Goal: Task Accomplishment & Management: Manage account settings

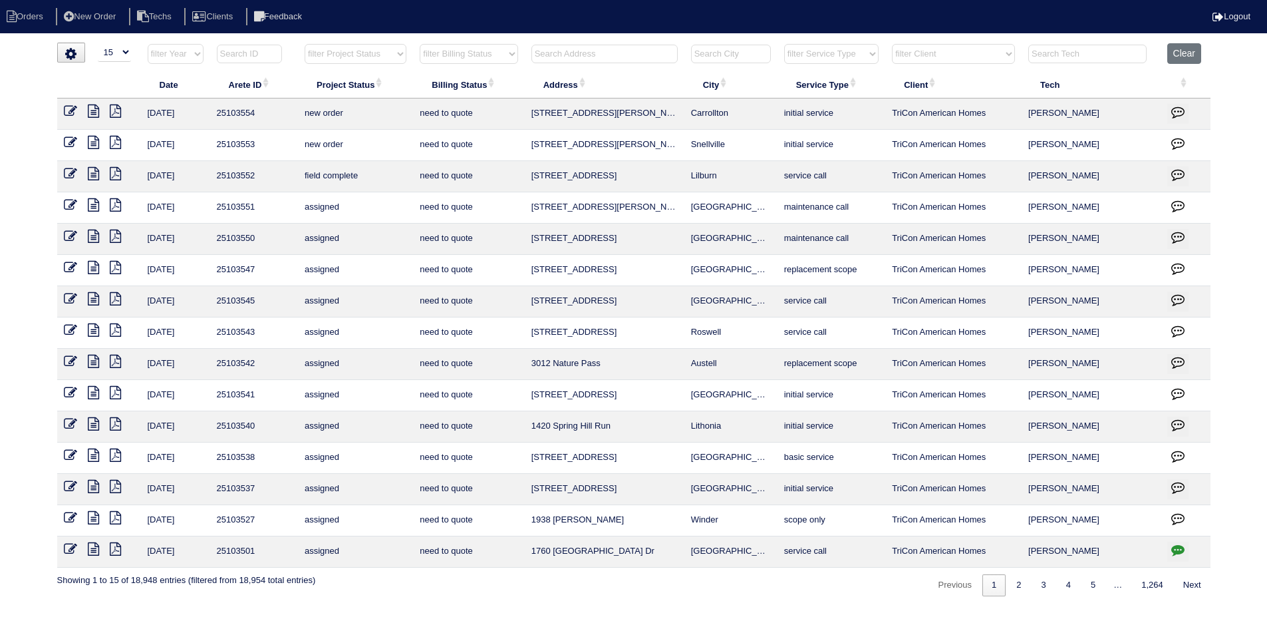
select select "15"
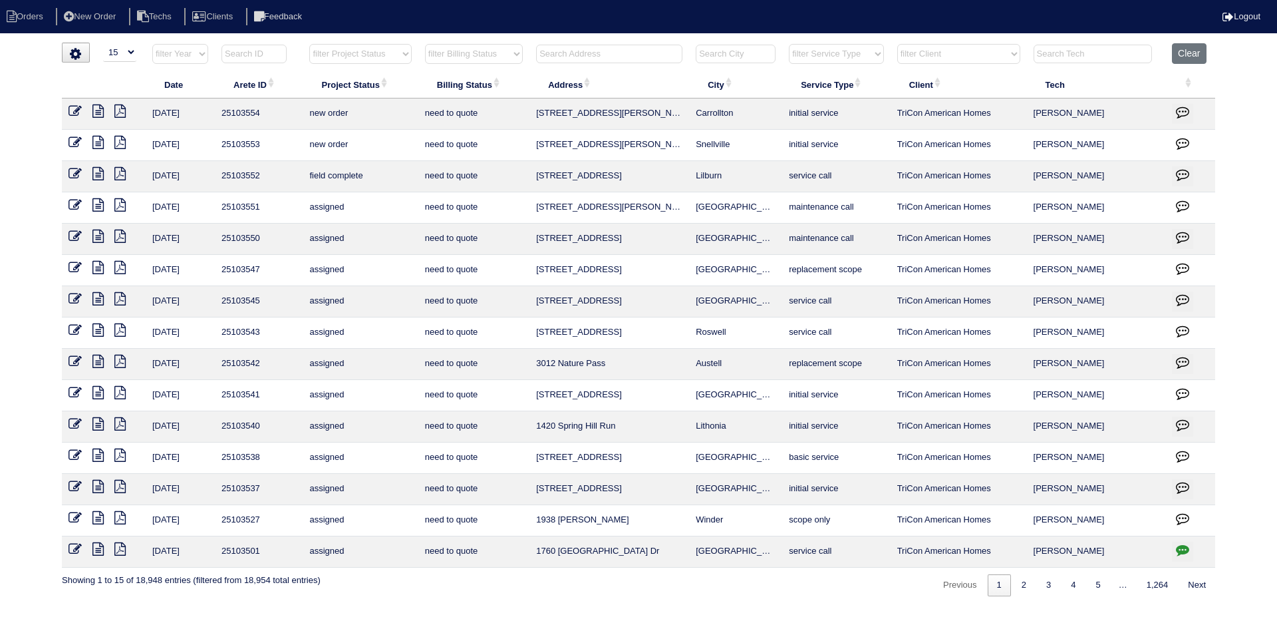
click at [398, 57] on select "filter Project Status -- Any Project Status -- new order assigned in progress f…" at bounding box center [360, 54] width 102 height 20
click at [309, 44] on select "filter Project Status -- Any Project Status -- new order assigned in progress f…" at bounding box center [360, 54] width 102 height 20
select select "field complete"
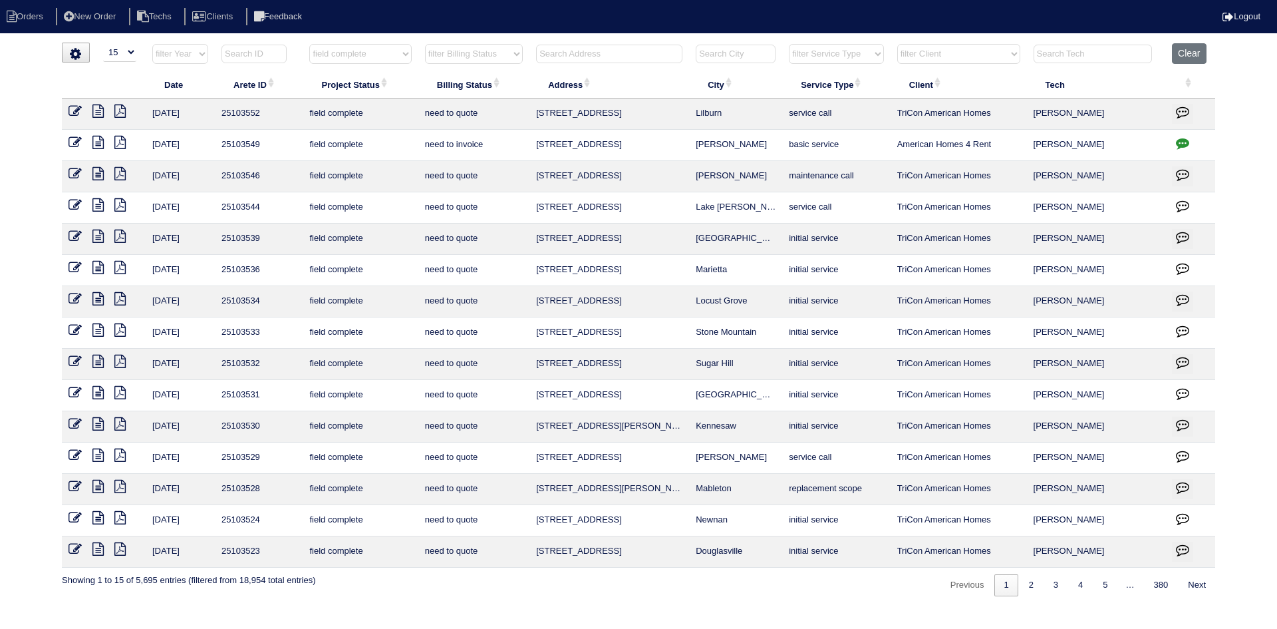
click at [509, 53] on select "filter Billing Status -- Any Billing Status -- need to quote quoted need to inv…" at bounding box center [474, 54] width 98 height 20
select select "need to quote"
click at [425, 44] on select "filter Billing Status -- Any Billing Status -- need to quote quoted need to inv…" at bounding box center [474, 54] width 98 height 20
select select "field complete"
select select "need to quote"
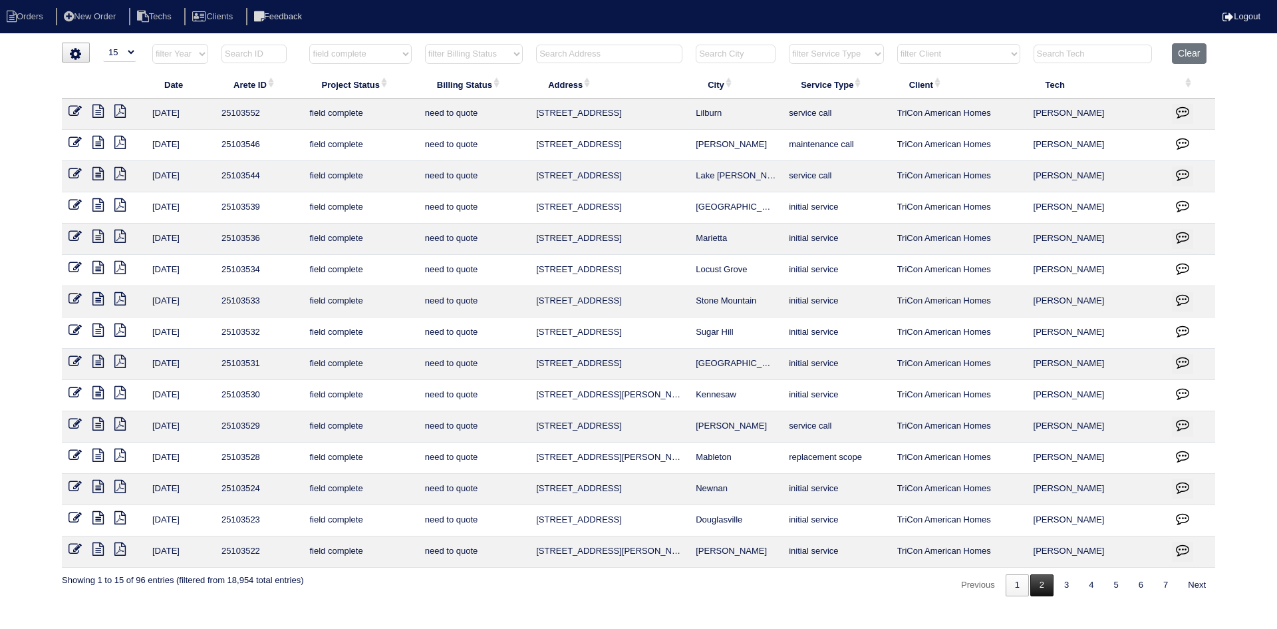
click at [1039, 585] on link "2" at bounding box center [1041, 585] width 23 height 22
select select "field complete"
select select "need to quote"
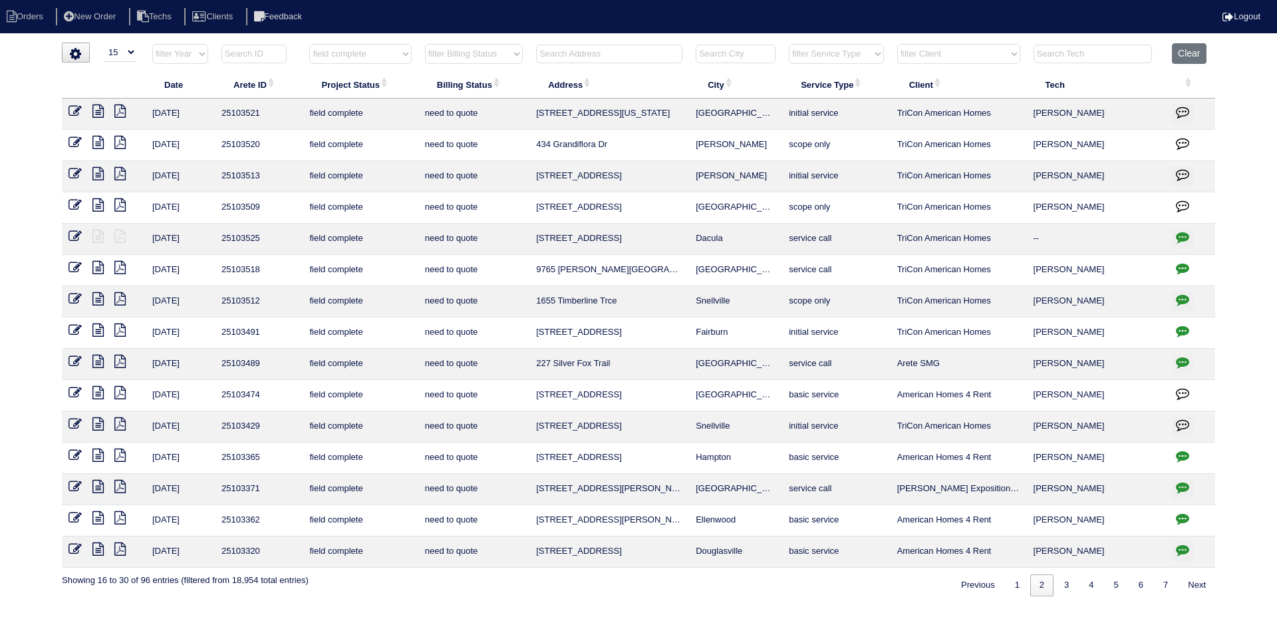
click at [582, 56] on input "text" at bounding box center [609, 54] width 146 height 19
type input "3780"
select select "field complete"
select select "need to quote"
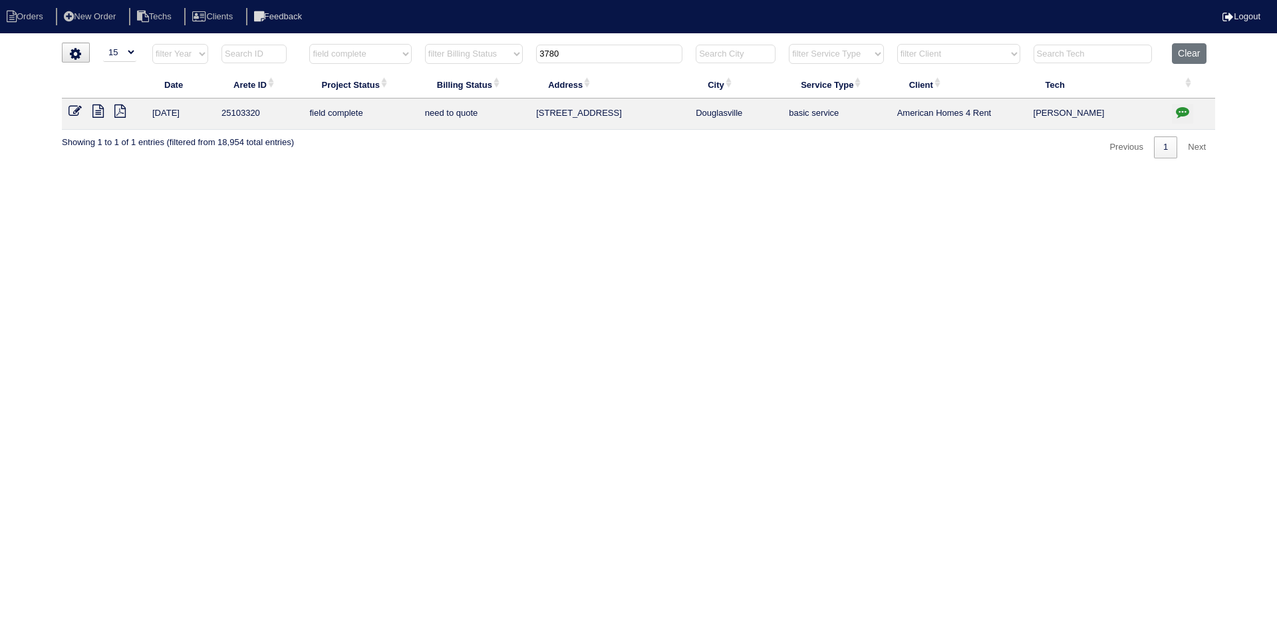
type input "3780"
click at [1180, 112] on icon "button" at bounding box center [1182, 111] width 13 height 13
type textarea "9/17/25 - texted Dan to review quote - HVAC report in folder - rk 9/23/25 - Equ…"
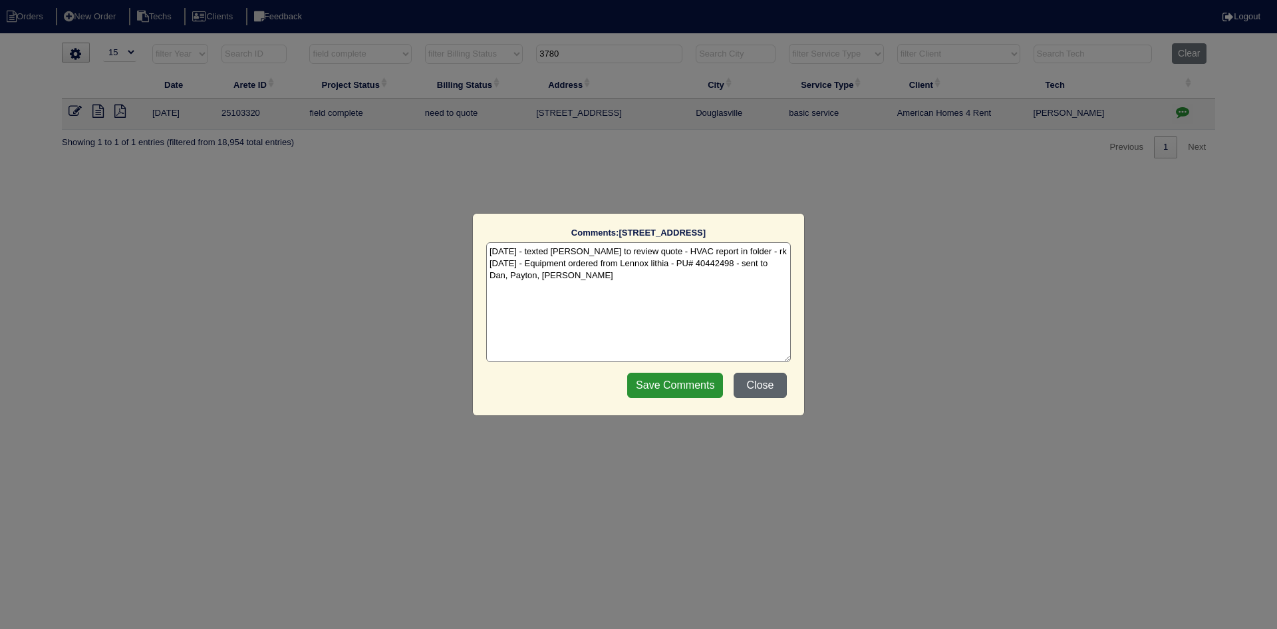
click at [750, 386] on button "Close" at bounding box center [760, 384] width 53 height 25
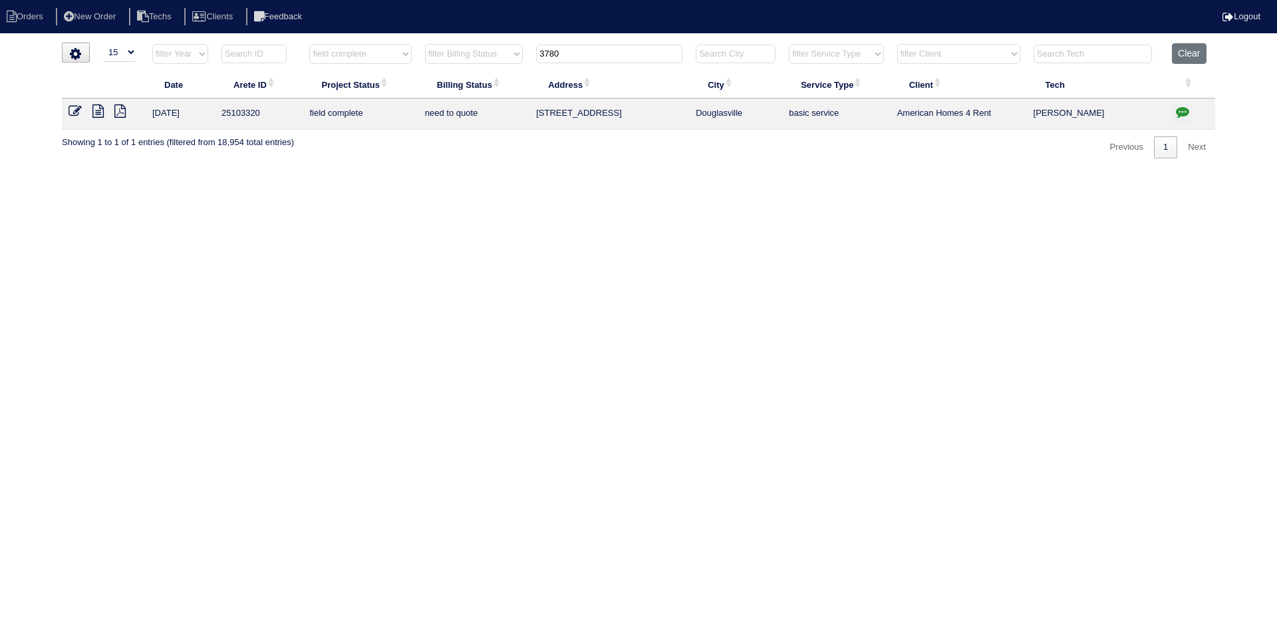
drag, startPoint x: 567, startPoint y: 52, endPoint x: 541, endPoint y: 53, distance: 25.9
click at [541, 53] on input "3780" at bounding box center [609, 54] width 146 height 19
type input "221 m"
select select "field complete"
select select "need to quote"
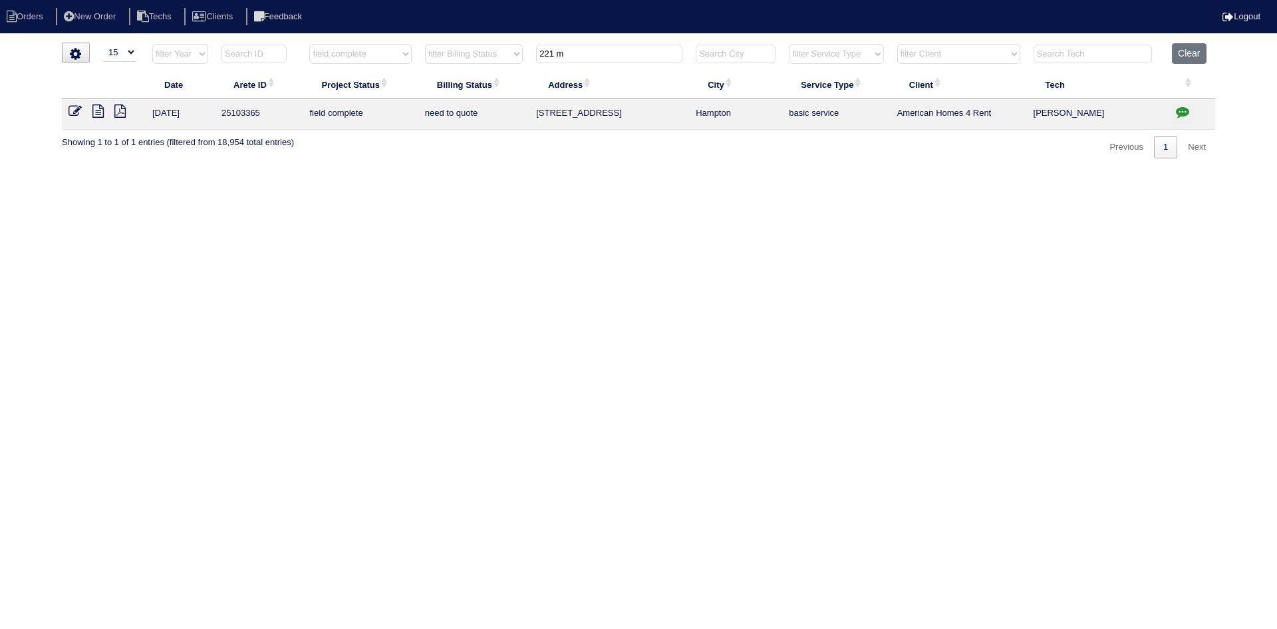
type input "221 m"
click at [1181, 114] on icon "button" at bounding box center [1182, 111] width 13 height 13
type textarea "9/17/25 - texted Dan to review quote 9/23/25 - Equipment ordered Lennox litia -…"
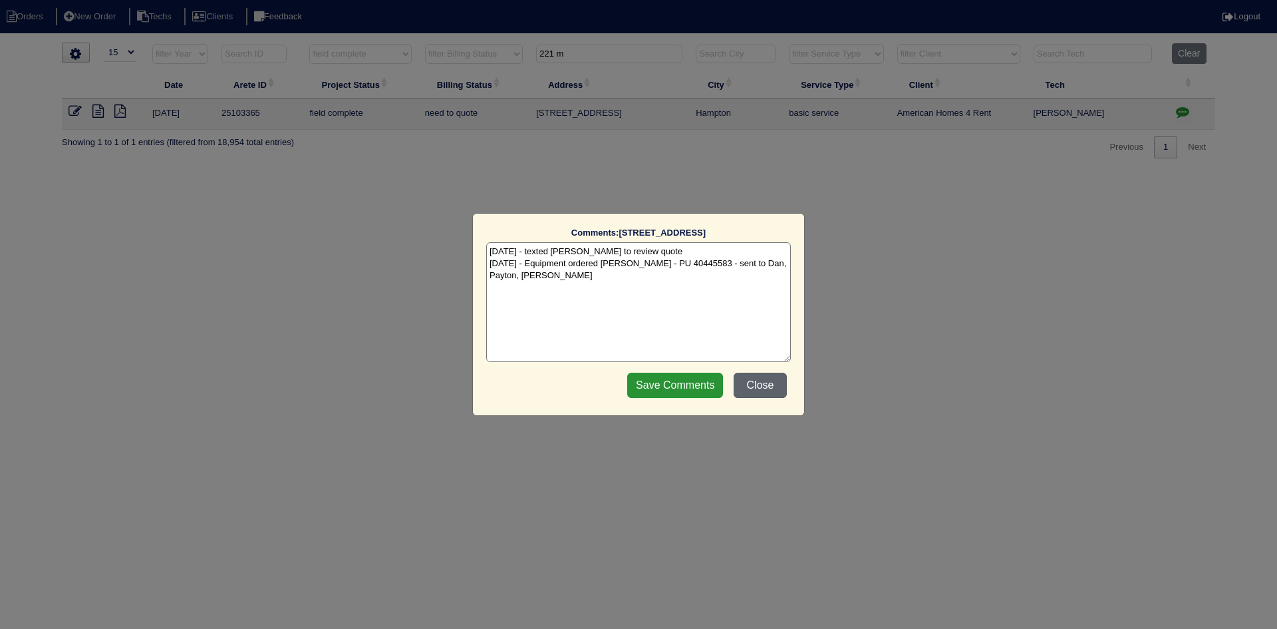
click at [763, 380] on button "Close" at bounding box center [760, 384] width 53 height 25
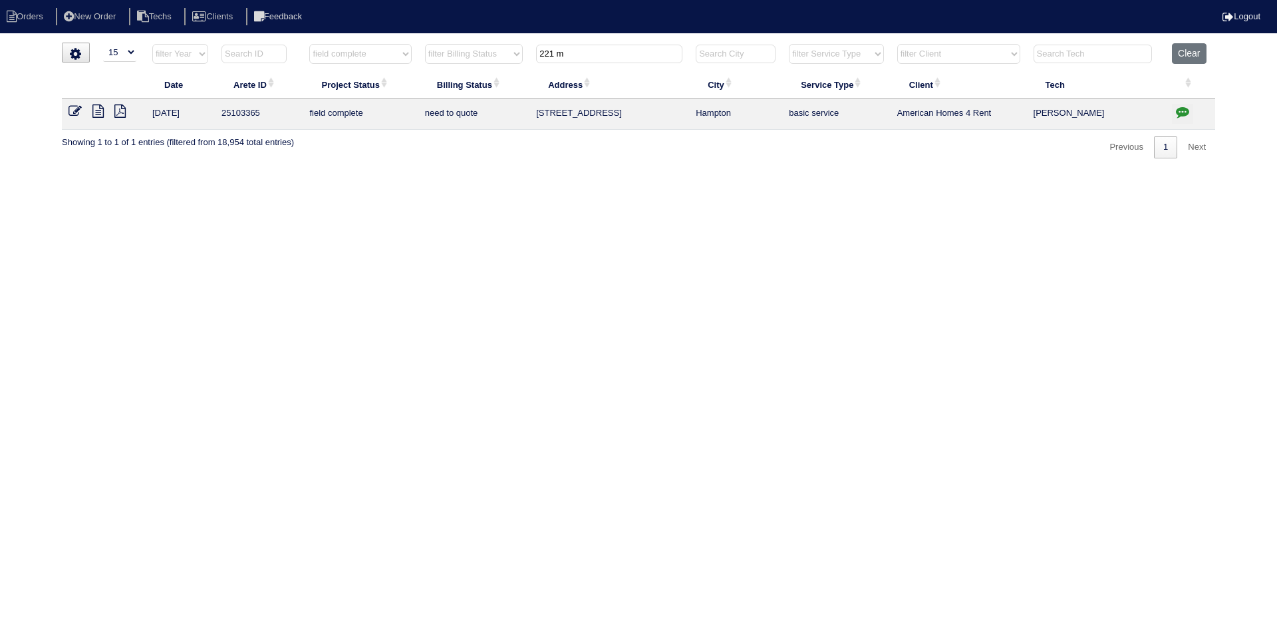
drag, startPoint x: 588, startPoint y: 52, endPoint x: 540, endPoint y: 51, distance: 47.9
click at [540, 51] on input "221 m" at bounding box center [609, 54] width 146 height 19
type input "1012"
click at [38, 17] on li "Orders" at bounding box center [27, 17] width 54 height 18
select select "15"
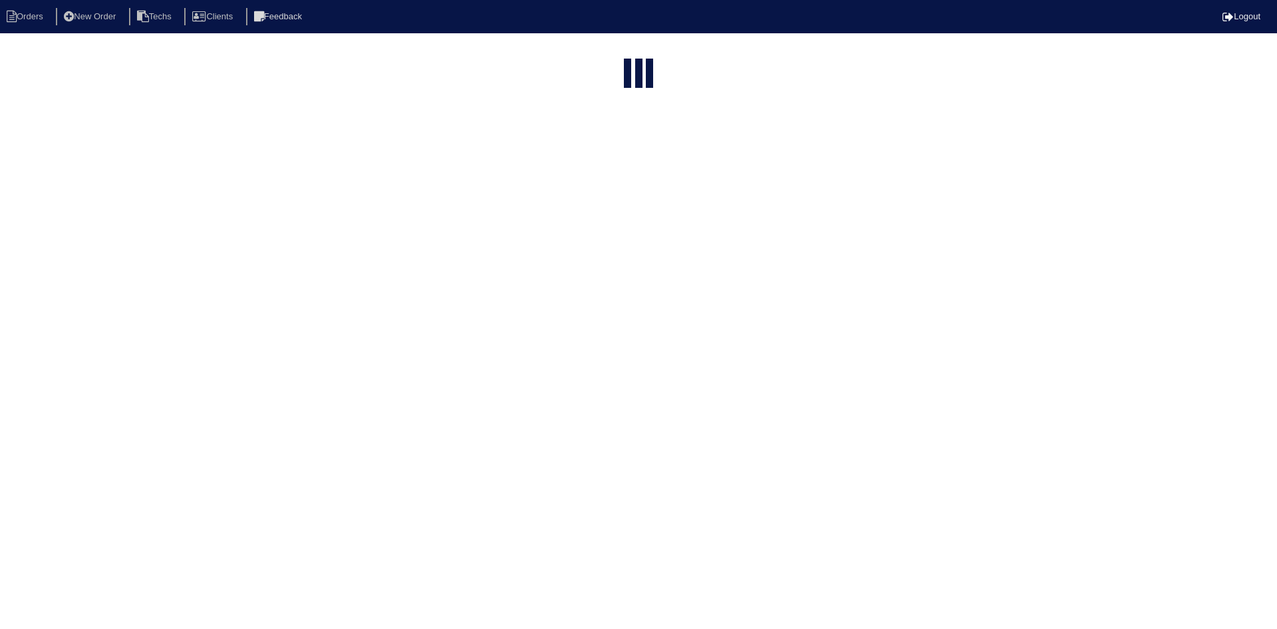
type input "1012"
select select "field complete"
select select "need to quote"
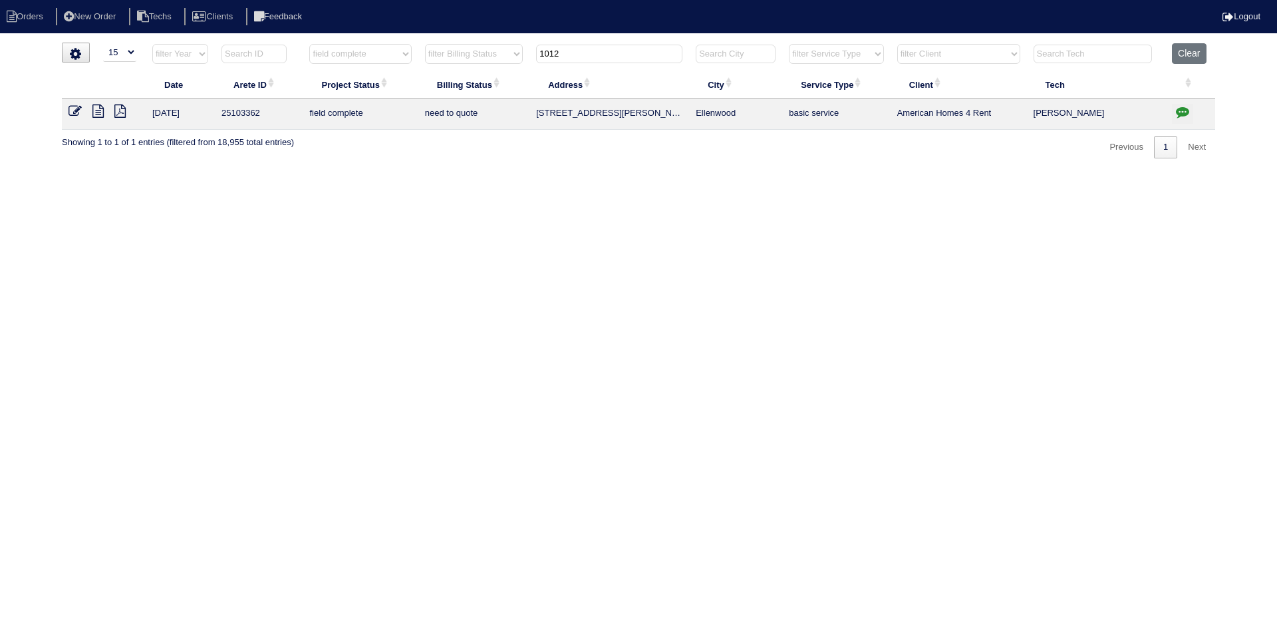
click at [1185, 106] on icon "button" at bounding box center [1182, 111] width 13 height 13
click at [1181, 110] on icon "button" at bounding box center [1182, 111] width 13 height 13
type textarea "9/17/25 - texted Dan to review quote - hvac report in folder - rk 9/22/25 - Sen…"
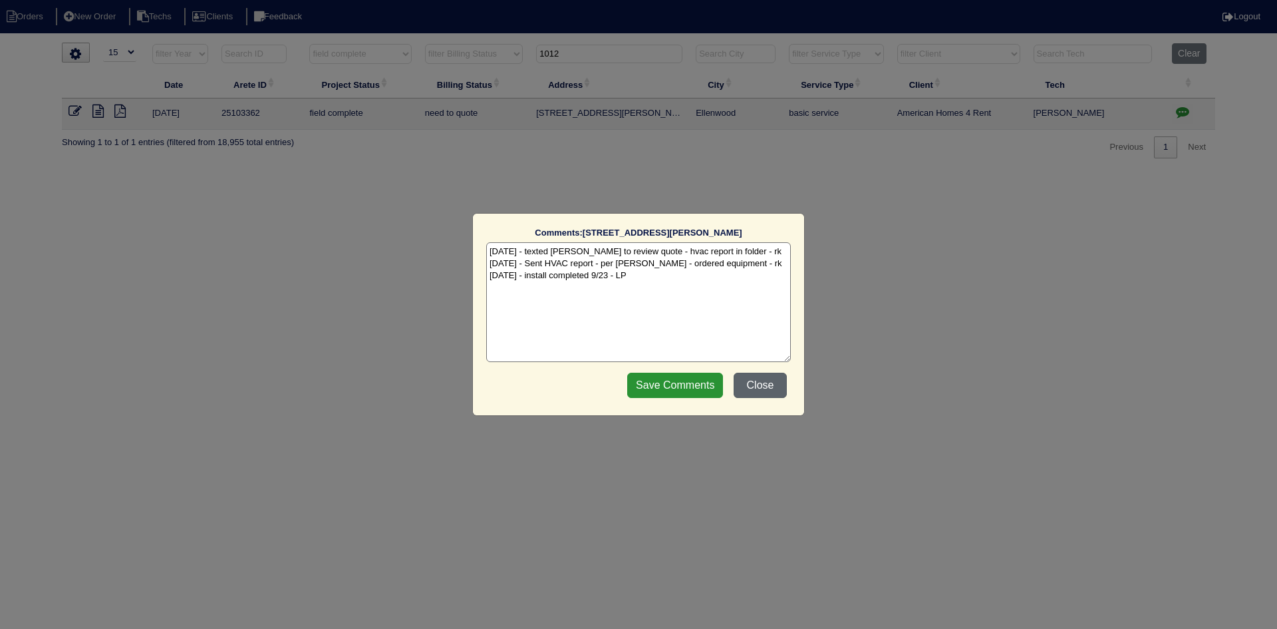
click at [762, 385] on button "Close" at bounding box center [760, 384] width 53 height 25
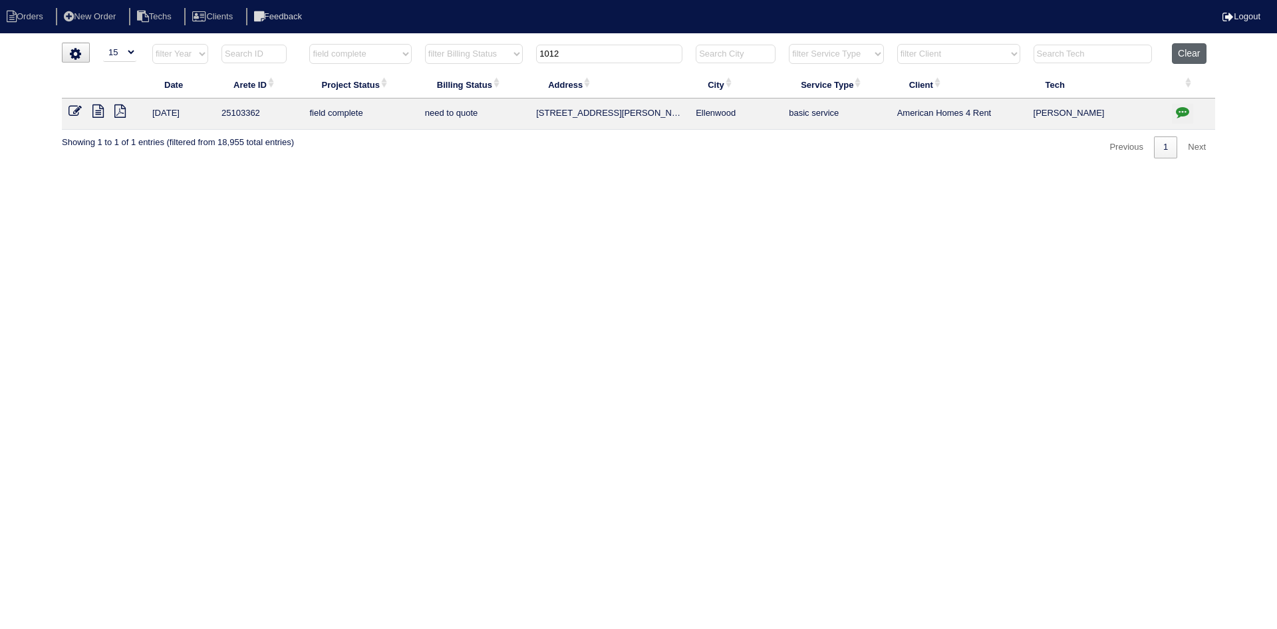
click at [1193, 51] on button "Clear" at bounding box center [1189, 53] width 34 height 21
select select
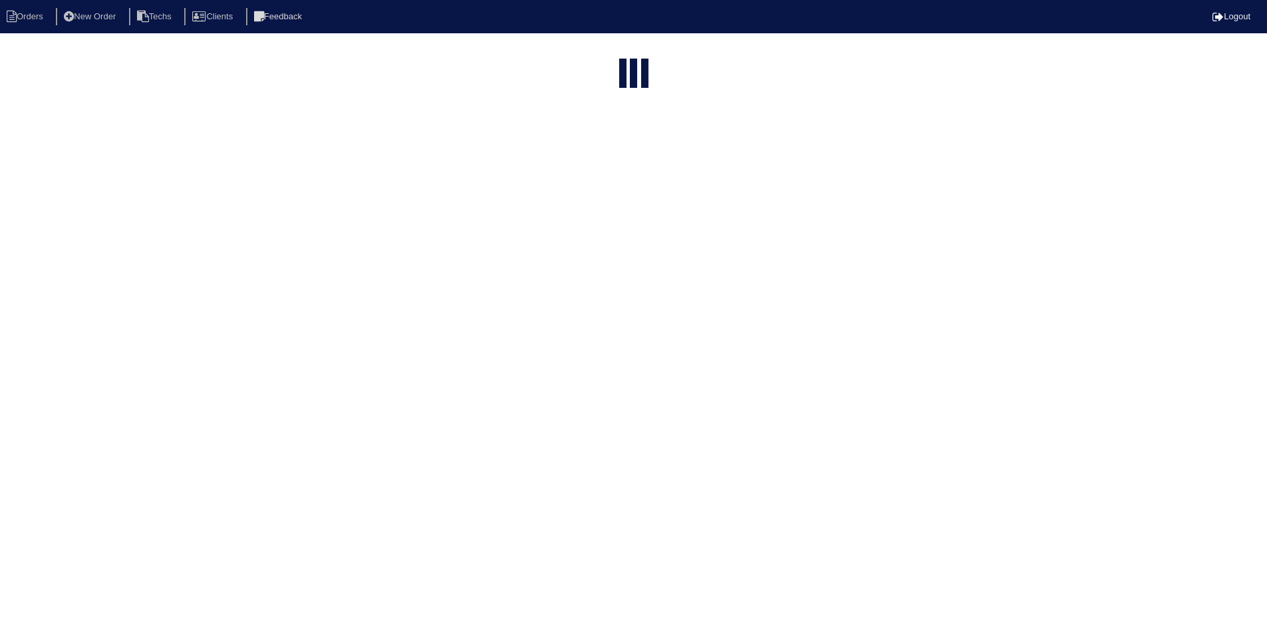
select select "15"
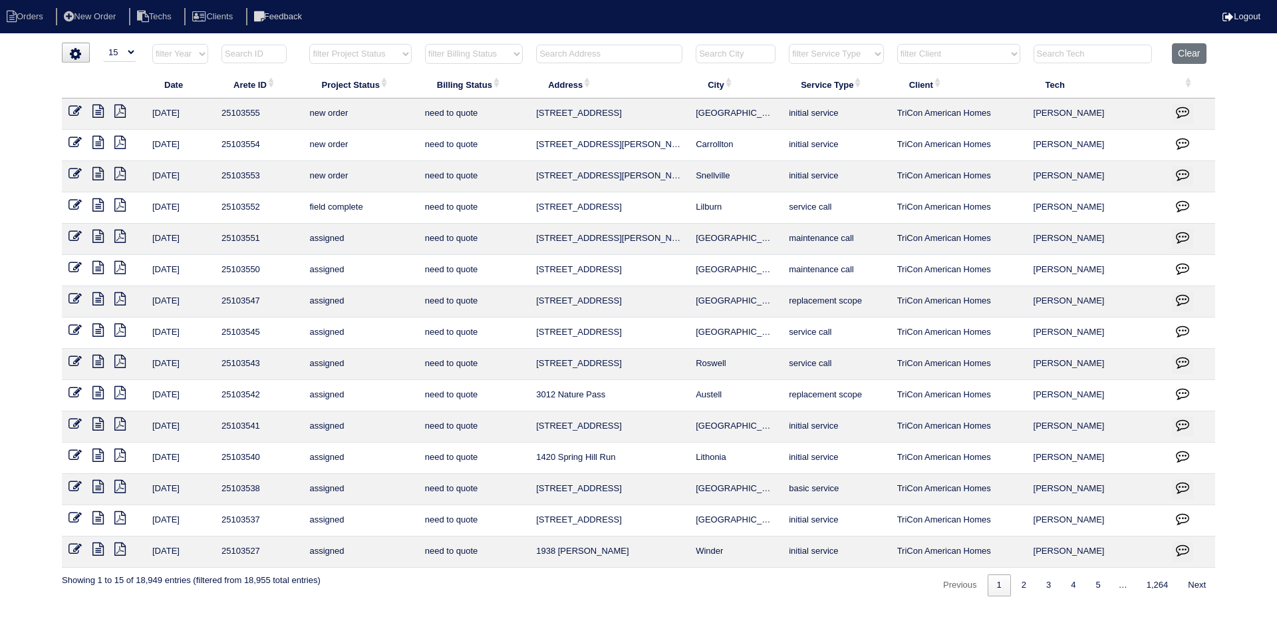
click at [404, 53] on select "filter Project Status -- Any Project Status -- new order assigned in progress f…" at bounding box center [360, 54] width 102 height 20
click at [309, 44] on select "filter Project Status -- Any Project Status -- new order assigned in progress f…" at bounding box center [360, 54] width 102 height 20
select select "field complete"
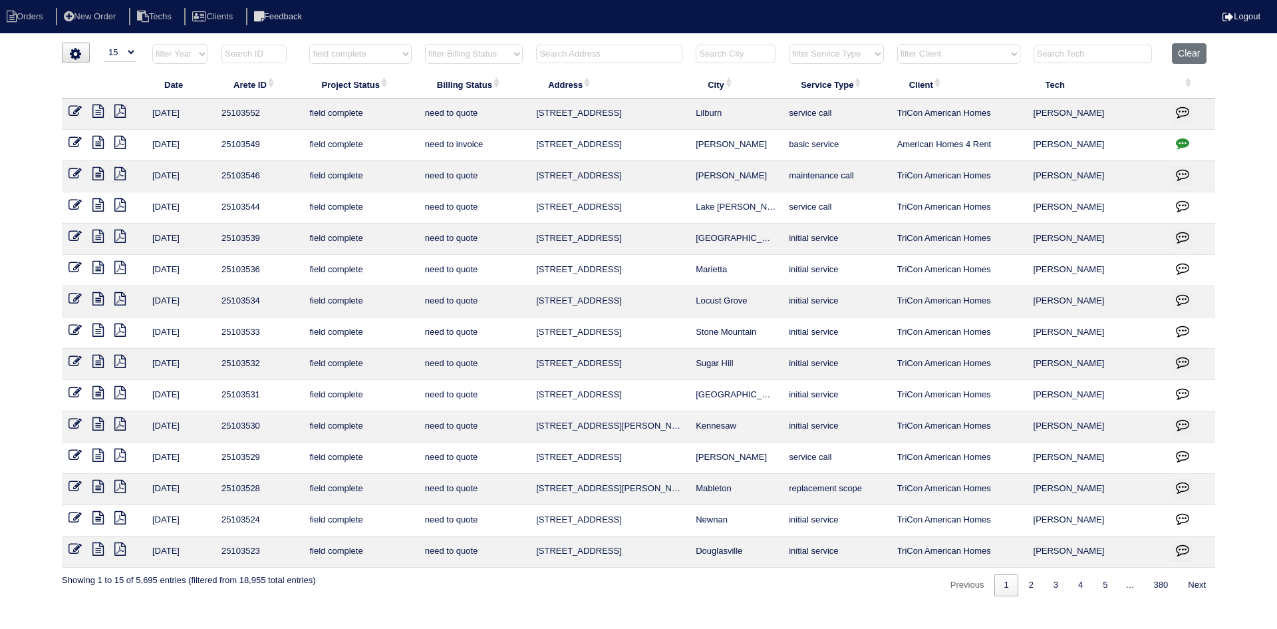
click at [499, 59] on select "filter Billing Status -- Any Billing Status -- need to quote quoted need to inv…" at bounding box center [474, 54] width 98 height 20
select select "need to quote"
click at [425, 44] on select "filter Billing Status -- Any Billing Status -- need to quote quoted need to inv…" at bounding box center [474, 54] width 98 height 20
select select "field complete"
select select "need to quote"
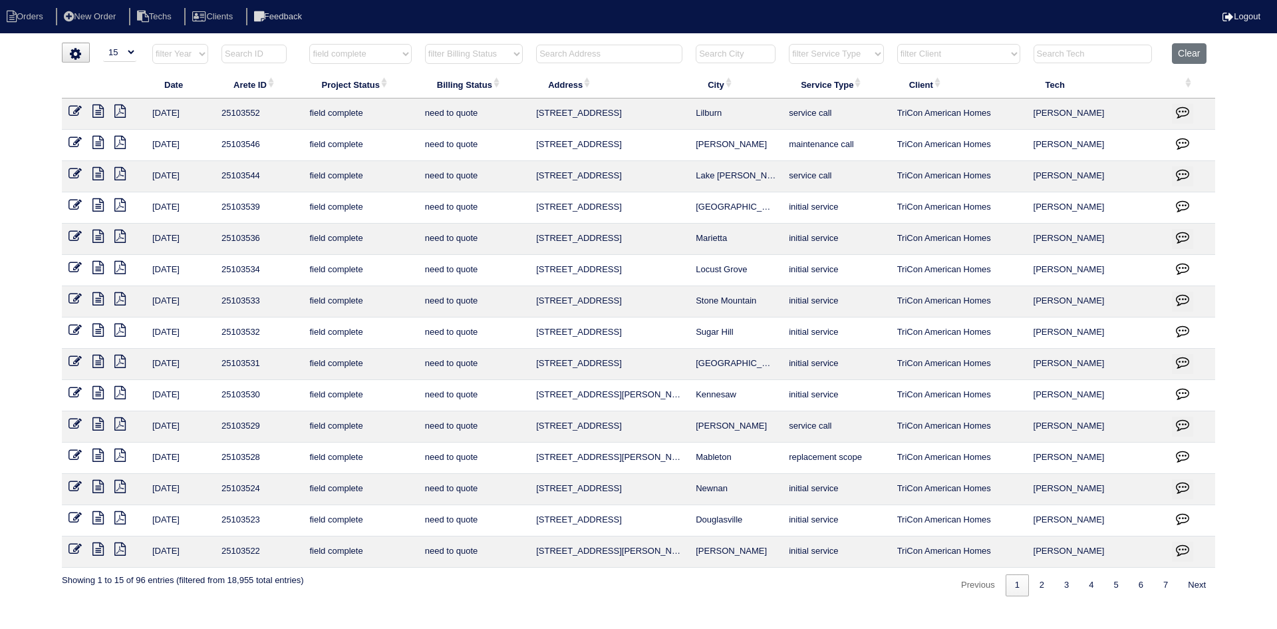
click at [949, 49] on select "filter Client -- Any Client -- Alan Luther American Homes 4 Rent Arete Personal…" at bounding box center [958, 54] width 123 height 20
select select "American Homes 4 Rent"
click at [898, 44] on select "filter Client -- Any Client -- Alan Luther American Homes 4 Rent Arete Personal…" at bounding box center [958, 54] width 123 height 20
select select "field complete"
select select "need to quote"
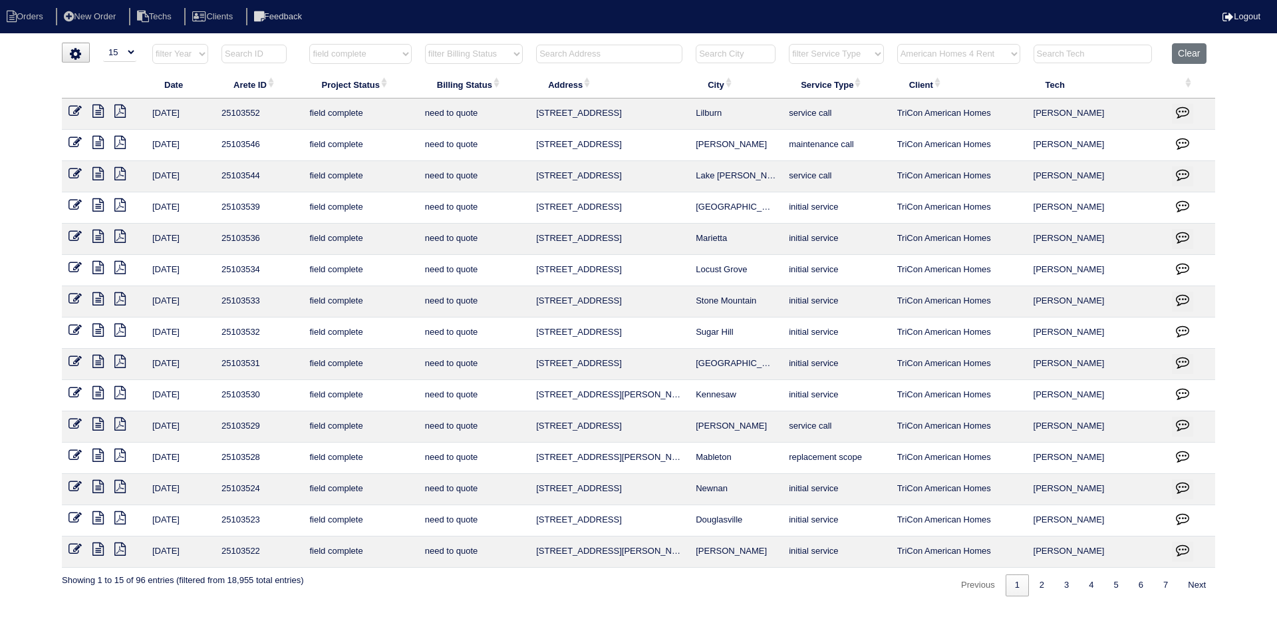
select select "American Homes 4 Rent"
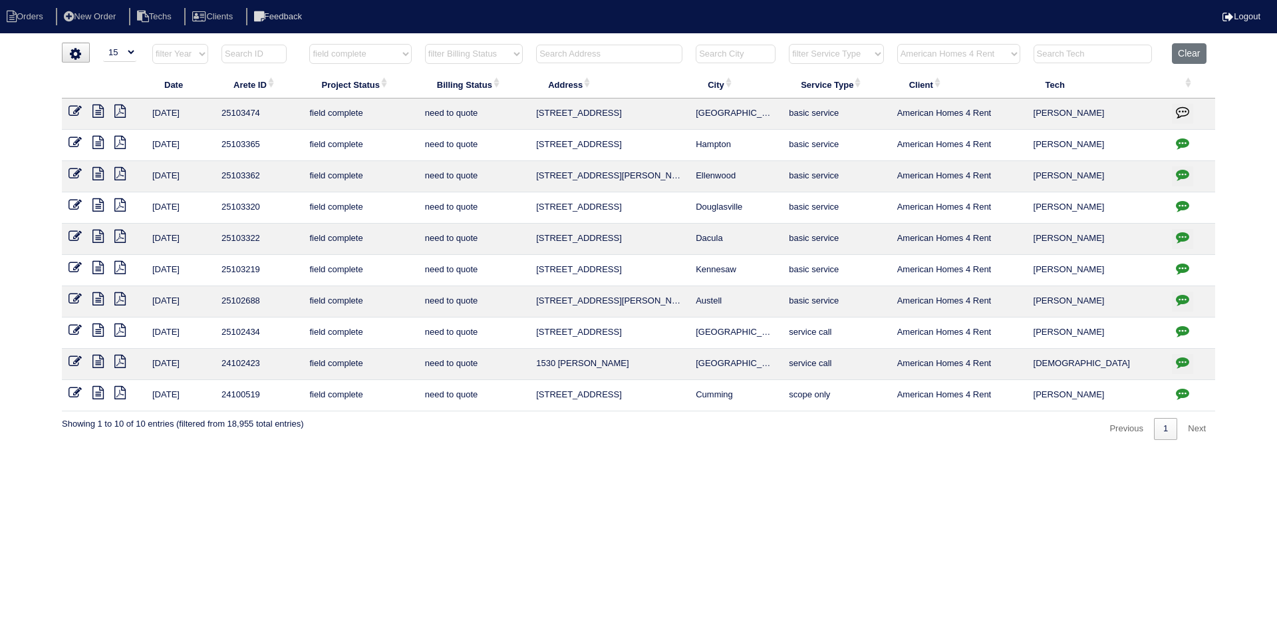
click at [1181, 237] on icon "button" at bounding box center [1182, 236] width 13 height 13
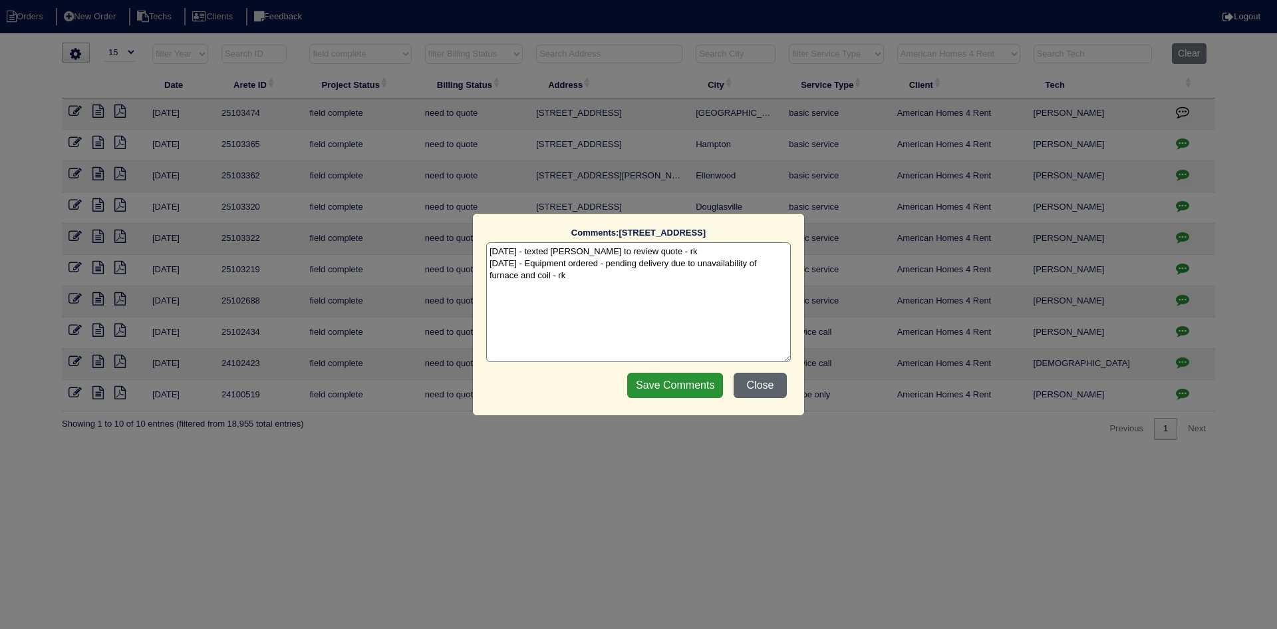
click at [773, 387] on button "Close" at bounding box center [760, 384] width 53 height 25
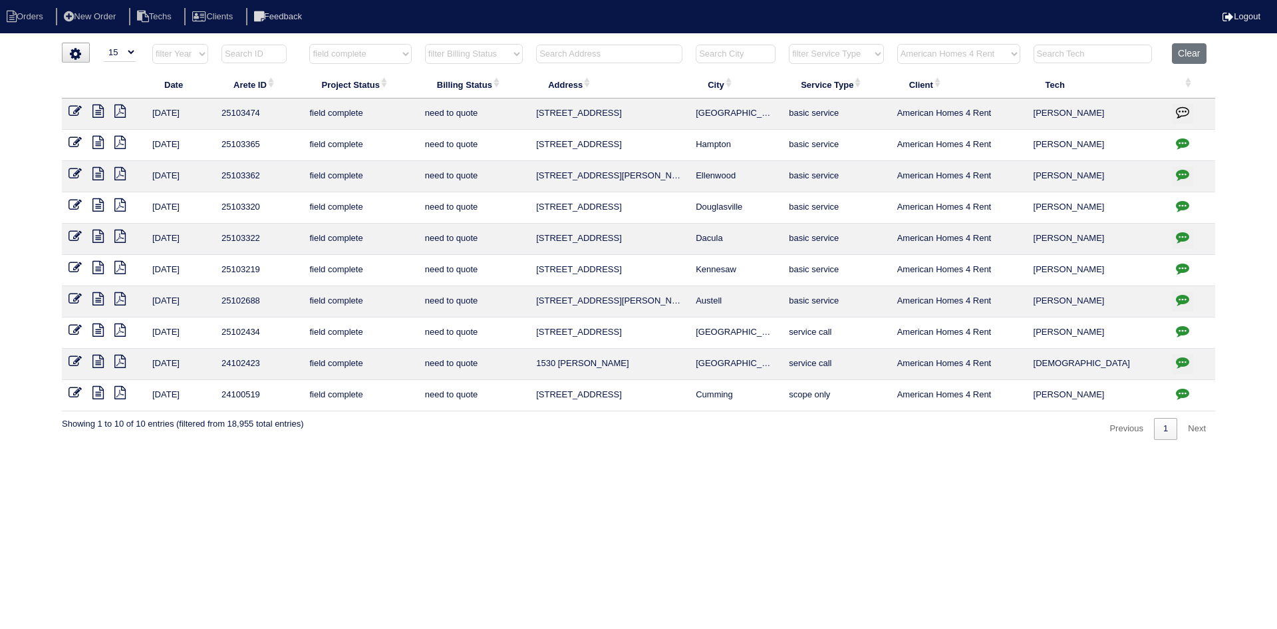
click at [1180, 266] on icon "button" at bounding box center [1182, 267] width 13 height 13
type textarea "9/9/25 - texted Dan to review quote for services - rk"
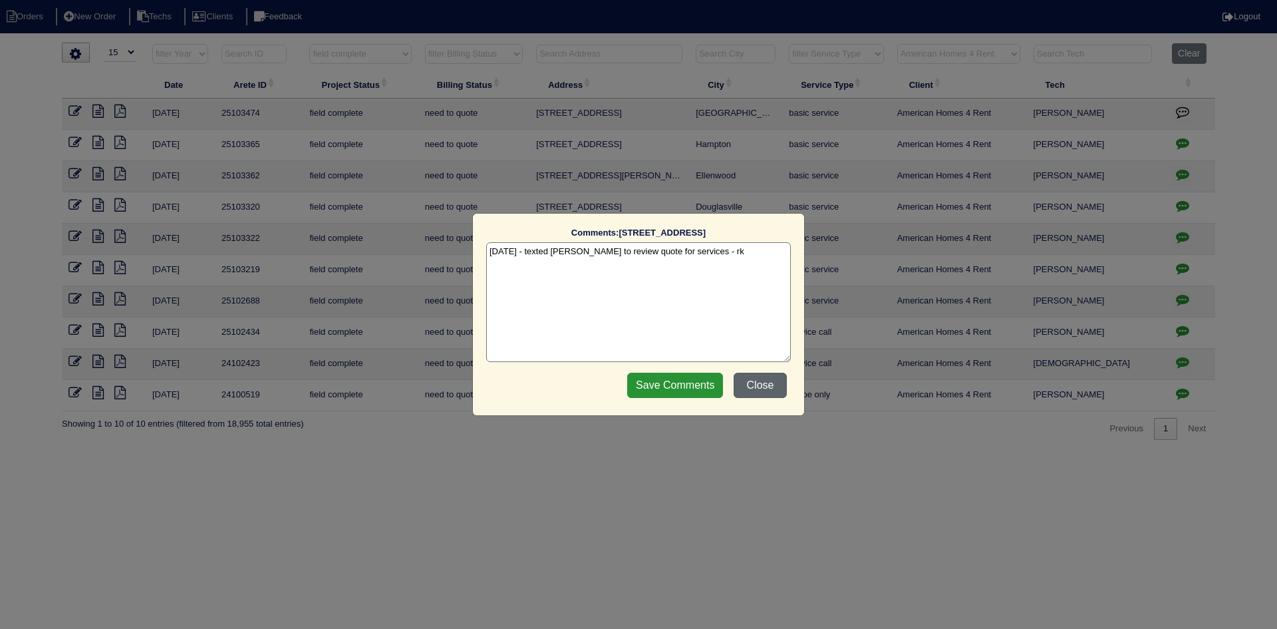
click at [761, 379] on button "Close" at bounding box center [760, 384] width 53 height 25
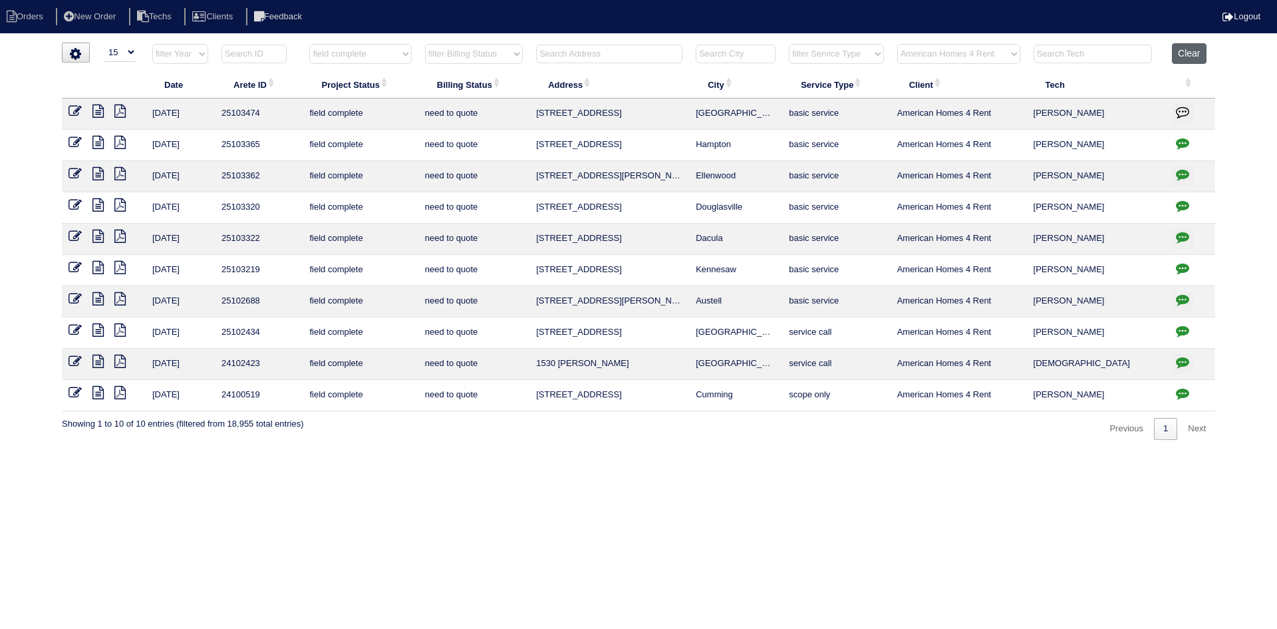
click at [1203, 52] on button "Clear" at bounding box center [1189, 53] width 34 height 21
select select
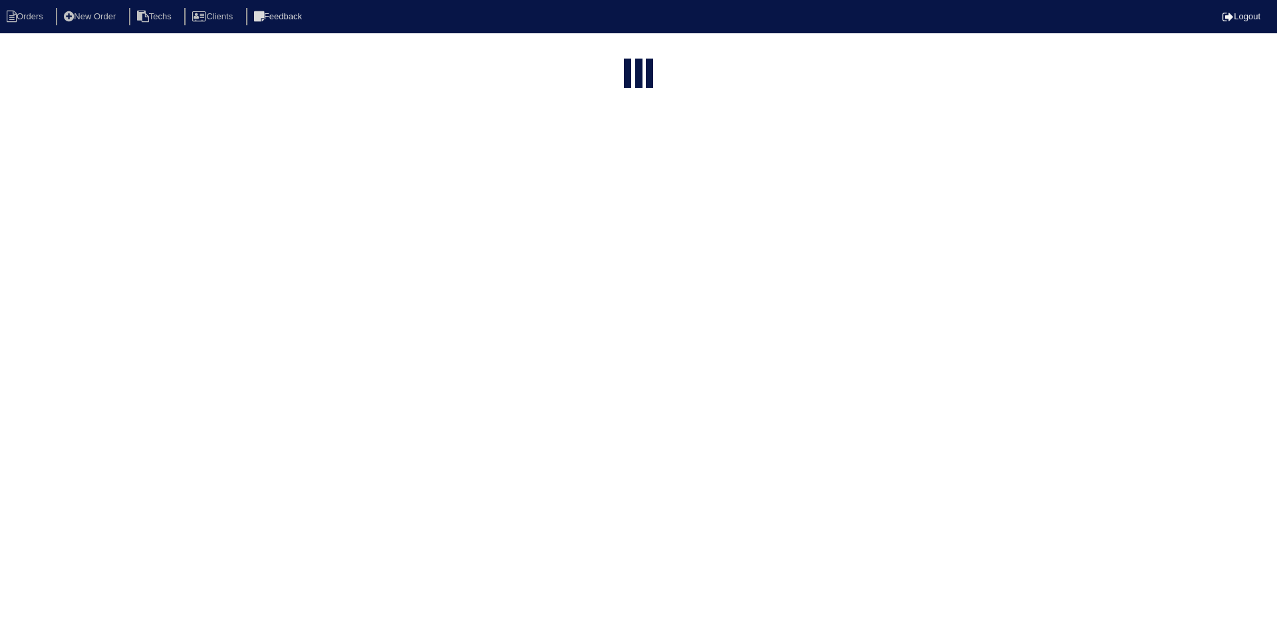
select select "15"
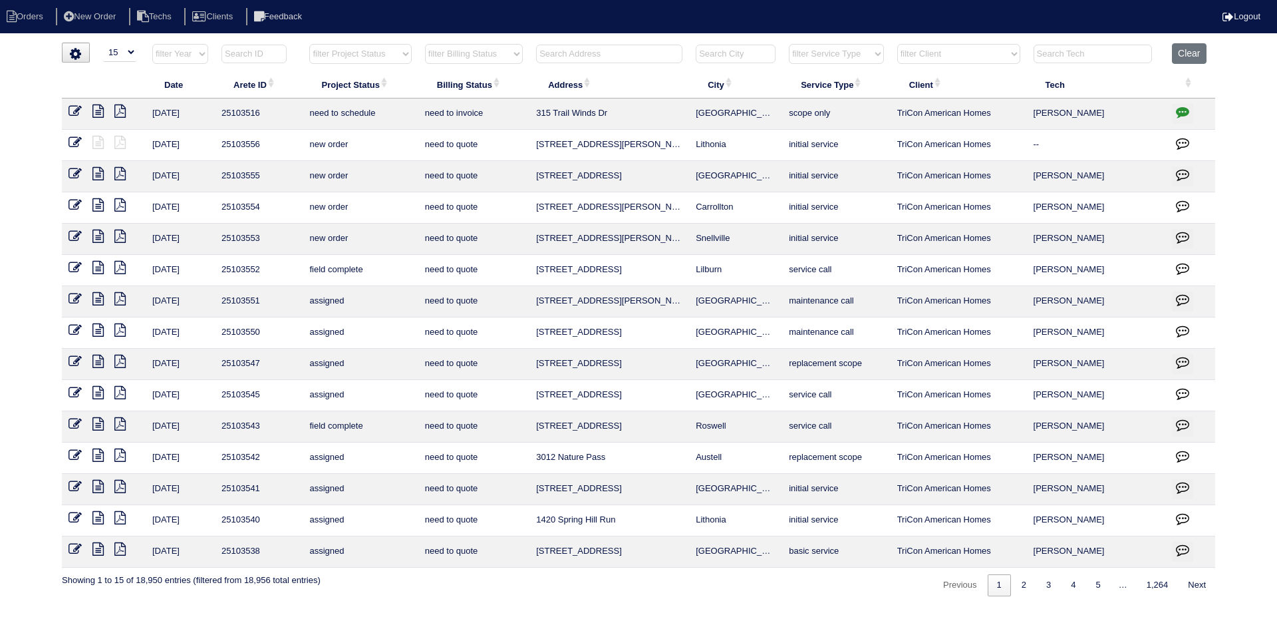
click at [568, 49] on input "text" at bounding box center [609, 54] width 146 height 19
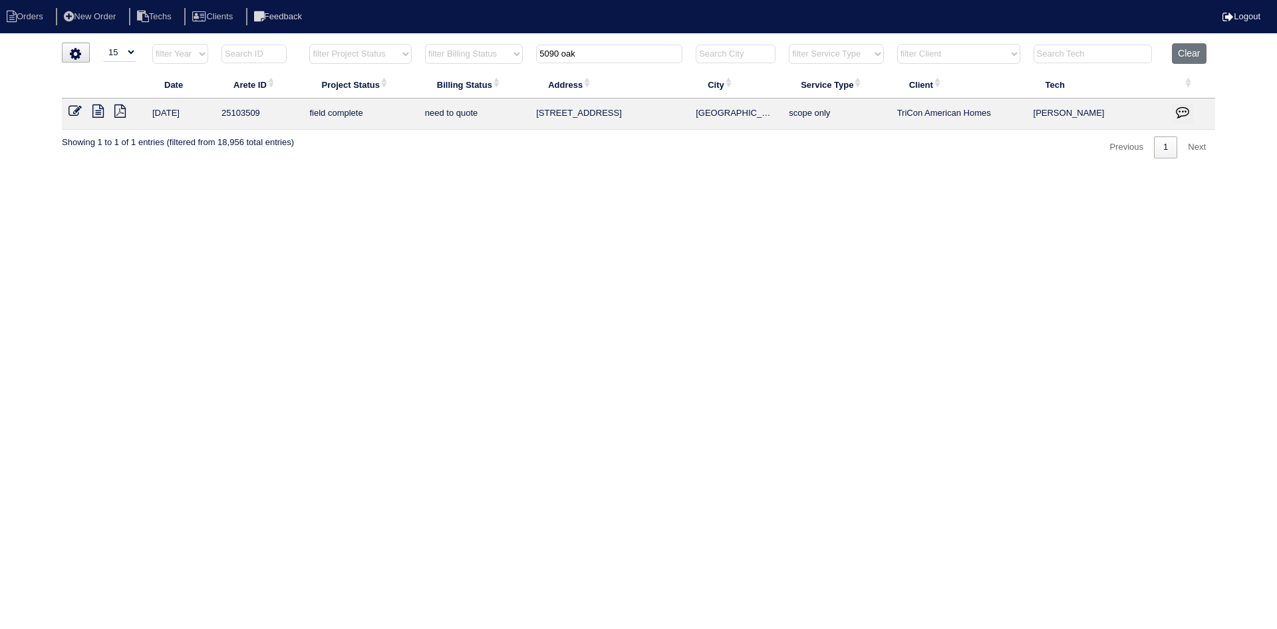
type input "5090 oak"
click at [98, 110] on icon at bounding box center [97, 110] width 11 height 13
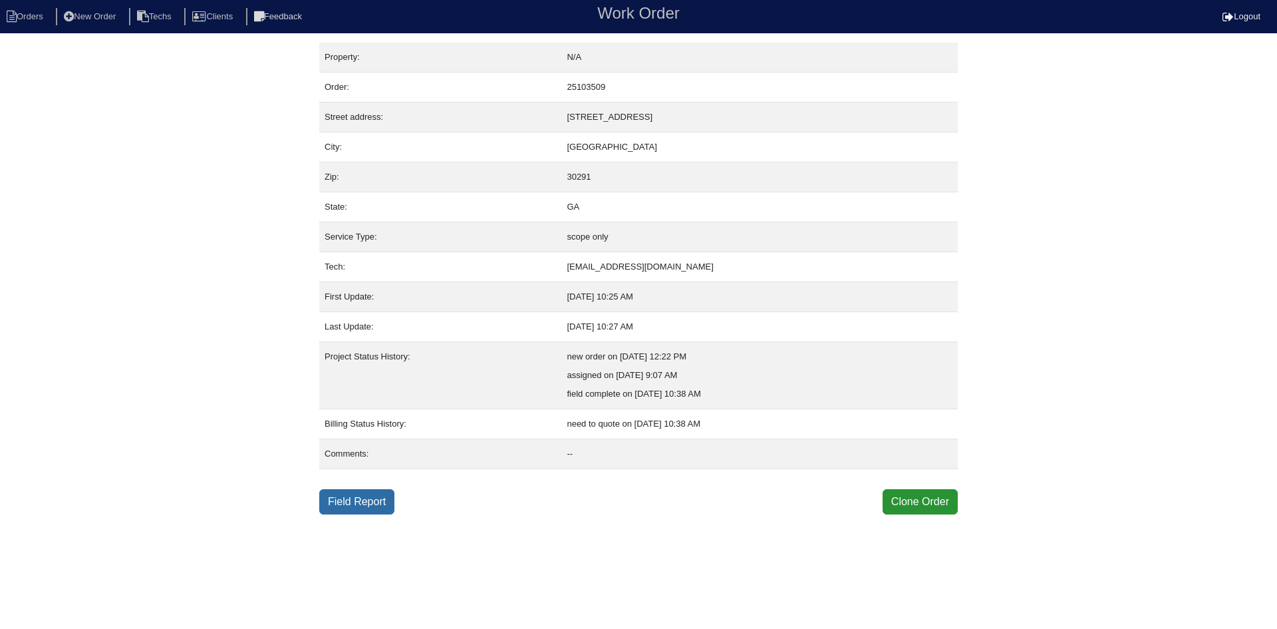
click at [349, 499] on link "Field Report" at bounding box center [356, 501] width 75 height 25
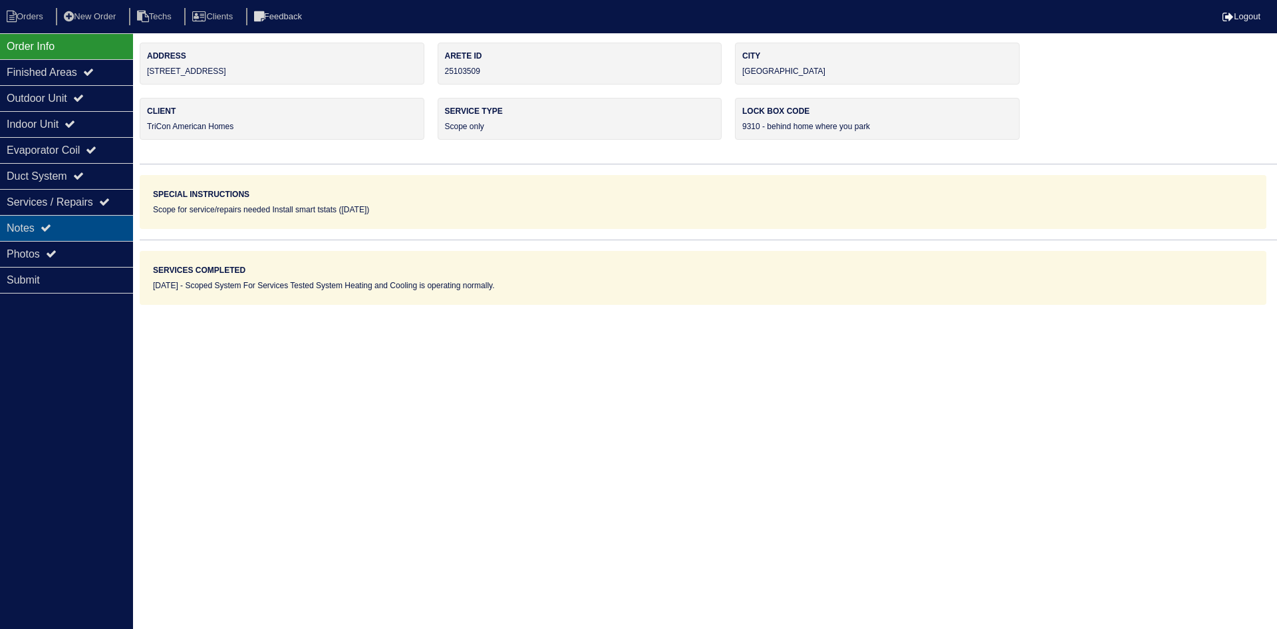
click at [73, 225] on div "Notes" at bounding box center [66, 228] width 133 height 26
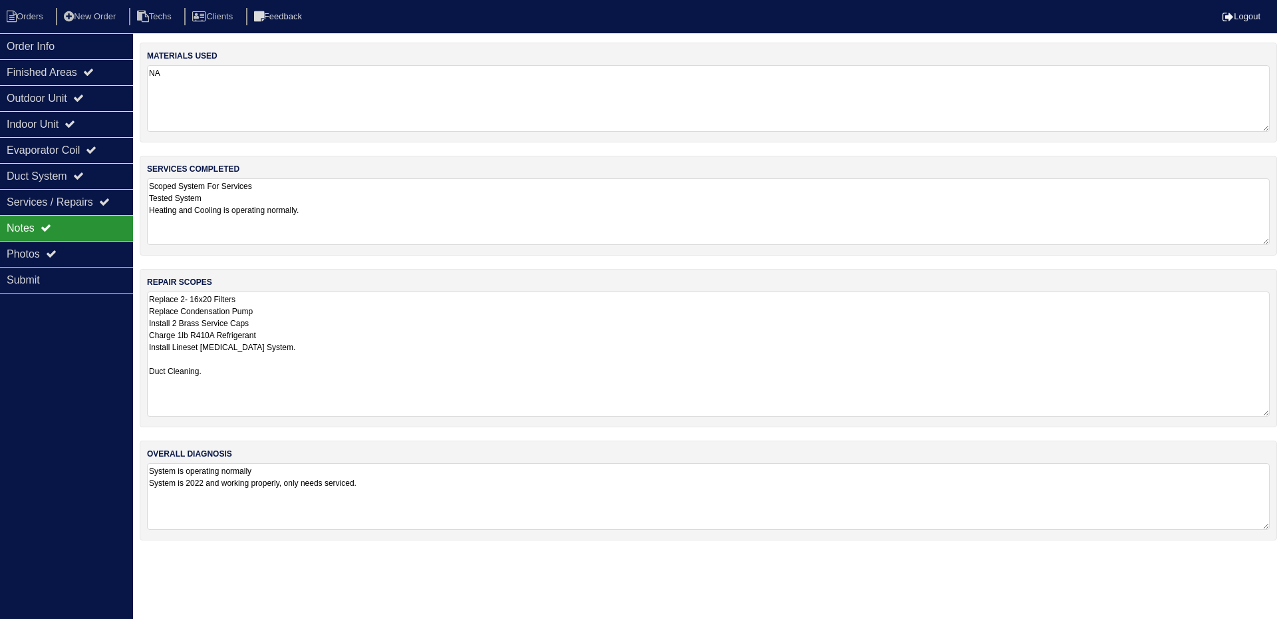
drag, startPoint x: 1266, startPoint y: 354, endPoint x: 1273, endPoint y: 412, distance: 58.9
click at [1273, 412] on div "repair scopes Replace 2- 16x20 Filters Replace Condensation Pump Install 2 Bras…" at bounding box center [708, 348] width 1137 height 158
click at [88, 44] on div "Order Info" at bounding box center [66, 46] width 133 height 26
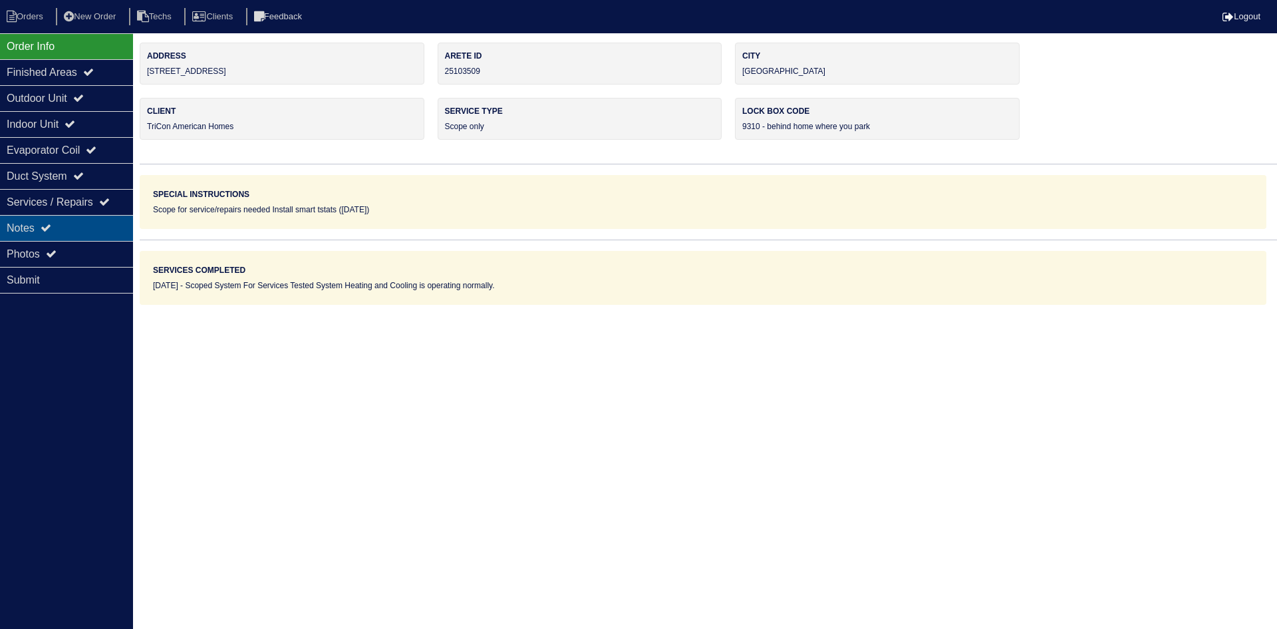
click at [90, 219] on div "Notes" at bounding box center [66, 228] width 133 height 26
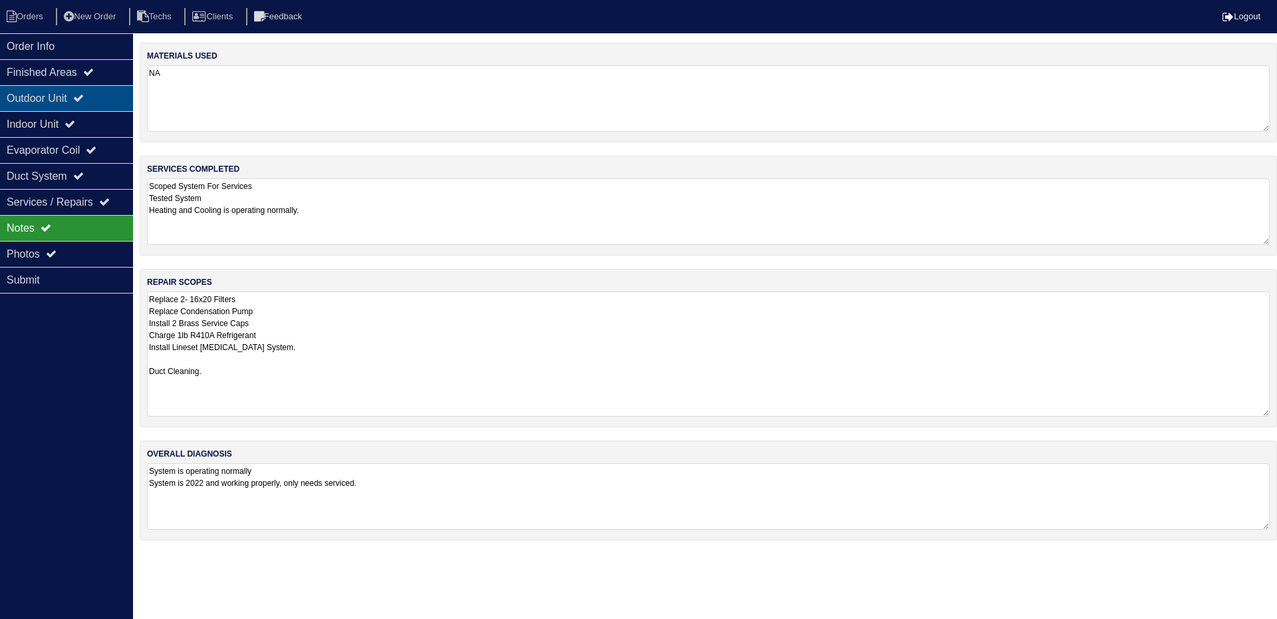
click at [33, 98] on div "Outdoor Unit" at bounding box center [66, 98] width 133 height 26
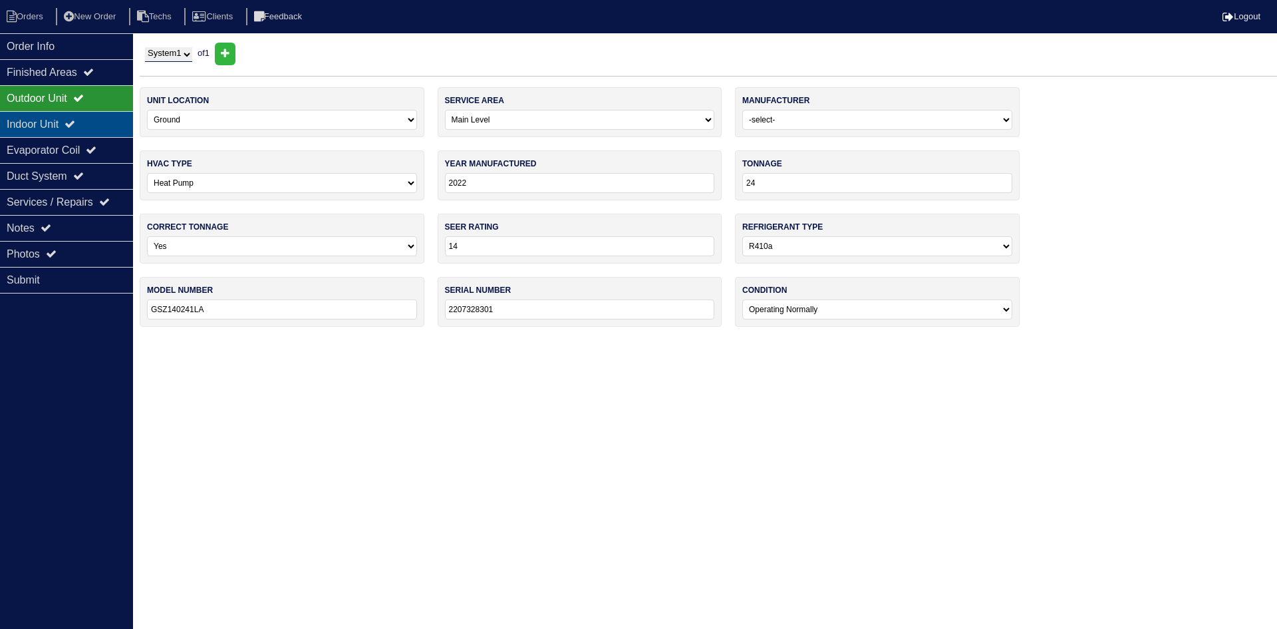
click at [41, 121] on div "Indoor Unit" at bounding box center [66, 124] width 133 height 26
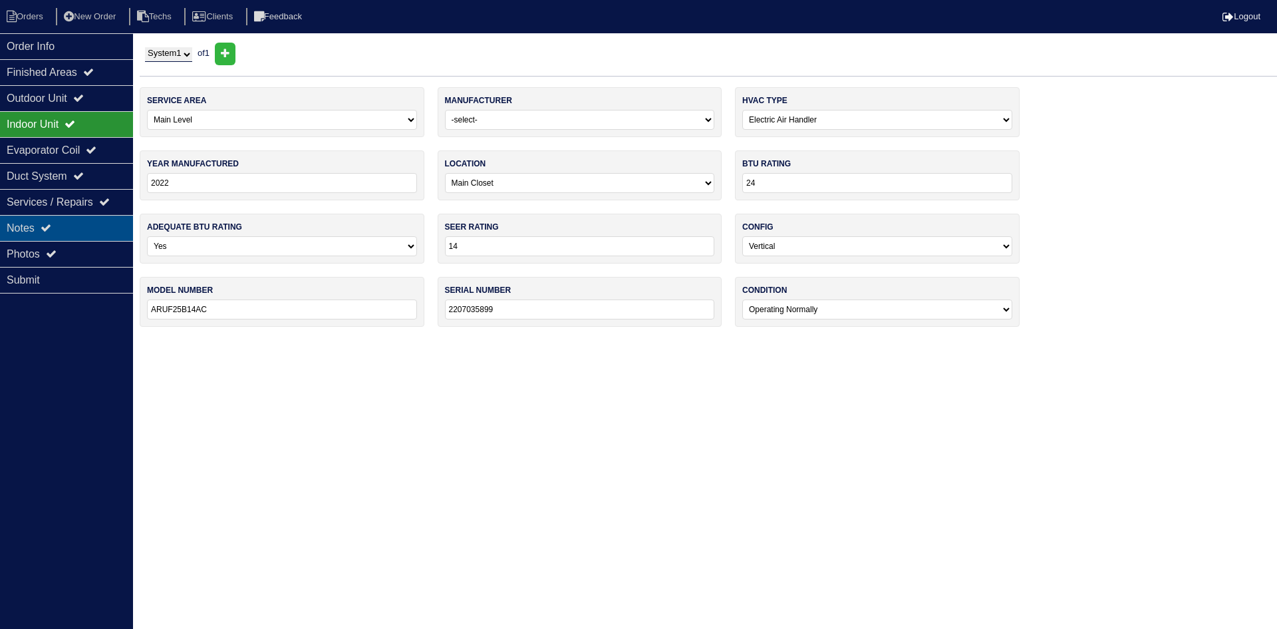
click at [30, 231] on div "Notes" at bounding box center [66, 228] width 133 height 26
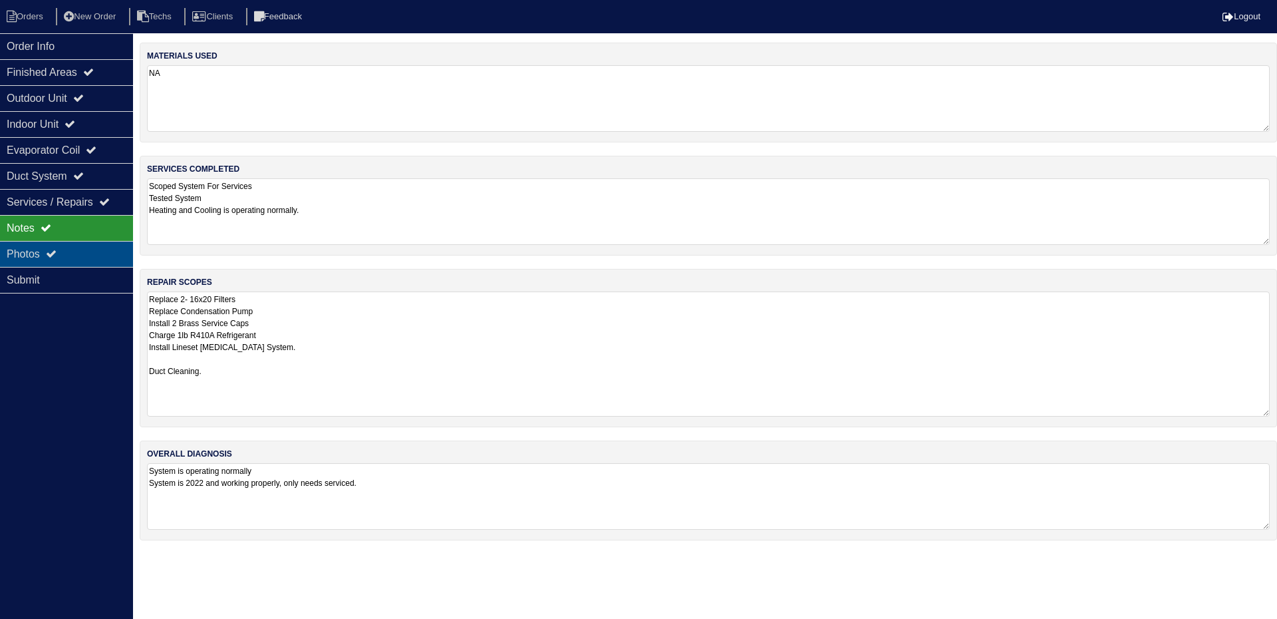
click at [104, 256] on div "Photos" at bounding box center [66, 254] width 133 height 26
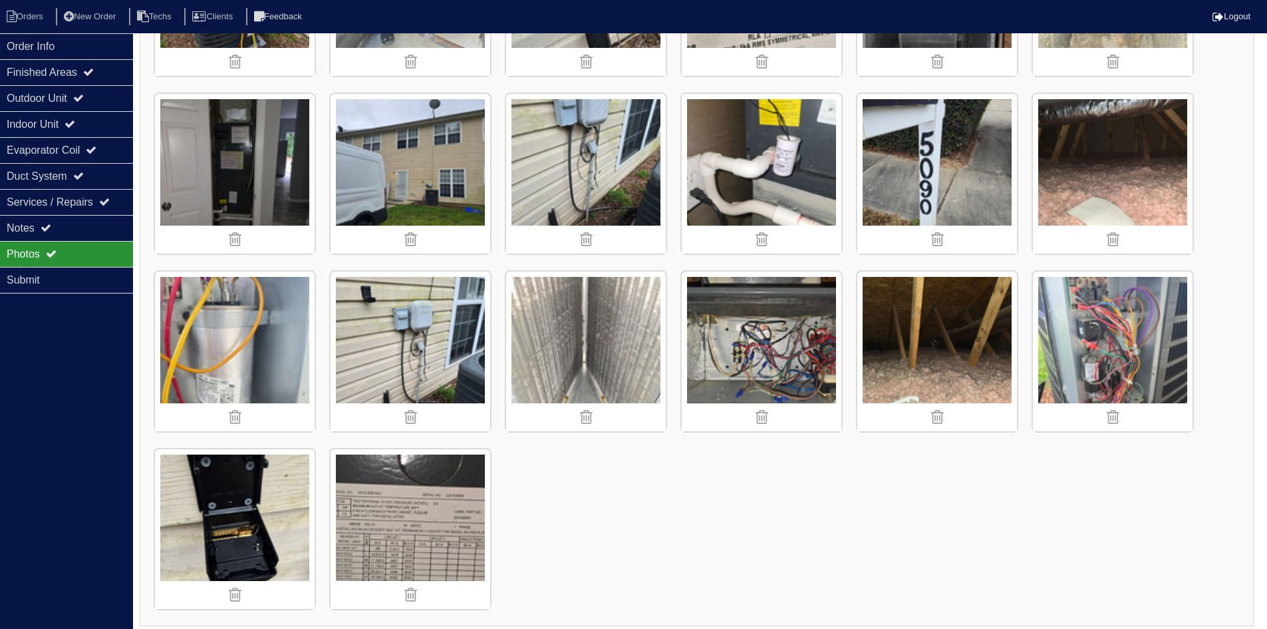
scroll to position [691, 0]
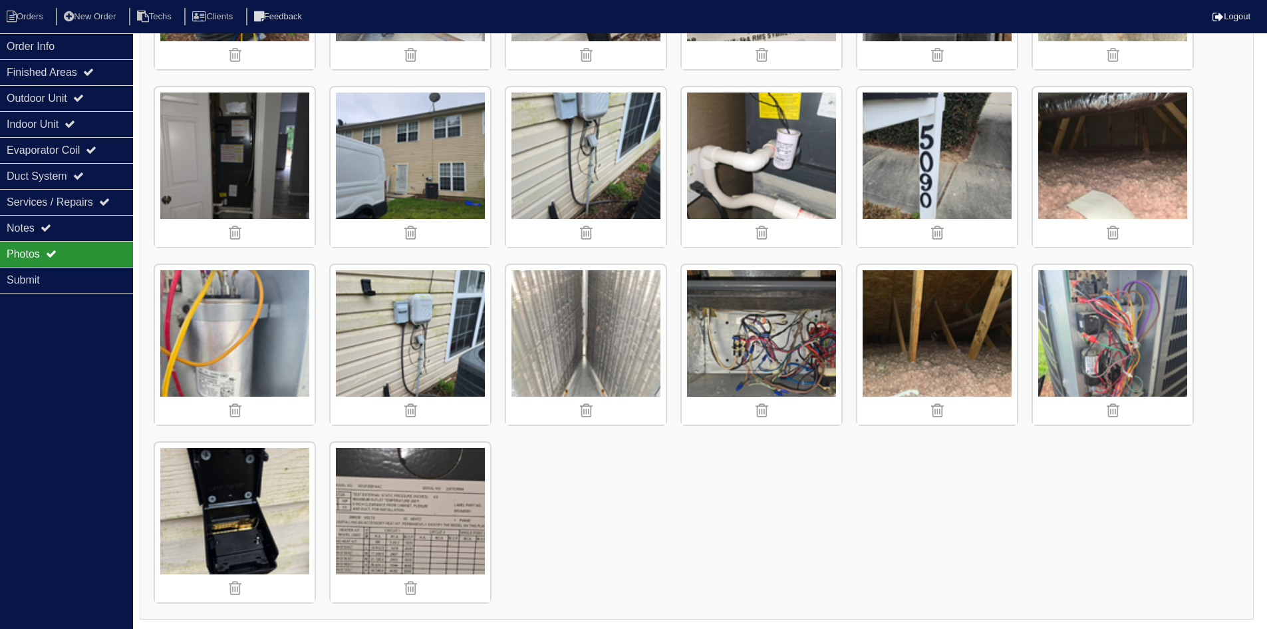
click at [399, 333] on img at bounding box center [411, 345] width 160 height 160
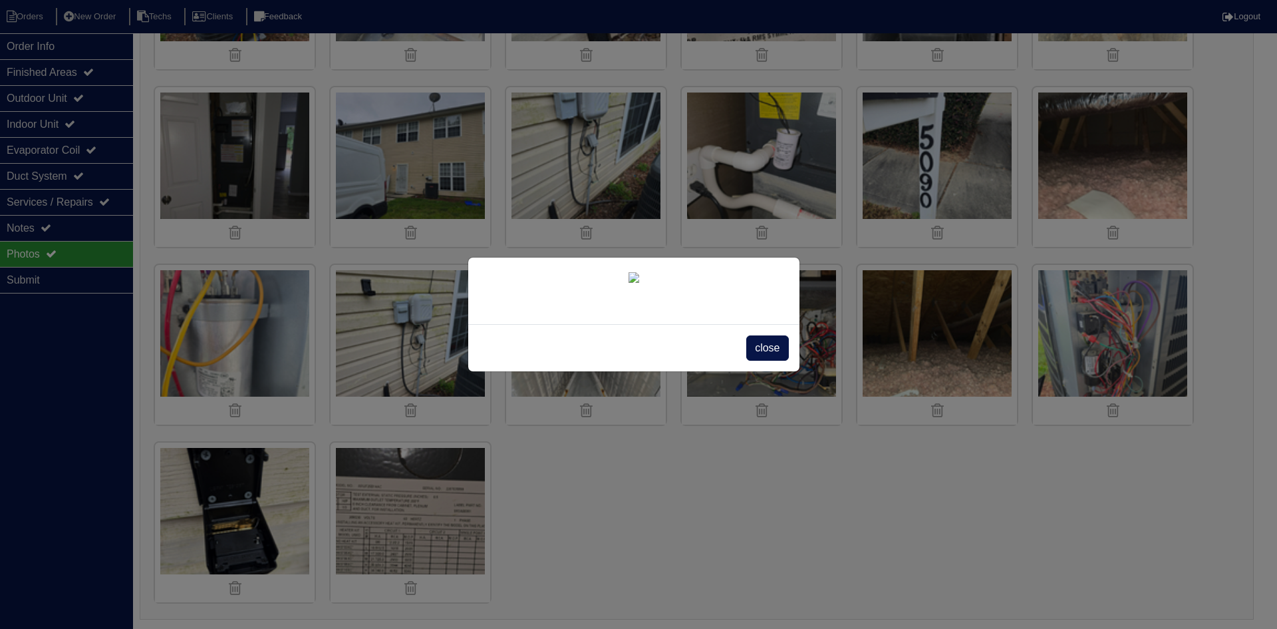
drag, startPoint x: 772, startPoint y: 352, endPoint x: 712, endPoint y: 339, distance: 62.0
click at [770, 352] on span "close" at bounding box center [767, 347] width 42 height 25
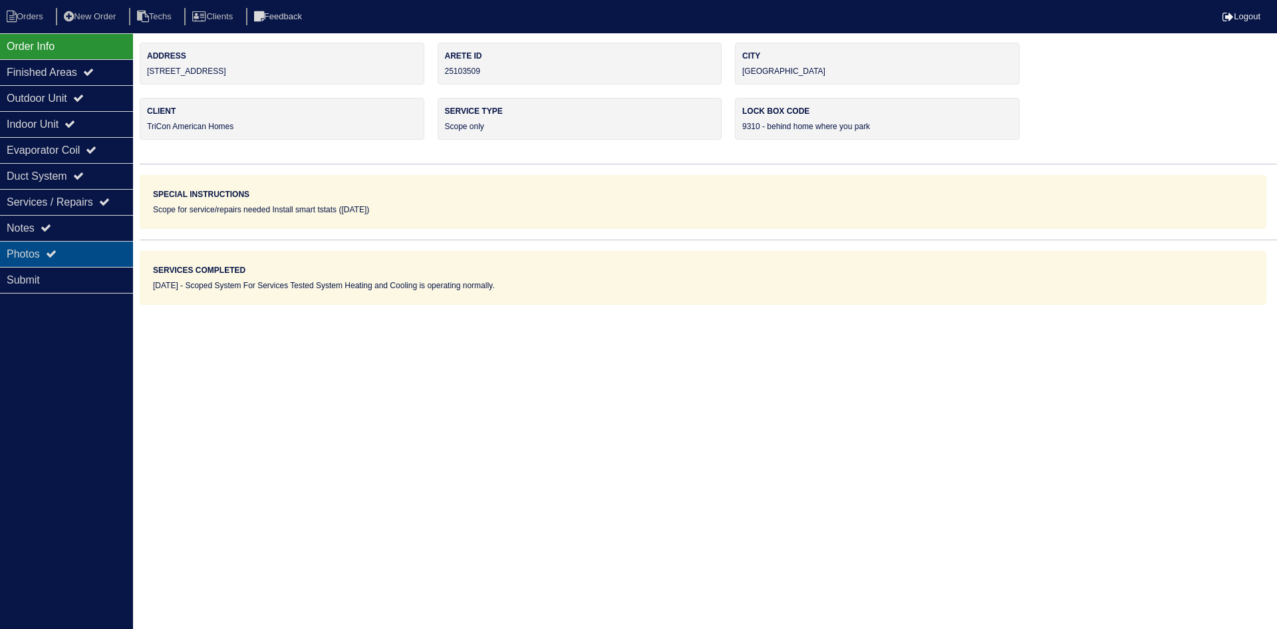
click at [60, 248] on div "Photos" at bounding box center [66, 254] width 133 height 26
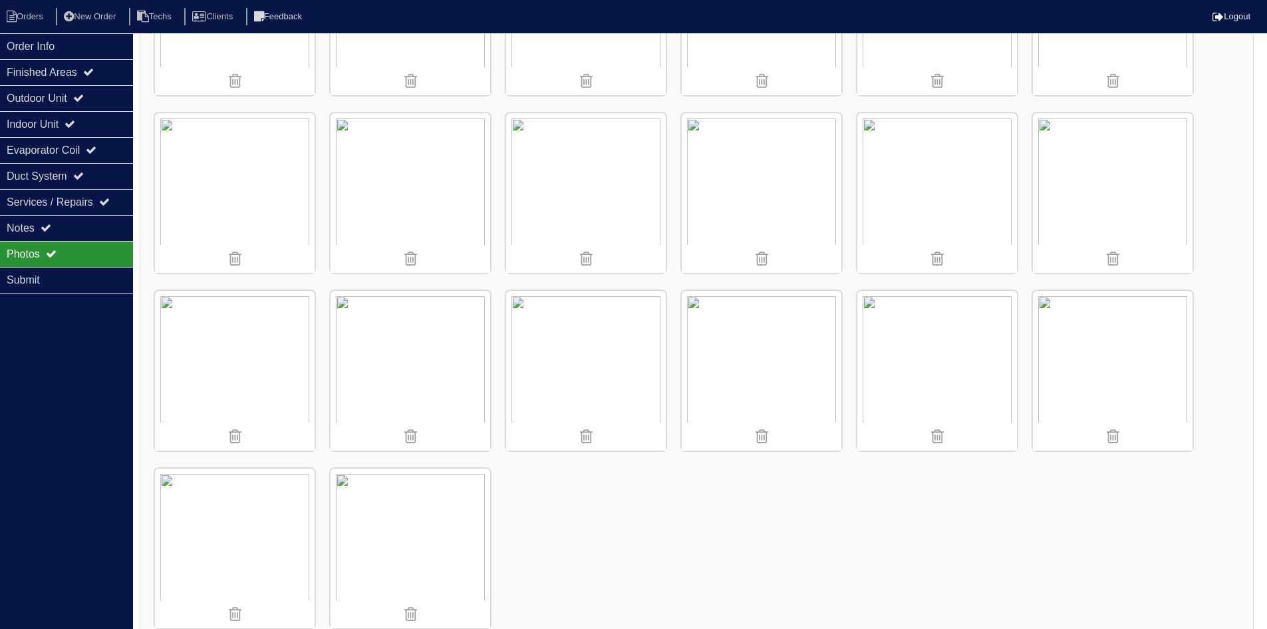
scroll to position [691, 0]
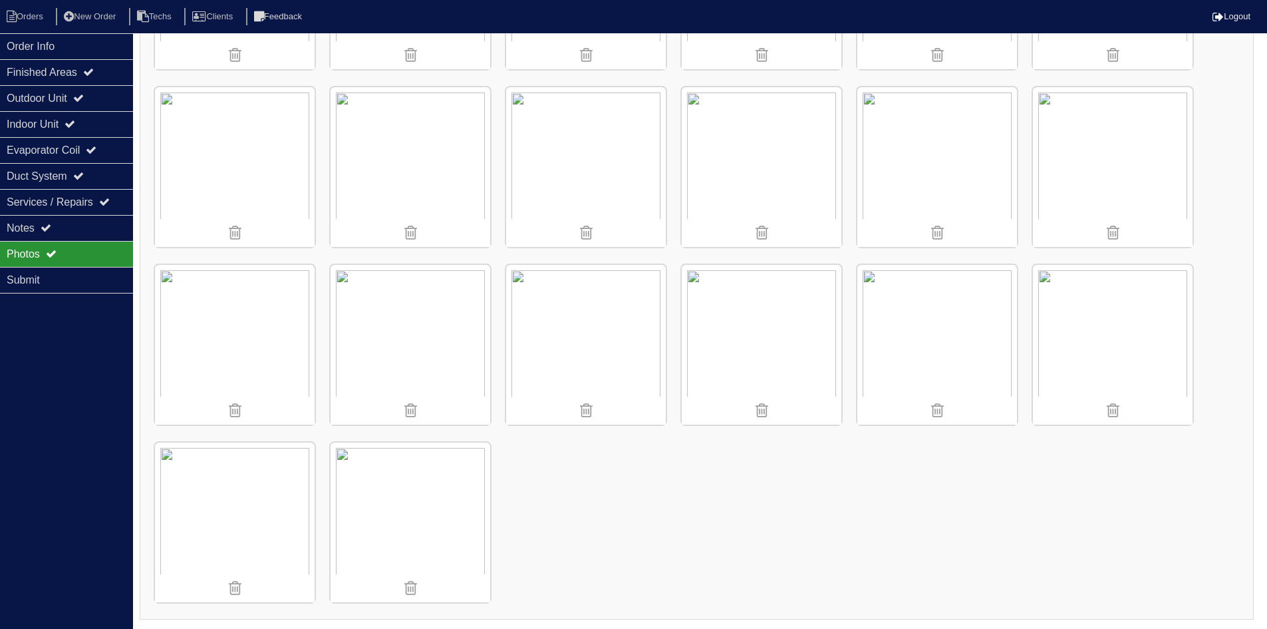
click at [429, 359] on img at bounding box center [411, 345] width 160 height 160
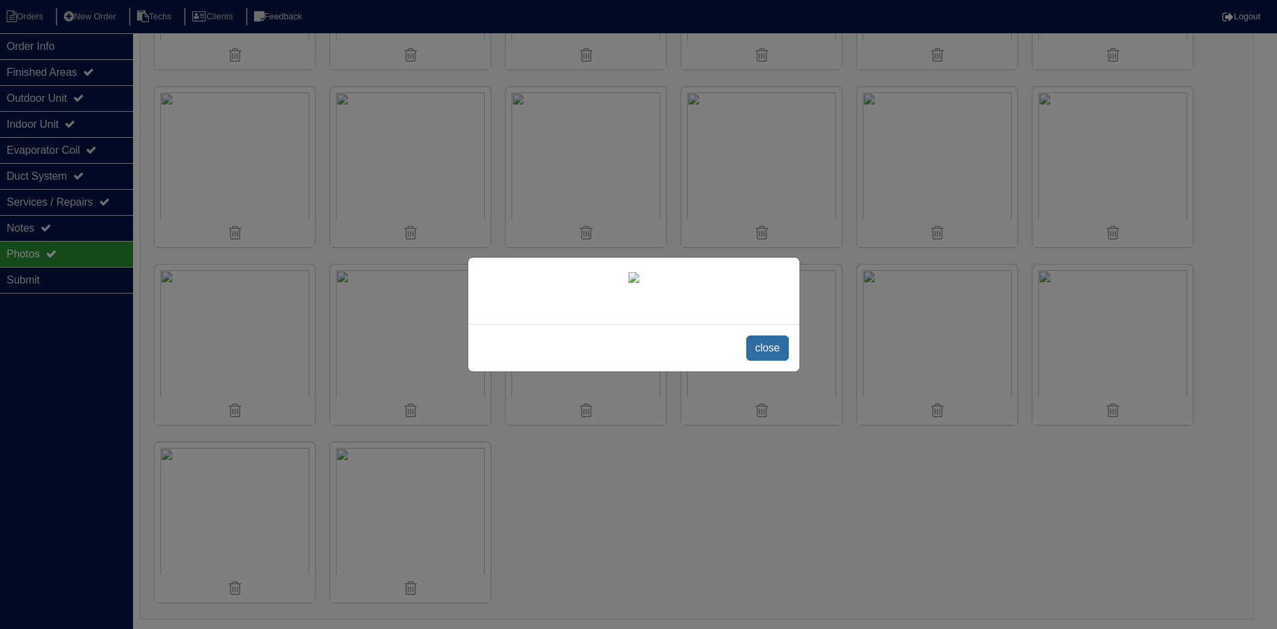
click at [770, 360] on span "close" at bounding box center [767, 347] width 42 height 25
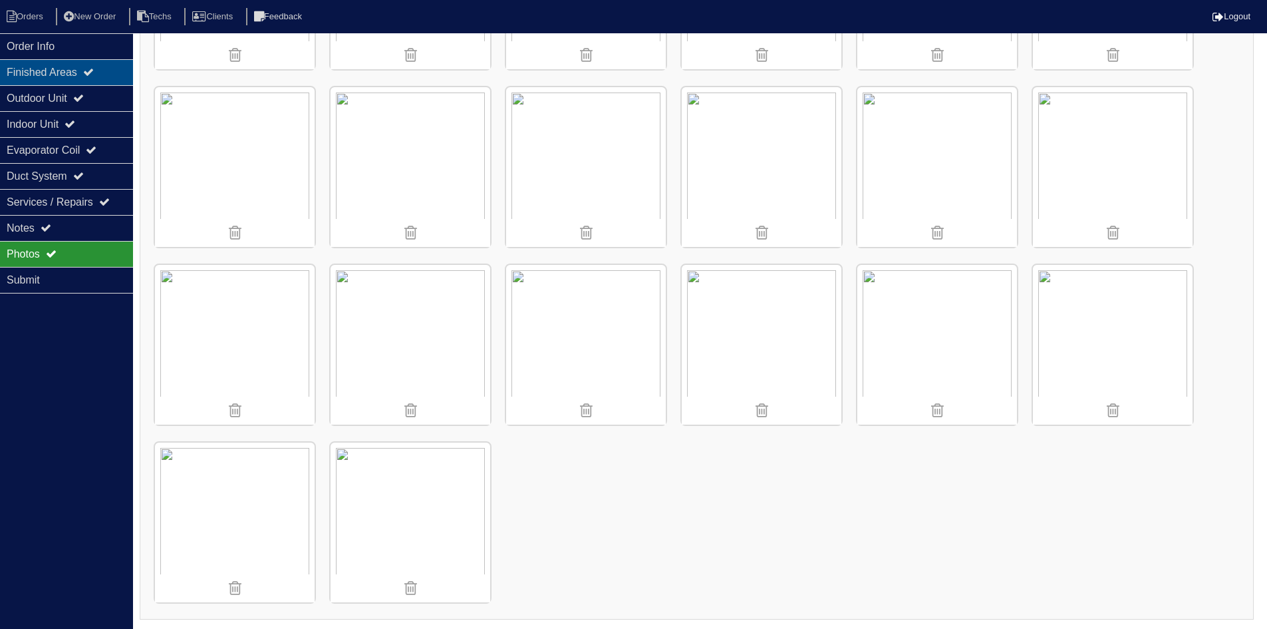
click at [93, 67] on icon at bounding box center [88, 72] width 11 height 11
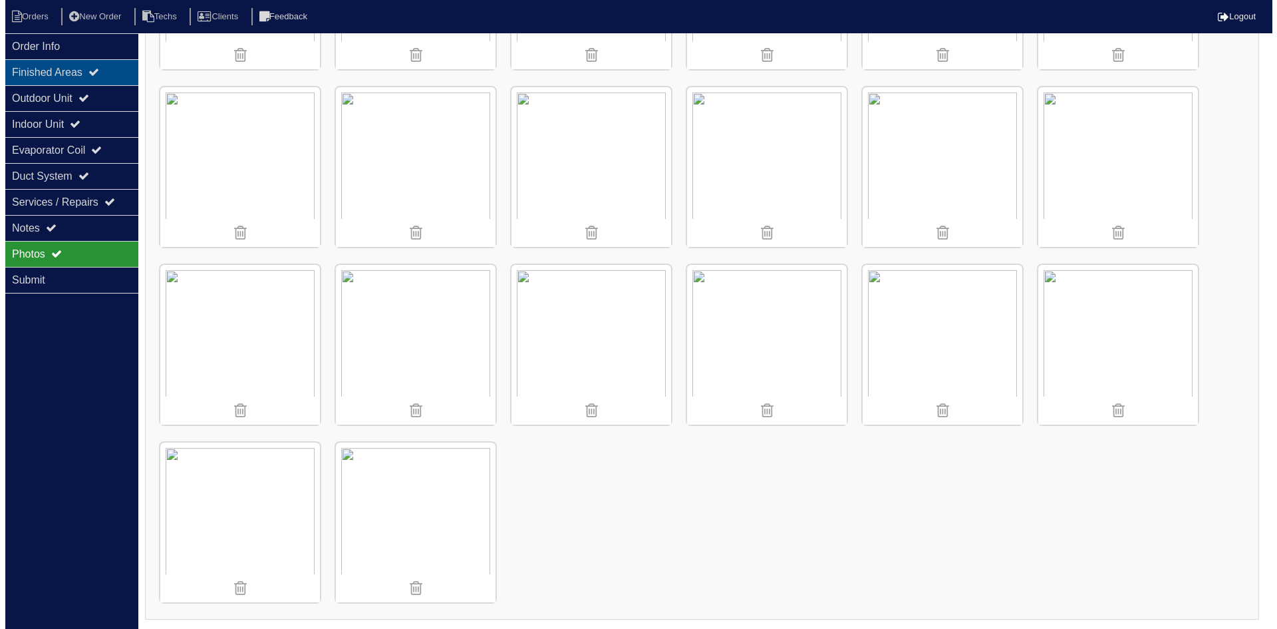
scroll to position [0, 0]
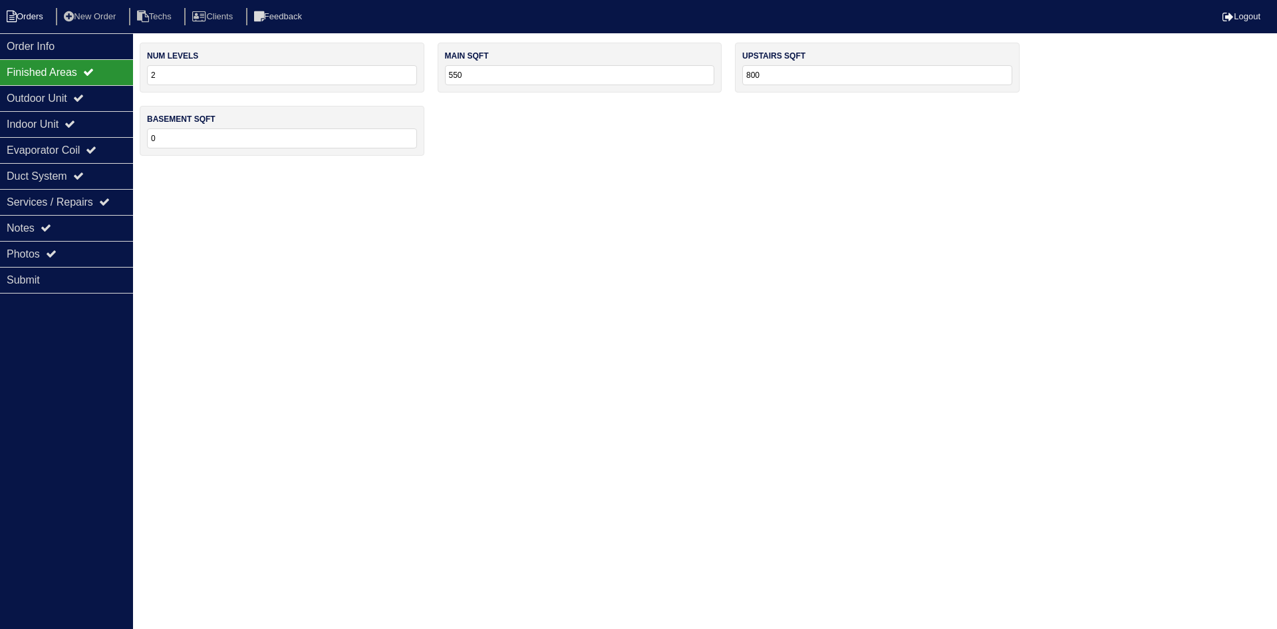
click at [37, 18] on li "Orders" at bounding box center [27, 17] width 54 height 18
select select "15"
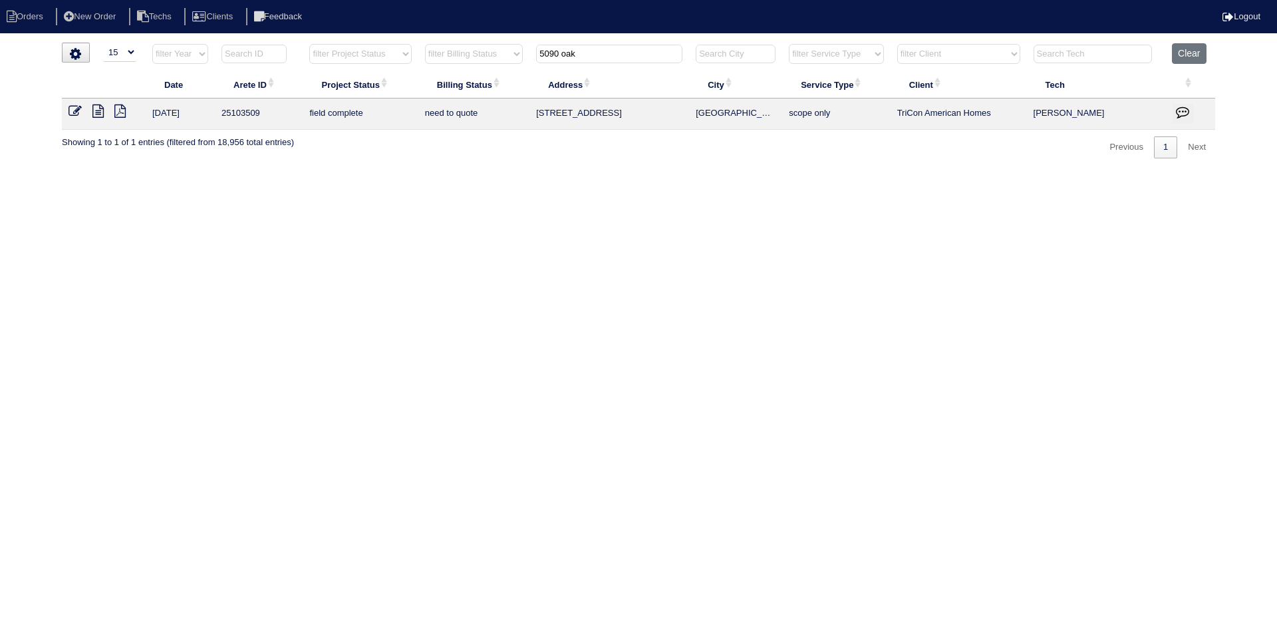
click at [516, 52] on tr "filter Year -- Any Year -- 2025 2024 2023 2022 2021 2020 2019 filter Project St…" at bounding box center [638, 56] width 1153 height 27
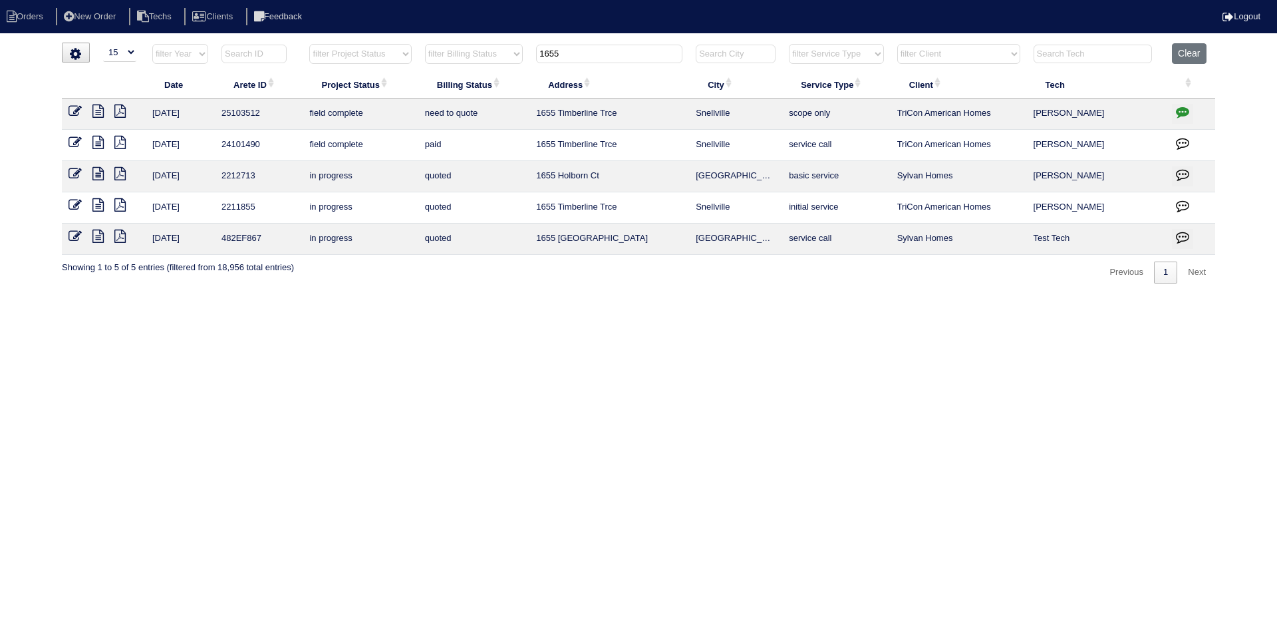
type input "1655"
click at [95, 111] on icon at bounding box center [97, 110] width 11 height 13
click at [1182, 109] on icon "button" at bounding box center [1182, 111] width 13 height 13
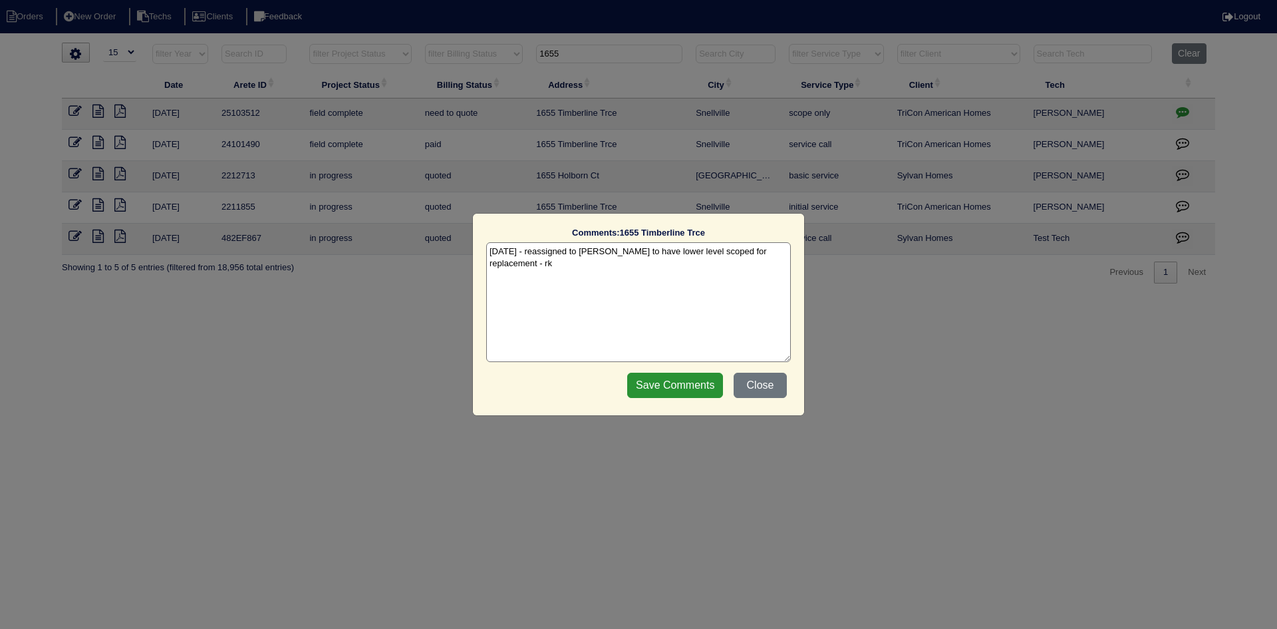
click at [783, 253] on textarea "9/25/25 - reassigned to Matt to have lower level scoped for replacement - rk" at bounding box center [638, 302] width 305 height 120
type textarea "[DATE] - reassigned to [PERSON_NAME] to have lower level scoped for replacement…"
click at [672, 386] on input "Save Comments" at bounding box center [675, 384] width 96 height 25
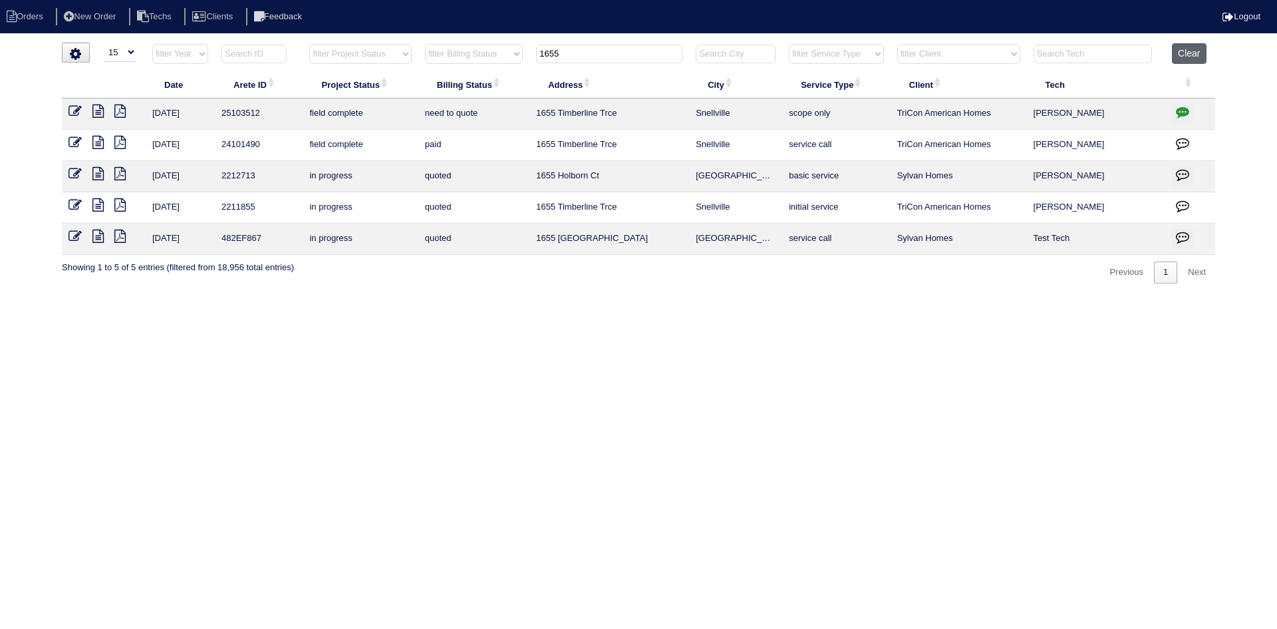
click at [1199, 49] on button "Clear" at bounding box center [1189, 53] width 34 height 21
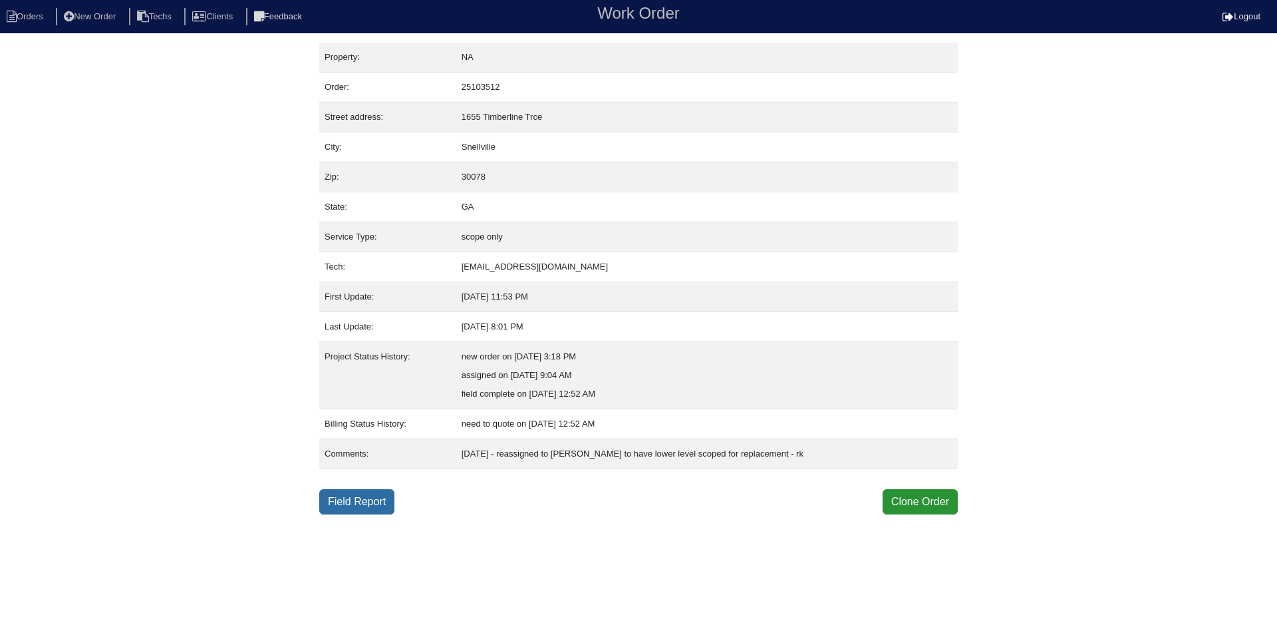
click at [343, 497] on link "Field Report" at bounding box center [356, 501] width 75 height 25
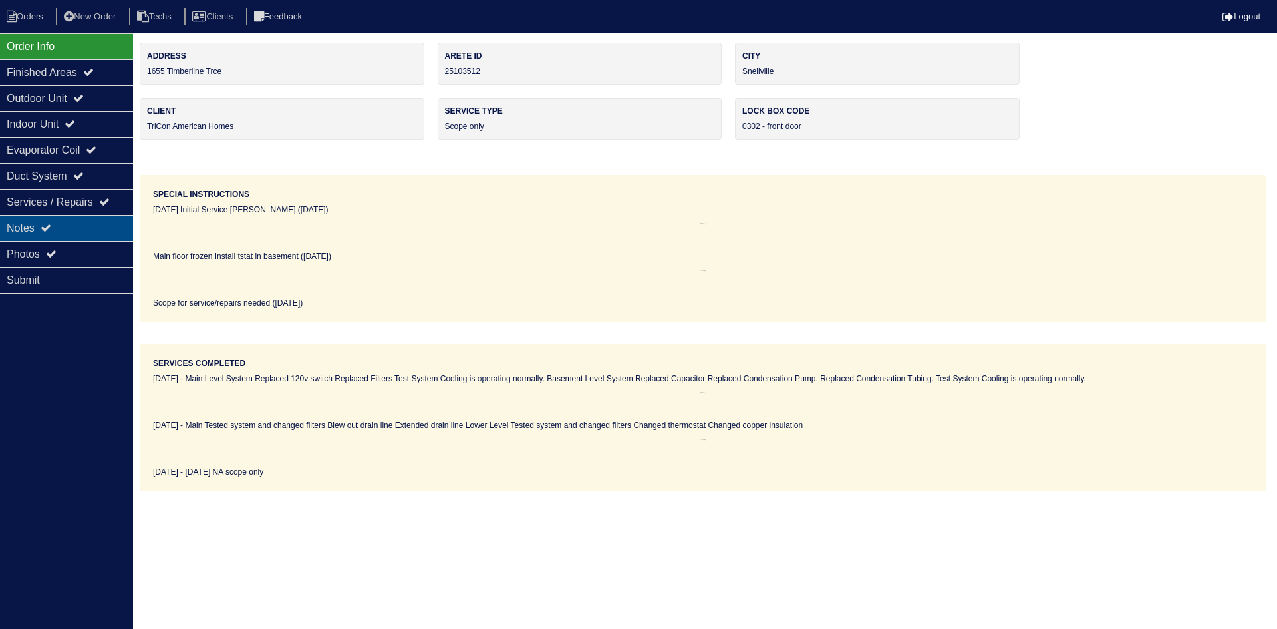
click at [76, 224] on div "Notes" at bounding box center [66, 228] width 133 height 26
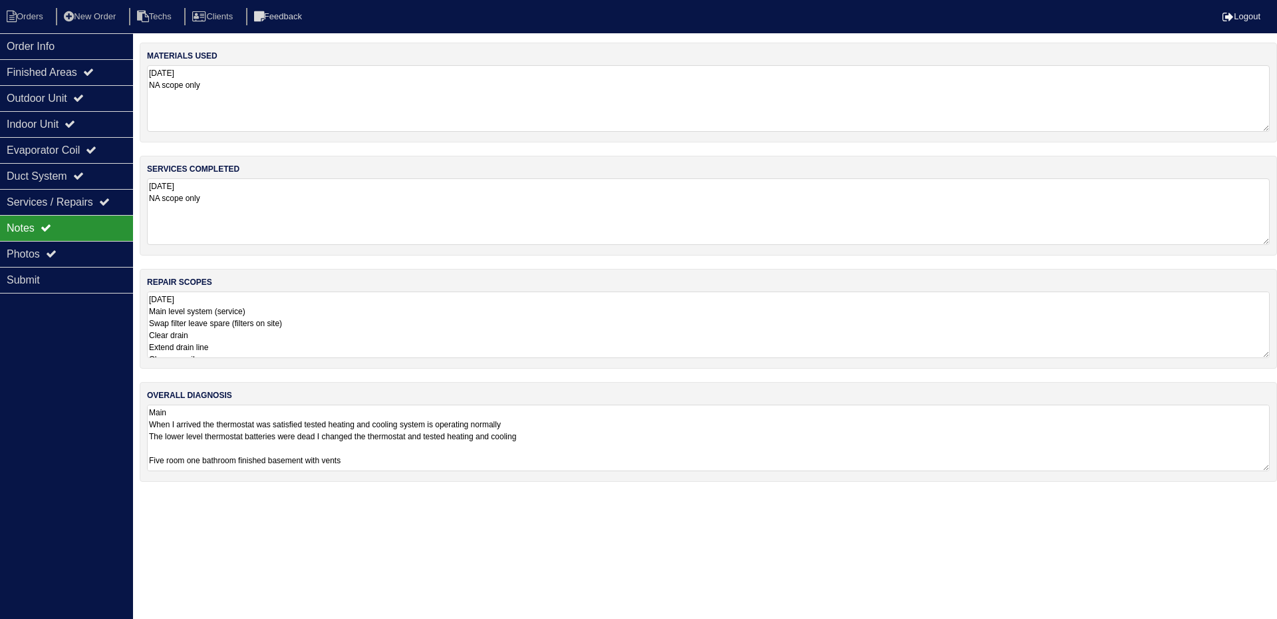
click at [431, 335] on textarea "9.24.25 Main level system (service) Swap filter leave spare (filters on site) C…" at bounding box center [708, 324] width 1123 height 67
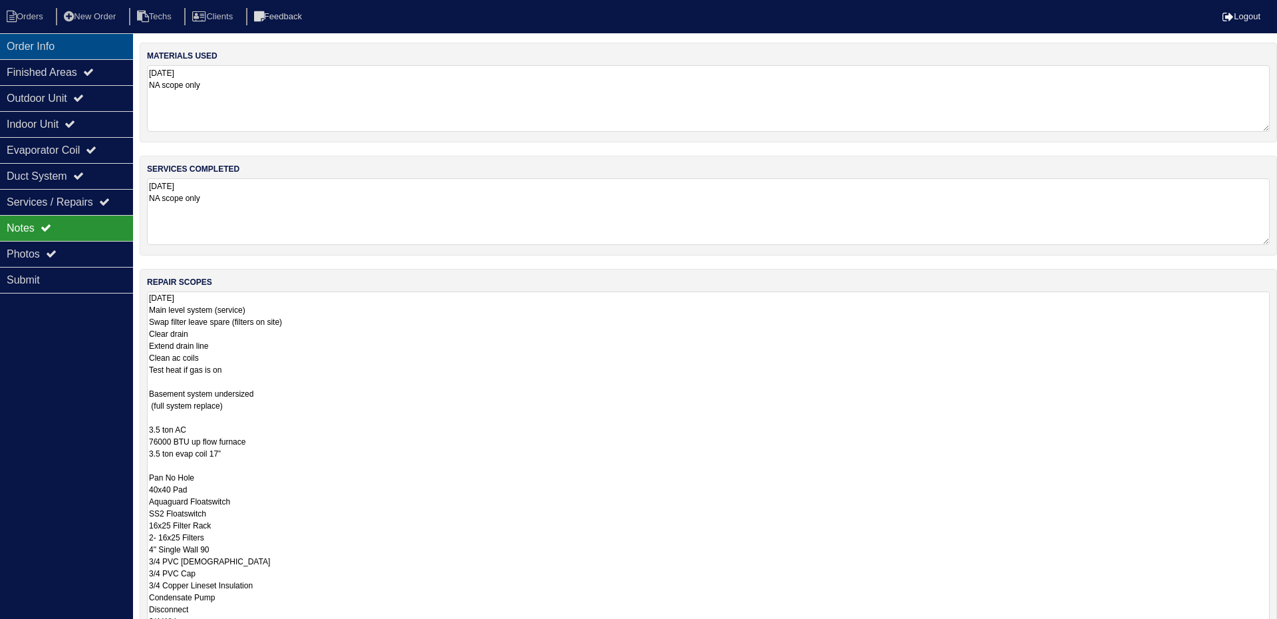
click at [78, 51] on div "Order Info" at bounding box center [66, 46] width 133 height 26
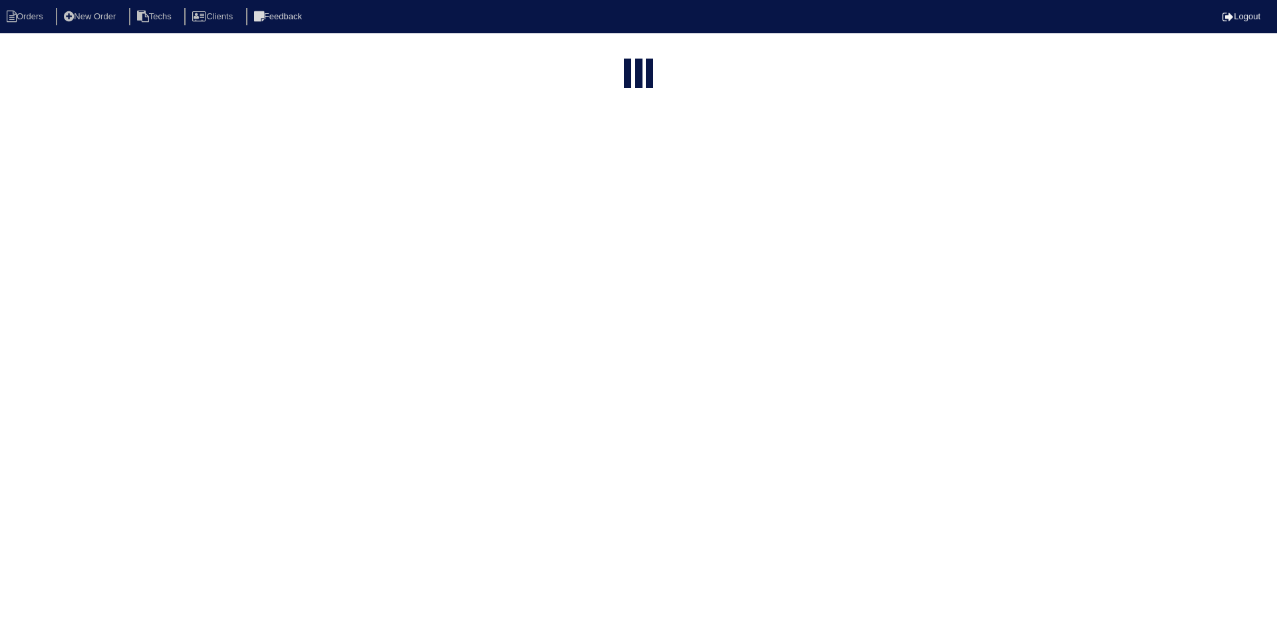
select select "15"
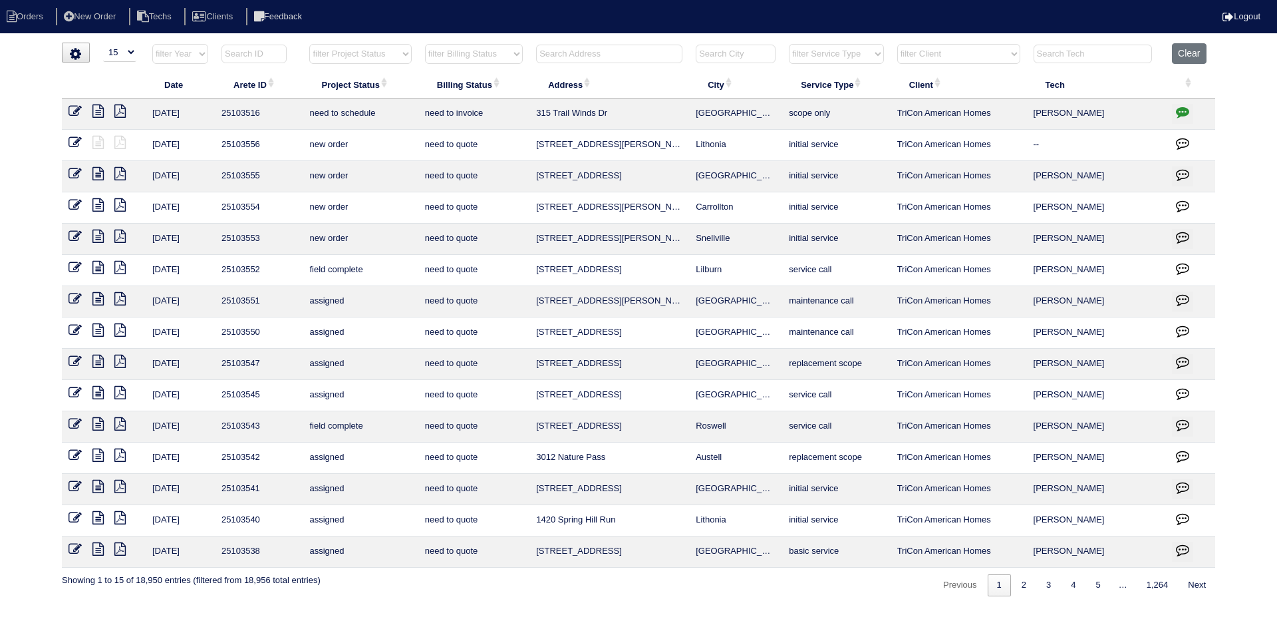
click at [390, 55] on select "filter Project Status -- Any Project Status -- new order assigned in progress f…" at bounding box center [360, 54] width 102 height 20
click at [309, 44] on select "filter Project Status -- Any Project Status -- new order assigned in progress f…" at bounding box center [360, 54] width 102 height 20
select select "field complete"
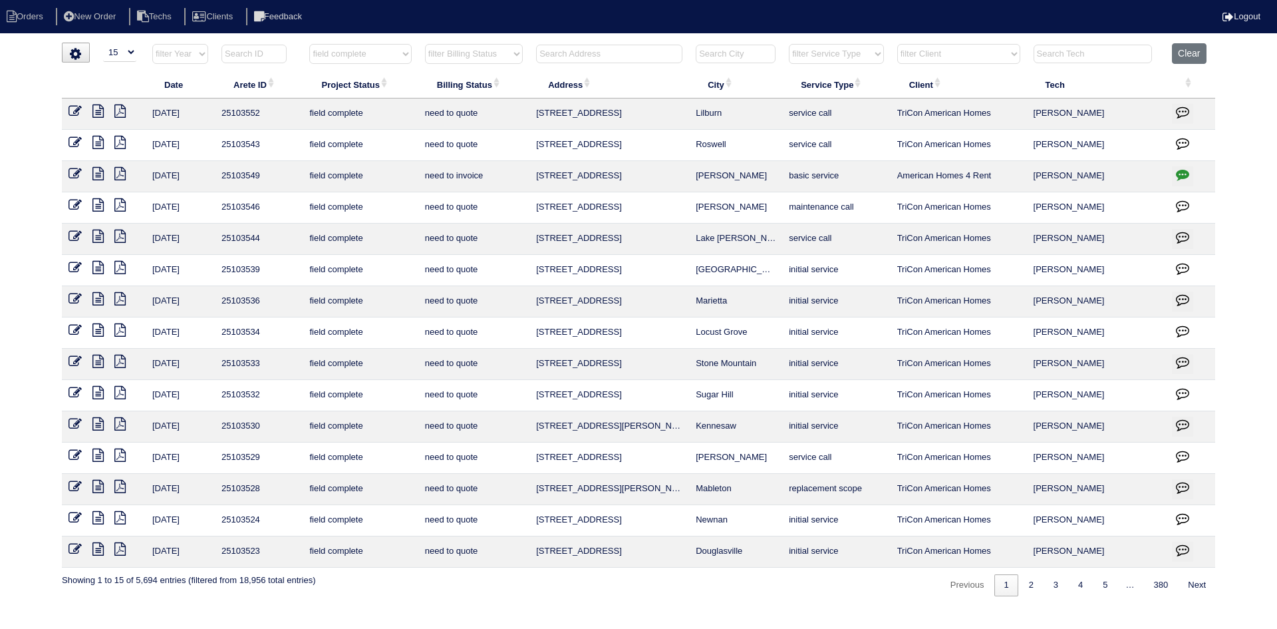
click at [486, 57] on select "filter Billing Status -- Any Billing Status -- need to quote quoted need to inv…" at bounding box center [474, 54] width 98 height 20
select select "need to quote"
click at [425, 44] on select "filter Billing Status -- Any Billing Status -- need to quote quoted need to inv…" at bounding box center [474, 54] width 98 height 20
select select "field complete"
select select "need to quote"
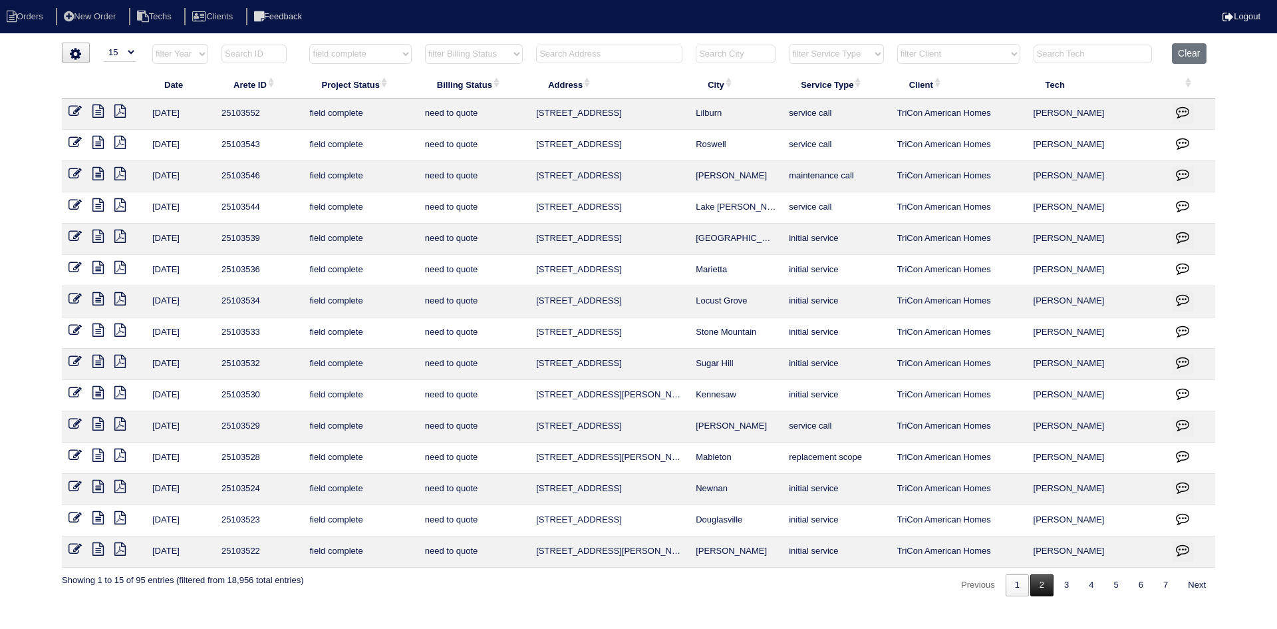
click at [1040, 585] on link "2" at bounding box center [1041, 585] width 23 height 22
select select "field complete"
select select "need to quote"
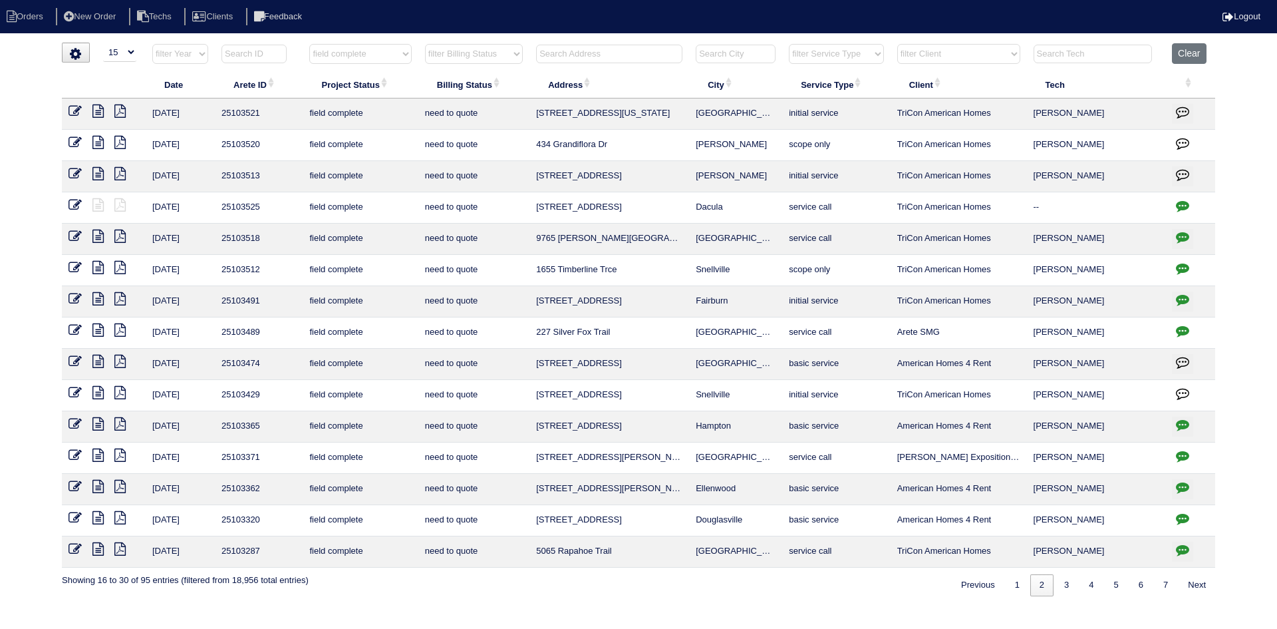
click at [100, 174] on icon at bounding box center [97, 173] width 11 height 13
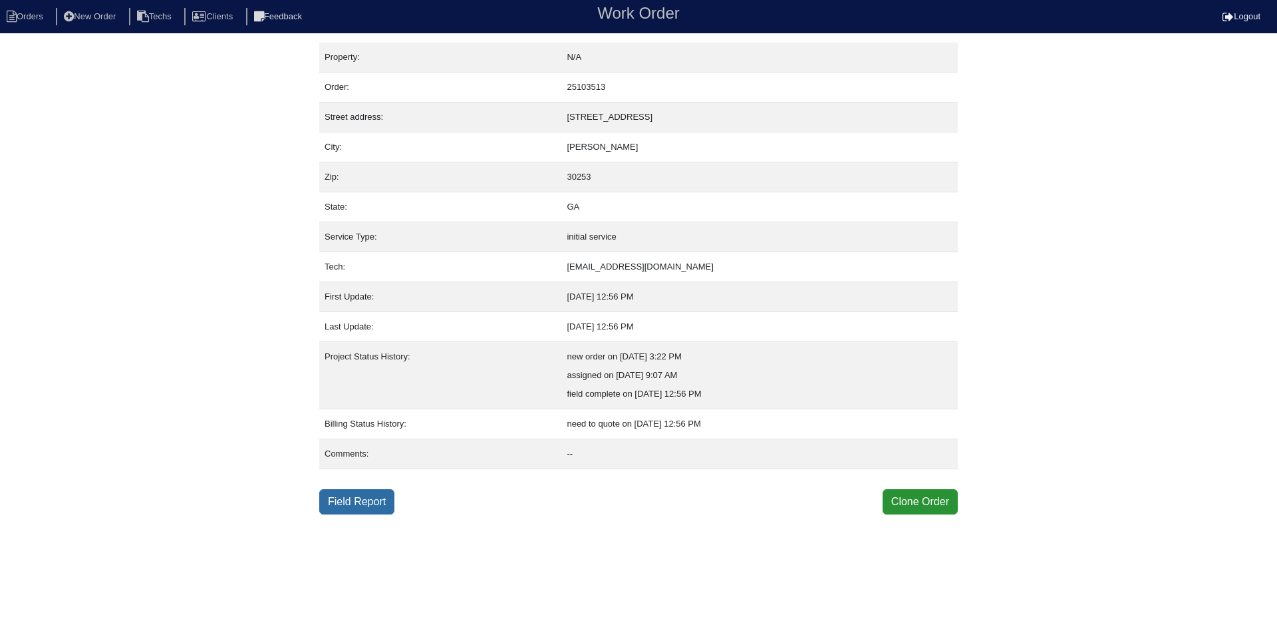
click at [358, 497] on link "Field Report" at bounding box center [356, 501] width 75 height 25
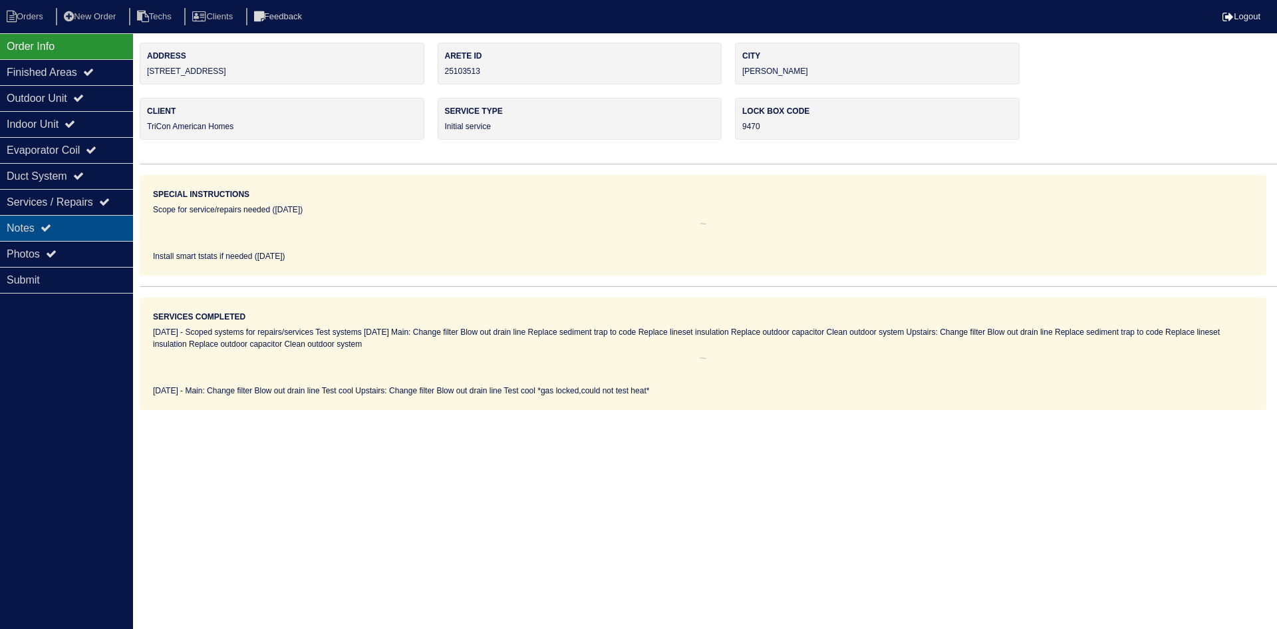
click at [89, 221] on div "Notes" at bounding box center [66, 228] width 133 height 26
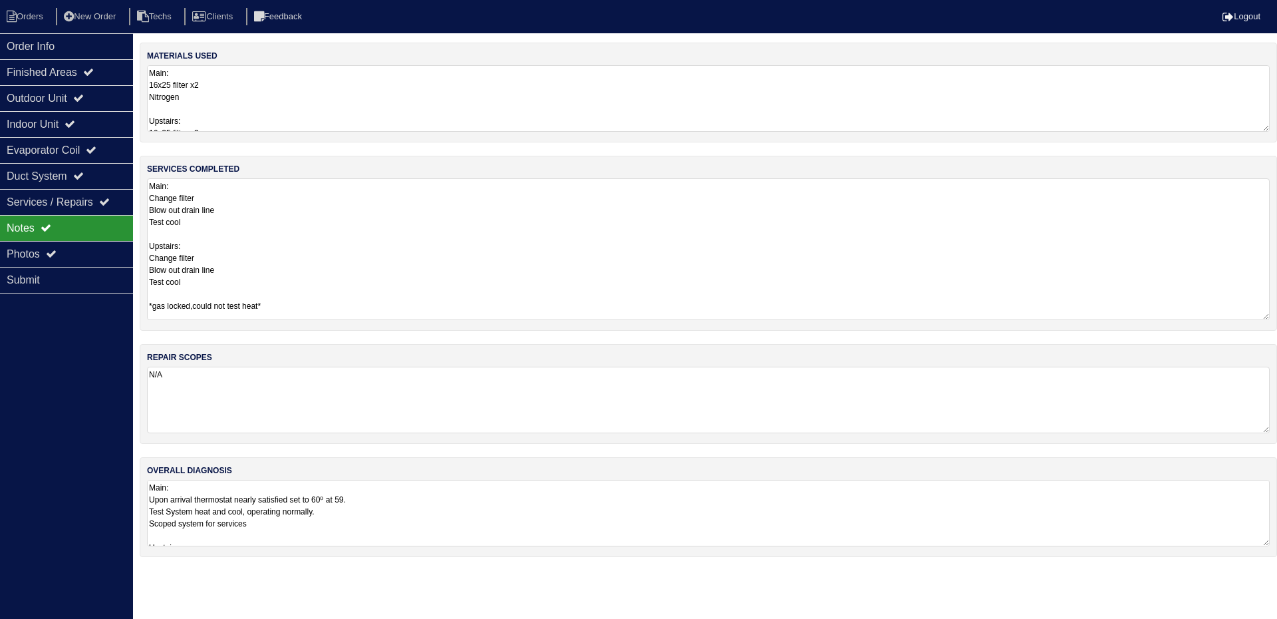
drag, startPoint x: 1267, startPoint y: 237, endPoint x: 1275, endPoint y: 249, distance: 13.8
click at [1268, 313] on textarea "Main: Change filter Blow out drain line Test cool Upstairs: Change filter Blow …" at bounding box center [708, 249] width 1123 height 142
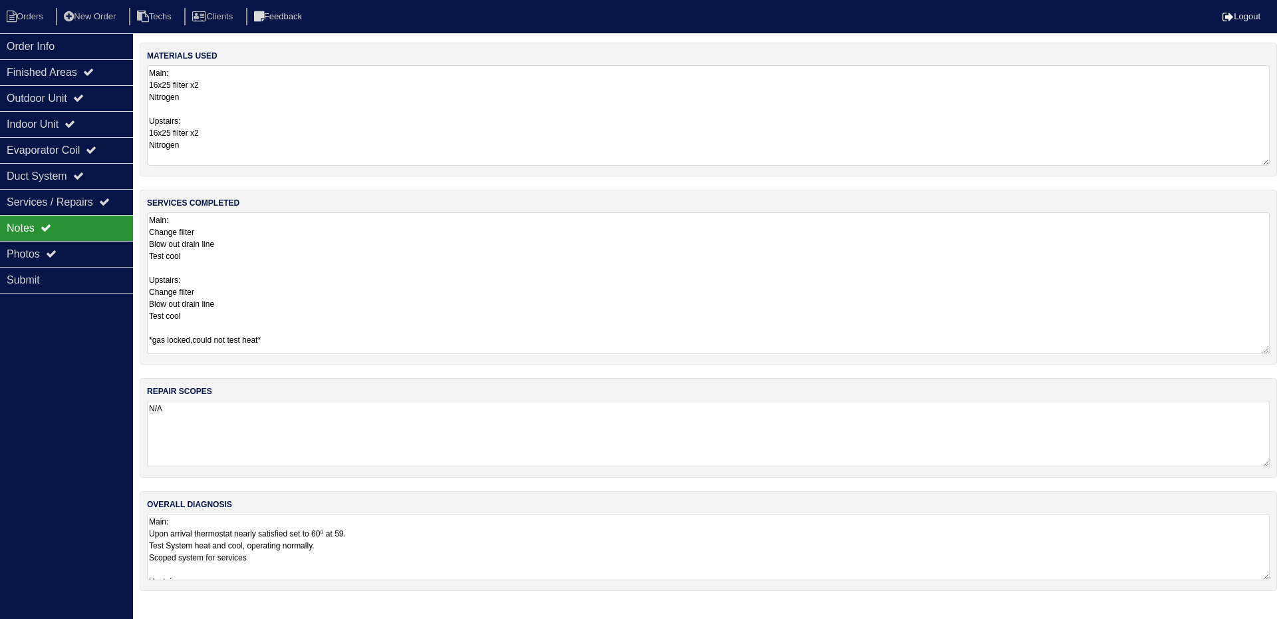
drag, startPoint x: 1264, startPoint y: 128, endPoint x: 1273, endPoint y: 162, distance: 35.2
click at [1273, 162] on div "materials used Main: 16x25 filter x2 Nitrogen Upstairs: 16x25 filter x2 Nitrogen" at bounding box center [708, 110] width 1137 height 134
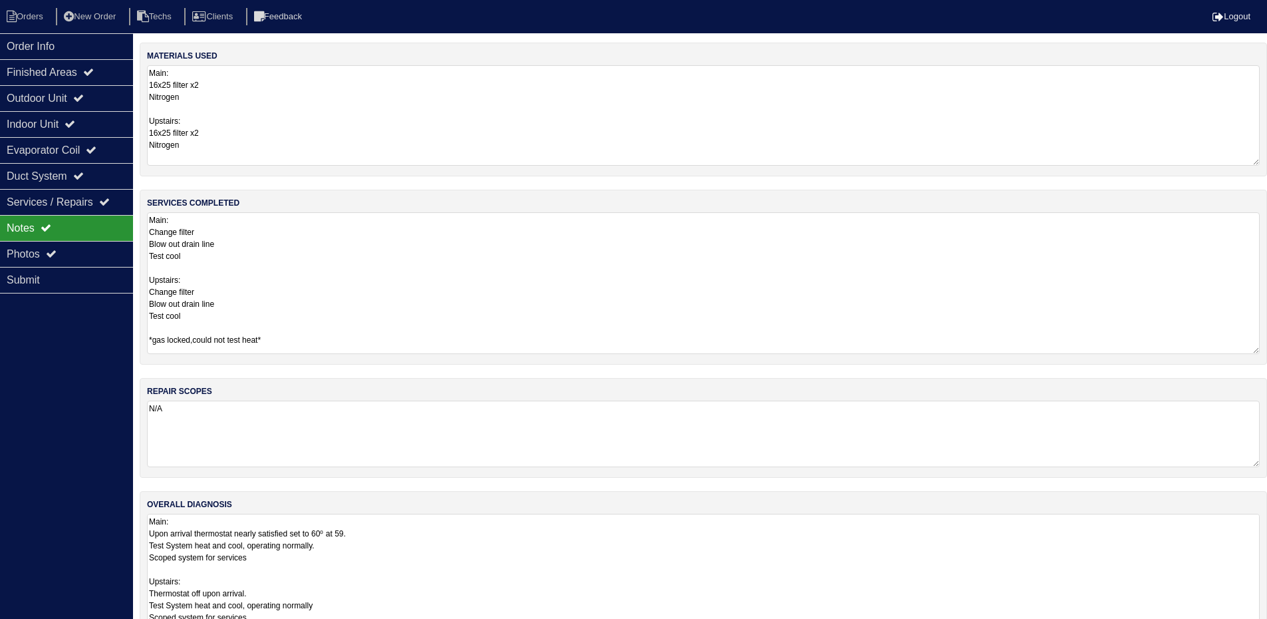
drag, startPoint x: 1264, startPoint y: 575, endPoint x: 1269, endPoint y: 660, distance: 85.3
click at [1267, 628] on html "Orders New Order Techs Clients Feedback Logout Orders New Order Users Clients M…" at bounding box center [633, 344] width 1267 height 689
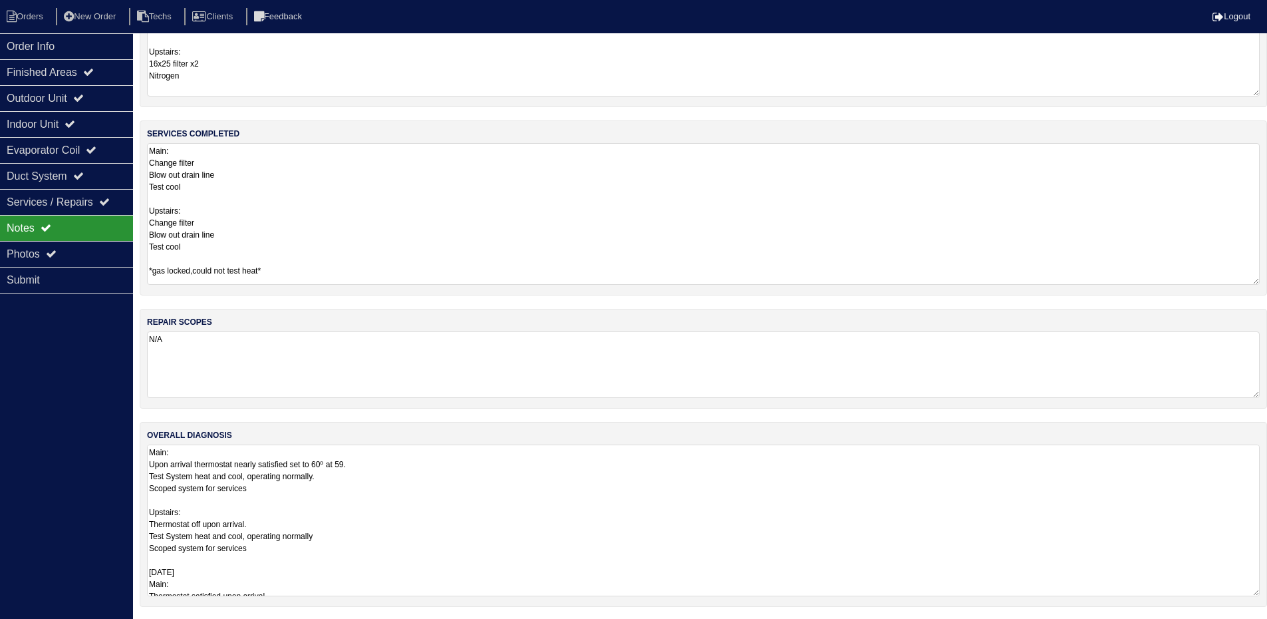
scroll to position [70, 0]
drag, startPoint x: 1256, startPoint y: 591, endPoint x: 1268, endPoint y: 660, distance: 69.5
click at [1267, 628] on html "Orders New Order Techs Clients Feedback Logout Orders New Order Users Clients M…" at bounding box center [633, 309] width 1267 height 758
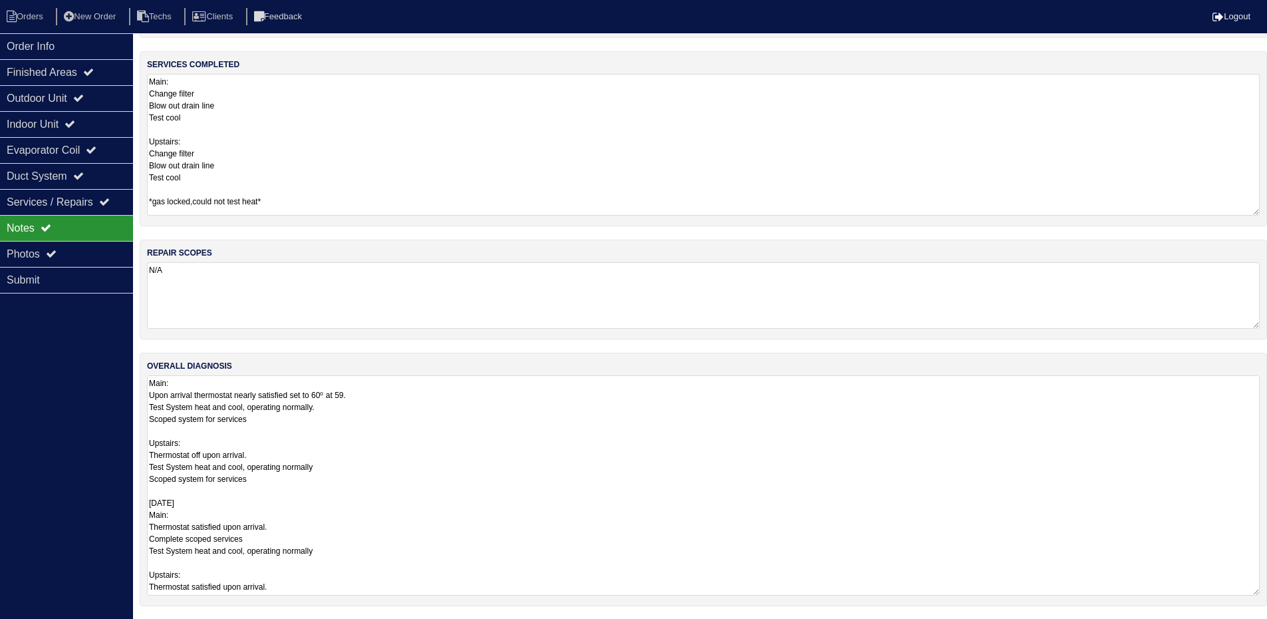
scroll to position [139, 0]
drag, startPoint x: 1256, startPoint y: 592, endPoint x: 1259, endPoint y: 659, distance: 67.2
click at [1259, 628] on html "Orders New Order Techs Clients Feedback Logout Orders New Order Users Clients M…" at bounding box center [633, 265] width 1267 height 809
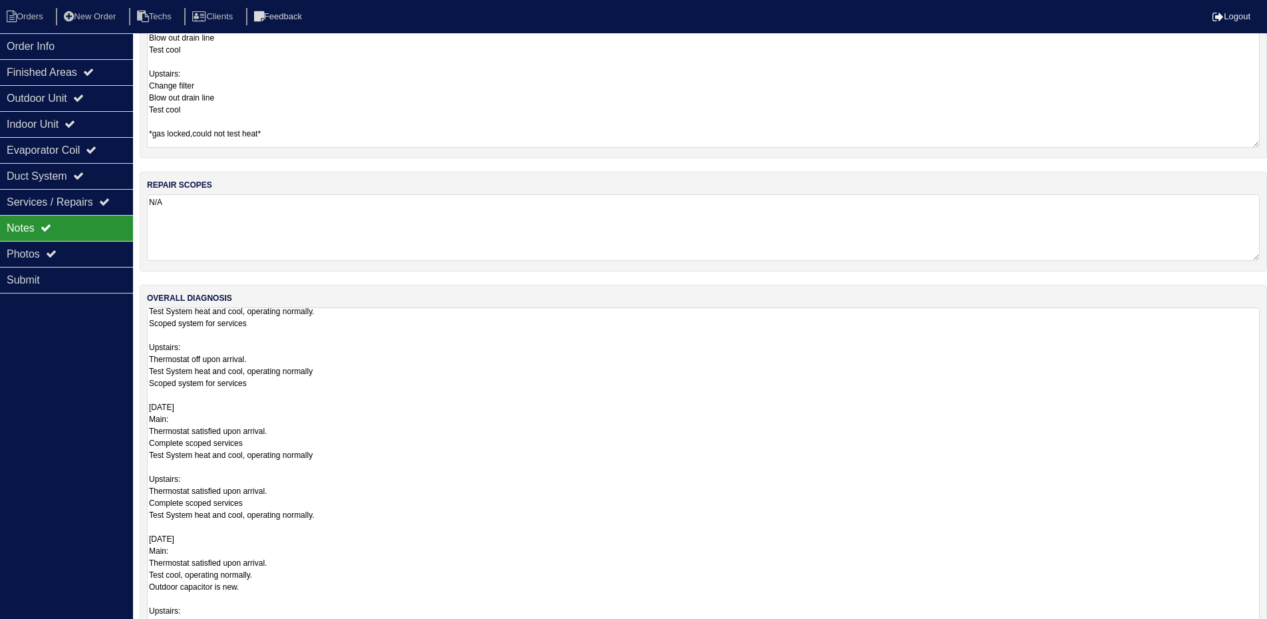
scroll to position [19, 0]
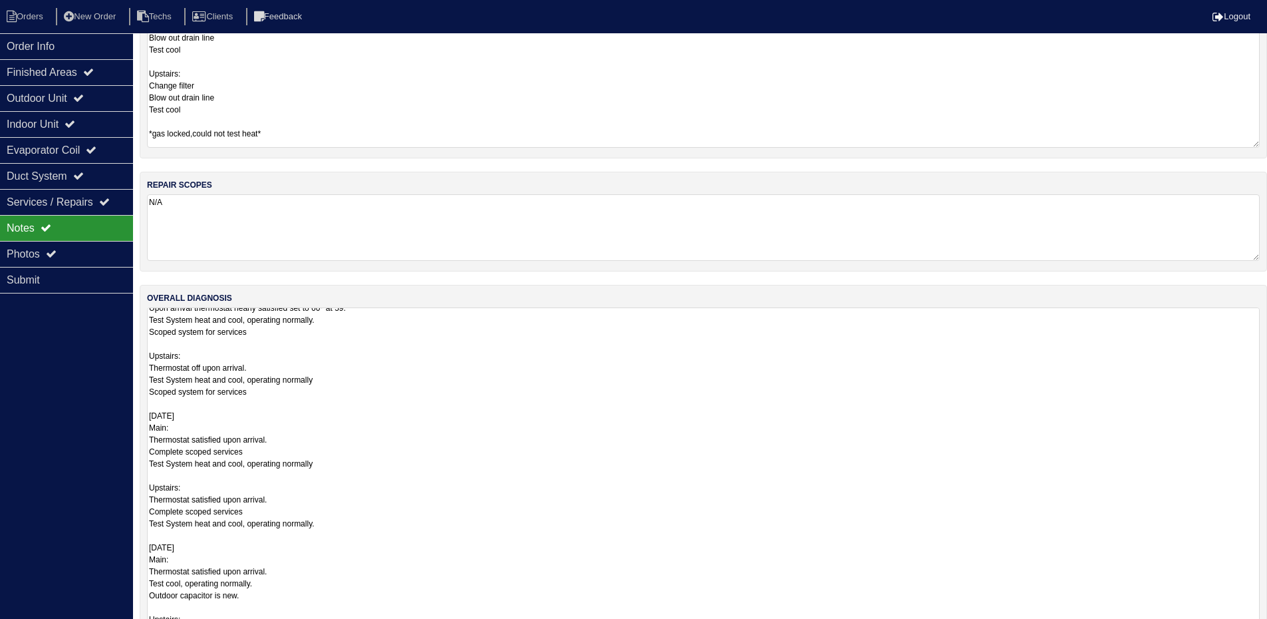
drag, startPoint x: 1254, startPoint y: 591, endPoint x: 1257, endPoint y: 660, distance: 68.6
click at [1257, 628] on html "Orders New Order Techs Clients Feedback Logout Orders New Order Users Clients M…" at bounding box center [633, 240] width 1267 height 893
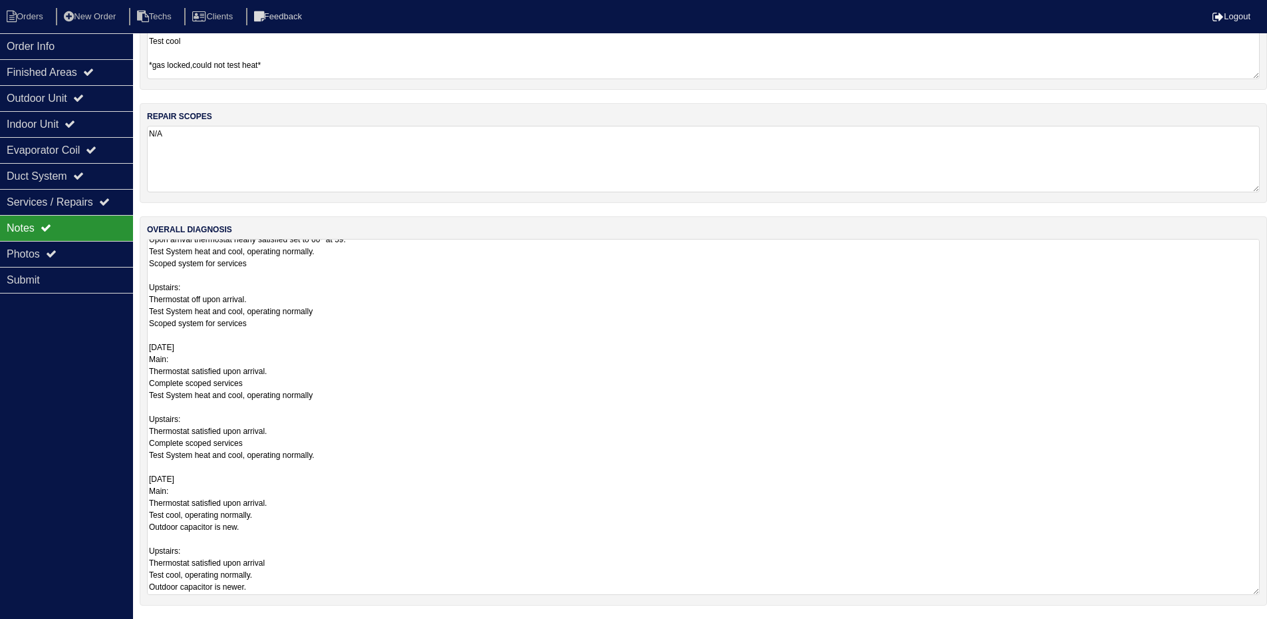
scroll to position [0, 0]
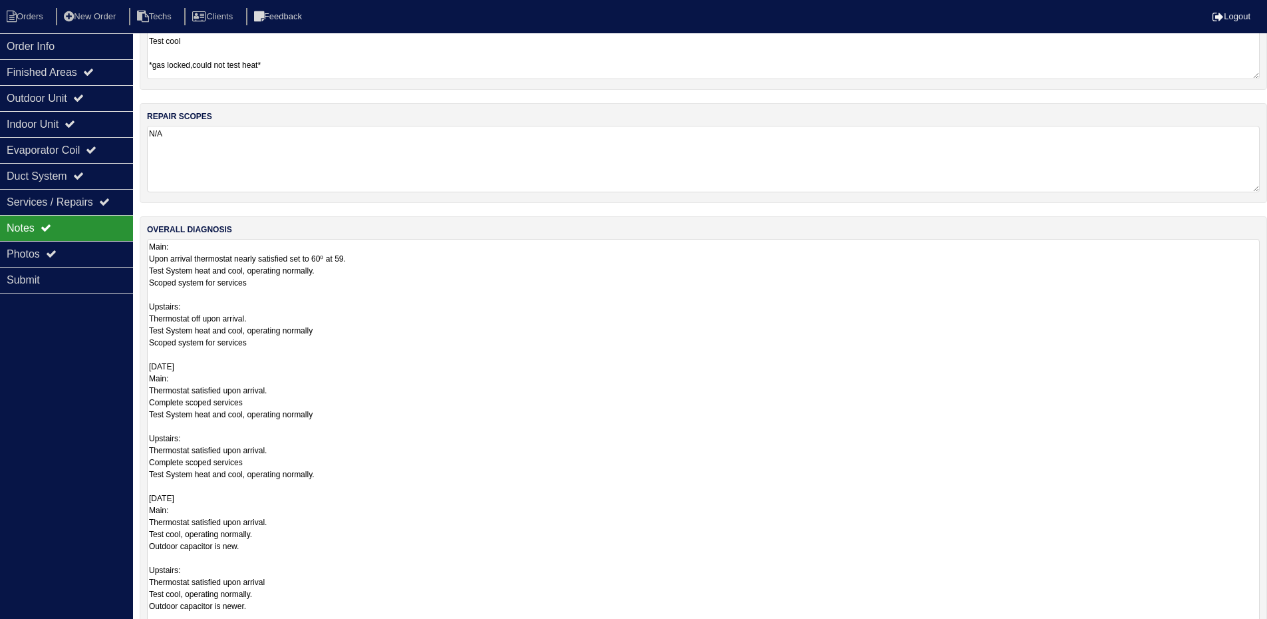
drag, startPoint x: 1256, startPoint y: 593, endPoint x: 1254, endPoint y: 660, distance: 67.2
click at [1254, 628] on html "Orders New Order Techs Clients Feedback Logout Orders New Order Users Clients M…" at bounding box center [633, 199] width 1267 height 948
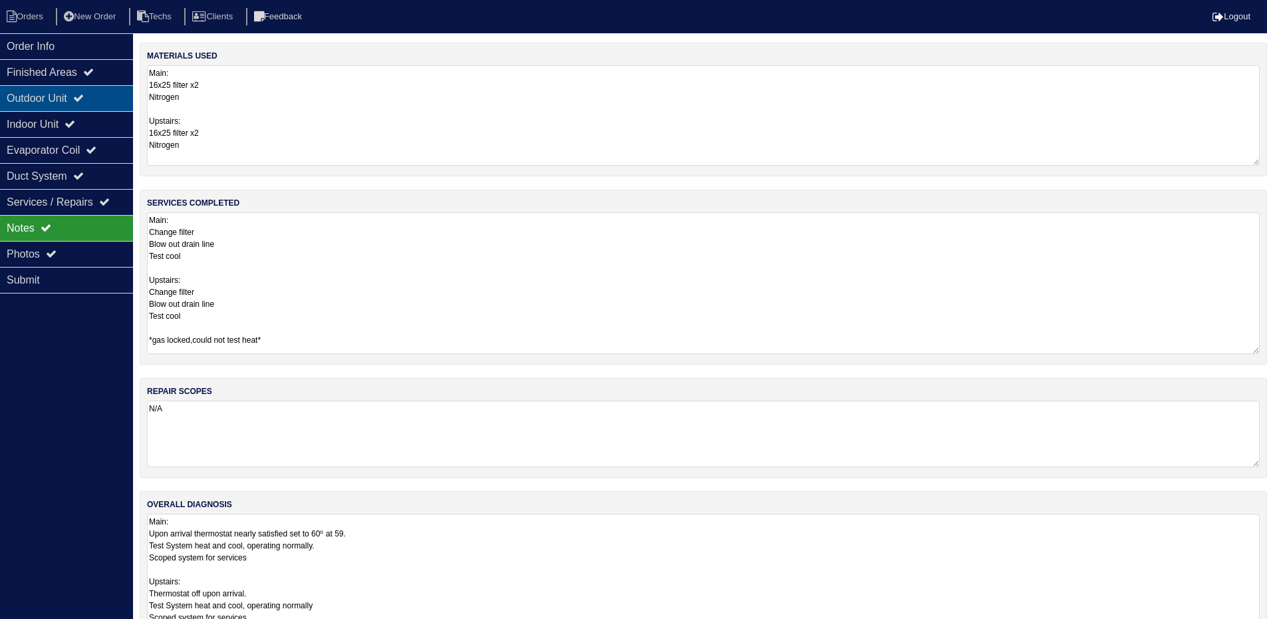
click at [84, 98] on icon at bounding box center [78, 97] width 11 height 11
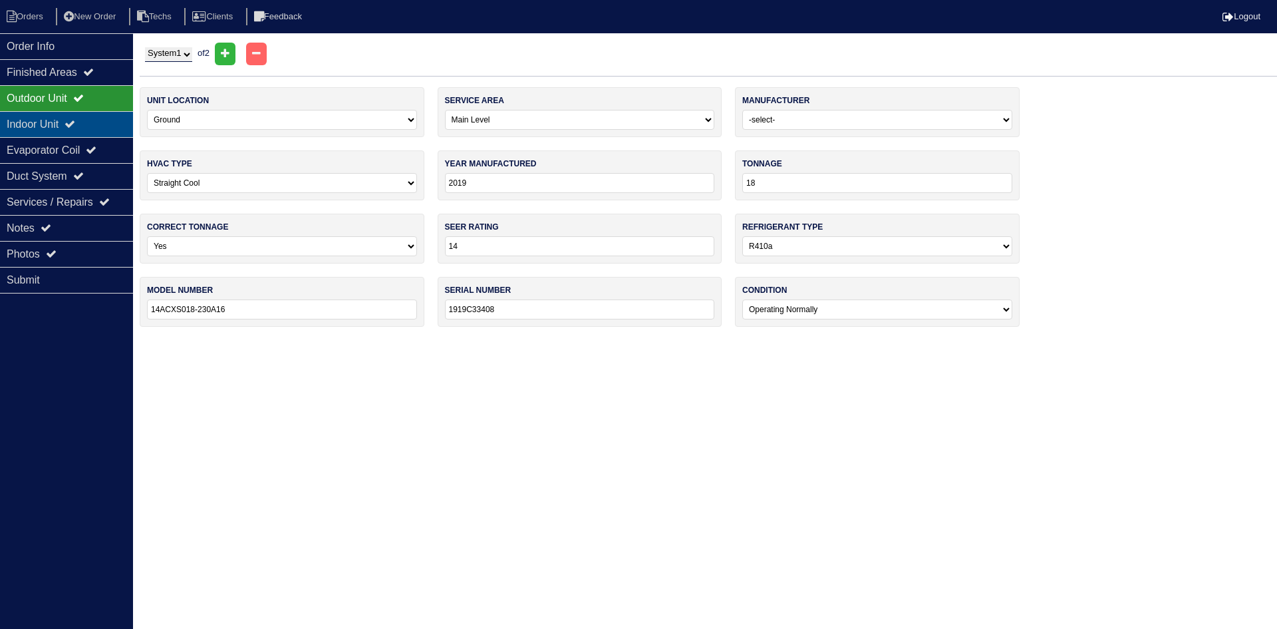
click at [70, 115] on div "Indoor Unit" at bounding box center [66, 124] width 133 height 26
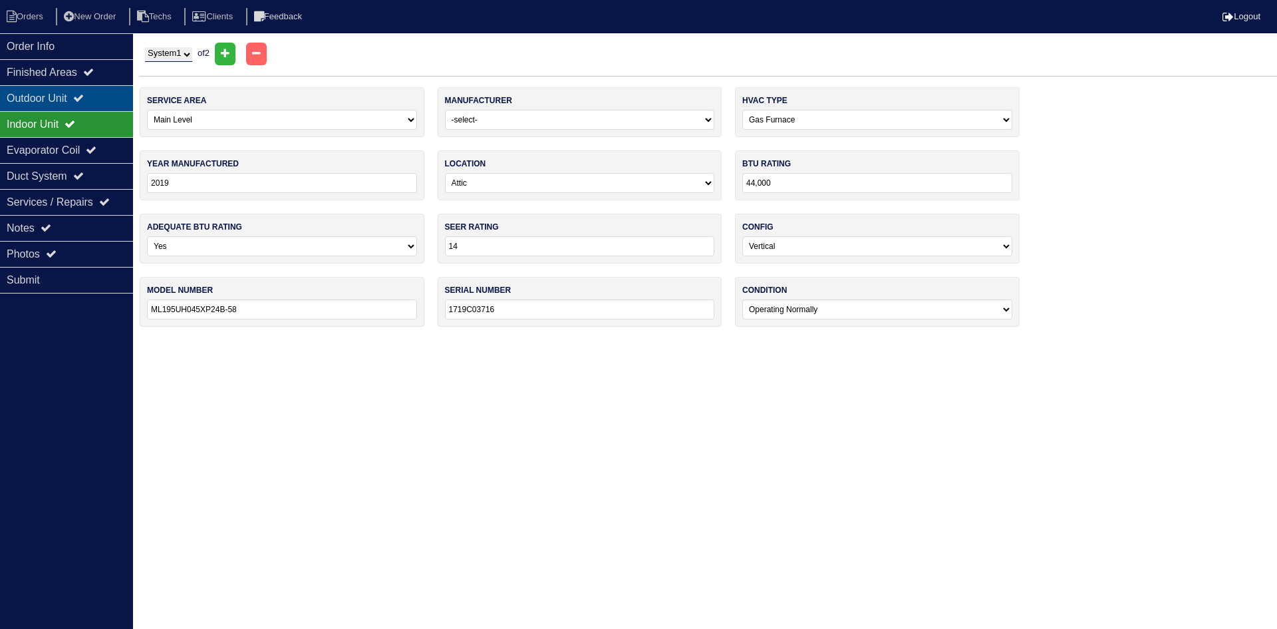
click at [76, 88] on div "Outdoor Unit" at bounding box center [66, 98] width 133 height 26
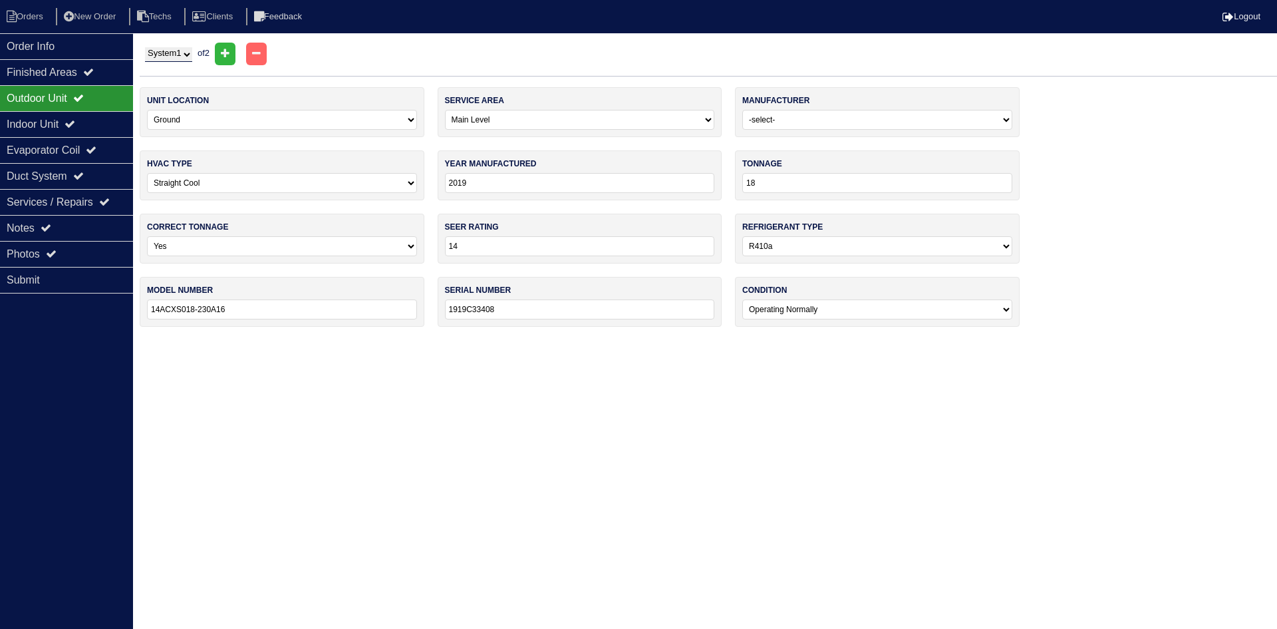
click at [192, 55] on select "System 1 System 2" at bounding box center [168, 54] width 47 height 15
select select "2"
click at [145, 47] on select "System 1 System 2" at bounding box center [168, 54] width 47 height 15
select select "1"
type input "2018"
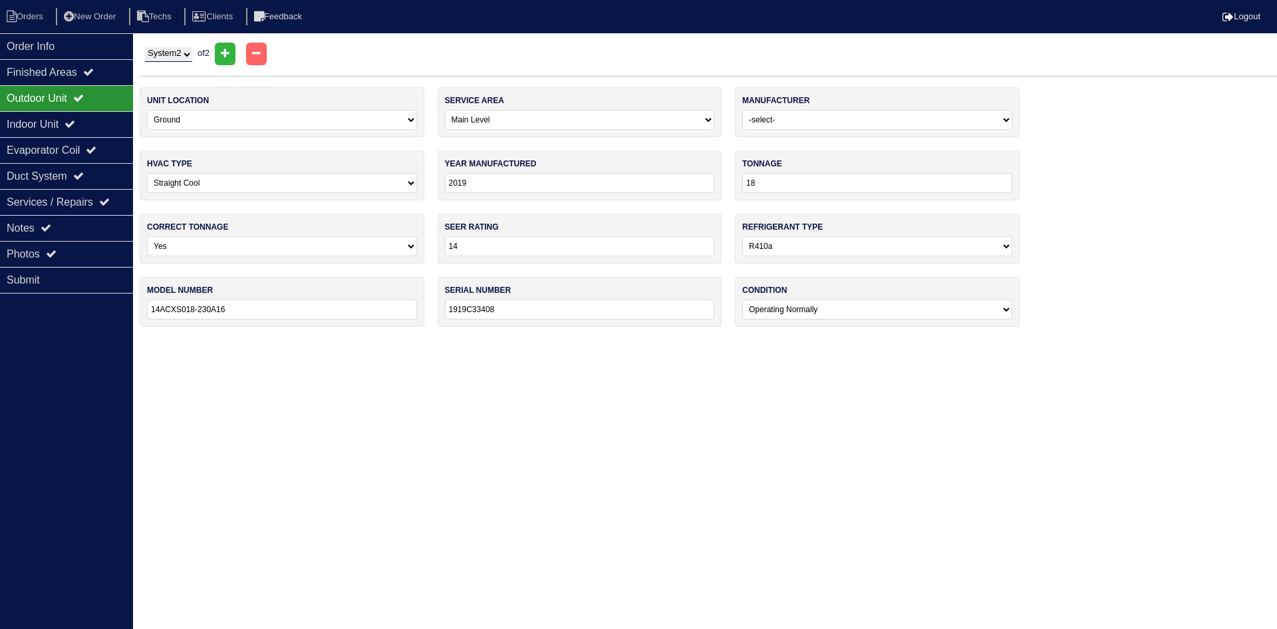
type input "30"
type input "14ACX030-230A23"
type input "1918J48031"
click at [45, 122] on div "Indoor Unit" at bounding box center [66, 124] width 133 height 26
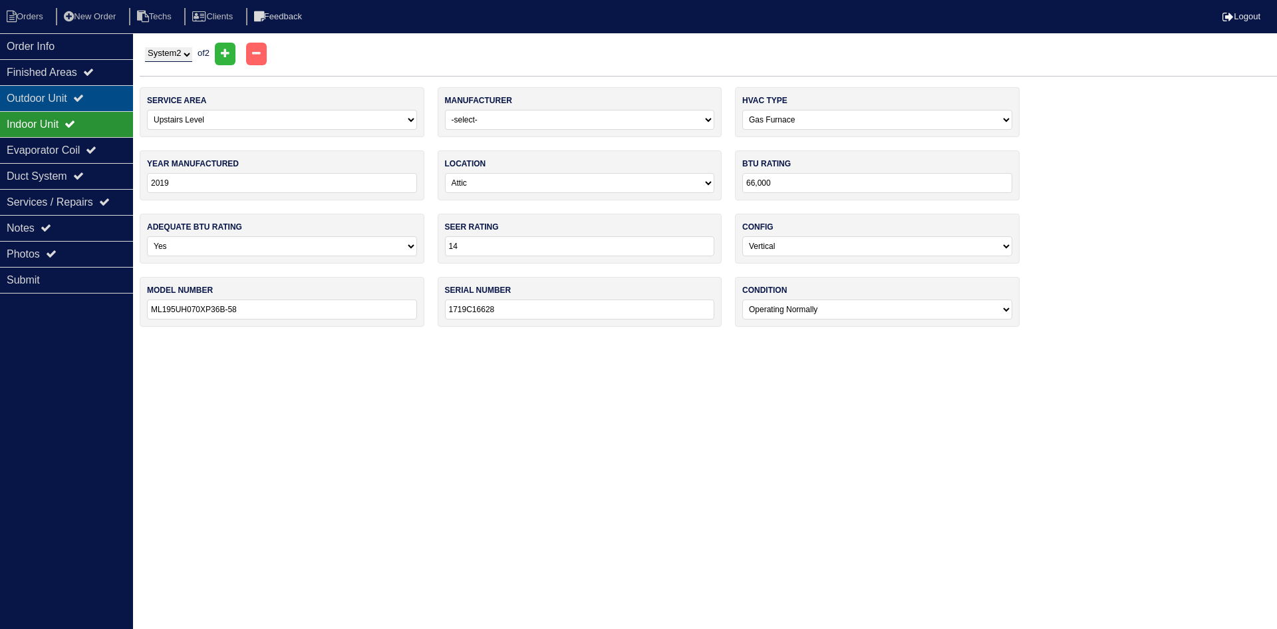
click at [52, 94] on div "Outdoor Unit" at bounding box center [66, 98] width 133 height 26
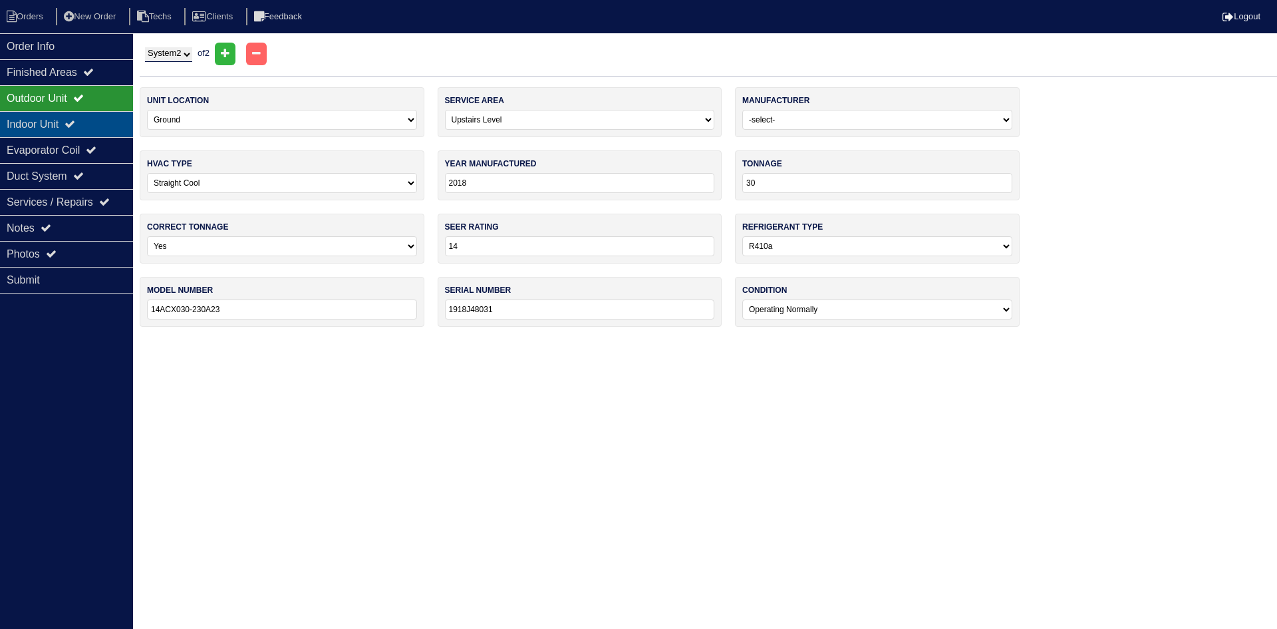
click at [74, 116] on div "Indoor Unit" at bounding box center [66, 124] width 133 height 26
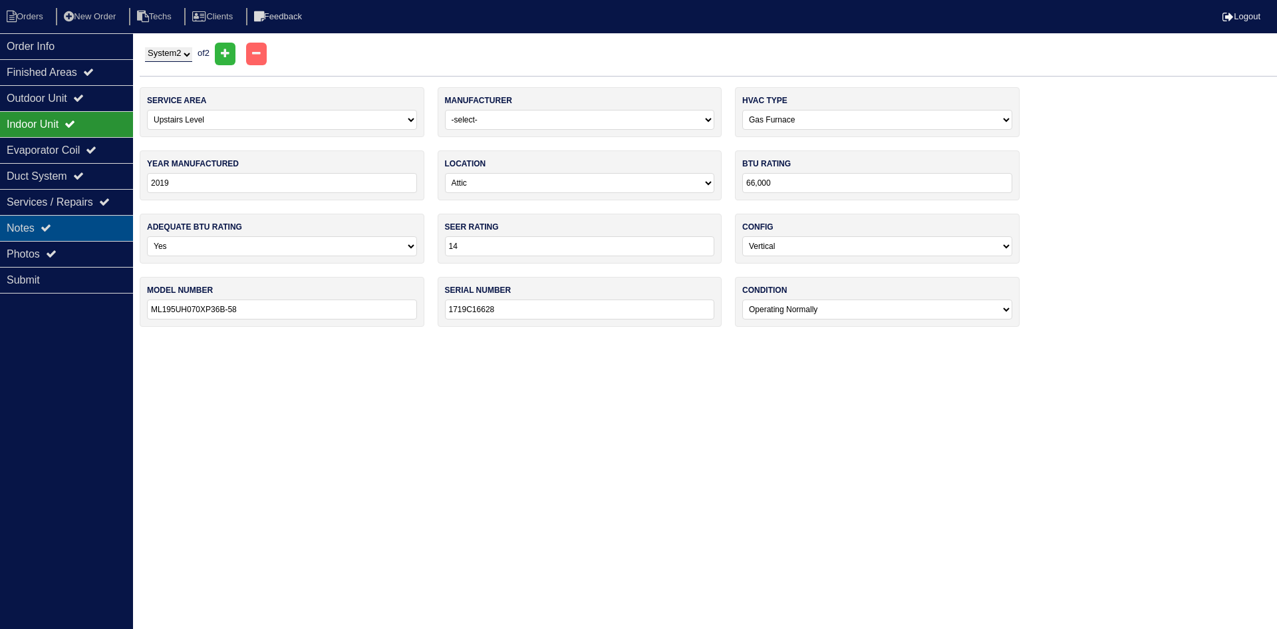
click at [74, 231] on div "Notes" at bounding box center [66, 228] width 133 height 26
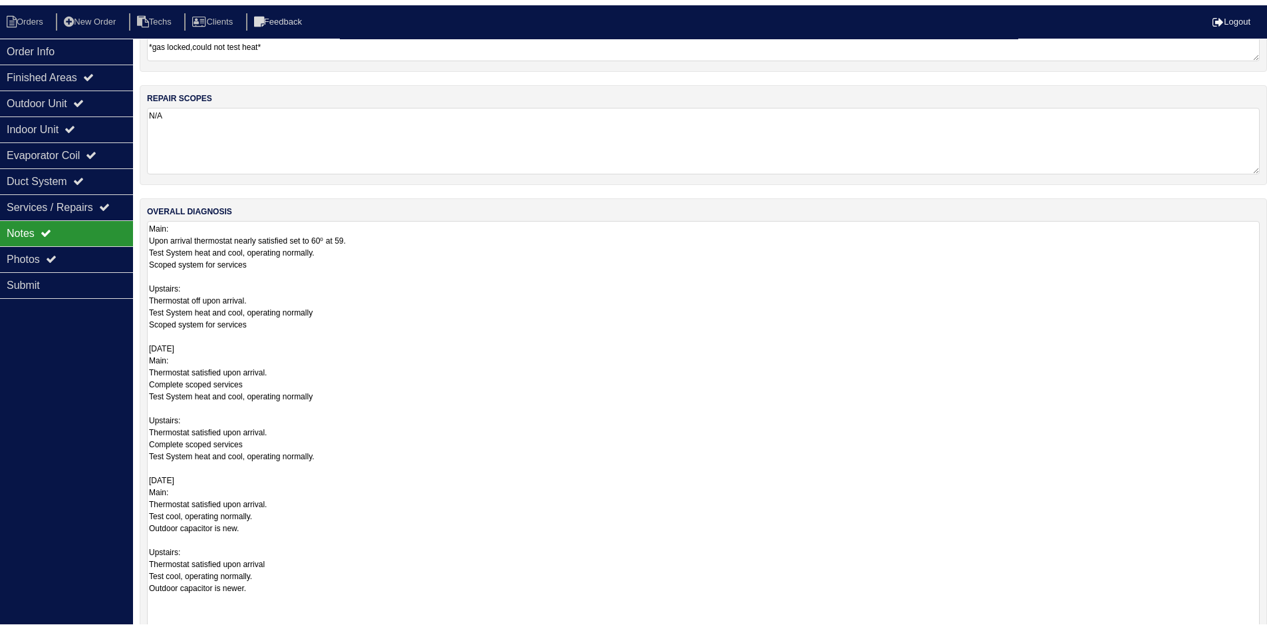
scroll to position [342, 0]
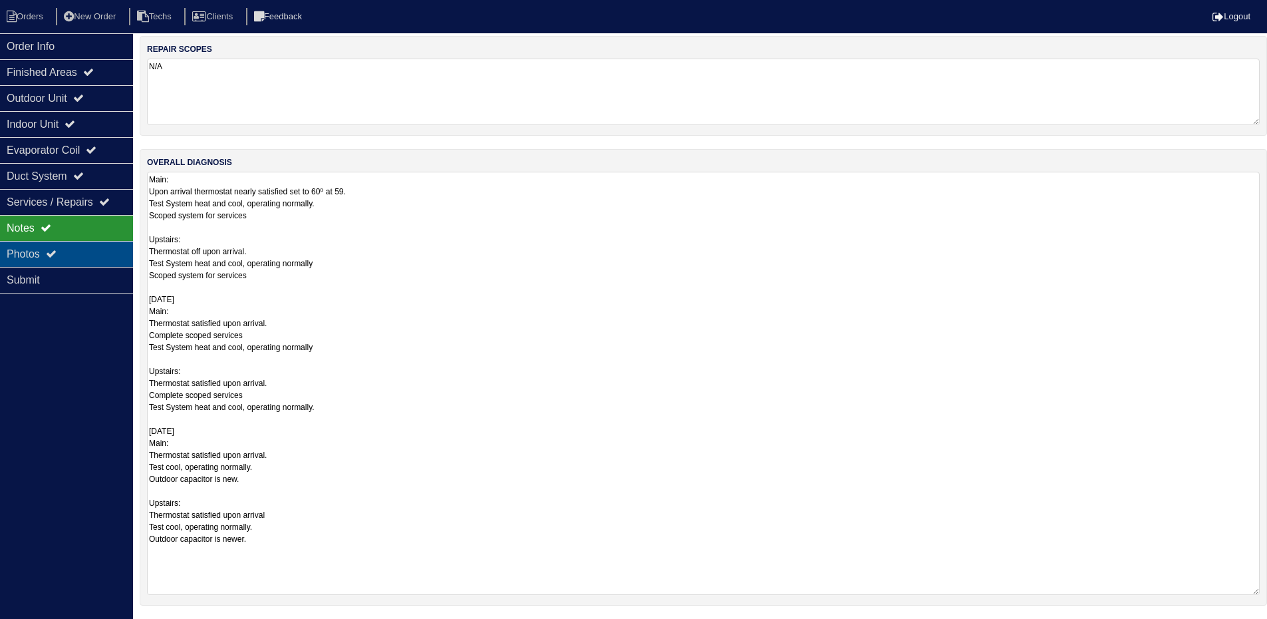
click at [31, 250] on div "Photos" at bounding box center [66, 254] width 133 height 26
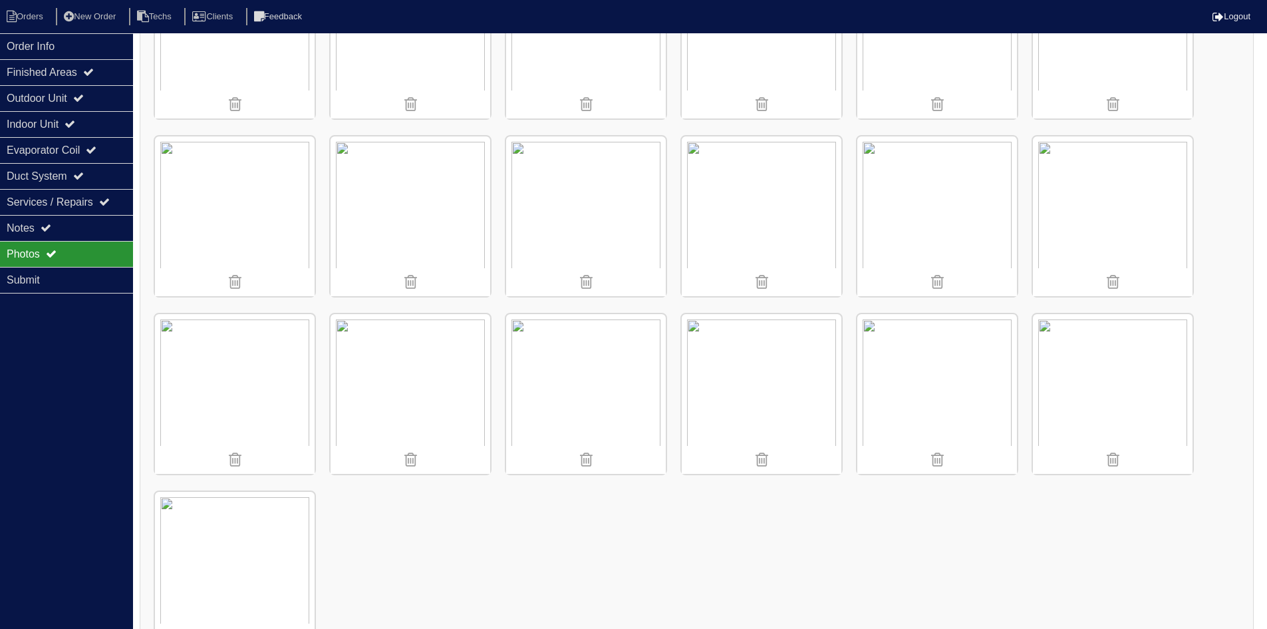
scroll to position [1686, 0]
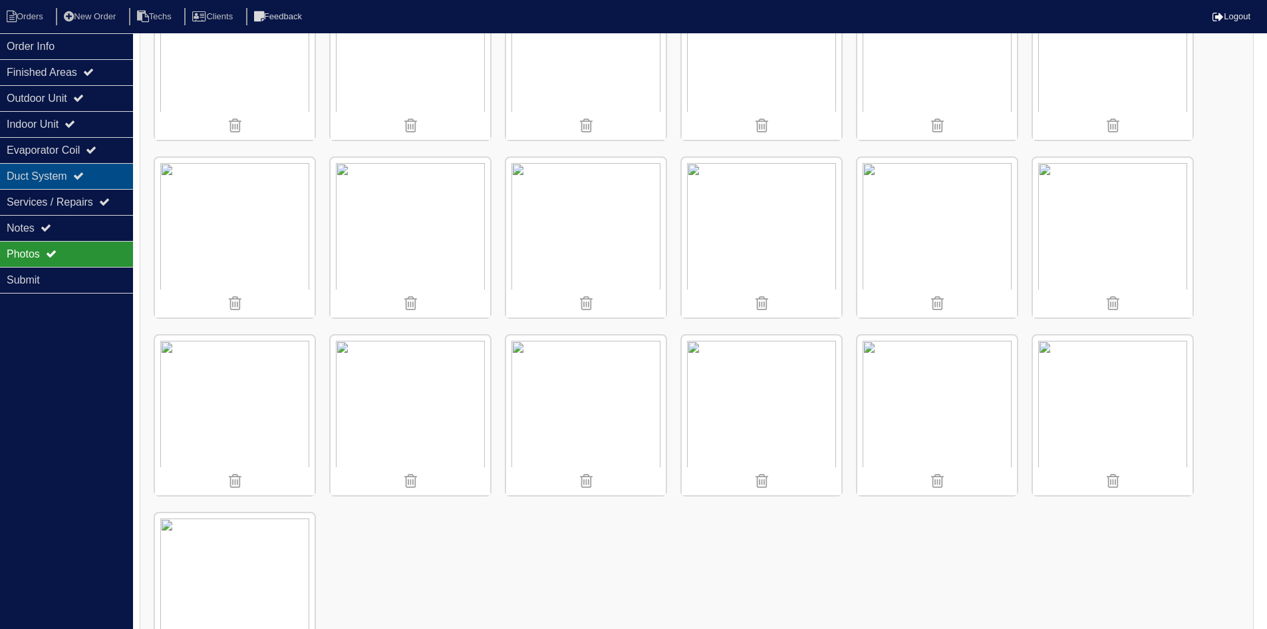
click at [72, 166] on div "Duct System" at bounding box center [66, 176] width 133 height 26
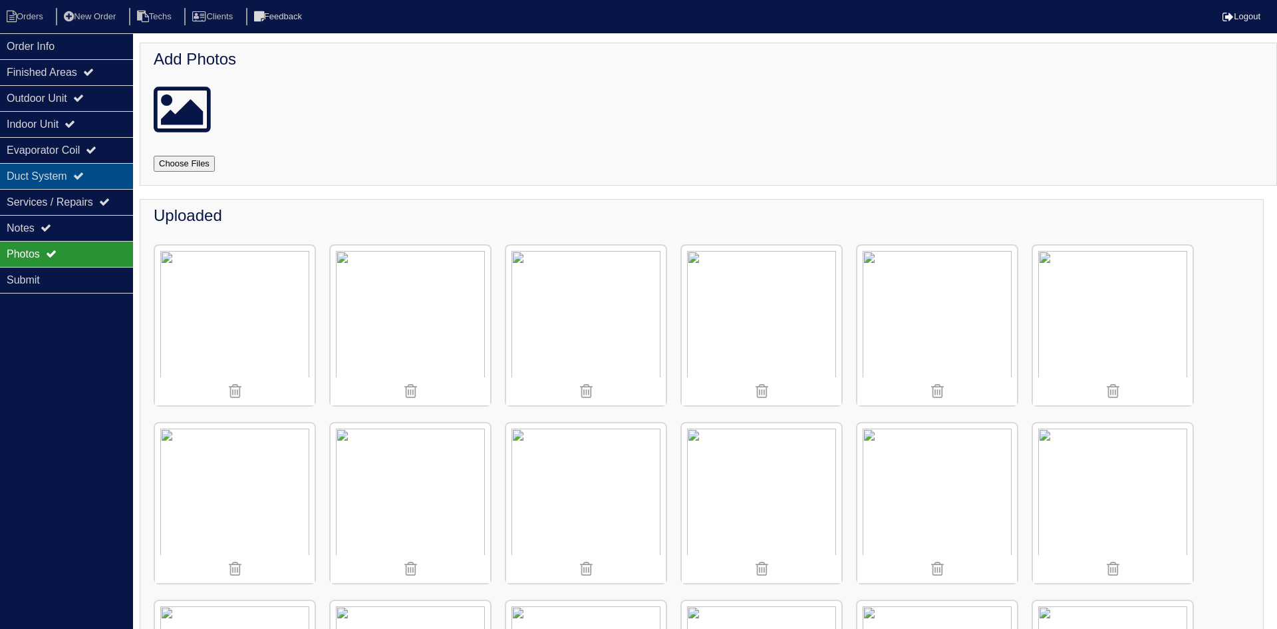
select select "2"
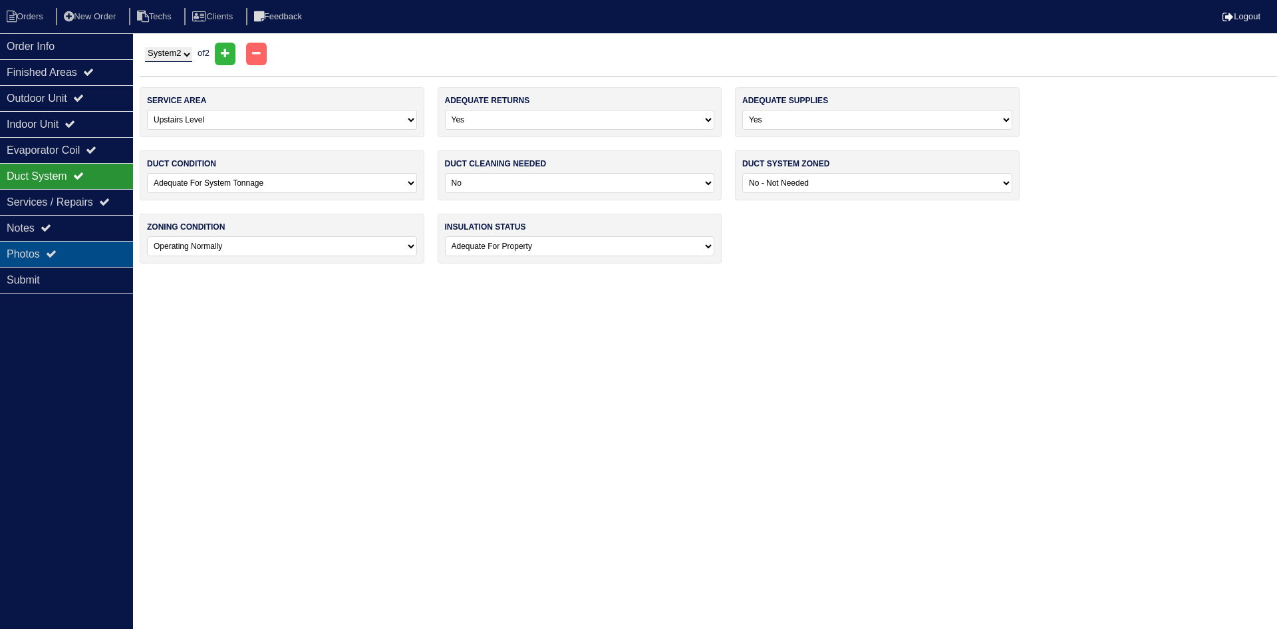
click at [98, 251] on div "Photos" at bounding box center [66, 254] width 133 height 26
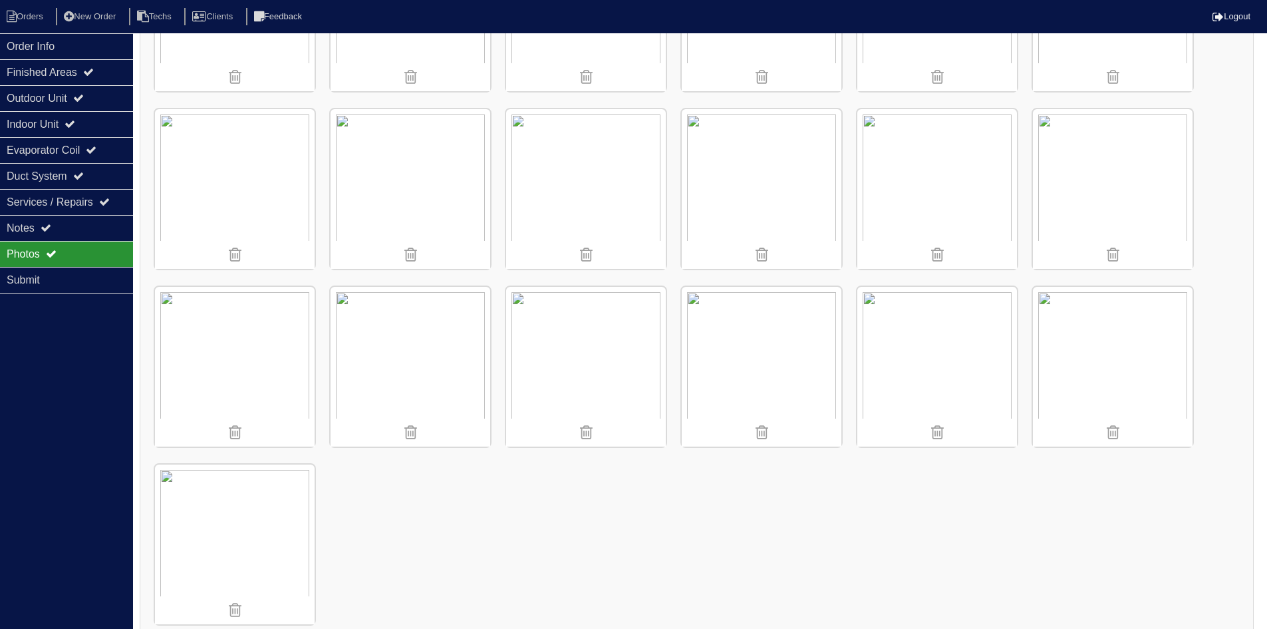
scroll to position [1753, 0]
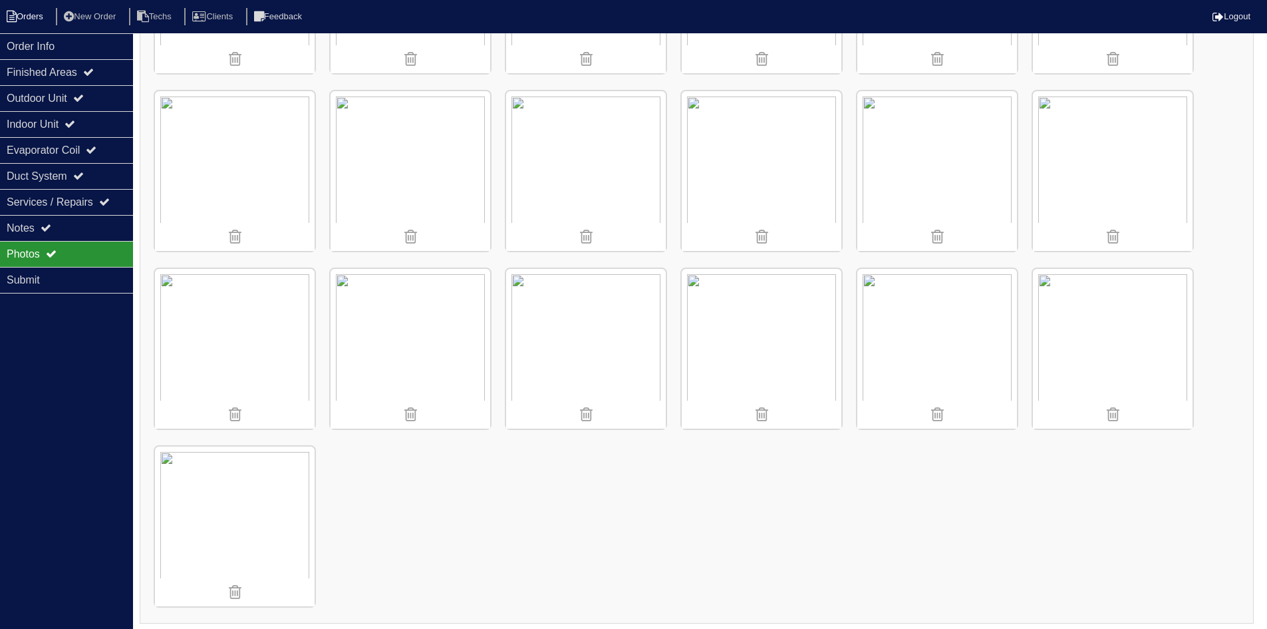
click at [28, 16] on li "Orders" at bounding box center [27, 17] width 54 height 18
select select "15"
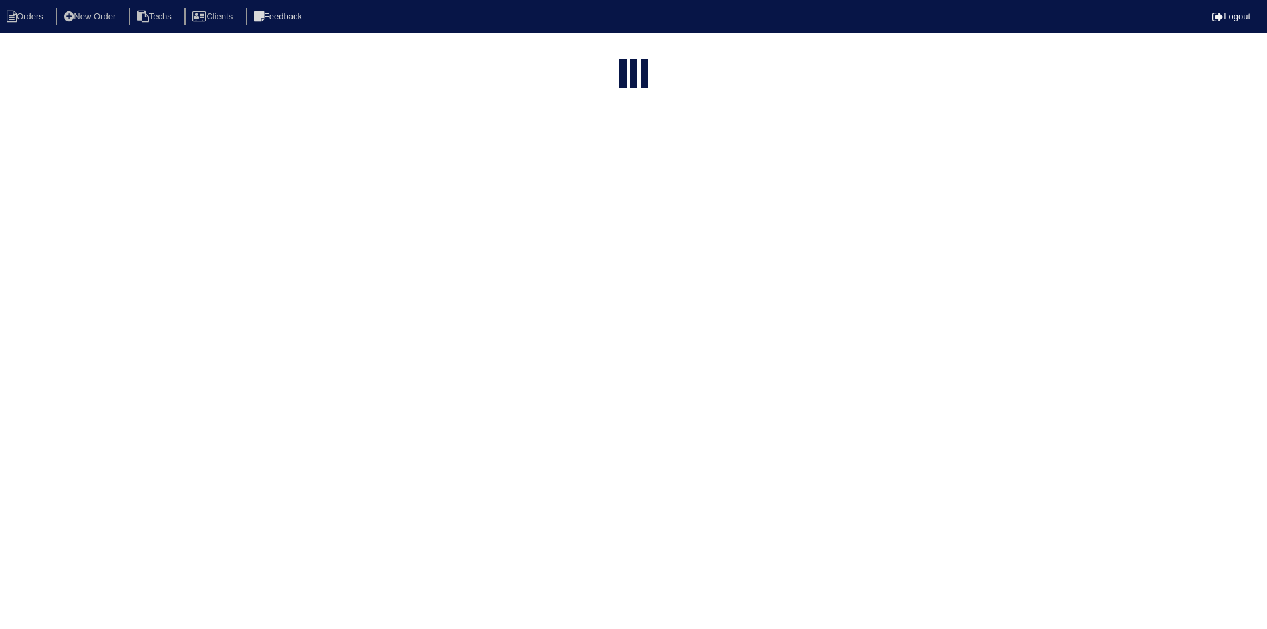
select select "field complete"
select select "need to quote"
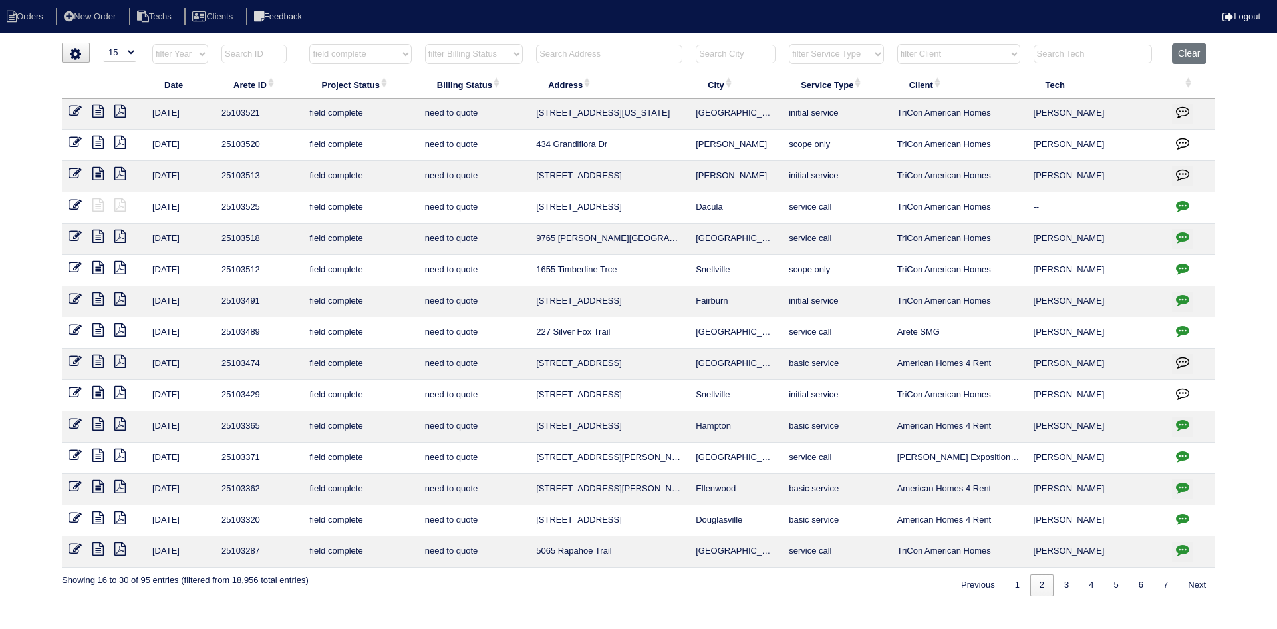
click at [94, 142] on icon at bounding box center [97, 142] width 11 height 13
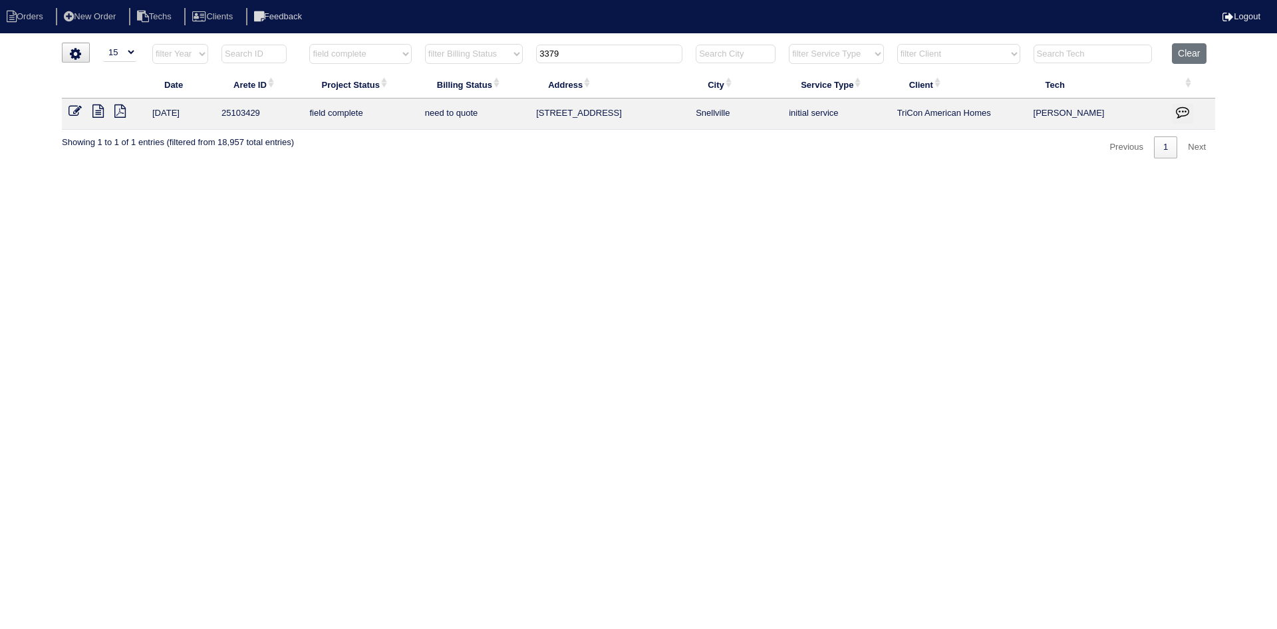
select select "15"
select select "field complete"
select select "need to quote"
type input "3379"
drag, startPoint x: 0, startPoint y: 0, endPoint x: 98, endPoint y: 112, distance: 148.9
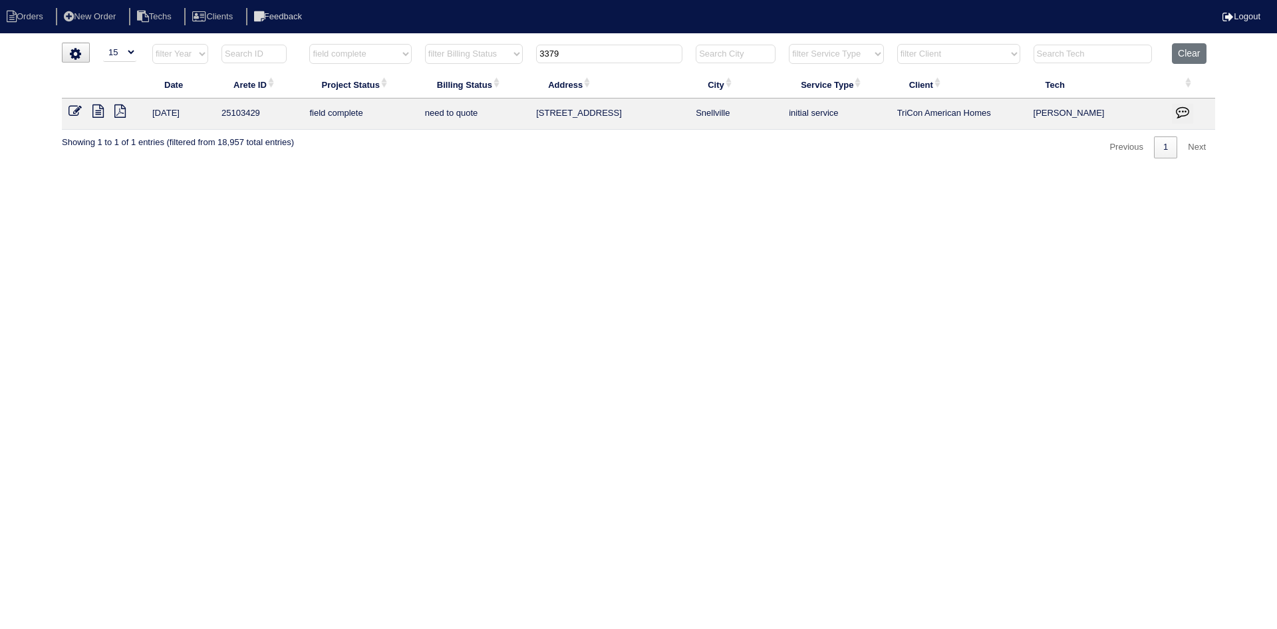
click at [98, 112] on icon at bounding box center [97, 110] width 11 height 13
click at [72, 108] on icon at bounding box center [75, 110] width 13 height 13
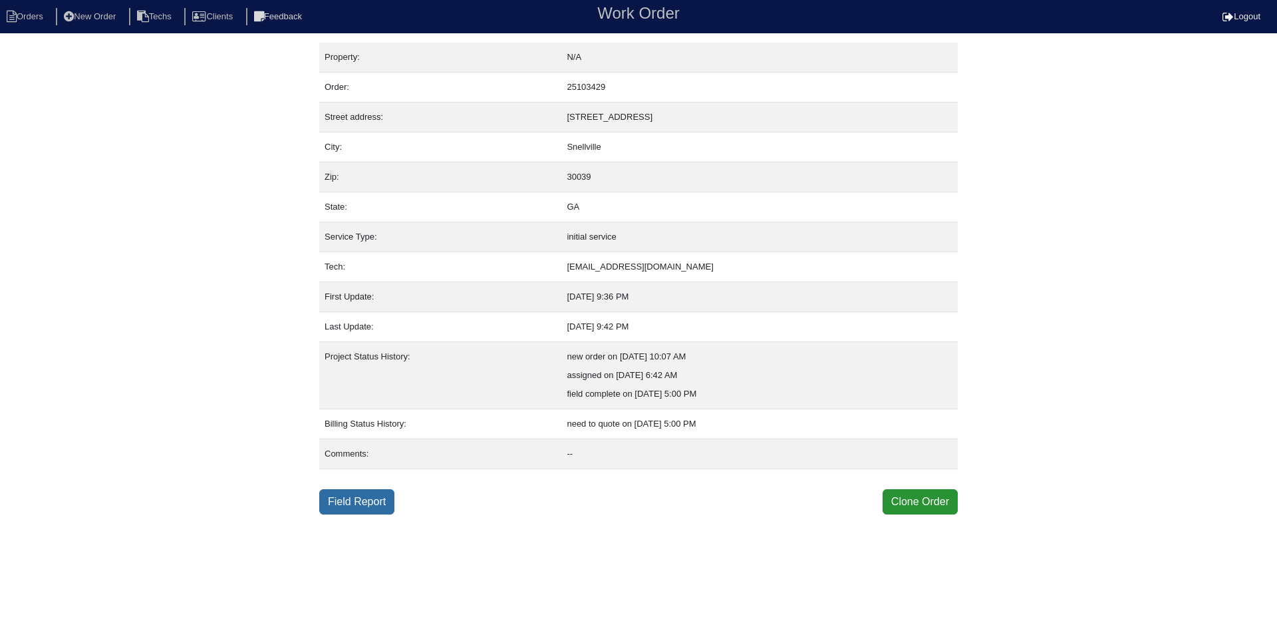
click at [379, 503] on link "Field Report" at bounding box center [356, 501] width 75 height 25
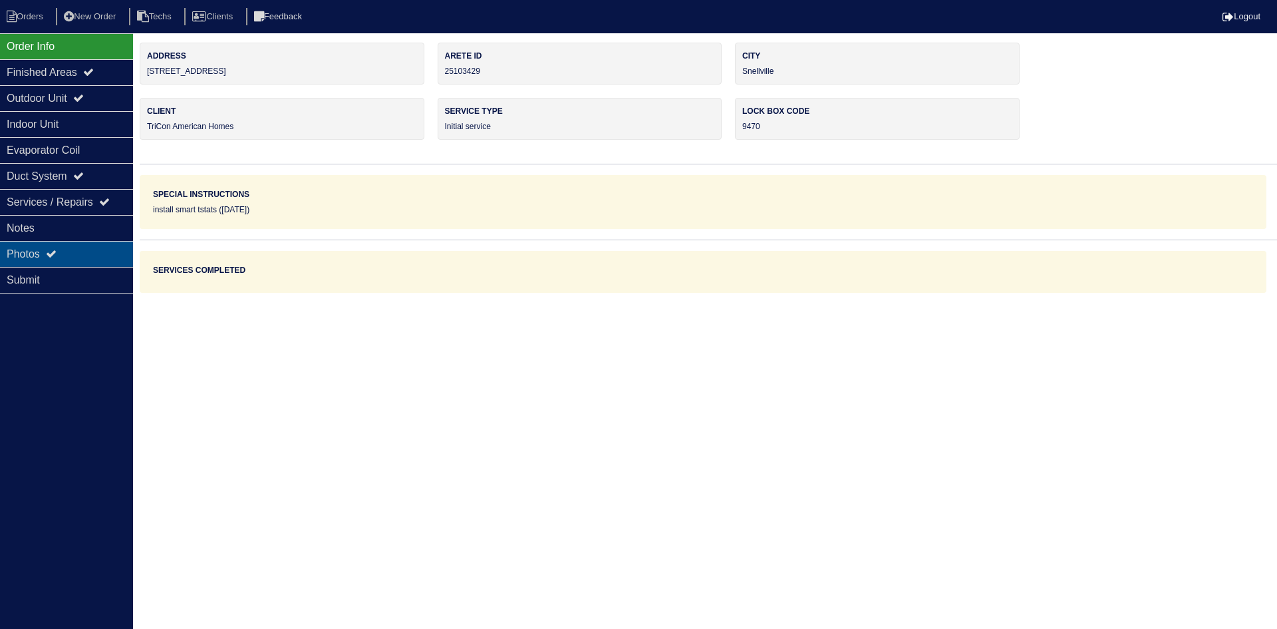
click at [78, 253] on div "Photos" at bounding box center [66, 254] width 133 height 26
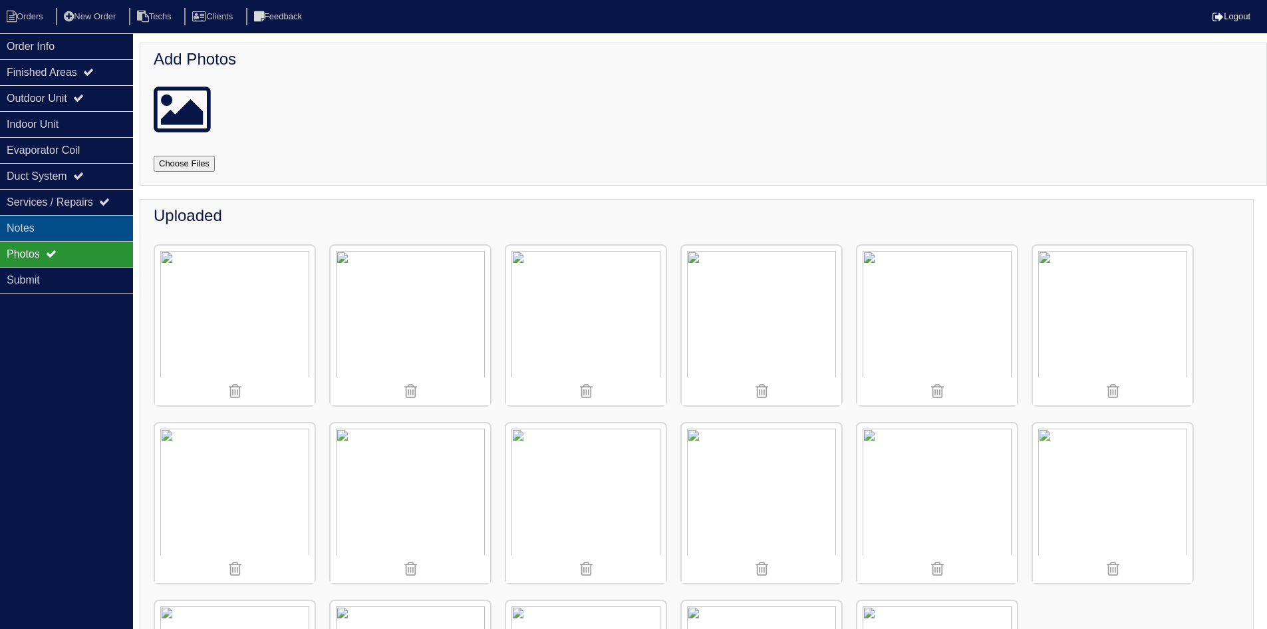
click at [80, 221] on div "Notes" at bounding box center [66, 228] width 133 height 26
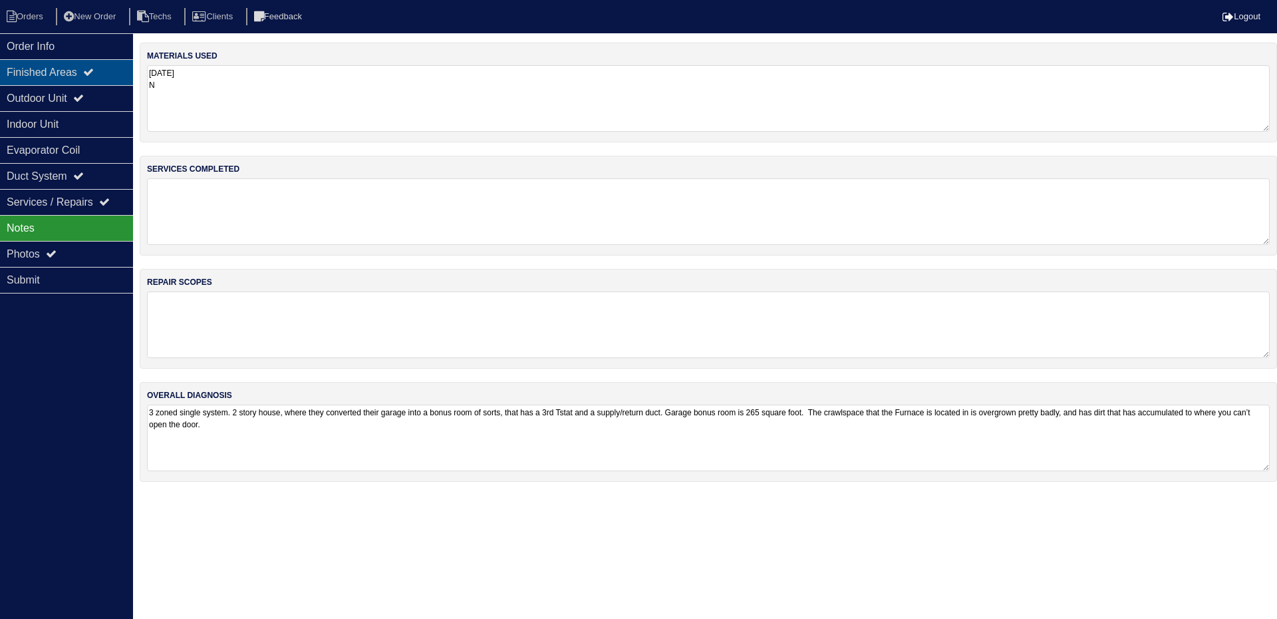
click at [61, 73] on div "Finished Areas" at bounding box center [66, 72] width 133 height 26
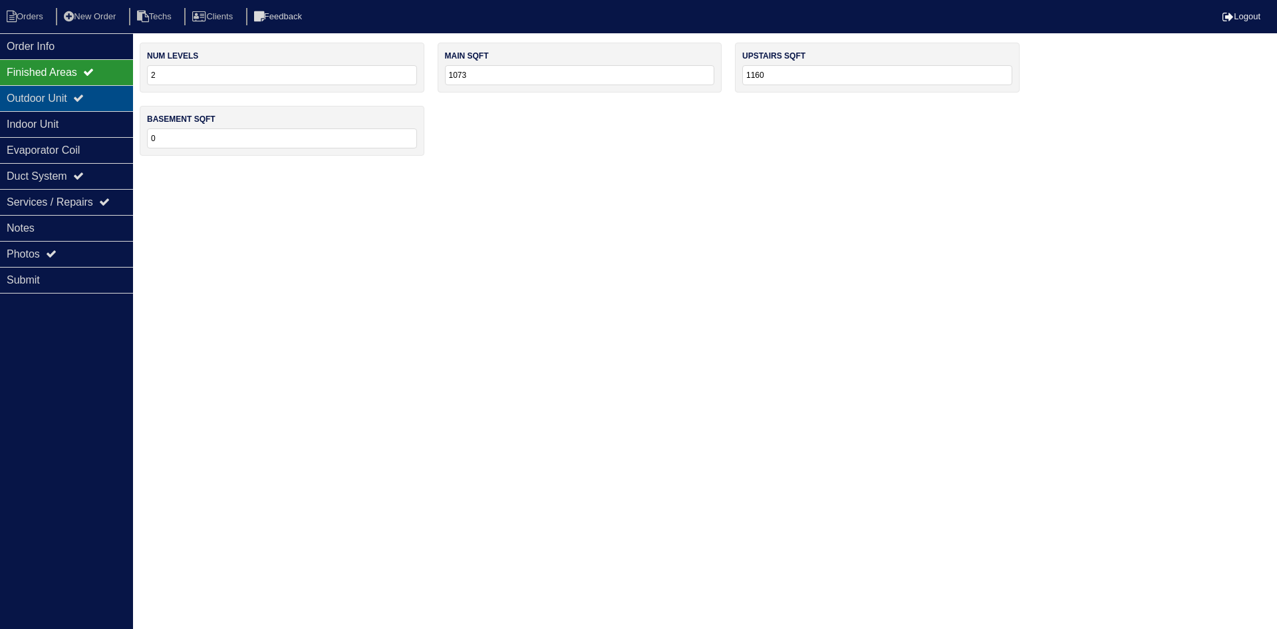
click at [59, 101] on div "Outdoor Unit" at bounding box center [66, 98] width 133 height 26
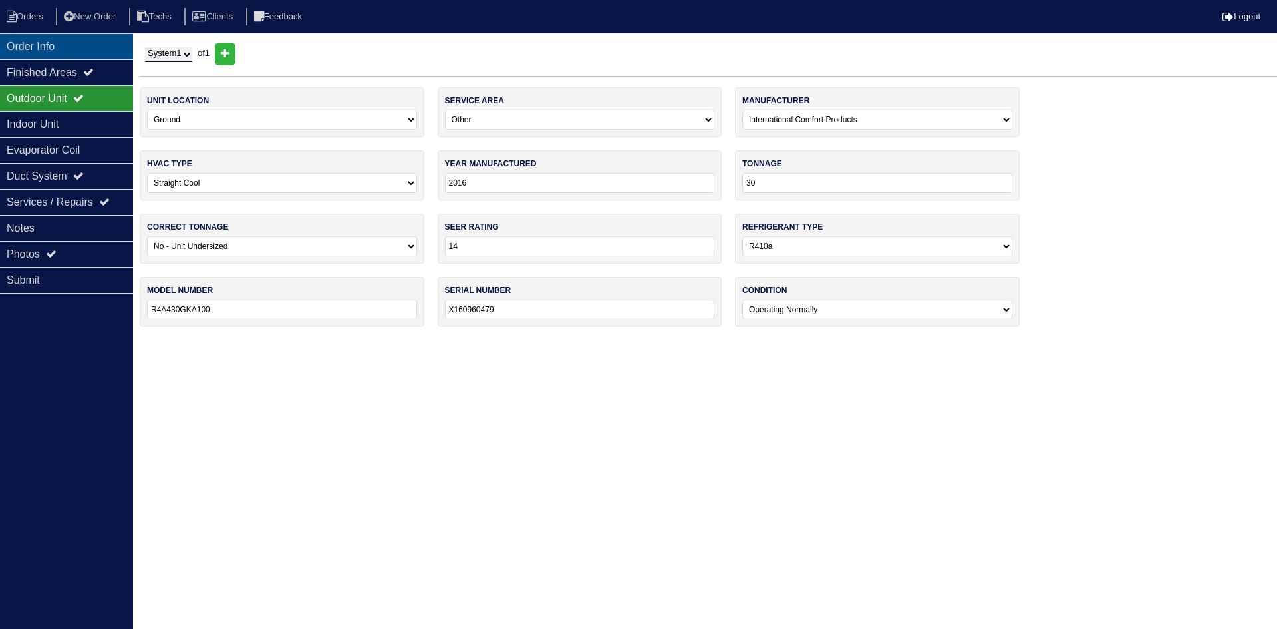
click at [87, 49] on div "Order Info" at bounding box center [66, 46] width 133 height 26
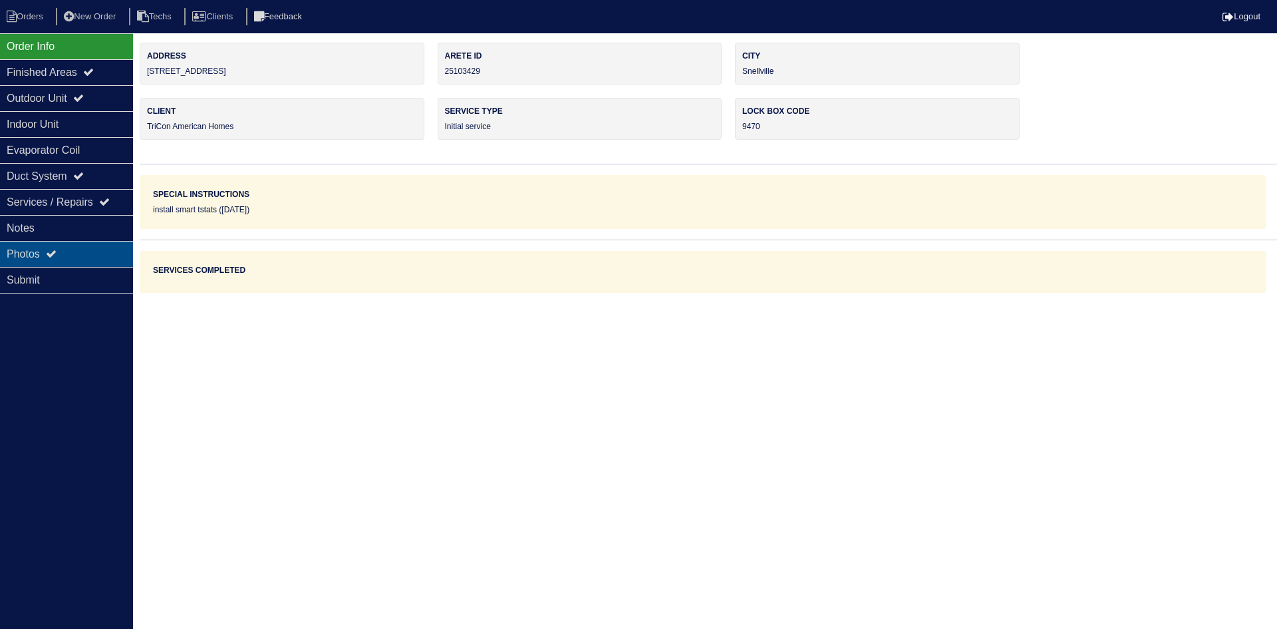
click at [63, 252] on div "Photos" at bounding box center [66, 254] width 133 height 26
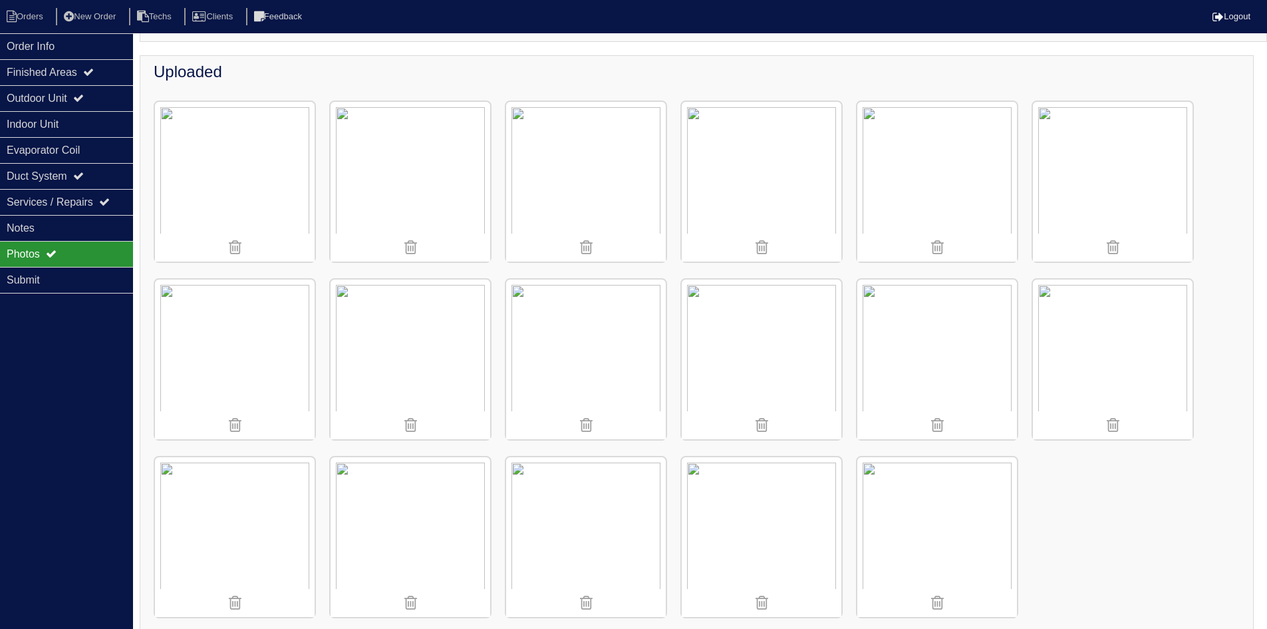
scroll to position [160, 0]
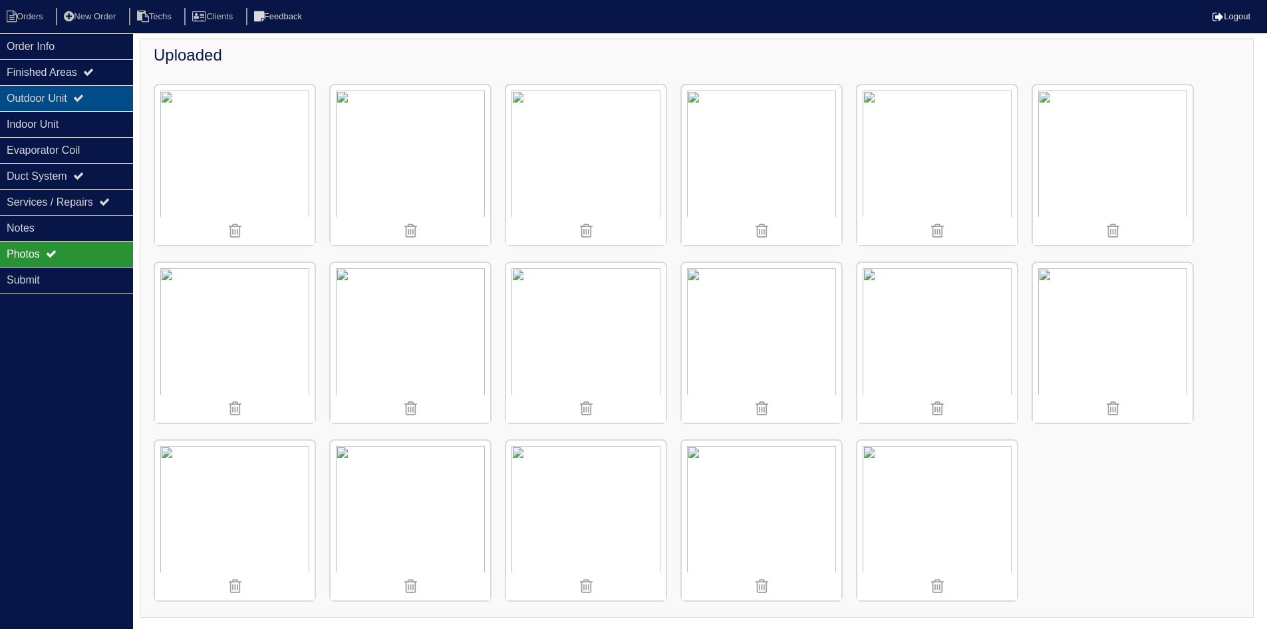
click at [100, 100] on div "Outdoor Unit" at bounding box center [66, 98] width 133 height 26
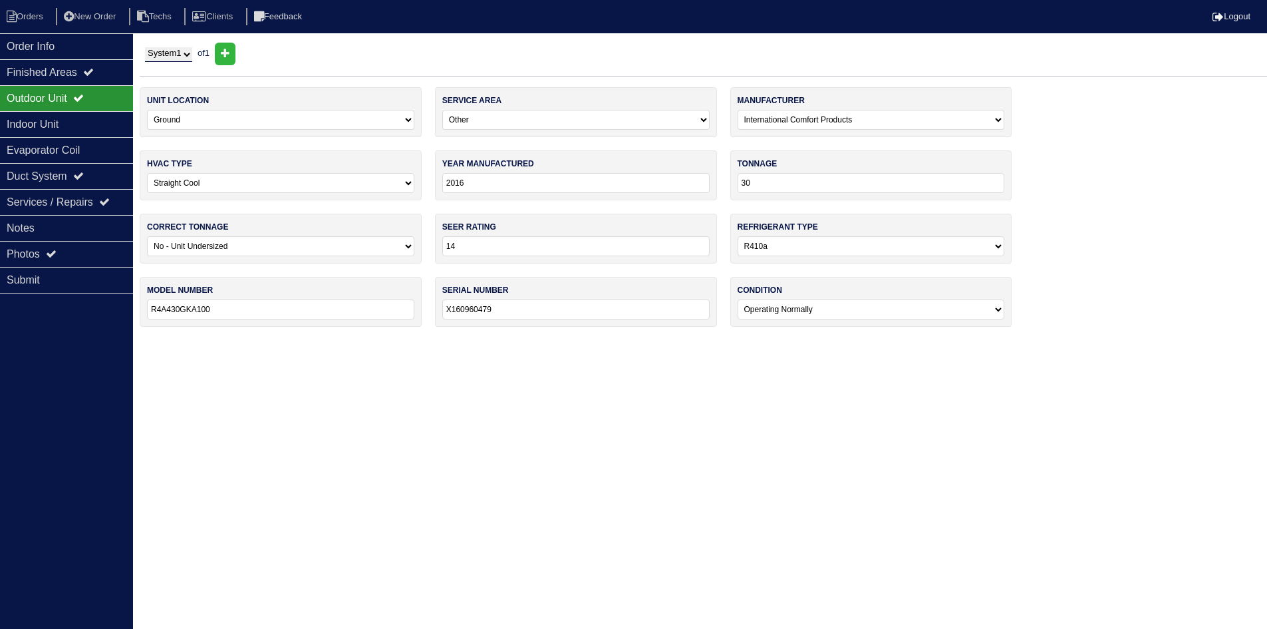
scroll to position [0, 0]
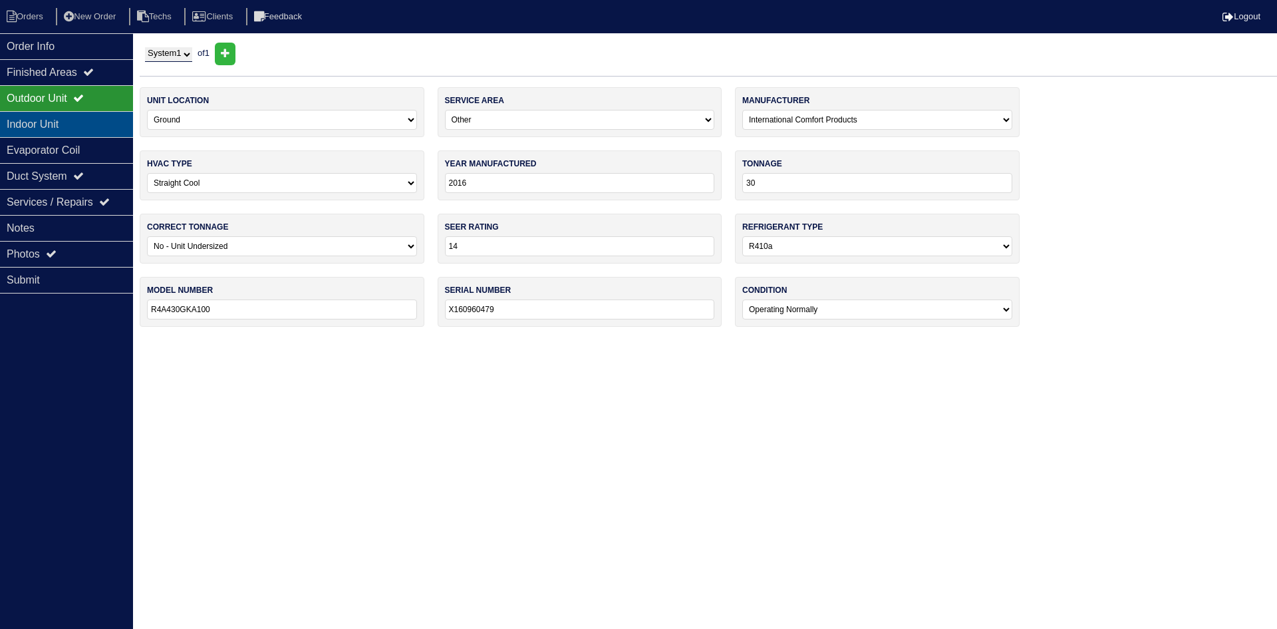
click at [104, 123] on div "Indoor Unit" at bounding box center [66, 124] width 133 height 26
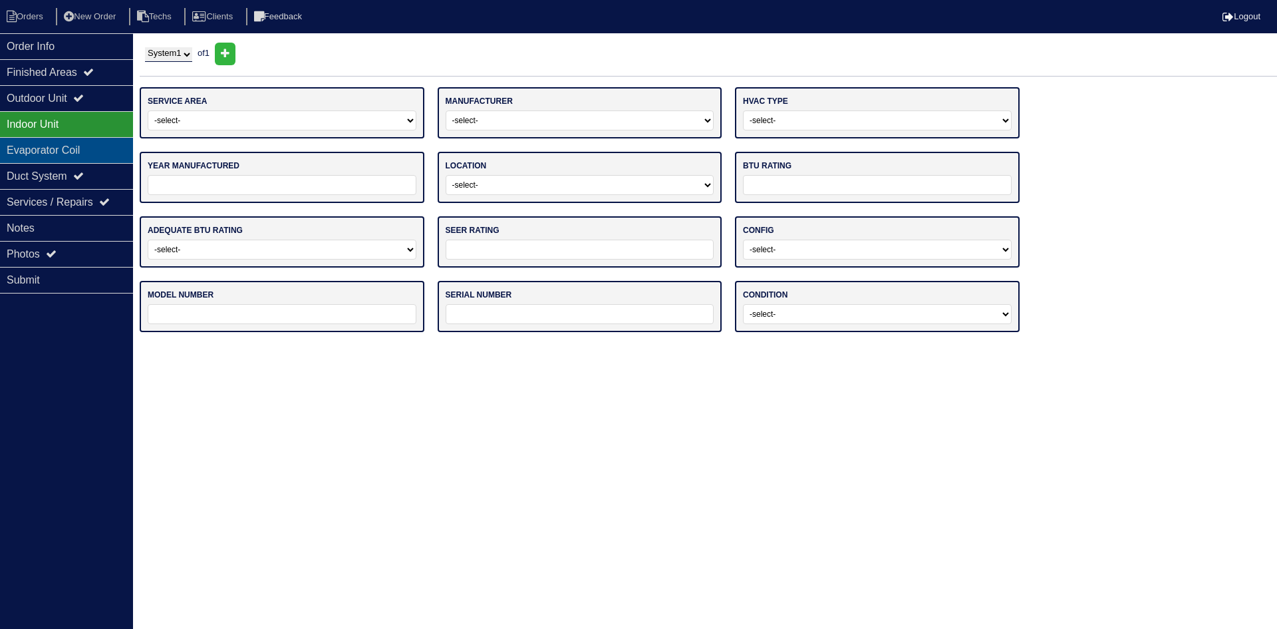
click at [98, 145] on div "Evaporator Coil" at bounding box center [66, 150] width 133 height 26
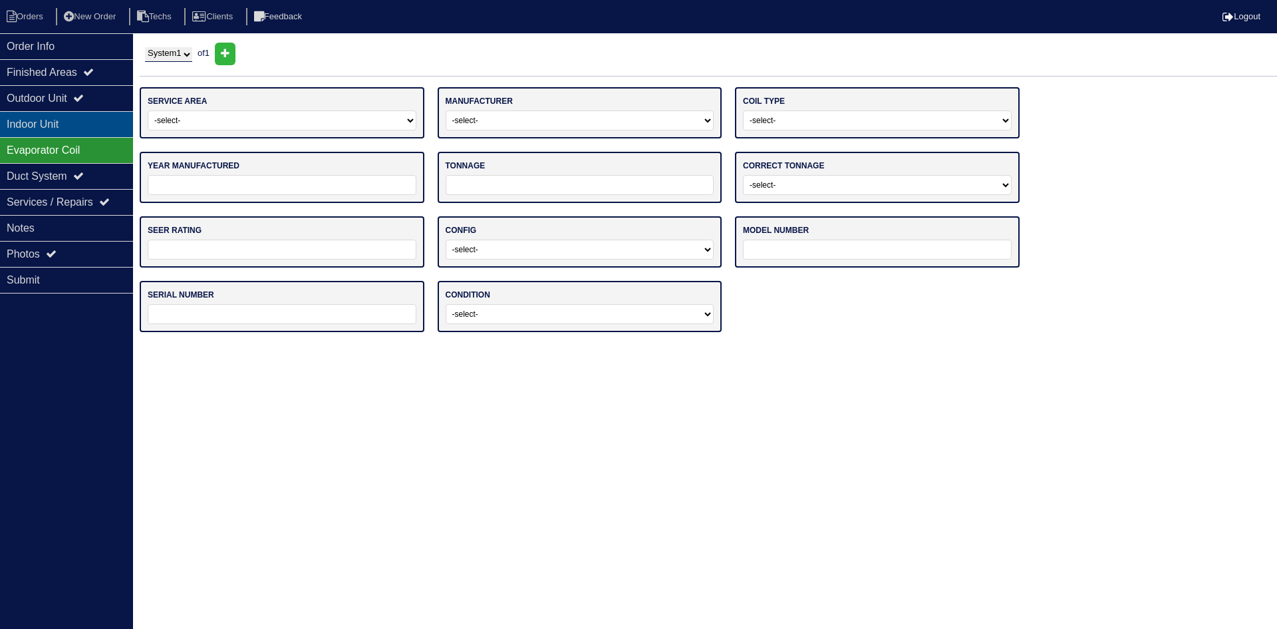
click at [94, 126] on div "Indoor Unit" at bounding box center [66, 124] width 133 height 26
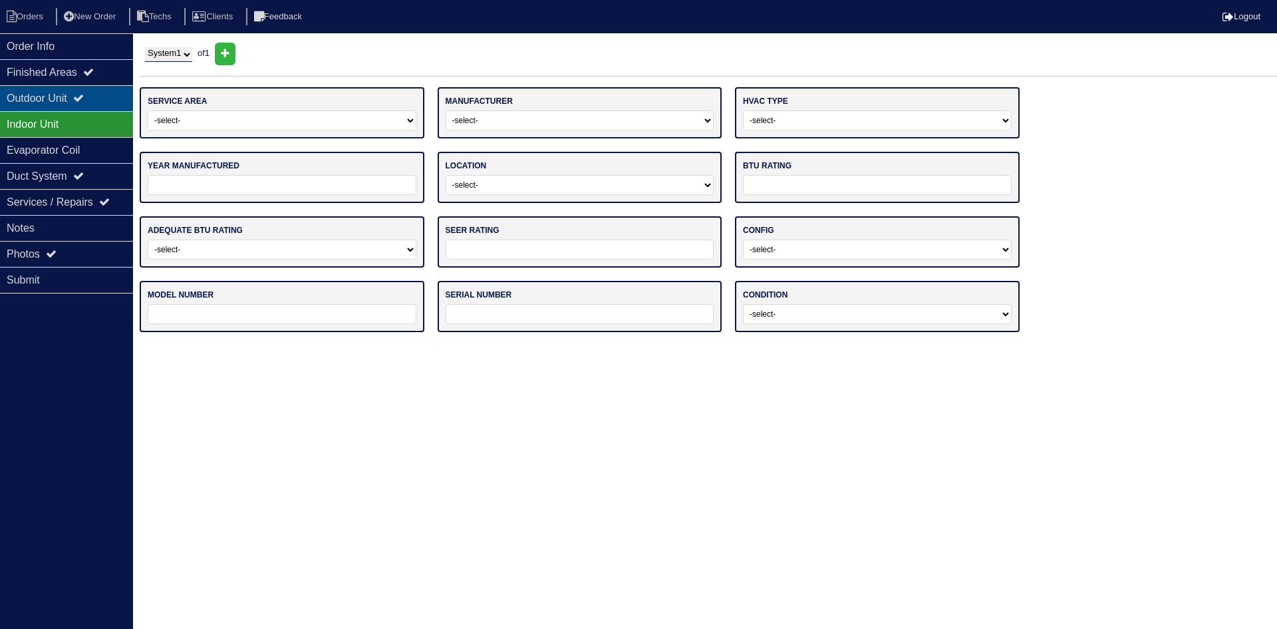
click at [88, 104] on div "Outdoor Unit" at bounding box center [66, 98] width 133 height 26
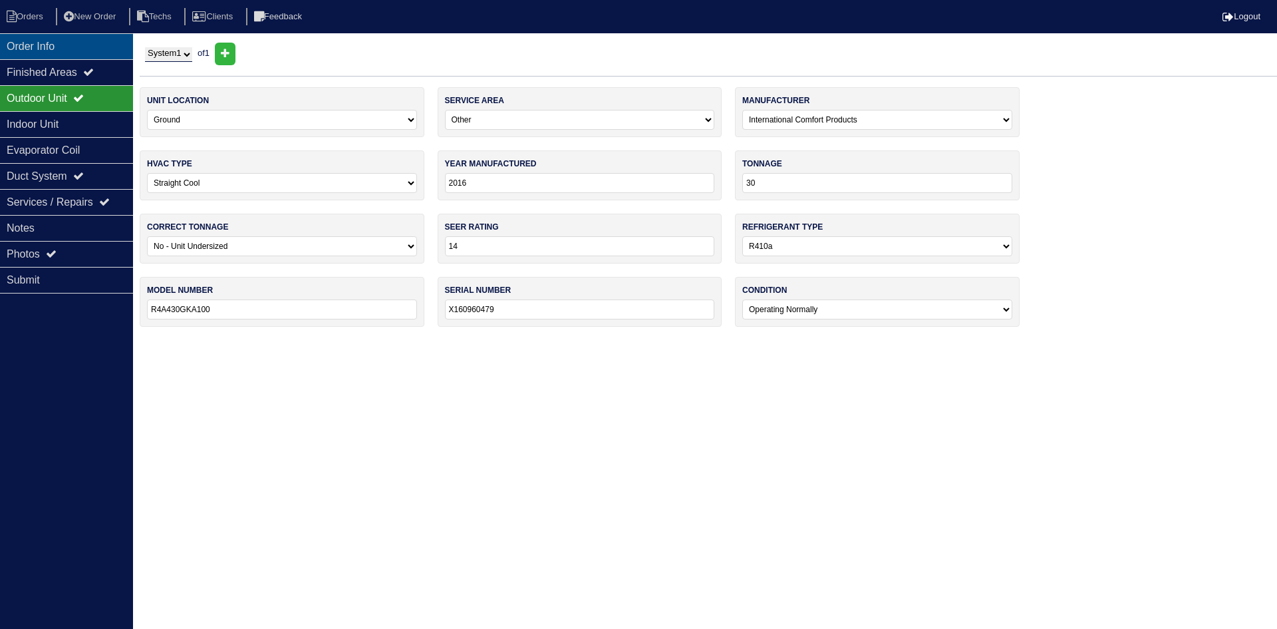
click at [69, 41] on div "Order Info" at bounding box center [66, 46] width 133 height 26
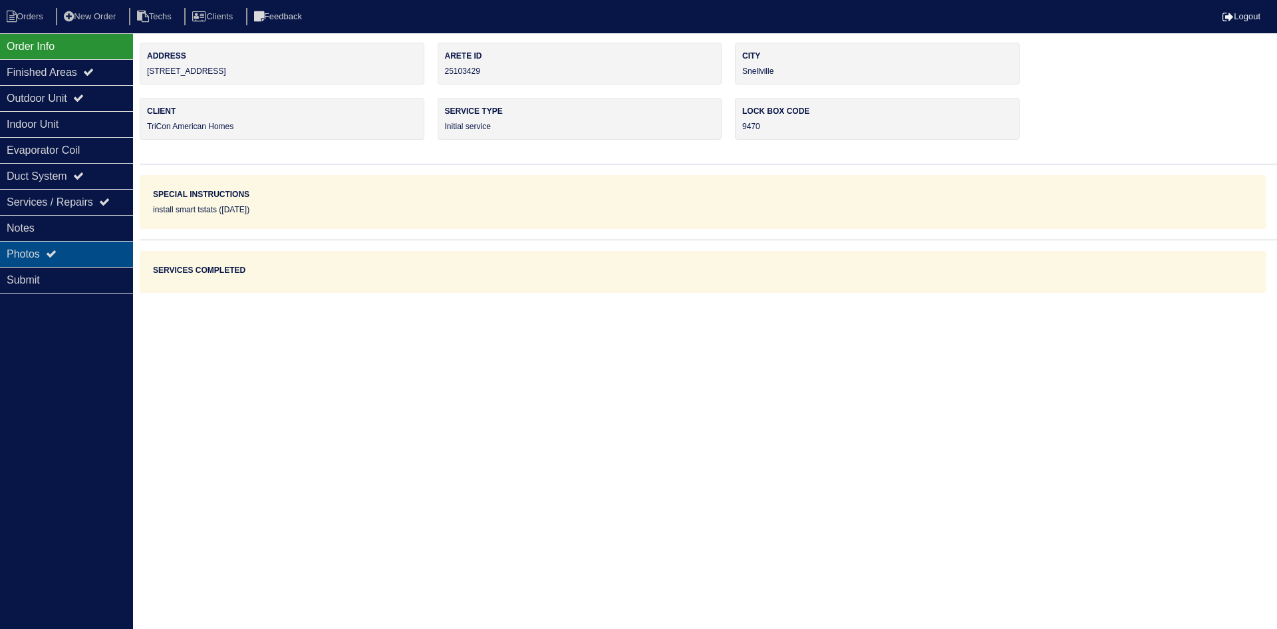
click at [86, 252] on div "Photos" at bounding box center [66, 254] width 133 height 26
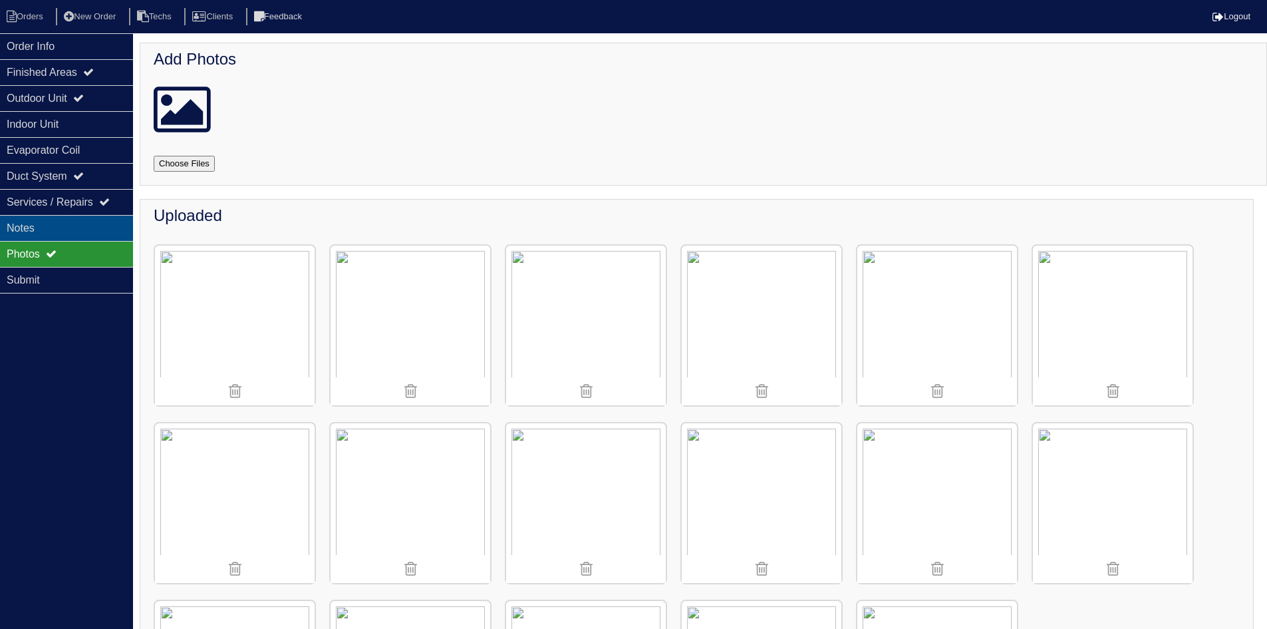
click at [50, 227] on div "Notes" at bounding box center [66, 228] width 133 height 26
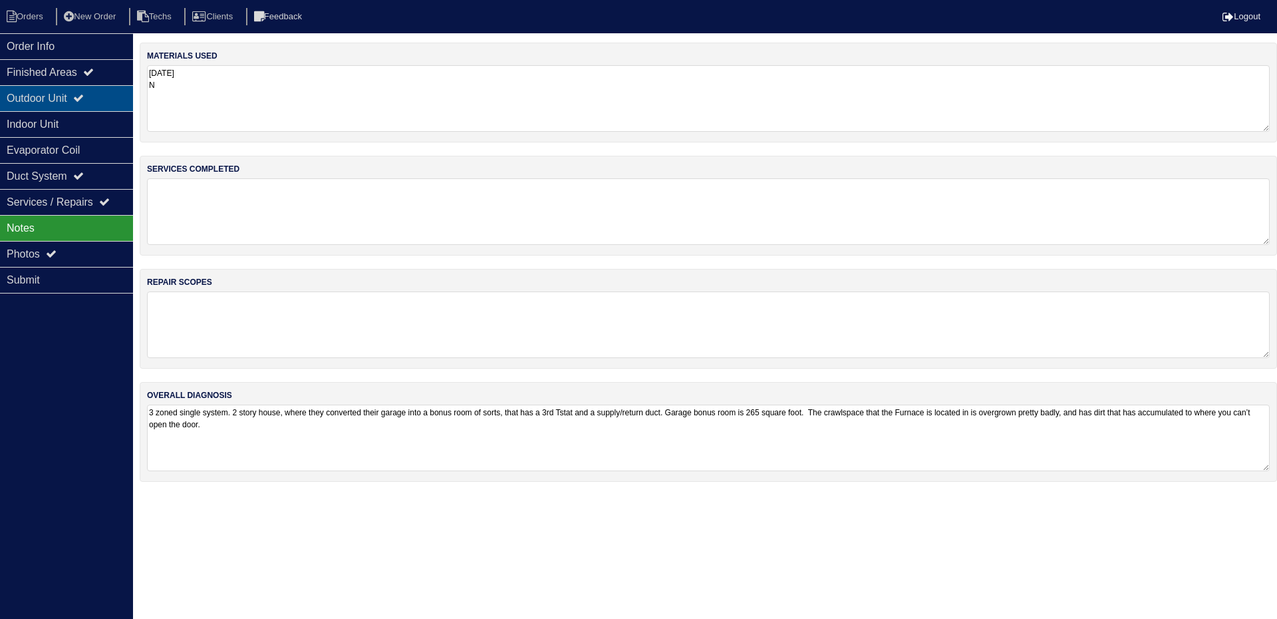
click at [84, 102] on icon at bounding box center [78, 97] width 11 height 11
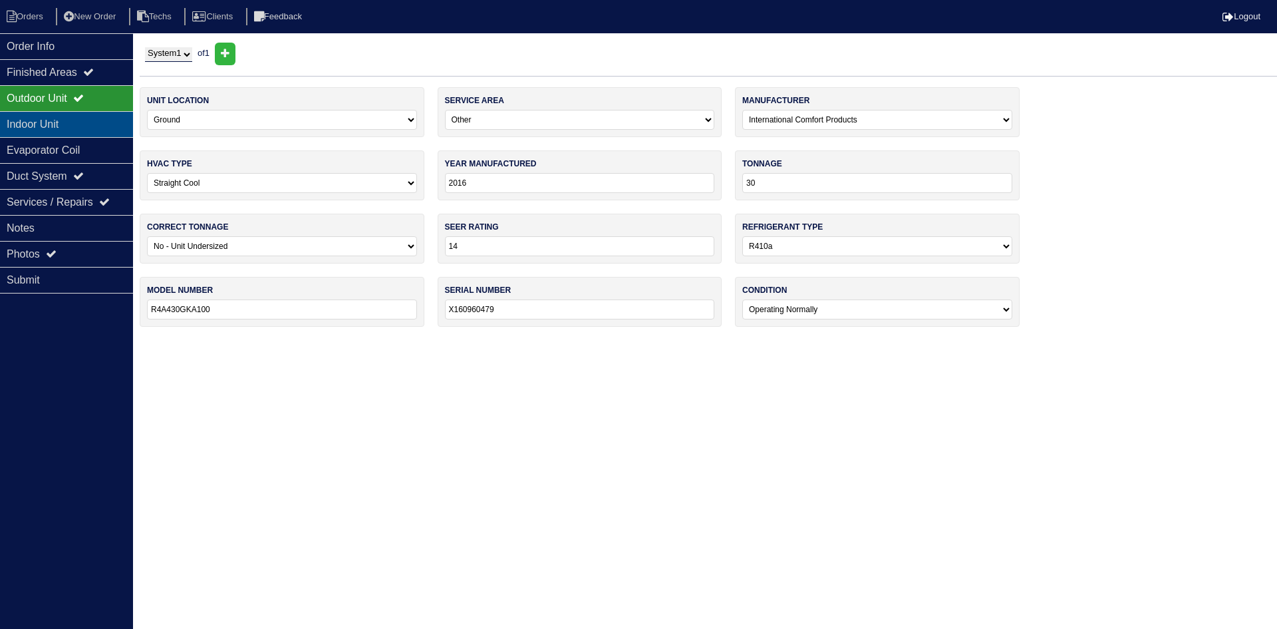
click at [94, 121] on div "Indoor Unit" at bounding box center [66, 124] width 133 height 26
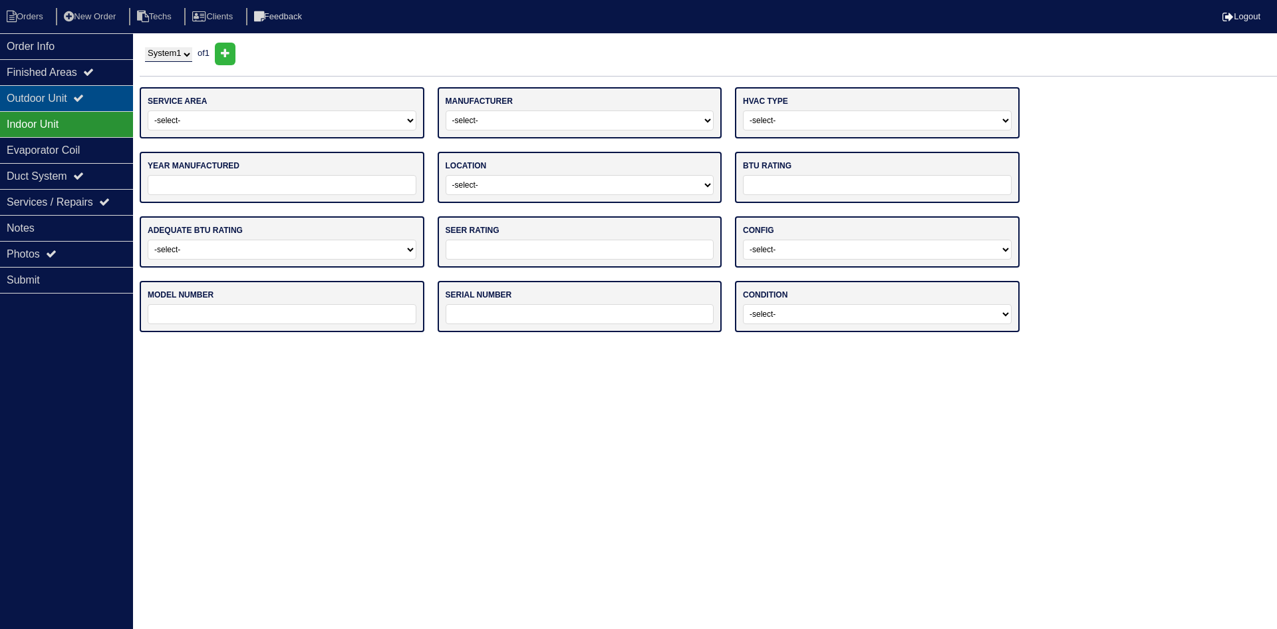
click at [89, 92] on div "Outdoor Unit" at bounding box center [66, 98] width 133 height 26
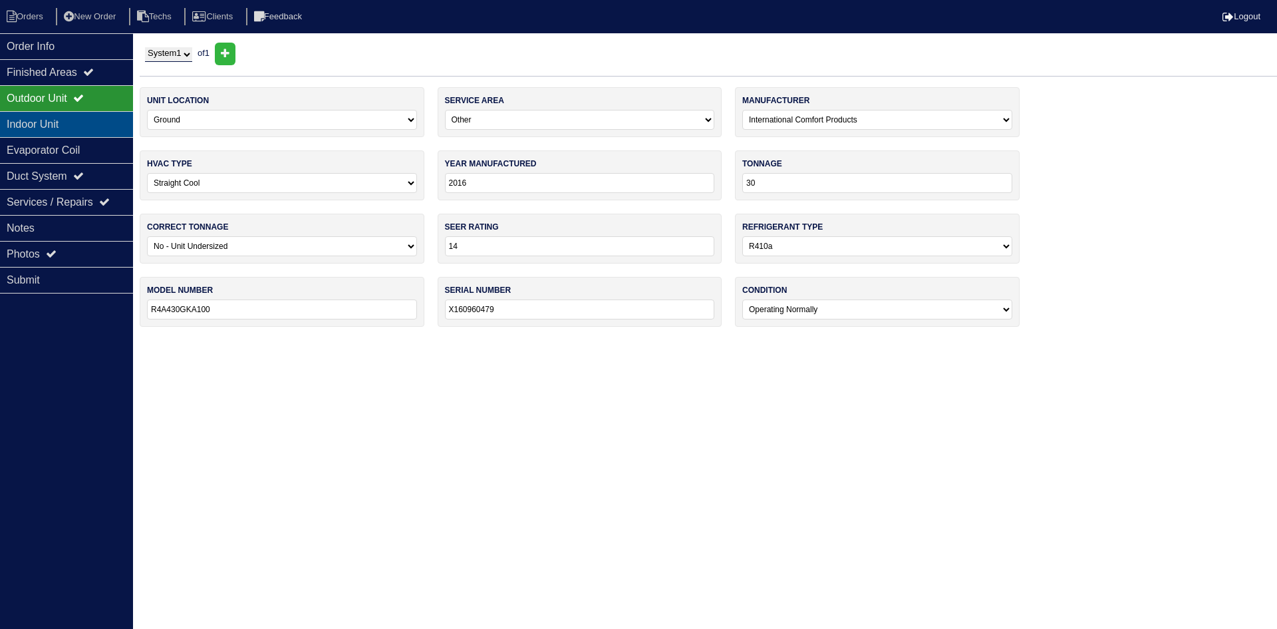
click at [83, 127] on div "Indoor Unit" at bounding box center [66, 124] width 133 height 26
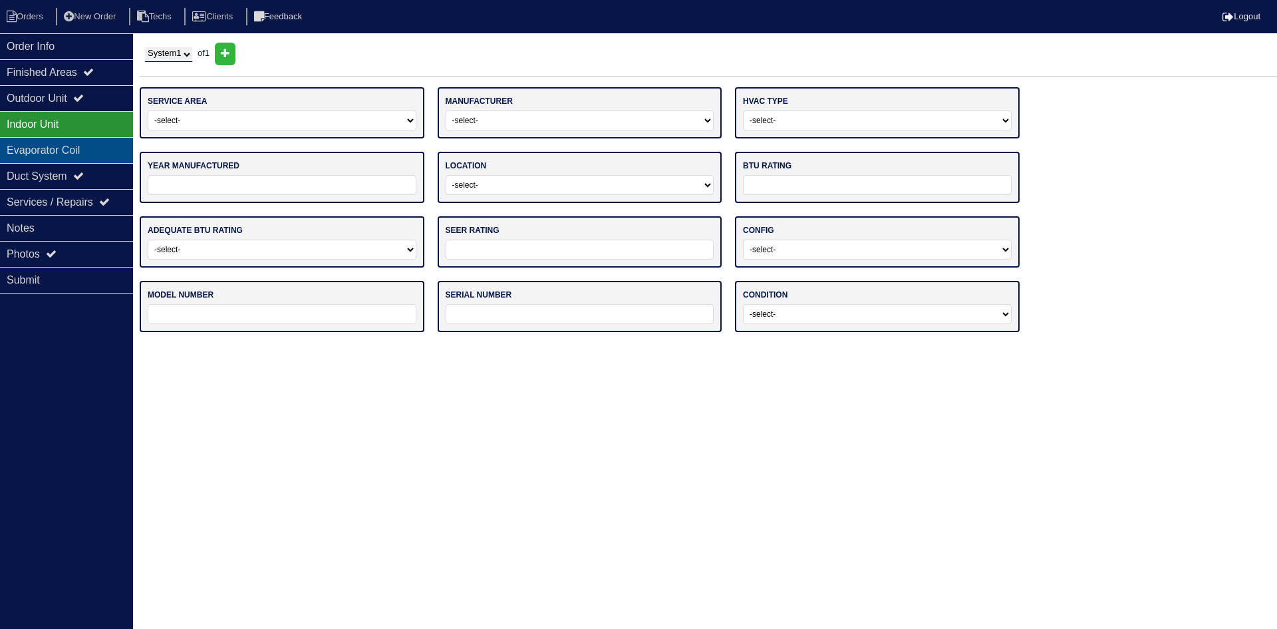
click at [83, 150] on div "Evaporator Coil" at bounding box center [66, 150] width 133 height 26
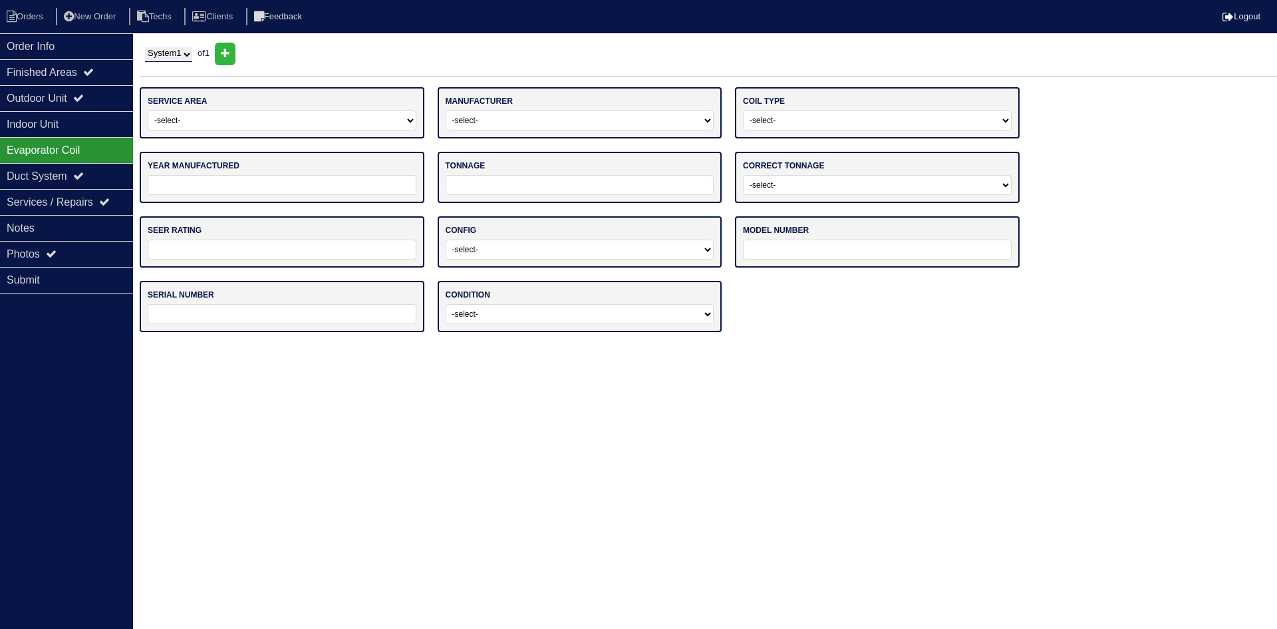
click at [88, 146] on div "Evaporator Coil" at bounding box center [66, 150] width 133 height 26
click at [119, 227] on div "Notes" at bounding box center [66, 228] width 133 height 26
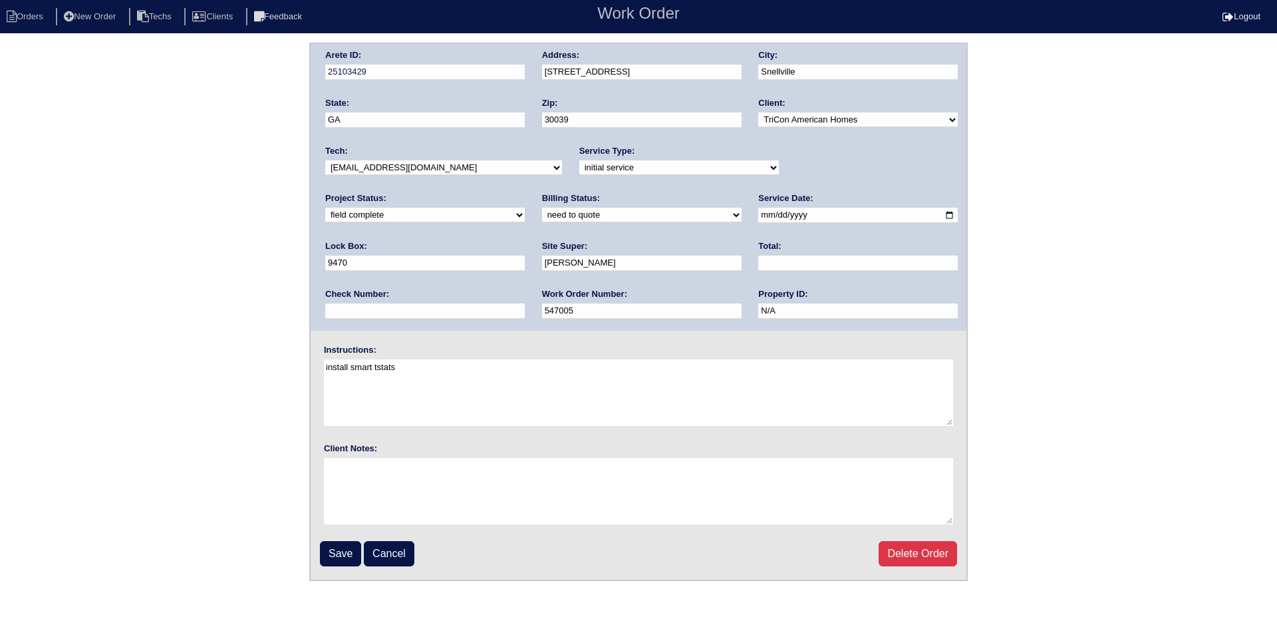
click at [525, 208] on select "new order assigned in progress field complete need to schedule admin review arc…" at bounding box center [425, 215] width 200 height 15
select select "assigned"
click at [525, 208] on select "new order assigned in progress field complete need to schedule admin review arc…" at bounding box center [425, 215] width 200 height 15
click at [326, 554] on input "Save" at bounding box center [340, 553] width 41 height 25
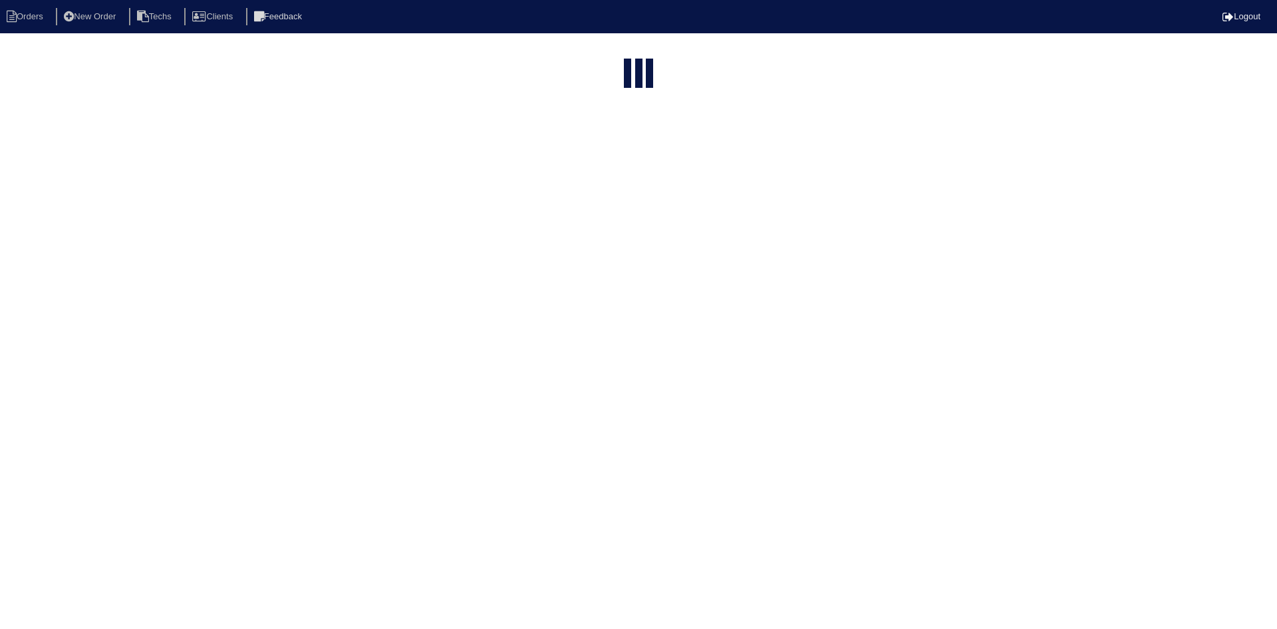
select select "15"
select select "field complete"
select select "need to quote"
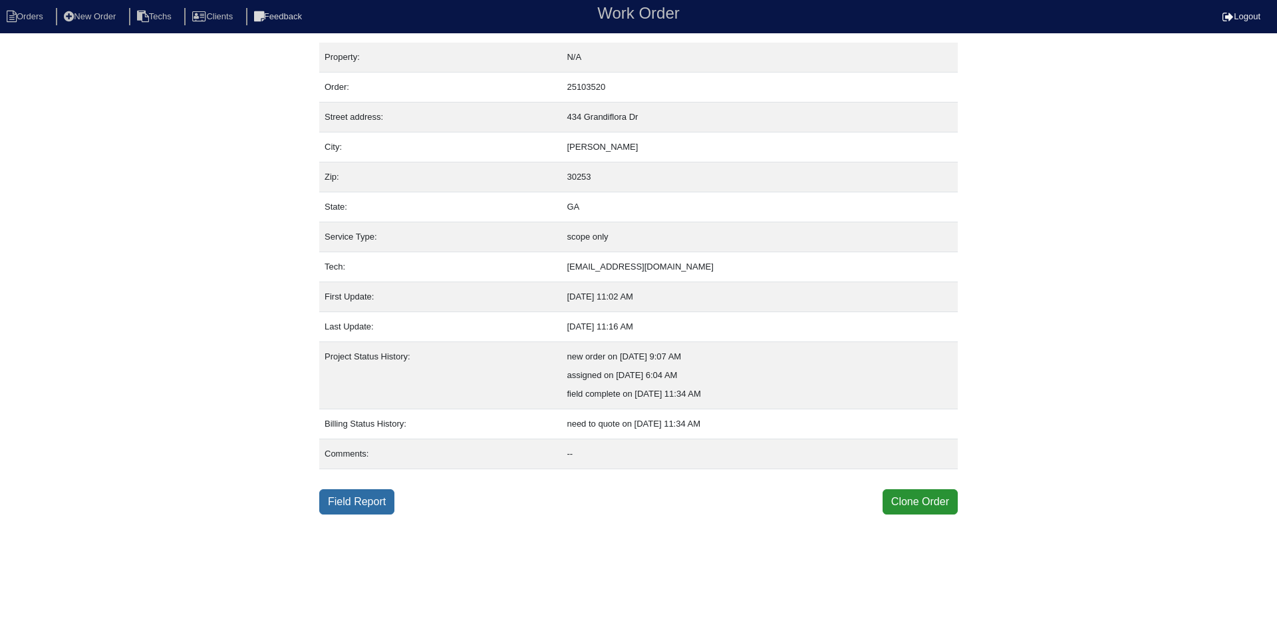
click at [370, 500] on link "Field Report" at bounding box center [356, 501] width 75 height 25
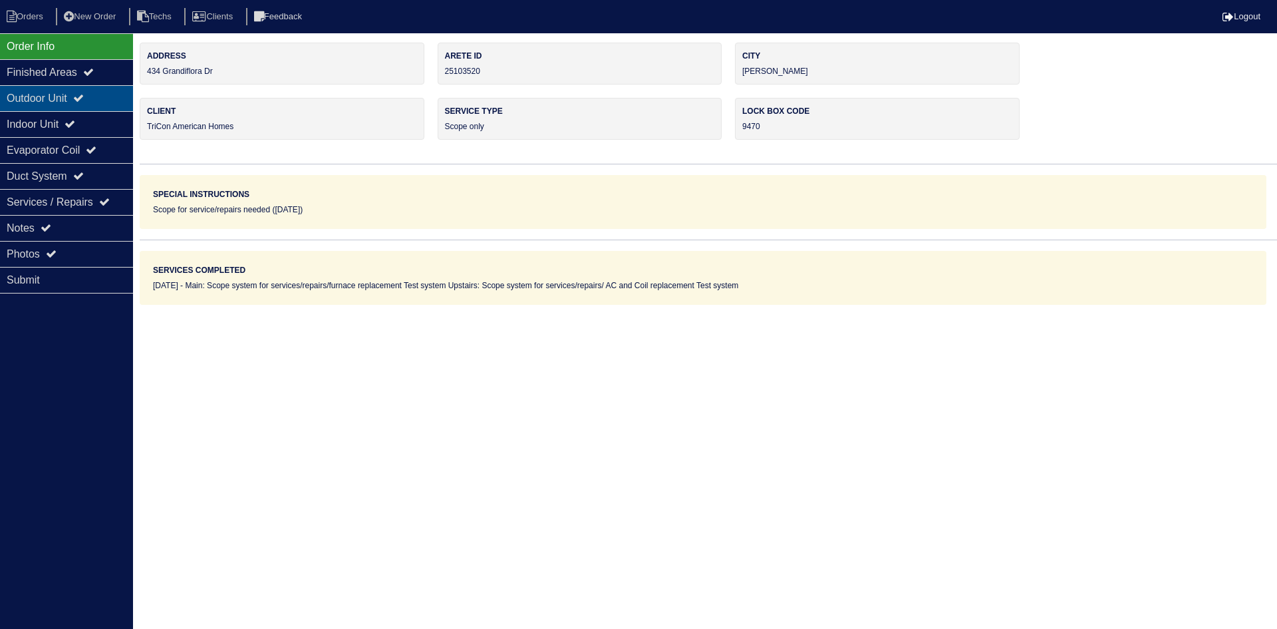
click at [73, 102] on div "Outdoor Unit" at bounding box center [66, 98] width 133 height 26
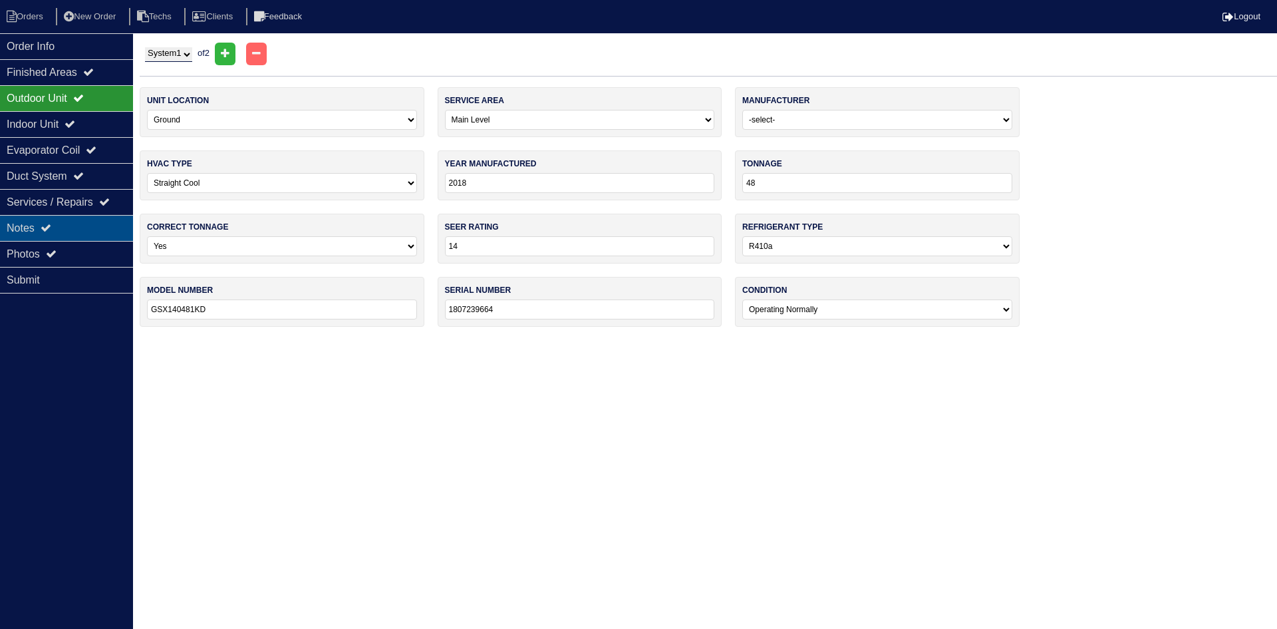
click at [72, 223] on div "Notes" at bounding box center [66, 228] width 133 height 26
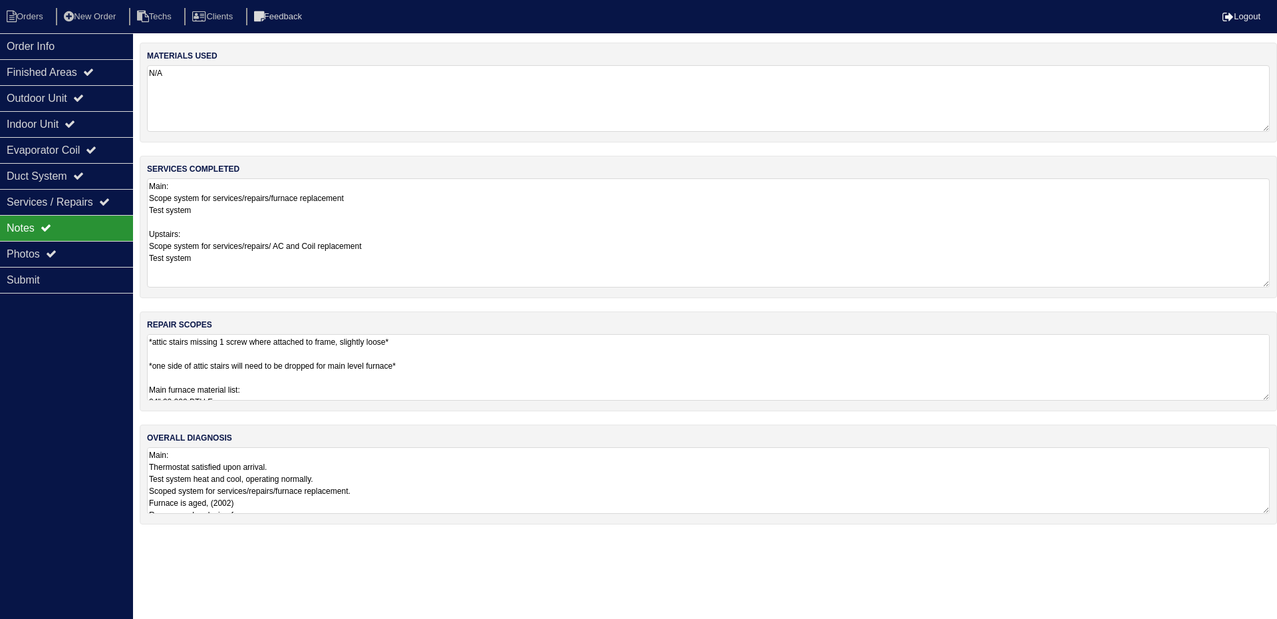
drag, startPoint x: 1265, startPoint y: 238, endPoint x: 1266, endPoint y: 281, distance: 42.6
click at [1266, 281] on textarea "Main: Scope system for services/repairs/furnace replacement Test system Upstair…" at bounding box center [708, 232] width 1123 height 109
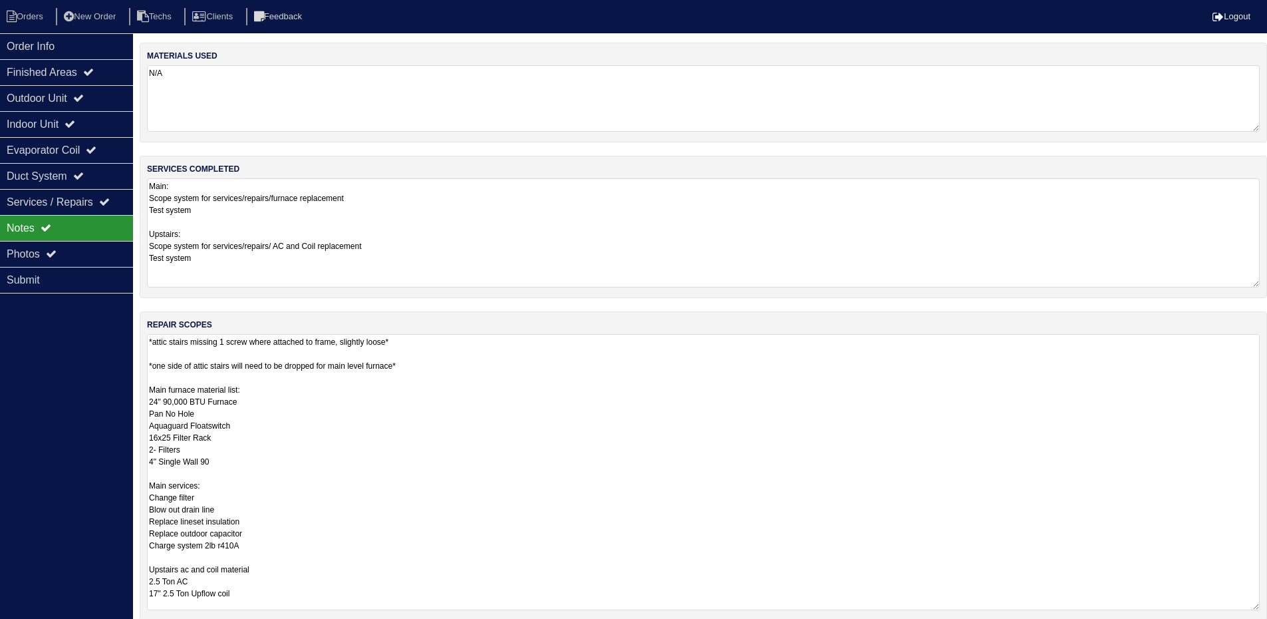
drag, startPoint x: 1264, startPoint y: 396, endPoint x: 1264, endPoint y: 605, distance: 209.5
click at [1264, 605] on div "repair scopes *attic stairs missing 1 screw where attached to frame, slightly l…" at bounding box center [703, 465] width 1127 height 309
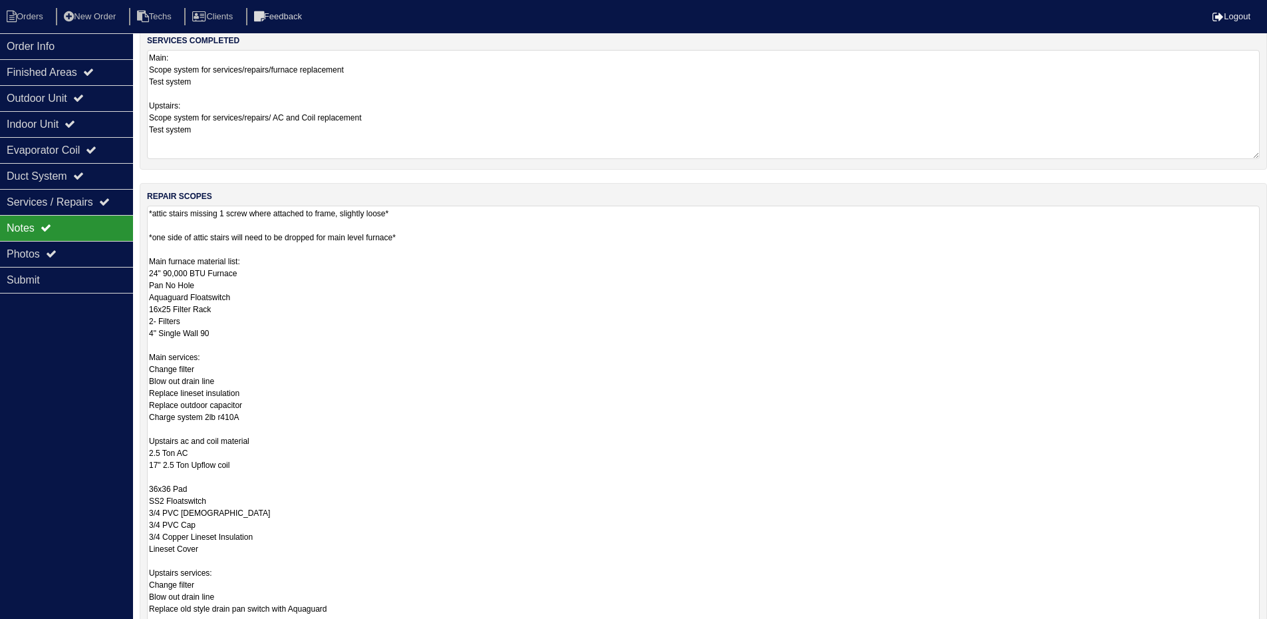
drag, startPoint x: 1255, startPoint y: 479, endPoint x: 1256, endPoint y: 660, distance: 180.9
click at [1256, 628] on html "Orders New Order Techs Clients Feedback Logout Orders New Order Users Clients M…" at bounding box center [633, 336] width 1267 height 928
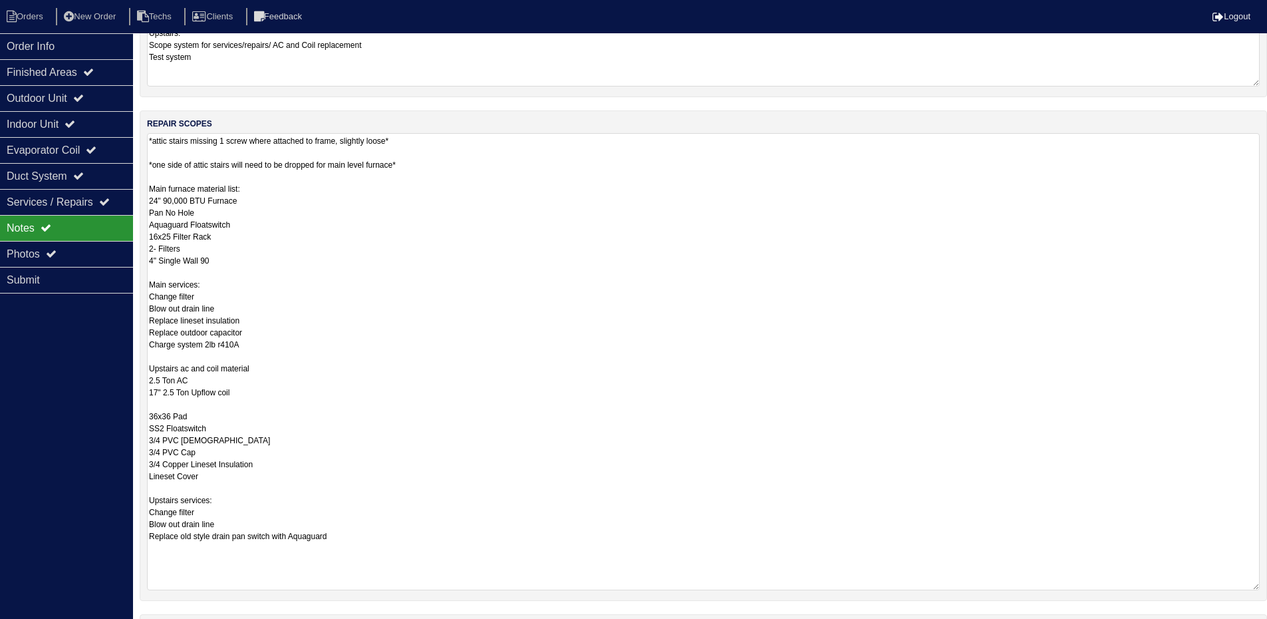
scroll to position [309, 0]
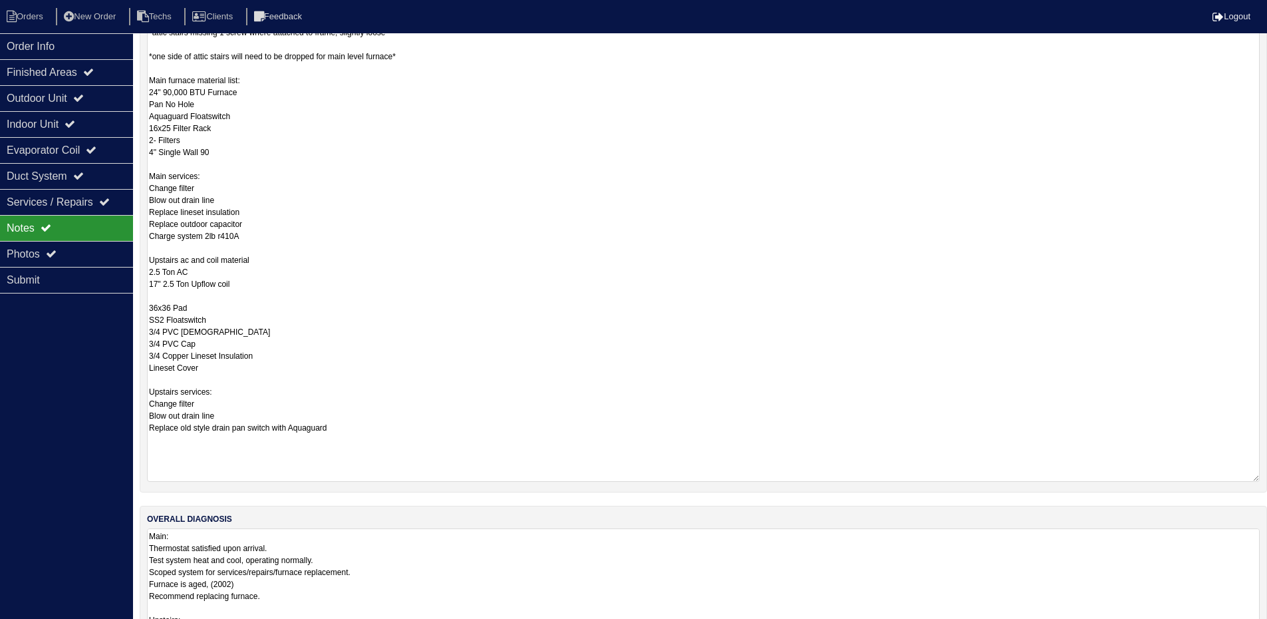
drag, startPoint x: 1255, startPoint y: 589, endPoint x: 1257, endPoint y: 648, distance: 58.6
click at [1257, 628] on html "Orders New Order Techs Clients Feedback Logout Orders New Order Users Clients M…" at bounding box center [633, 184] width 1267 height 986
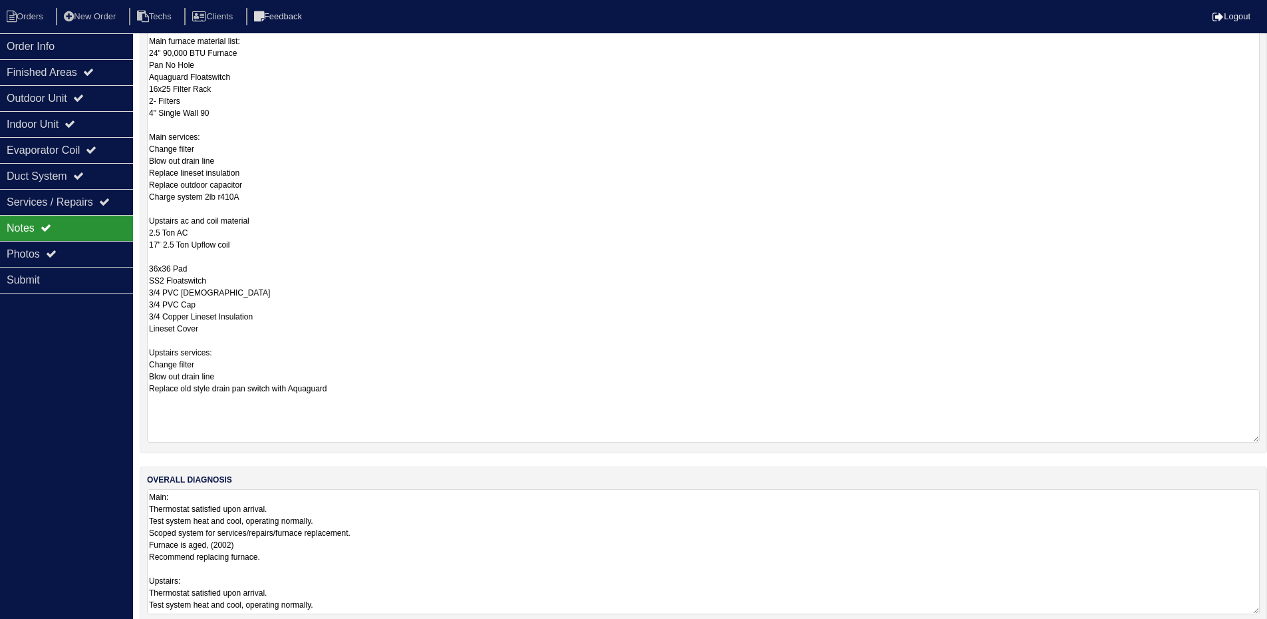
scroll to position [368, 0]
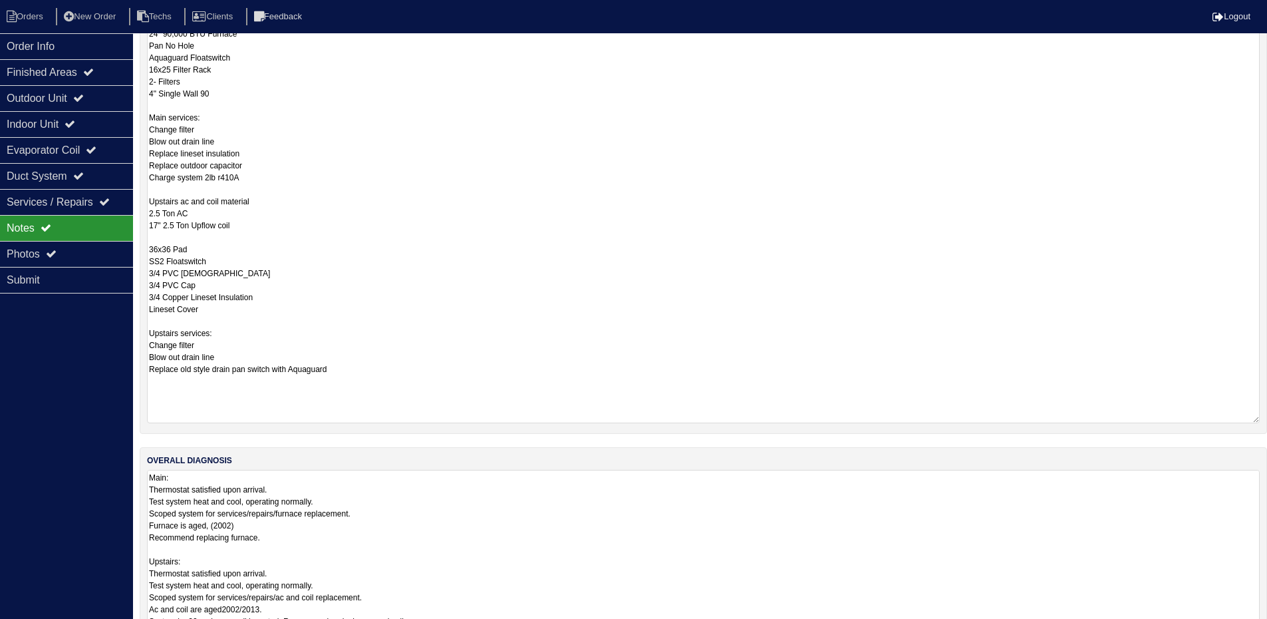
drag, startPoint x: 1253, startPoint y: 591, endPoint x: 1256, endPoint y: 646, distance: 54.6
click at [1256, 628] on html "Orders New Order Techs Clients Feedback Logout Orders New Order Users Clients M…" at bounding box center [633, 146] width 1267 height 1028
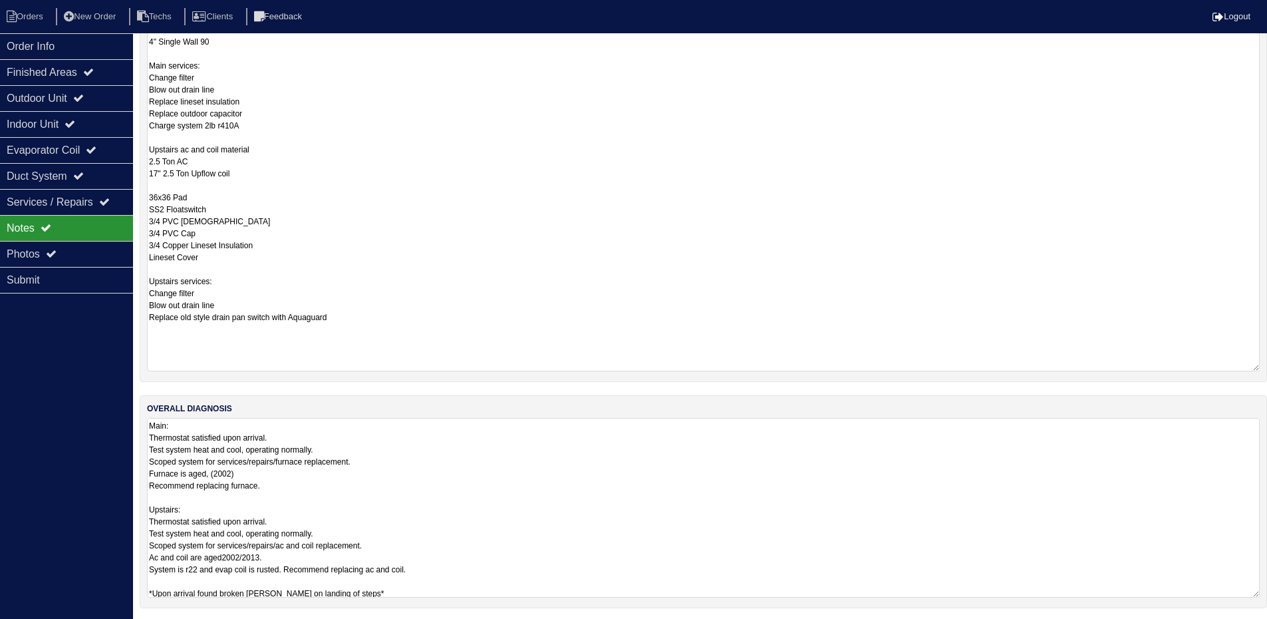
scroll to position [422, 0]
drag, startPoint x: 1252, startPoint y: 589, endPoint x: 1258, endPoint y: 640, distance: 50.9
click at [1258, 628] on html "Orders New Order Techs Clients Feedback Logout Orders New Order Users Clients M…" at bounding box center [633, 118] width 1267 height 1080
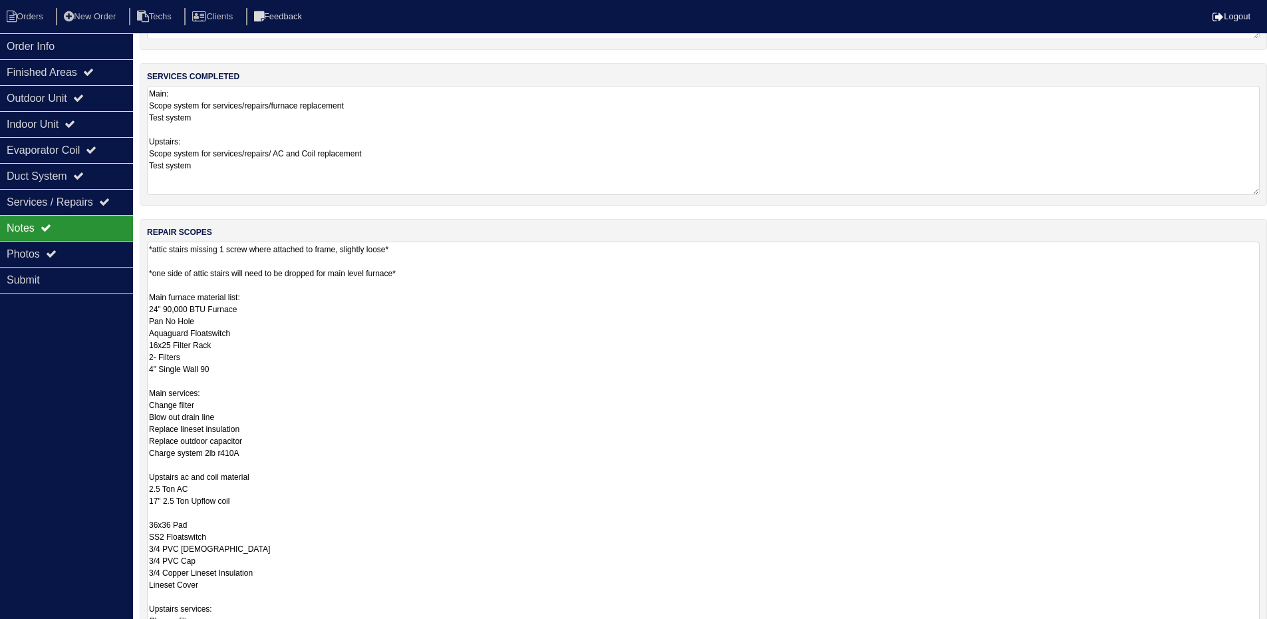
scroll to position [74, 0]
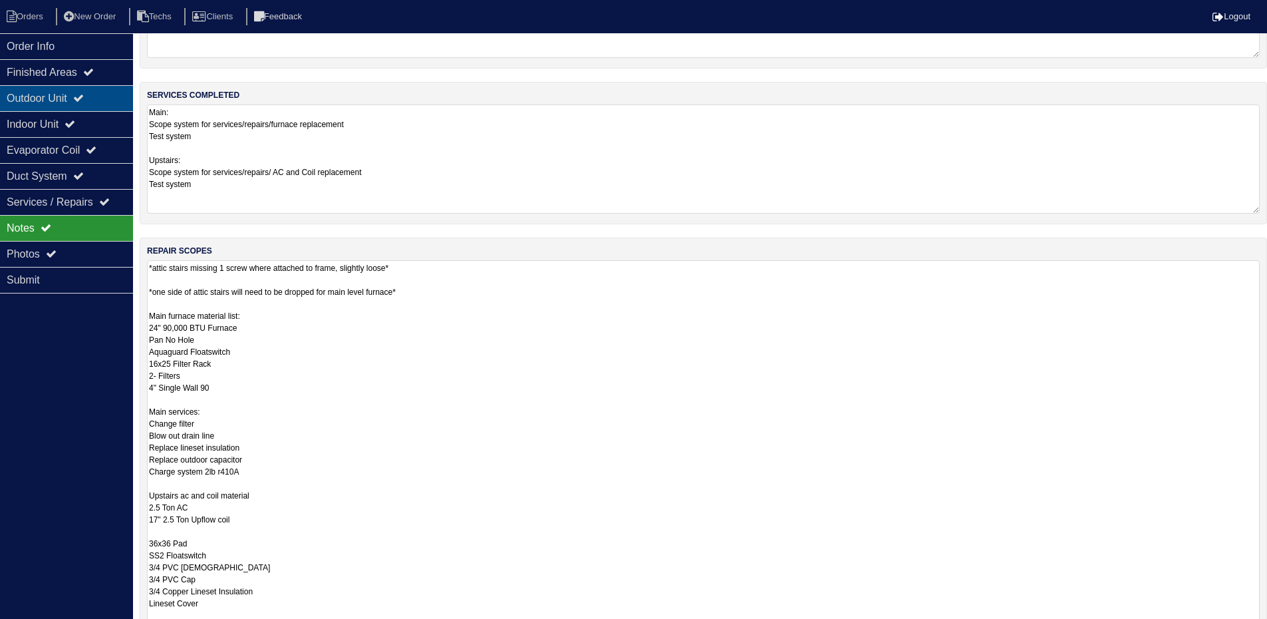
click at [102, 100] on div "Outdoor Unit" at bounding box center [66, 98] width 133 height 26
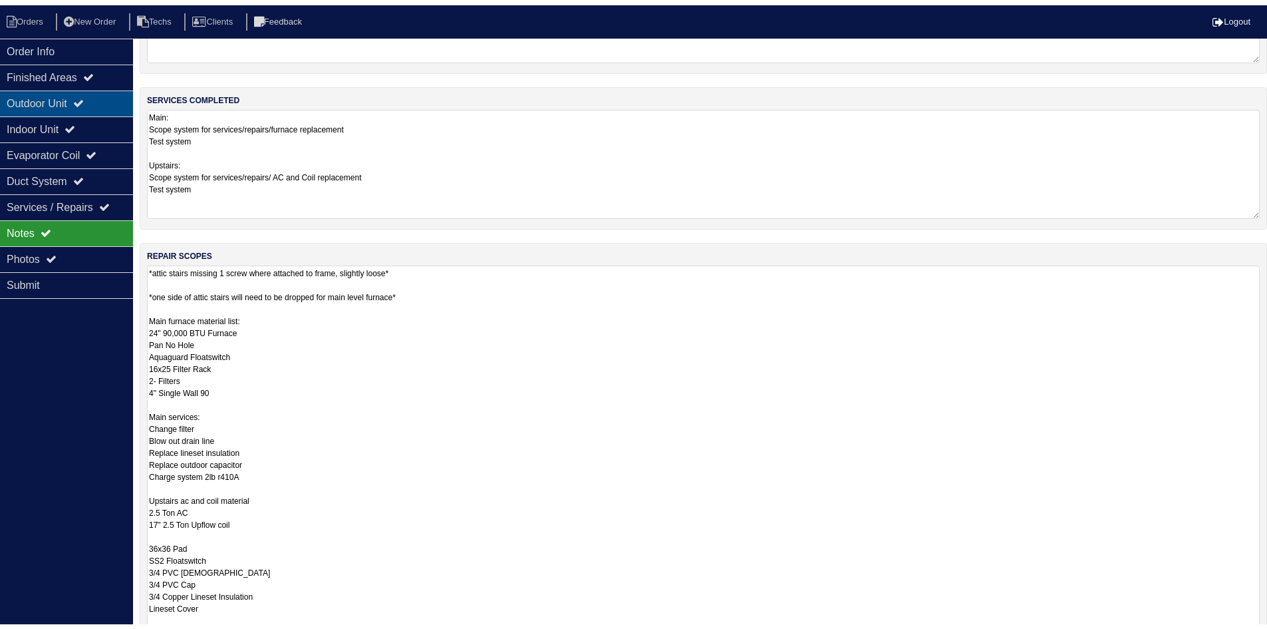
scroll to position [0, 0]
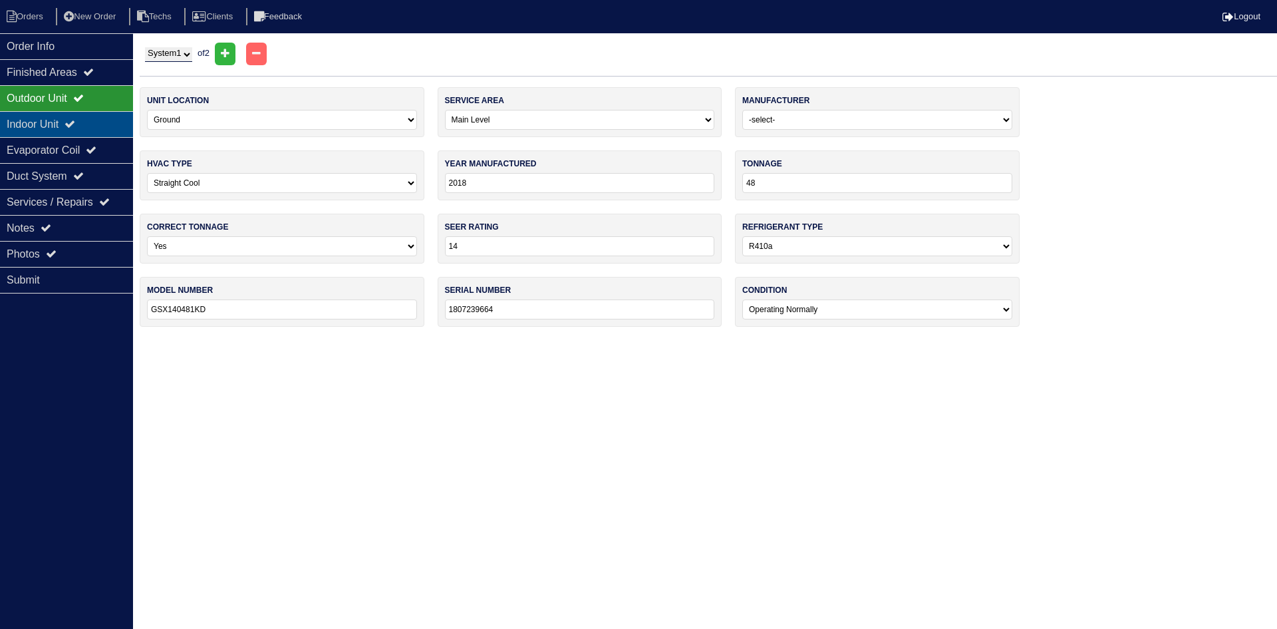
click at [75, 123] on icon at bounding box center [70, 123] width 11 height 11
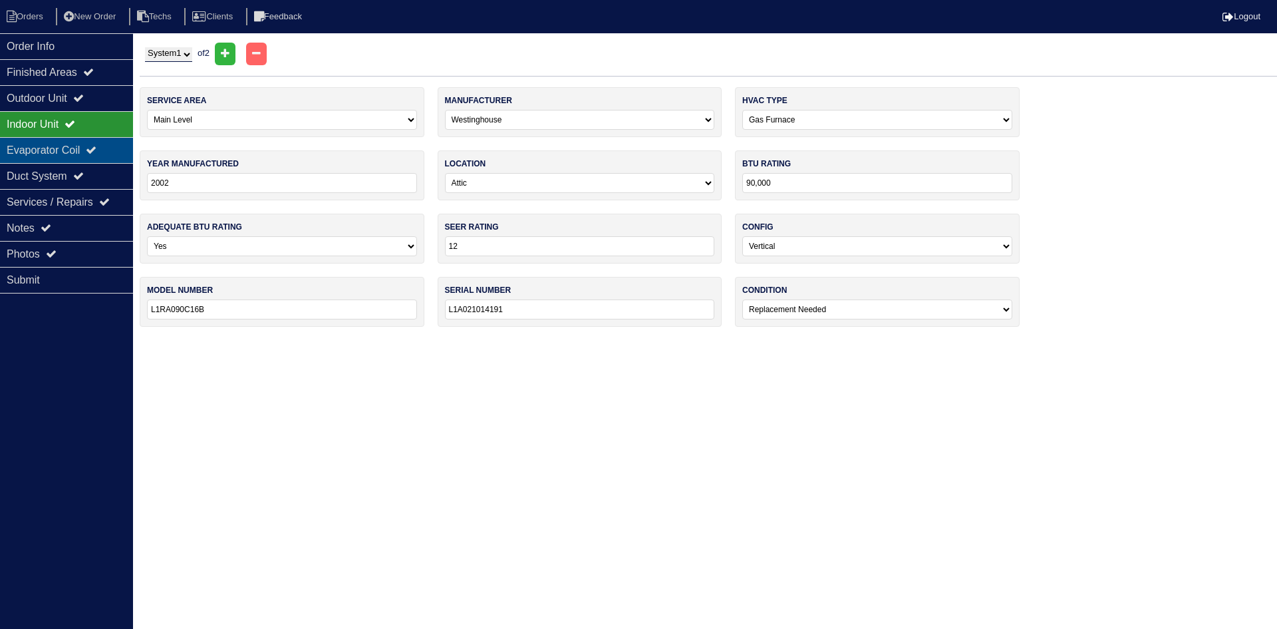
click at [82, 140] on div "Evaporator Coil" at bounding box center [66, 150] width 133 height 26
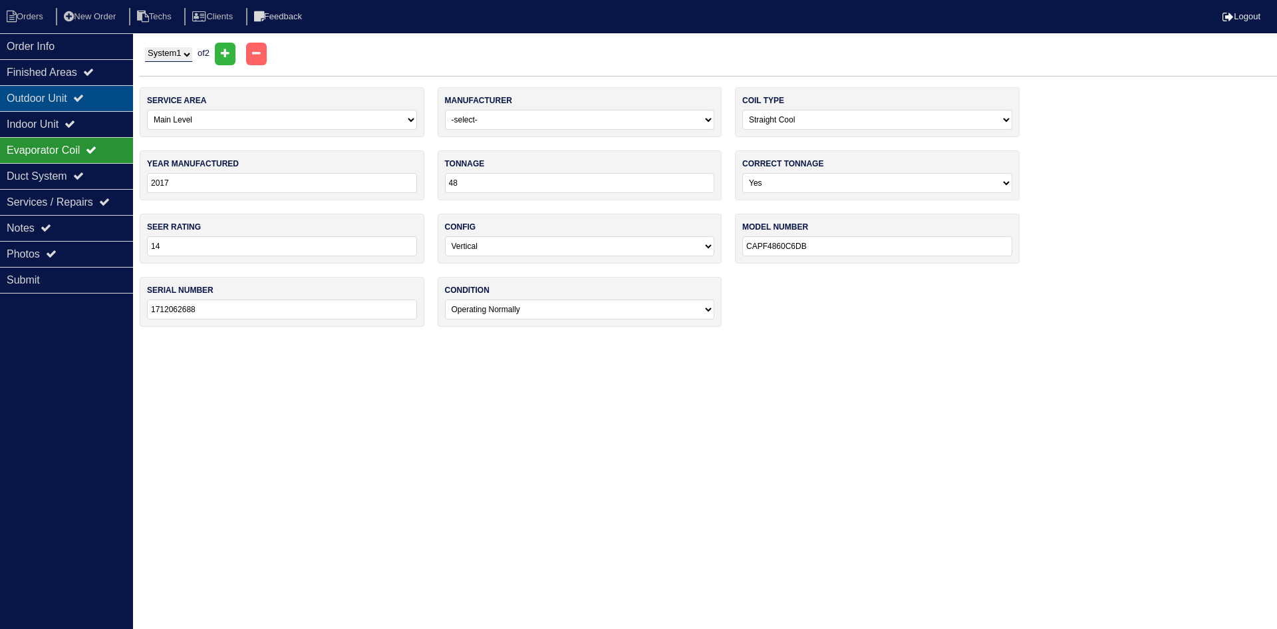
click at [84, 102] on icon at bounding box center [78, 97] width 11 height 11
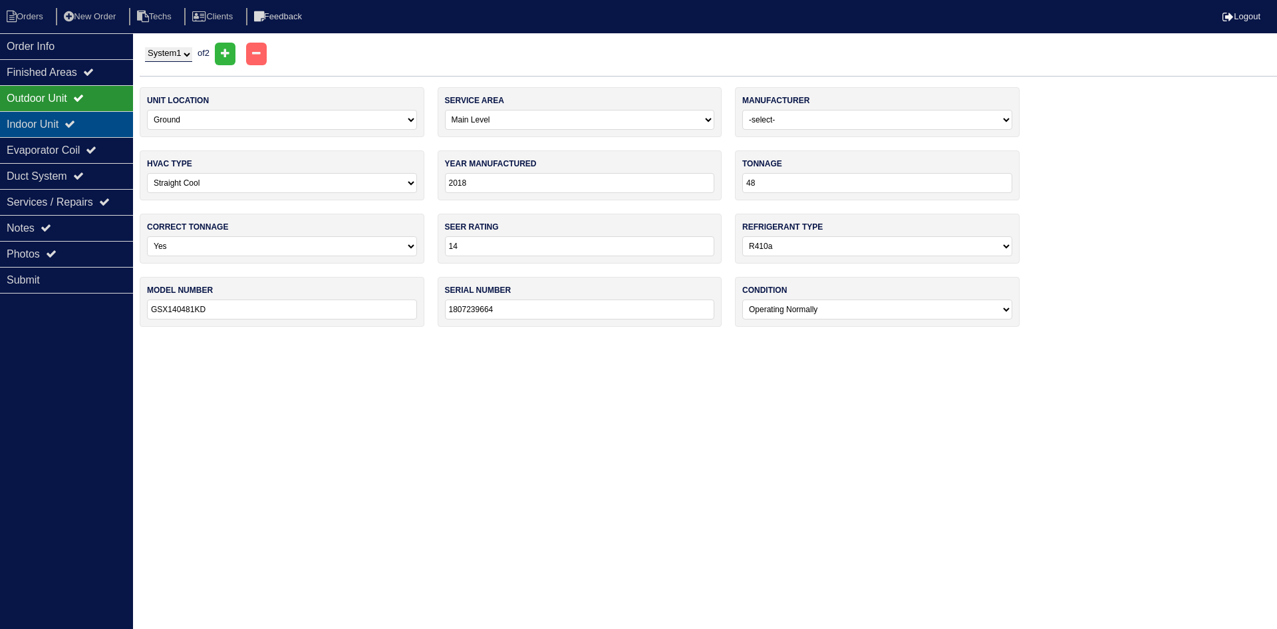
click at [39, 133] on div "Indoor Unit" at bounding box center [66, 124] width 133 height 26
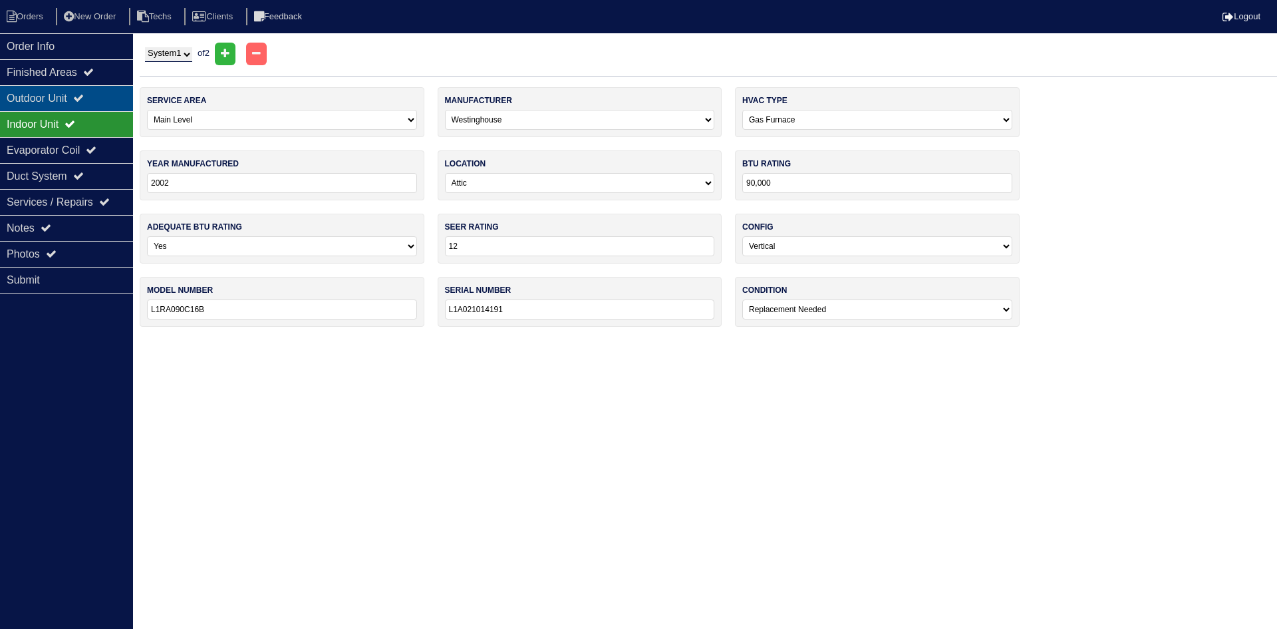
click at [86, 92] on div "Outdoor Unit" at bounding box center [66, 98] width 133 height 26
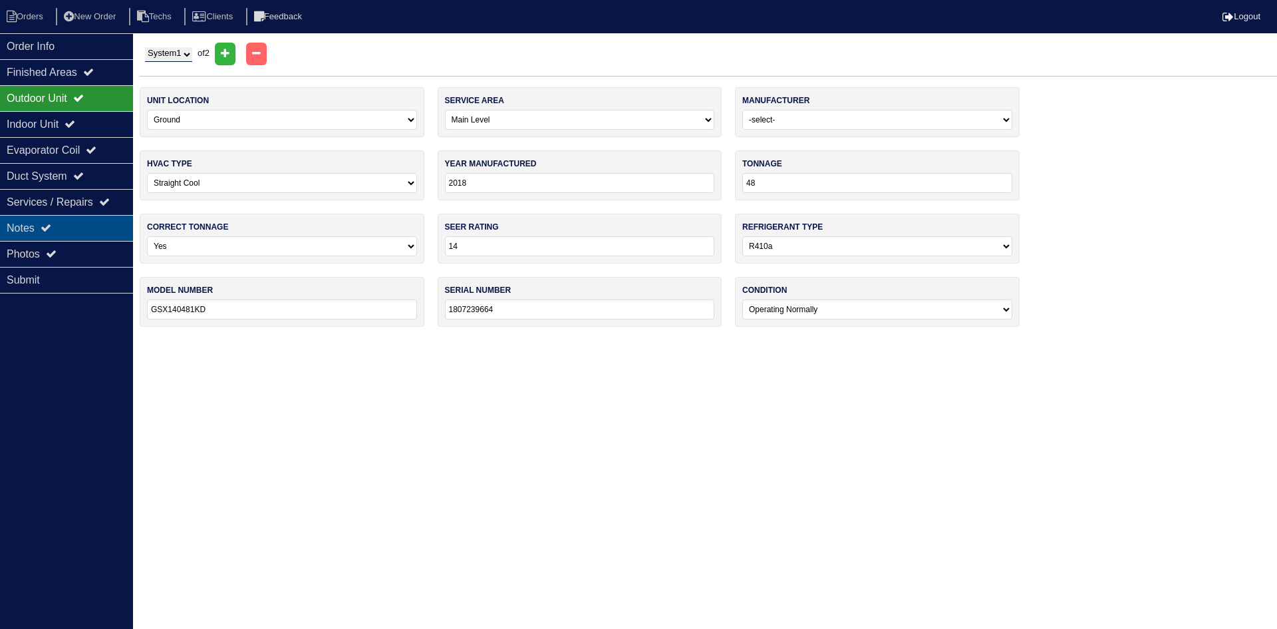
click at [78, 222] on div "Notes" at bounding box center [66, 228] width 133 height 26
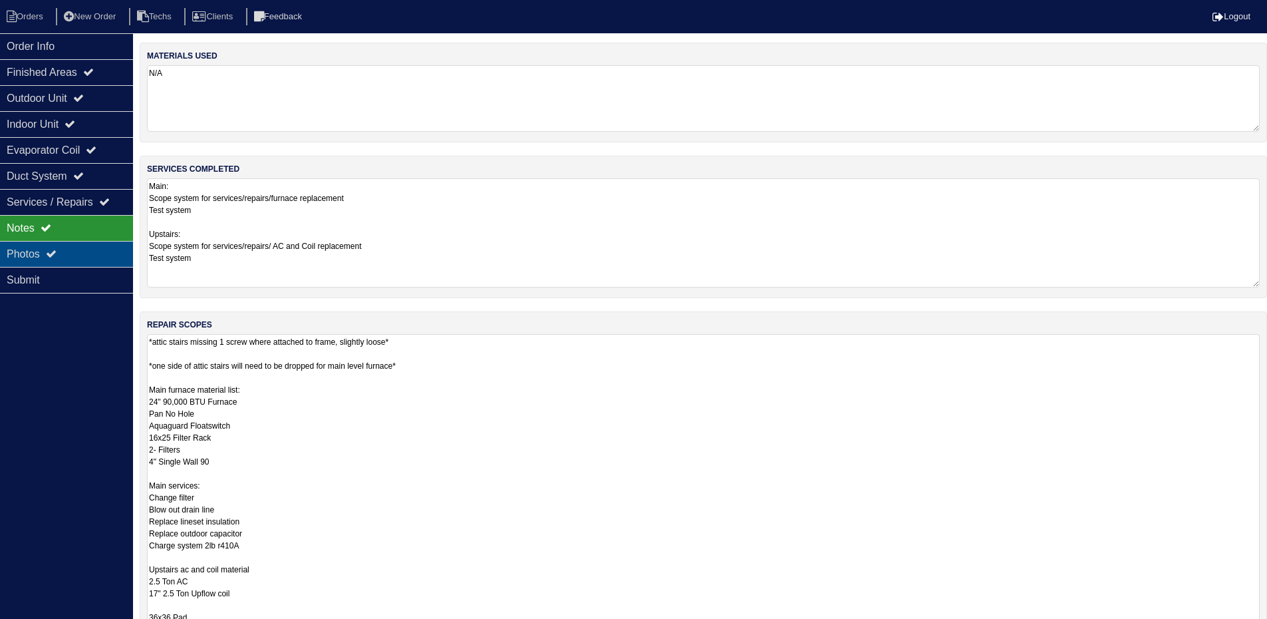
click at [98, 258] on div "Photos" at bounding box center [66, 254] width 133 height 26
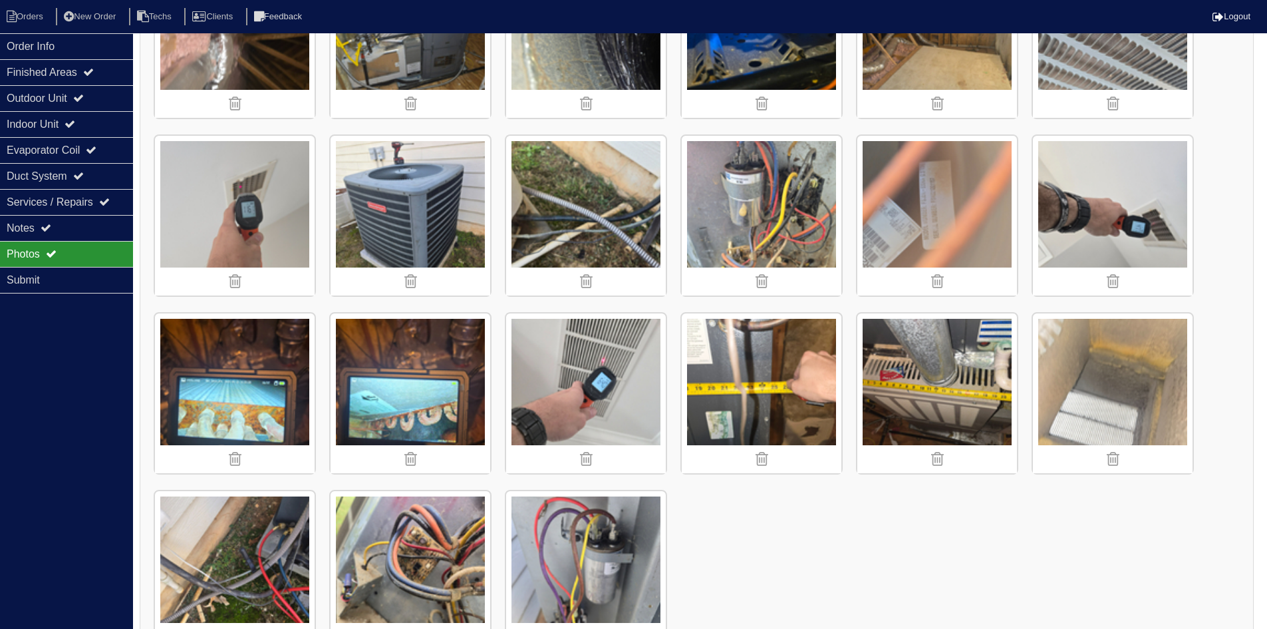
scroll to position [2460, 0]
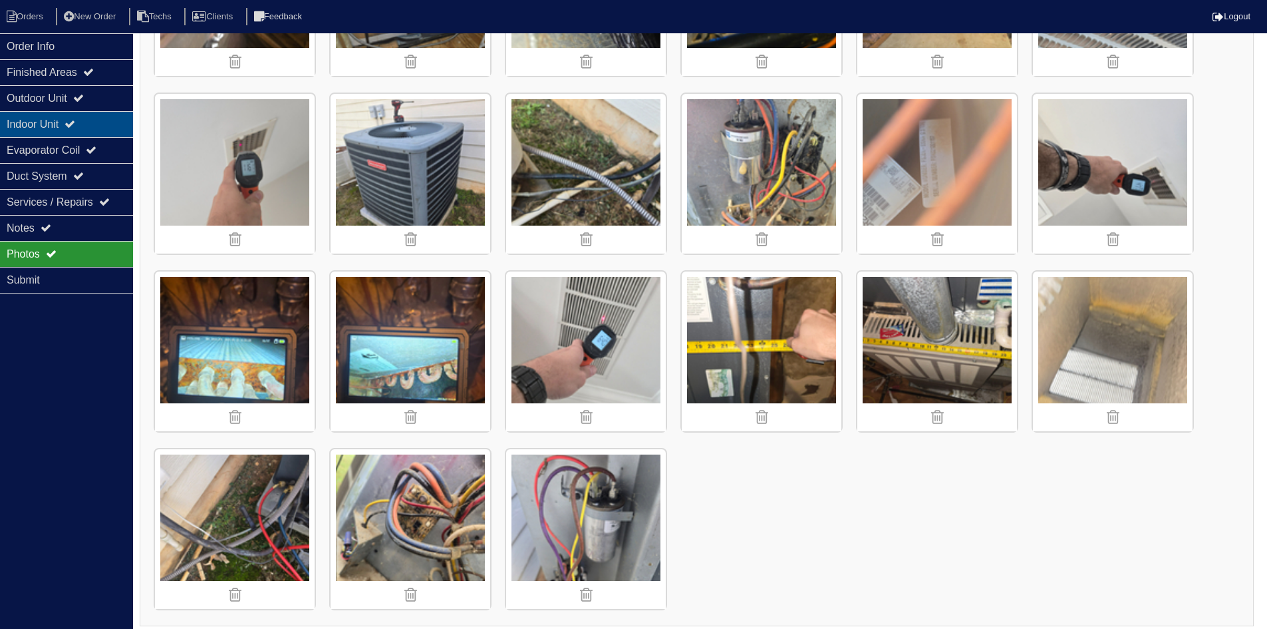
click at [96, 123] on div "Indoor Unit" at bounding box center [66, 124] width 133 height 26
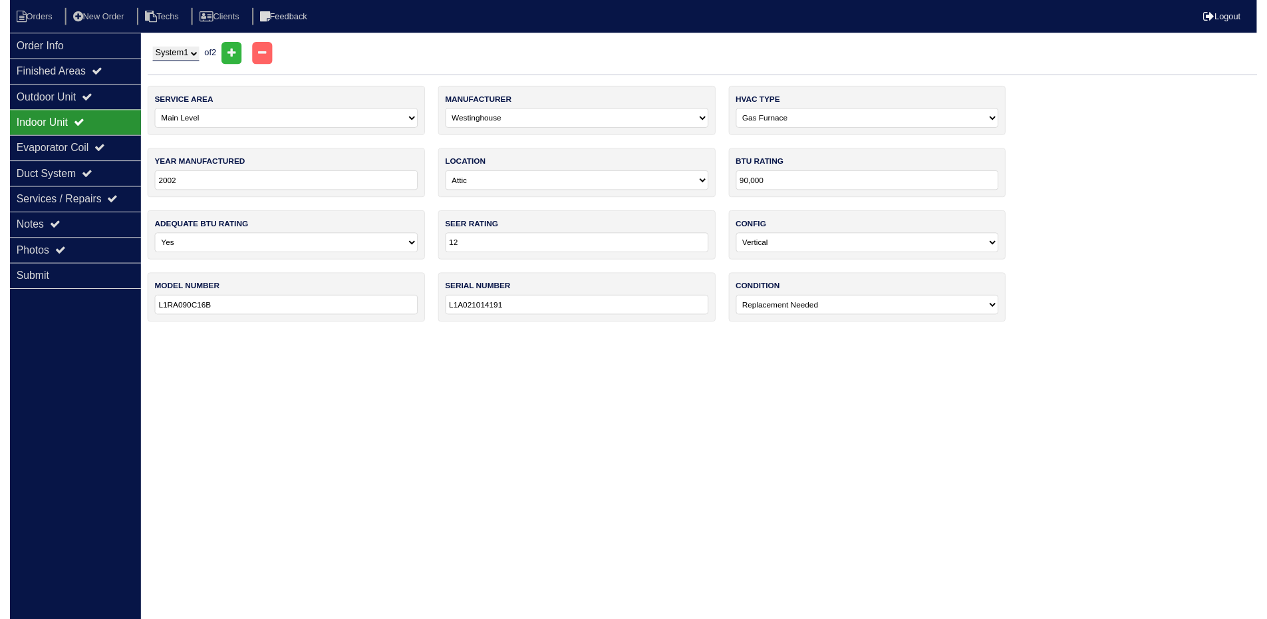
scroll to position [0, 0]
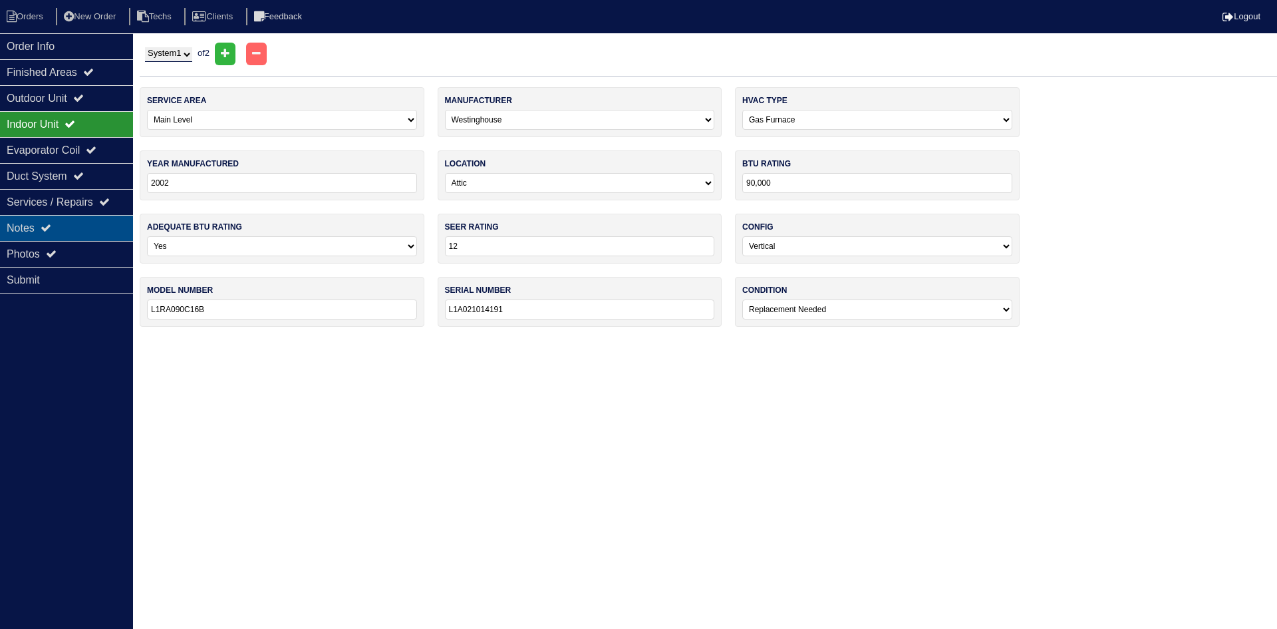
click at [88, 228] on div "Notes" at bounding box center [66, 228] width 133 height 26
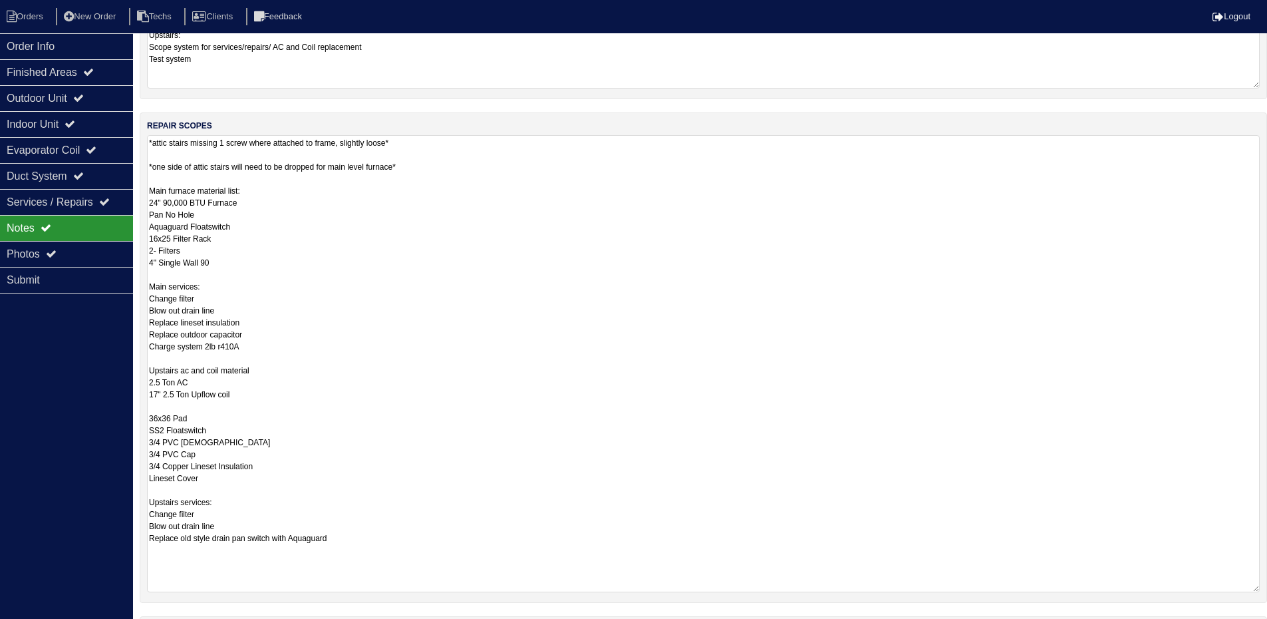
scroll to position [200, 0]
drag, startPoint x: 55, startPoint y: 94, endPoint x: 106, endPoint y: 90, distance: 51.4
click at [55, 94] on div "Outdoor Unit" at bounding box center [66, 98] width 133 height 26
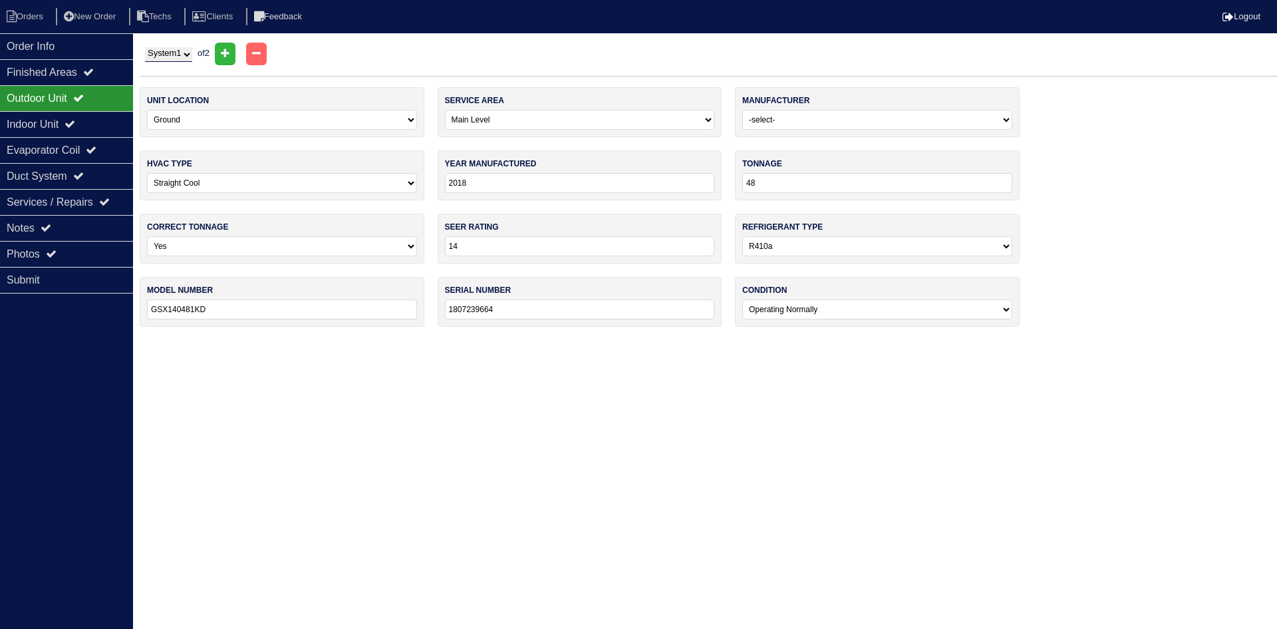
drag, startPoint x: 172, startPoint y: 53, endPoint x: 172, endPoint y: 62, distance: 8.7
click at [172, 53] on select "System 1 System 2" at bounding box center [168, 54] width 47 height 15
select select "2"
click at [145, 47] on select "System 1 System 2" at bounding box center [168, 54] width 47 height 15
select select "1"
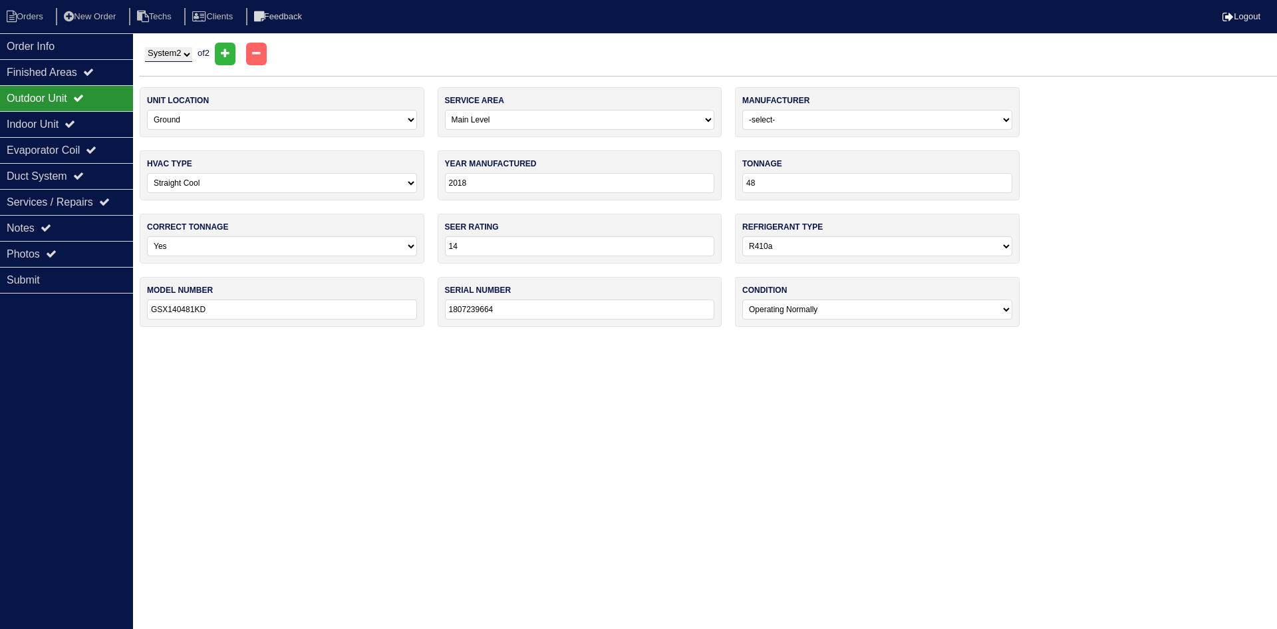
select select "Westinghouse"
type input "2002"
type input "30"
type input "12"
select select "0"
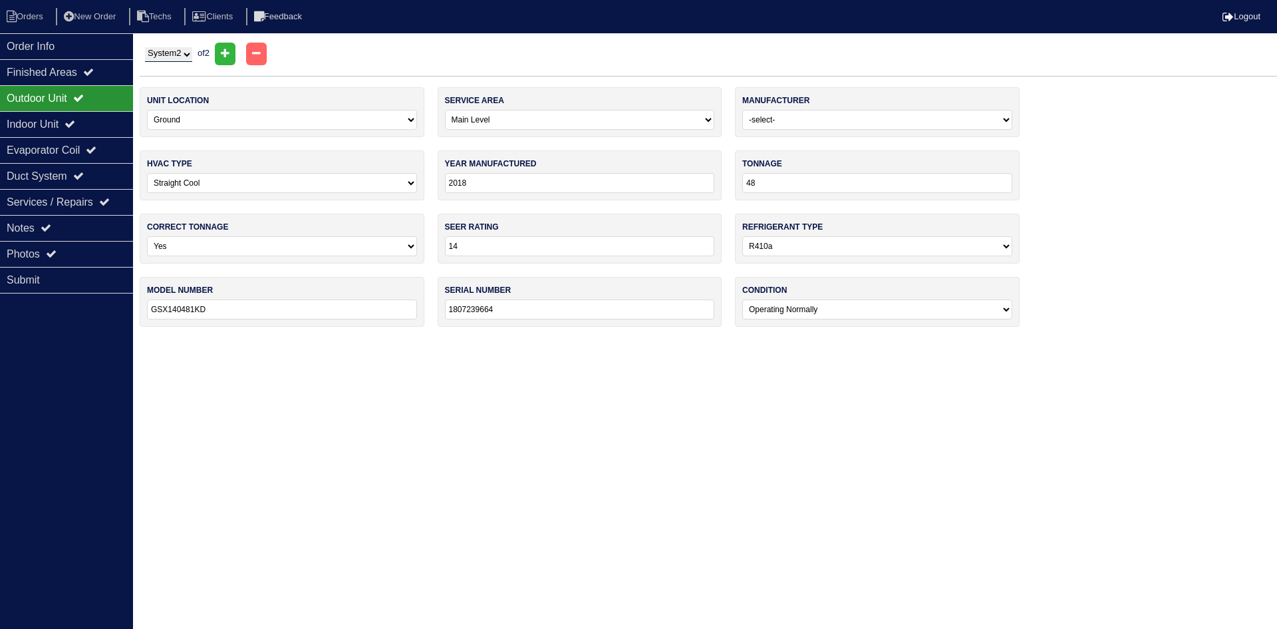
type input "FS3BA-030KA"
type input "FSA021201157"
select select "2"
click at [94, 149] on div "Evaporator Coil" at bounding box center [66, 150] width 133 height 26
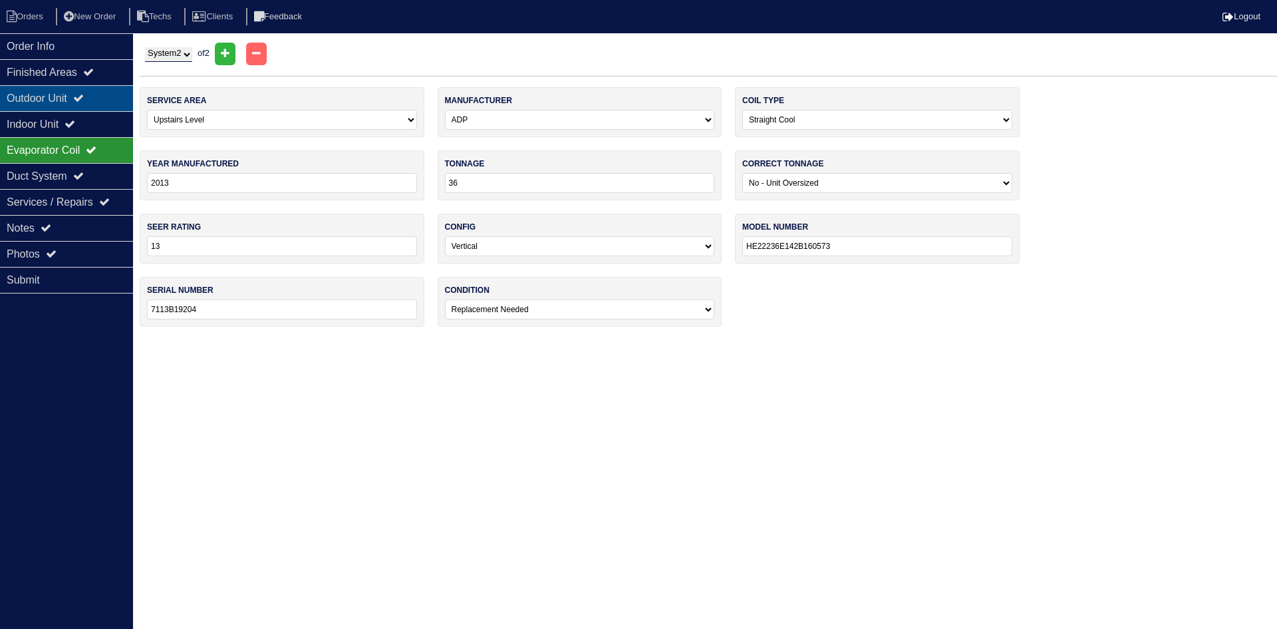
click at [98, 100] on div "Outdoor Unit" at bounding box center [66, 98] width 133 height 26
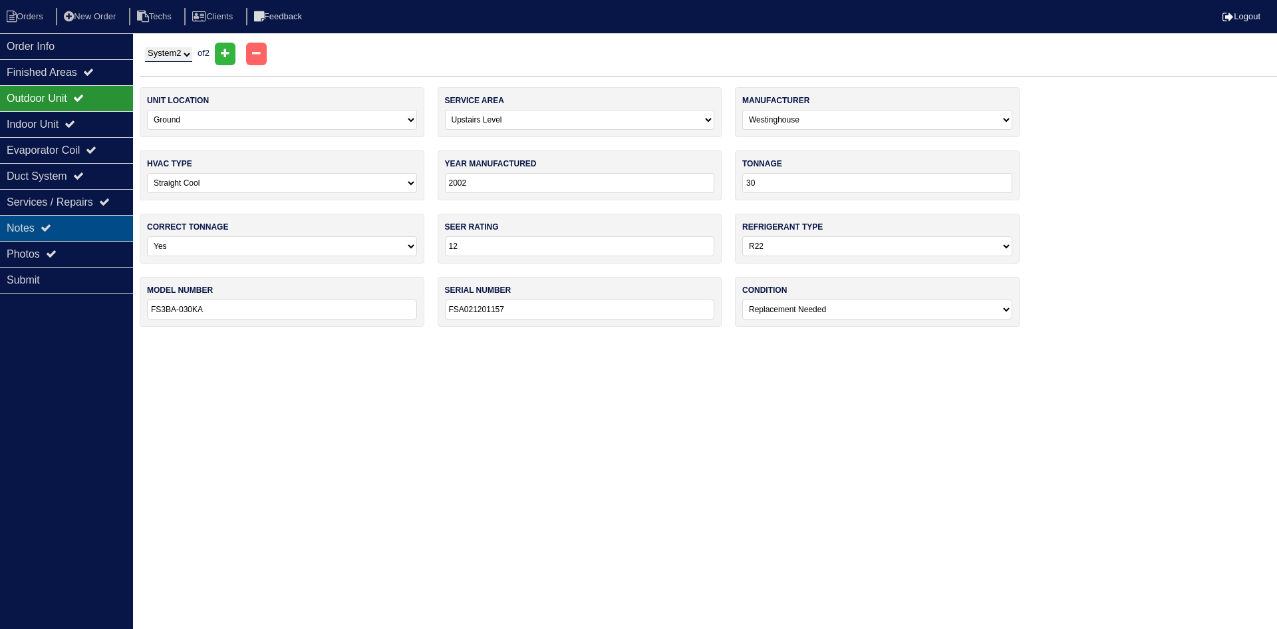
click at [51, 228] on icon at bounding box center [46, 227] width 11 height 11
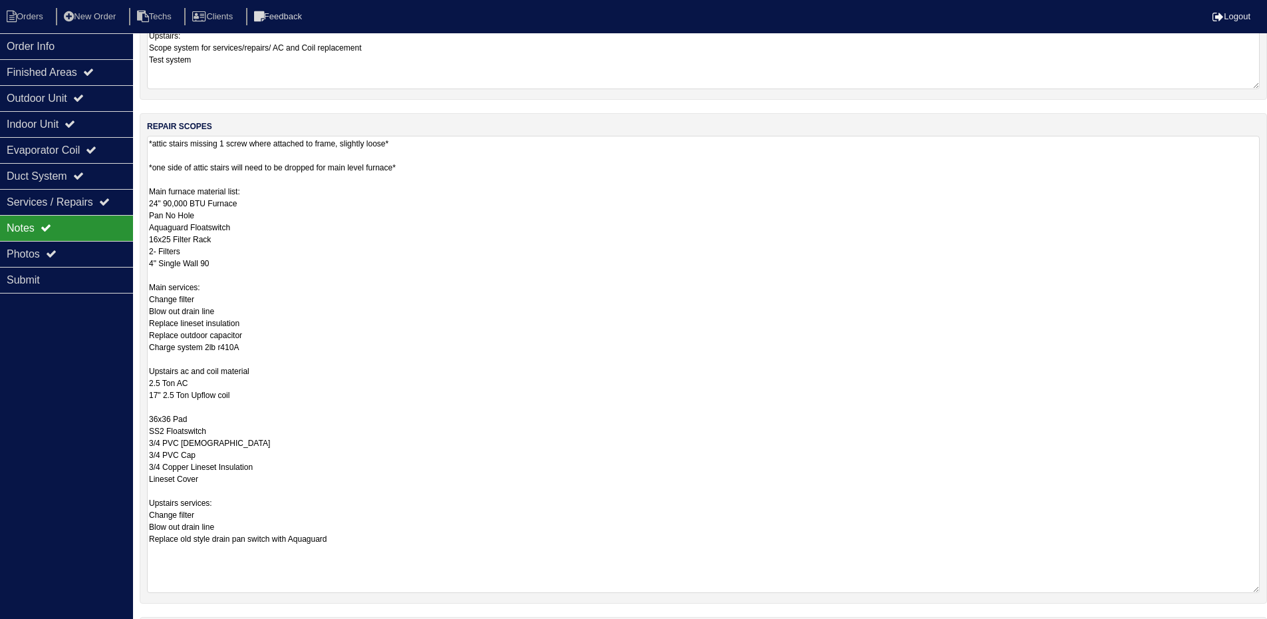
scroll to position [200, 0]
click at [81, 98] on div "Outdoor Unit" at bounding box center [66, 98] width 133 height 26
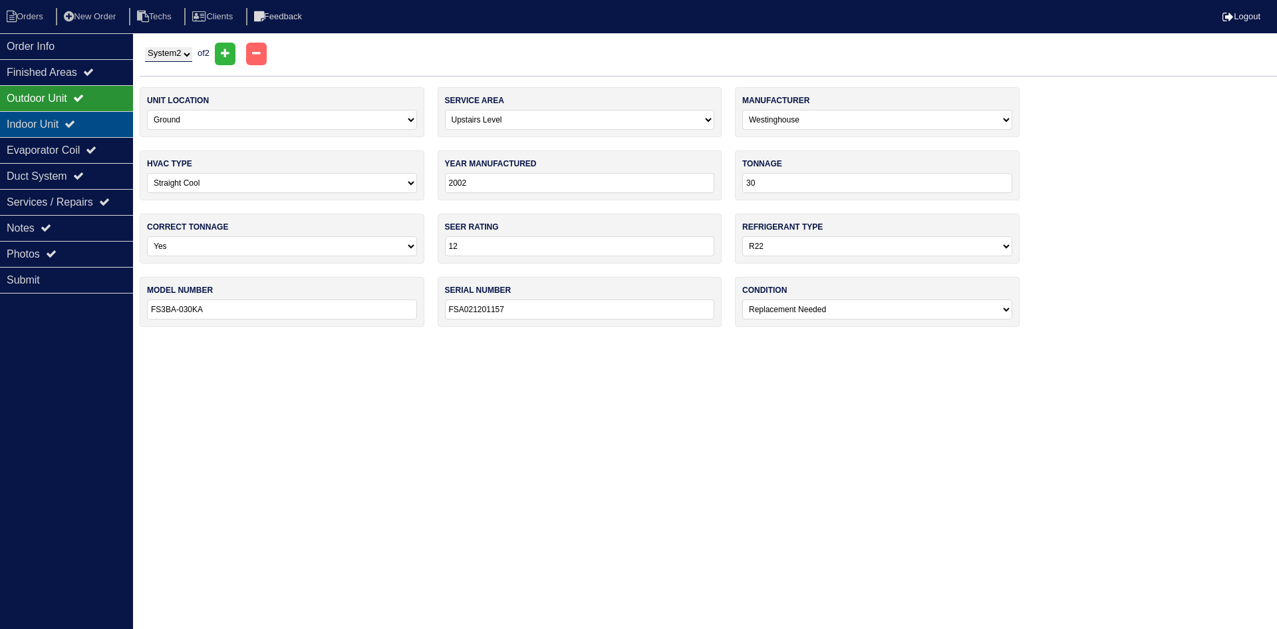
click at [88, 126] on div "Indoor Unit" at bounding box center [66, 124] width 133 height 26
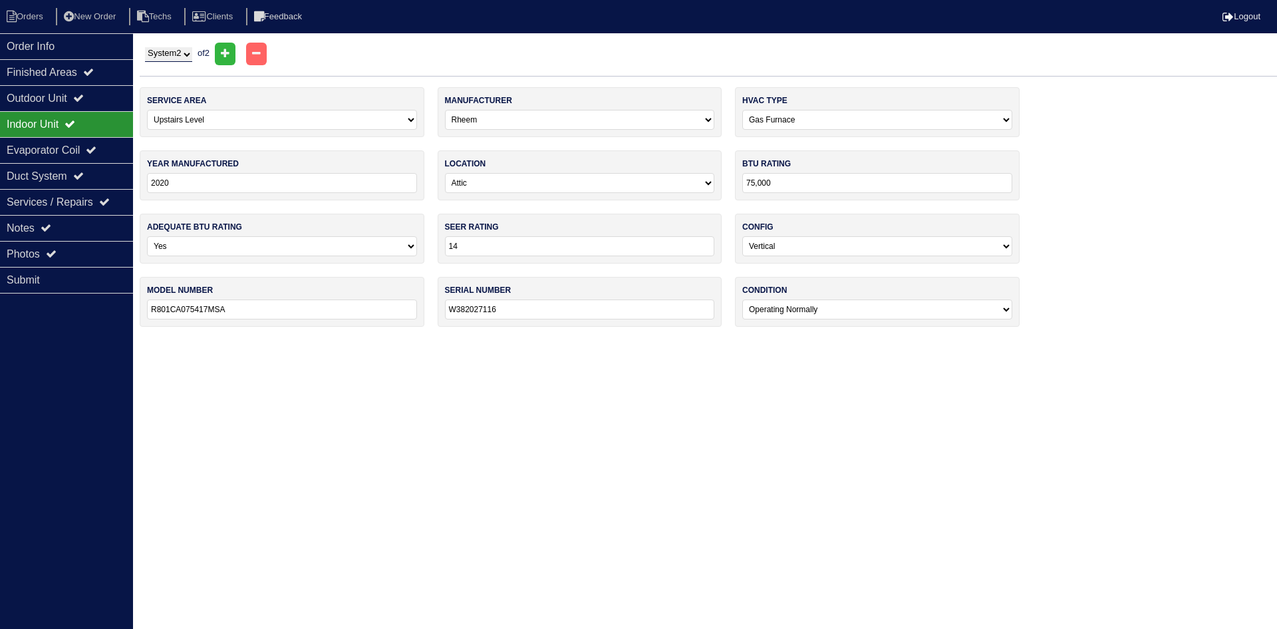
drag, startPoint x: 180, startPoint y: 51, endPoint x: 180, endPoint y: 59, distance: 7.3
click at [180, 51] on select "System 1 System 2" at bounding box center [168, 54] width 47 height 15
select select "1"
click at [145, 47] on select "System 1 System 2" at bounding box center [168, 54] width 47 height 15
select select "0"
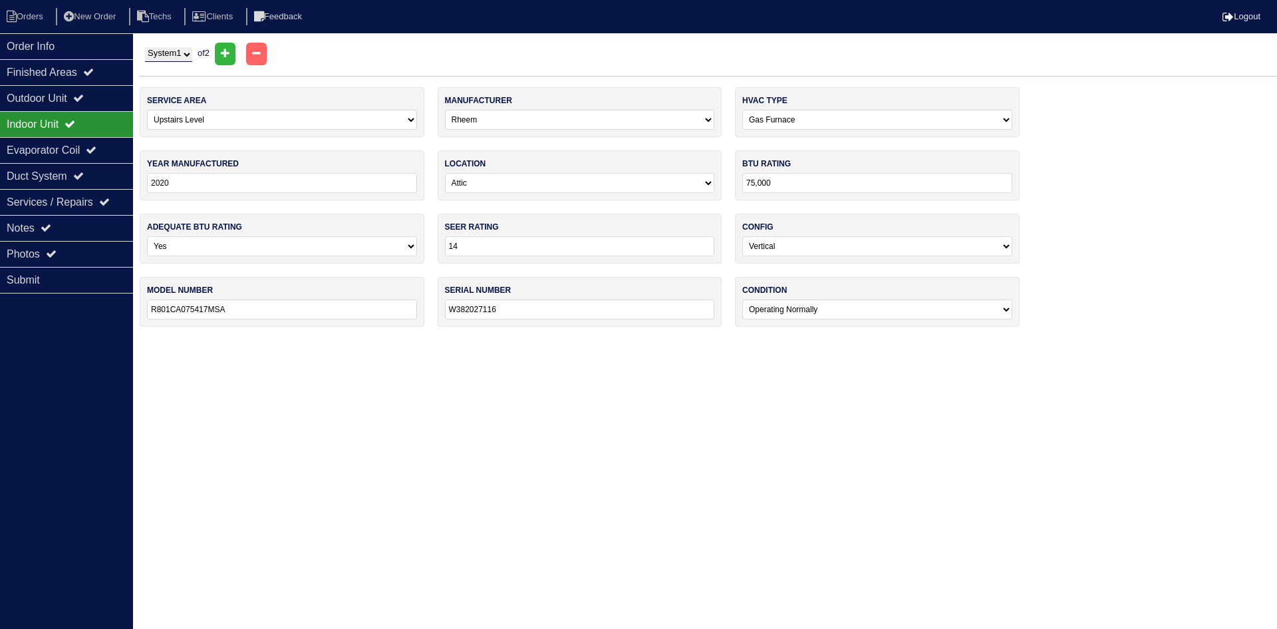
select select "[PERSON_NAME]"
type input "2018"
type input "48"
type input "14"
select select "1"
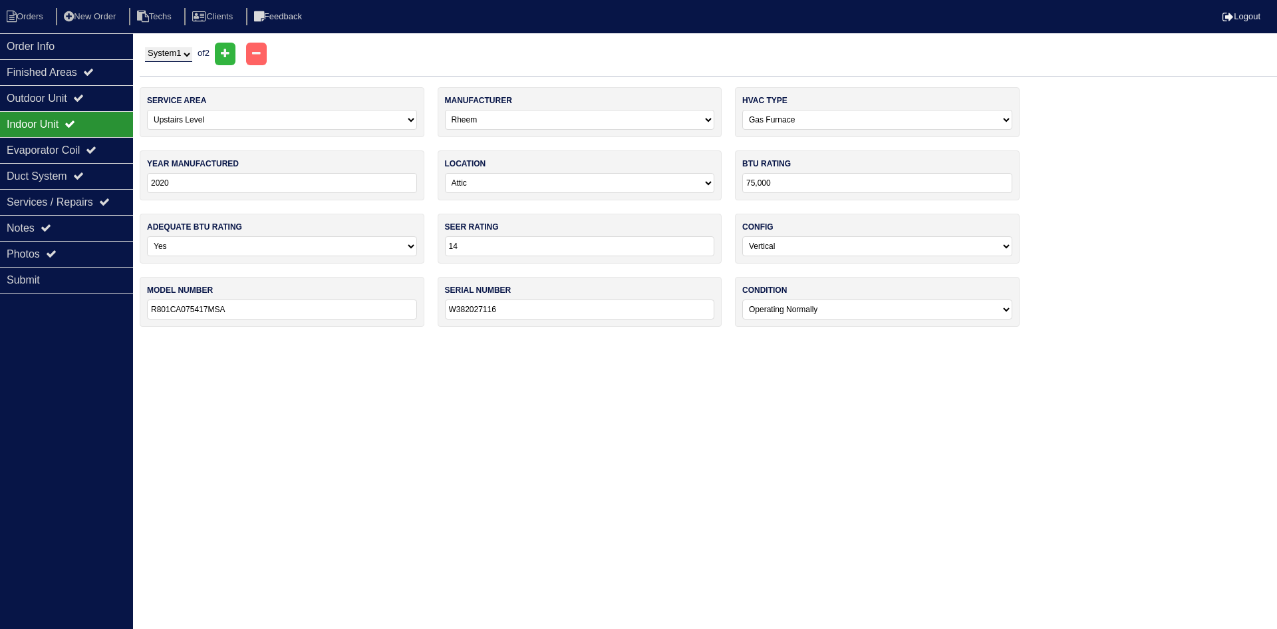
type input "GSX140481KD"
type input "1807239664"
select select "0"
select select "Westinghouse"
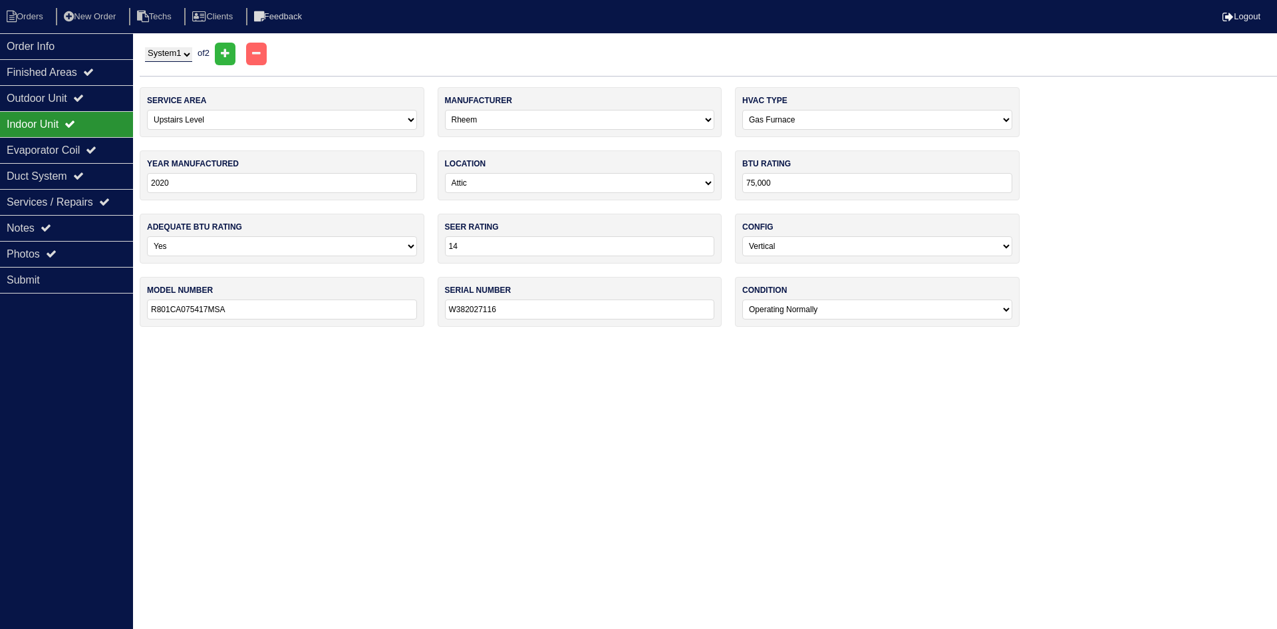
type input "2002"
type input "90,000"
type input "12"
type input "L1RA090C16B"
type input "L1A021014191"
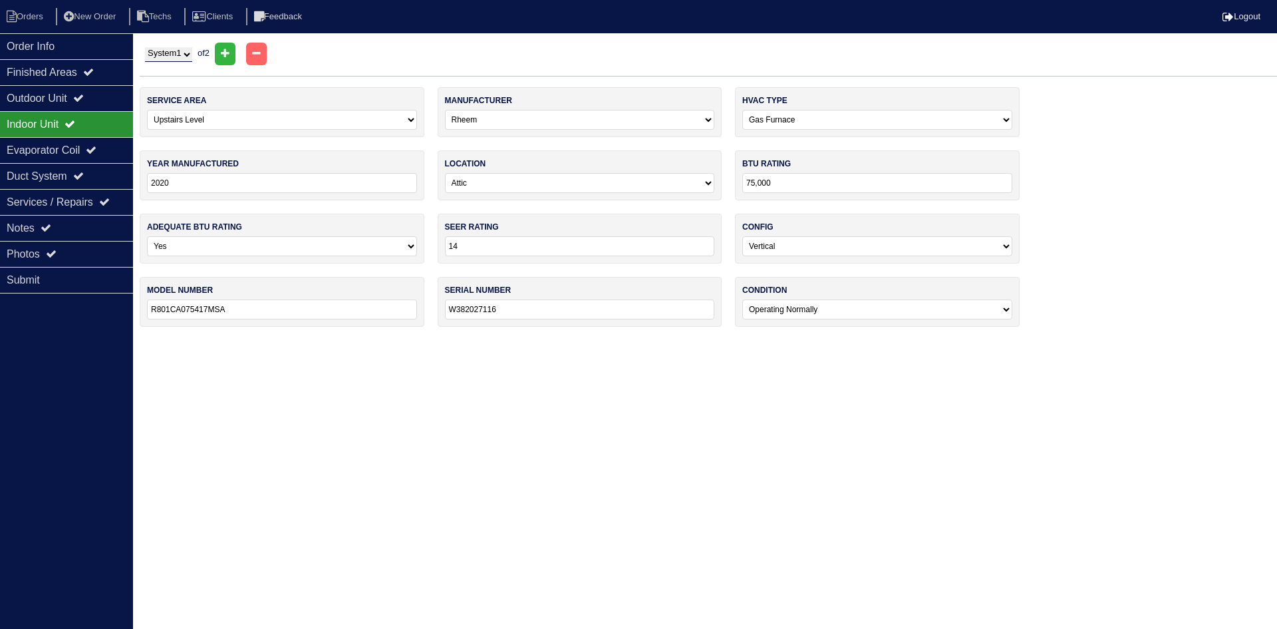
select select "2"
click at [84, 97] on icon at bounding box center [78, 97] width 11 height 11
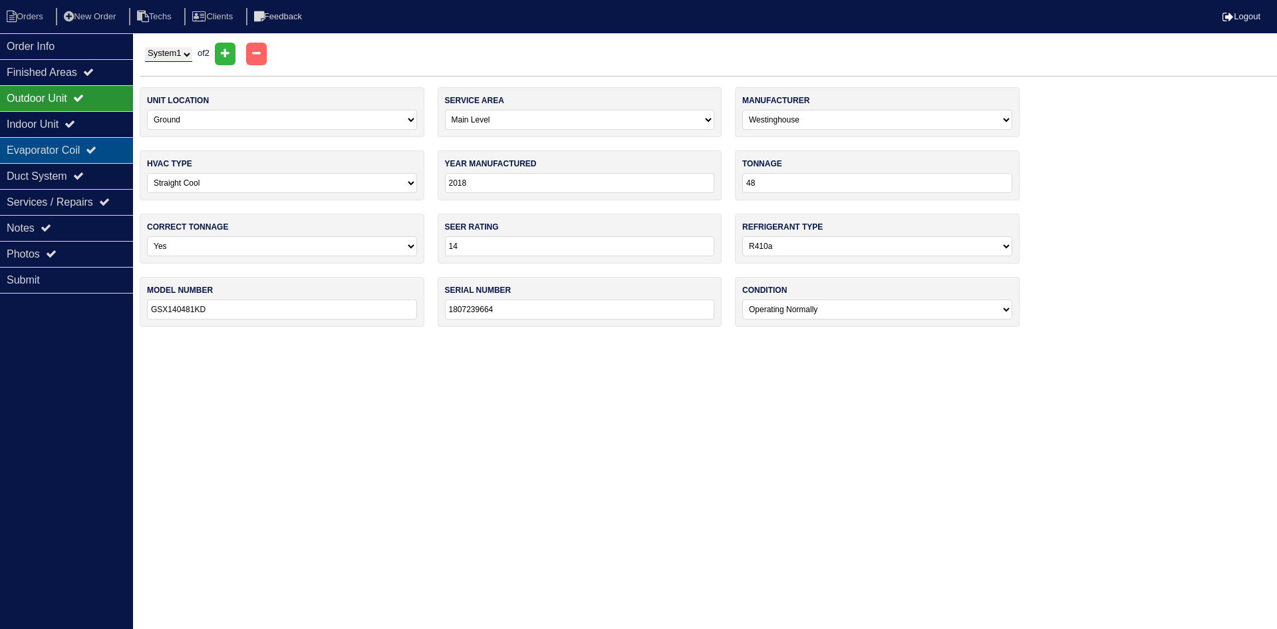
click at [90, 145] on div "Evaporator Coil" at bounding box center [66, 150] width 133 height 26
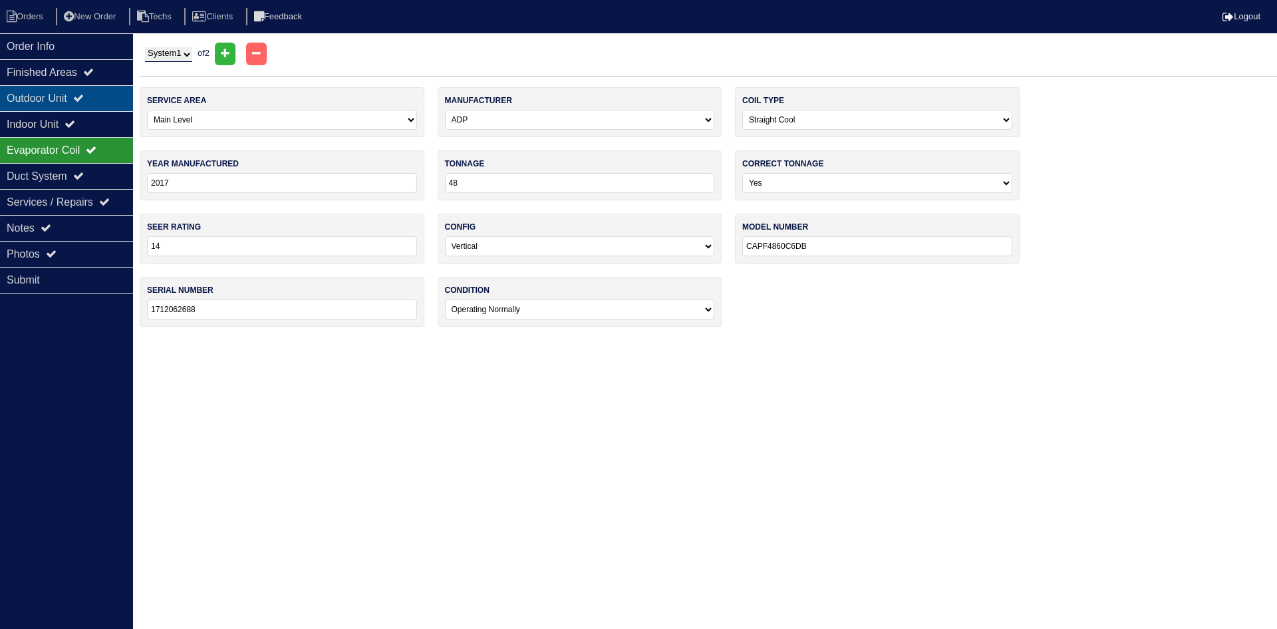
click at [84, 98] on icon at bounding box center [78, 97] width 11 height 11
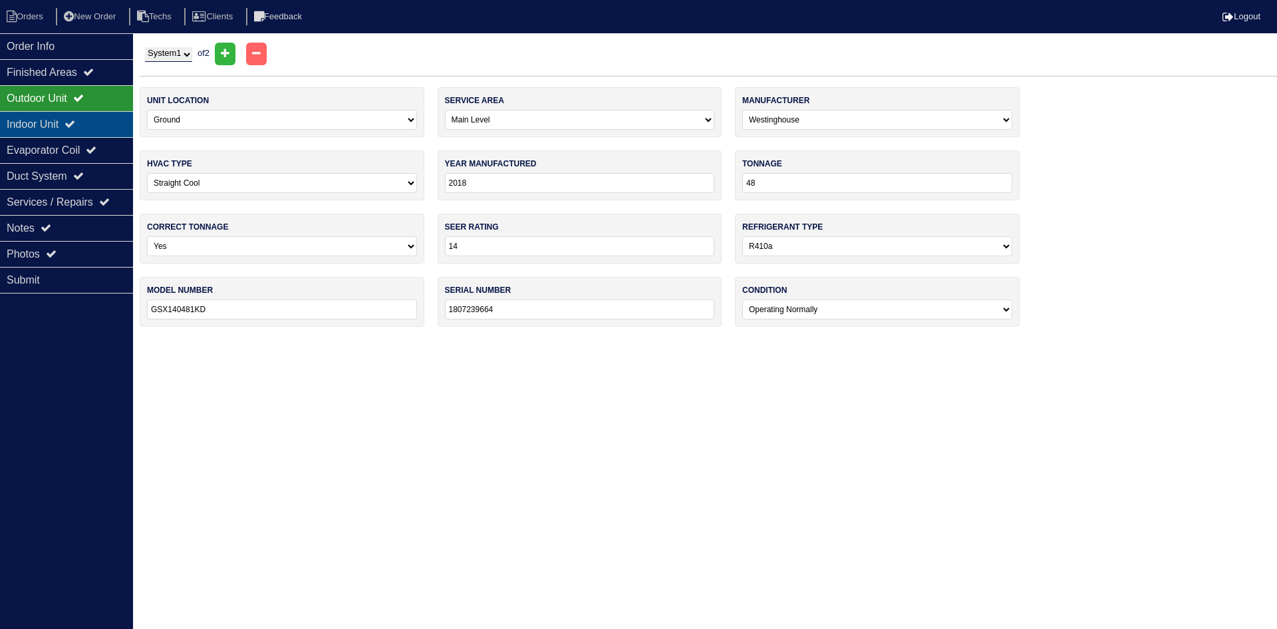
click at [53, 130] on div "Indoor Unit" at bounding box center [66, 124] width 133 height 26
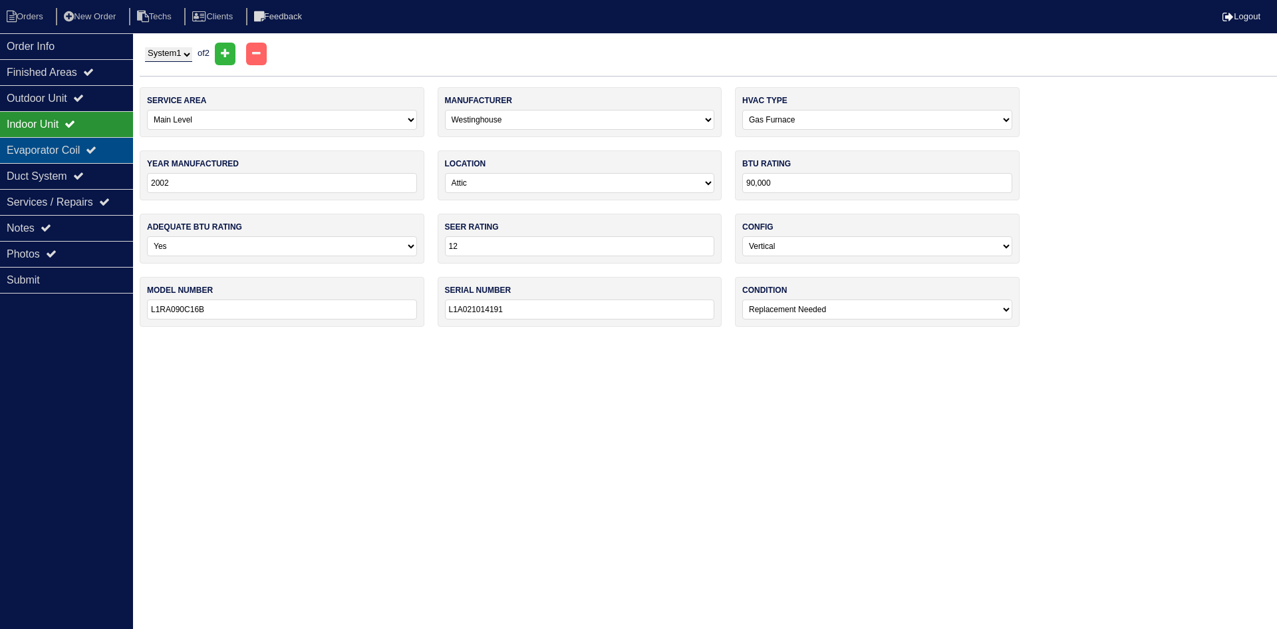
click at [49, 150] on div "Evaporator Coil" at bounding box center [66, 150] width 133 height 26
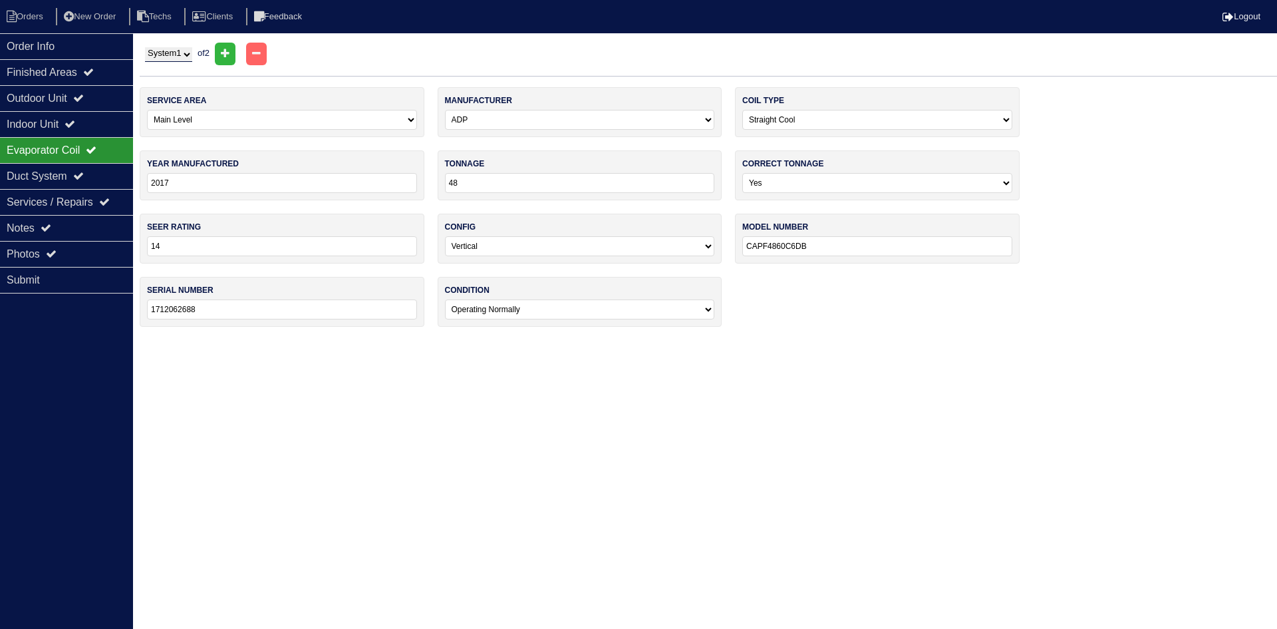
click at [190, 53] on select "System 1 System 2" at bounding box center [168, 54] width 47 height 15
select select "2"
click at [145, 47] on select "System 1 System 2" at bounding box center [168, 54] width 47 height 15
select select "1"
select select "ADP"
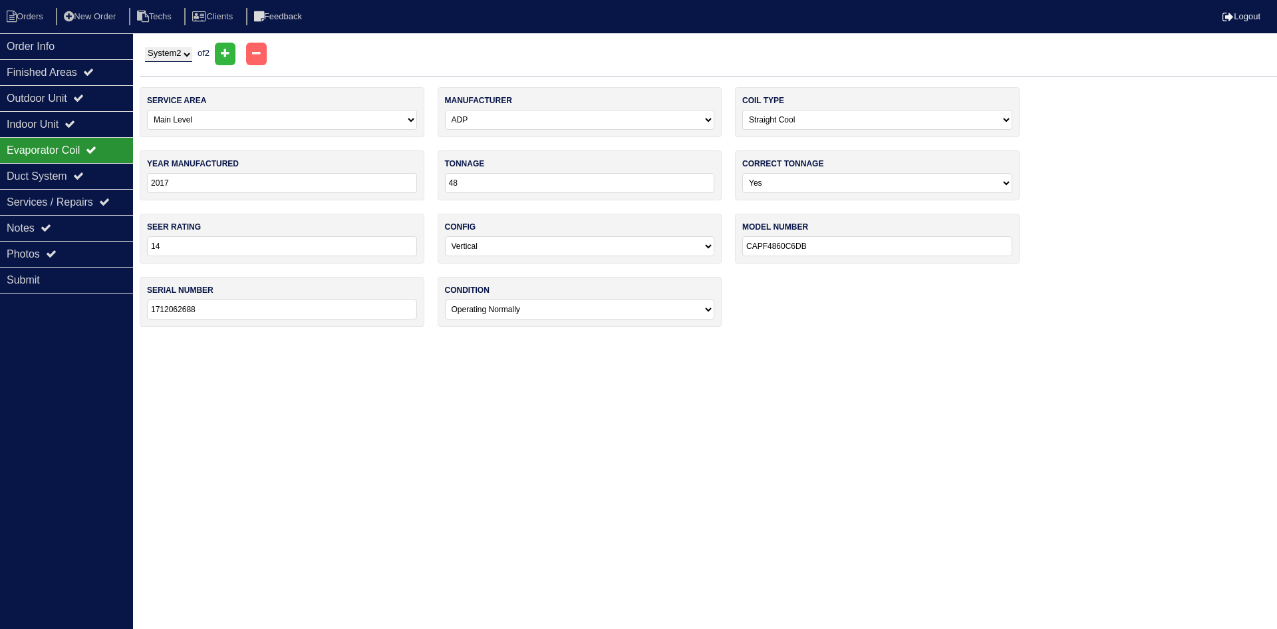
type input "2013"
type input "36"
select select "2"
type input "13"
type input "HE22236E142B160573"
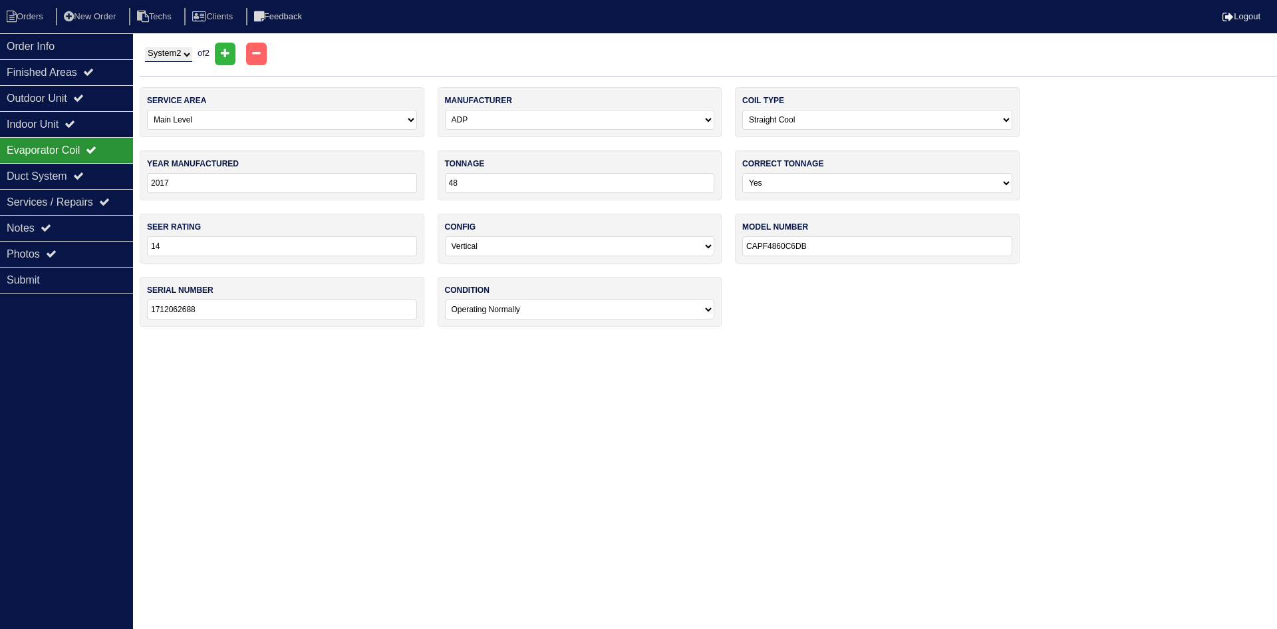
type input "7113B19204"
select select "2"
click at [82, 90] on div "Outdoor Unit" at bounding box center [66, 98] width 133 height 26
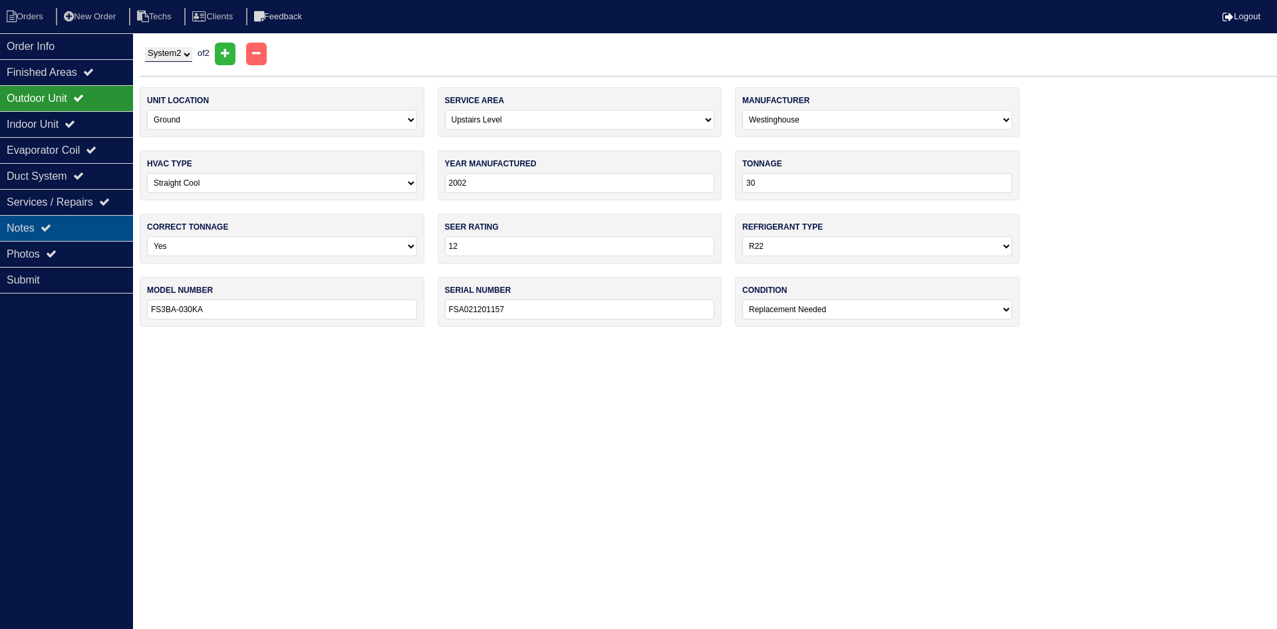
click at [37, 224] on div "Notes" at bounding box center [66, 228] width 133 height 26
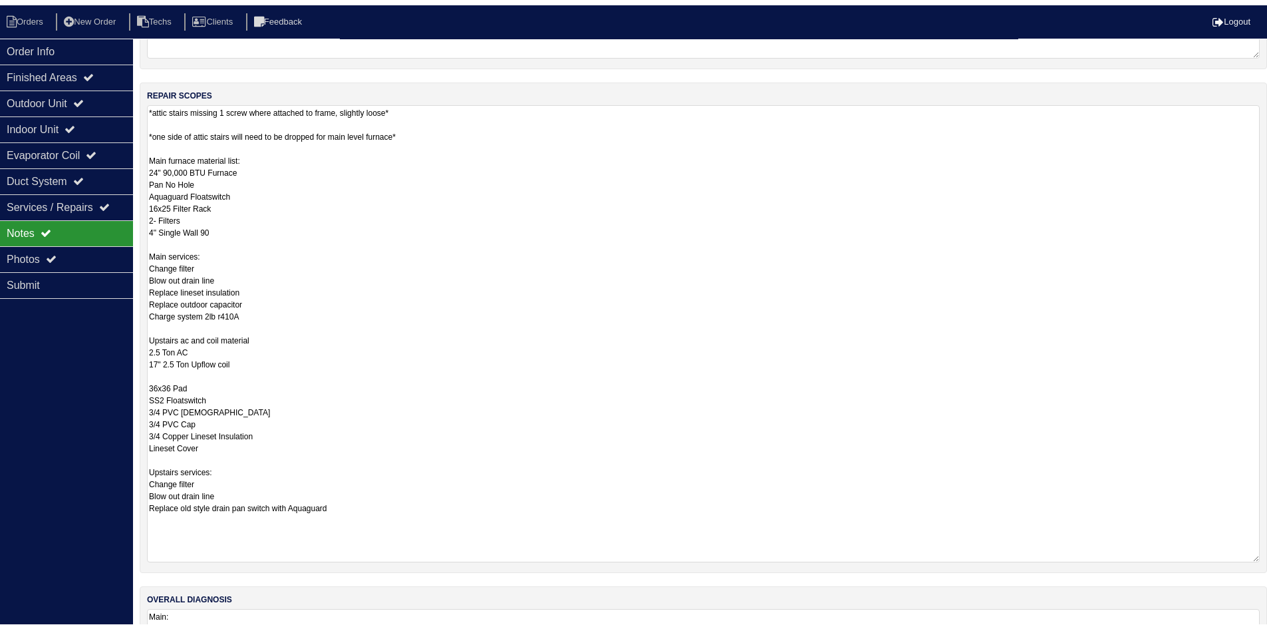
scroll to position [266, 0]
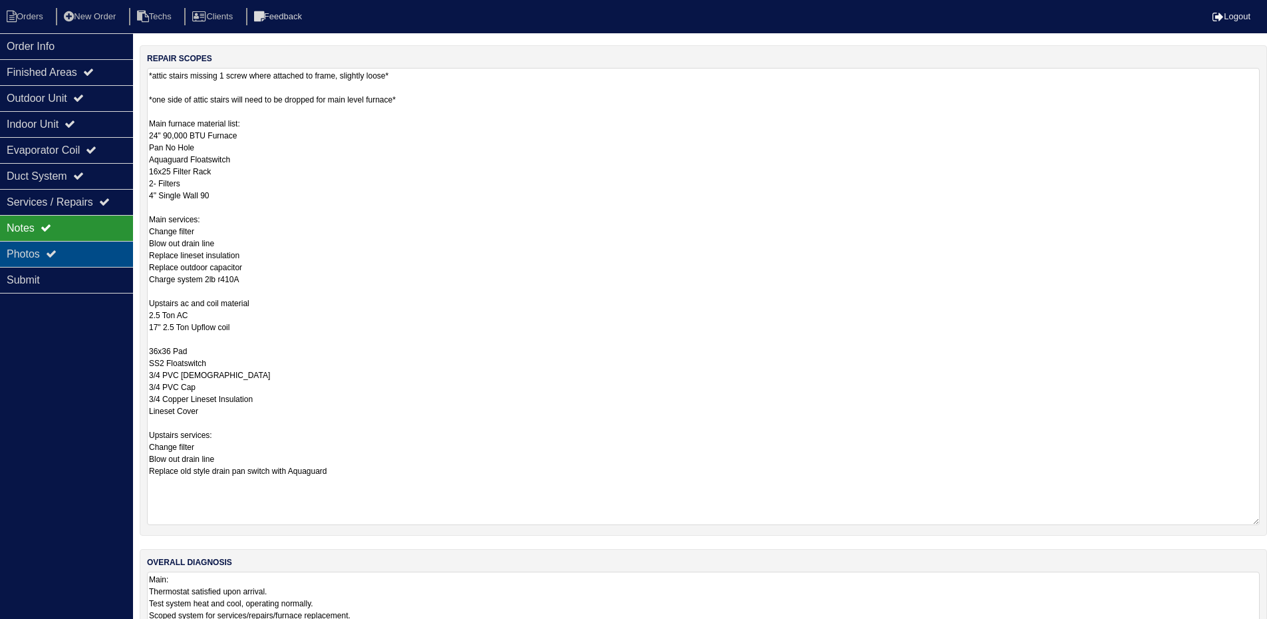
click at [39, 245] on div "Photos" at bounding box center [66, 254] width 133 height 26
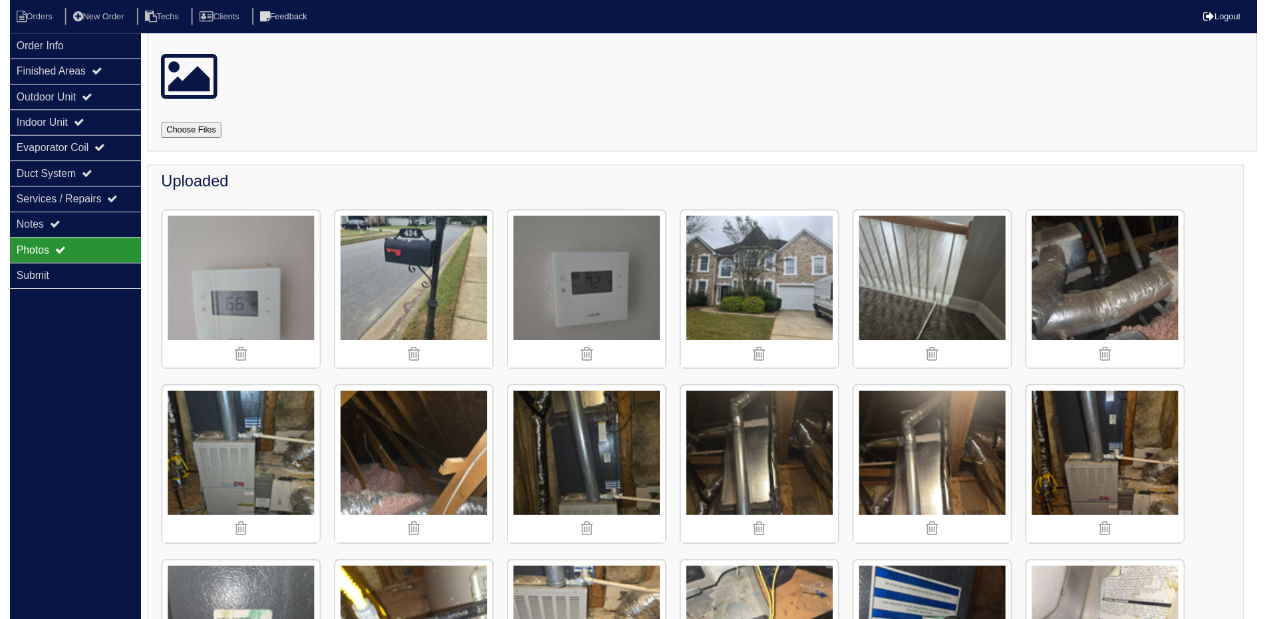
scroll to position [0, 0]
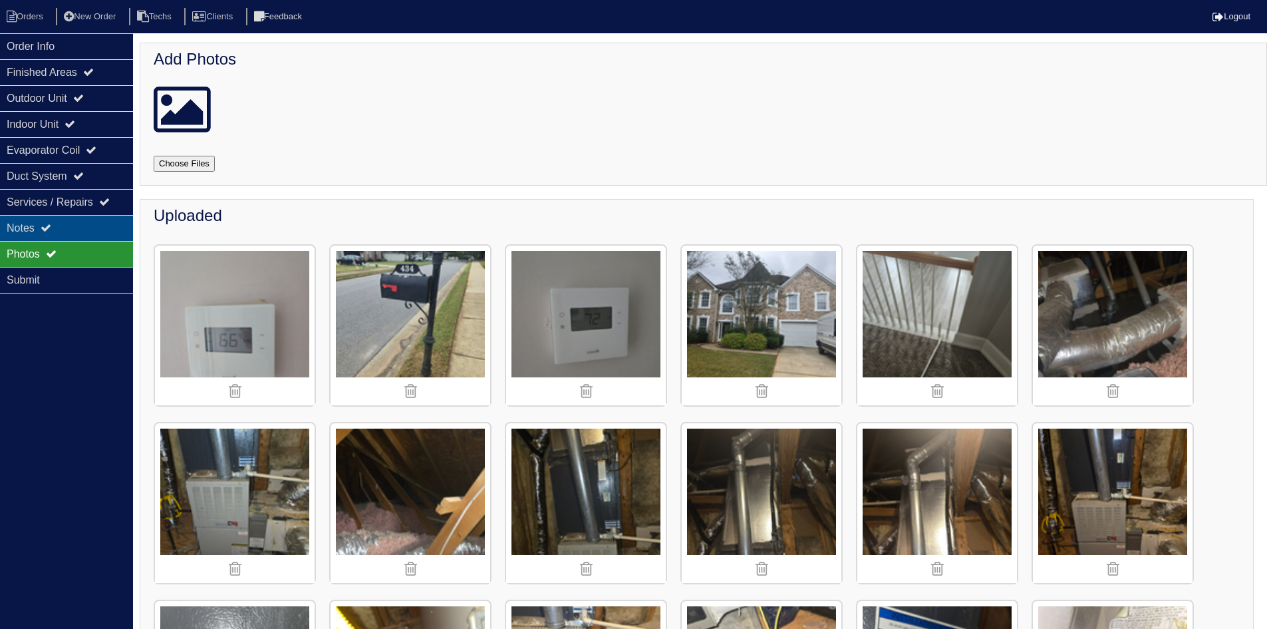
click at [82, 222] on div "Notes" at bounding box center [66, 228] width 133 height 26
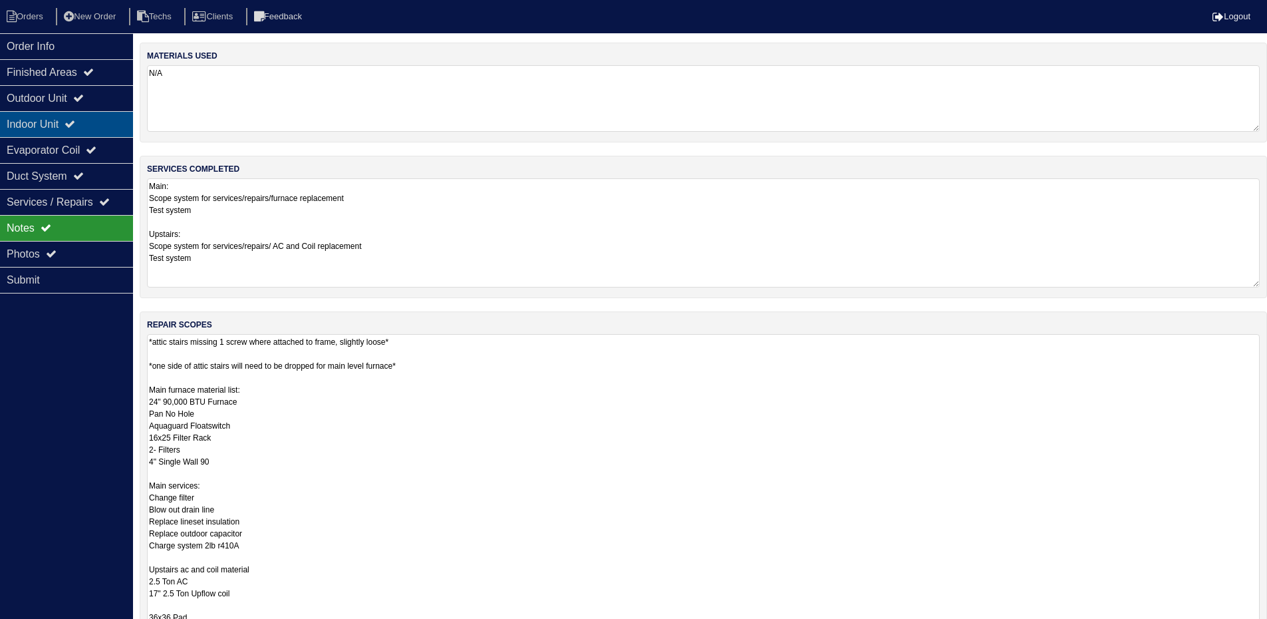
click at [88, 120] on div "Indoor Unit" at bounding box center [66, 124] width 133 height 26
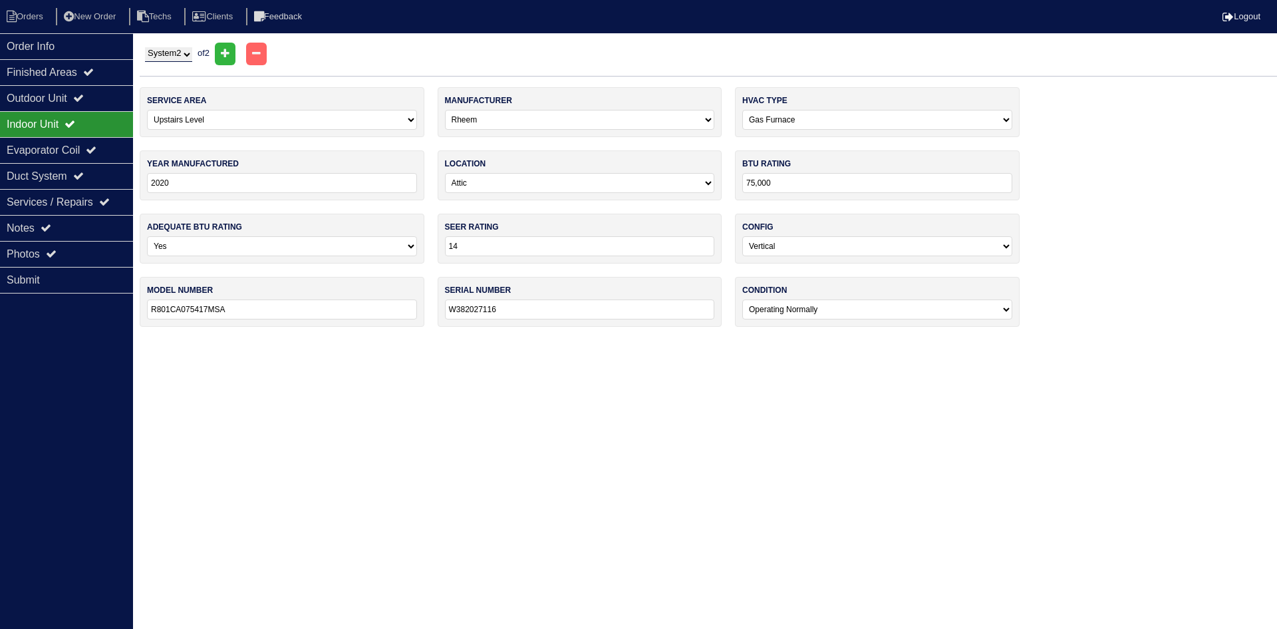
click at [181, 55] on select "System 1 System 2" at bounding box center [168, 54] width 47 height 15
select select "1"
click at [145, 47] on select "System 1 System 2" at bounding box center [168, 54] width 47 height 15
select select "0"
select select "Westinghouse"
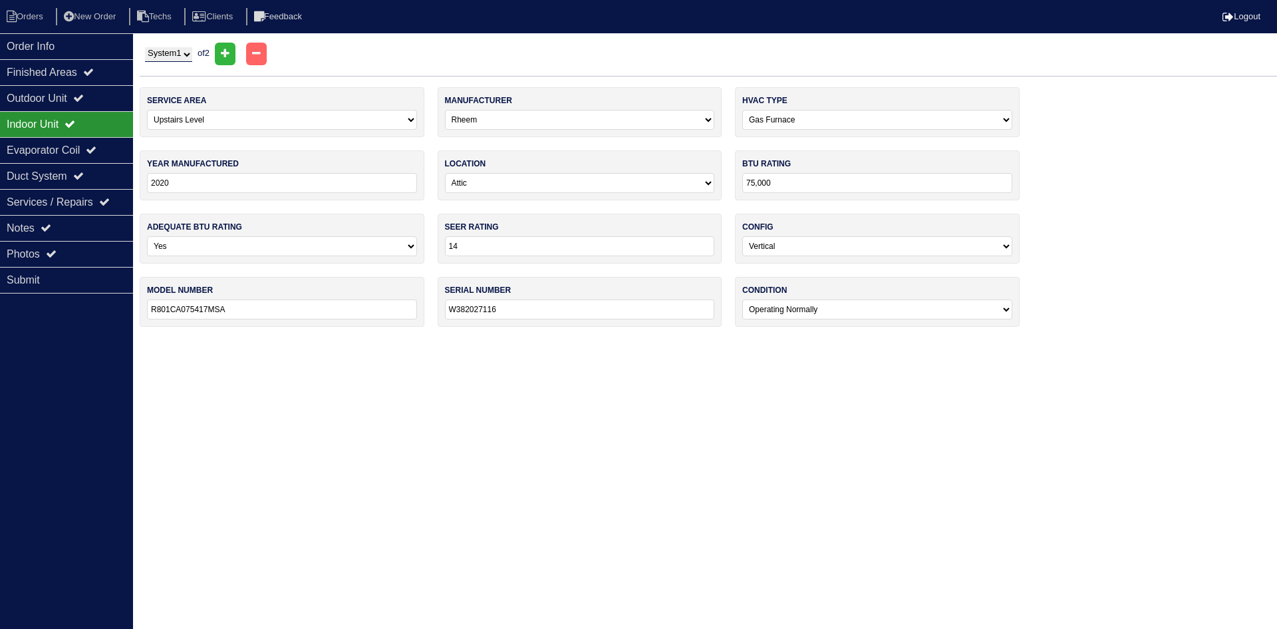
type input "2002"
type input "90,000"
type input "12"
type input "L1RA090C16B"
type input "L1A021014191"
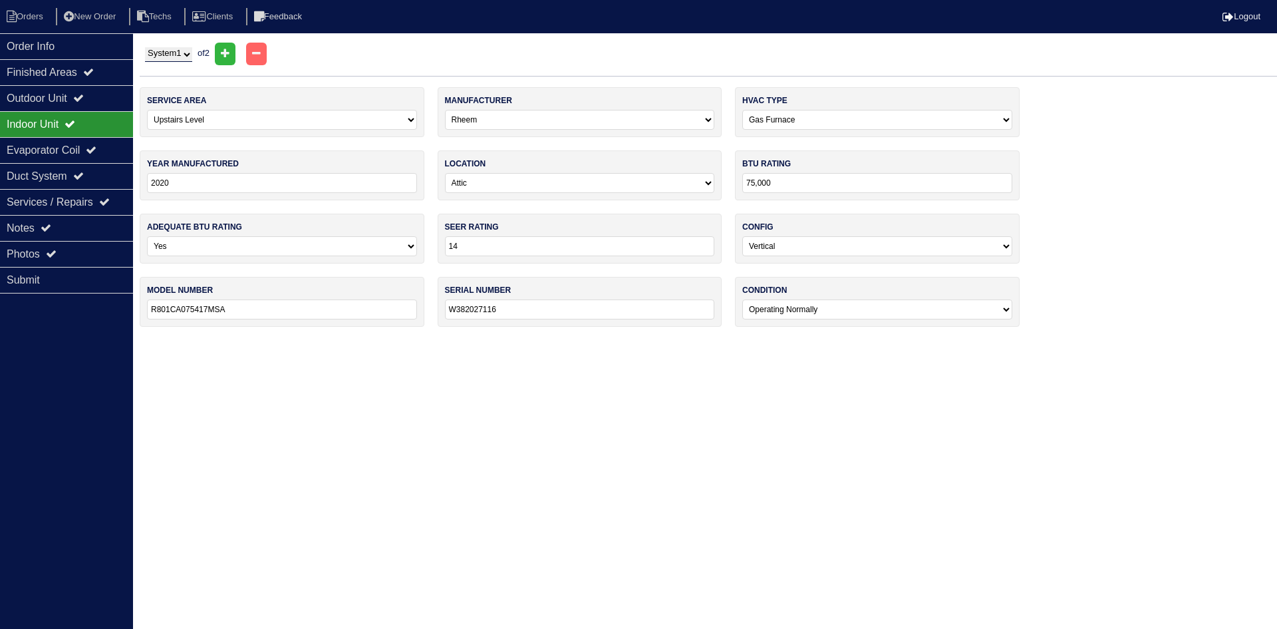
select select "2"
click at [63, 227] on div "Notes" at bounding box center [66, 228] width 133 height 26
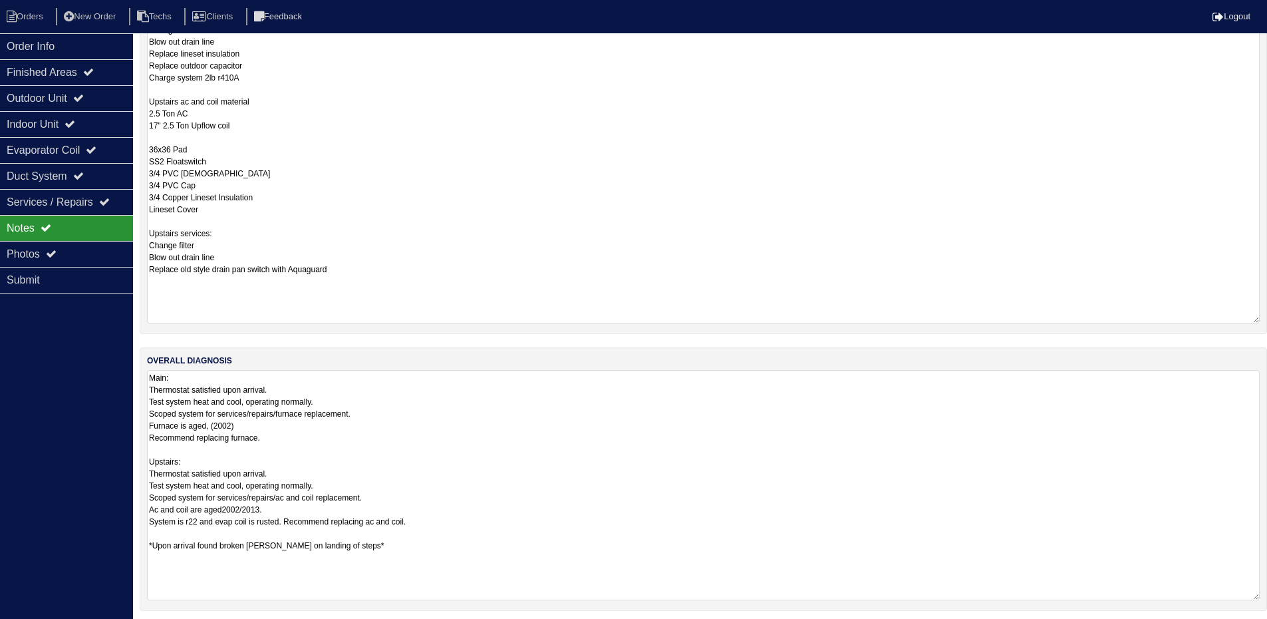
scroll to position [473, 0]
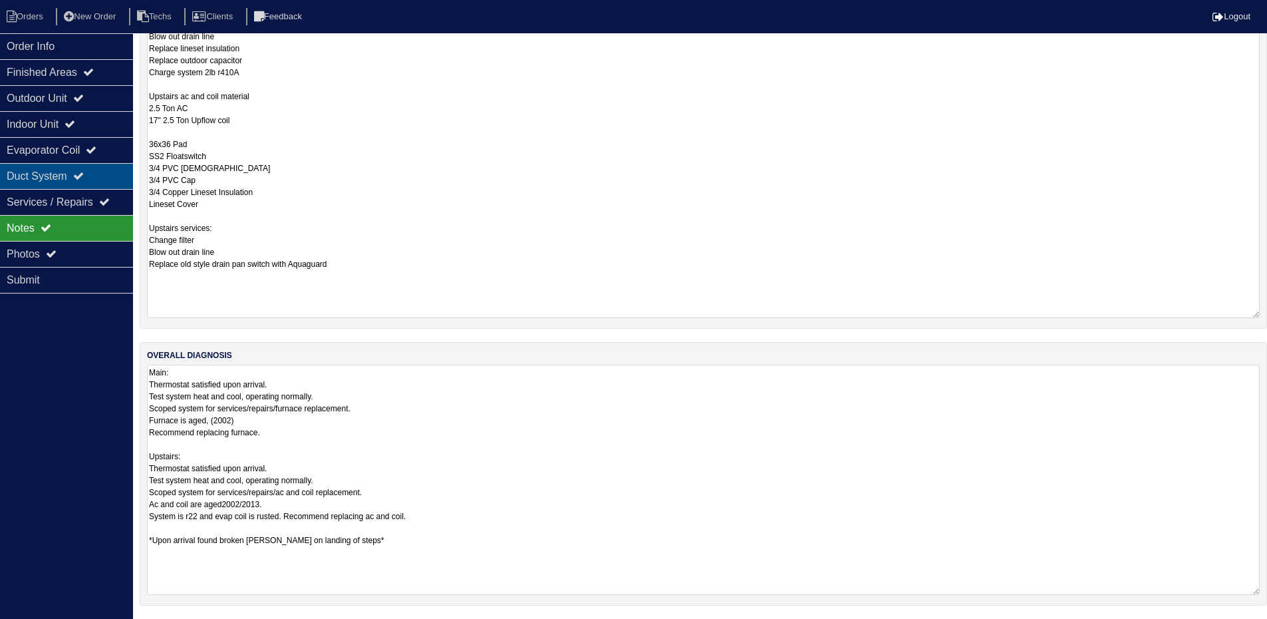
click at [69, 174] on div "Duct System" at bounding box center [66, 176] width 133 height 26
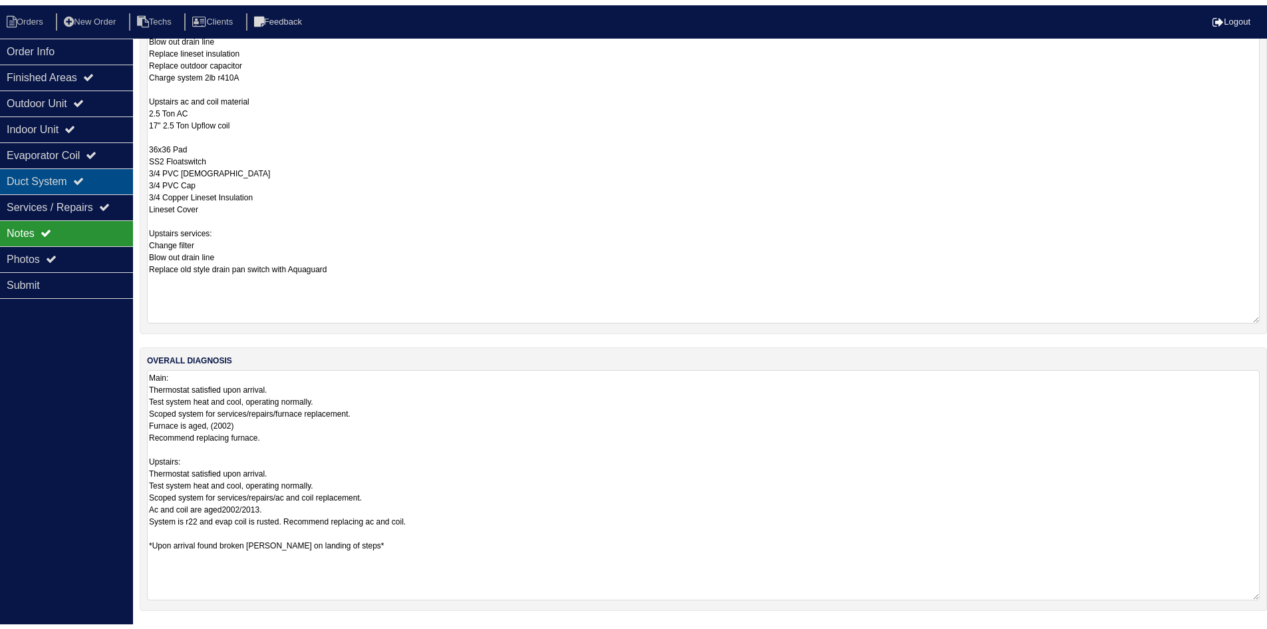
scroll to position [0, 0]
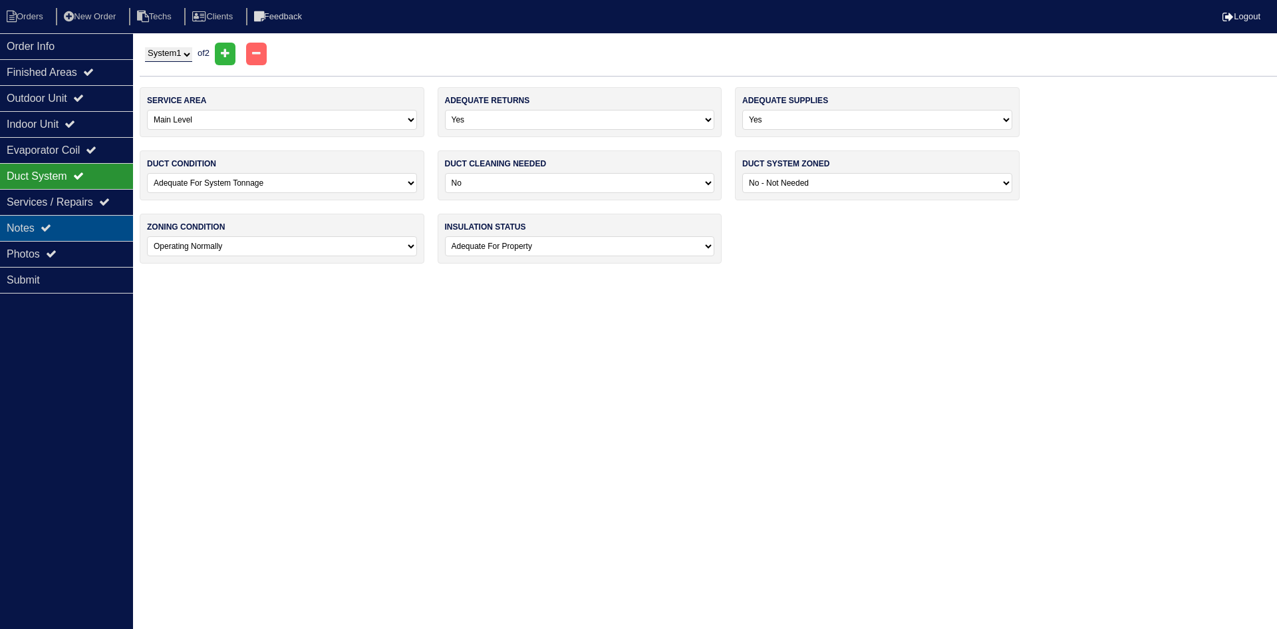
click at [73, 223] on div "Notes" at bounding box center [66, 228] width 133 height 26
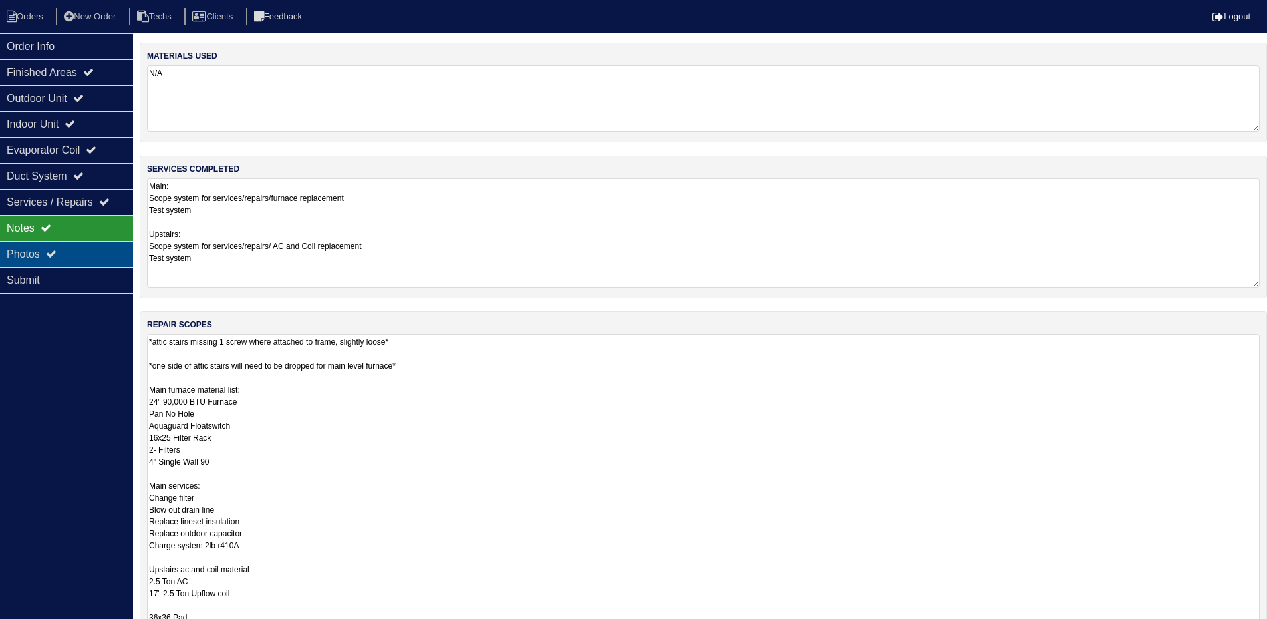
click at [73, 246] on div "Photos" at bounding box center [66, 254] width 133 height 26
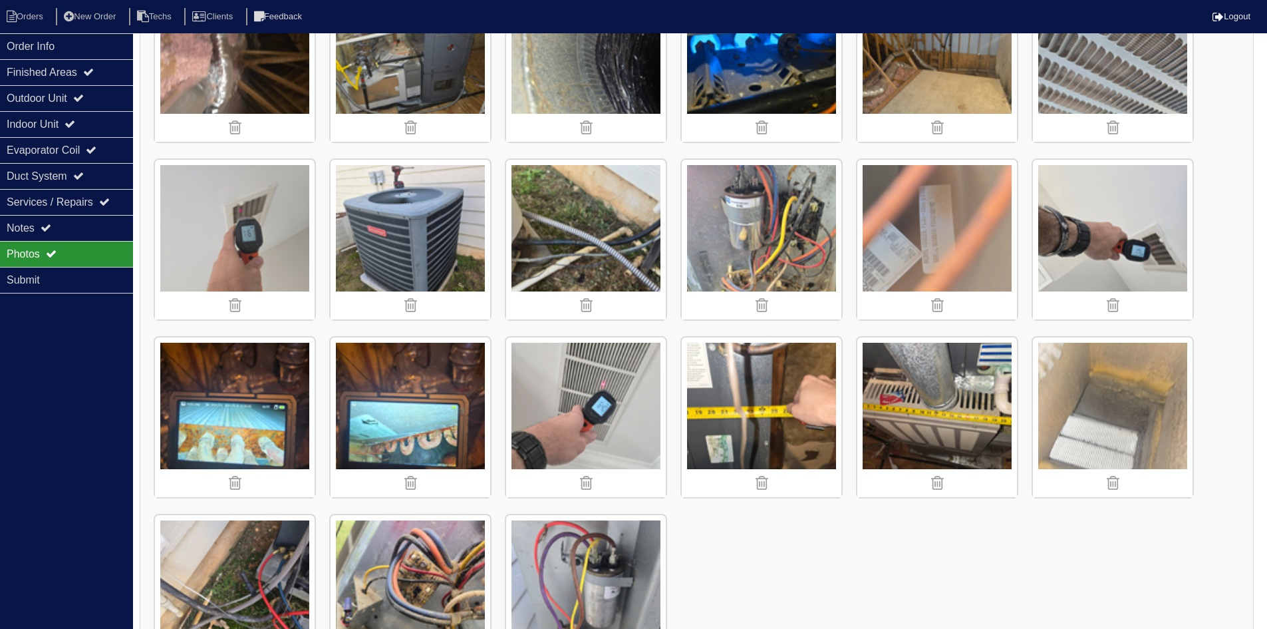
scroll to position [2460, 0]
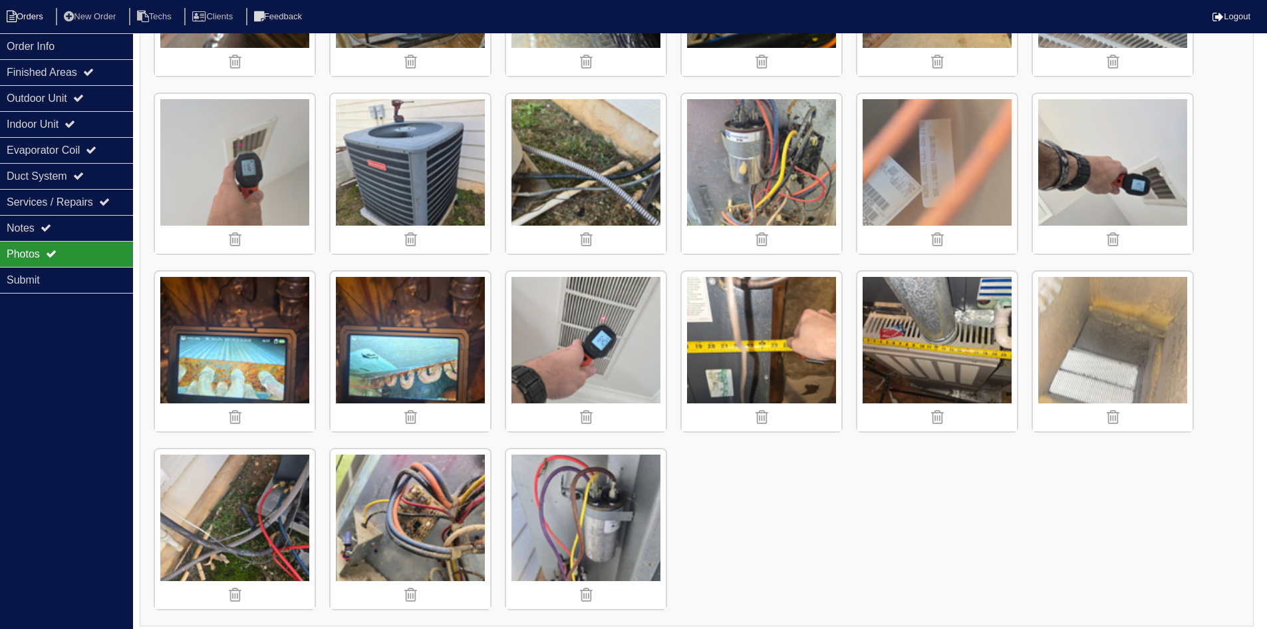
click at [12, 13] on icon at bounding box center [12, 17] width 10 height 12
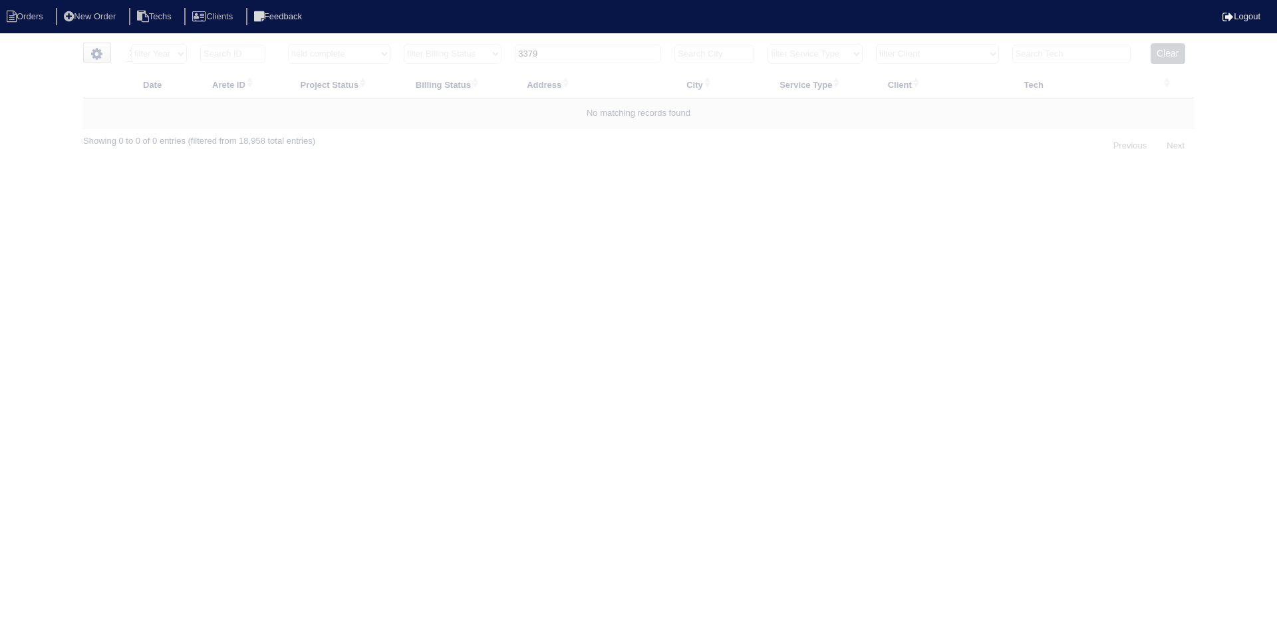
select select "15"
select select "field complete"
select select "need to quote"
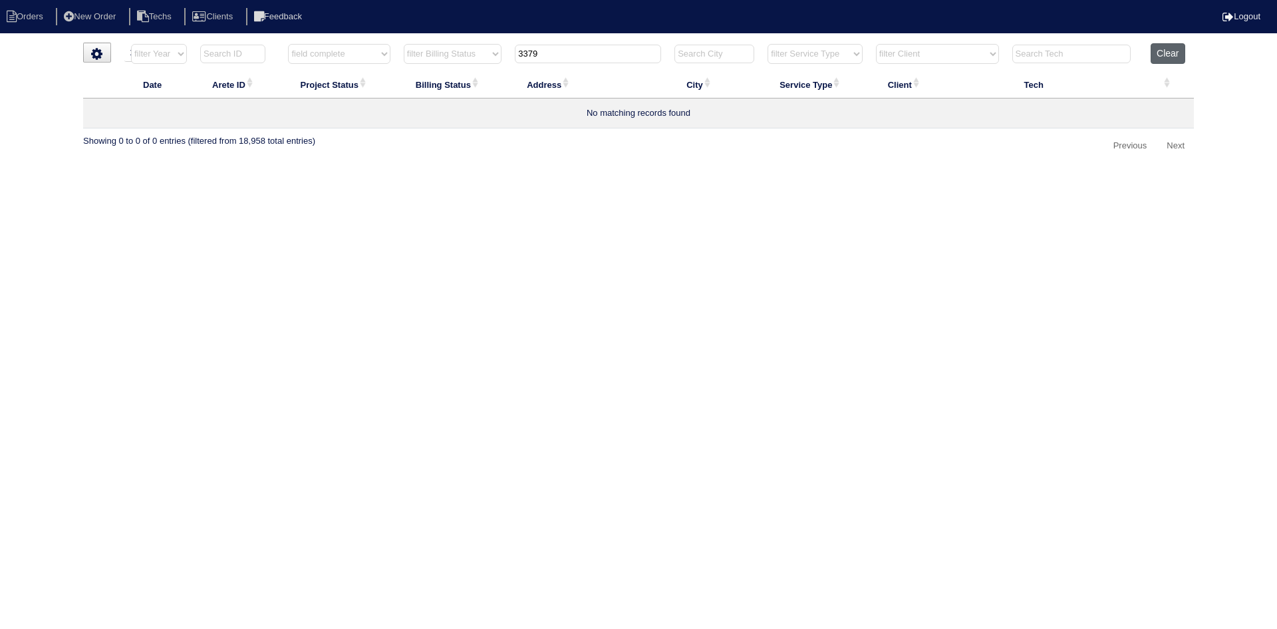
click at [1167, 55] on button "Clear" at bounding box center [1168, 53] width 34 height 21
select select
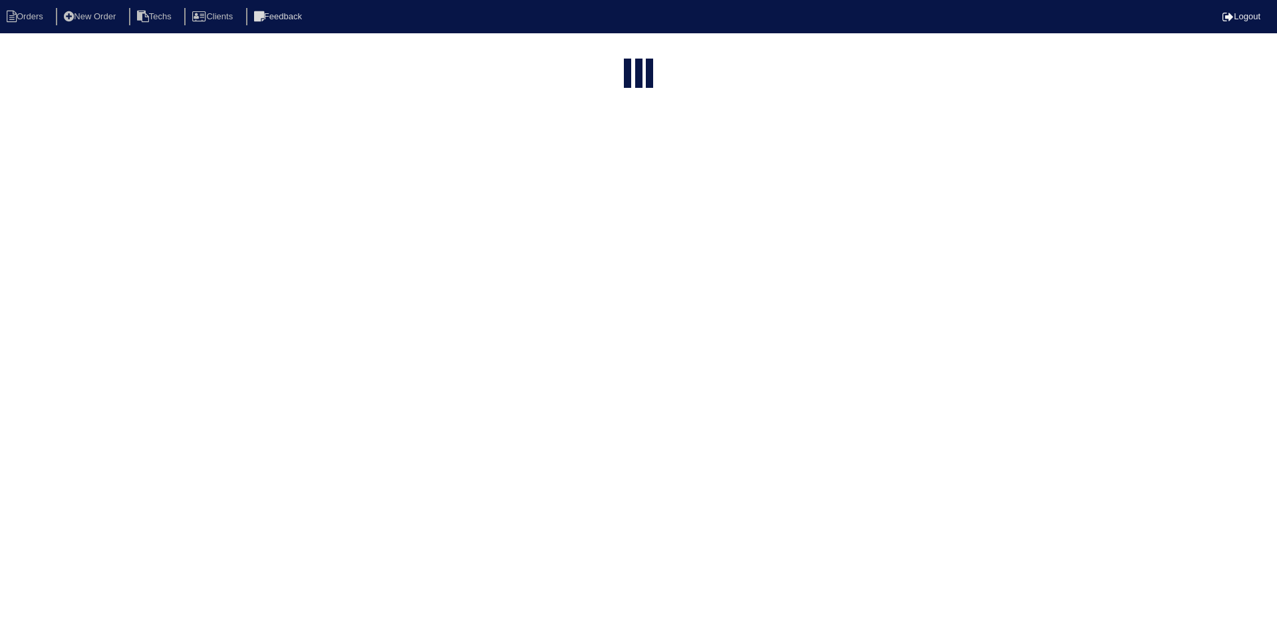
select select "15"
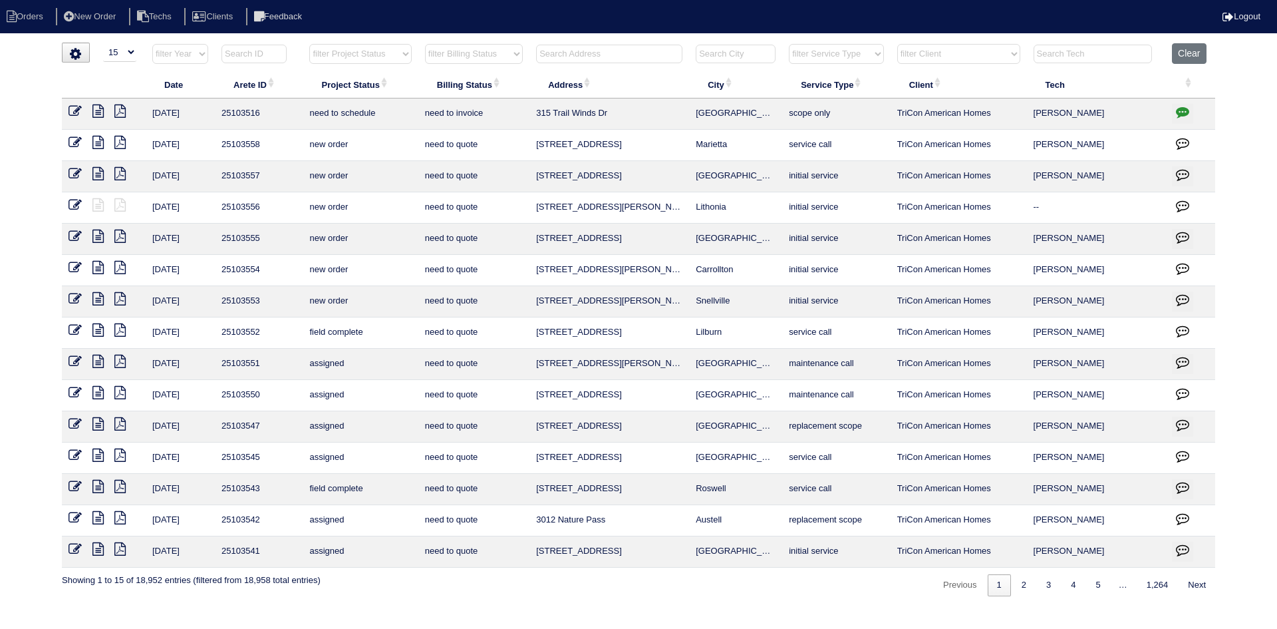
click at [385, 53] on select "filter Project Status -- Any Project Status -- new order assigned in progress f…" at bounding box center [360, 54] width 102 height 20
click at [309, 44] on select "filter Project Status -- Any Project Status -- new order assigned in progress f…" at bounding box center [360, 54] width 102 height 20
select select "field complete"
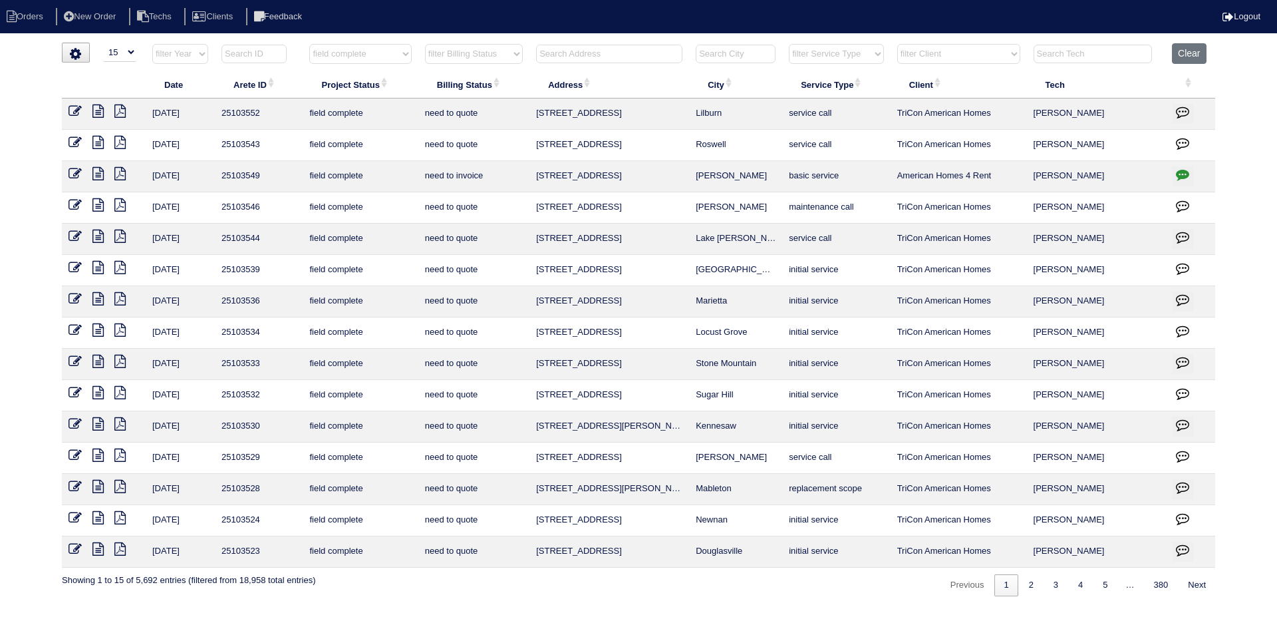
click at [514, 53] on select "filter Billing Status -- Any Billing Status -- need to quote quoted need to inv…" at bounding box center [474, 54] width 98 height 20
select select "need to quote"
click at [425, 44] on select "filter Billing Status -- Any Billing Status -- need to quote quoted need to inv…" at bounding box center [474, 54] width 98 height 20
select select "field complete"
select select "need to quote"
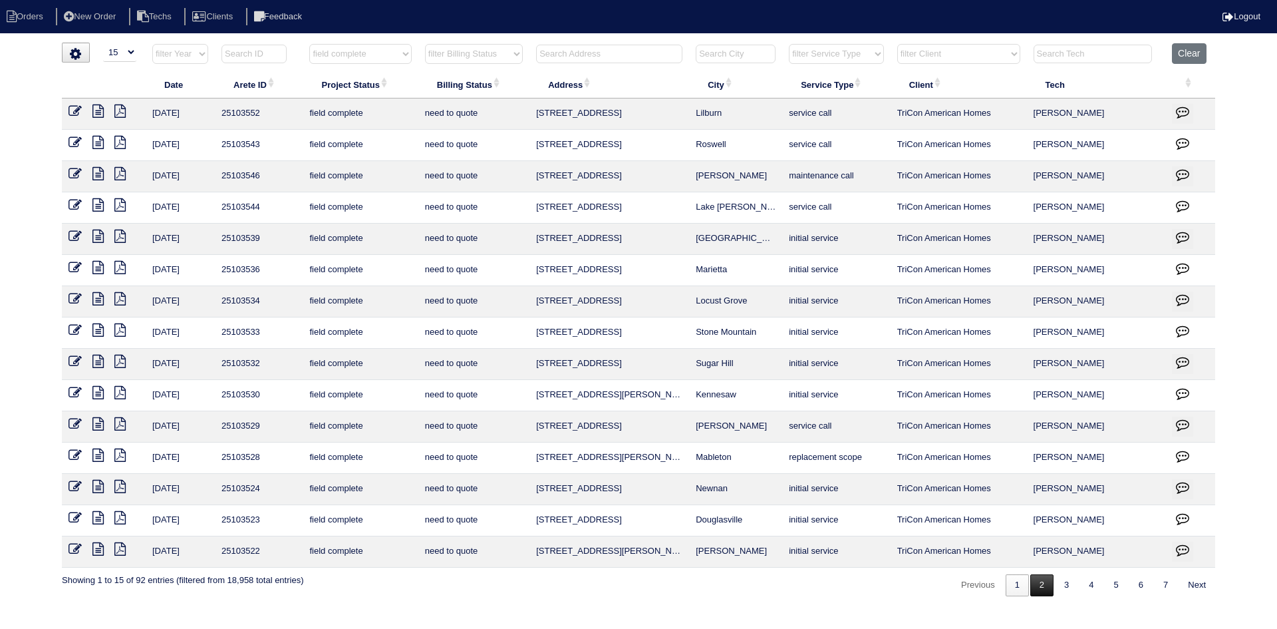
click at [1036, 588] on link "2" at bounding box center [1041, 585] width 23 height 22
select select "field complete"
select select "need to quote"
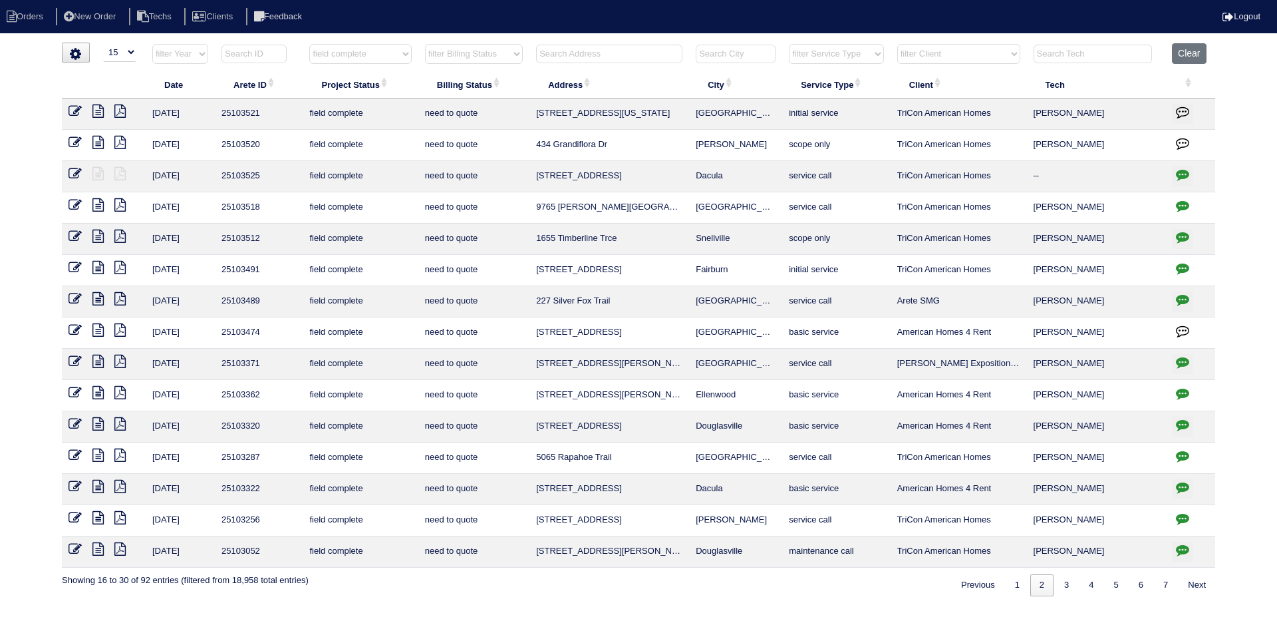
click at [95, 105] on icon at bounding box center [97, 110] width 11 height 13
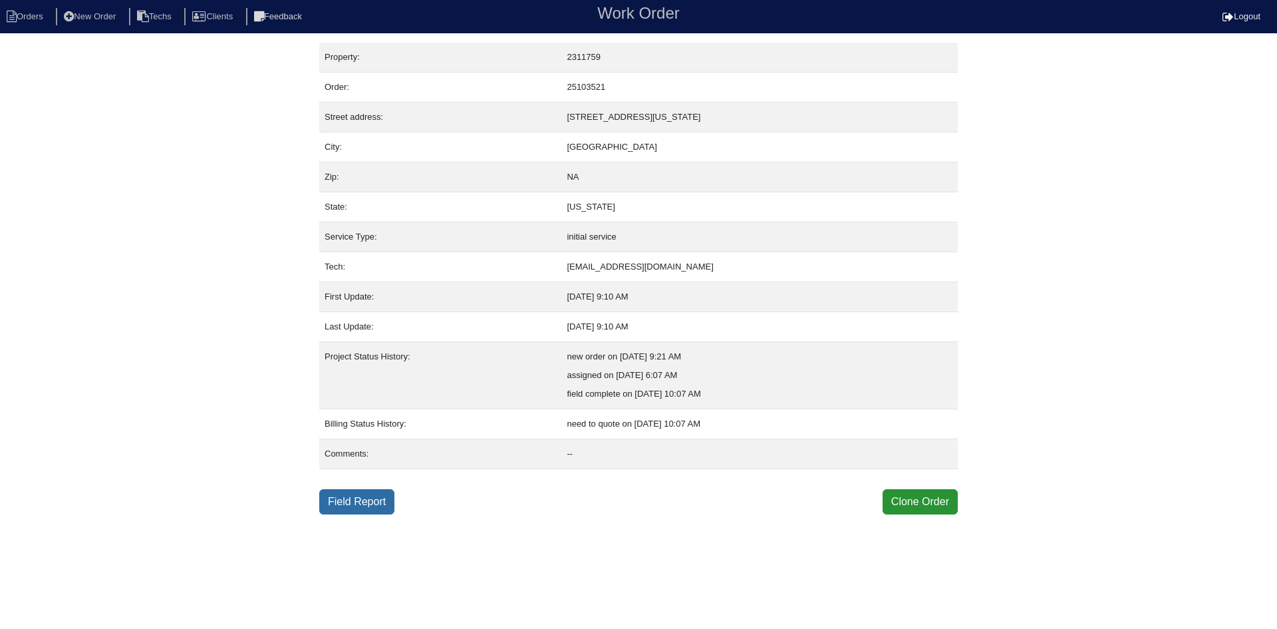
click at [366, 503] on link "Field Report" at bounding box center [356, 501] width 75 height 25
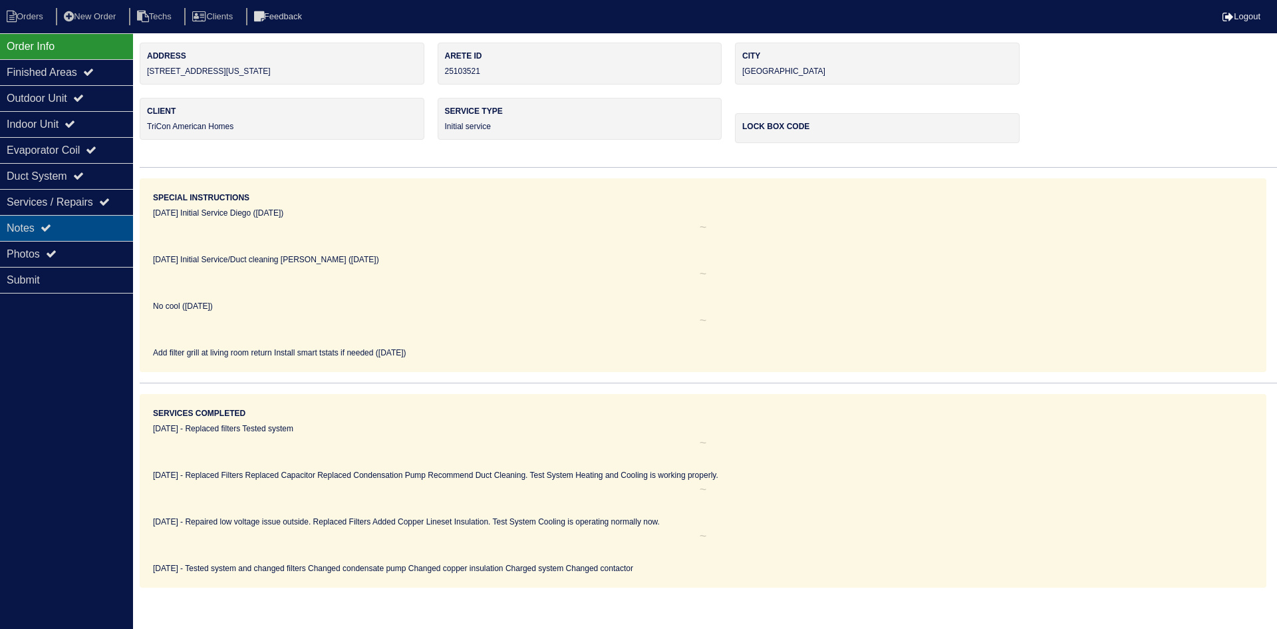
click at [39, 223] on div "Notes" at bounding box center [66, 228] width 133 height 26
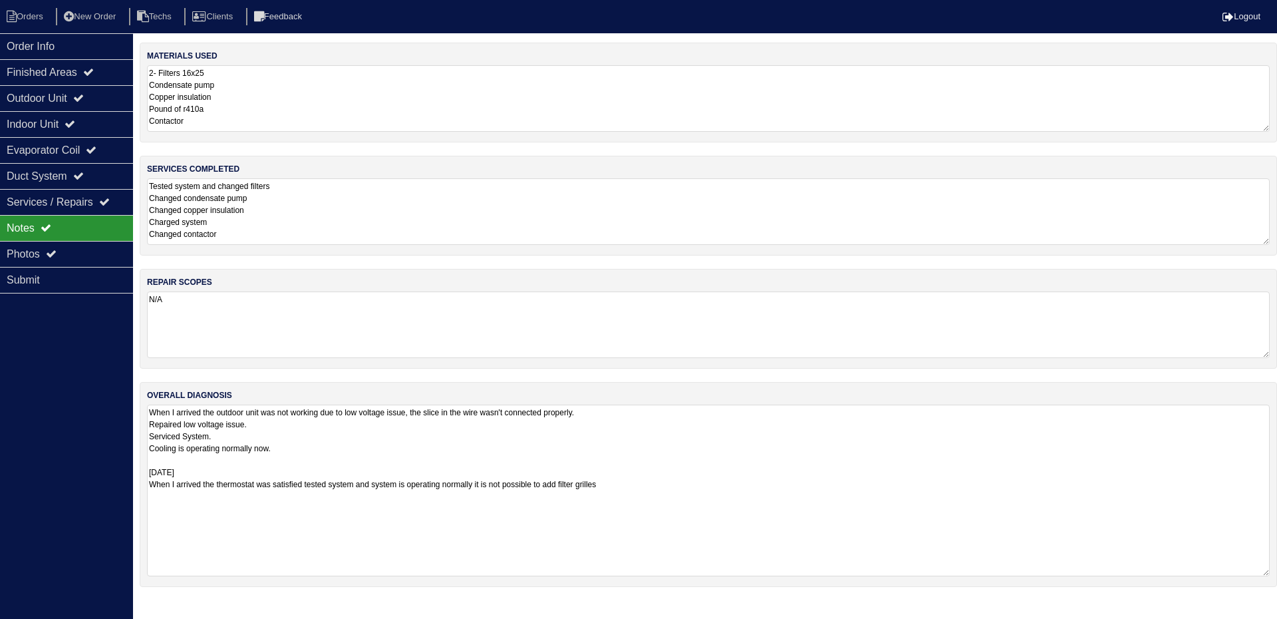
drag, startPoint x: 1263, startPoint y: 466, endPoint x: 1274, endPoint y: 571, distance: 105.6
click at [1274, 571] on div "overall diagnosis When I arrived the outdoor unit was not working due to low vo…" at bounding box center [708, 484] width 1137 height 205
click at [96, 241] on div "Photos" at bounding box center [66, 254] width 133 height 26
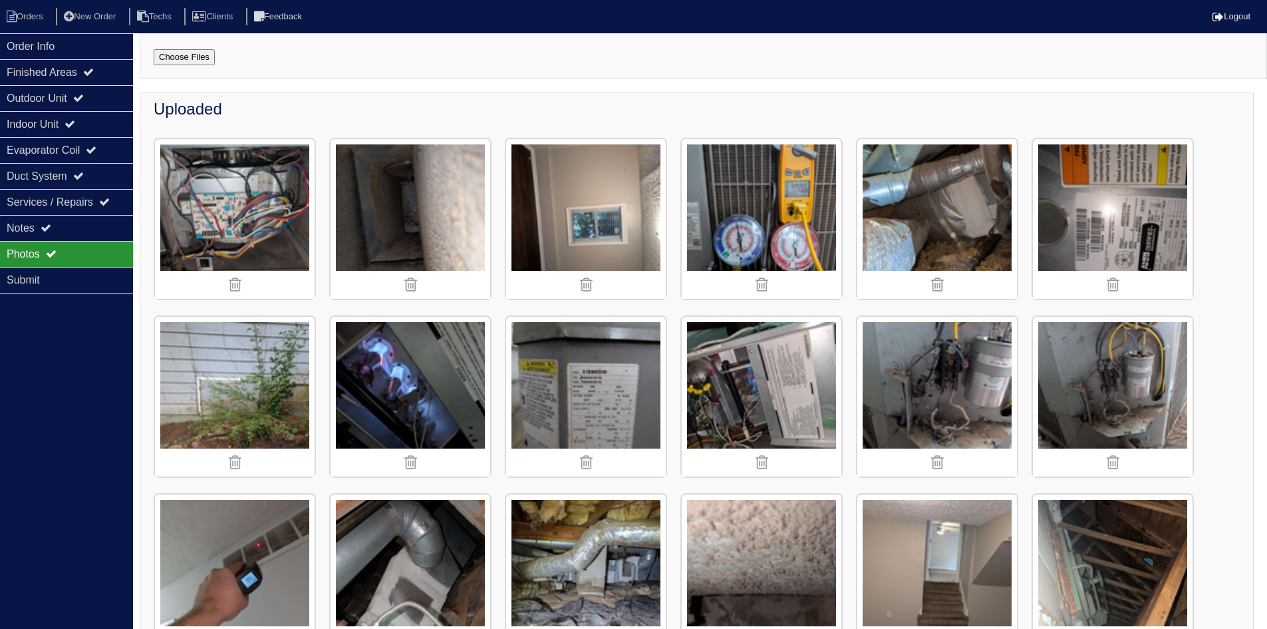
scroll to position [133, 0]
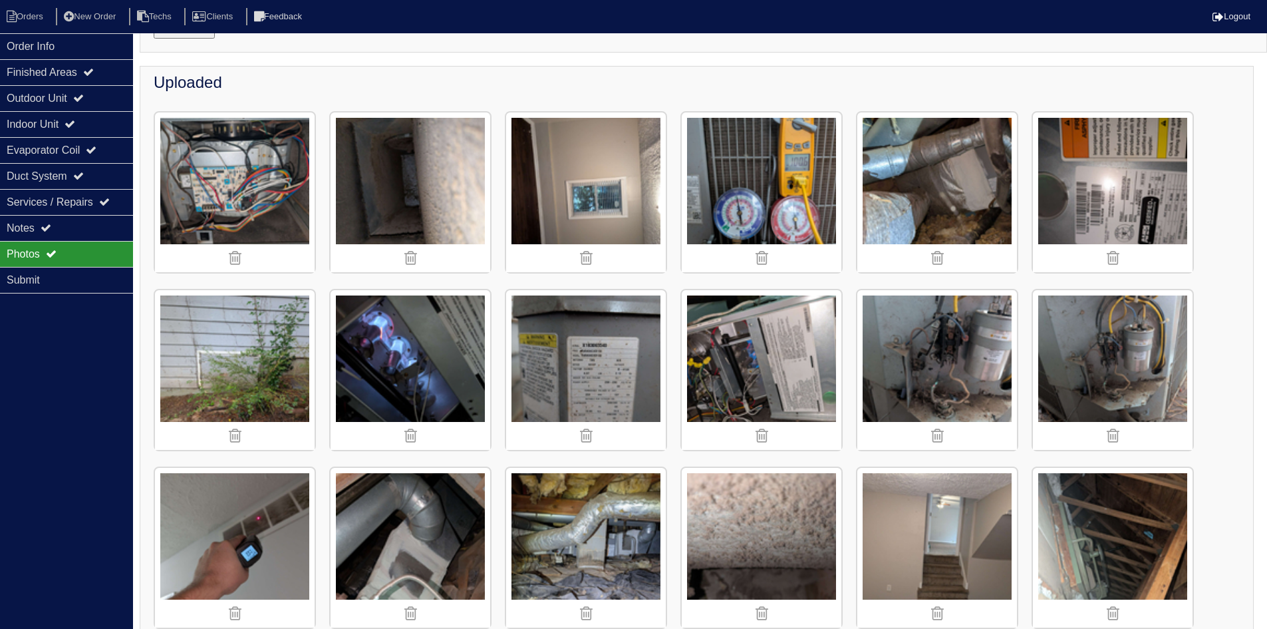
click at [567, 203] on img at bounding box center [586, 192] width 160 height 160
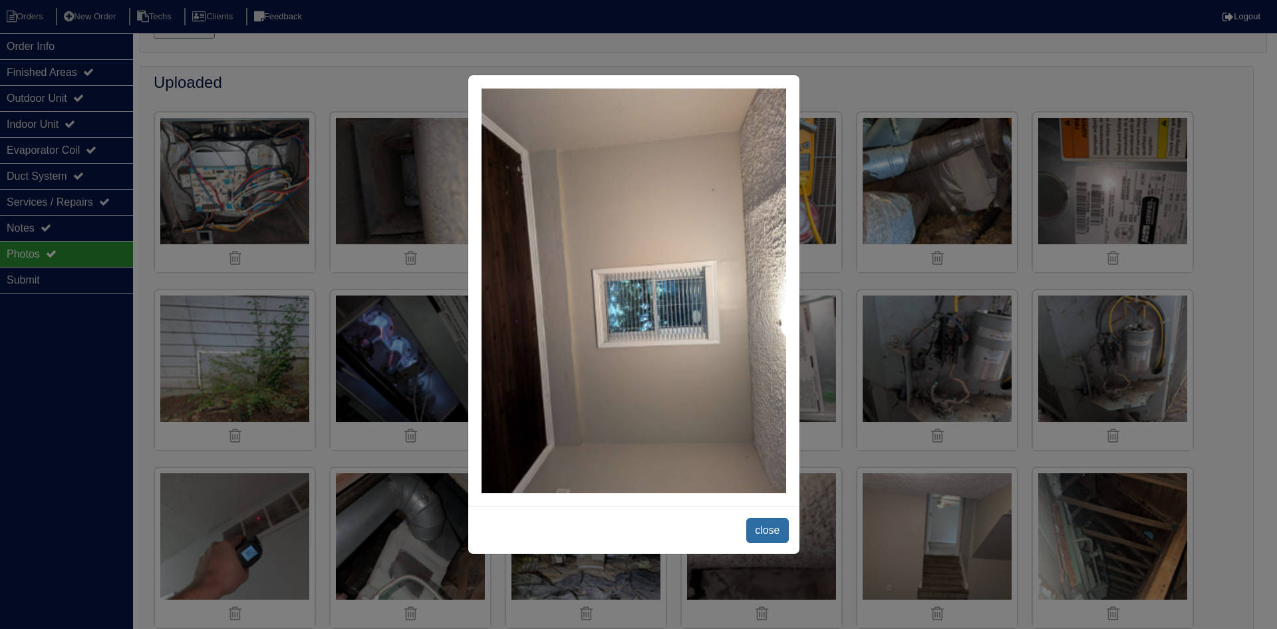
click at [763, 523] on span "close" at bounding box center [767, 529] width 42 height 25
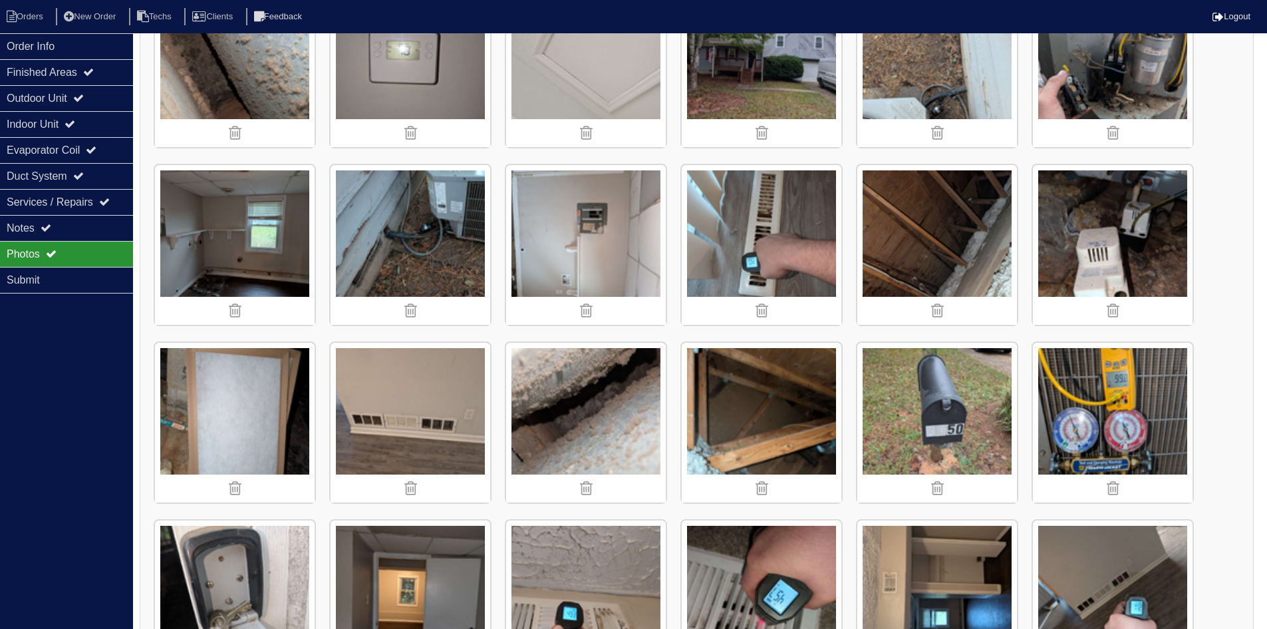
scroll to position [798, 0]
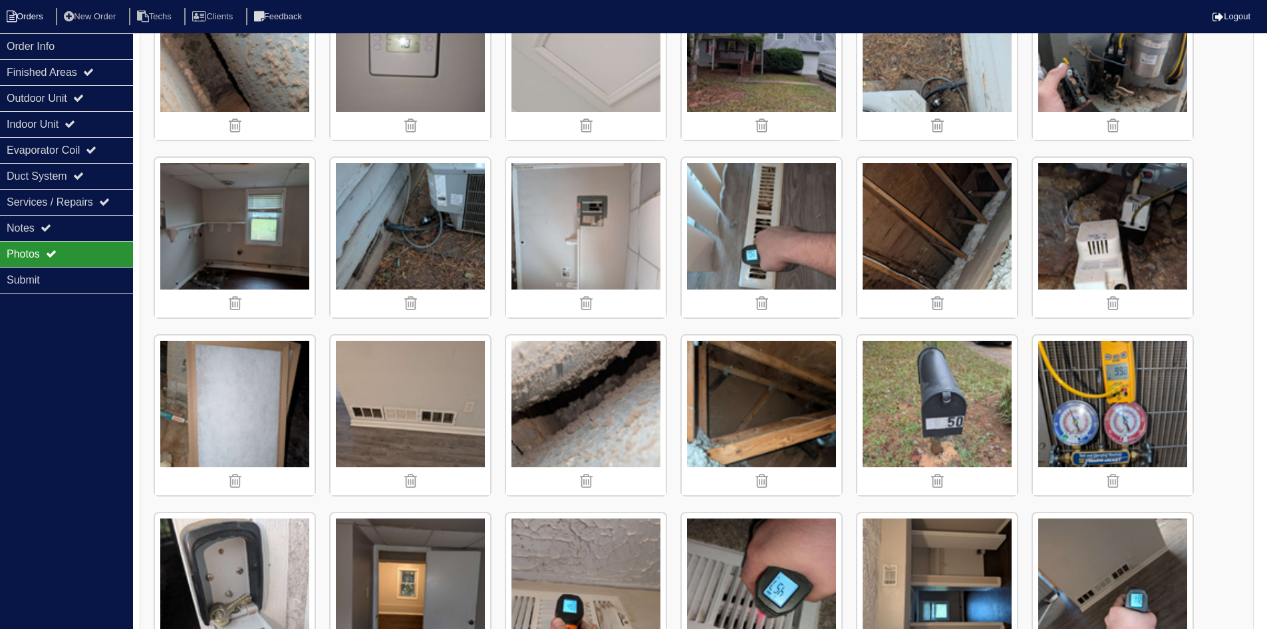
click at [24, 13] on li "Orders" at bounding box center [27, 17] width 54 height 18
select select "15"
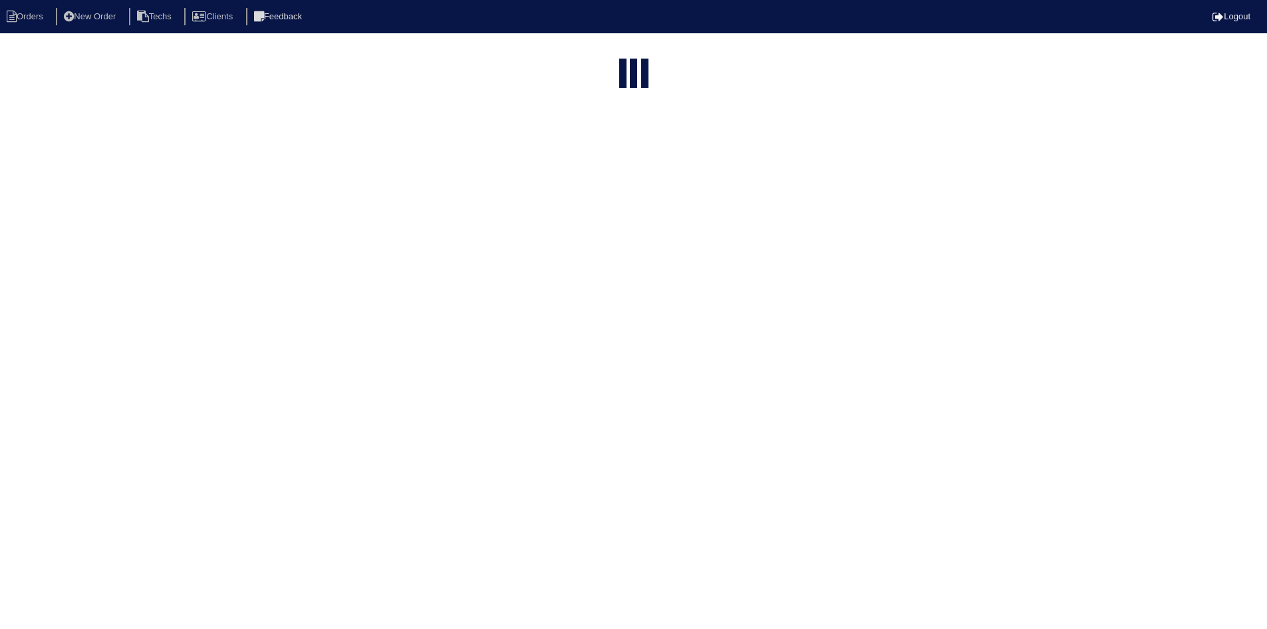
select select "field complete"
select select "need to quote"
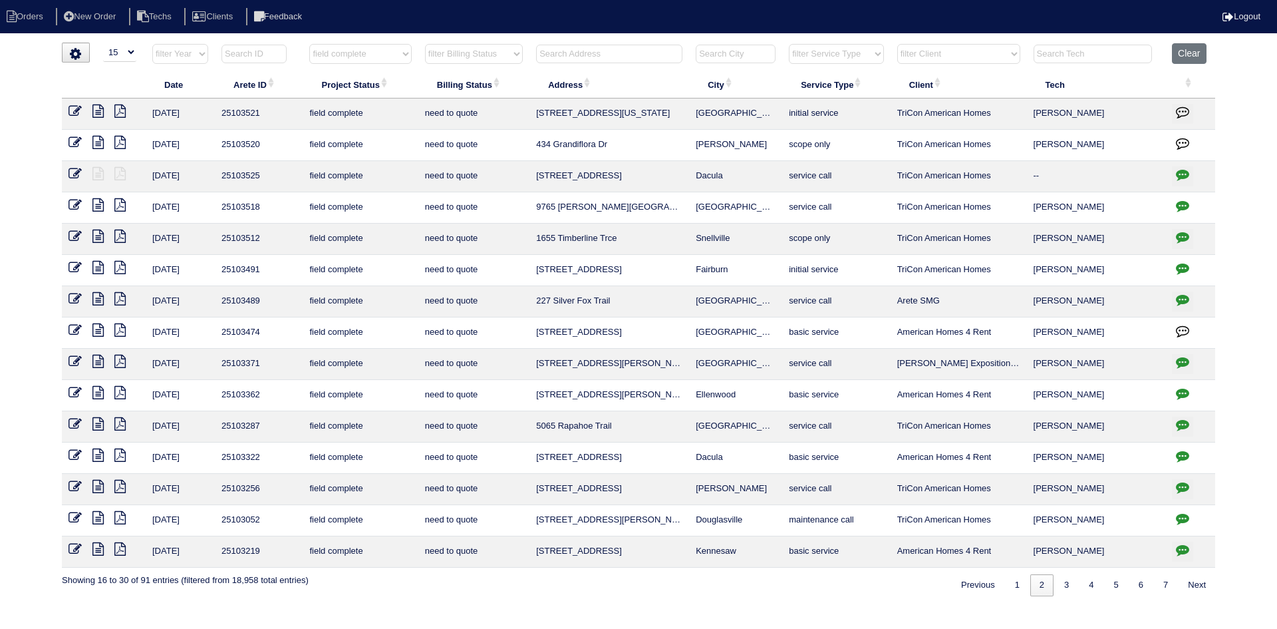
click at [97, 109] on icon at bounding box center [97, 110] width 11 height 13
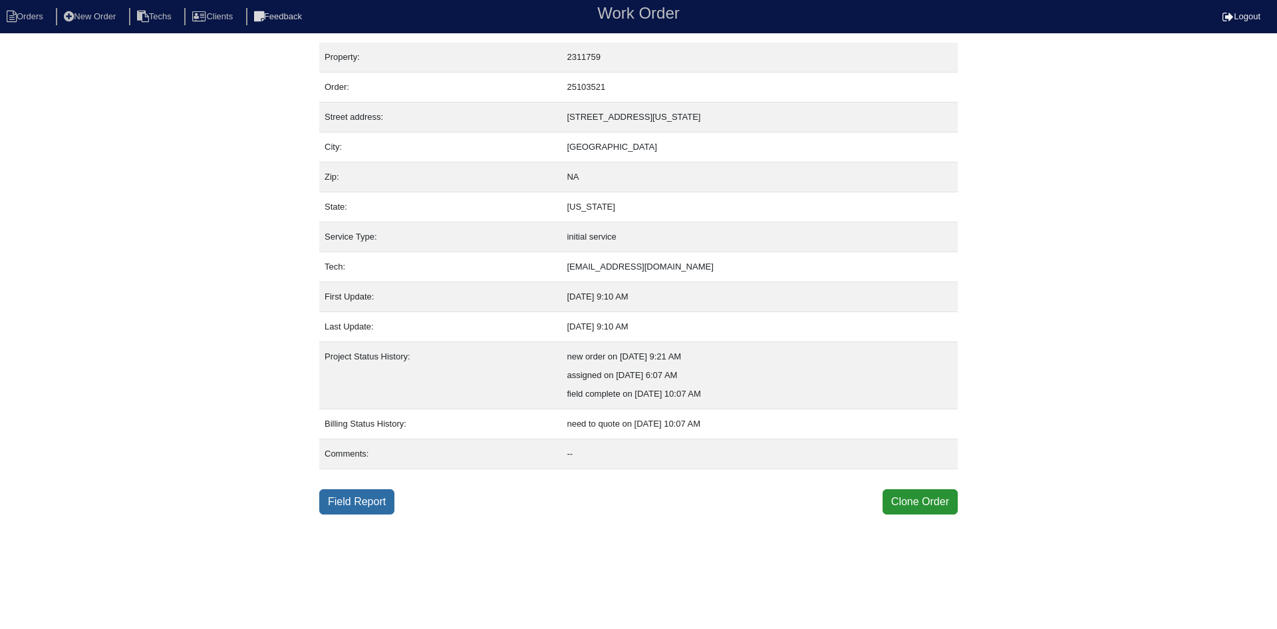
click at [366, 501] on link "Field Report" at bounding box center [356, 501] width 75 height 25
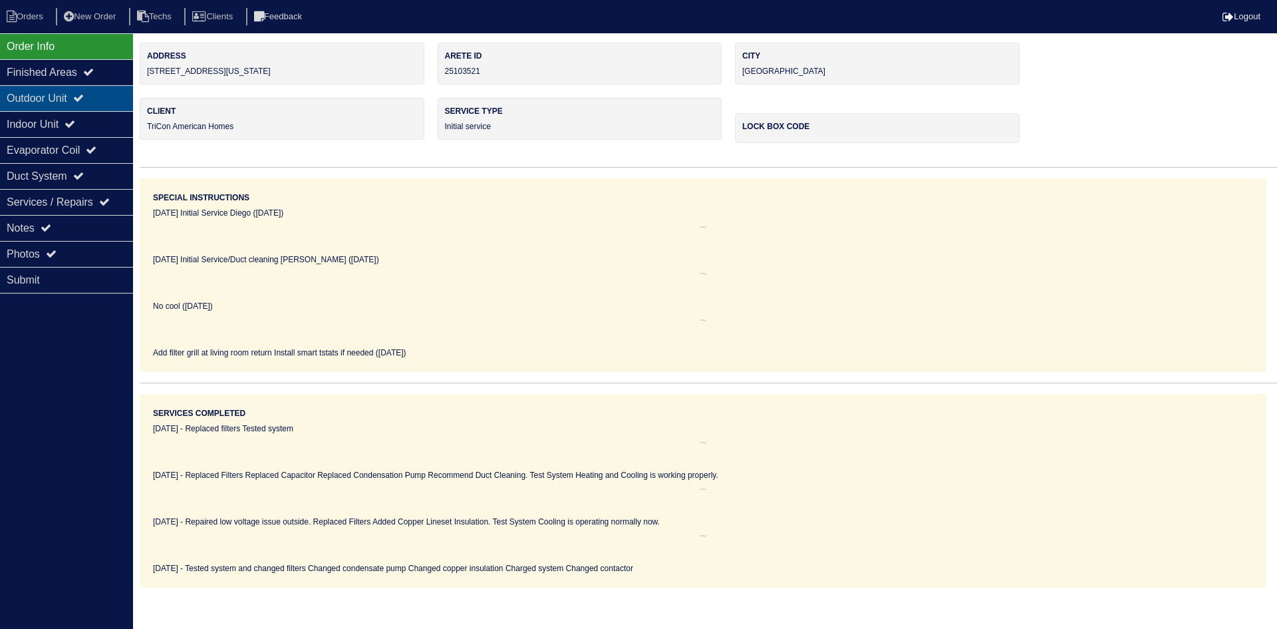
click at [82, 93] on div "Outdoor Unit" at bounding box center [66, 98] width 133 height 26
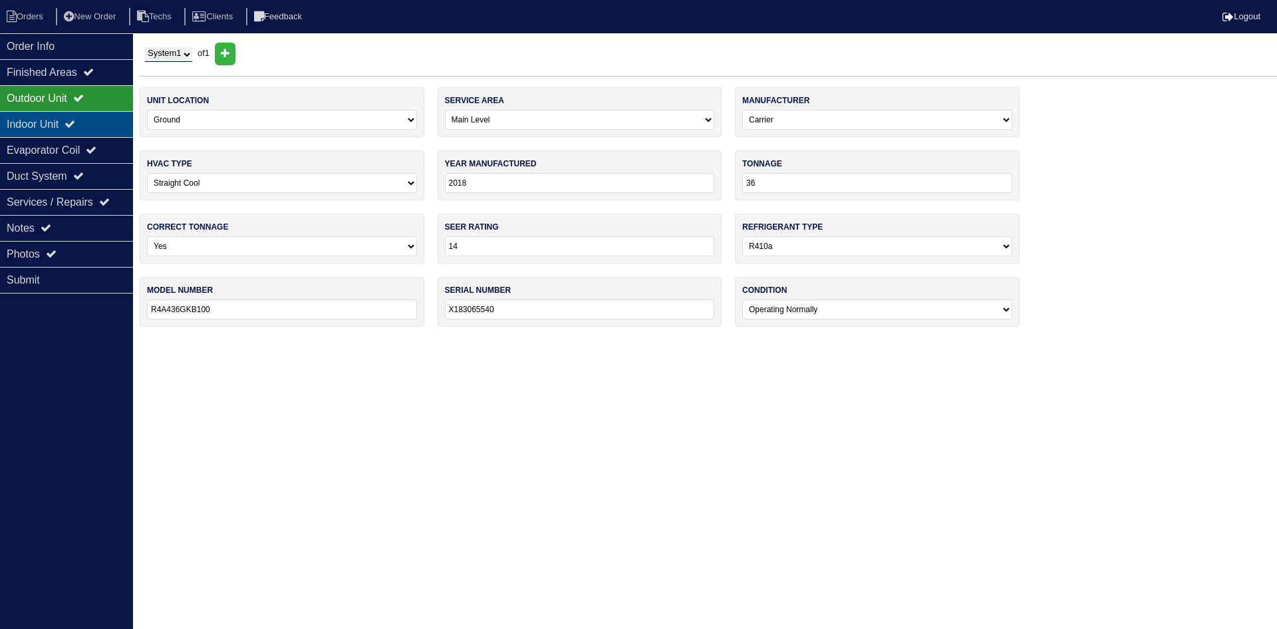
click at [77, 118] on div "Indoor Unit" at bounding box center [66, 124] width 133 height 26
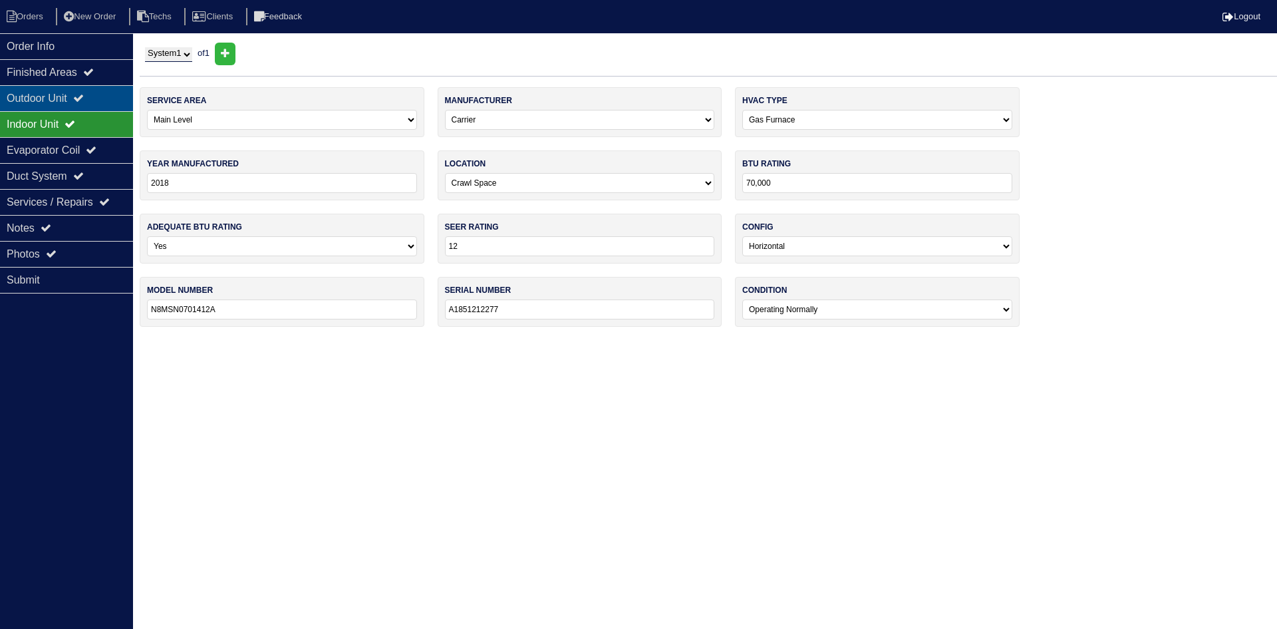
click at [84, 94] on icon at bounding box center [78, 97] width 11 height 11
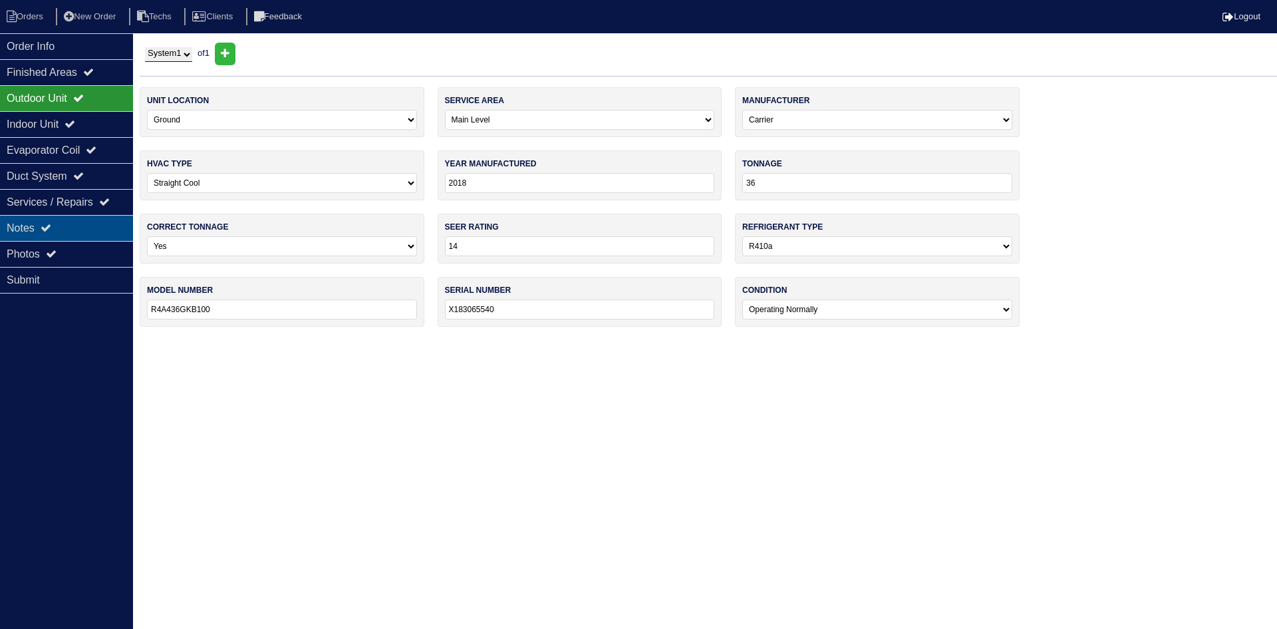
click at [94, 225] on div "Notes" at bounding box center [66, 228] width 133 height 26
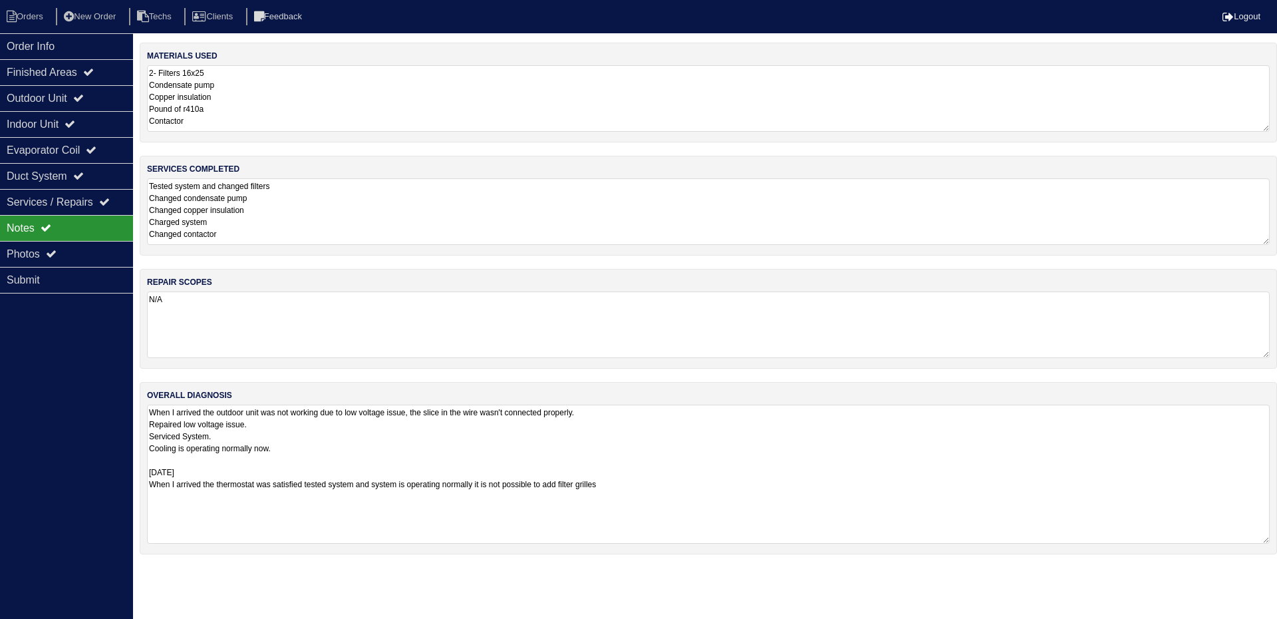
drag, startPoint x: 1262, startPoint y: 468, endPoint x: 1260, endPoint y: 529, distance: 61.9
click at [1272, 539] on div "overall diagnosis When I arrived the outdoor unit was not working due to low vo…" at bounding box center [708, 468] width 1137 height 172
click at [704, 490] on textarea "When I arrived the outdoor unit was not working due to low voltage issue, the s…" at bounding box center [708, 473] width 1123 height 138
type textarea "When I arrived the outdoor unit was not working due to low voltage issue, the s…"
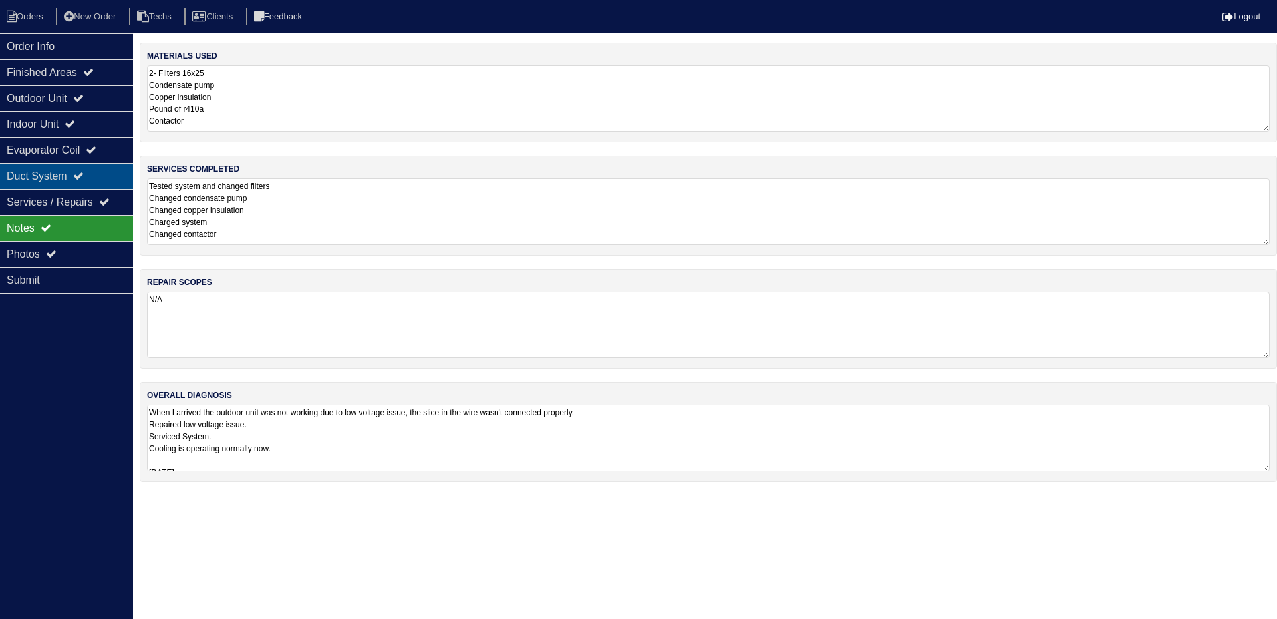
click at [65, 170] on div "Duct System" at bounding box center [66, 176] width 133 height 26
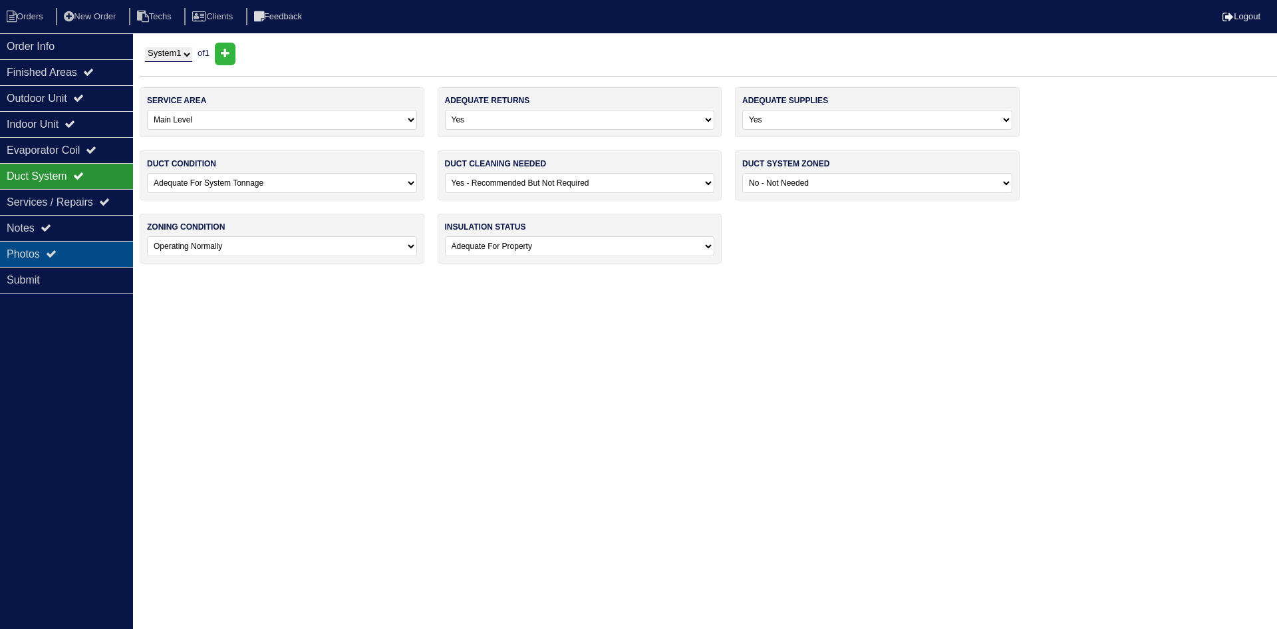
click at [84, 249] on div "Photos" at bounding box center [66, 254] width 133 height 26
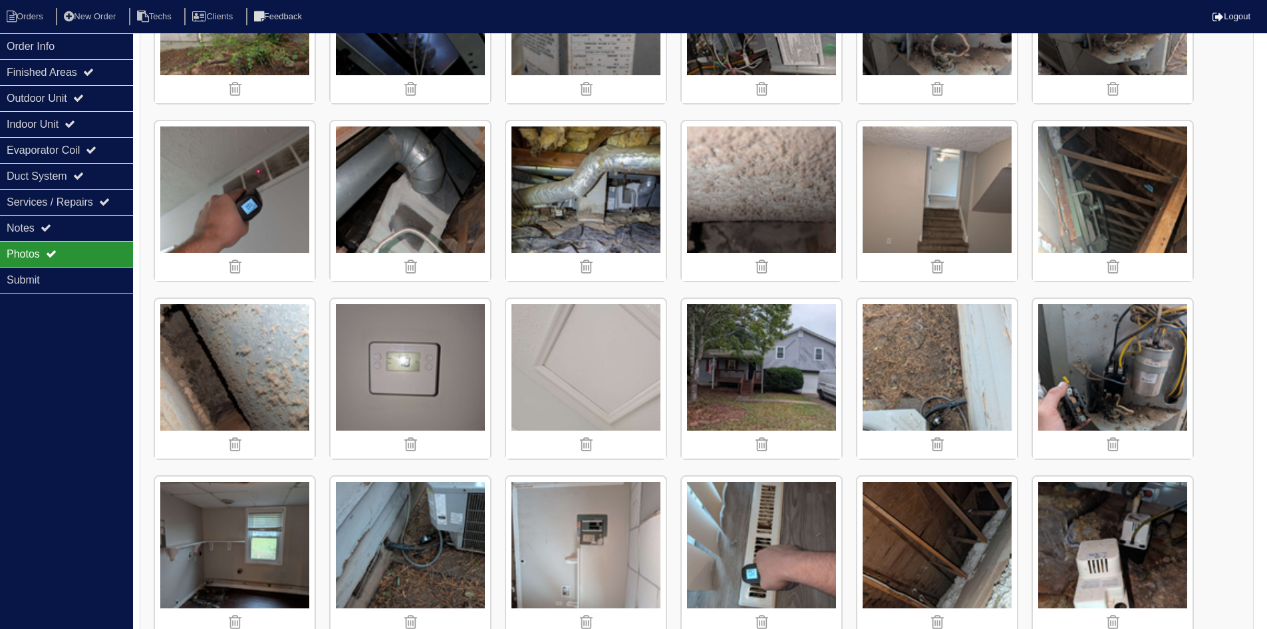
scroll to position [446, 0]
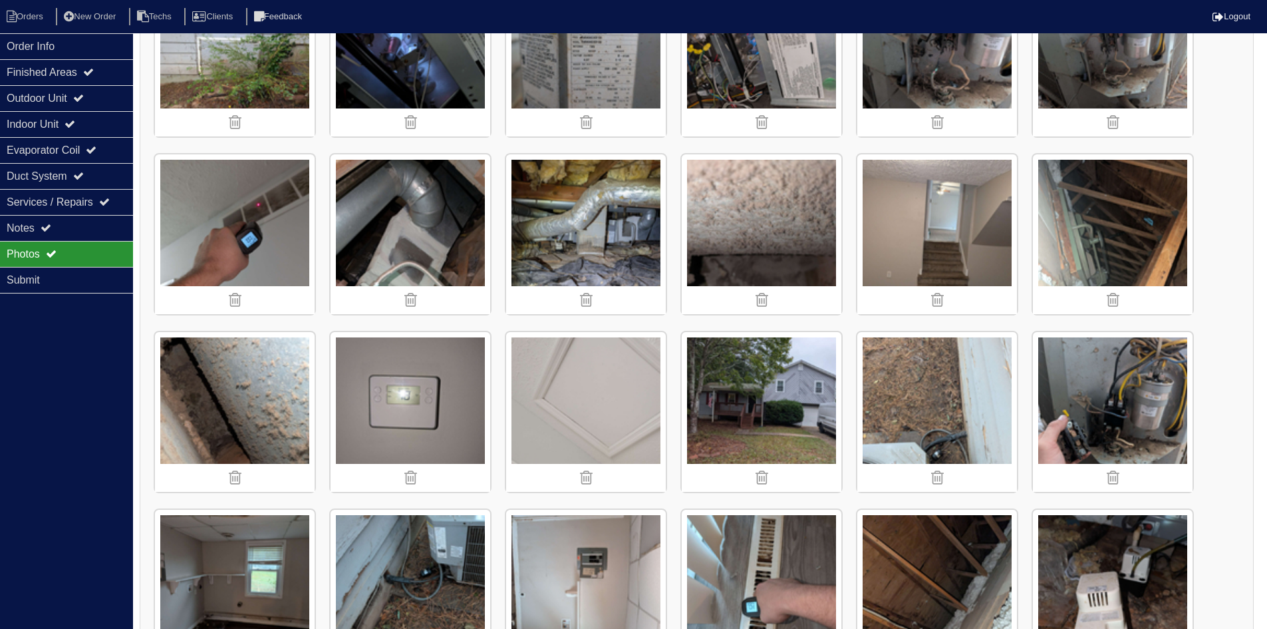
click at [243, 382] on img at bounding box center [235, 412] width 160 height 160
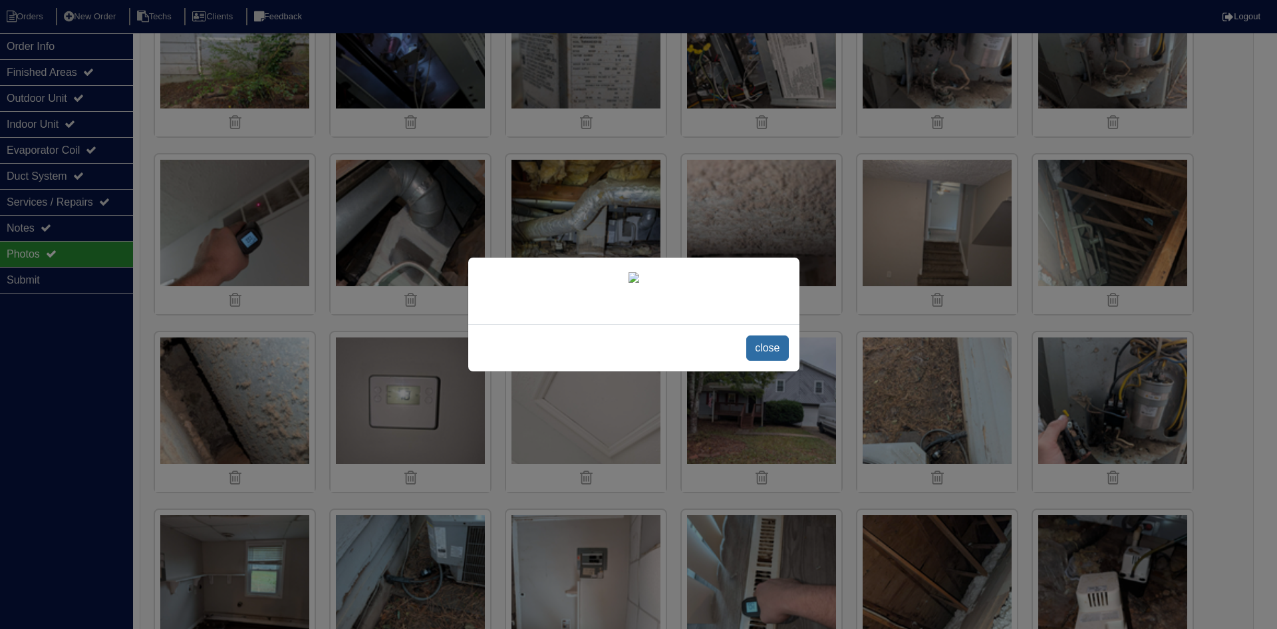
click at [755, 340] on span "close" at bounding box center [767, 347] width 42 height 25
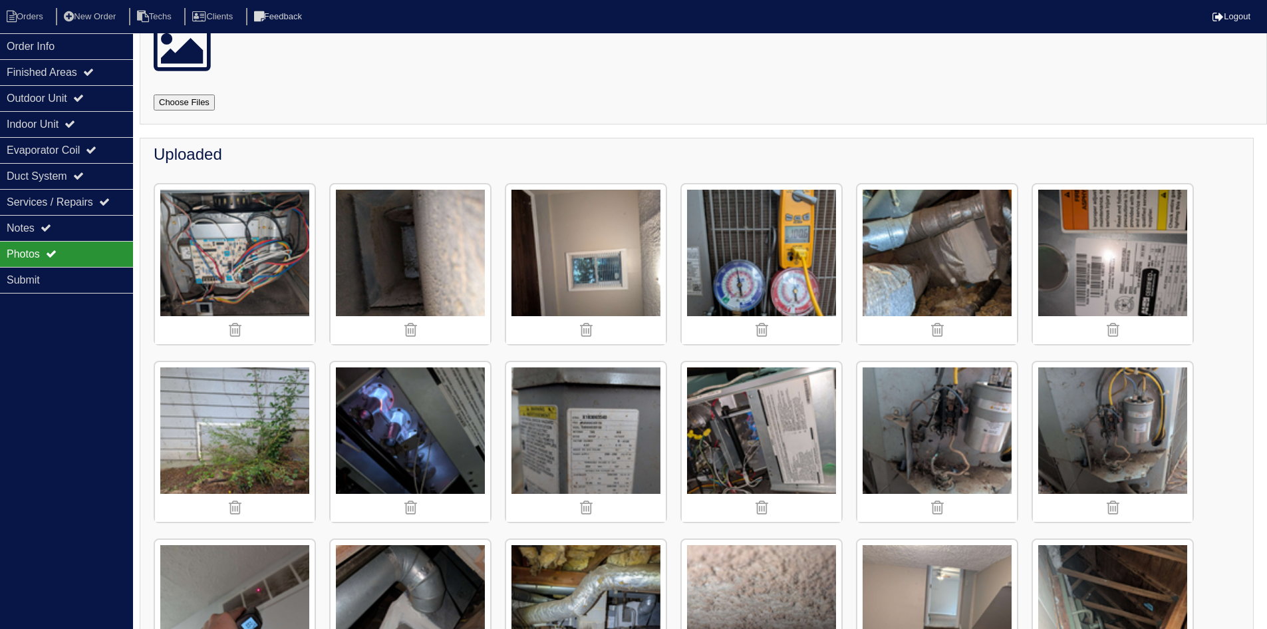
scroll to position [47, 0]
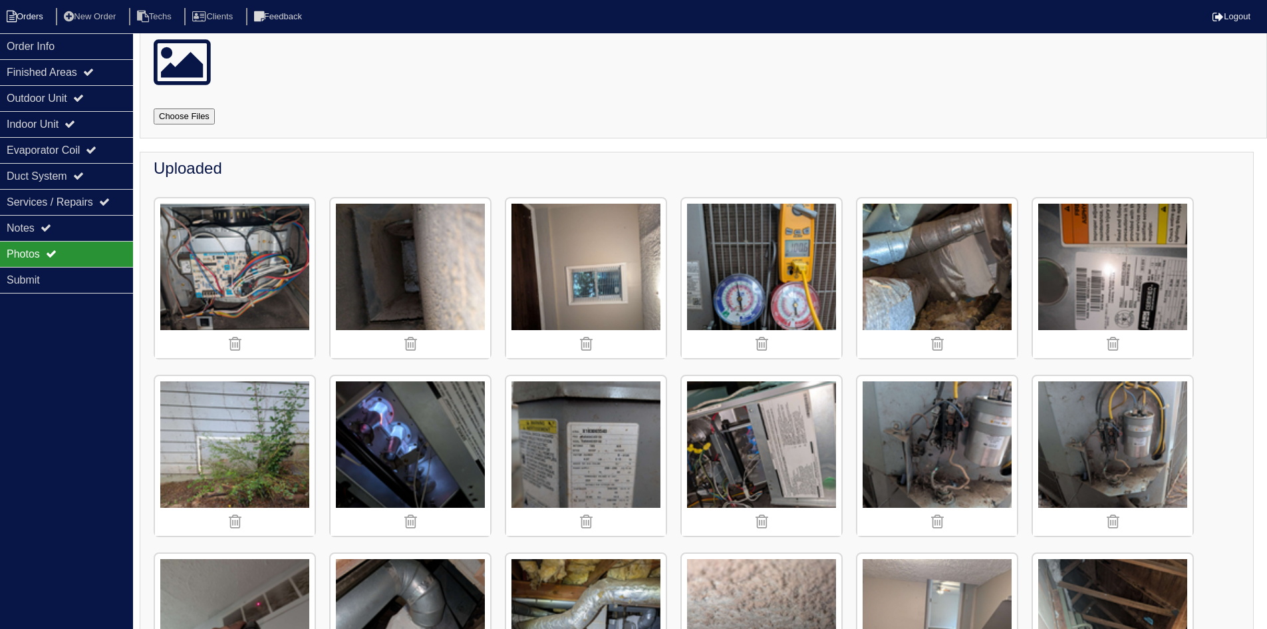
click at [31, 10] on li "Orders" at bounding box center [27, 17] width 54 height 18
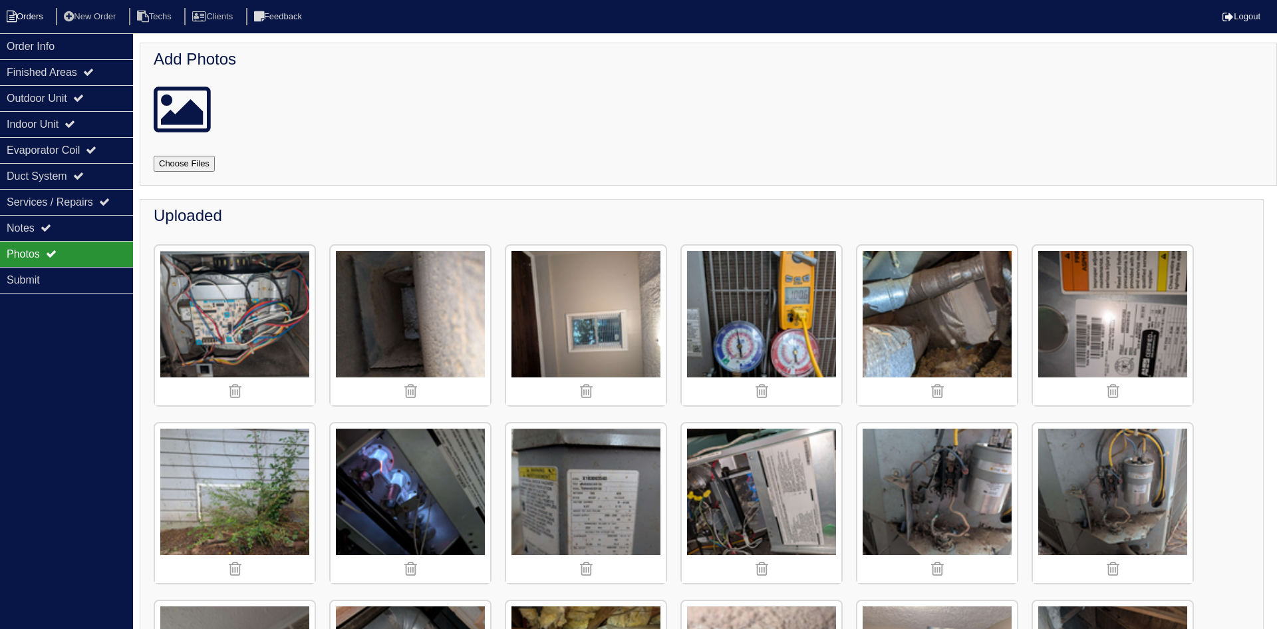
select select "15"
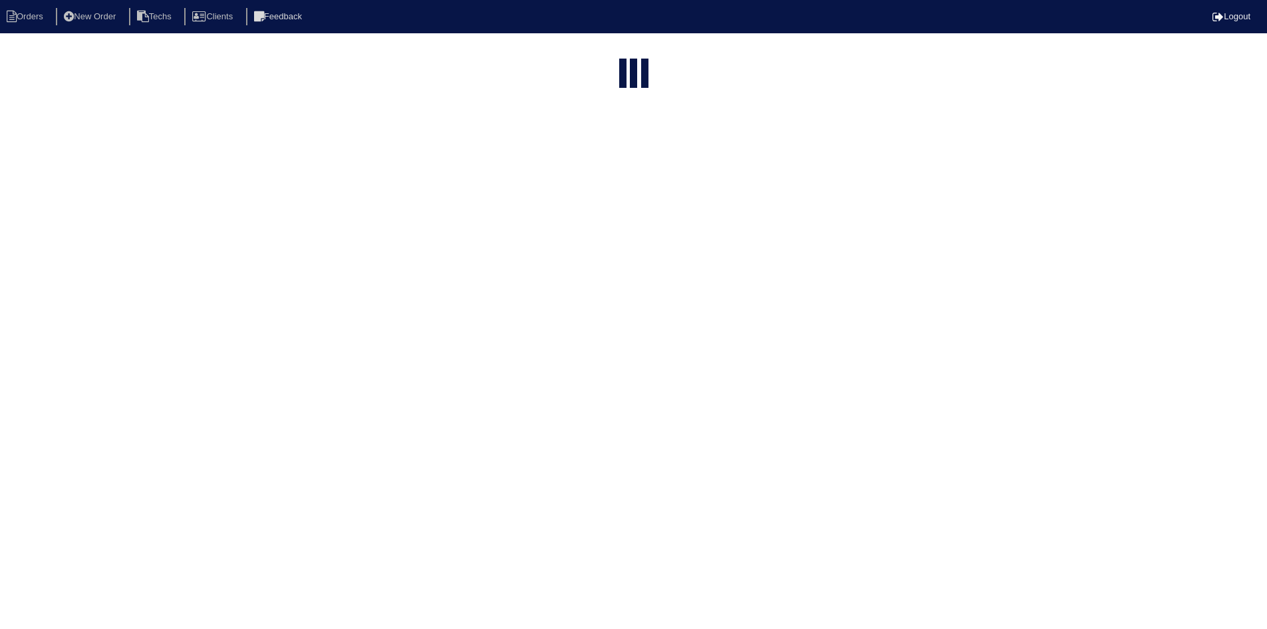
select select "field complete"
select select "need to quote"
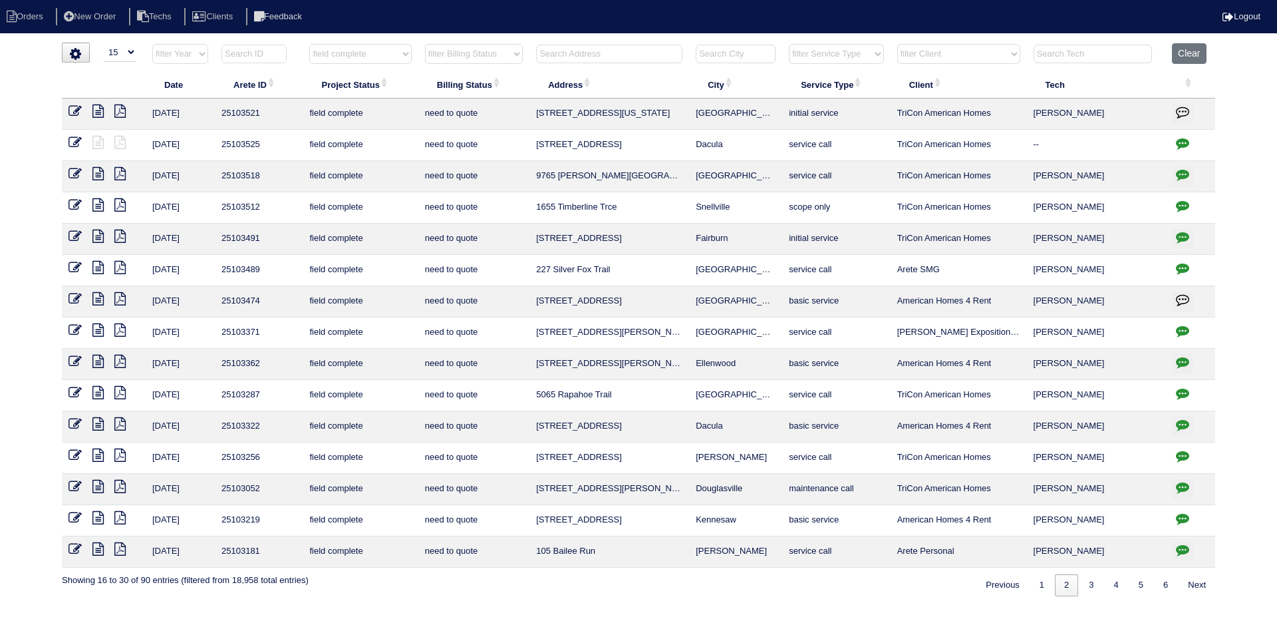
click at [1183, 204] on icon "button" at bounding box center [1182, 205] width 13 height 13
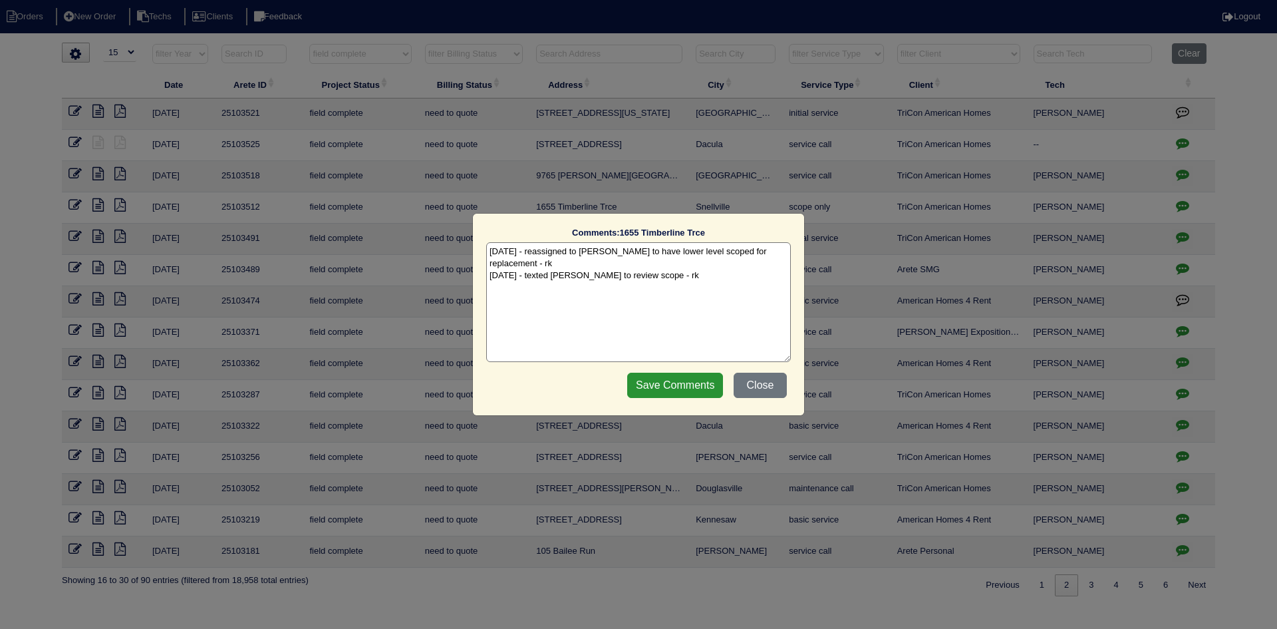
click at [678, 265] on textarea "9/25/25 - reassigned to Matt to have lower level scoped for replacement - rk 9/…" at bounding box center [638, 302] width 305 height 120
type textarea "9/25/25 - reassigned to Matt to have lower level scoped for replacement - rk 9/…"
click at [668, 381] on input "Save Comments" at bounding box center [675, 384] width 96 height 25
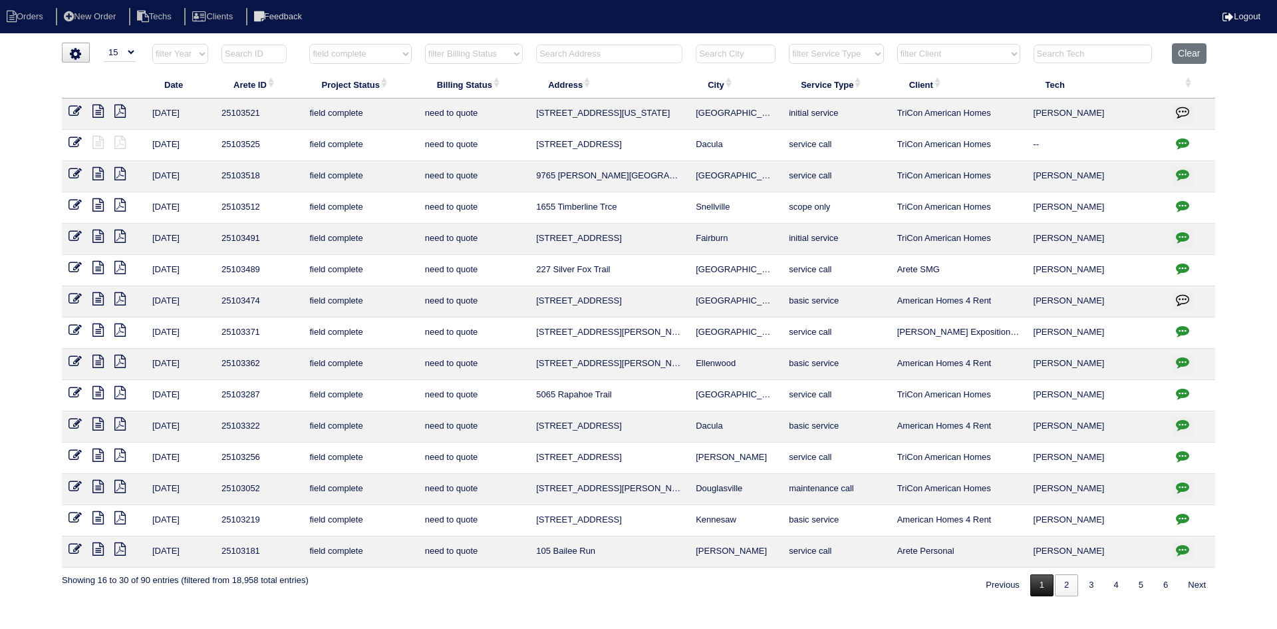
click at [1032, 583] on link "1" at bounding box center [1041, 585] width 23 height 22
select select "field complete"
select select "need to quote"
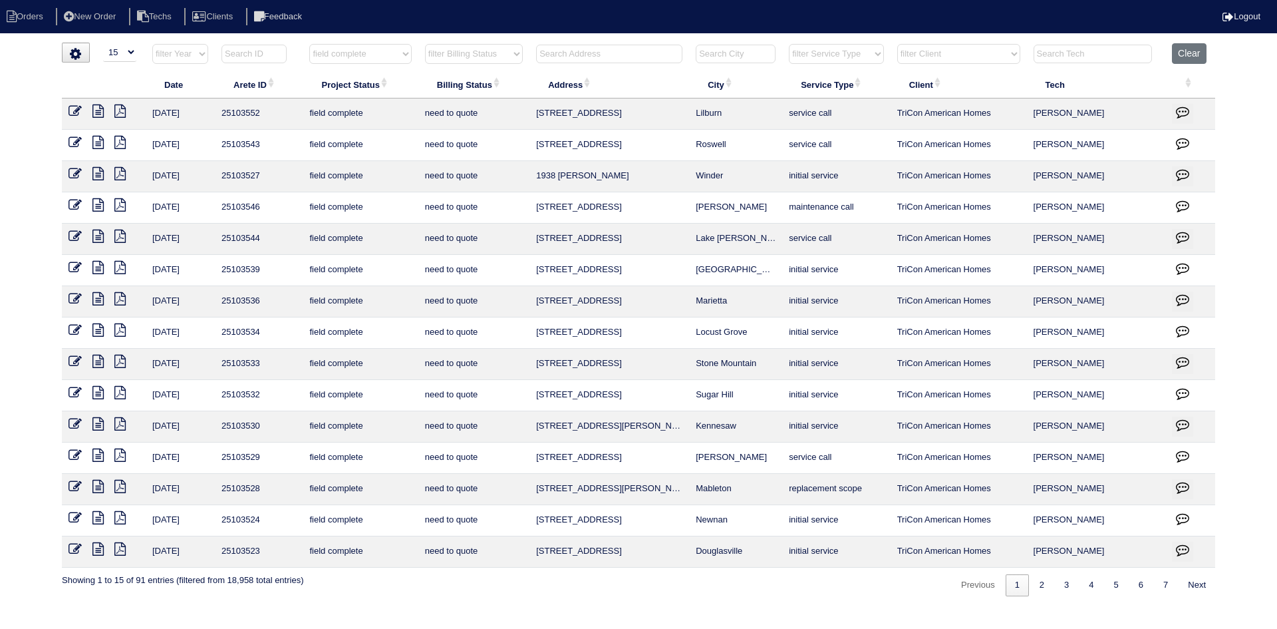
click at [100, 549] on icon at bounding box center [97, 548] width 11 height 13
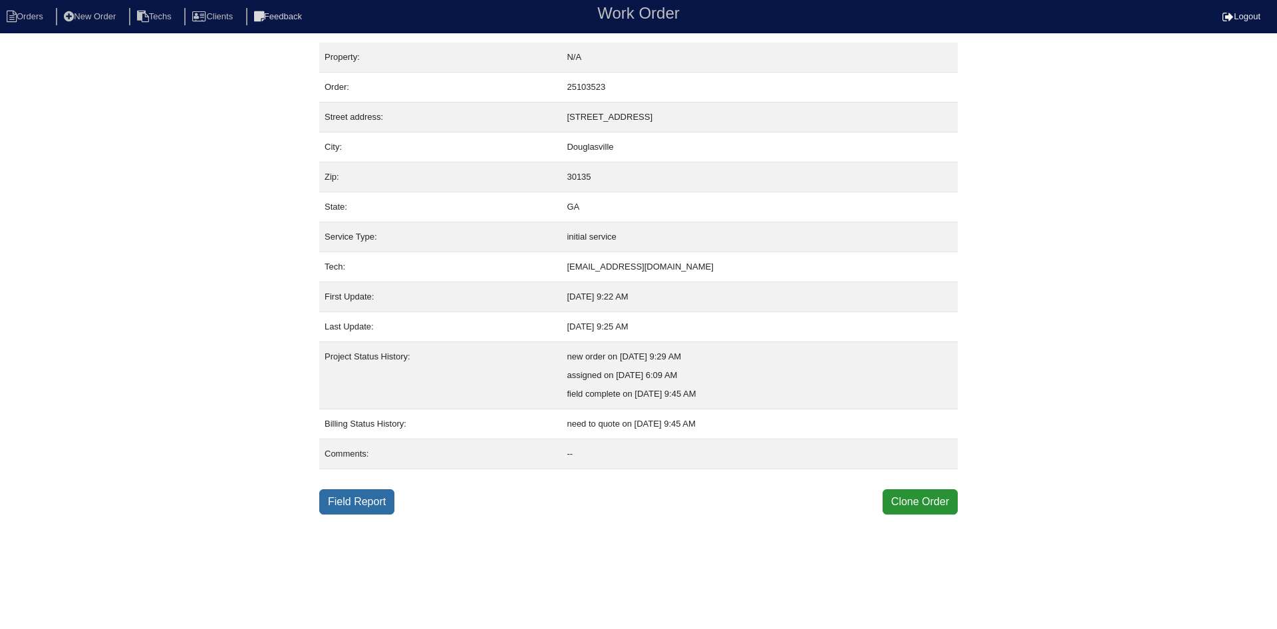
click at [368, 503] on link "Field Report" at bounding box center [356, 501] width 75 height 25
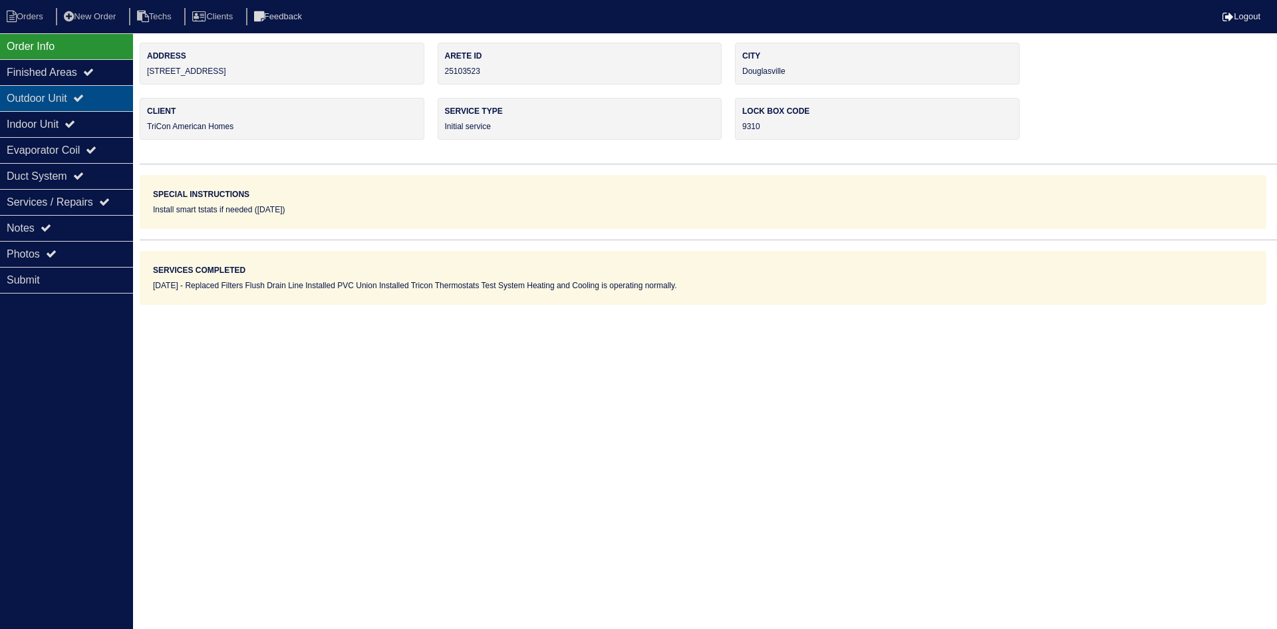
click at [93, 98] on div "Outdoor Unit" at bounding box center [66, 98] width 133 height 26
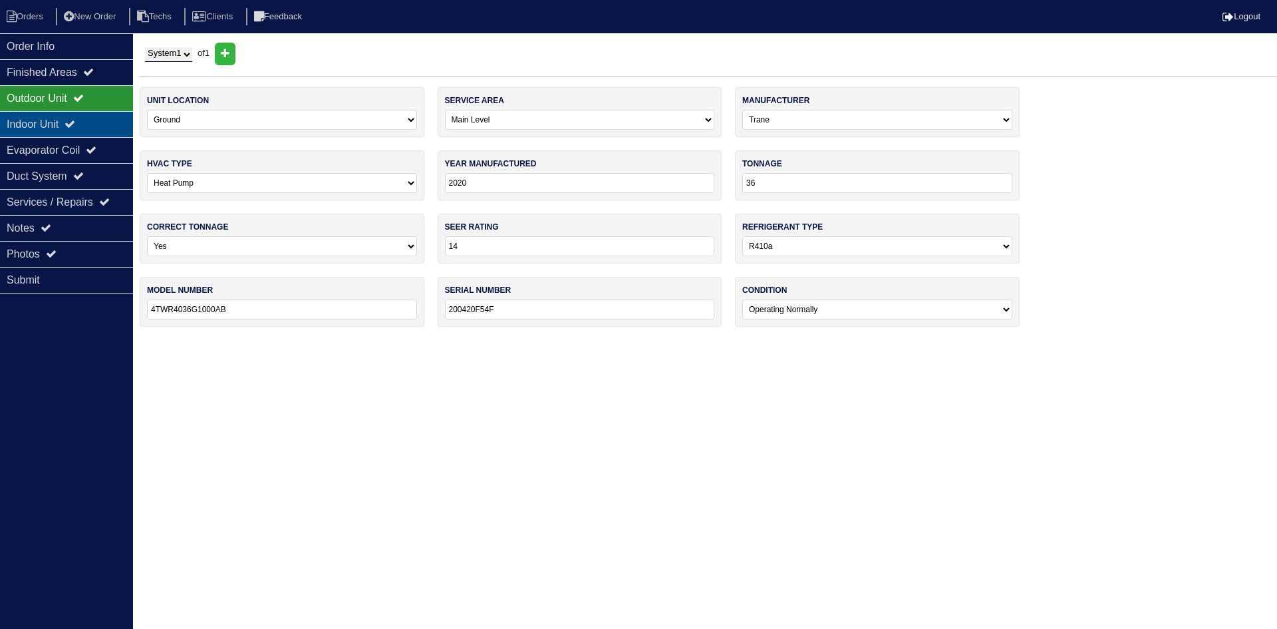
click at [86, 124] on div "Indoor Unit" at bounding box center [66, 124] width 133 height 26
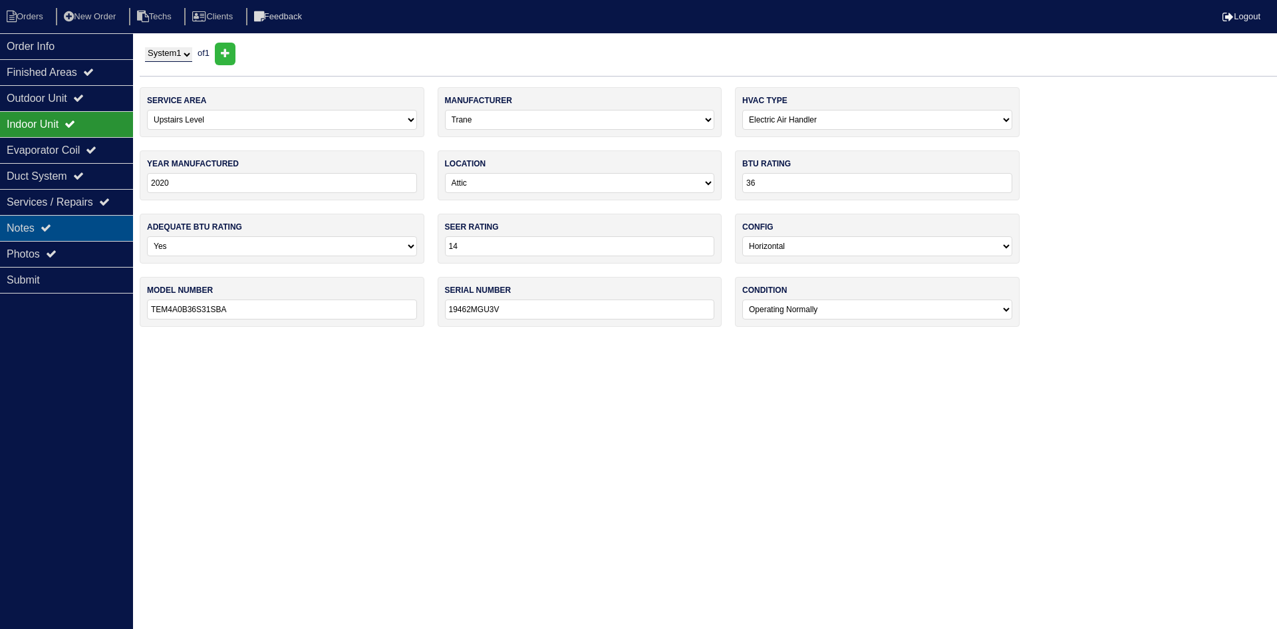
click at [51, 229] on icon at bounding box center [46, 227] width 11 height 11
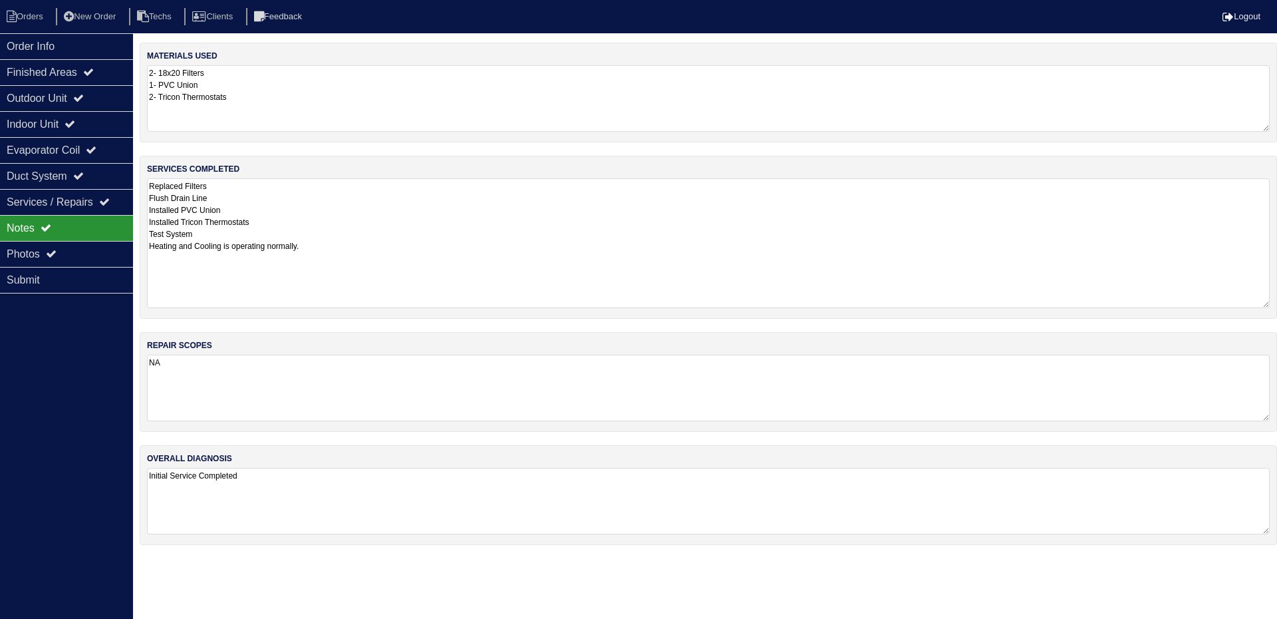
drag, startPoint x: 1264, startPoint y: 237, endPoint x: 1263, endPoint y: 300, distance: 63.2
click at [1263, 300] on textarea "Replaced Filters Flush Drain Line Installed PVC Union Installed Tricon Thermost…" at bounding box center [708, 243] width 1123 height 130
click at [78, 170] on div "Duct System" at bounding box center [66, 176] width 133 height 26
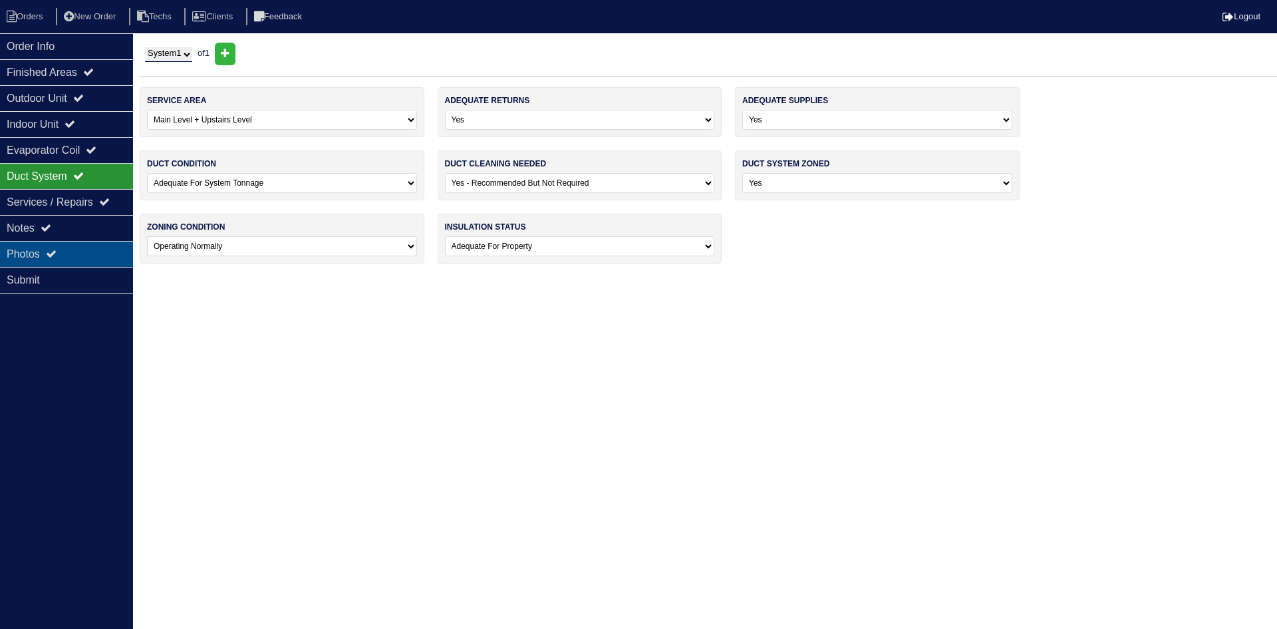
click at [60, 243] on div "Photos" at bounding box center [66, 254] width 133 height 26
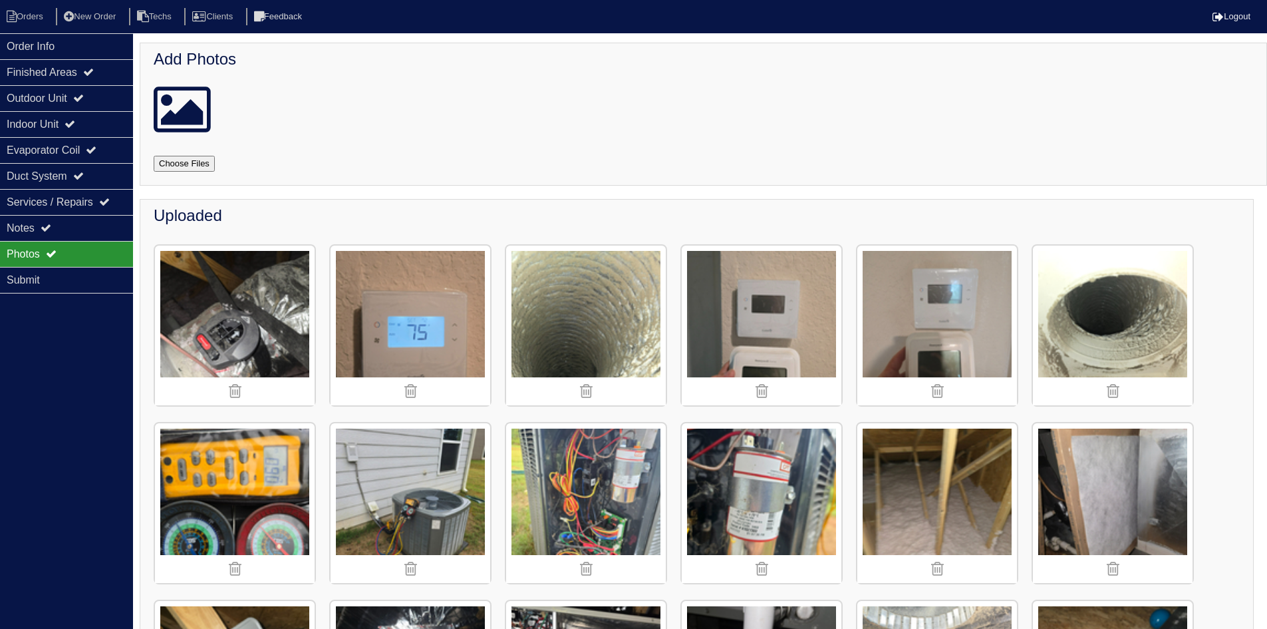
click at [634, 299] on img at bounding box center [586, 325] width 160 height 160
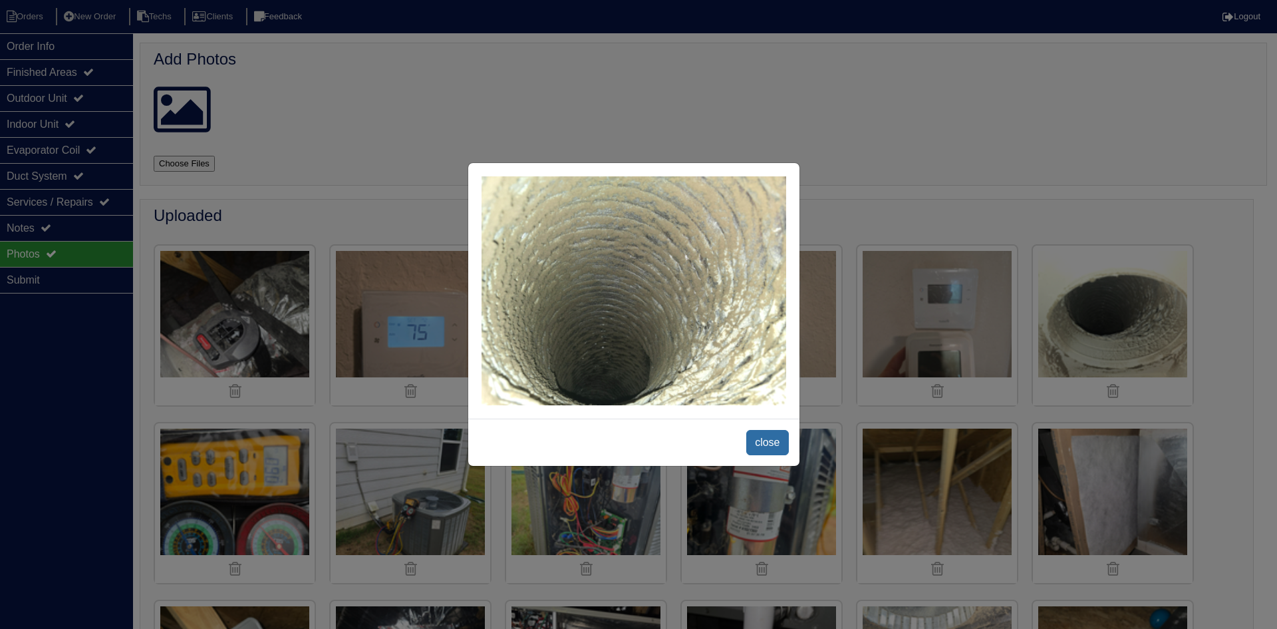
drag, startPoint x: 766, startPoint y: 434, endPoint x: 851, endPoint y: 423, distance: 85.9
click at [768, 434] on span "close" at bounding box center [767, 442] width 42 height 25
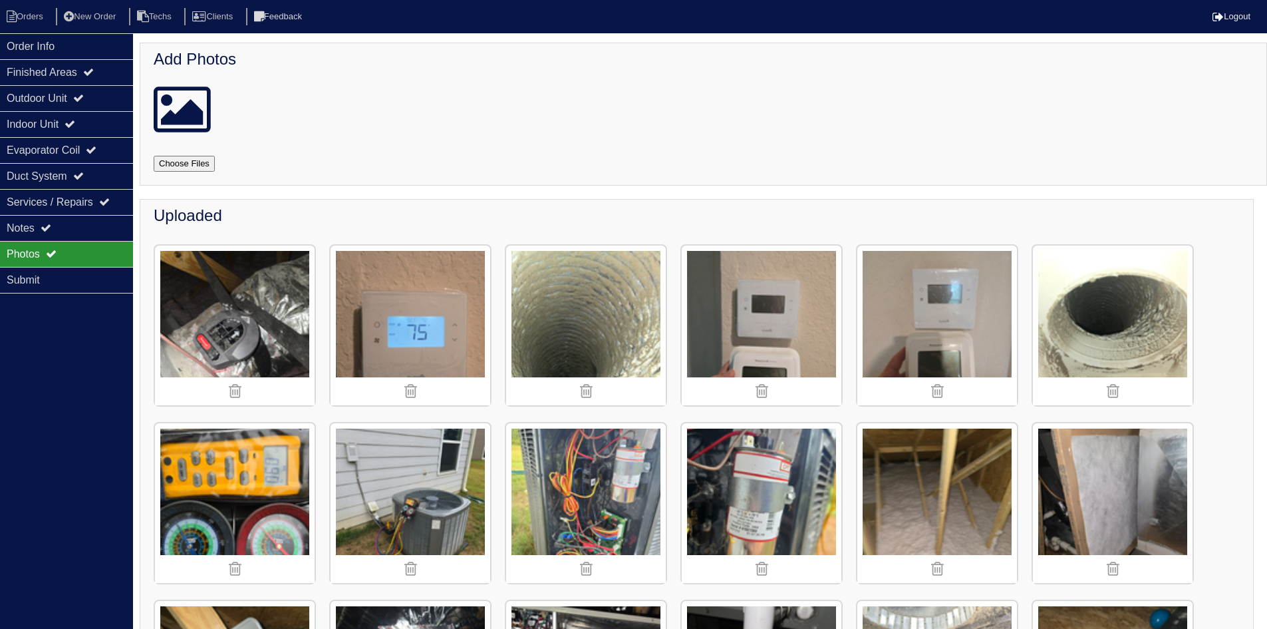
click at [1046, 360] on img at bounding box center [1113, 325] width 160 height 160
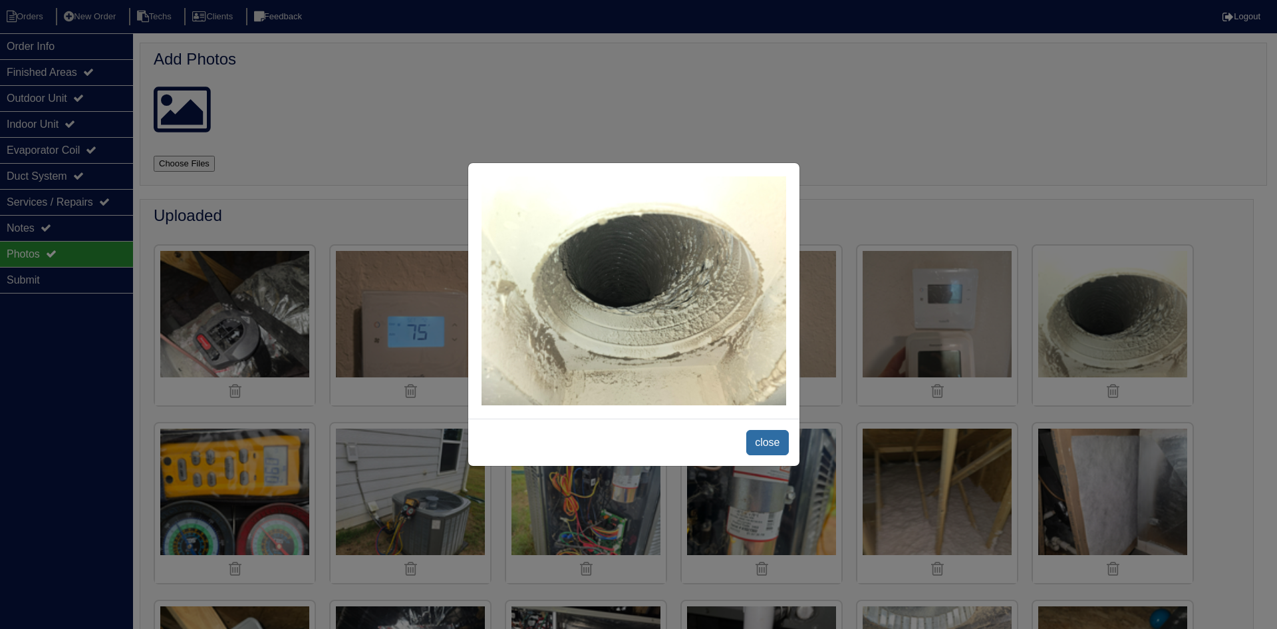
click at [773, 442] on span "close" at bounding box center [767, 442] width 42 height 25
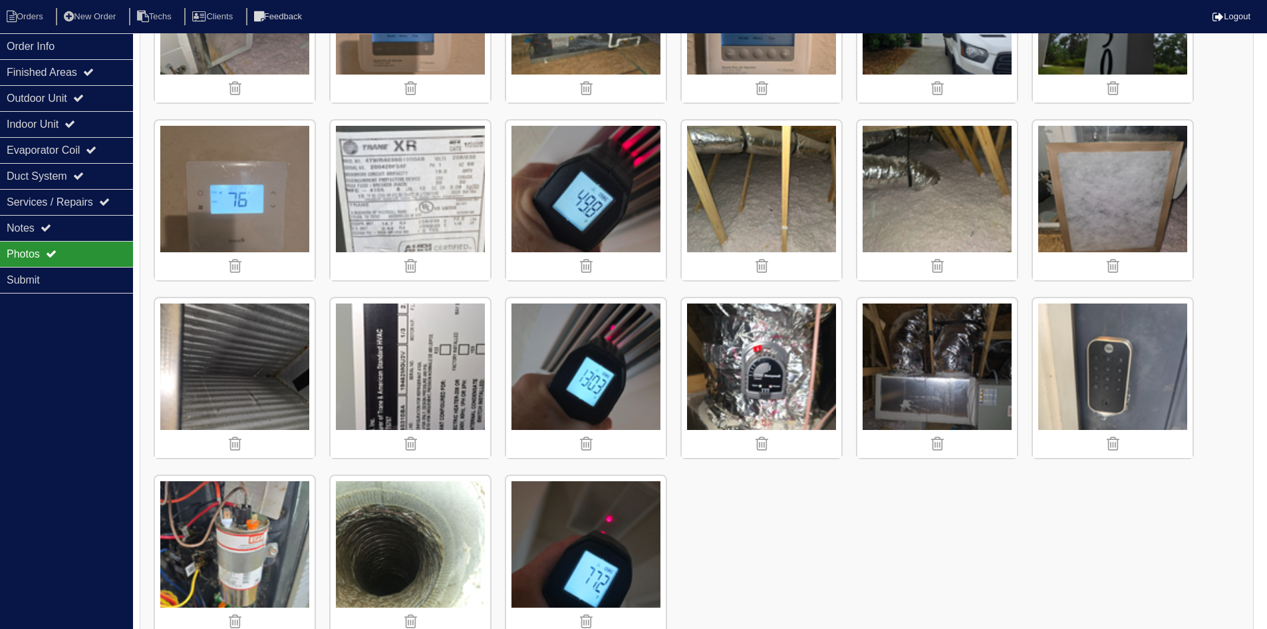
scroll to position [868, 0]
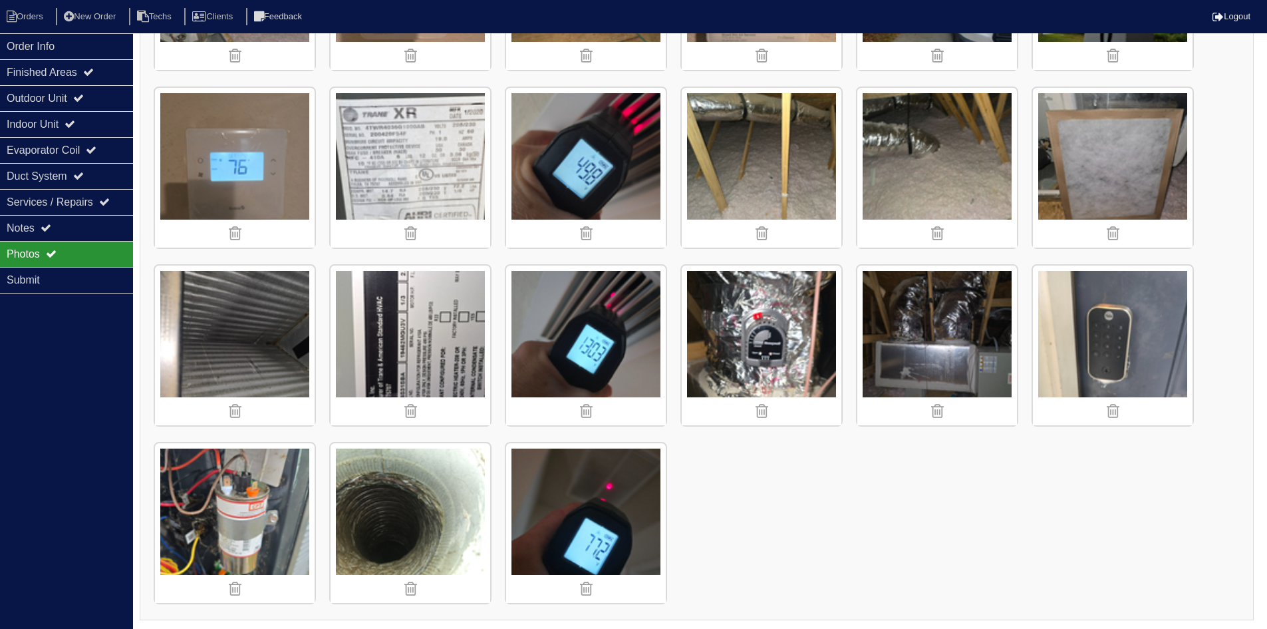
click at [24, 7] on nav "Orders New Order Techs Clients Feedback Logout" at bounding box center [633, 16] width 1267 height 33
click at [29, 19] on li "Orders" at bounding box center [27, 17] width 54 height 18
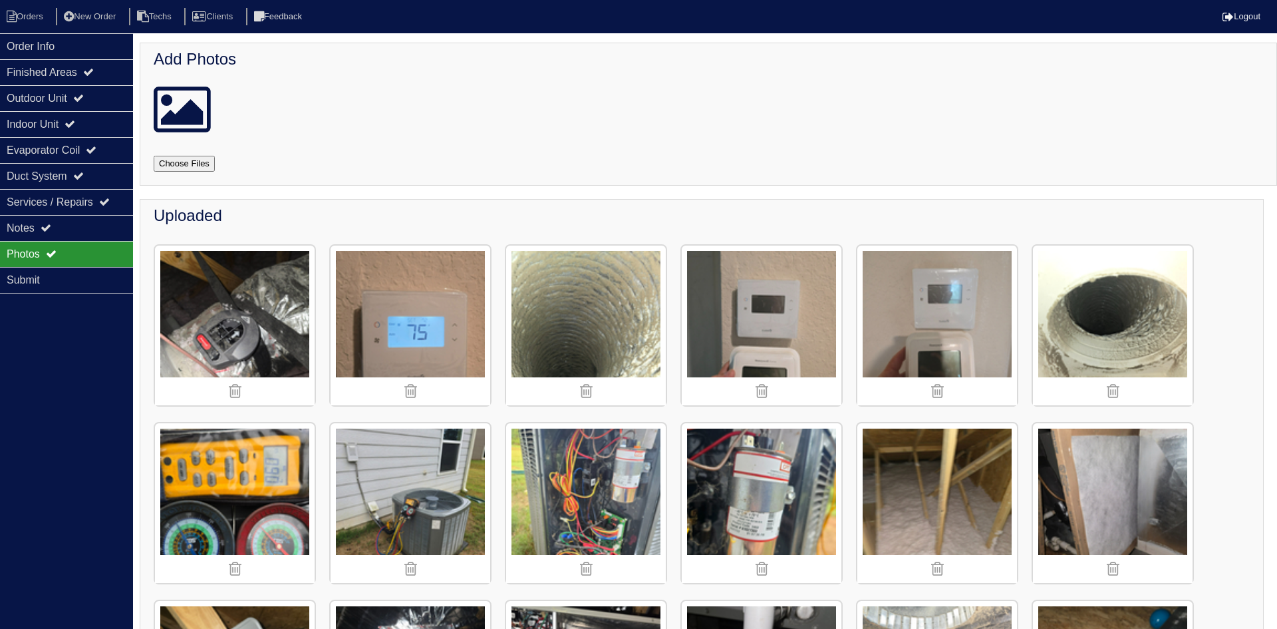
select select "15"
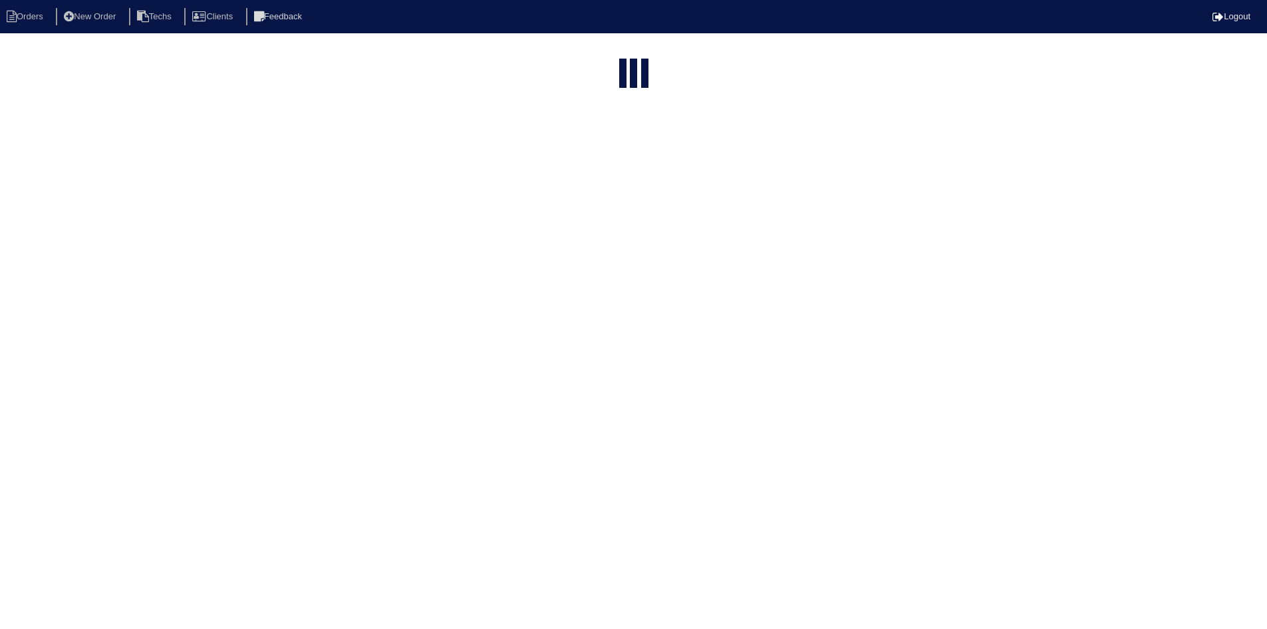
select select "field complete"
select select "need to quote"
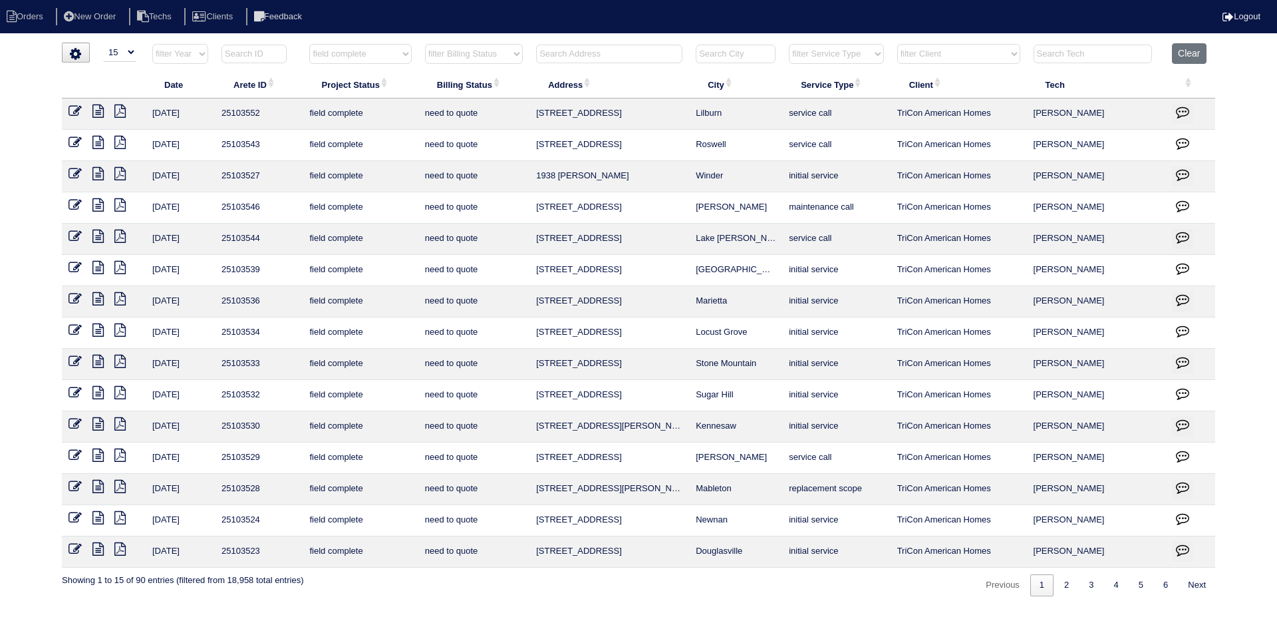
click at [96, 513] on icon at bounding box center [97, 517] width 11 height 13
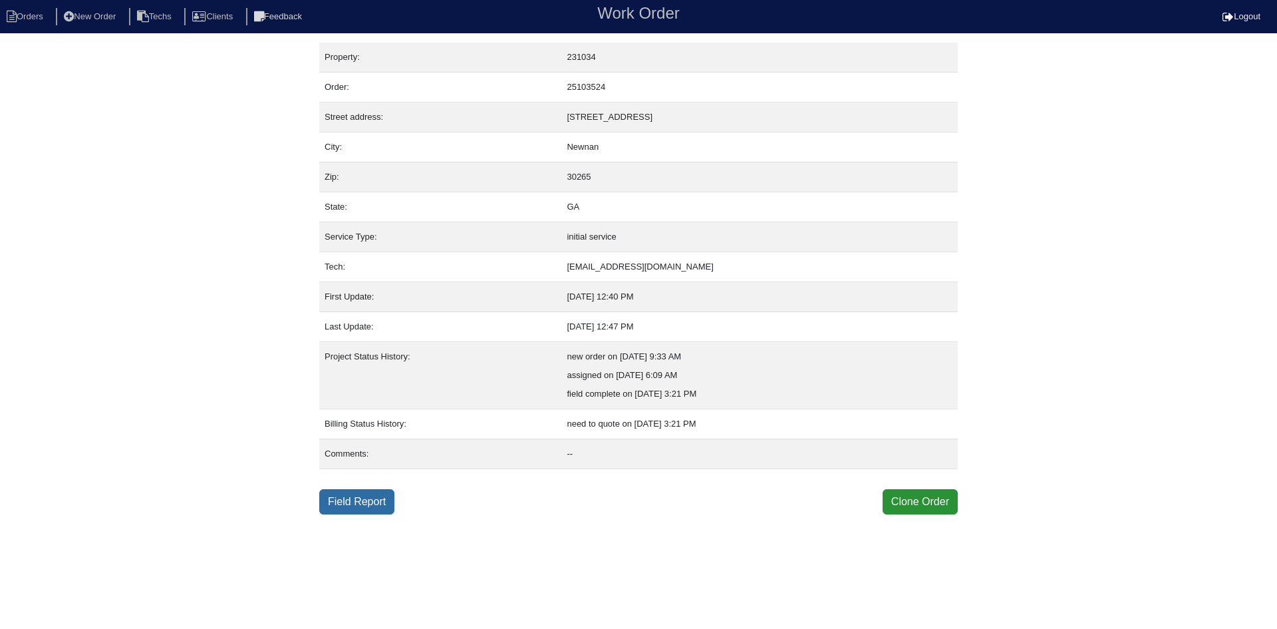
click at [352, 505] on link "Field Report" at bounding box center [356, 501] width 75 height 25
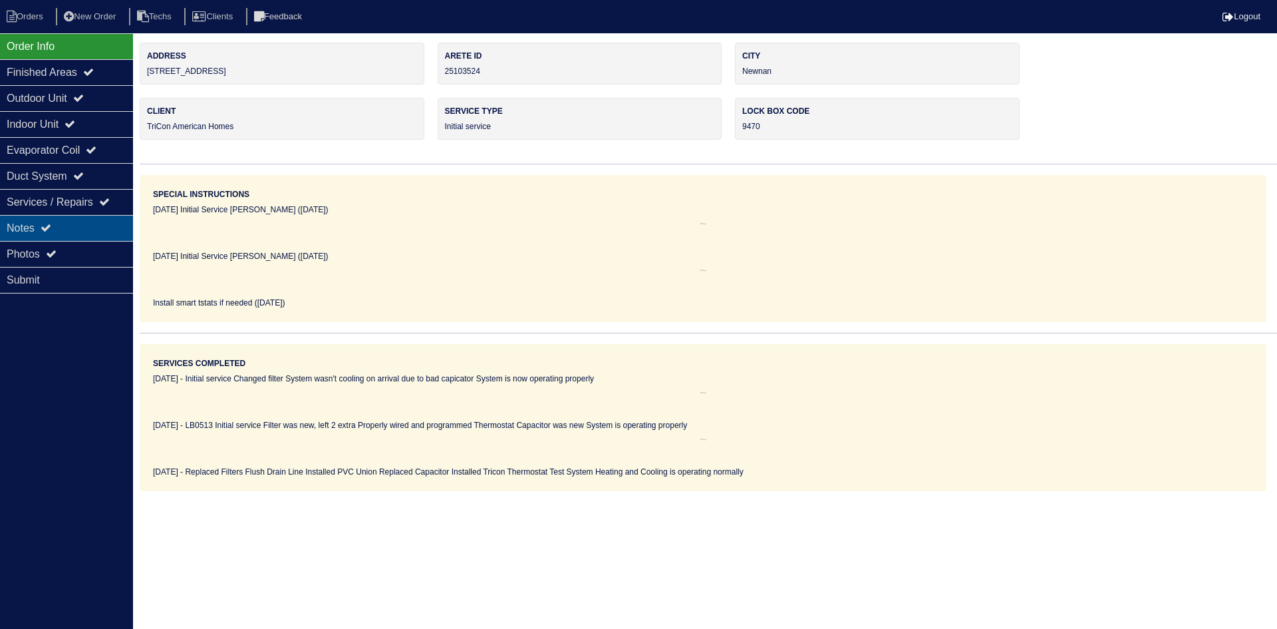
click at [45, 221] on div "Notes" at bounding box center [66, 228] width 133 height 26
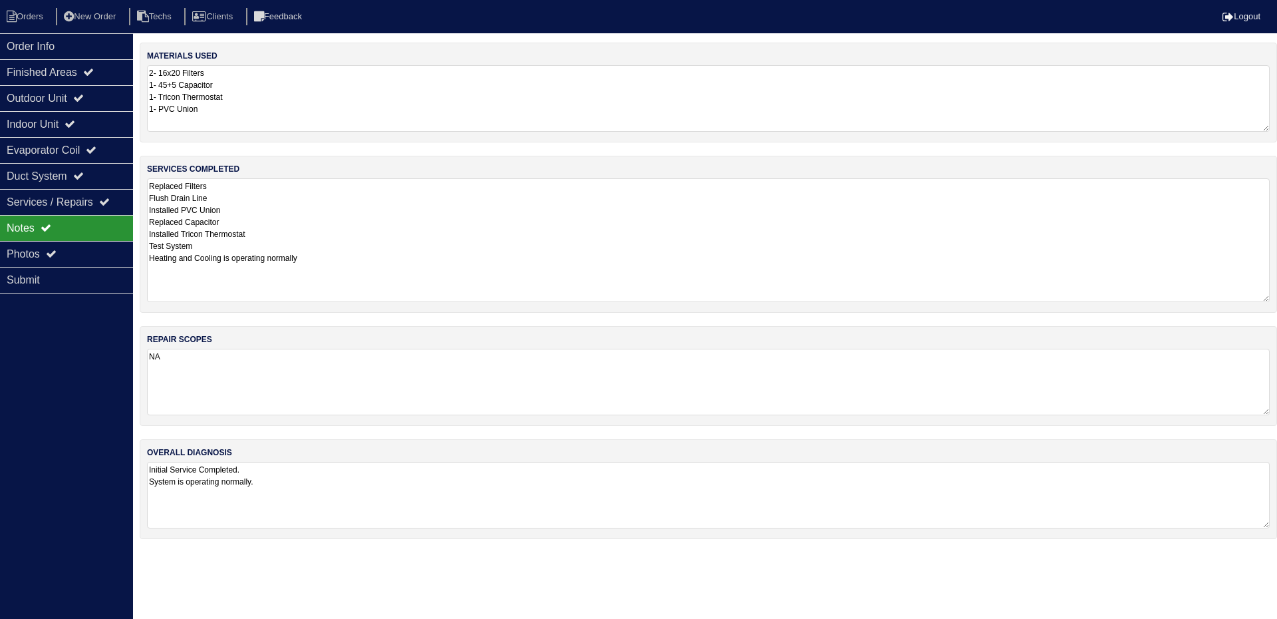
drag, startPoint x: 1266, startPoint y: 236, endPoint x: 1270, endPoint y: 293, distance: 57.4
click at [1270, 293] on div "services completed Replaced Filters Flush Drain Line Installed PVC Union Replac…" at bounding box center [708, 234] width 1137 height 157
click at [84, 98] on icon at bounding box center [78, 97] width 11 height 11
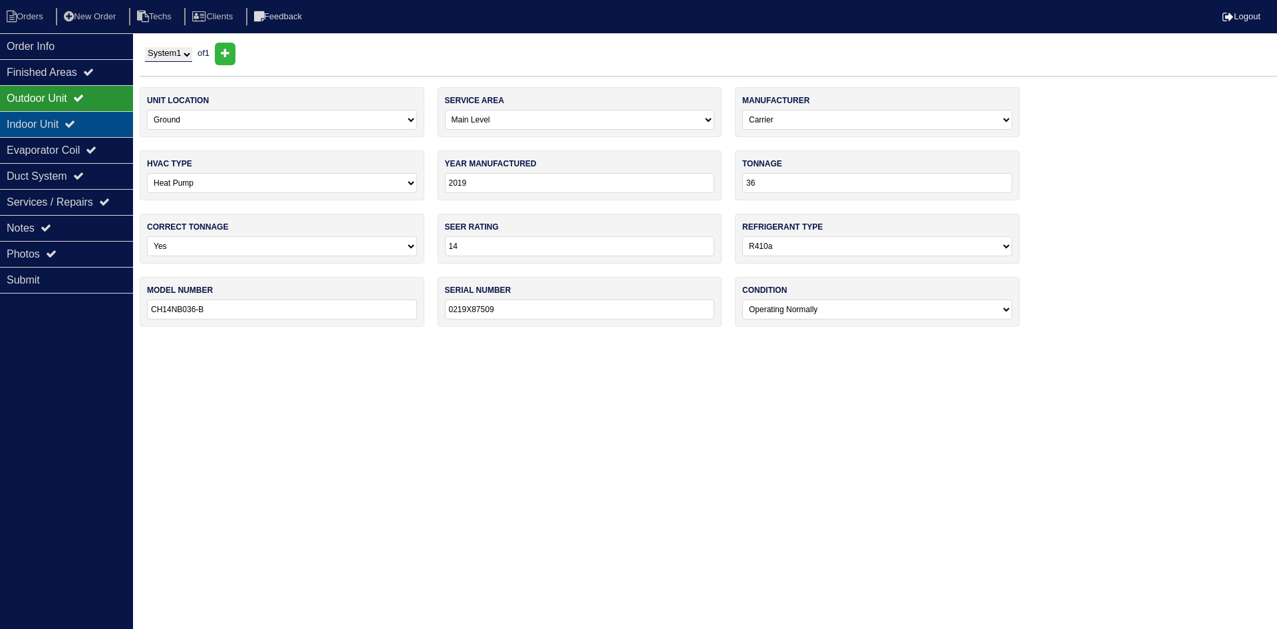
click at [82, 119] on div "Indoor Unit" at bounding box center [66, 124] width 133 height 26
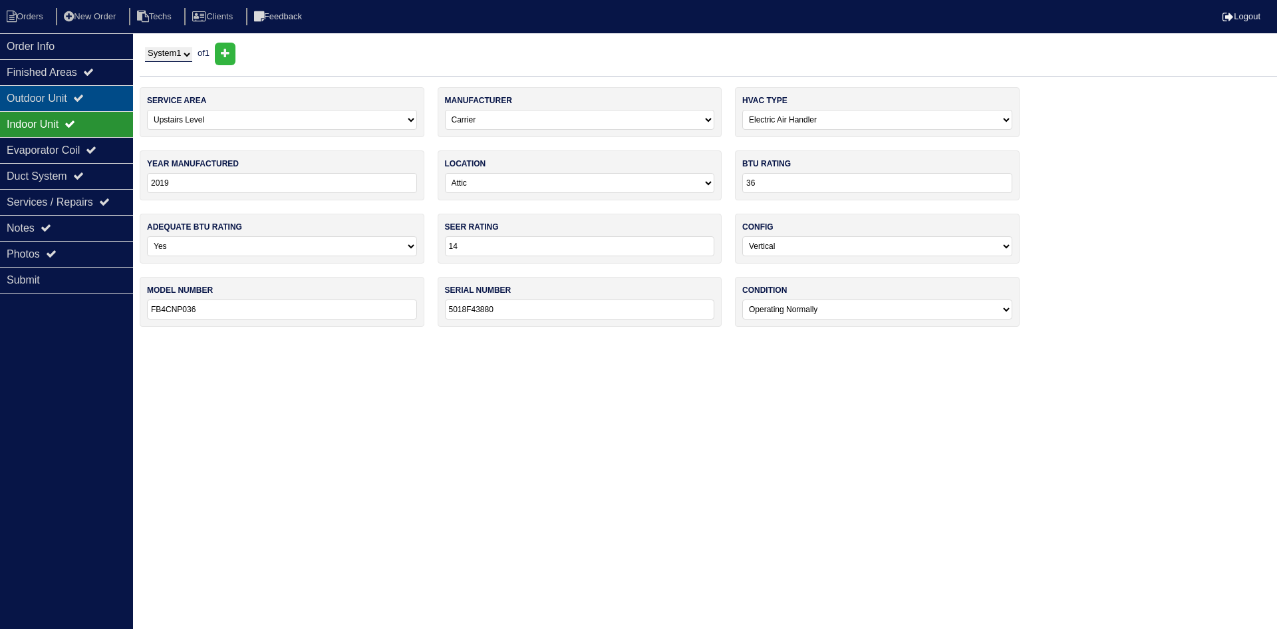
click at [84, 96] on icon at bounding box center [78, 97] width 11 height 11
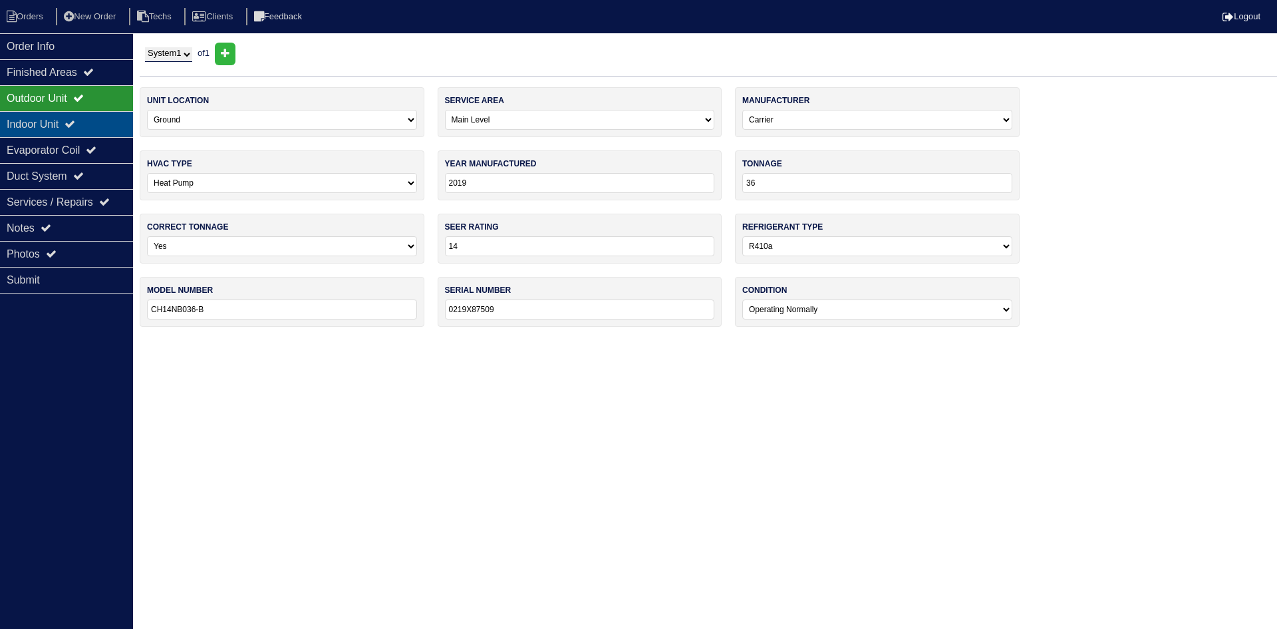
click at [48, 128] on div "Indoor Unit" at bounding box center [66, 124] width 133 height 26
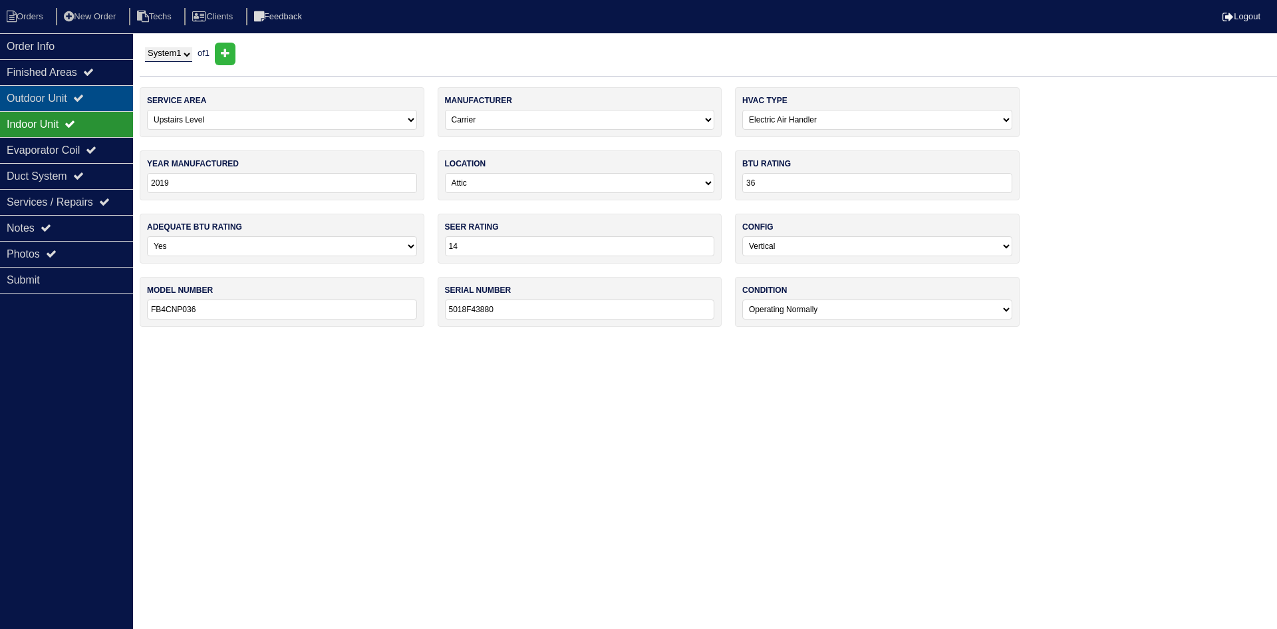
click at [46, 106] on div "Outdoor Unit" at bounding box center [66, 98] width 133 height 26
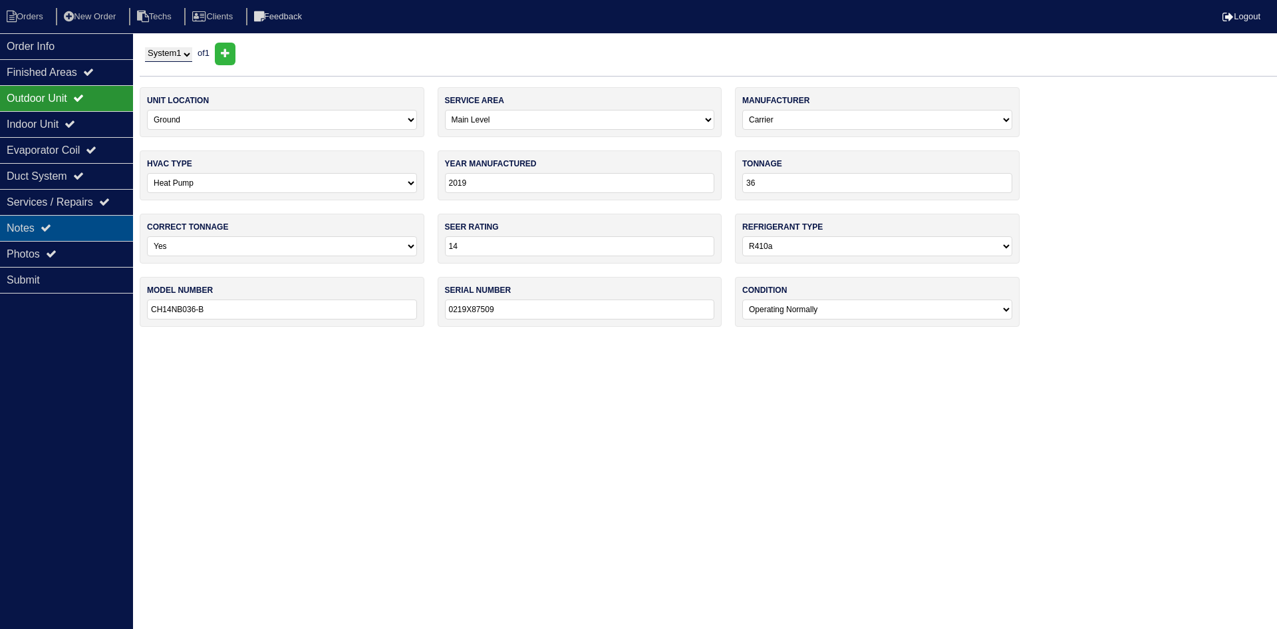
click at [79, 227] on div "Notes" at bounding box center [66, 228] width 133 height 26
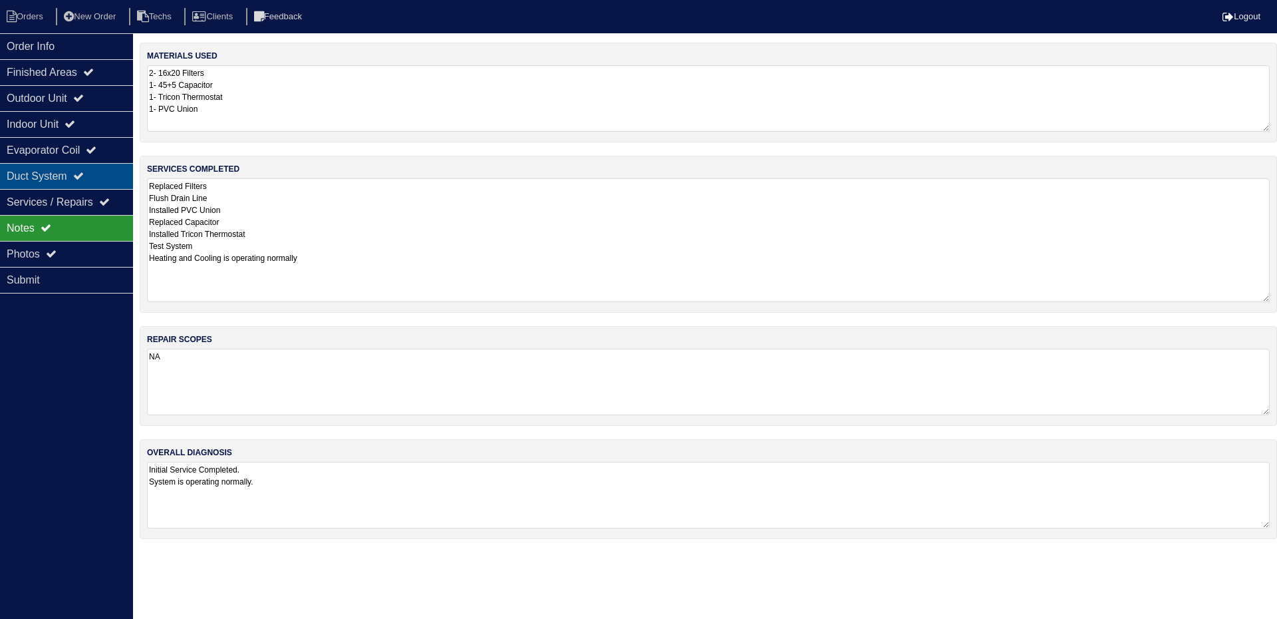
click at [92, 169] on div "Duct System" at bounding box center [66, 176] width 133 height 26
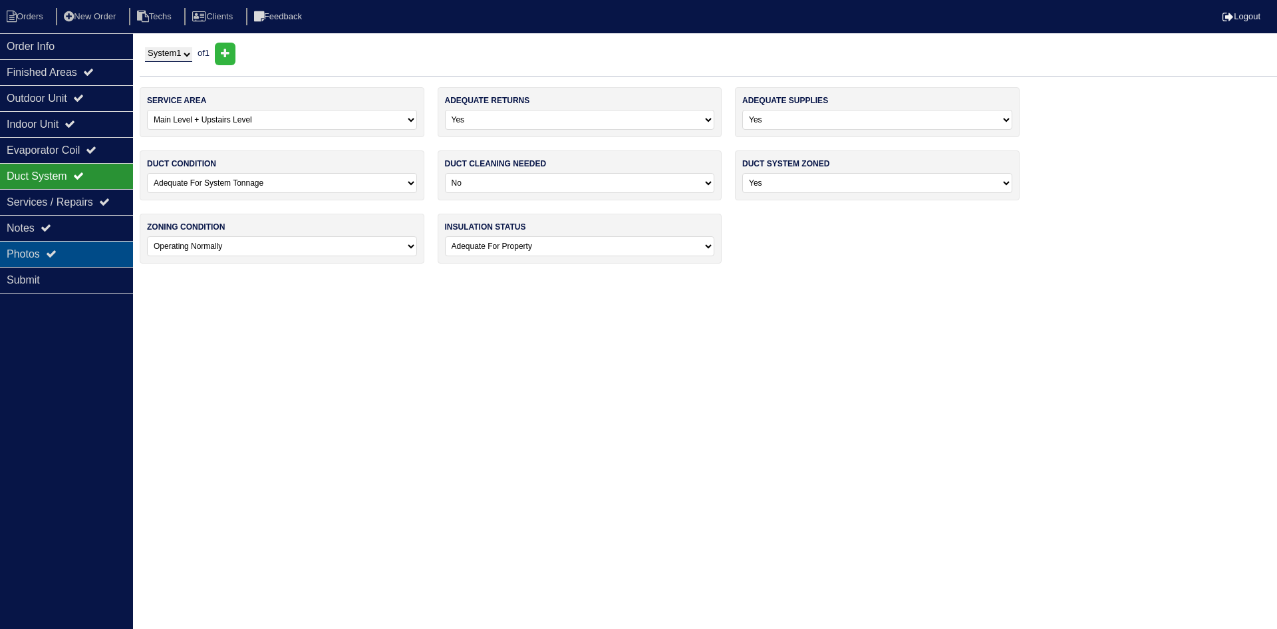
click at [88, 247] on div "Photos" at bounding box center [66, 254] width 133 height 26
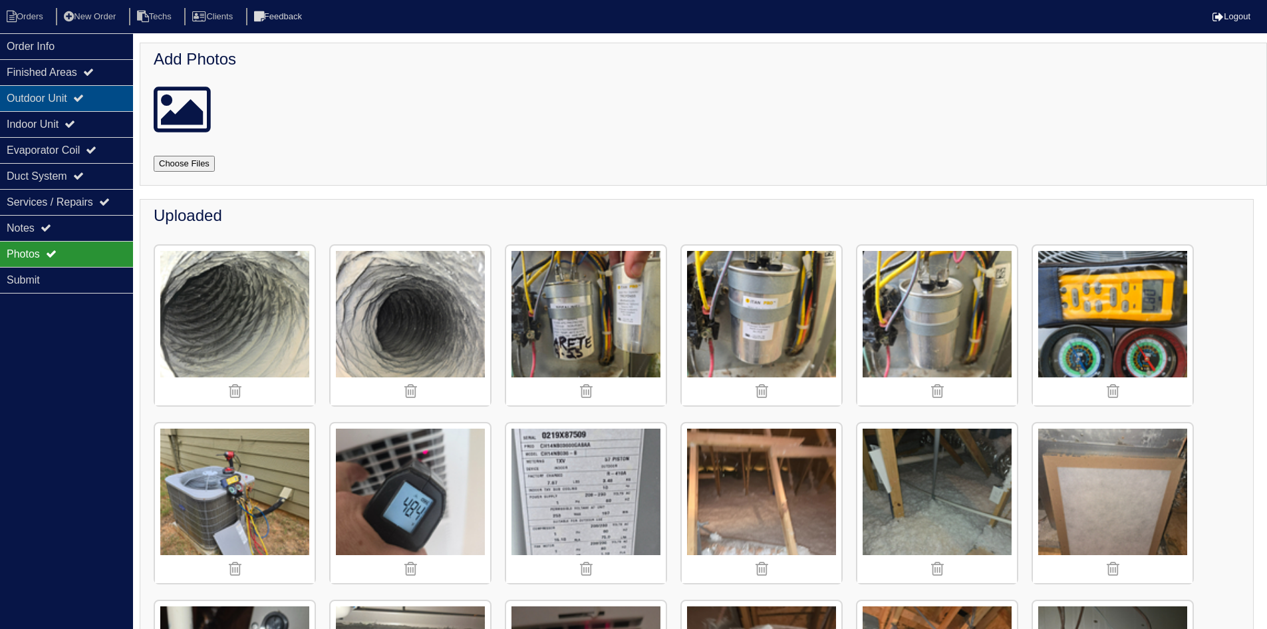
click at [84, 97] on icon at bounding box center [78, 97] width 11 height 11
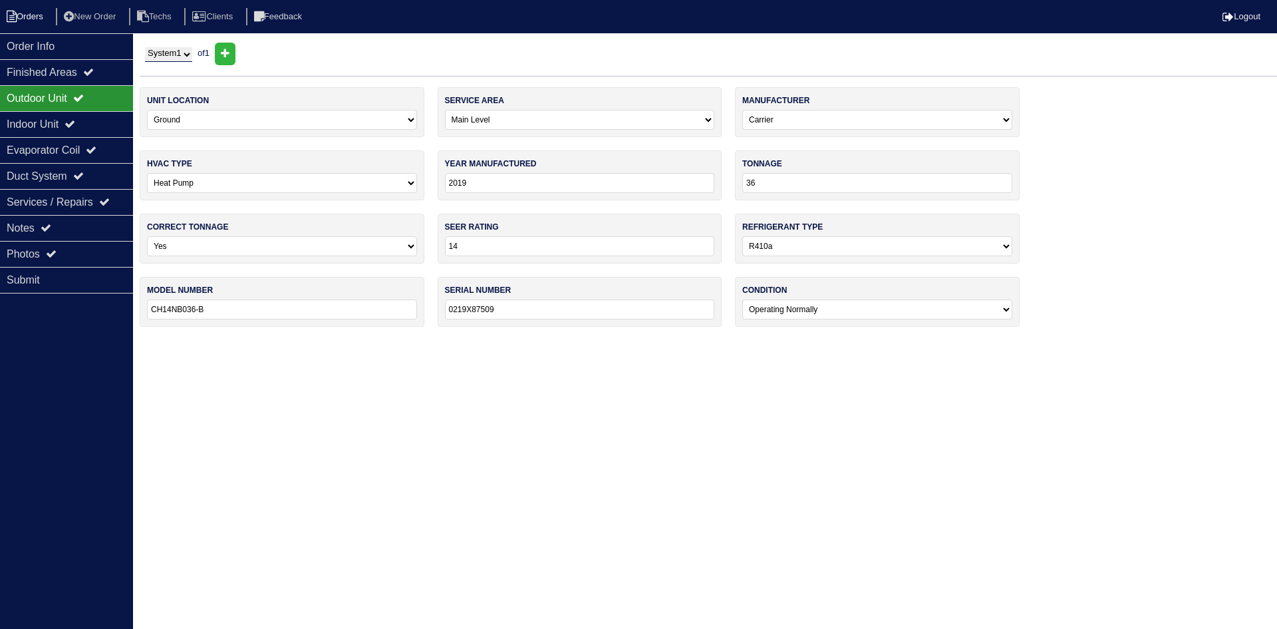
click at [37, 12] on li "Orders" at bounding box center [27, 17] width 54 height 18
select select "15"
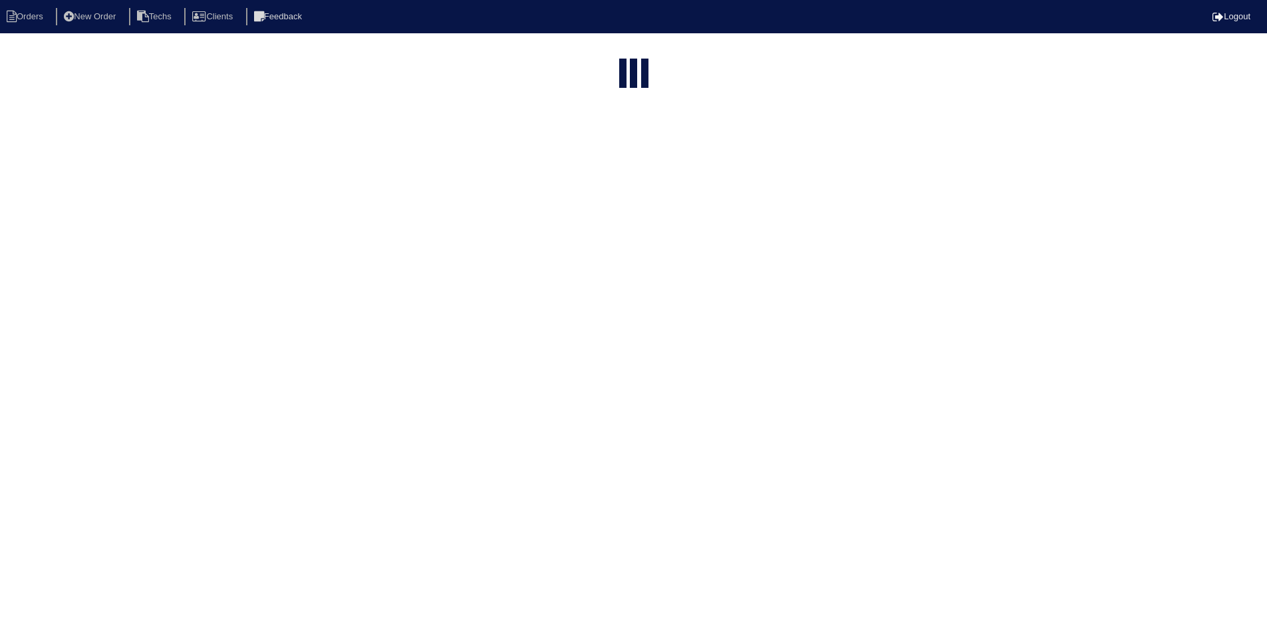
select select "field complete"
select select "need to quote"
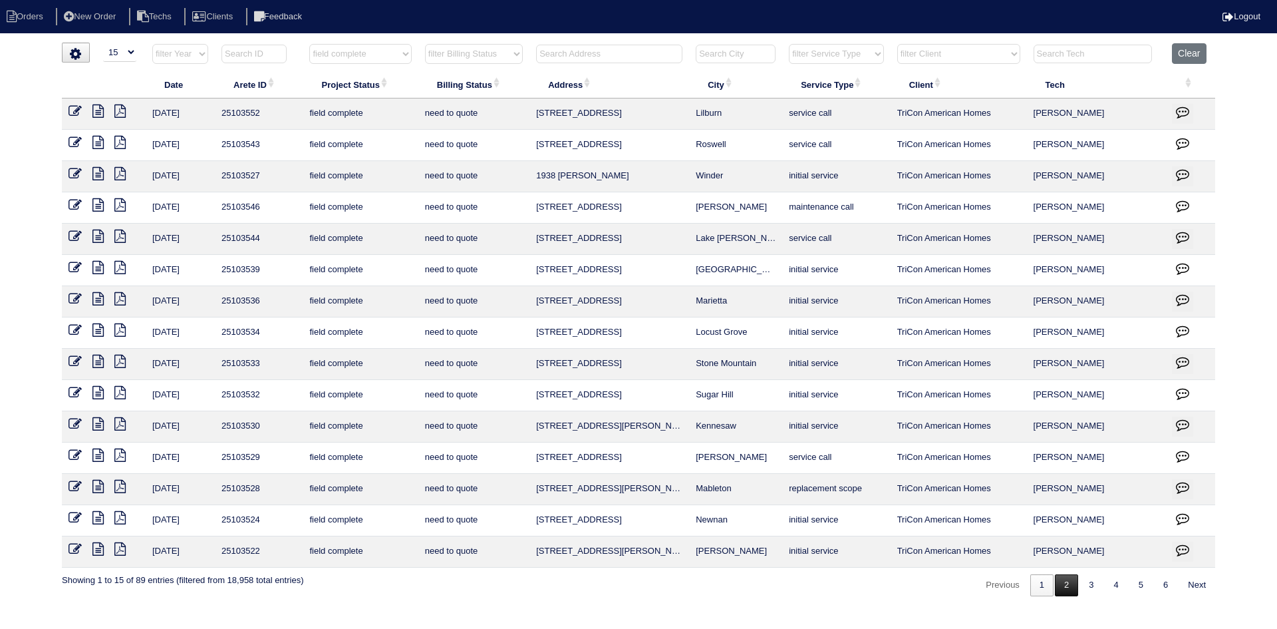
click at [1064, 591] on link "2" at bounding box center [1066, 585] width 23 height 22
select select "field complete"
select select "need to quote"
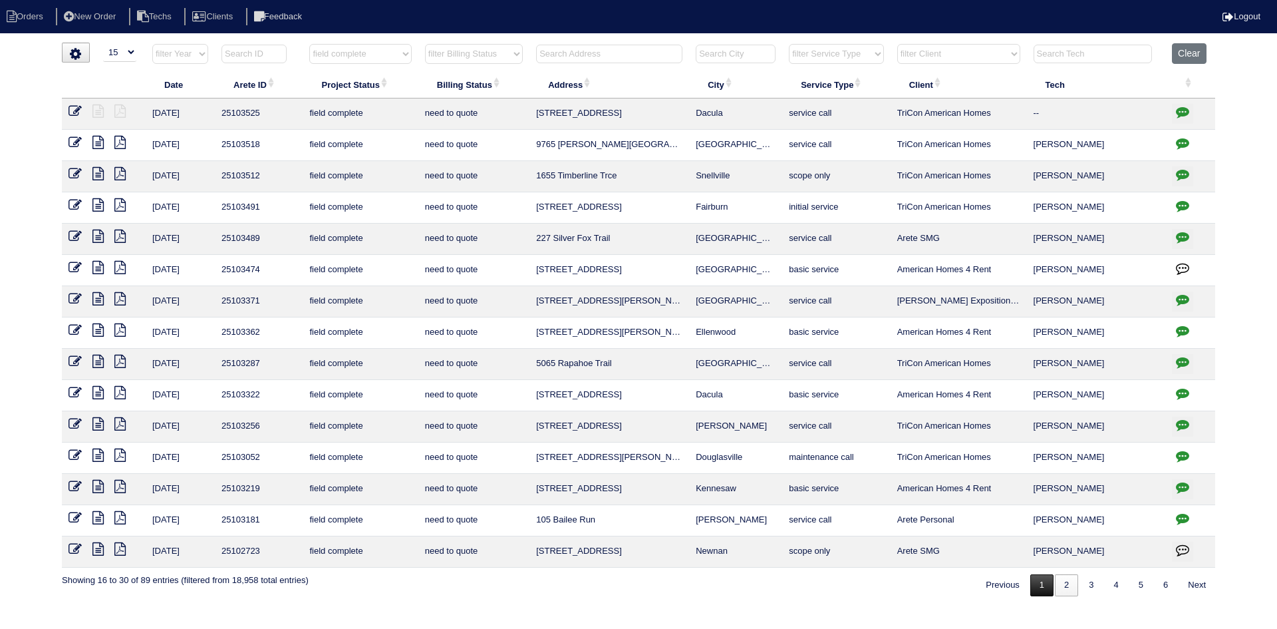
click at [1036, 588] on link "1" at bounding box center [1041, 585] width 23 height 22
select select "field complete"
select select "need to quote"
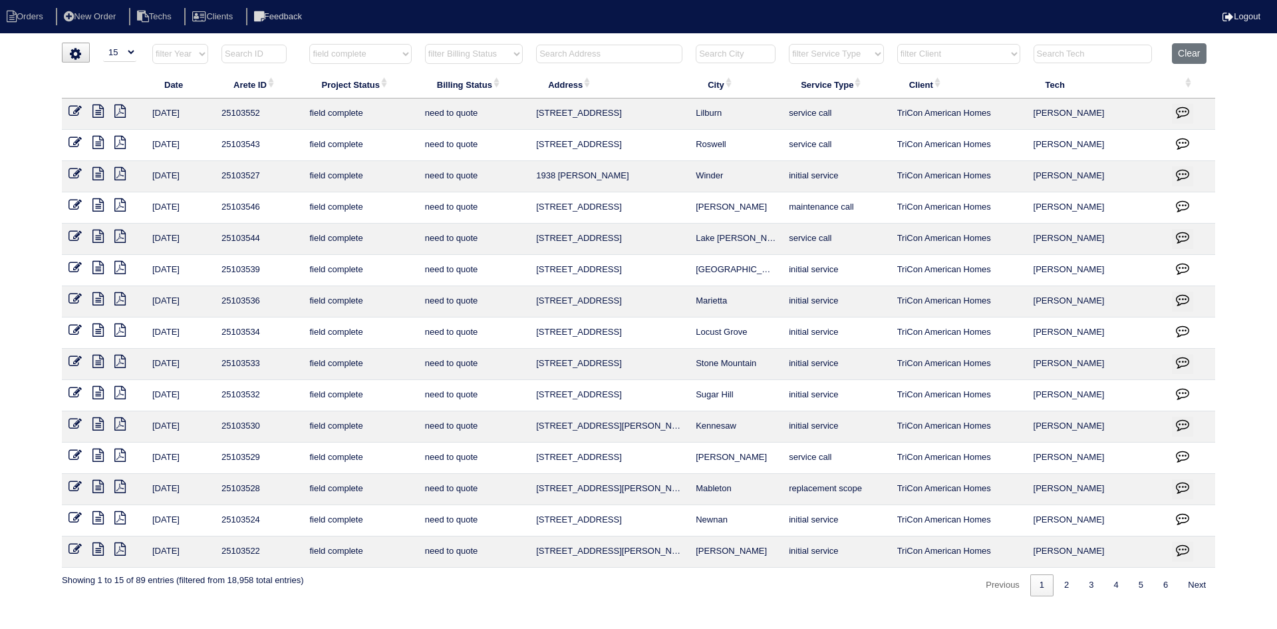
click at [98, 546] on icon at bounding box center [97, 548] width 11 height 13
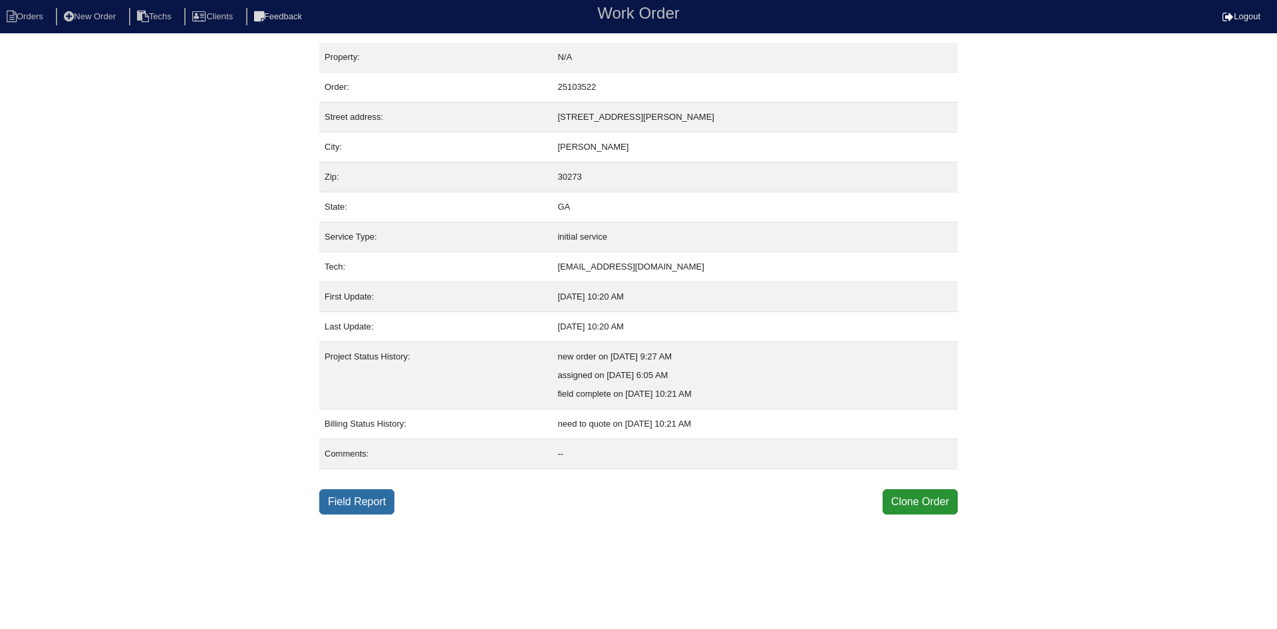
click at [354, 501] on link "Field Report" at bounding box center [356, 501] width 75 height 25
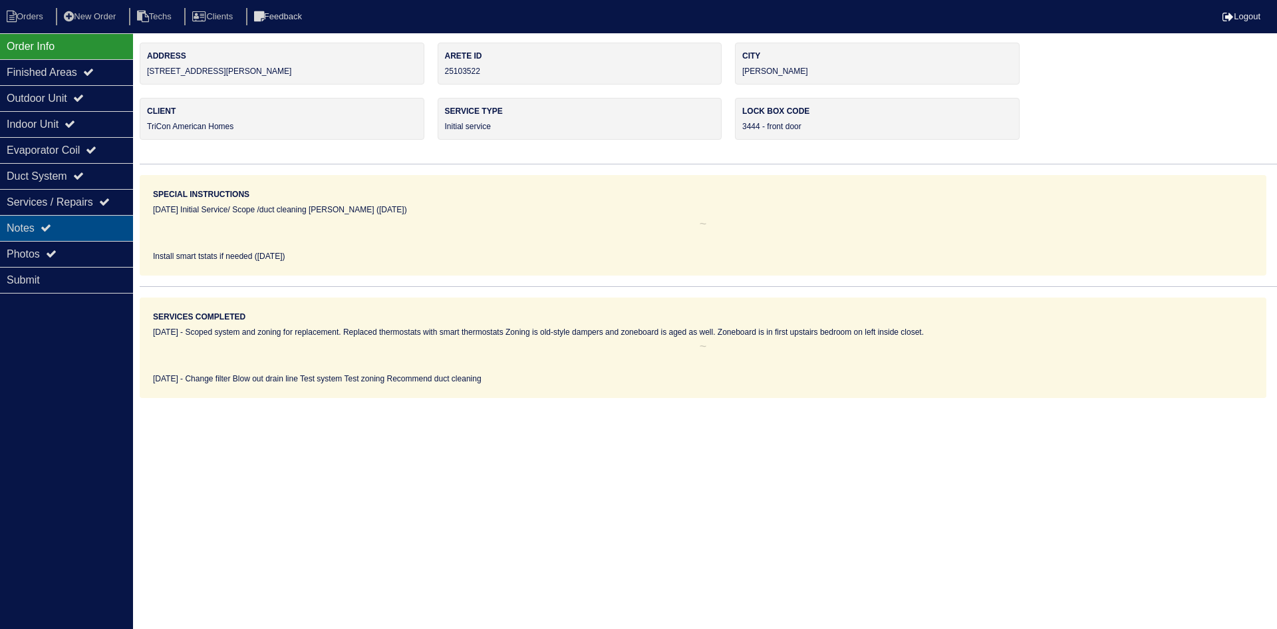
click at [74, 225] on div "Notes" at bounding box center [66, 228] width 133 height 26
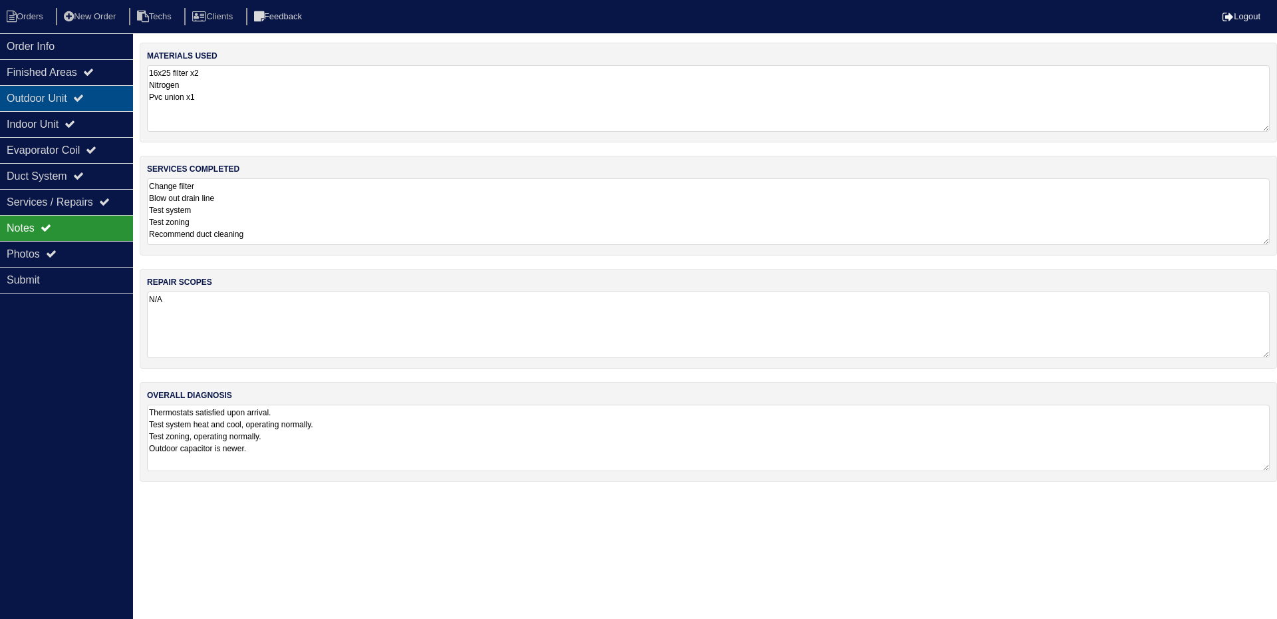
click at [84, 98] on icon at bounding box center [78, 97] width 11 height 11
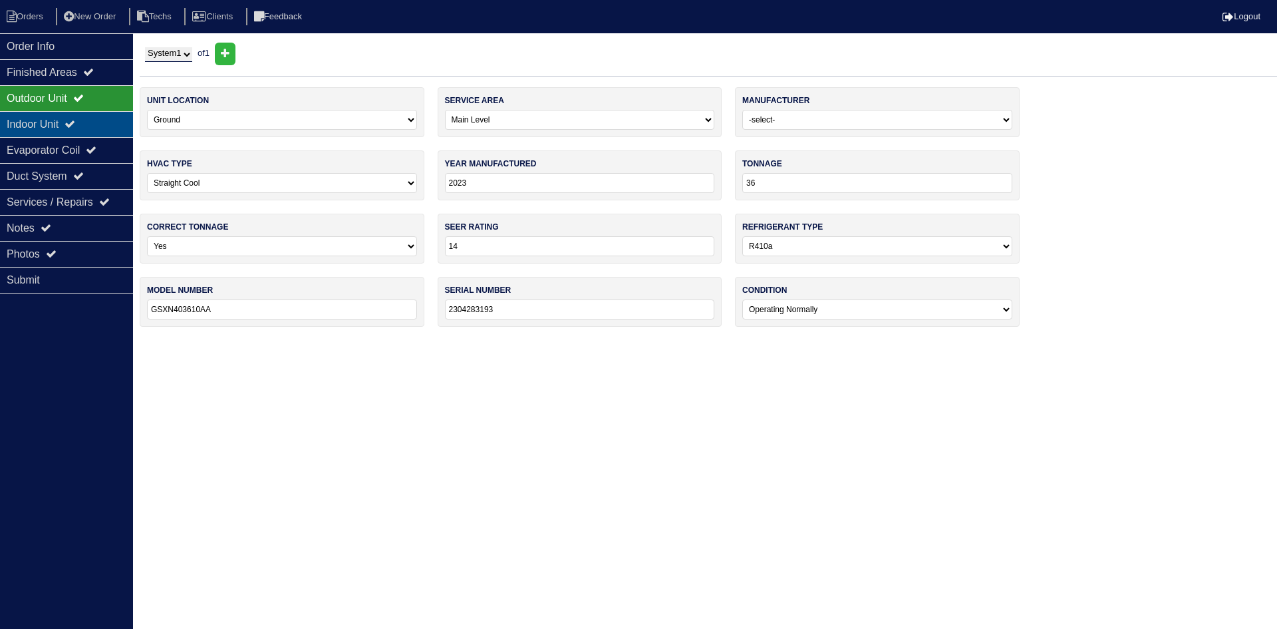
click at [75, 123] on icon at bounding box center [70, 123] width 11 height 11
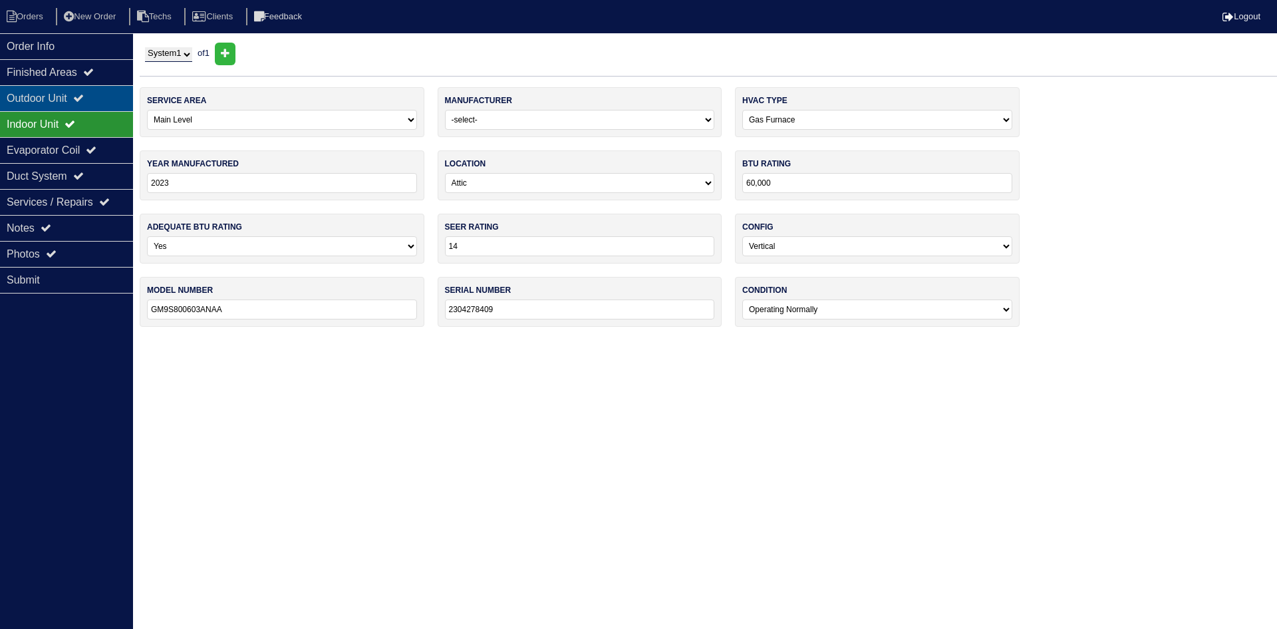
click at [81, 90] on div "Outdoor Unit" at bounding box center [66, 98] width 133 height 26
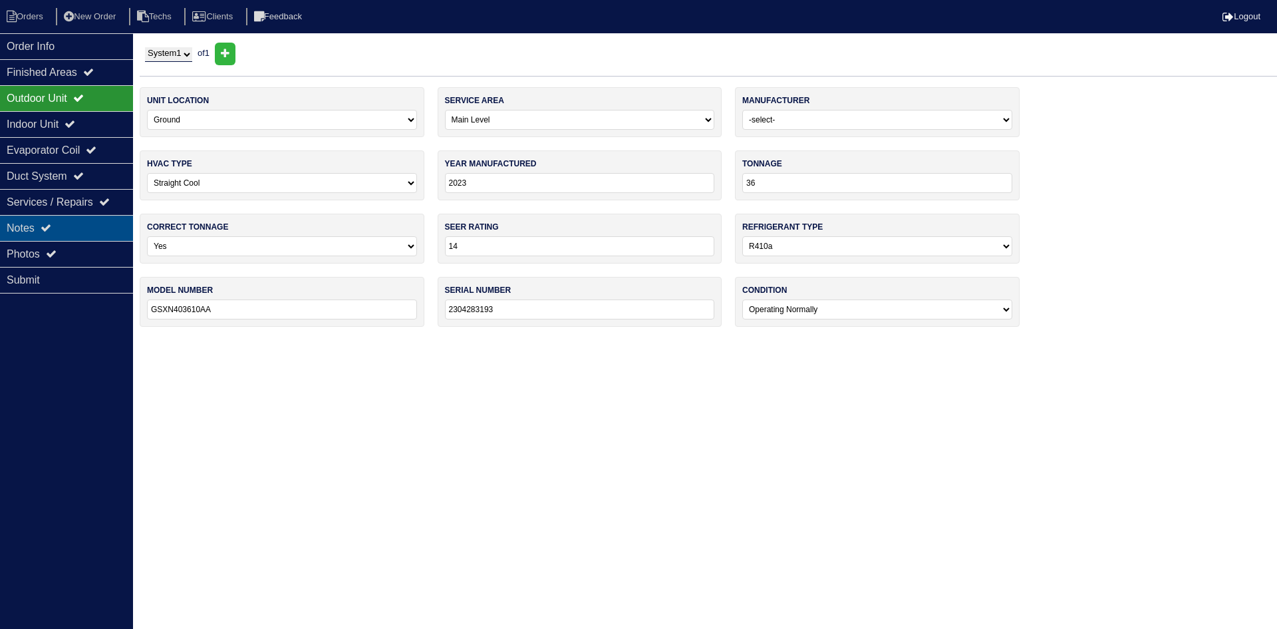
click at [88, 225] on div "Notes" at bounding box center [66, 228] width 133 height 26
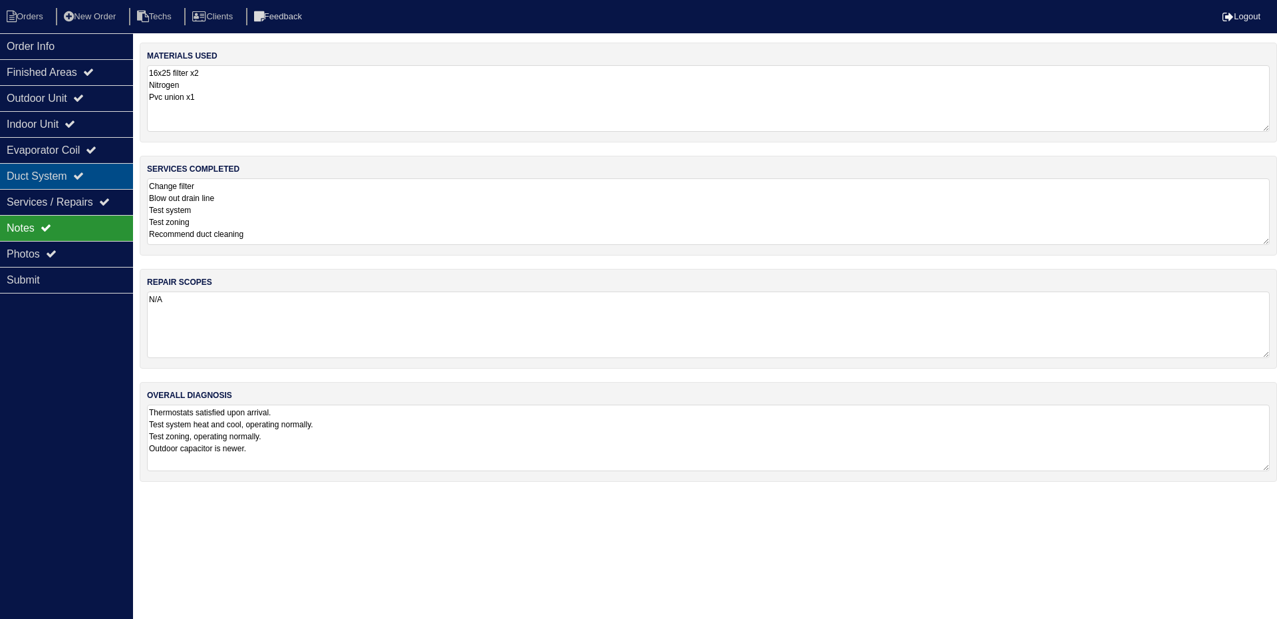
click at [57, 178] on div "Duct System" at bounding box center [66, 176] width 133 height 26
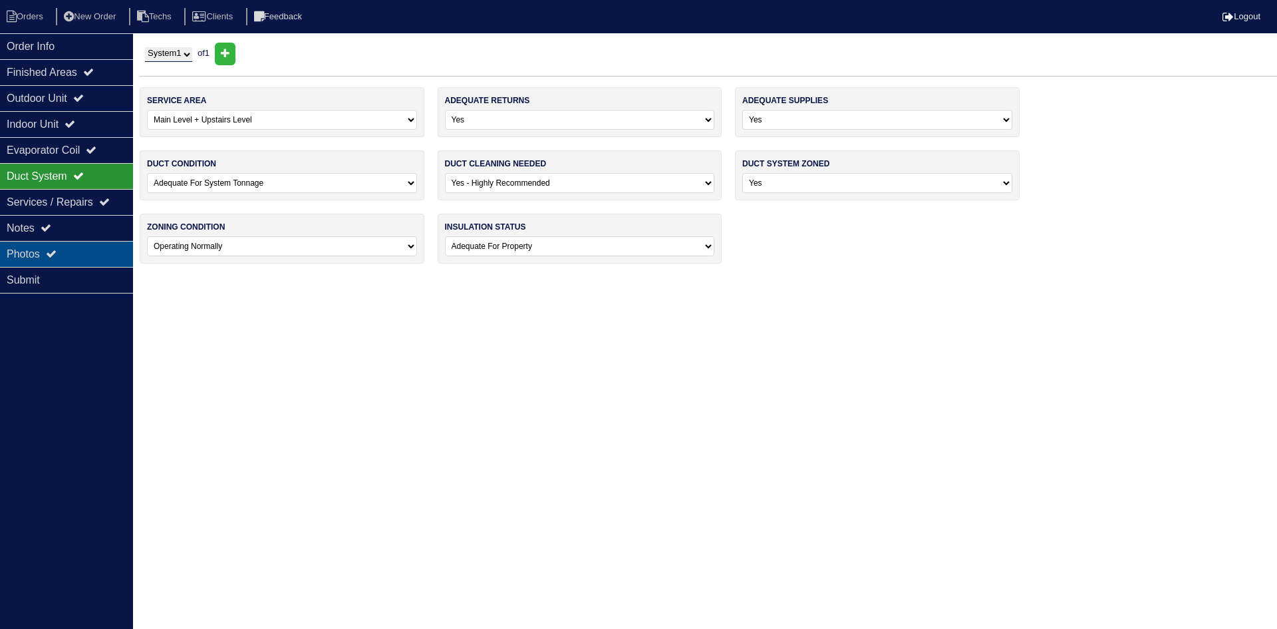
click at [83, 257] on div "Photos" at bounding box center [66, 254] width 133 height 26
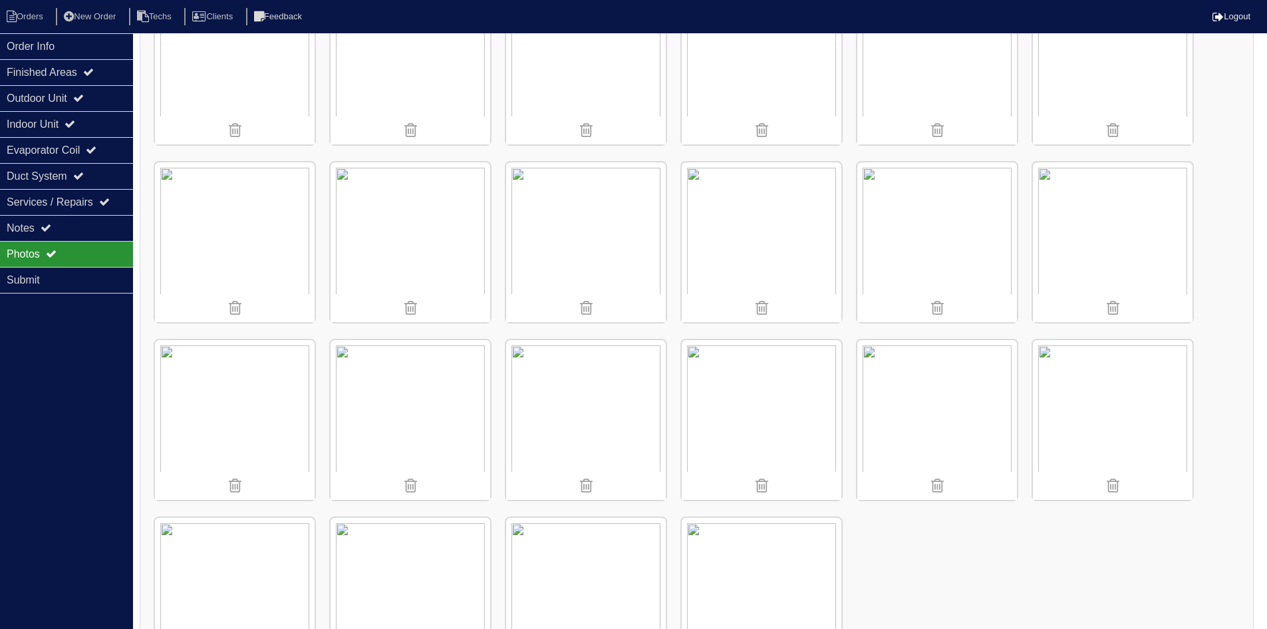
scroll to position [1022, 0]
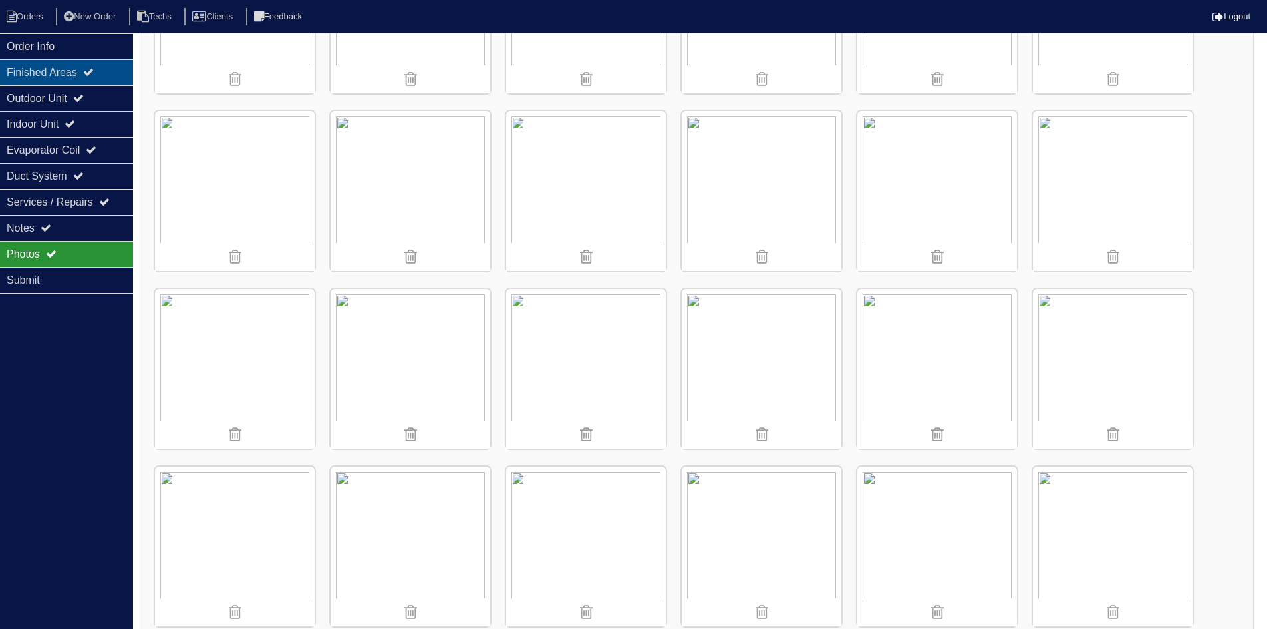
click at [84, 74] on div "Finished Areas" at bounding box center [66, 72] width 133 height 26
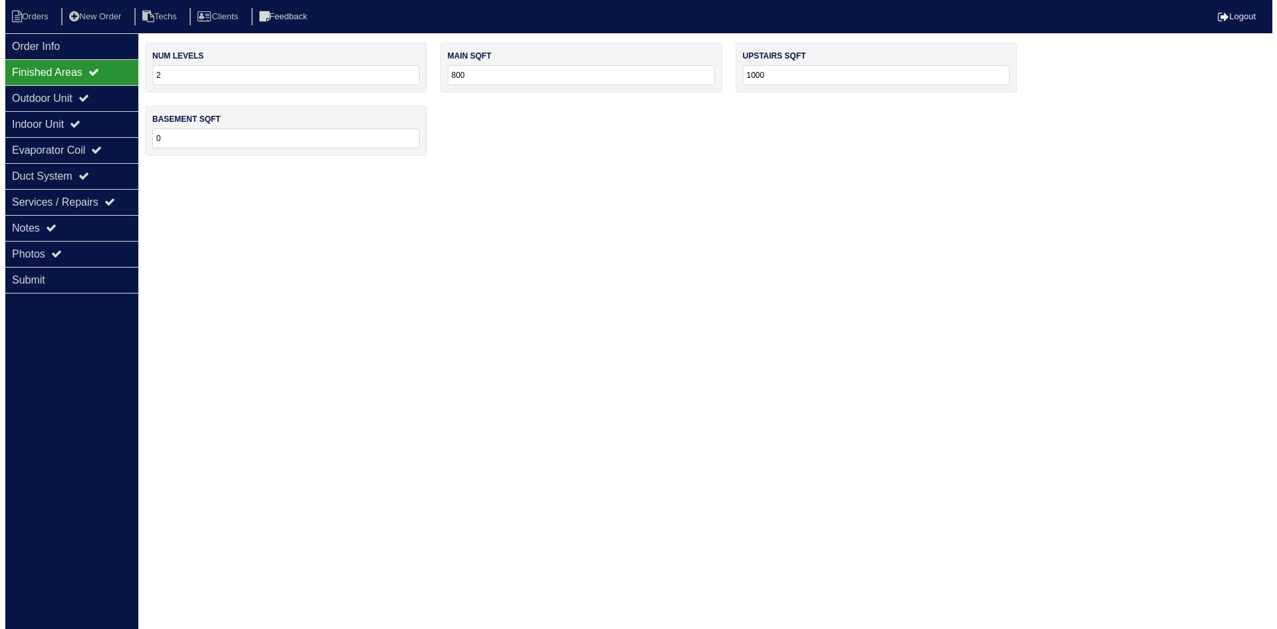
scroll to position [0, 0]
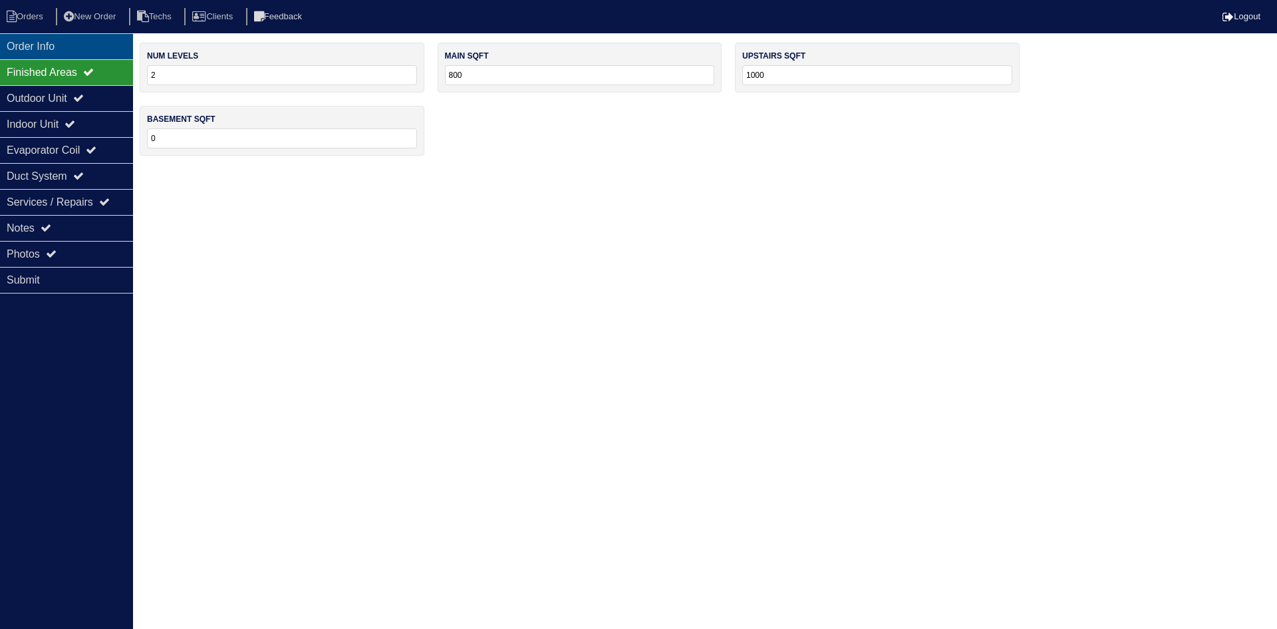
click at [82, 53] on div "Order Info" at bounding box center [66, 46] width 133 height 26
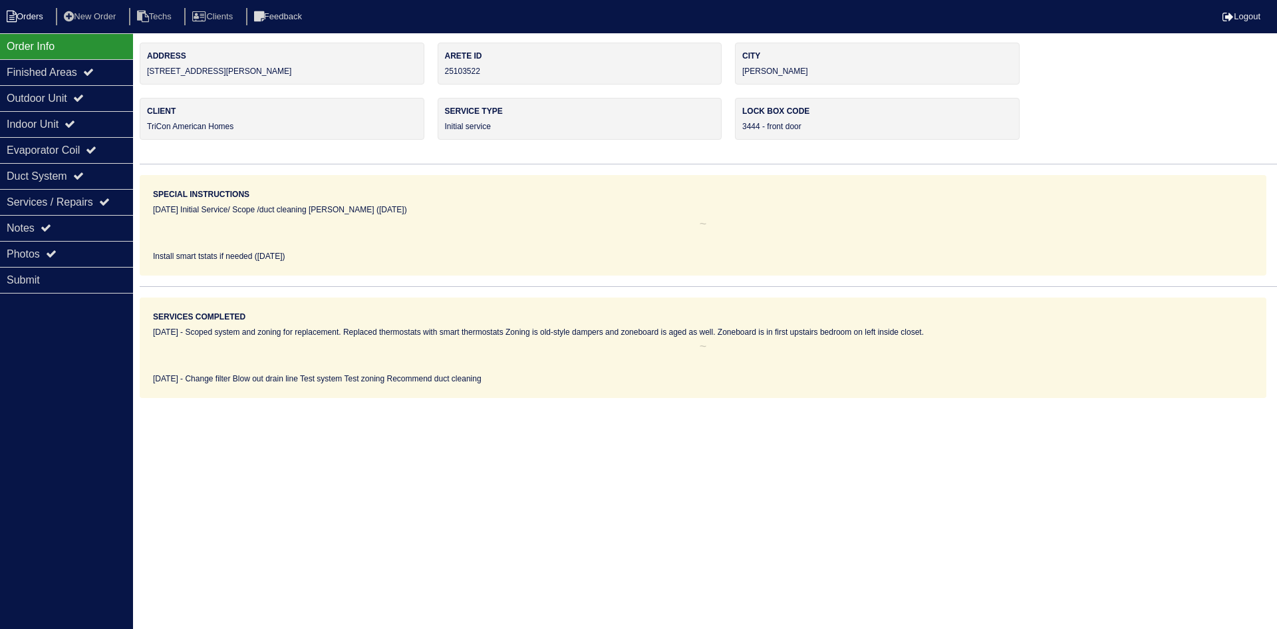
click at [31, 17] on li "Orders" at bounding box center [27, 17] width 54 height 18
select select "15"
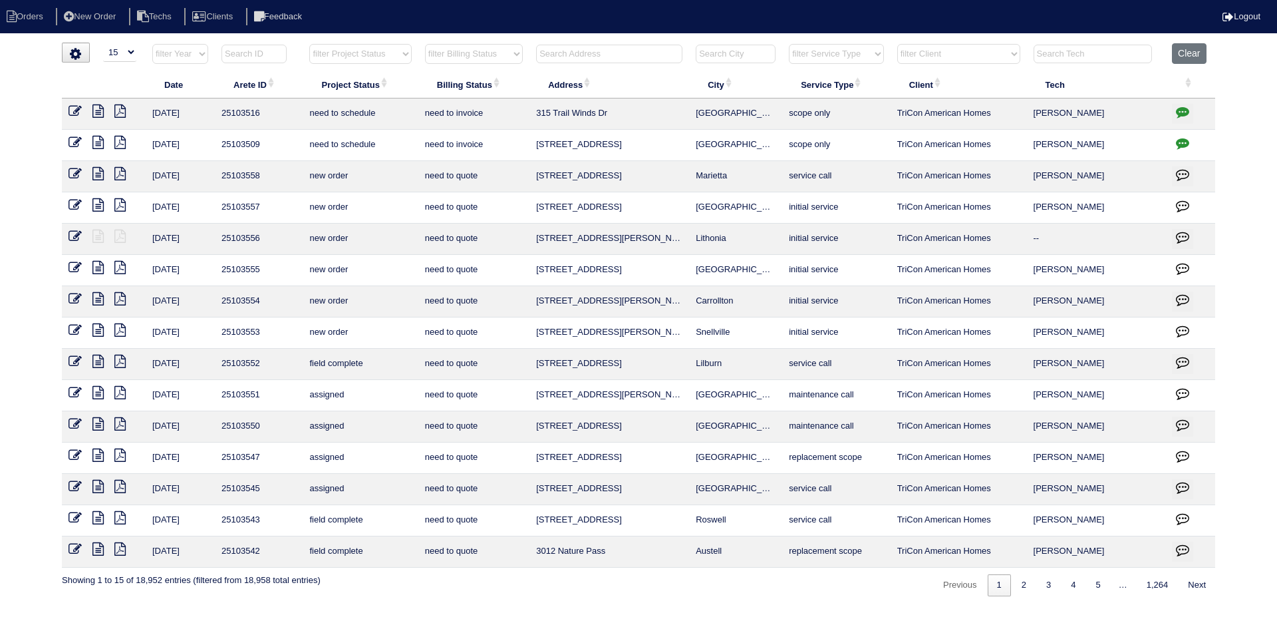
click at [380, 51] on select "filter Project Status -- Any Project Status -- new order assigned in progress f…" at bounding box center [360, 54] width 102 height 20
click at [309, 44] on select "filter Project Status -- Any Project Status -- new order assigned in progress f…" at bounding box center [360, 54] width 102 height 20
select select "field complete"
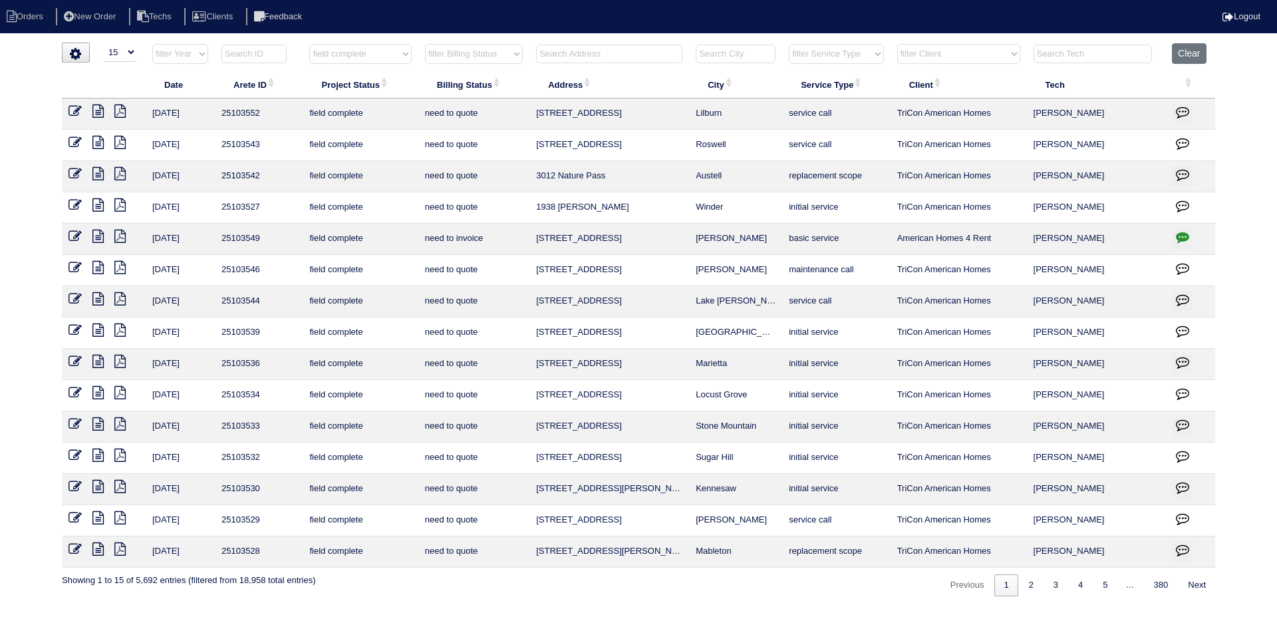
click at [479, 52] on select "filter Billing Status -- Any Billing Status -- need to quote quoted need to inv…" at bounding box center [474, 54] width 98 height 20
select select "need to quote"
click at [425, 44] on select "filter Billing Status -- Any Billing Status -- need to quote quoted need to inv…" at bounding box center [474, 54] width 98 height 20
select select "field complete"
select select "need to quote"
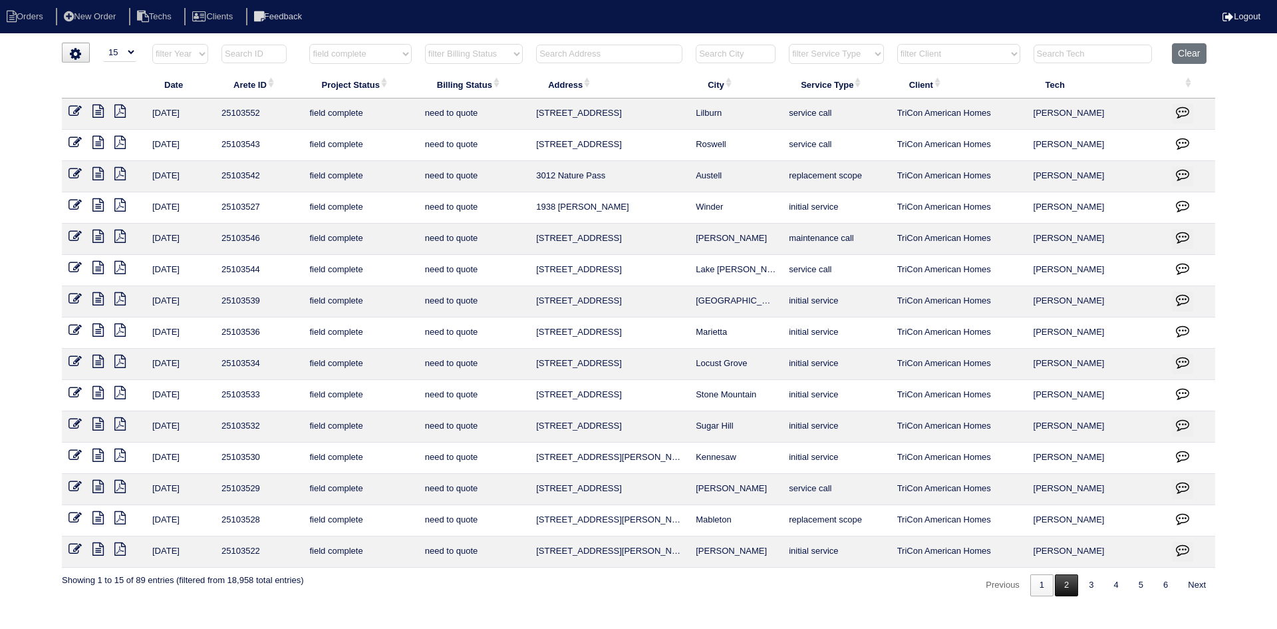
click at [1061, 587] on link "2" at bounding box center [1066, 585] width 23 height 22
select select "field complete"
select select "need to quote"
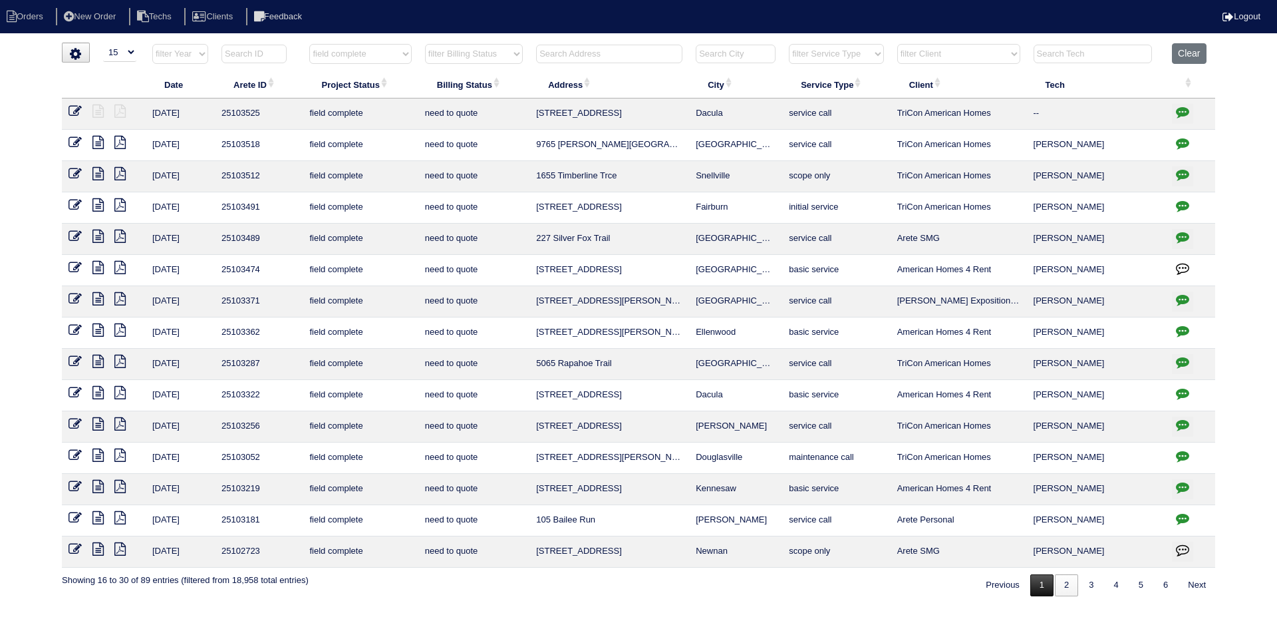
click at [1034, 587] on link "1" at bounding box center [1041, 585] width 23 height 22
select select "field complete"
select select "need to quote"
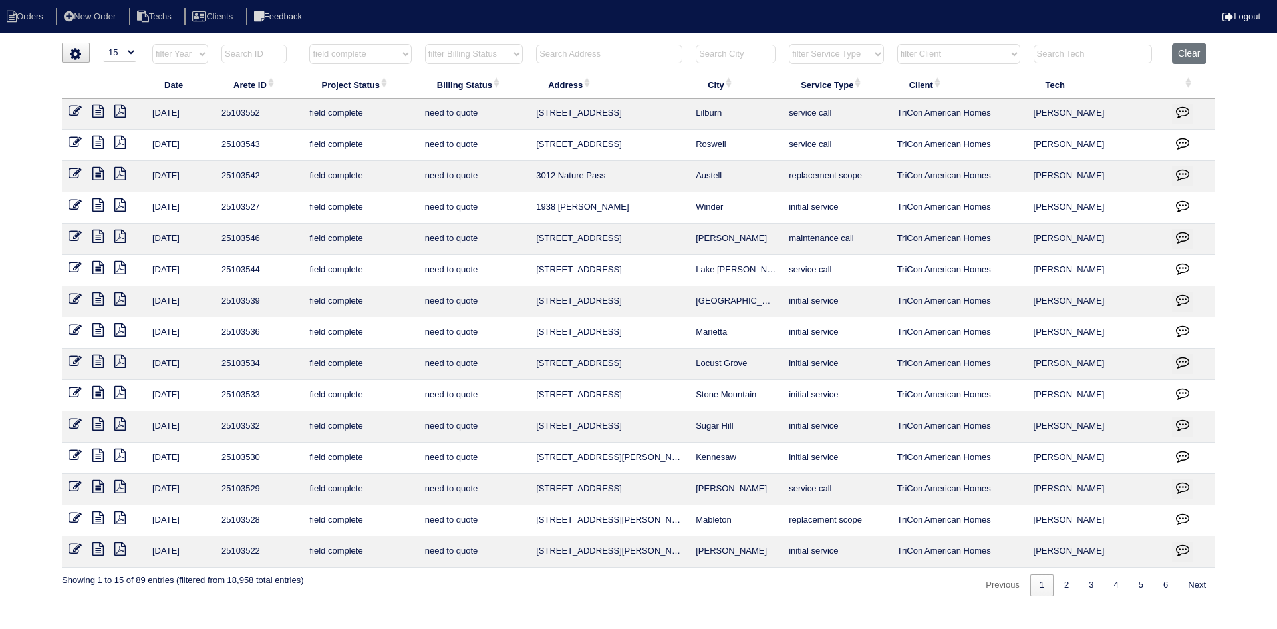
click at [96, 511] on icon at bounding box center [97, 517] width 11 height 13
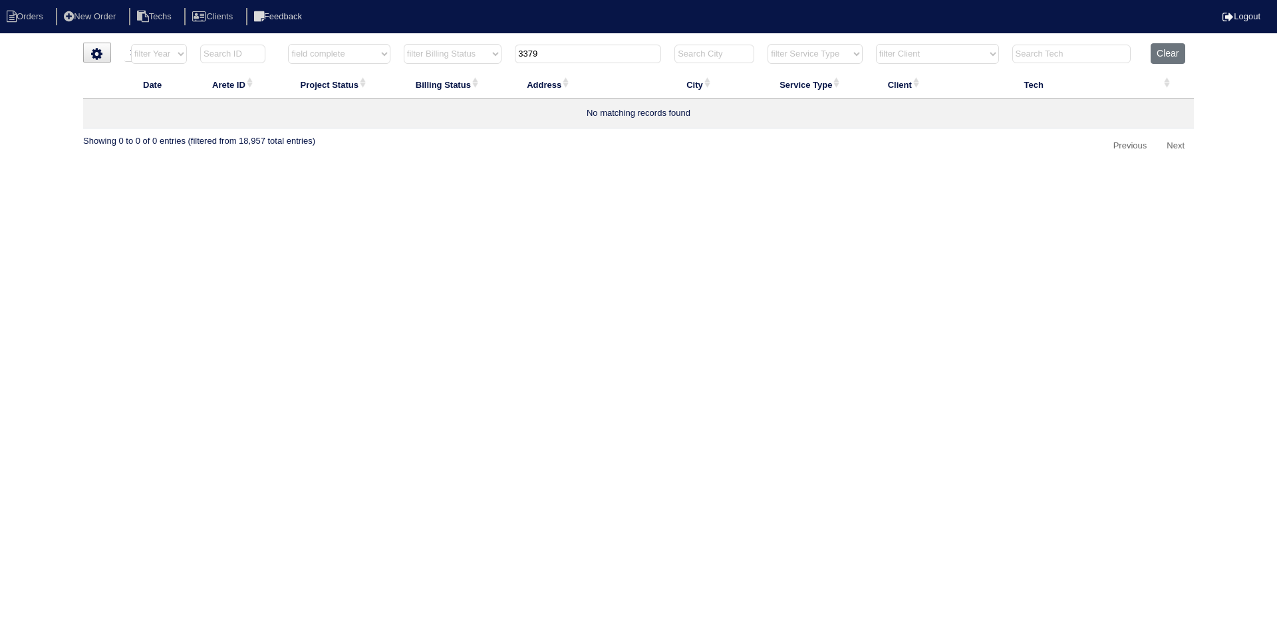
select select "15"
select select "field complete"
select select "need to quote"
drag, startPoint x: 551, startPoint y: 61, endPoint x: 514, endPoint y: 55, distance: 37.0
click at [514, 55] on th "3379" at bounding box center [588, 56] width 160 height 27
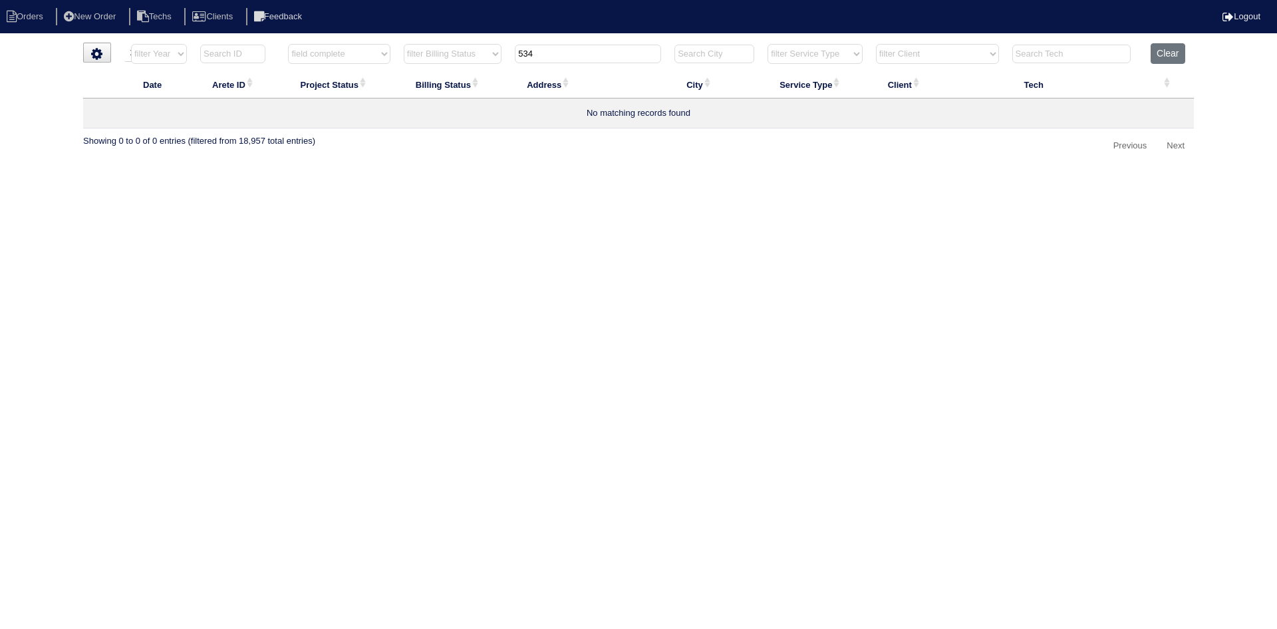
type input "5348"
select select "field complete"
select select "need to quote"
type input "5348 m"
select select "field complete"
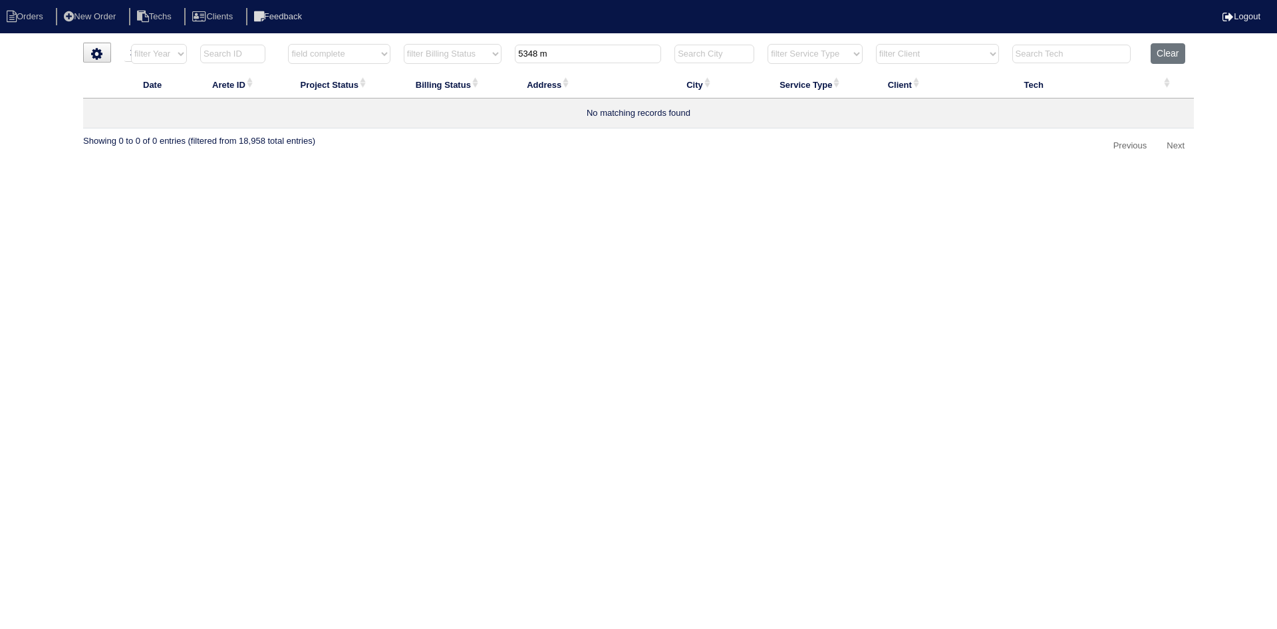
select select "need to quote"
type input "5348 m"
click at [1169, 51] on button "Clear" at bounding box center [1168, 53] width 34 height 21
select select
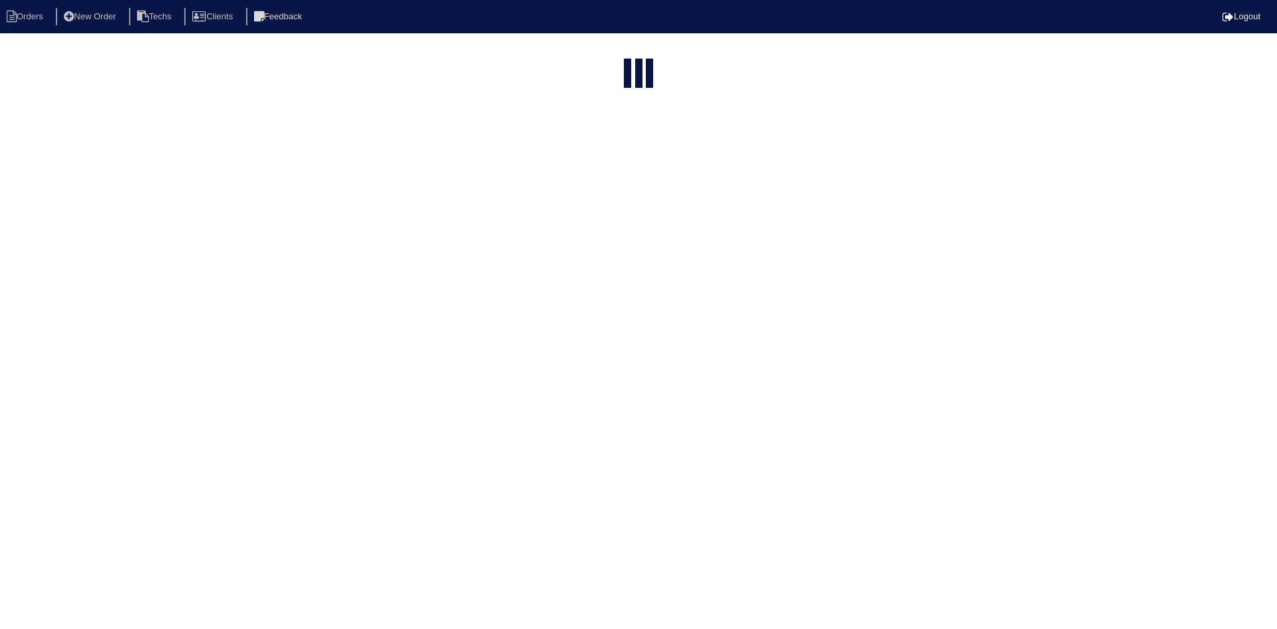
select select "15"
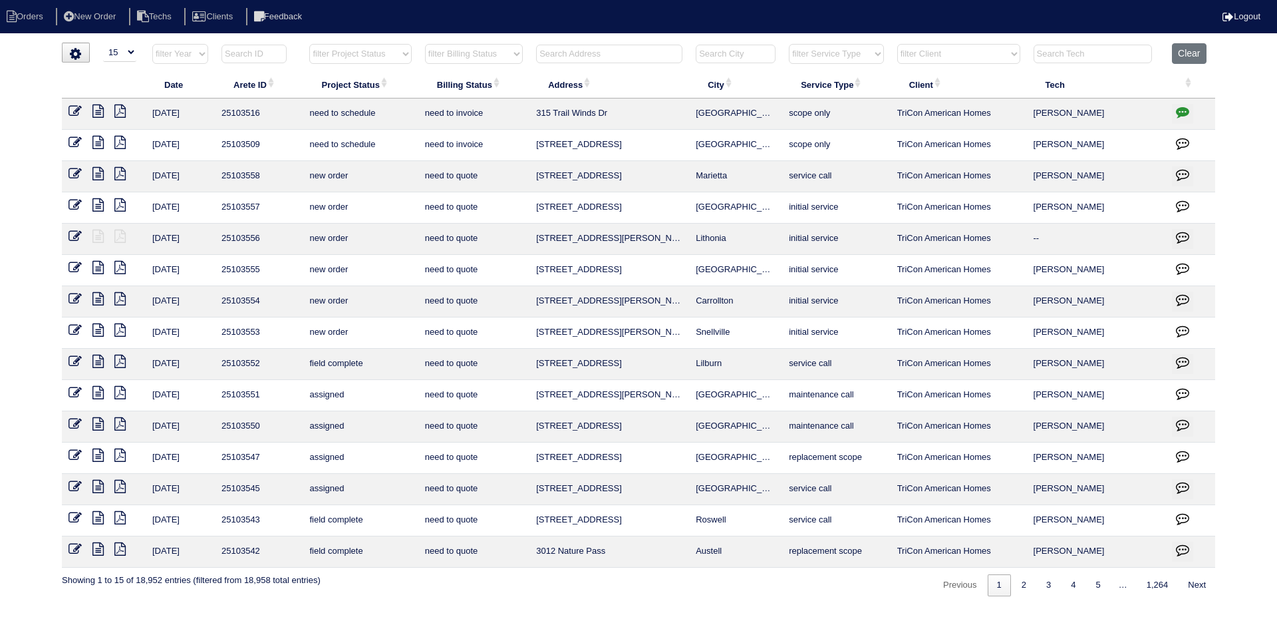
click at [580, 51] on input "text" at bounding box center [609, 54] width 146 height 19
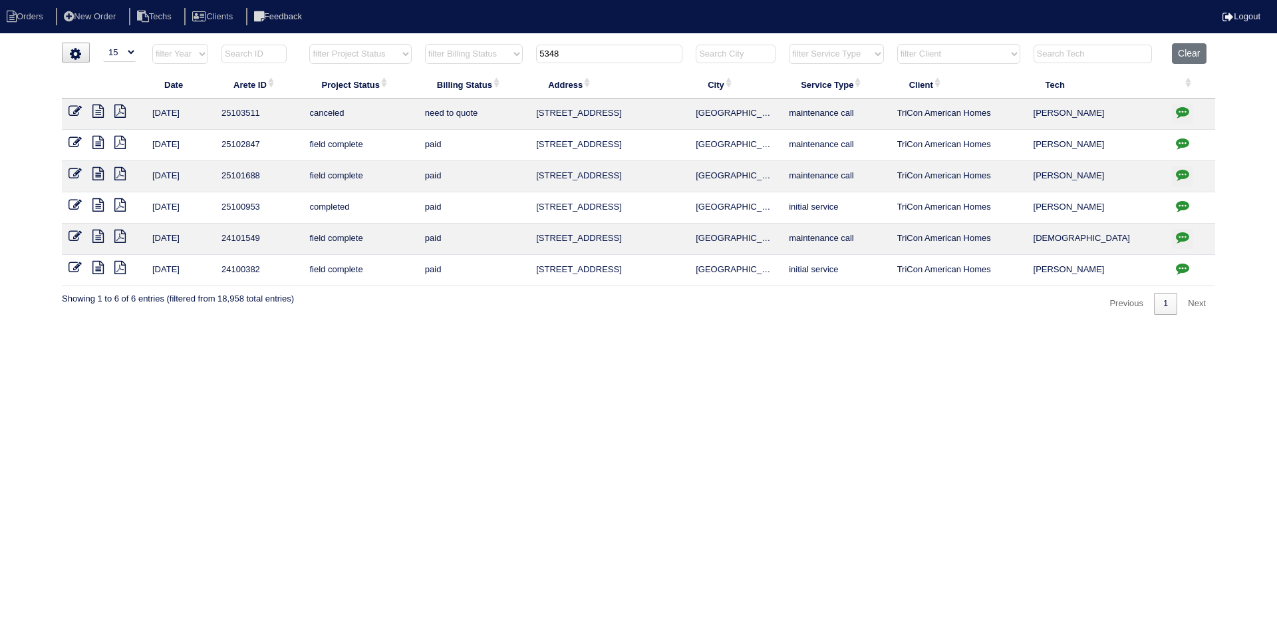
type input "5348"
click at [71, 109] on icon at bounding box center [75, 110] width 13 height 13
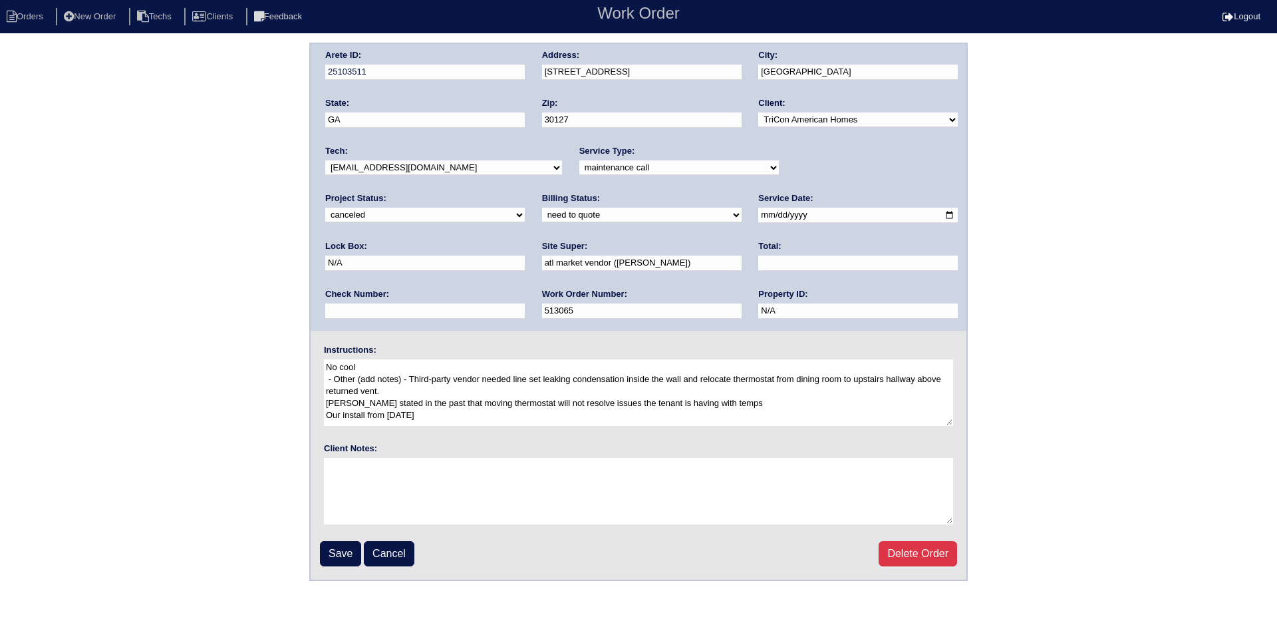
click at [525, 208] on select "new order assigned in progress field complete need to schedule admin review arc…" at bounding box center [425, 215] width 200 height 15
select select "assigned"
click at [525, 208] on select "new order assigned in progress field complete need to schedule admin review arc…" at bounding box center [425, 215] width 200 height 15
click at [457, 164] on select "-select- [EMAIL_ADDRESS][DOMAIN_NAME] [EMAIL_ADDRESS][DOMAIN_NAME] [EMAIL_ADDRE…" at bounding box center [443, 167] width 237 height 15
select select "36"
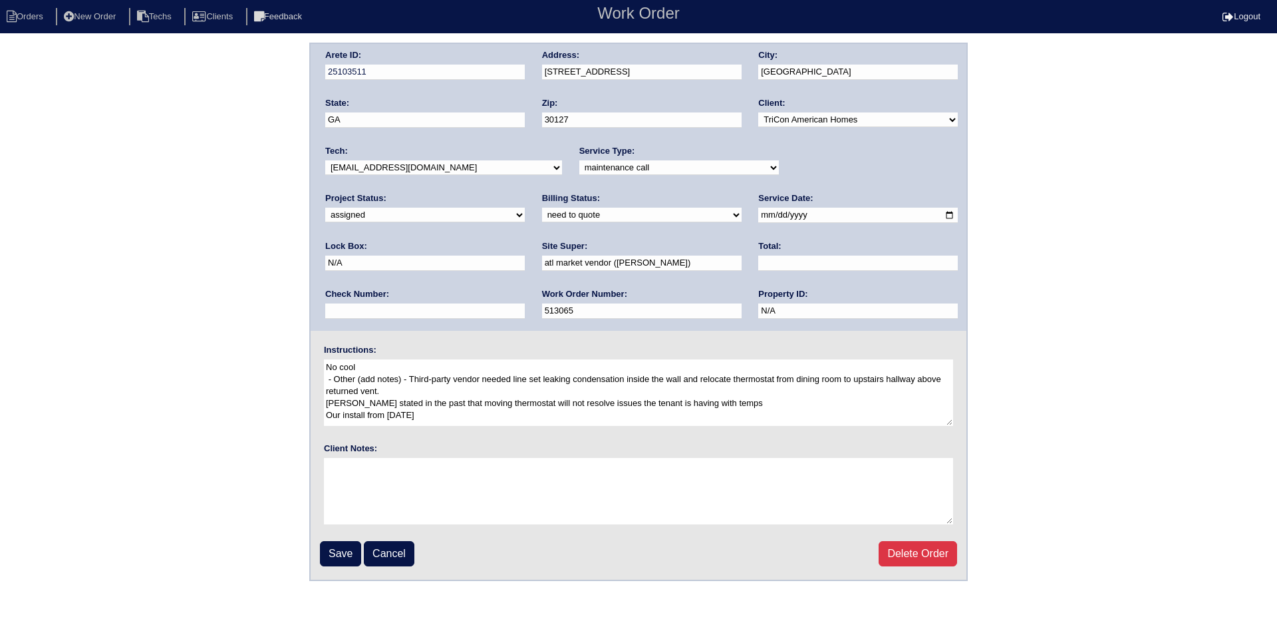
click at [325, 160] on select "-select- [EMAIL_ADDRESS][DOMAIN_NAME] [EMAIL_ADDRESS][DOMAIN_NAME] [EMAIL_ADDRE…" at bounding box center [443, 167] width 237 height 15
drag, startPoint x: 332, startPoint y: 547, endPoint x: 148, endPoint y: 511, distance: 187.8
click at [331, 547] on input "Save" at bounding box center [340, 553] width 41 height 25
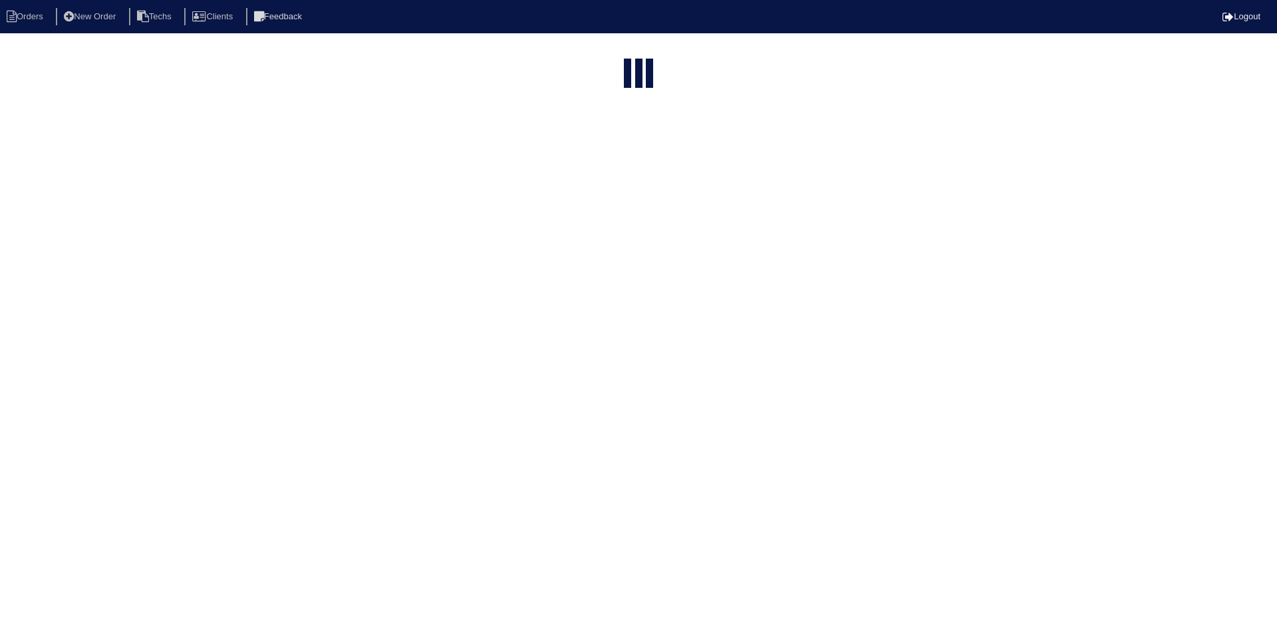
select select "15"
type input "5348"
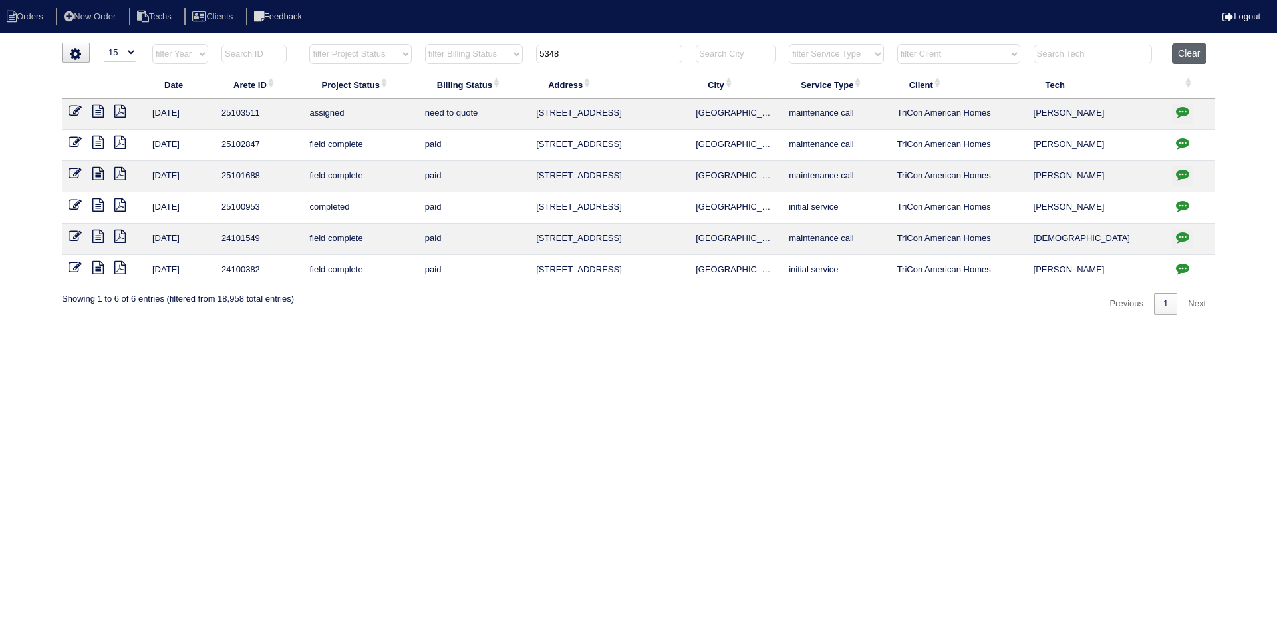
click at [1197, 47] on button "Clear" at bounding box center [1189, 53] width 34 height 21
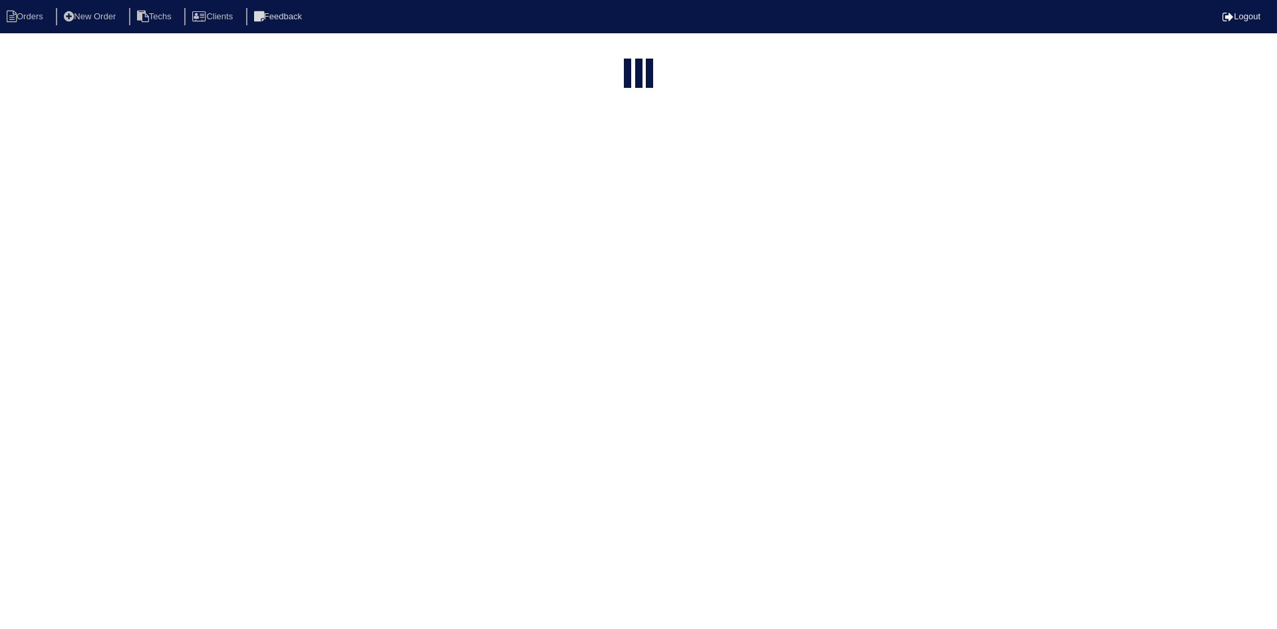
select select "15"
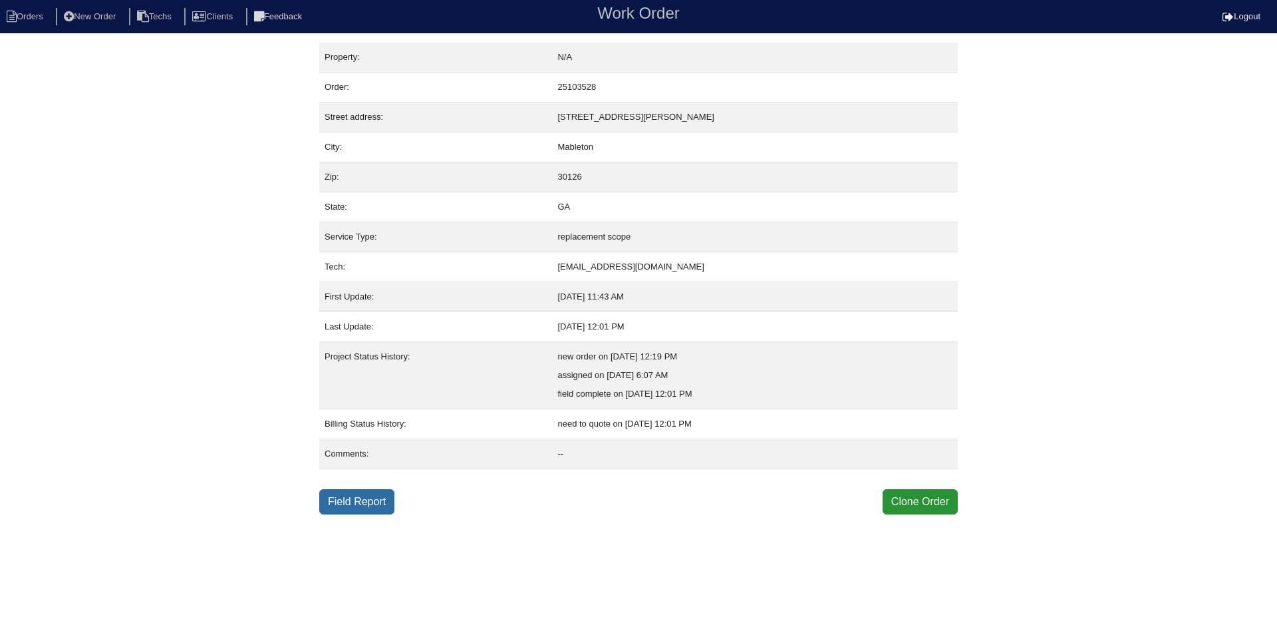
click at [366, 500] on link "Field Report" at bounding box center [356, 501] width 75 height 25
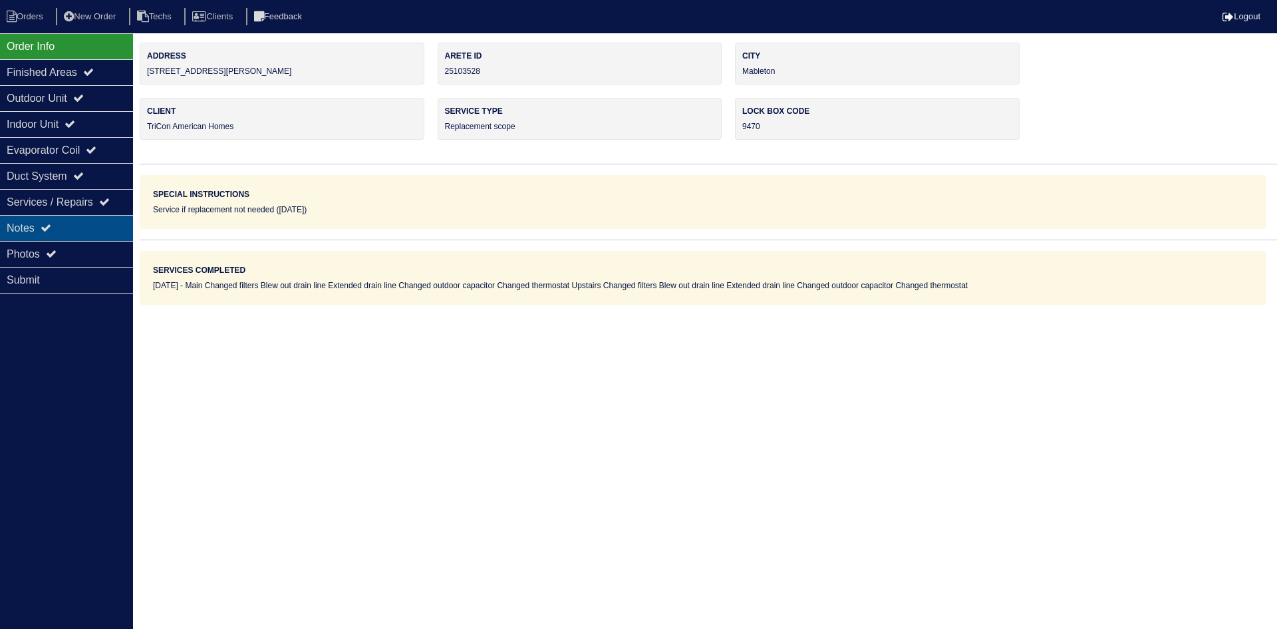
click at [82, 224] on div "Notes" at bounding box center [66, 228] width 133 height 26
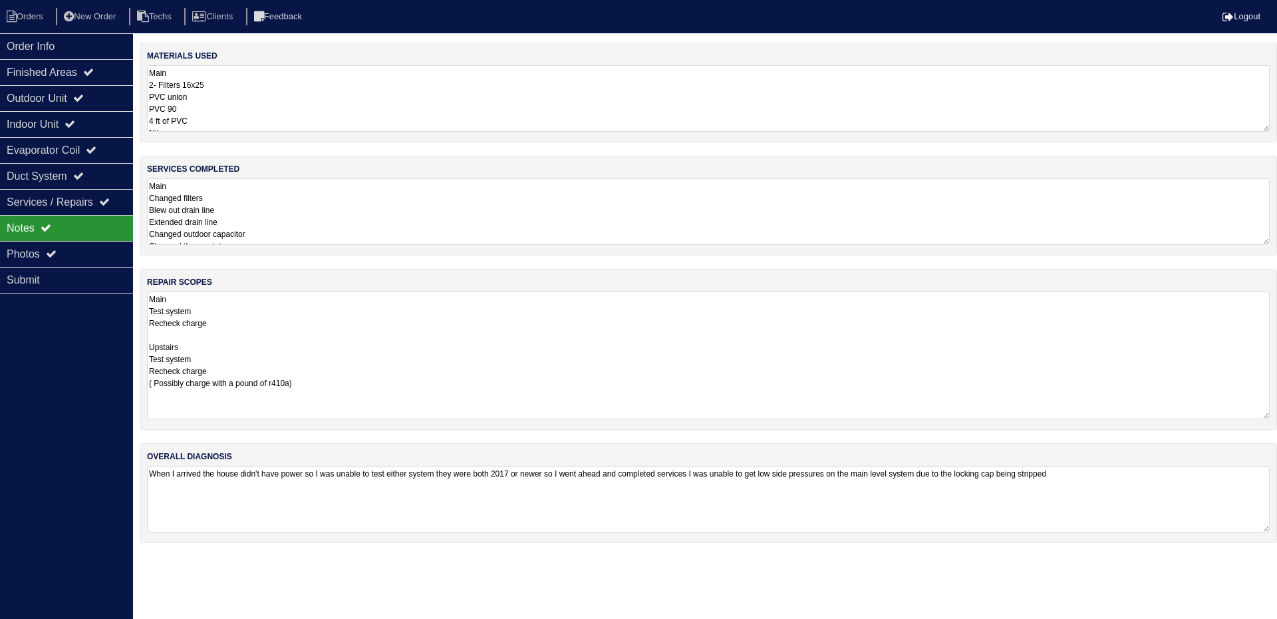
drag, startPoint x: 1262, startPoint y: 350, endPoint x: 1266, endPoint y: 411, distance: 61.3
click at [1266, 411] on textarea "Main Test system Recheck charge Upstairs Test system Recheck charge ( Possibly …" at bounding box center [708, 355] width 1123 height 128
click at [78, 45] on div "Order Info" at bounding box center [66, 46] width 133 height 26
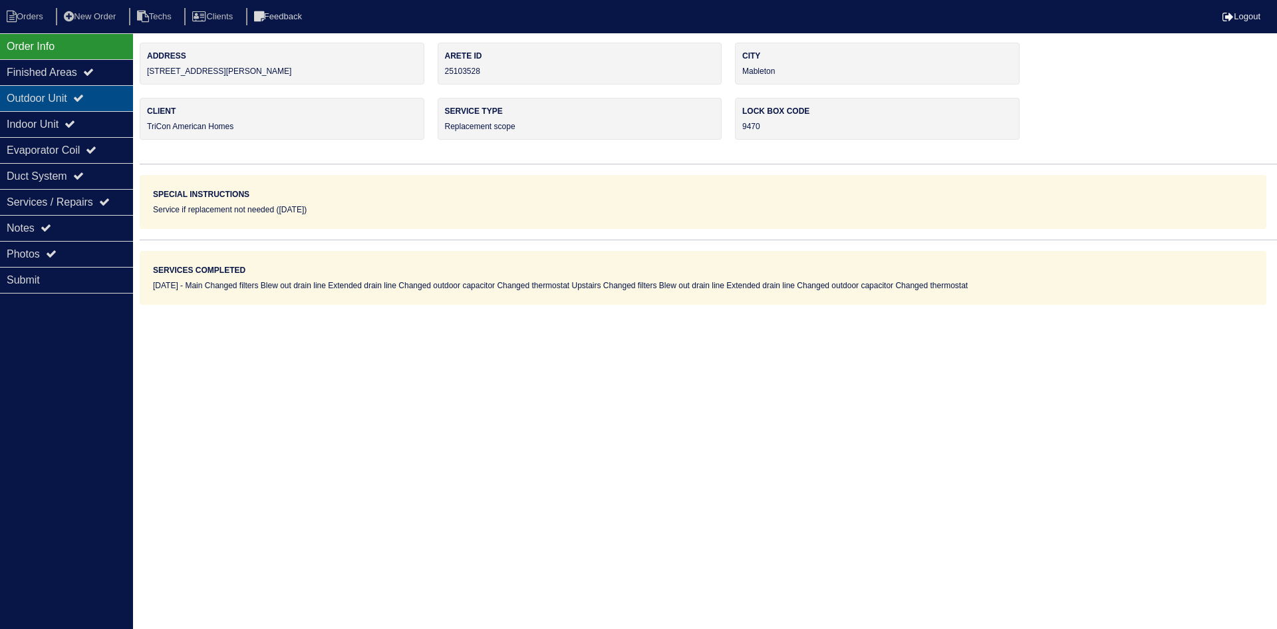
click at [80, 98] on div "Outdoor Unit" at bounding box center [66, 98] width 133 height 26
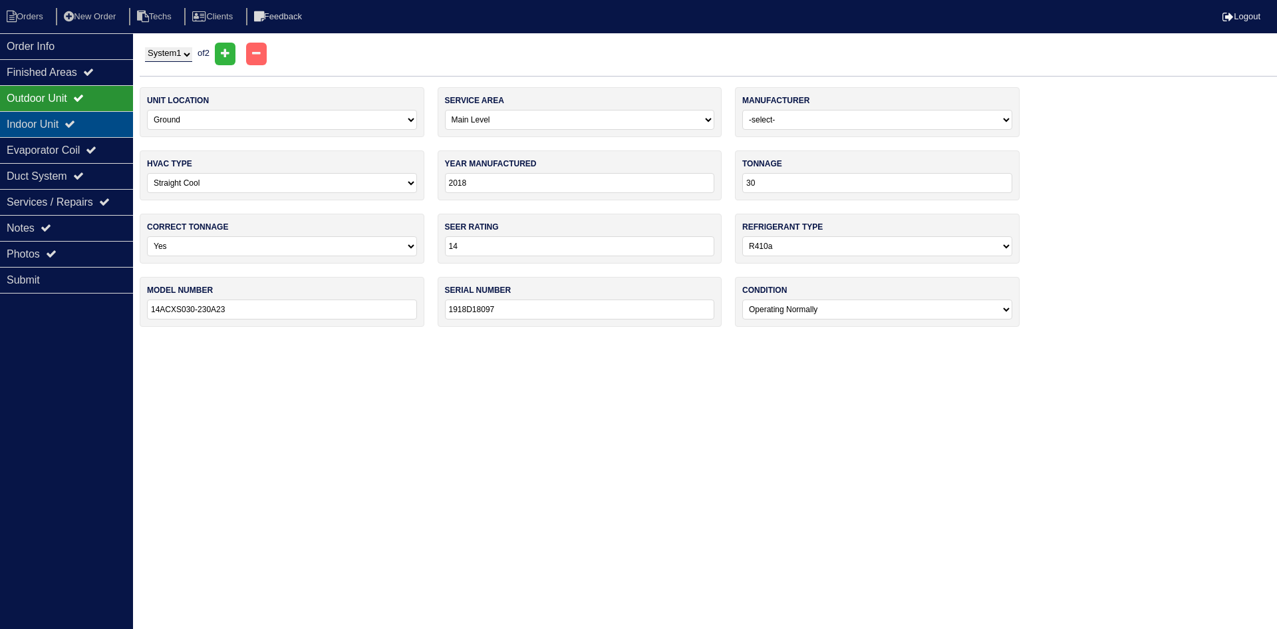
click at [81, 118] on div "Indoor Unit" at bounding box center [66, 124] width 133 height 26
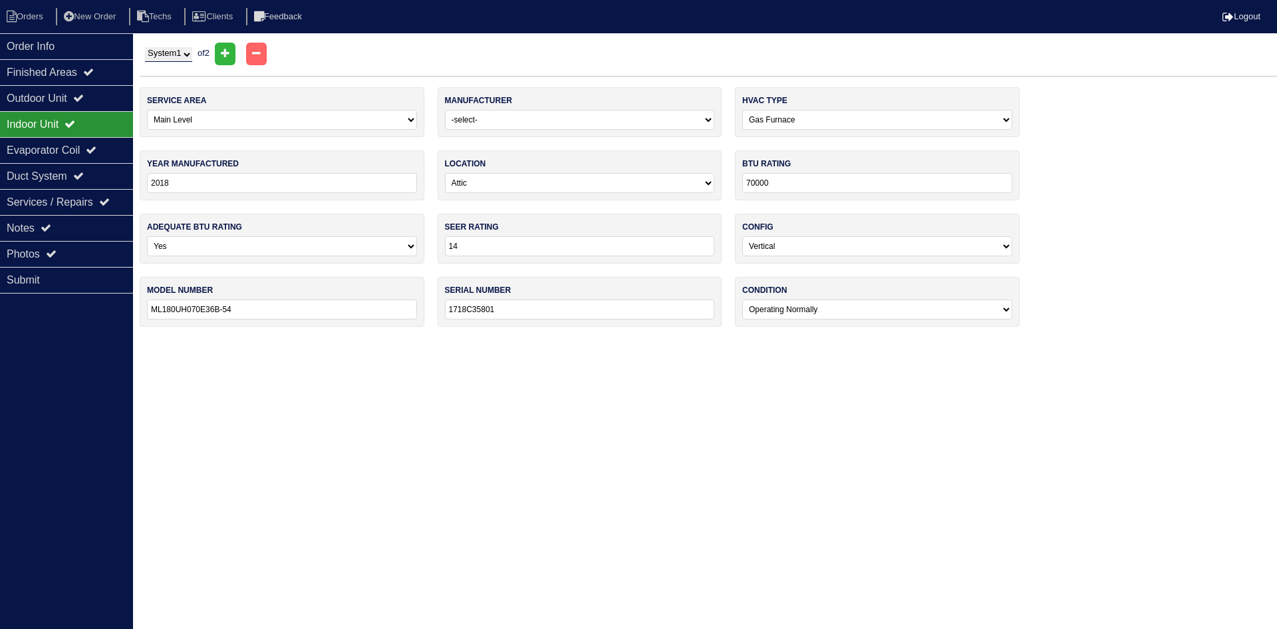
click at [169, 55] on select "System 1 System 2" at bounding box center [168, 54] width 47 height 15
select select "2"
click at [145, 47] on select "System 1 System 2" at bounding box center [168, 54] width 47 height 15
select select "1"
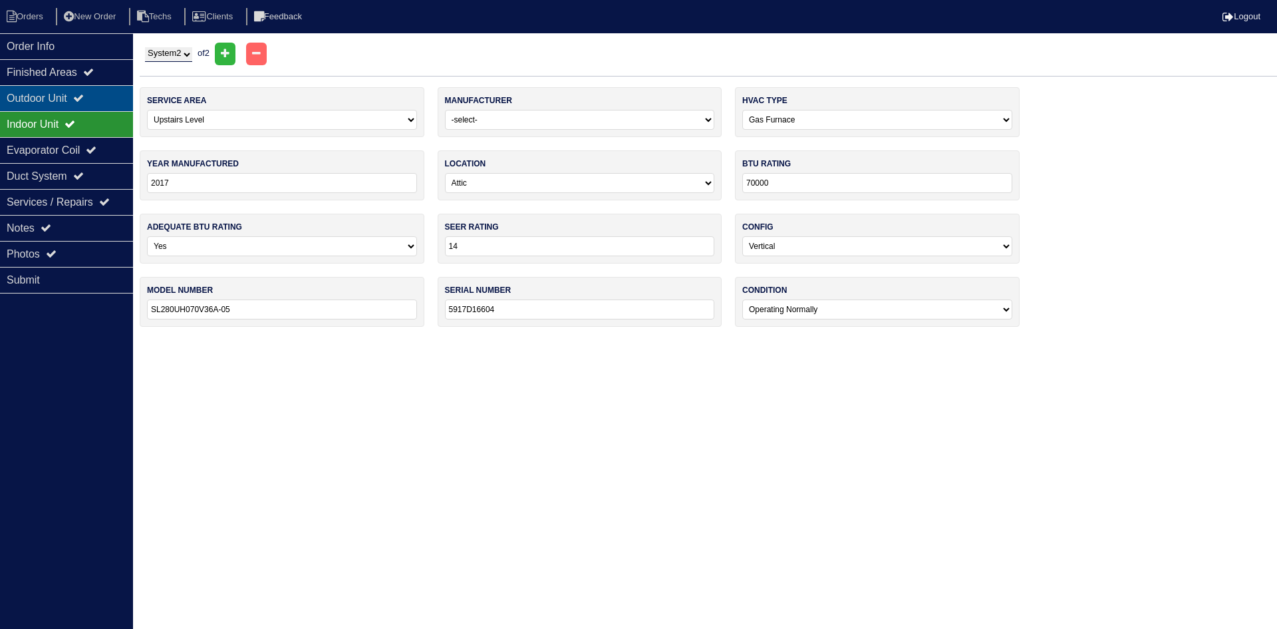
click at [82, 96] on icon at bounding box center [78, 97] width 11 height 11
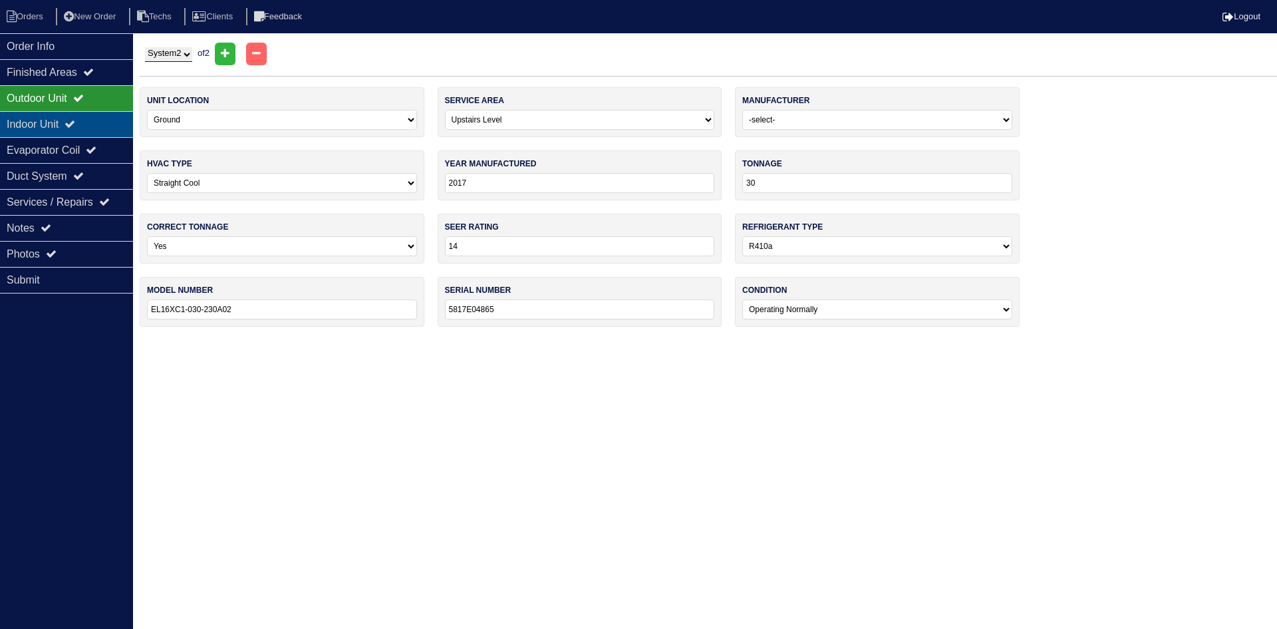
click at [82, 116] on div "Indoor Unit" at bounding box center [66, 124] width 133 height 26
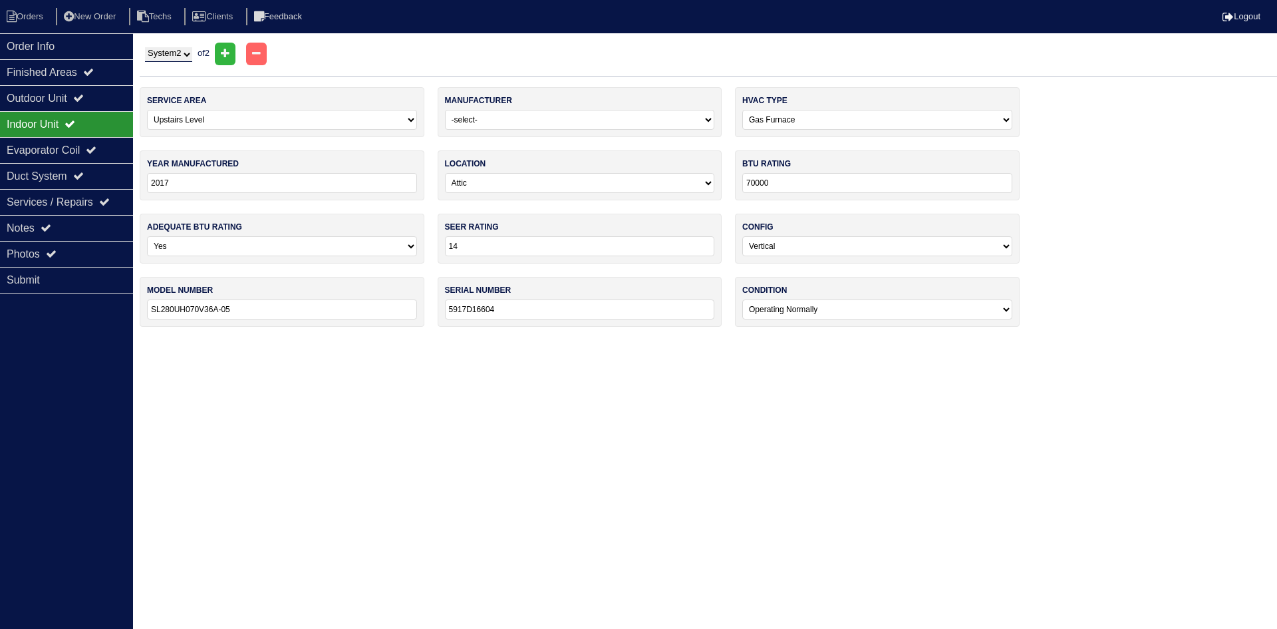
click at [174, 54] on select "System 1 System 2" at bounding box center [168, 54] width 47 height 15
select select "1"
click at [145, 47] on select "System 1 System 2" at bounding box center [168, 54] width 47 height 15
select select "0"
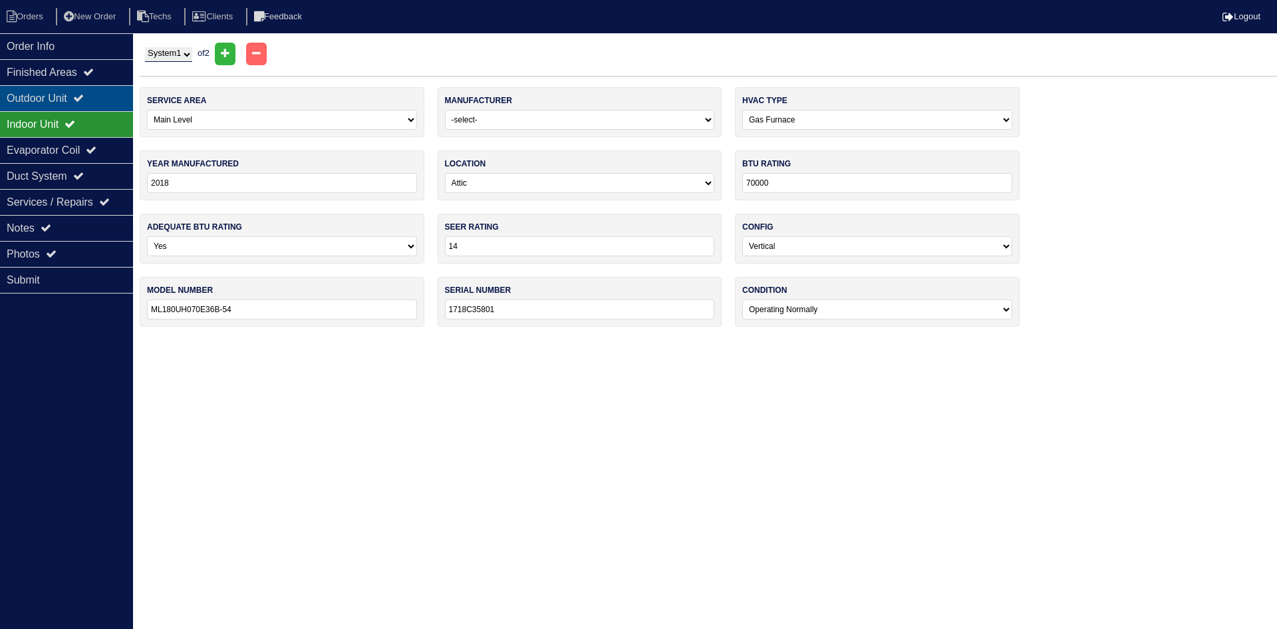
click at [84, 94] on icon at bounding box center [78, 97] width 11 height 11
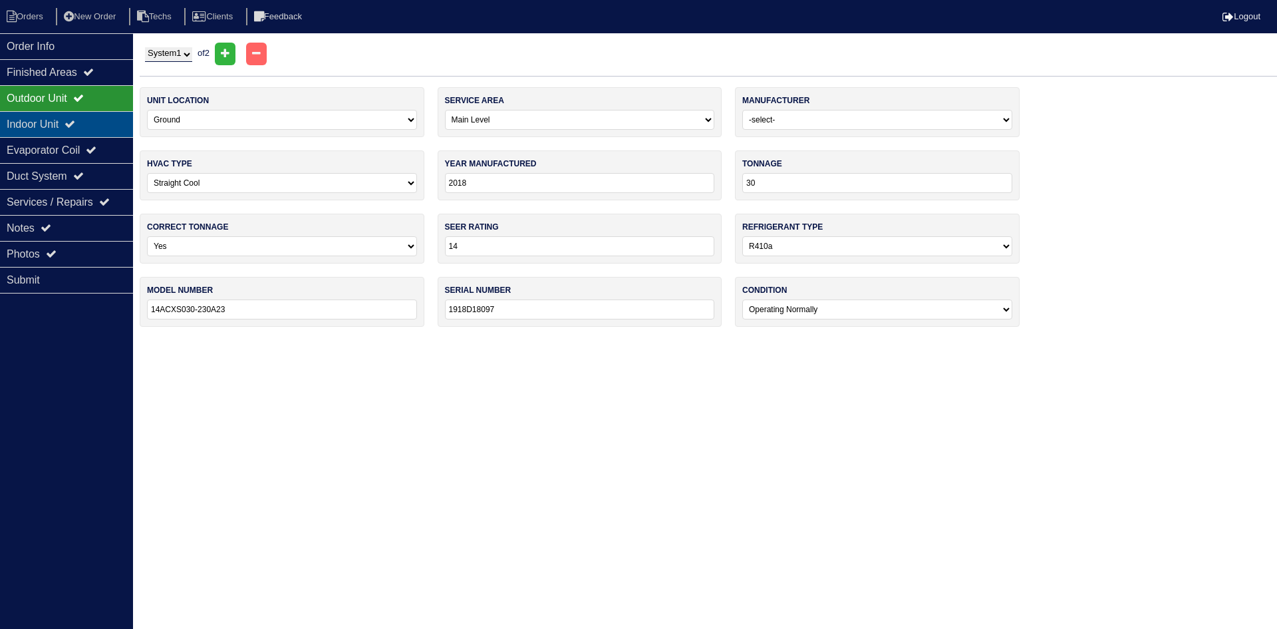
click at [75, 126] on icon at bounding box center [70, 123] width 11 height 11
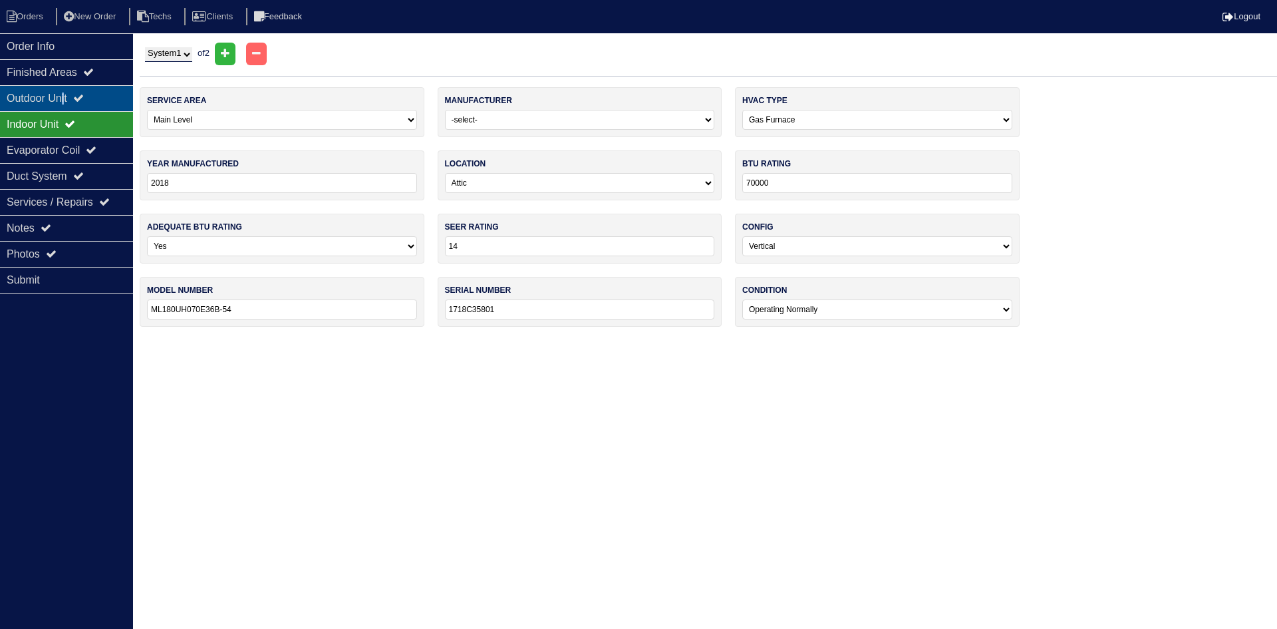
click at [69, 99] on div "Outdoor Unit" at bounding box center [66, 98] width 133 height 26
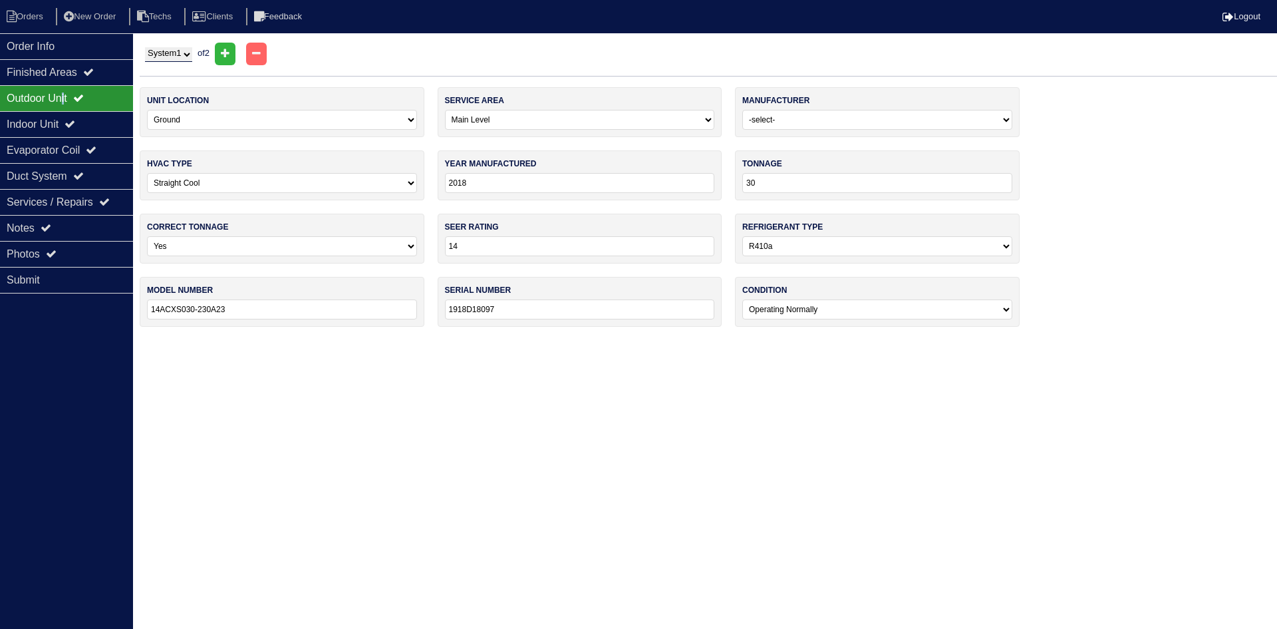
drag, startPoint x: 63, startPoint y: 117, endPoint x: 63, endPoint y: 102, distance: 15.3
click at [63, 117] on div "Indoor Unit" at bounding box center [66, 124] width 133 height 26
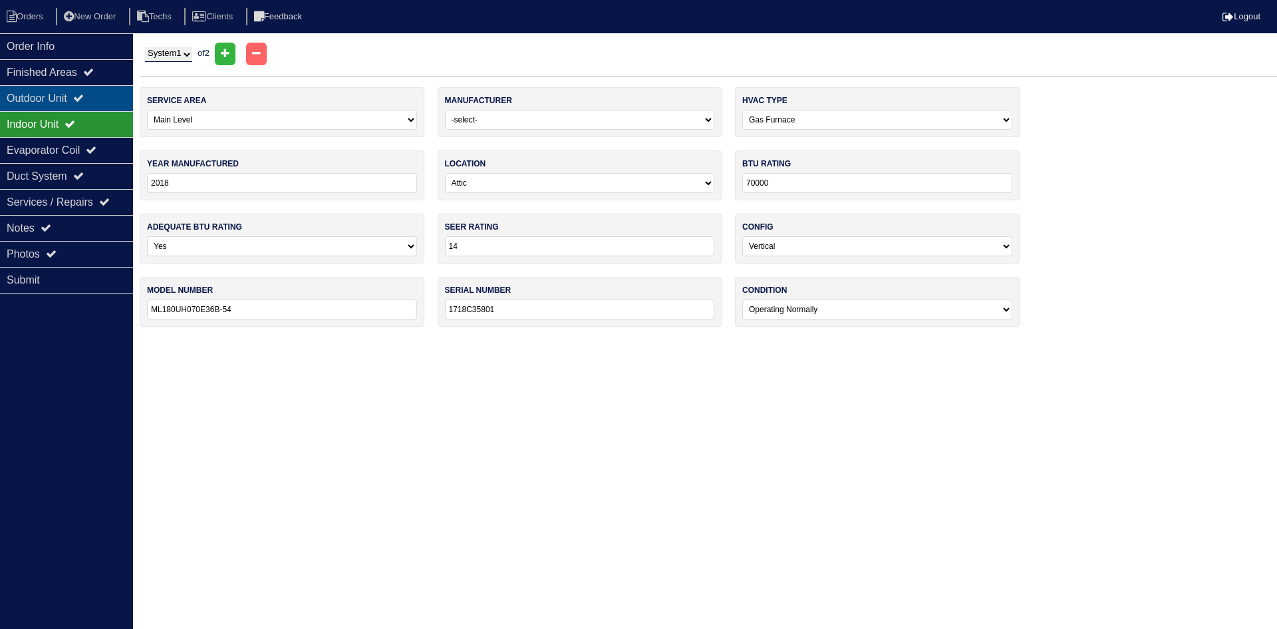
click at [63, 94] on div "Outdoor Unit" at bounding box center [66, 98] width 133 height 26
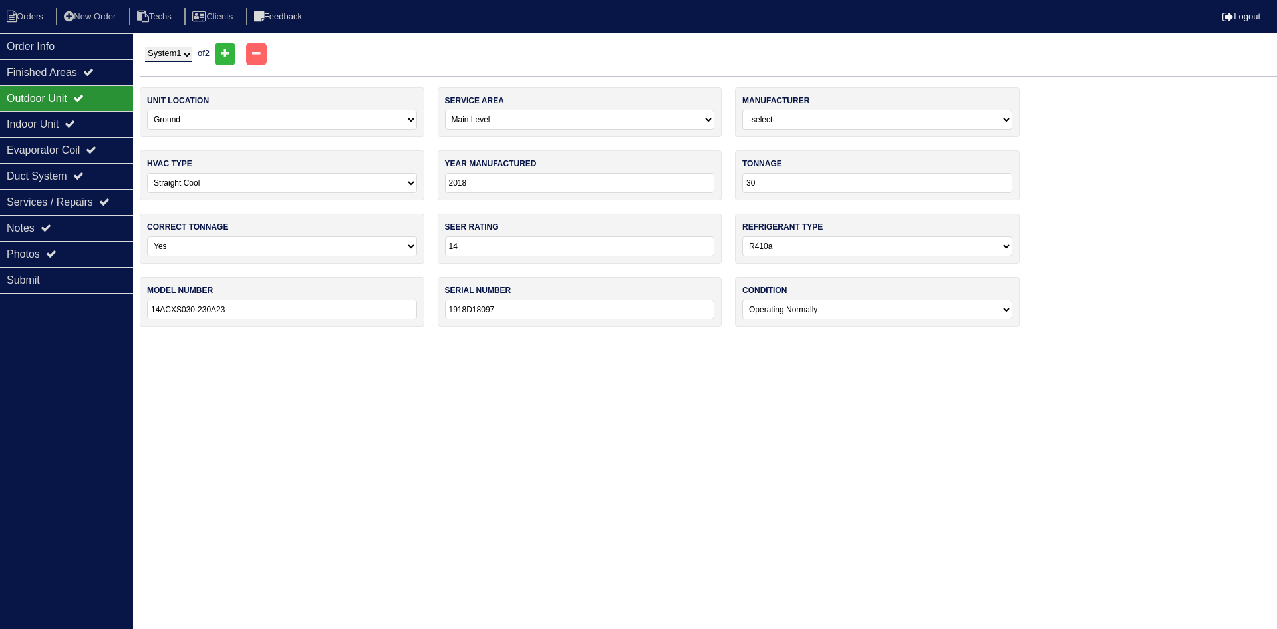
drag, startPoint x: 177, startPoint y: 54, endPoint x: 178, endPoint y: 61, distance: 7.3
click at [177, 54] on select "System 1 System 2" at bounding box center [168, 54] width 47 height 15
select select "2"
click at [145, 47] on select "System 1 System 2" at bounding box center [168, 54] width 47 height 15
select select "1"
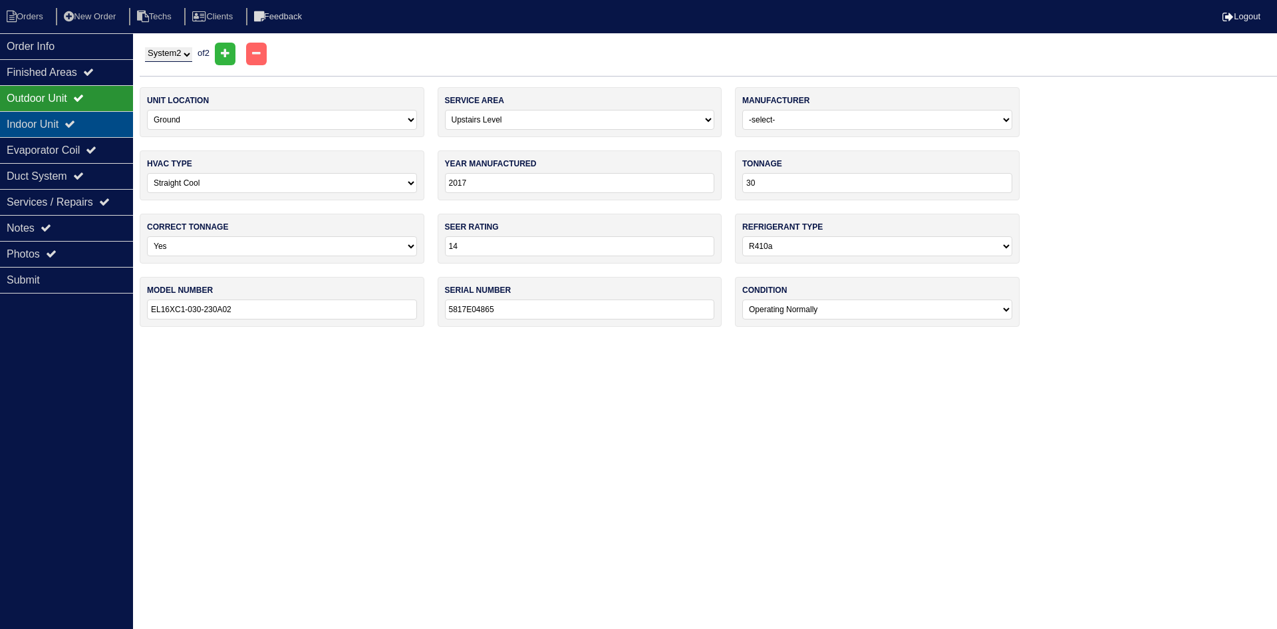
click at [56, 123] on div "Indoor Unit" at bounding box center [66, 124] width 133 height 26
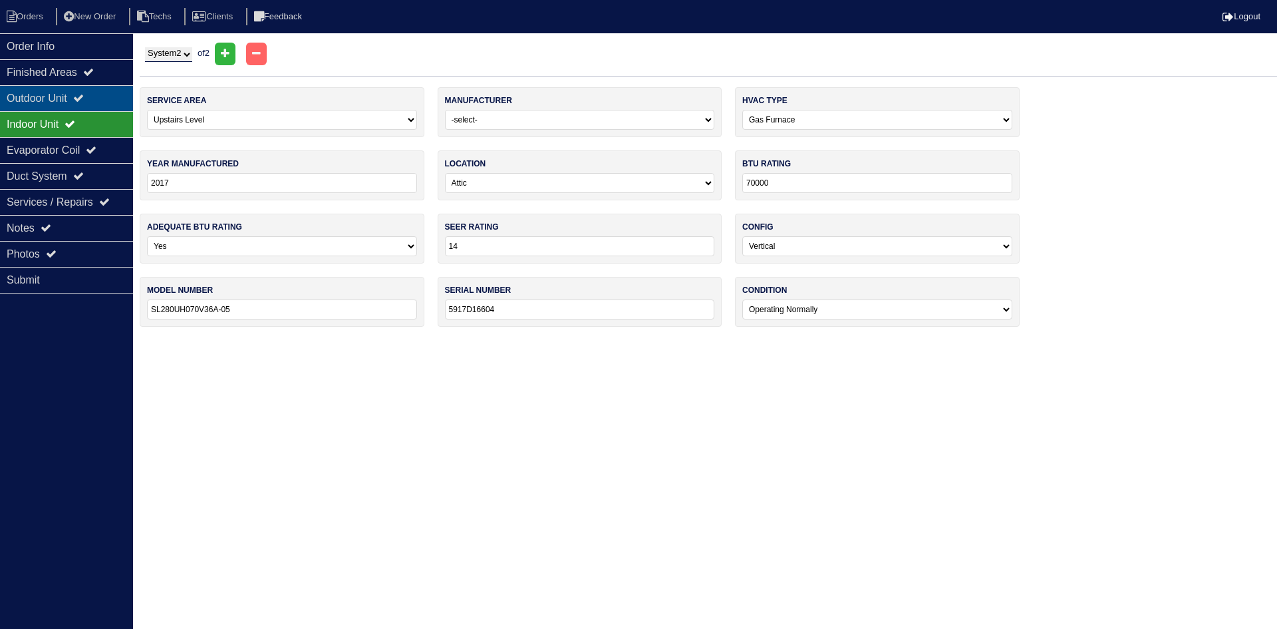
click at [57, 94] on div "Outdoor Unit" at bounding box center [66, 98] width 133 height 26
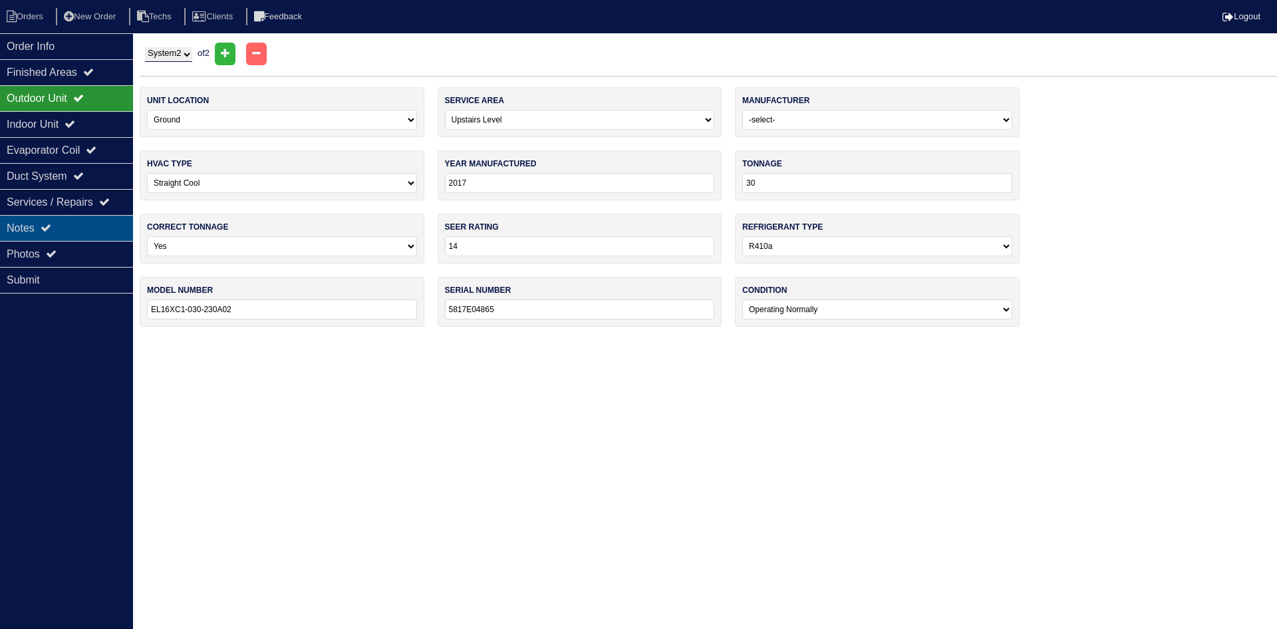
click at [70, 226] on div "Notes" at bounding box center [66, 228] width 133 height 26
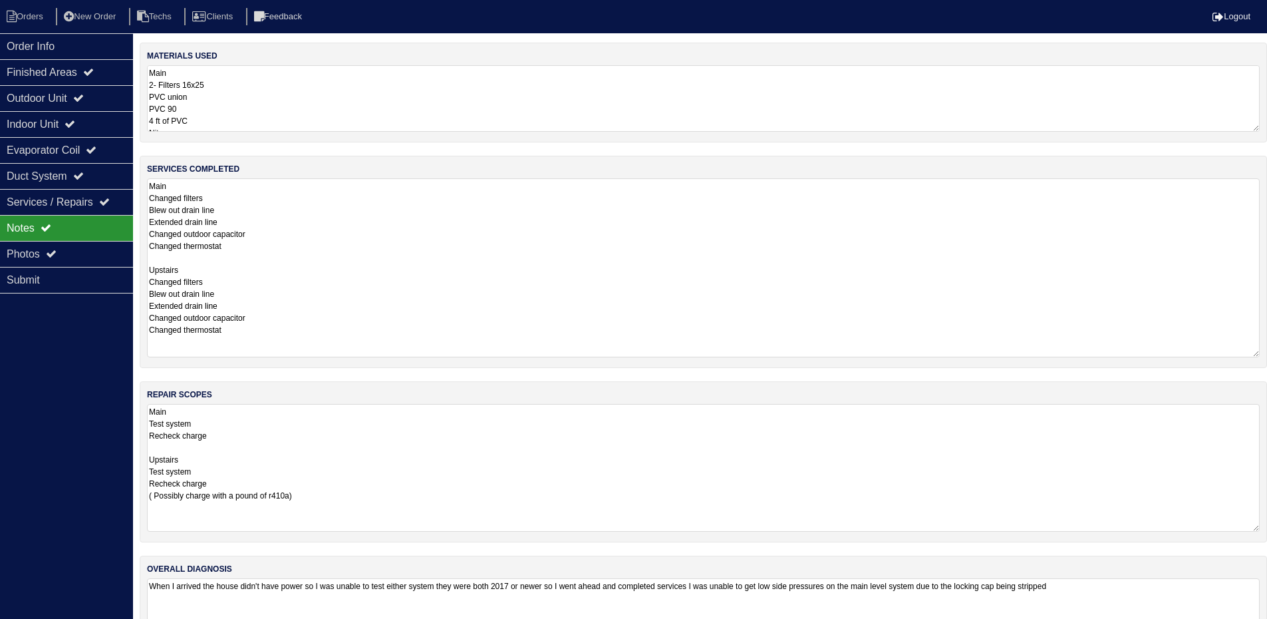
drag, startPoint x: 1267, startPoint y: 241, endPoint x: 1276, endPoint y: 354, distance: 112.8
click at [1267, 354] on html "Orders New Order Techs Clients Feedback Logout Orders New Order Users Clients M…" at bounding box center [633, 334] width 1267 height 668
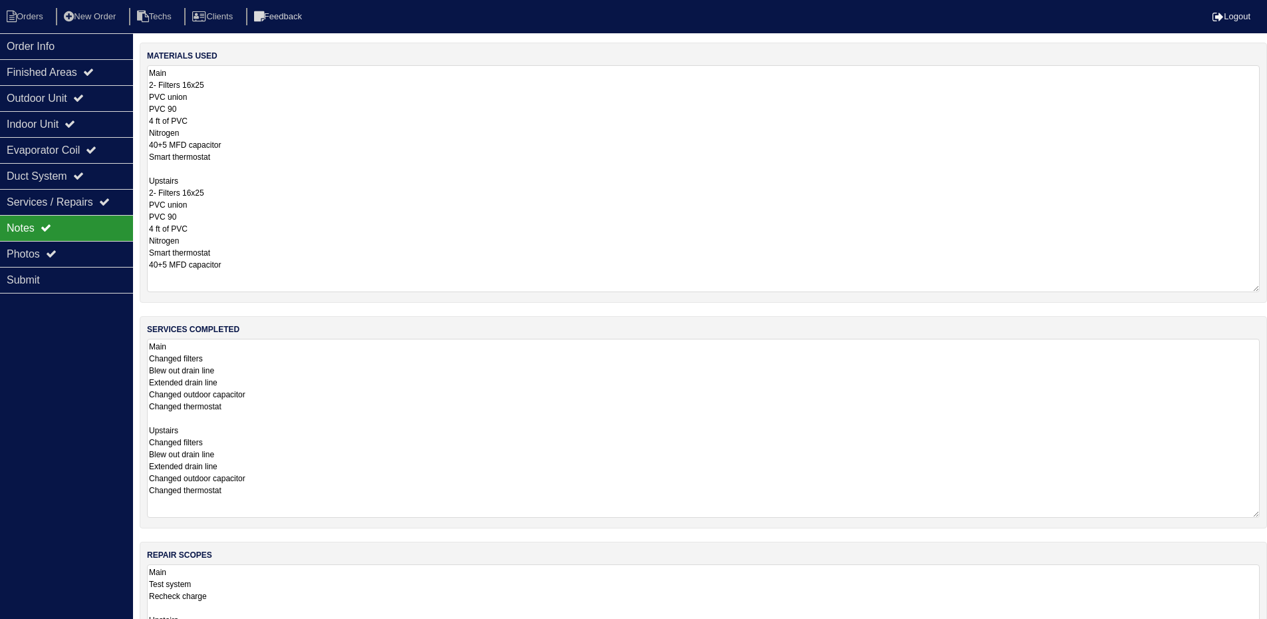
drag, startPoint x: 1254, startPoint y: 127, endPoint x: 1276, endPoint y: 287, distance: 161.8
click at [1267, 287] on html "Orders New Order Techs Clients Feedback Logout Orders New Order Users Clients M…" at bounding box center [633, 414] width 1267 height 829
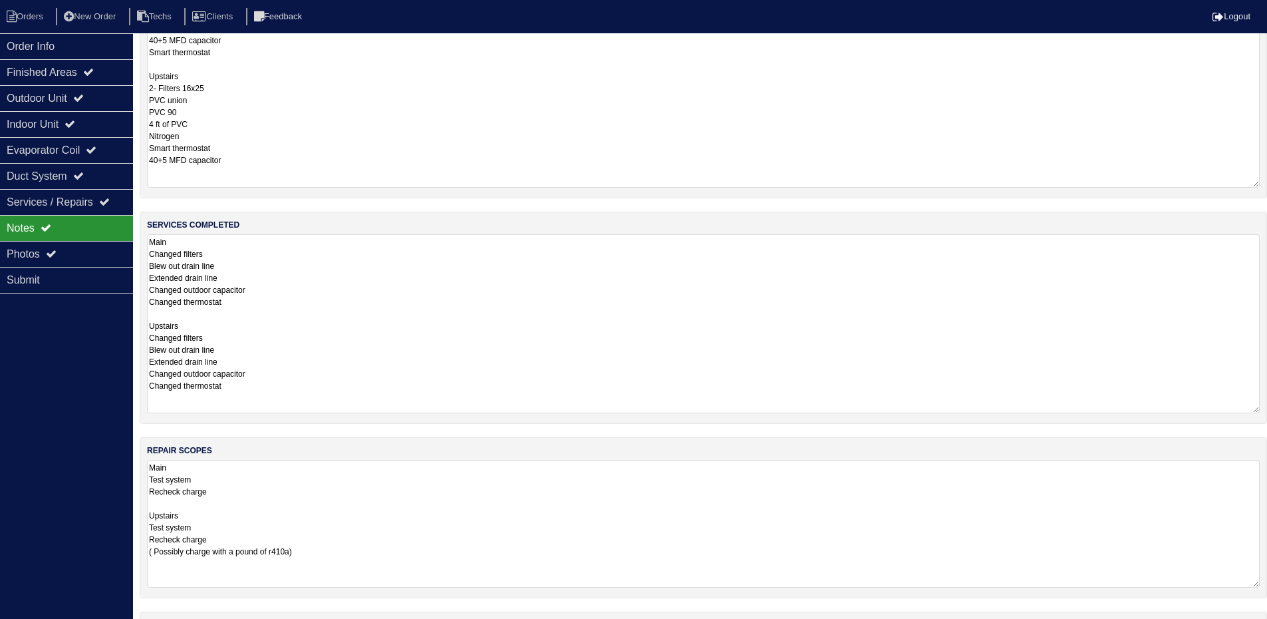
scroll to position [210, 0]
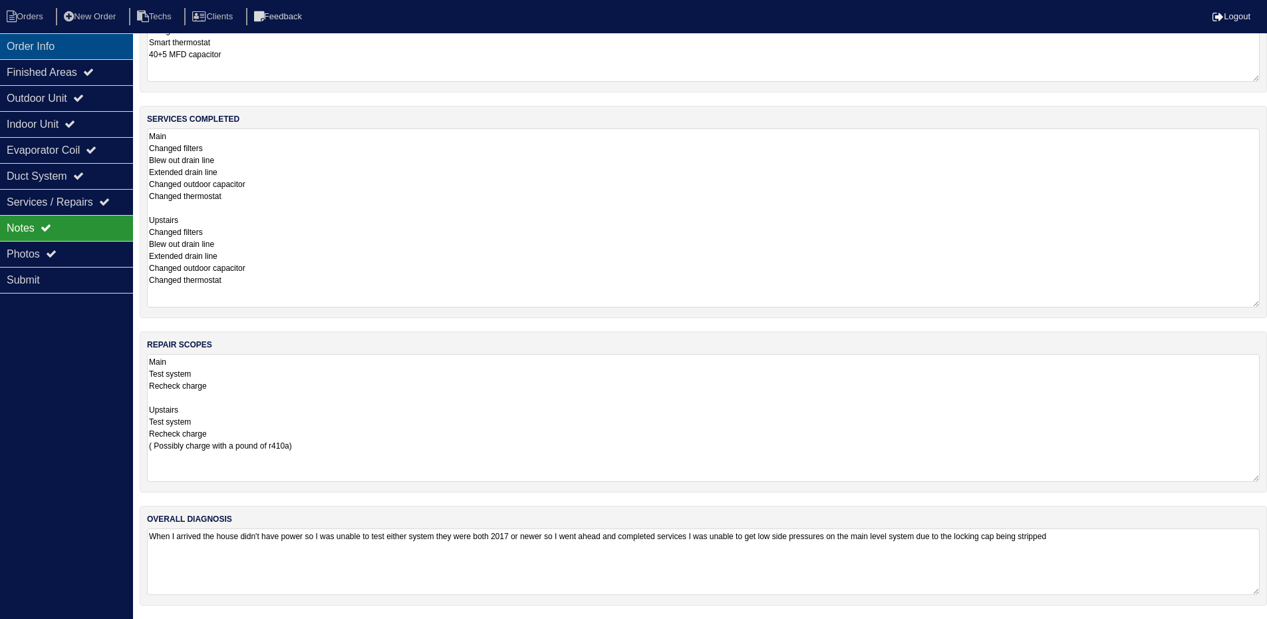
click at [82, 42] on div "Order Info" at bounding box center [66, 46] width 133 height 26
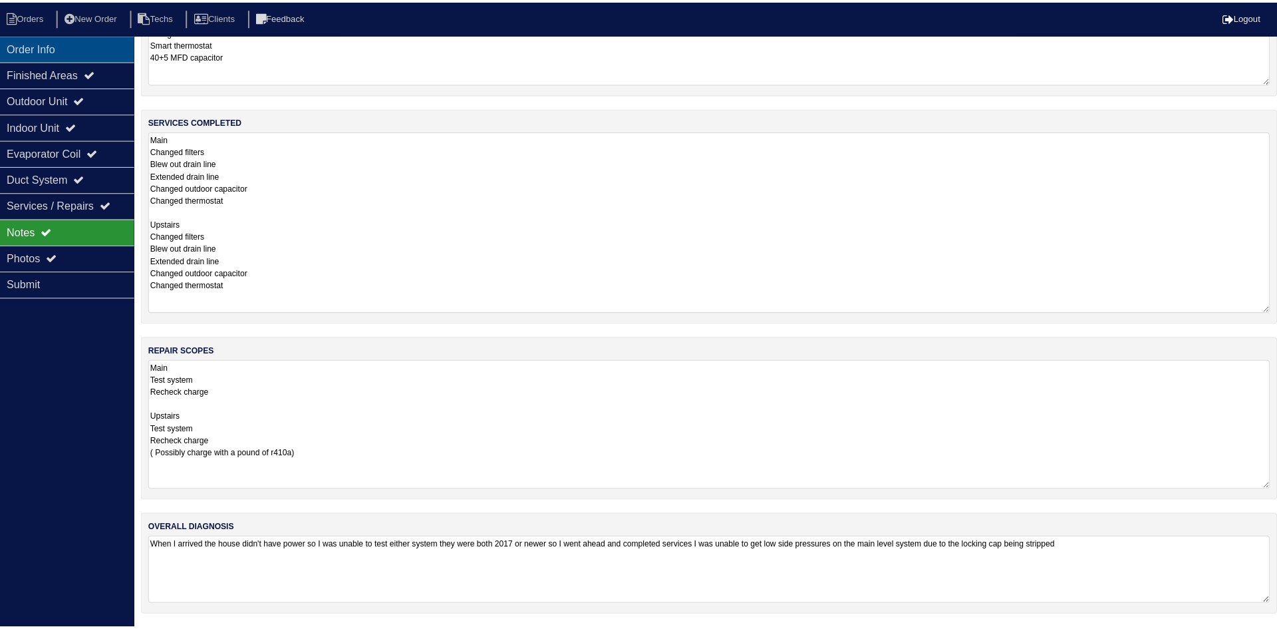
scroll to position [0, 0]
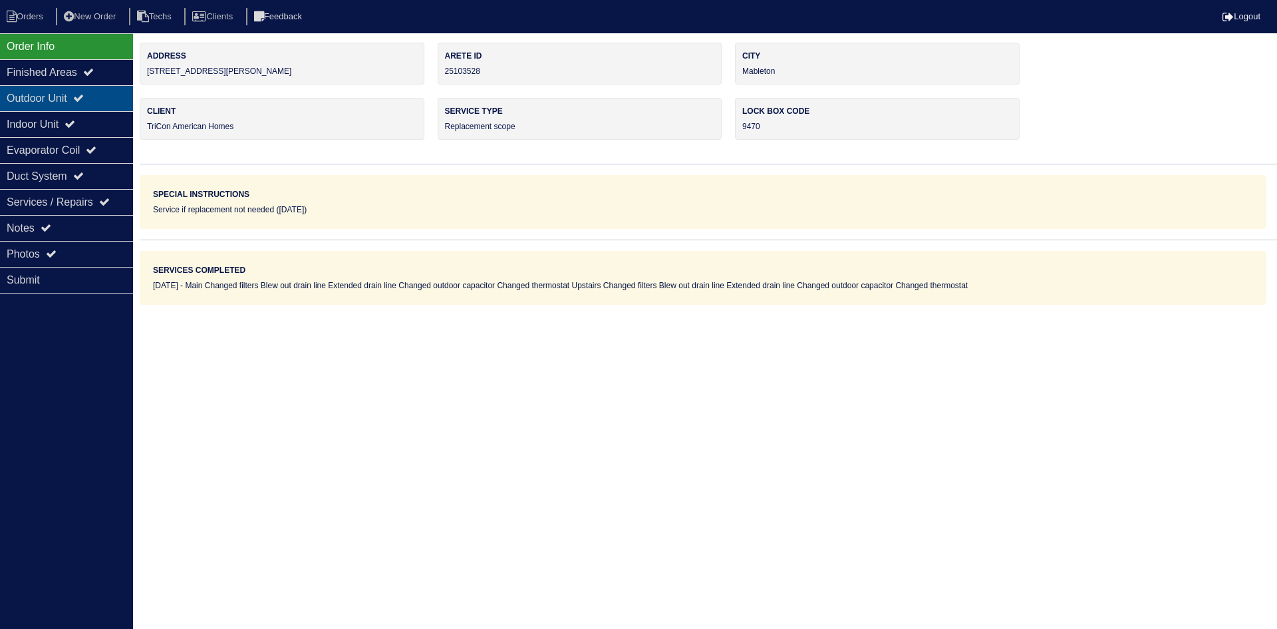
click at [70, 92] on div "Outdoor Unit" at bounding box center [66, 98] width 133 height 26
select select "2"
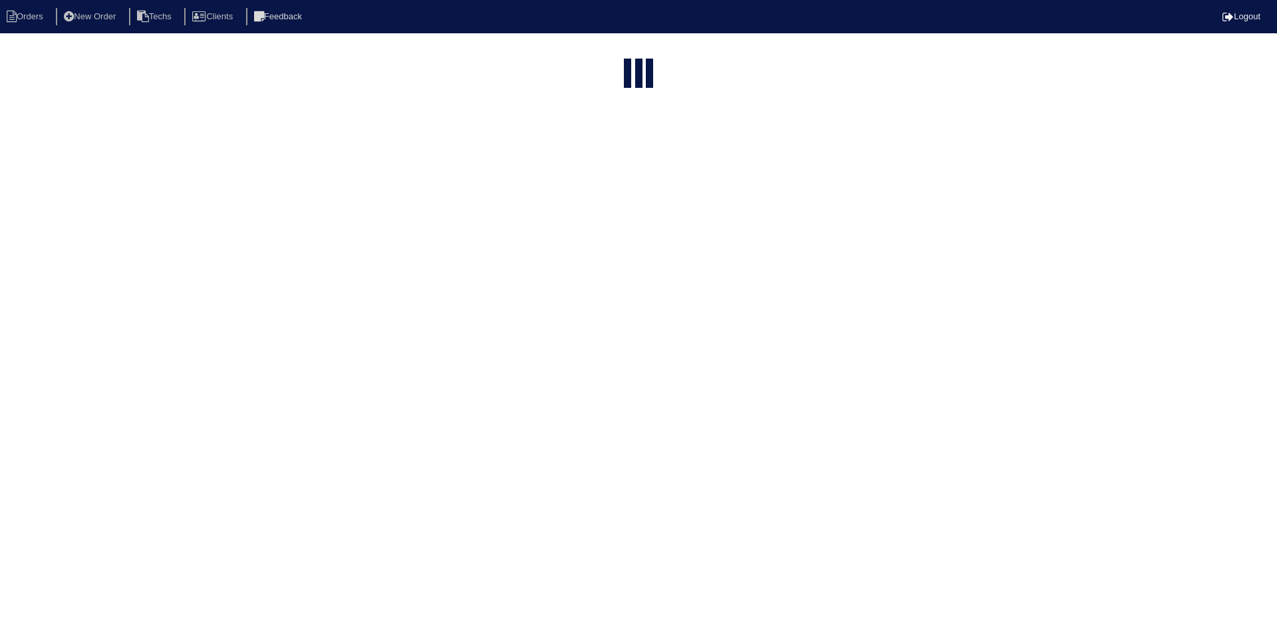
select select "15"
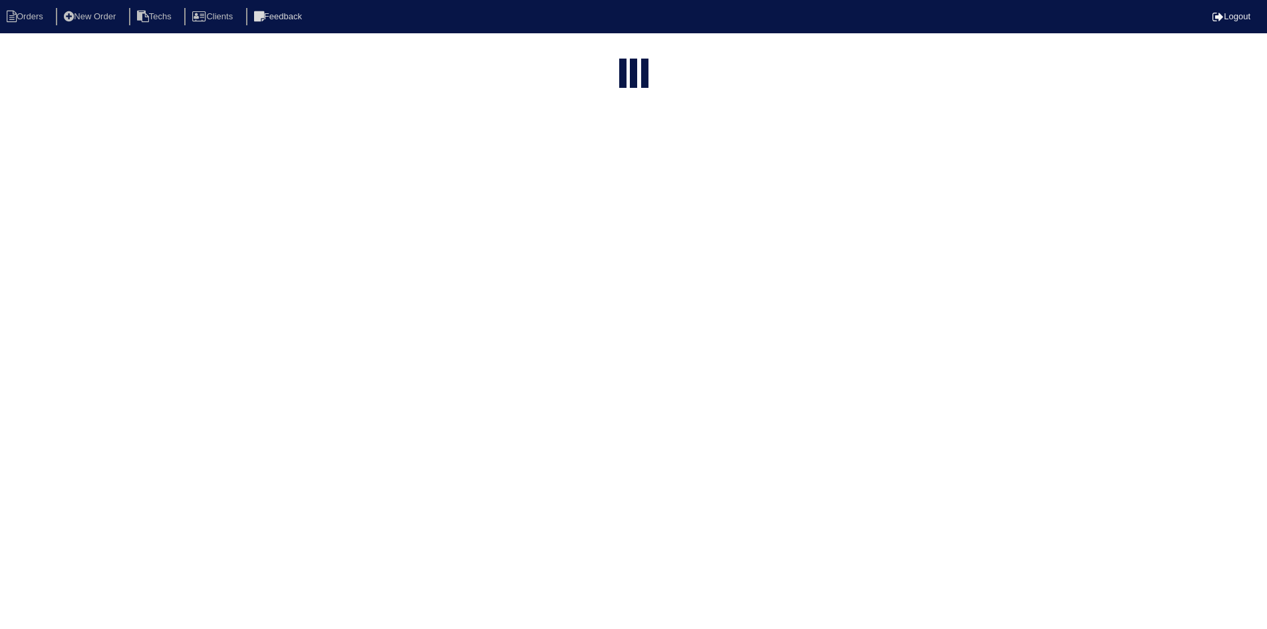
select select "field complete"
select select "need to quote"
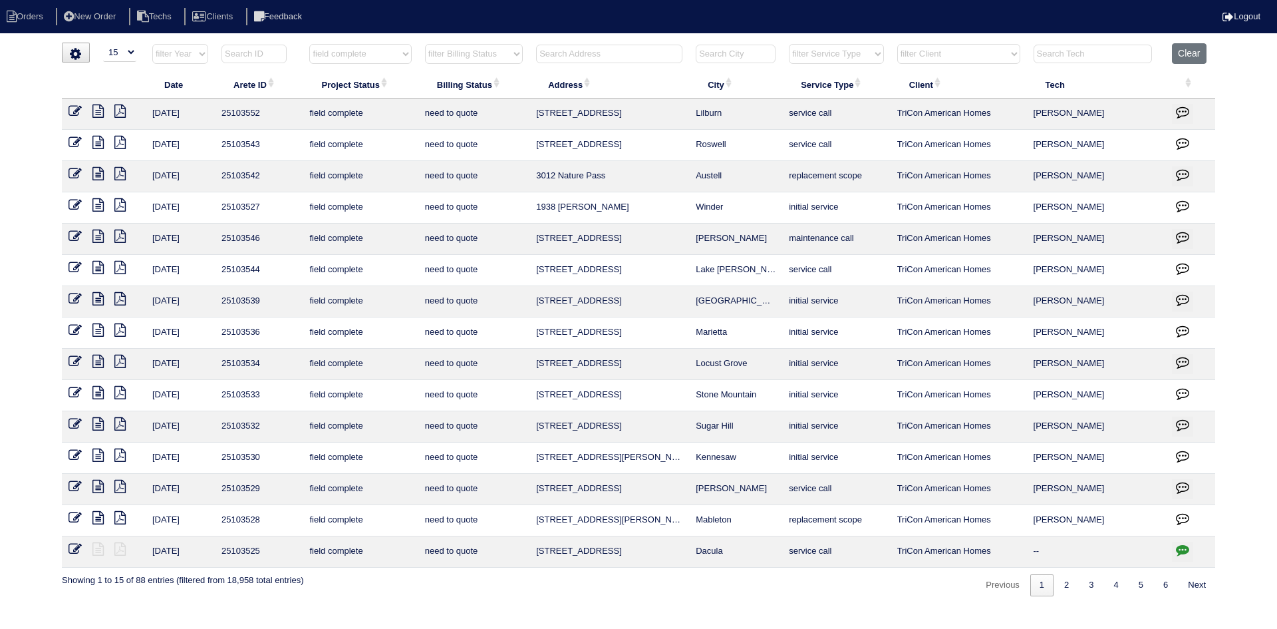
click at [1177, 513] on icon "button" at bounding box center [1182, 517] width 13 height 13
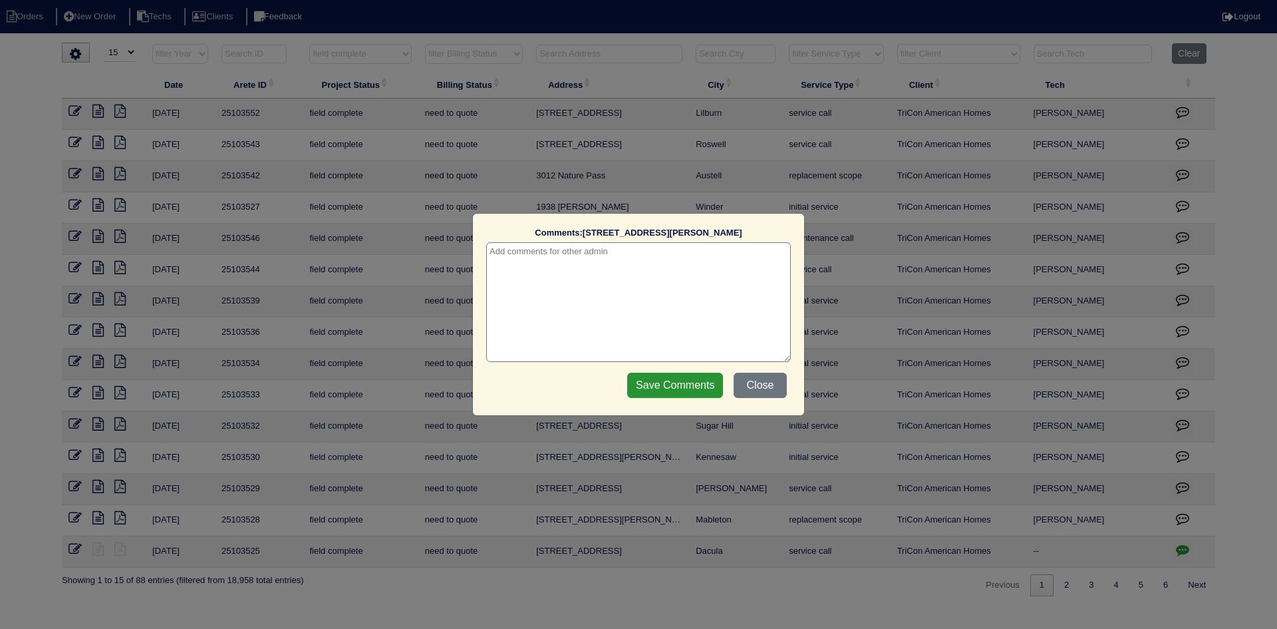
click at [521, 257] on textarea at bounding box center [638, 302] width 305 height 120
type textarea "9/26/25 - no electricity - emailed site super - rk"
click at [658, 394] on input "Save Comments" at bounding box center [675, 384] width 96 height 25
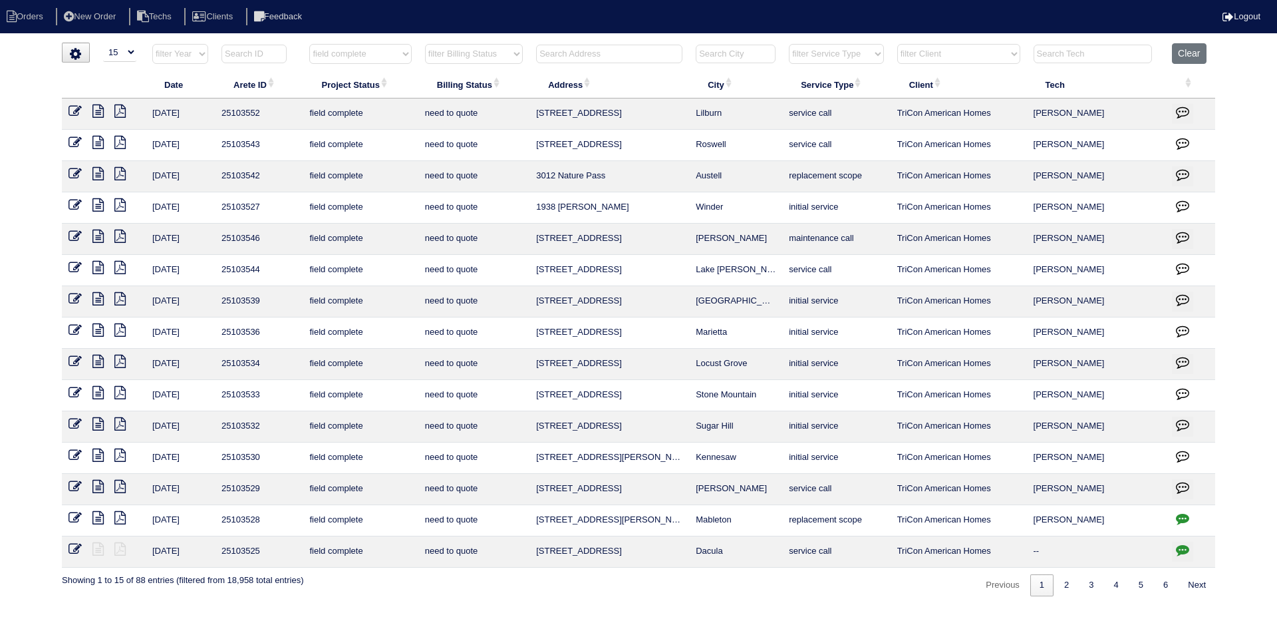
click at [96, 491] on icon at bounding box center [97, 486] width 11 height 13
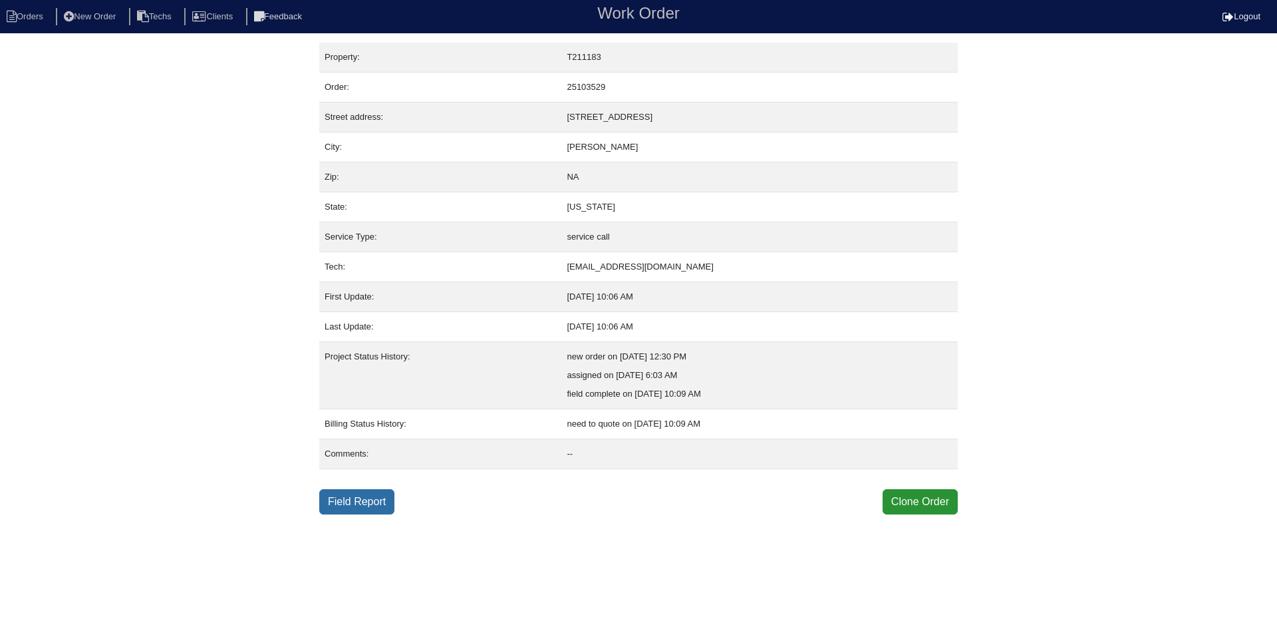
click at [357, 498] on link "Field Report" at bounding box center [356, 501] width 75 height 25
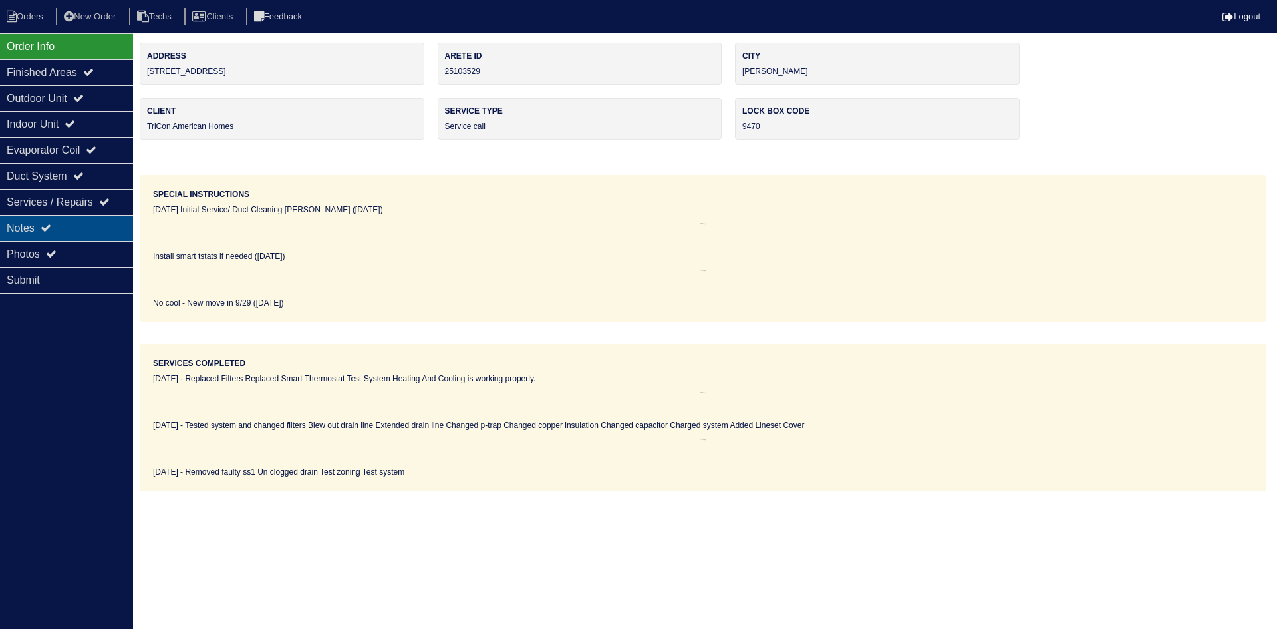
click at [94, 229] on div "Notes" at bounding box center [66, 228] width 133 height 26
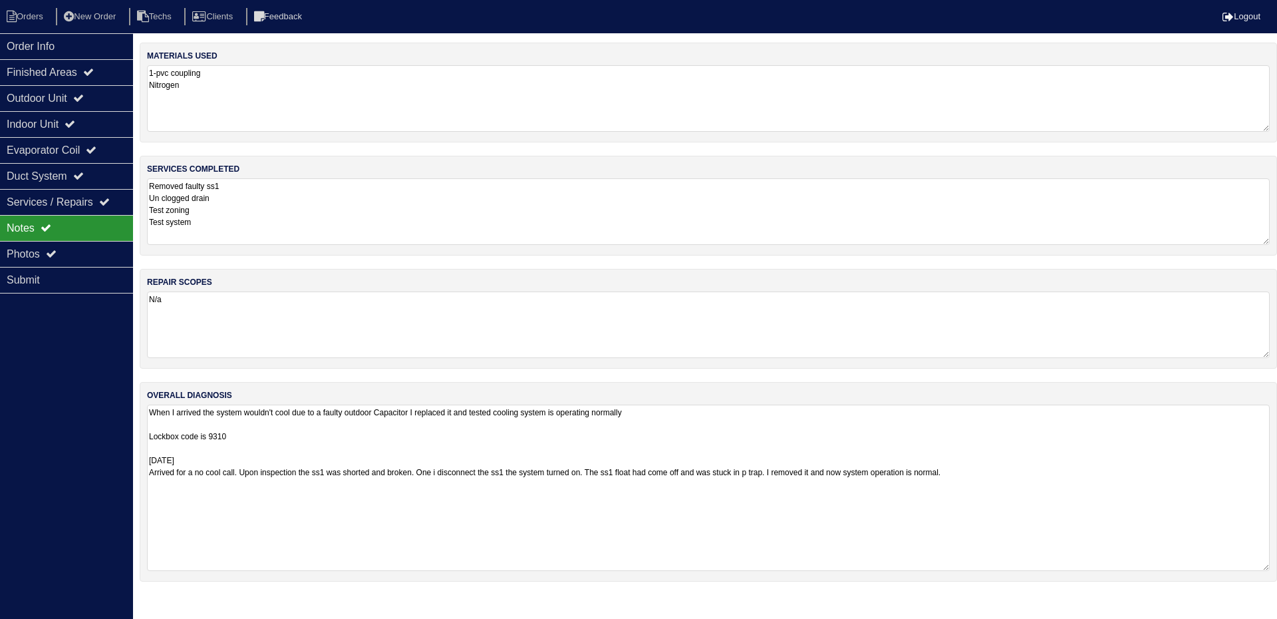
drag, startPoint x: 1264, startPoint y: 465, endPoint x: 1153, endPoint y: 535, distance: 131.2
click at [1276, 563] on div "overall diagnosis When I arrived the system wouldn't cool due to a faulty outdo…" at bounding box center [708, 482] width 1137 height 200
click at [59, 102] on div "Outdoor Unit" at bounding box center [66, 98] width 133 height 26
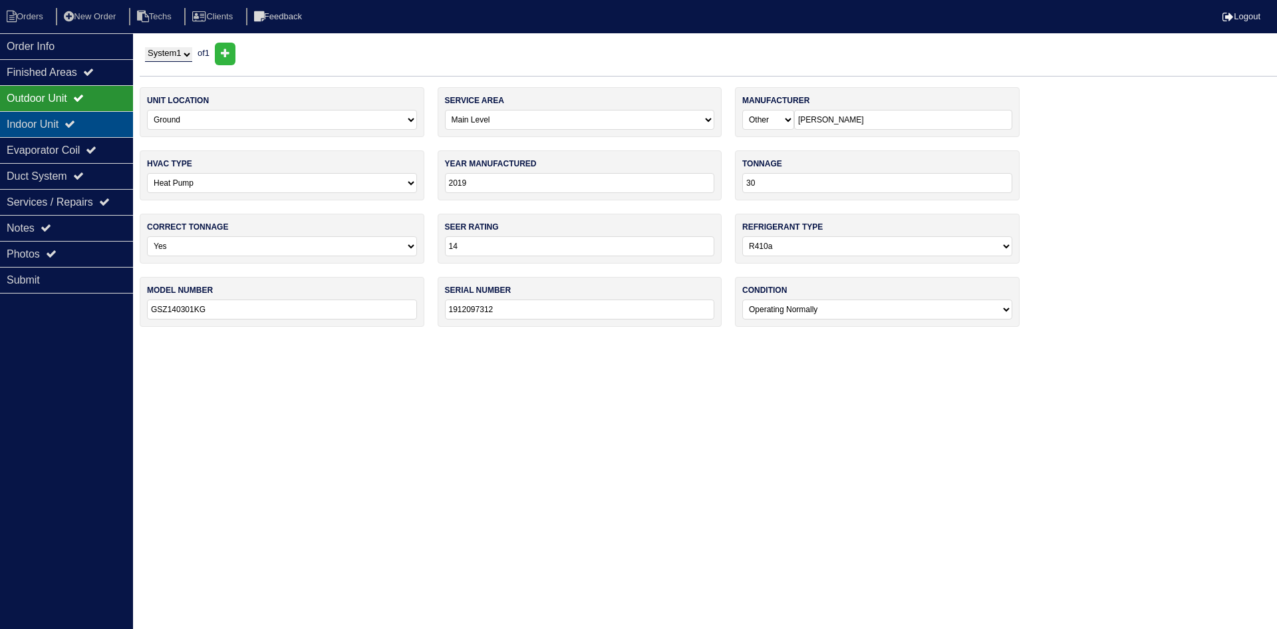
click at [65, 123] on div "Indoor Unit" at bounding box center [66, 124] width 133 height 26
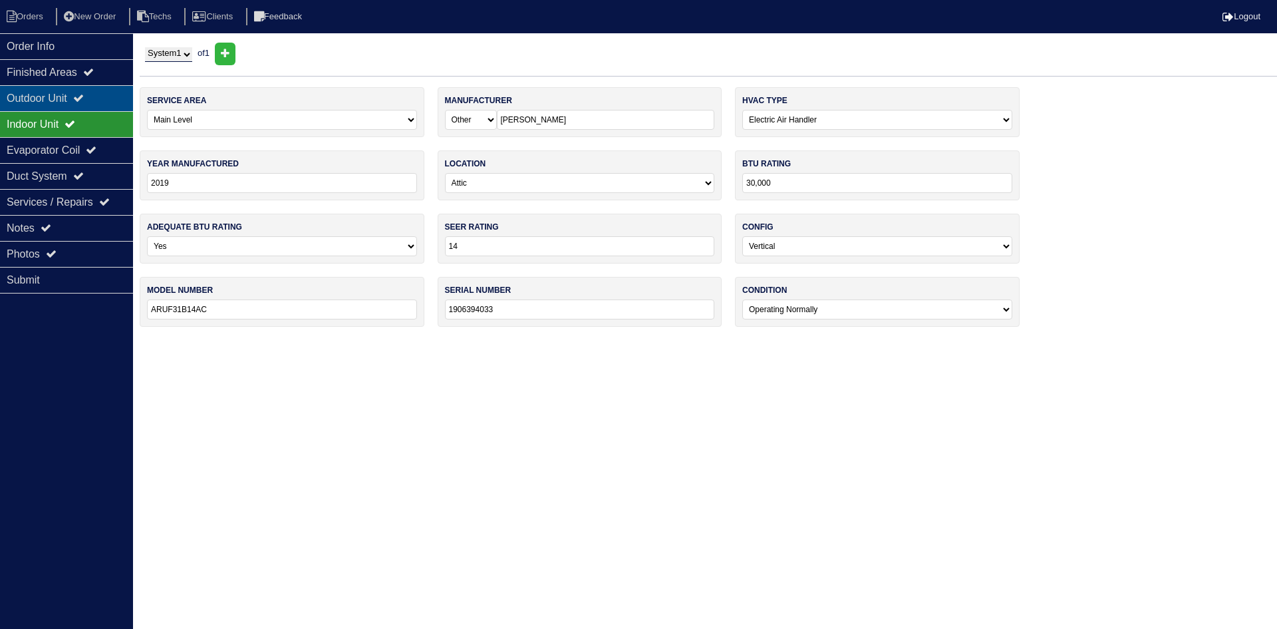
click at [67, 93] on div "Outdoor Unit" at bounding box center [66, 98] width 133 height 26
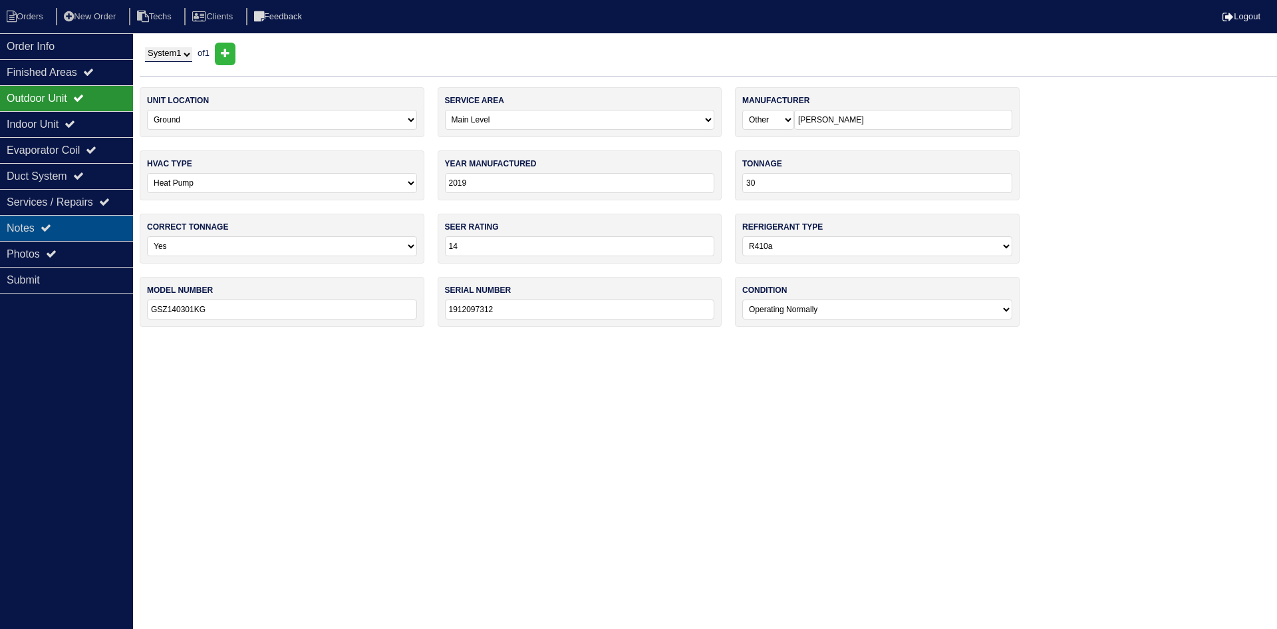
click at [114, 217] on div "Notes" at bounding box center [66, 228] width 133 height 26
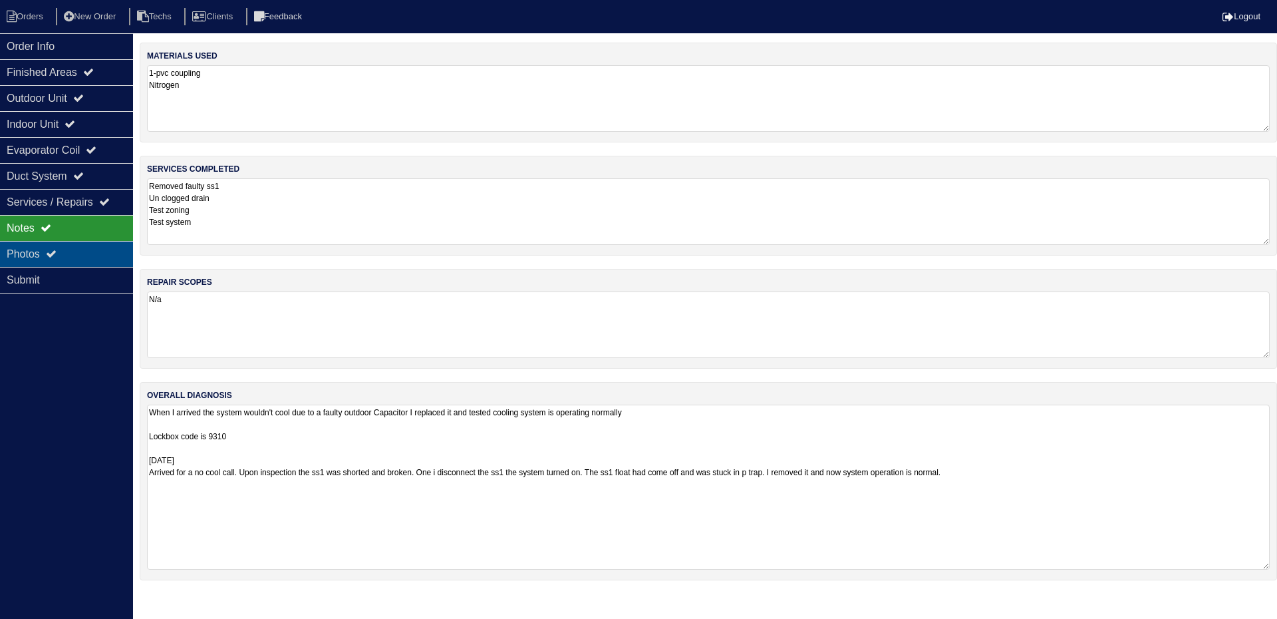
click at [94, 256] on div "Photos" at bounding box center [66, 254] width 133 height 26
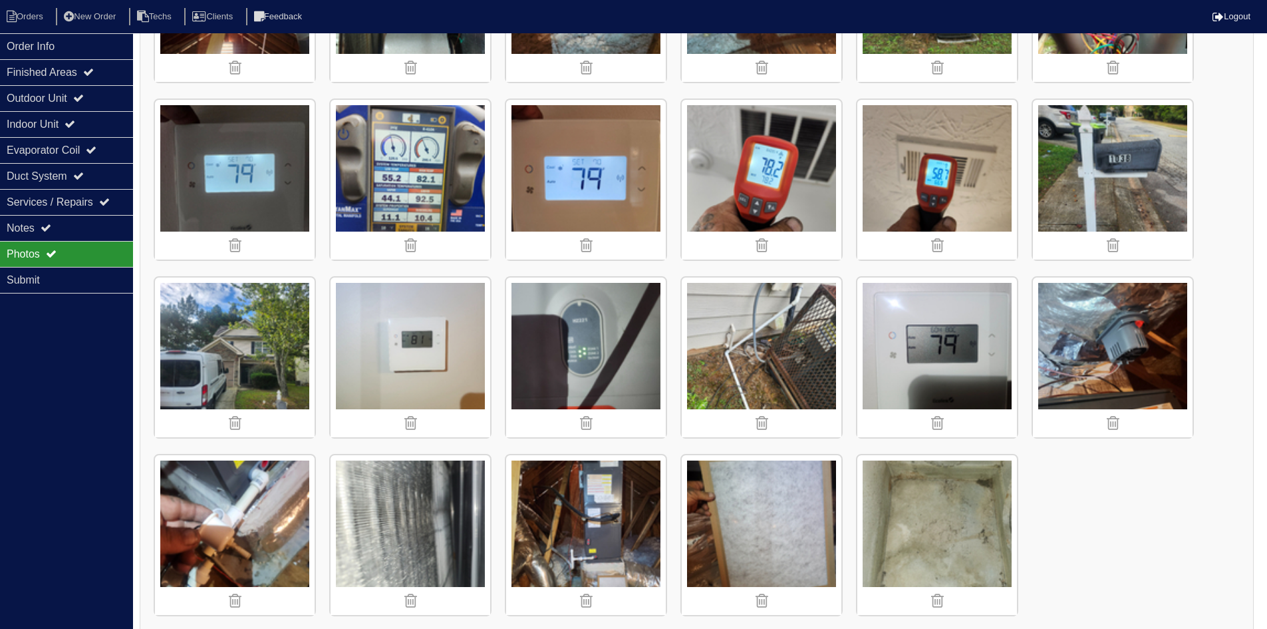
scroll to position [514, 0]
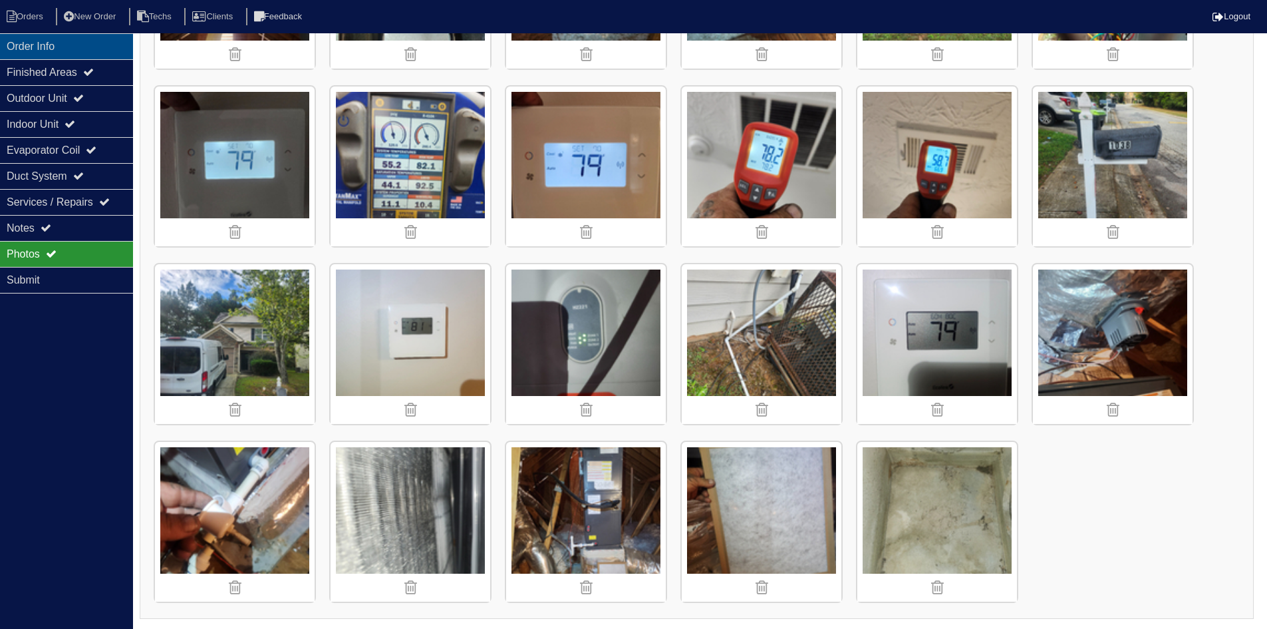
click at [41, 49] on div "Order Info" at bounding box center [66, 46] width 133 height 26
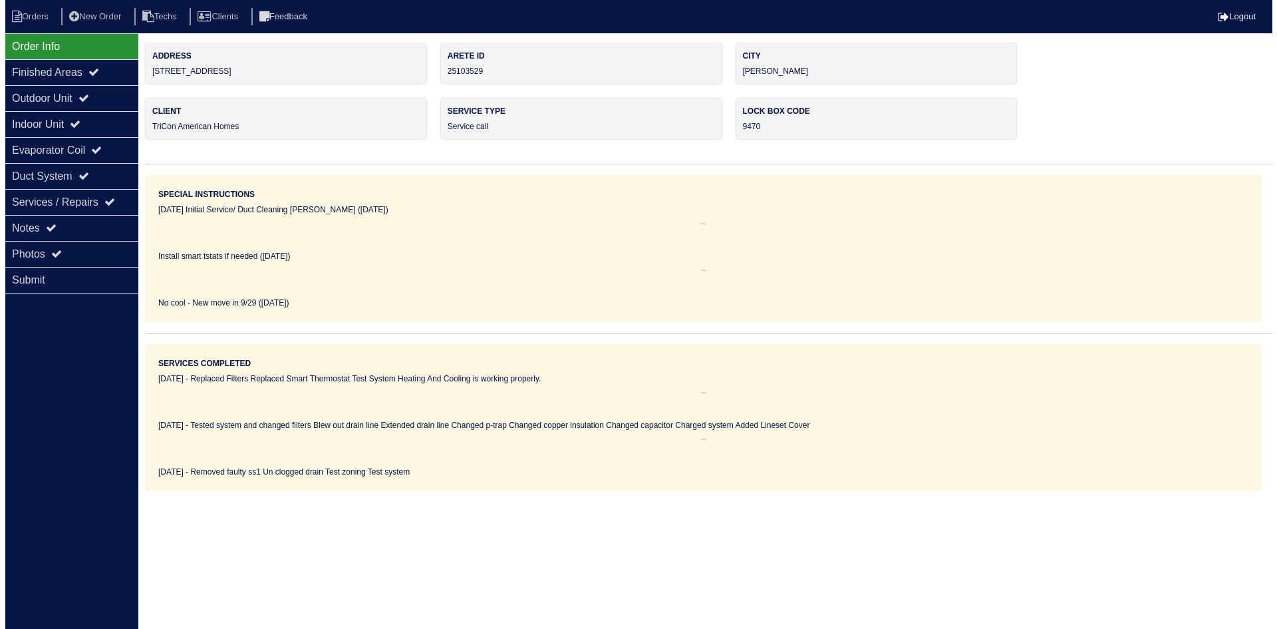
scroll to position [0, 0]
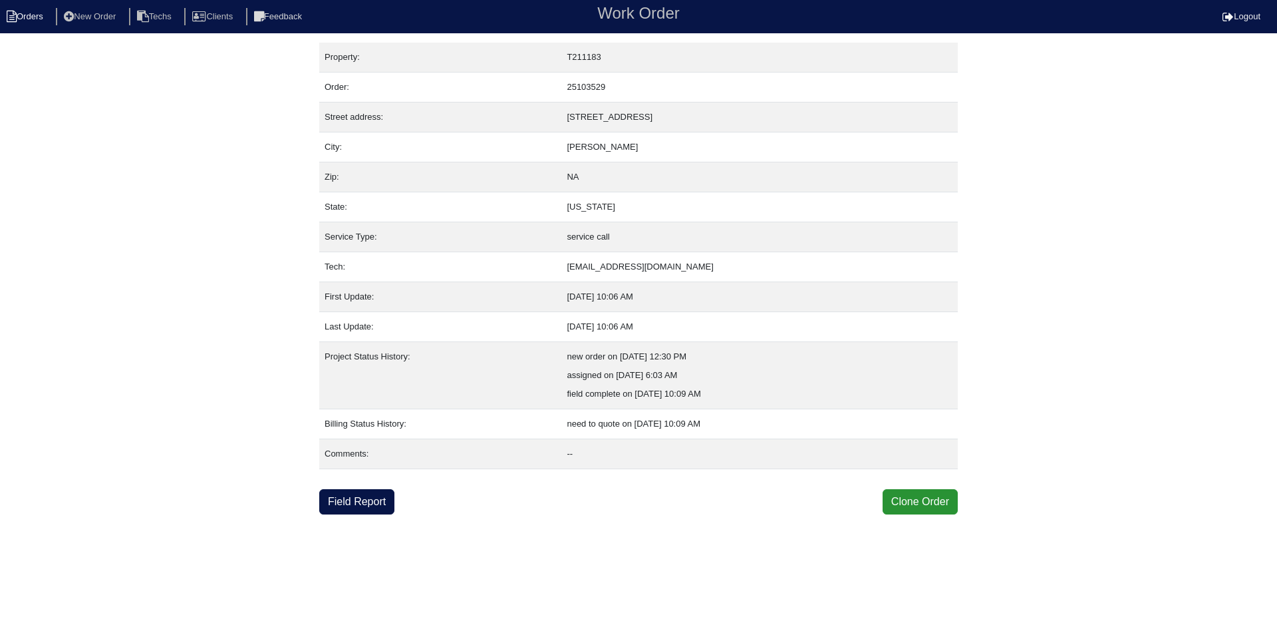
click at [33, 16] on li "Orders" at bounding box center [27, 17] width 54 height 18
select select "15"
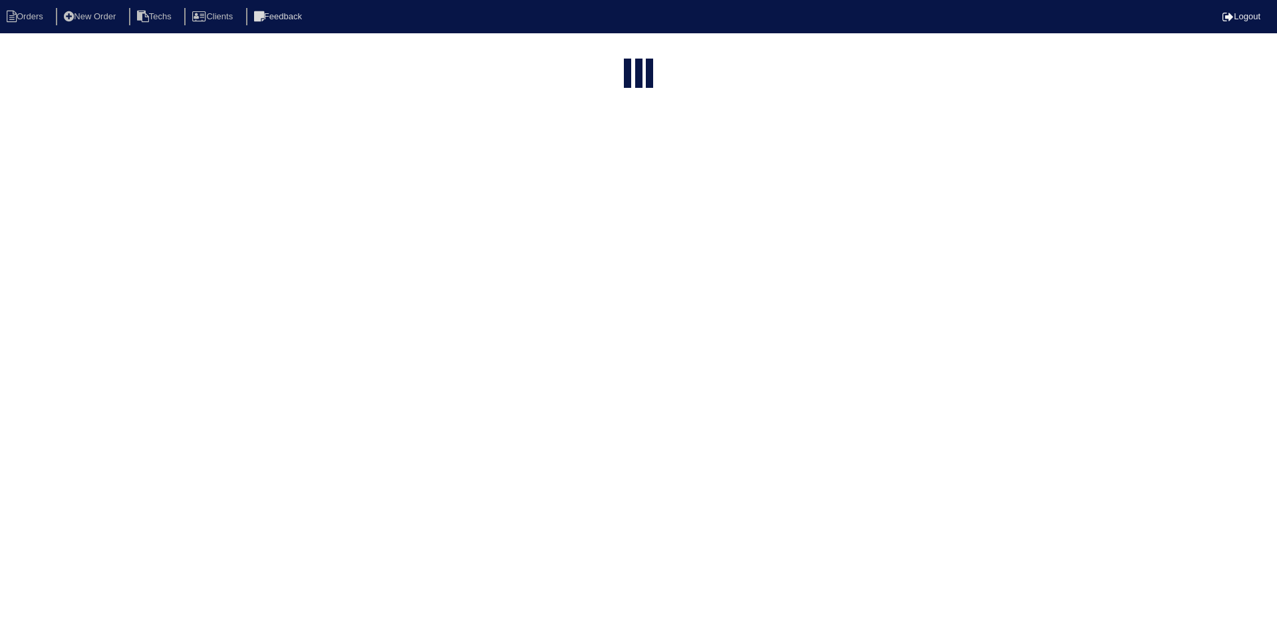
type input "1038 wedge"
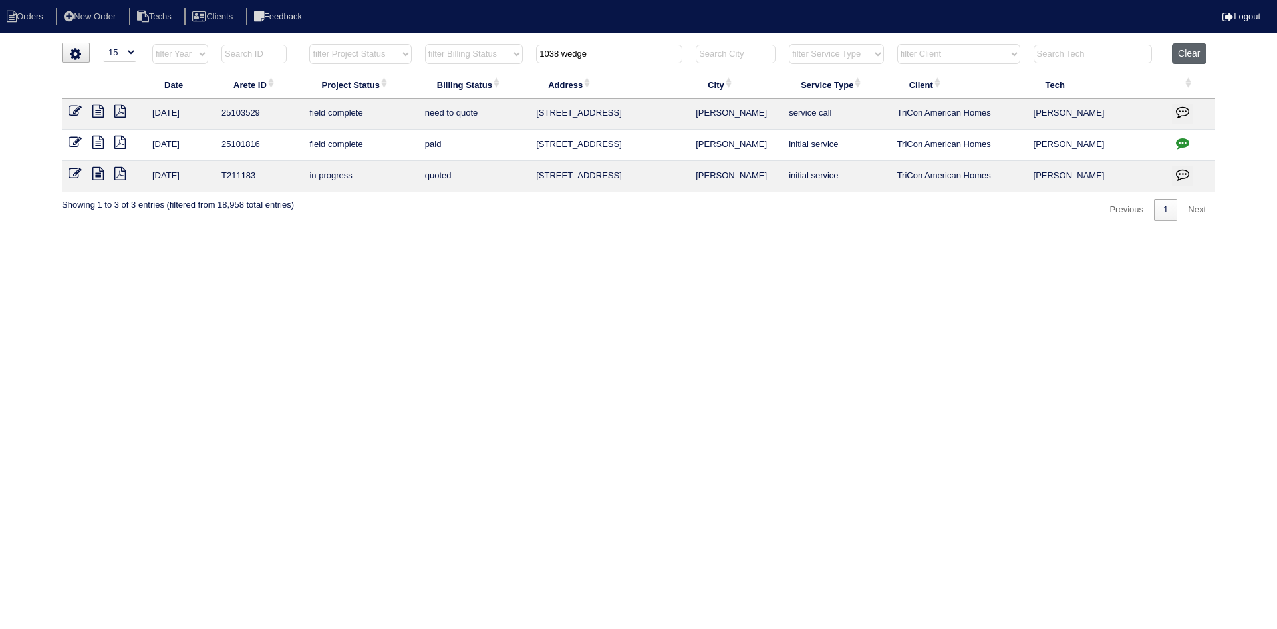
click at [1199, 54] on button "Clear" at bounding box center [1189, 53] width 34 height 21
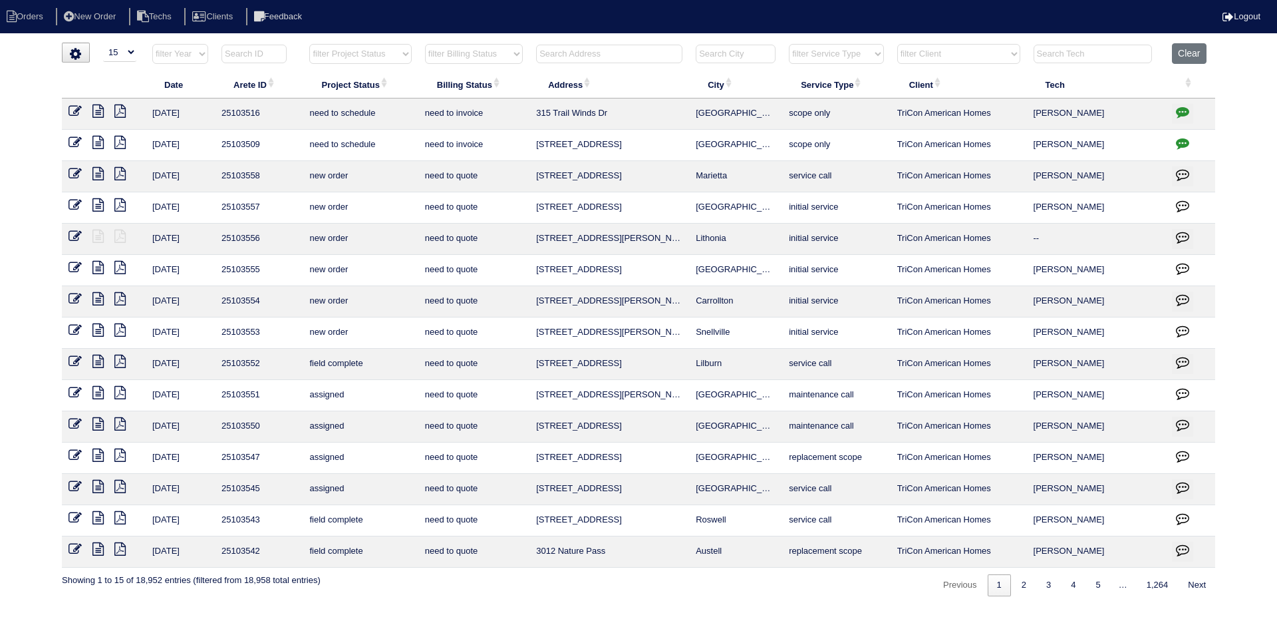
select select "15"
click at [619, 52] on input "text" at bounding box center [609, 54] width 146 height 19
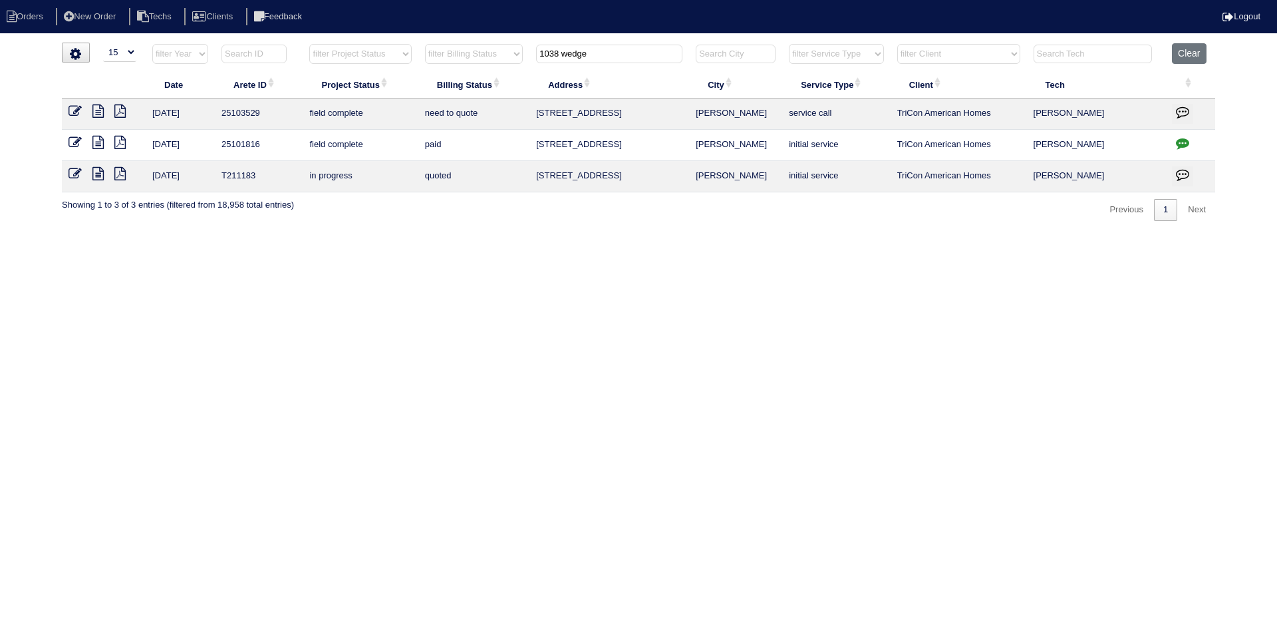
type input "1038 wedge"
click at [95, 142] on icon at bounding box center [97, 142] width 11 height 13
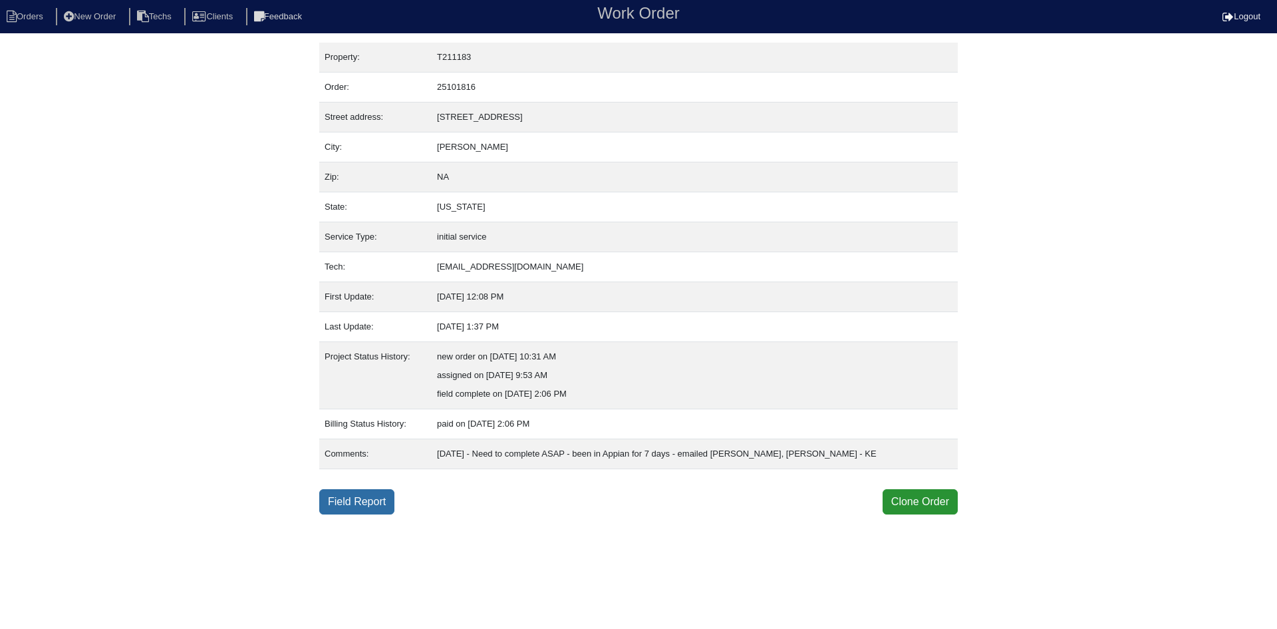
click at [359, 504] on link "Field Report" at bounding box center [356, 501] width 75 height 25
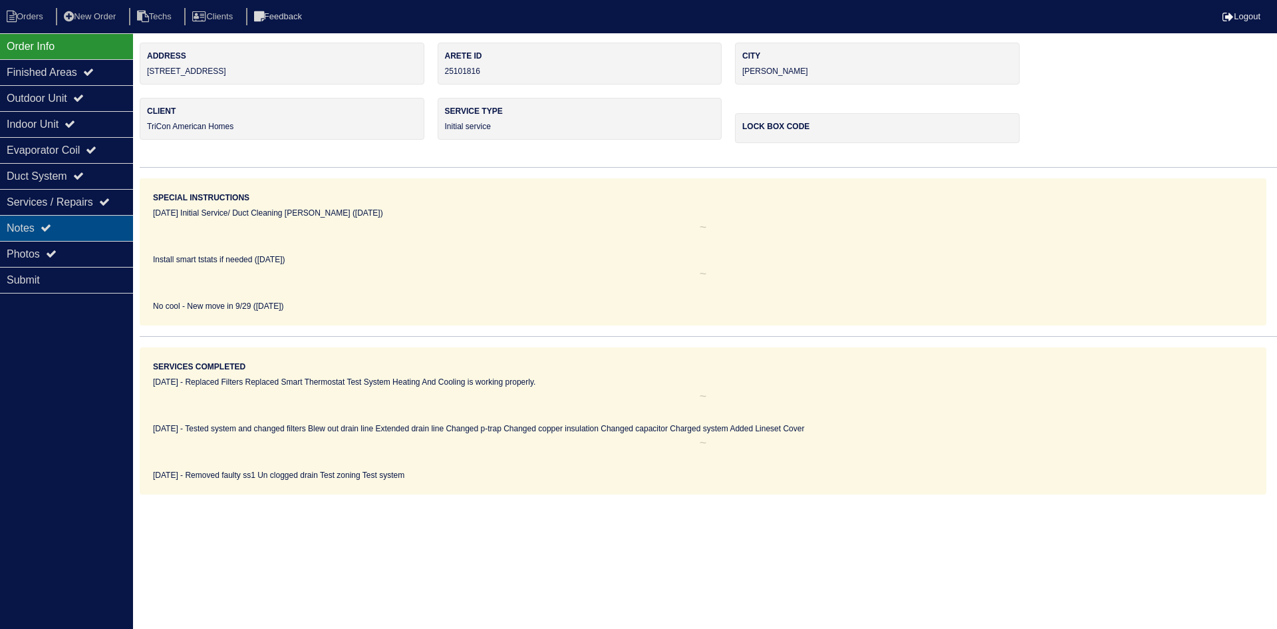
click at [74, 219] on div "Notes" at bounding box center [66, 228] width 133 height 26
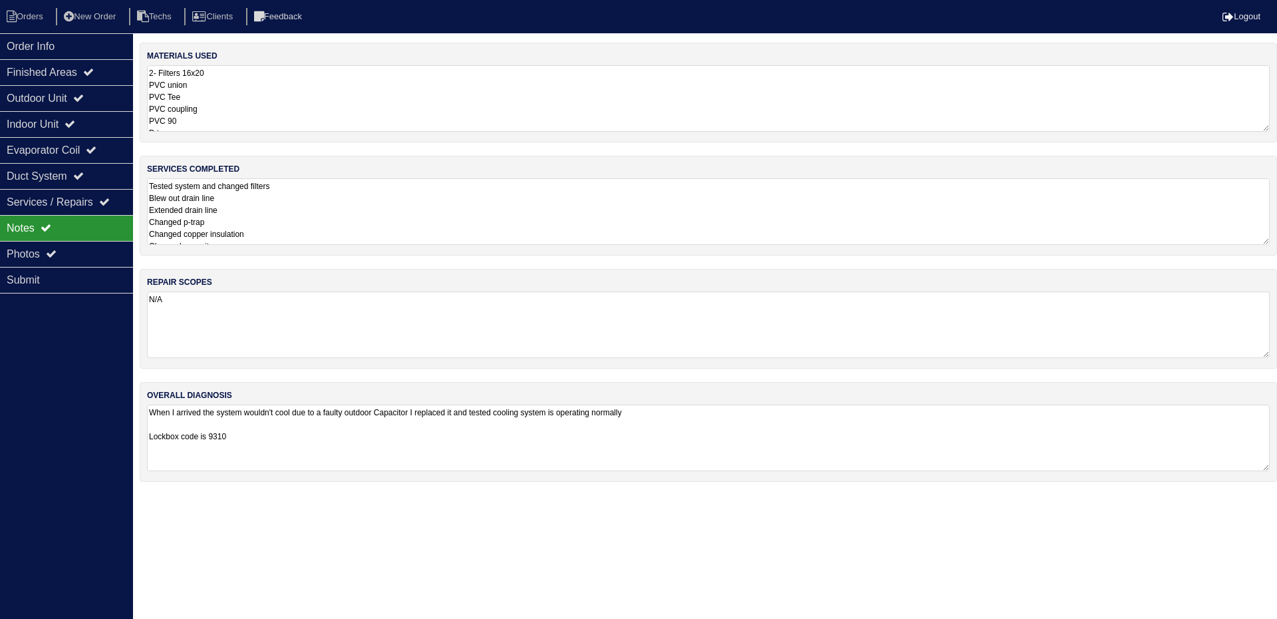
click at [280, 99] on textarea "2- Filters 16x20 PVC union PVC Tee PVC coupling PVC 90 P-trap 5 ft of PVC Nitro…" at bounding box center [708, 98] width 1123 height 67
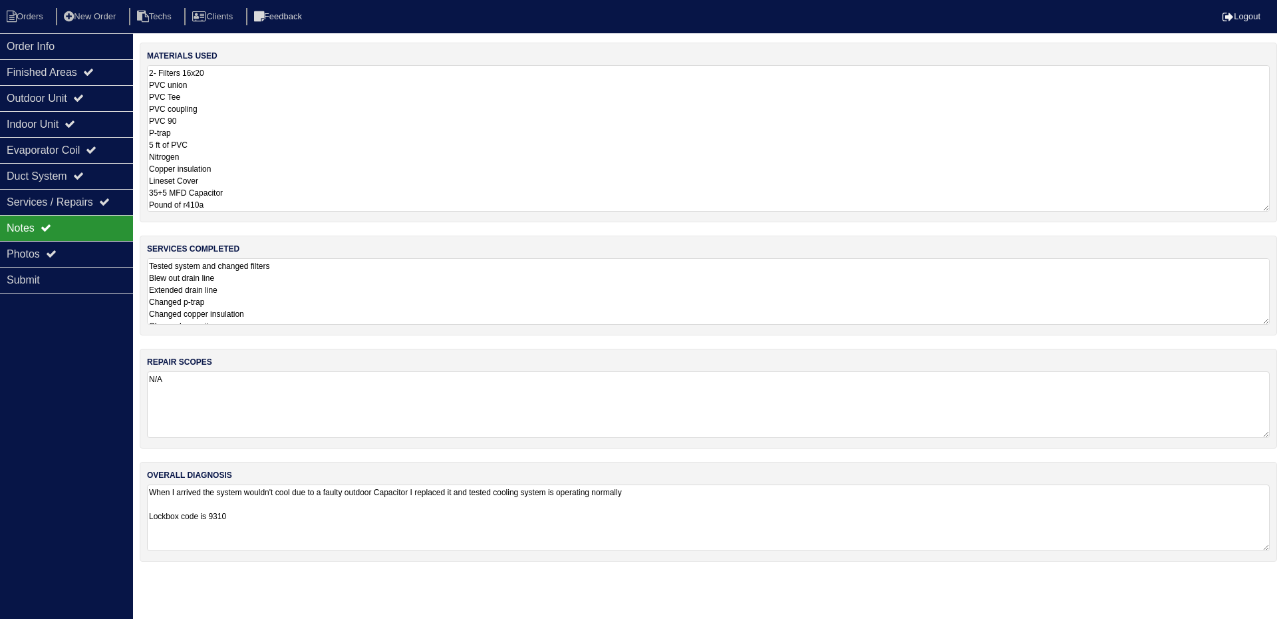
click at [323, 295] on div "materials used 2- Filters 16x20 PVC union PVC Tee PVC coupling PVC 90 P-trap 5 …" at bounding box center [708, 309] width 1137 height 532
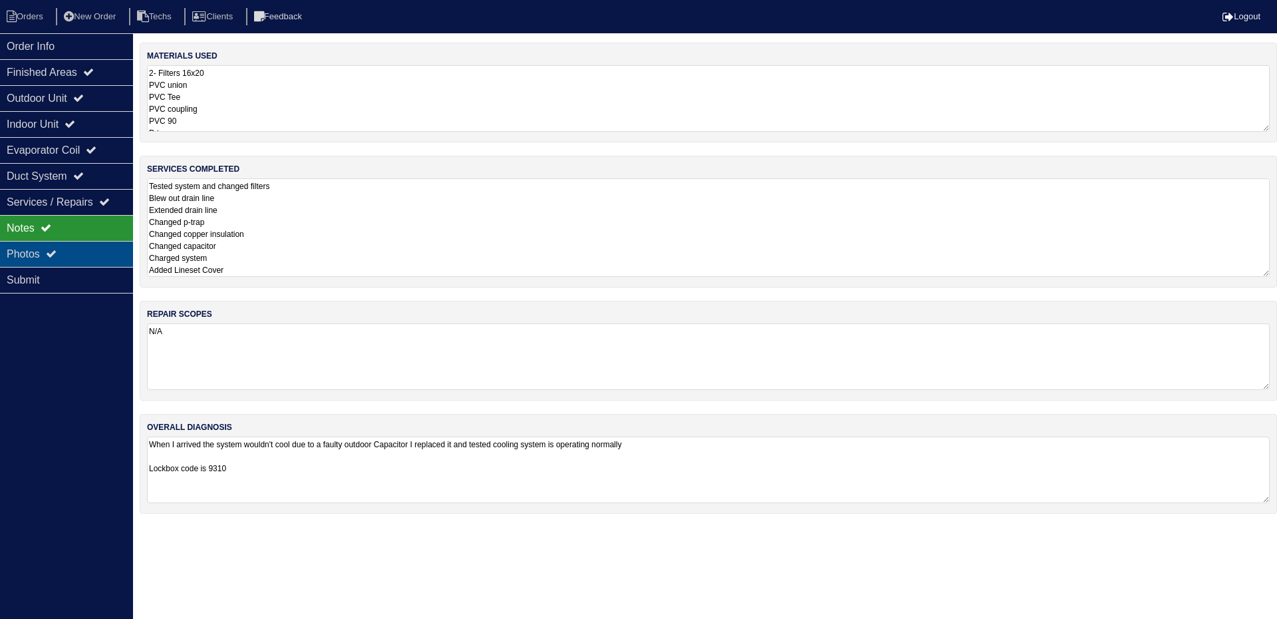
click at [100, 249] on div "Photos" at bounding box center [66, 254] width 133 height 26
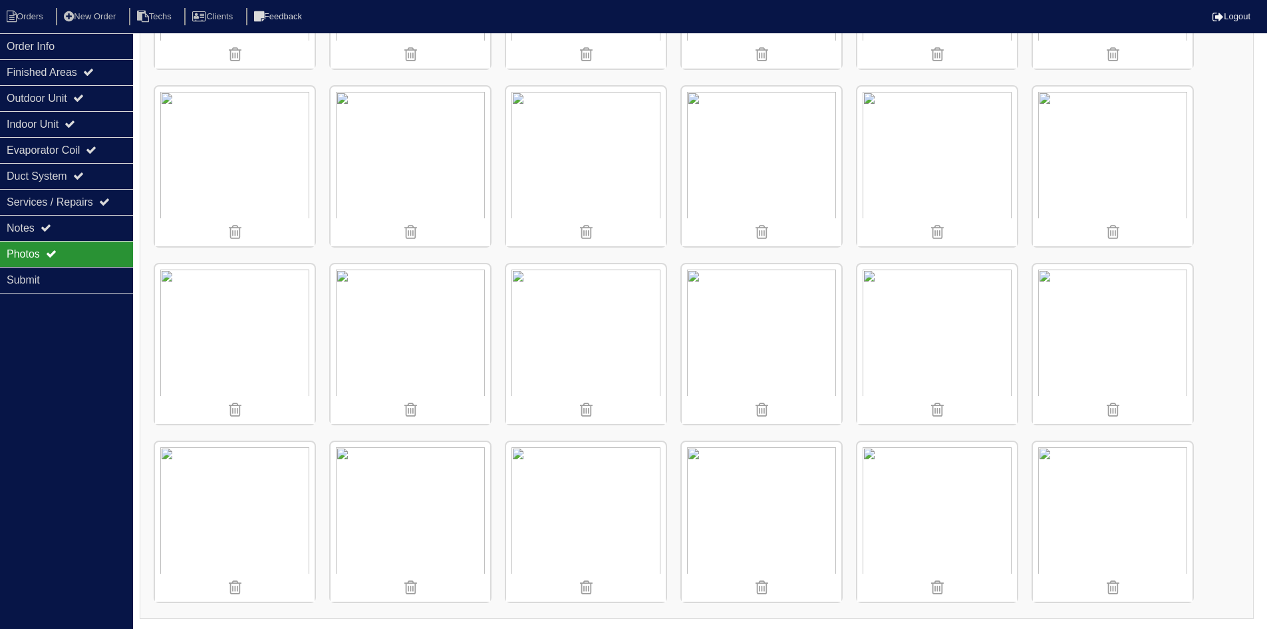
scroll to position [248, 0]
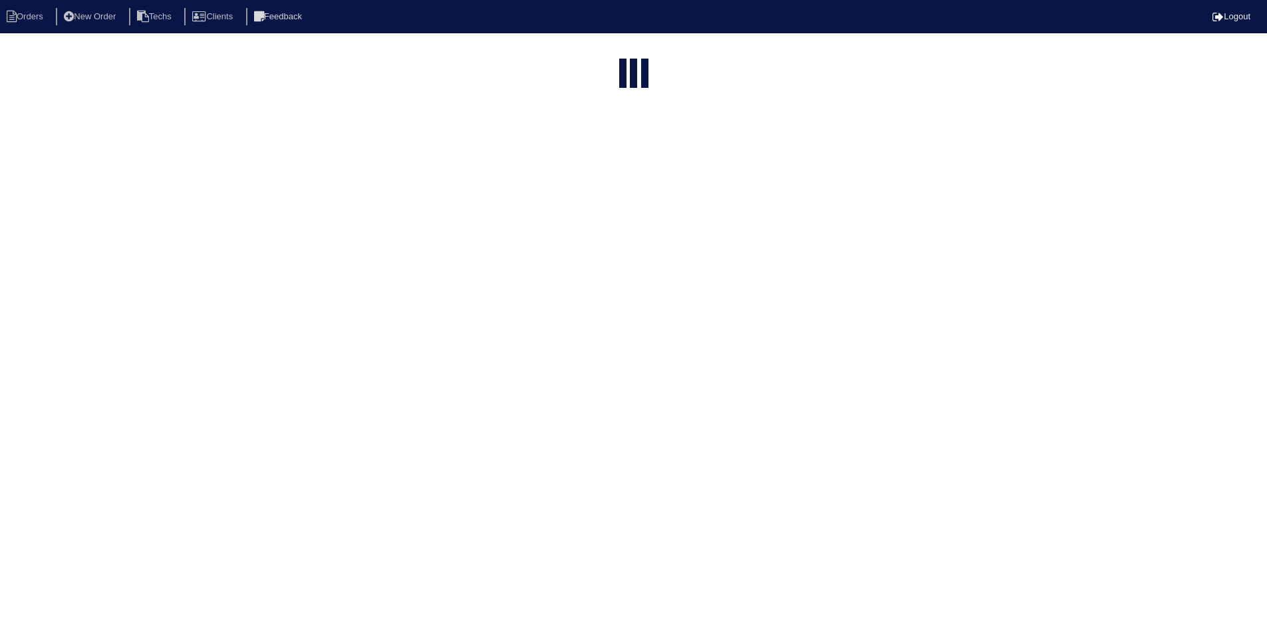
select select "15"
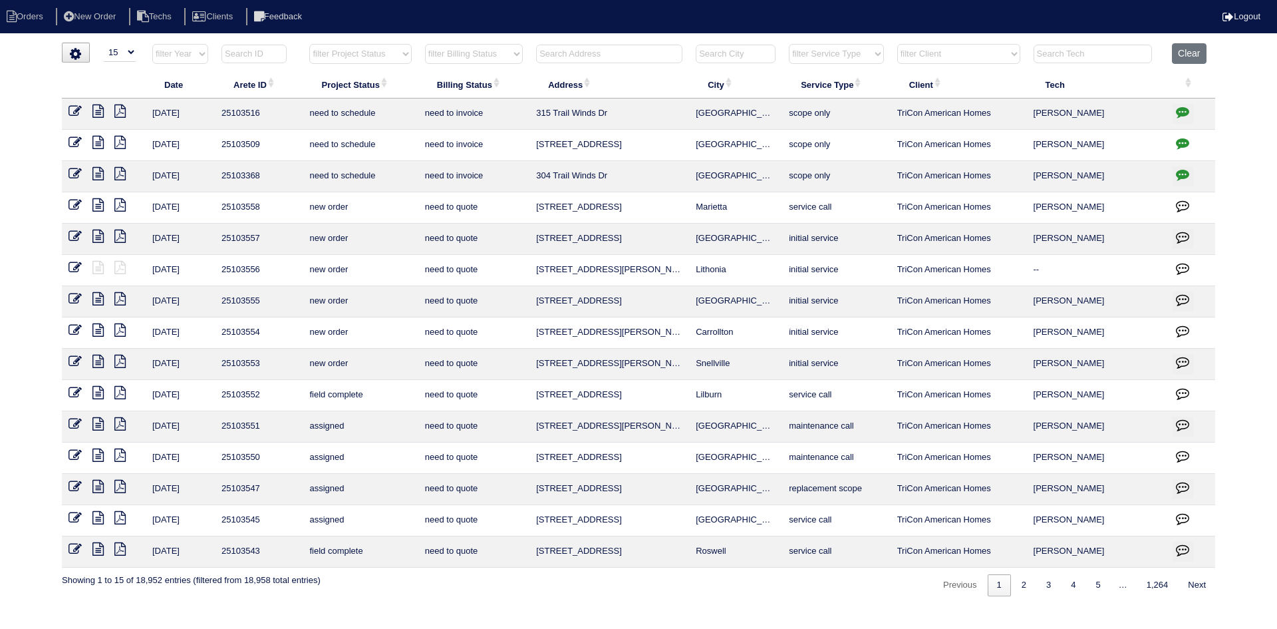
click at [404, 50] on select "filter Project Status -- Any Project Status -- new order assigned in progress f…" at bounding box center [360, 54] width 102 height 20
click at [309, 44] on select "filter Project Status -- Any Project Status -- new order assigned in progress f…" at bounding box center [360, 54] width 102 height 20
select select "field complete"
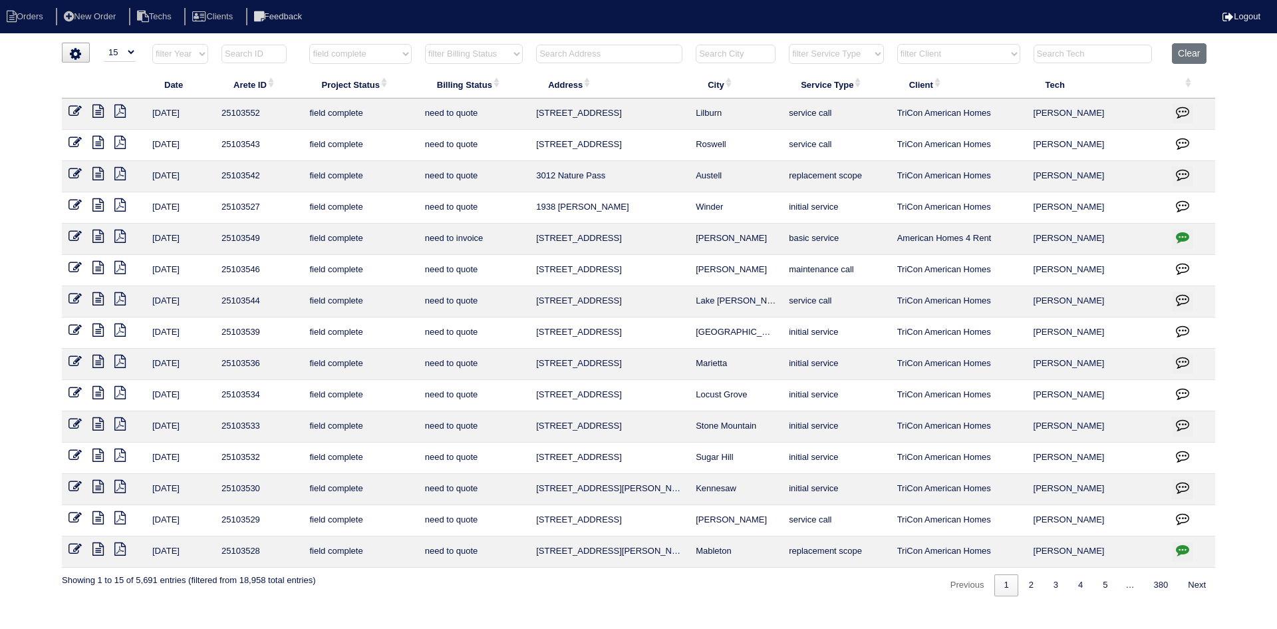
click at [458, 58] on select "filter Billing Status -- Any Billing Status -- need to quote quoted need to inv…" at bounding box center [474, 54] width 98 height 20
select select "need to quote"
click at [425, 44] on select "filter Billing Status -- Any Billing Status -- need to quote quoted need to inv…" at bounding box center [474, 54] width 98 height 20
select select "field complete"
select select "need to quote"
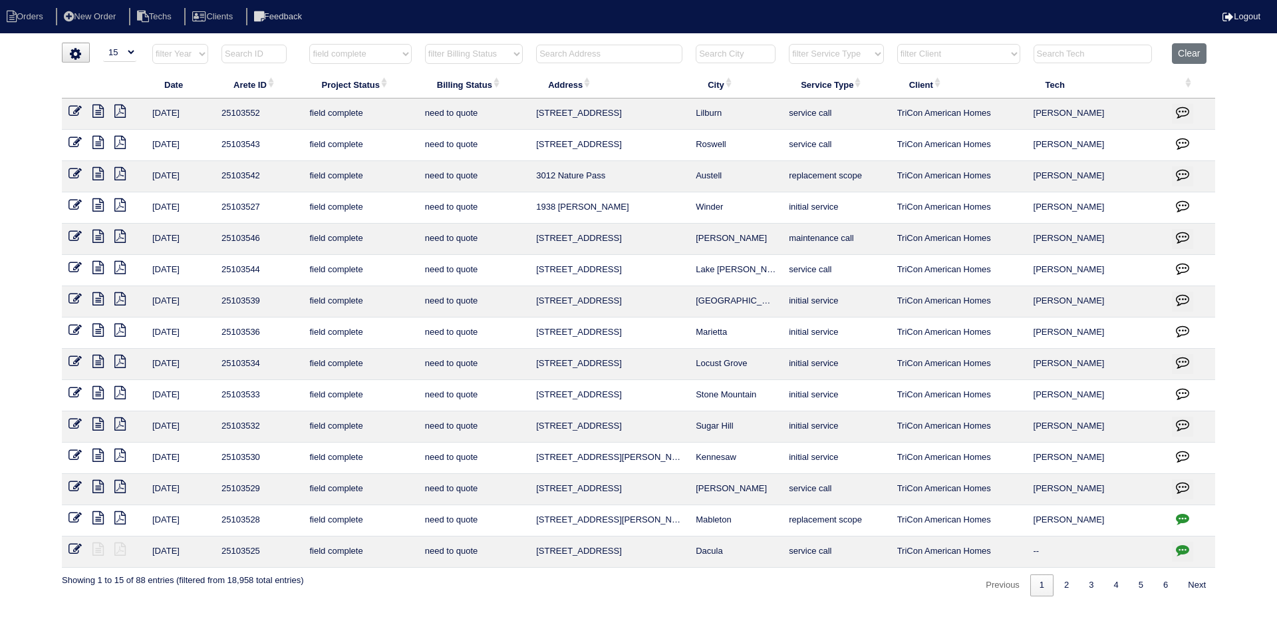
click at [96, 456] on icon at bounding box center [97, 454] width 11 height 13
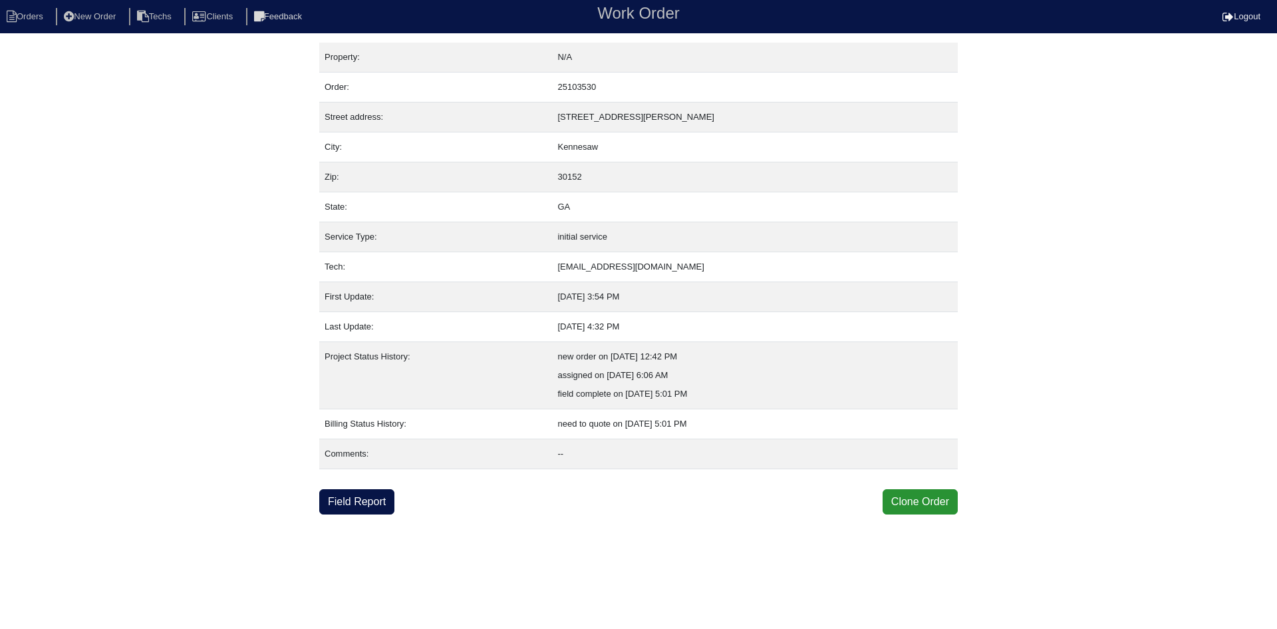
drag, startPoint x: 357, startPoint y: 503, endPoint x: 364, endPoint y: 432, distance: 72.2
click at [357, 503] on link "Field Report" at bounding box center [356, 501] width 75 height 25
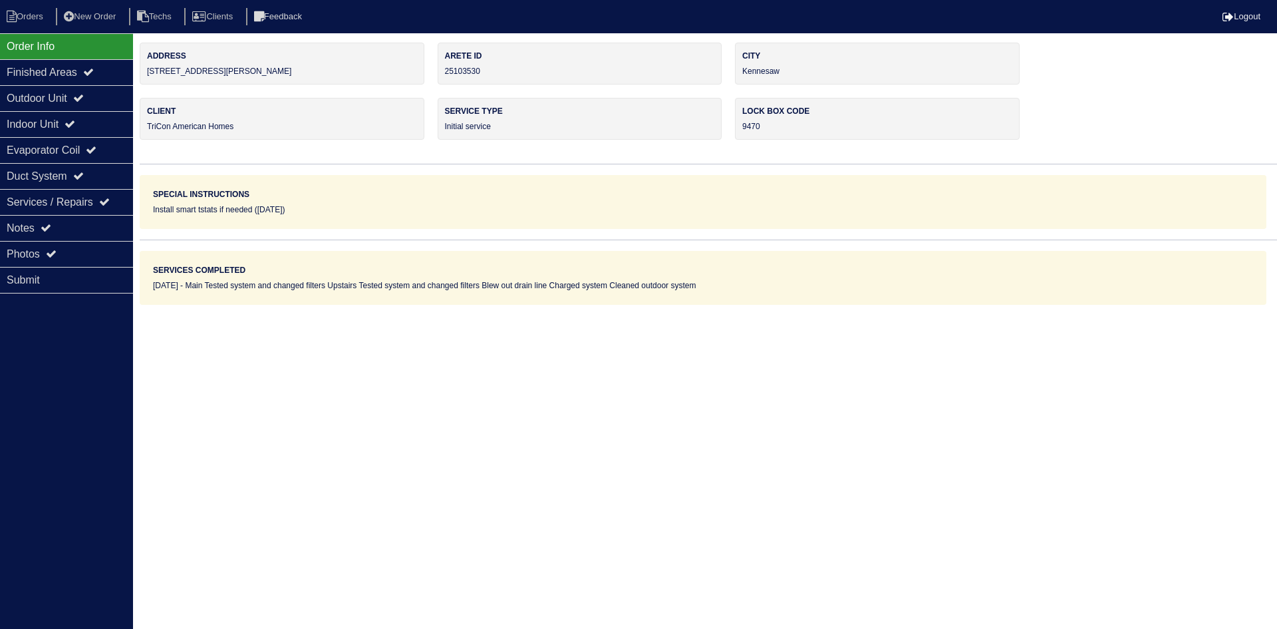
select select "0"
select select "Weather Maker"
select select "0"
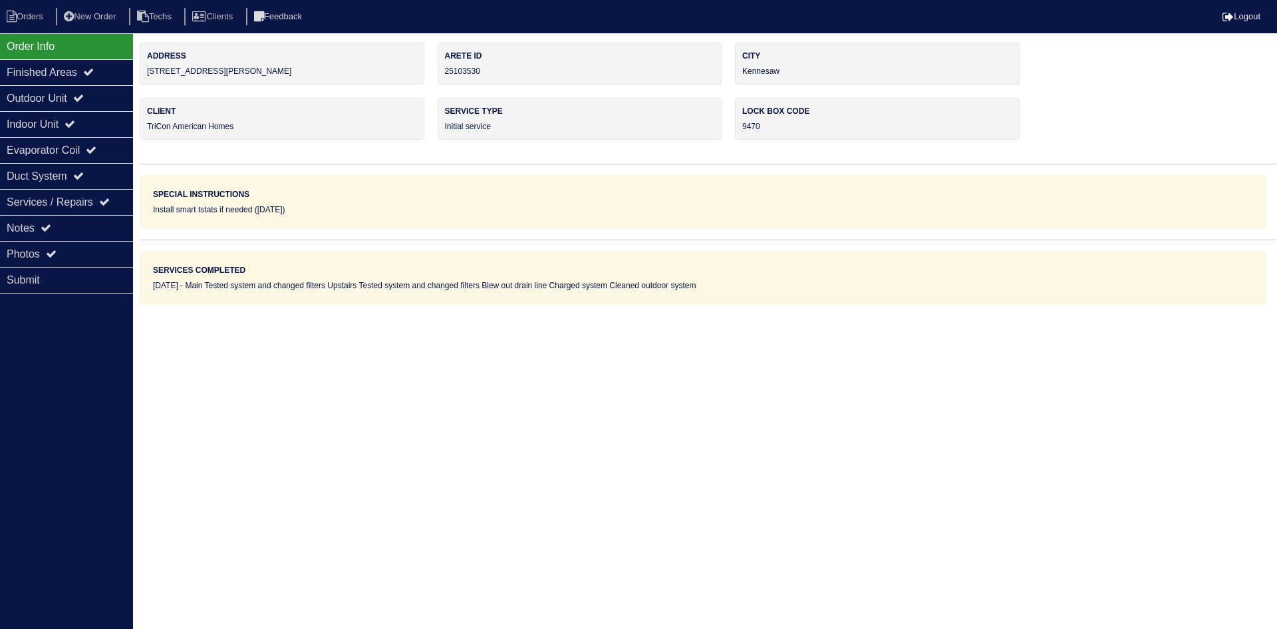
select select "1"
select select "0"
click at [66, 106] on div "Outdoor Unit" at bounding box center [66, 98] width 133 height 26
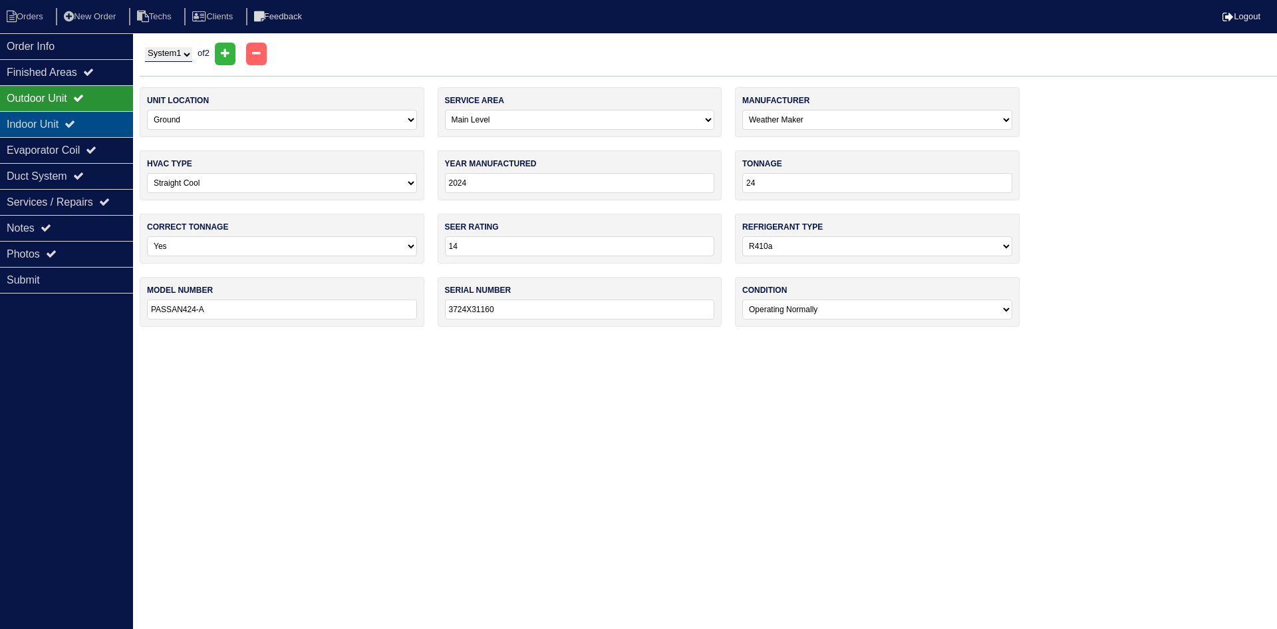
click at [63, 116] on div "Indoor Unit" at bounding box center [66, 124] width 133 height 26
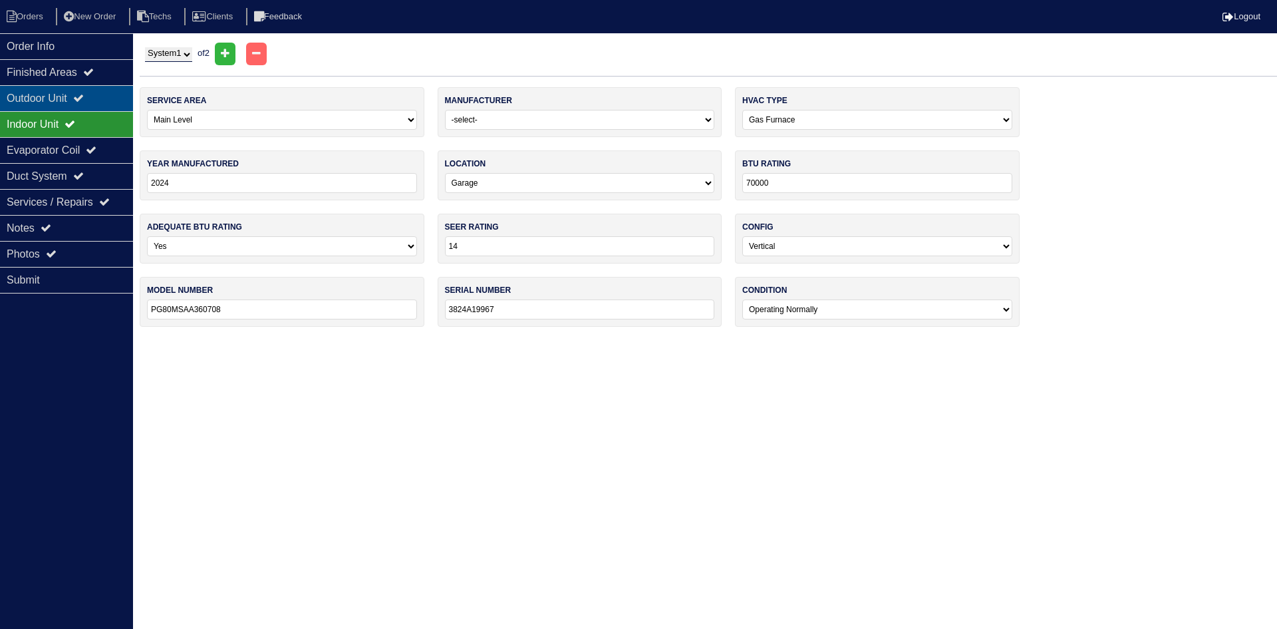
click at [64, 99] on div "Outdoor Unit" at bounding box center [66, 98] width 133 height 26
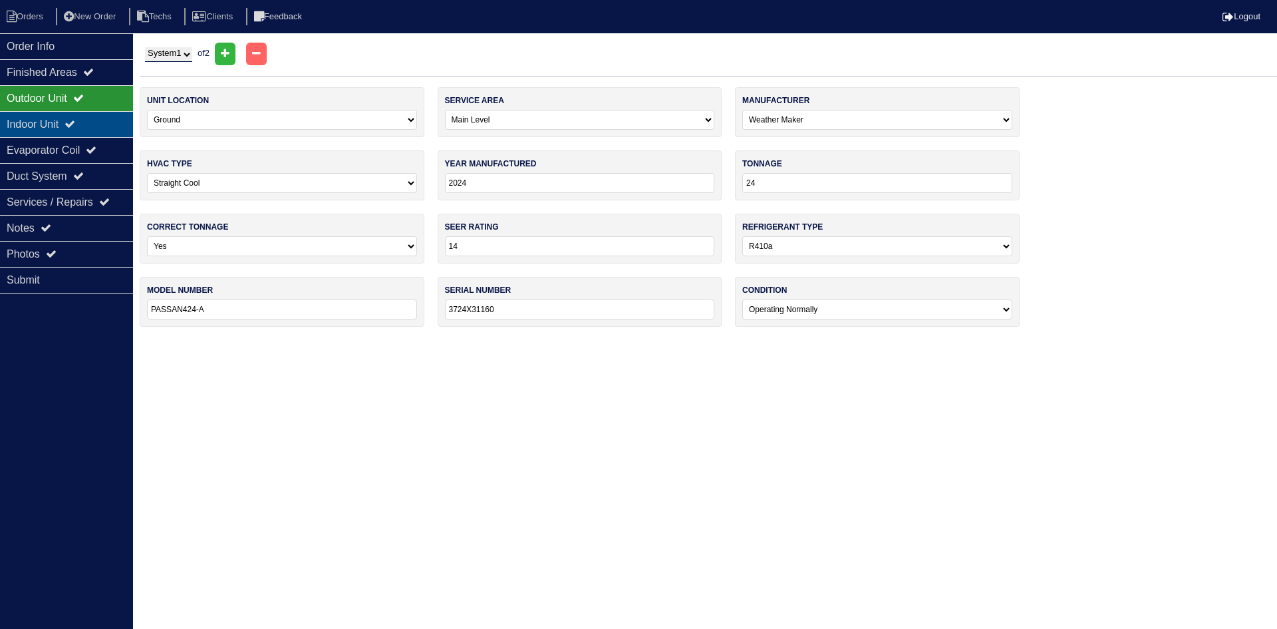
click at [72, 112] on div "Indoor Unit" at bounding box center [66, 124] width 133 height 26
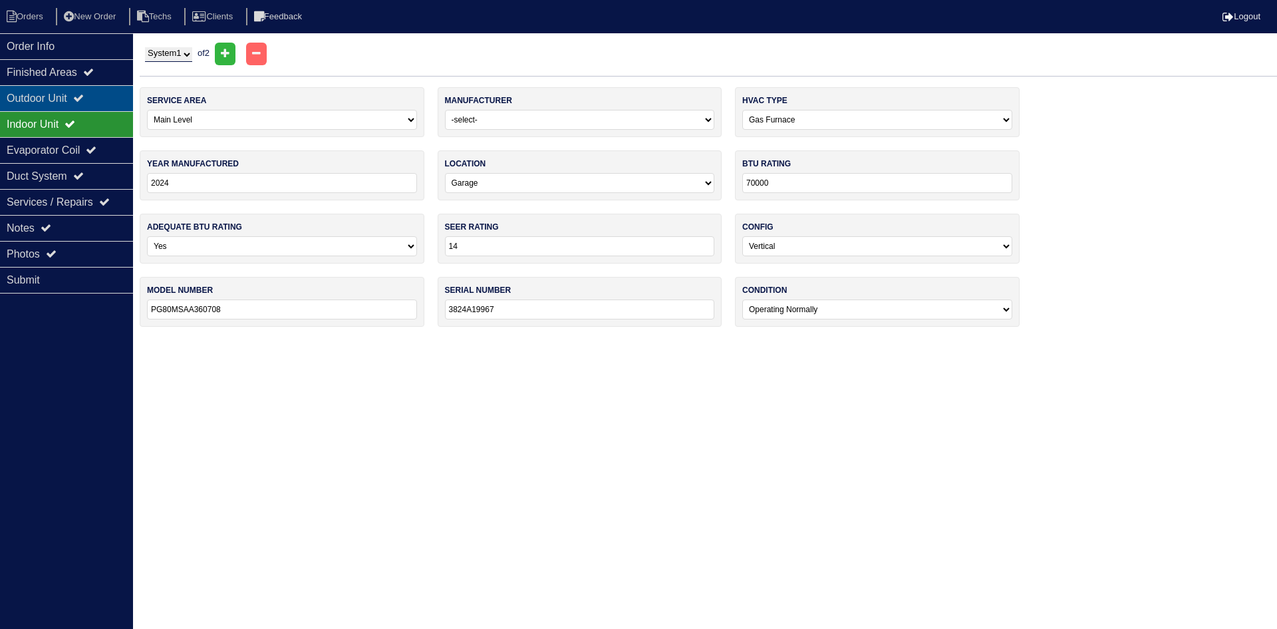
click at [78, 94] on div "Outdoor Unit" at bounding box center [66, 98] width 133 height 26
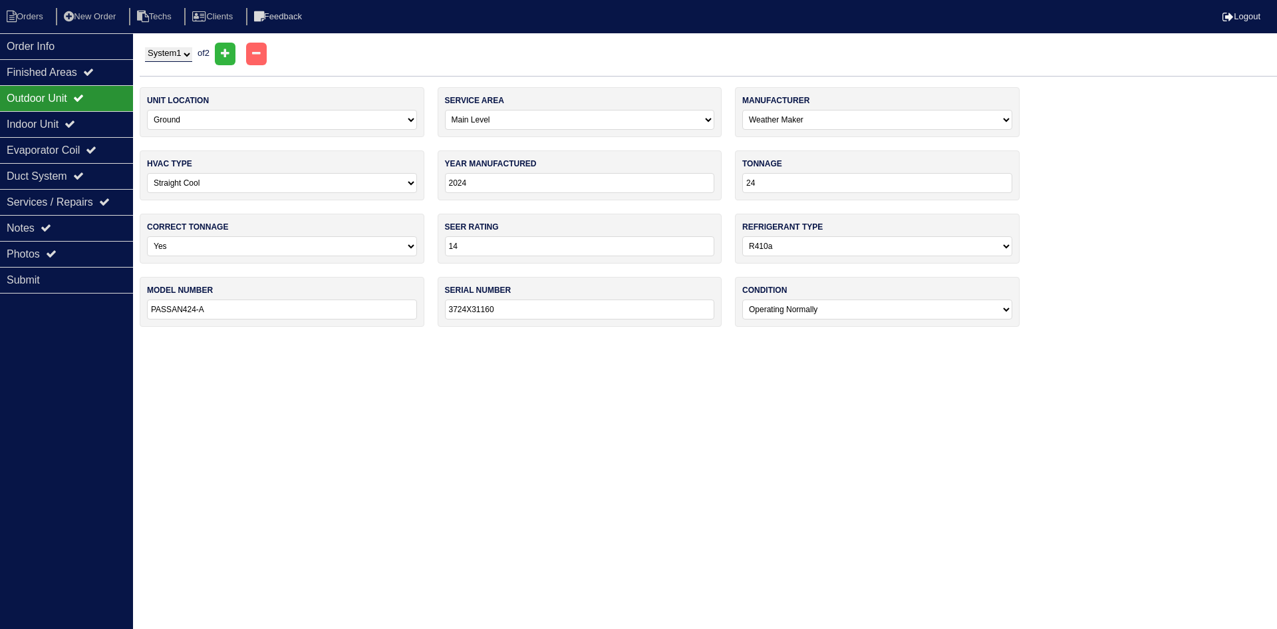
drag, startPoint x: 179, startPoint y: 51, endPoint x: 180, endPoint y: 61, distance: 10.0
click at [179, 51] on select "System 1 System 2" at bounding box center [168, 54] width 47 height 15
select select "2"
click at [145, 47] on select "System 1 System 2" at bounding box center [168, 54] width 47 height 15
select select "1"
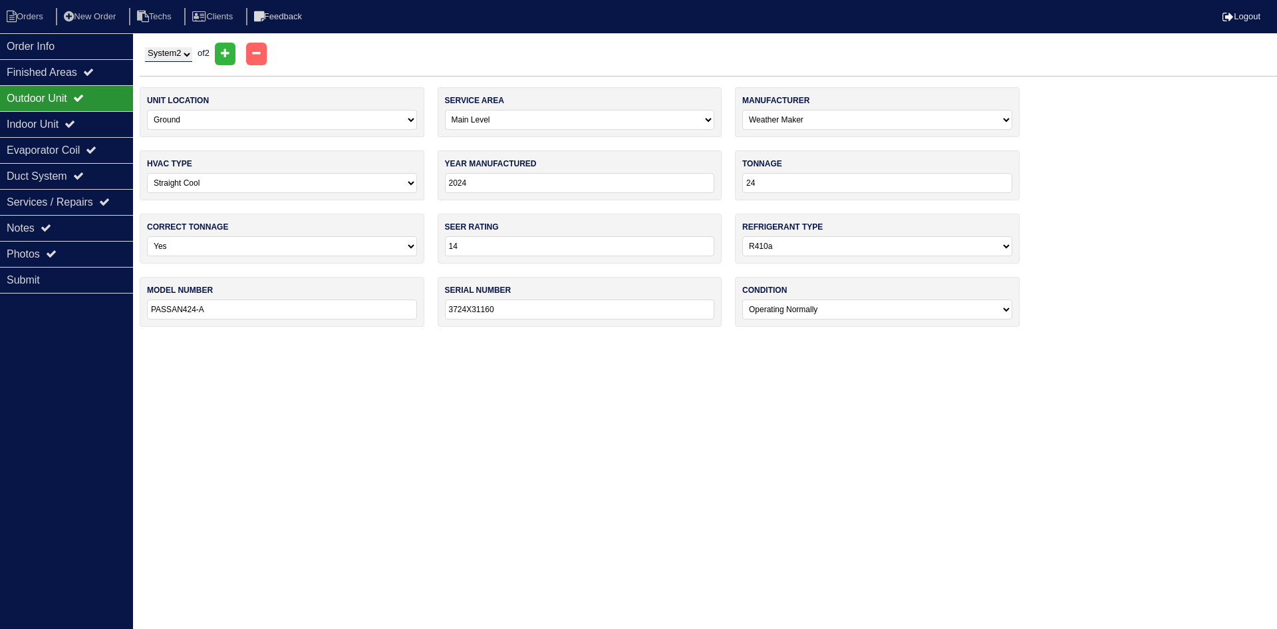
select select "[PERSON_NAME]"
click at [94, 120] on div "Indoor Unit" at bounding box center [66, 124] width 133 height 26
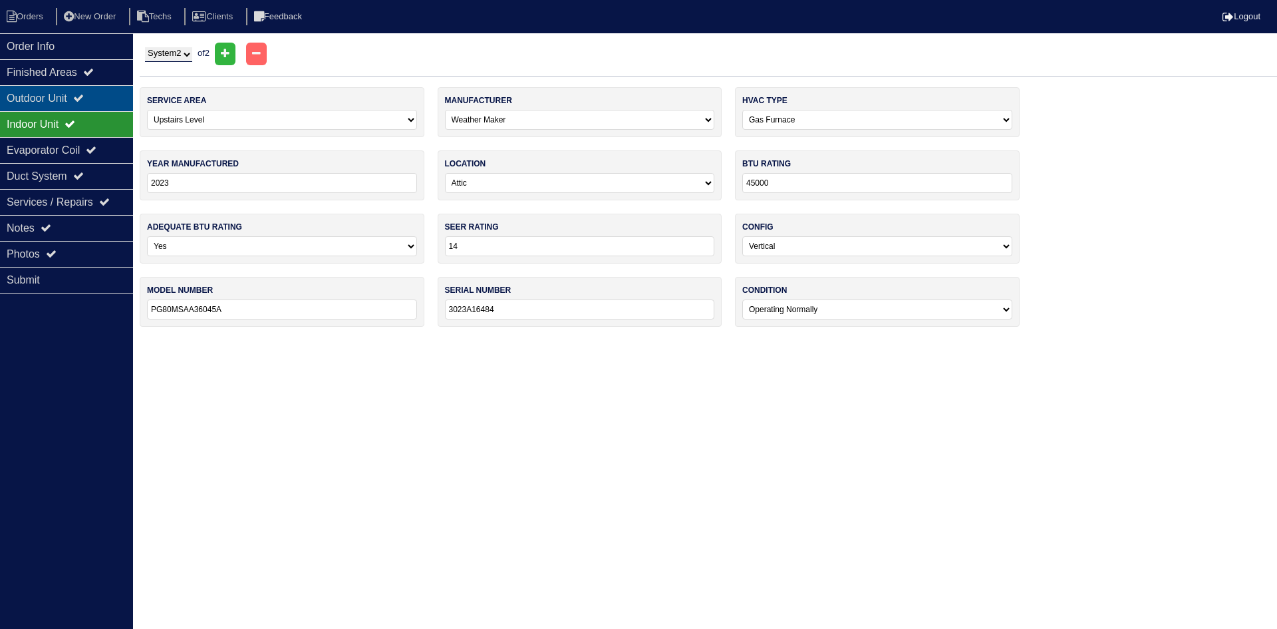
click at [94, 95] on div "Outdoor Unit" at bounding box center [66, 98] width 133 height 26
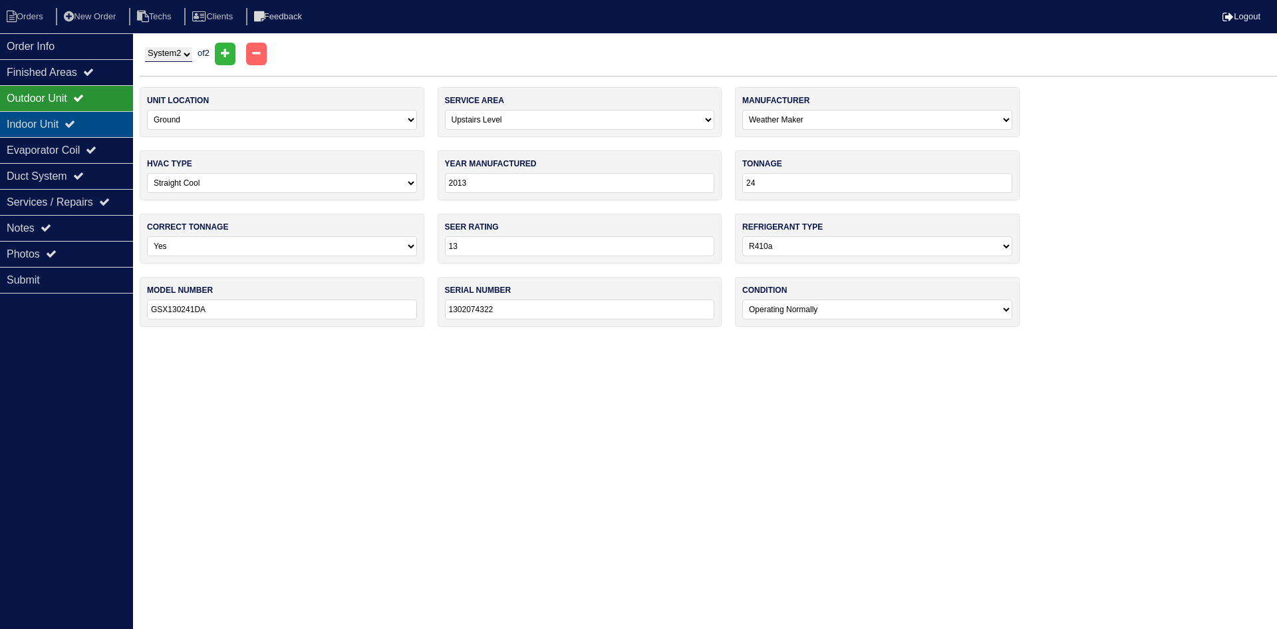
click at [65, 130] on div "Indoor Unit" at bounding box center [66, 124] width 133 height 26
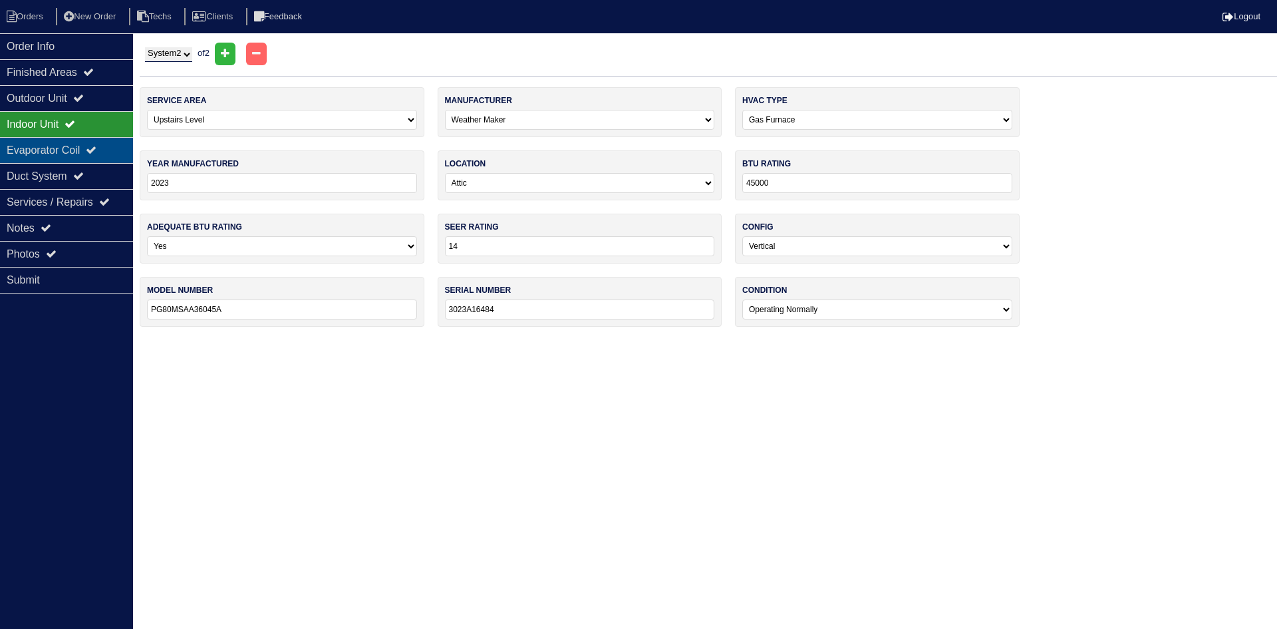
click at [56, 148] on div "Evaporator Coil" at bounding box center [66, 150] width 133 height 26
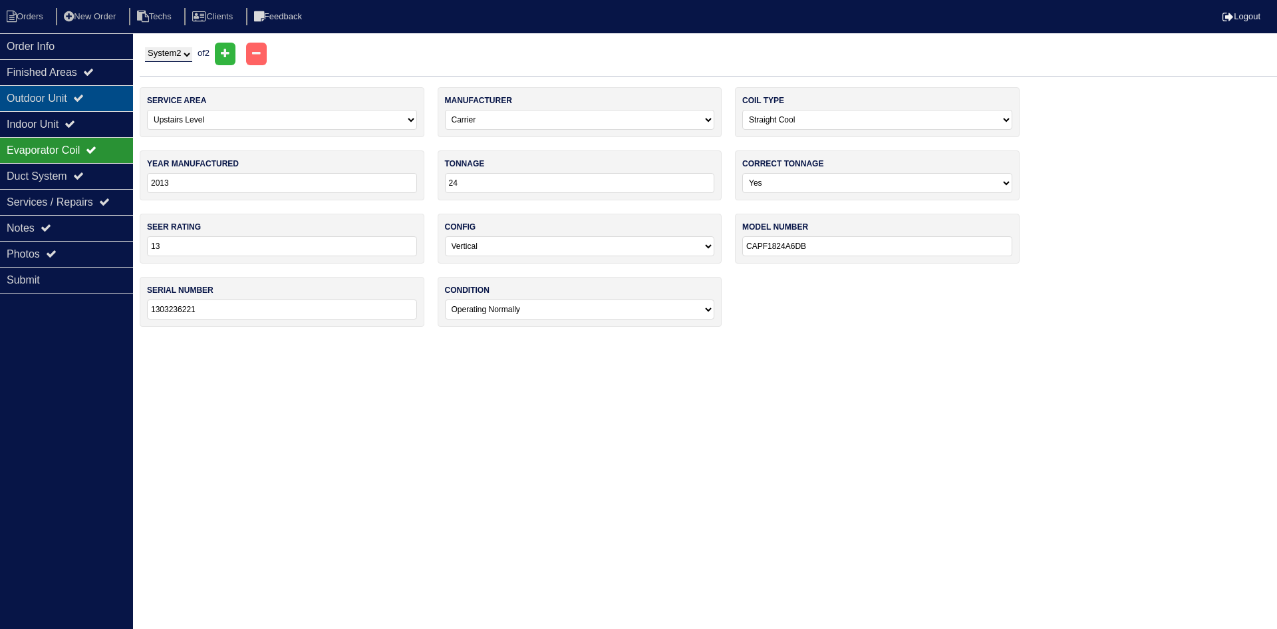
click at [55, 106] on div "Outdoor Unit" at bounding box center [66, 98] width 133 height 26
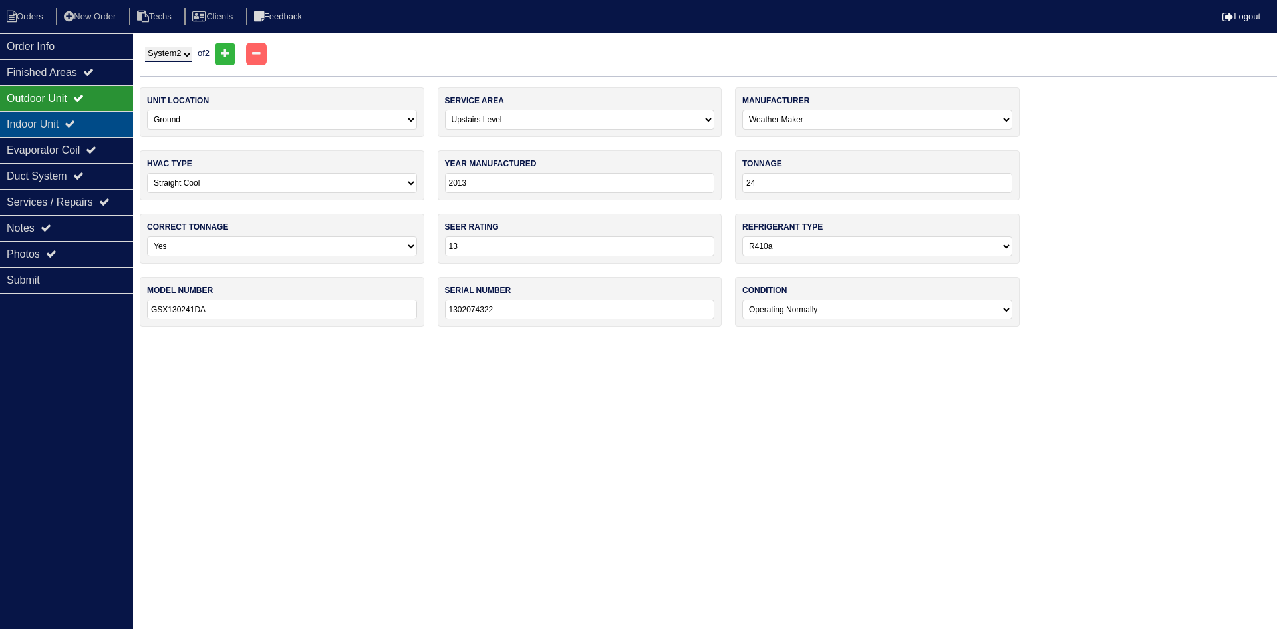
click at [114, 118] on div "Indoor Unit" at bounding box center [66, 124] width 133 height 26
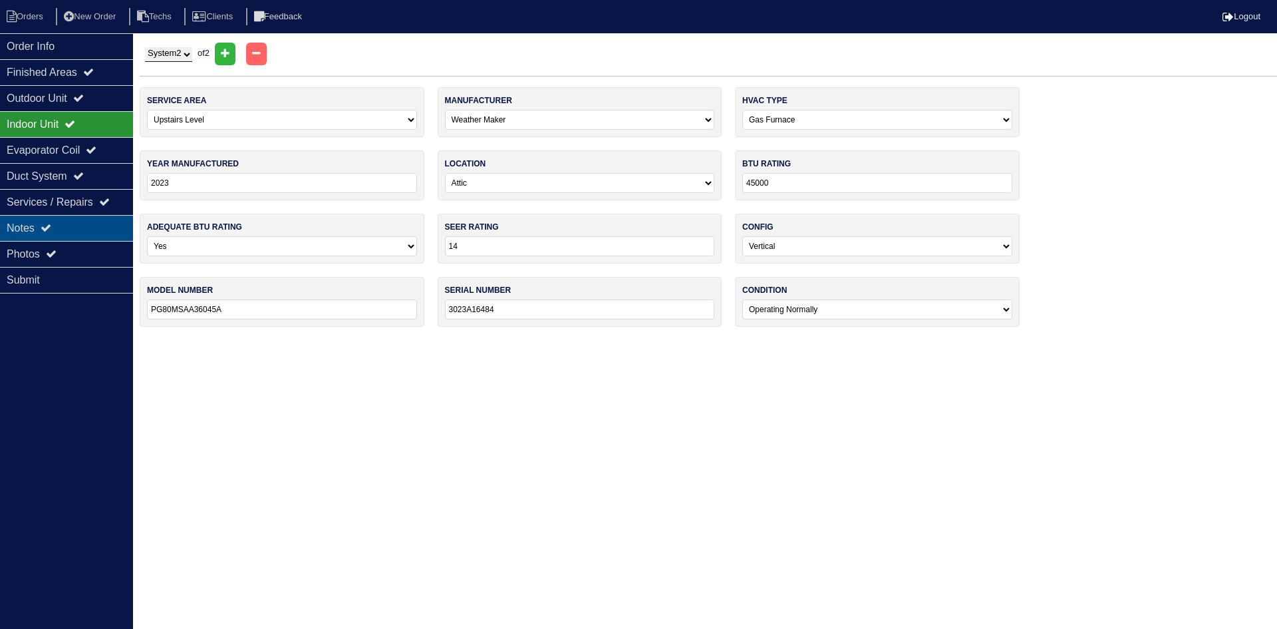
click at [96, 228] on div "Notes" at bounding box center [66, 228] width 133 height 26
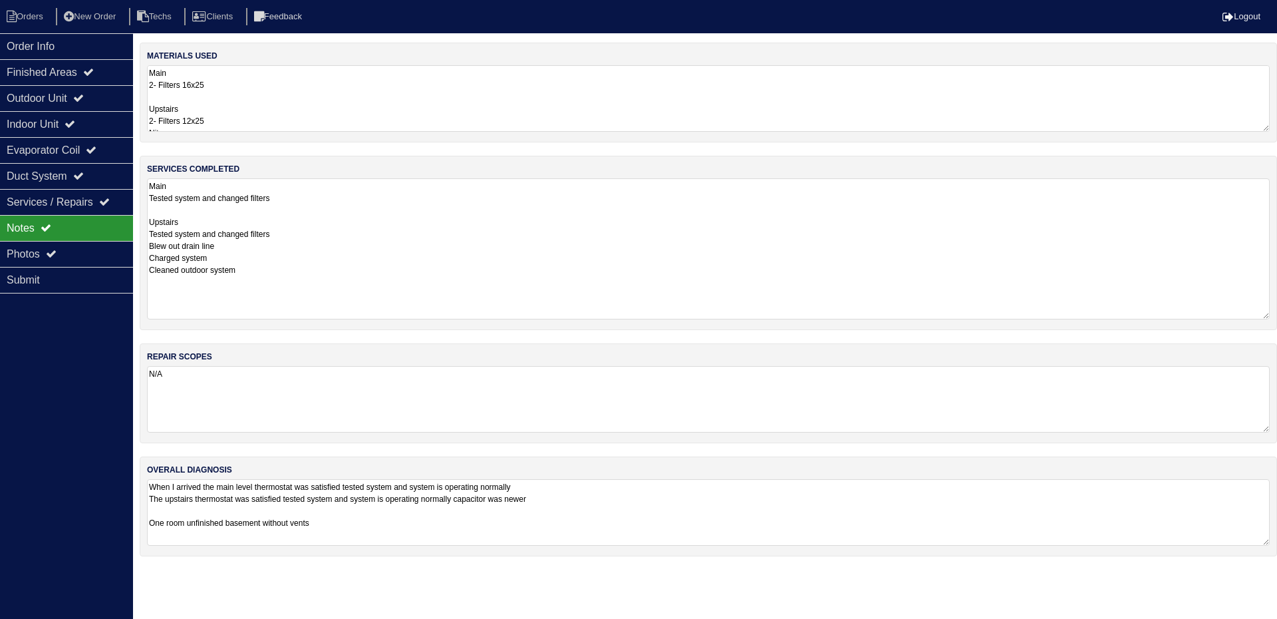
drag, startPoint x: 1267, startPoint y: 239, endPoint x: 1276, endPoint y: 314, distance: 75.1
click at [1276, 314] on div "services completed Main Tested system and changed filters Upstairs Tested syste…" at bounding box center [708, 243] width 1137 height 174
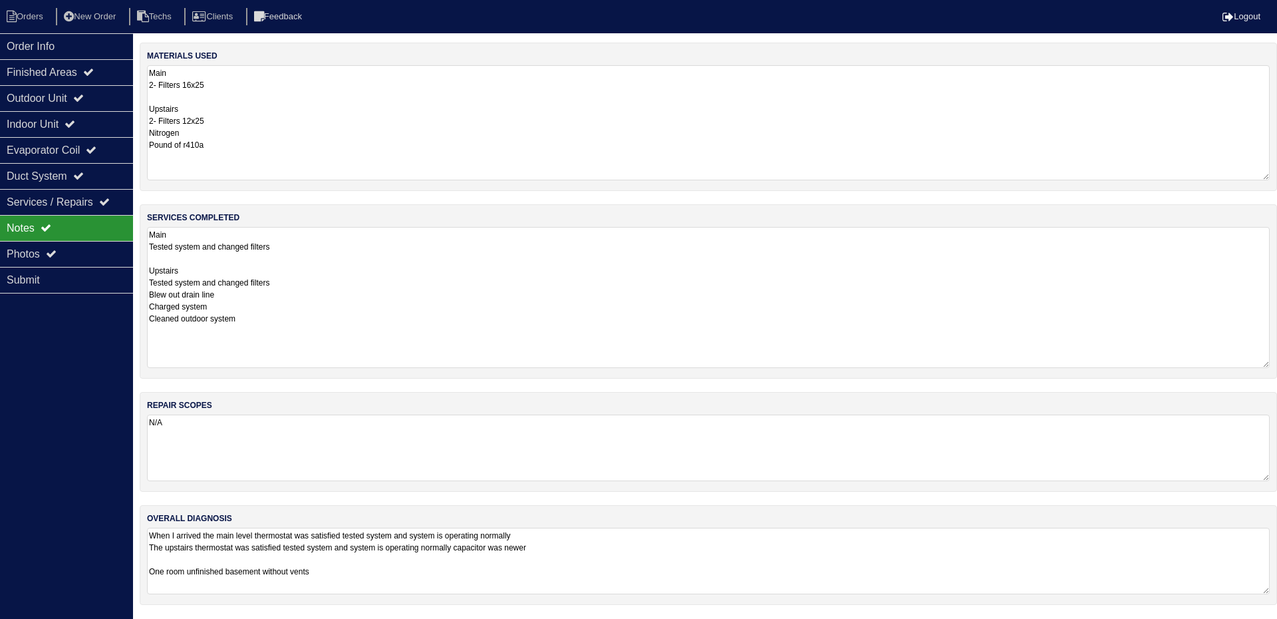
drag, startPoint x: 1264, startPoint y: 129, endPoint x: 1271, endPoint y: 178, distance: 49.0
click at [1271, 178] on div "materials used Main 2- Filters 16x25 Upstairs 2- Filters 12x25 Nitrogen Pound o…" at bounding box center [708, 117] width 1137 height 148
click at [100, 101] on div "Outdoor Unit" at bounding box center [66, 98] width 133 height 26
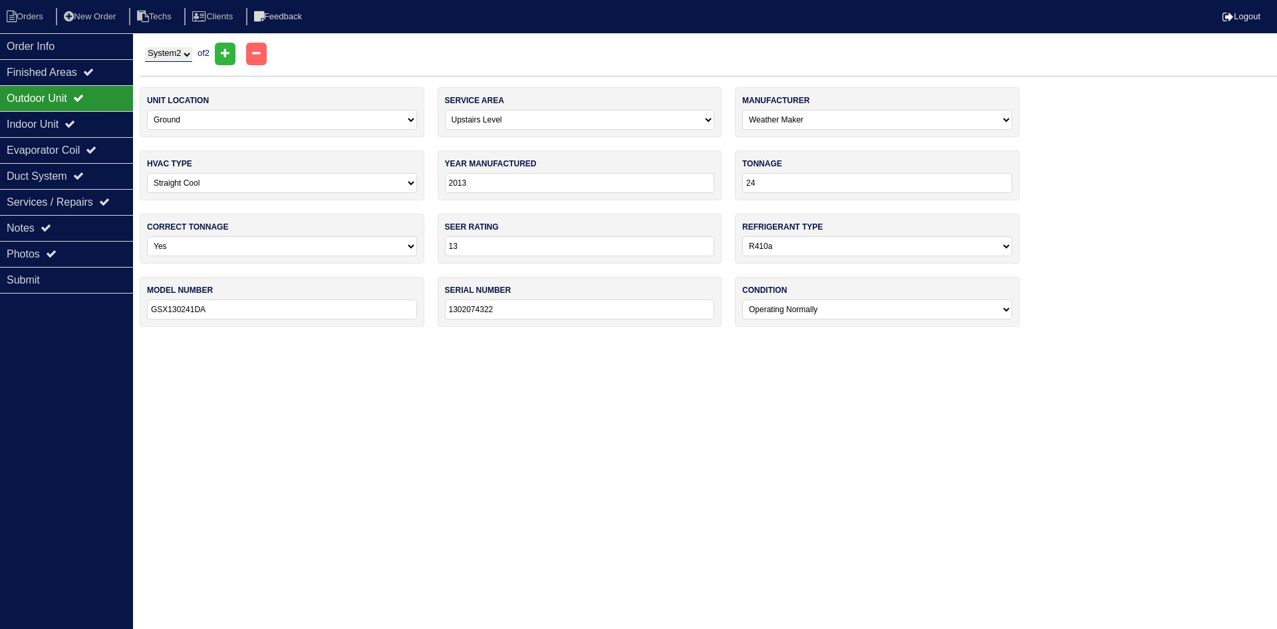
click at [182, 55] on select "System 1 System 2" at bounding box center [168, 54] width 47 height 15
select select "1"
click at [145, 47] on select "System 1 System 2" at bounding box center [168, 54] width 47 height 15
select select "0"
select select "Weather Maker"
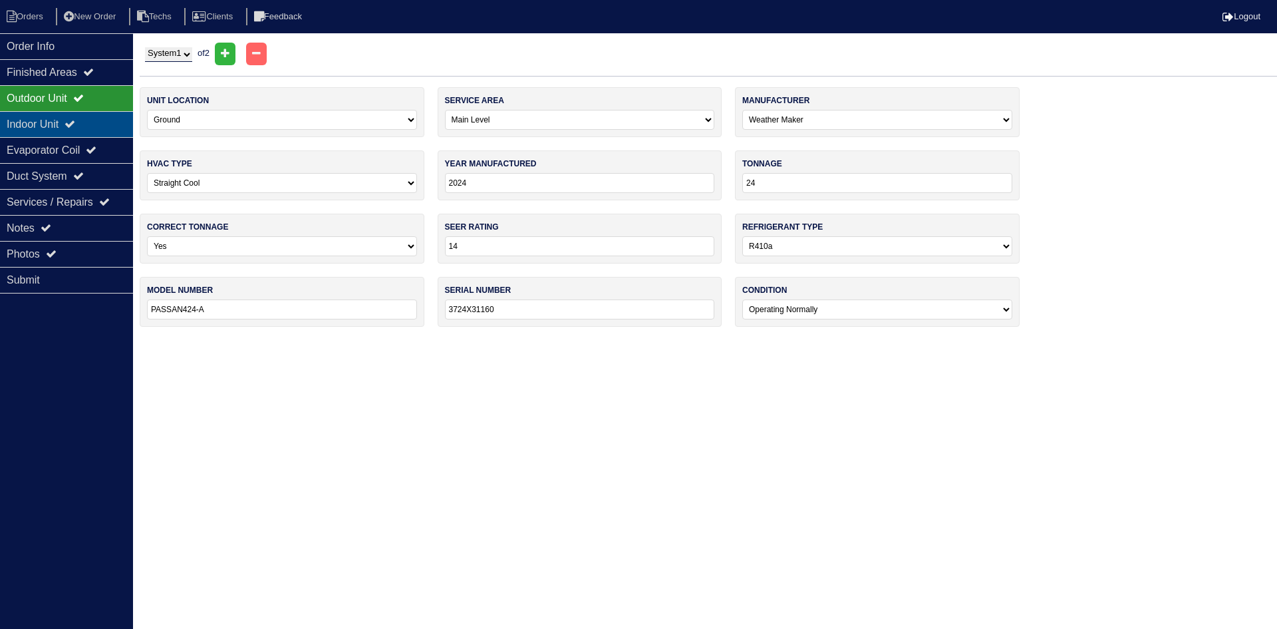
click at [87, 120] on div "Indoor Unit" at bounding box center [66, 124] width 133 height 26
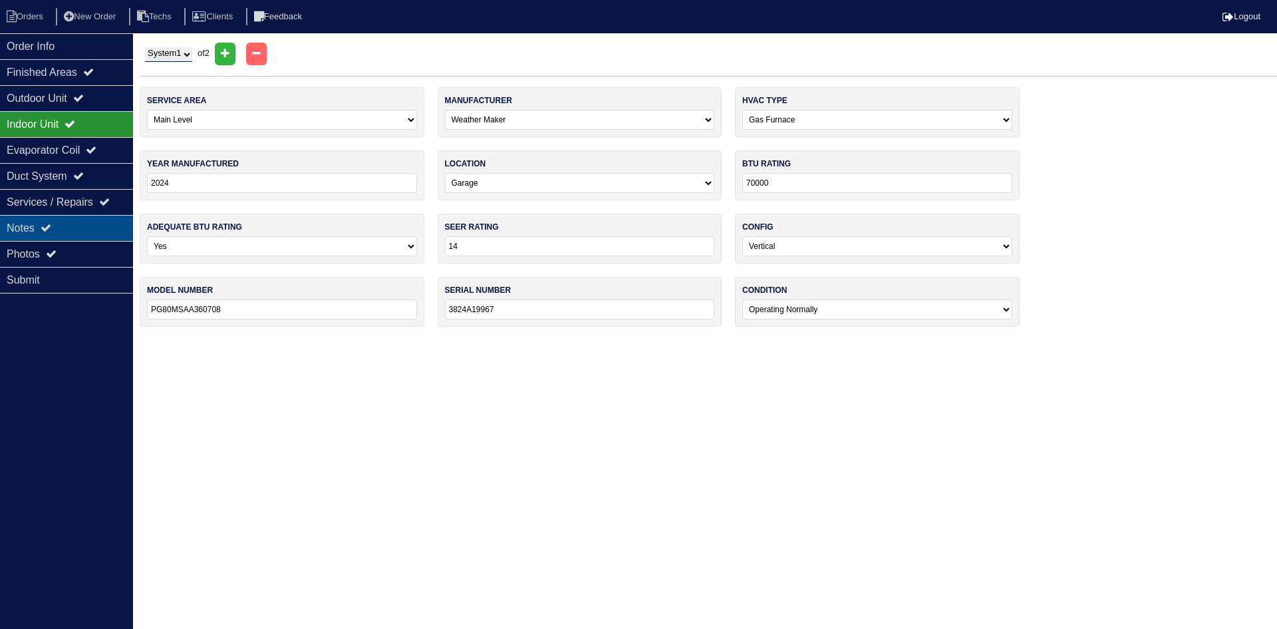
click at [65, 225] on div "Notes" at bounding box center [66, 228] width 133 height 26
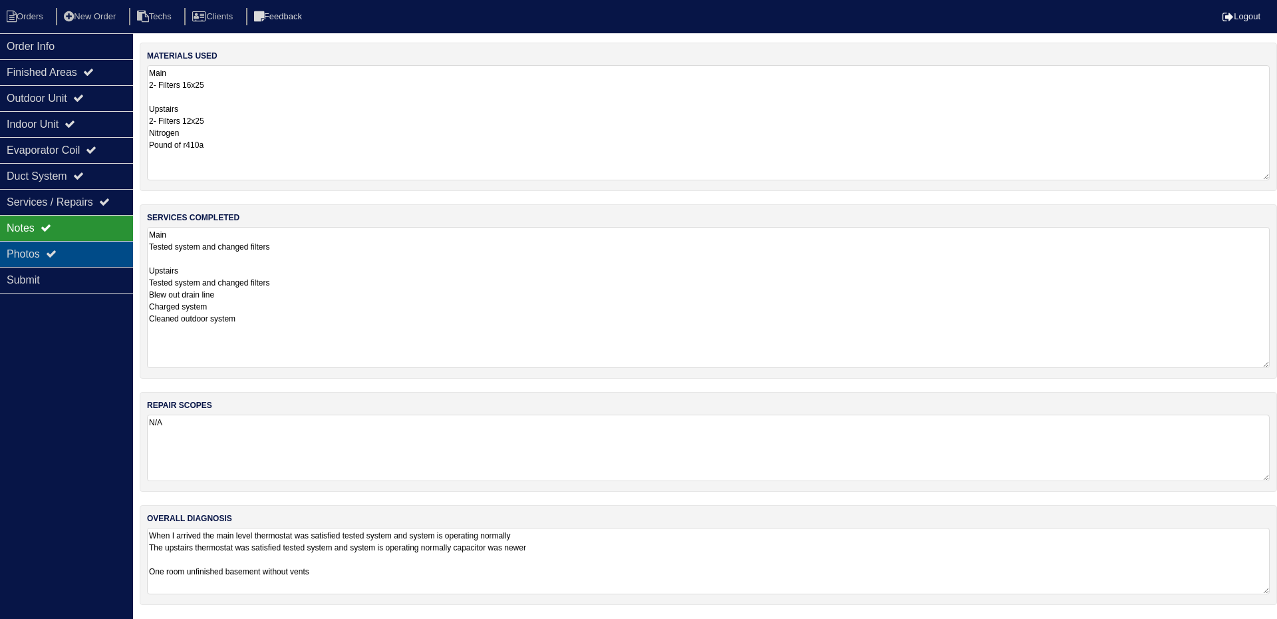
click at [46, 259] on div "Photos" at bounding box center [66, 254] width 133 height 26
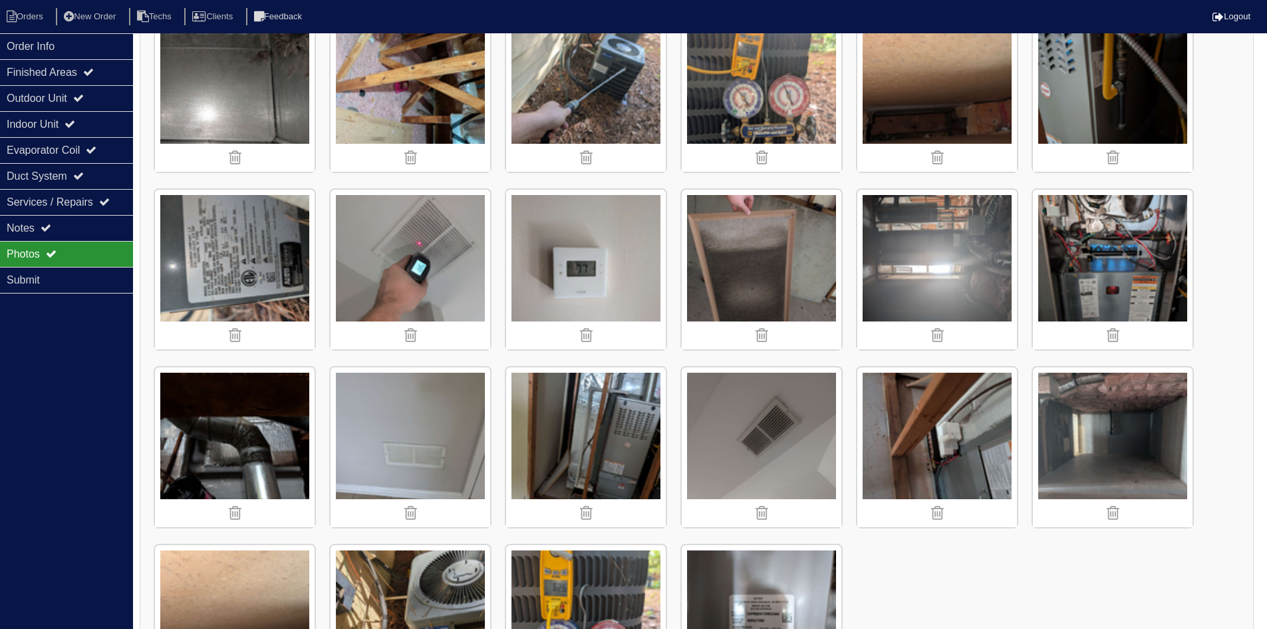
scroll to position [1576, 0]
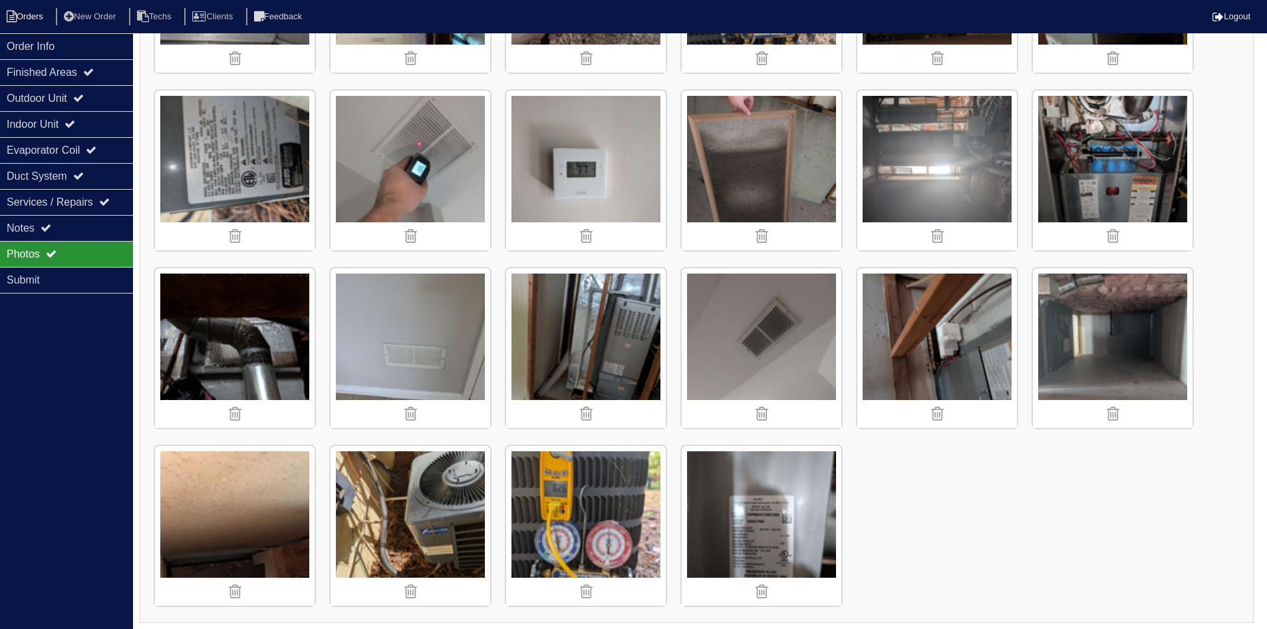
click at [33, 13] on li "Orders" at bounding box center [27, 17] width 54 height 18
select select "15"
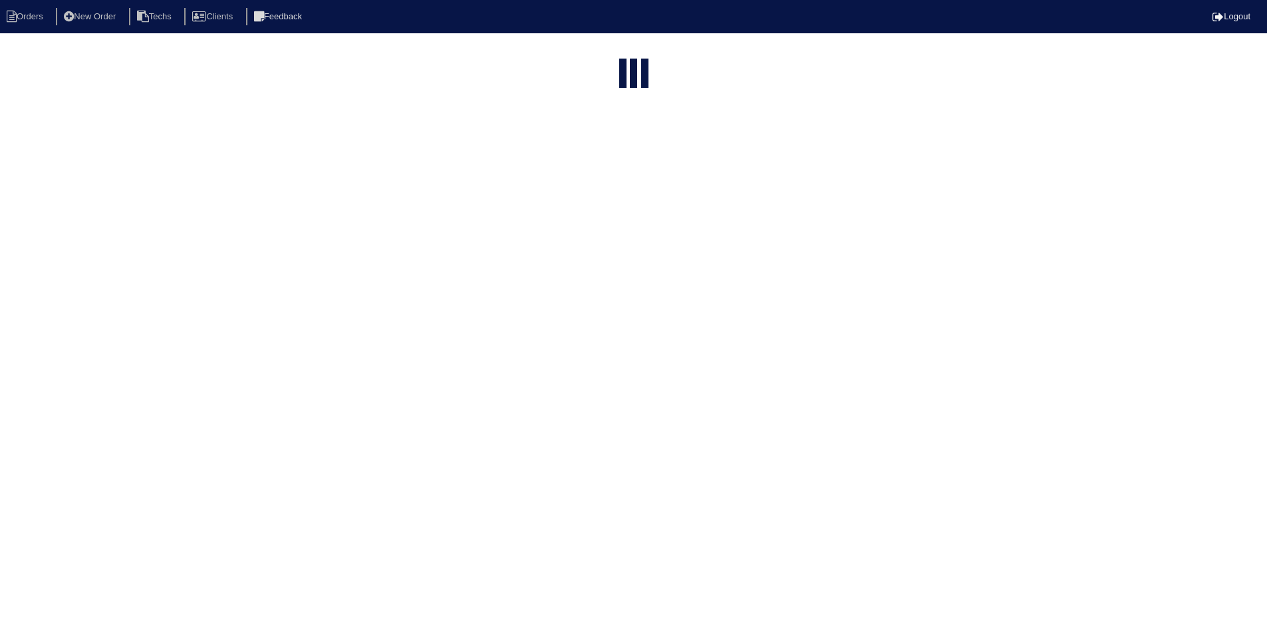
select select "field complete"
select select "need to quote"
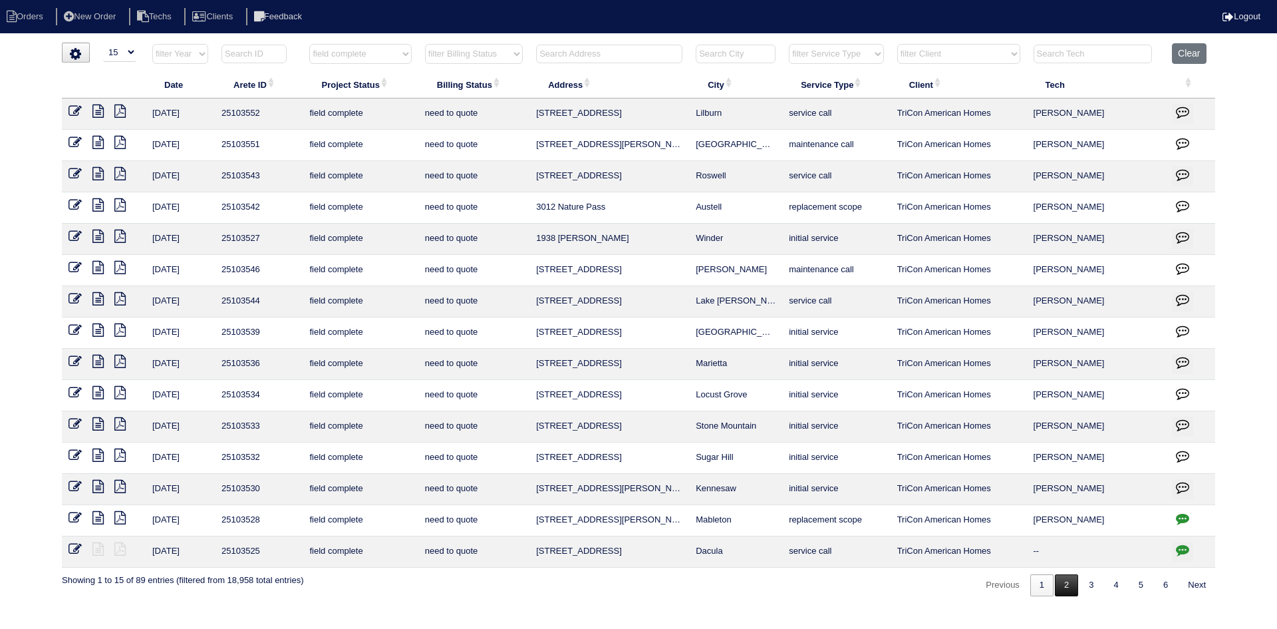
click at [1057, 589] on link "2" at bounding box center [1066, 585] width 23 height 22
select select "field complete"
select select "need to quote"
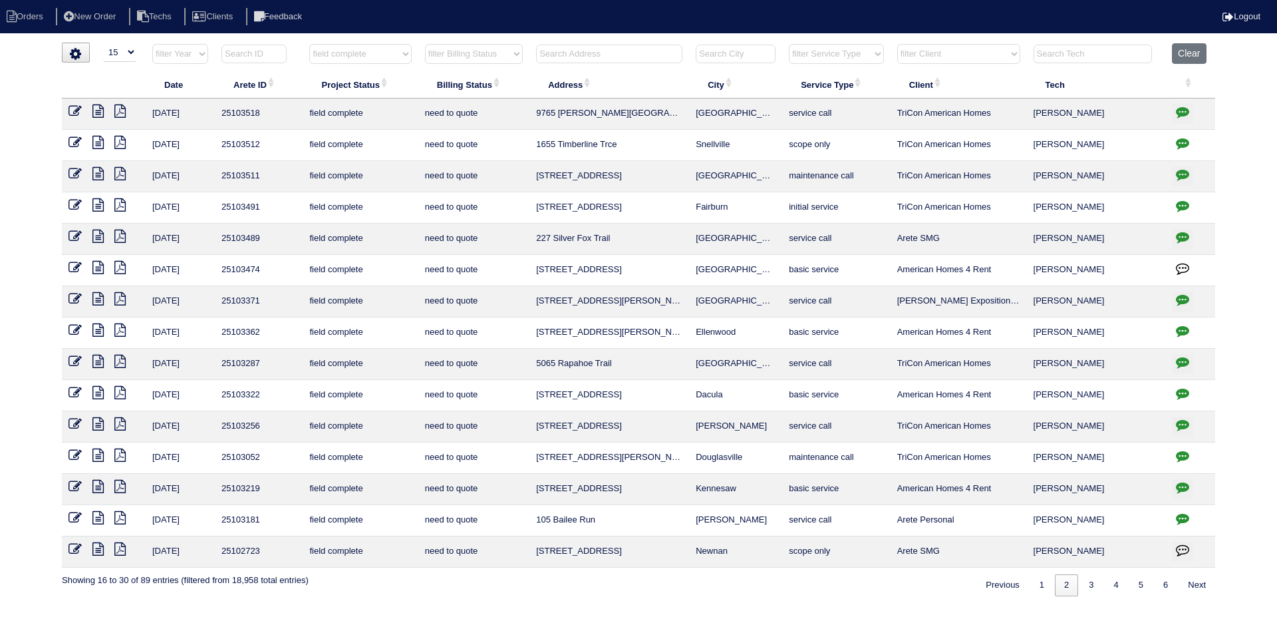
click at [72, 168] on icon at bounding box center [75, 173] width 13 height 13
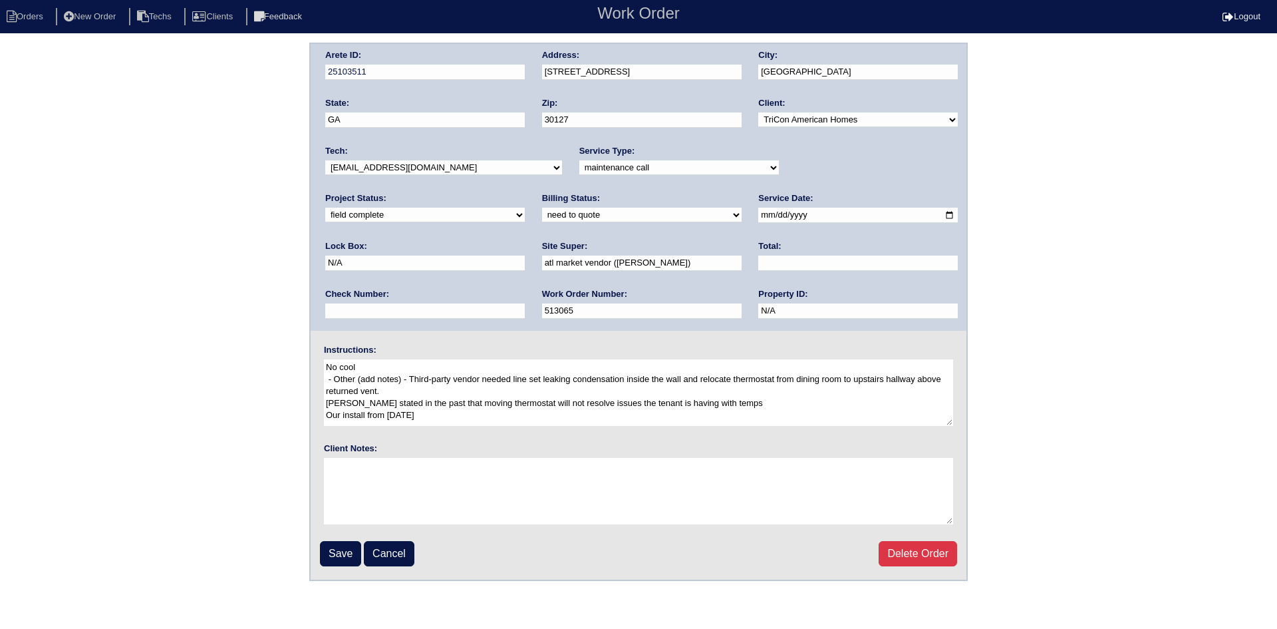
click at [758, 211] on input "[DATE]" at bounding box center [858, 215] width 200 height 15
click at [758, 216] on input "[DATE]" at bounding box center [858, 215] width 200 height 15
type input "[DATE]"
click at [349, 556] on input "Save" at bounding box center [340, 553] width 41 height 25
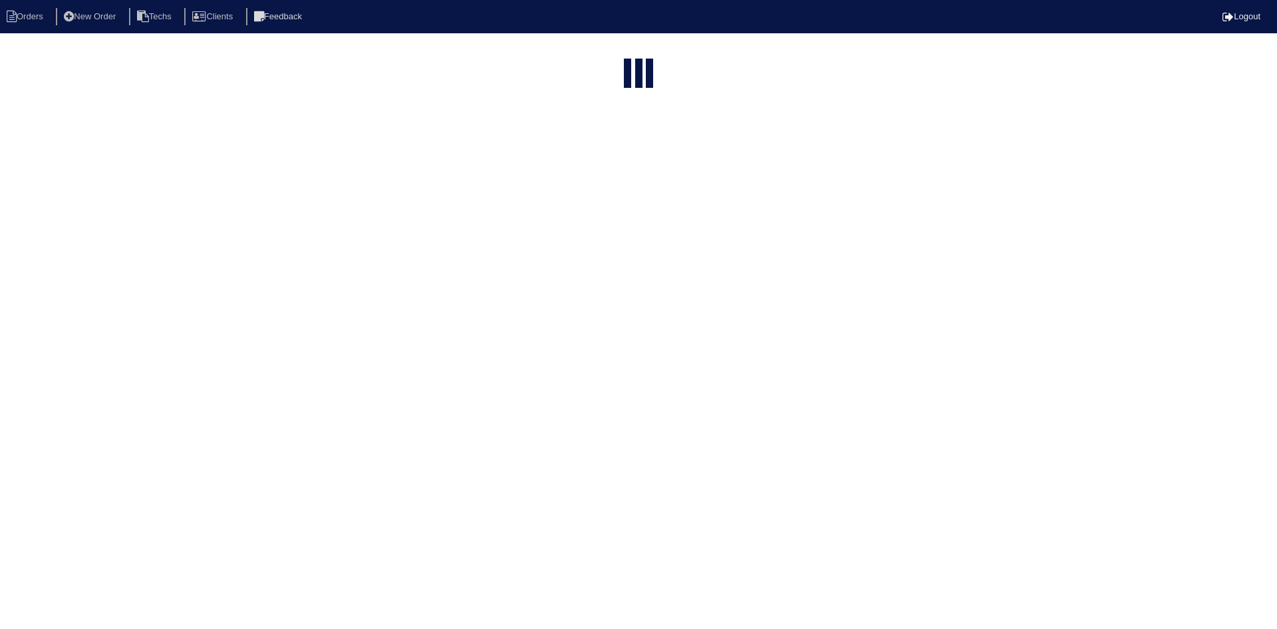
select select "15"
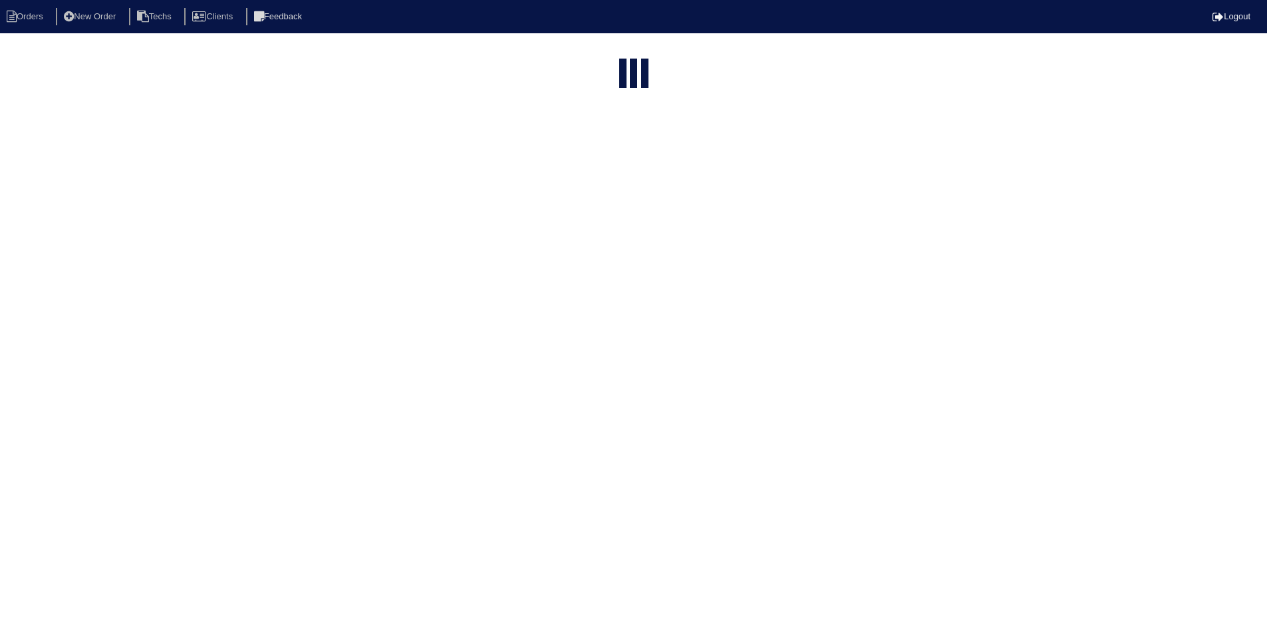
select select "field complete"
select select "need to quote"
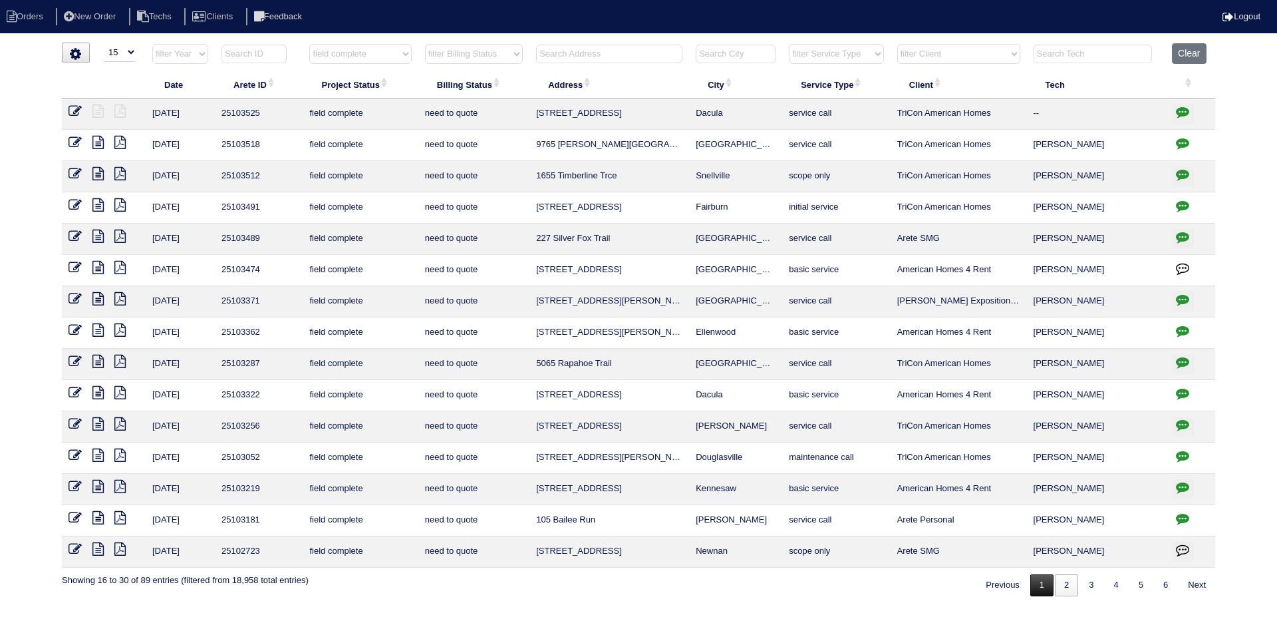
click at [1032, 588] on link "1" at bounding box center [1041, 585] width 23 height 22
select select "field complete"
select select "need to quote"
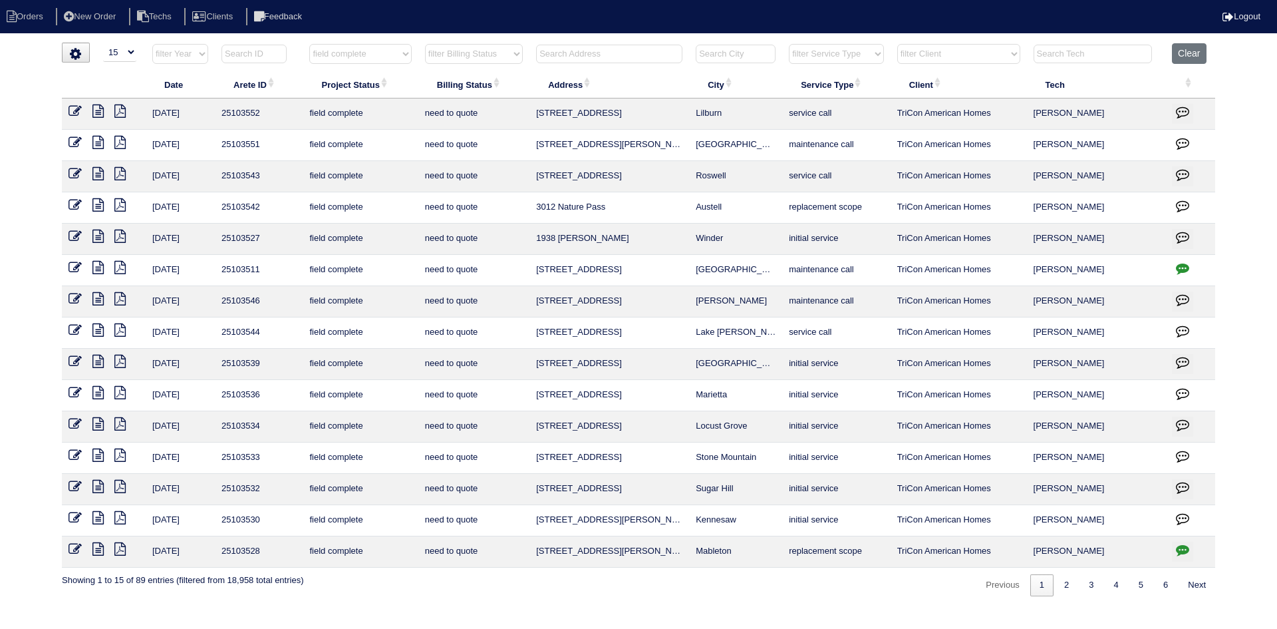
click at [94, 267] on icon at bounding box center [97, 267] width 11 height 13
click at [98, 487] on icon at bounding box center [97, 486] width 11 height 13
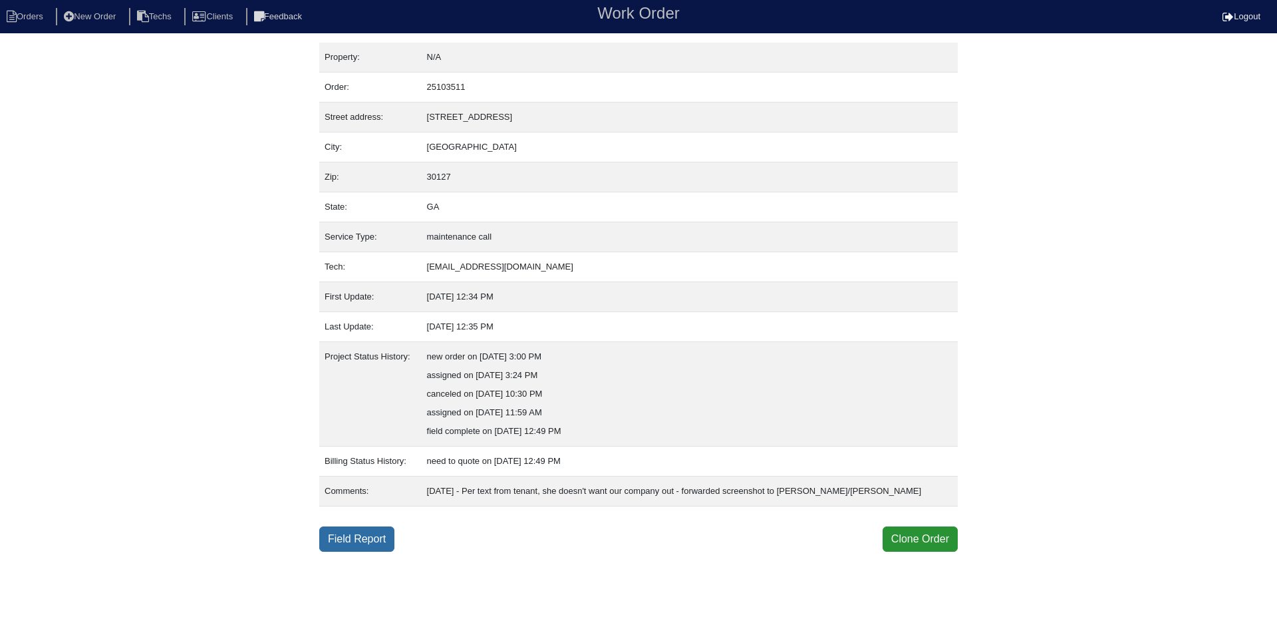
click at [351, 541] on link "Field Report" at bounding box center [356, 538] width 75 height 25
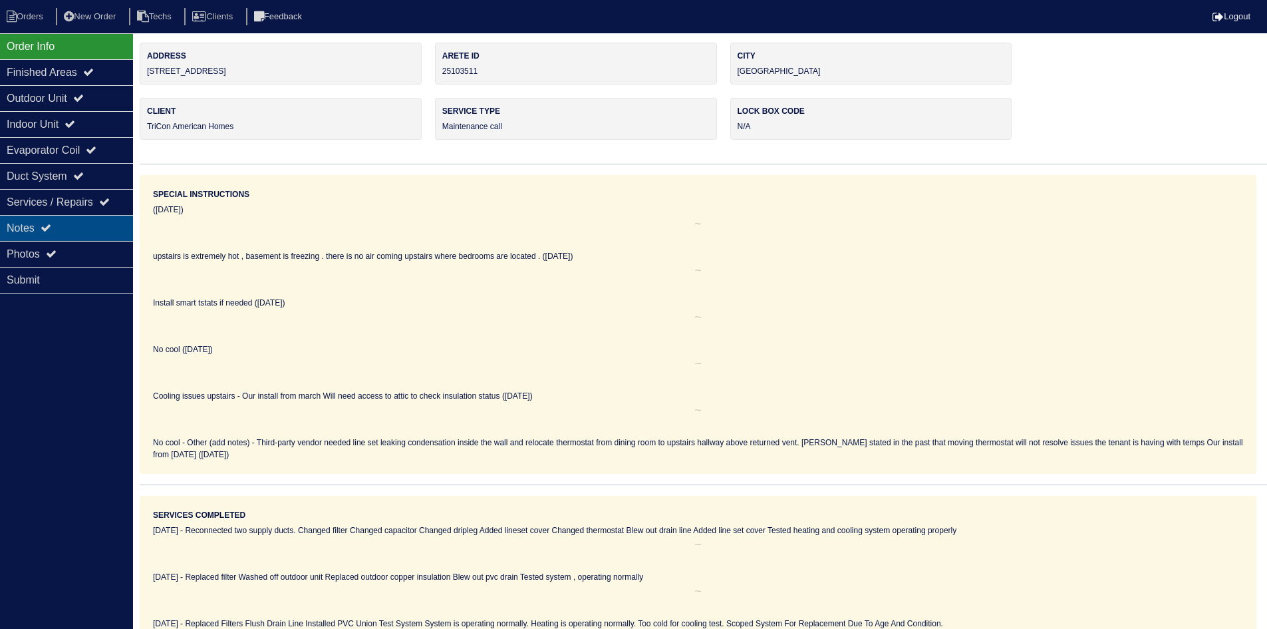
click at [80, 230] on div "Notes" at bounding box center [66, 228] width 133 height 26
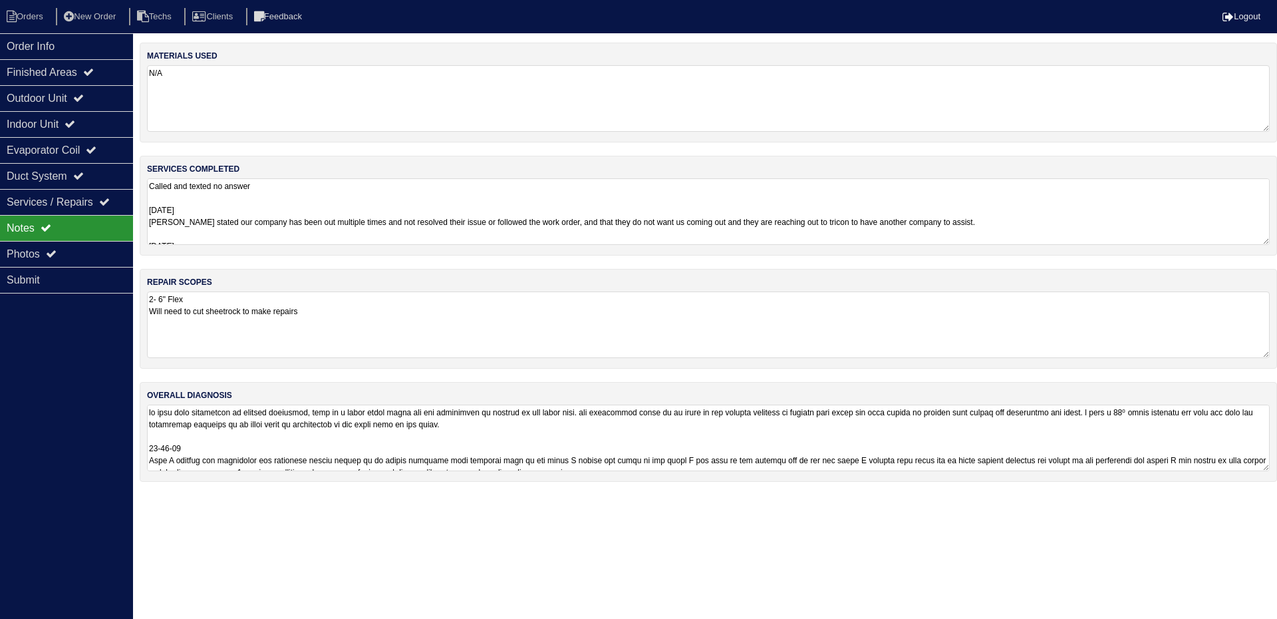
click at [707, 439] on textarea at bounding box center [708, 437] width 1123 height 67
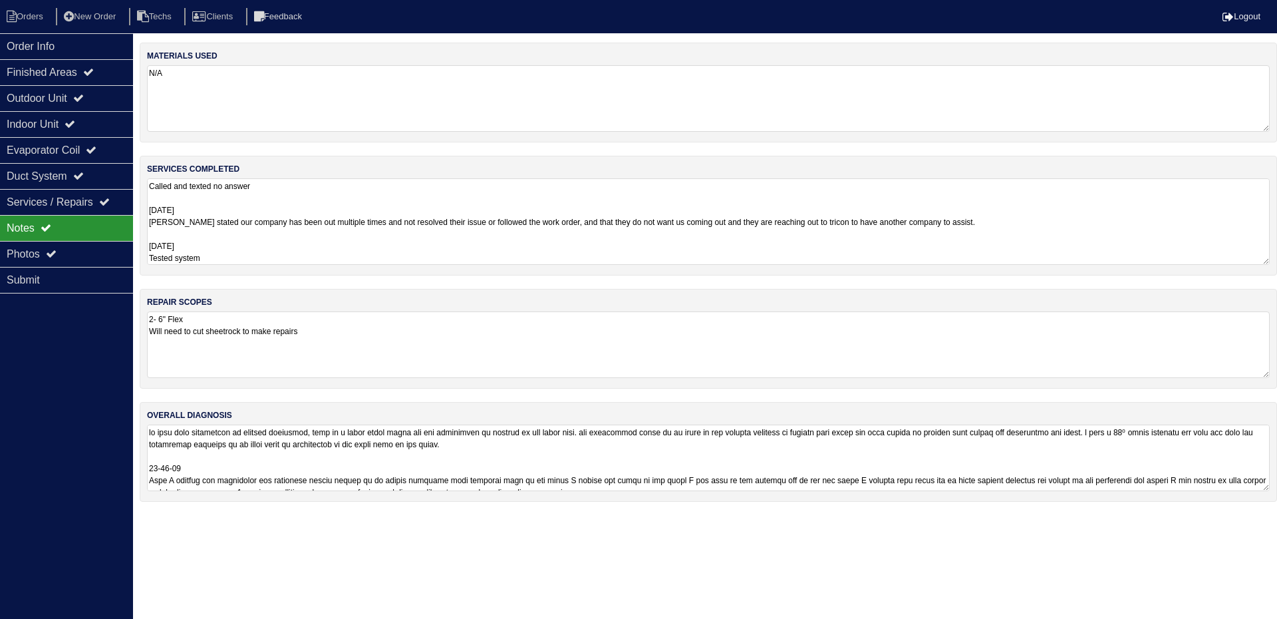
click at [1141, 222] on textarea "Called and texted no answer [DATE] [PERSON_NAME] stated our company has been ou…" at bounding box center [708, 221] width 1123 height 86
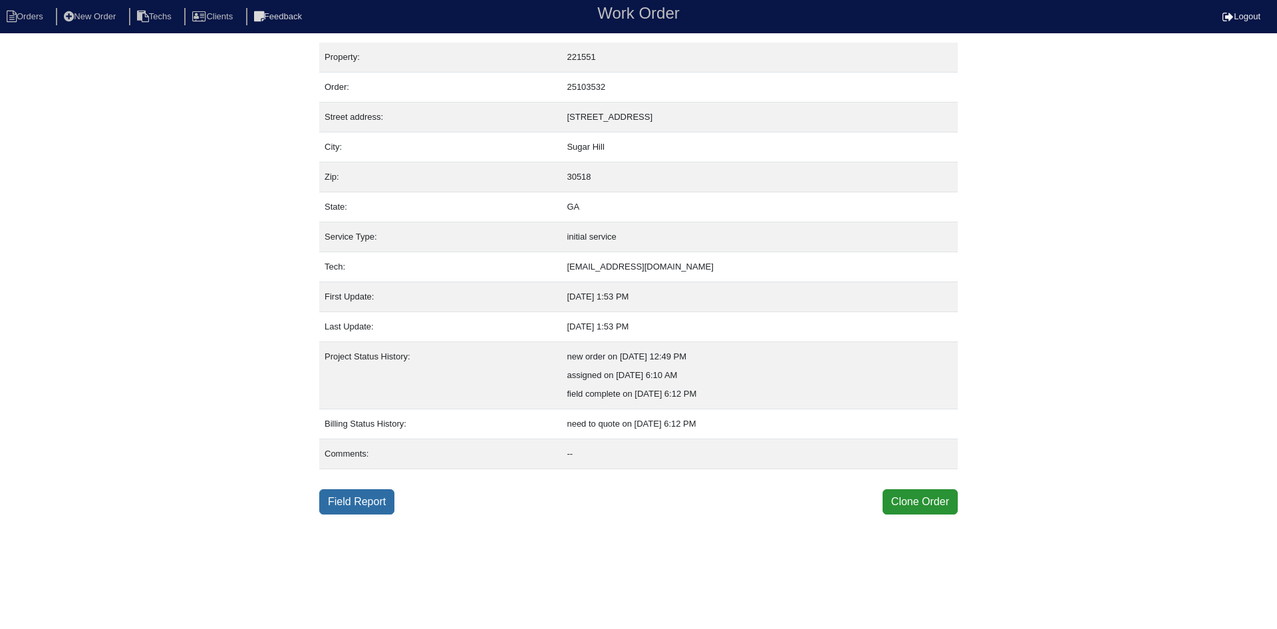
click at [336, 504] on link "Field Report" at bounding box center [356, 501] width 75 height 25
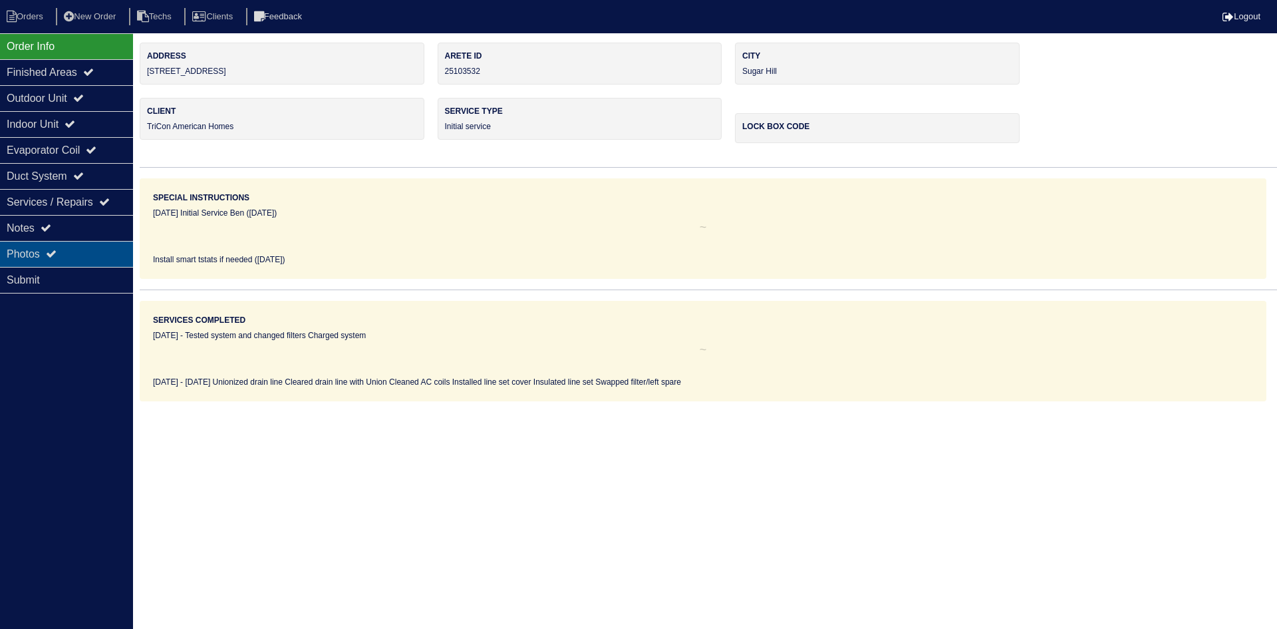
click at [76, 247] on div "Photos" at bounding box center [66, 254] width 133 height 26
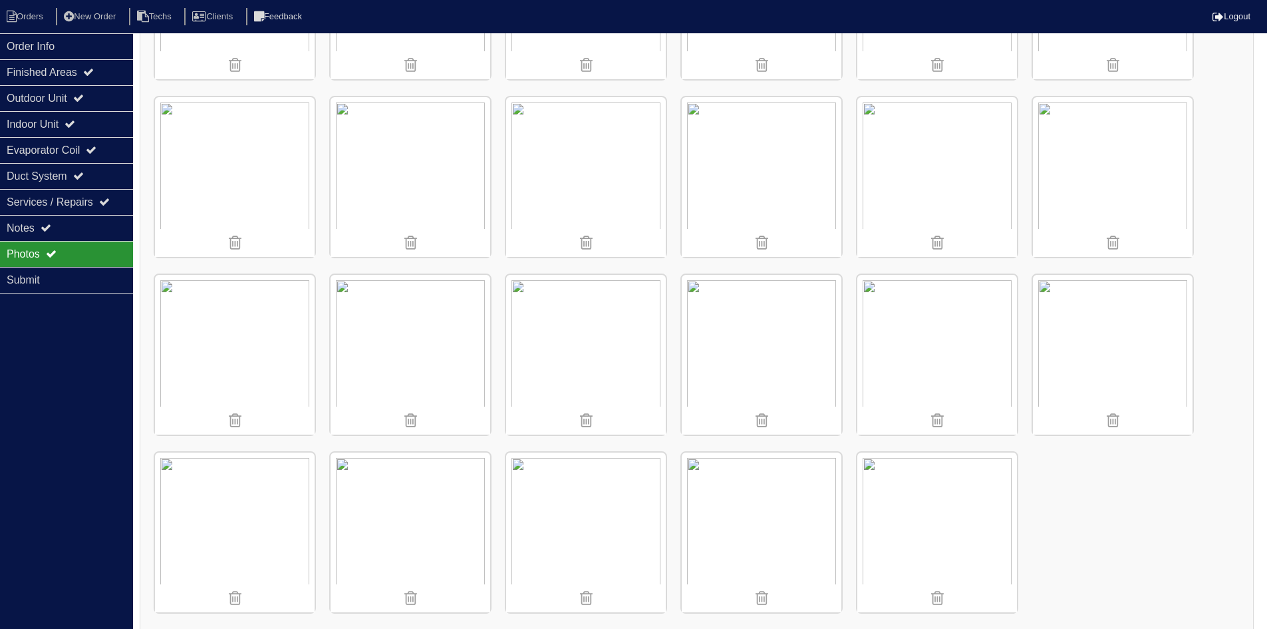
scroll to position [1222, 0]
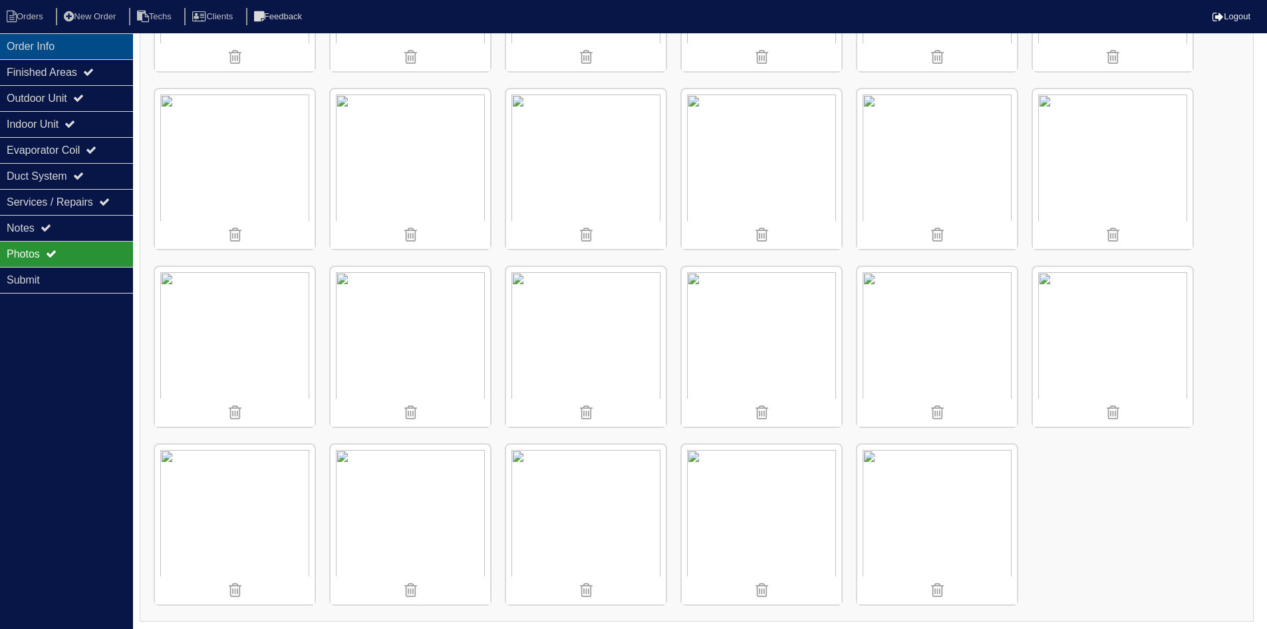
click at [54, 41] on div "Order Info" at bounding box center [66, 46] width 133 height 26
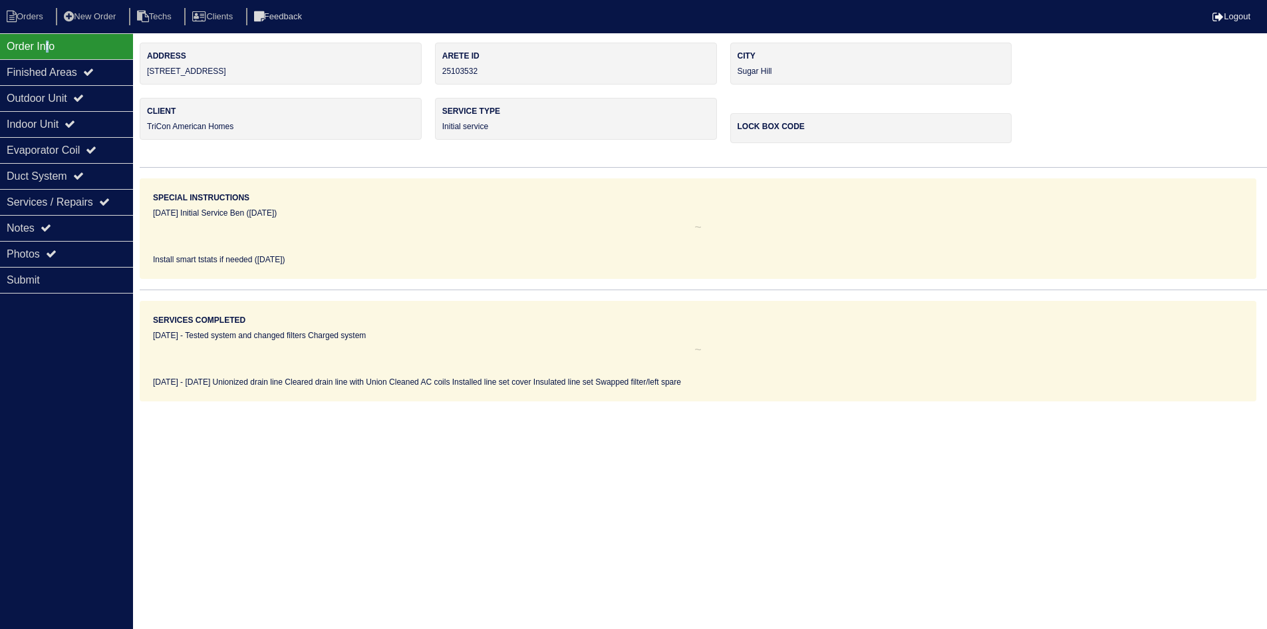
scroll to position [0, 0]
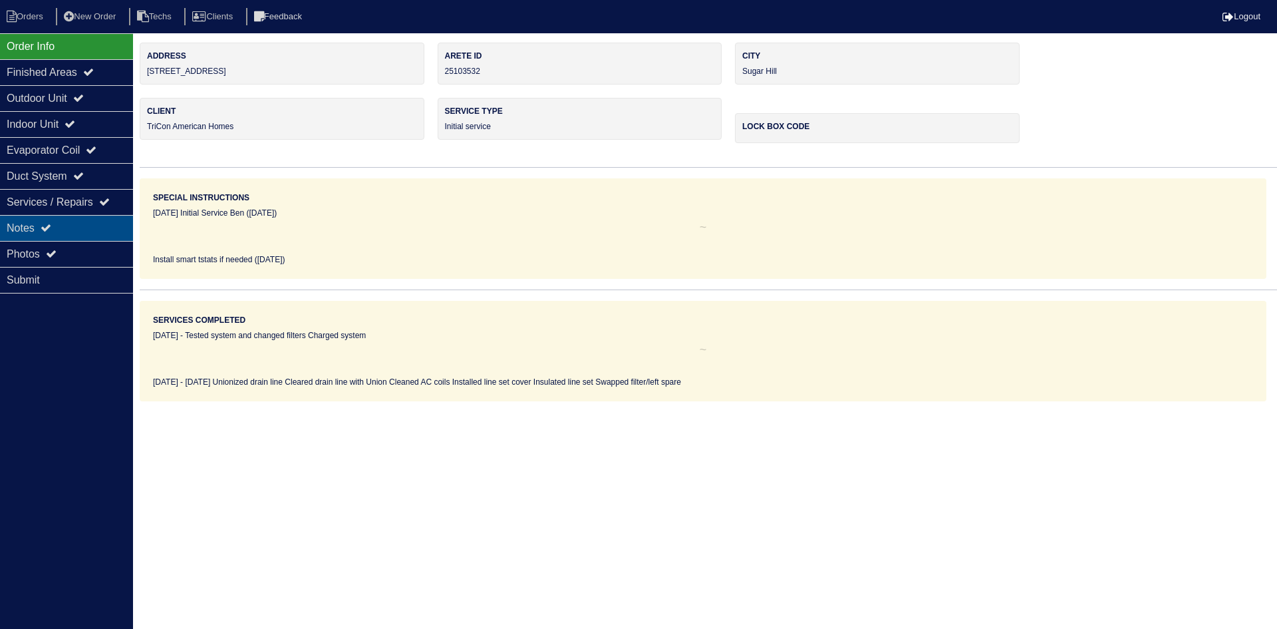
click at [63, 223] on div "Notes" at bounding box center [66, 228] width 133 height 26
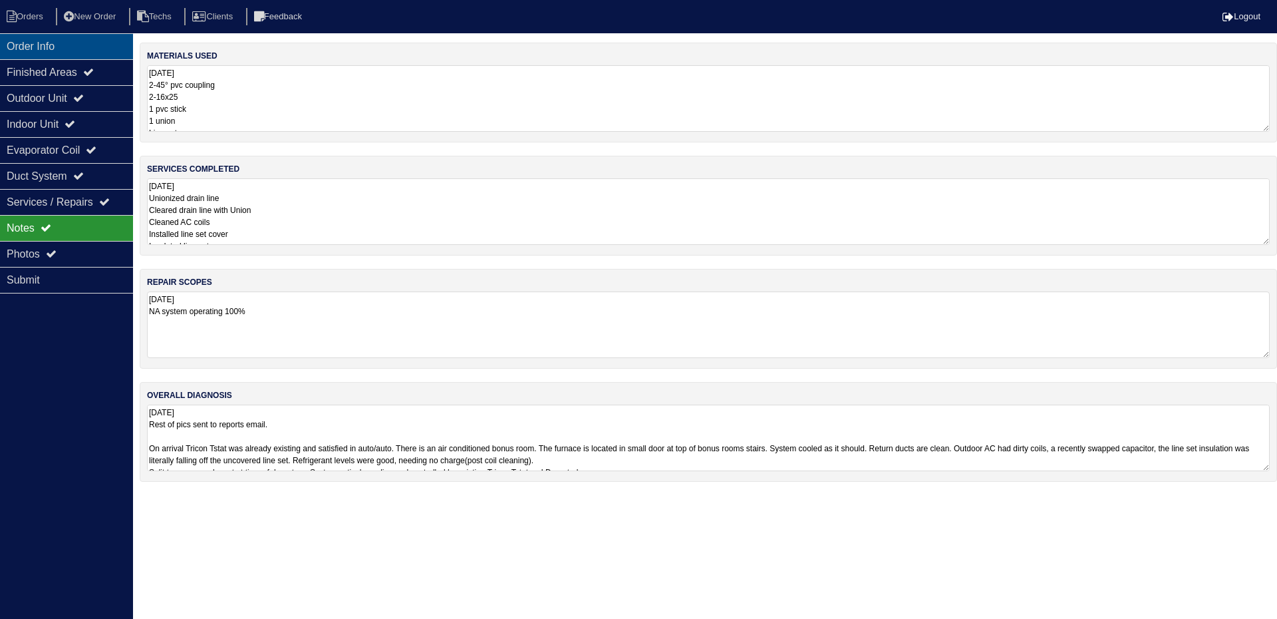
click at [63, 50] on div "Order Info" at bounding box center [66, 46] width 133 height 26
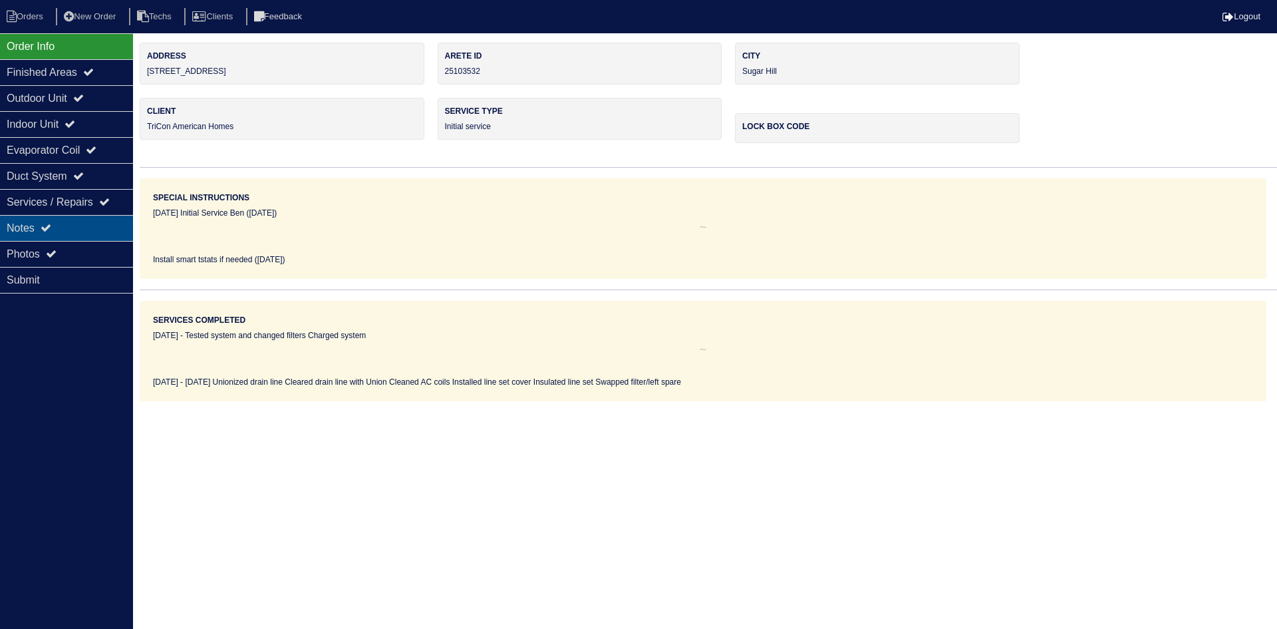
click at [100, 227] on div "Notes" at bounding box center [66, 228] width 133 height 26
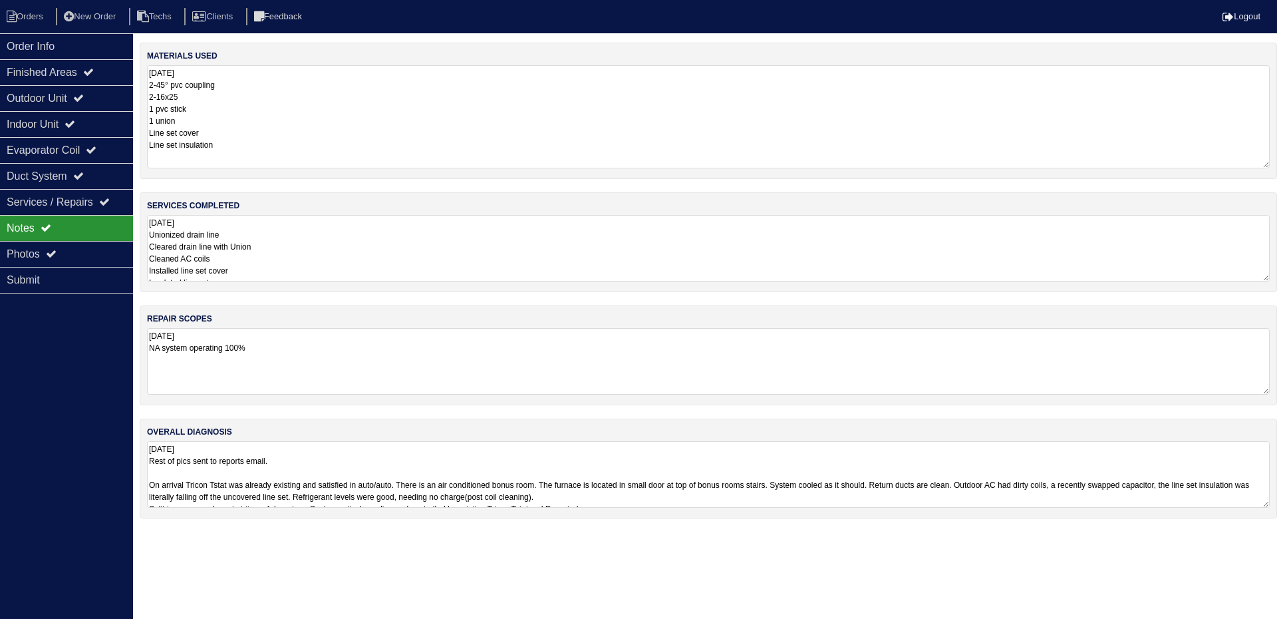
drag, startPoint x: 1264, startPoint y: 126, endPoint x: 1274, endPoint y: 163, distance: 38.1
click at [1274, 163] on div "materials used [DATE] 2-45° pvc coupling 2-16x25 1 pvc stick 1 union Line set c…" at bounding box center [708, 111] width 1137 height 136
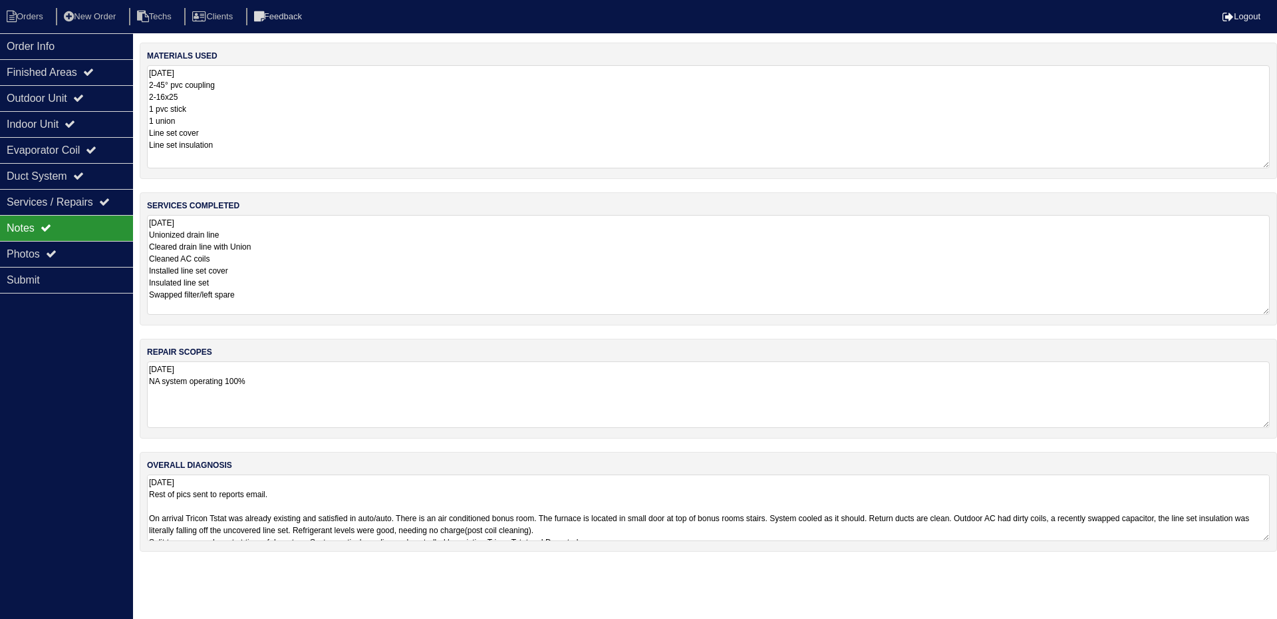
drag, startPoint x: 1266, startPoint y: 277, endPoint x: 1266, endPoint y: 310, distance: 33.3
click at [1266, 310] on textarea "[DATE] Unionized drain line Cleared drain line with Union Cleaned AC coils Inst…" at bounding box center [708, 265] width 1123 height 100
drag, startPoint x: 1264, startPoint y: 537, endPoint x: 1268, endPoint y: 585, distance: 48.1
click at [1268, 585] on textarea "[DATE] Rest of pics sent to reports email. On arrival Tricon Tstat was already …" at bounding box center [708, 531] width 1123 height 114
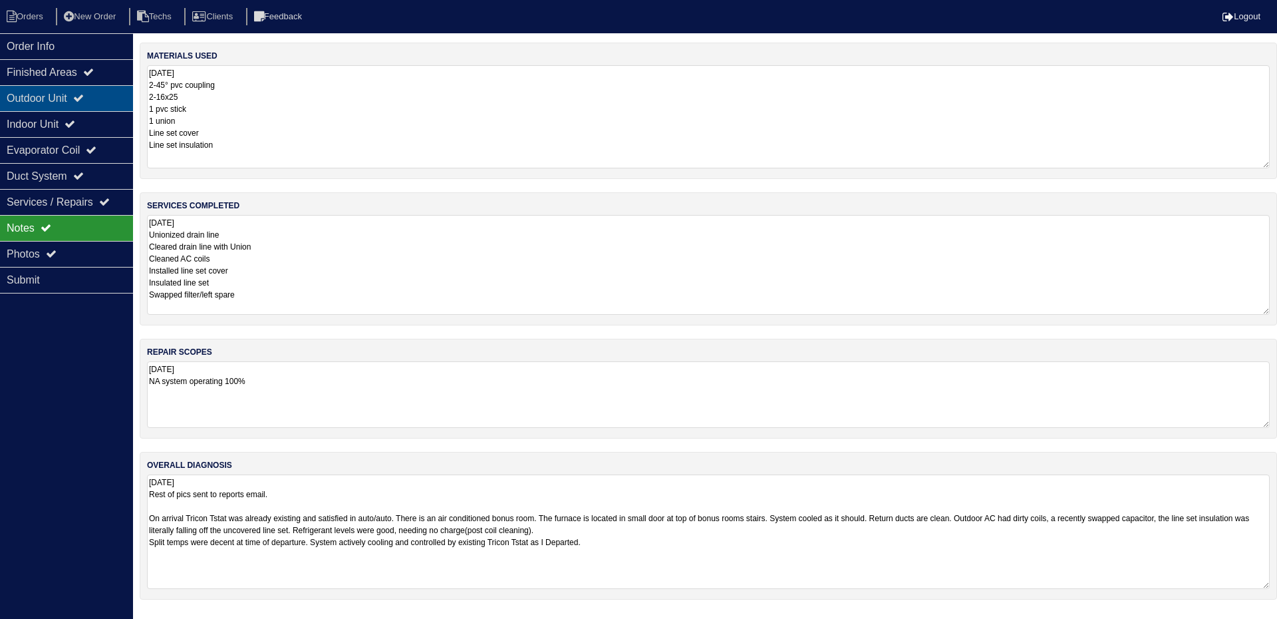
click at [101, 97] on div "Outdoor Unit" at bounding box center [66, 98] width 133 height 26
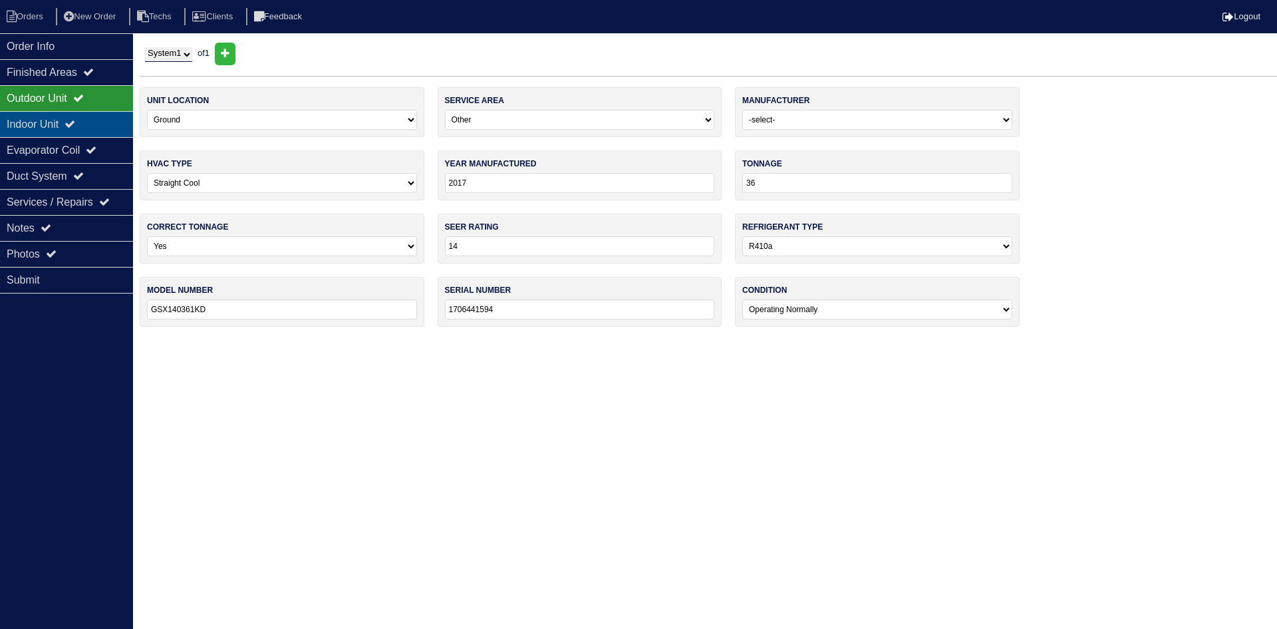
click at [96, 122] on div "Indoor Unit" at bounding box center [66, 124] width 133 height 26
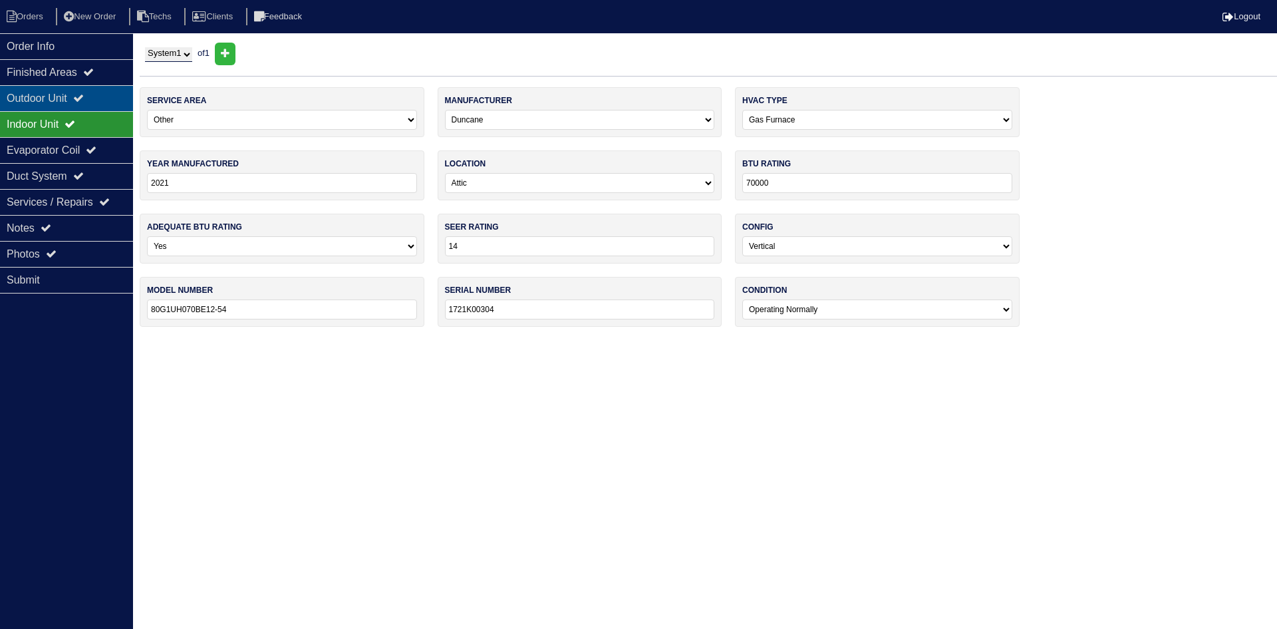
click at [98, 98] on div "Outdoor Unit" at bounding box center [66, 98] width 133 height 26
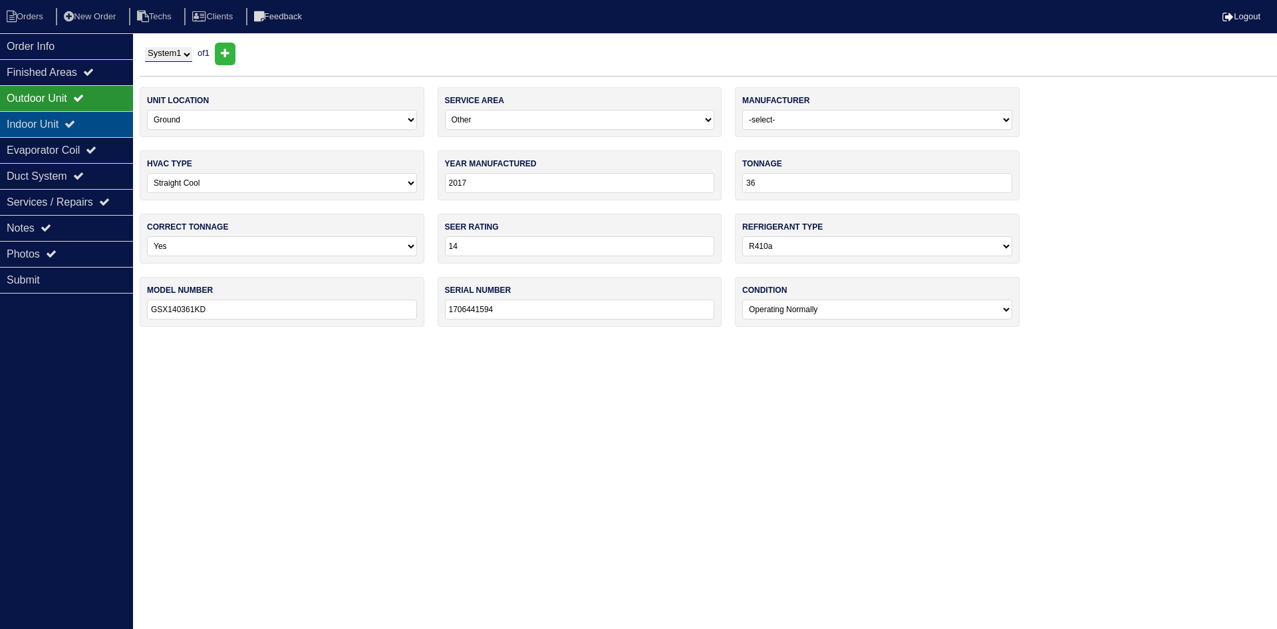
click at [100, 115] on div "Indoor Unit" at bounding box center [66, 124] width 133 height 26
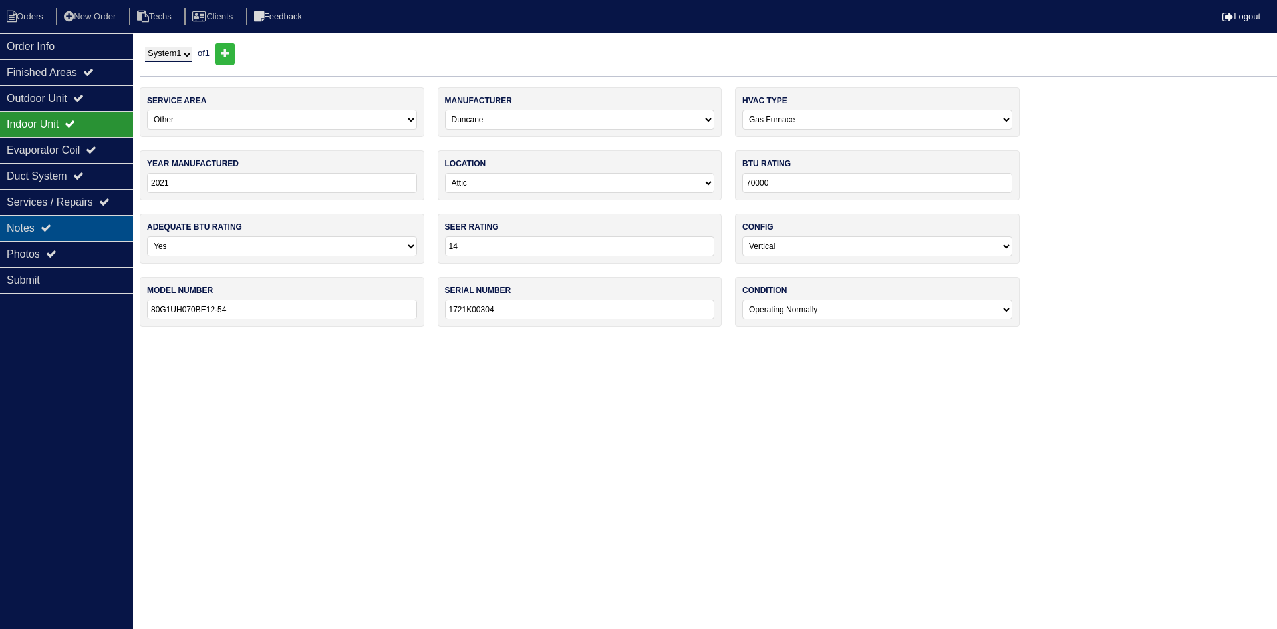
click at [61, 232] on div "Notes" at bounding box center [66, 228] width 133 height 26
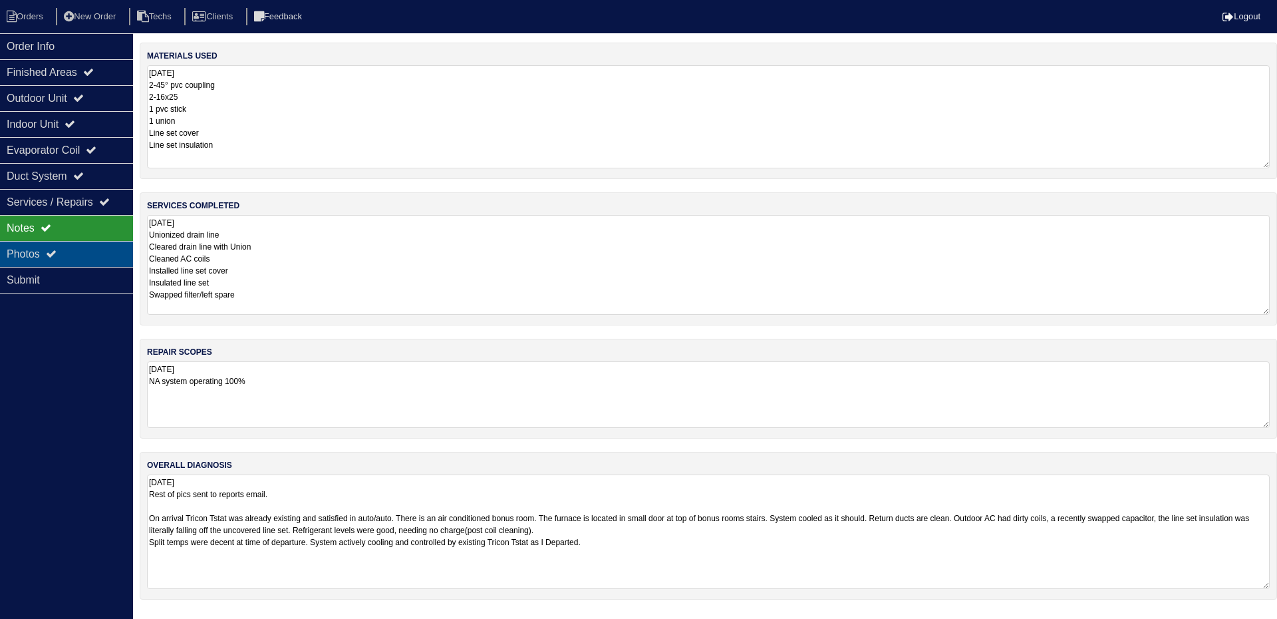
click at [31, 245] on div "Photos" at bounding box center [66, 254] width 133 height 26
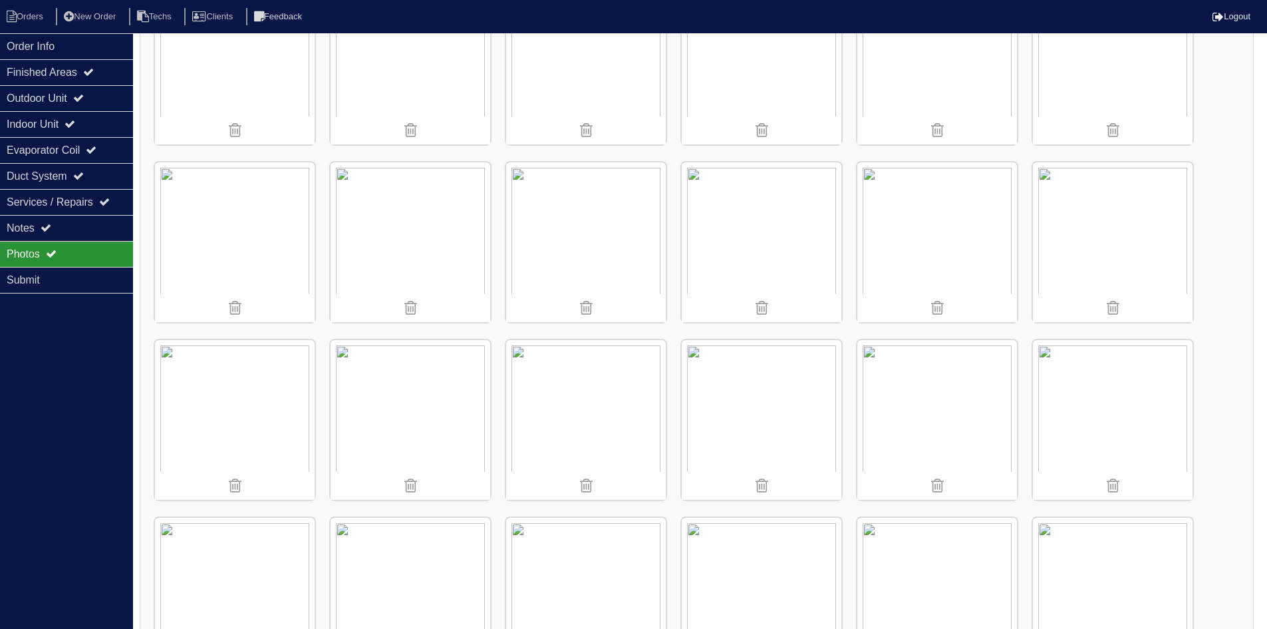
scroll to position [623, 0]
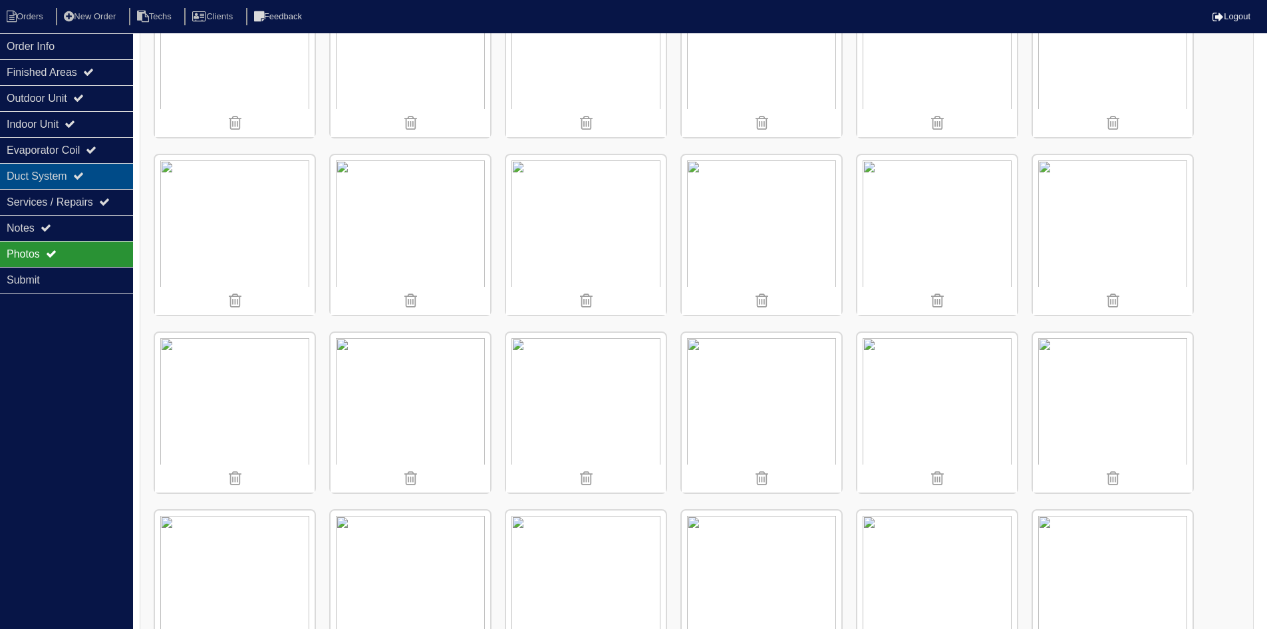
click at [107, 180] on div "Duct System" at bounding box center [66, 176] width 133 height 26
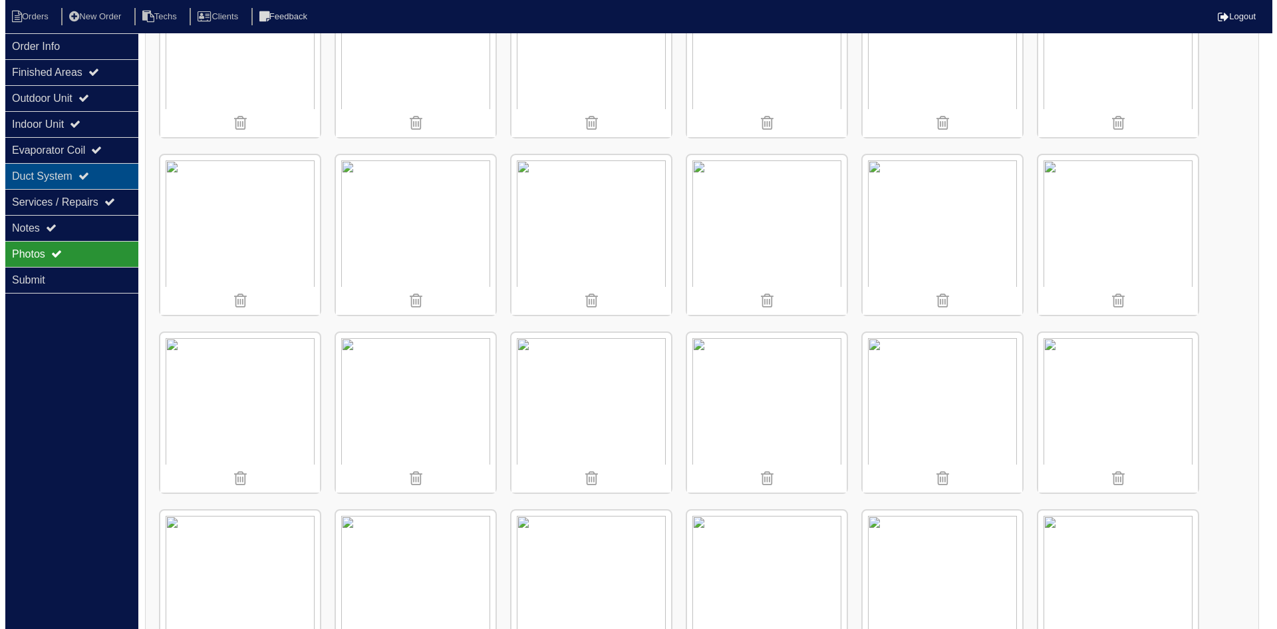
scroll to position [0, 0]
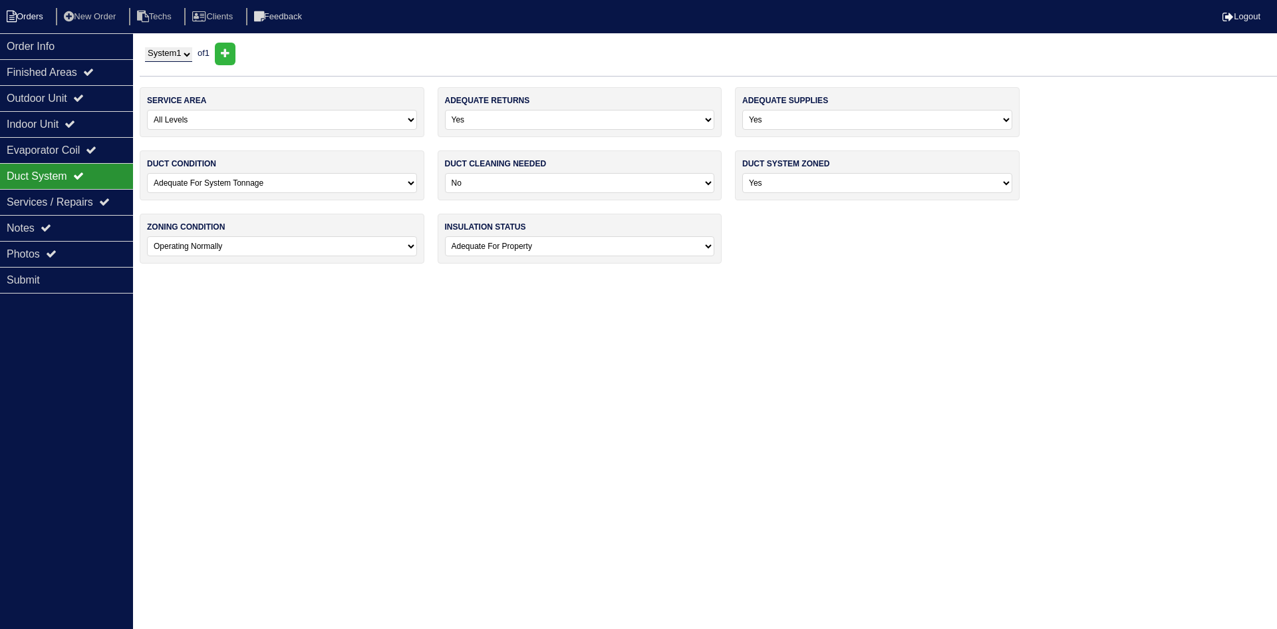
click at [31, 19] on li "Orders" at bounding box center [27, 17] width 54 height 18
select select "15"
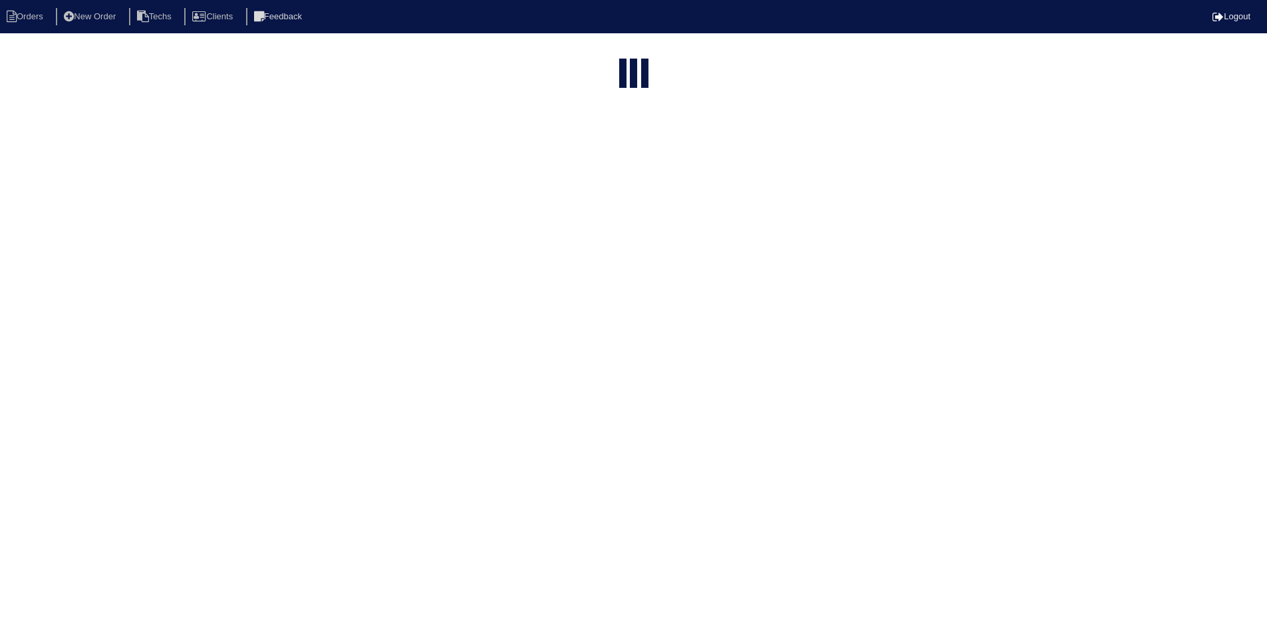
select select "field complete"
select select "need to quote"
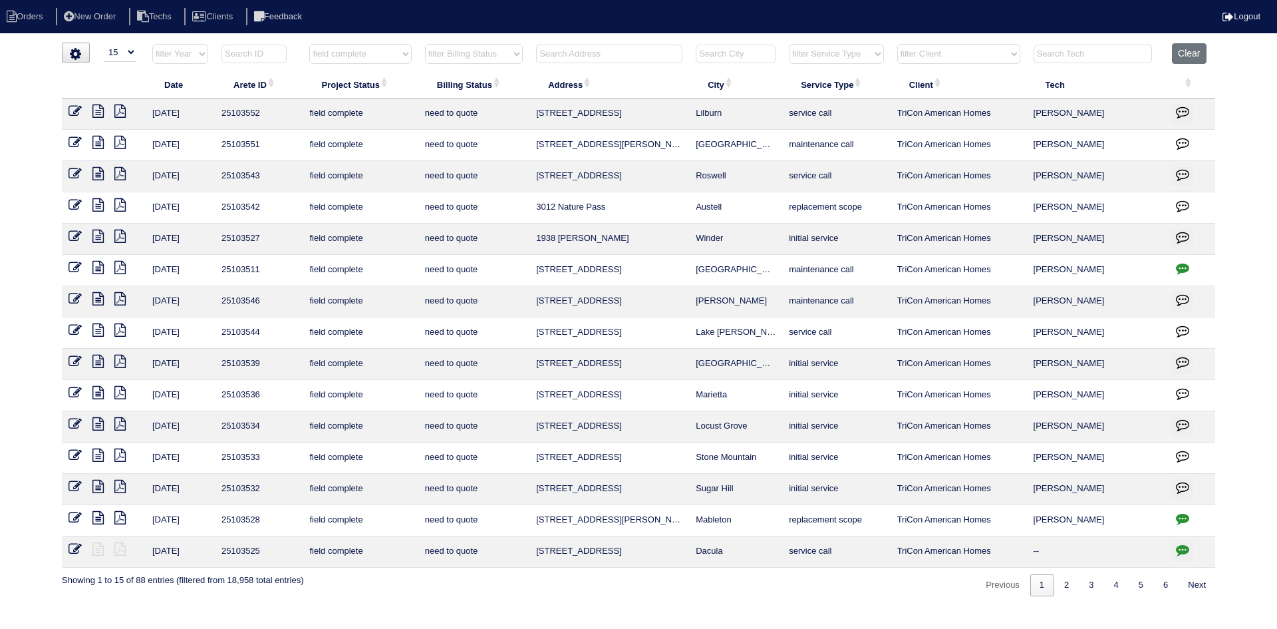
drag, startPoint x: 608, startPoint y: 457, endPoint x: 537, endPoint y: 455, distance: 71.2
click at [537, 455] on td "[STREET_ADDRESS]" at bounding box center [609, 457] width 160 height 31
click at [94, 454] on icon at bounding box center [97, 454] width 11 height 13
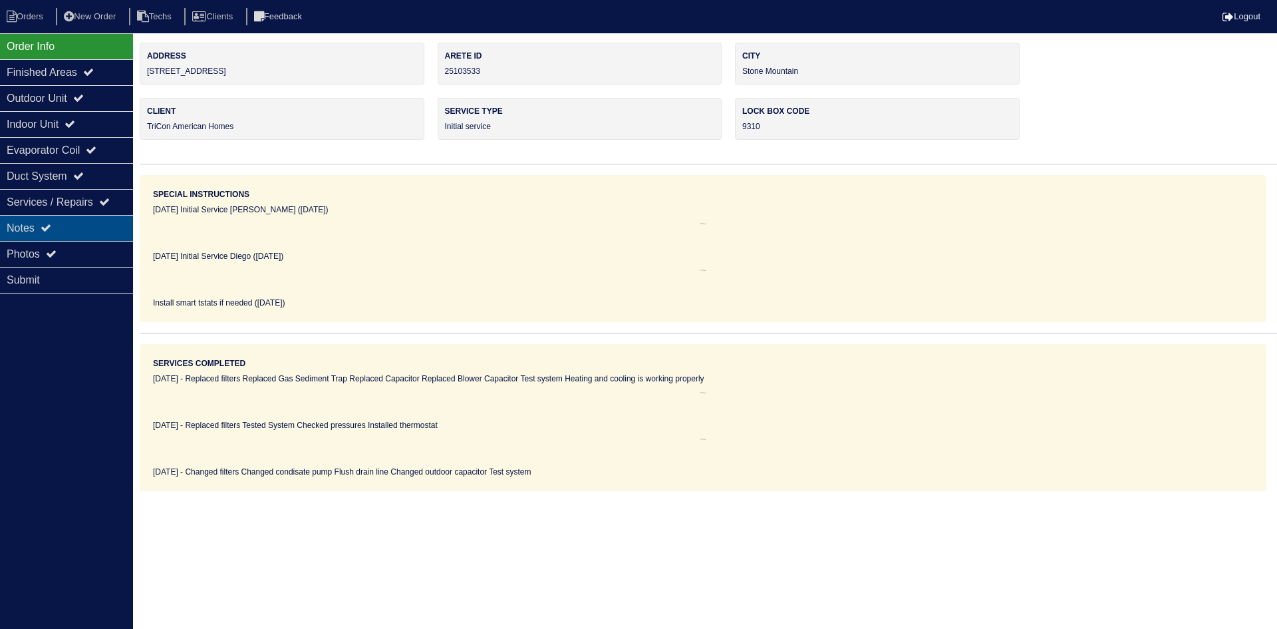
click at [73, 221] on div "Notes" at bounding box center [66, 228] width 133 height 26
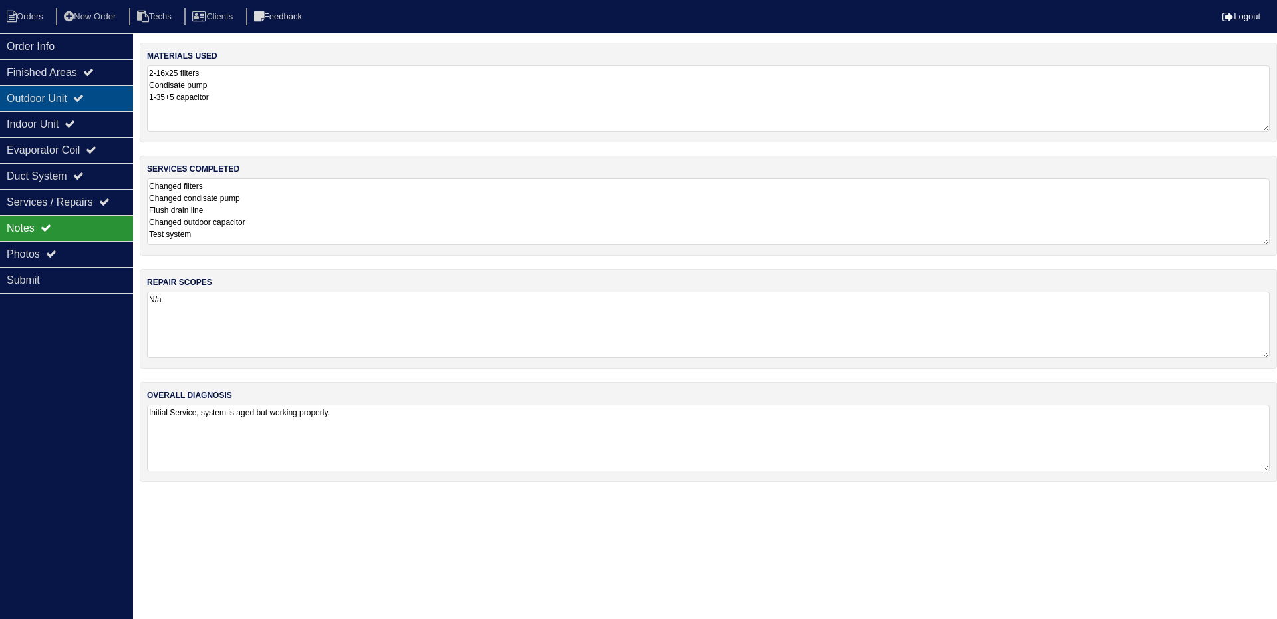
click at [48, 96] on div "Outdoor Unit" at bounding box center [66, 98] width 133 height 26
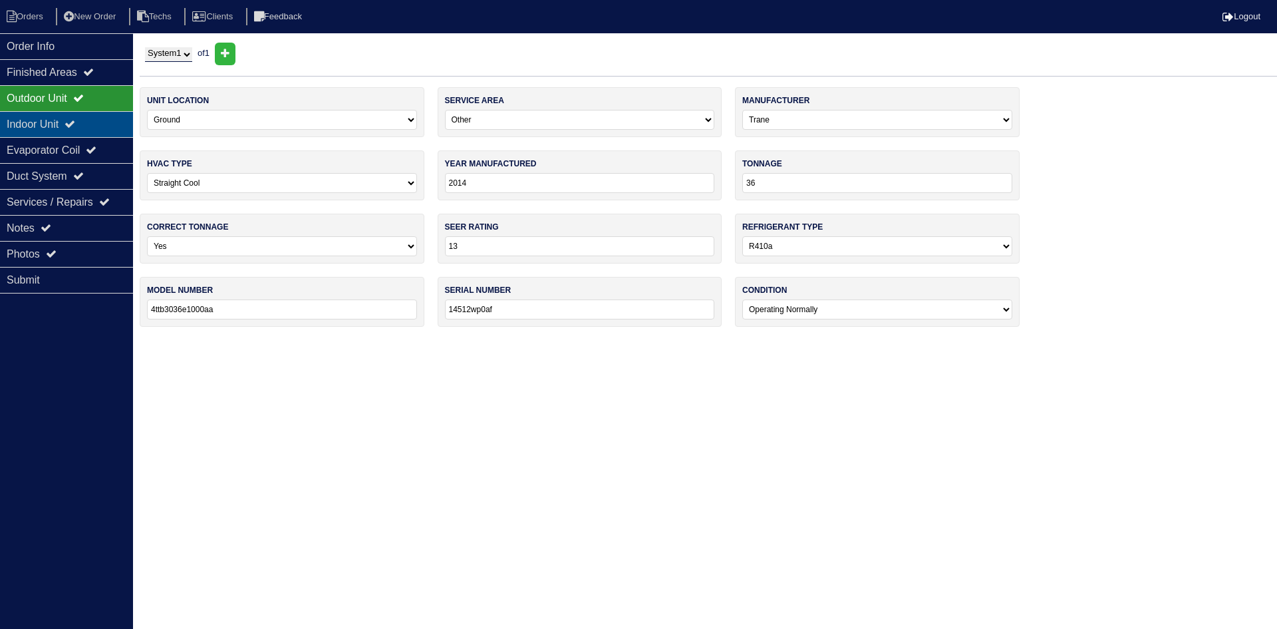
click at [49, 124] on div "Indoor Unit" at bounding box center [66, 124] width 133 height 26
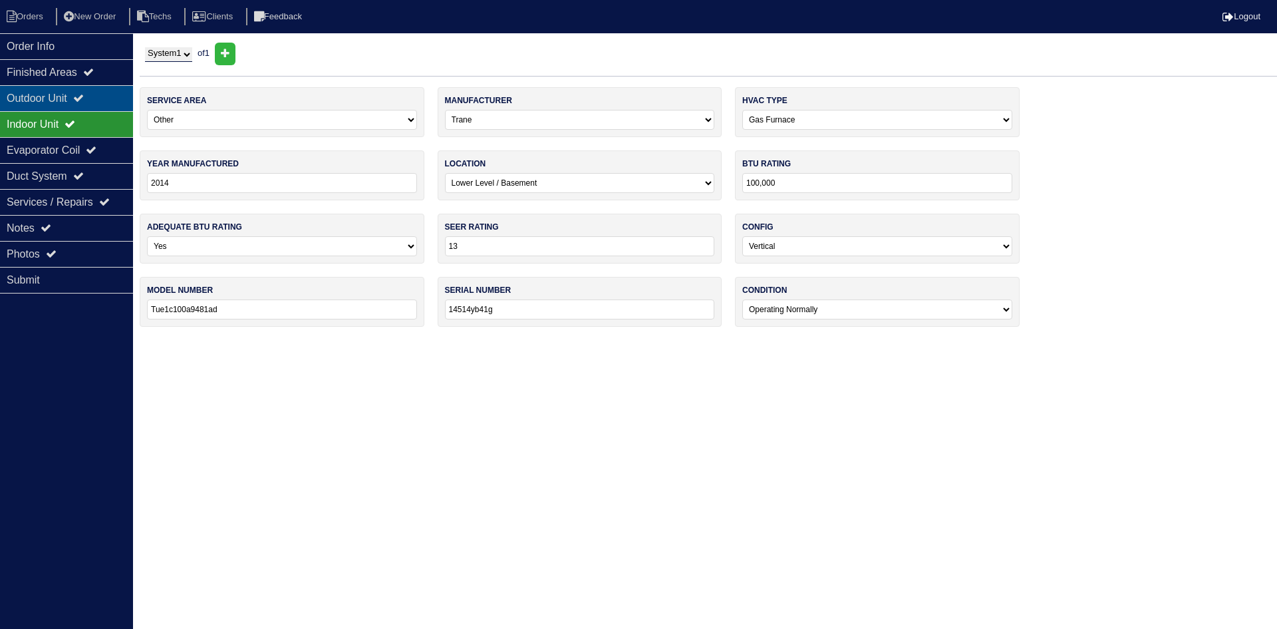
click at [39, 96] on div "Outdoor Unit" at bounding box center [66, 98] width 133 height 26
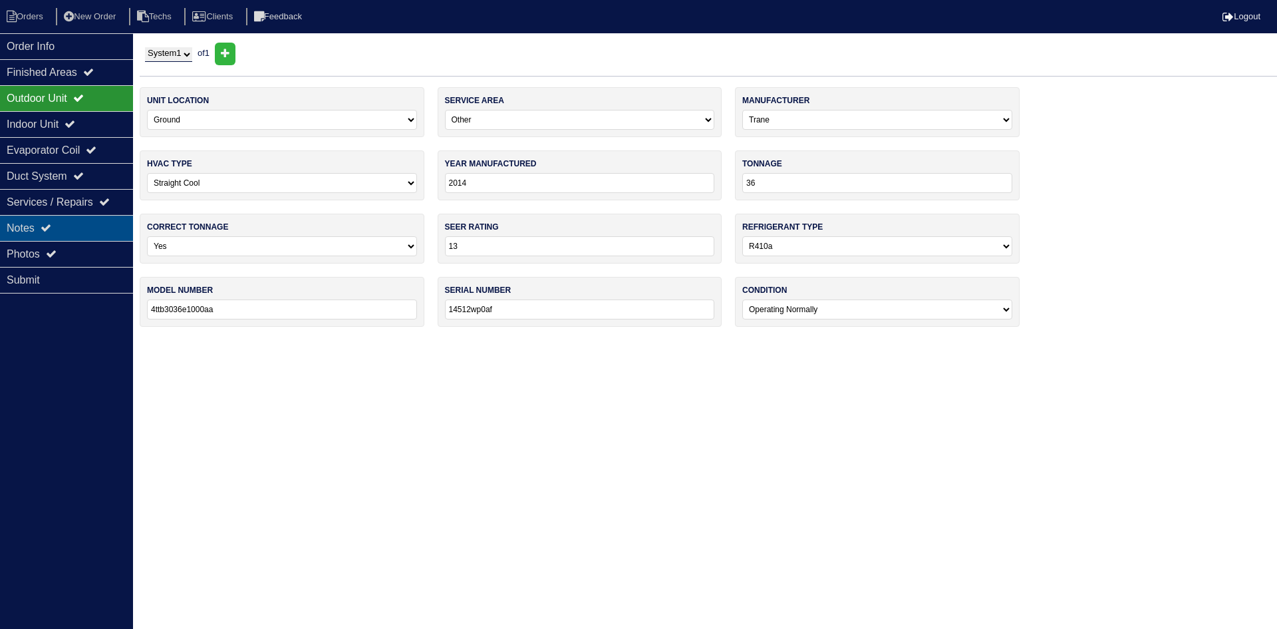
click at [80, 227] on div "Notes" at bounding box center [66, 228] width 133 height 26
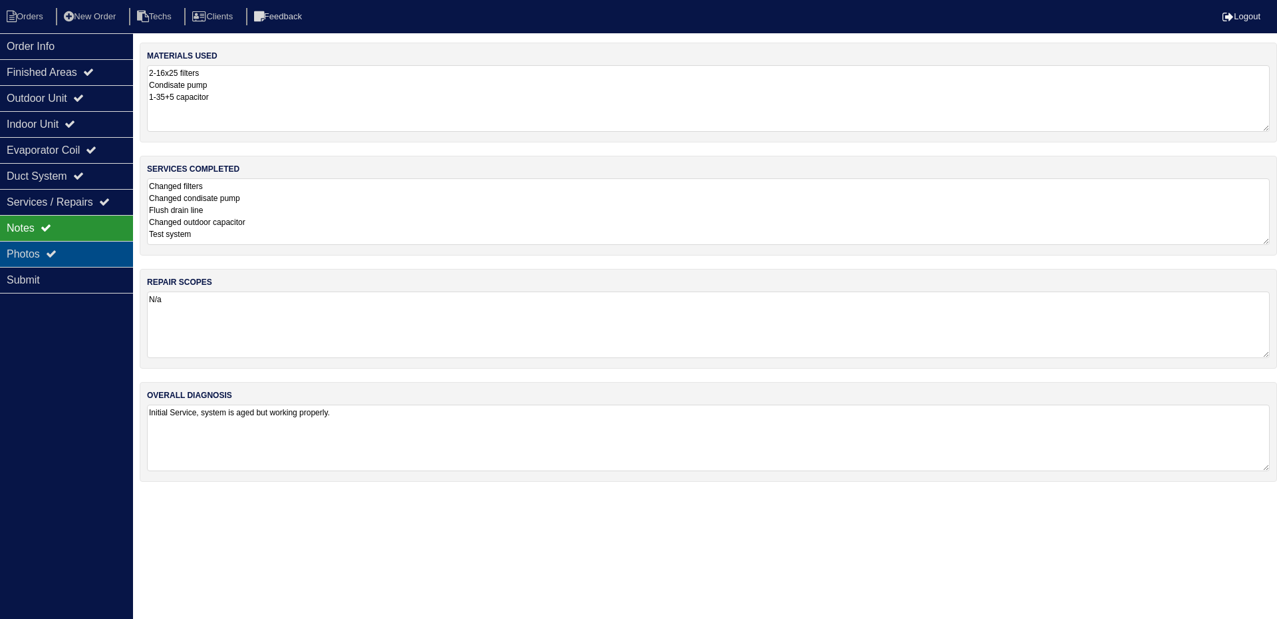
click at [63, 253] on div "Photos" at bounding box center [66, 254] width 133 height 26
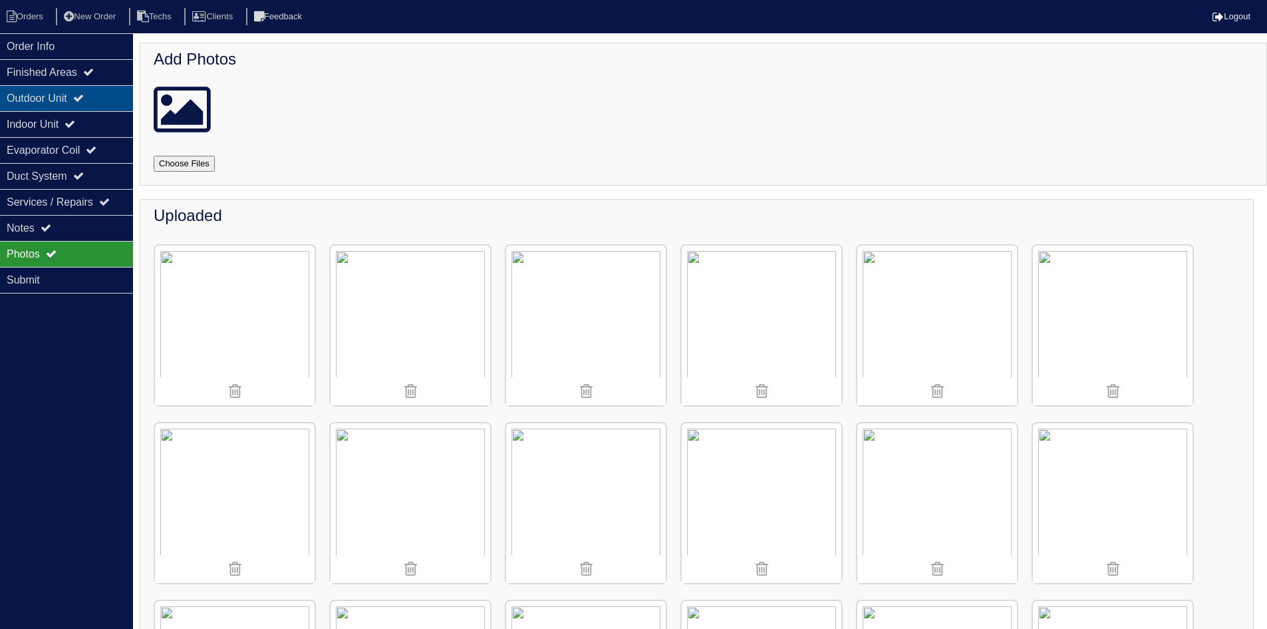
click at [55, 90] on div "Outdoor Unit" at bounding box center [66, 98] width 133 height 26
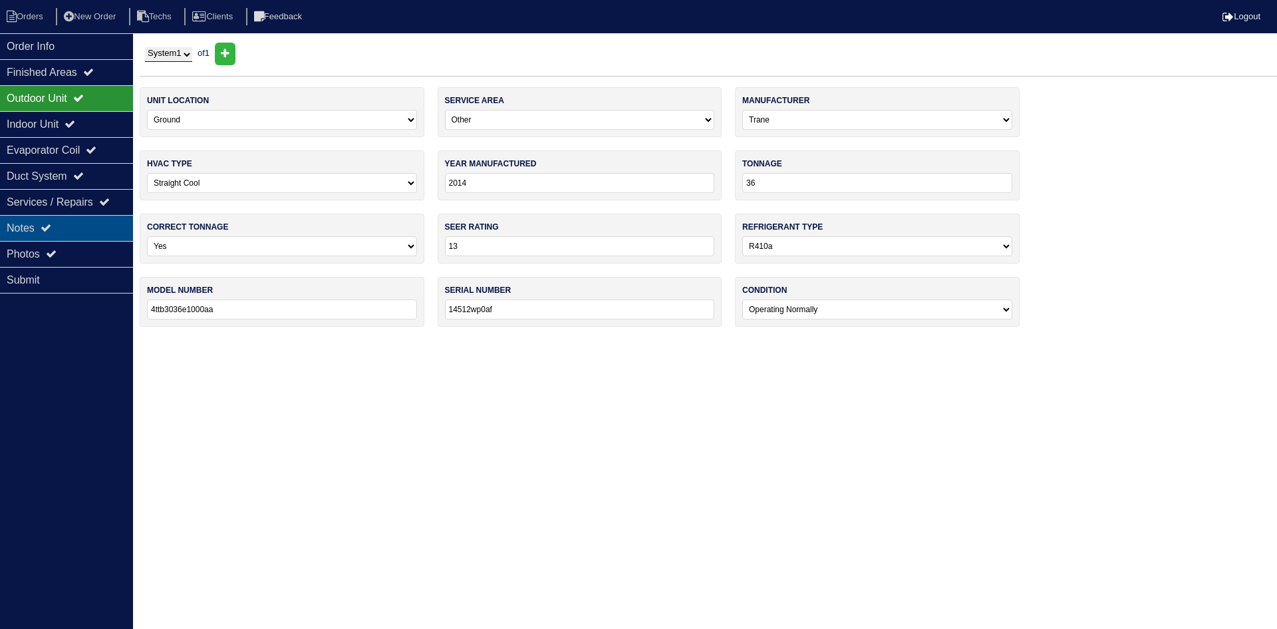
click at [51, 229] on icon at bounding box center [46, 227] width 11 height 11
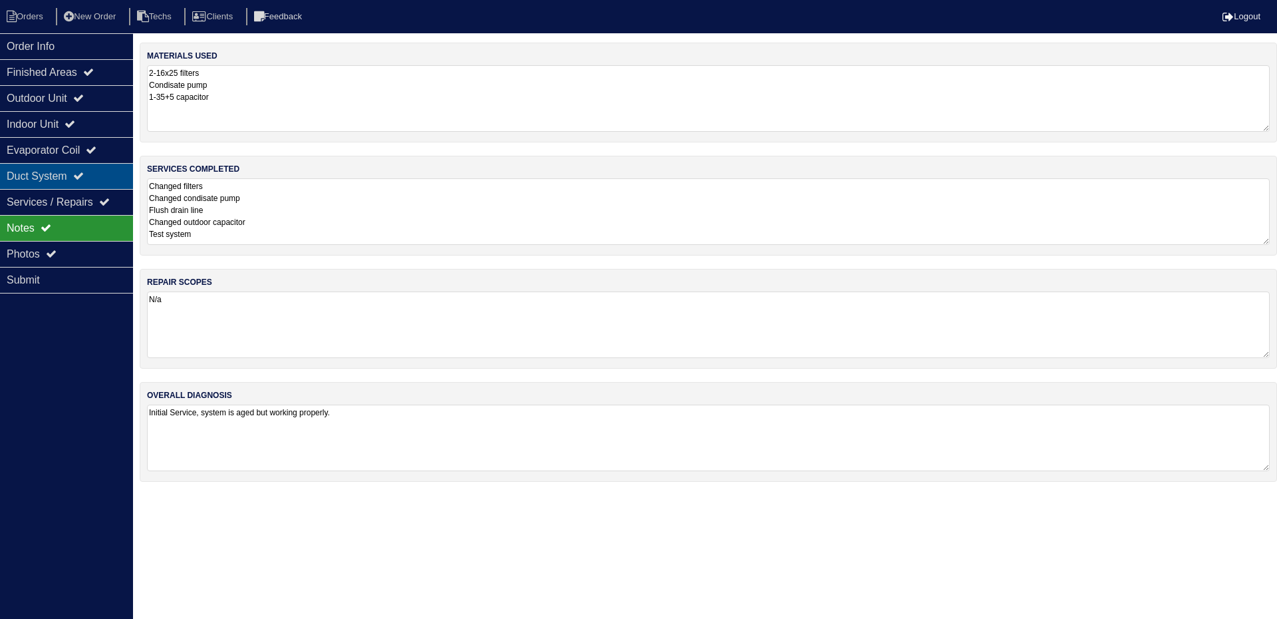
click at [84, 176] on icon at bounding box center [78, 175] width 11 height 11
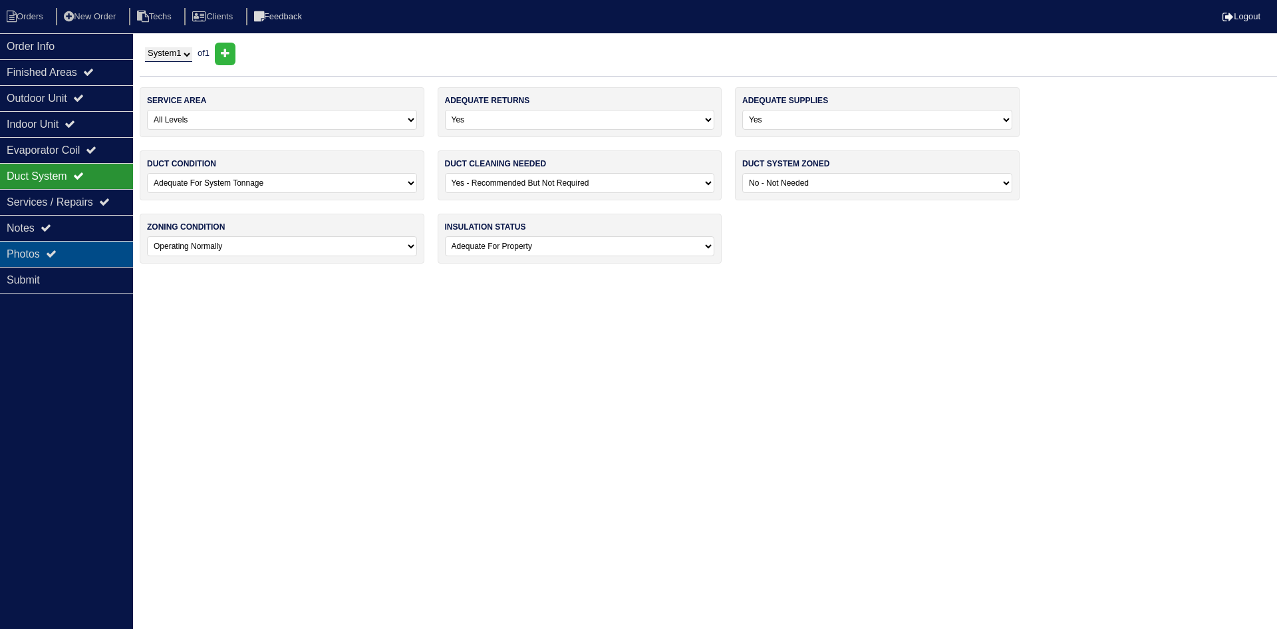
click at [69, 255] on div "Photos" at bounding box center [66, 254] width 133 height 26
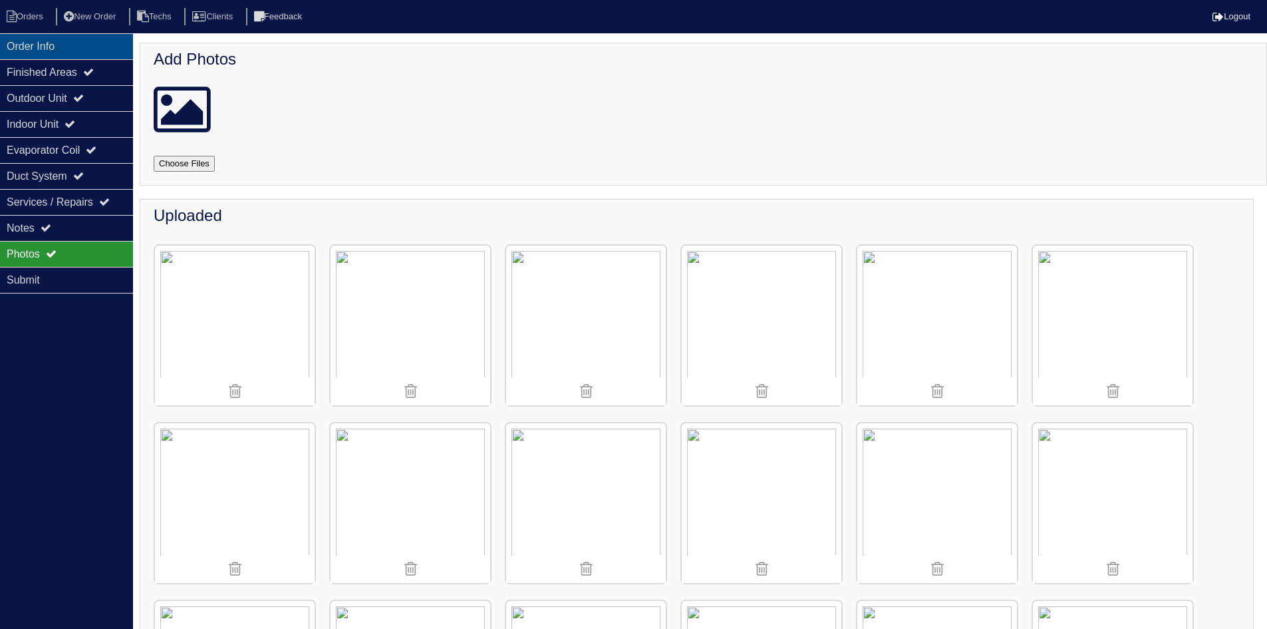
click at [61, 45] on div "Order Info" at bounding box center [66, 46] width 133 height 26
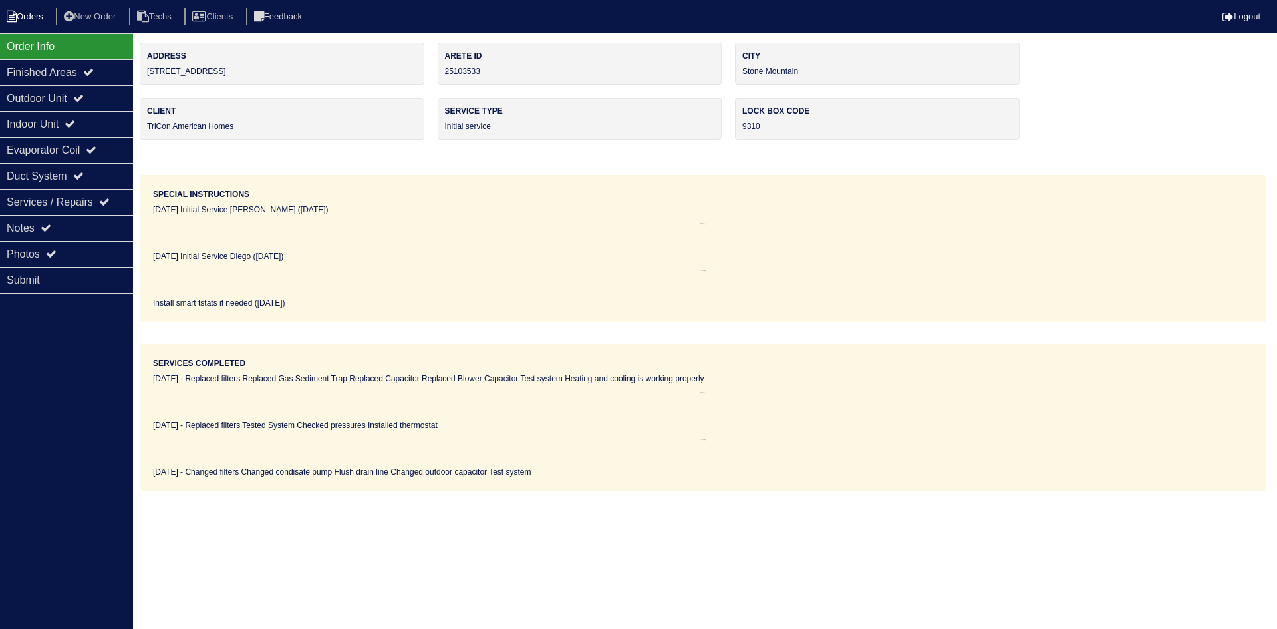
click at [18, 18] on li "Orders" at bounding box center [27, 17] width 54 height 18
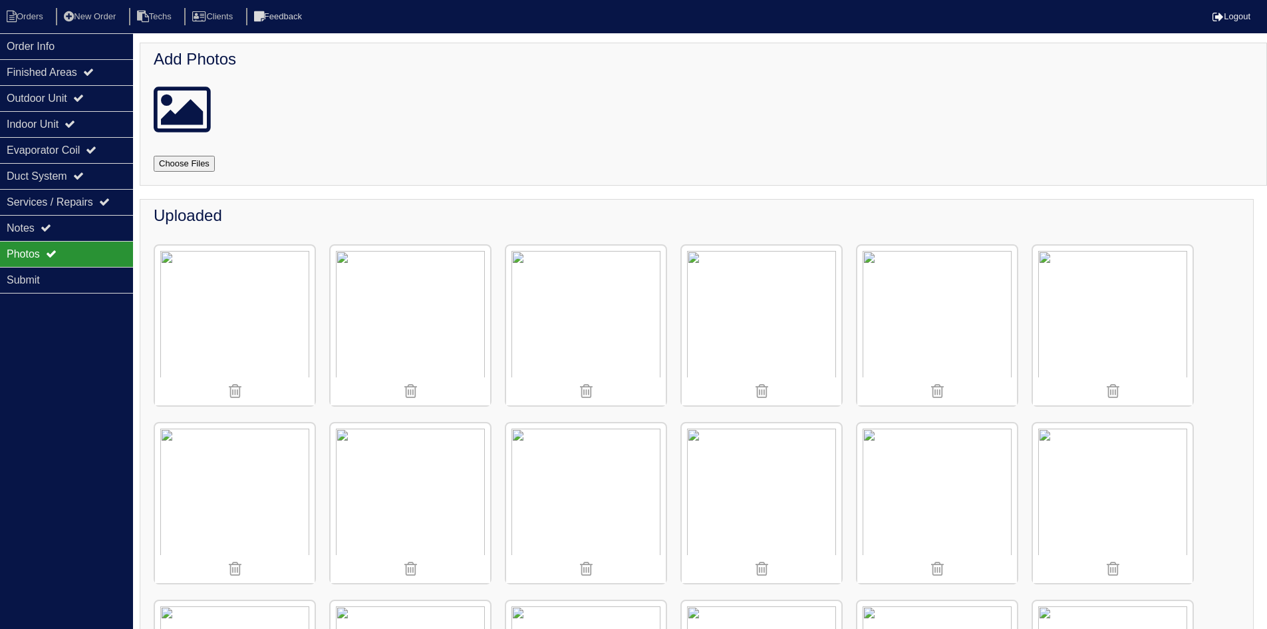
scroll to position [248, 0]
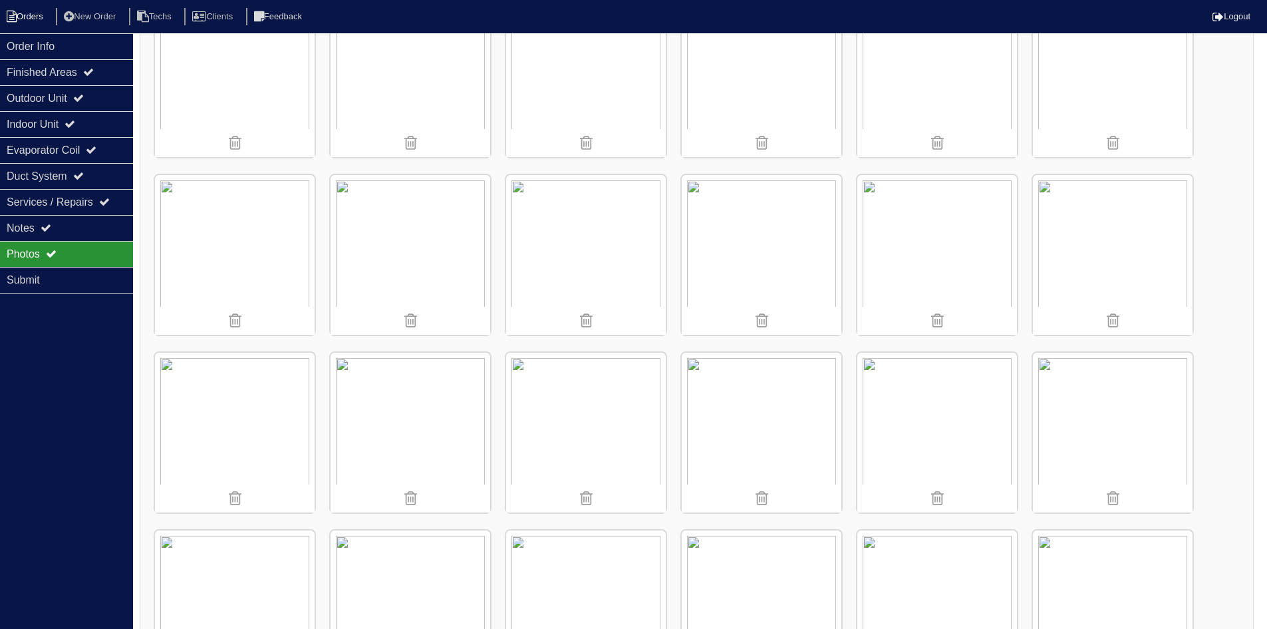
click at [12, 12] on icon at bounding box center [12, 17] width 10 height 12
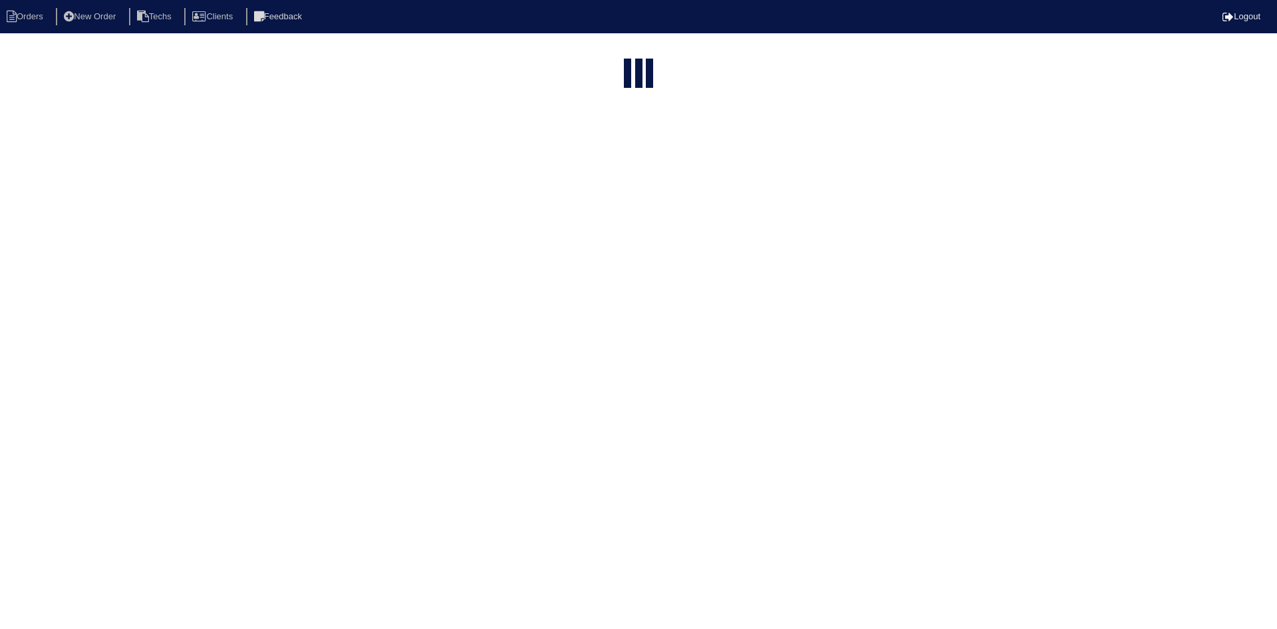
select select "15"
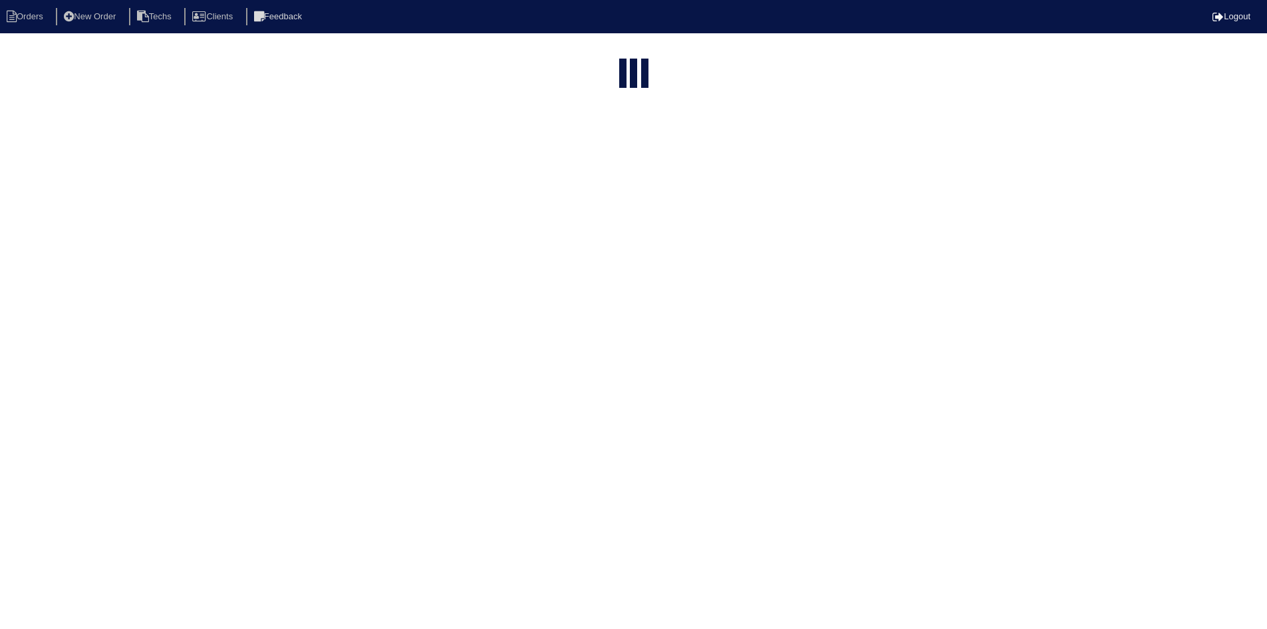
select select "field complete"
select select "need to quote"
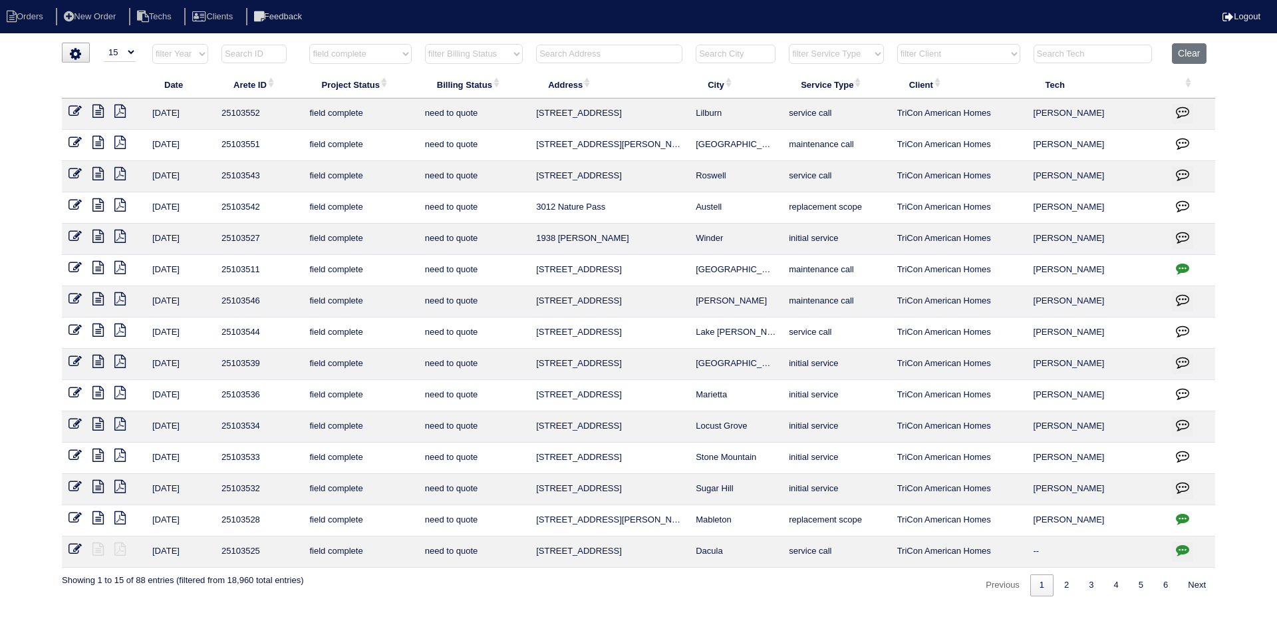
click at [94, 486] on icon at bounding box center [97, 486] width 11 height 13
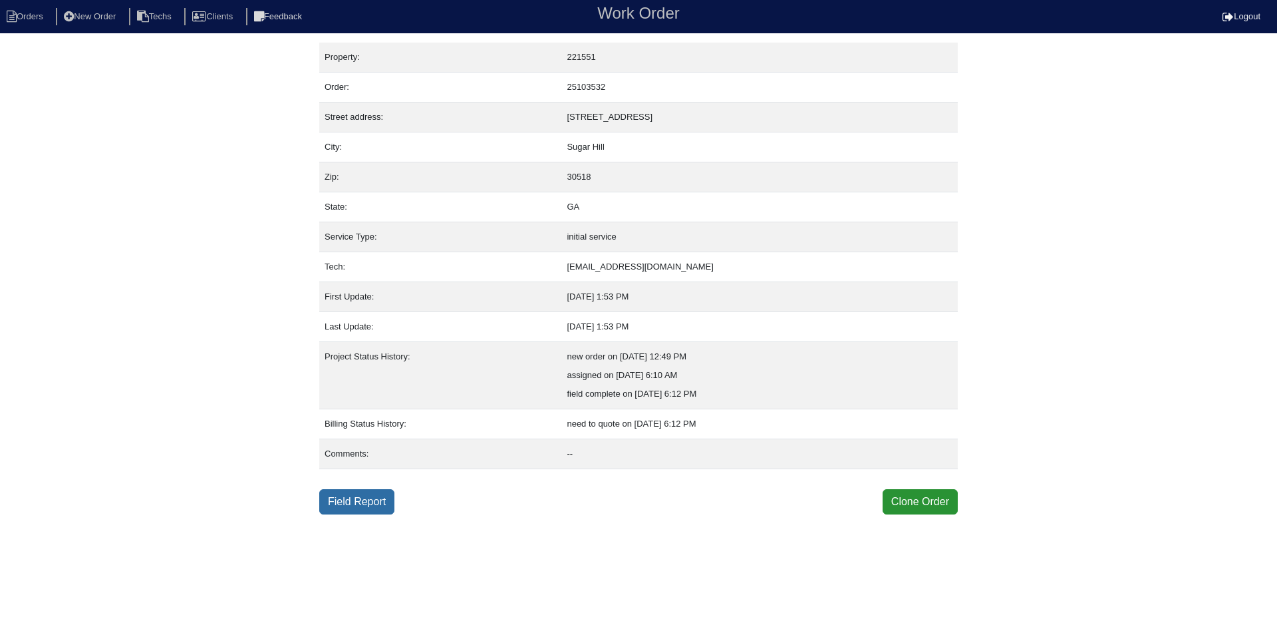
click at [377, 503] on link "Field Report" at bounding box center [356, 501] width 75 height 25
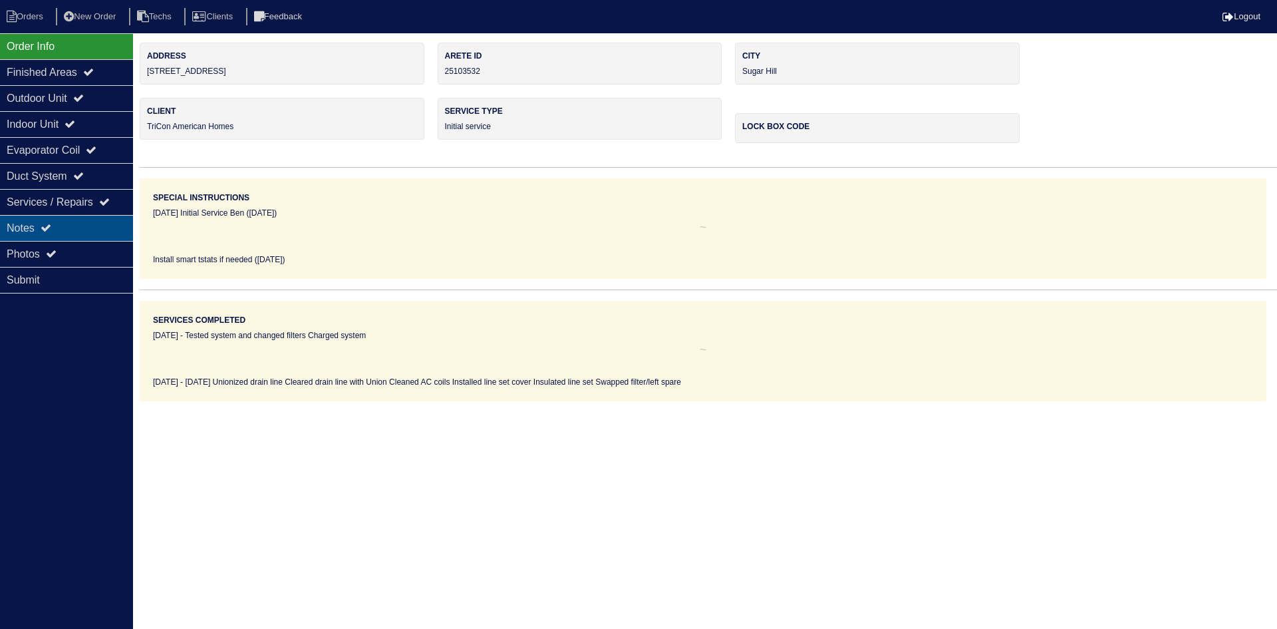
click at [45, 230] on icon at bounding box center [46, 227] width 11 height 11
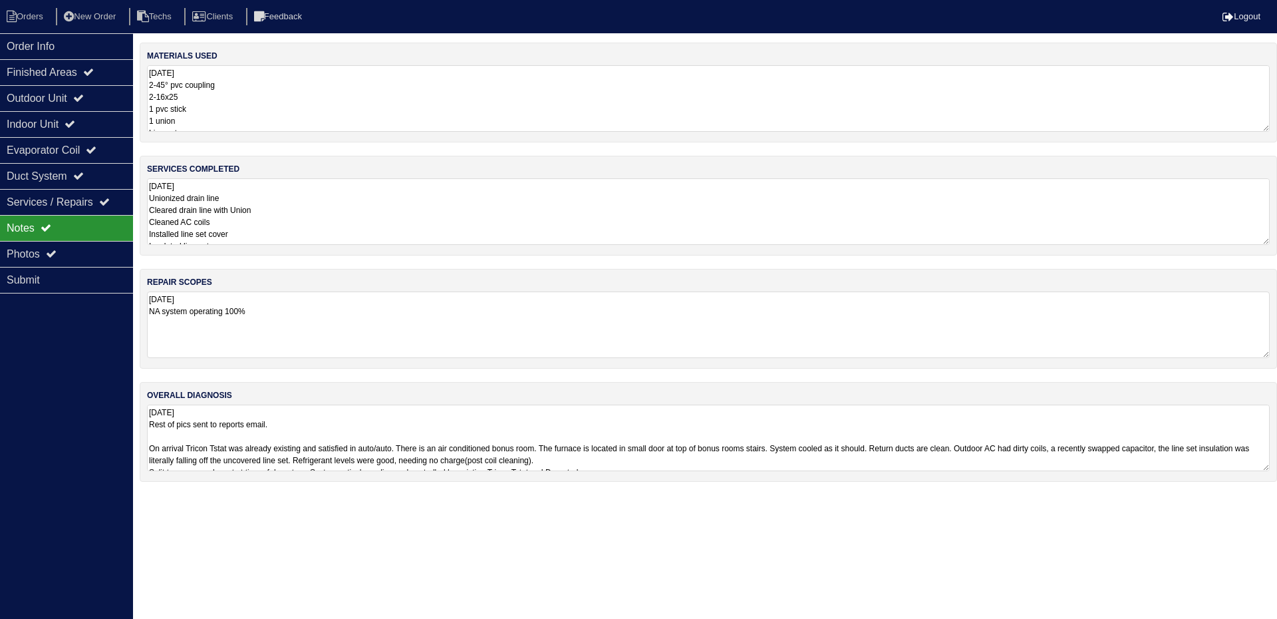
click at [301, 210] on textarea "[DATE] Unionized drain line Cleared drain line with Union Cleaned AC coils Inst…" at bounding box center [708, 211] width 1123 height 67
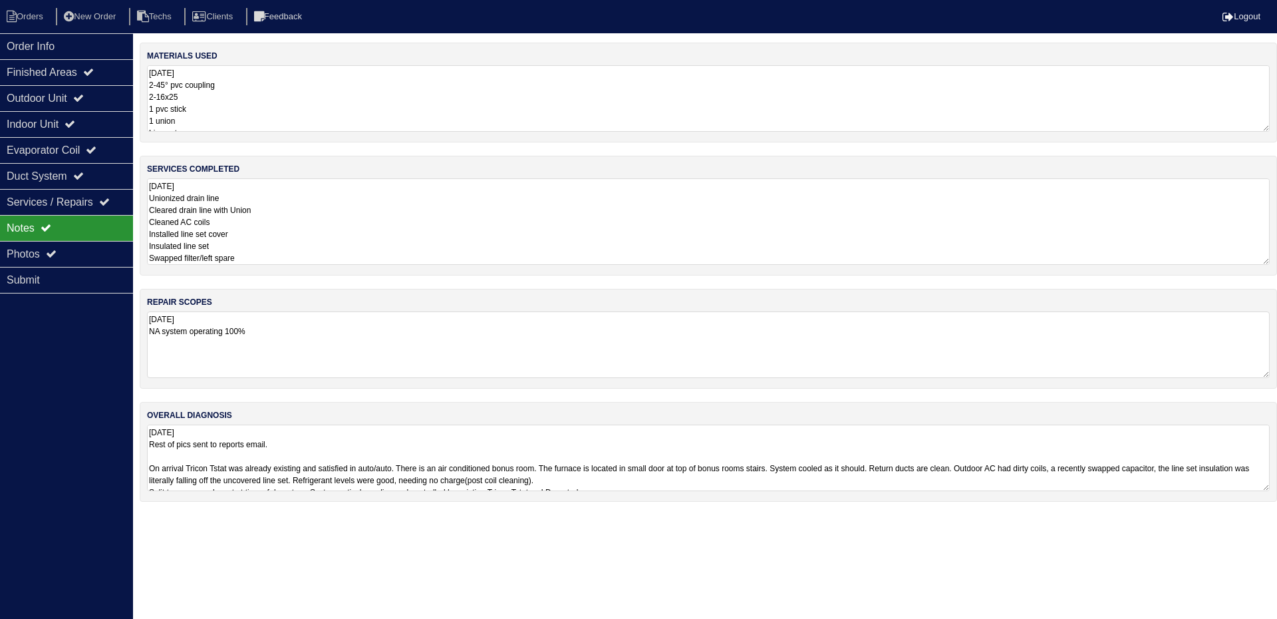
click at [283, 257] on textarea "[DATE] Unionized drain line Cleared drain line with Union Cleaned AC coils Inst…" at bounding box center [708, 221] width 1123 height 86
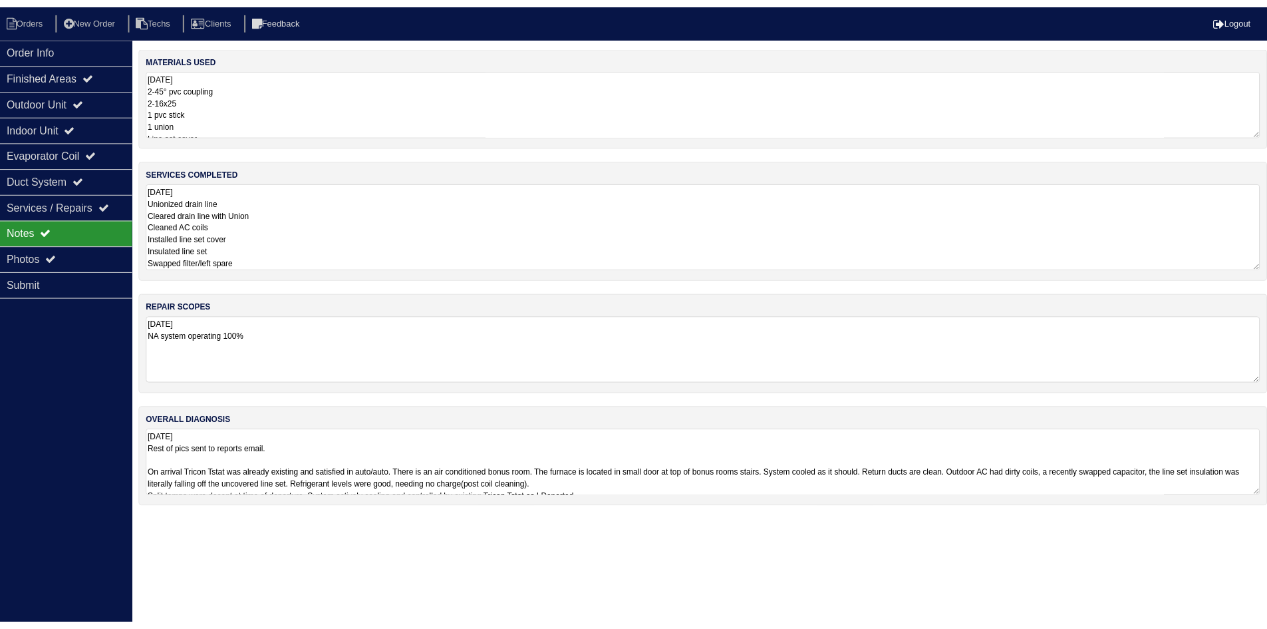
scroll to position [11, 0]
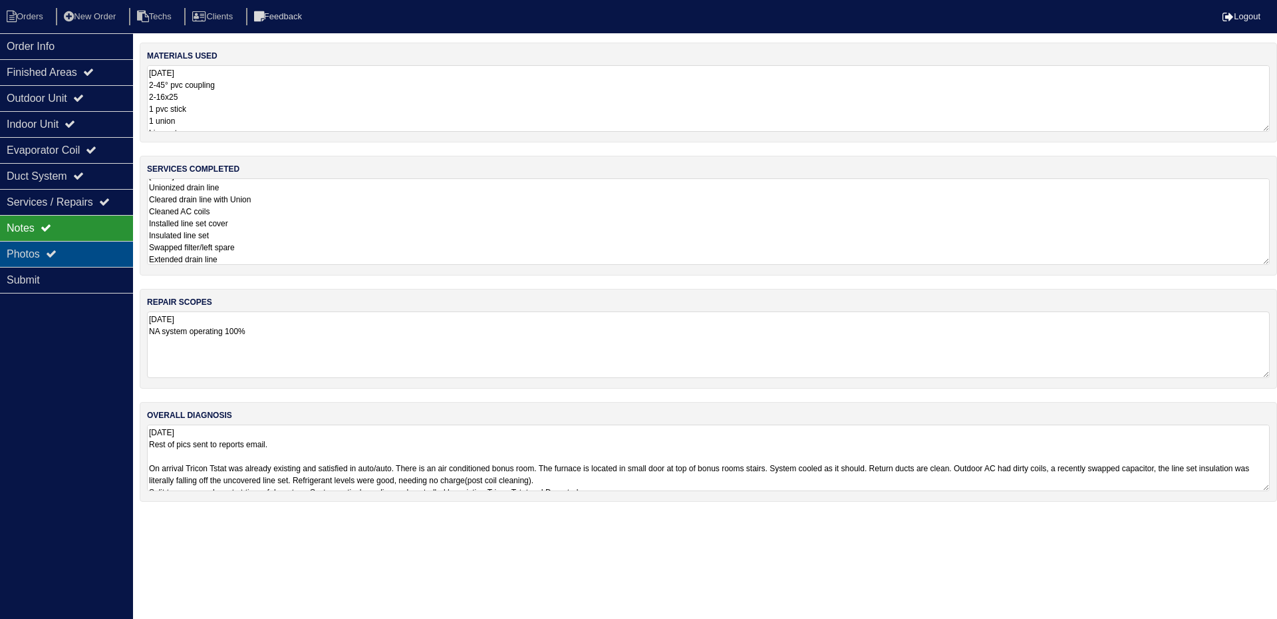
type textarea "[DATE] Unionized drain line Cleared drain line with Union Cleaned AC coils Inst…"
click at [35, 252] on div "Photos" at bounding box center [66, 254] width 133 height 26
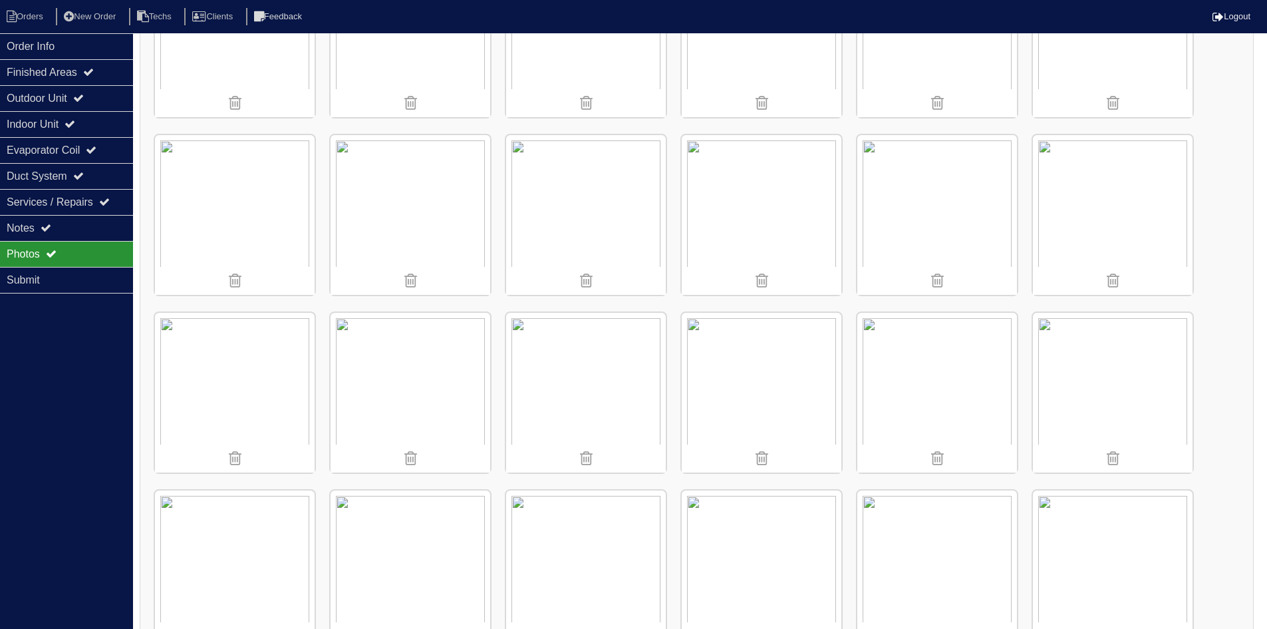
scroll to position [998, 0]
click at [267, 221] on img at bounding box center [235, 216] width 160 height 160
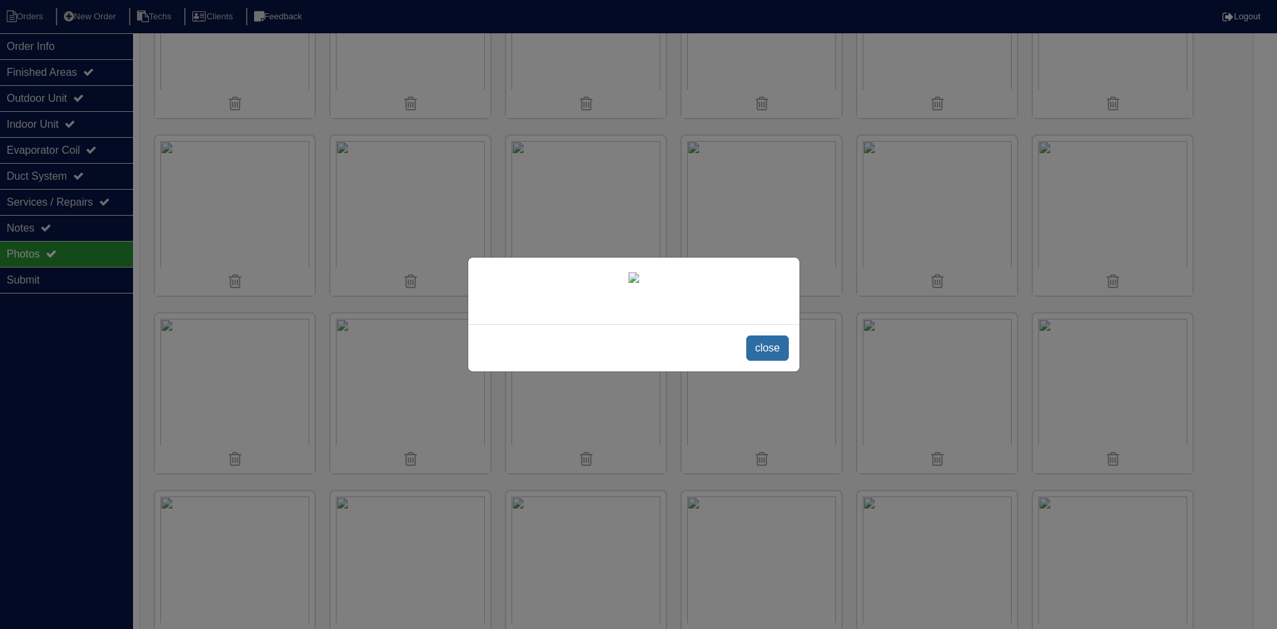
click at [776, 360] on span "close" at bounding box center [767, 347] width 42 height 25
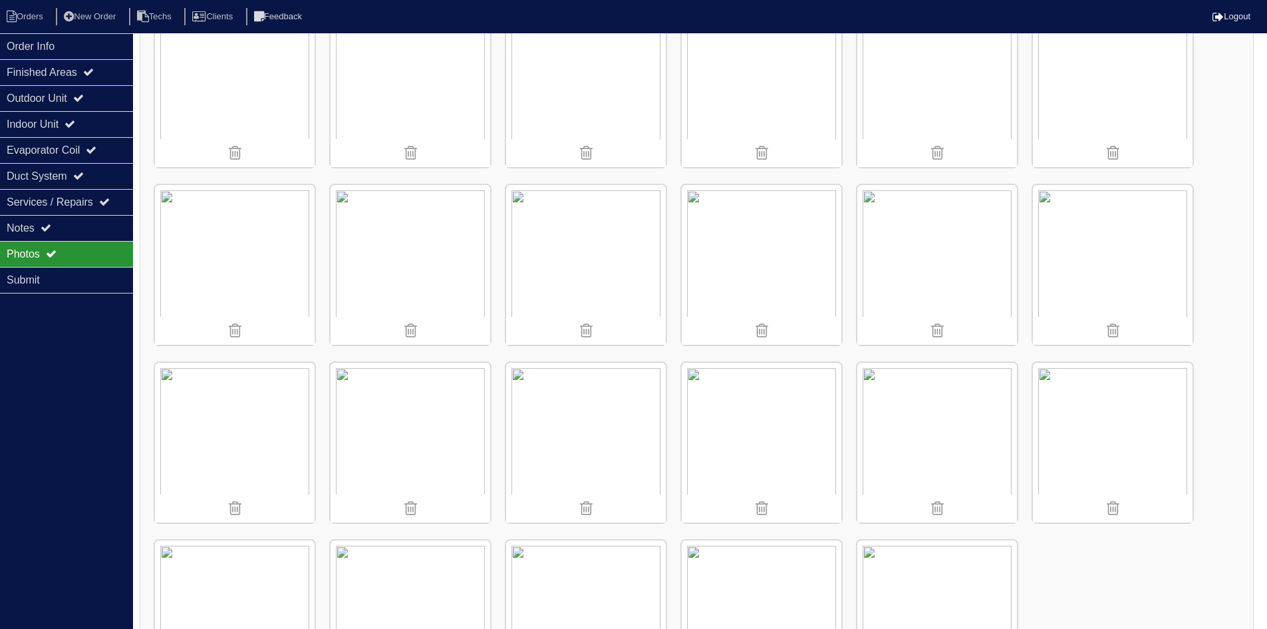
scroll to position [1131, 0]
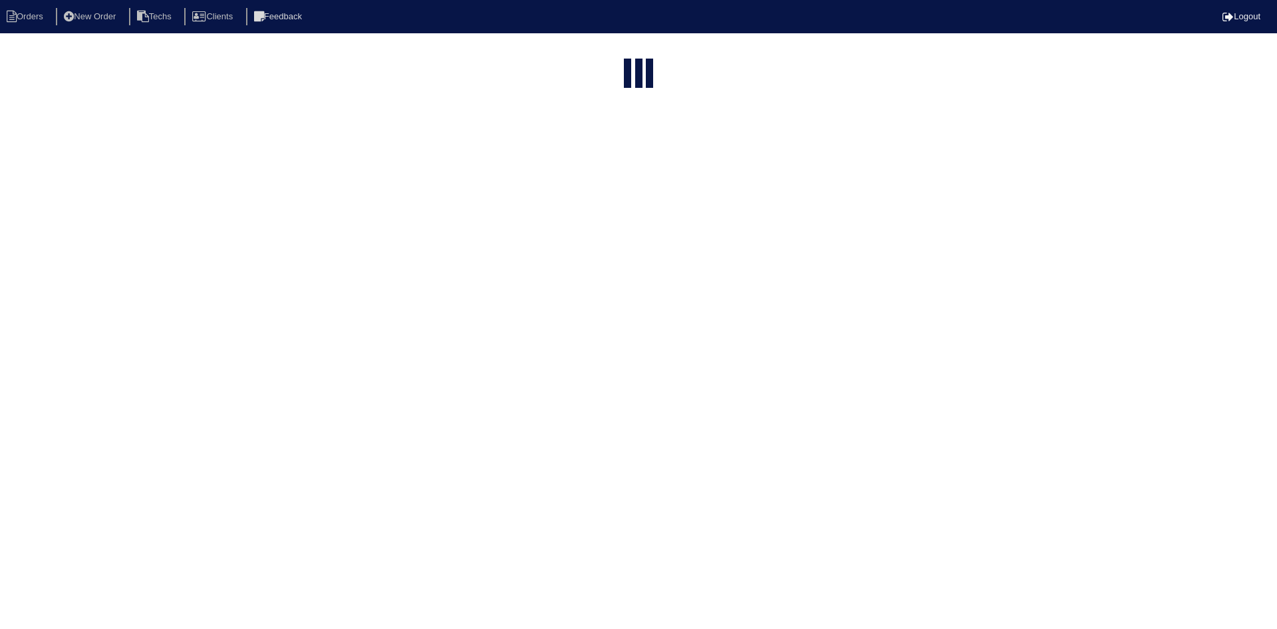
select select "15"
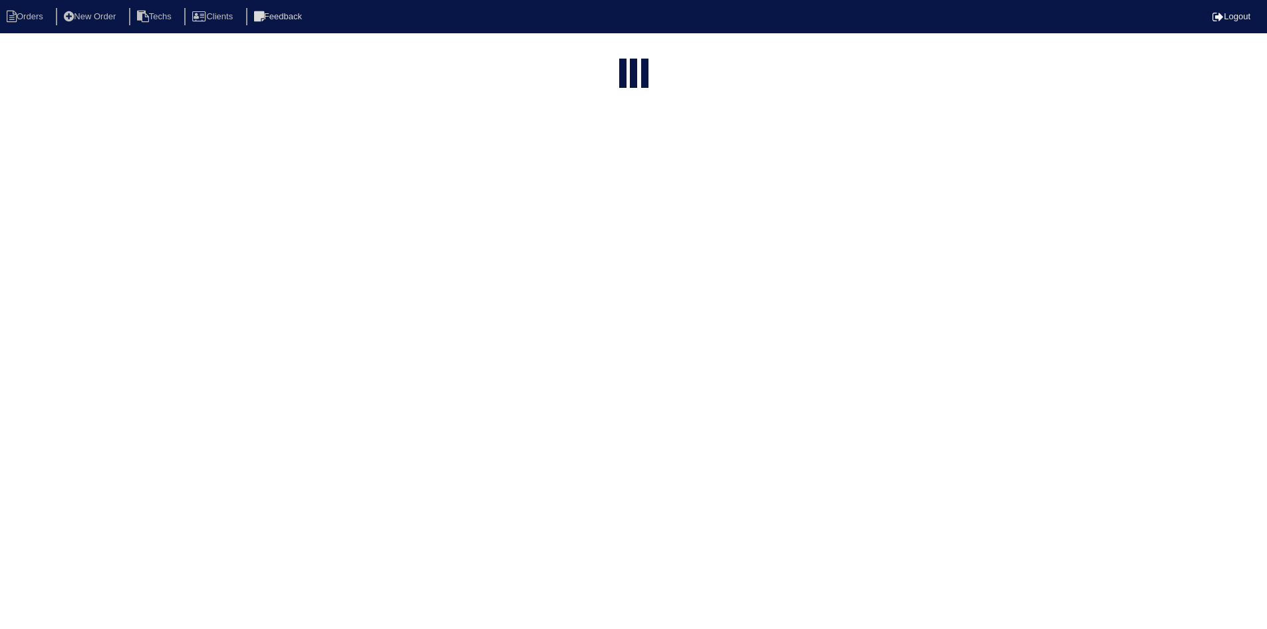
select select "field complete"
select select "need to quote"
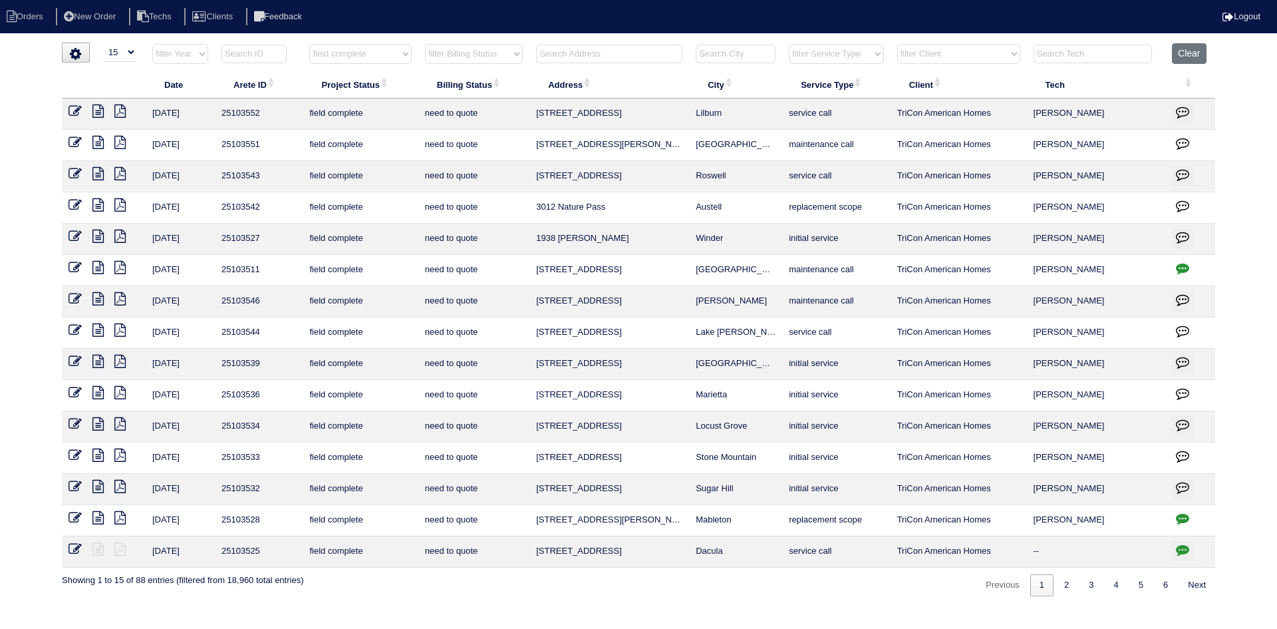
click at [98, 420] on icon at bounding box center [97, 423] width 11 height 13
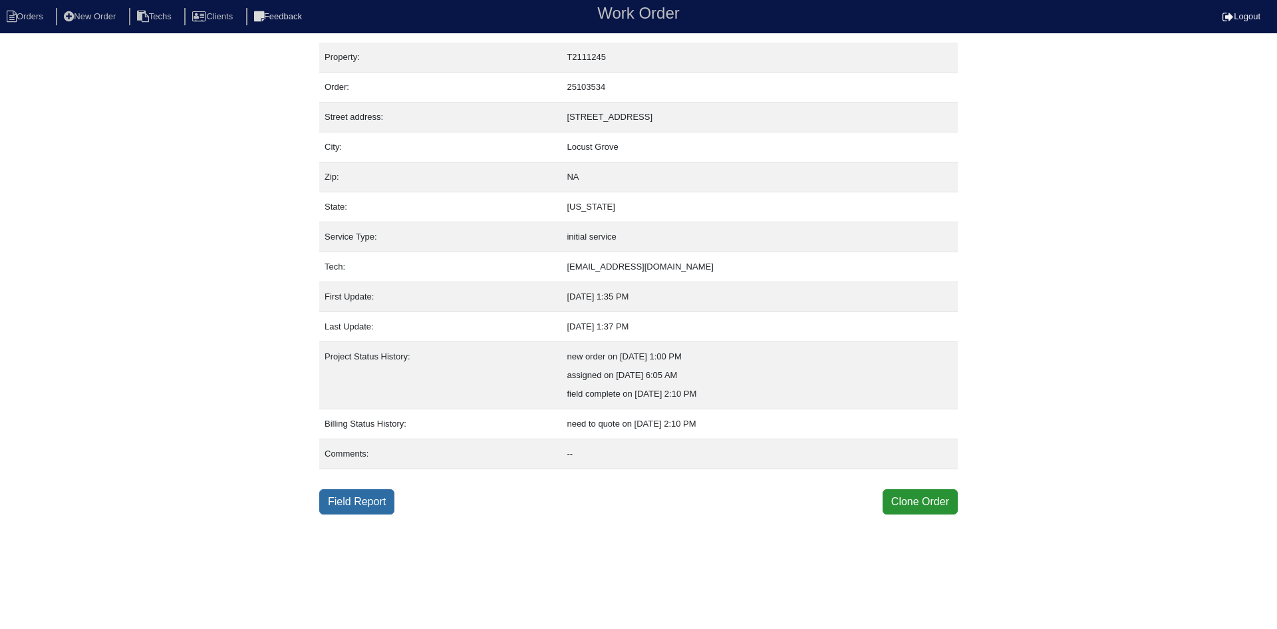
click at [376, 499] on link "Field Report" at bounding box center [356, 501] width 75 height 25
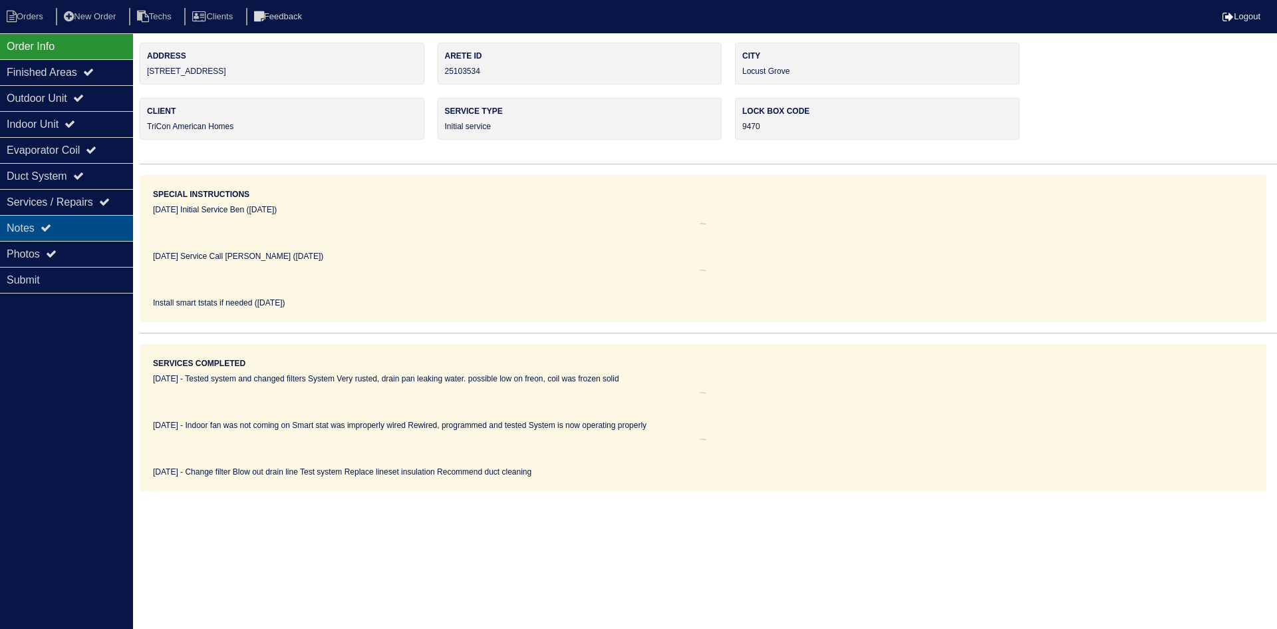
click at [71, 220] on div "Notes" at bounding box center [66, 228] width 133 height 26
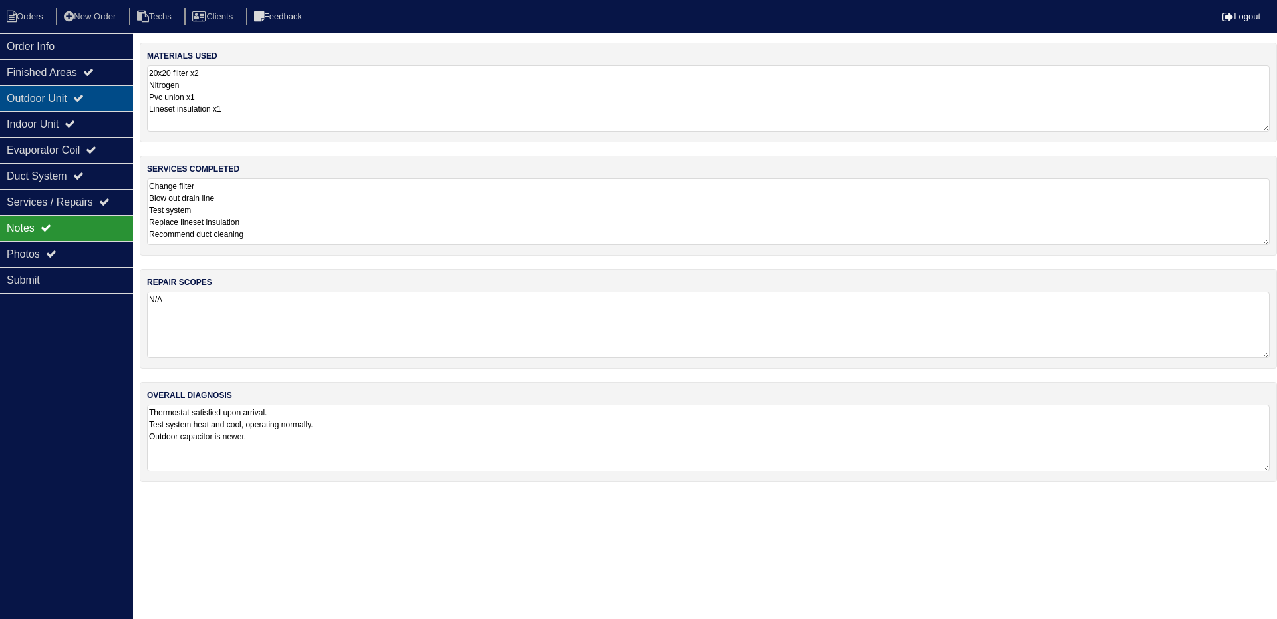
click at [57, 94] on div "Outdoor Unit" at bounding box center [66, 98] width 133 height 26
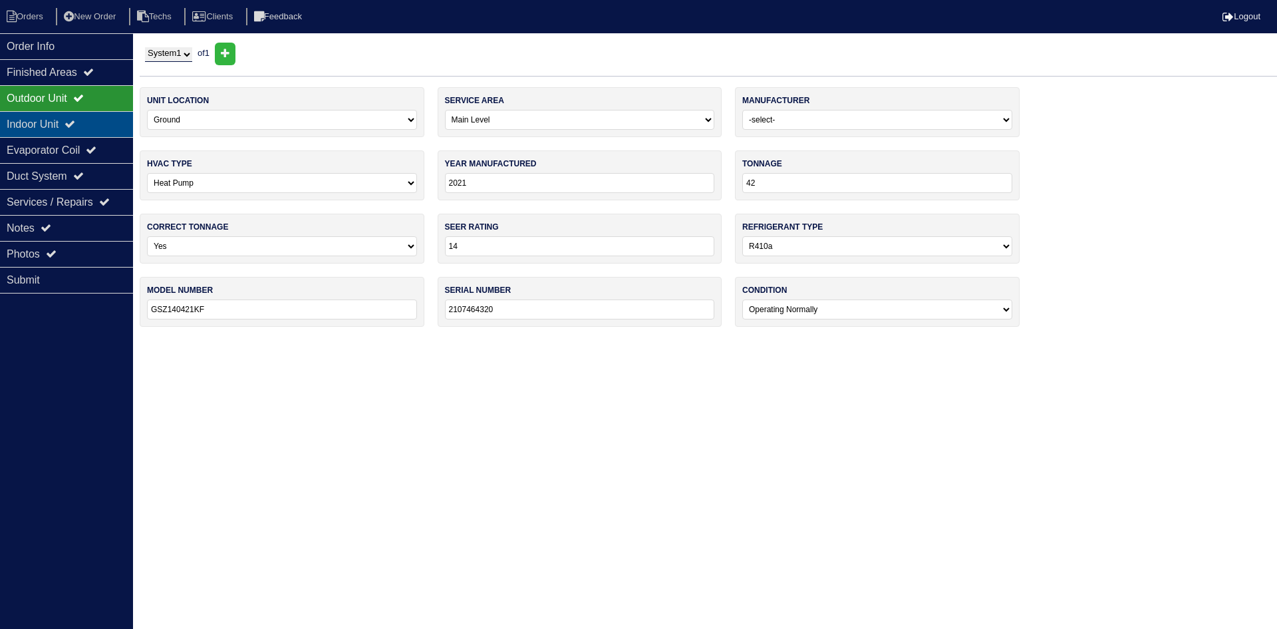
drag, startPoint x: 50, startPoint y: 123, endPoint x: 50, endPoint y: 113, distance: 10.0
click at [50, 122] on div "Indoor Unit" at bounding box center [66, 124] width 133 height 26
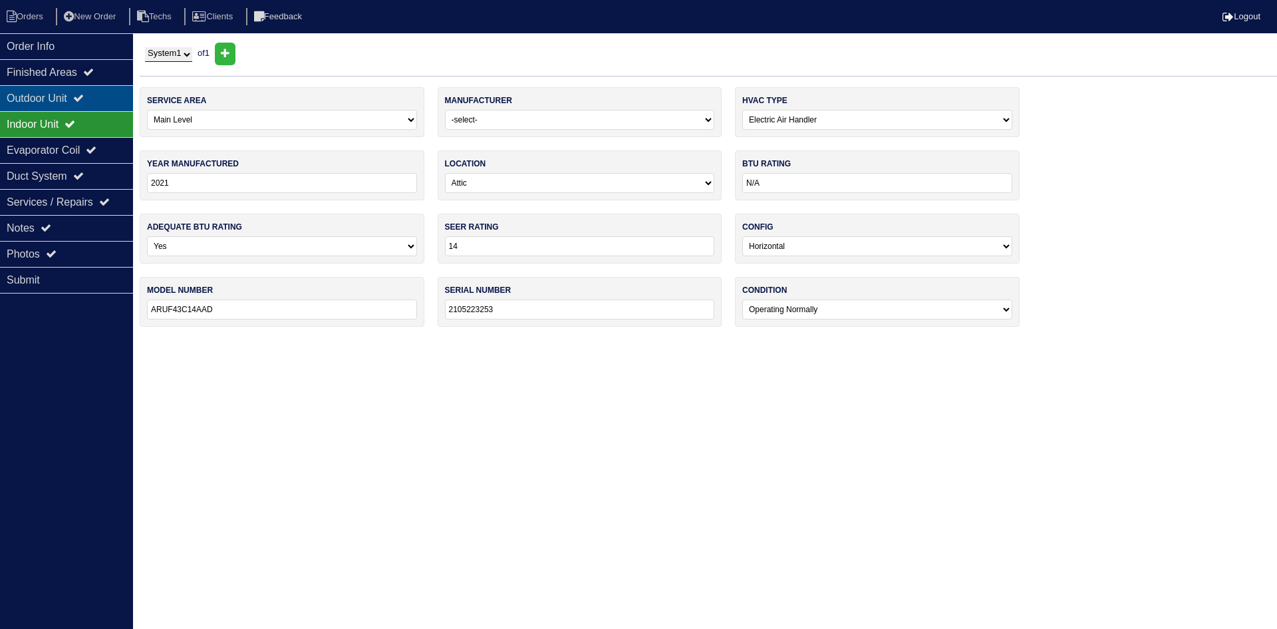
click at [48, 98] on div "Outdoor Unit" at bounding box center [66, 98] width 133 height 26
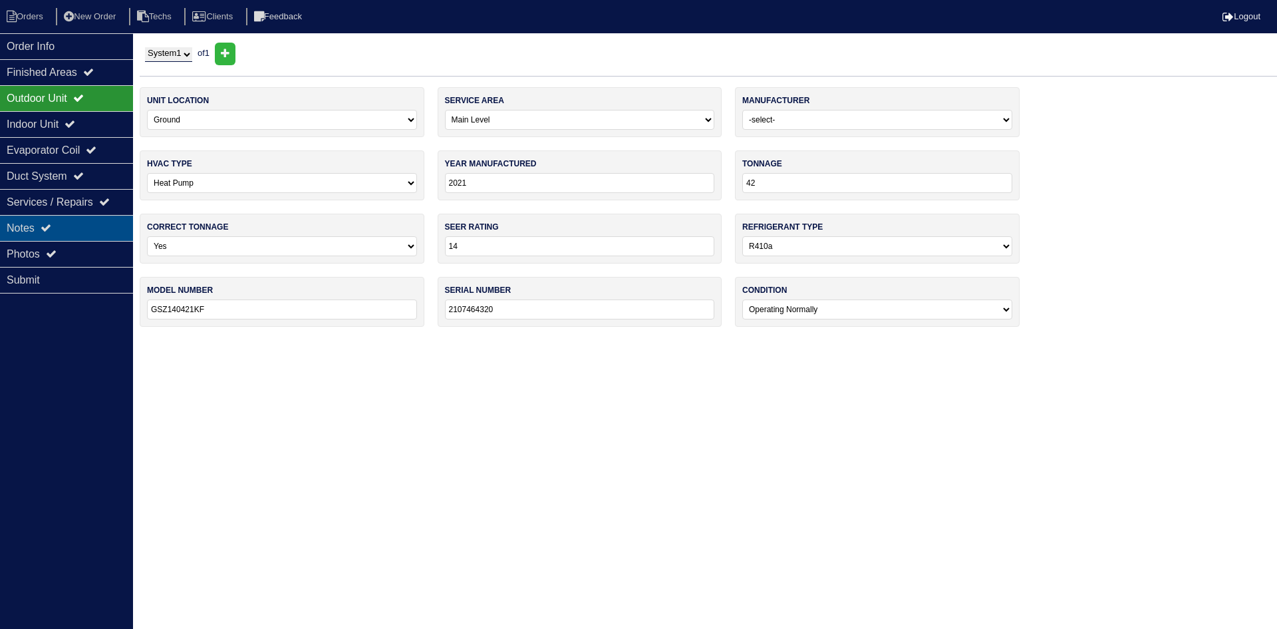
click at [41, 233] on div "Notes" at bounding box center [66, 228] width 133 height 26
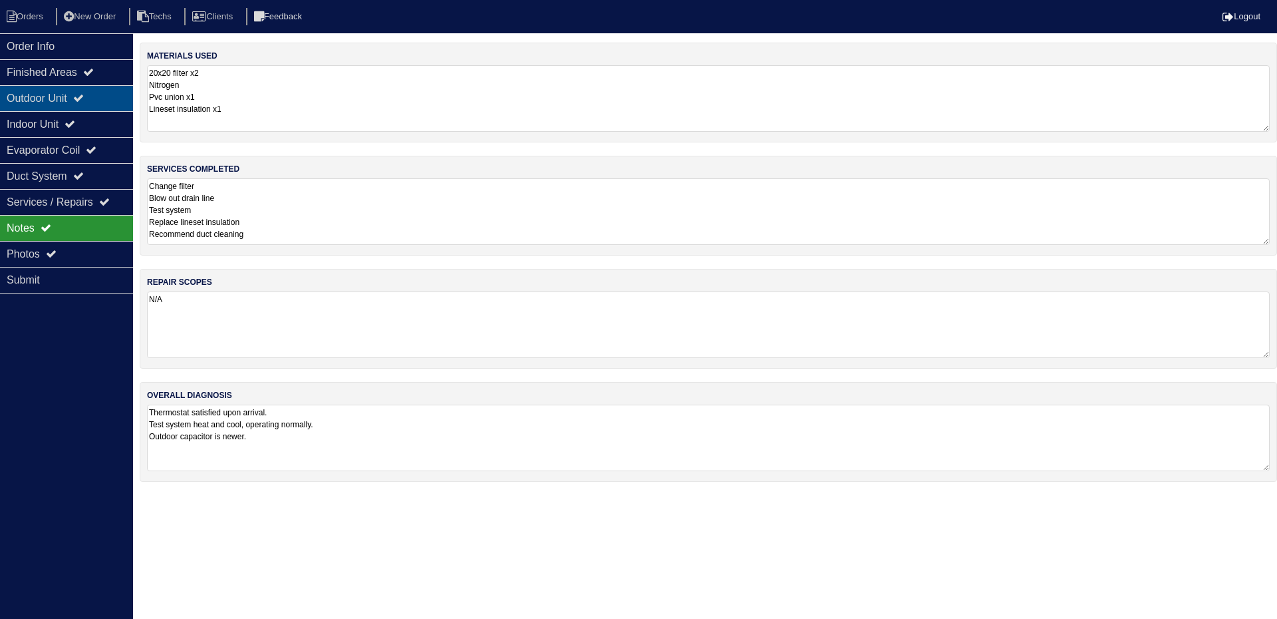
click at [47, 104] on div "Outdoor Unit" at bounding box center [66, 98] width 133 height 26
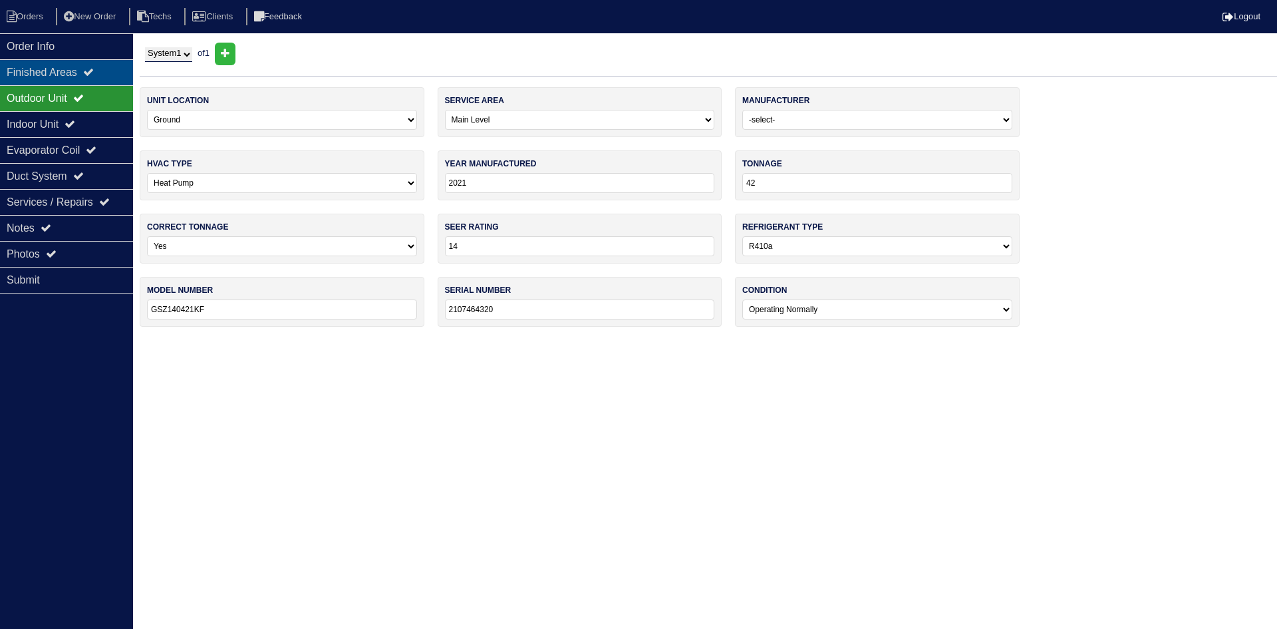
click at [49, 76] on div "Finished Areas" at bounding box center [66, 72] width 133 height 26
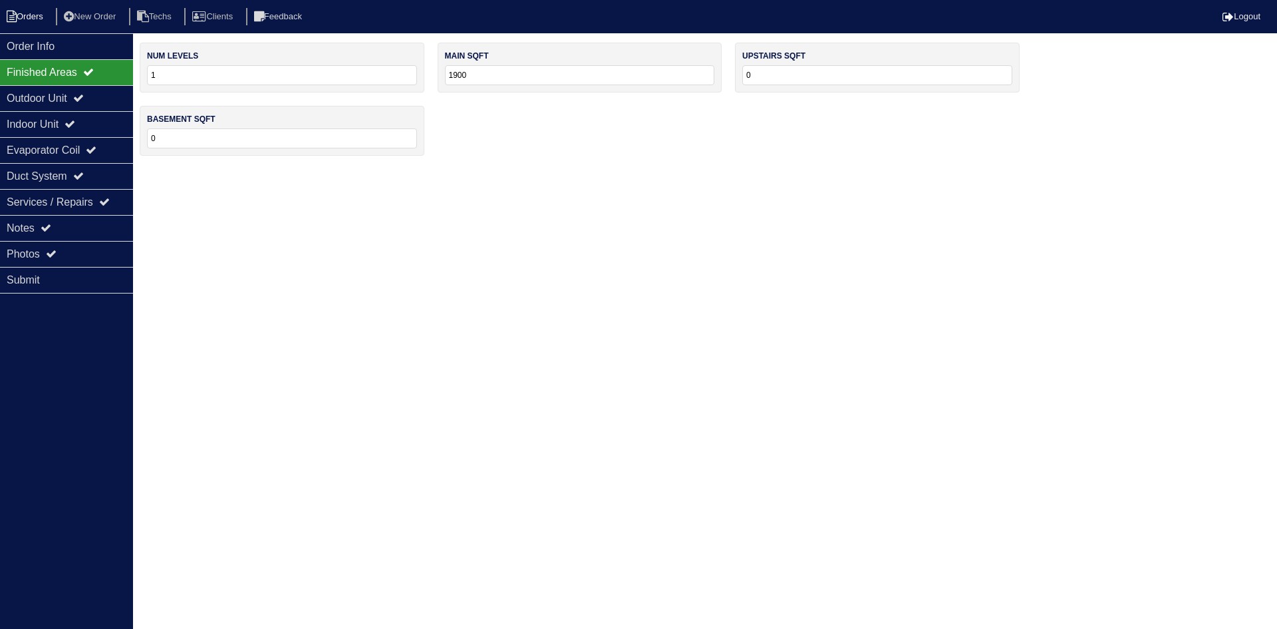
click at [27, 17] on li "Orders" at bounding box center [27, 17] width 54 height 18
select select "15"
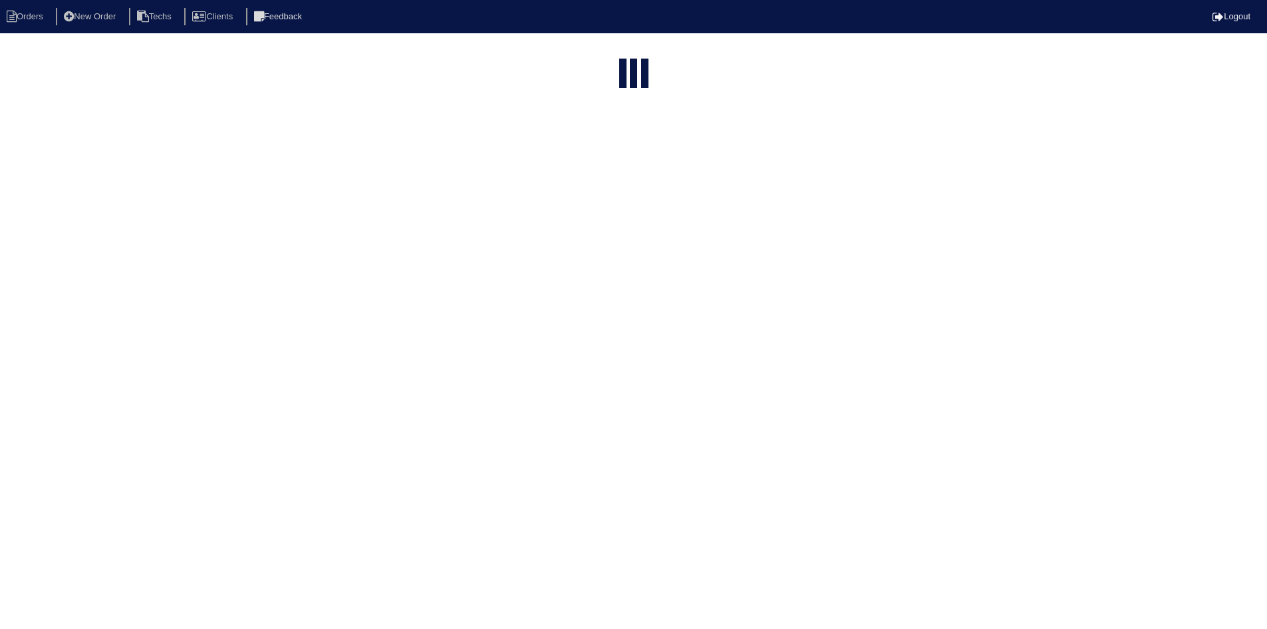
select select "field complete"
select select "need to quote"
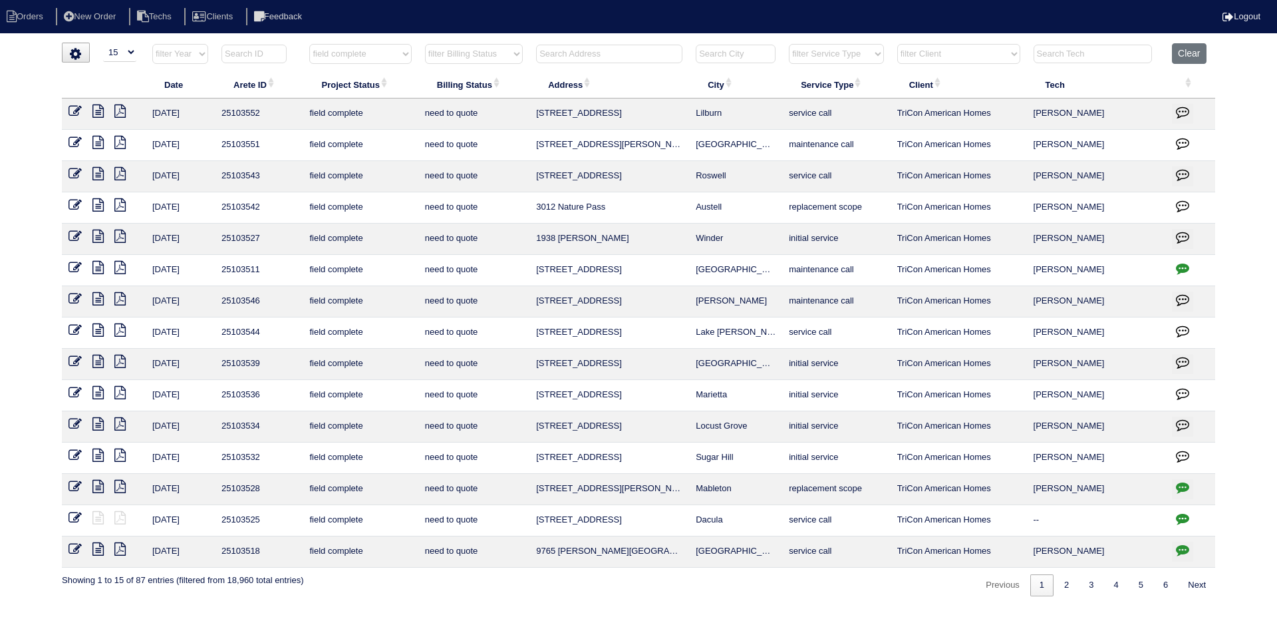
click at [99, 390] on icon at bounding box center [97, 392] width 11 height 13
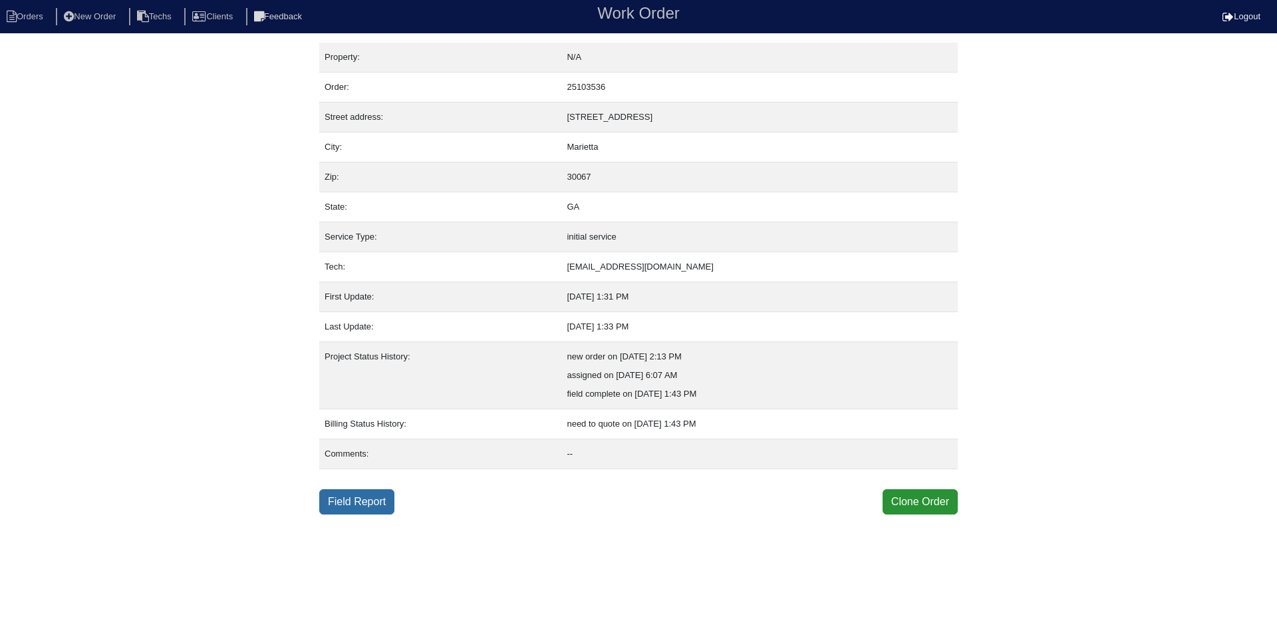
click at [347, 504] on link "Field Report" at bounding box center [356, 501] width 75 height 25
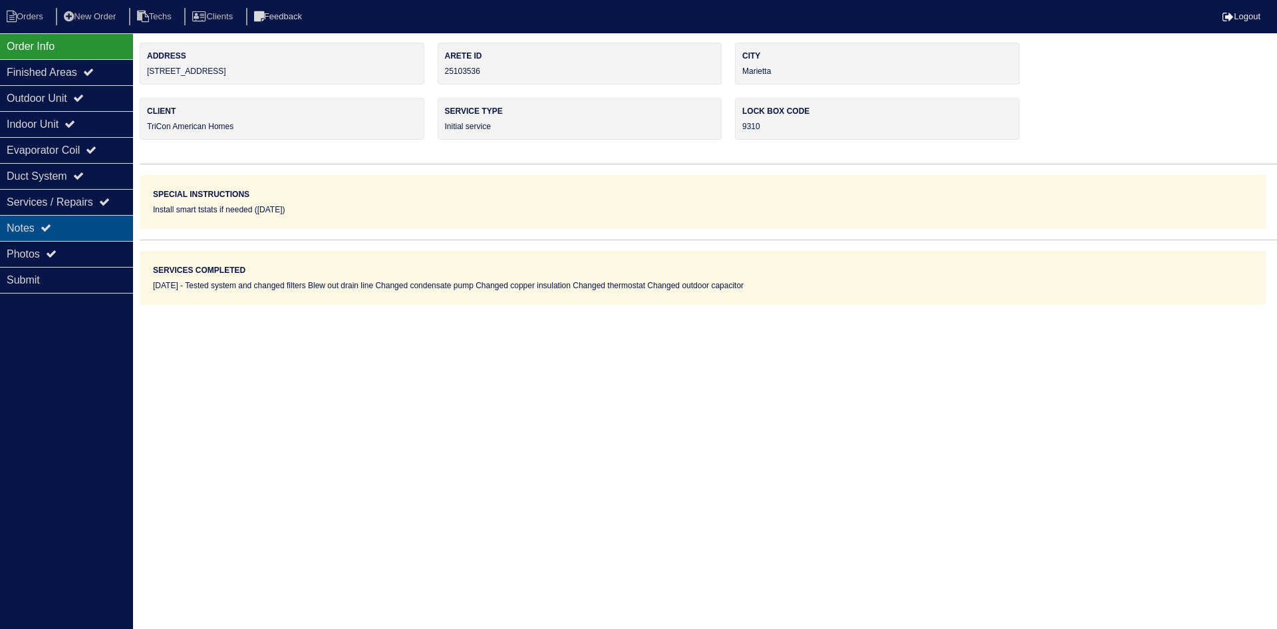
click at [104, 227] on div "Notes" at bounding box center [66, 228] width 133 height 26
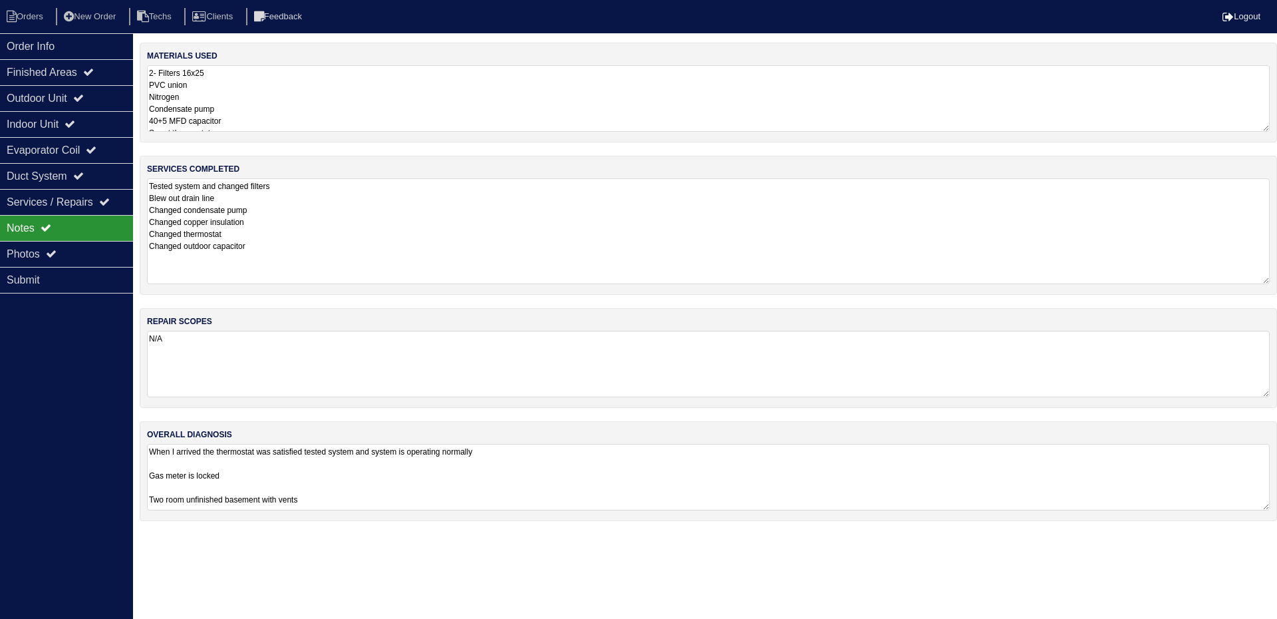
drag, startPoint x: 1263, startPoint y: 241, endPoint x: 1264, endPoint y: 184, distance: 57.2
click at [1266, 280] on textarea "Tested system and changed filters Blew out drain line Changed condensate pump C…" at bounding box center [708, 231] width 1123 height 106
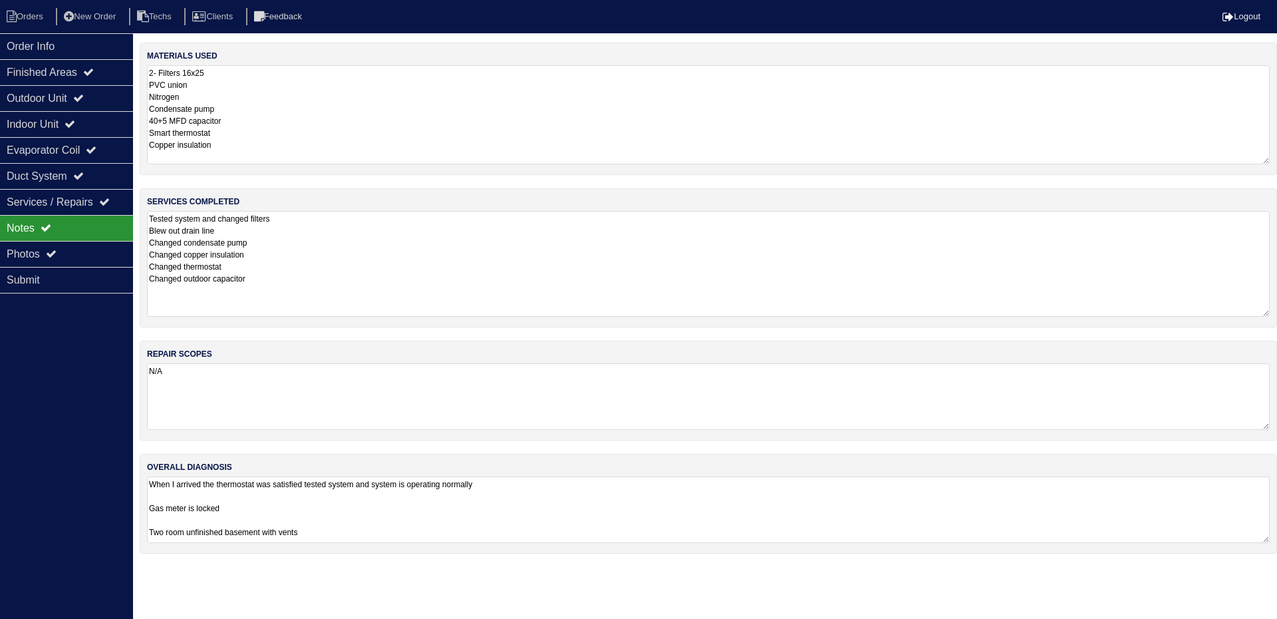
drag, startPoint x: 1265, startPoint y: 129, endPoint x: 1268, endPoint y: 156, distance: 26.8
click at [1268, 162] on textarea "2- Filters 16x25 PVC union Nitrogen Condensate pump 40+5 MFD capacitor Smart th…" at bounding box center [708, 114] width 1123 height 99
click at [108, 98] on div "Outdoor Unit" at bounding box center [66, 98] width 133 height 26
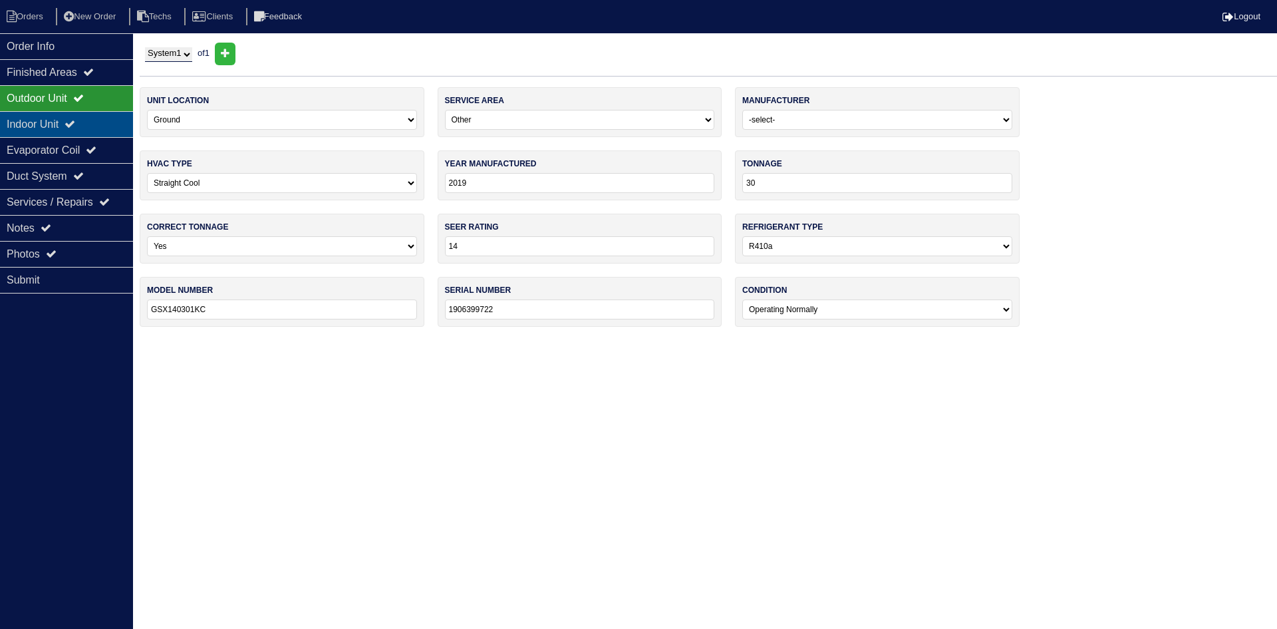
click at [108, 120] on div "Indoor Unit" at bounding box center [66, 124] width 133 height 26
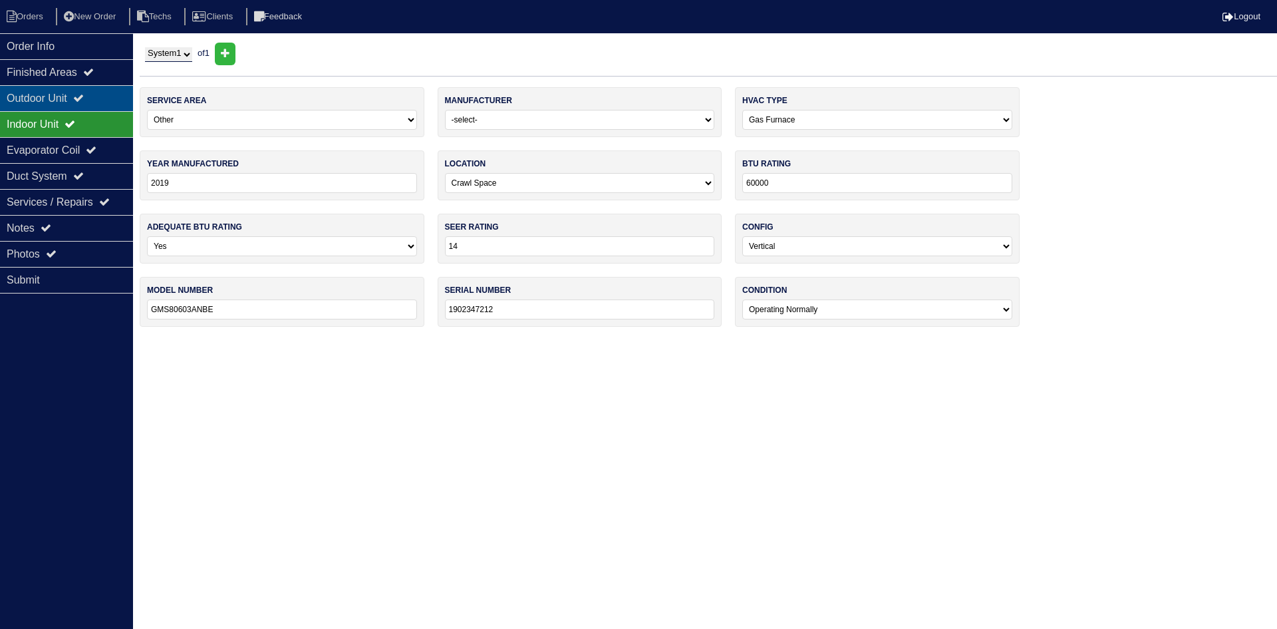
click at [98, 96] on div "Outdoor Unit" at bounding box center [66, 98] width 133 height 26
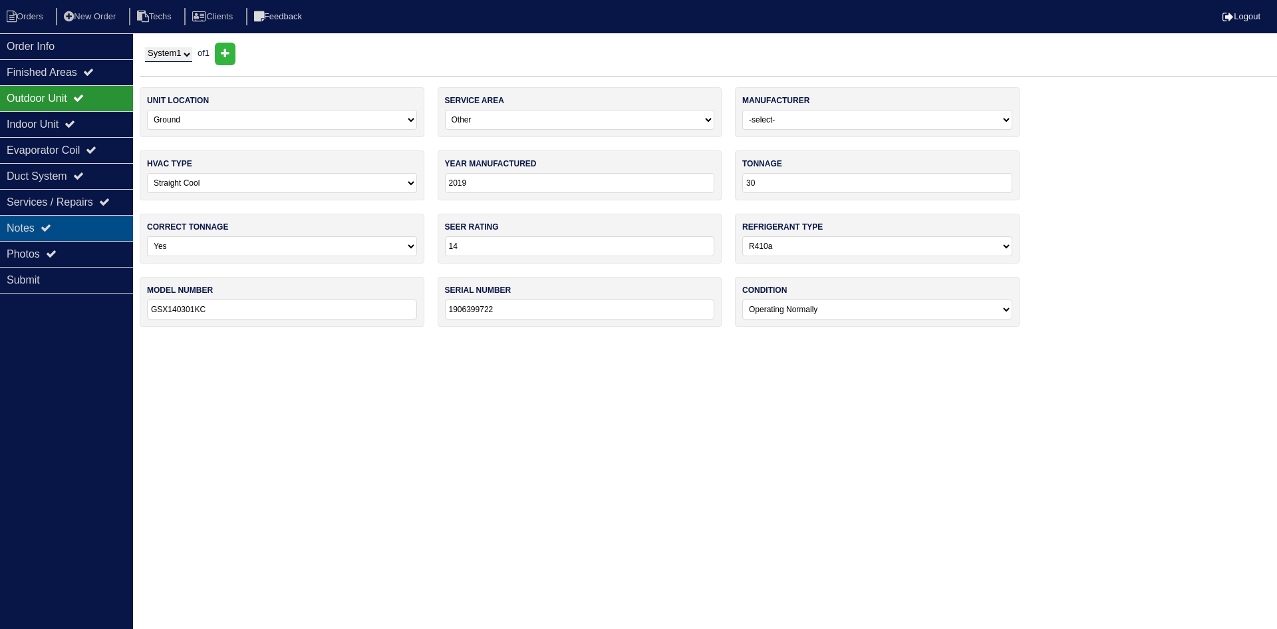
click at [126, 238] on div "Notes" at bounding box center [66, 228] width 133 height 26
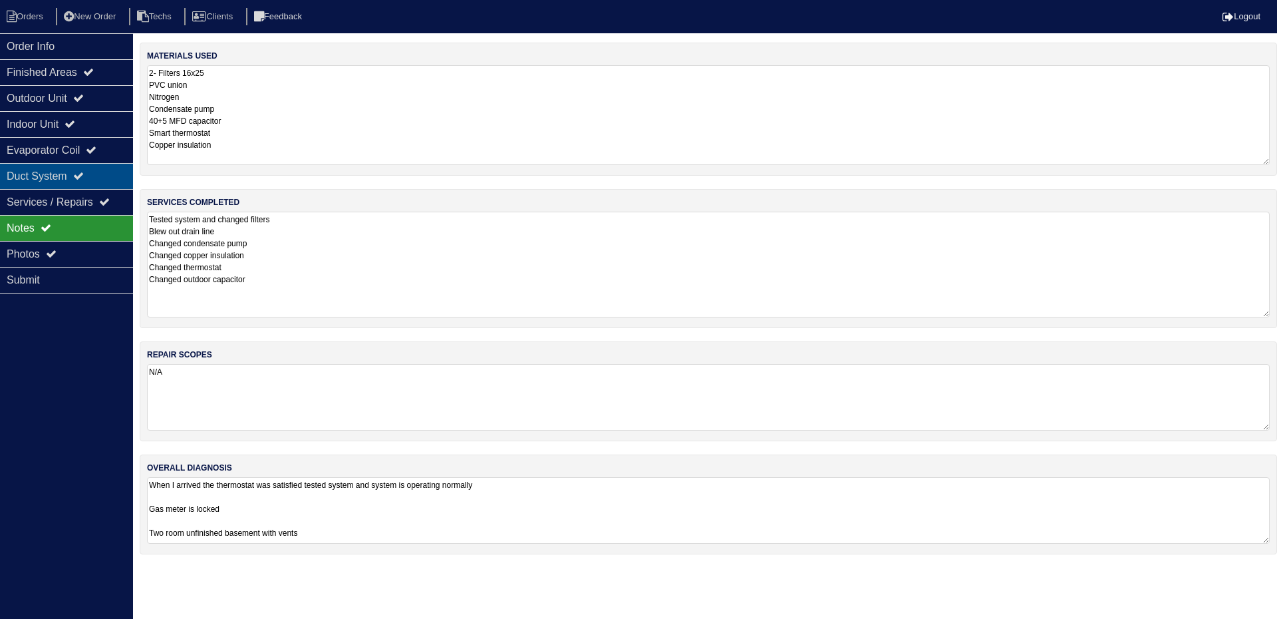
click at [84, 172] on icon at bounding box center [78, 175] width 11 height 11
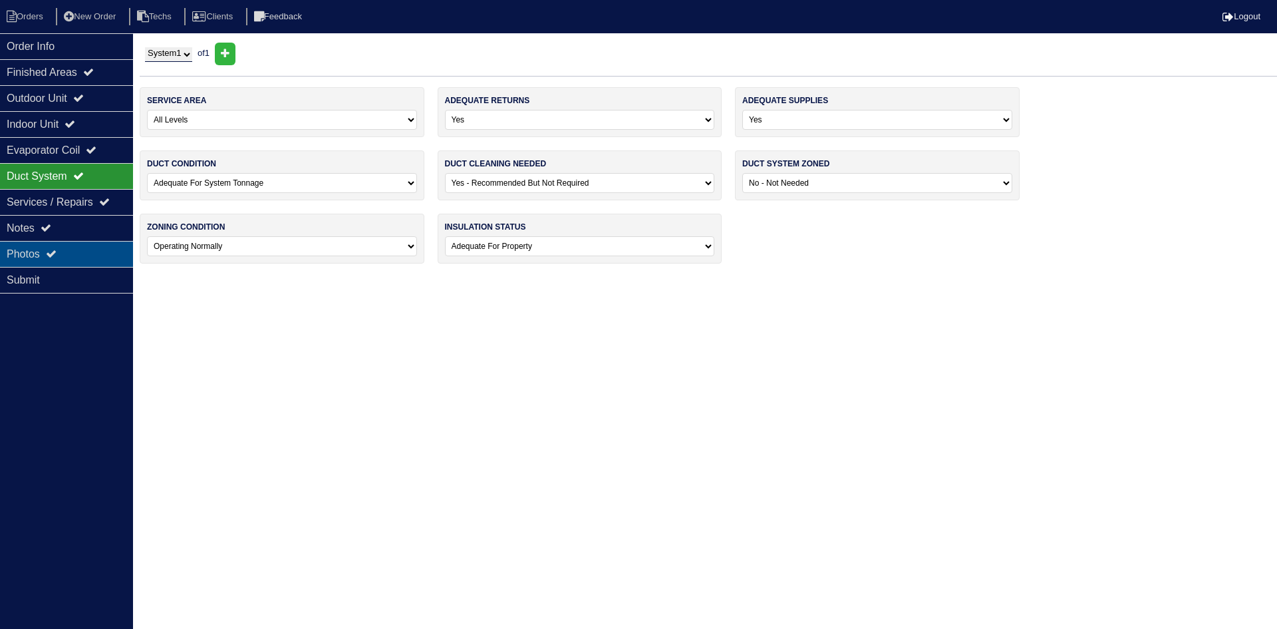
click at [84, 253] on div "Photos" at bounding box center [66, 254] width 133 height 26
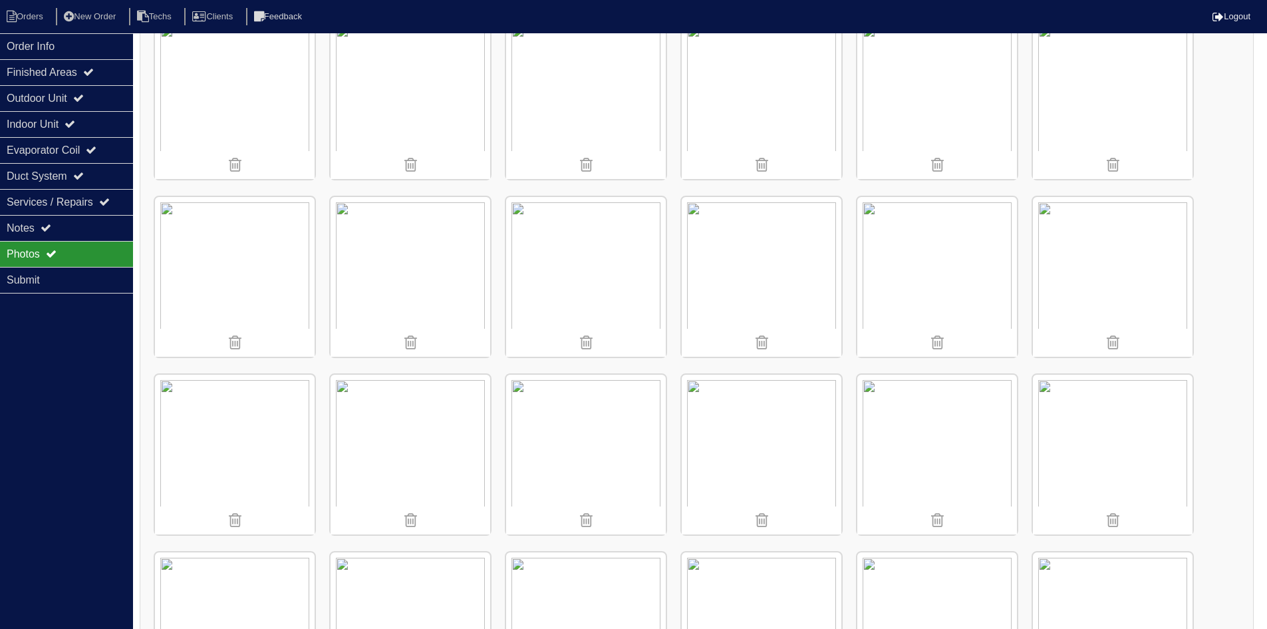
scroll to position [931, 0]
click at [585, 136] on img at bounding box center [586, 105] width 160 height 160
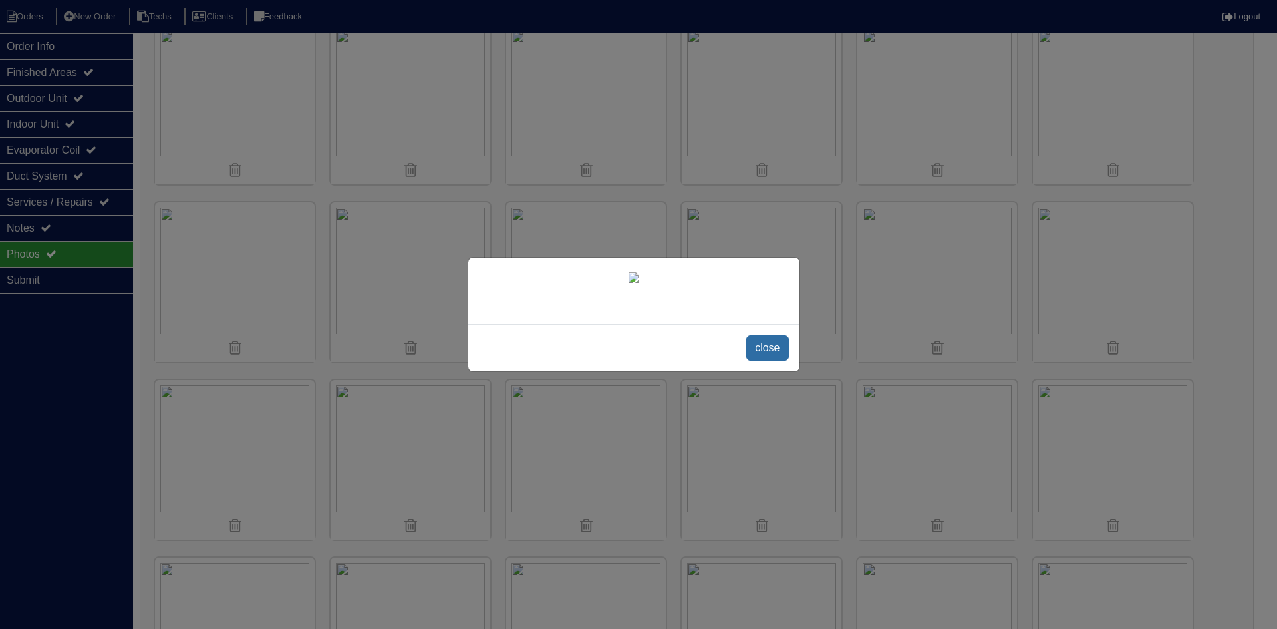
click at [771, 360] on span "close" at bounding box center [767, 347] width 42 height 25
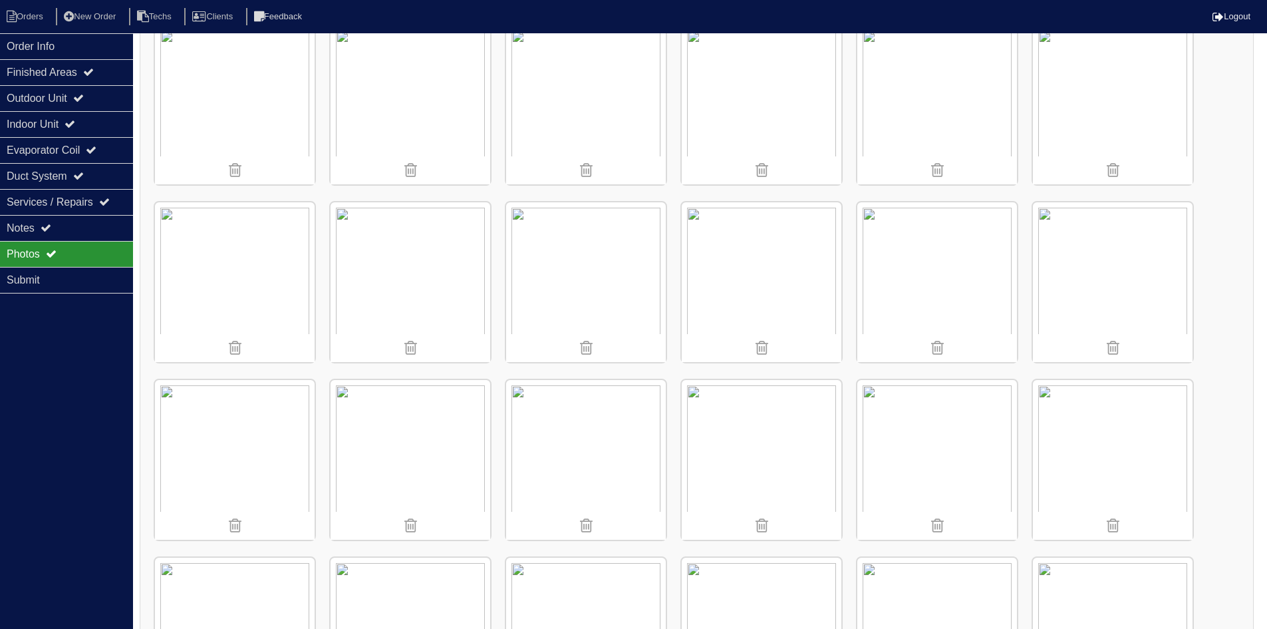
click at [1106, 438] on img at bounding box center [1113, 460] width 160 height 160
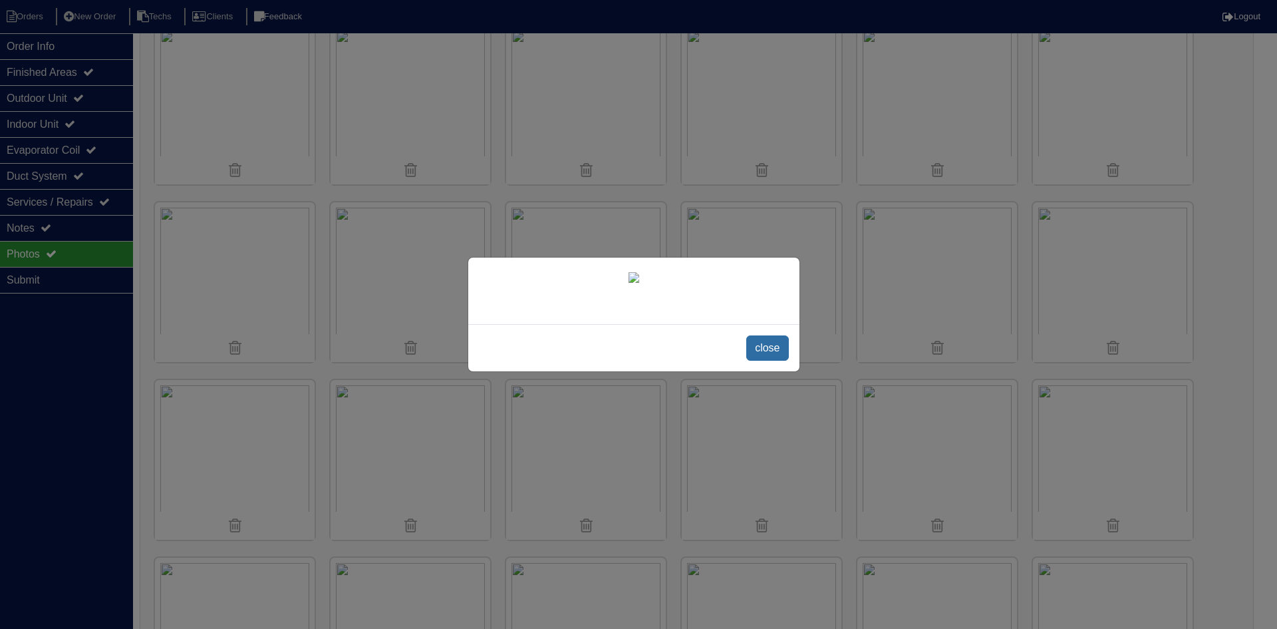
click at [761, 360] on span "close" at bounding box center [767, 347] width 42 height 25
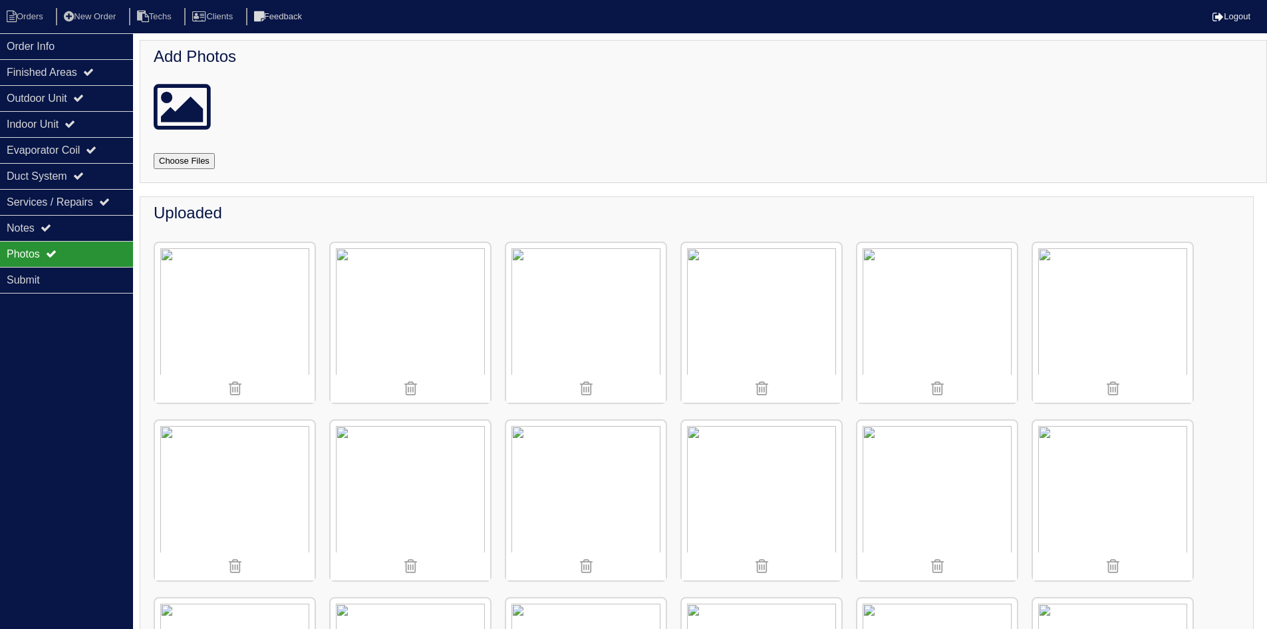
scroll to position [0, 0]
click at [594, 291] on img at bounding box center [586, 325] width 160 height 160
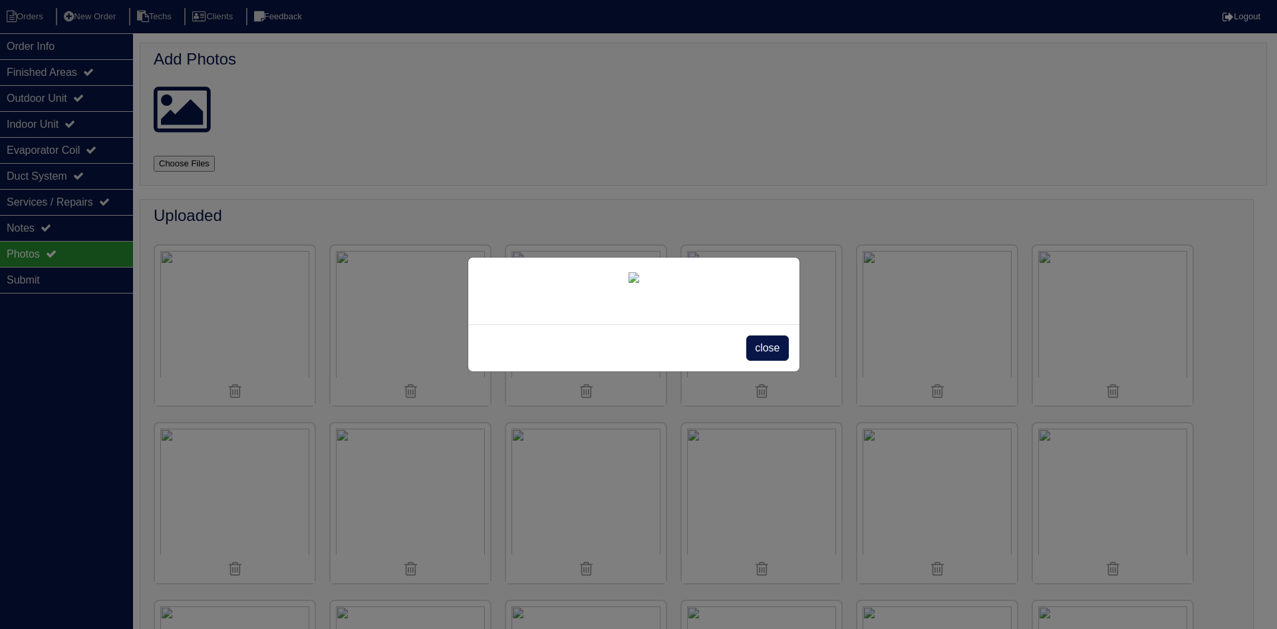
drag, startPoint x: 766, startPoint y: 527, endPoint x: 756, endPoint y: 526, distance: 10.0
click at [766, 360] on span "close" at bounding box center [767, 347] width 42 height 25
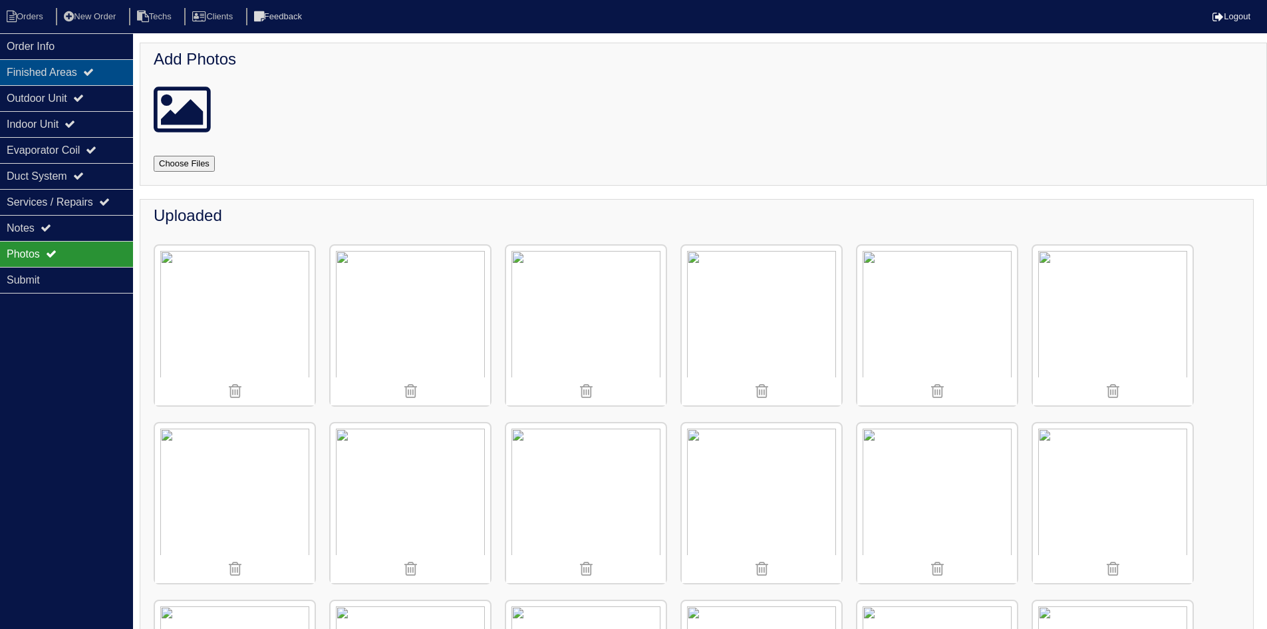
click at [94, 74] on icon at bounding box center [88, 72] width 11 height 11
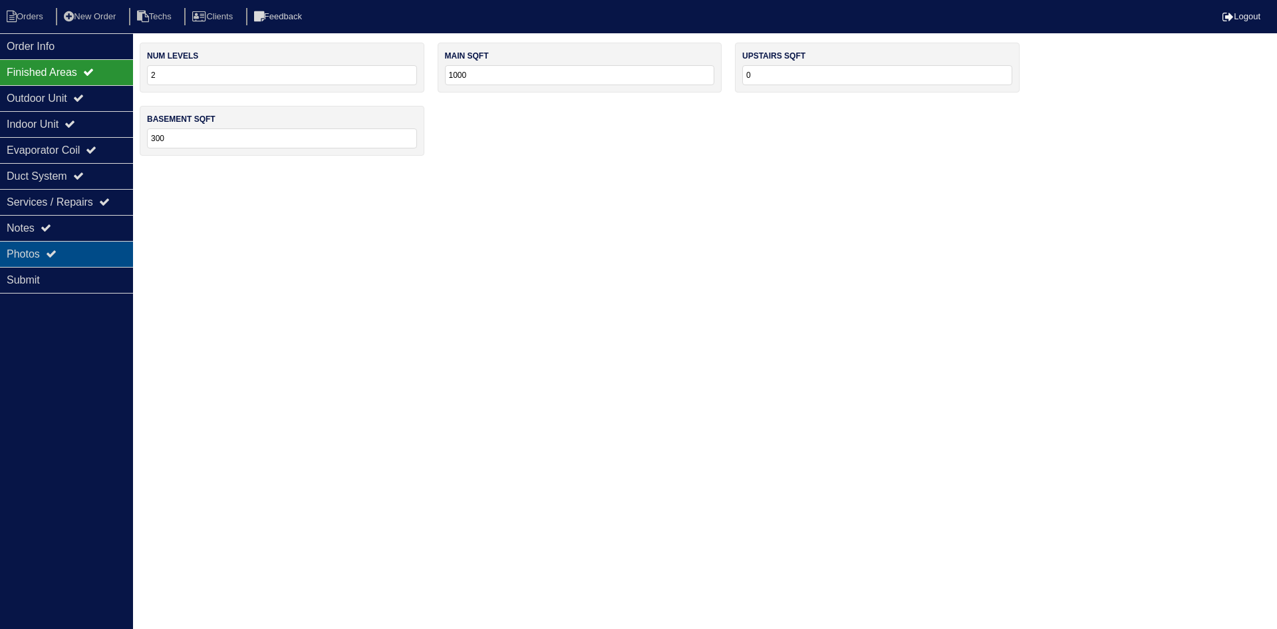
click at [88, 251] on div "Photos" at bounding box center [66, 254] width 133 height 26
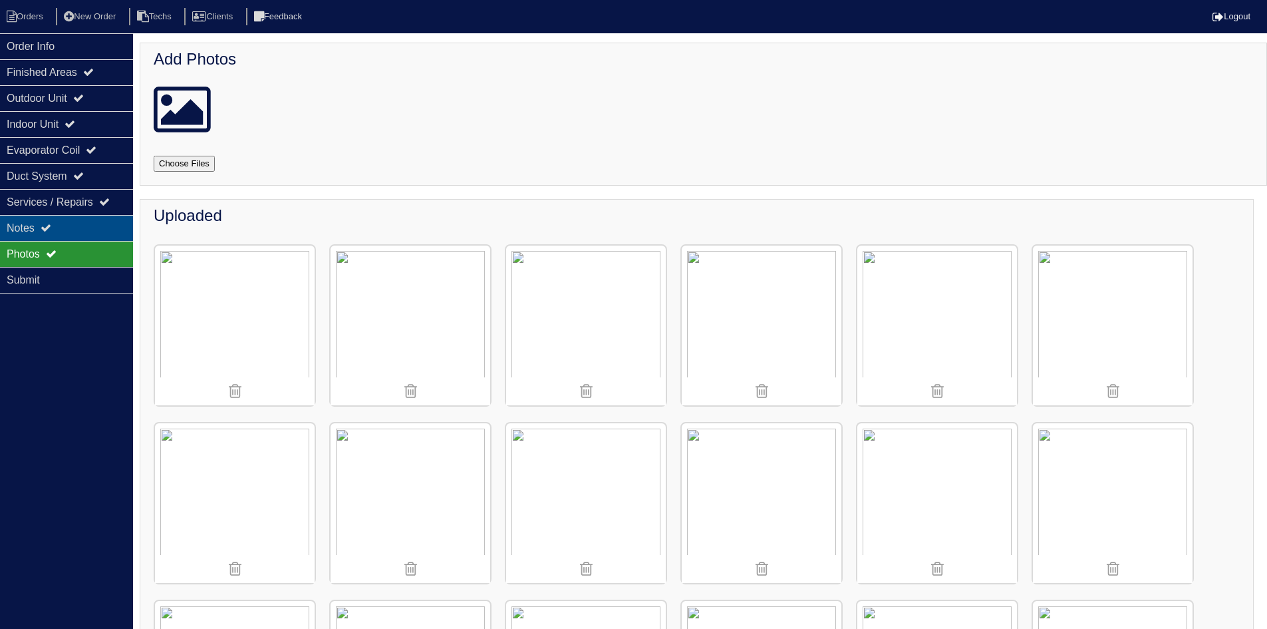
click at [92, 224] on div "Notes" at bounding box center [66, 228] width 133 height 26
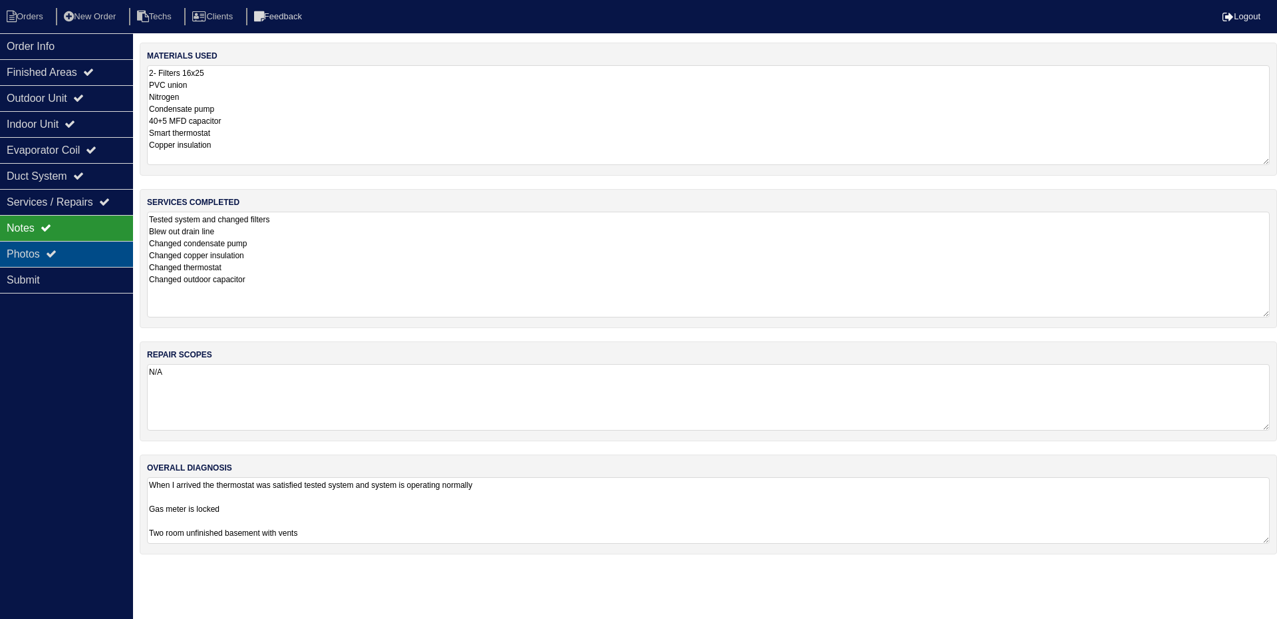
click at [66, 253] on div "Photos" at bounding box center [66, 254] width 133 height 26
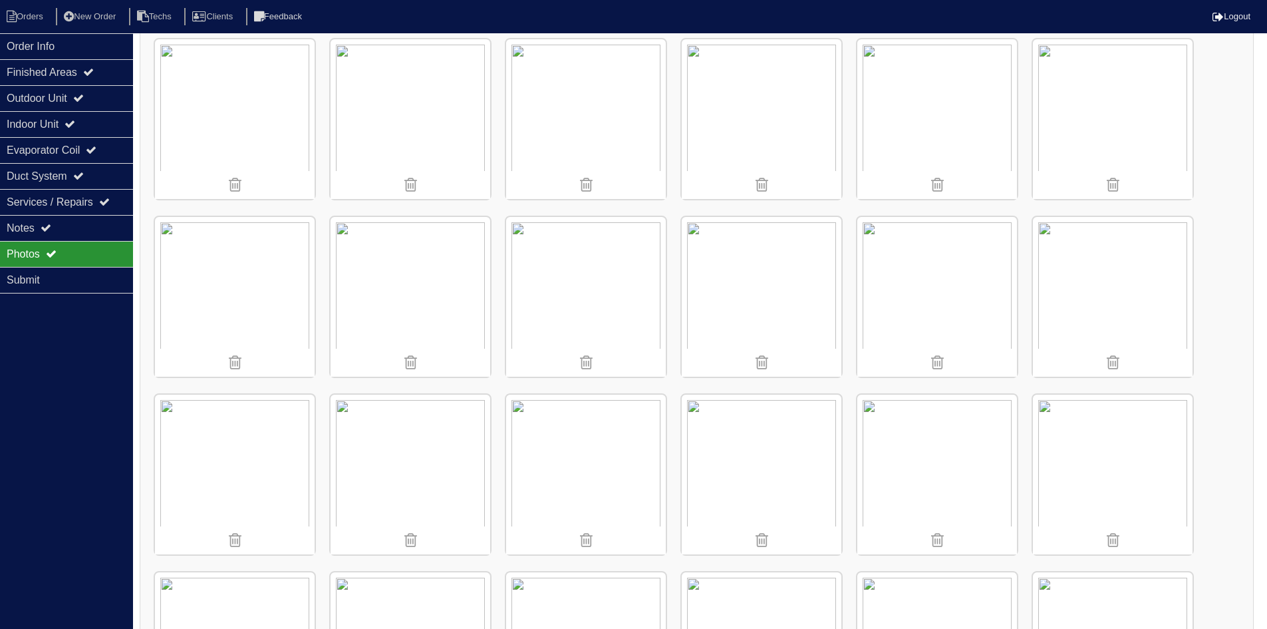
scroll to position [399, 0]
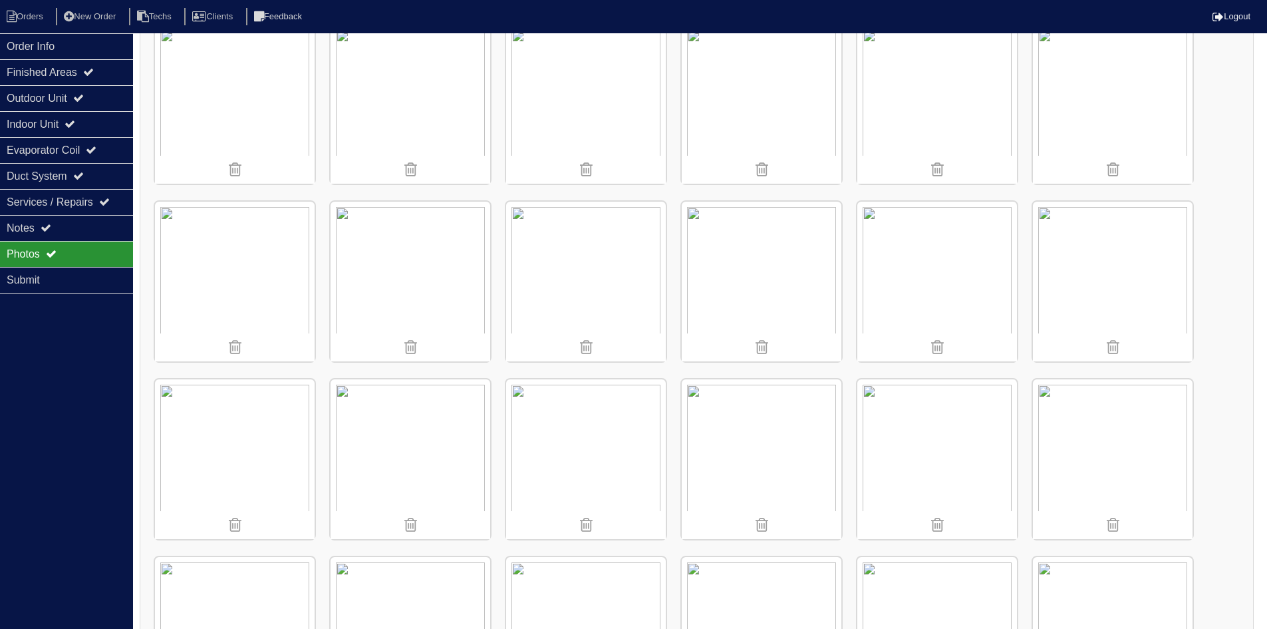
click at [239, 258] on img at bounding box center [235, 282] width 160 height 160
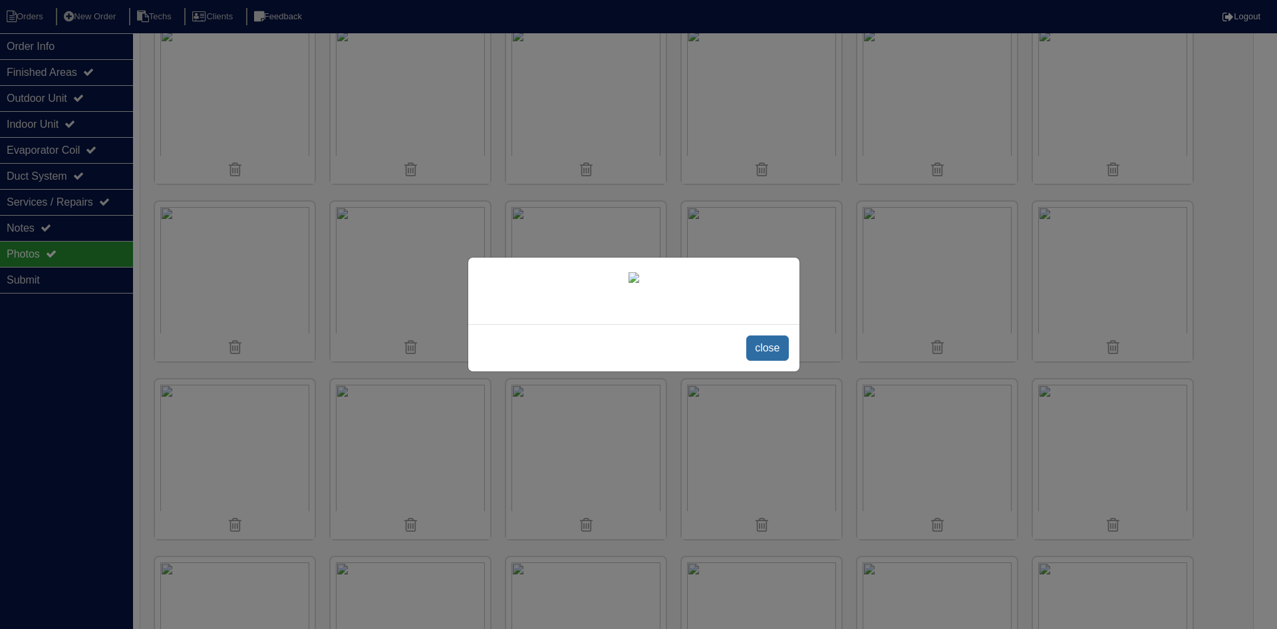
click at [769, 360] on span "close" at bounding box center [767, 347] width 42 height 25
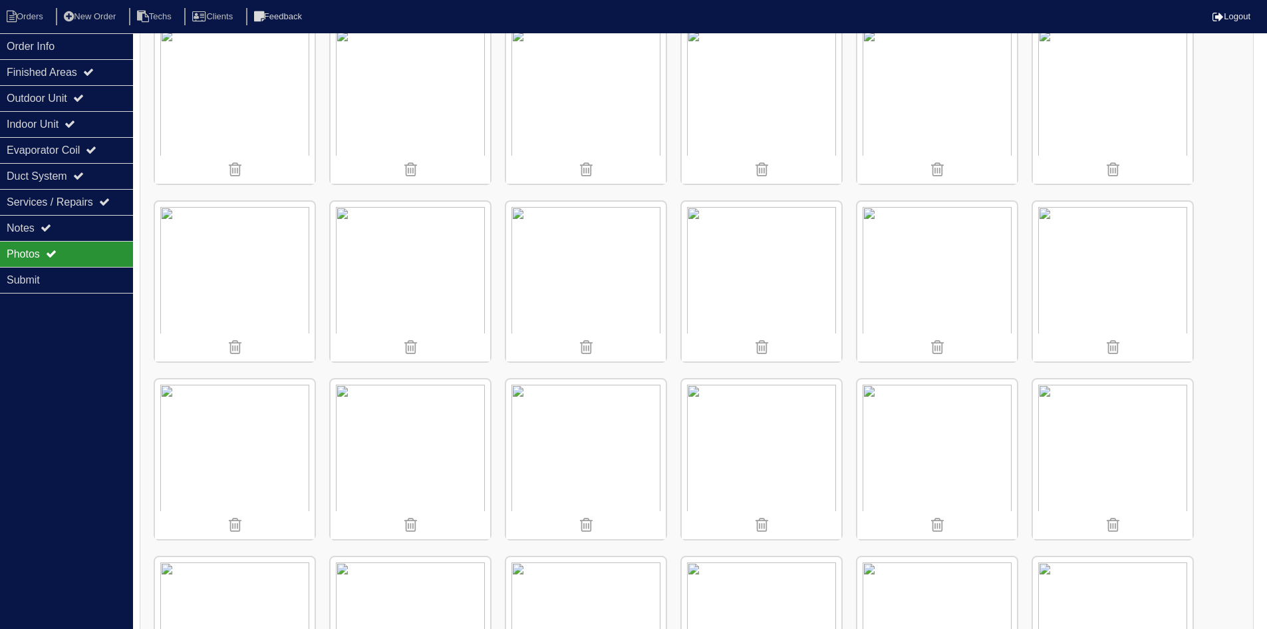
click at [257, 426] on img at bounding box center [235, 459] width 160 height 160
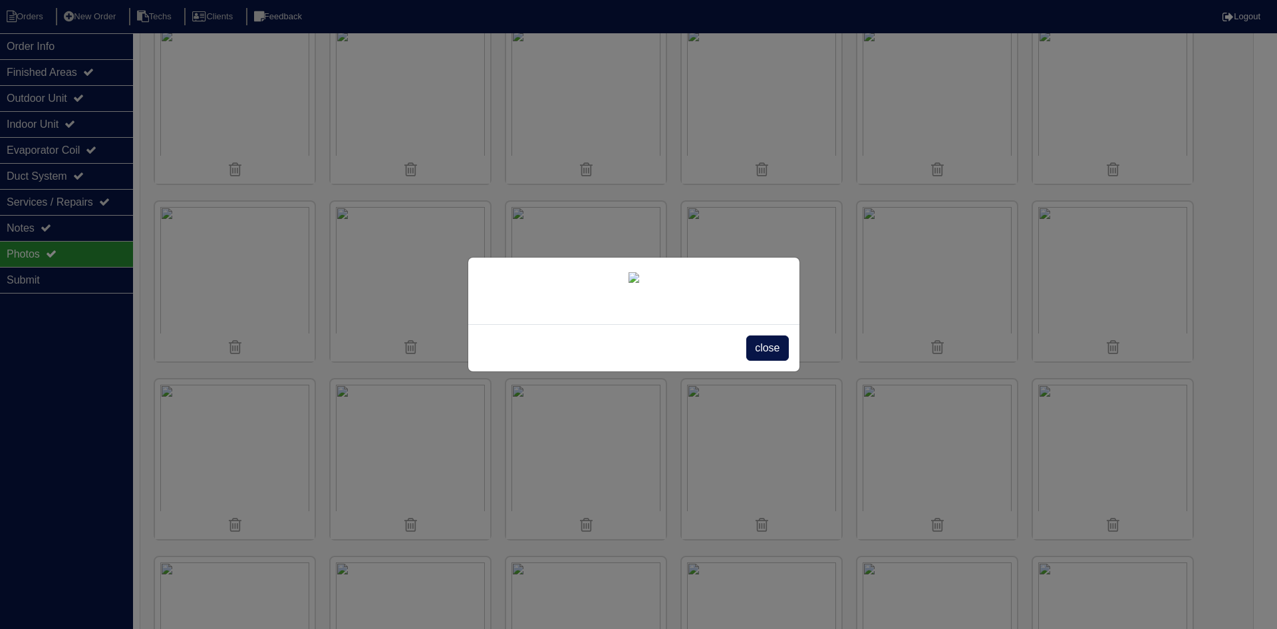
click at [762, 360] on span "close" at bounding box center [767, 347] width 42 height 25
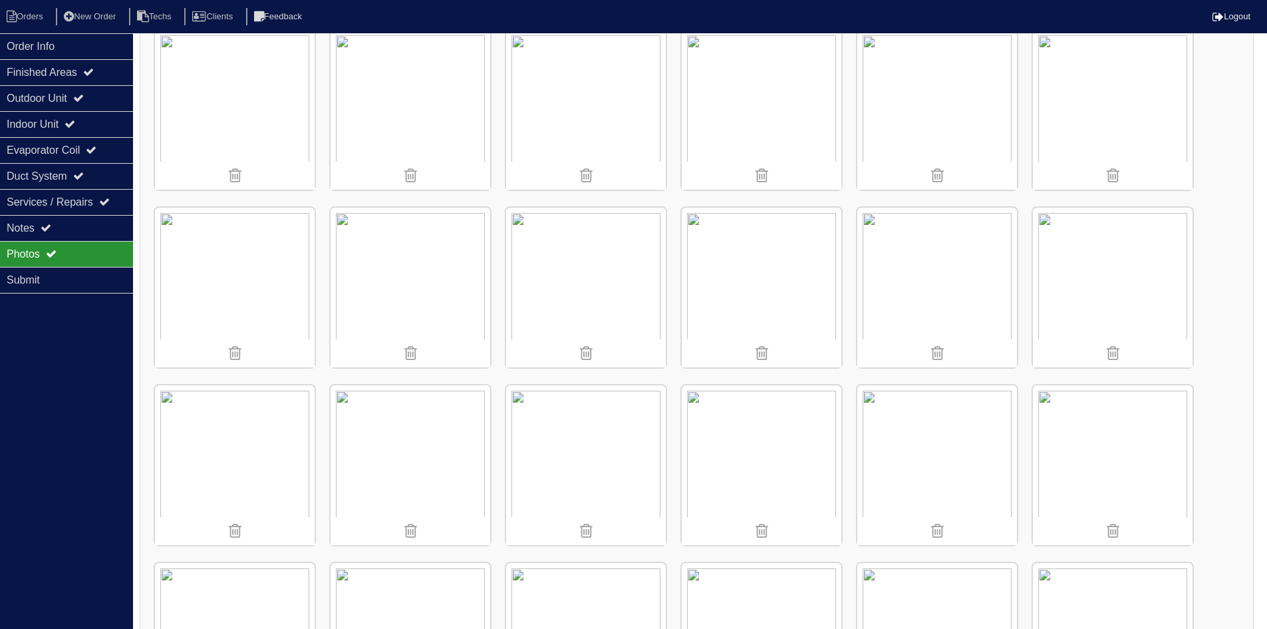
scroll to position [599, 0]
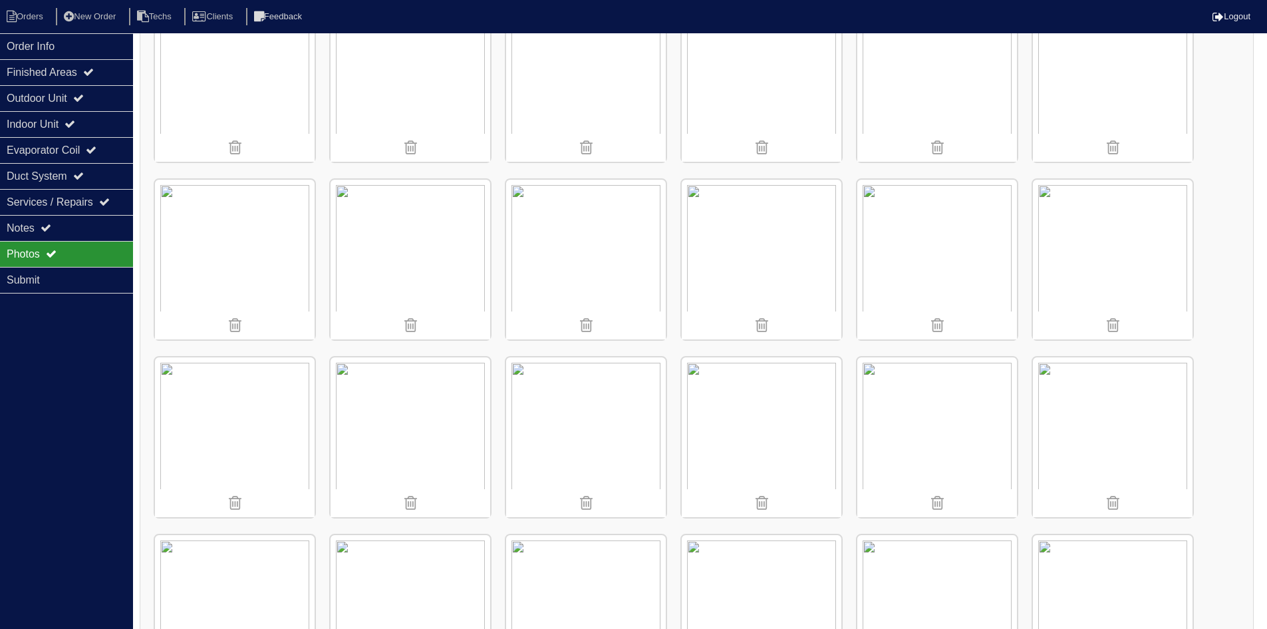
click at [599, 426] on img at bounding box center [586, 437] width 160 height 160
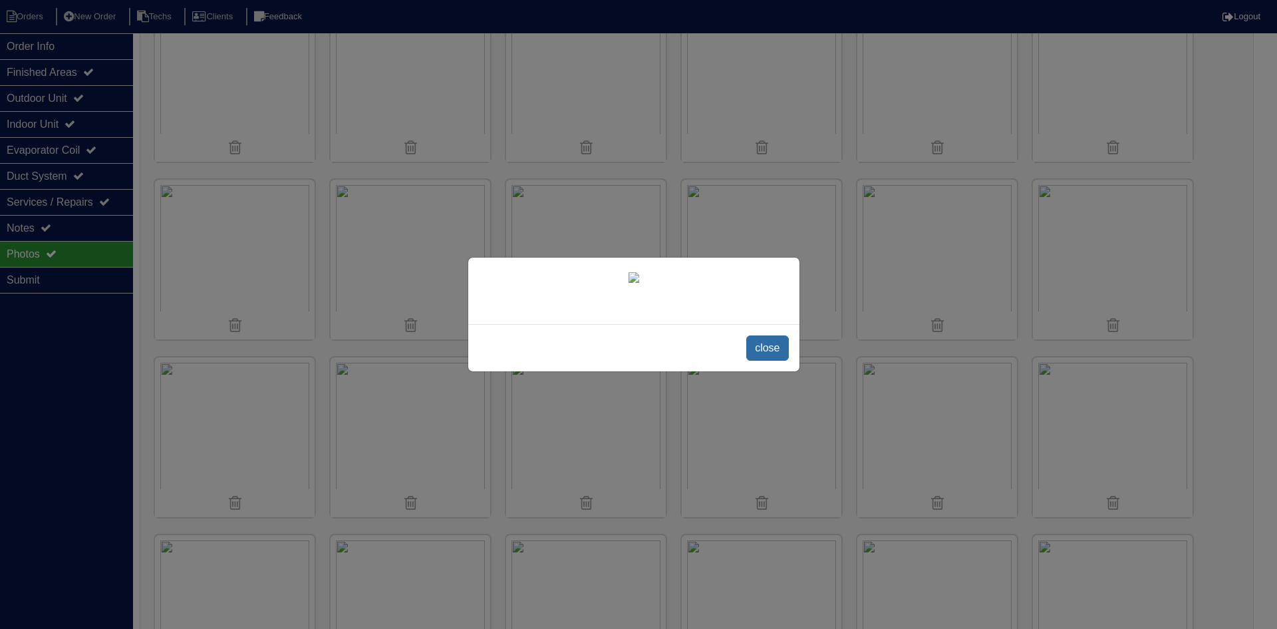
click at [763, 360] on span "close" at bounding box center [767, 347] width 42 height 25
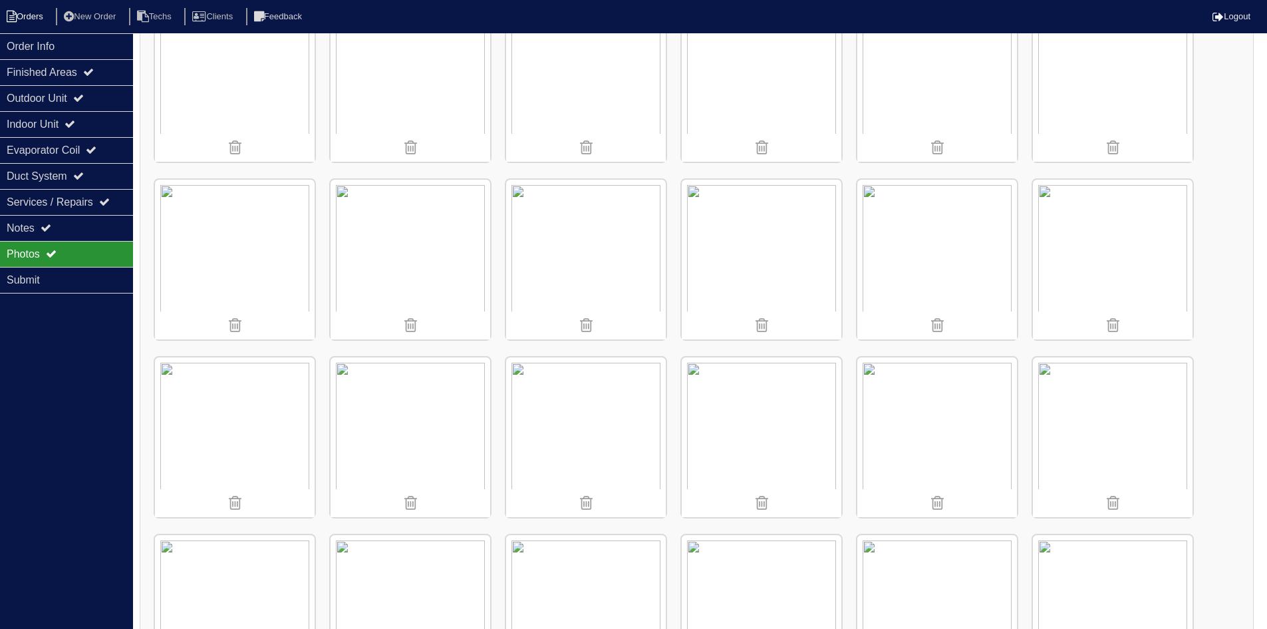
click at [47, 11] on li "Orders" at bounding box center [27, 17] width 54 height 18
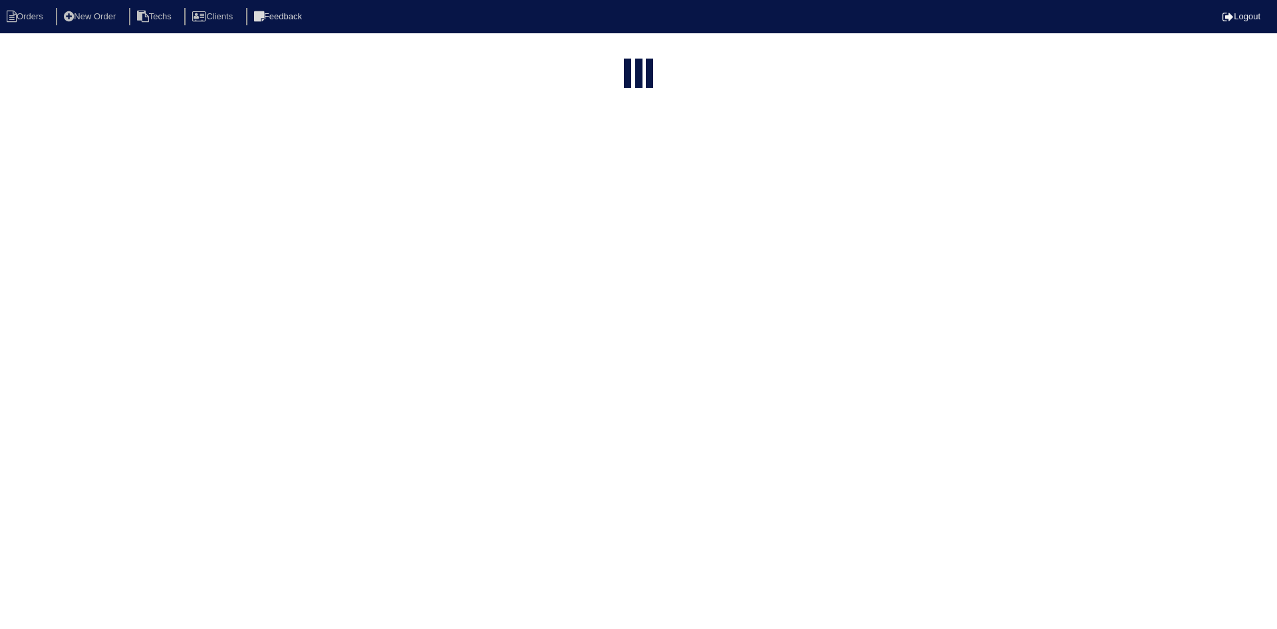
select select "15"
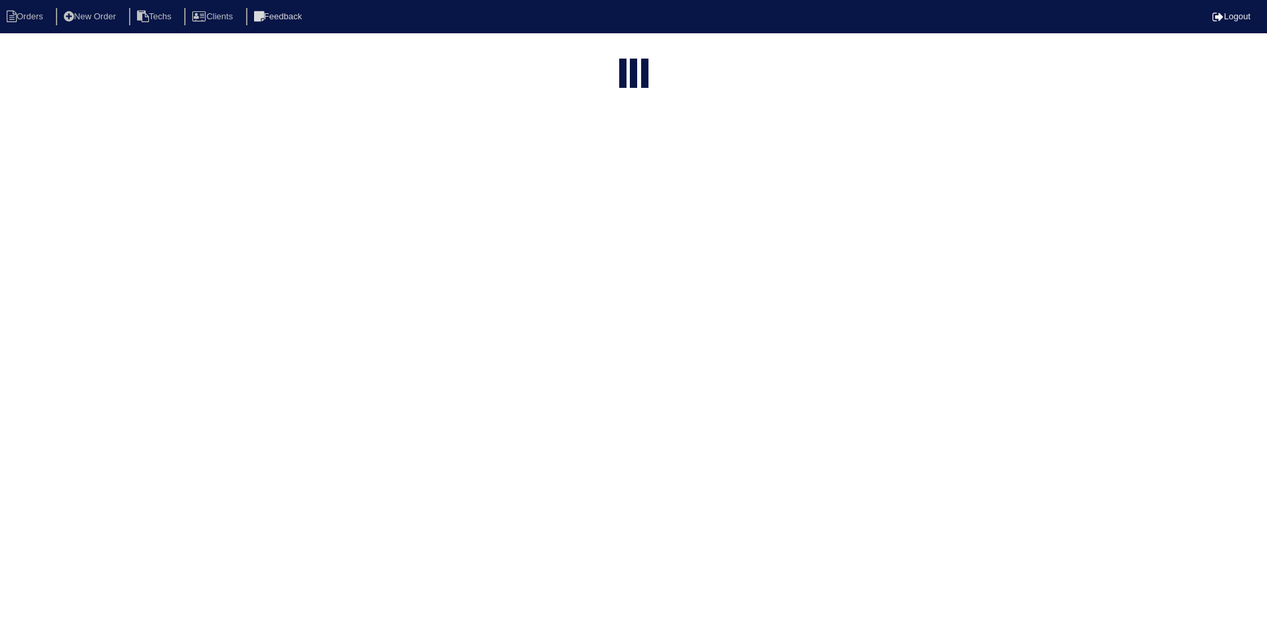
select select "field complete"
select select "need to quote"
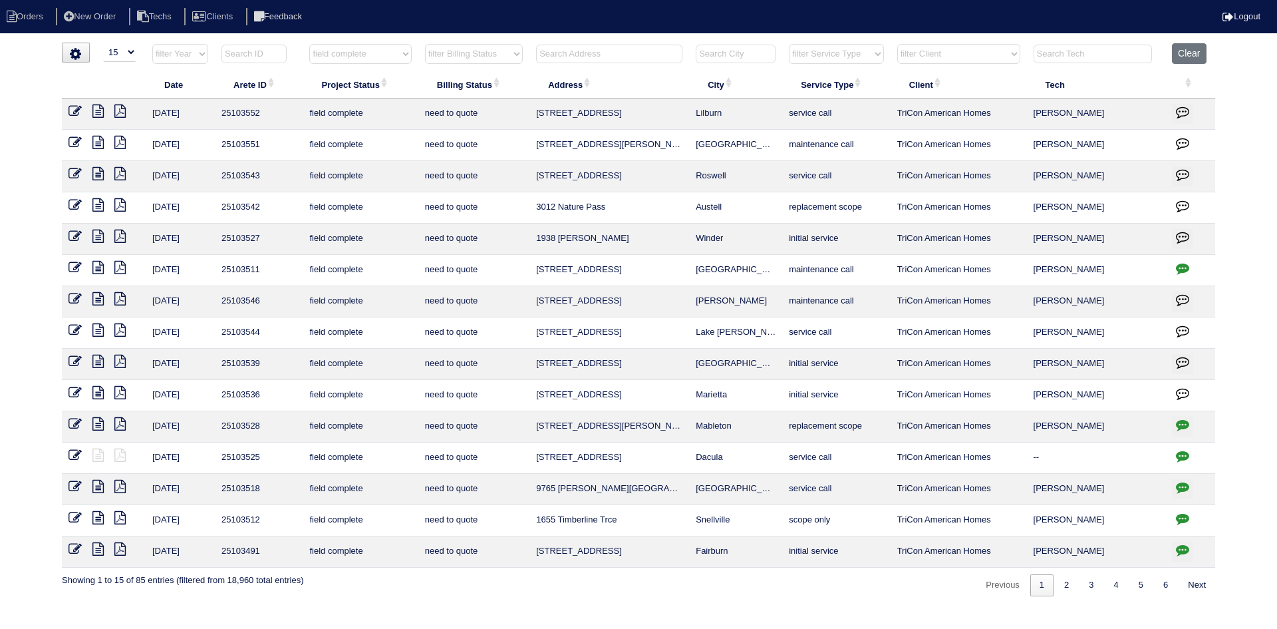
click at [1183, 424] on icon "button" at bounding box center [1182, 424] width 13 height 13
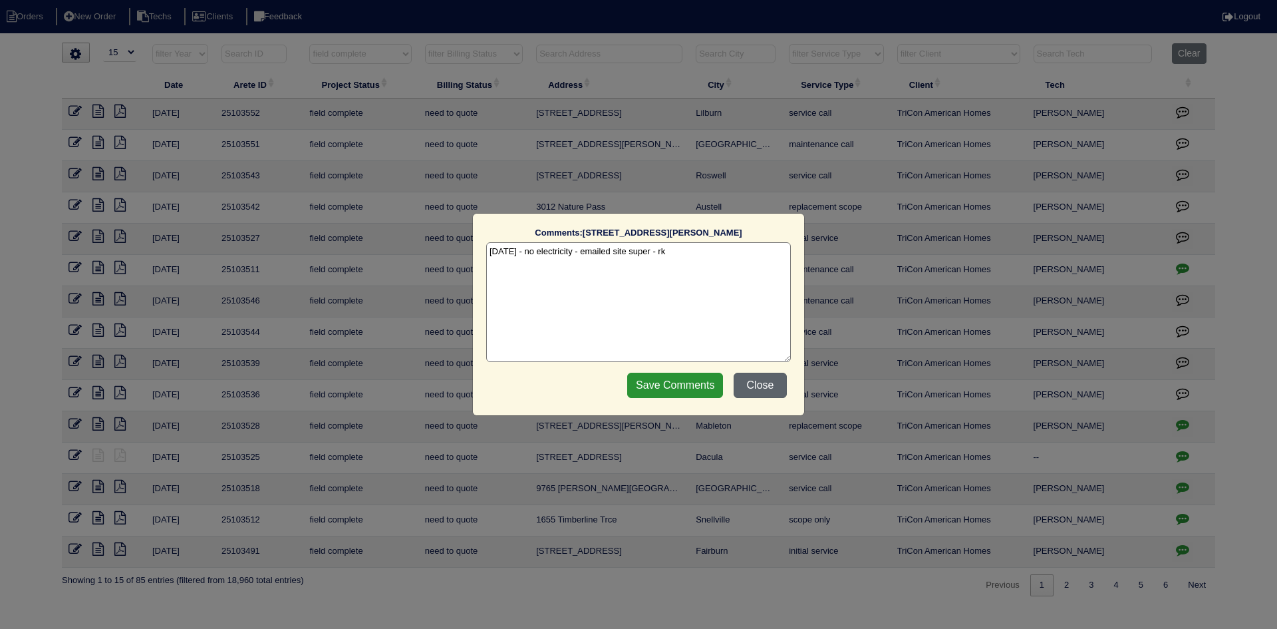
click at [760, 384] on button "Close" at bounding box center [760, 384] width 53 height 25
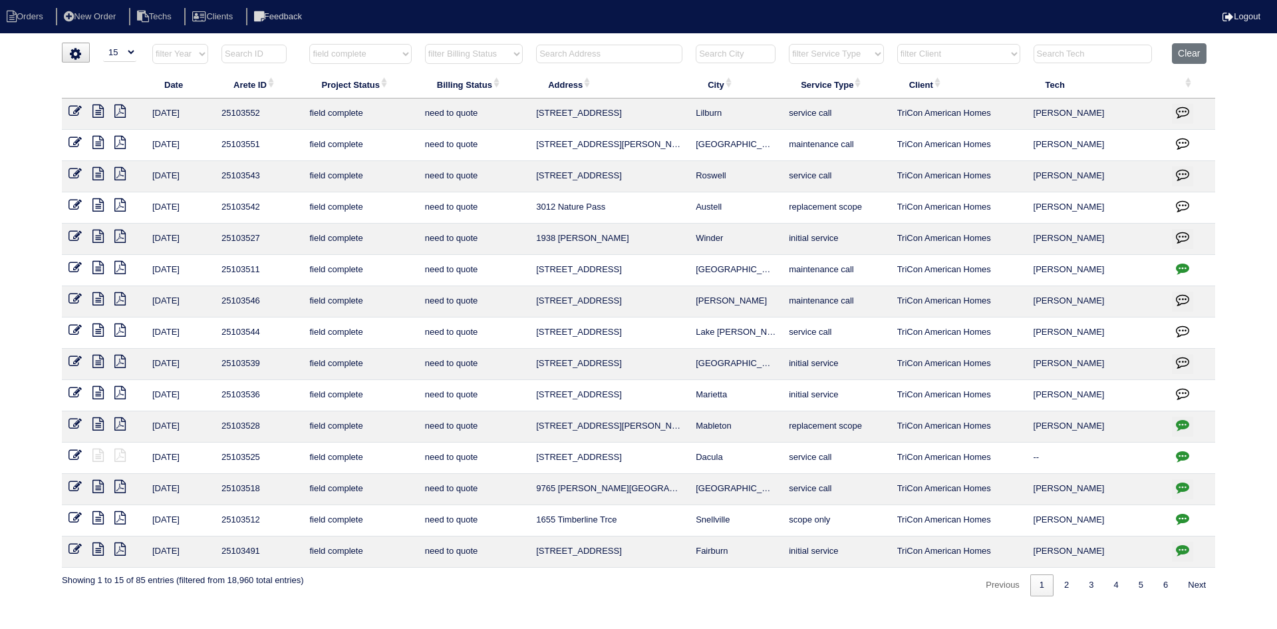
click at [96, 358] on icon at bounding box center [97, 360] width 11 height 13
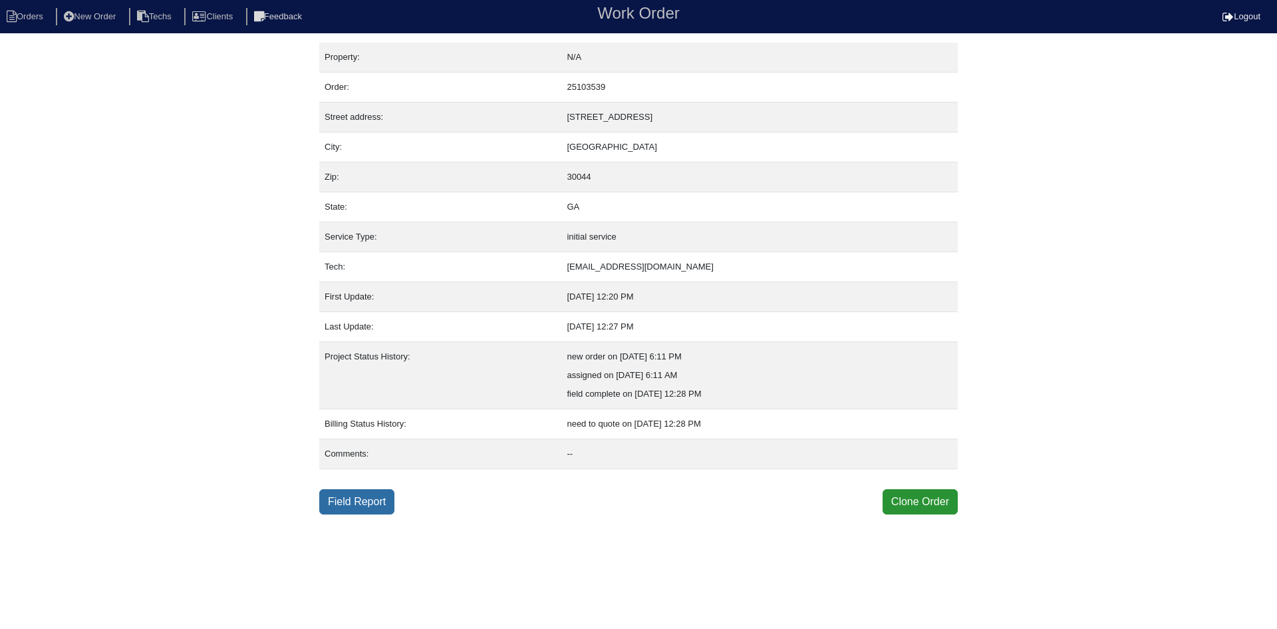
click at [366, 502] on link "Field Report" at bounding box center [356, 501] width 75 height 25
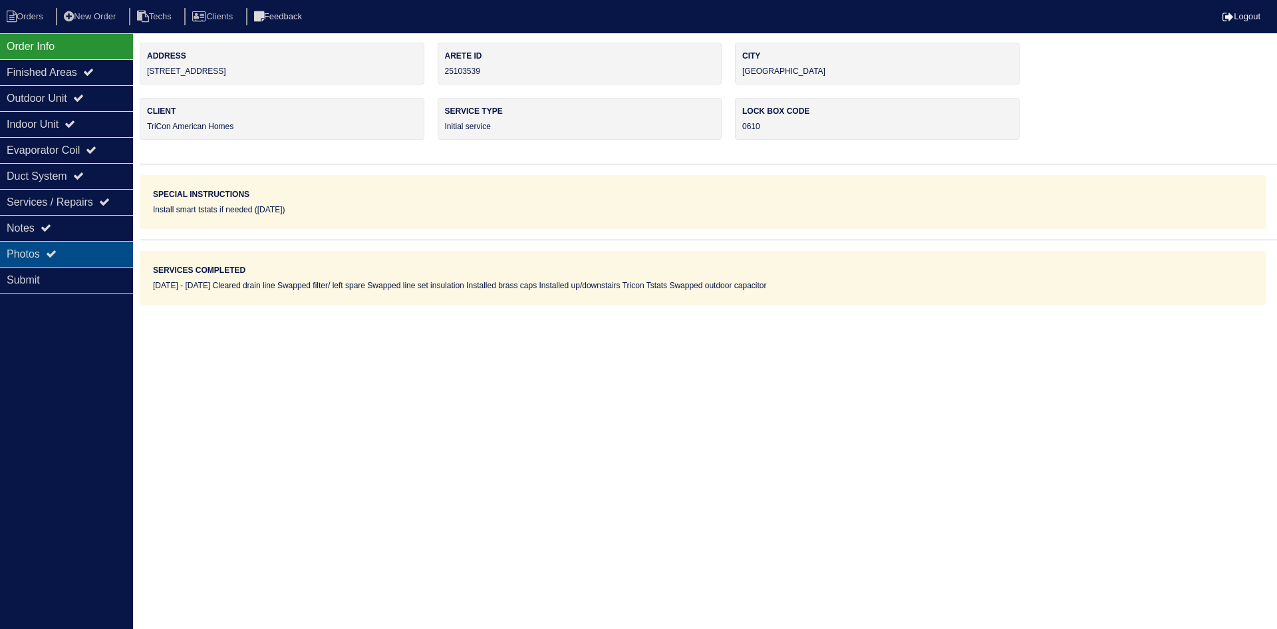
click at [68, 251] on div "Photos" at bounding box center [66, 254] width 133 height 26
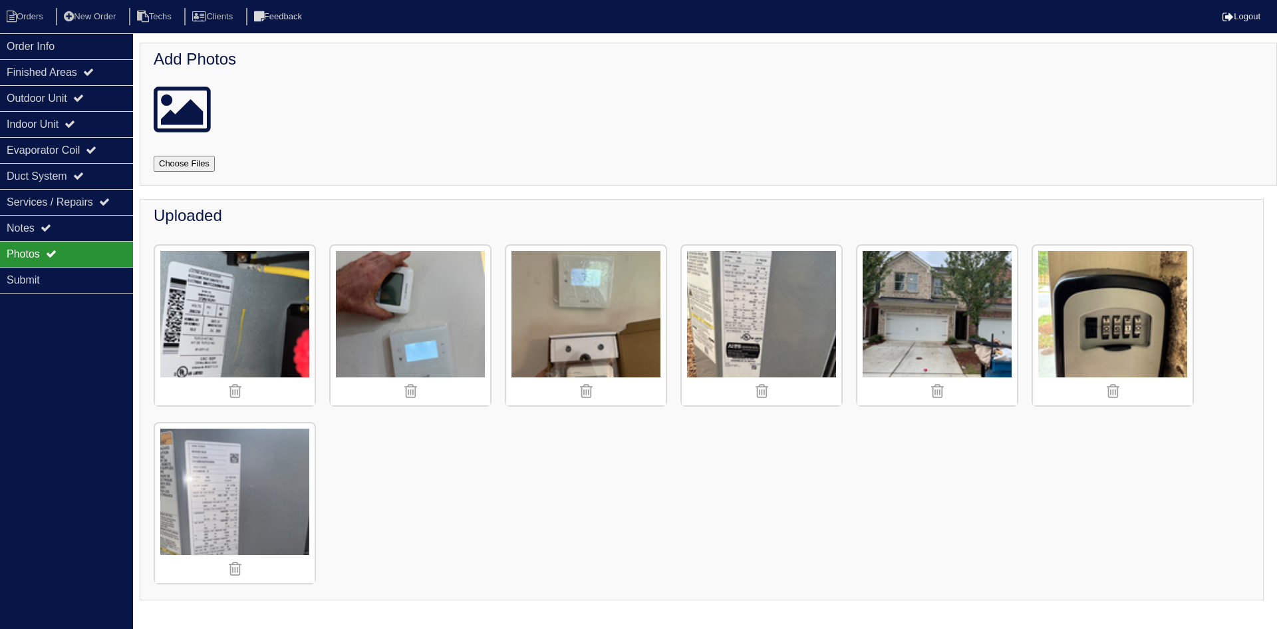
click at [182, 163] on input "file" at bounding box center [200, 164] width 93 height 16
type input "C:\fakepath\IMG_3374.JPEG"
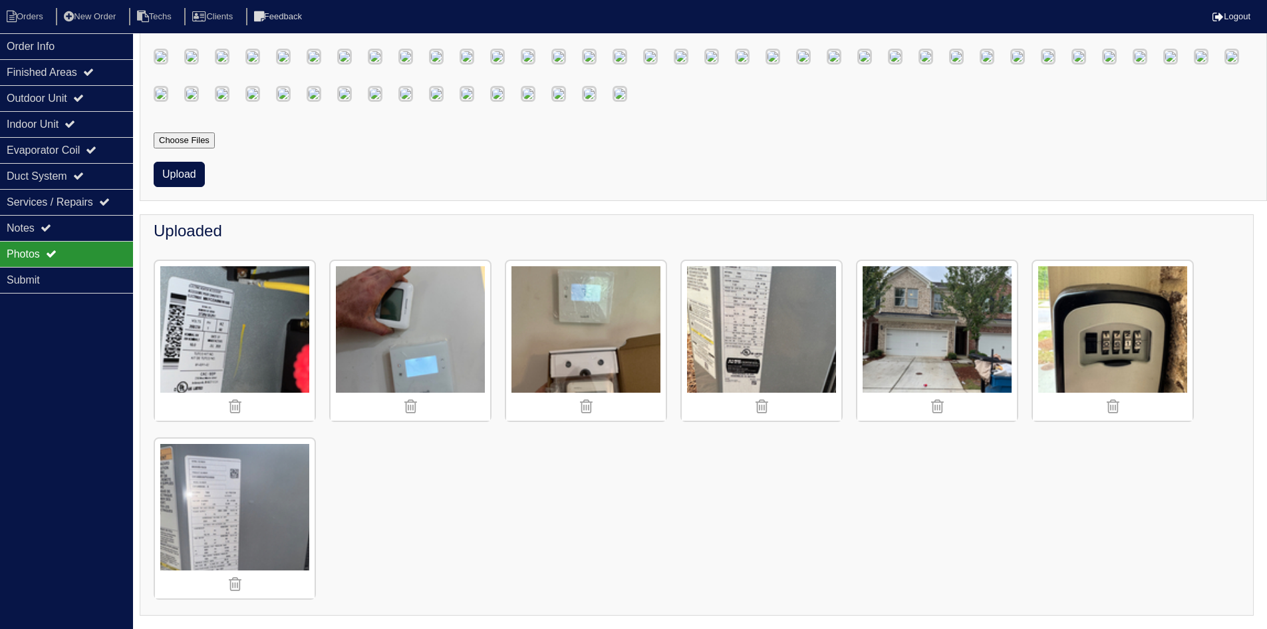
scroll to position [665, 0]
click at [190, 187] on button "Upload" at bounding box center [179, 174] width 51 height 25
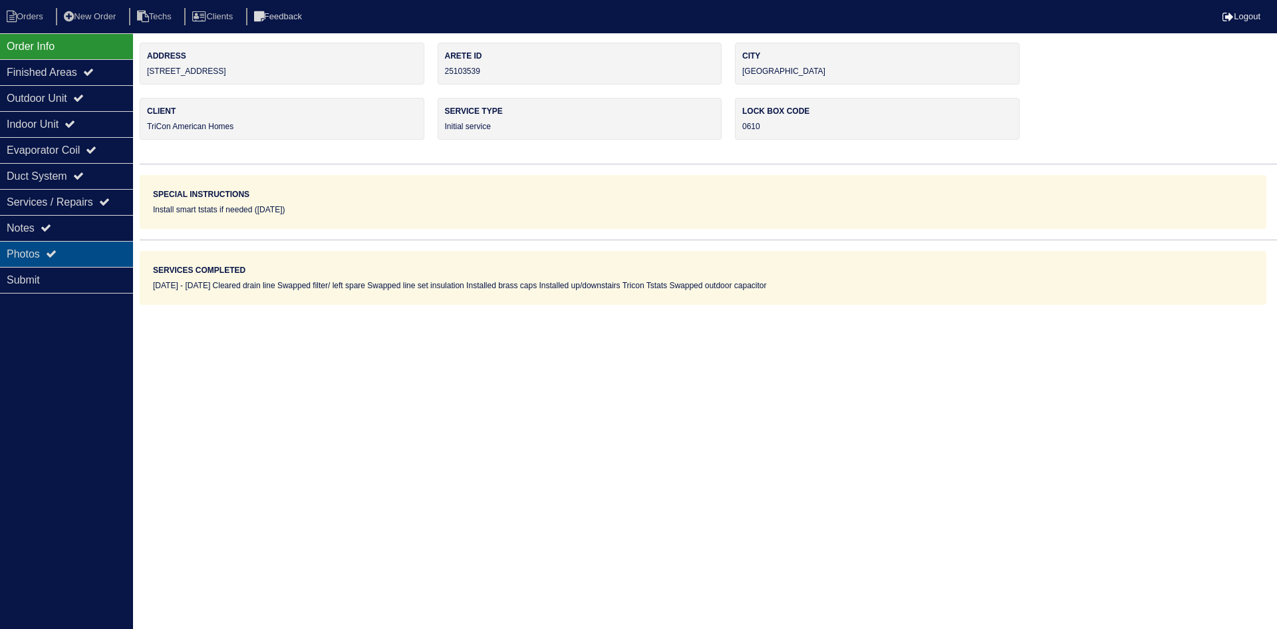
click at [84, 245] on div "Photos" at bounding box center [66, 254] width 133 height 26
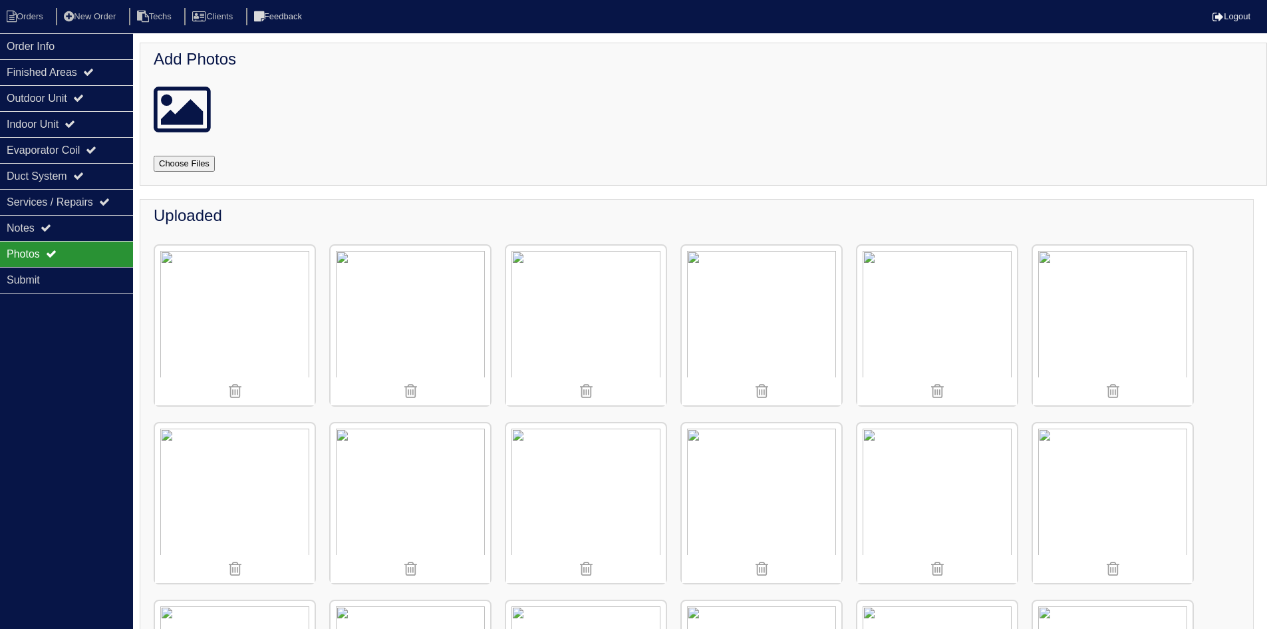
click at [205, 162] on input "file" at bounding box center [200, 164] width 93 height 16
click at [106, 219] on div "Notes" at bounding box center [66, 228] width 133 height 26
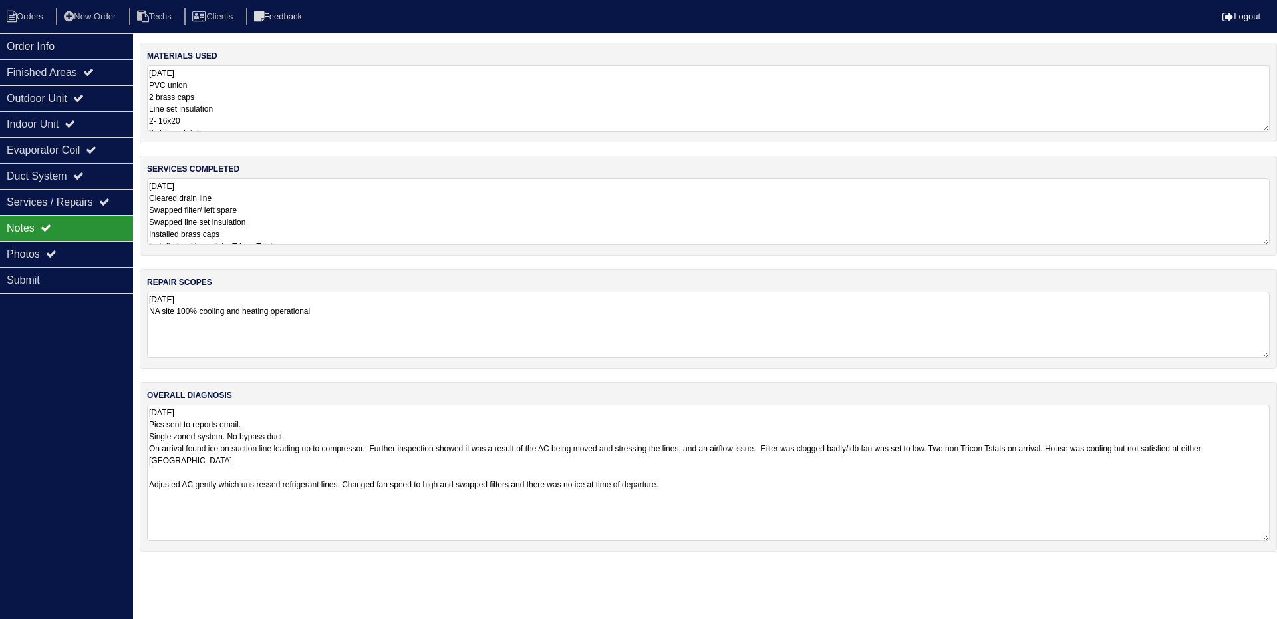
drag, startPoint x: 1264, startPoint y: 468, endPoint x: 1276, endPoint y: 538, distance: 70.9
click at [1276, 538] on div "overall diagnosis [DATE] Pics sent to reports email. Single zoned system. No by…" at bounding box center [708, 467] width 1137 height 170
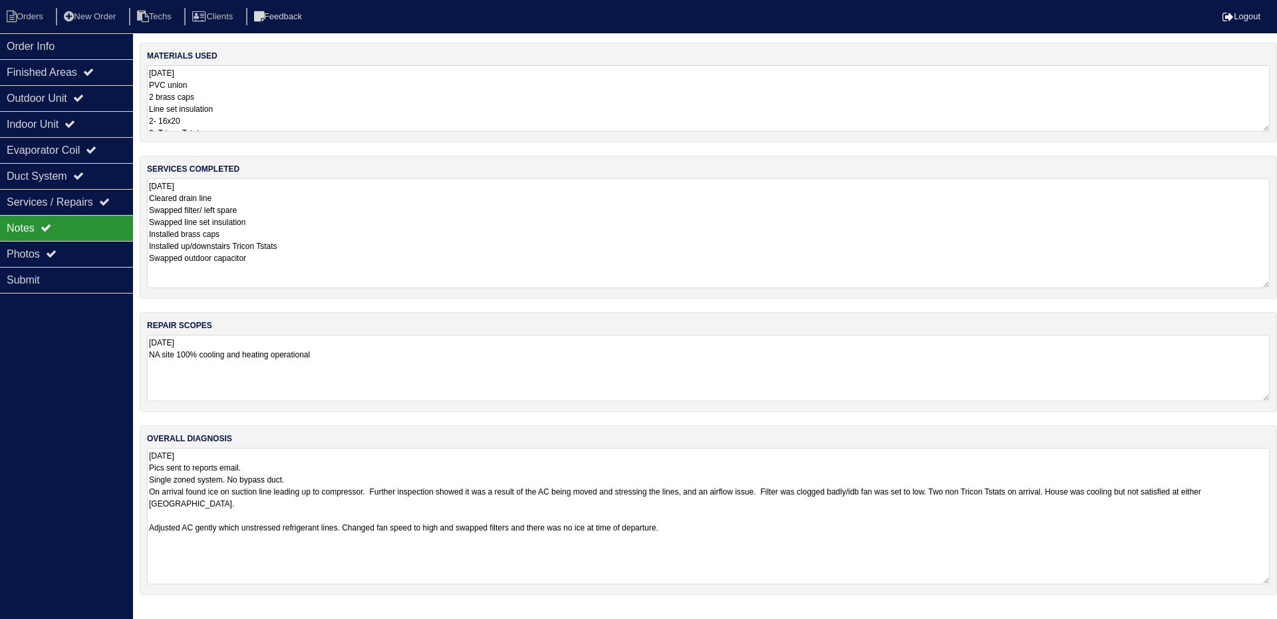
drag, startPoint x: 1264, startPoint y: 241, endPoint x: 1276, endPoint y: 285, distance: 45.0
click at [1276, 285] on div "services completed [DATE] Cleared drain line Swapped filter/ left spare Swapped…" at bounding box center [708, 227] width 1137 height 143
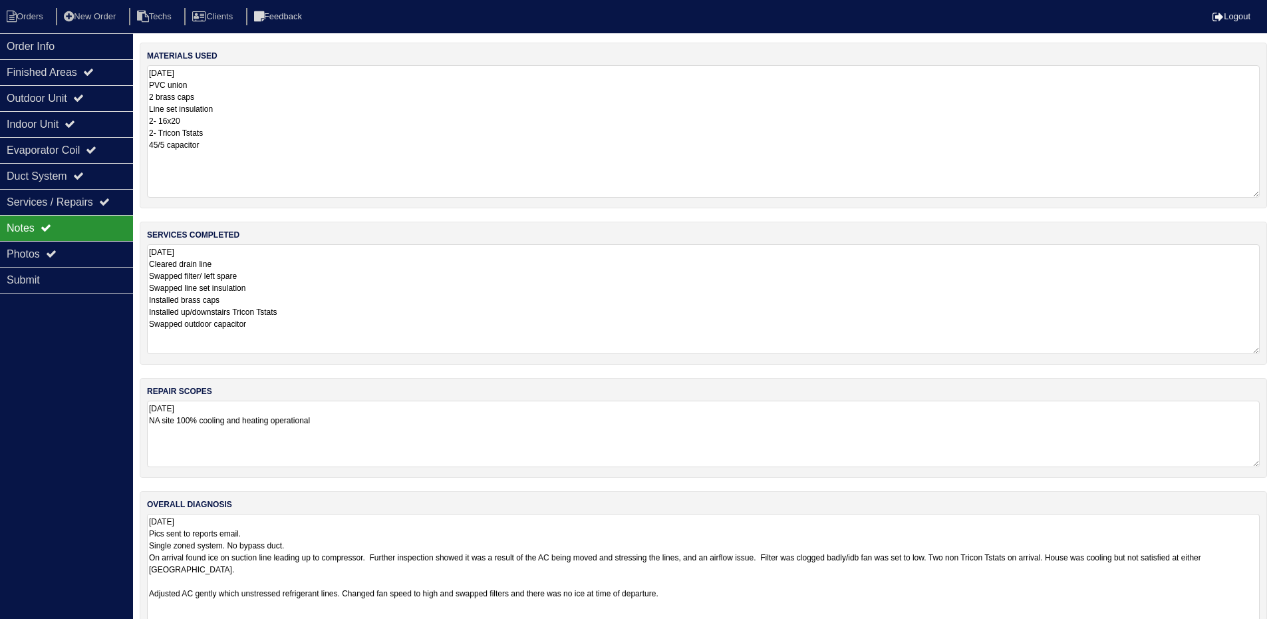
drag, startPoint x: 1262, startPoint y: 124, endPoint x: 1276, endPoint y: 190, distance: 67.3
click at [1267, 190] on html "Orders New Order Techs Clients Feedback Logout Orders New Order Users Clients M…" at bounding box center [633, 337] width 1267 height 674
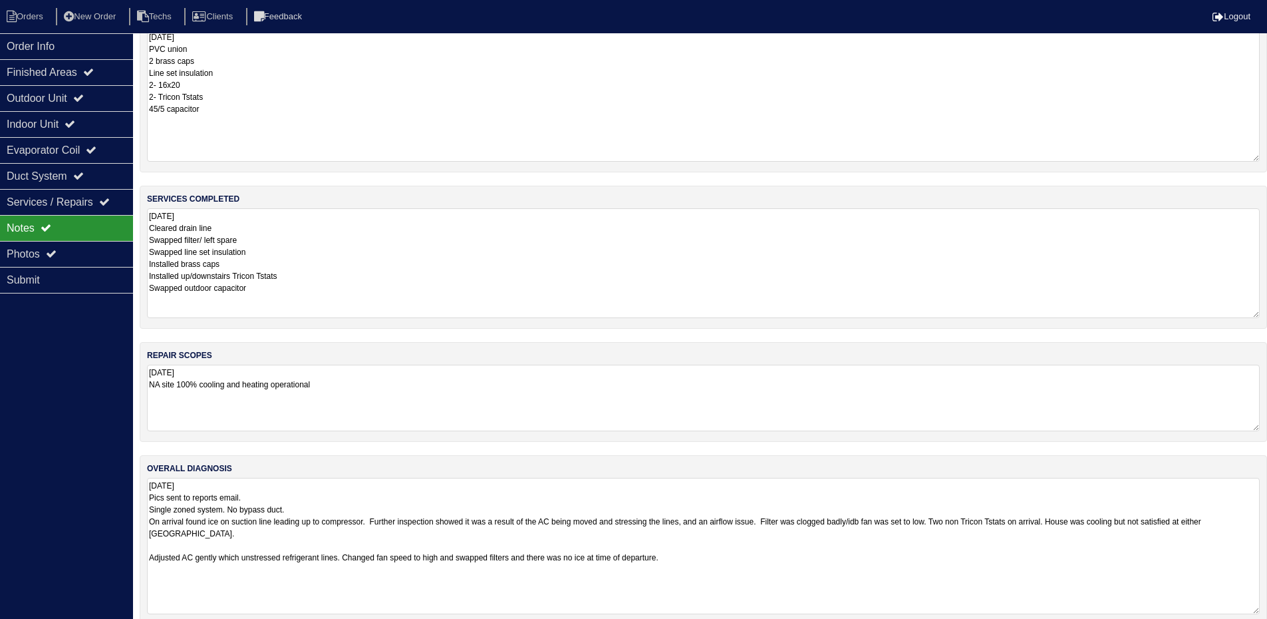
scroll to position [55, 0]
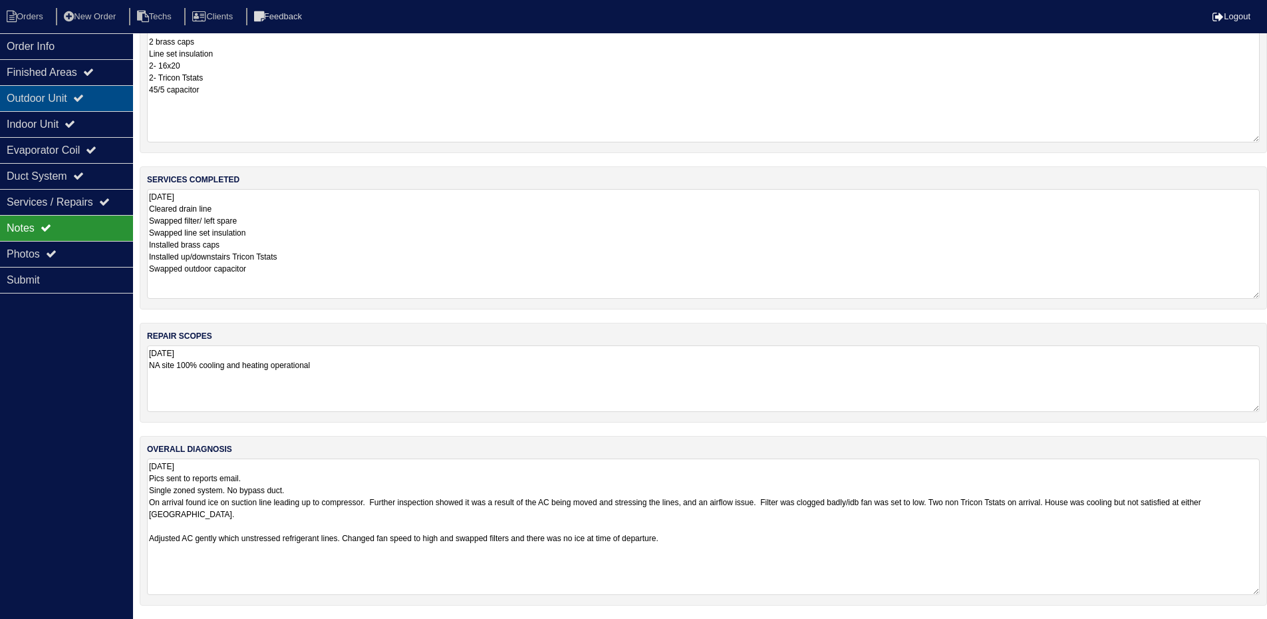
drag, startPoint x: 95, startPoint y: 95, endPoint x: 95, endPoint y: 102, distance: 7.3
click at [95, 95] on div "Outdoor Unit" at bounding box center [66, 98] width 133 height 26
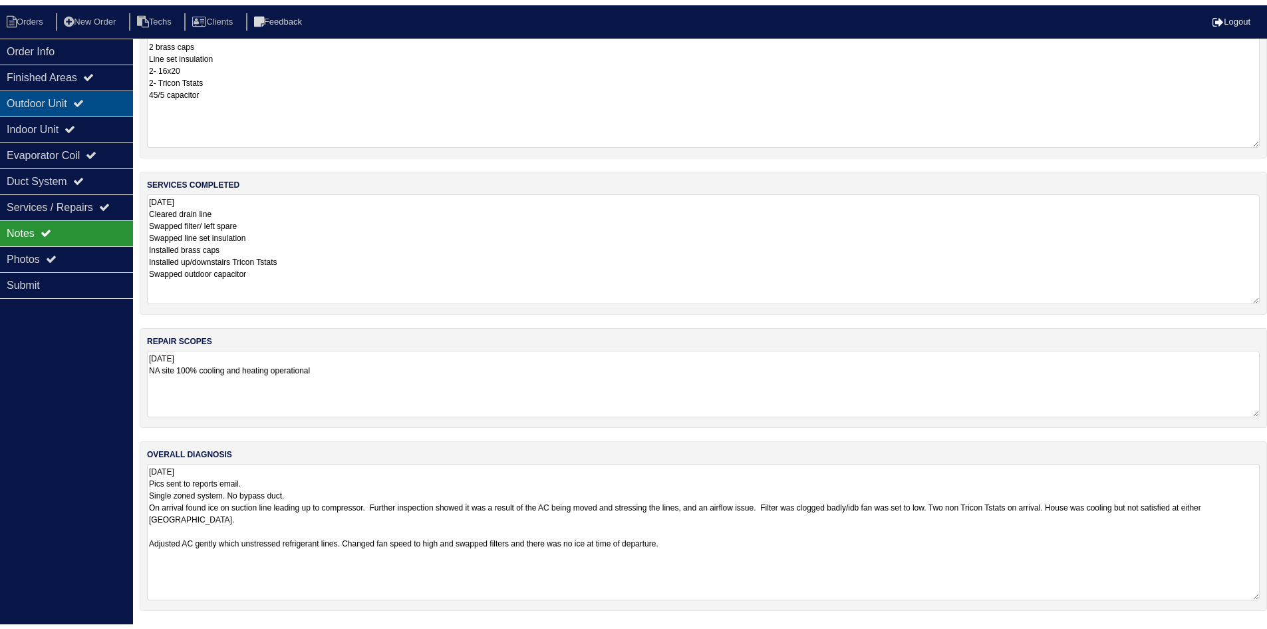
scroll to position [0, 0]
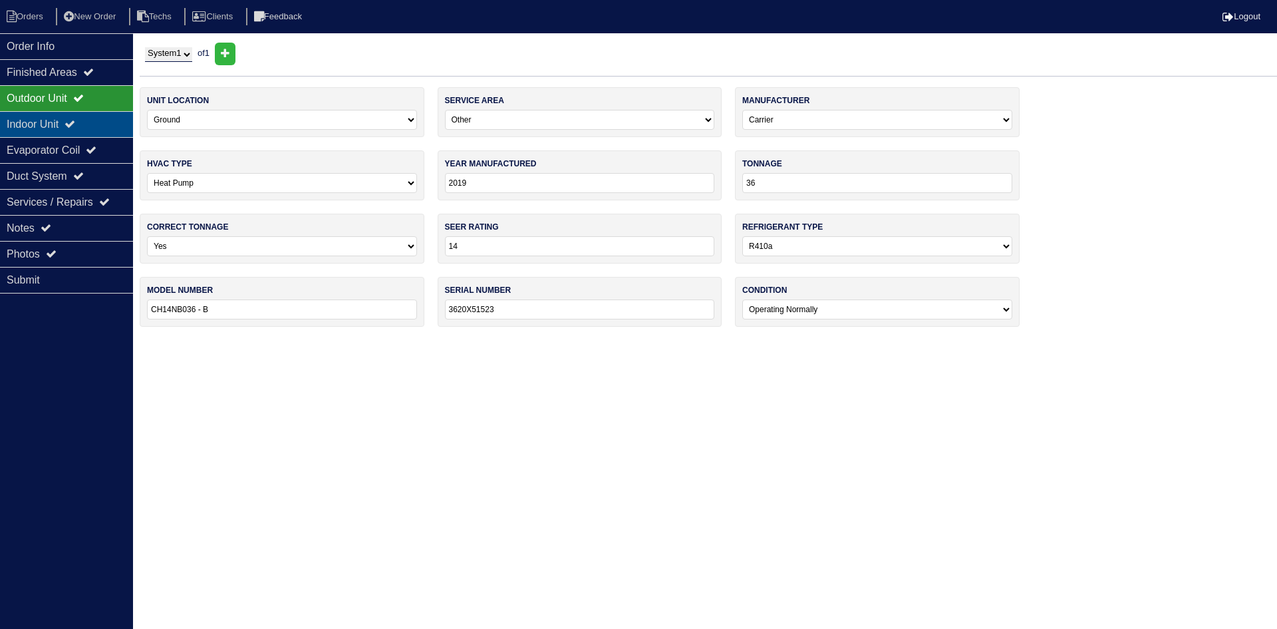
click at [88, 126] on div "Indoor Unit" at bounding box center [66, 124] width 133 height 26
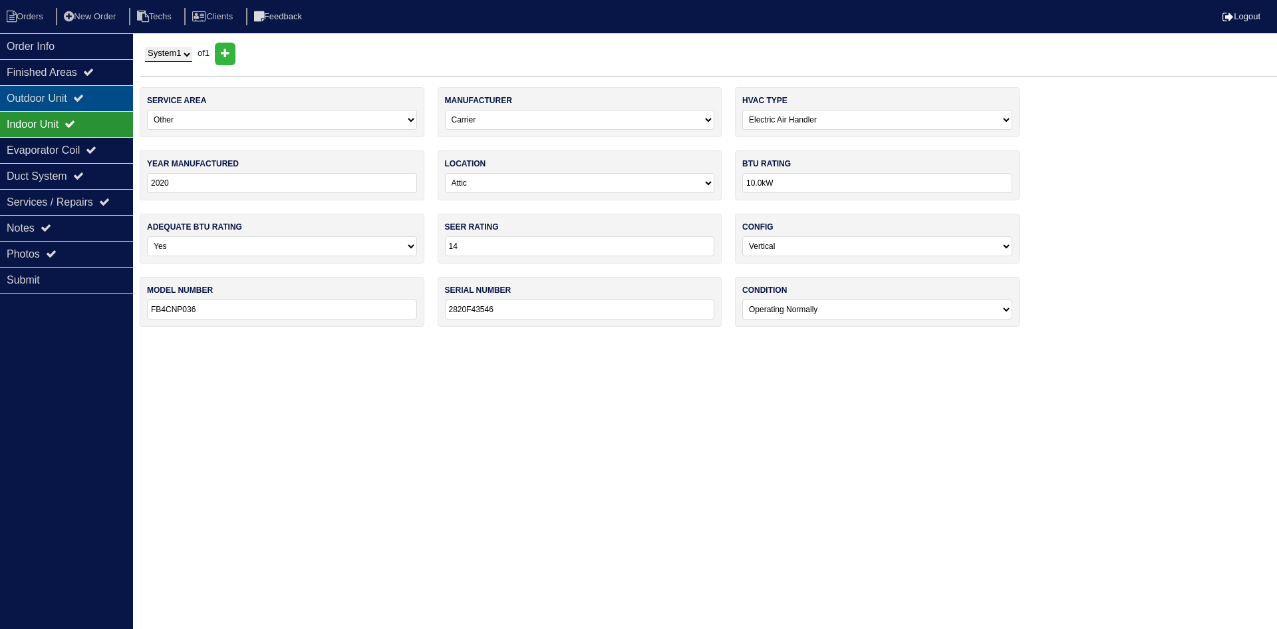
click at [78, 90] on div "Outdoor Unit" at bounding box center [66, 98] width 133 height 26
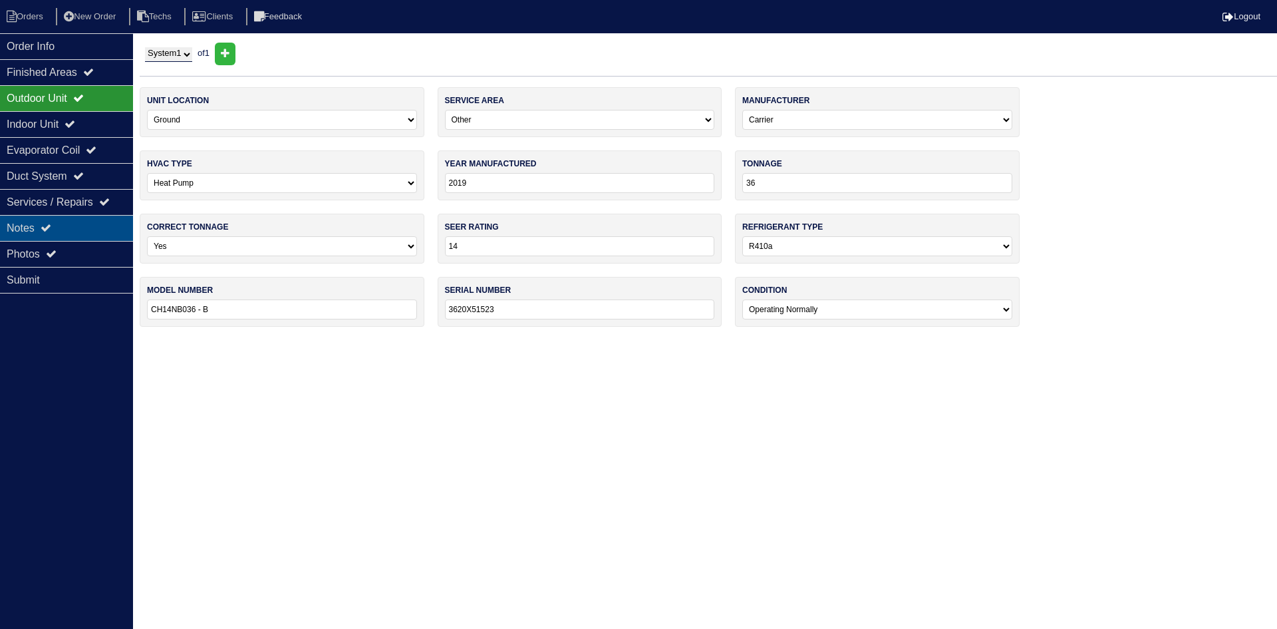
click at [48, 230] on icon at bounding box center [46, 227] width 11 height 11
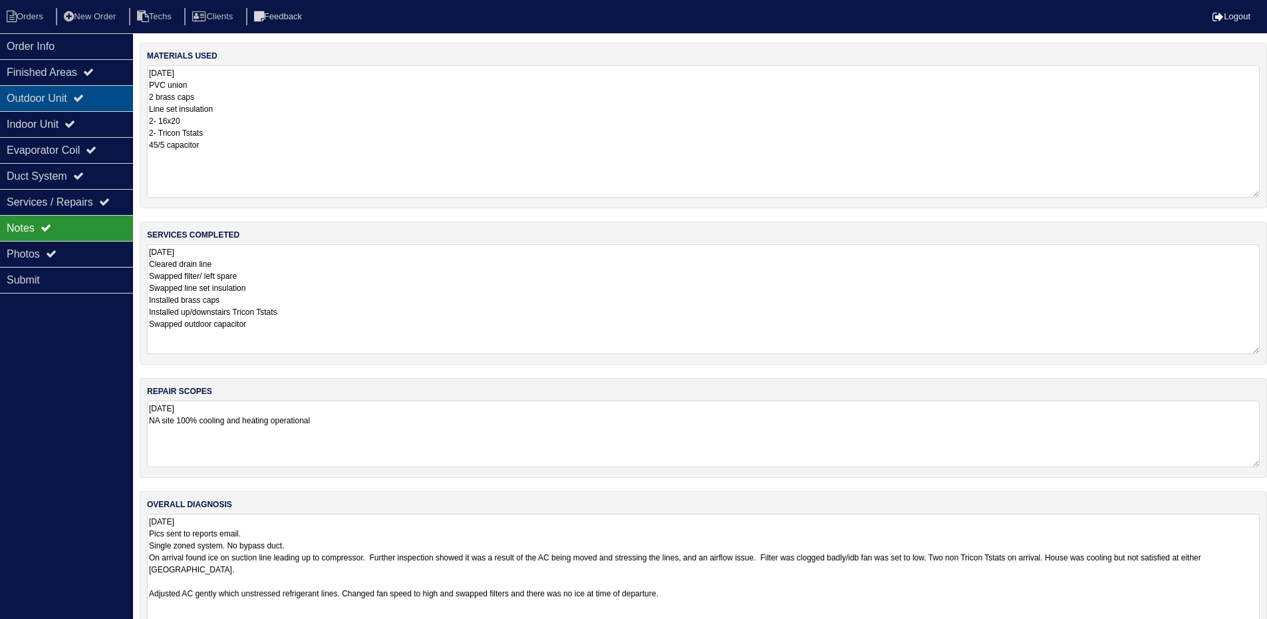
click at [94, 94] on div "Outdoor Unit" at bounding box center [66, 98] width 133 height 26
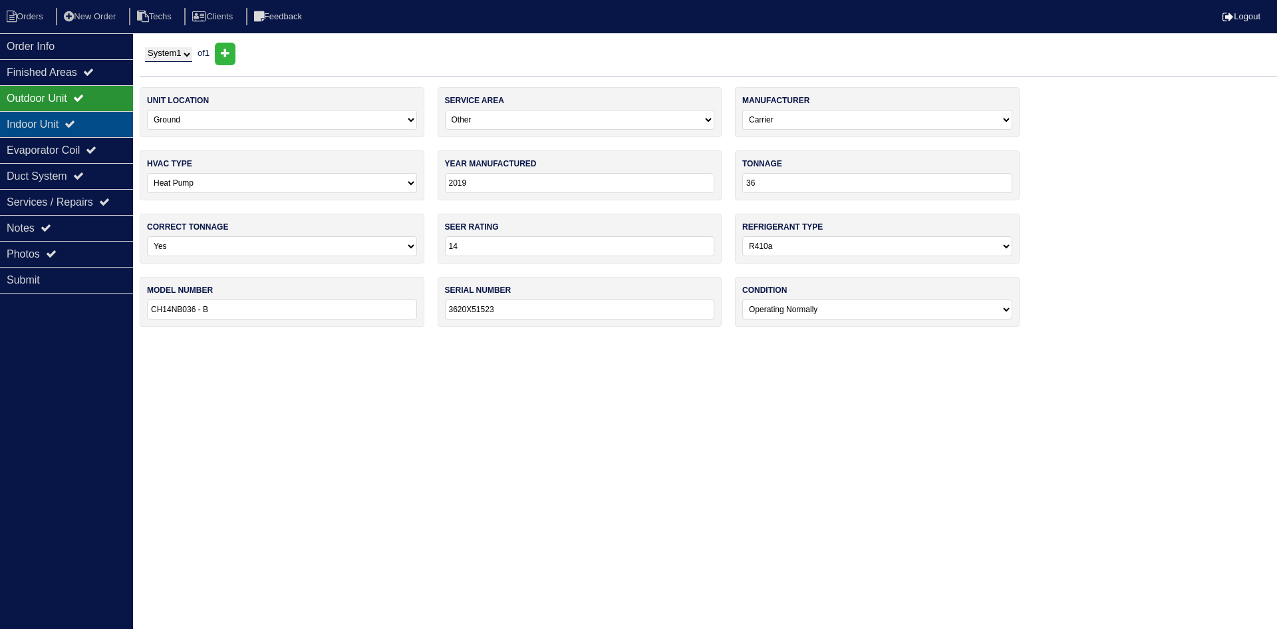
click at [102, 118] on div "Indoor Unit" at bounding box center [66, 124] width 133 height 26
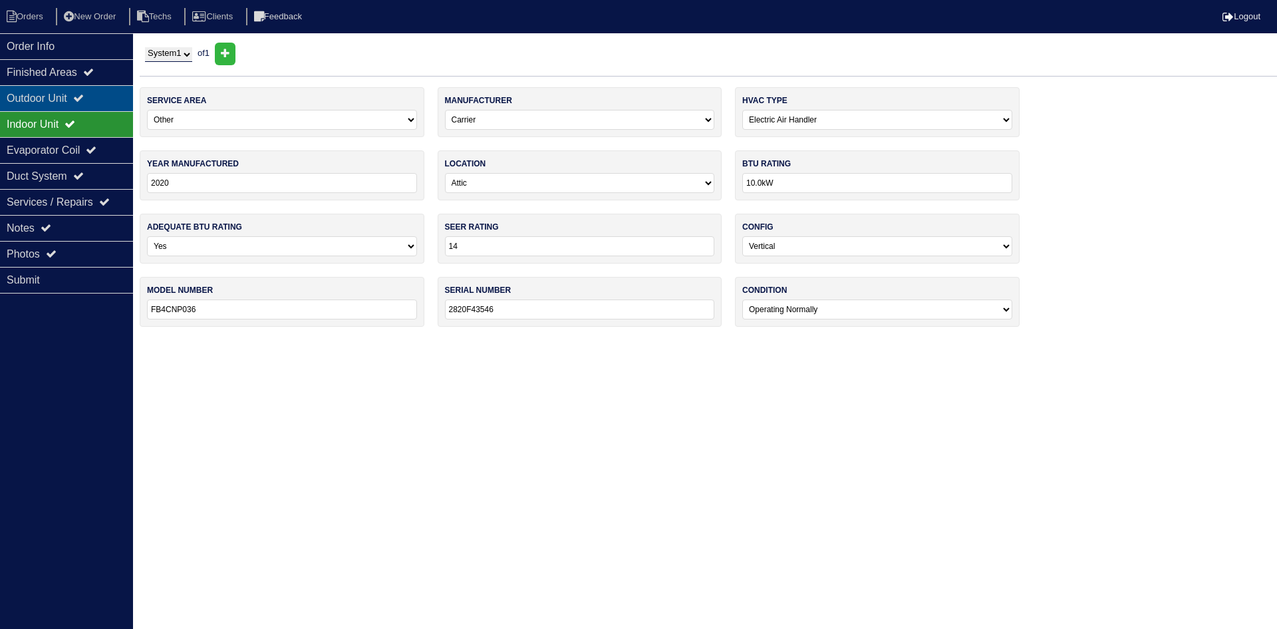
click at [102, 104] on div "Outdoor Unit" at bounding box center [66, 98] width 133 height 26
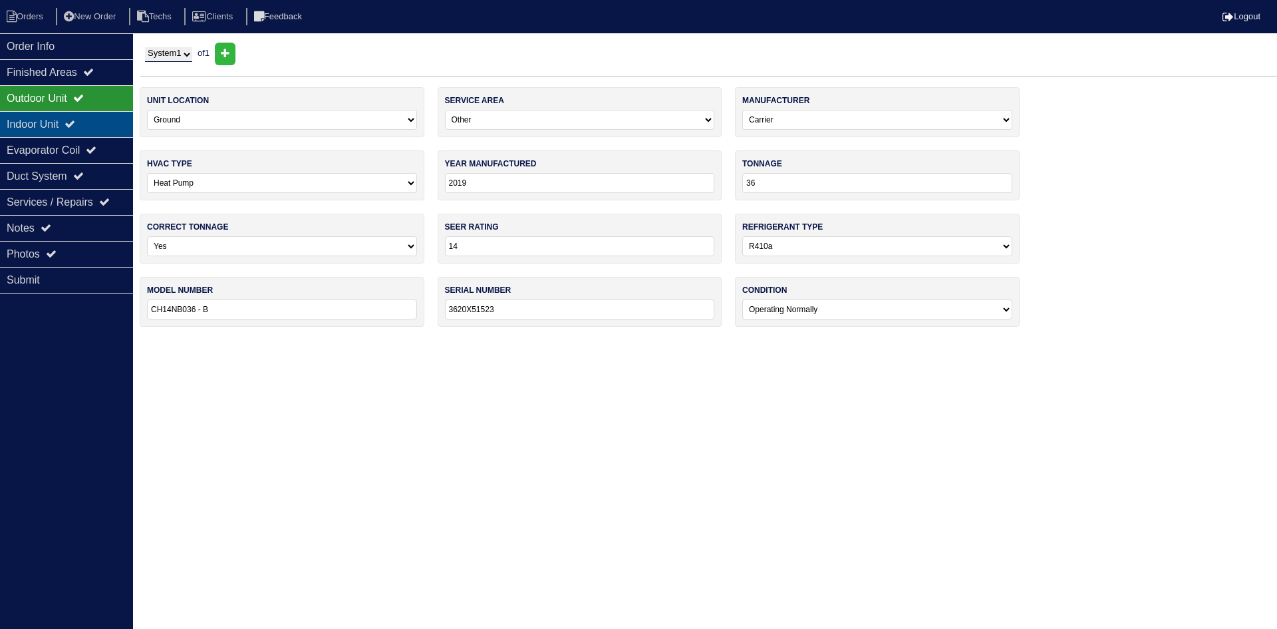
click at [54, 118] on div "Indoor Unit" at bounding box center [66, 124] width 133 height 26
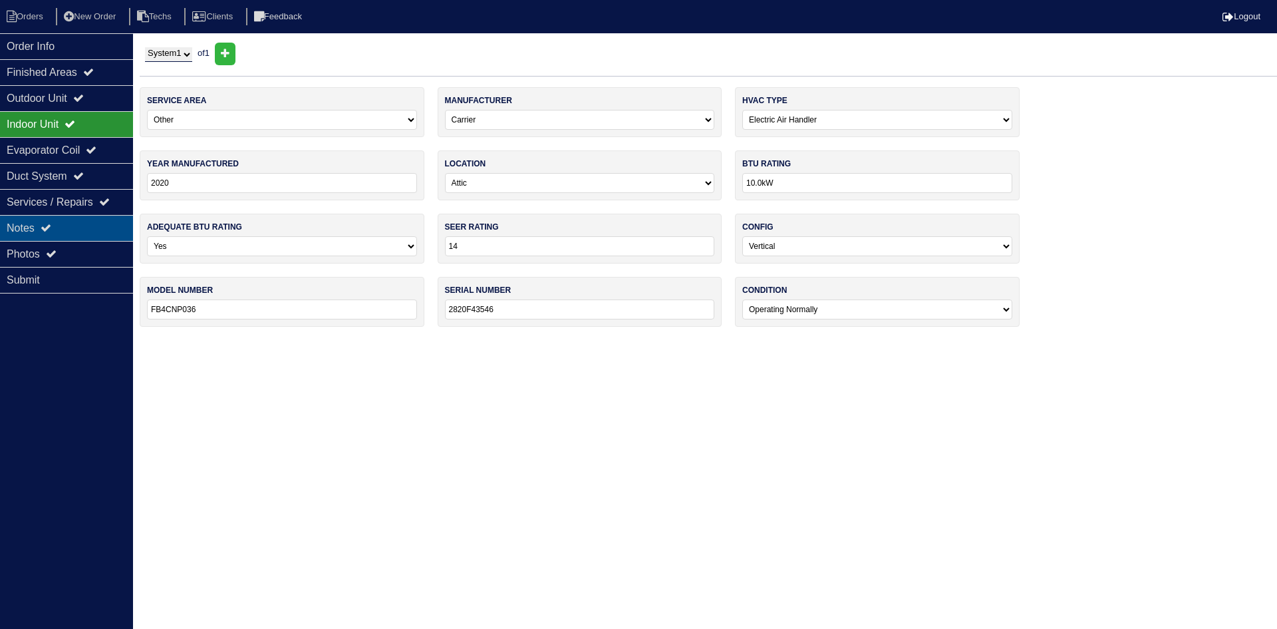
click at [55, 222] on div "Notes" at bounding box center [66, 228] width 133 height 26
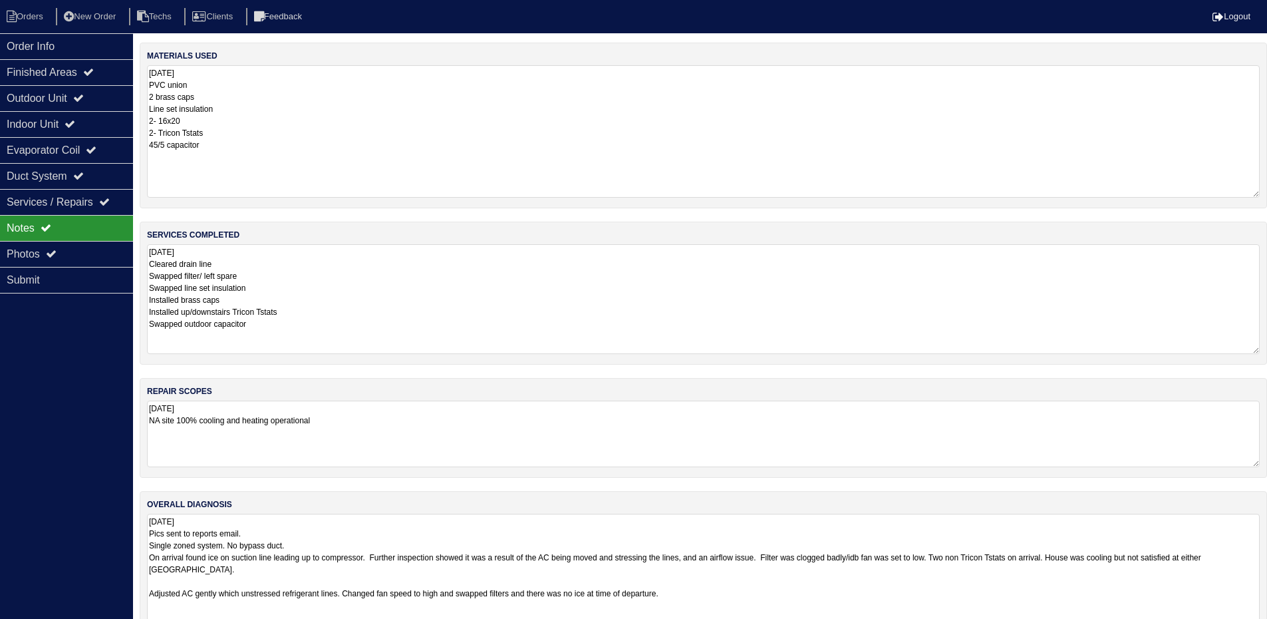
click at [70, 239] on div "Notes" at bounding box center [66, 228] width 133 height 26
drag, startPoint x: 54, startPoint y: 253, endPoint x: 144, endPoint y: 234, distance: 91.8
click at [54, 253] on icon at bounding box center [51, 253] width 11 height 11
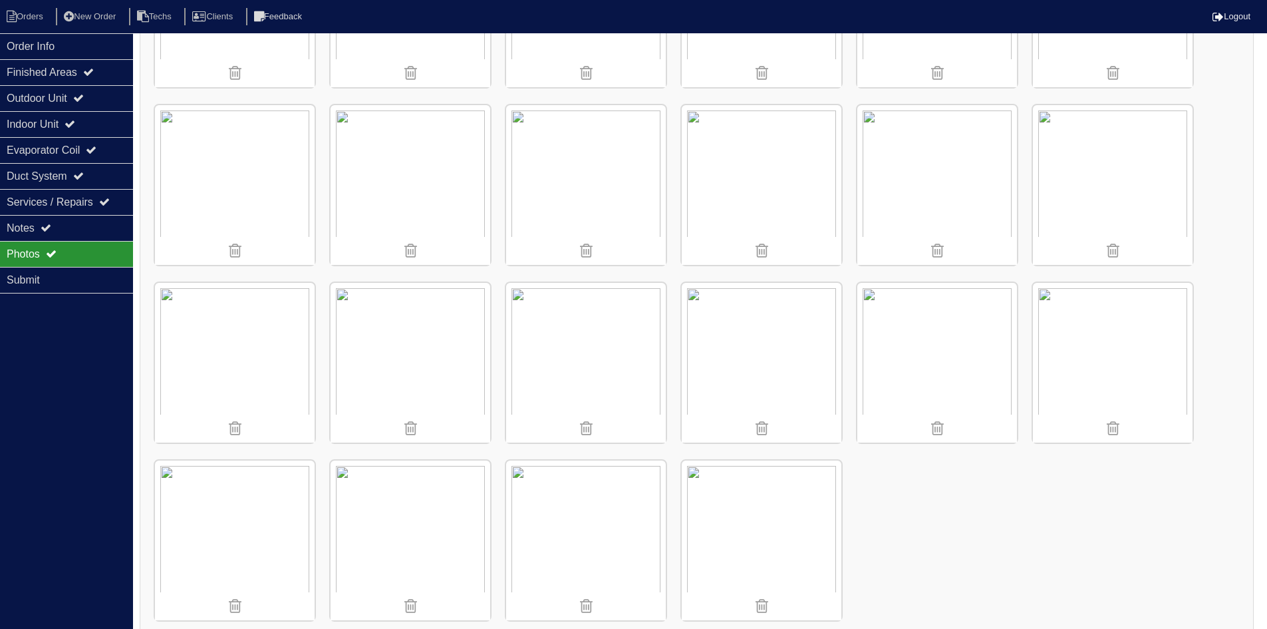
scroll to position [514, 0]
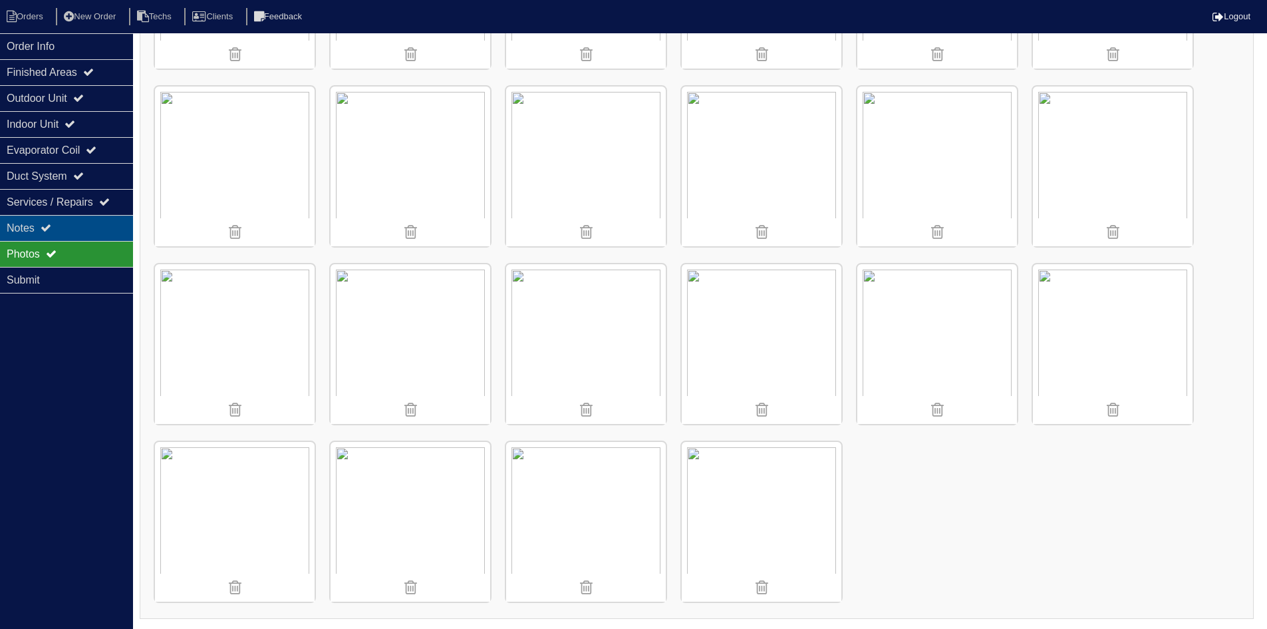
click at [21, 228] on div "Notes" at bounding box center [66, 228] width 133 height 26
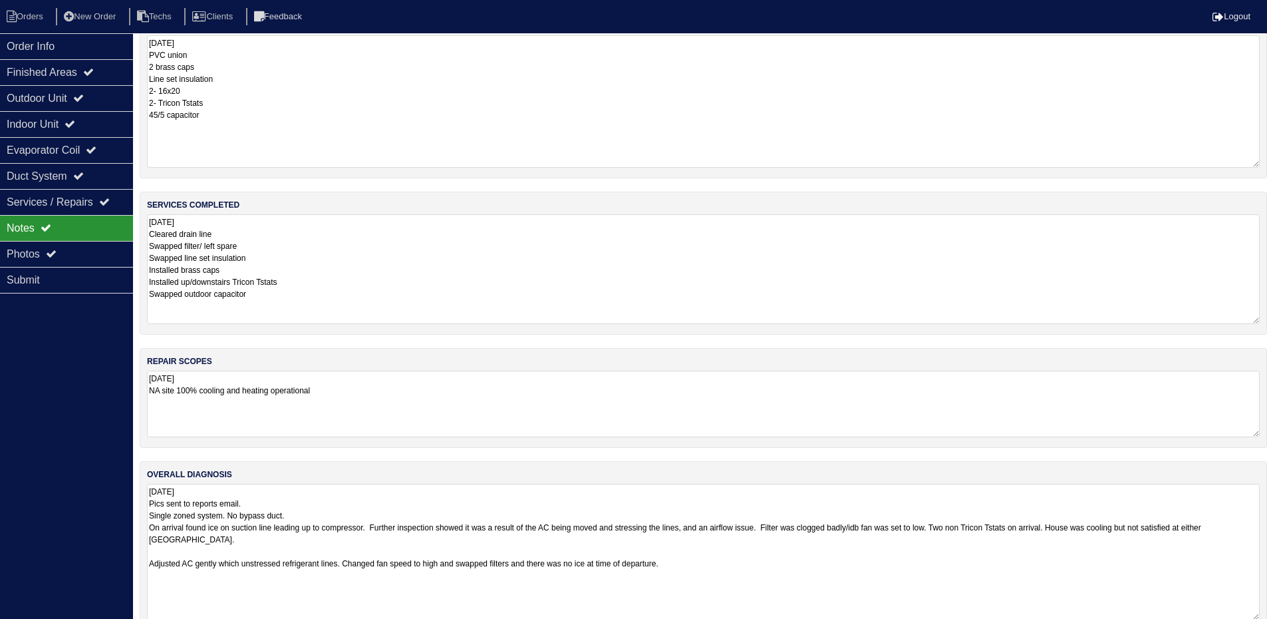
scroll to position [55, 0]
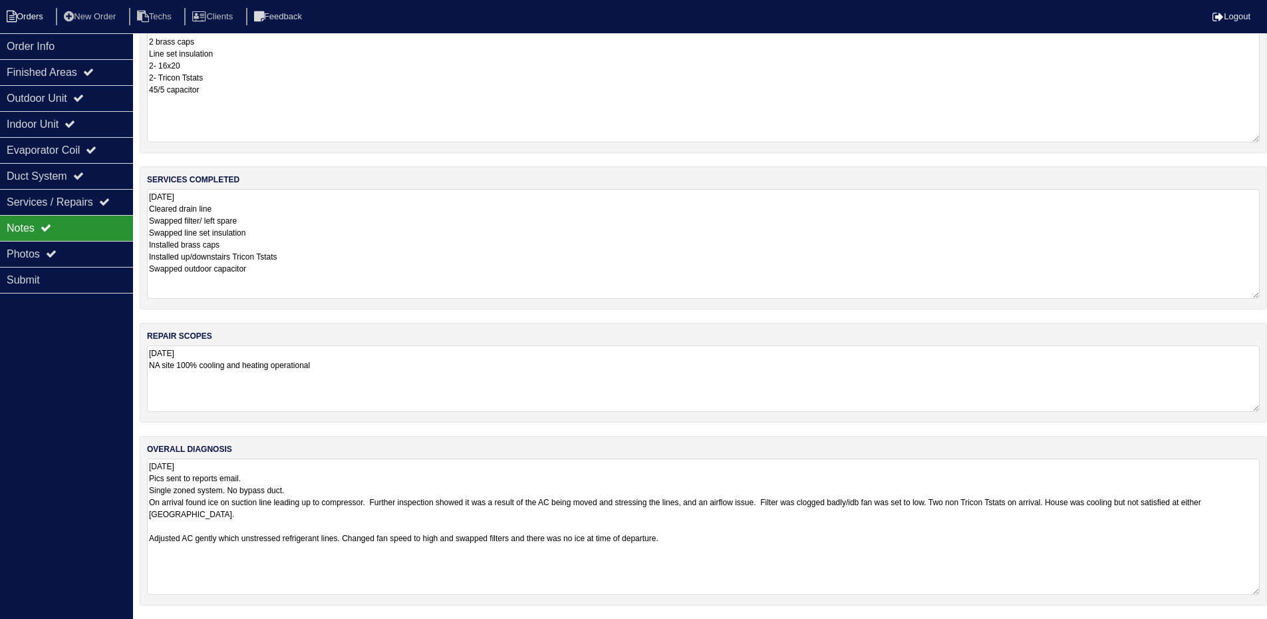
click at [23, 13] on li "Orders" at bounding box center [27, 17] width 54 height 18
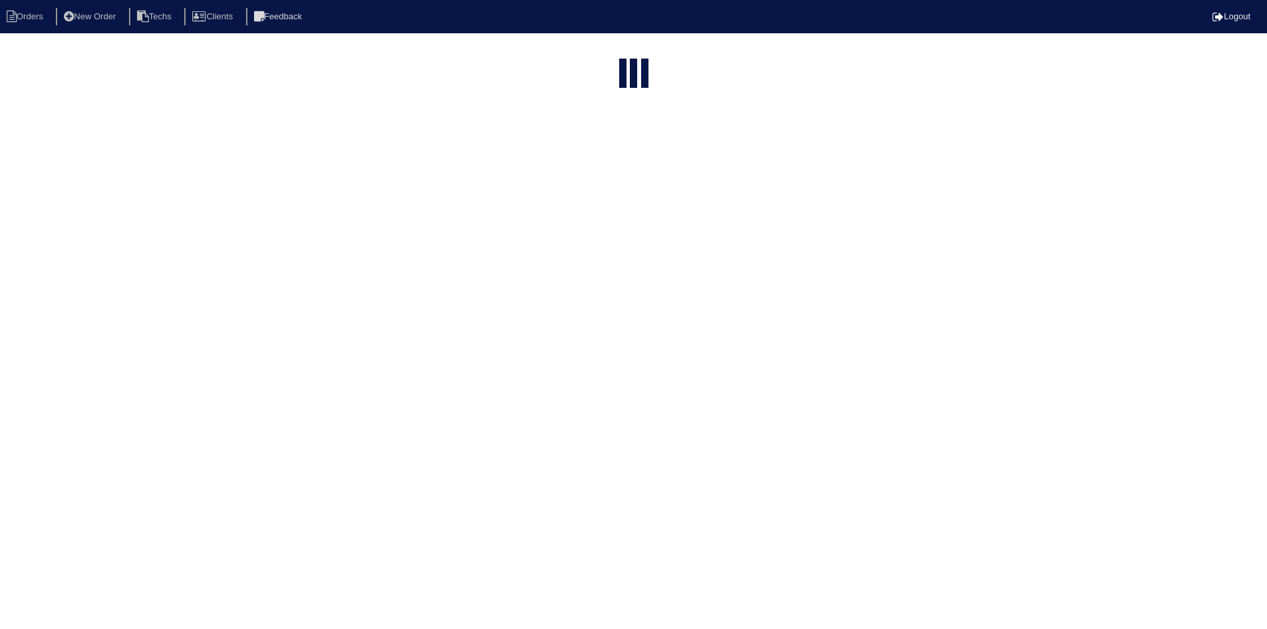
select select "15"
select select "field complete"
select select "need to quote"
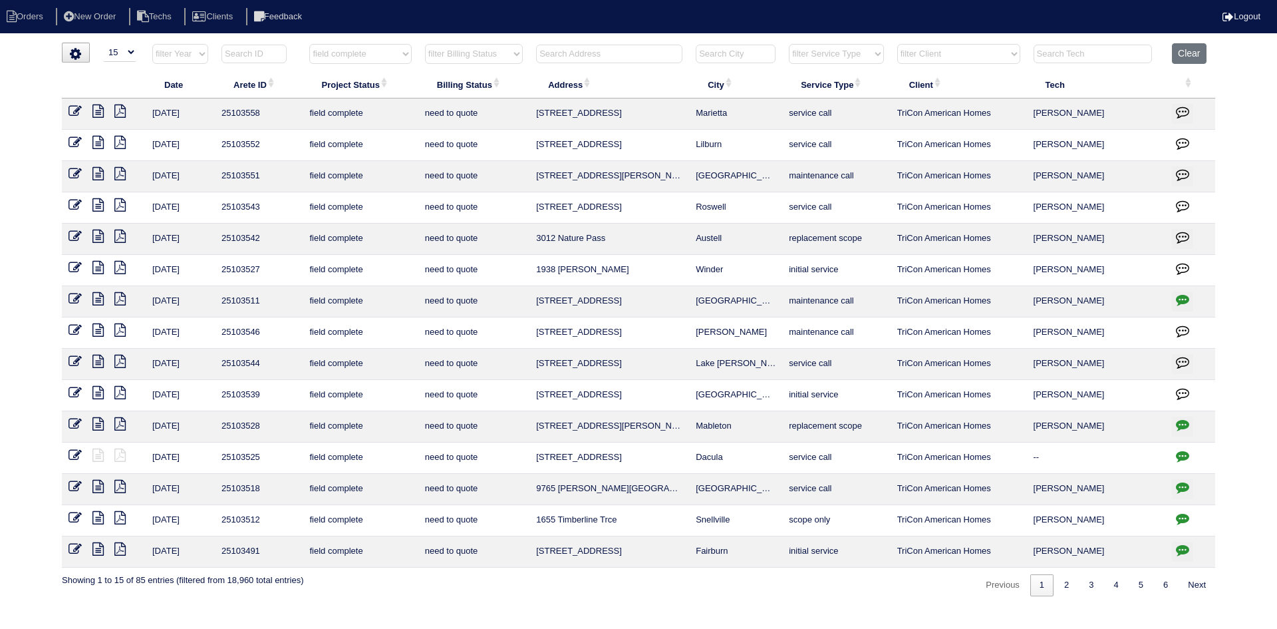
click at [96, 362] on icon at bounding box center [97, 360] width 11 height 13
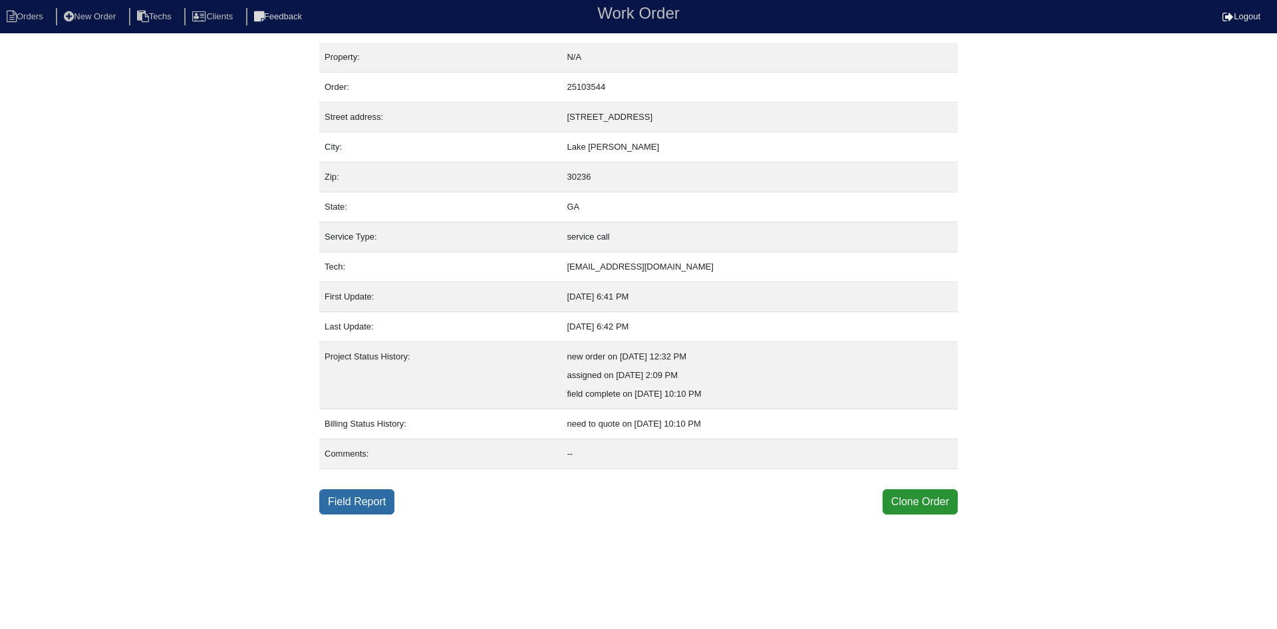
click at [370, 503] on link "Field Report" at bounding box center [356, 501] width 75 height 25
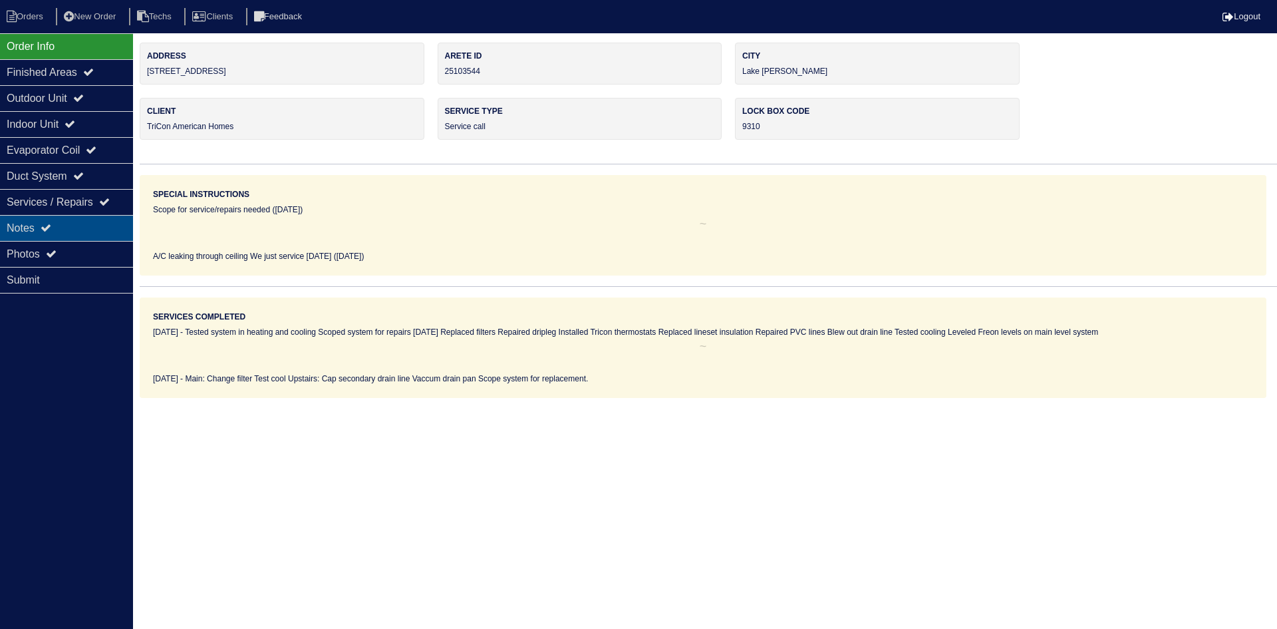
click at [84, 225] on div "Notes" at bounding box center [66, 228] width 133 height 26
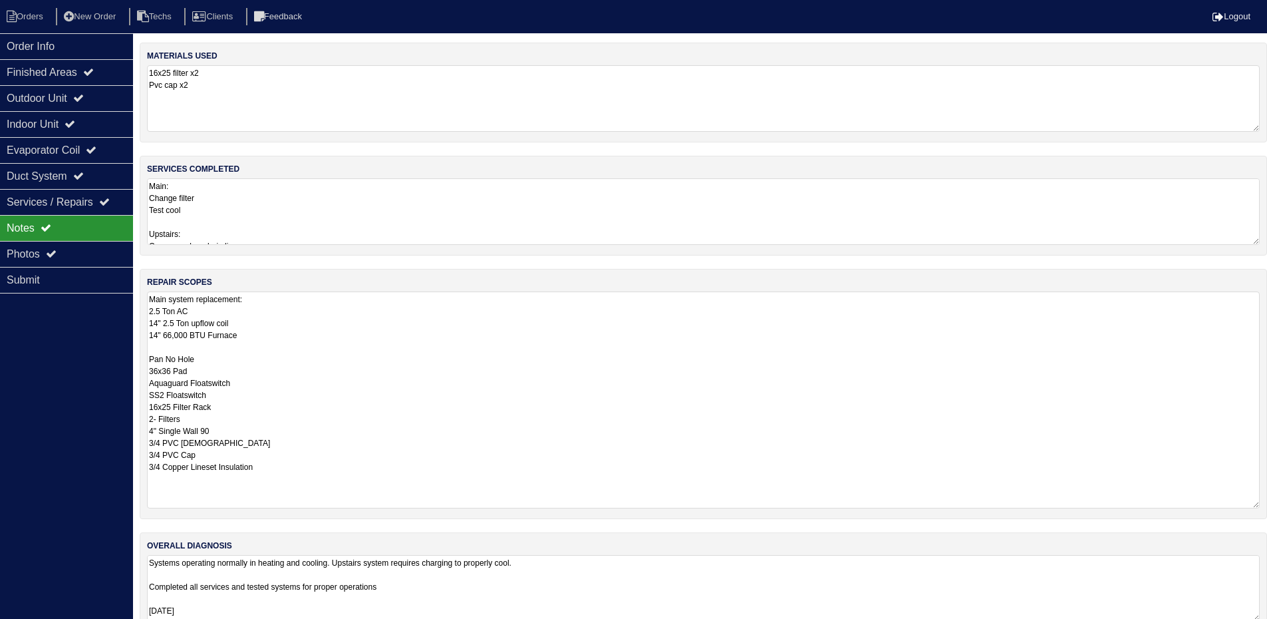
drag, startPoint x: 1262, startPoint y: 354, endPoint x: 1276, endPoint y: 504, distance: 151.0
click at [1267, 504] on html "Orders New Order Techs Clients Feedback Logout Orders New Order Users Clients M…" at bounding box center [633, 322] width 1267 height 645
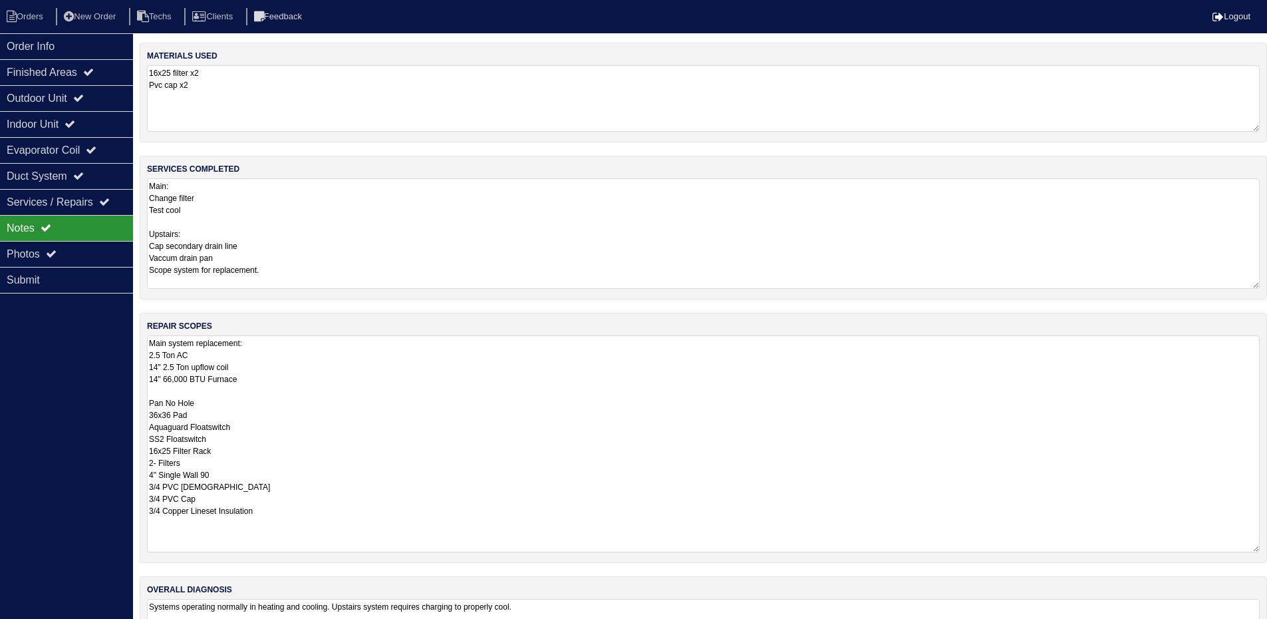
click at [290, 211] on textarea "Main: Change filter Test cool Upstairs: Cap secondary drain line Vaccum drain p…" at bounding box center [703, 233] width 1113 height 110
click at [99, 96] on div "Outdoor Unit" at bounding box center [66, 98] width 133 height 26
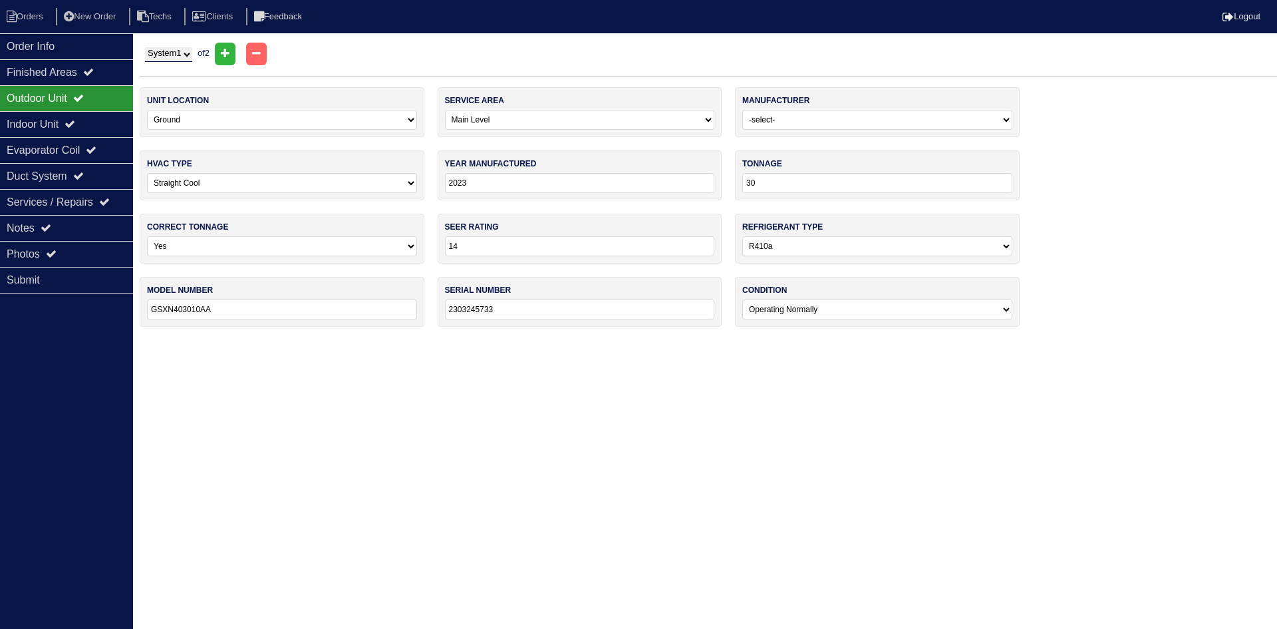
click at [183, 57] on select "System 1 System 2" at bounding box center [168, 54] width 47 height 15
select select "2"
click at [145, 47] on select "System 1 System 2" at bounding box center [168, 54] width 47 height 15
select select "1"
select select "Carrier"
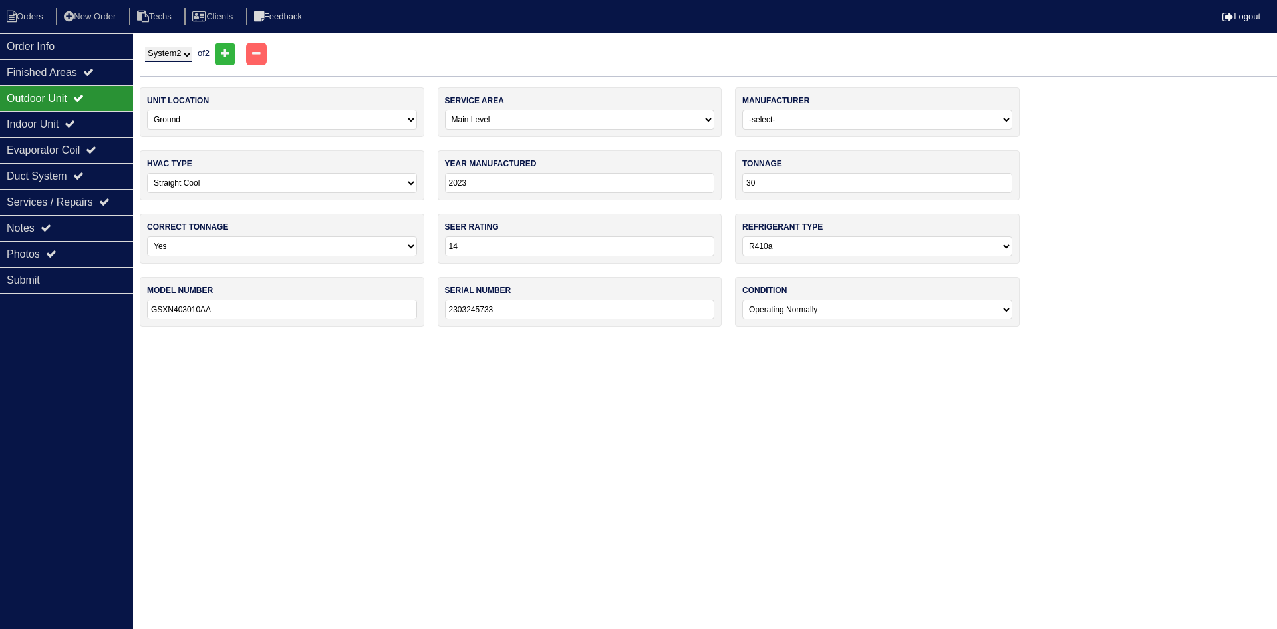
type input "2014"
type input "CA13NA030 - A"
type input "3014X62459"
select select "2"
select select "1"
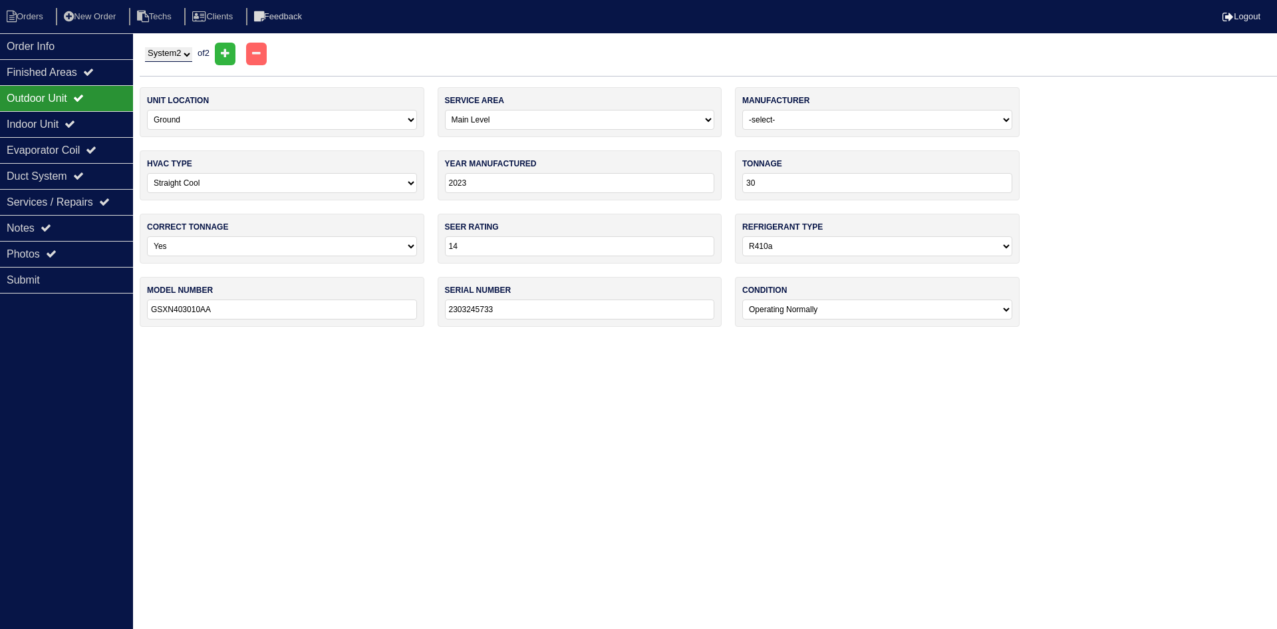
type input "3714A 15636"
select select "2"
click at [114, 112] on div "Indoor Unit" at bounding box center [66, 124] width 133 height 26
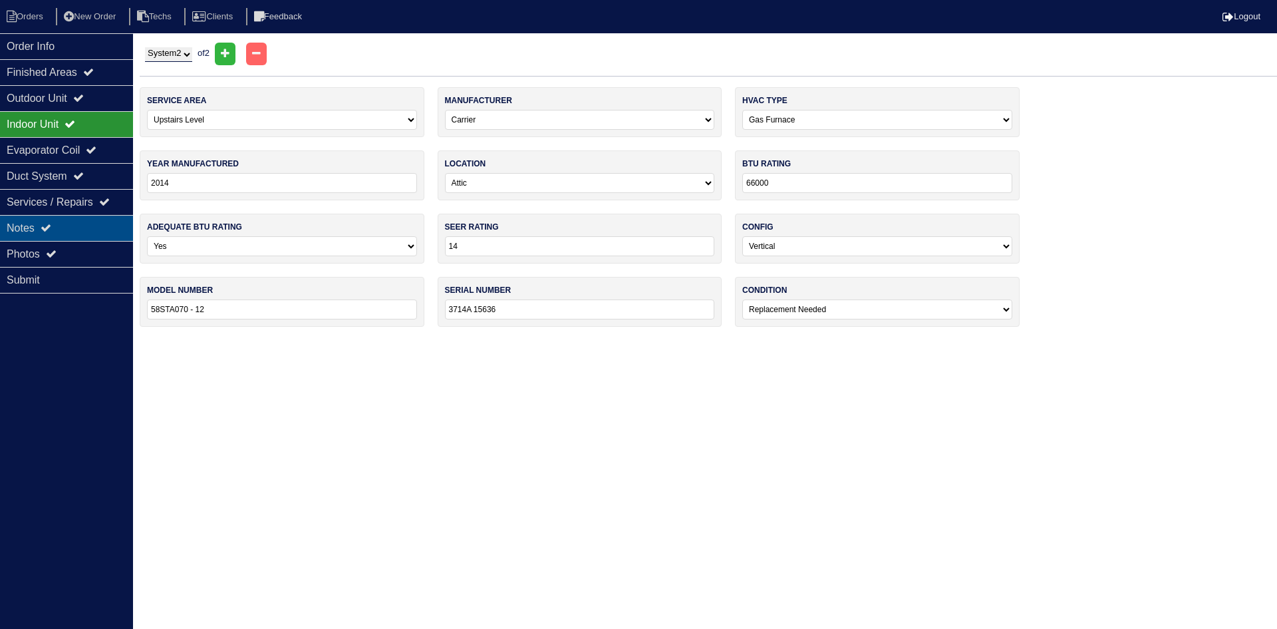
click at [73, 221] on div "Notes" at bounding box center [66, 228] width 133 height 26
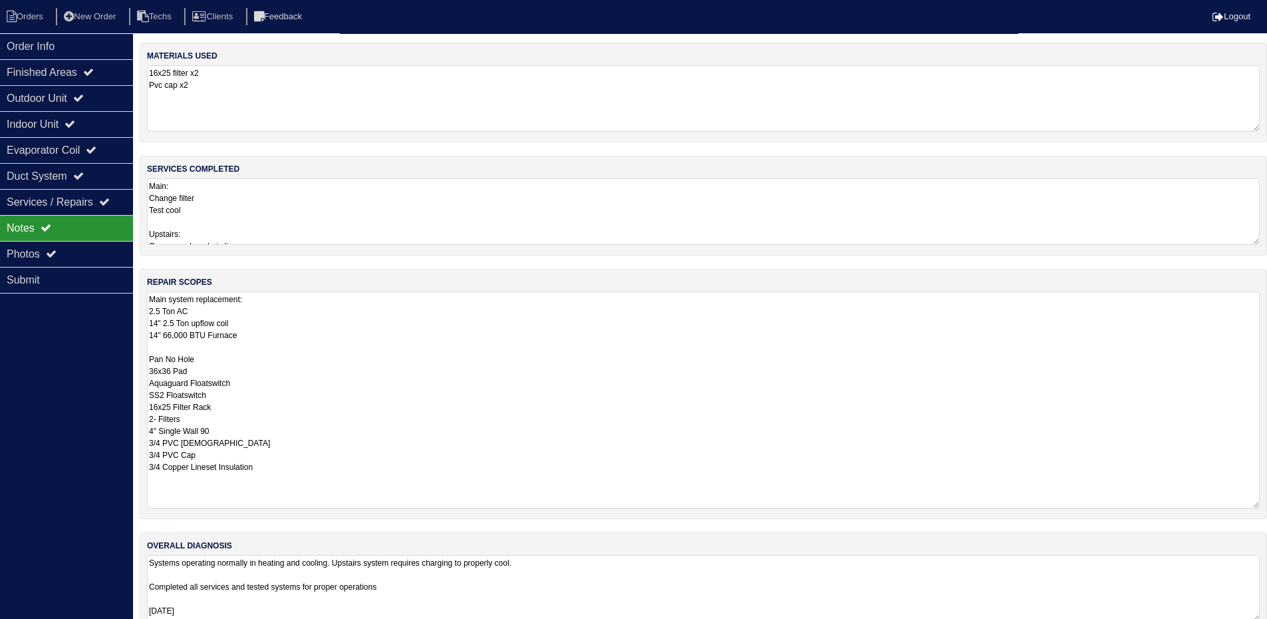
scroll to position [27, 0]
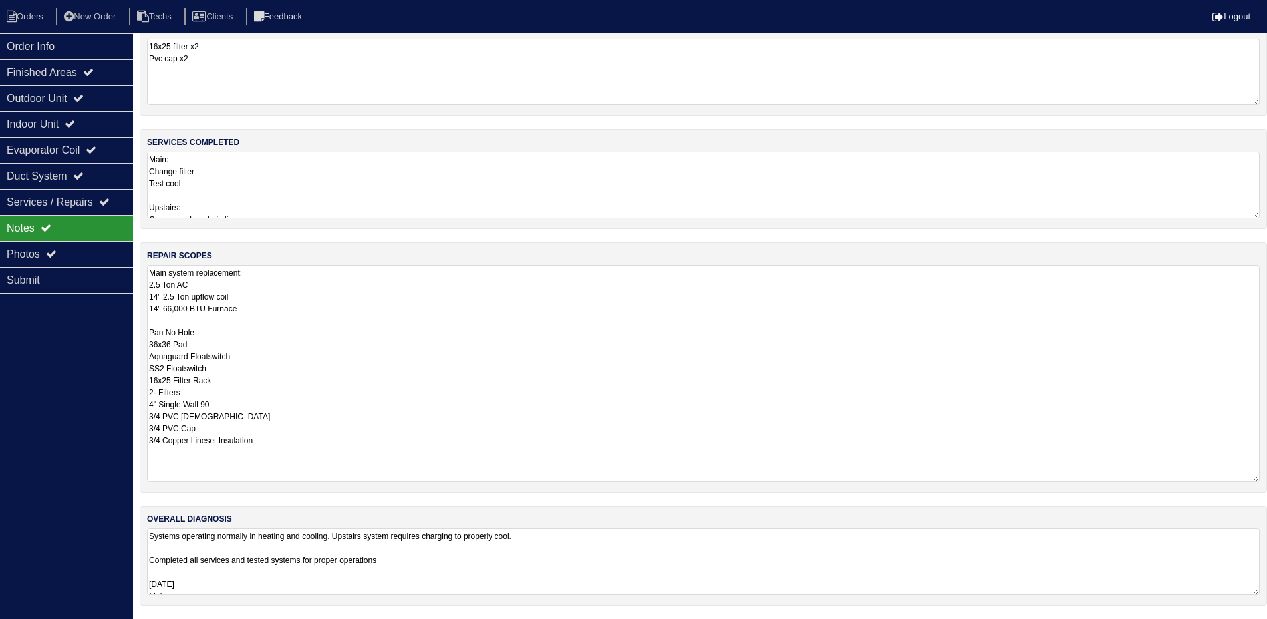
click at [608, 542] on textarea "Systems operating normally in heating and cooling. Upstairs system requires cha…" at bounding box center [703, 561] width 1113 height 67
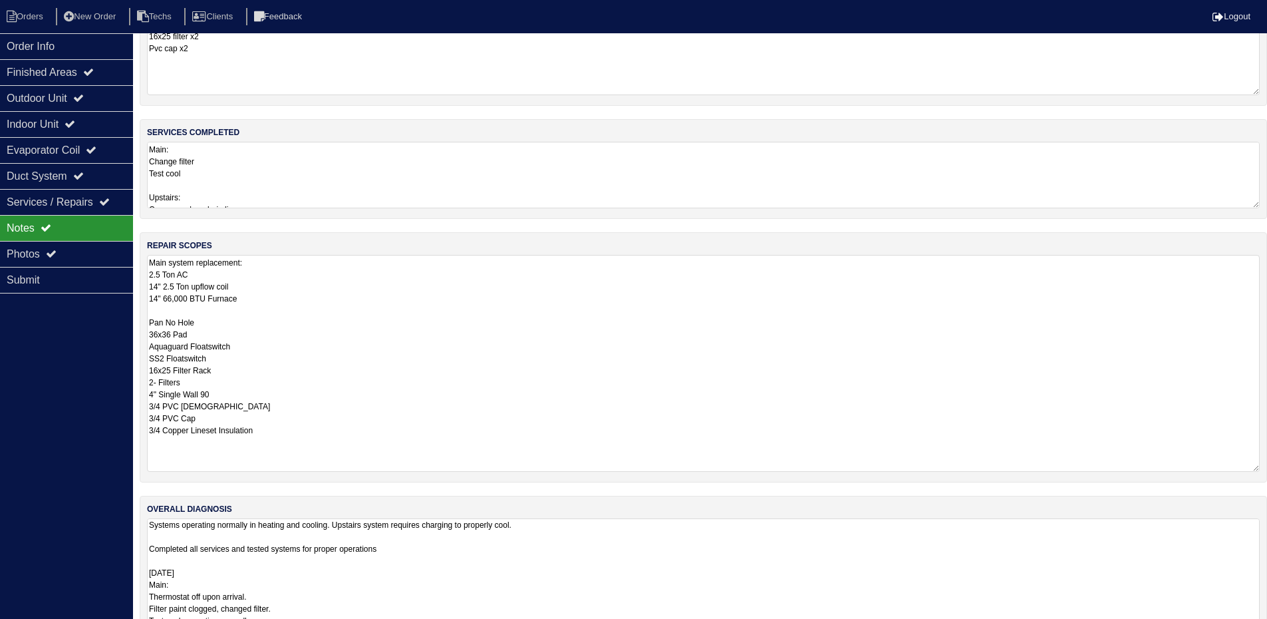
scroll to position [0, 0]
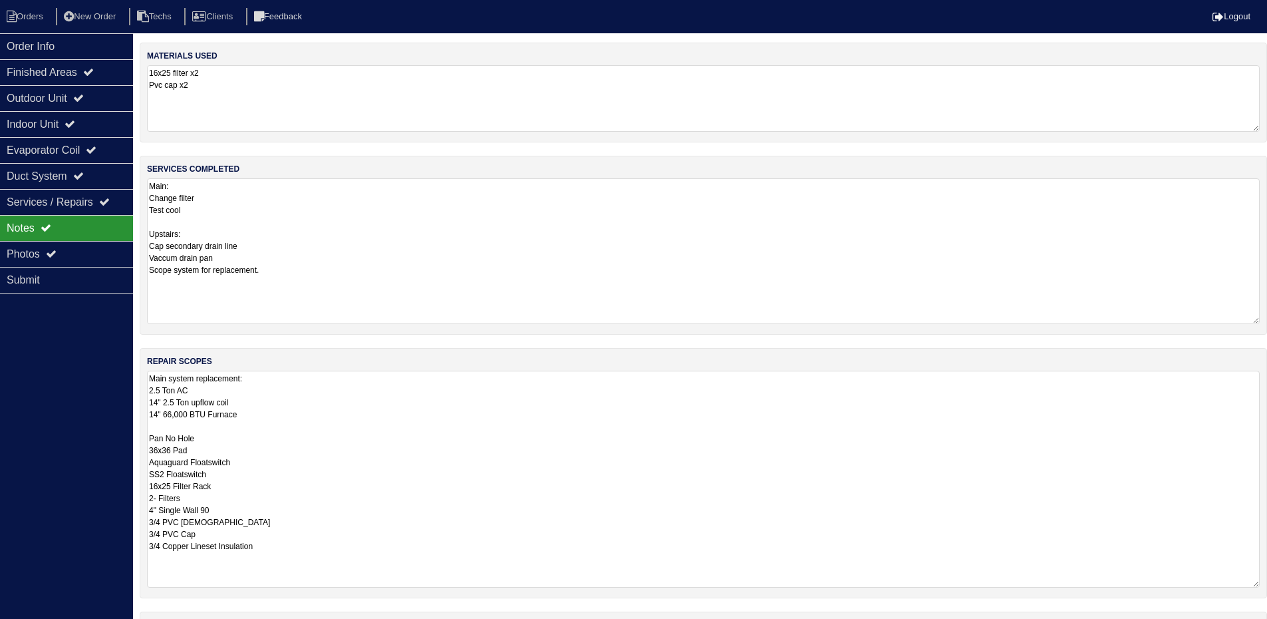
drag, startPoint x: 1256, startPoint y: 238, endPoint x: 1265, endPoint y: 317, distance: 79.7
click at [1265, 317] on div "services completed Main: Change filter Test cool Upstairs: Cap secondary drain …" at bounding box center [703, 245] width 1127 height 179
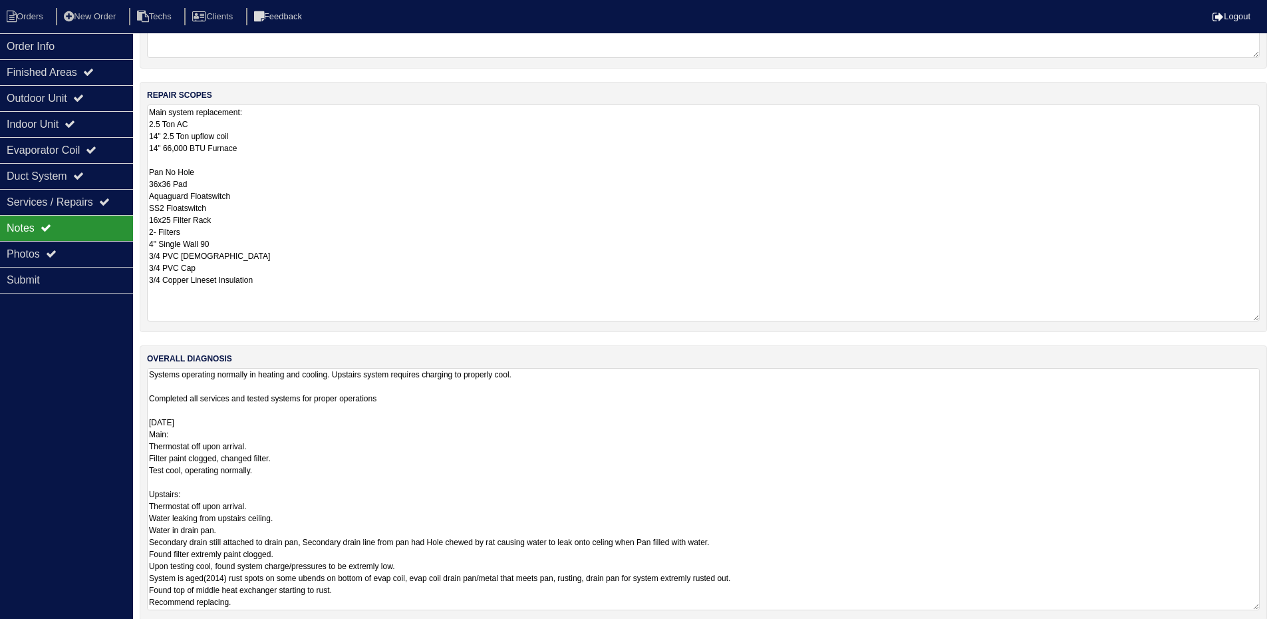
scroll to position [281, 0]
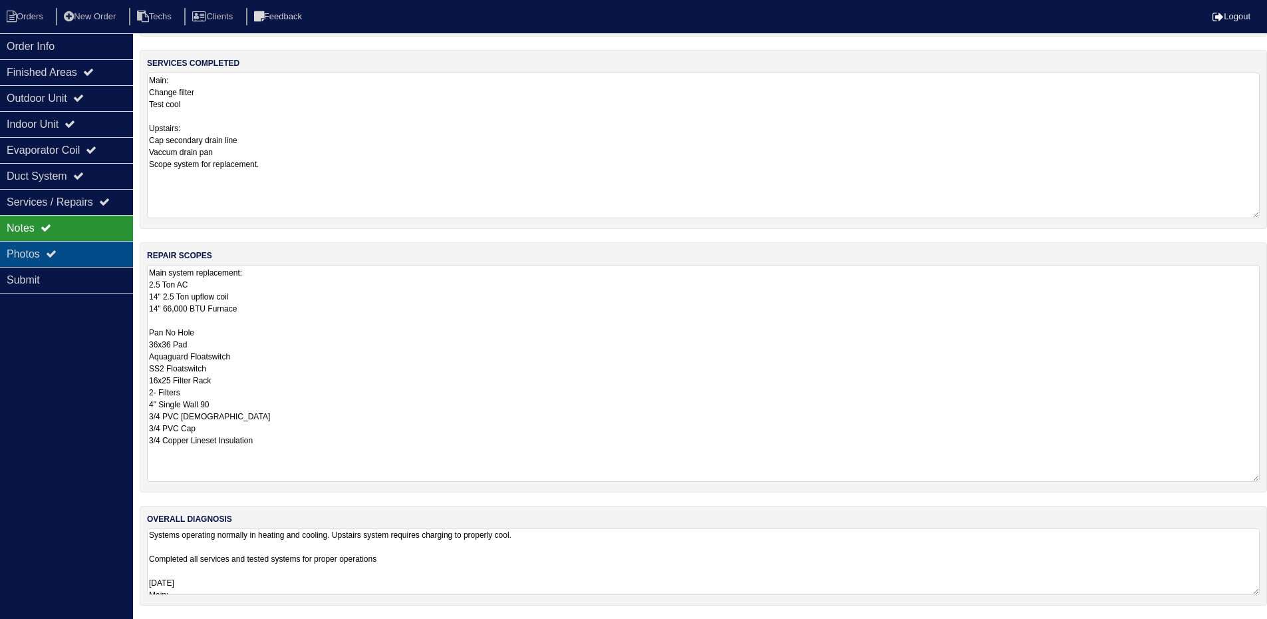
click at [43, 254] on div "Photos" at bounding box center [66, 254] width 133 height 26
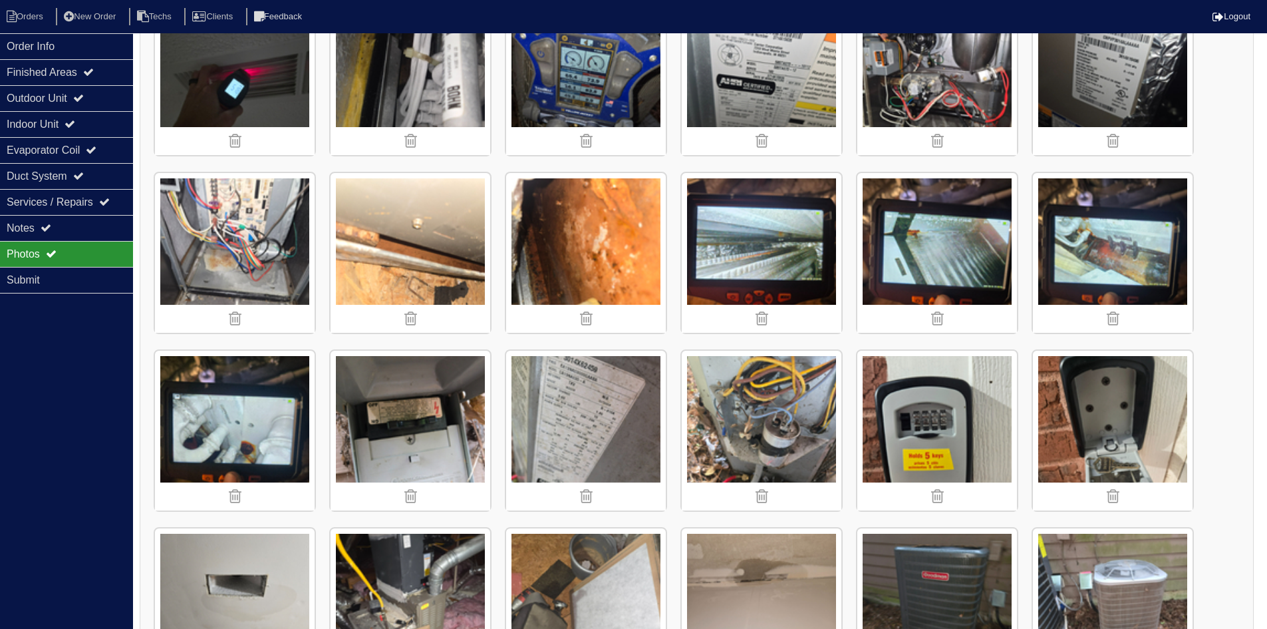
scroll to position [970, 0]
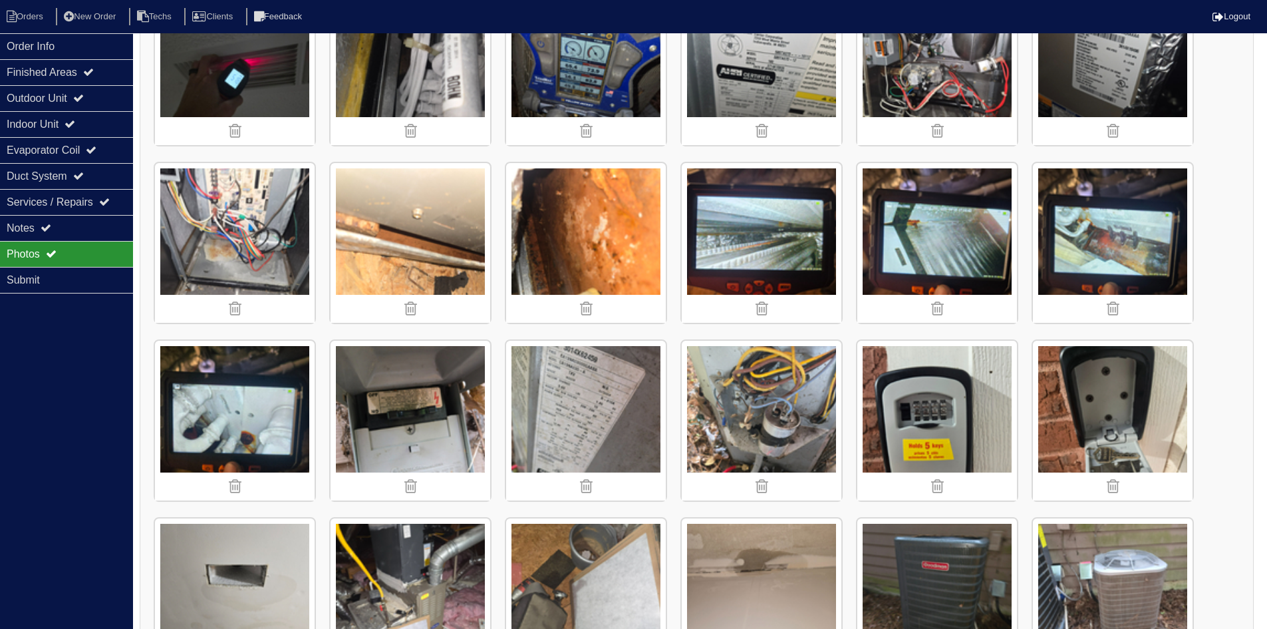
click at [1117, 228] on img at bounding box center [1113, 243] width 160 height 160
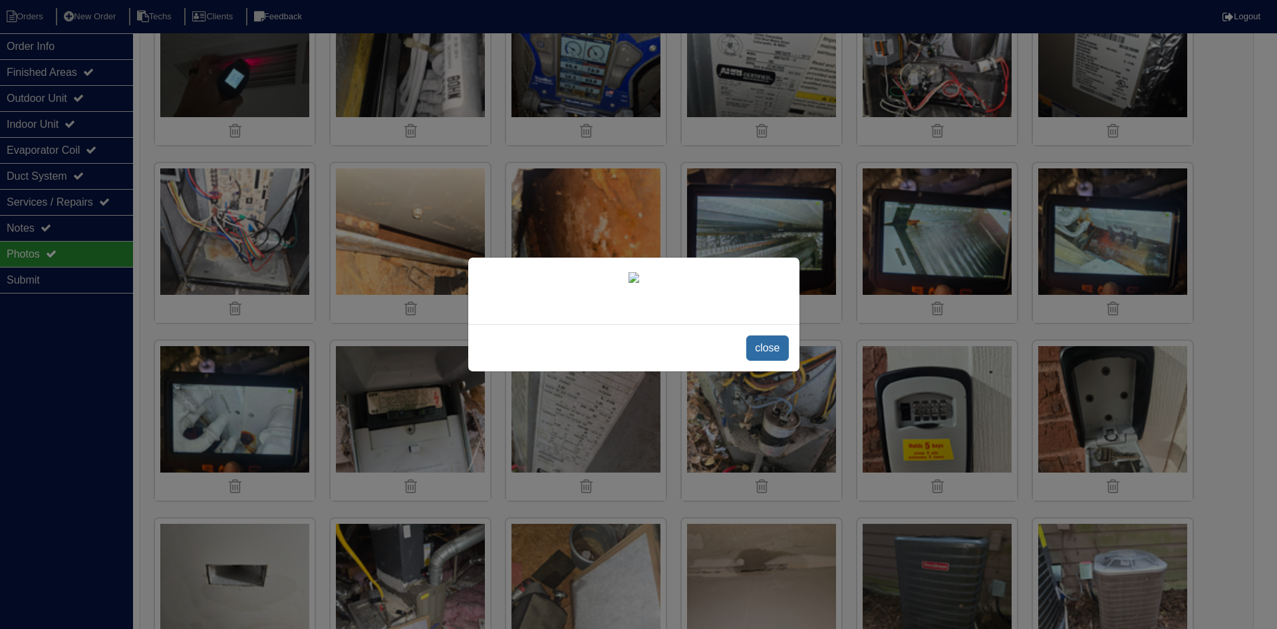
click at [763, 360] on span "close" at bounding box center [767, 347] width 42 height 25
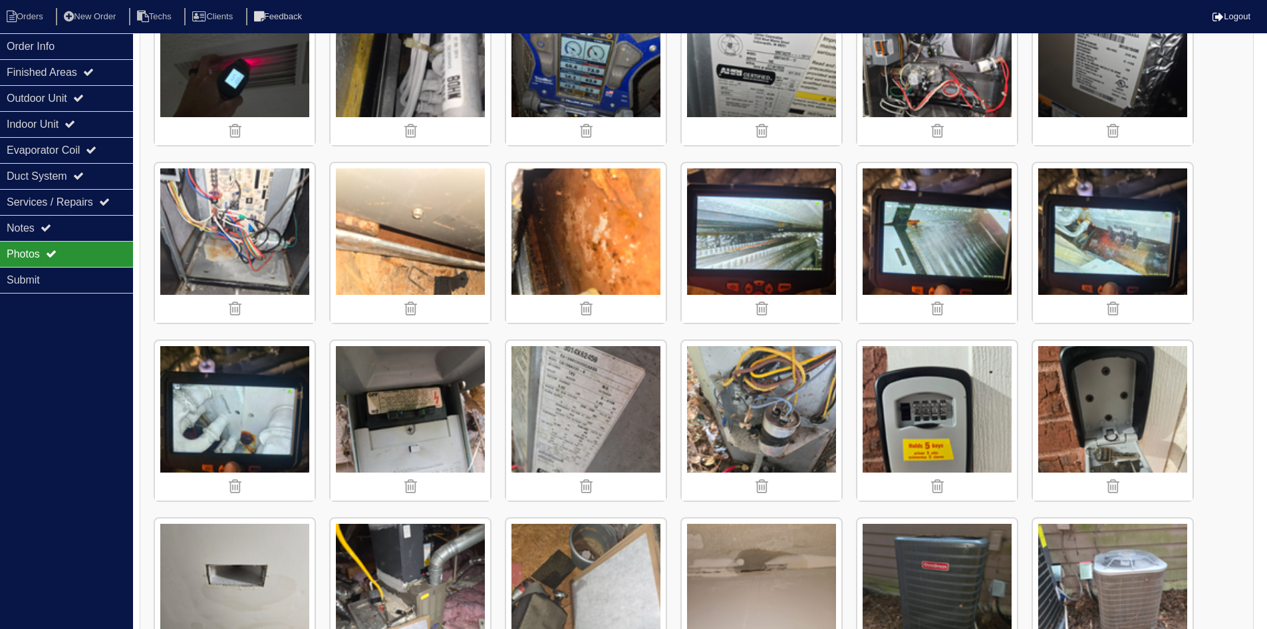
click at [921, 224] on img at bounding box center [937, 243] width 160 height 160
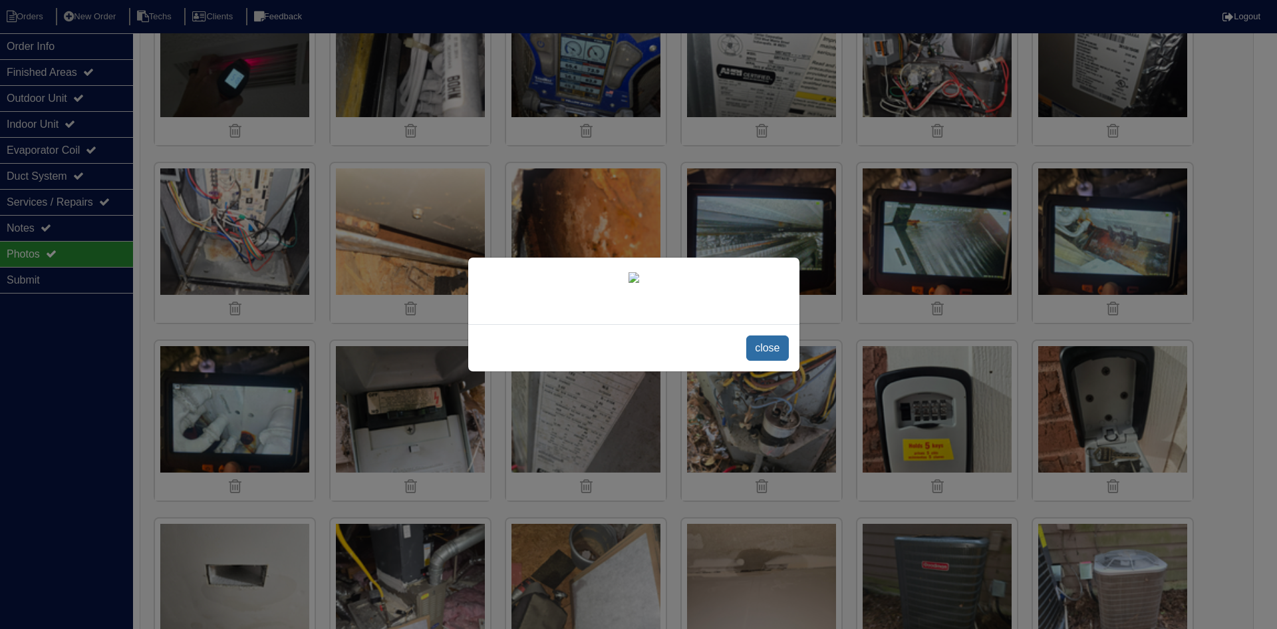
click at [766, 360] on span "close" at bounding box center [767, 347] width 42 height 25
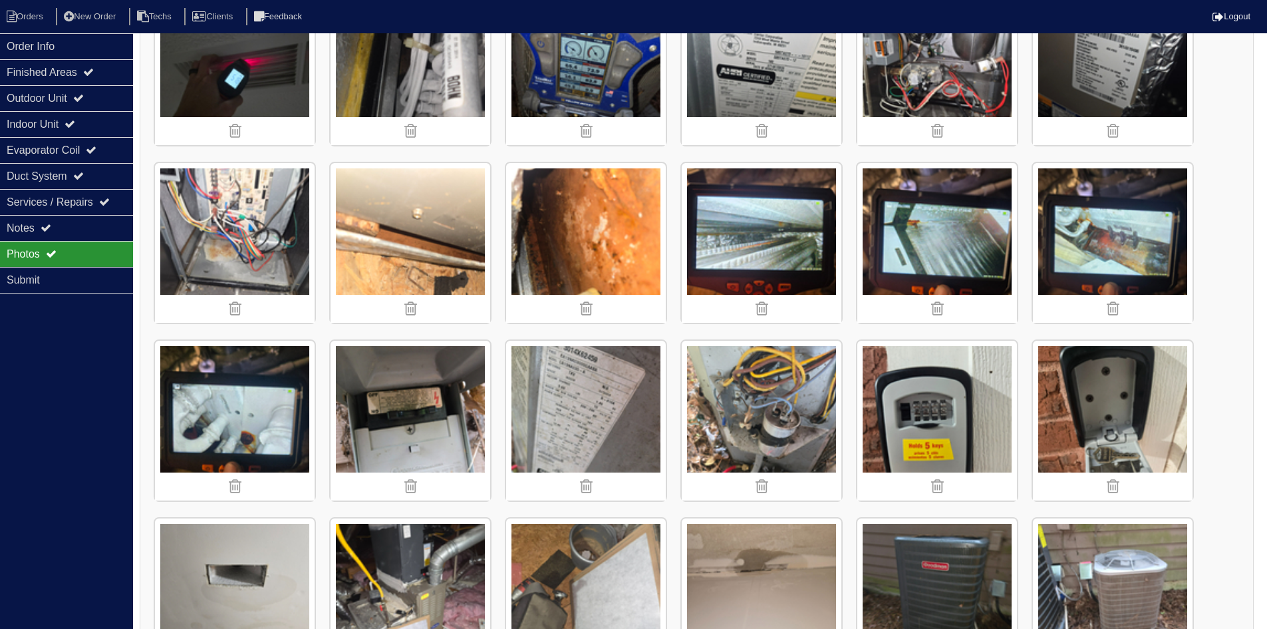
click at [258, 412] on img at bounding box center [235, 421] width 160 height 160
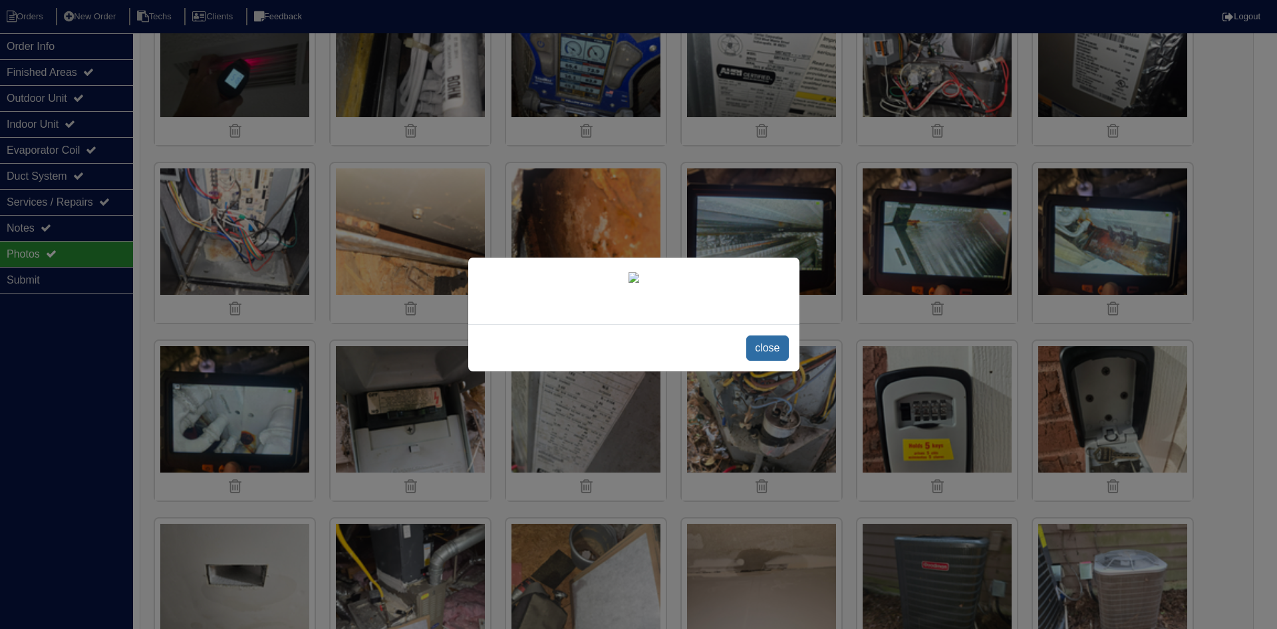
click at [768, 347] on span "close" at bounding box center [767, 347] width 42 height 25
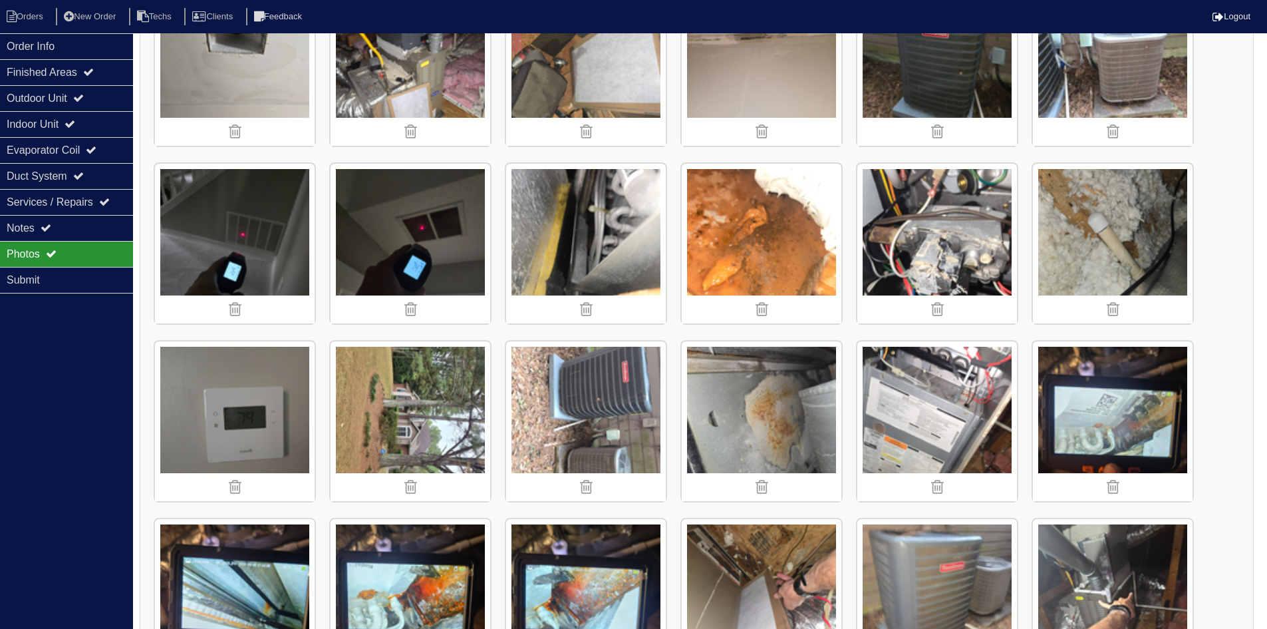
scroll to position [1753, 0]
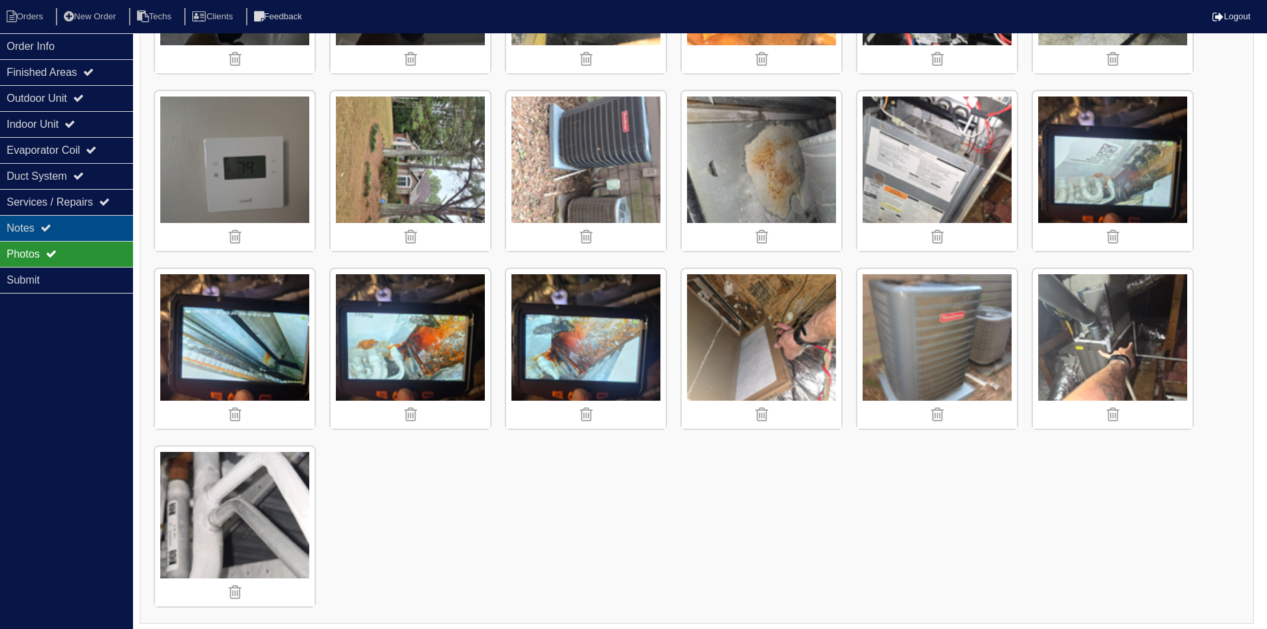
click at [61, 231] on div "Notes" at bounding box center [66, 228] width 133 height 26
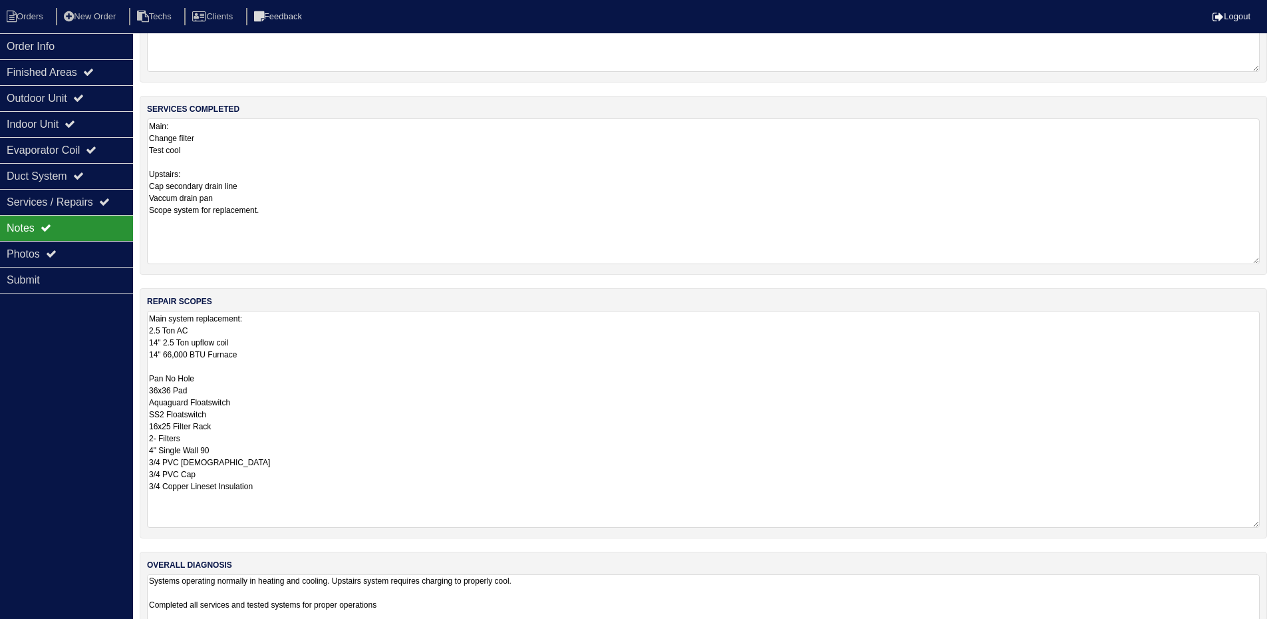
scroll to position [0, 0]
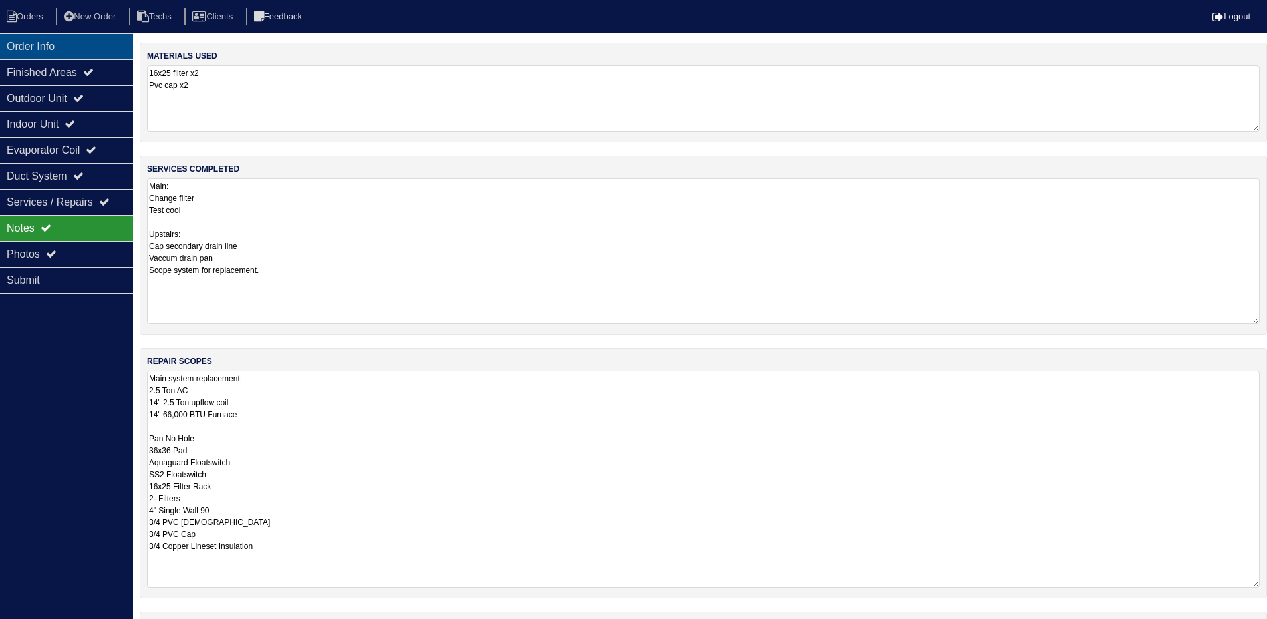
click at [66, 44] on div "Order Info" at bounding box center [66, 46] width 133 height 26
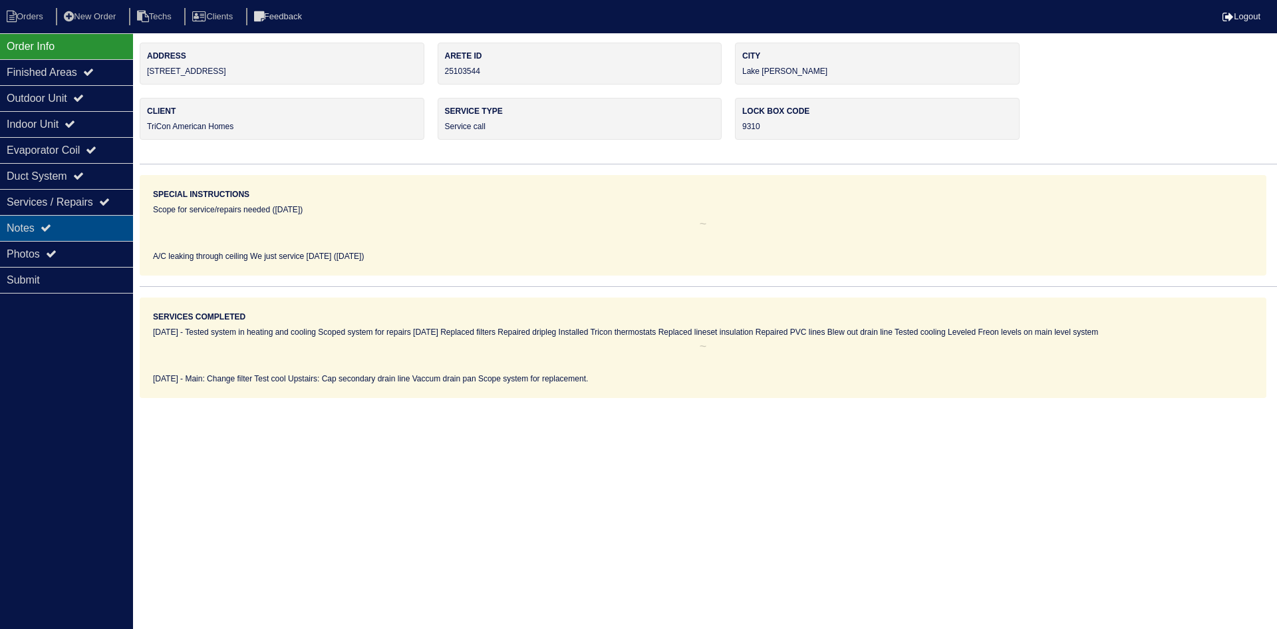
click at [73, 223] on div "Notes" at bounding box center [66, 228] width 133 height 26
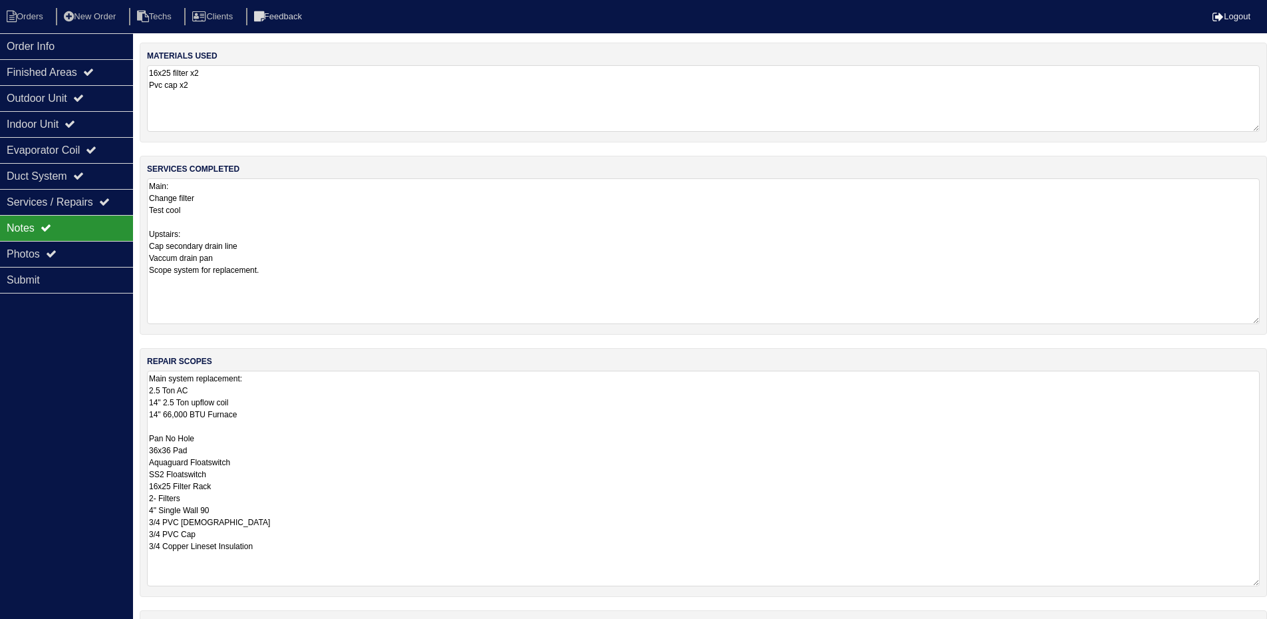
drag, startPoint x: 169, startPoint y: 376, endPoint x: 148, endPoint y: 377, distance: 20.6
click at [148, 377] on textarea "Main system replacement: 2.5 Ton AC 14" 2.5 Ton upflow coil 14" 66,000 BTU Furn…" at bounding box center [703, 477] width 1113 height 215
click at [315, 390] on textarea "Upstairs system replacement: 2.5 Ton AC 14" 2.5 Ton upflow coil 14" 66,000 BTU …" at bounding box center [703, 477] width 1113 height 215
type textarea "Upstairs system replacement: 2.5 Ton AC 14" 2.5 Ton upflow coil 14" 66,000 BTU …"
click at [1266, 435] on div "repair scopes Upstairs system replacement: 2.5 Ton AC 14" 2.5 Ton upflow coil 1…" at bounding box center [703, 455] width 1127 height 215
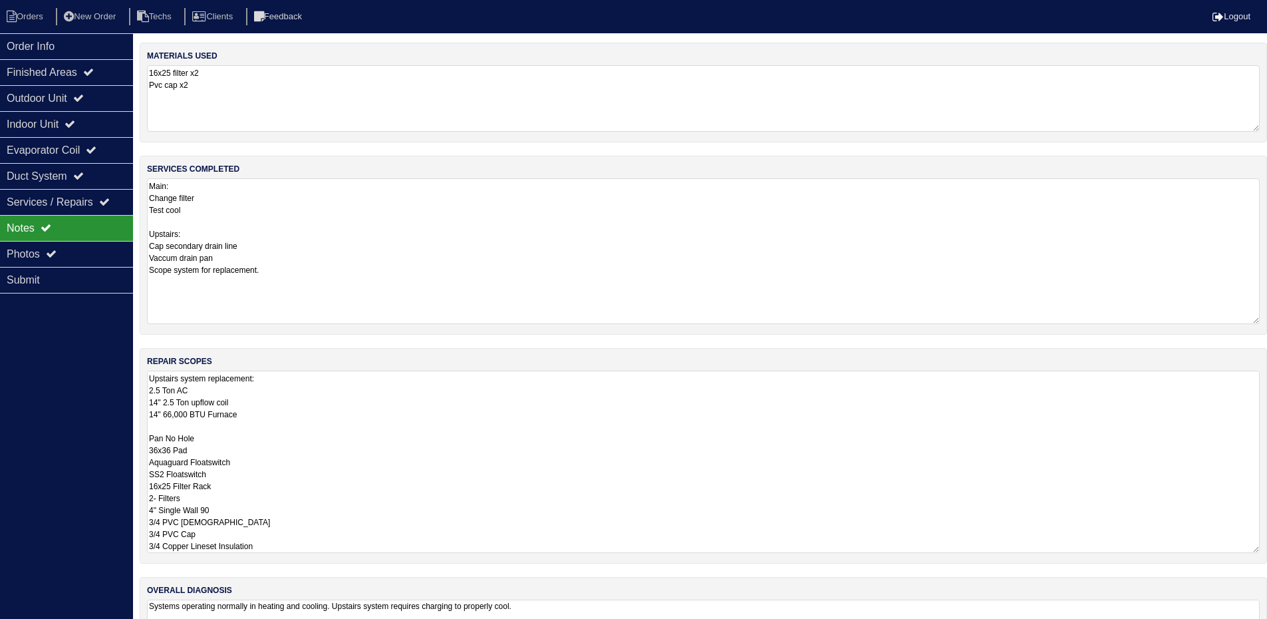
click at [1225, 305] on textarea "Main: Change filter Test cool Upstairs: Cap secondary drain line Vaccum drain p…" at bounding box center [703, 251] width 1113 height 146
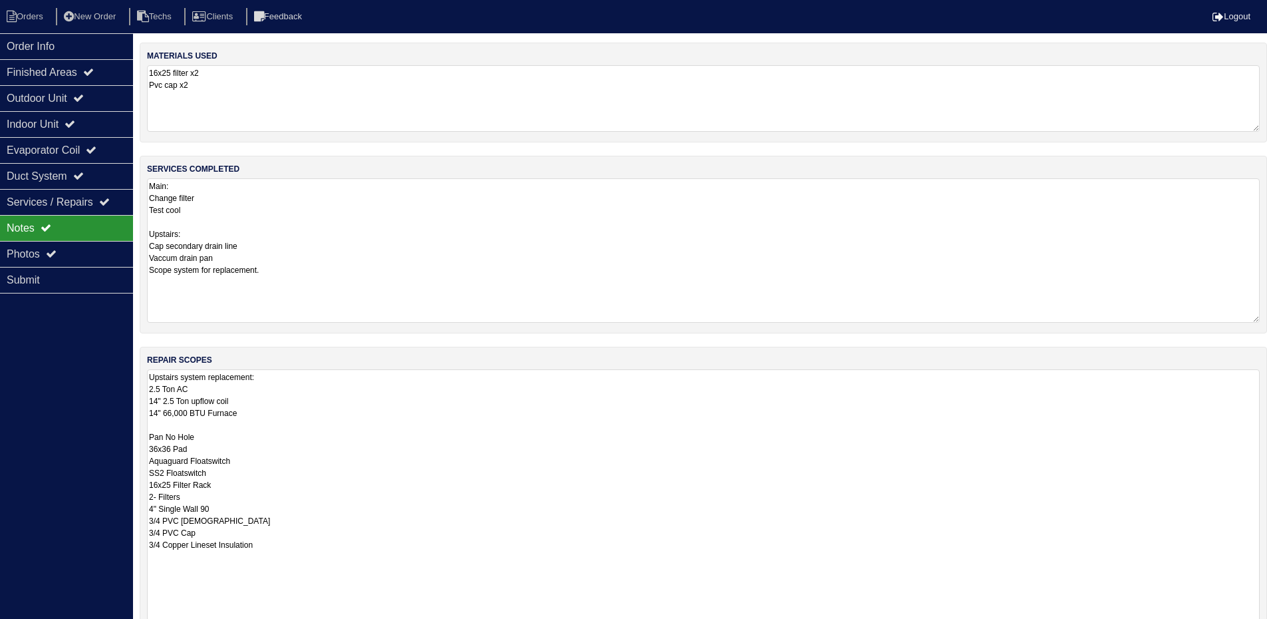
drag, startPoint x: 1265, startPoint y: 434, endPoint x: 1266, endPoint y: 660, distance: 225.5
click at [1266, 628] on html "Orders New Order Techs Clients Feedback Logout Orders New Order Users Clients M…" at bounding box center [633, 399] width 1267 height 798
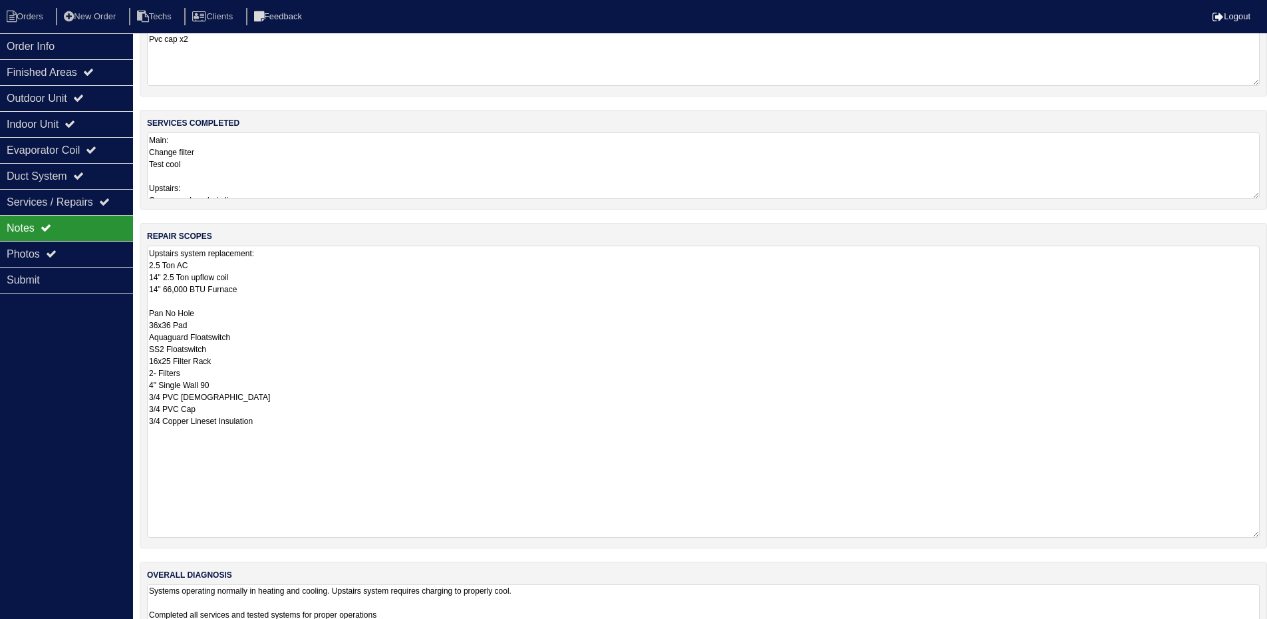
scroll to position [102, 0]
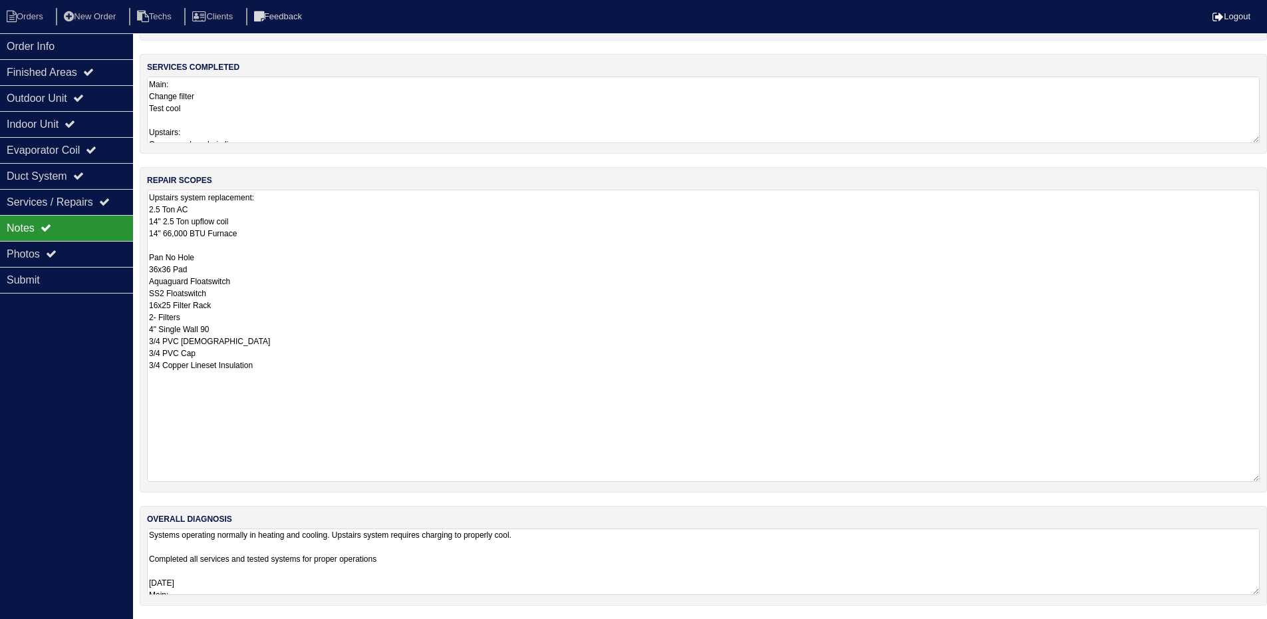
click at [681, 568] on div "overall diagnosis Systems operating normally in heating and cooling. Upstairs s…" at bounding box center [703, 555] width 1127 height 100
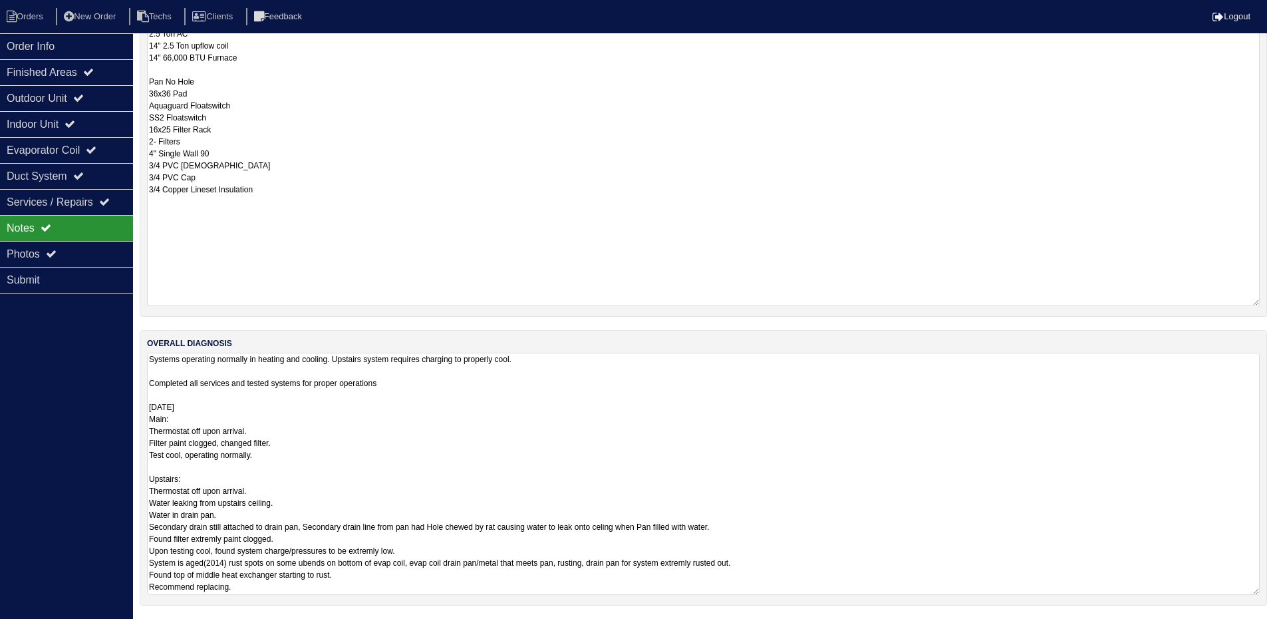
click at [1255, 591] on textarea "Systems operating normally in heating and cooling. Upstairs system requires cha…" at bounding box center [703, 473] width 1113 height 242
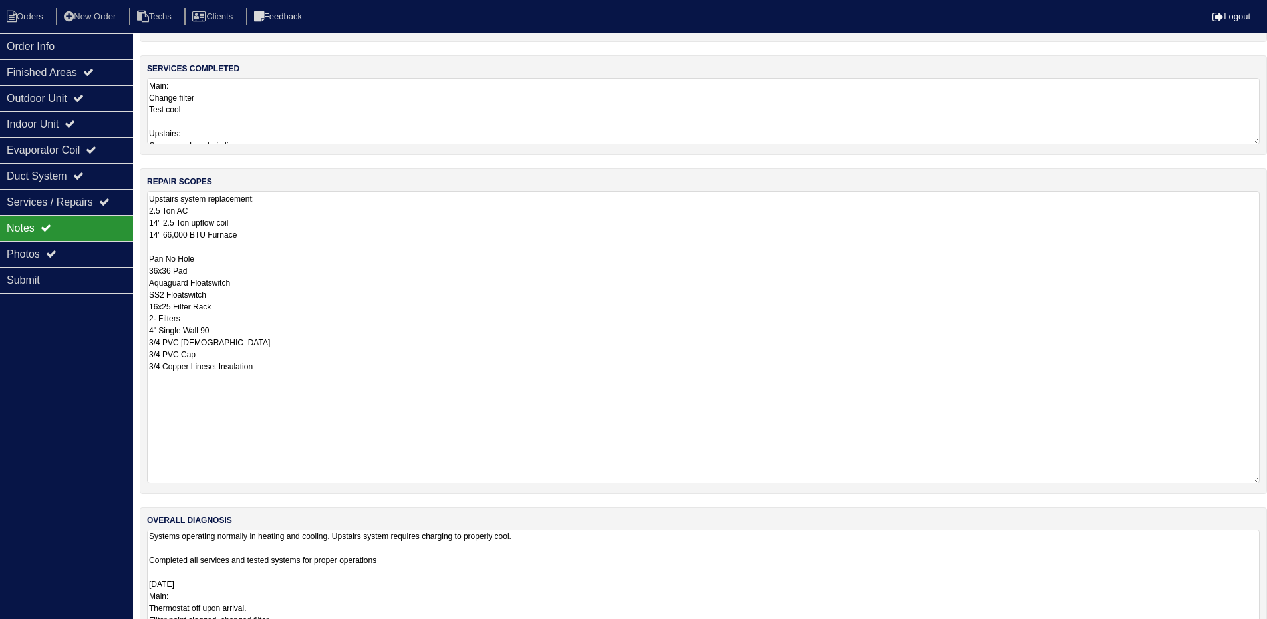
click at [1212, 259] on textarea "Upstairs system replacement: 2.5 Ton AC 14" 2.5 Ton upflow coil 14" 66,000 BTU …" at bounding box center [703, 337] width 1113 height 292
drag, startPoint x: 1254, startPoint y: 590, endPoint x: 1242, endPoint y: 660, distance: 70.9
click at [1242, 628] on html "Orders New Order Techs Clients Feedback Logout Orders New Order Users Clients M…" at bounding box center [633, 294] width 1267 height 789
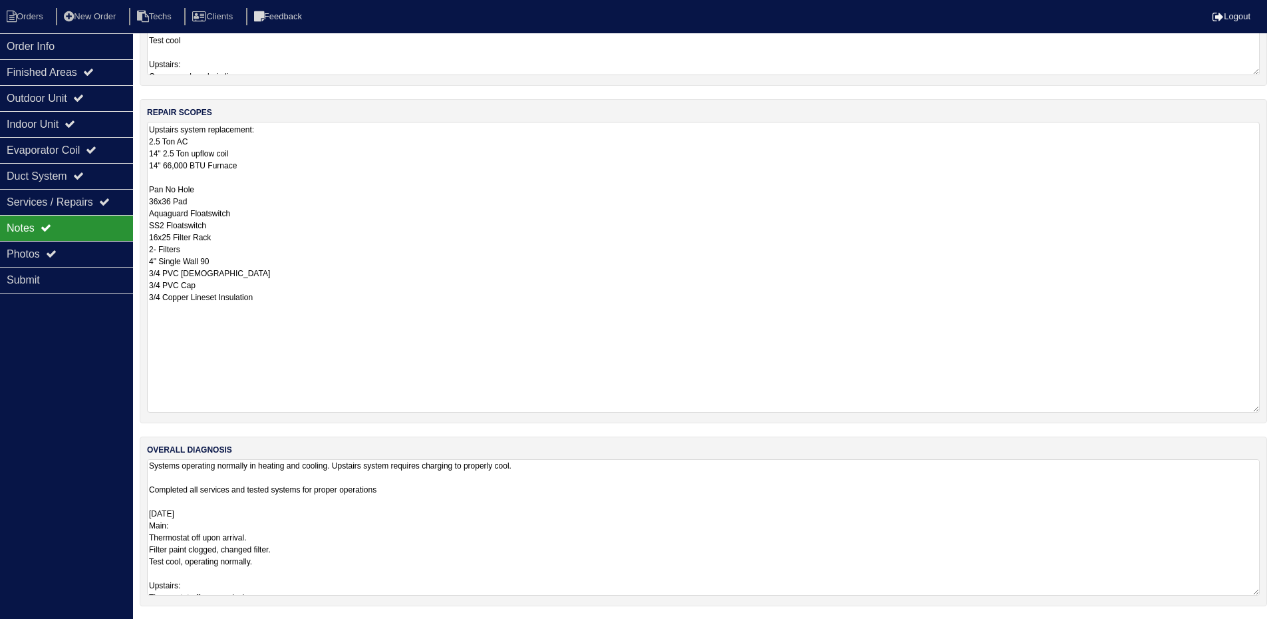
scroll to position [170, 0]
drag, startPoint x: 1256, startPoint y: 591, endPoint x: 1255, endPoint y: 660, distance: 69.2
click at [1255, 628] on html "Orders New Order Techs Clients Feedback Logout Orders New Order Users Clients M…" at bounding box center [633, 257] width 1267 height 854
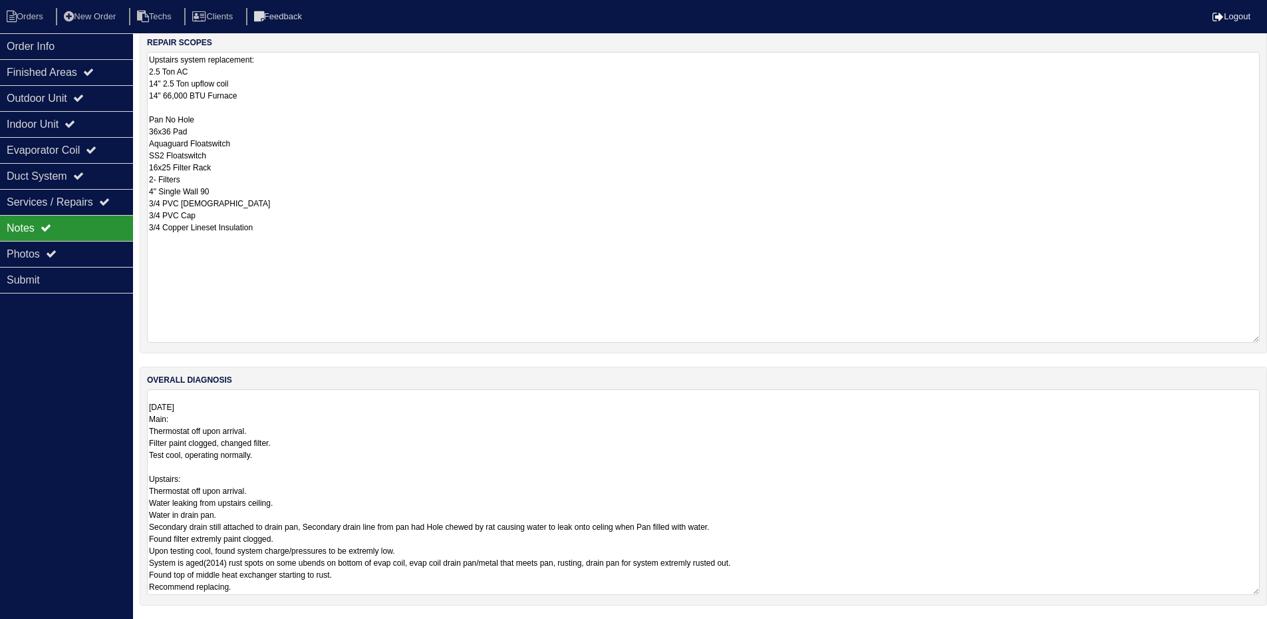
scroll to position [0, 0]
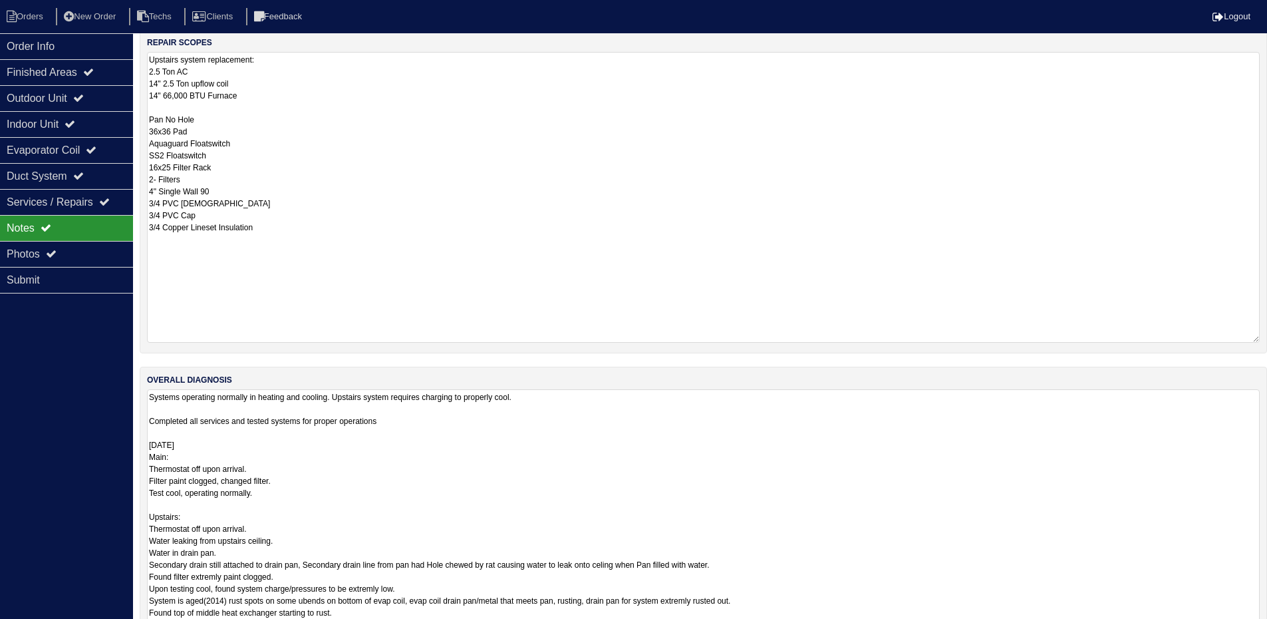
drag, startPoint x: 1254, startPoint y: 590, endPoint x: 1254, endPoint y: 660, distance: 69.8
click at [1254, 628] on html "Orders New Order Techs Clients Feedback Logout Orders New Order Users Clients M…" at bounding box center [633, 221] width 1267 height 920
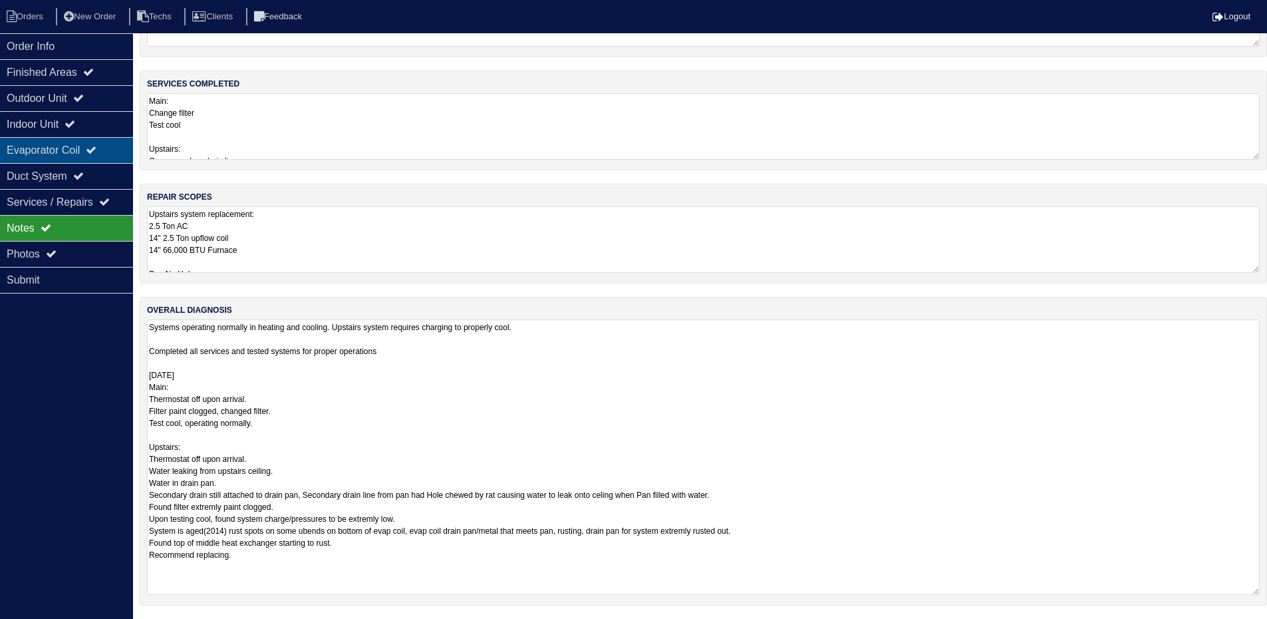
scroll to position [85, 0]
click at [964, 544] on textarea "Systems operating normally in heating and cooling. Upstairs system requires cha…" at bounding box center [703, 456] width 1113 height 275
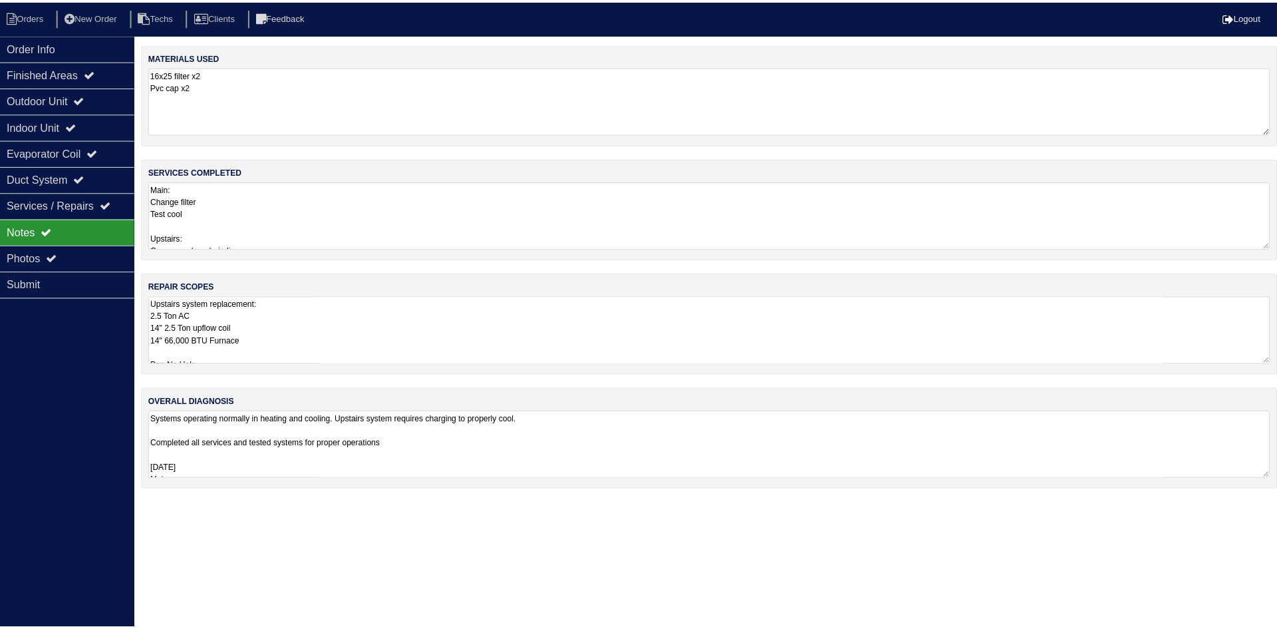
scroll to position [0, 0]
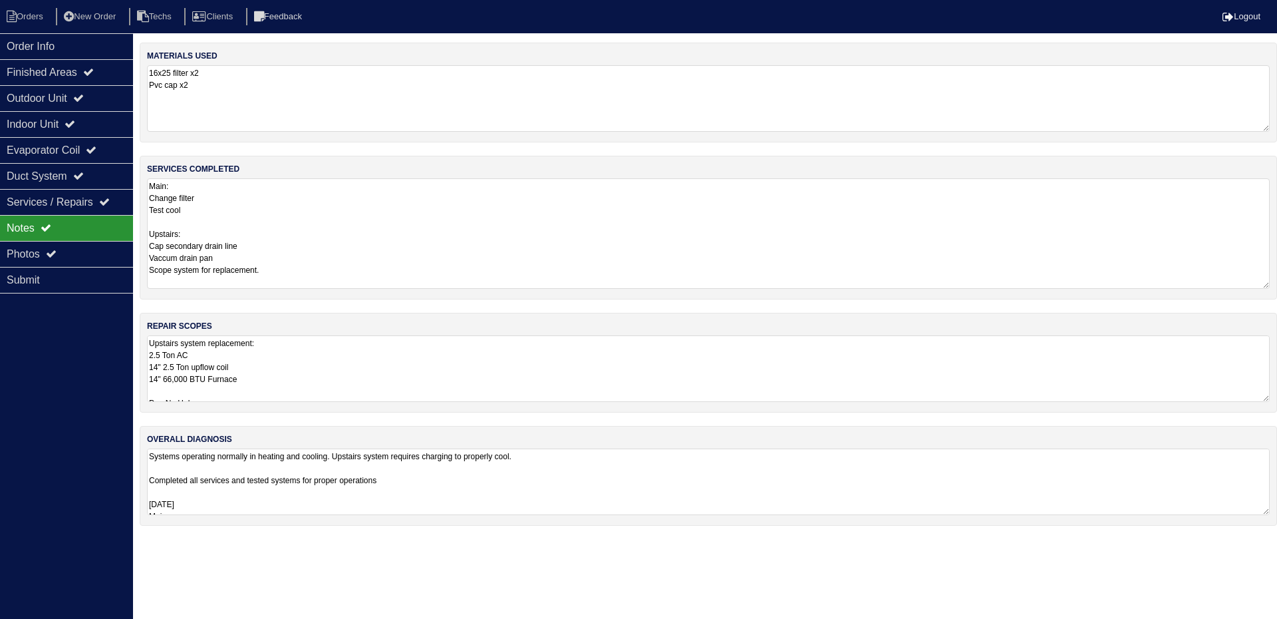
click at [1266, 243] on div "services completed Main: Change filter Test cool Upstairs: Cap secondary drain …" at bounding box center [708, 228] width 1137 height 144
click at [76, 318] on div "Order Info Finished Areas Outdoor Unit Indoor Unit Evaporator Coil Duct System …" at bounding box center [66, 342] width 133 height 619
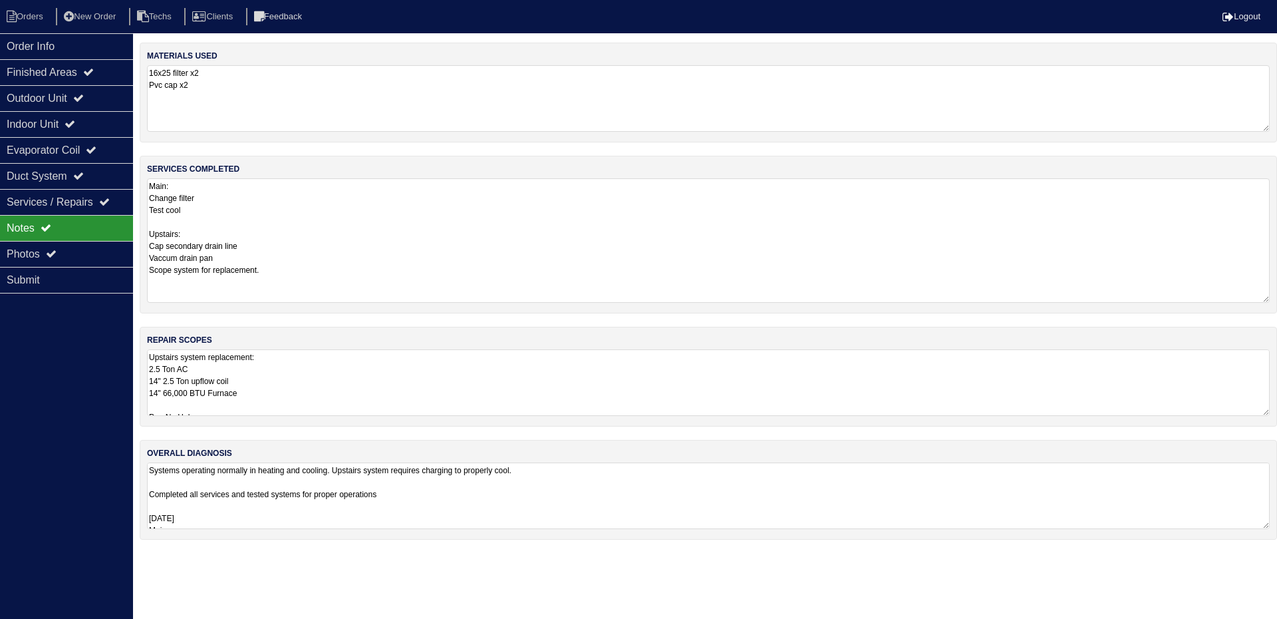
drag, startPoint x: 1262, startPoint y: 242, endPoint x: 1264, endPoint y: 300, distance: 57.9
click at [1264, 300] on textarea "Main: Change filter Test cool Upstairs: Cap secondary drain line Vaccum drain p…" at bounding box center [708, 240] width 1123 height 124
click at [71, 96] on div "Outdoor Unit" at bounding box center [66, 98] width 133 height 26
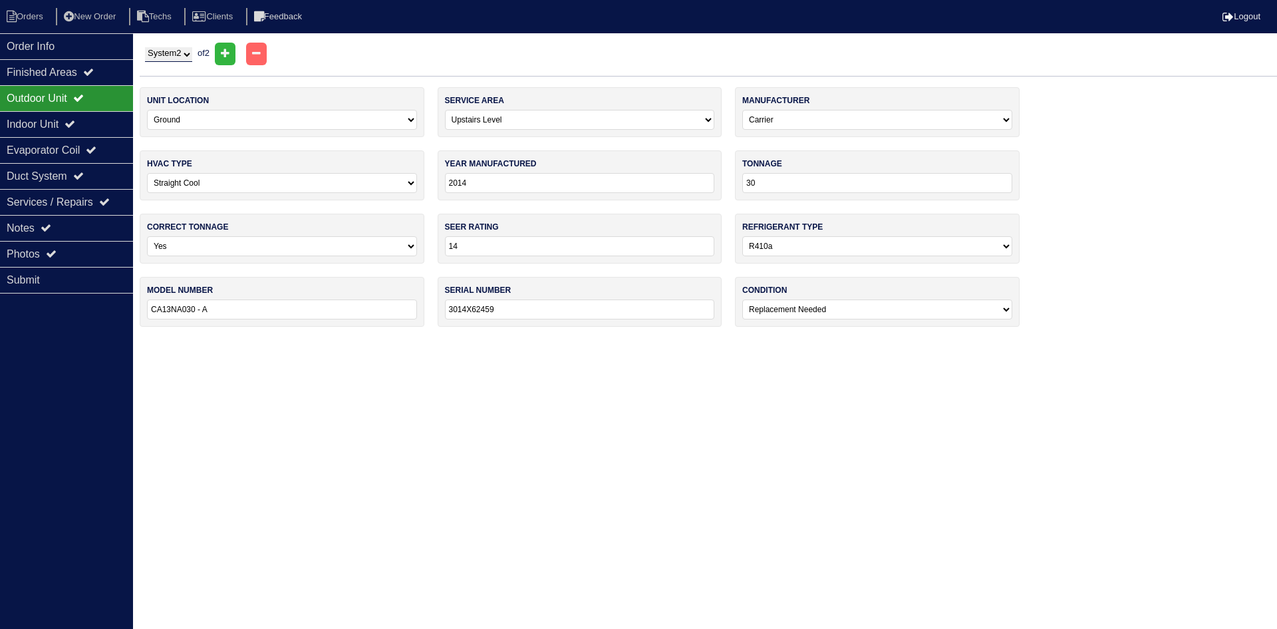
click at [177, 52] on select "System 1 System 2" at bounding box center [168, 54] width 47 height 15
select select "1"
click at [145, 47] on select "System 1 System 2" at bounding box center [168, 54] width 47 height 15
select select "0"
select select "Goodman"
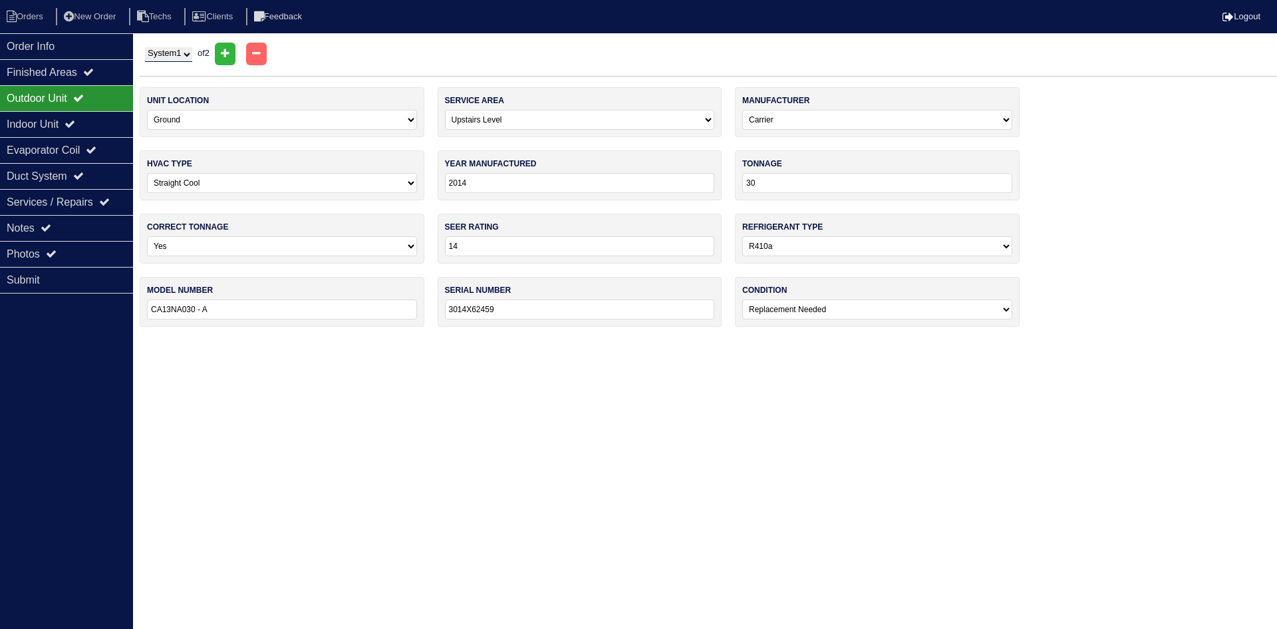
type input "2023"
type input "GSXN403010AA"
type input "2303245733"
select select "0"
click at [85, 128] on div "Indoor Unit" at bounding box center [66, 124] width 133 height 26
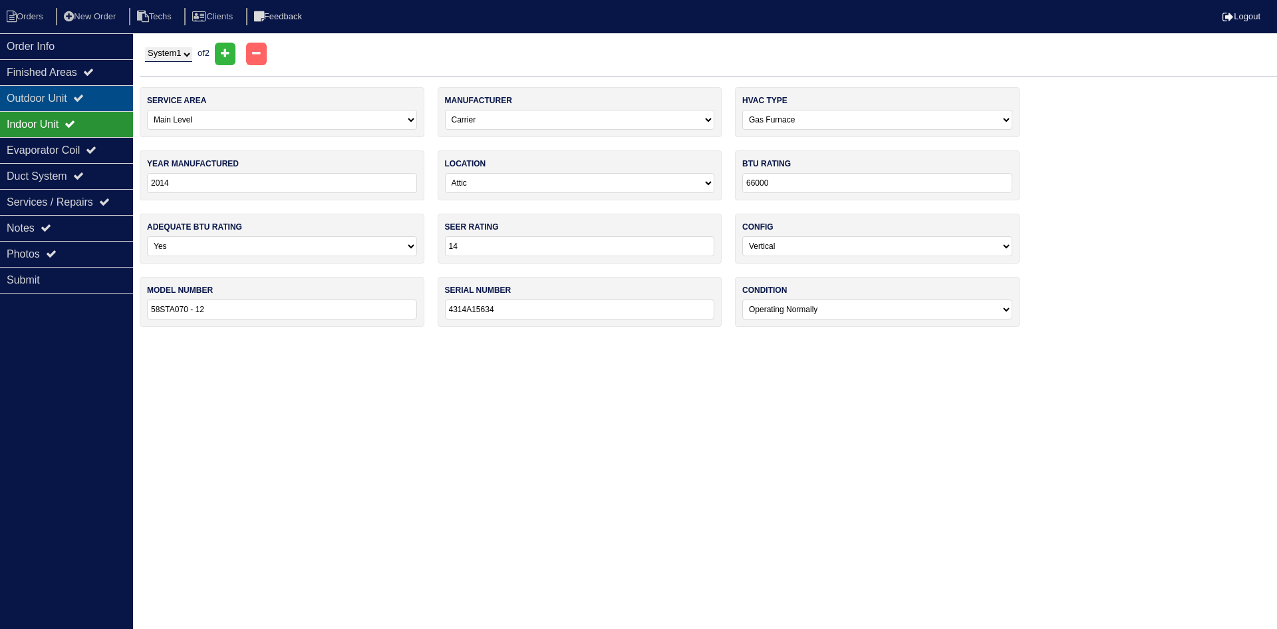
drag, startPoint x: 80, startPoint y: 95, endPoint x: 11, endPoint y: 91, distance: 69.3
click at [80, 95] on div "Outdoor Unit" at bounding box center [66, 98] width 133 height 26
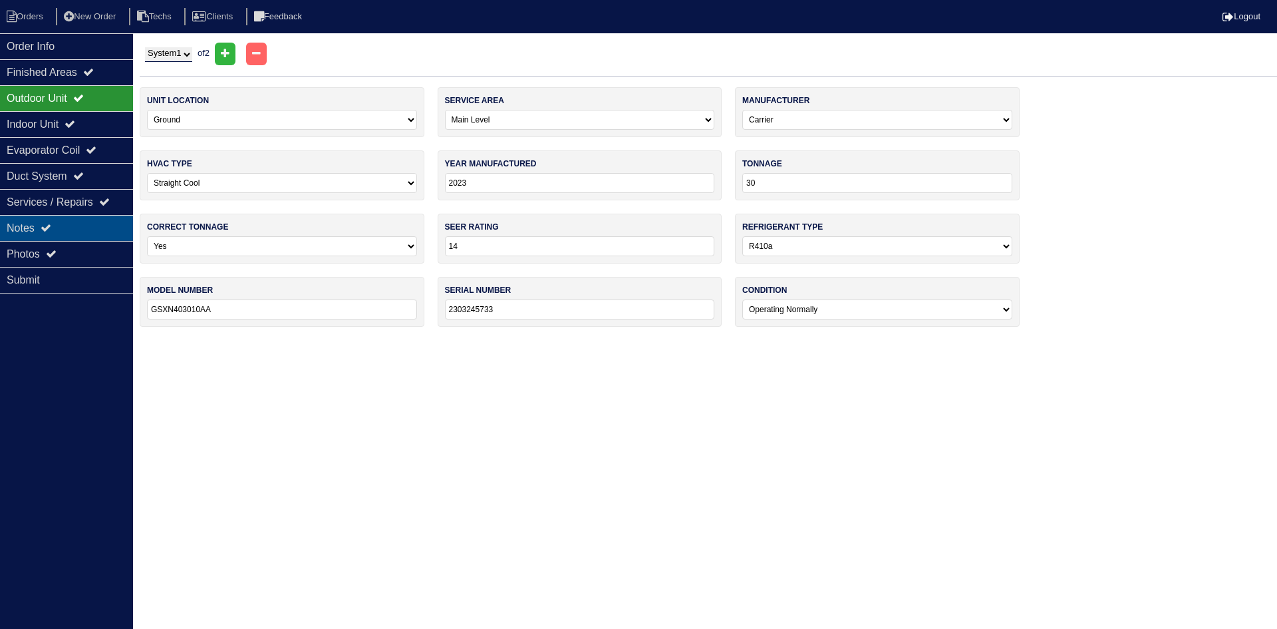
click at [92, 224] on div "Notes" at bounding box center [66, 228] width 133 height 26
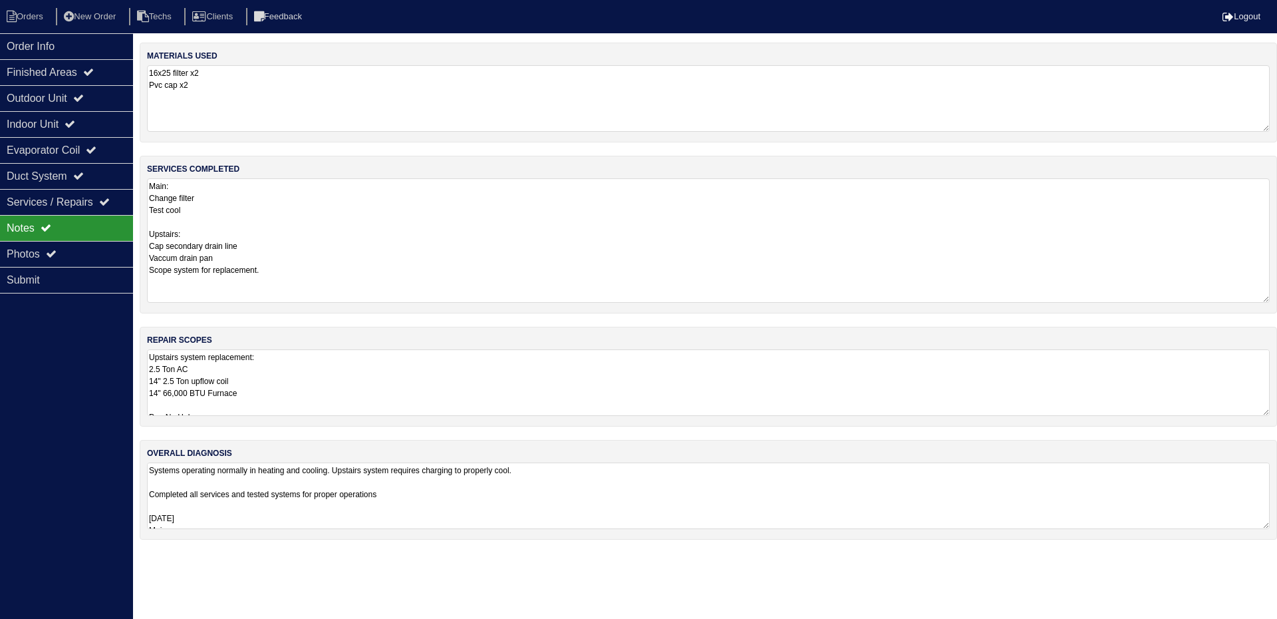
click at [452, 385] on textarea "Upstairs system replacement: 2.5 Ton AC 14" 2.5 Ton upflow coil 14" 66,000 BTU …" at bounding box center [708, 382] width 1123 height 67
click at [22, 17] on li "Orders" at bounding box center [27, 17] width 54 height 18
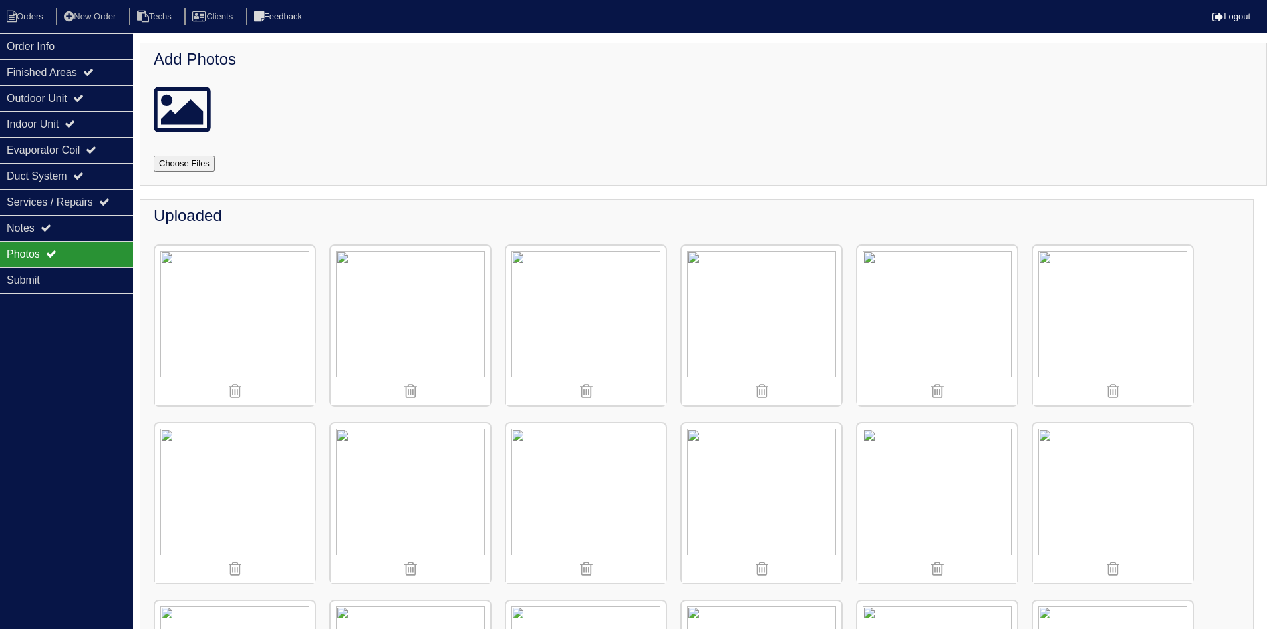
scroll to position [1131, 0]
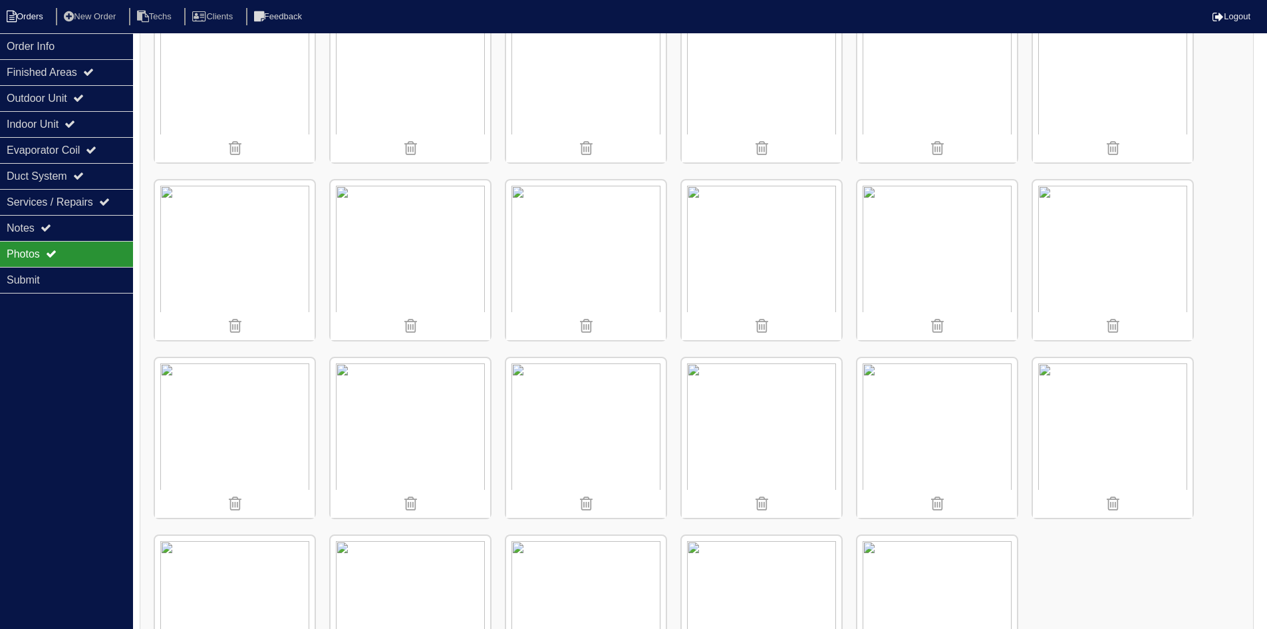
click at [35, 17] on li "Orders" at bounding box center [27, 17] width 54 height 18
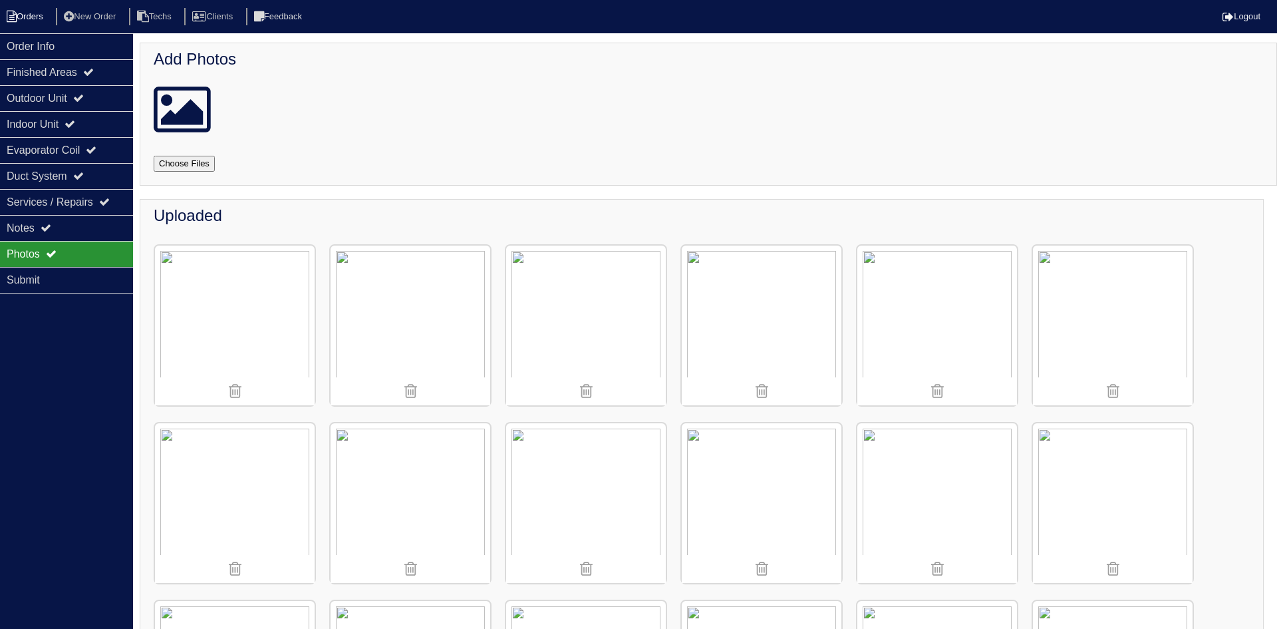
select select "15"
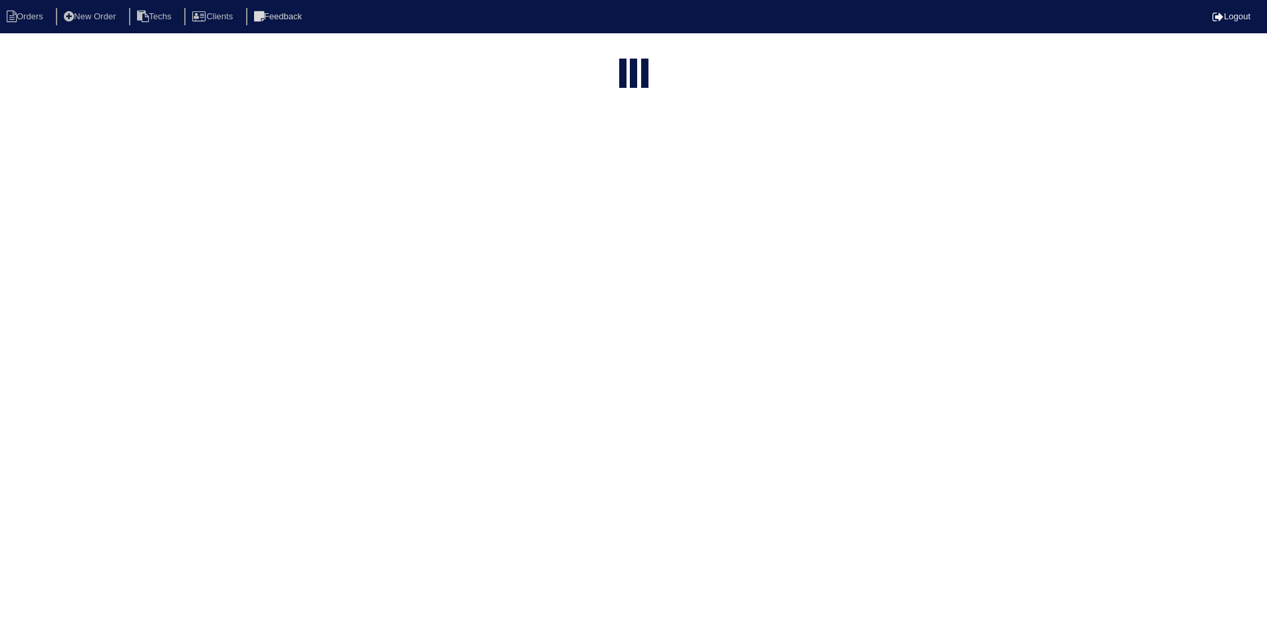
select select "field complete"
select select "need to quote"
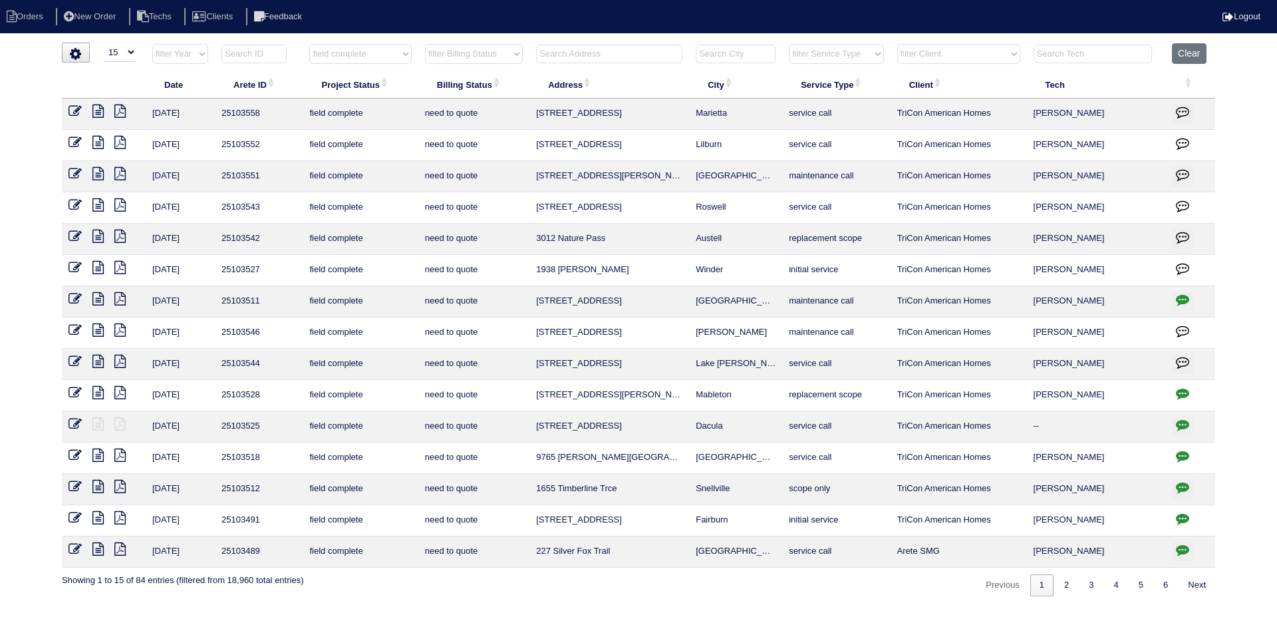
click at [629, 53] on input "text" at bounding box center [609, 54] width 146 height 19
click at [1195, 47] on button "Clear" at bounding box center [1189, 53] width 34 height 21
select select
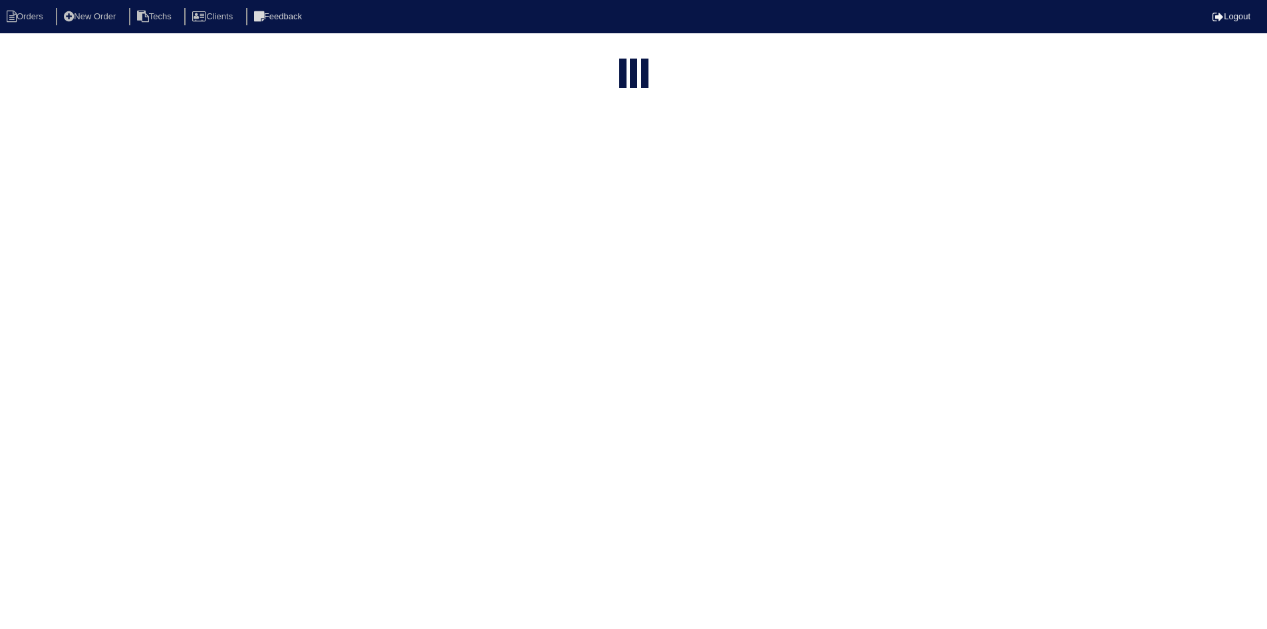
select select "15"
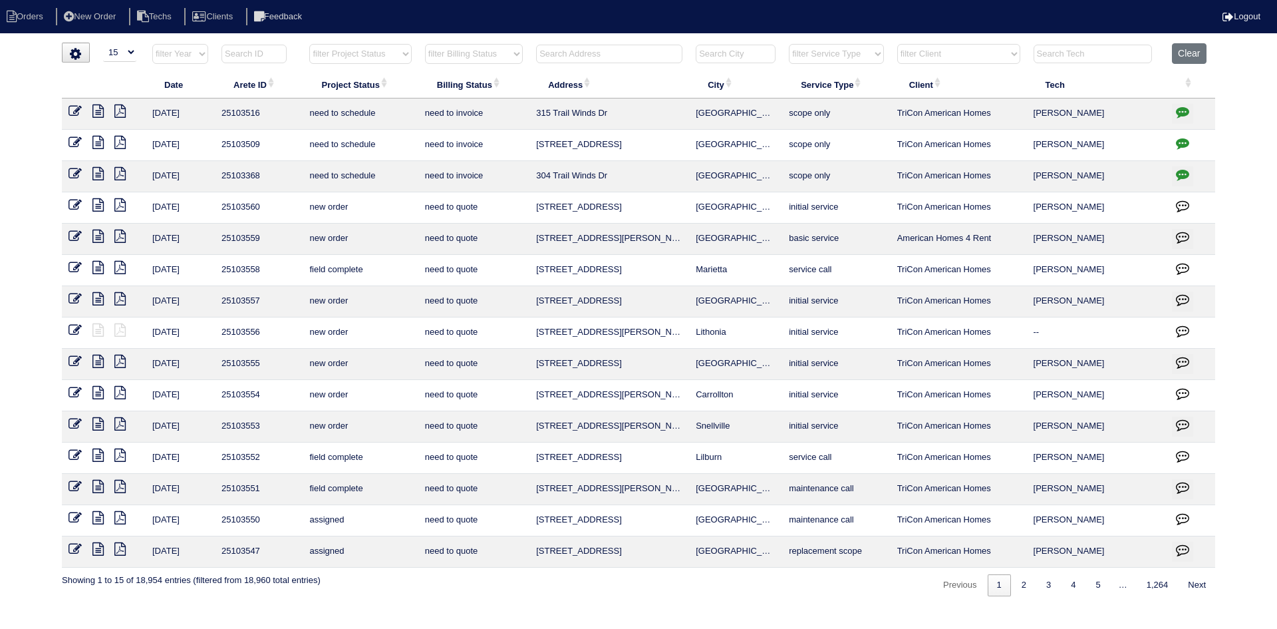
click at [615, 49] on input "text" at bounding box center [609, 54] width 146 height 19
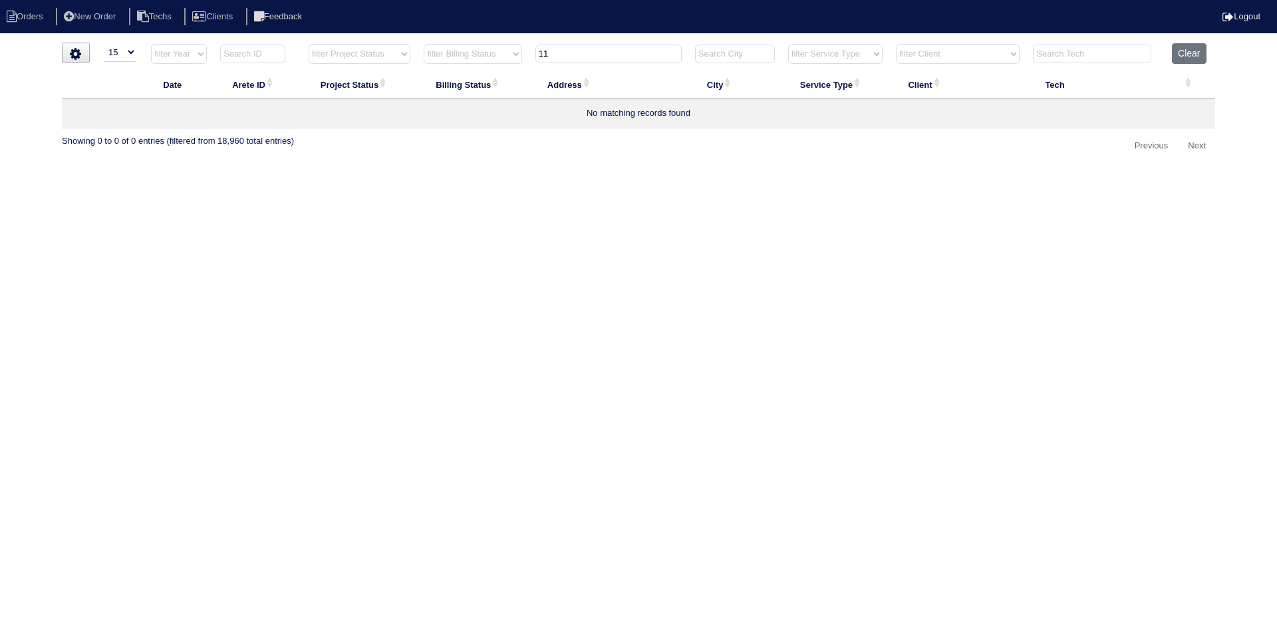
type input "1"
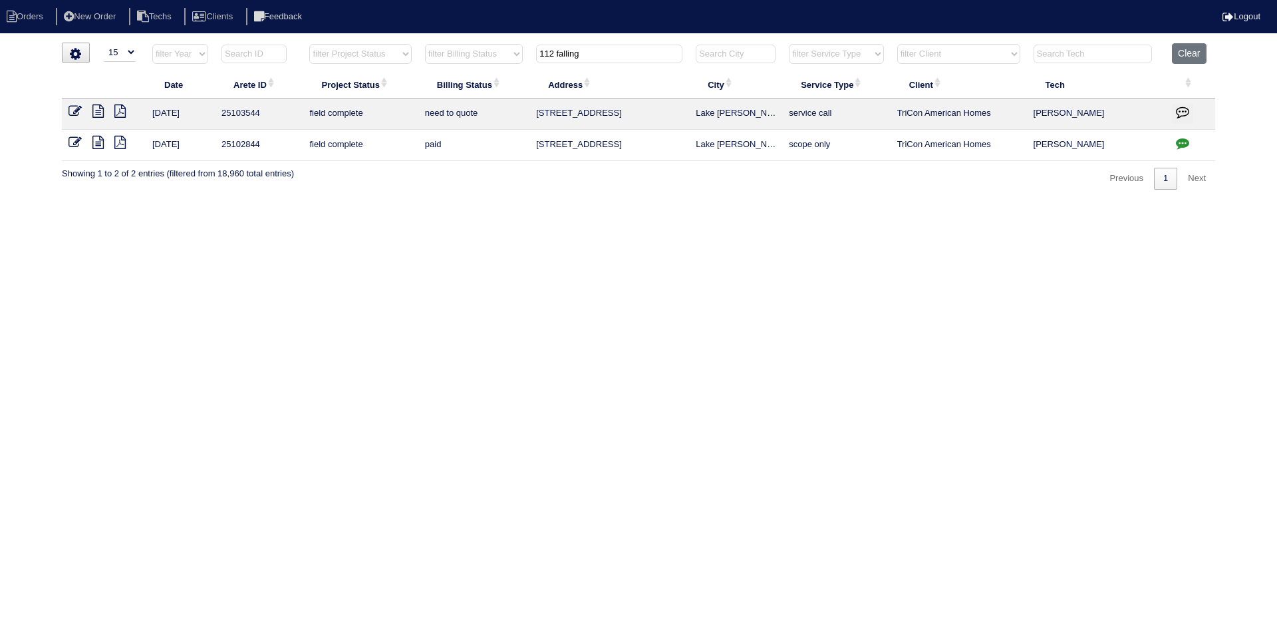
type input "112 falling"
click at [98, 144] on icon at bounding box center [97, 142] width 11 height 13
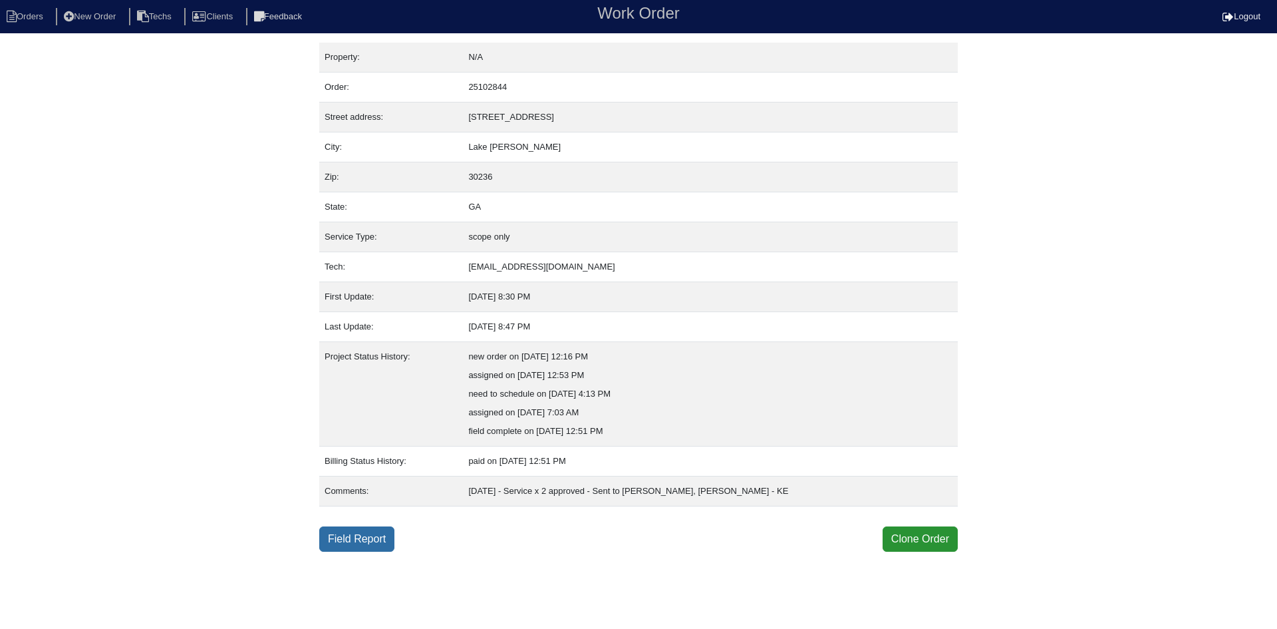
click at [332, 540] on link "Field Report" at bounding box center [356, 538] width 75 height 25
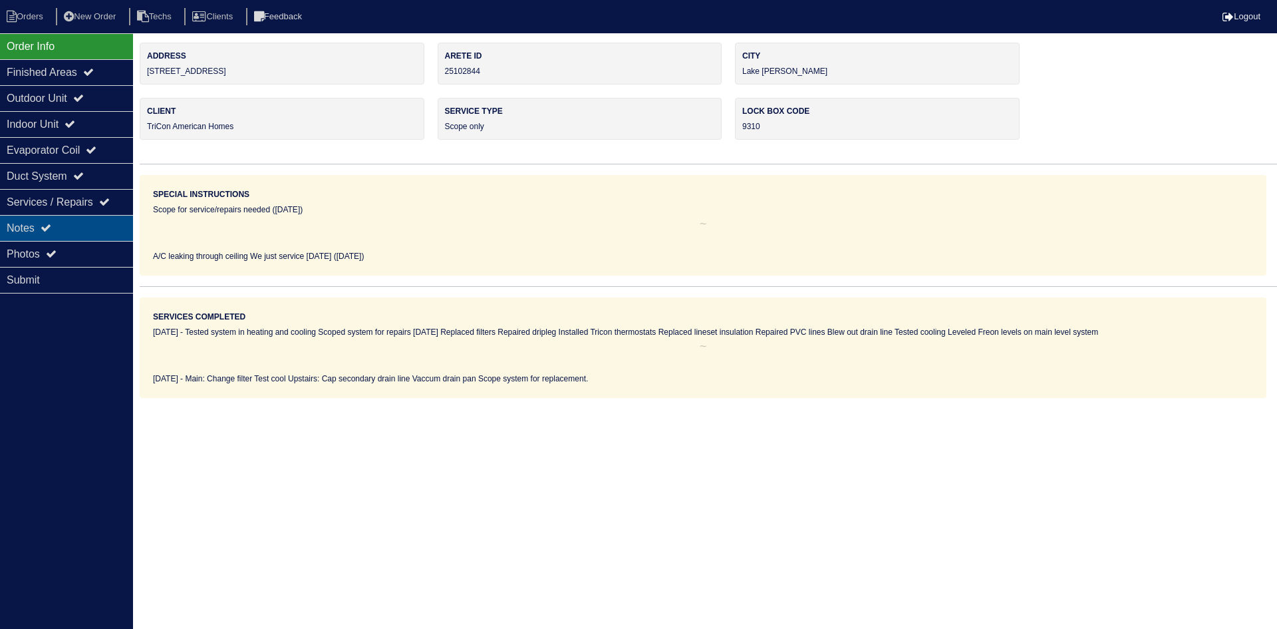
click at [51, 227] on icon at bounding box center [46, 227] width 11 height 11
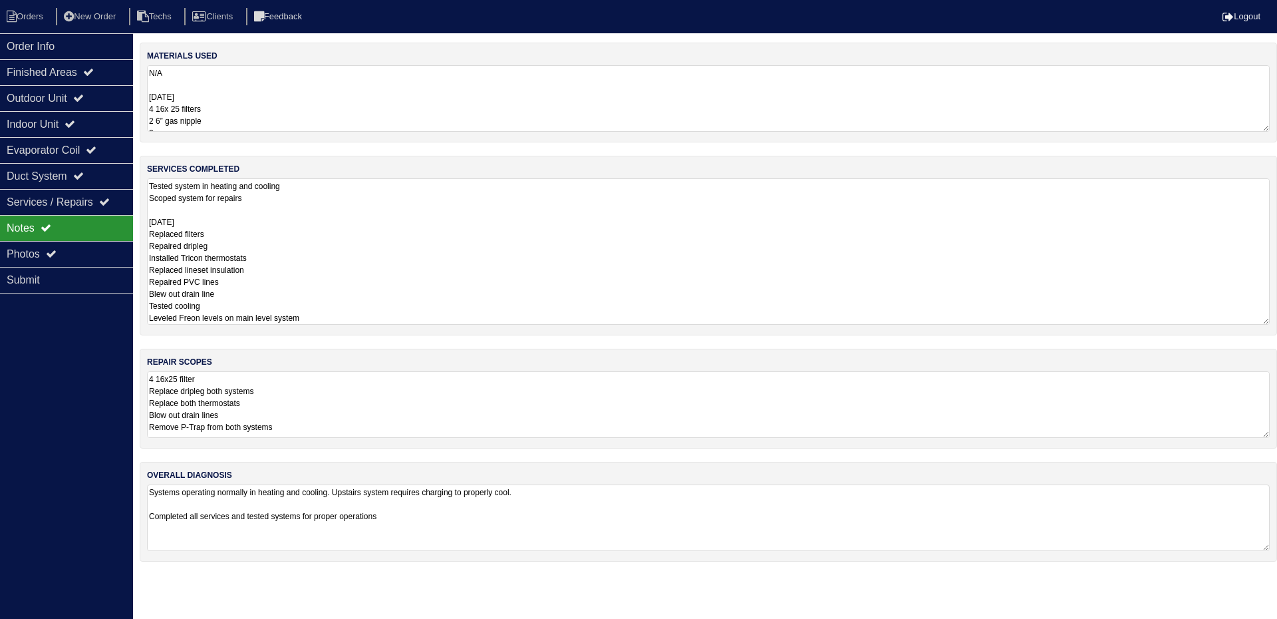
click at [396, 204] on textarea "Tested system in heating and cooling Scoped system for repairs 9/11/25 Replaced…" at bounding box center [708, 251] width 1123 height 146
click at [403, 98] on textarea "N/A 9/11/25 4 16x 25 filters 2 6” gas nipple 2 gas caps PVC fittings 4ft PVC Ni…" at bounding box center [708, 98] width 1123 height 67
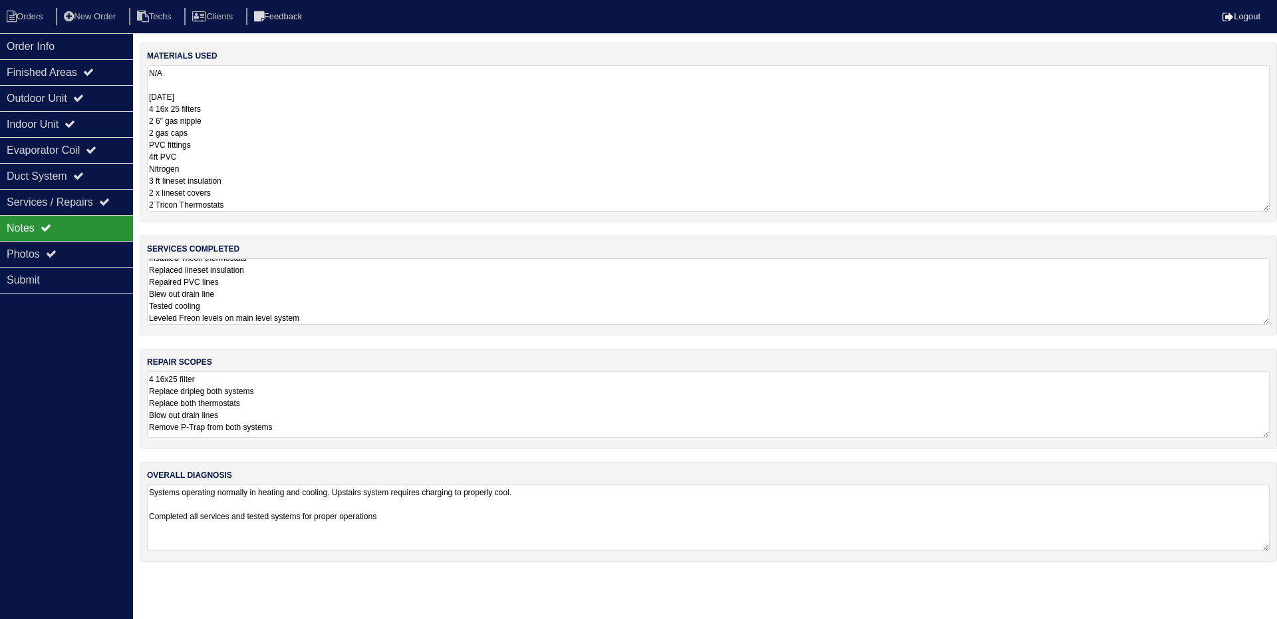
scroll to position [81, 0]
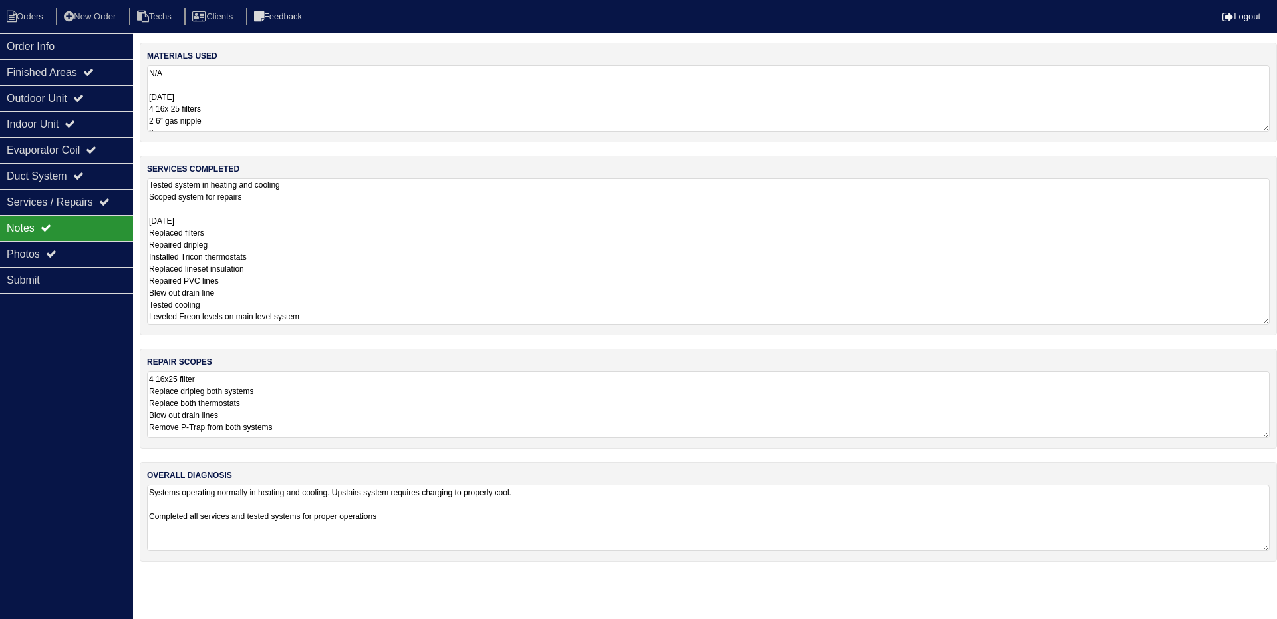
click at [369, 295] on textarea "Tested system in heating and cooling Scoped system for repairs 9/11/25 Replaced…" at bounding box center [708, 251] width 1123 height 146
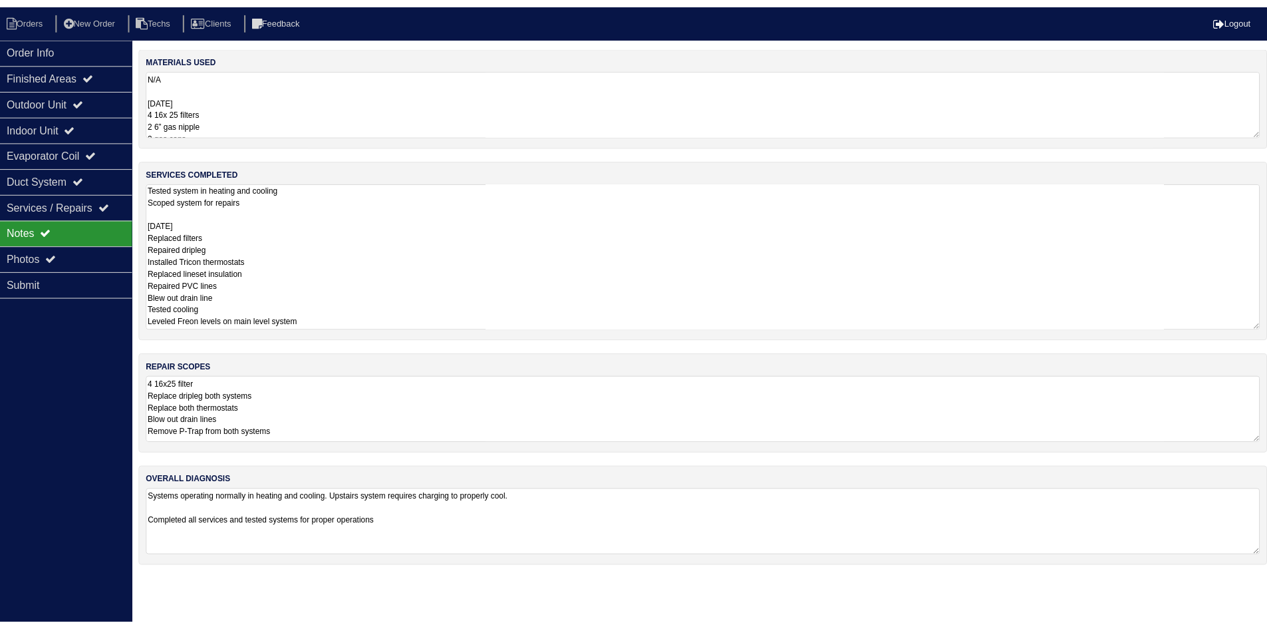
scroll to position [0, 0]
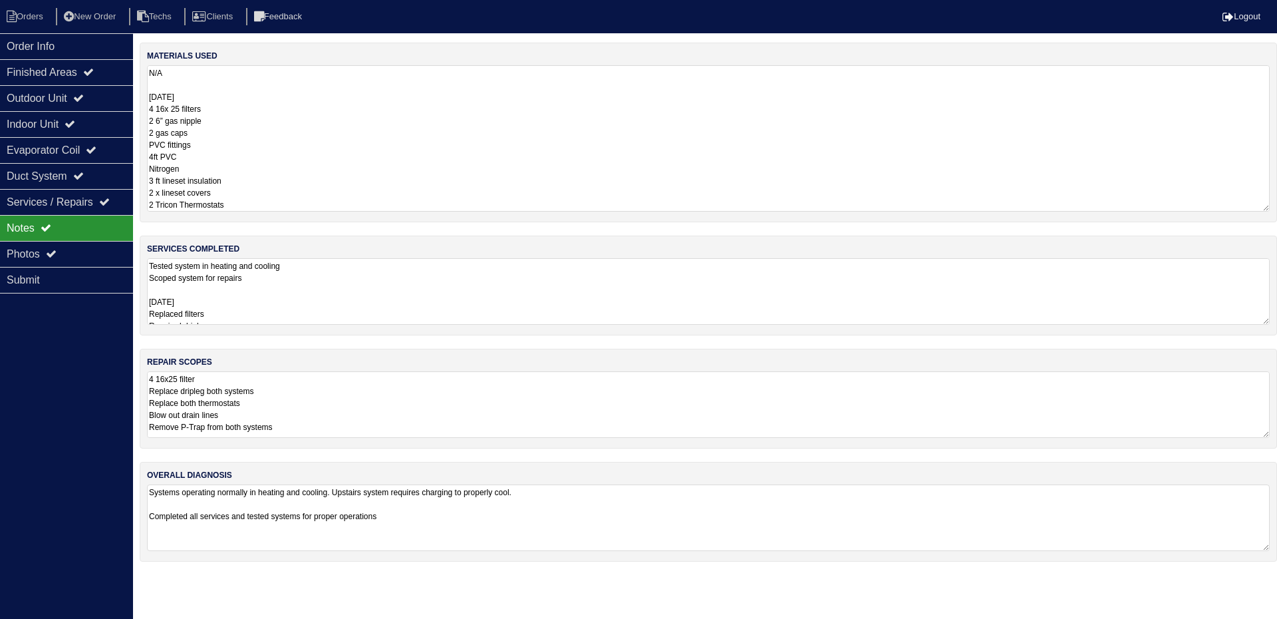
click at [325, 105] on textarea "N/A 9/11/25 4 16x 25 filters 2 6” gas nipple 2 gas caps PVC fittings 4ft PVC Ni…" at bounding box center [708, 138] width 1123 height 146
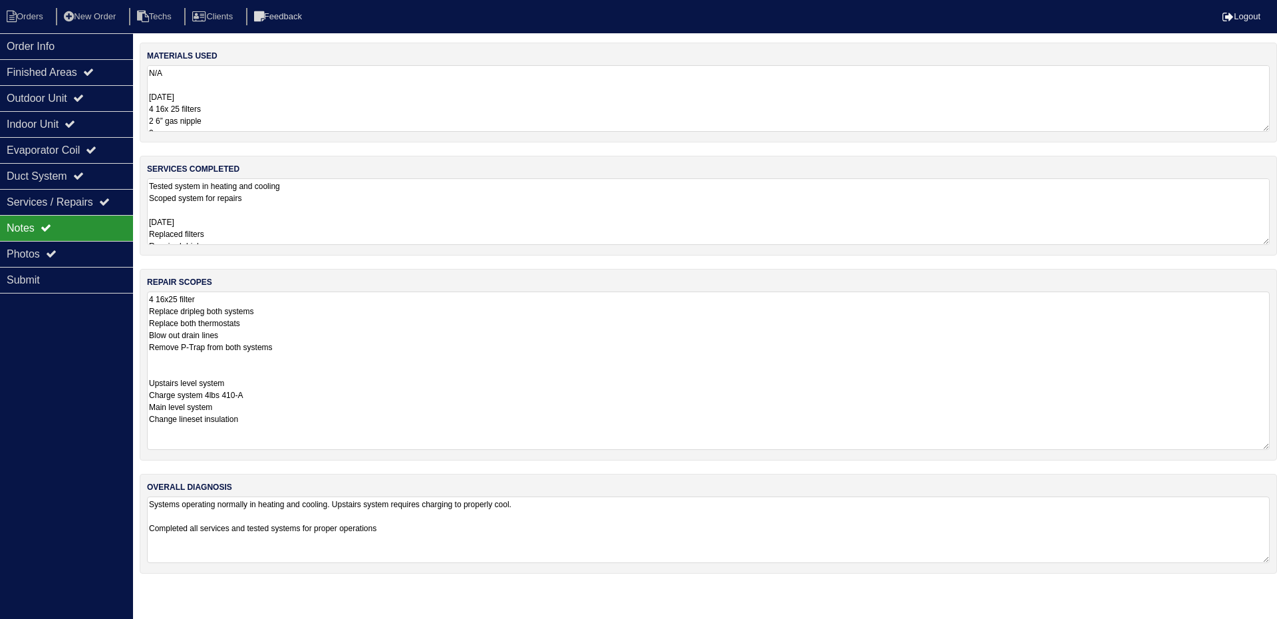
click at [323, 405] on textarea "4 16x25 filter Replace dripleg both systems Replace both thermostats Blow out d…" at bounding box center [708, 370] width 1123 height 158
click at [74, 249] on div "Photos" at bounding box center [66, 254] width 133 height 26
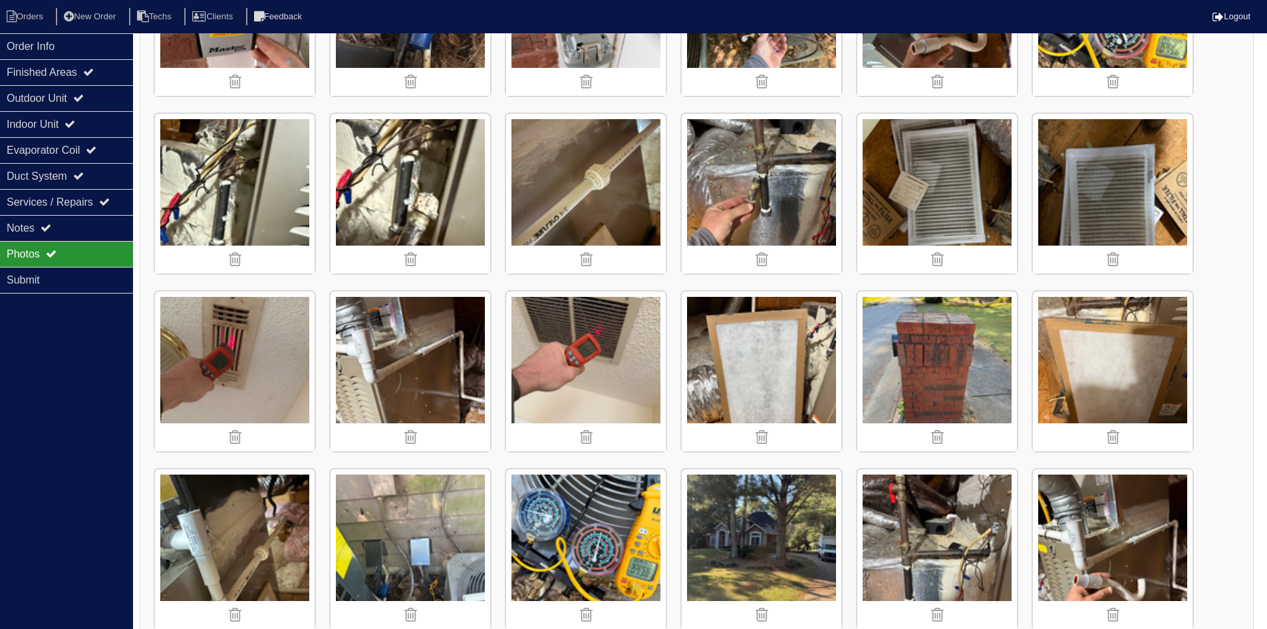
scroll to position [2637, 0]
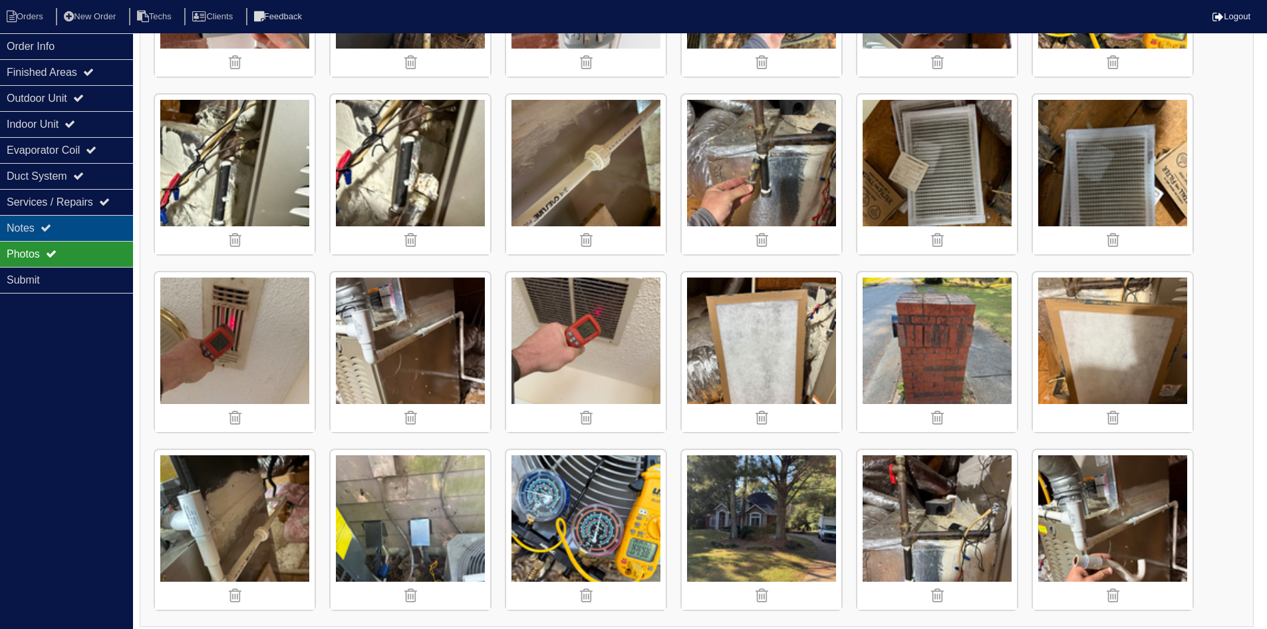
click at [72, 235] on div "Notes" at bounding box center [66, 228] width 133 height 26
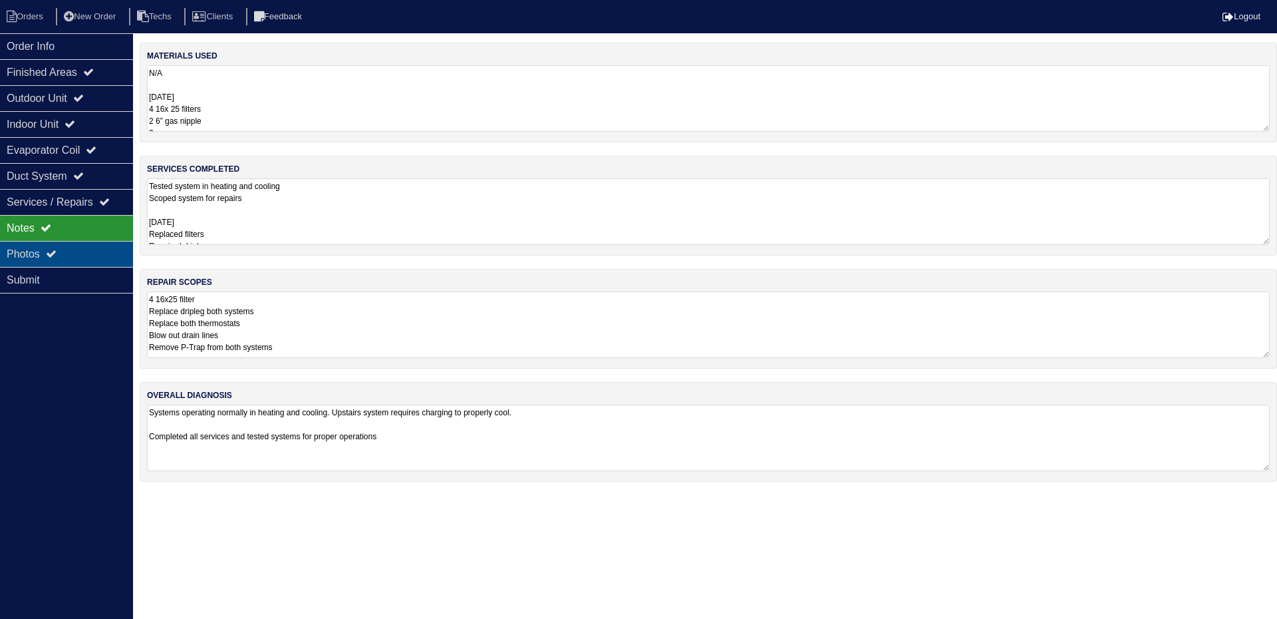
click at [83, 253] on div "Photos" at bounding box center [66, 254] width 133 height 26
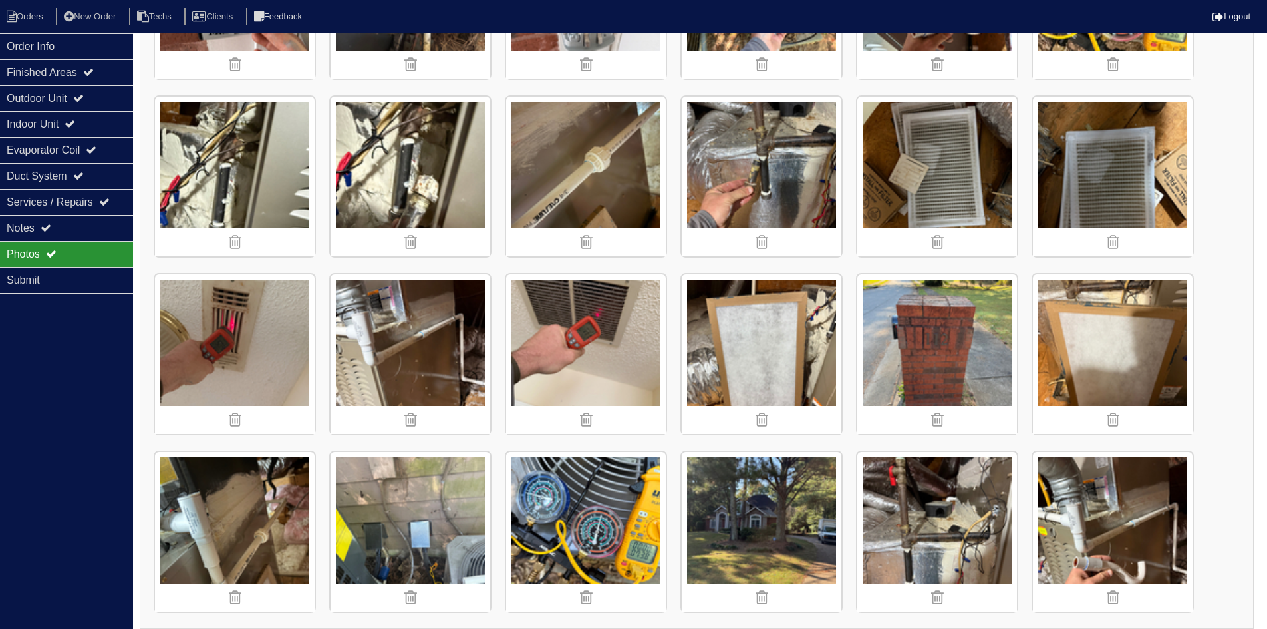
scroll to position [2637, 0]
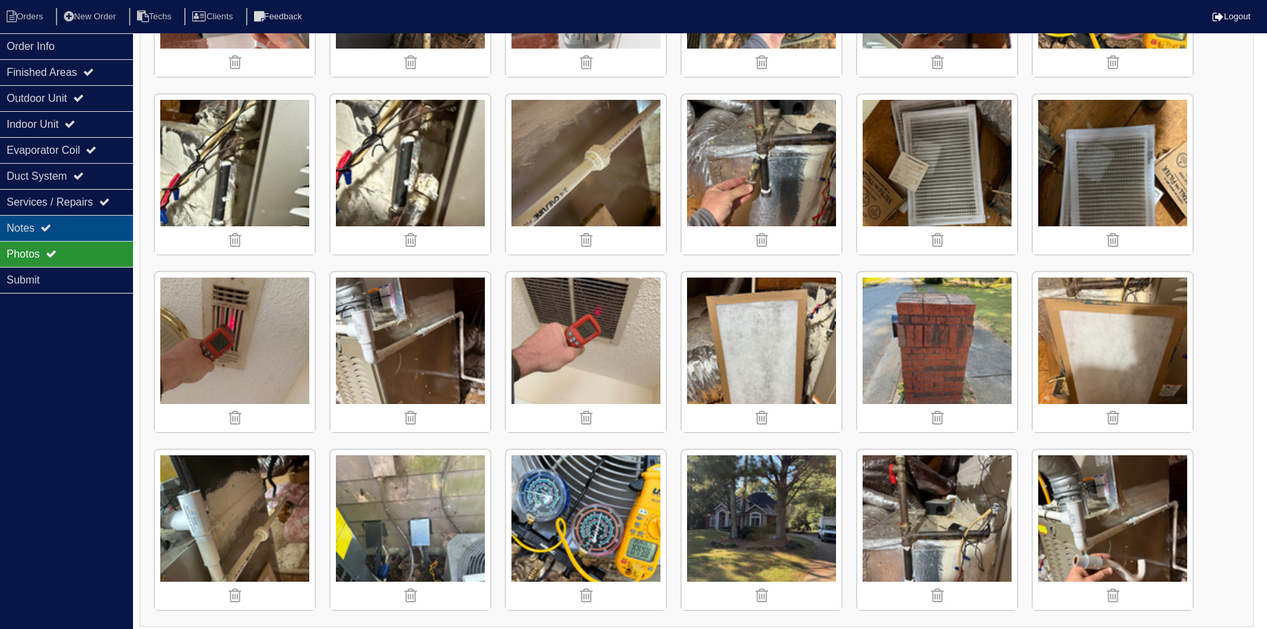
click at [64, 221] on div "Notes" at bounding box center [66, 228] width 133 height 26
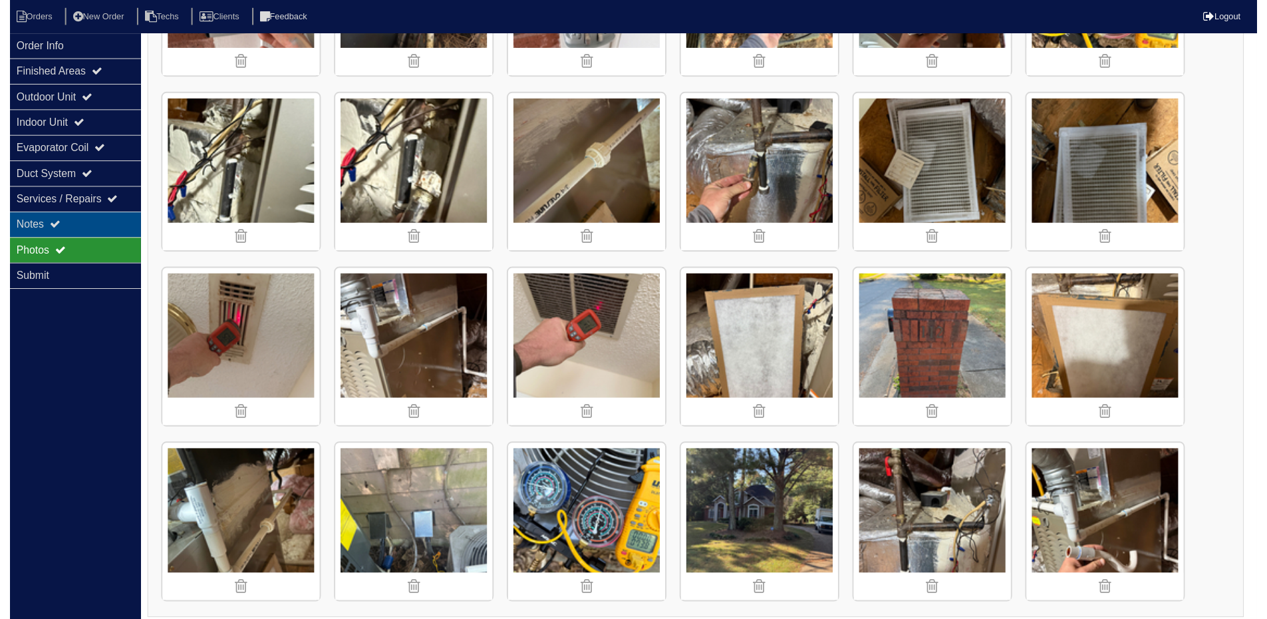
scroll to position [0, 0]
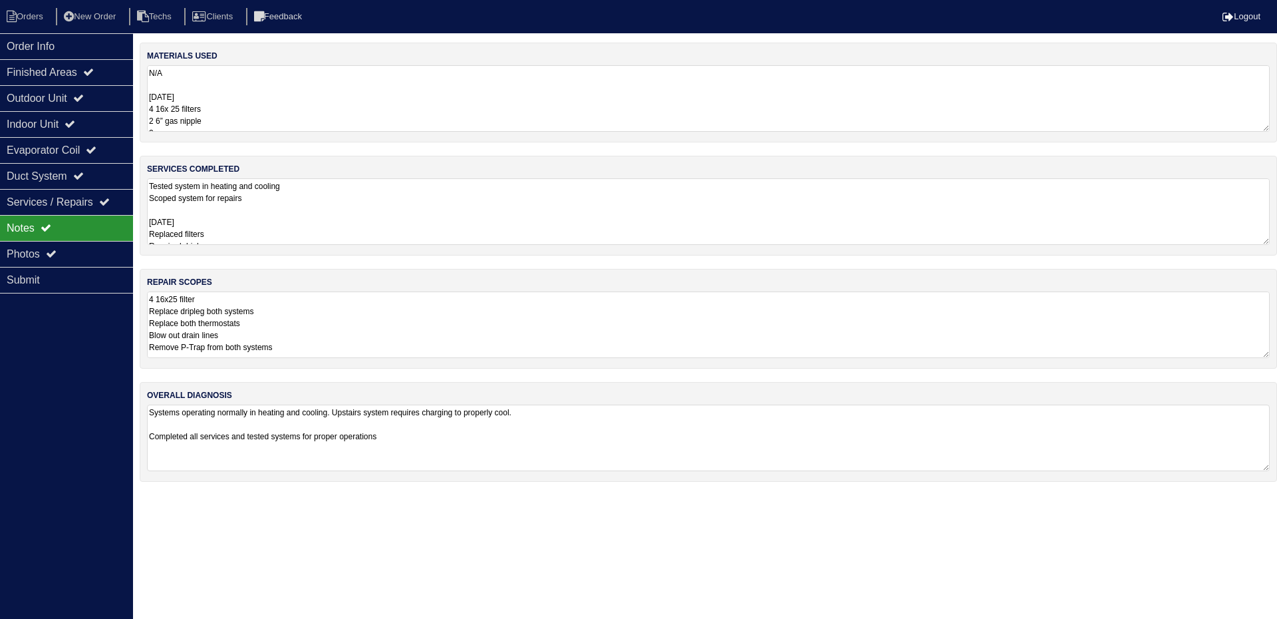
click at [273, 219] on textarea "Tested system in heating and cooling Scoped system for repairs 9/11/25 Replaced…" at bounding box center [708, 211] width 1123 height 67
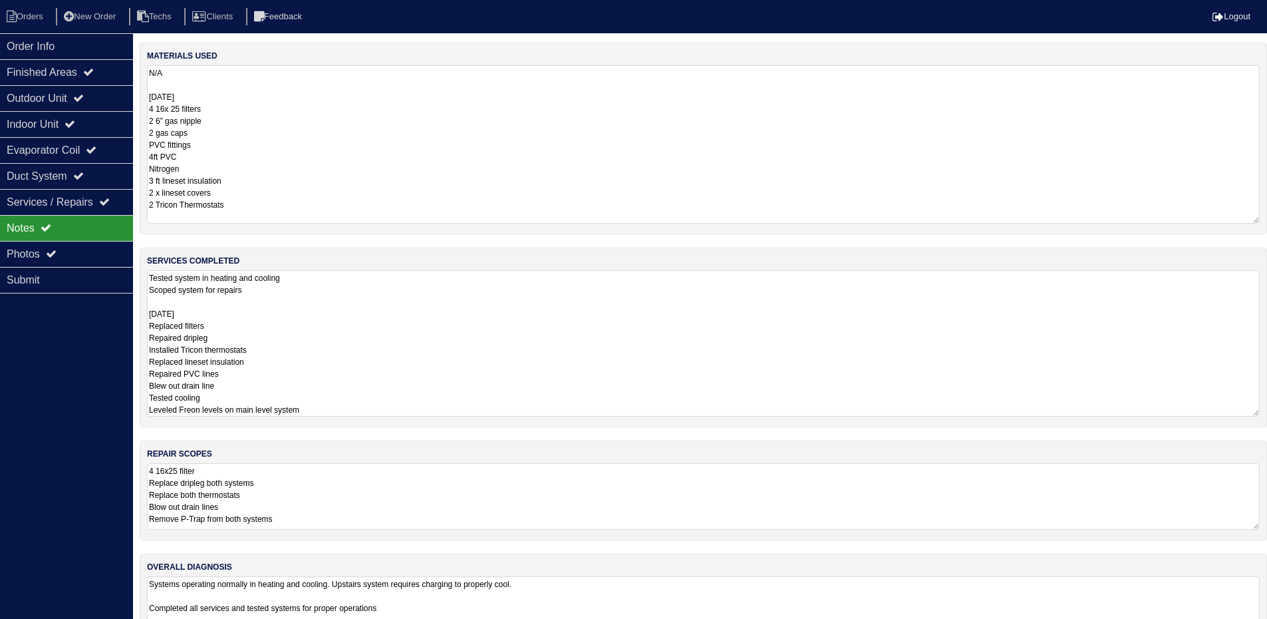
drag, startPoint x: 1266, startPoint y: 124, endPoint x: 1268, endPoint y: 256, distance: 132.4
click at [1267, 216] on html "Orders New Order Techs Clients Feedback Logout Orders New Order Users Clients M…" at bounding box center [633, 333] width 1267 height 666
click at [35, 392] on div "Order Info Finished Areas Outdoor Unit Indoor Unit Evaporator Coil Duct System …" at bounding box center [66, 342] width 133 height 619
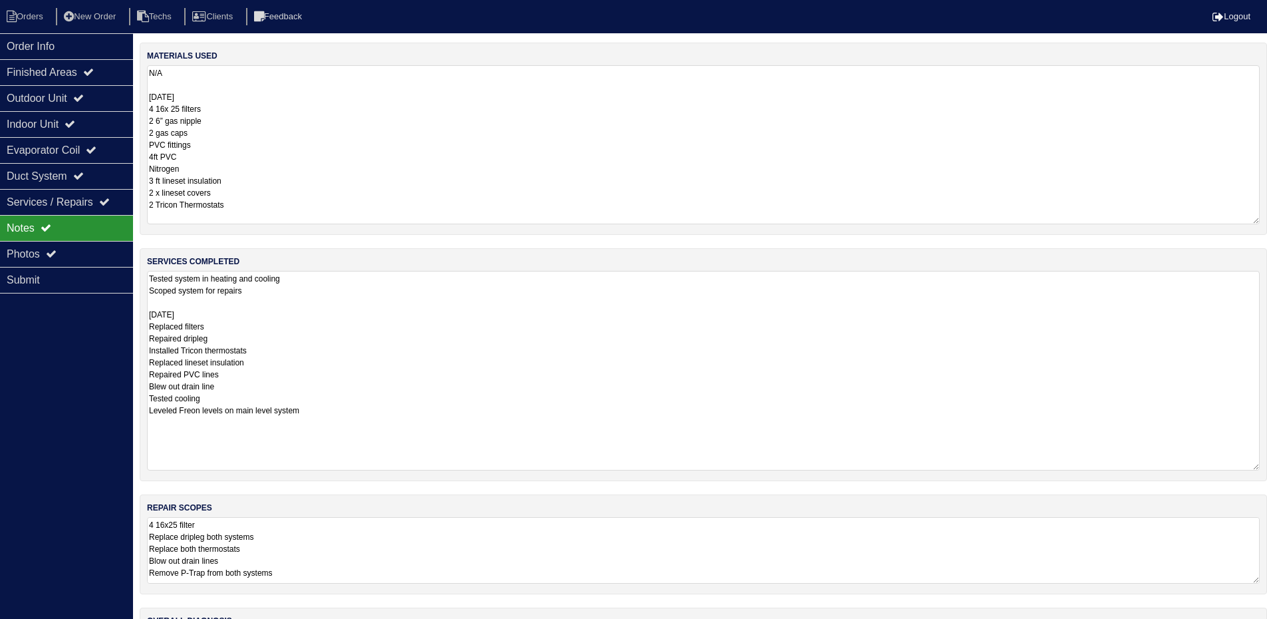
drag, startPoint x: 1265, startPoint y: 335, endPoint x: 978, endPoint y: 300, distance: 288.7
click at [1256, 452] on textarea "Tested system in heating and cooling Scoped system for repairs 9/11/25 Replaced…" at bounding box center [703, 371] width 1113 height 200
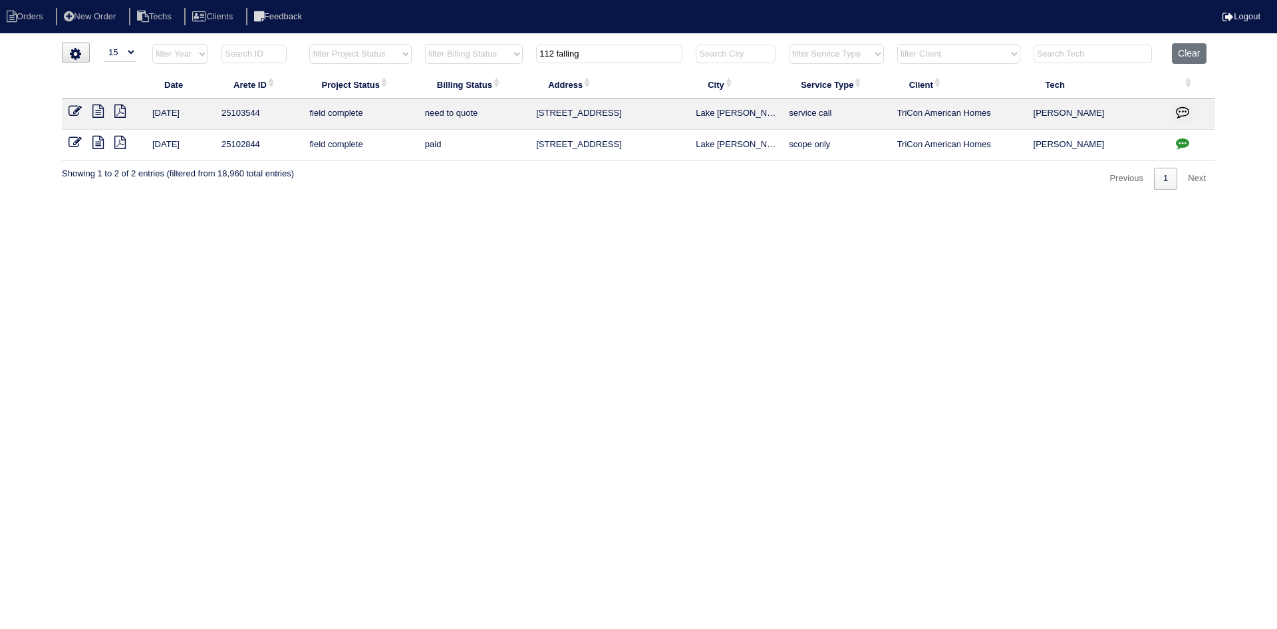
select select "15"
click at [1192, 55] on button "Clear" at bounding box center [1189, 53] width 34 height 21
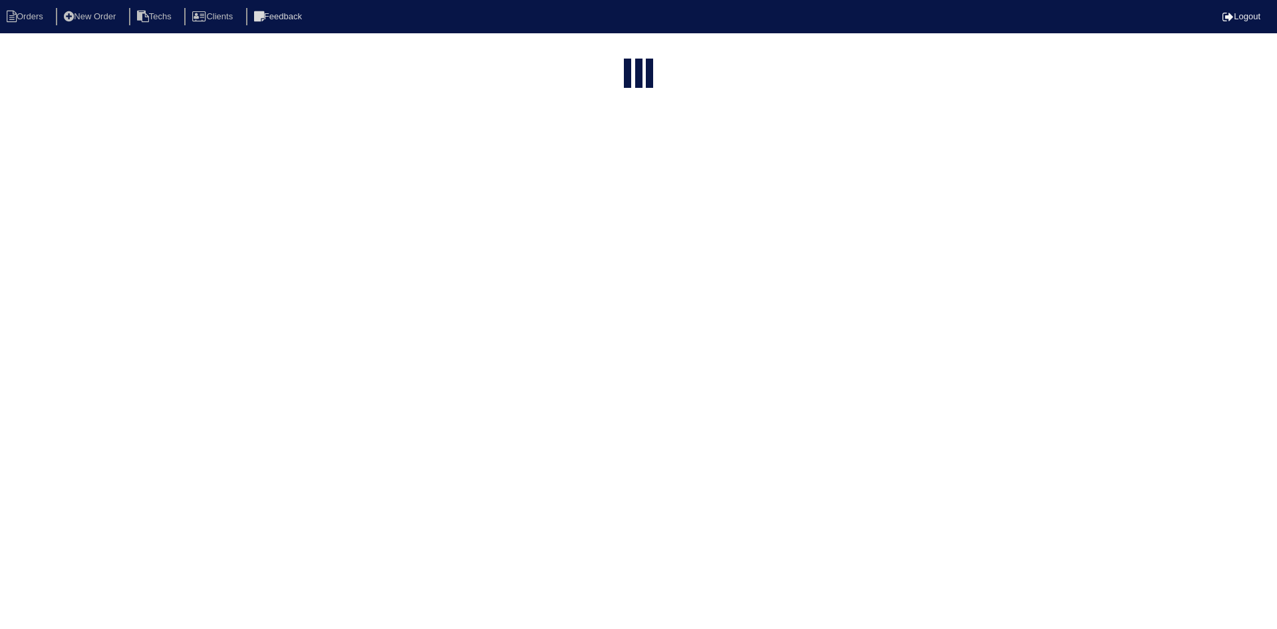
select select "15"
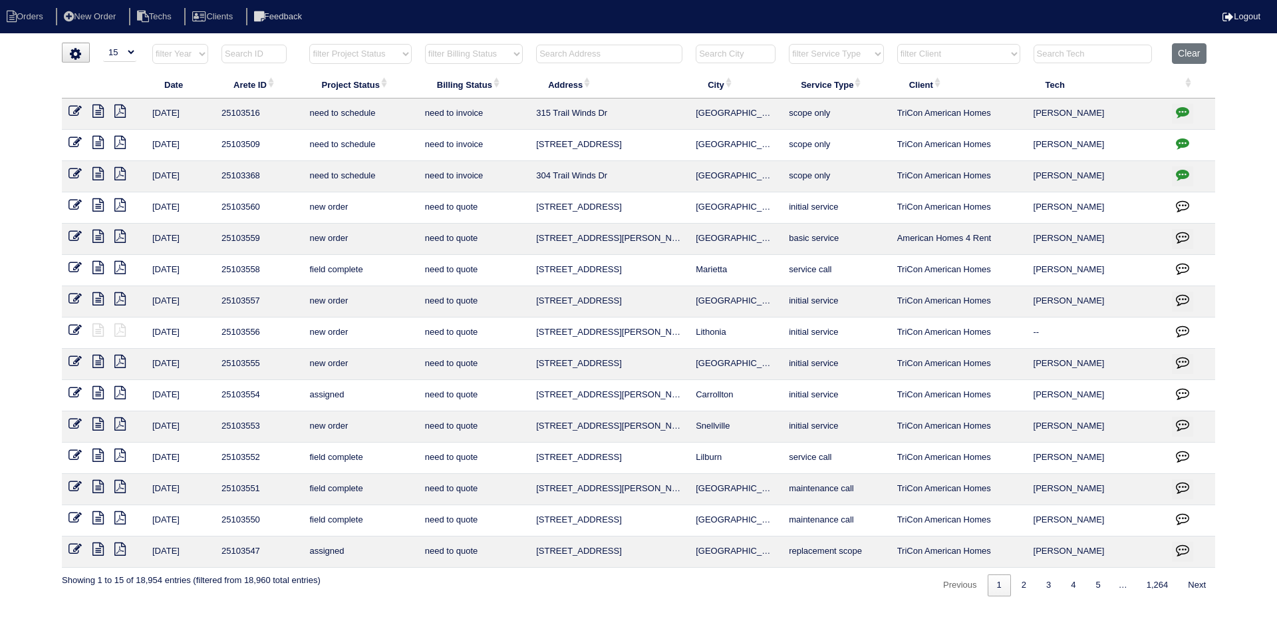
click at [404, 56] on select "filter Project Status -- Any Project Status -- new order assigned in progress f…" at bounding box center [360, 54] width 102 height 20
click at [309, 44] on select "filter Project Status -- Any Project Status -- new order assigned in progress f…" at bounding box center [360, 54] width 102 height 20
select select "field complete"
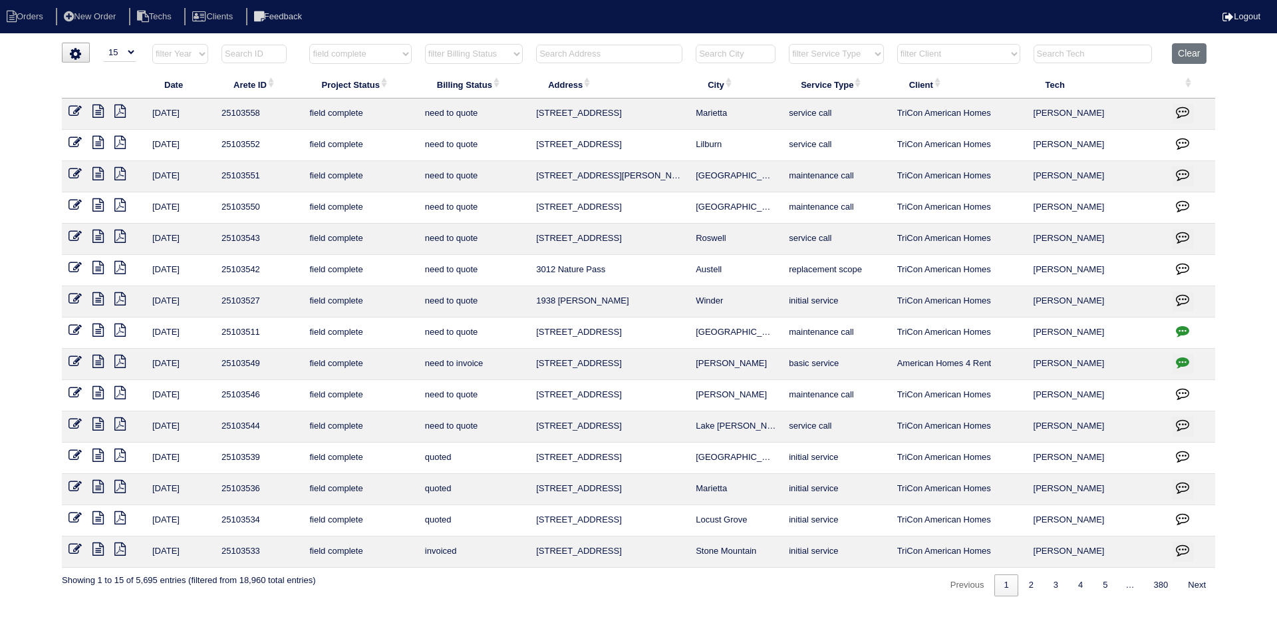
drag, startPoint x: 511, startPoint y: 56, endPoint x: 510, endPoint y: 63, distance: 6.7
click at [511, 56] on select "filter Billing Status -- Any Billing Status -- need to quote quoted need to inv…" at bounding box center [474, 54] width 98 height 20
select select "need to quote"
click at [425, 44] on select "filter Billing Status -- Any Billing Status -- need to quote quoted need to inv…" at bounding box center [474, 54] width 98 height 20
select select "field complete"
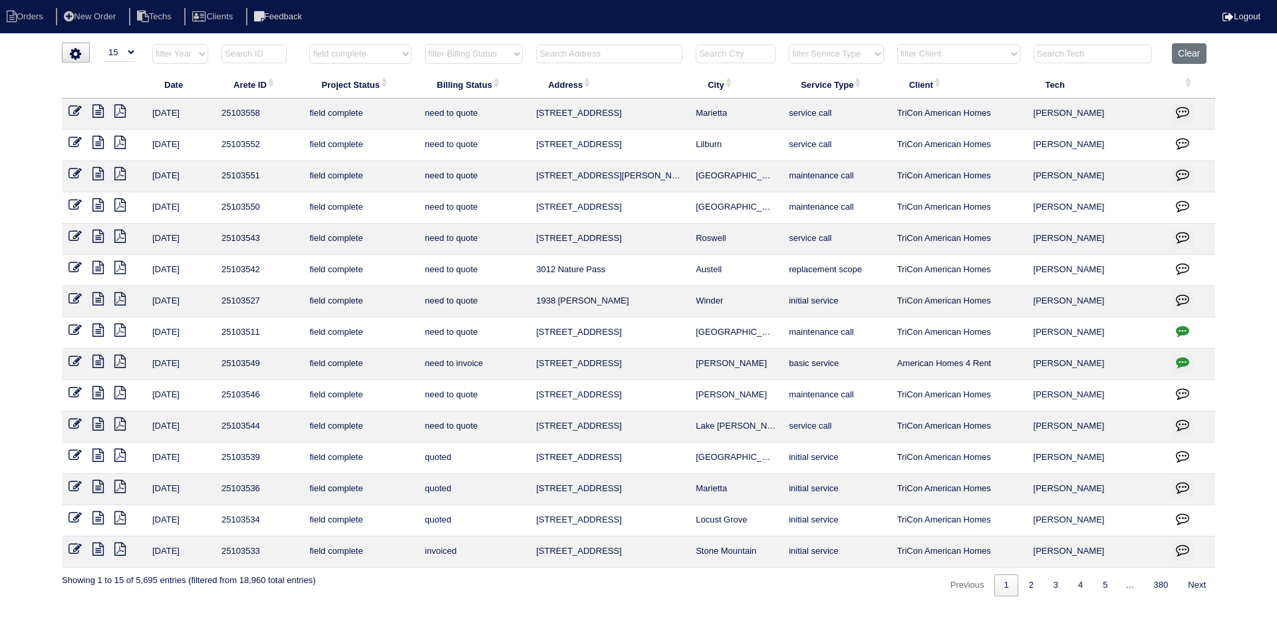
select select "need to quote"
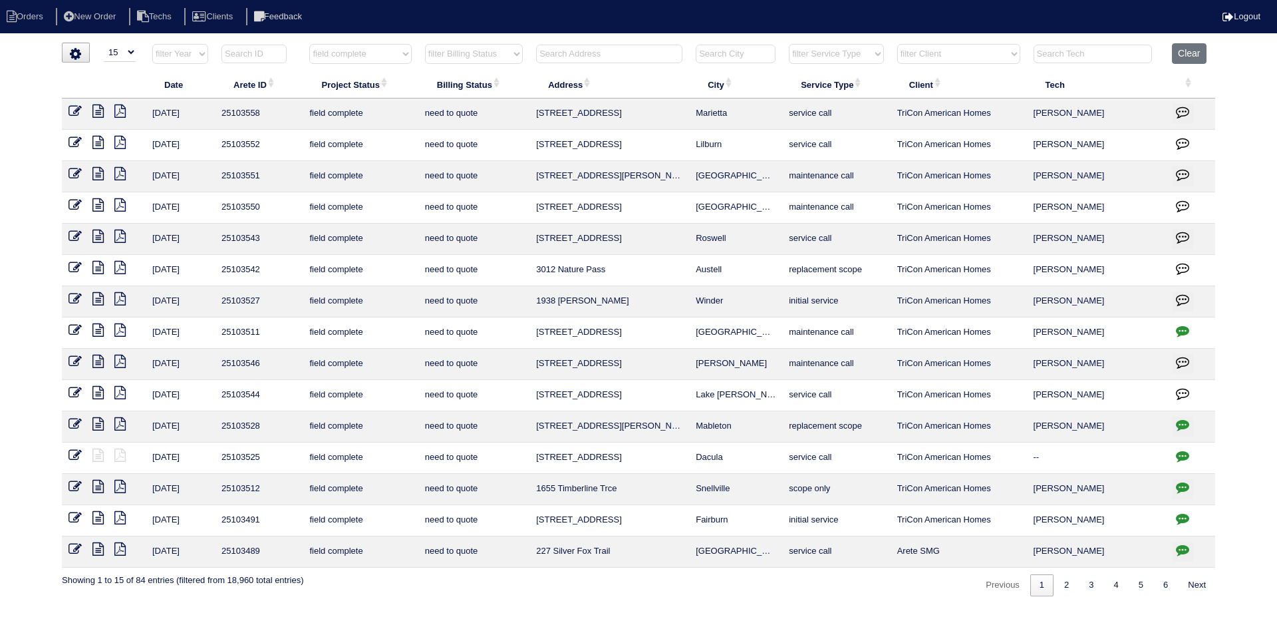
click at [101, 361] on icon at bounding box center [97, 360] width 11 height 13
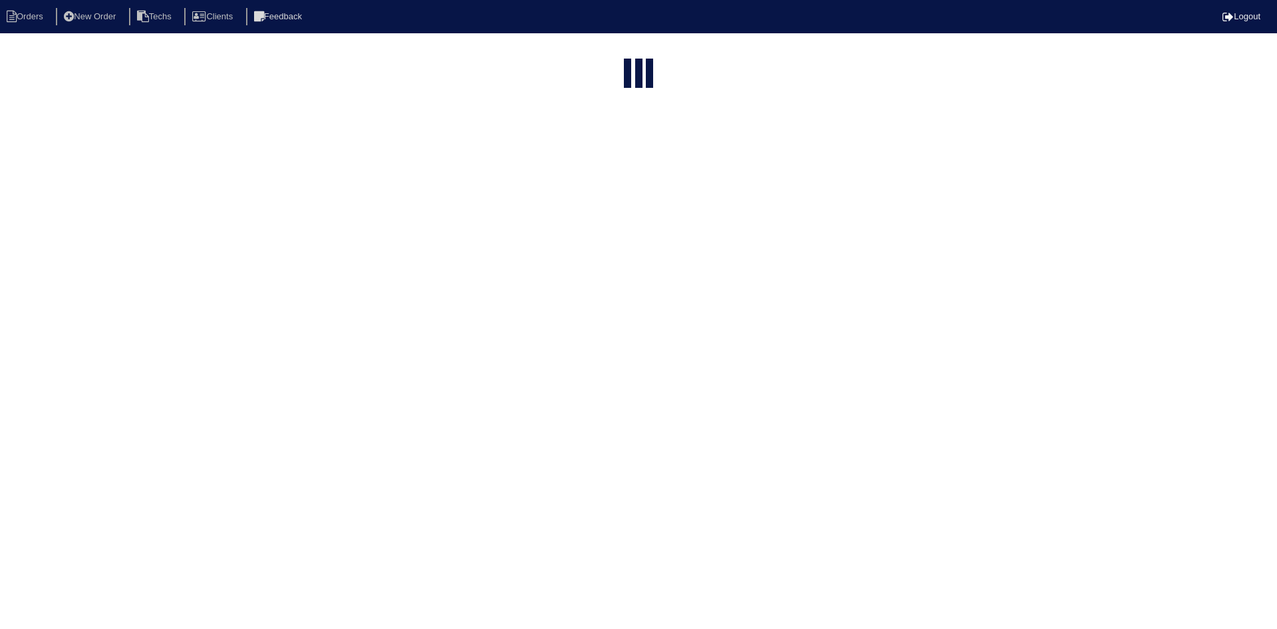
select select "15"
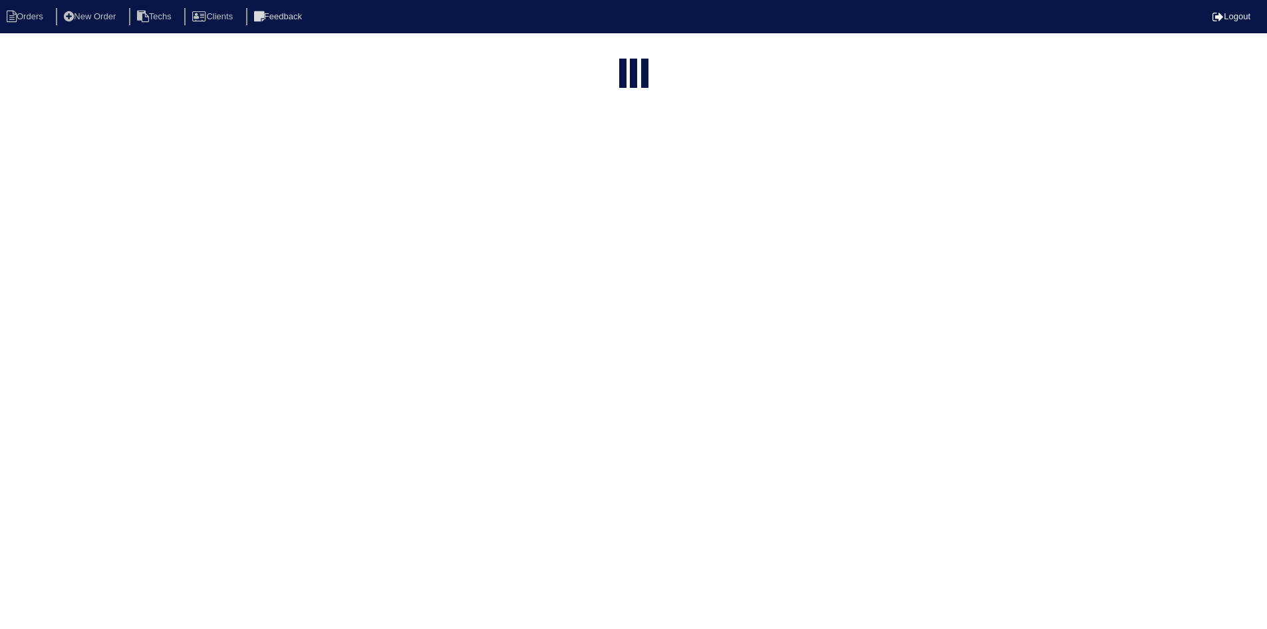
select select "field complete"
select select "need to quote"
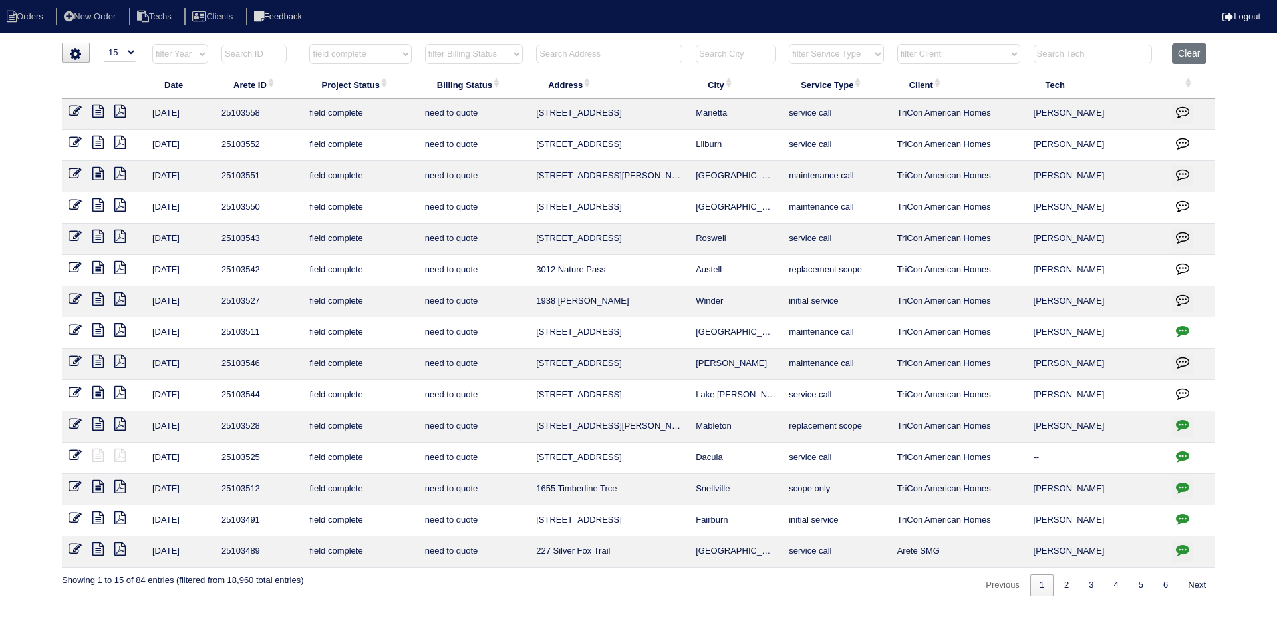
click at [119, 361] on icon at bounding box center [119, 360] width 11 height 13
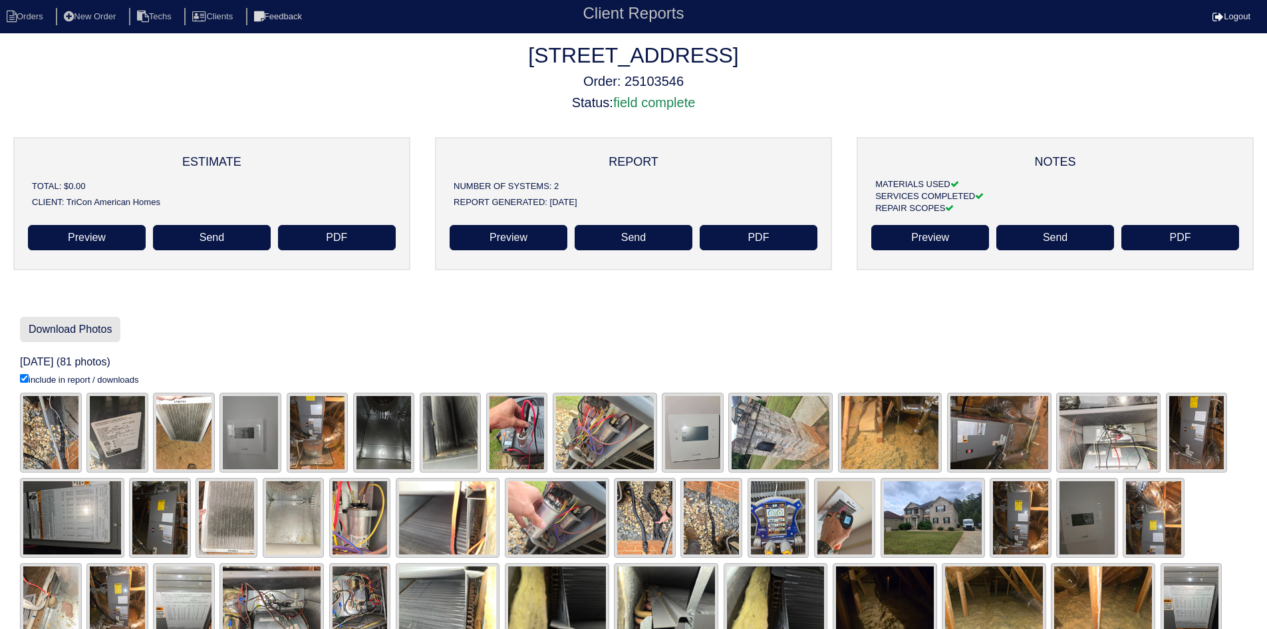
click at [66, 326] on link "Download Photos" at bounding box center [70, 329] width 100 height 25
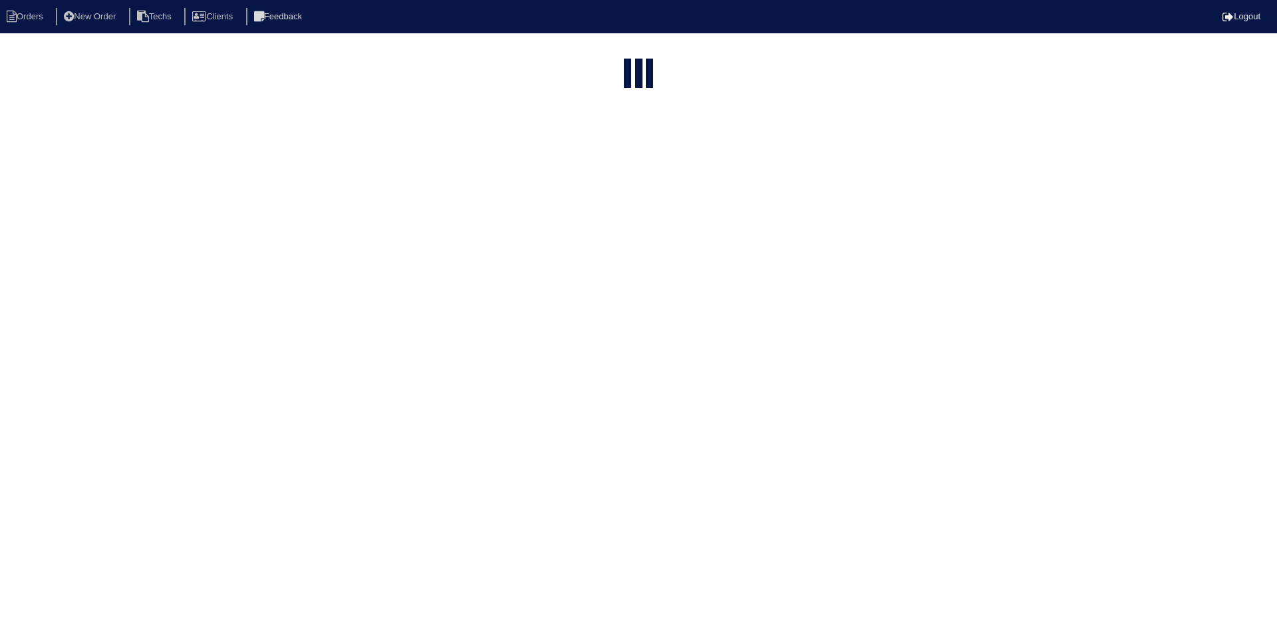
select select "15"
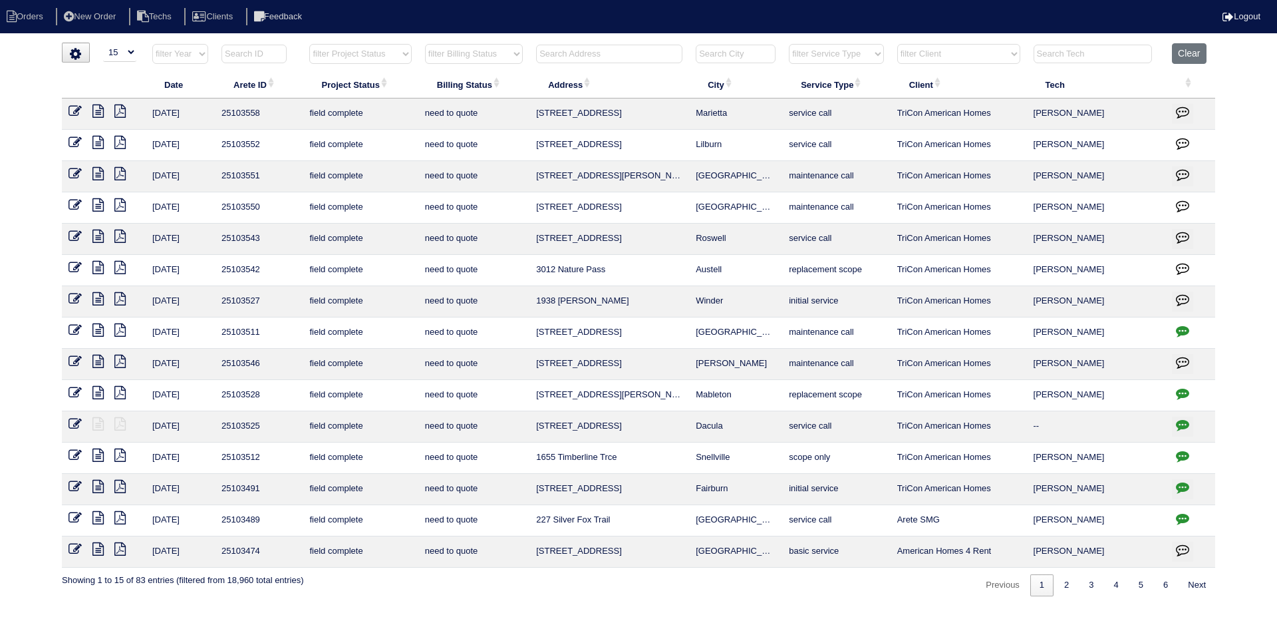
click at [95, 360] on icon at bounding box center [97, 360] width 11 height 13
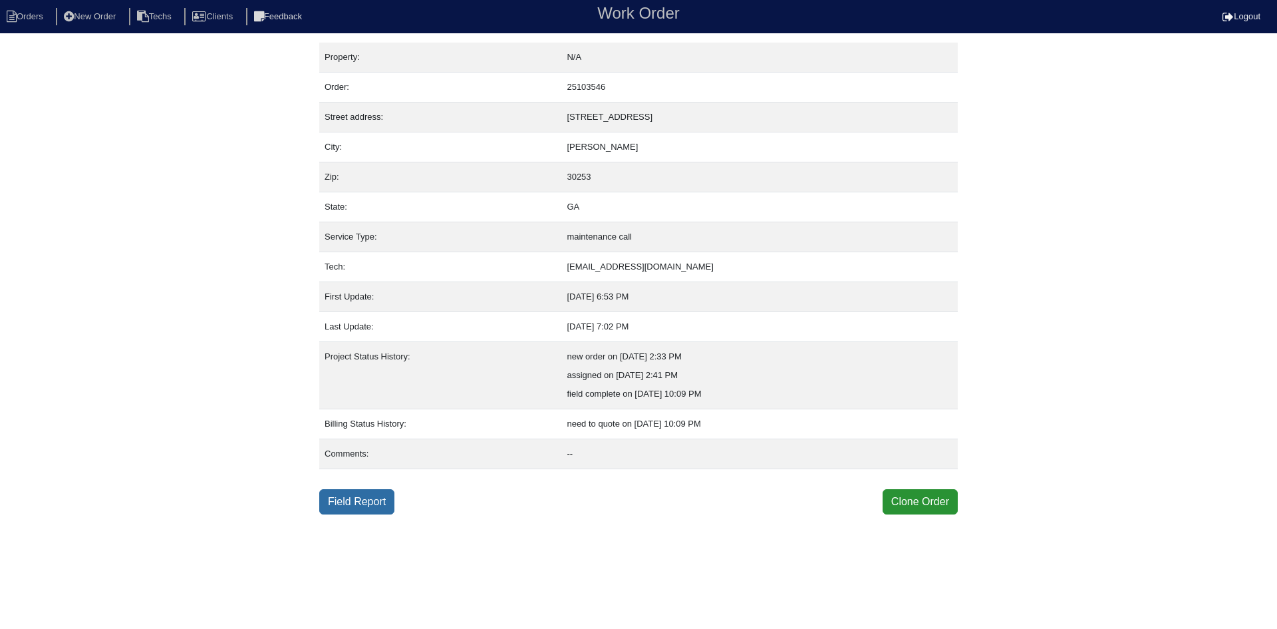
click at [346, 496] on link "Field Report" at bounding box center [356, 501] width 75 height 25
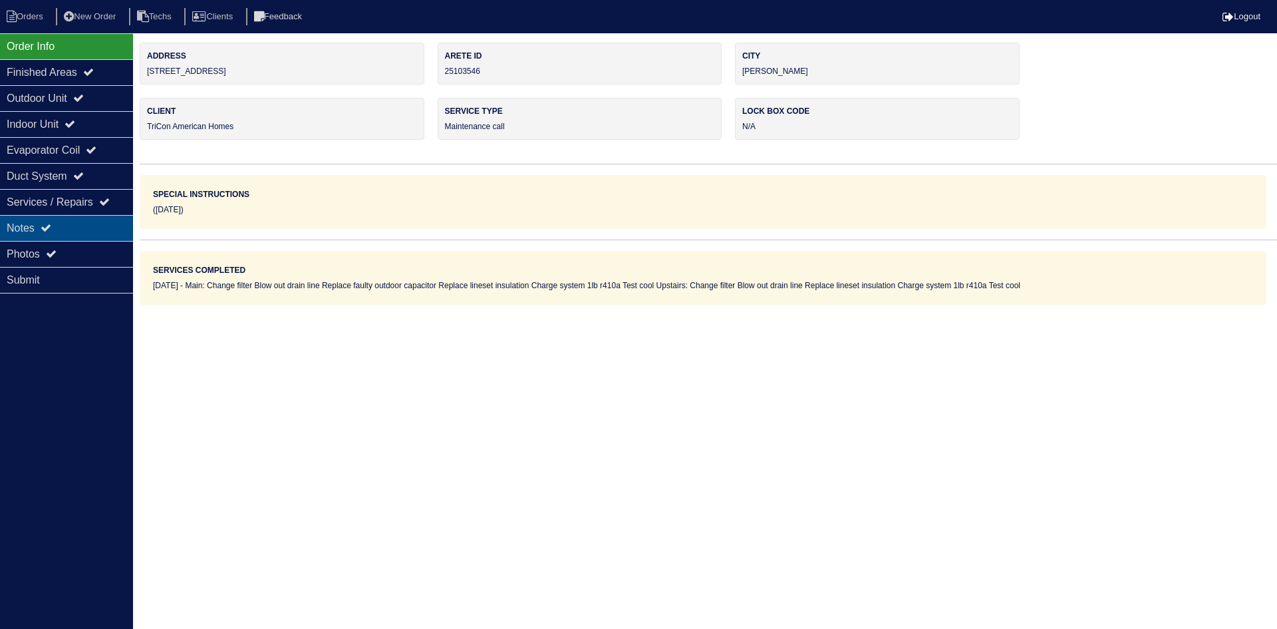
click at [90, 227] on div "Notes" at bounding box center [66, 228] width 133 height 26
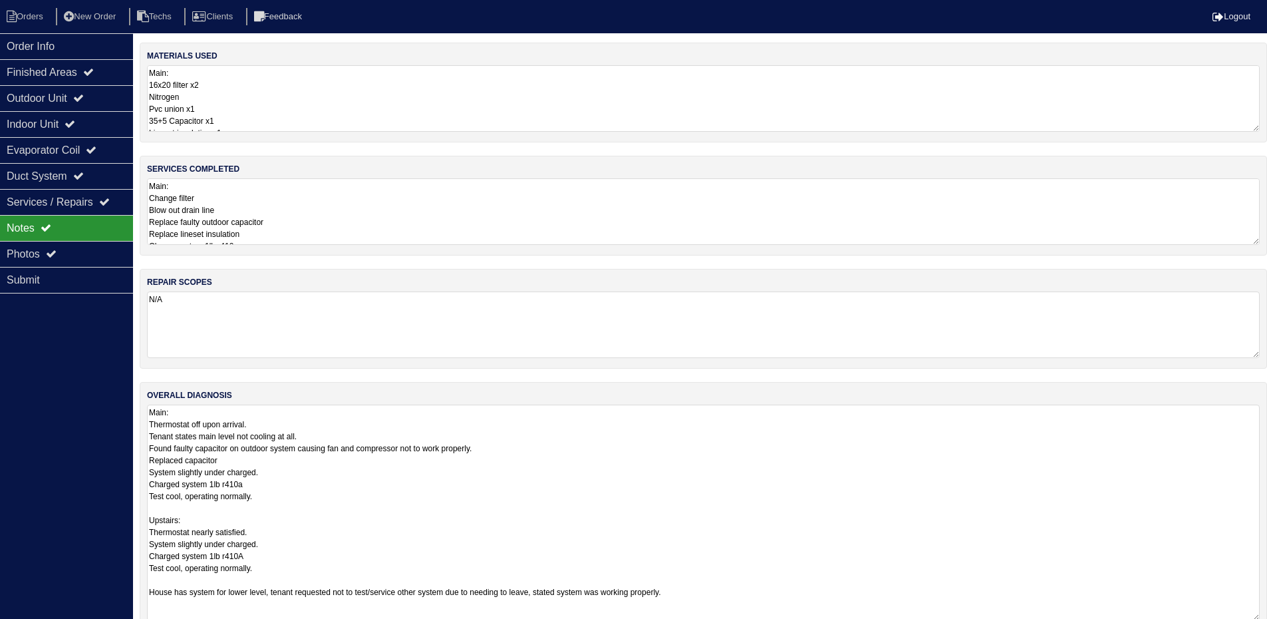
drag, startPoint x: 1263, startPoint y: 467, endPoint x: 1276, endPoint y: 617, distance: 150.2
click at [1267, 617] on html "Orders New Order Techs Clients Feedback Logout Orders New Order Users Clients M…" at bounding box center [633, 322] width 1267 height 644
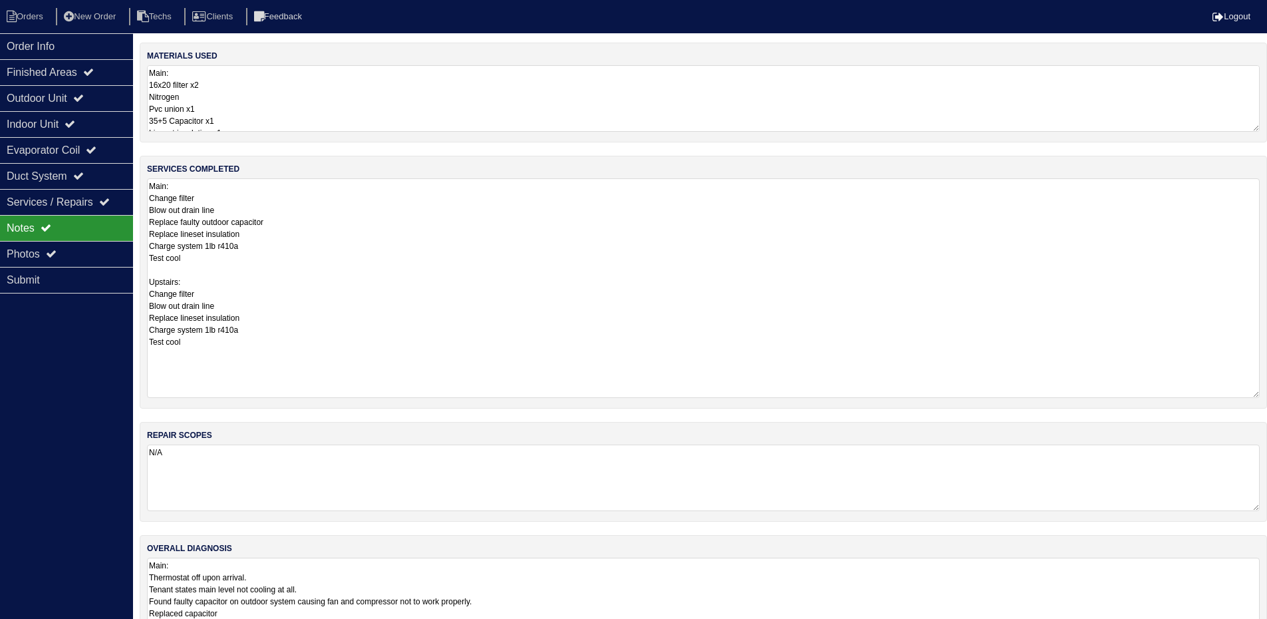
drag, startPoint x: 1257, startPoint y: 239, endPoint x: 1270, endPoint y: 392, distance: 153.5
click at [1267, 392] on html "Orders New Order Techs Clients Feedback Logout Orders New Order Users Clients M…" at bounding box center [633, 398] width 1267 height 797
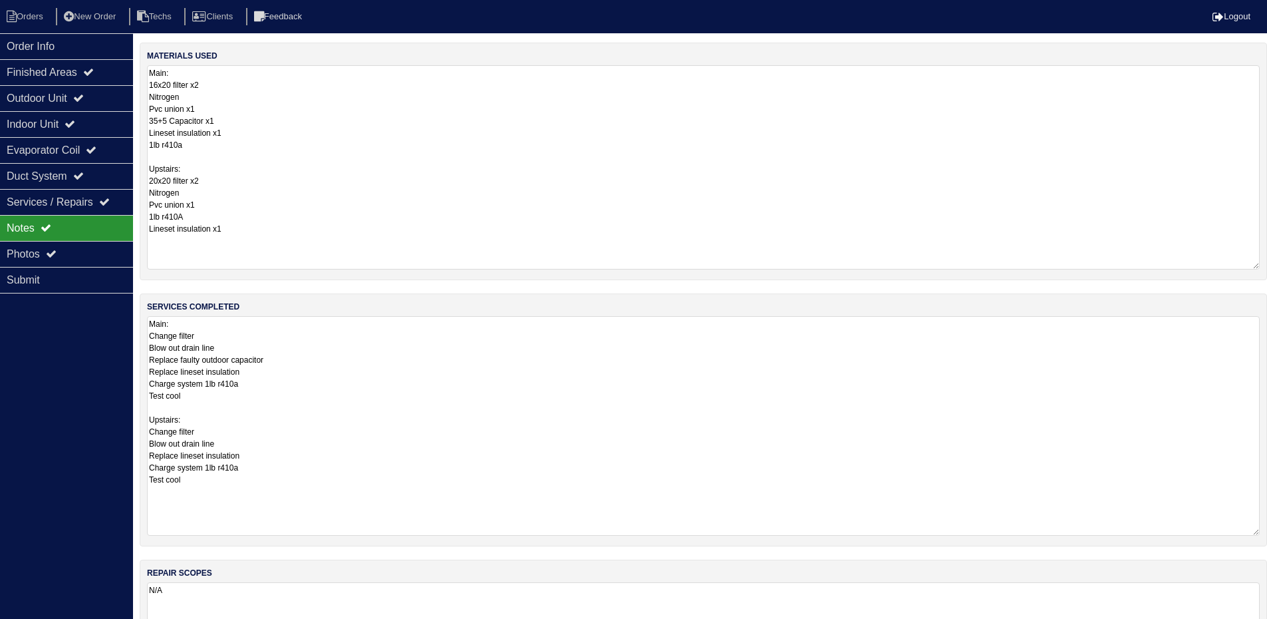
drag, startPoint x: 1253, startPoint y: 130, endPoint x: 1226, endPoint y: 257, distance: 129.8
click at [1267, 267] on html "Orders New Order Techs Clients Feedback Logout Orders New Order Users Clients M…" at bounding box center [633, 467] width 1267 height 935
click at [72, 93] on div "Outdoor Unit" at bounding box center [66, 98] width 133 height 26
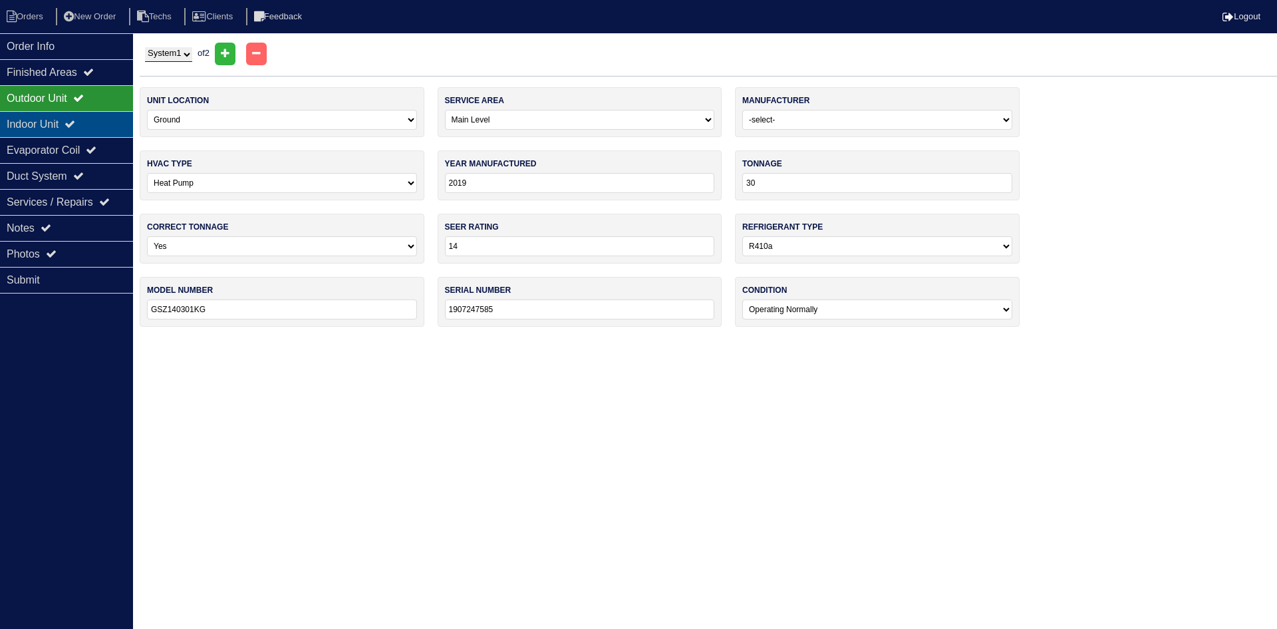
click at [76, 118] on div "Indoor Unit" at bounding box center [66, 124] width 133 height 26
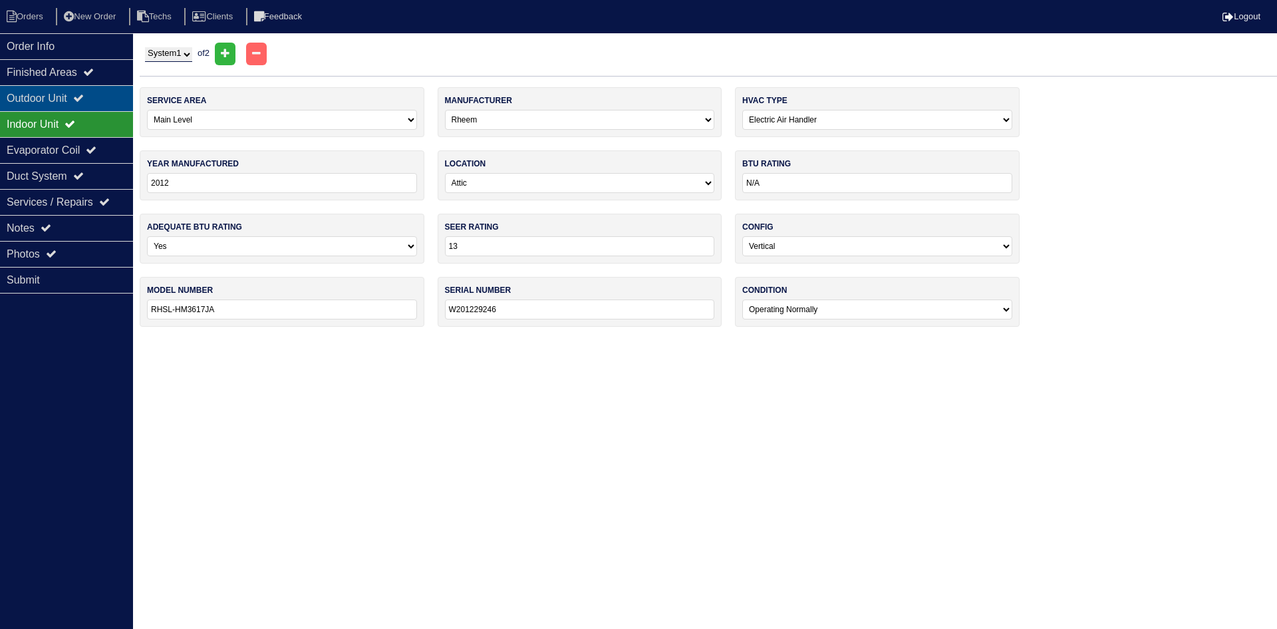
click at [72, 102] on div "Outdoor Unit" at bounding box center [66, 98] width 133 height 26
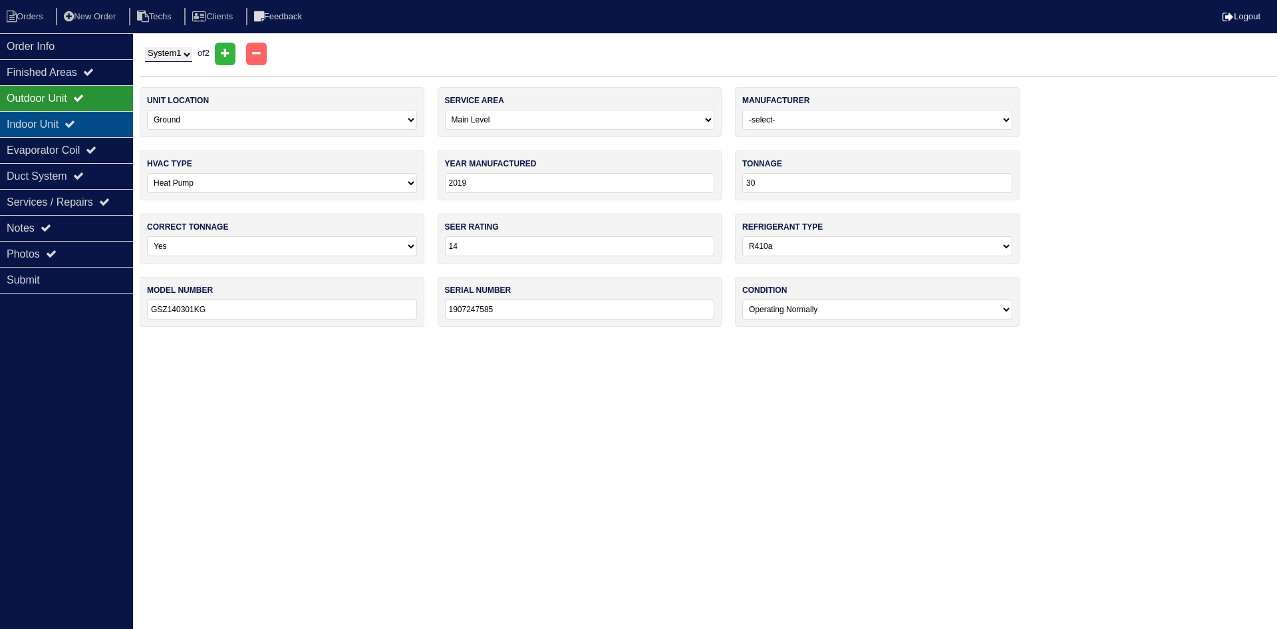
click at [41, 129] on div "Indoor Unit" at bounding box center [66, 124] width 133 height 26
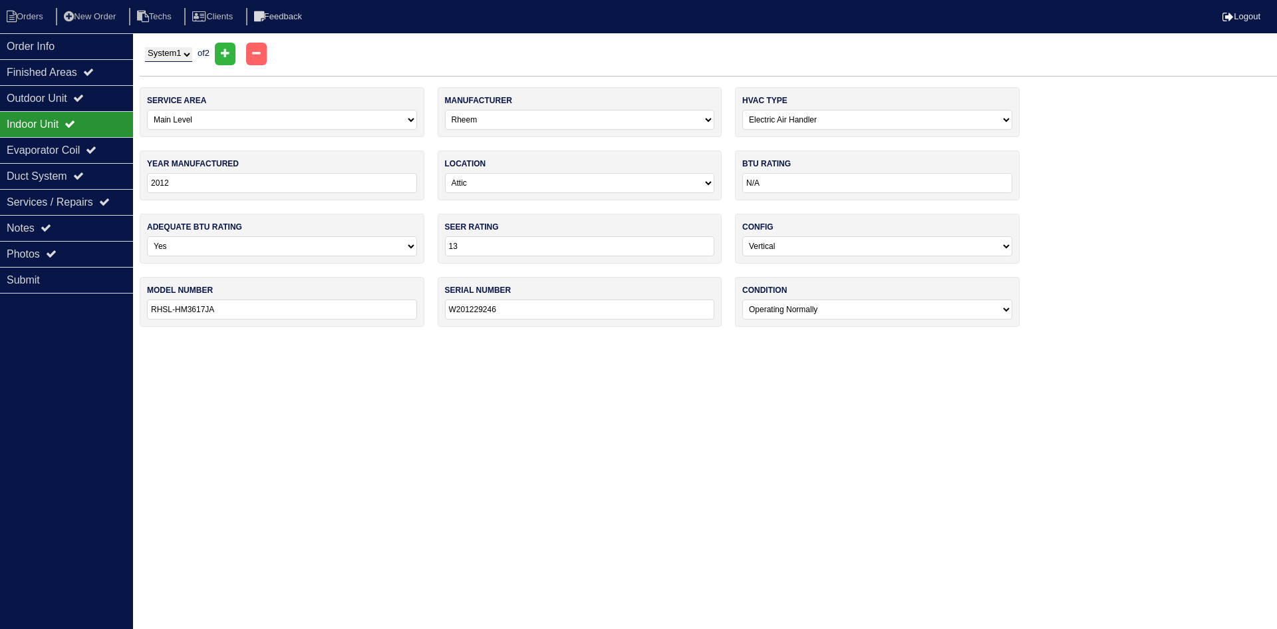
click at [178, 51] on select "System 1 System 2" at bounding box center [168, 54] width 47 height 15
select select "2"
click at [145, 47] on select "System 1 System 2" at bounding box center [168, 54] width 47 height 15
select select "1"
type input "2018"
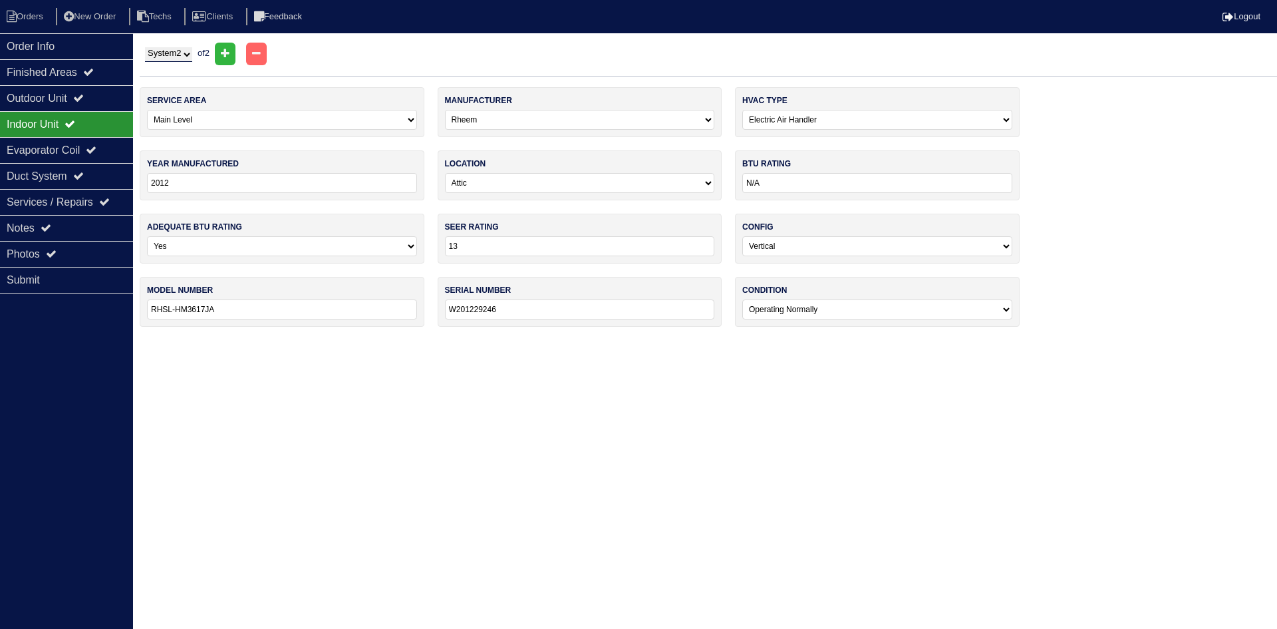
type input "36"
type input "GSZ140361KE"
type input "1804291771"
select select "1"
type input "RHSL-HM4221JA"
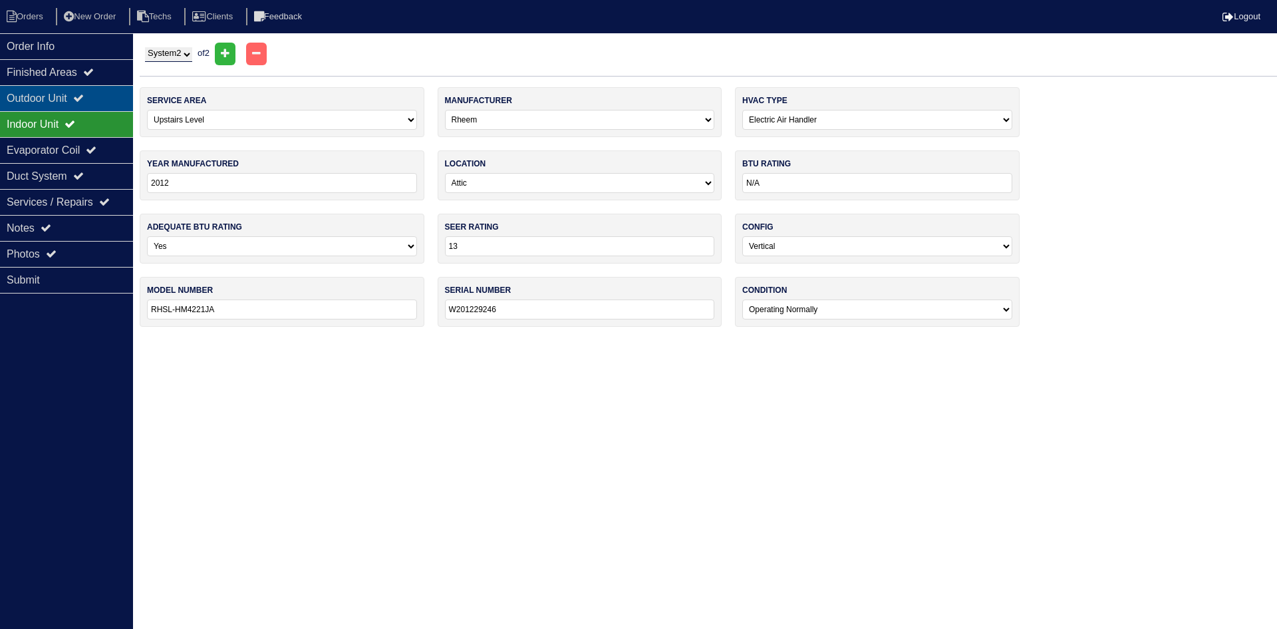
click at [44, 96] on div "Outdoor Unit" at bounding box center [66, 98] width 133 height 26
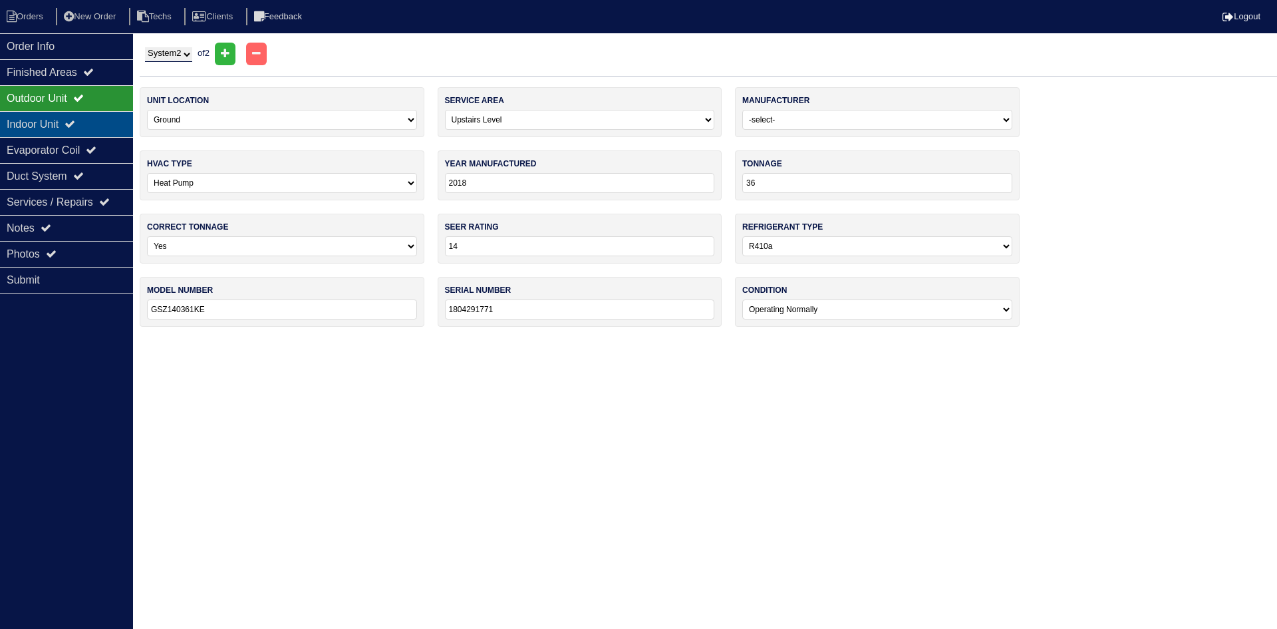
click at [54, 119] on div "Indoor Unit" at bounding box center [66, 124] width 133 height 26
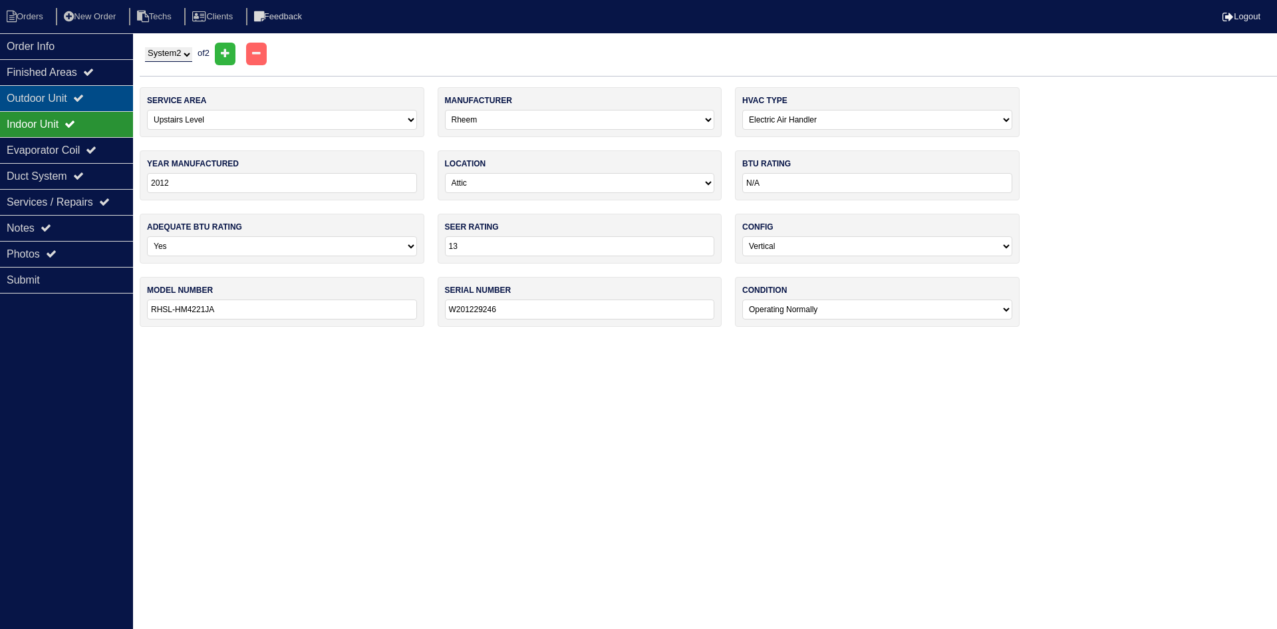
click at [60, 98] on div "Outdoor Unit" at bounding box center [66, 98] width 133 height 26
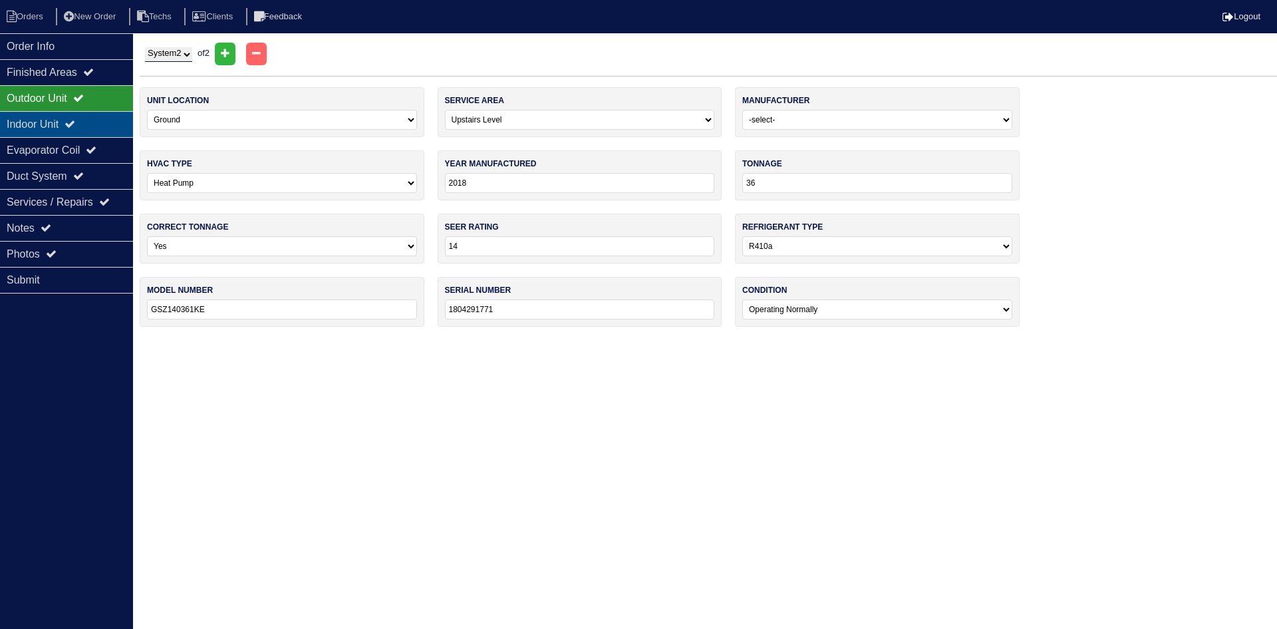
click at [72, 118] on div "Indoor Unit" at bounding box center [66, 124] width 133 height 26
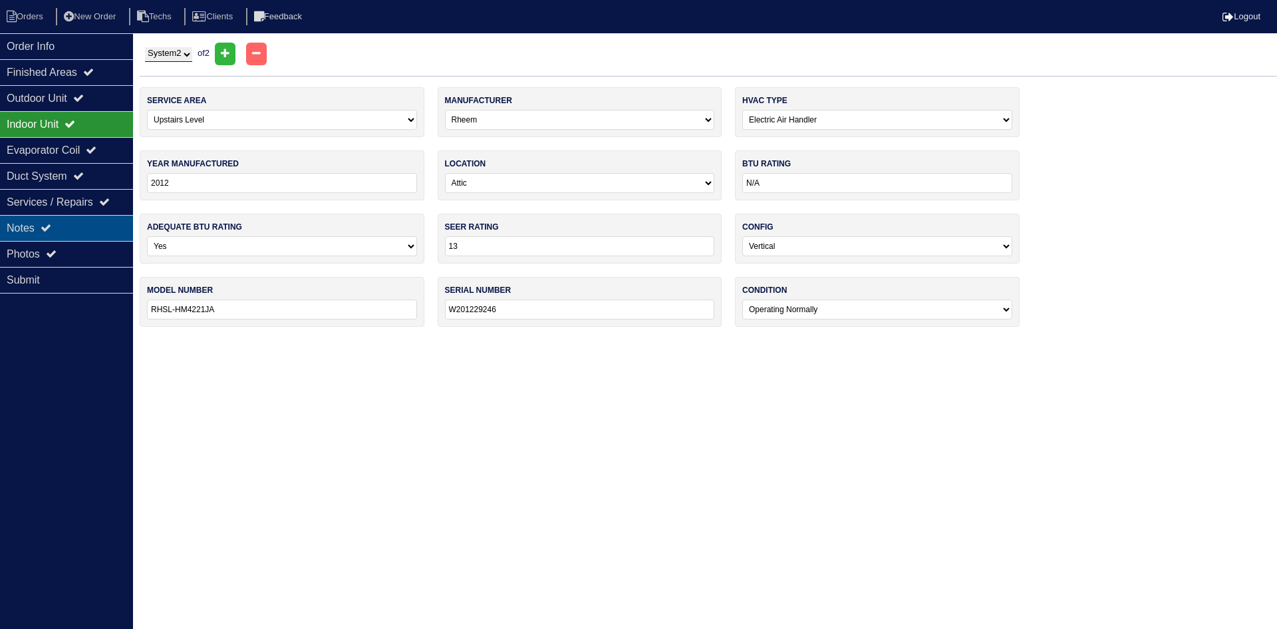
click at [94, 228] on div "Notes" at bounding box center [66, 228] width 133 height 26
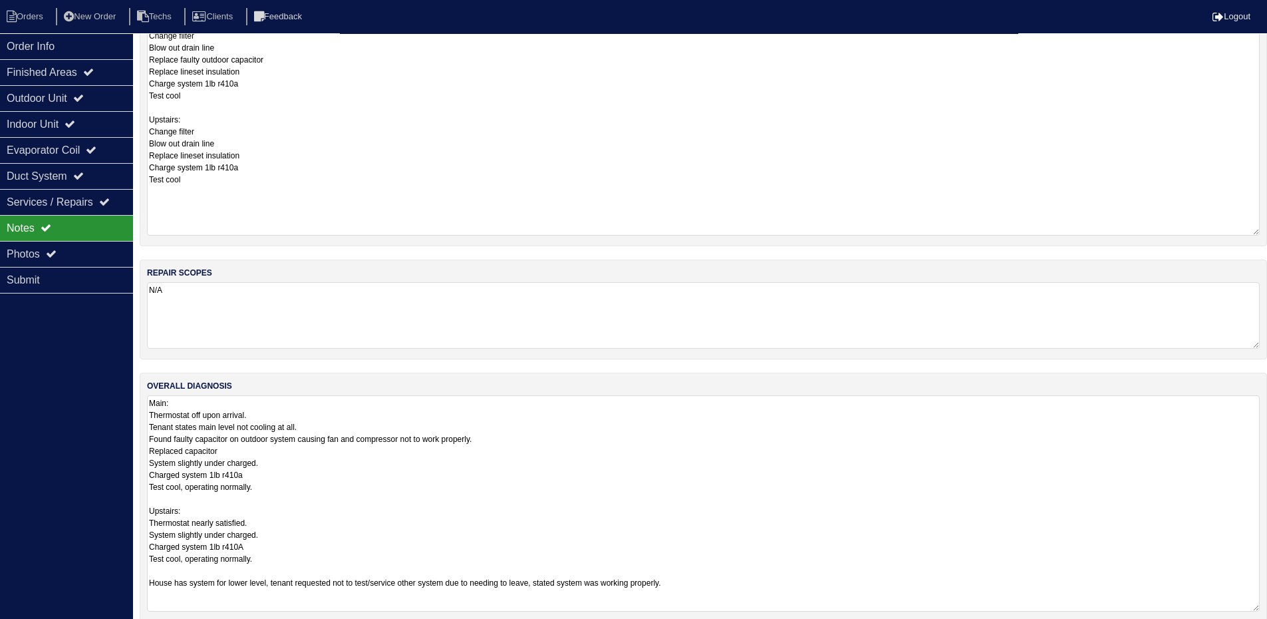
scroll to position [316, 0]
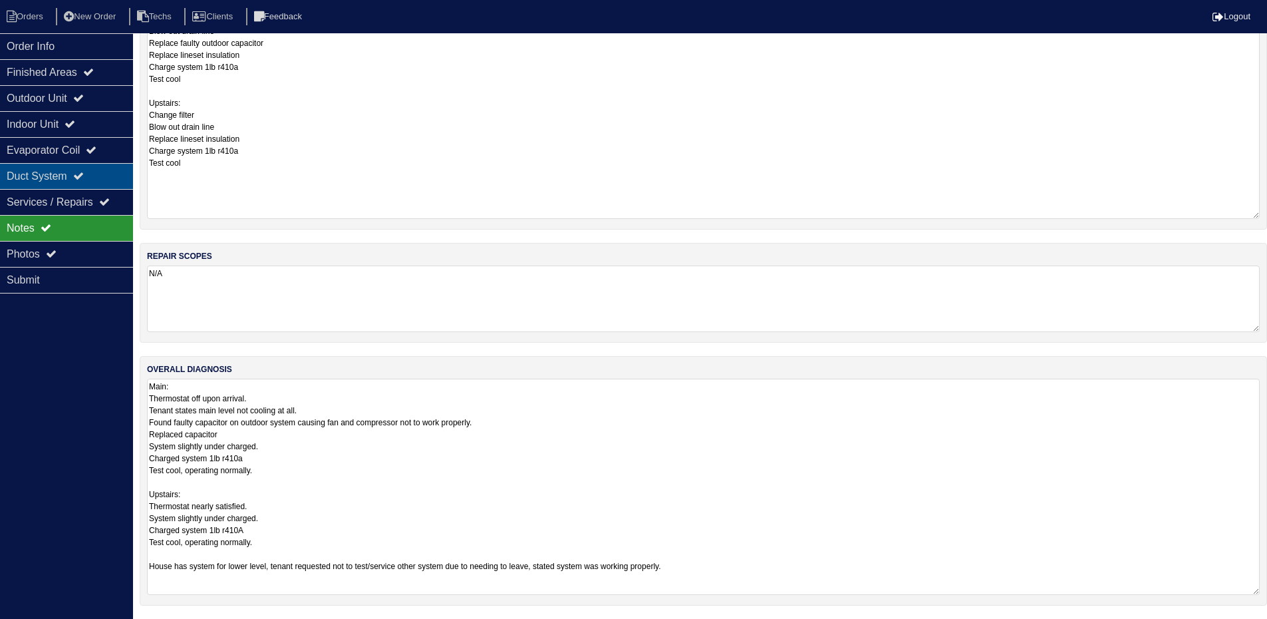
click at [59, 172] on div "Duct System" at bounding box center [66, 176] width 133 height 26
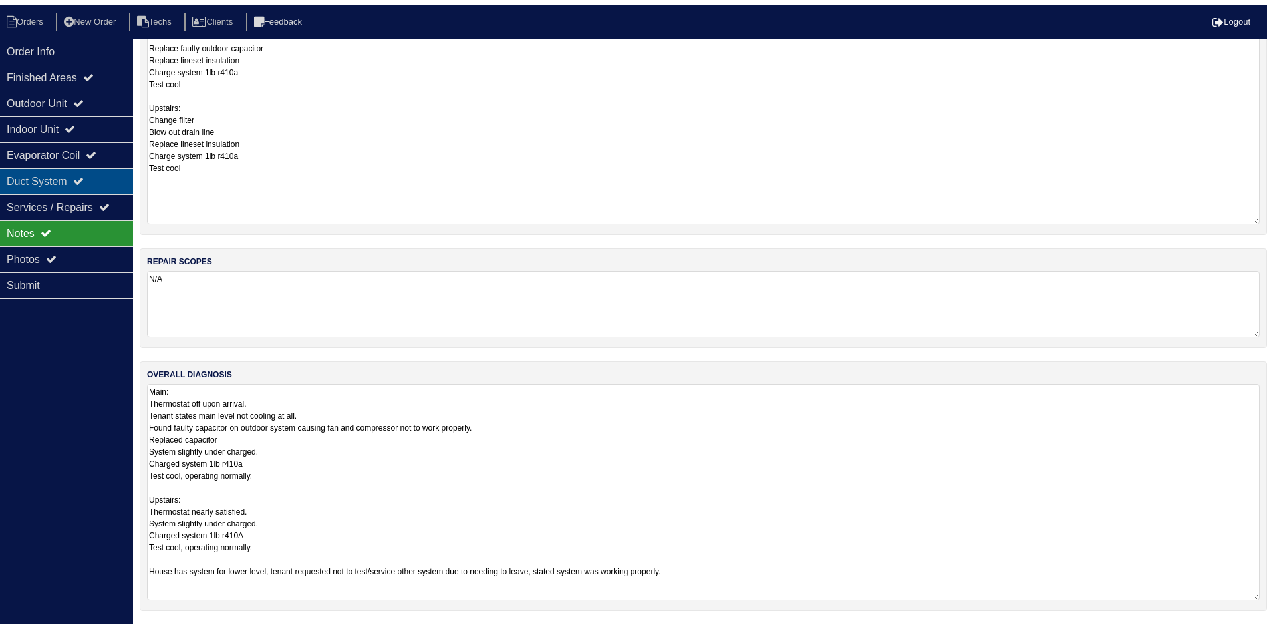
scroll to position [0, 0]
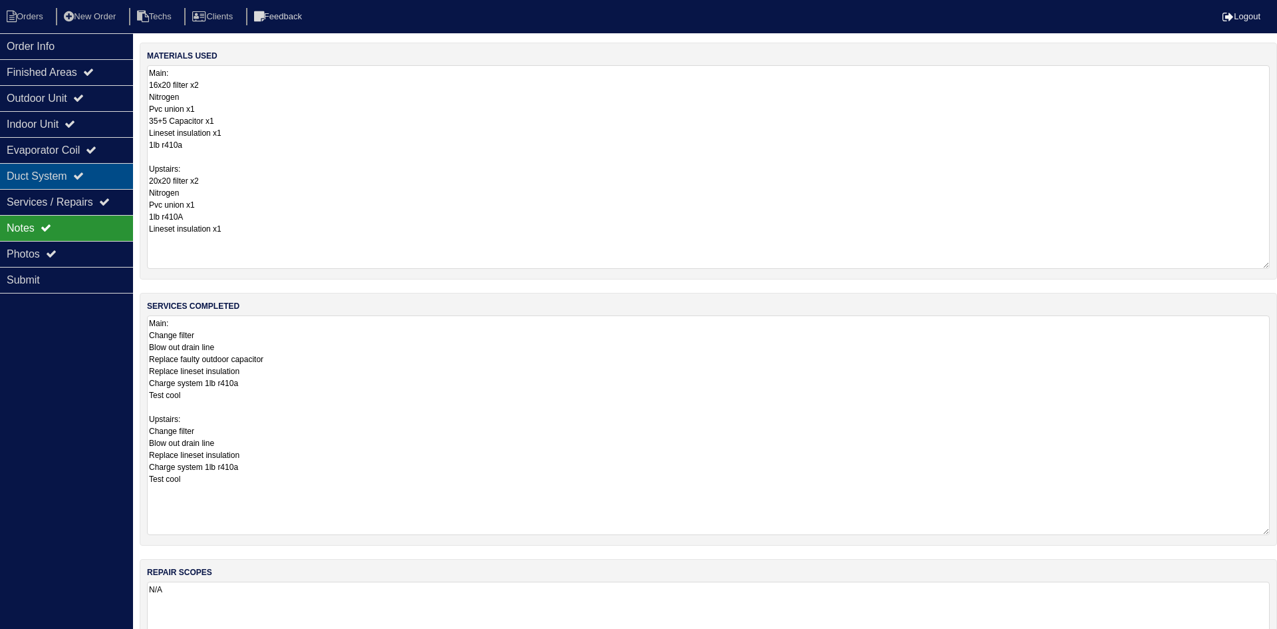
select select "2"
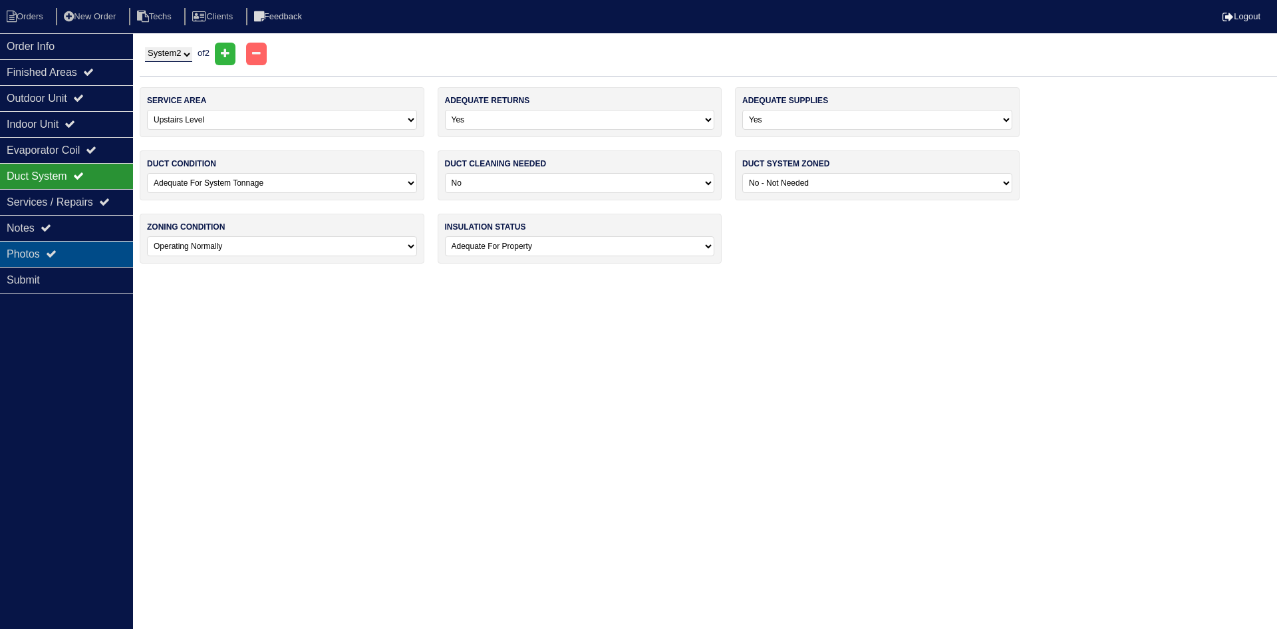
click at [103, 251] on div "Photos" at bounding box center [66, 254] width 133 height 26
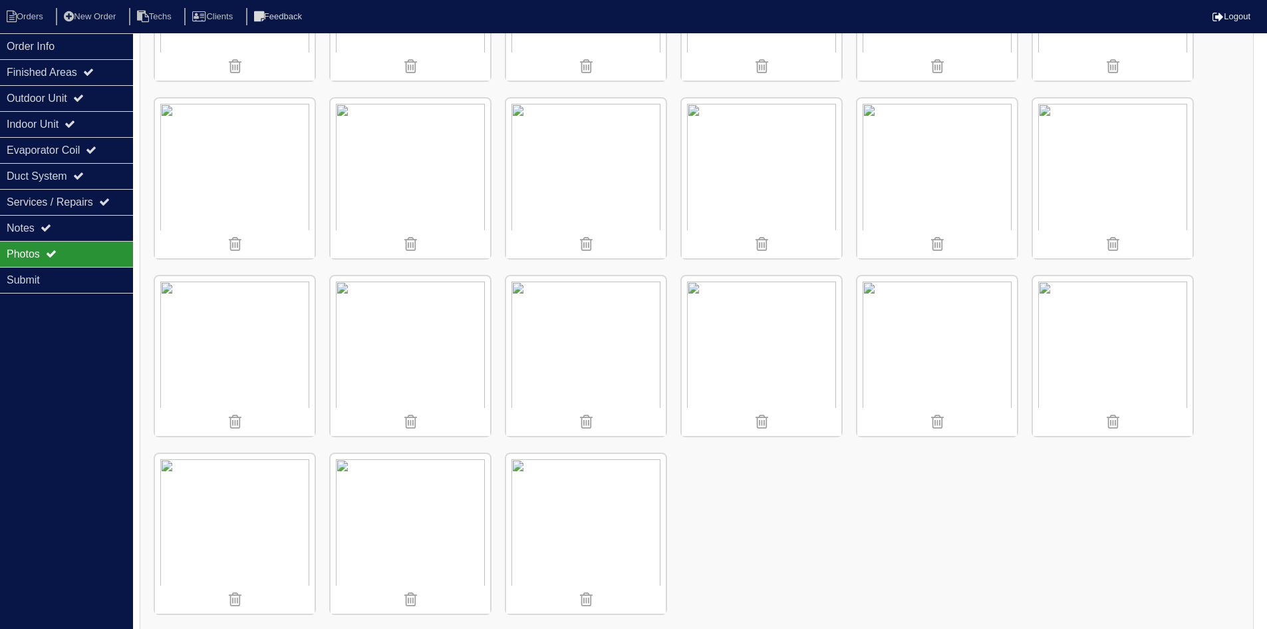
scroll to position [2106, 0]
click at [39, 43] on div "Order Info" at bounding box center [66, 46] width 133 height 26
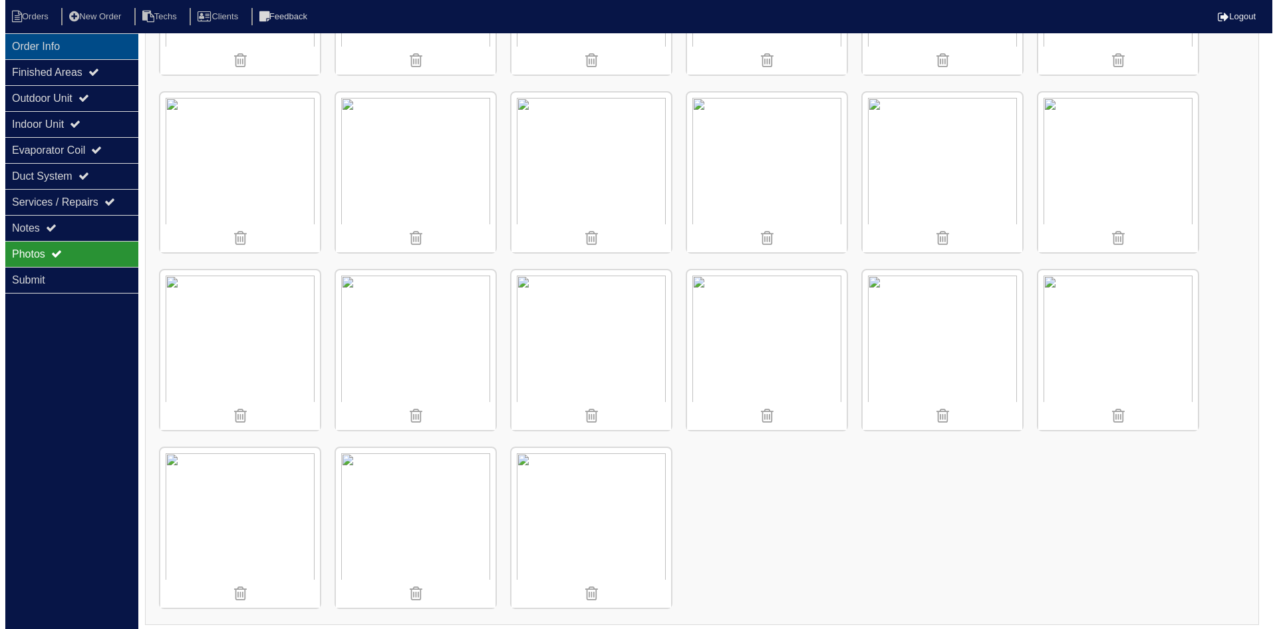
scroll to position [0, 0]
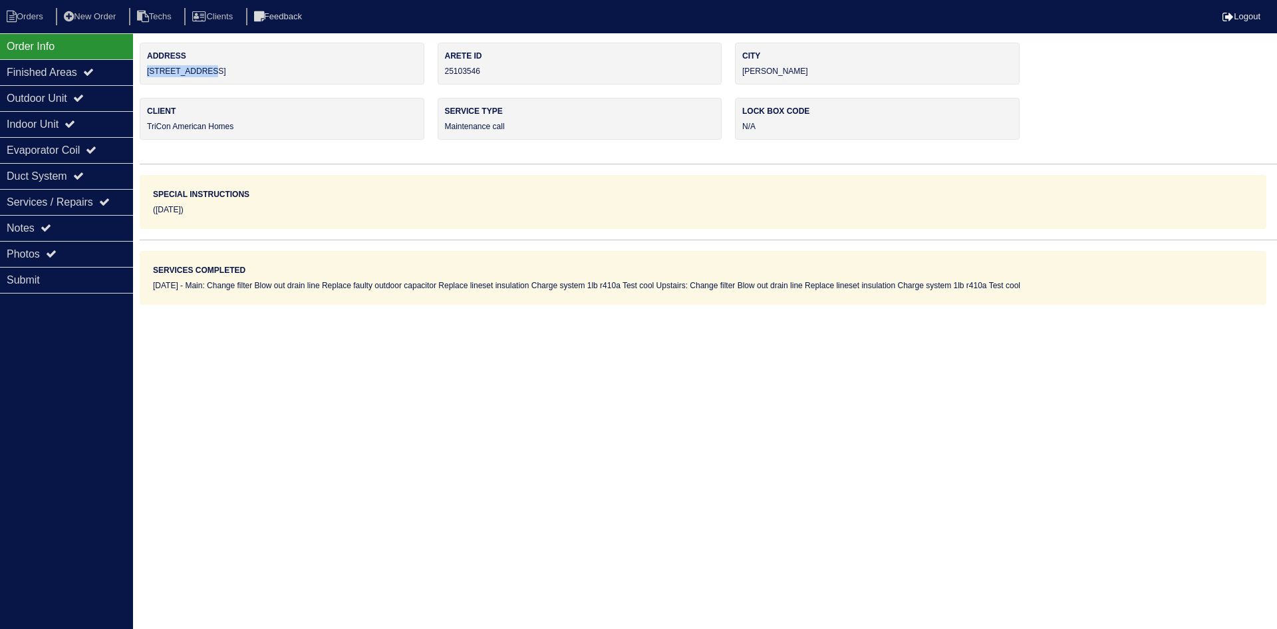
drag, startPoint x: 198, startPoint y: 72, endPoint x: 143, endPoint y: 72, distance: 54.5
click at [143, 72] on div "Address 233 Brixton Pl" at bounding box center [282, 64] width 285 height 42
click at [29, 11] on li "Orders" at bounding box center [27, 17] width 54 height 18
select select "15"
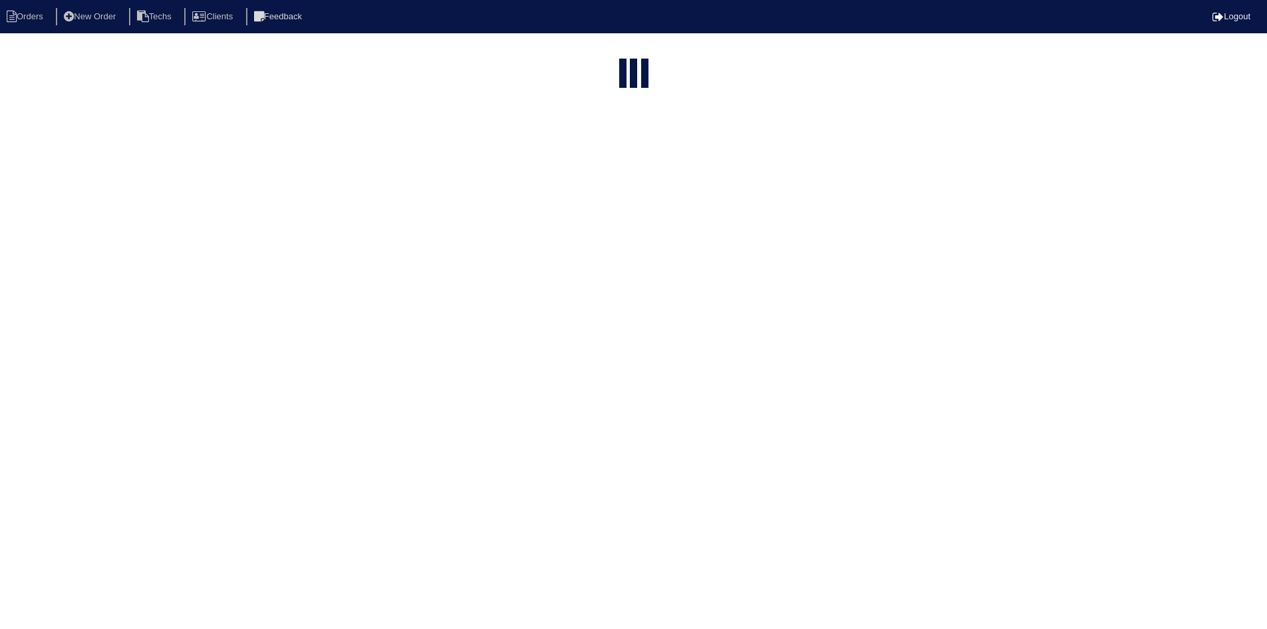
select select "field complete"
select select "need to quote"
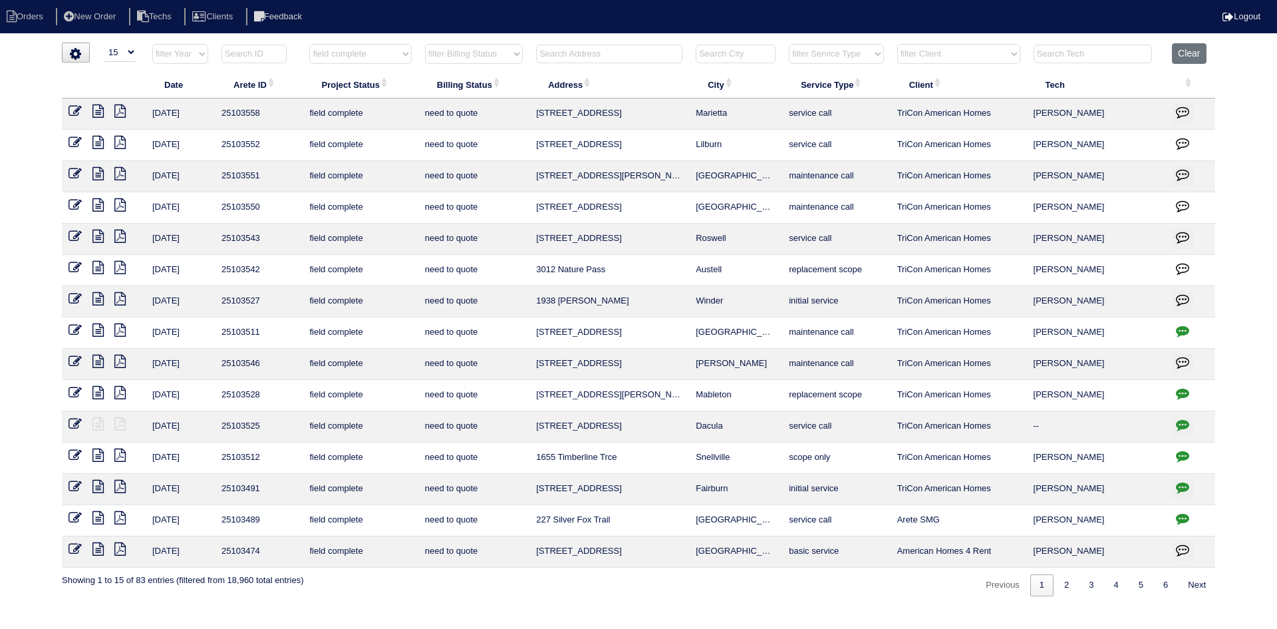
click at [98, 452] on icon at bounding box center [97, 454] width 11 height 13
click at [100, 454] on icon at bounding box center [97, 454] width 11 height 13
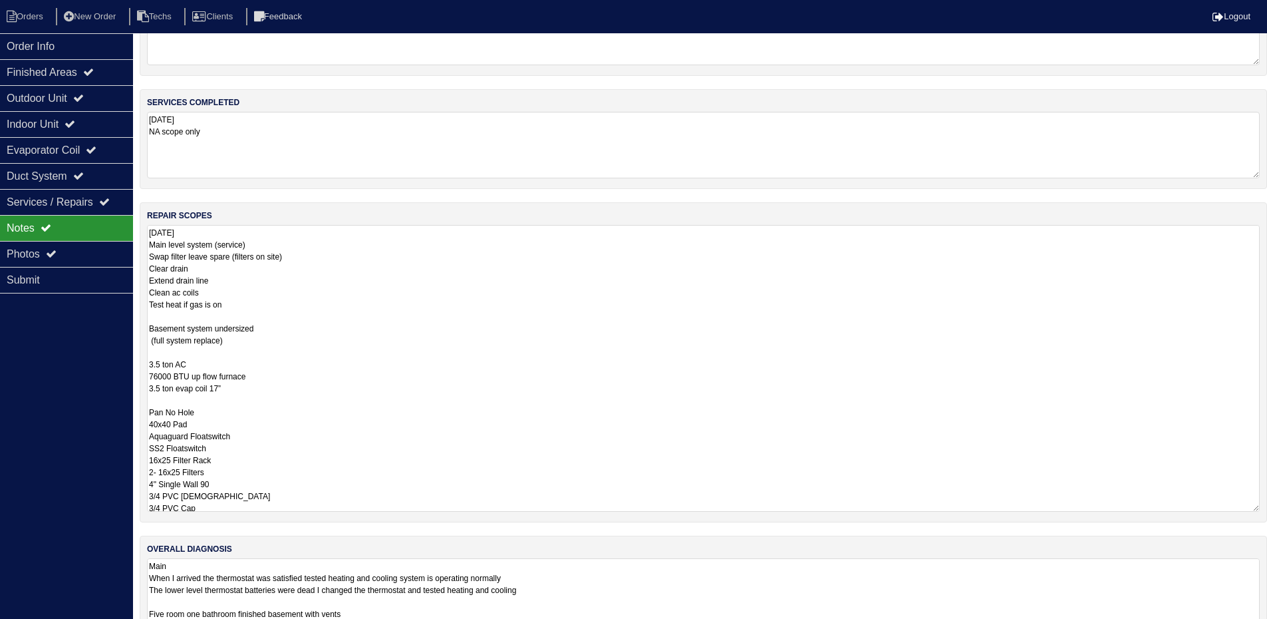
scroll to position [76, 0]
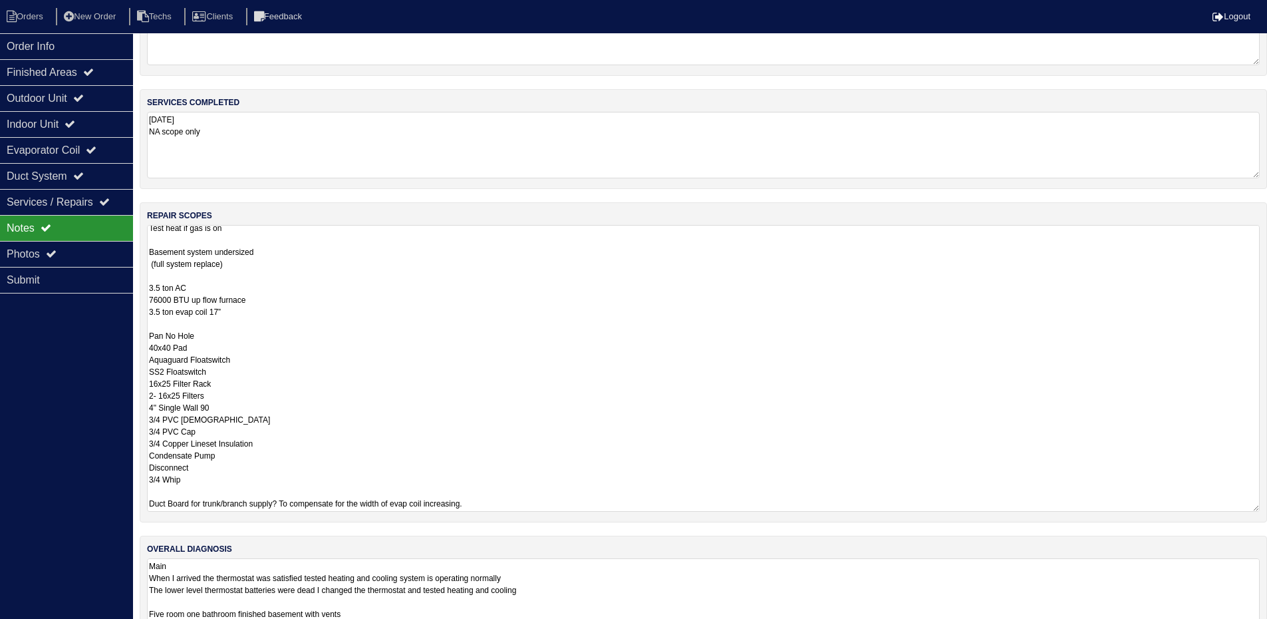
click at [728, 583] on textarea "Main When I arrived the thermostat was satisfied tested heating and cooling sys…" at bounding box center [703, 591] width 1113 height 67
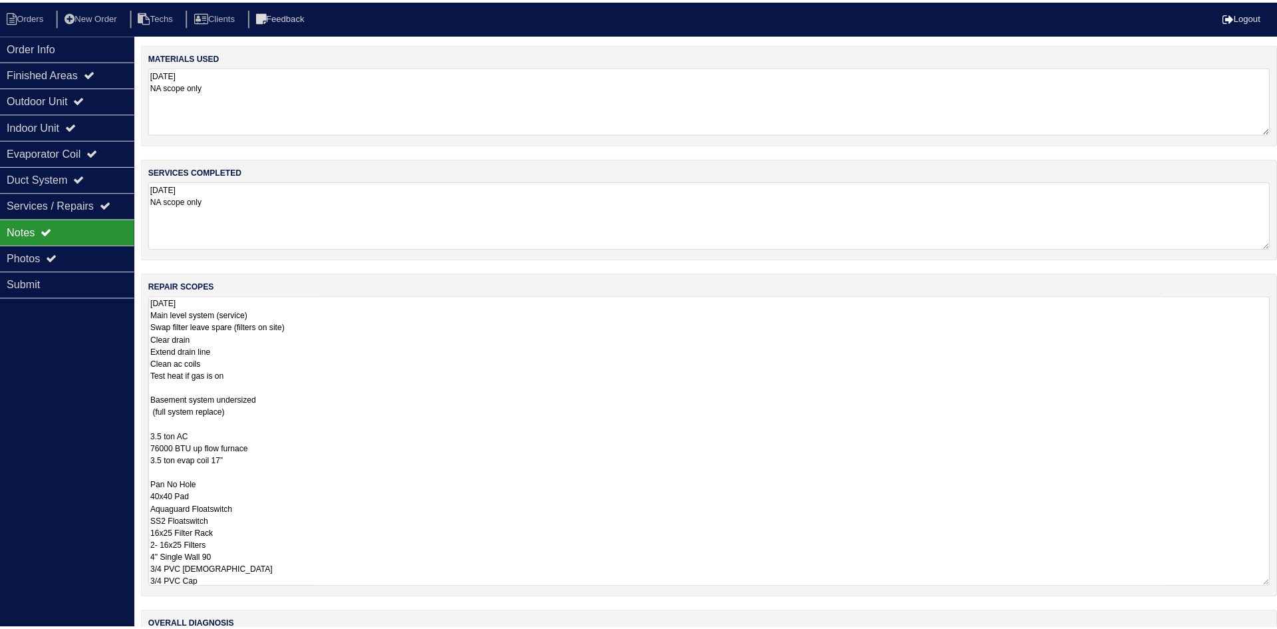
scroll to position [0, 0]
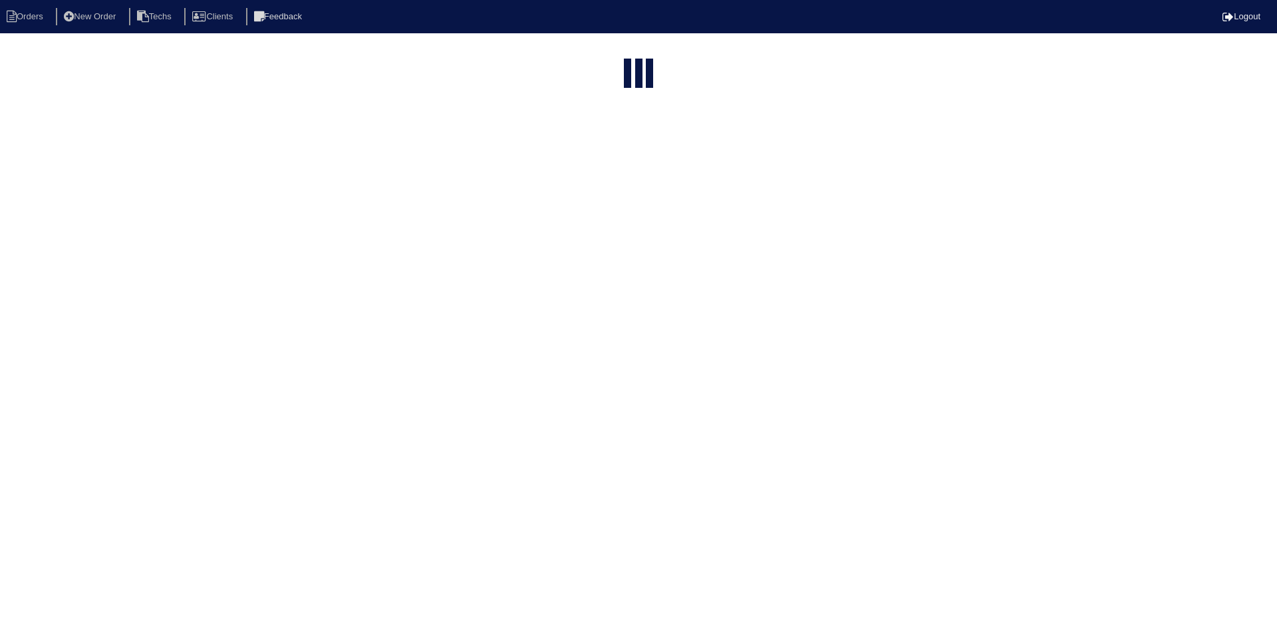
select select "15"
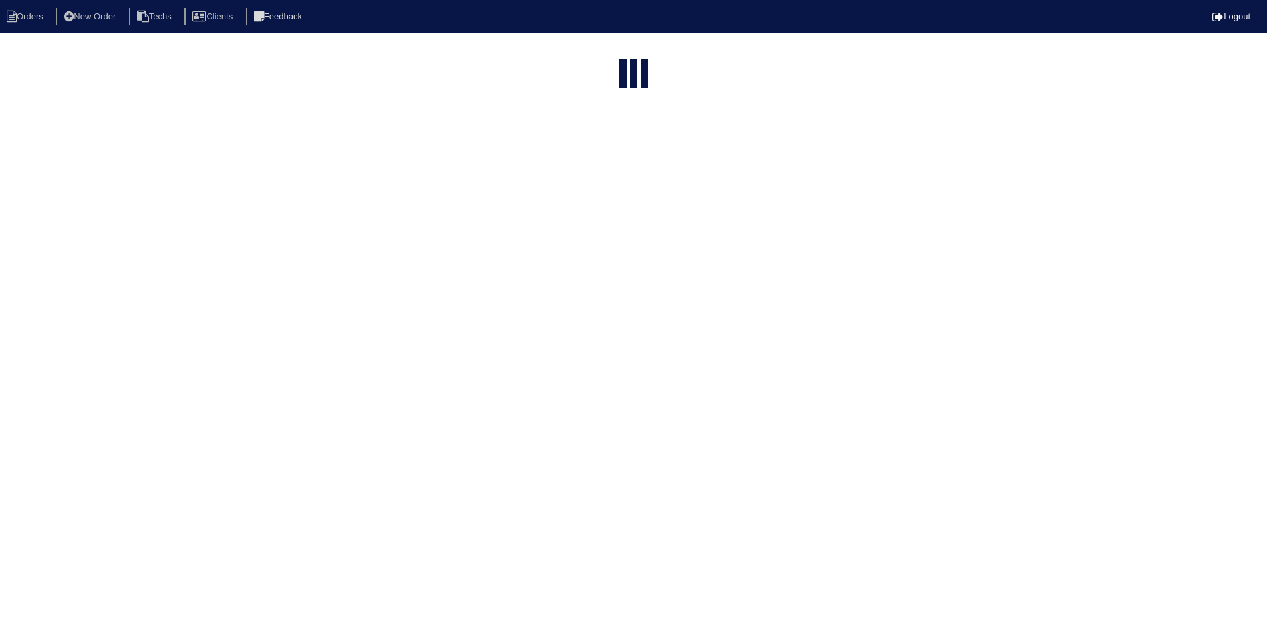
select select "field complete"
select select "need to quote"
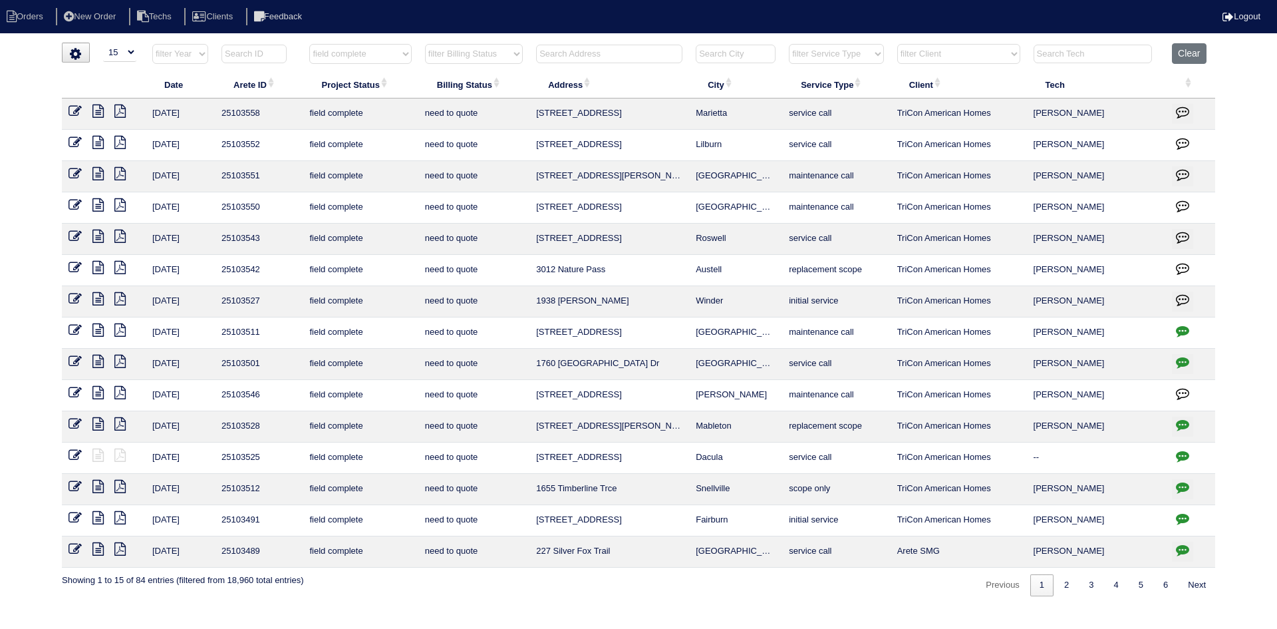
click at [1010, 51] on select "filter Client -- Any Client -- Alan Luther American Homes 4 Rent Arete Personal…" at bounding box center [958, 54] width 123 height 20
select select "American Homes 4 Rent"
click at [898, 44] on select "filter Client -- Any Client -- Alan Luther American Homes 4 Rent Arete Personal…" at bounding box center [958, 54] width 123 height 20
select select "field complete"
select select "need to quote"
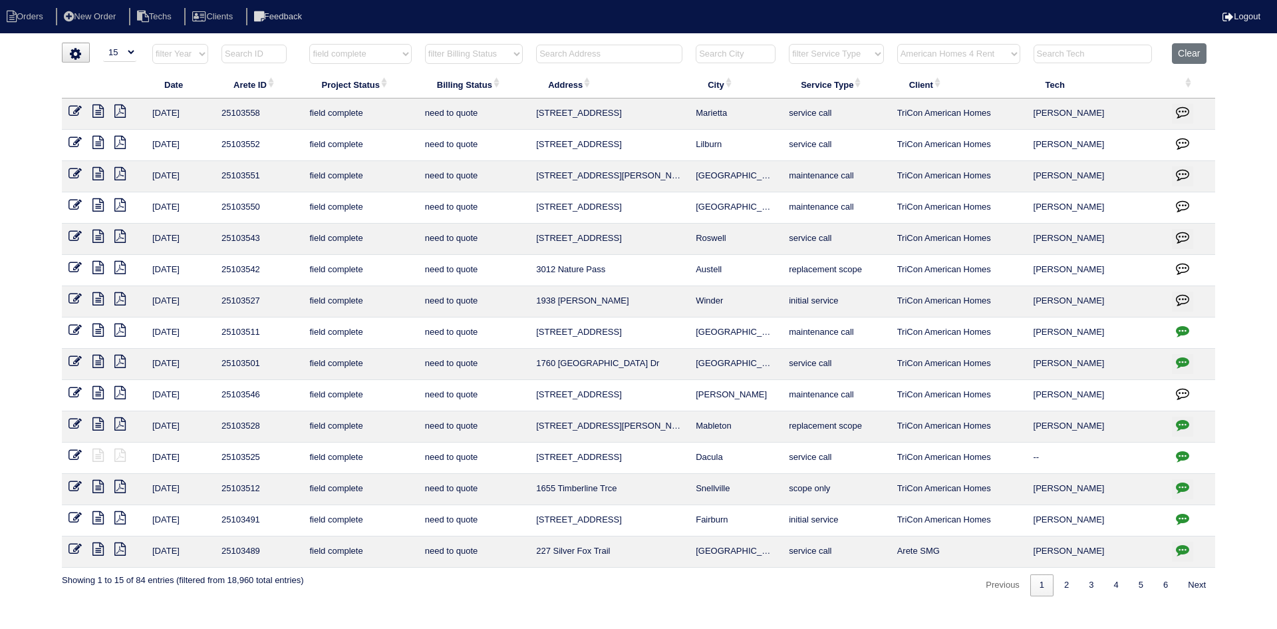
select select "American Homes 4 Rent"
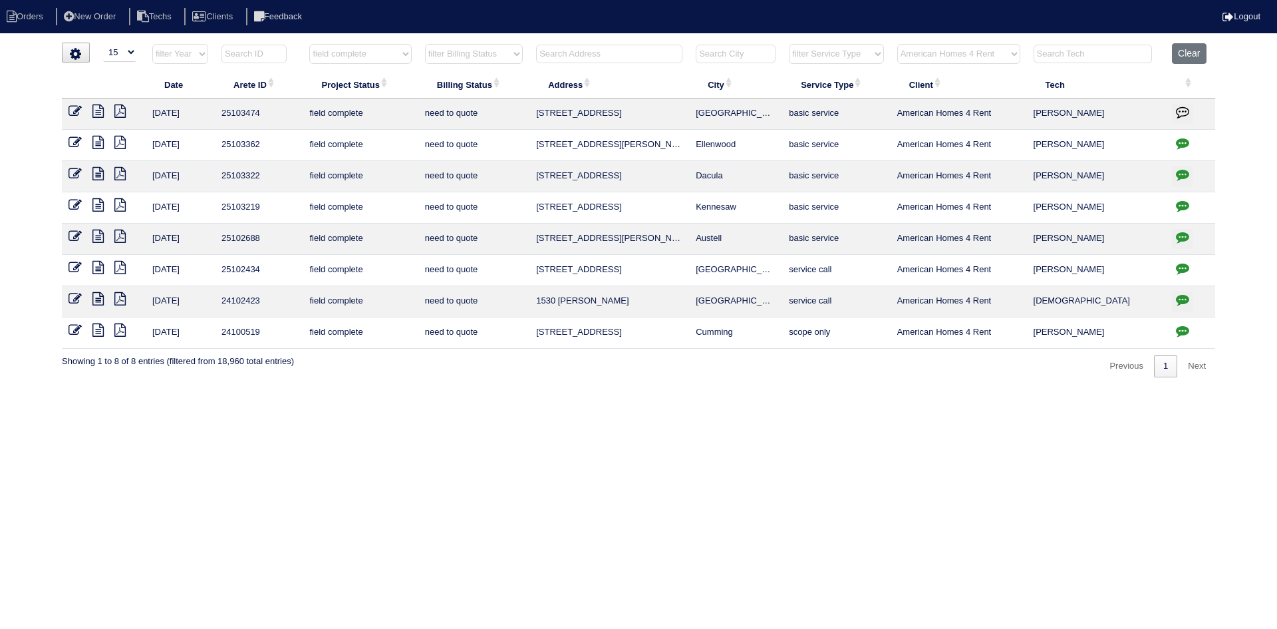
click at [1179, 142] on icon "button" at bounding box center [1182, 142] width 13 height 13
type textarea "9/17/25 - texted Dan to review quote - hvac report in folder - rk 9/22/25 - Sen…"
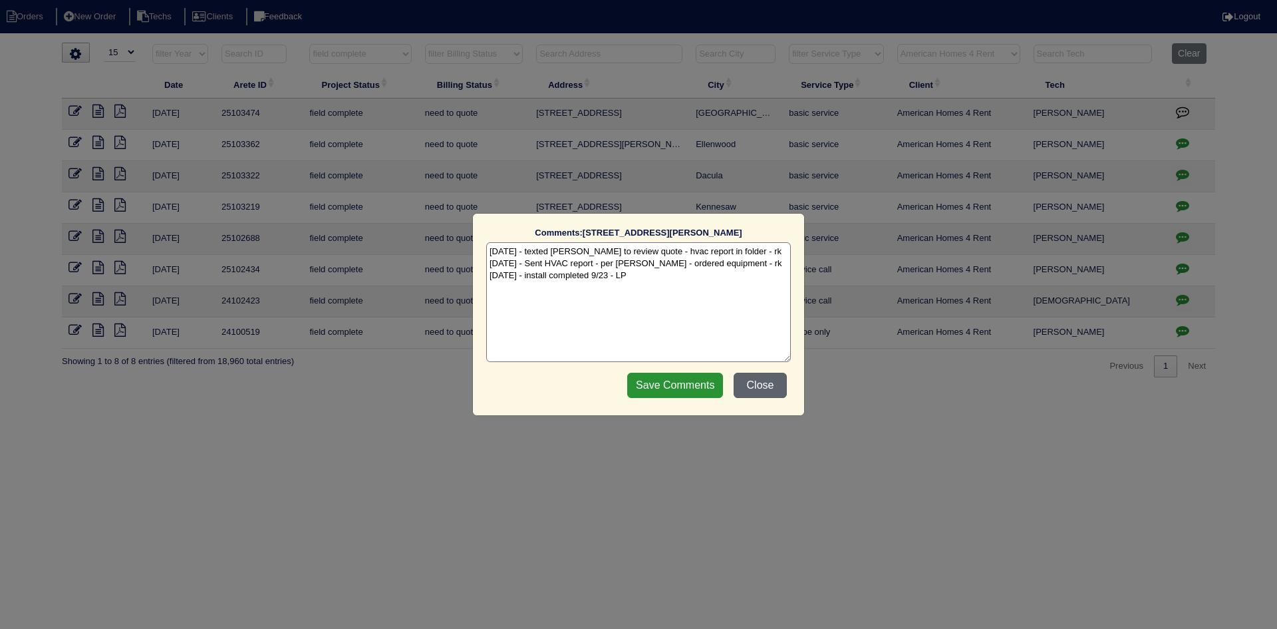
click at [772, 386] on button "Close" at bounding box center [760, 384] width 53 height 25
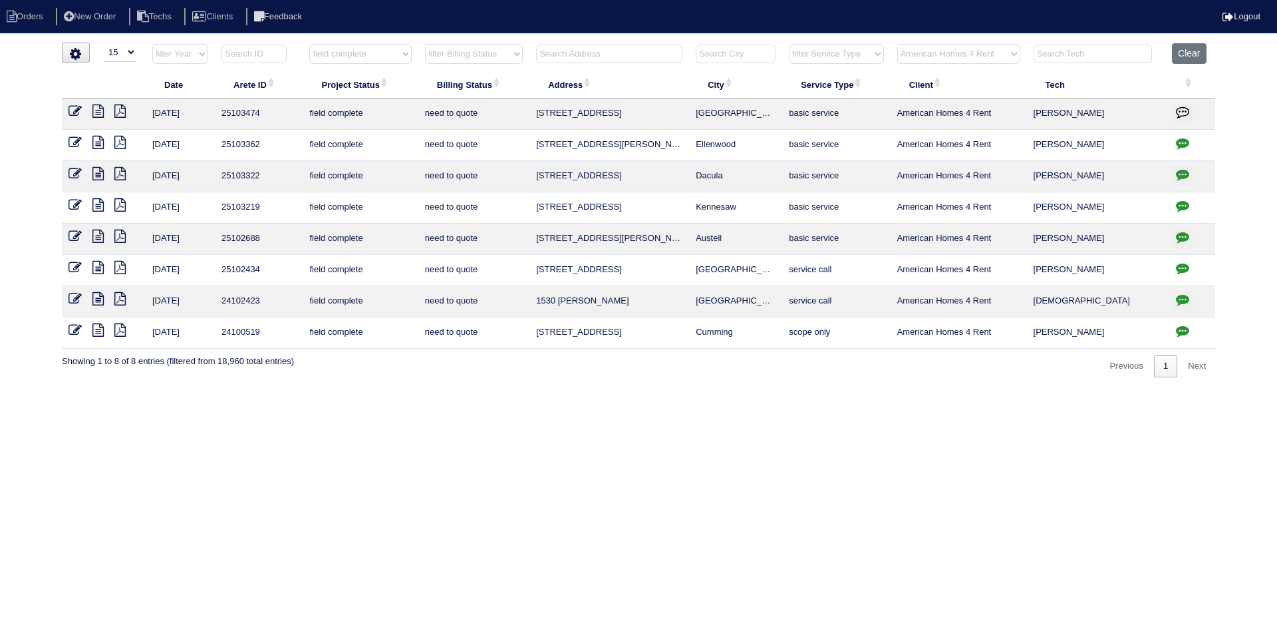
click at [100, 112] on icon at bounding box center [97, 110] width 11 height 13
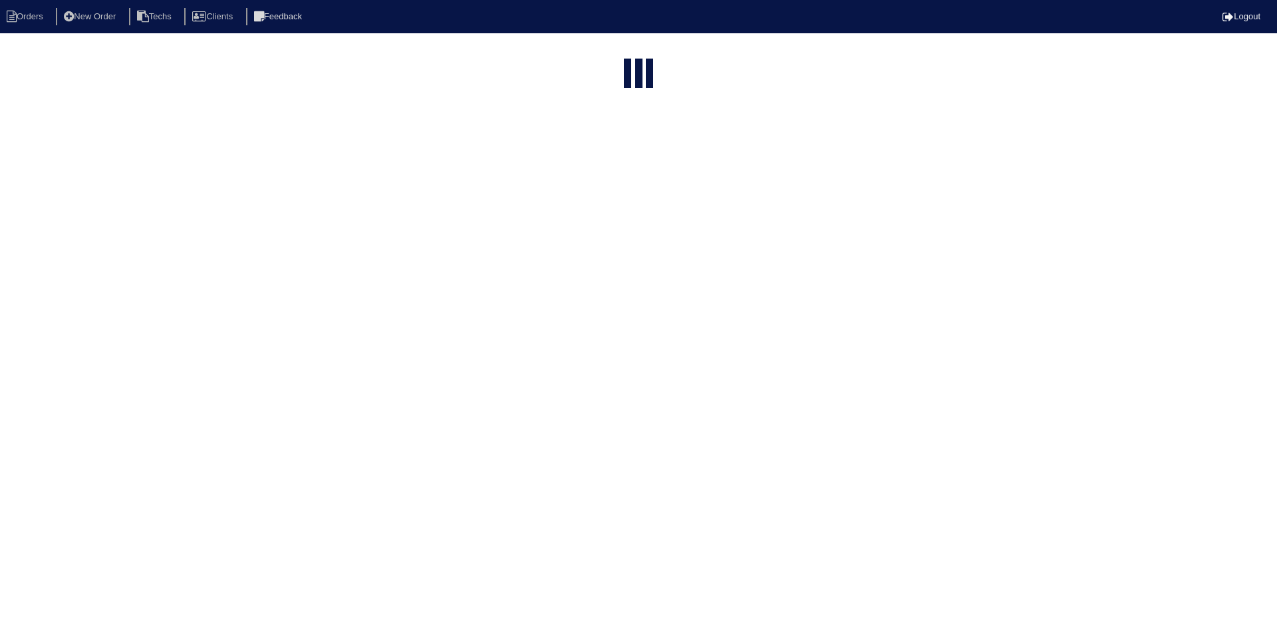
select select "15"
select select "field complete"
select select "need to quote"
select select "American Homes 4 Rent"
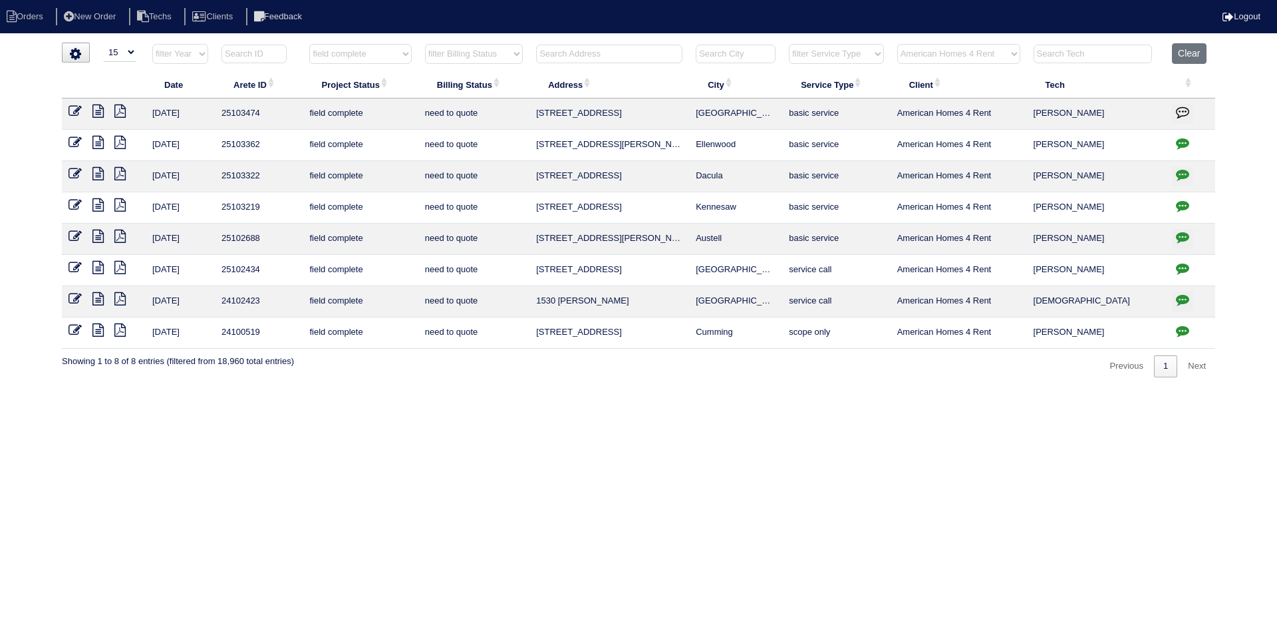
click at [122, 113] on icon at bounding box center [119, 110] width 11 height 13
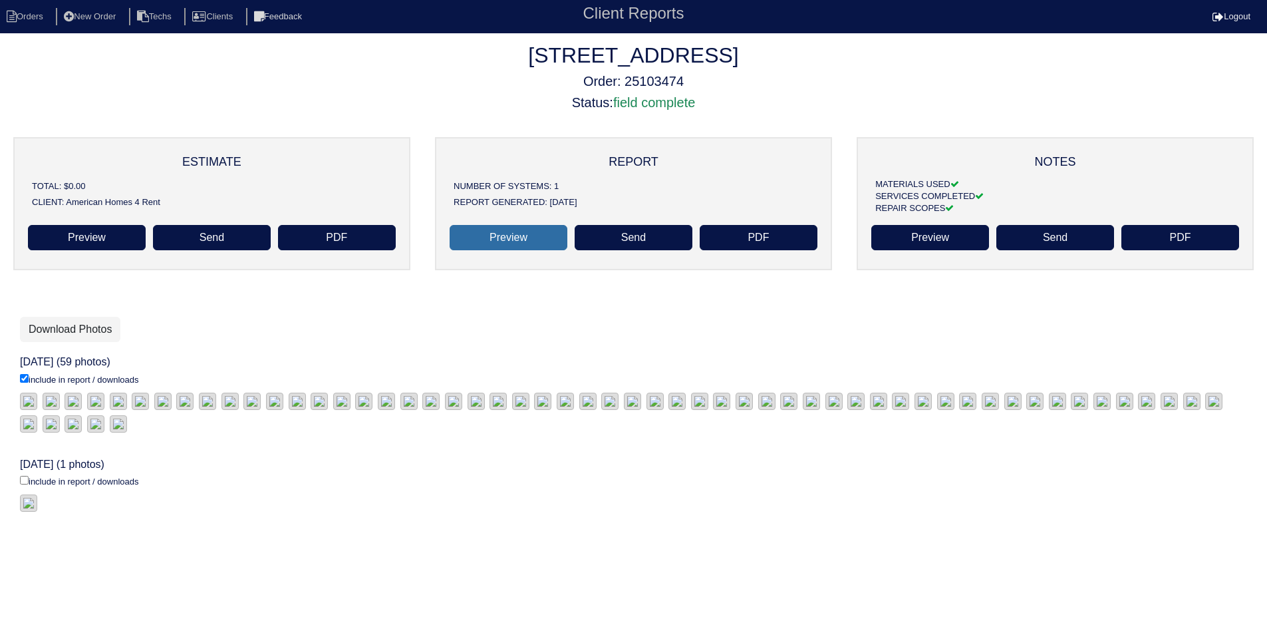
click at [493, 238] on link "Preview" at bounding box center [509, 237] width 118 height 25
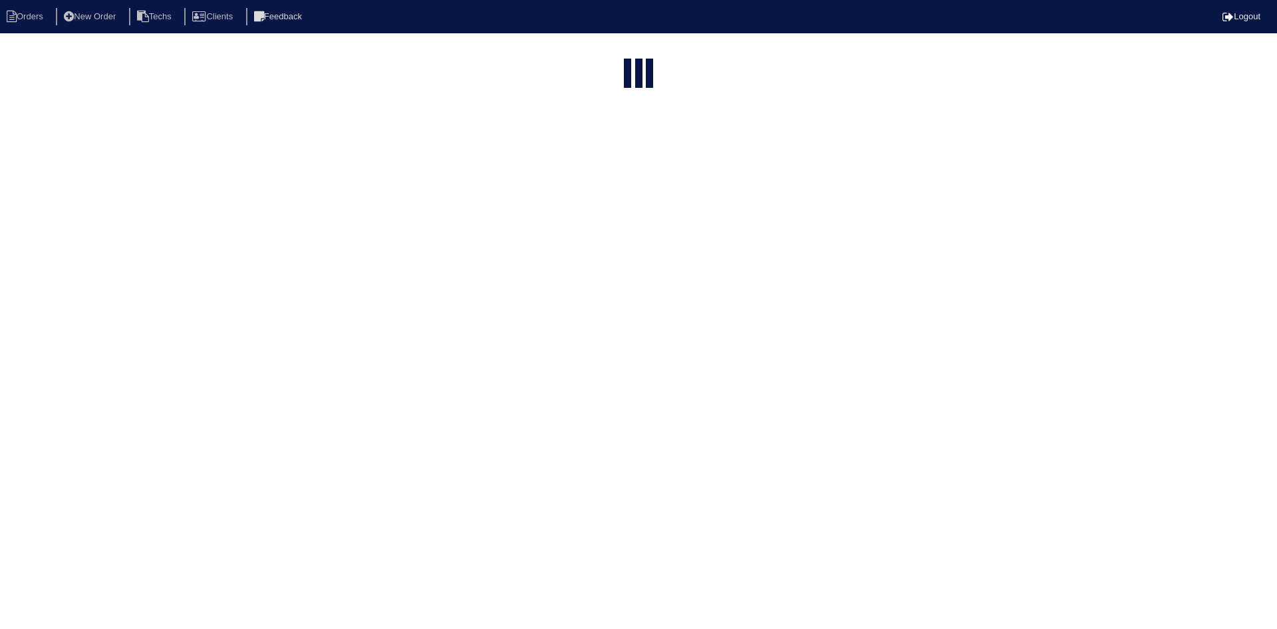
select select "15"
select select "field complete"
select select "need to quote"
select select "American Homes 4 Rent"
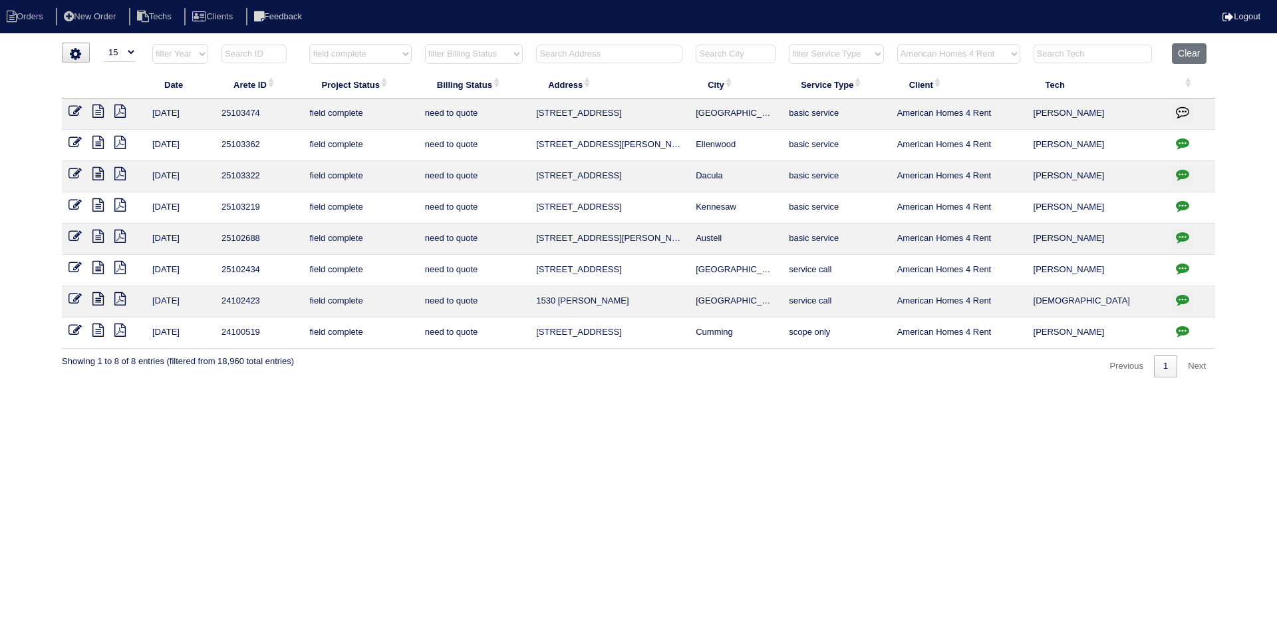
click at [99, 108] on icon at bounding box center [97, 110] width 11 height 13
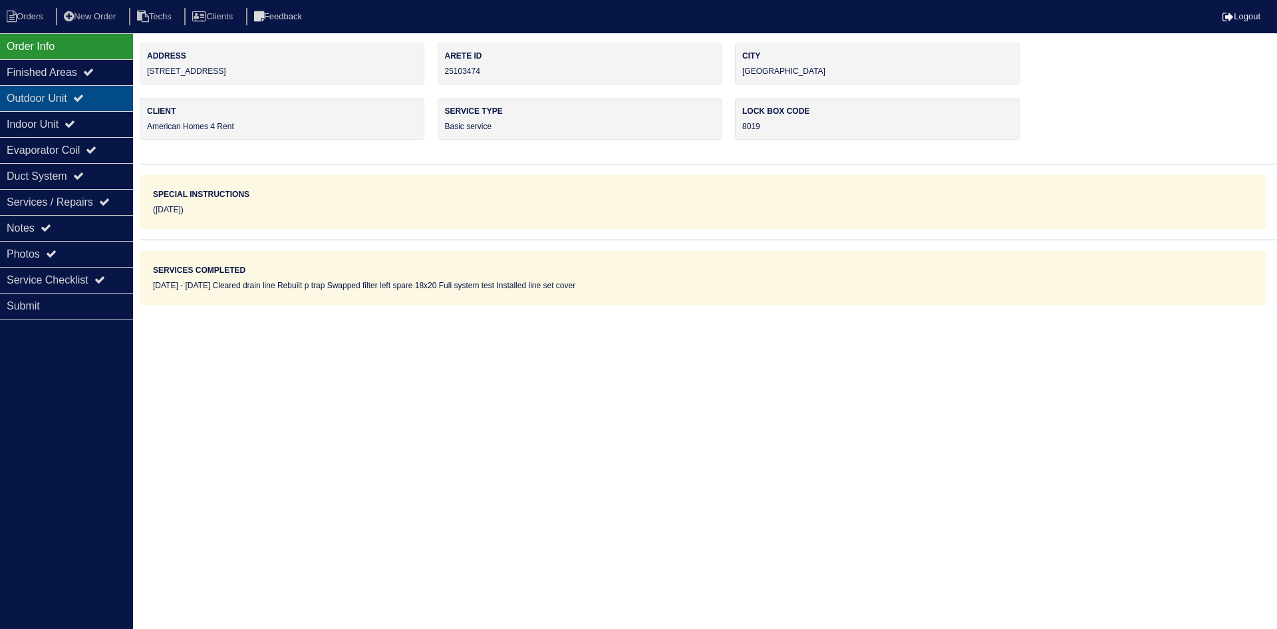
click at [73, 95] on div "Outdoor Unit" at bounding box center [66, 98] width 133 height 26
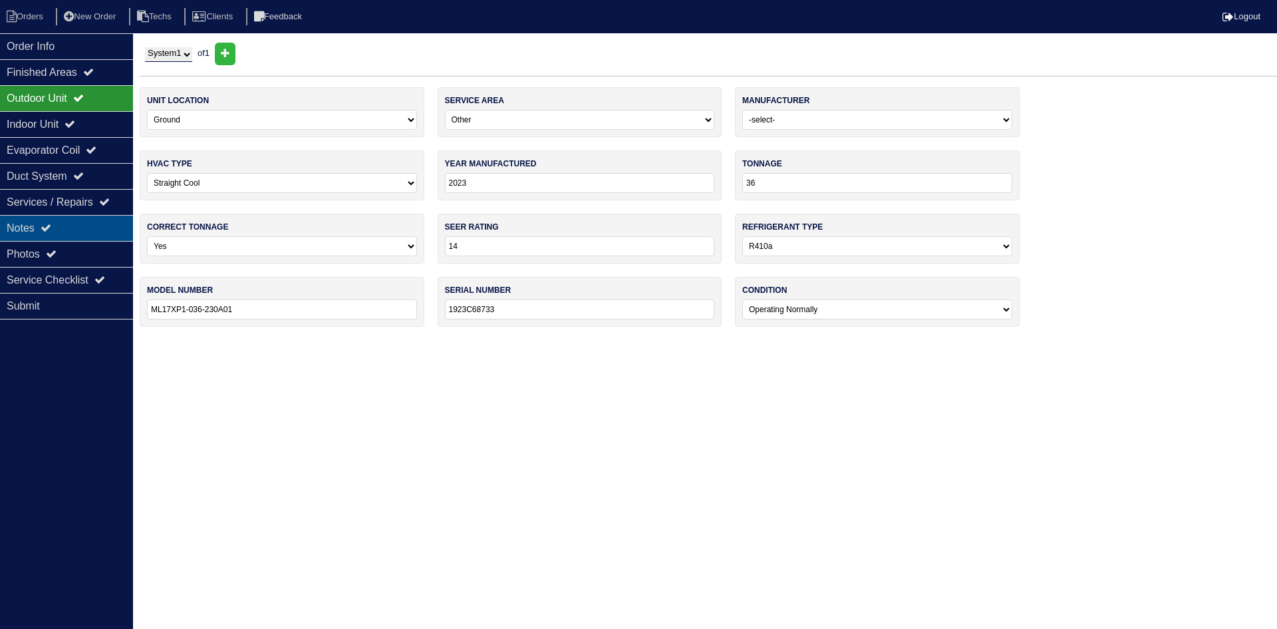
click at [27, 224] on div "Notes" at bounding box center [66, 228] width 133 height 26
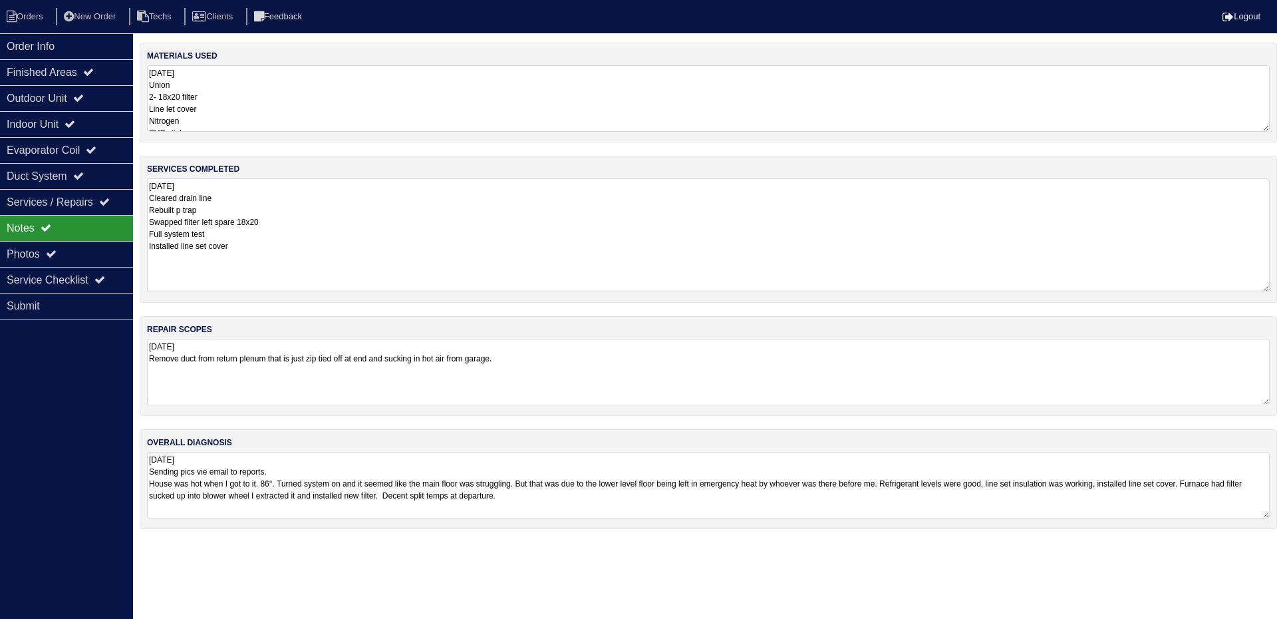
drag, startPoint x: 1265, startPoint y: 236, endPoint x: 1261, endPoint y: 283, distance: 47.4
click at [1261, 283] on textarea "[DATE] Cleared drain line Rebuilt p trap Swapped filter left spare 18x20 Full s…" at bounding box center [708, 235] width 1123 height 114
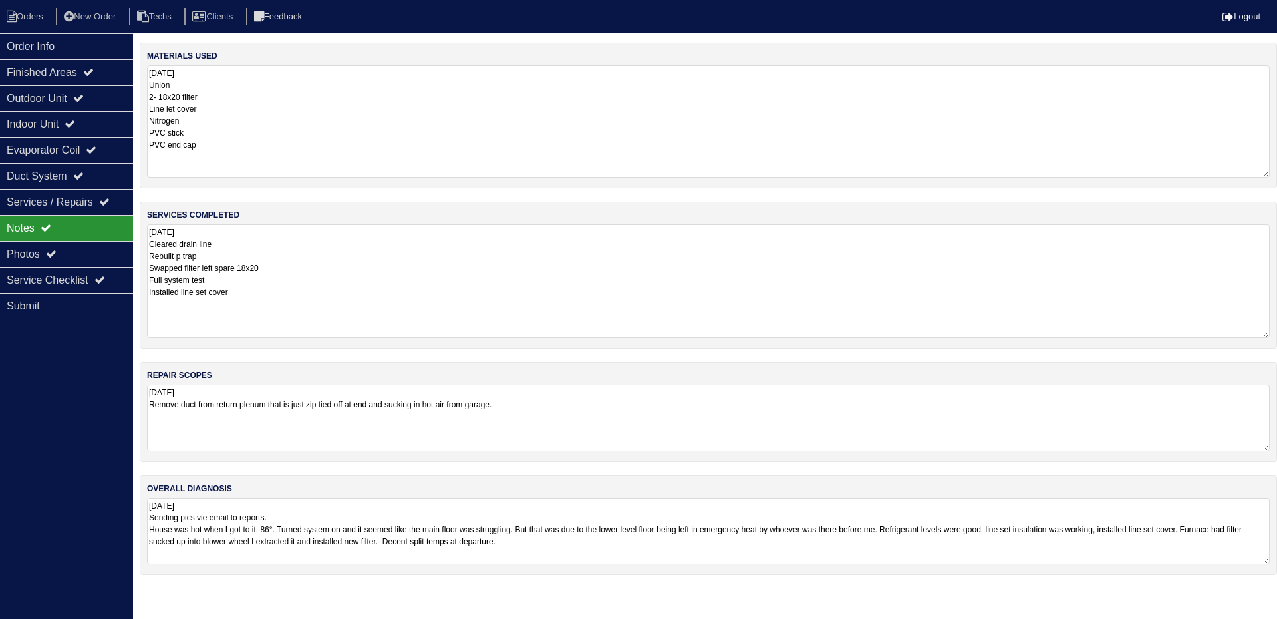
drag, startPoint x: 1266, startPoint y: 128, endPoint x: 1272, endPoint y: 174, distance: 46.3
click at [1272, 174] on div "materials used [DATE] Union 2- 18x20 filter Line let cover Nitrogen PVC stick P…" at bounding box center [708, 116] width 1137 height 146
click at [88, 253] on div "Photos" at bounding box center [66, 254] width 133 height 26
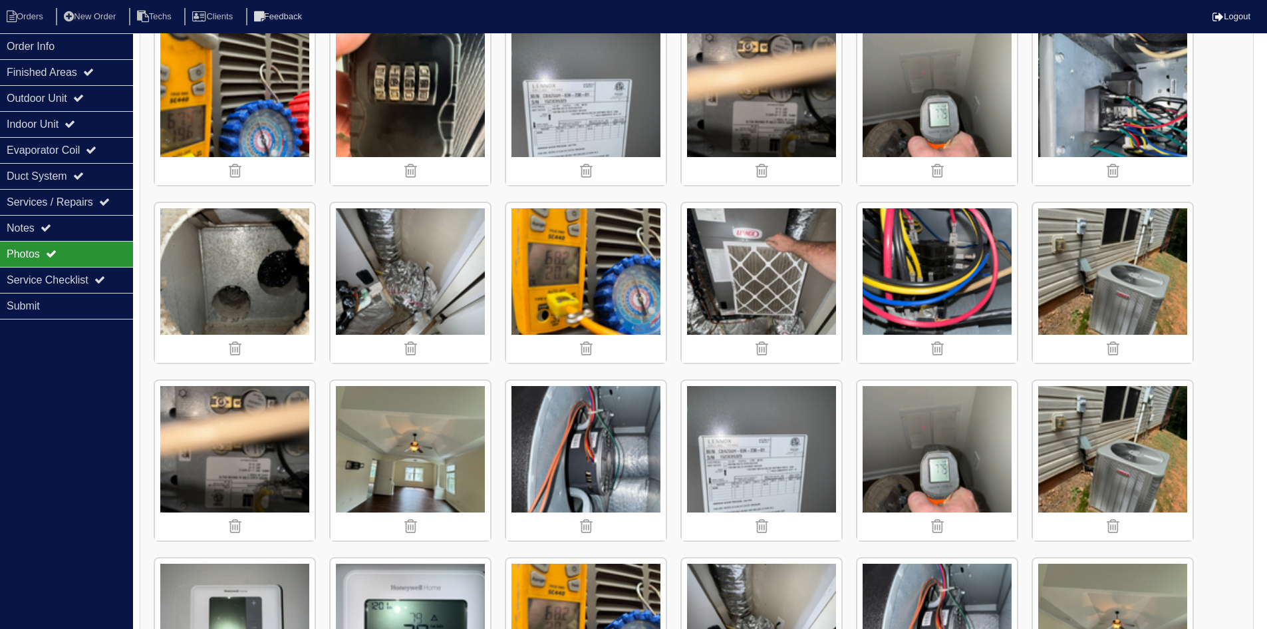
scroll to position [1330, 0]
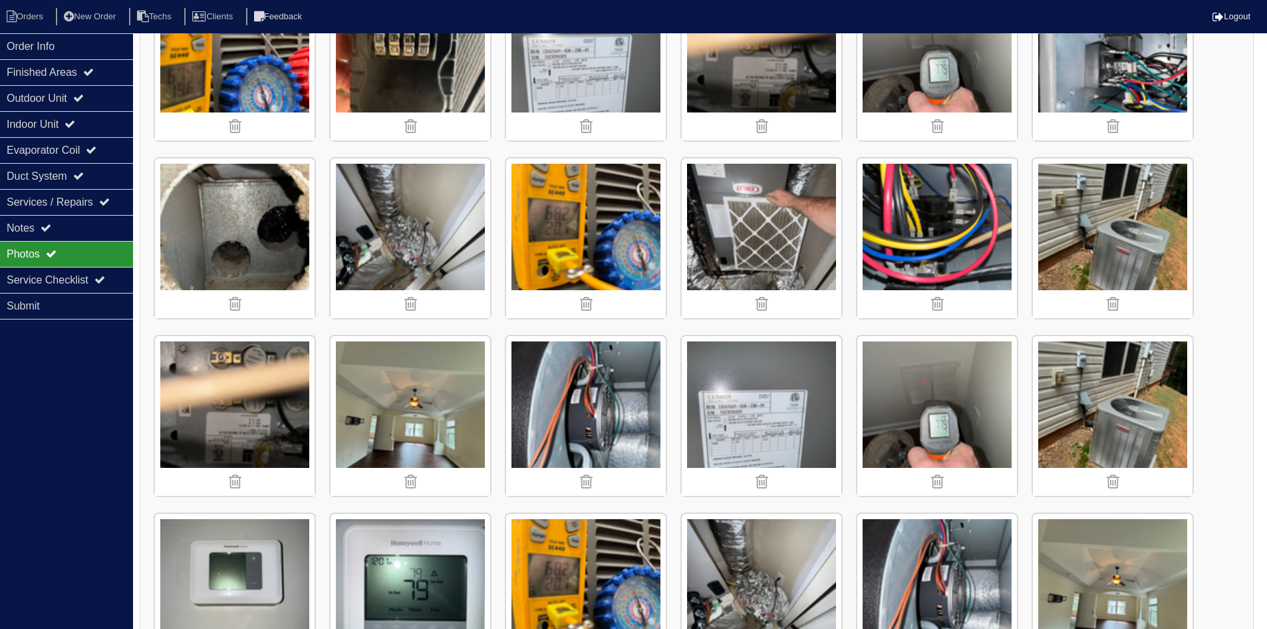
click at [428, 247] on img at bounding box center [411, 238] width 160 height 160
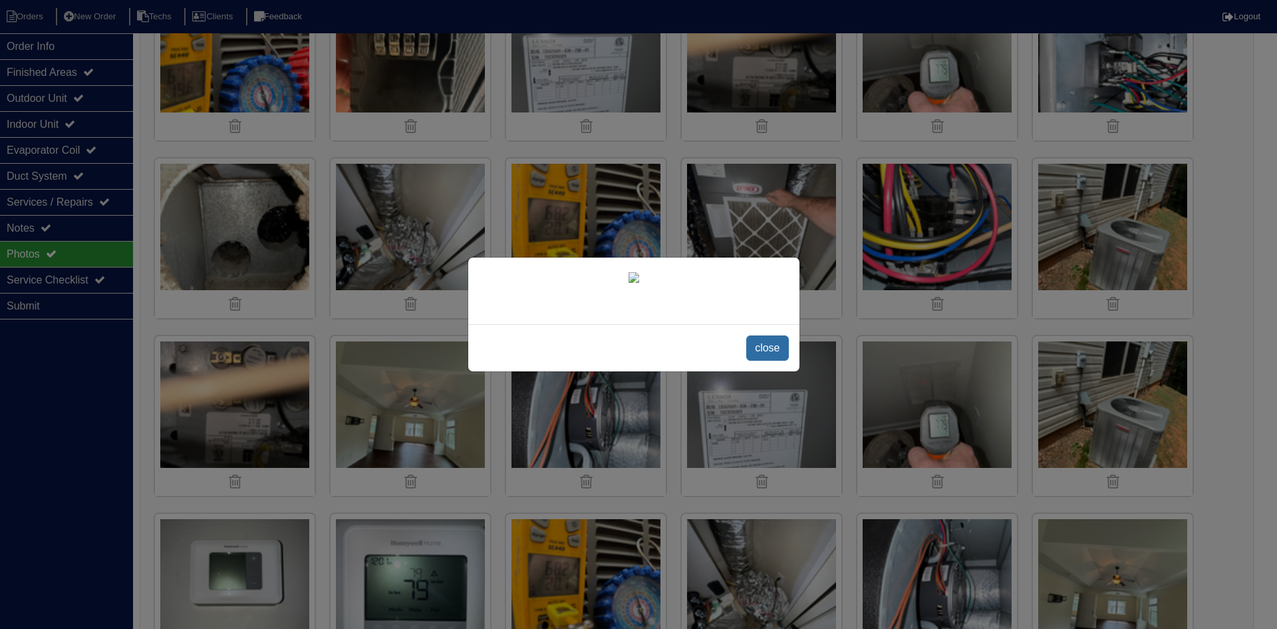
click at [756, 347] on span "close" at bounding box center [767, 347] width 42 height 25
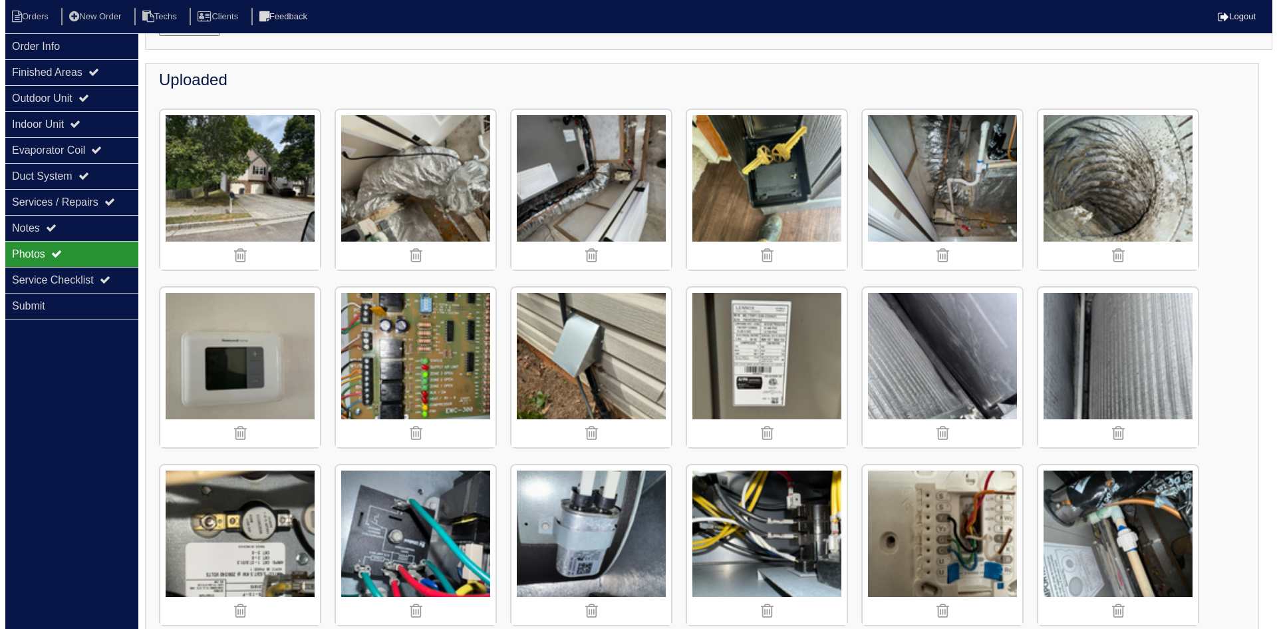
scroll to position [0, 0]
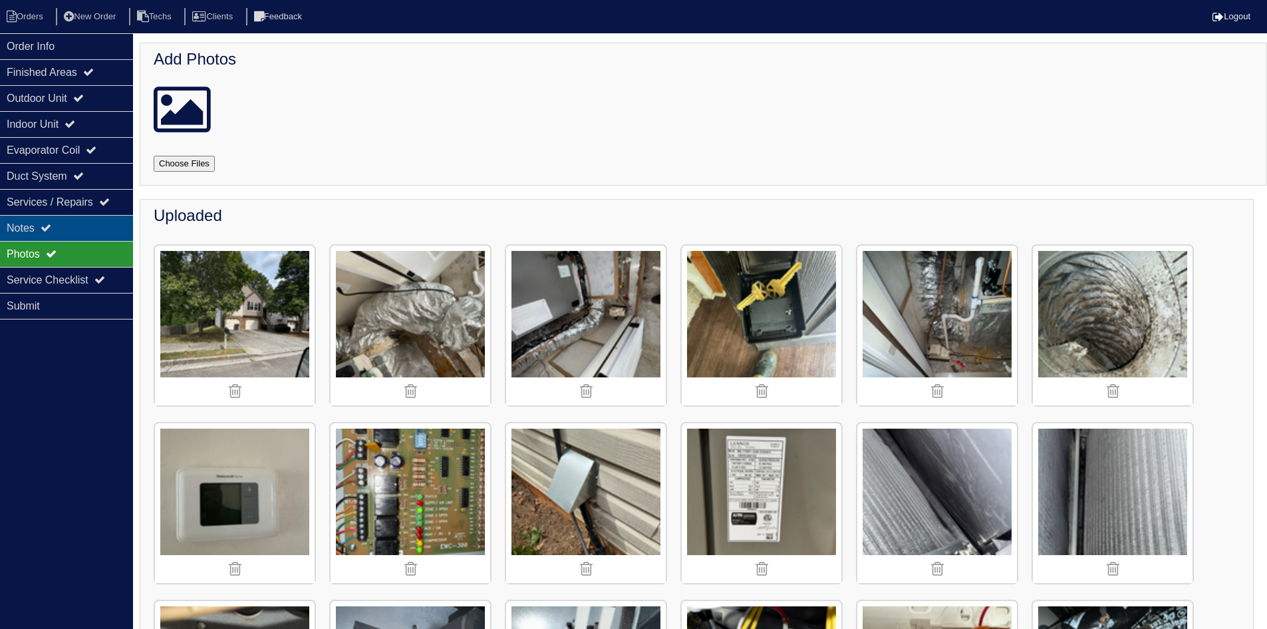
click at [76, 225] on div "Notes" at bounding box center [66, 228] width 133 height 26
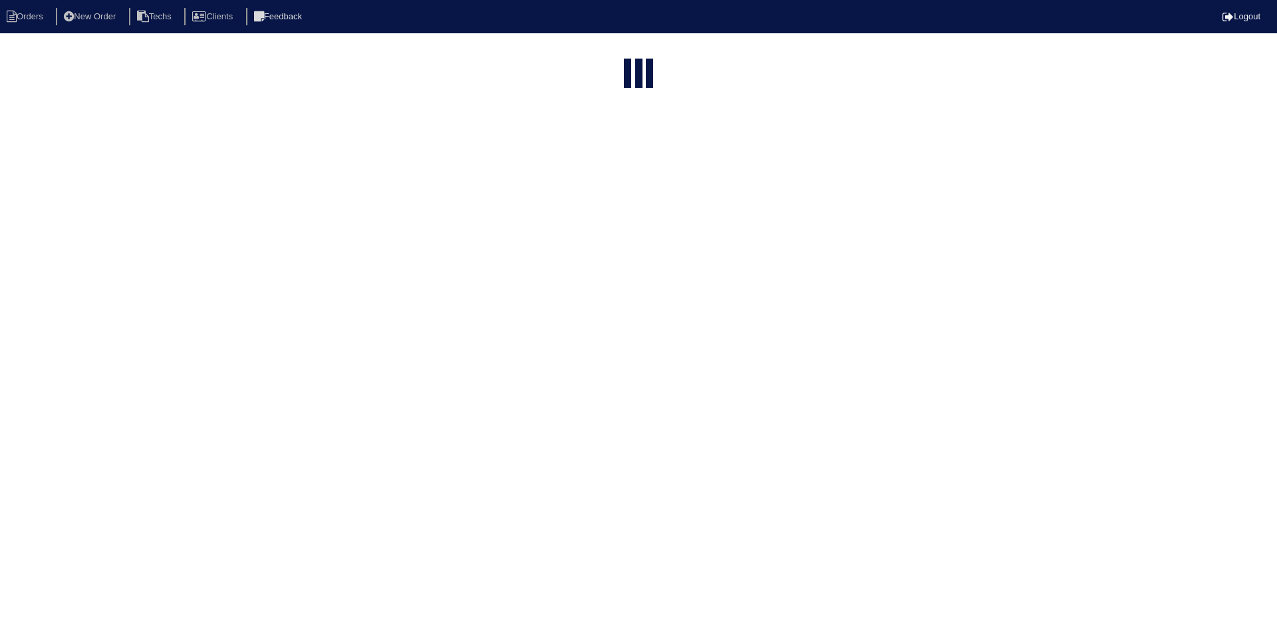
select select "15"
select select "field complete"
select select "need to quote"
select select "American Homes 4 Rent"
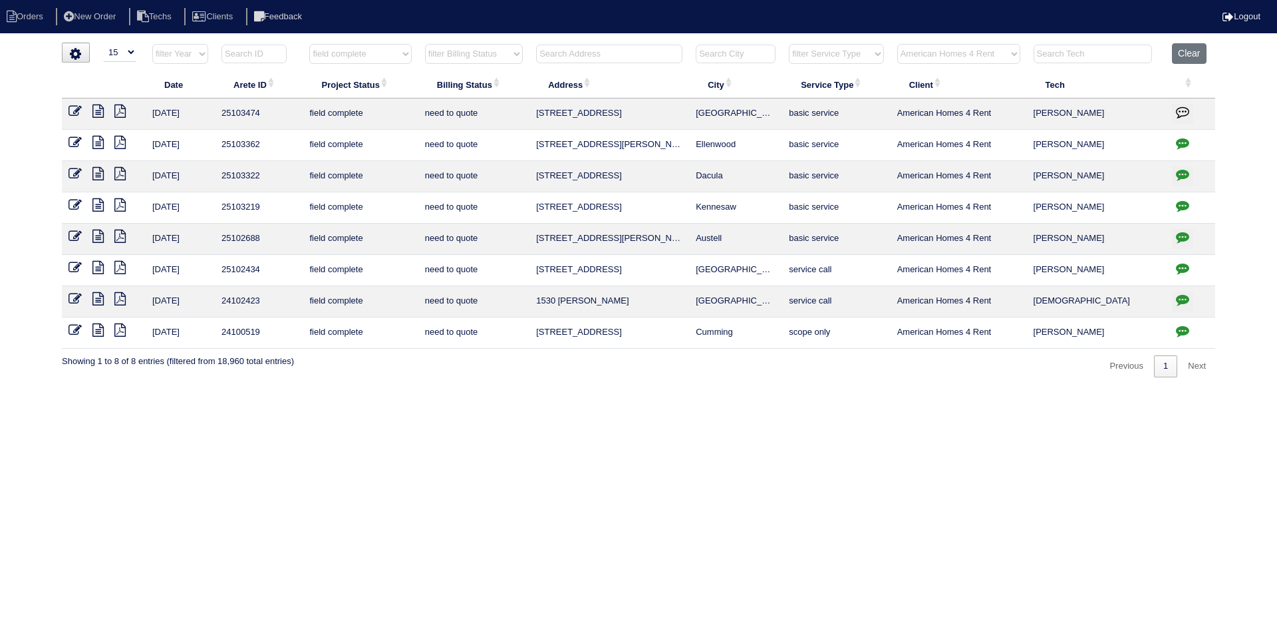
click at [1179, 110] on icon "button" at bounding box center [1182, 111] width 13 height 13
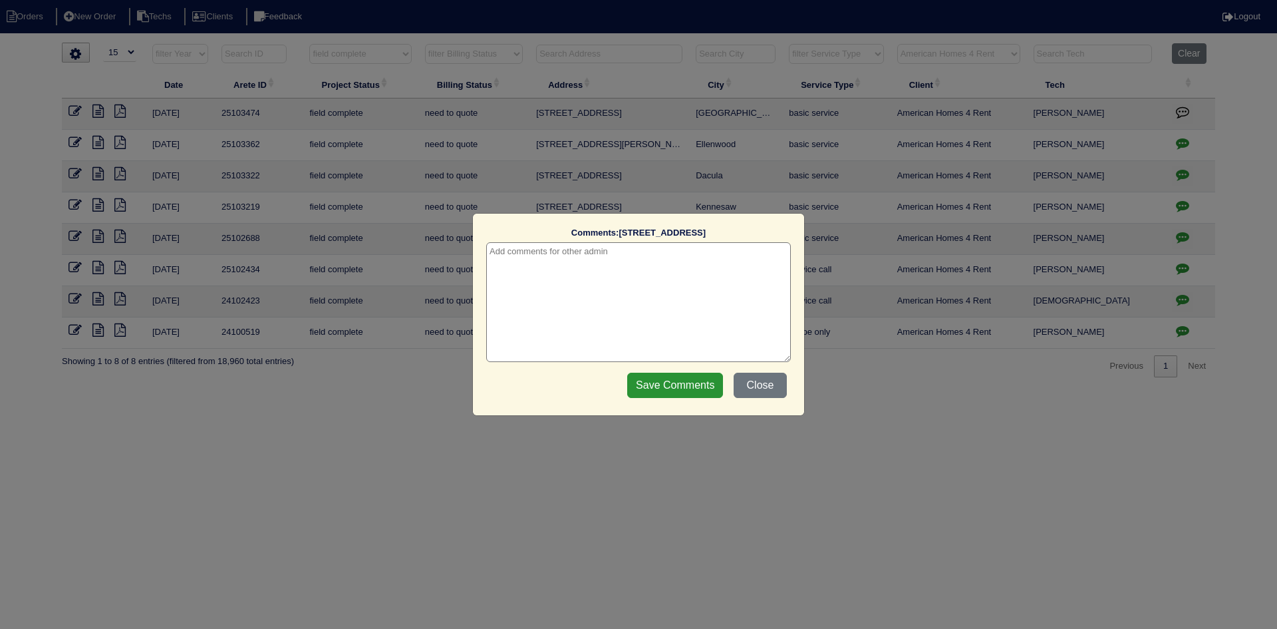
click at [551, 252] on textarea at bounding box center [638, 302] width 305 height 120
type textarea "9/26/25 - texted Payton to review repair scope - HVAC report & pics in folder -…"
click at [664, 384] on input "Save Comments" at bounding box center [675, 384] width 96 height 25
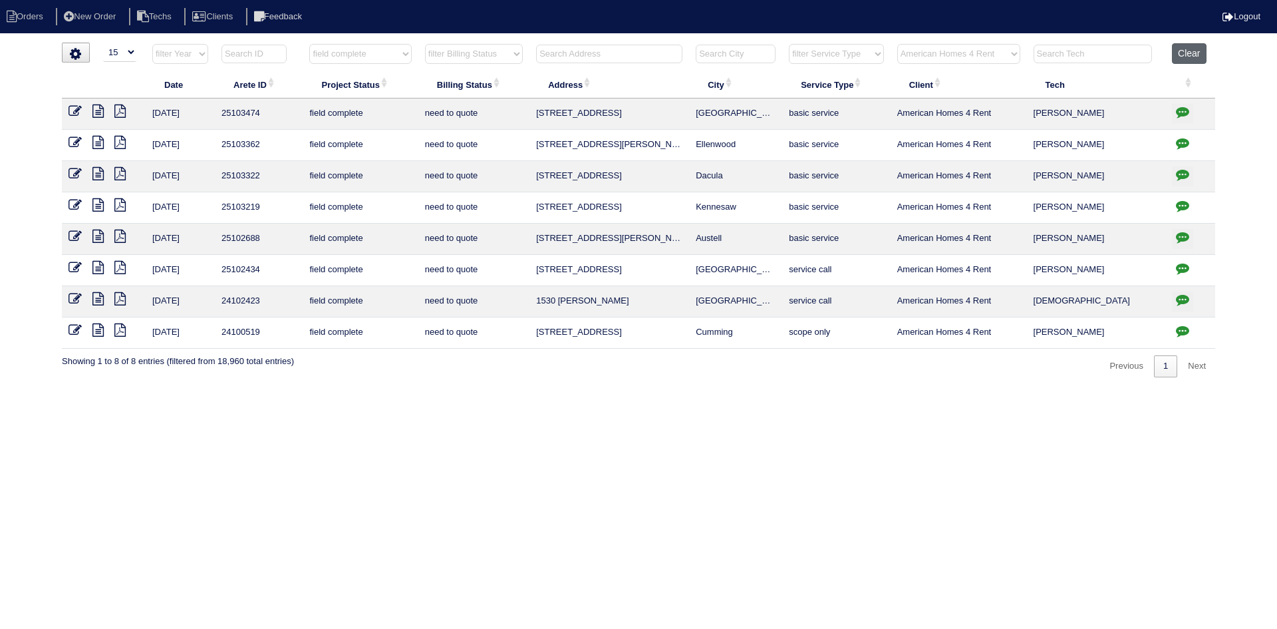
click at [1189, 50] on button "Clear" at bounding box center [1189, 53] width 34 height 21
select select
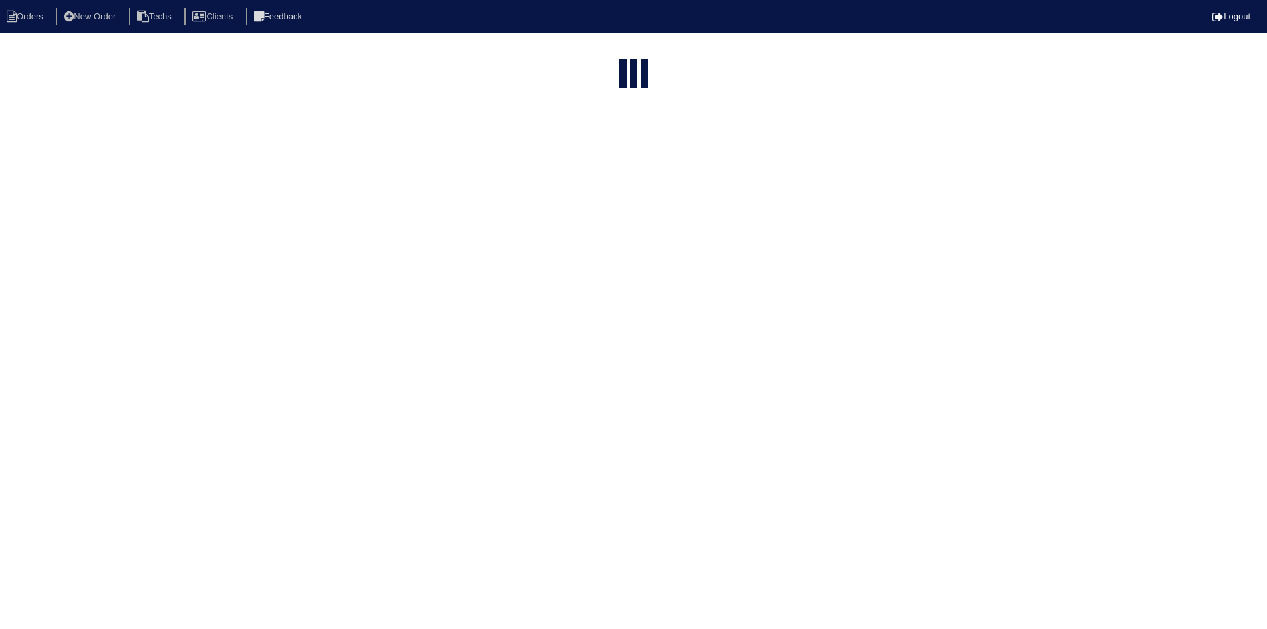
select select "15"
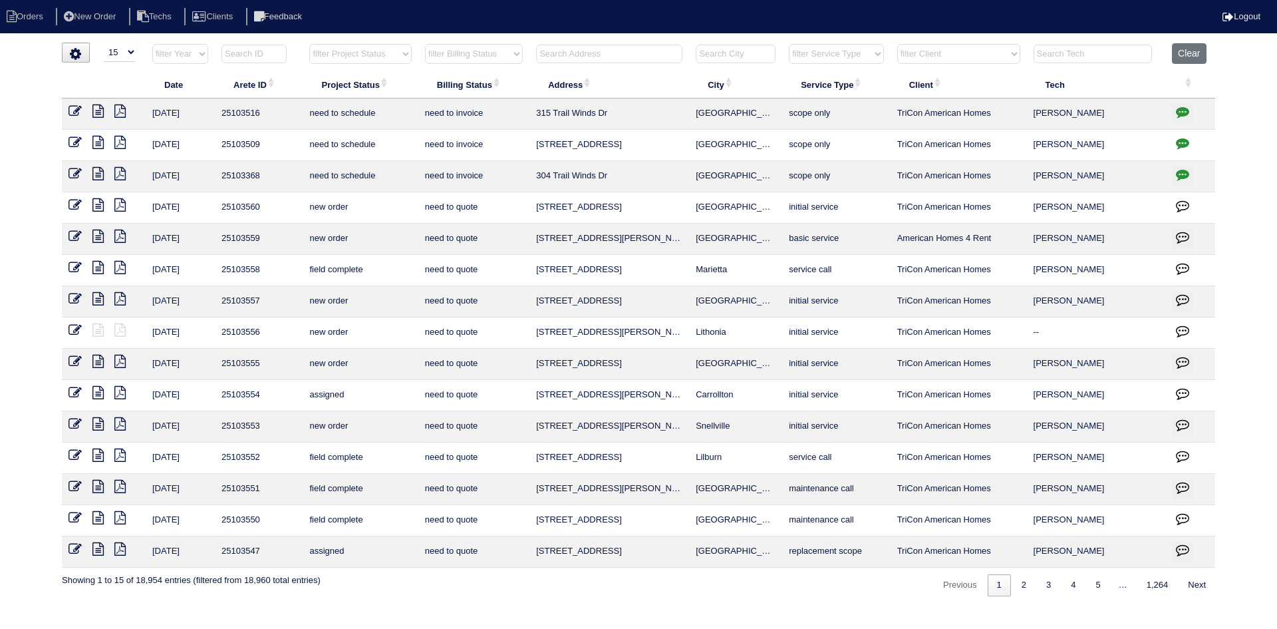
click at [398, 53] on select "filter Project Status -- Any Project Status -- new order assigned in progress f…" at bounding box center [360, 54] width 102 height 20
click at [309, 44] on select "filter Project Status -- Any Project Status -- new order assigned in progress f…" at bounding box center [360, 54] width 102 height 20
select select "field complete"
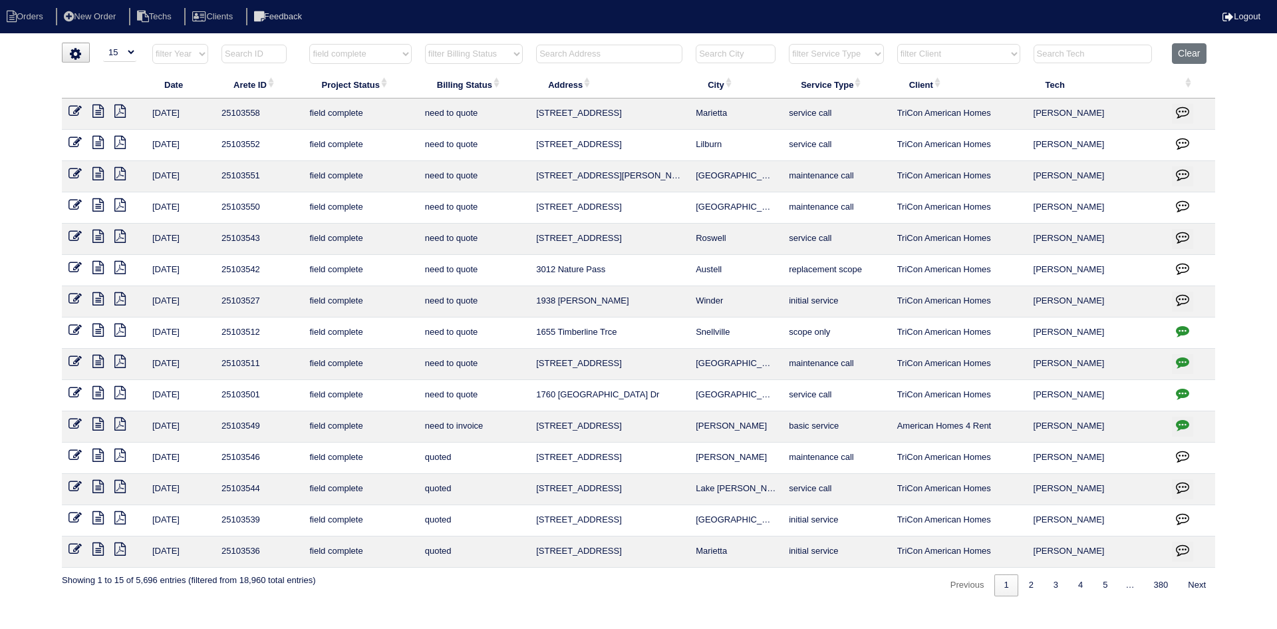
click at [513, 53] on select "filter Billing Status -- Any Billing Status -- need to quote quoted need to inv…" at bounding box center [474, 54] width 98 height 20
select select "need to quote"
click at [425, 44] on select "filter Billing Status -- Any Billing Status -- need to quote quoted need to inv…" at bounding box center [474, 54] width 98 height 20
select select "field complete"
select select "need to quote"
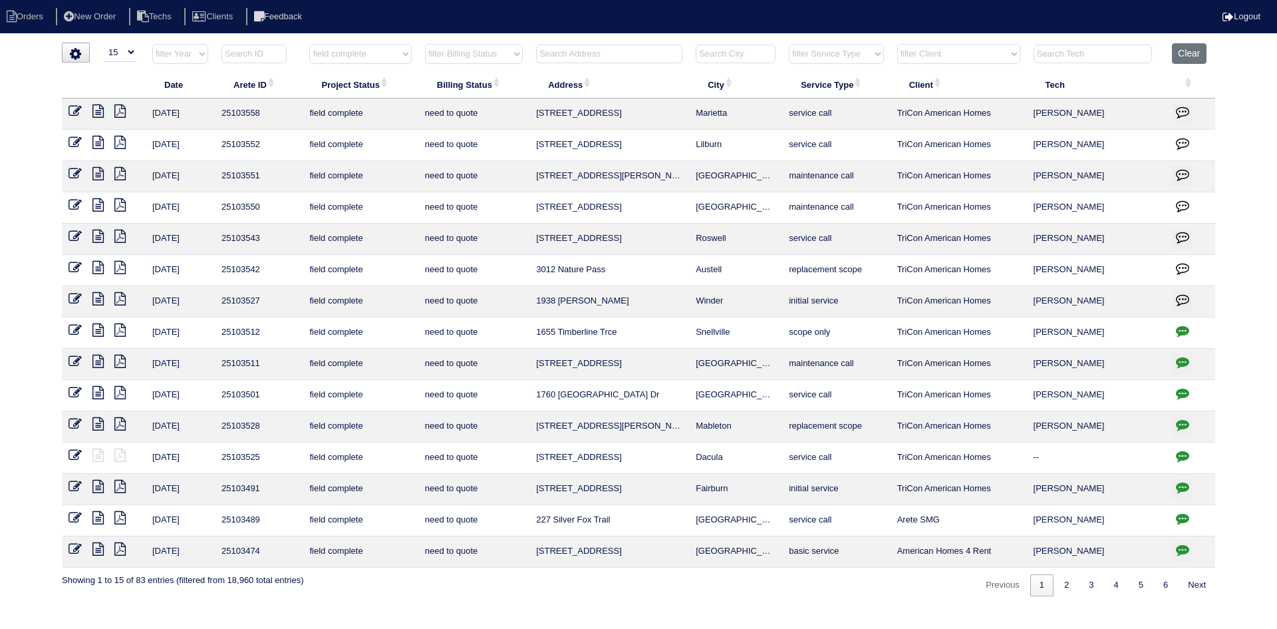
click at [1184, 482] on icon "button" at bounding box center [1182, 486] width 13 height 13
click at [1188, 484] on icon "button" at bounding box center [1182, 486] width 13 height 13
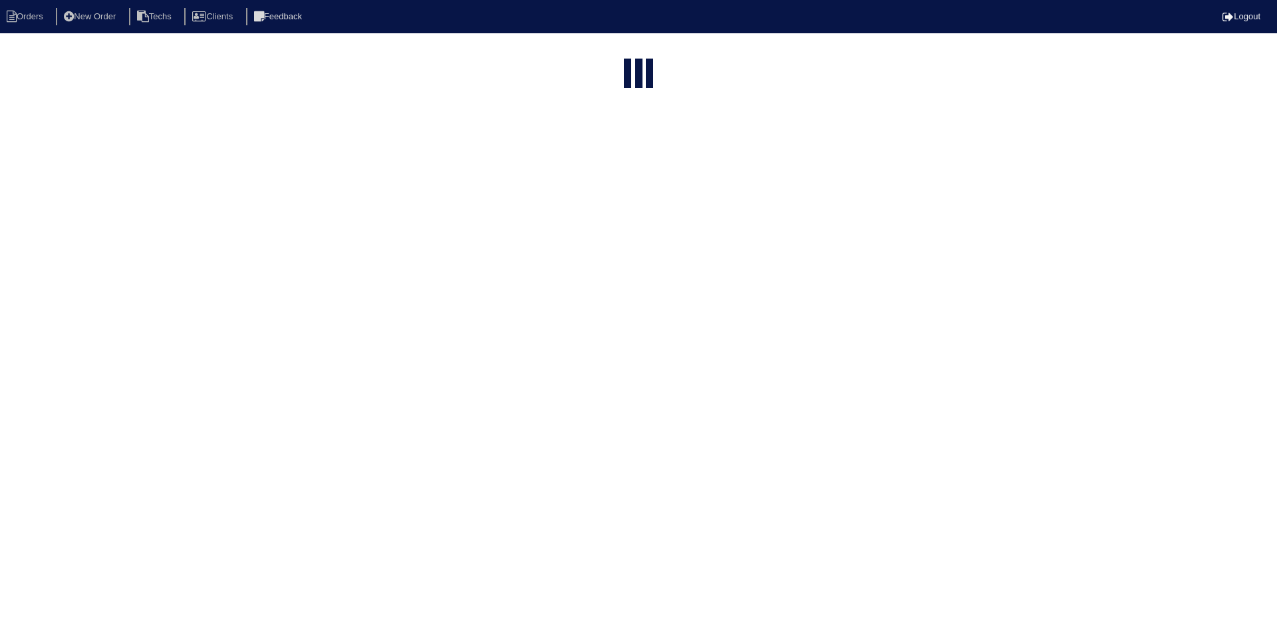
select select "15"
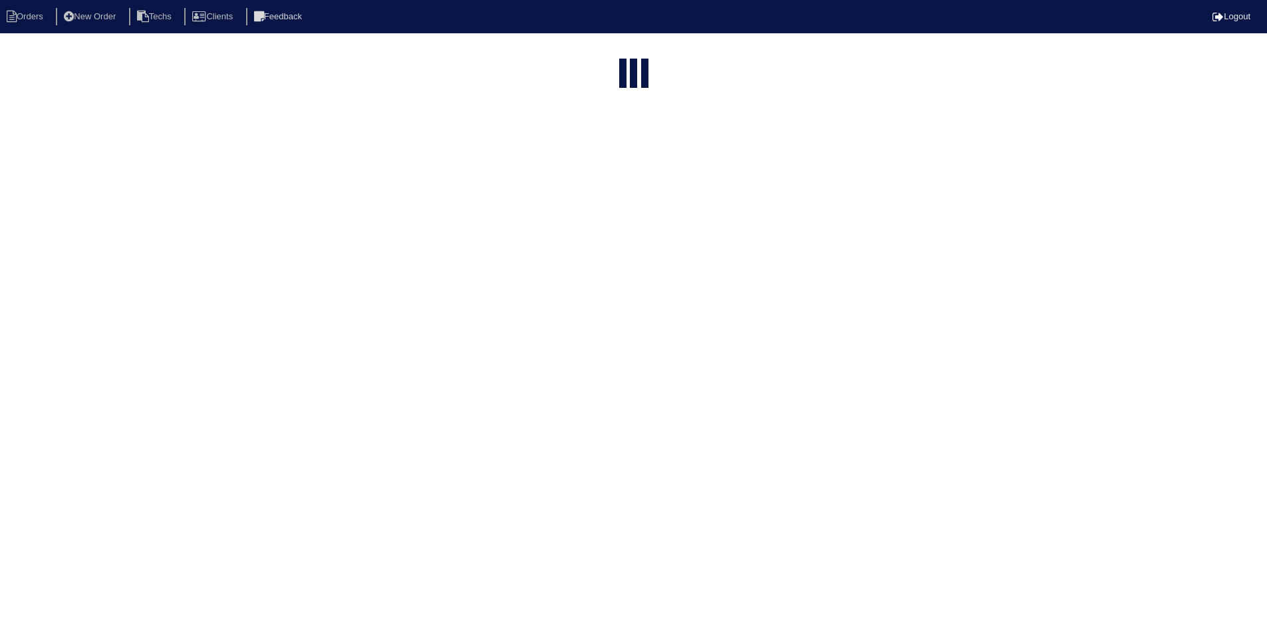
select select "field complete"
select select "need to quote"
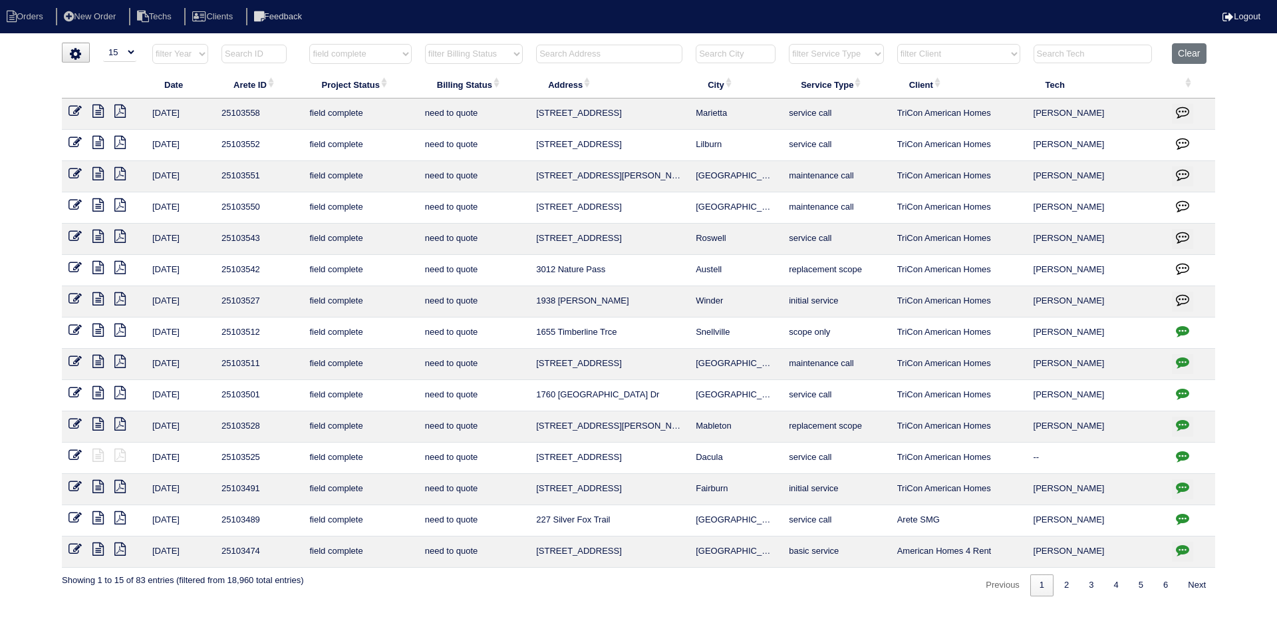
click at [1185, 483] on icon "button" at bounding box center [1182, 486] width 13 height 13
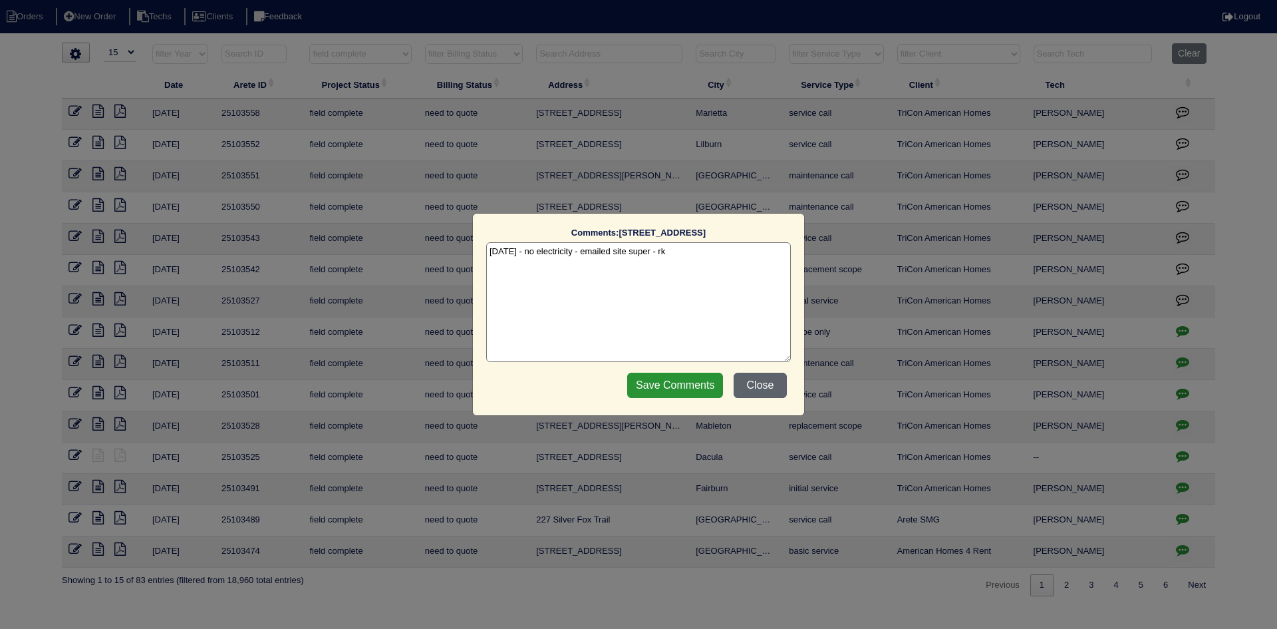
click at [781, 384] on button "Close" at bounding box center [760, 384] width 53 height 25
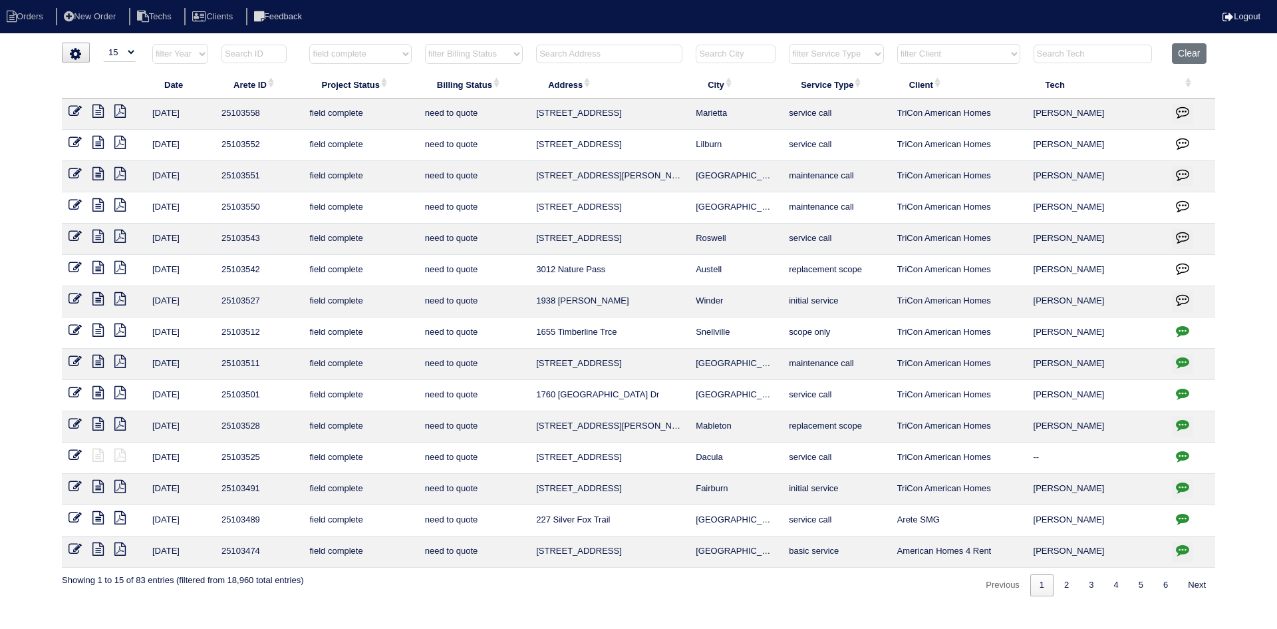
click at [1186, 420] on icon "button" at bounding box center [1182, 424] width 13 height 13
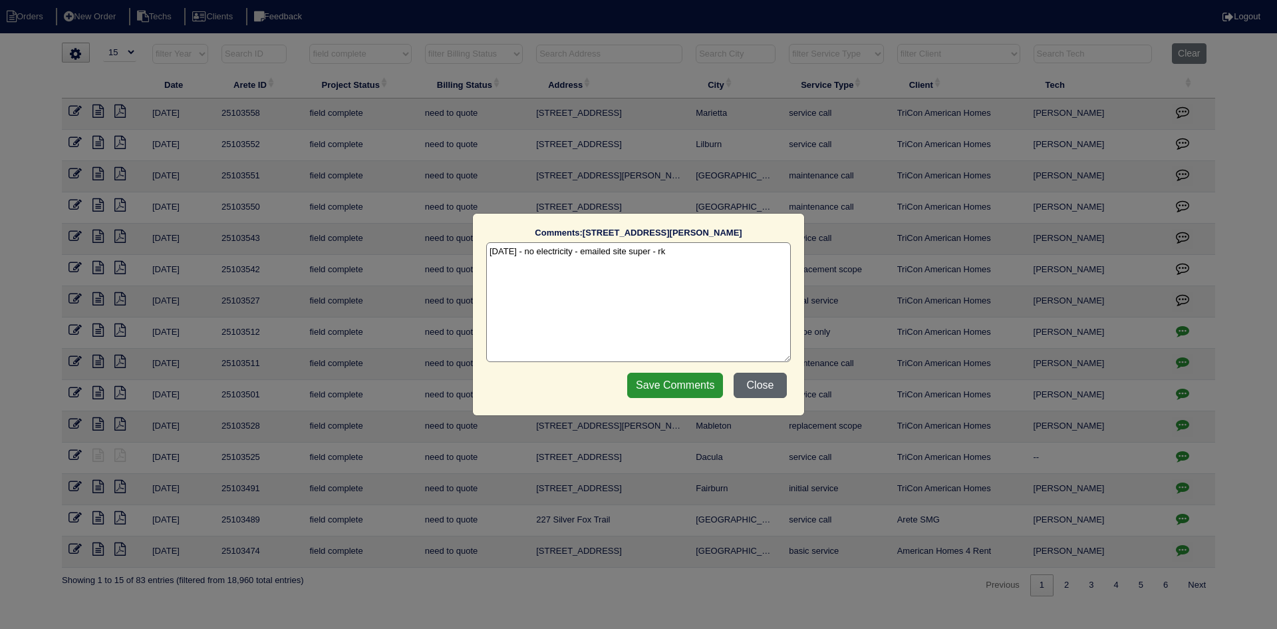
click at [758, 384] on button "Close" at bounding box center [760, 384] width 53 height 25
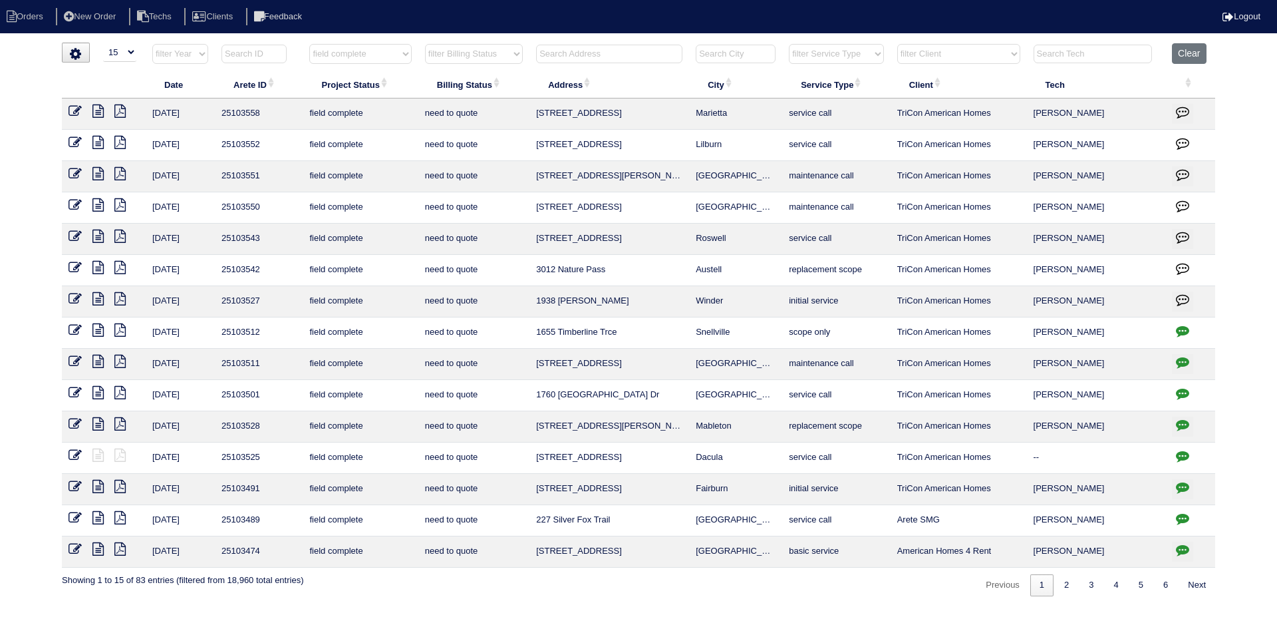
click at [1179, 392] on icon "button" at bounding box center [1182, 392] width 13 height 13
type textarea "9/25/25 - Need to schedule for 9/26. Emailed Dan, Payton - per Justin he spoke …"
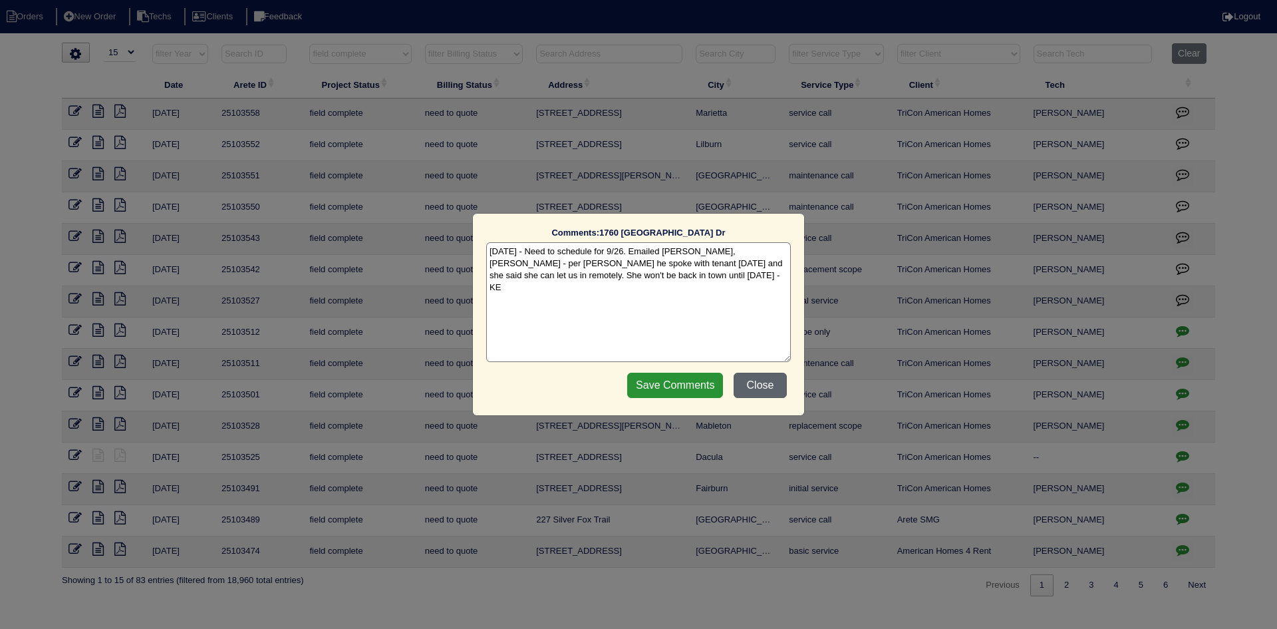
click at [770, 389] on button "Close" at bounding box center [760, 384] width 53 height 25
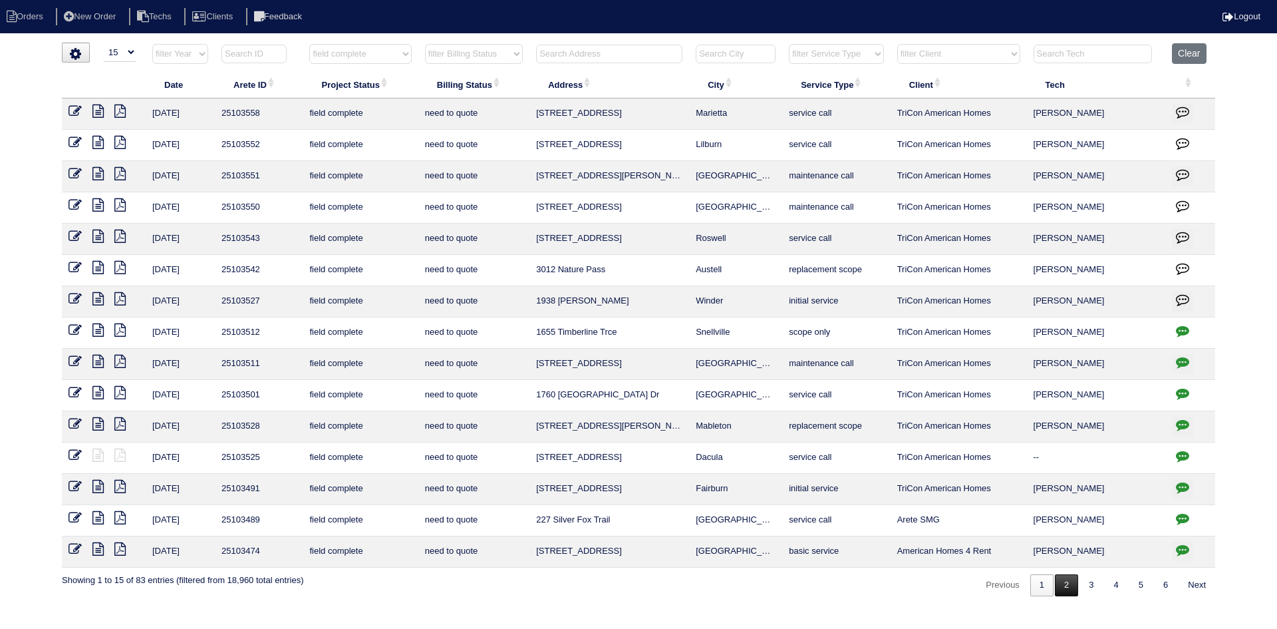
click at [1058, 589] on link "2" at bounding box center [1066, 585] width 23 height 22
select select "field complete"
select select "need to quote"
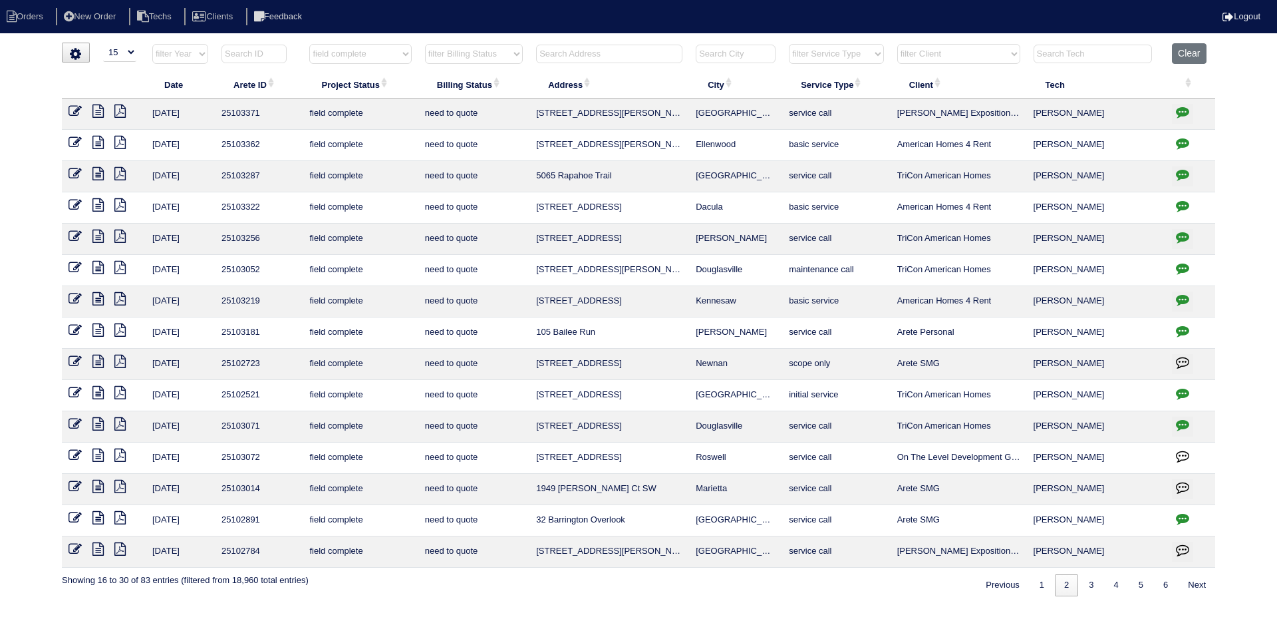
click at [644, 53] on input "text" at bounding box center [609, 54] width 146 height 19
click at [1185, 53] on button "Clear" at bounding box center [1189, 53] width 34 height 21
select select
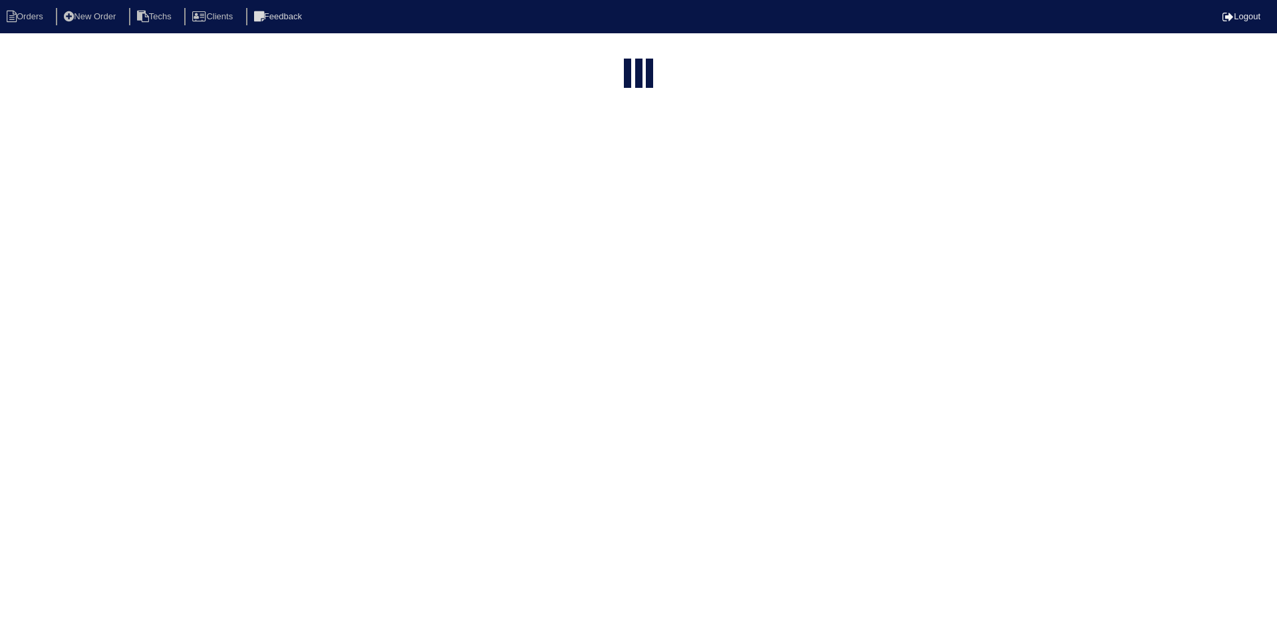
select select "15"
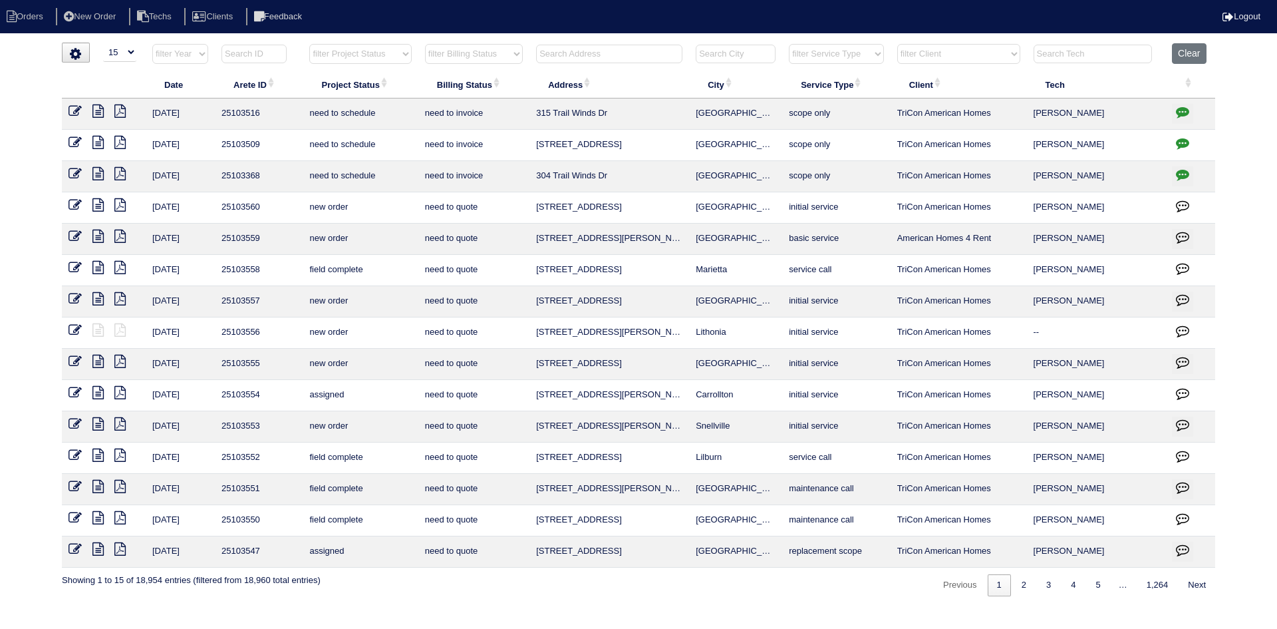
click at [589, 54] on input "text" at bounding box center [609, 54] width 146 height 19
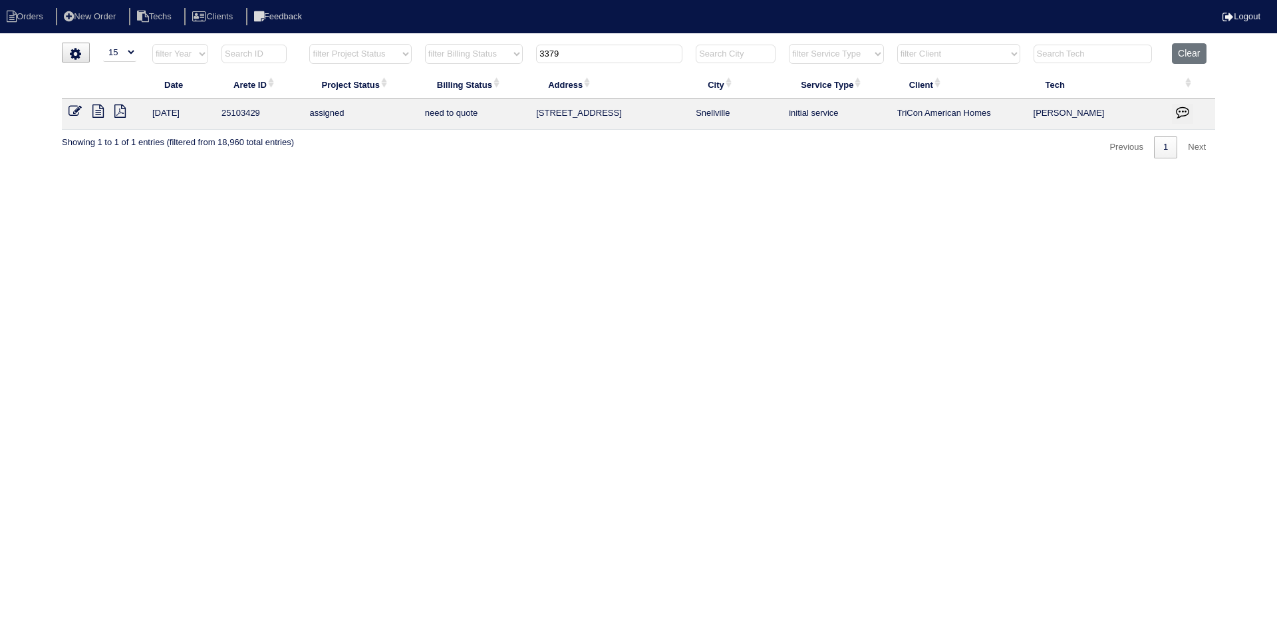
type input "3379"
click at [100, 110] on icon at bounding box center [97, 110] width 11 height 13
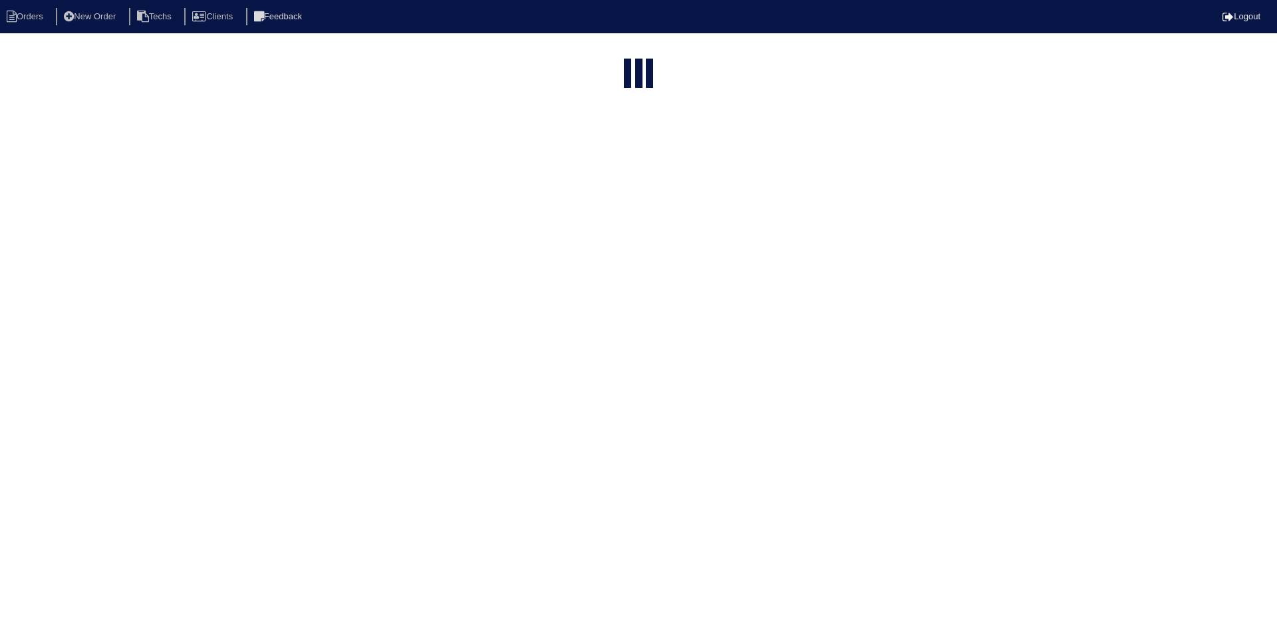
select select "15"
type input "3379"
select select "15"
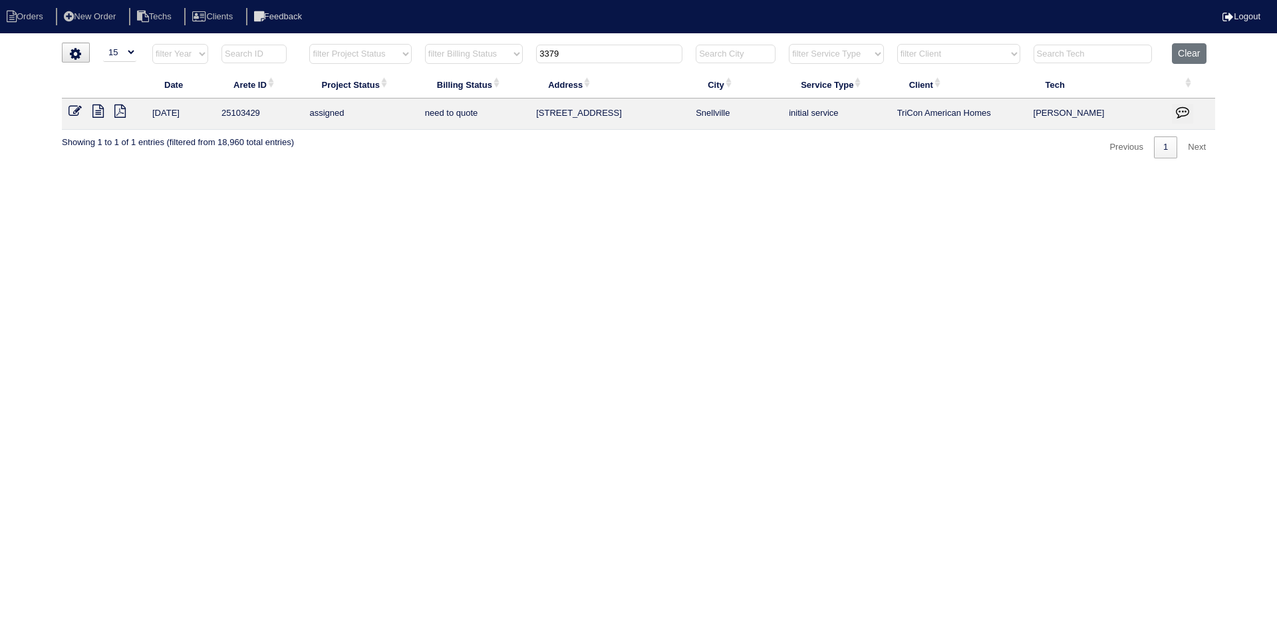
click at [96, 111] on icon at bounding box center [97, 110] width 11 height 13
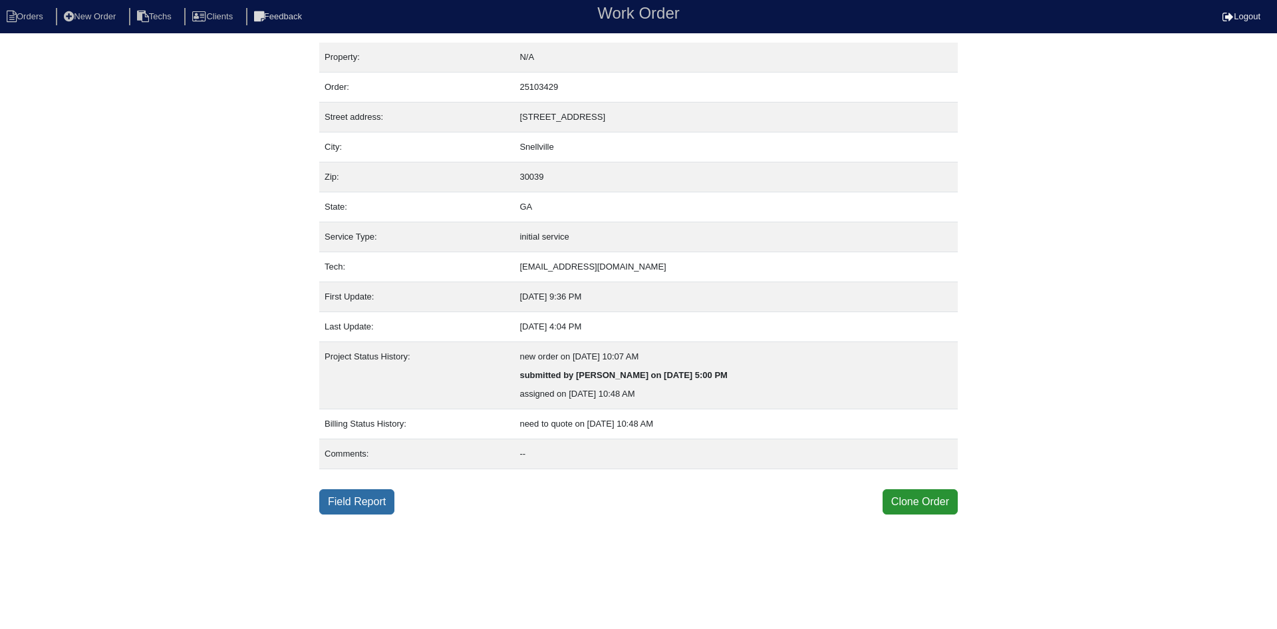
click at [362, 498] on link "Field Report" at bounding box center [356, 501] width 75 height 25
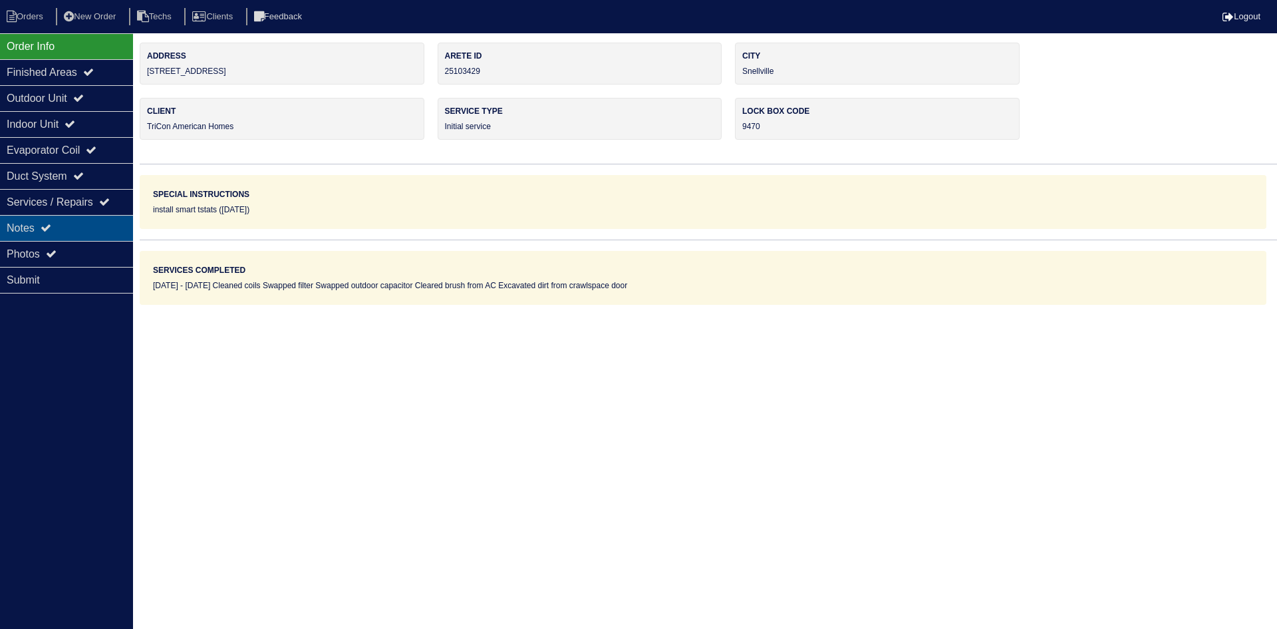
click at [51, 224] on icon at bounding box center [46, 227] width 11 height 11
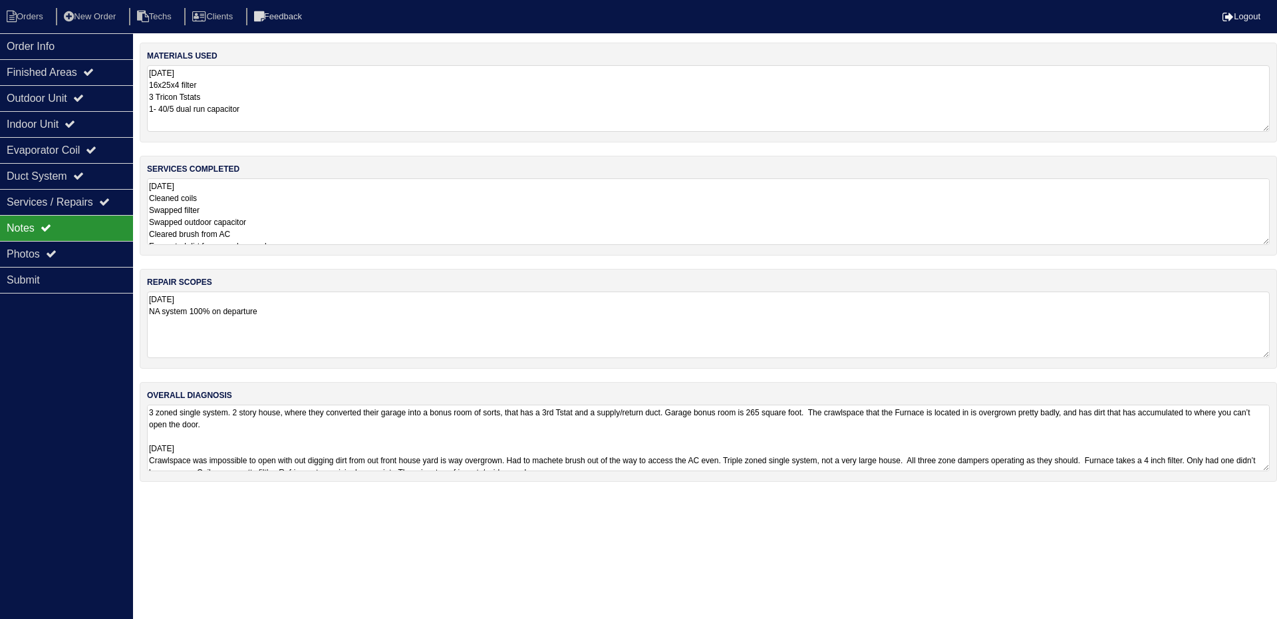
click at [483, 431] on textarea "3 zoned single system. 2 story house, where they converted their garage into a …" at bounding box center [708, 437] width 1123 height 67
click at [630, 495] on html "Orders New Order Techs Clients Feedback Logout Orders New Order Users Clients M…" at bounding box center [638, 247] width 1277 height 495
drag, startPoint x: 1266, startPoint y: 468, endPoint x: 1270, endPoint y: 524, distance: 56.0
click at [1270, 524] on div "overall diagnosis 3 zoned single system. 2 story house, where they converted th…" at bounding box center [708, 460] width 1137 height 156
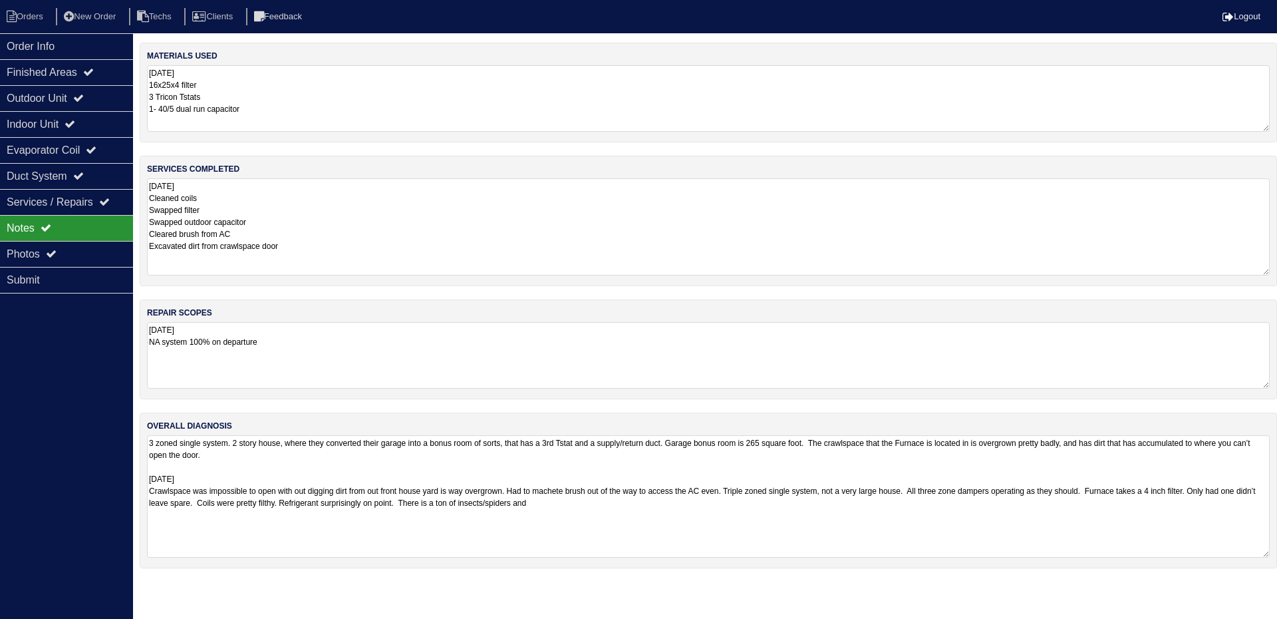
drag, startPoint x: 1263, startPoint y: 243, endPoint x: 1270, endPoint y: 264, distance: 21.7
click at [1273, 270] on div "services completed 9.24.25 Cleaned coils Swapped filter Swapped outdoor capacit…" at bounding box center [708, 221] width 1137 height 130
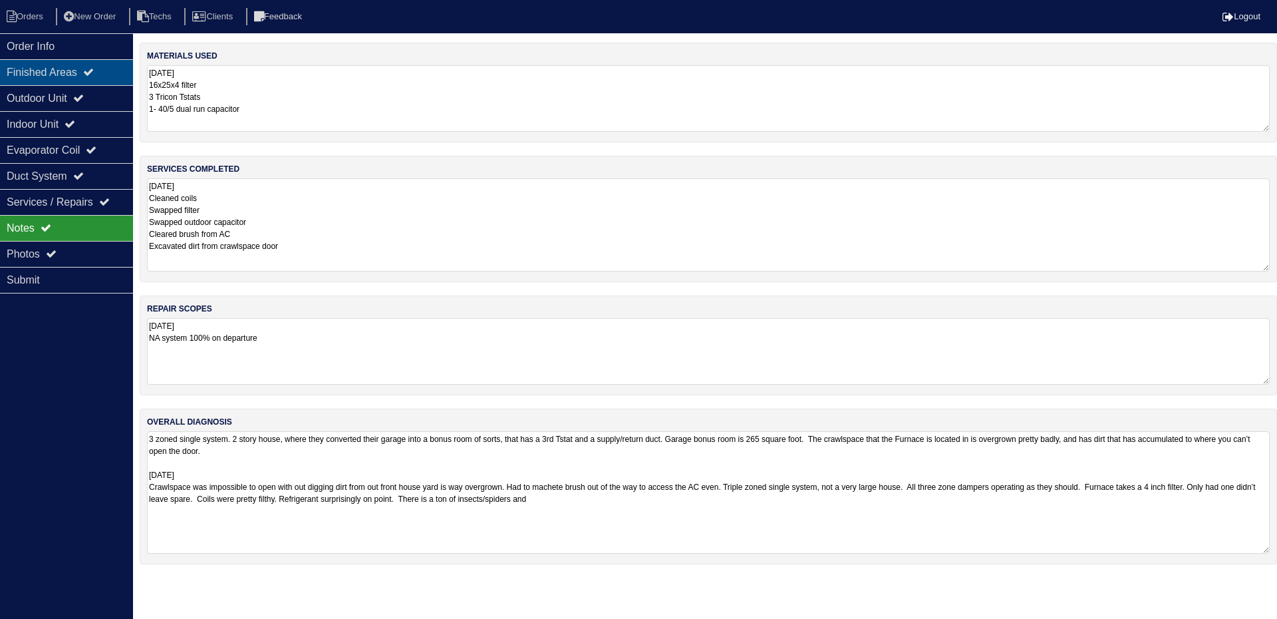
click at [58, 71] on div "Finished Areas" at bounding box center [66, 72] width 133 height 26
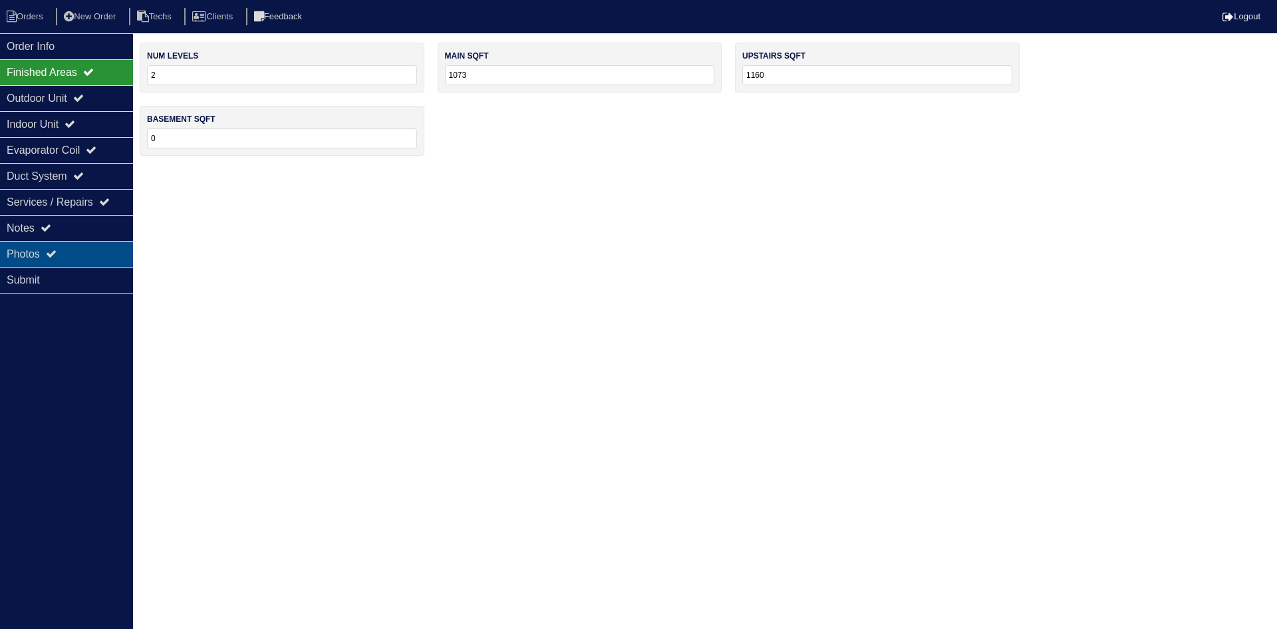
click at [71, 246] on div "Photos" at bounding box center [66, 254] width 133 height 26
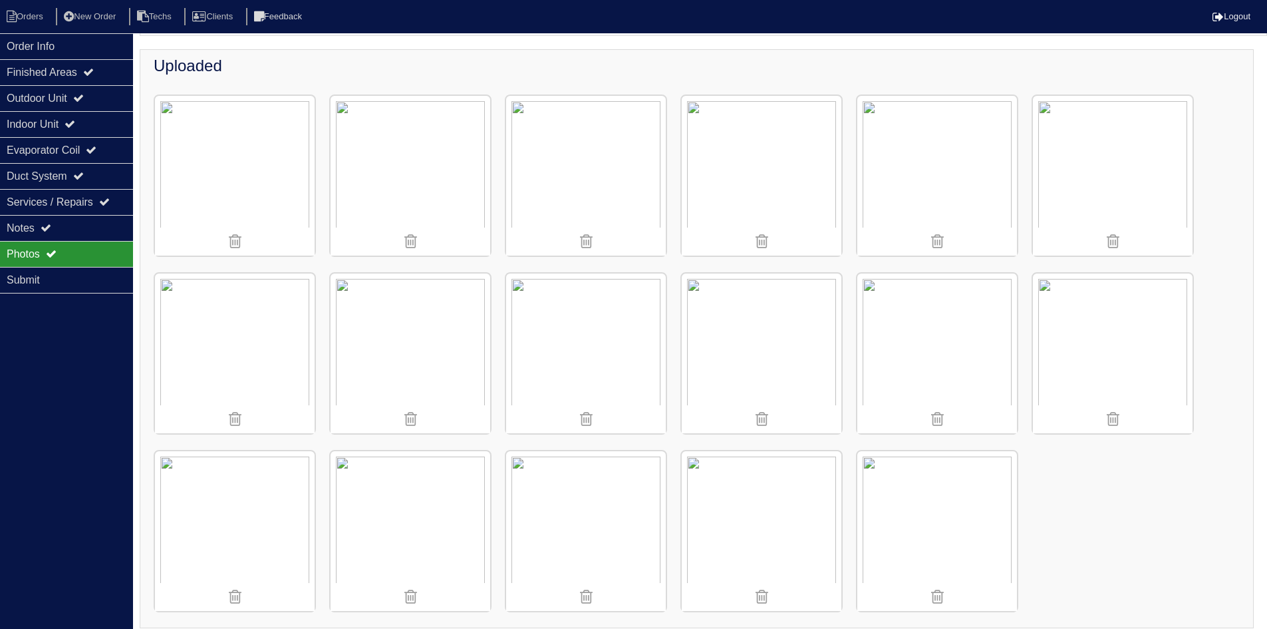
scroll to position [160, 0]
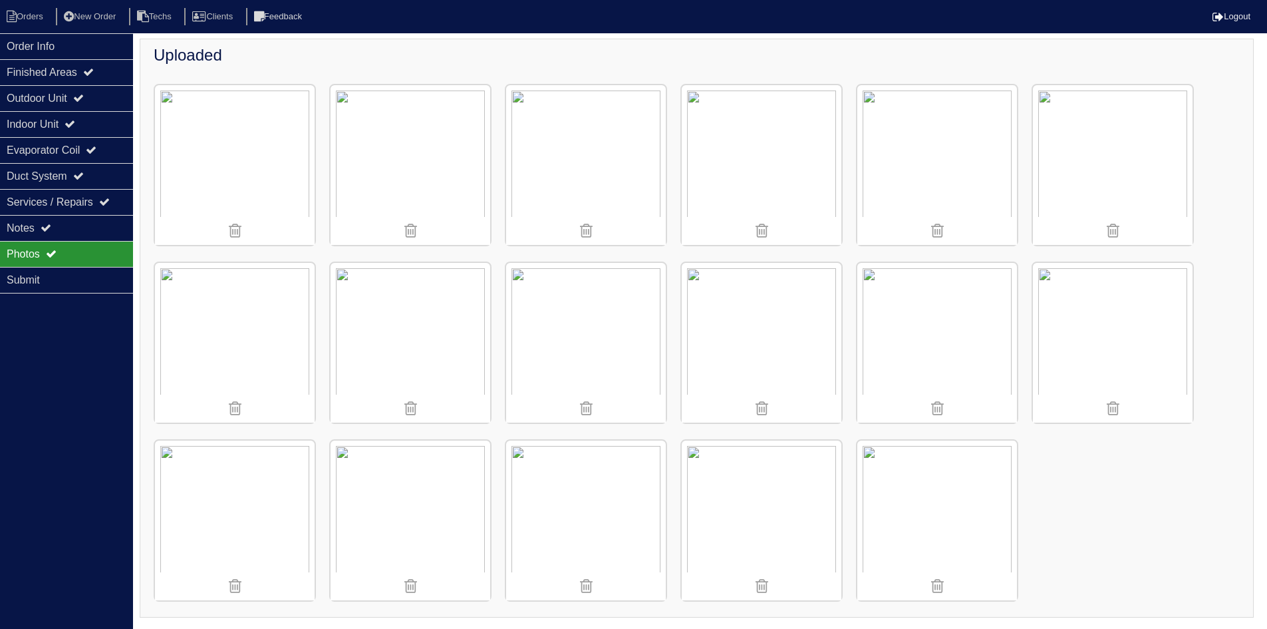
drag, startPoint x: 97, startPoint y: 231, endPoint x: 156, endPoint y: 240, distance: 59.8
click at [97, 231] on div "Notes" at bounding box center [66, 228] width 133 height 26
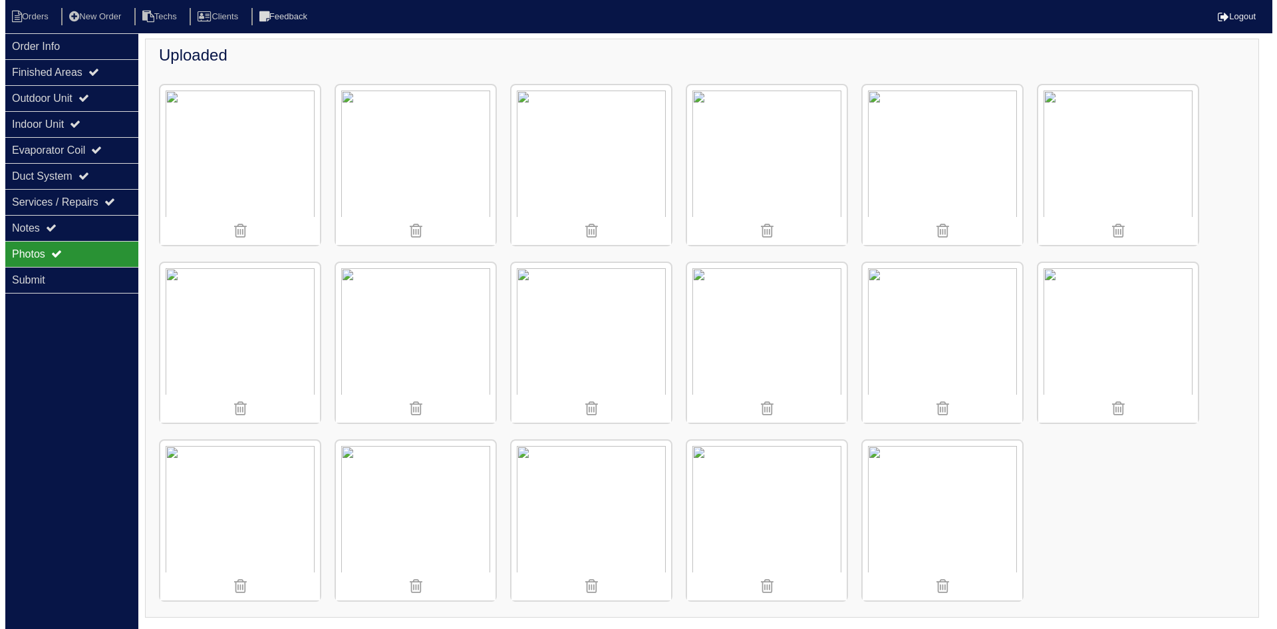
scroll to position [0, 0]
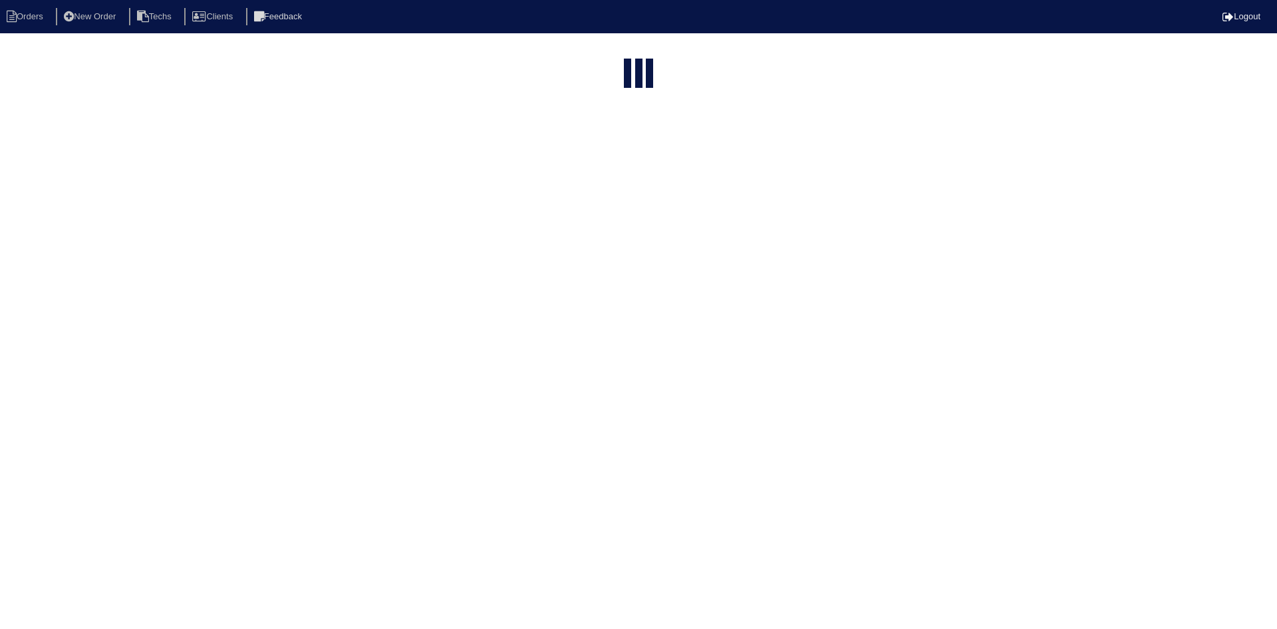
select select "15"
type input "3379"
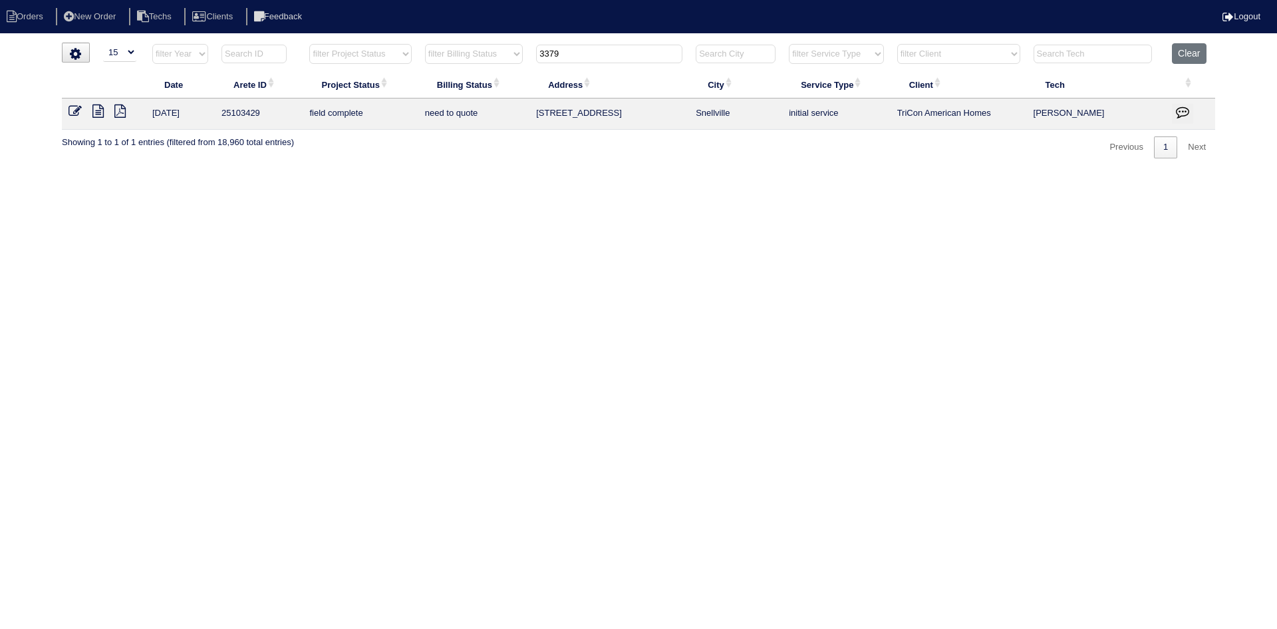
click at [70, 106] on icon at bounding box center [75, 110] width 13 height 13
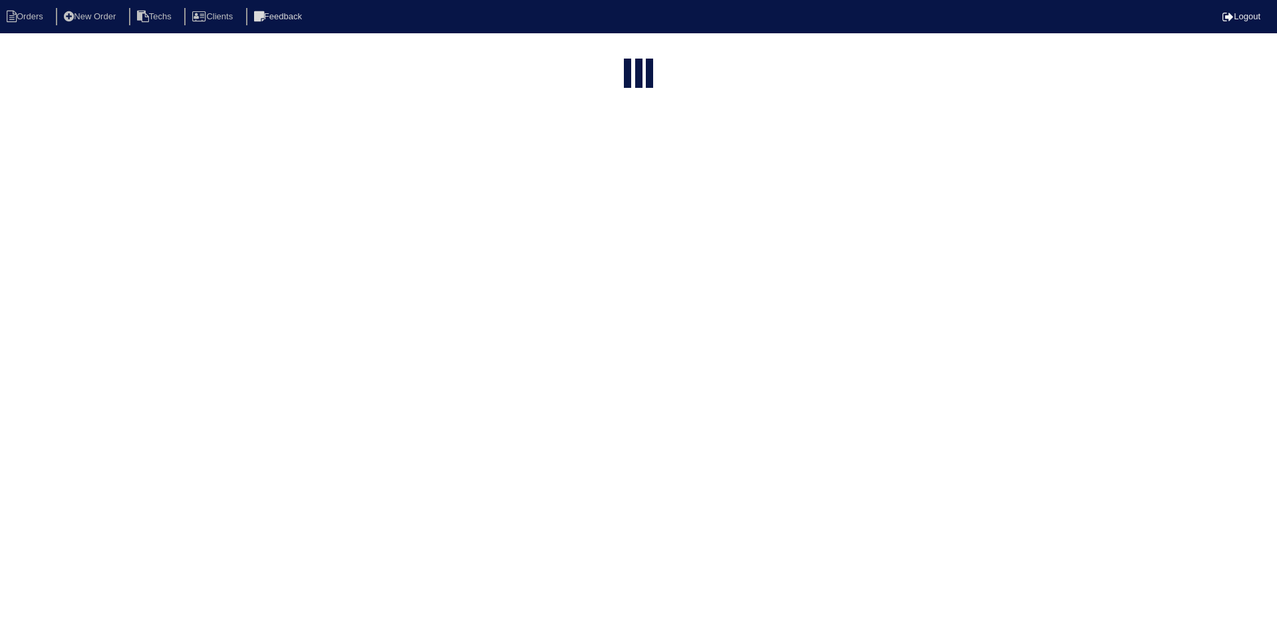
select select "15"
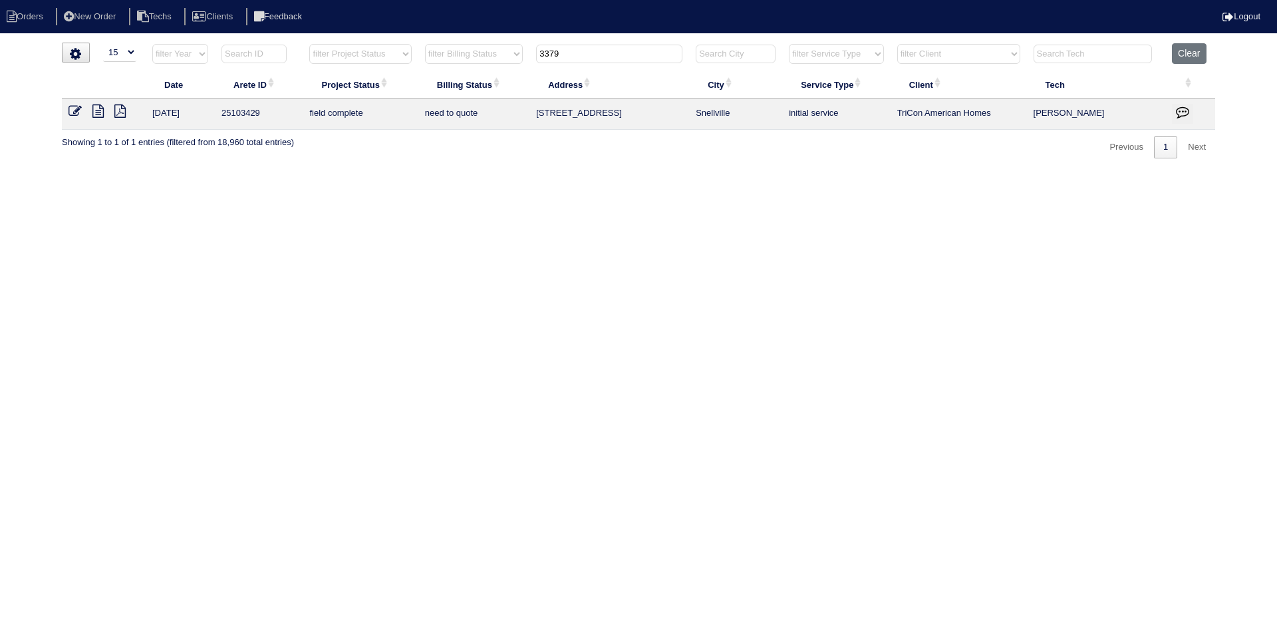
click at [103, 112] on icon at bounding box center [97, 110] width 11 height 13
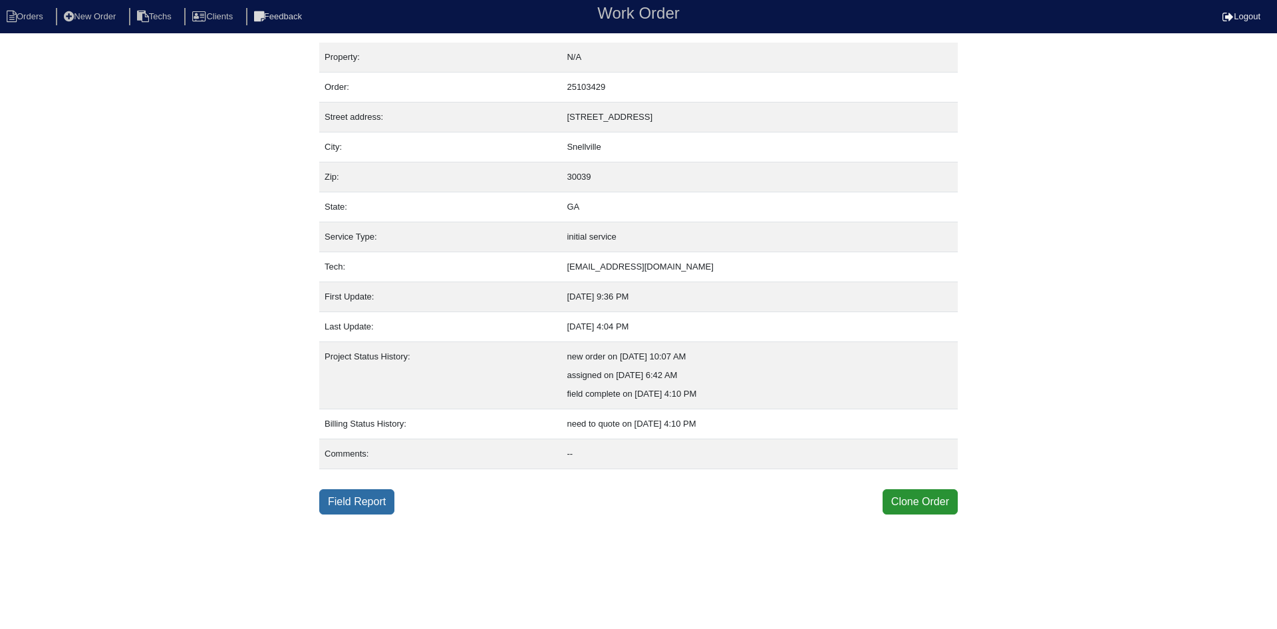
click at [352, 497] on link "Field Report" at bounding box center [356, 501] width 75 height 25
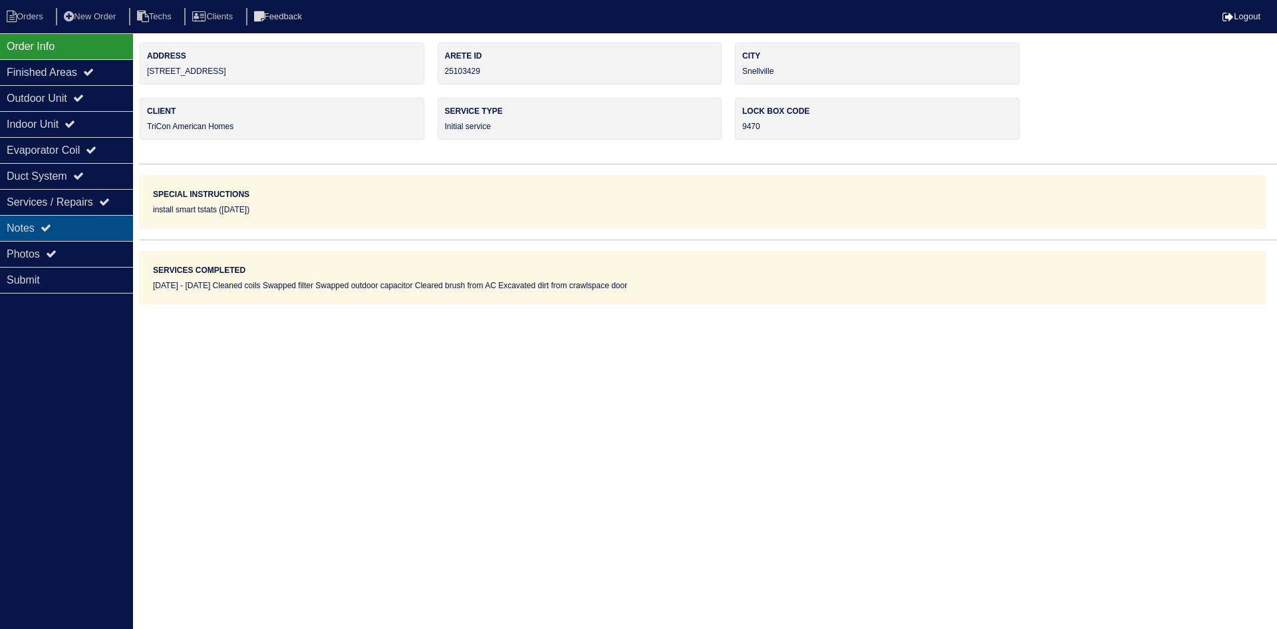
click at [86, 227] on div "Notes" at bounding box center [66, 228] width 133 height 26
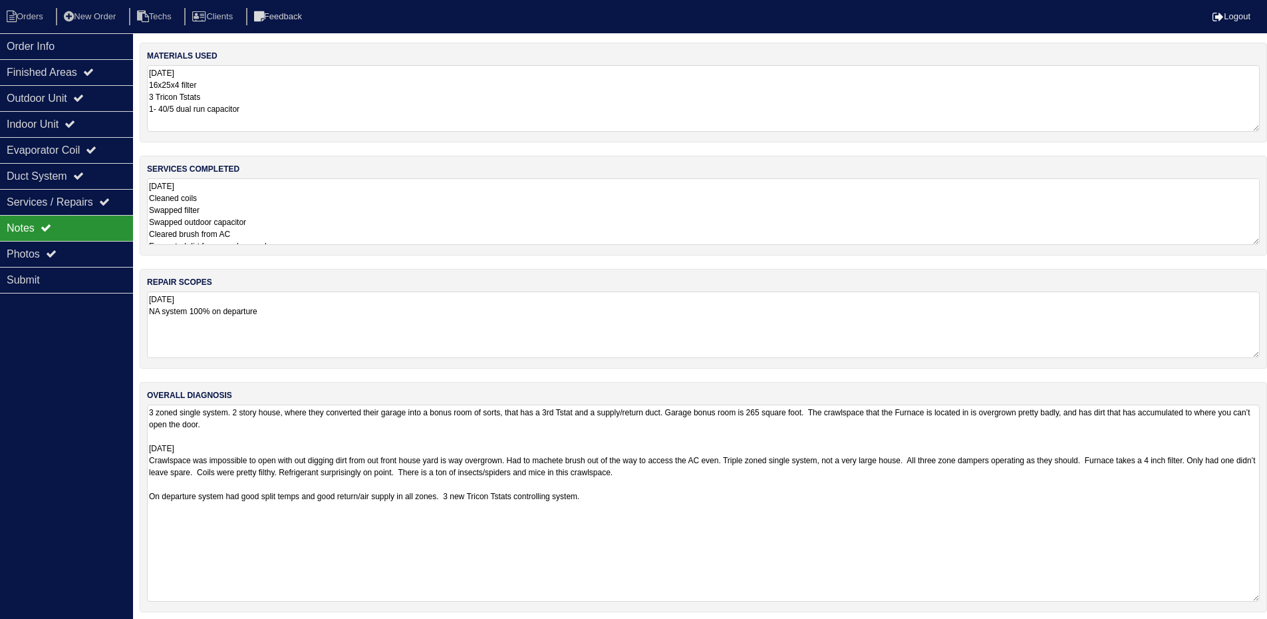
drag, startPoint x: 1264, startPoint y: 468, endPoint x: 1216, endPoint y: 543, distance: 89.7
click at [1267, 588] on div "overall diagnosis 3 zoned single system. 2 story house, where they converted th…" at bounding box center [703, 497] width 1127 height 230
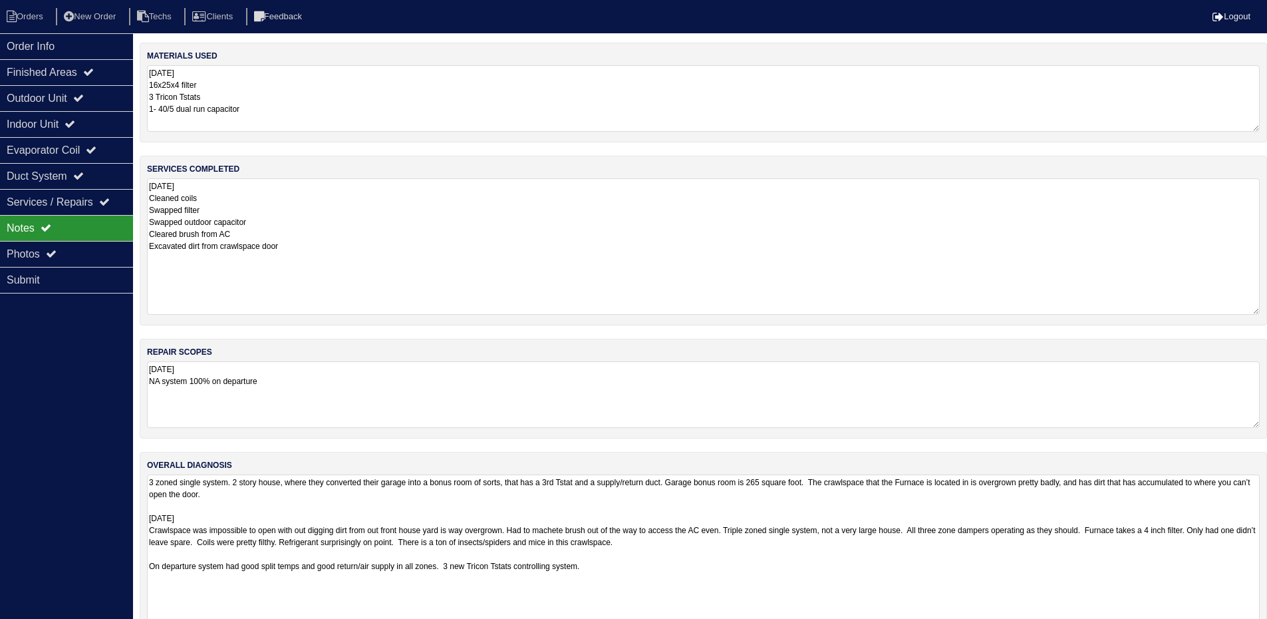
drag, startPoint x: 1263, startPoint y: 239, endPoint x: 1079, endPoint y: 211, distance: 185.8
click at [1267, 304] on html "Orders New Order Techs Clients Feedback Logout Orders New Order Users Clients M…" at bounding box center [633, 342] width 1267 height 685
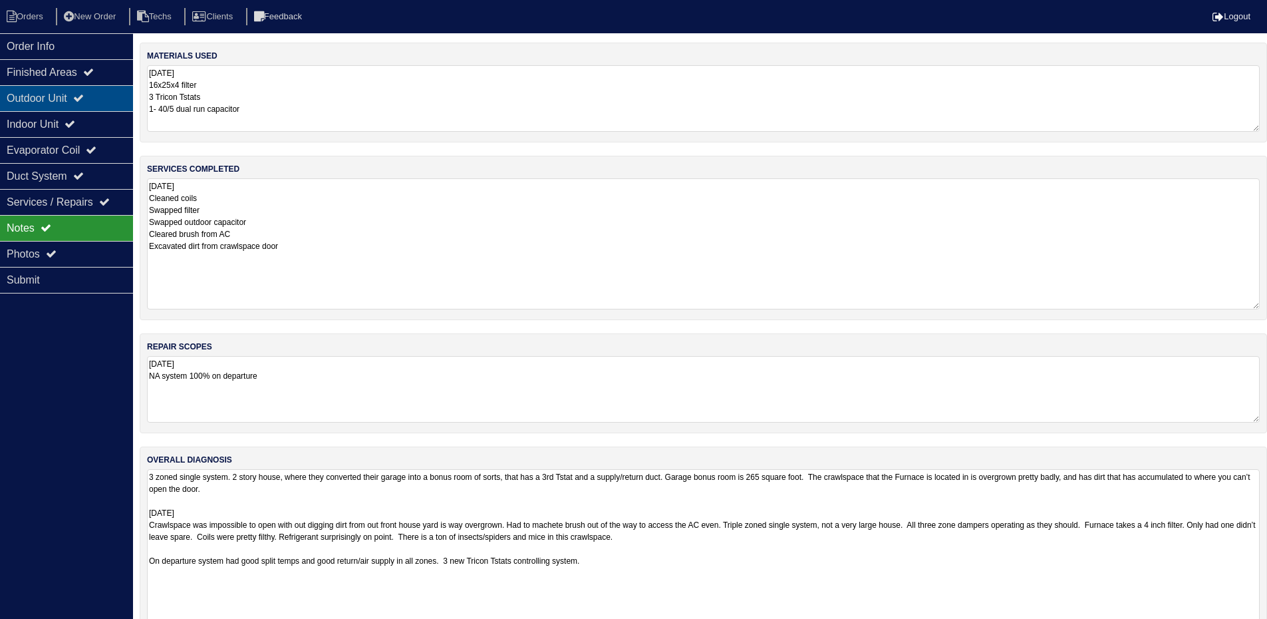
click at [84, 97] on icon at bounding box center [78, 97] width 11 height 11
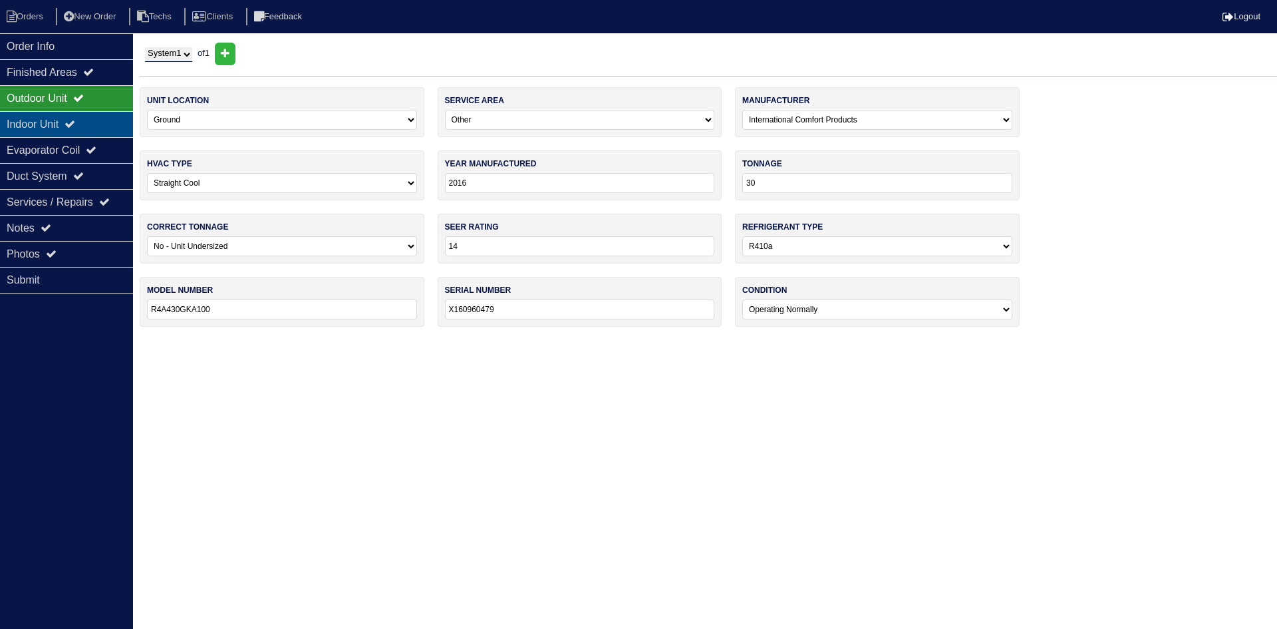
click at [94, 112] on div "Indoor Unit" at bounding box center [66, 124] width 133 height 26
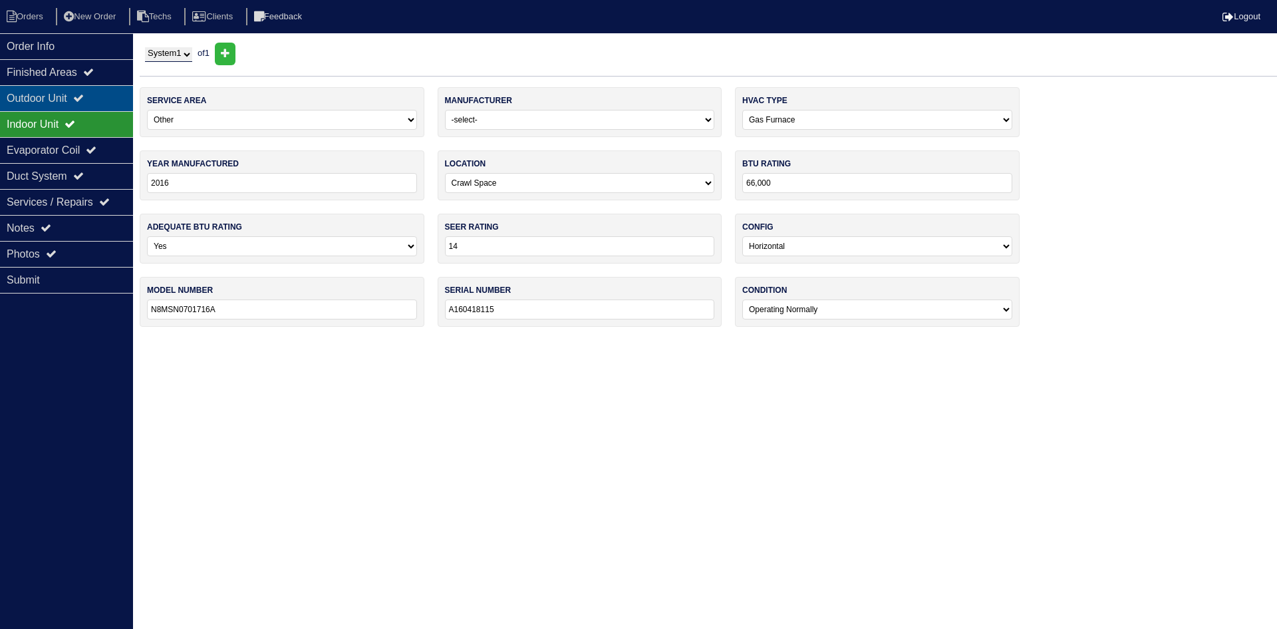
click at [92, 88] on div "Outdoor Unit" at bounding box center [66, 98] width 133 height 26
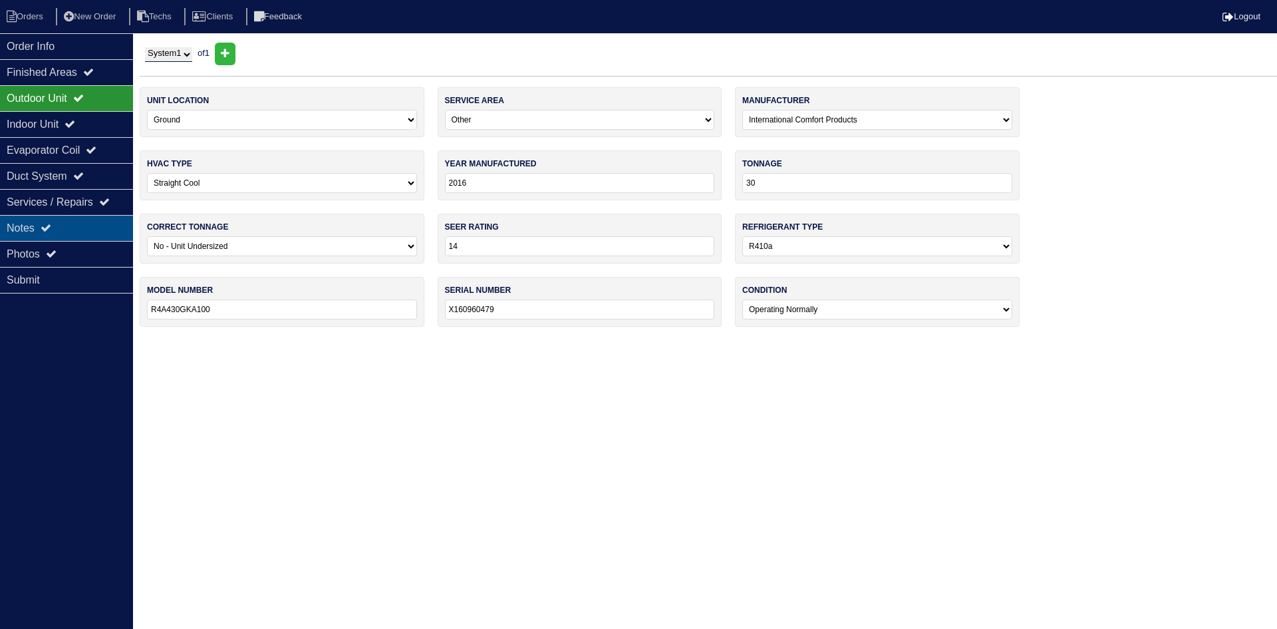
click at [20, 230] on div "Notes" at bounding box center [66, 228] width 133 height 26
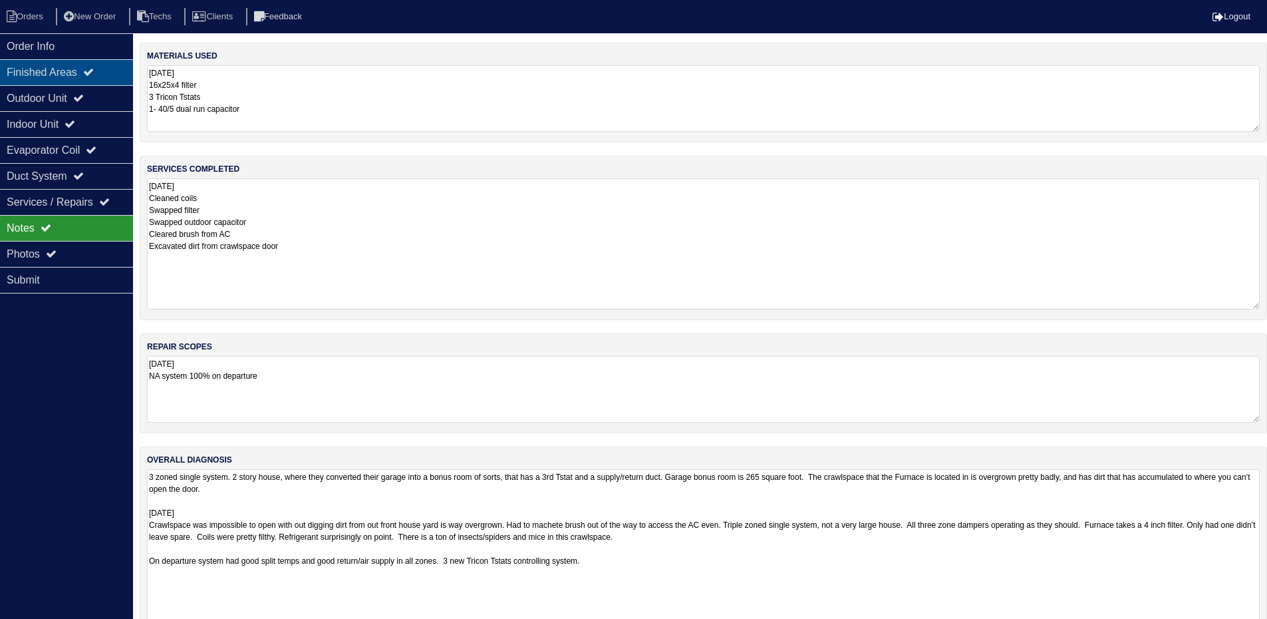
click at [51, 79] on div "Finished Areas" at bounding box center [66, 72] width 133 height 26
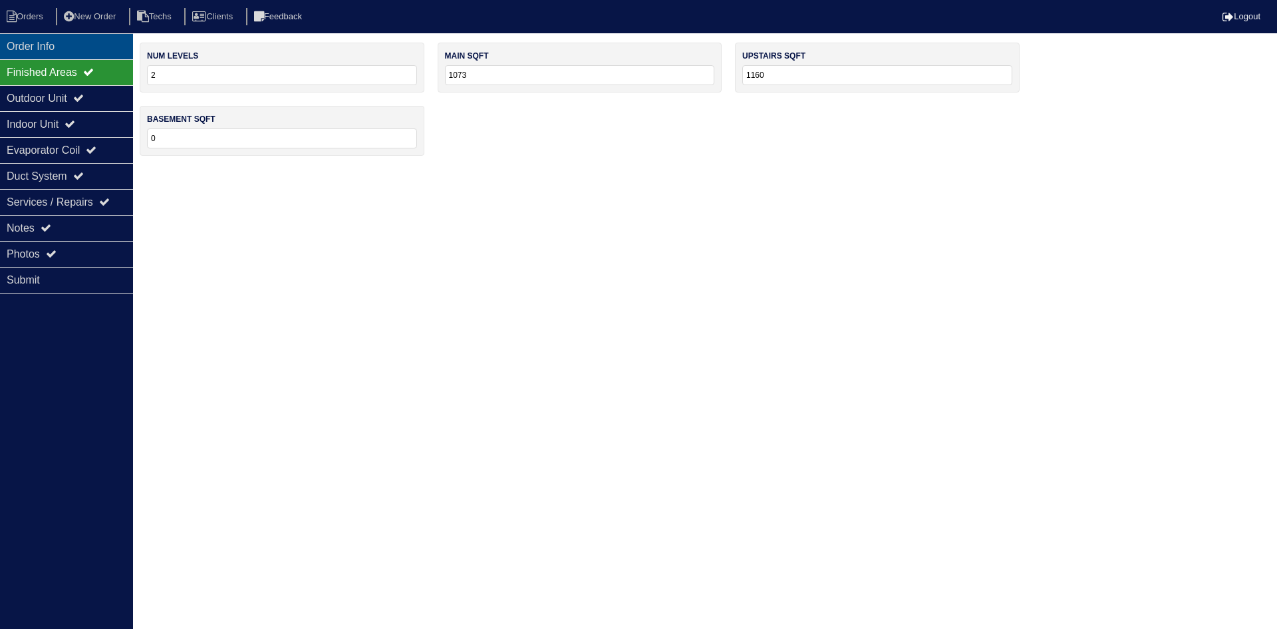
drag, startPoint x: 76, startPoint y: 51, endPoint x: 82, endPoint y: 53, distance: 6.9
click at [76, 51] on div "Order Info" at bounding box center [66, 46] width 133 height 26
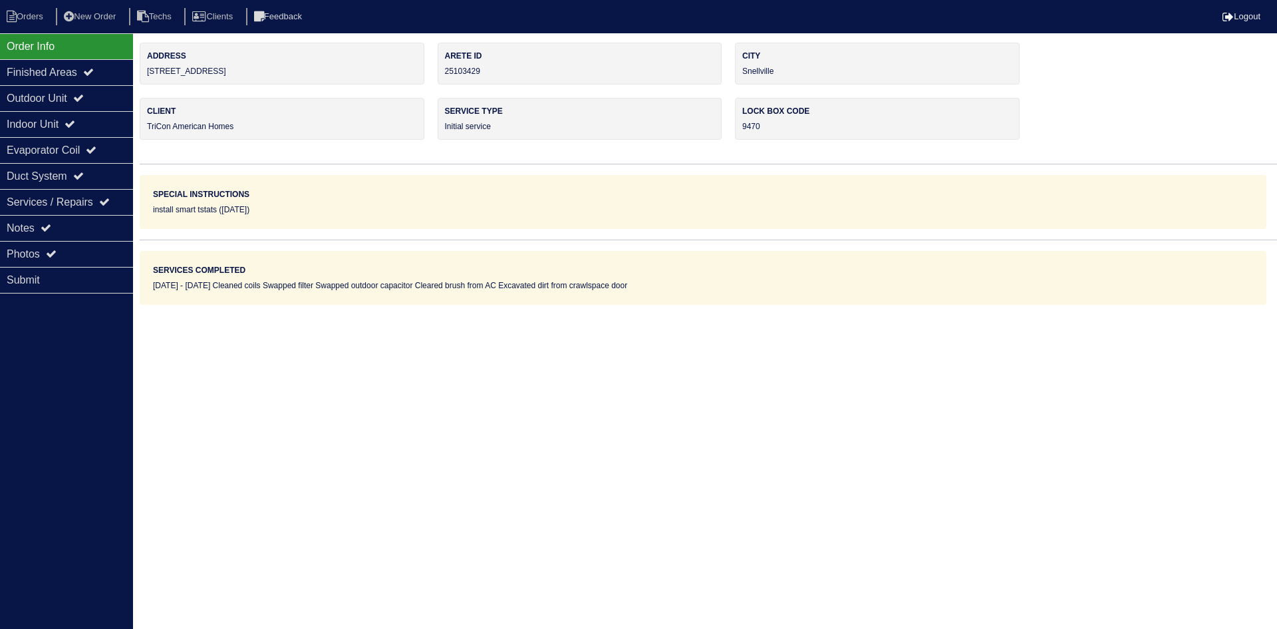
drag, startPoint x: 234, startPoint y: 72, endPoint x: 146, endPoint y: 72, distance: 88.5
click at [146, 72] on div "Address 3379 Mansfield Ln" at bounding box center [282, 64] width 285 height 42
copy div "[STREET_ADDRESS]"
click at [64, 73] on div "Finished Areas" at bounding box center [66, 72] width 133 height 26
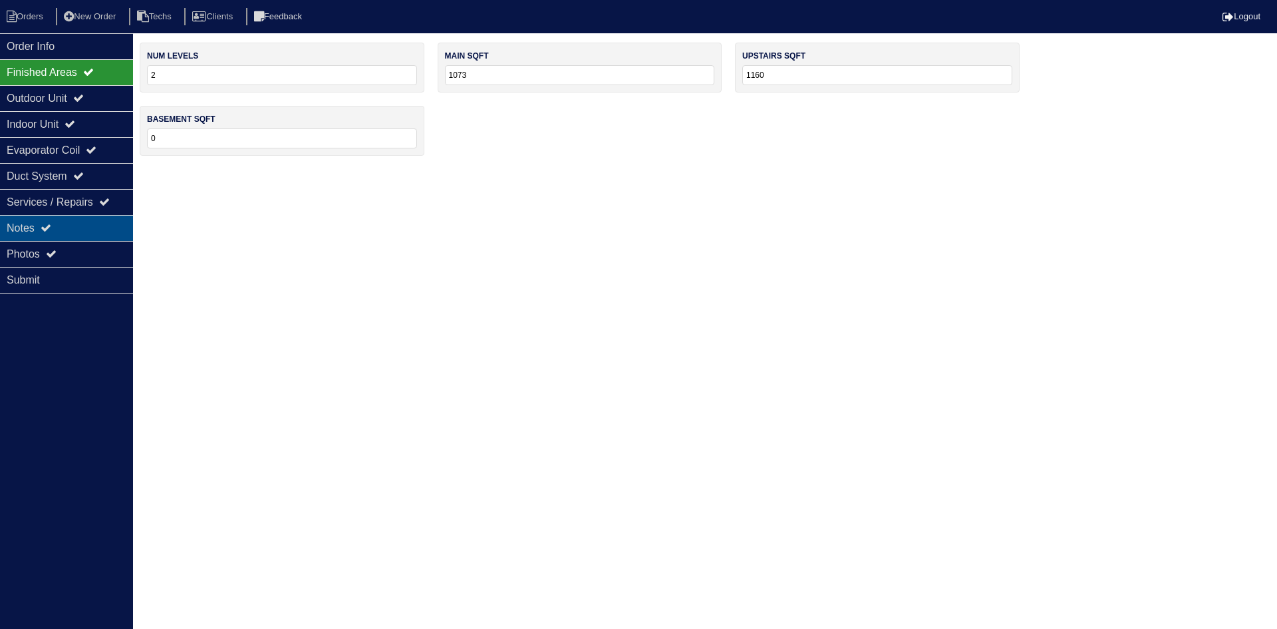
click at [65, 231] on div "Notes" at bounding box center [66, 228] width 133 height 26
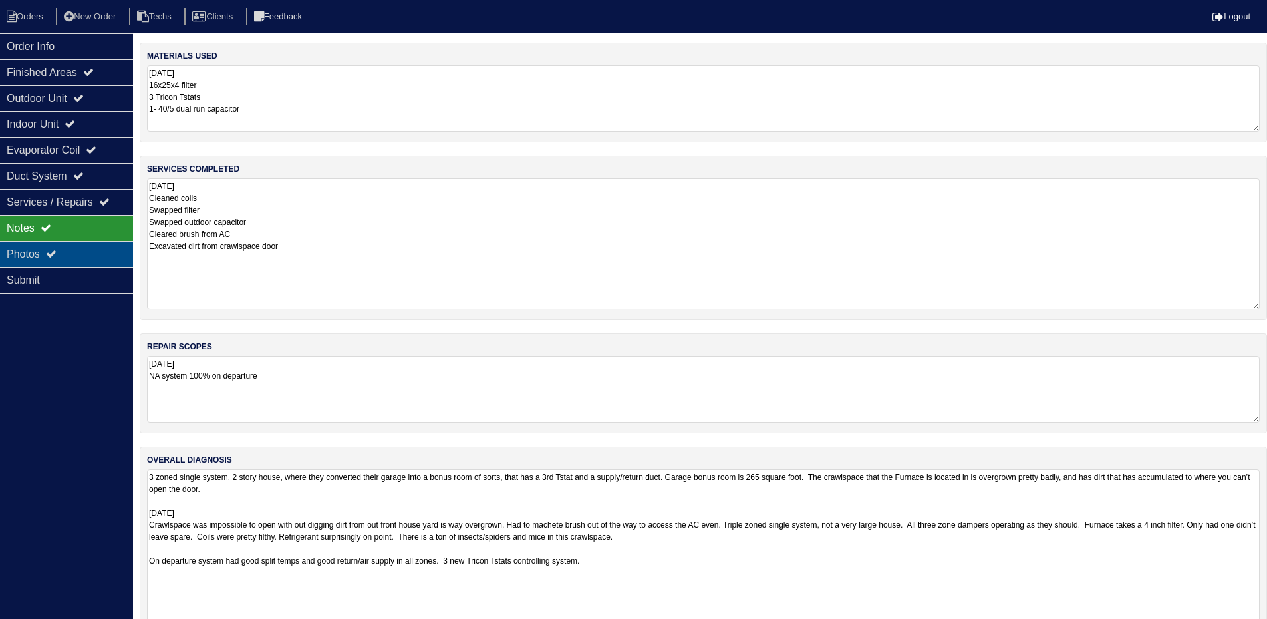
click at [30, 257] on div "Photos" at bounding box center [66, 254] width 133 height 26
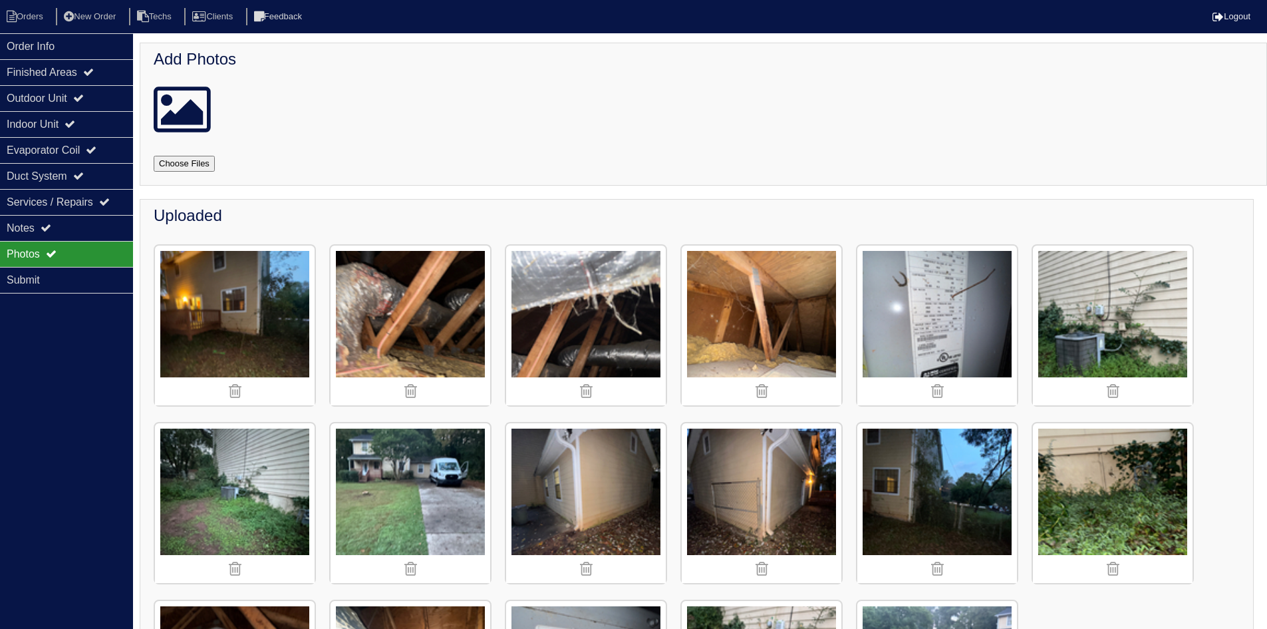
click at [184, 165] on input "file" at bounding box center [200, 164] width 93 height 16
type input "C:\fakepath\3379-mansfield-ln-1.png"
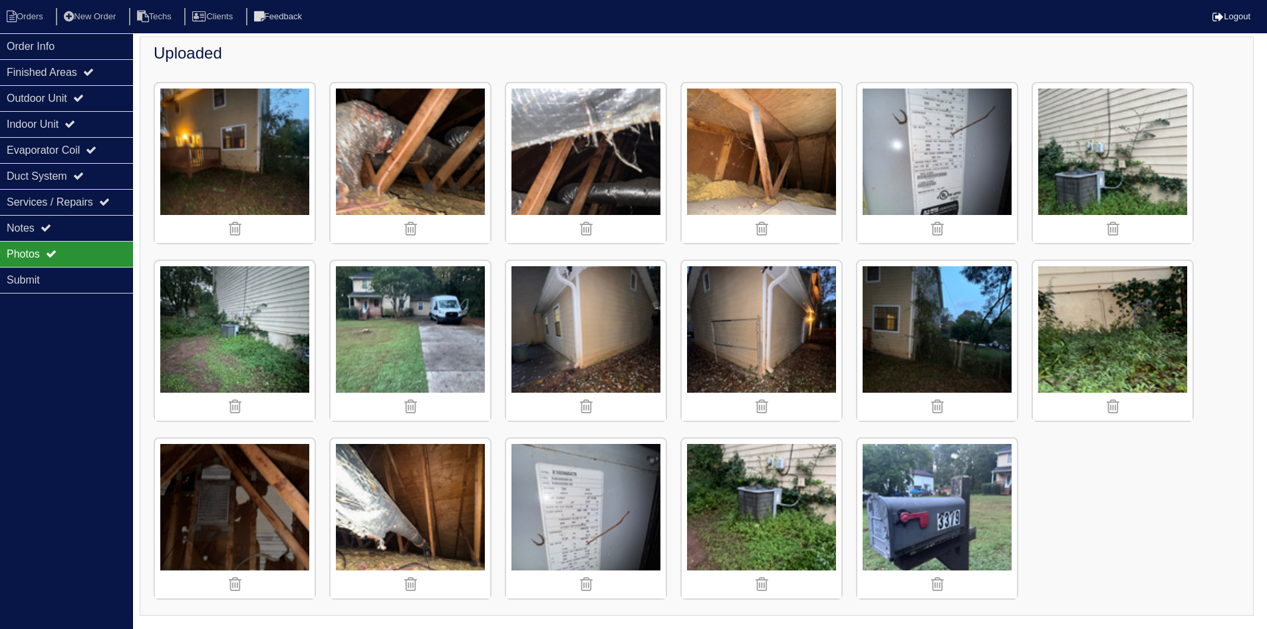
scroll to position [1729, 0]
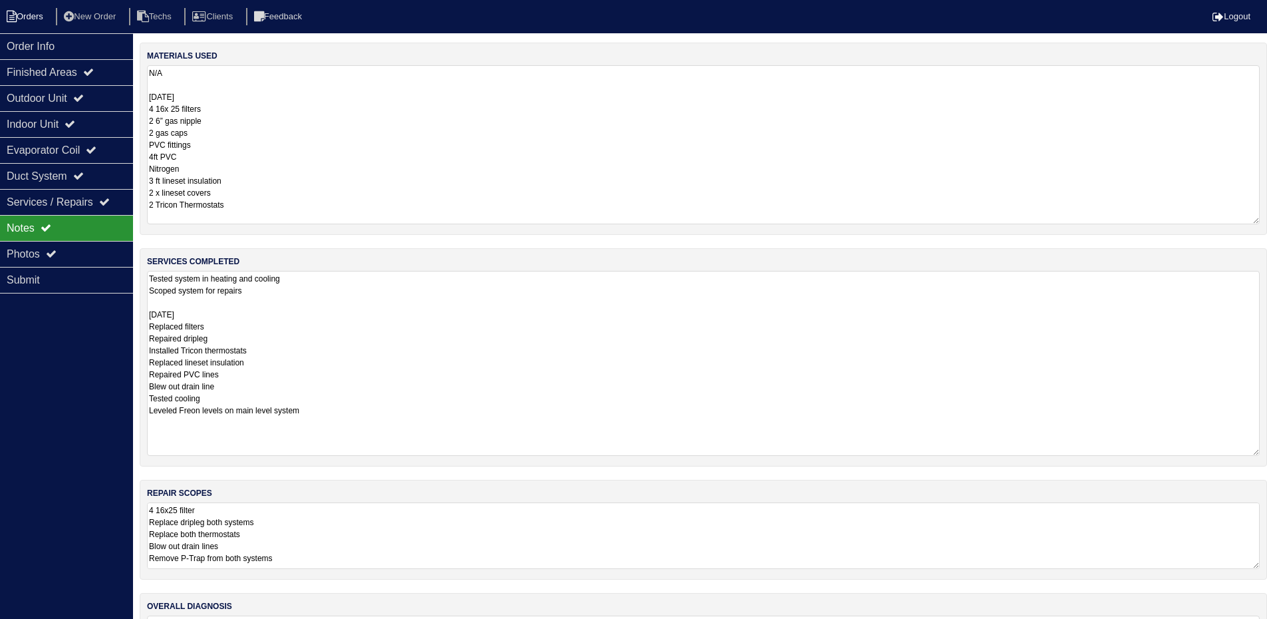
click at [25, 13] on li "Orders" at bounding box center [27, 17] width 54 height 18
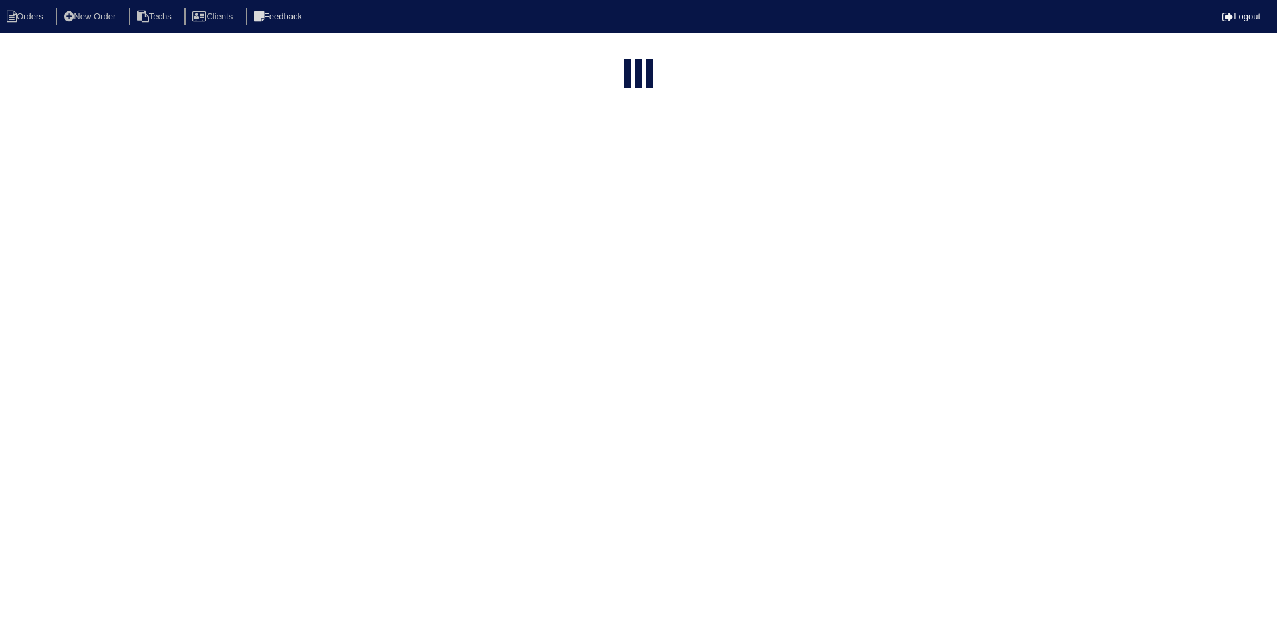
select select "15"
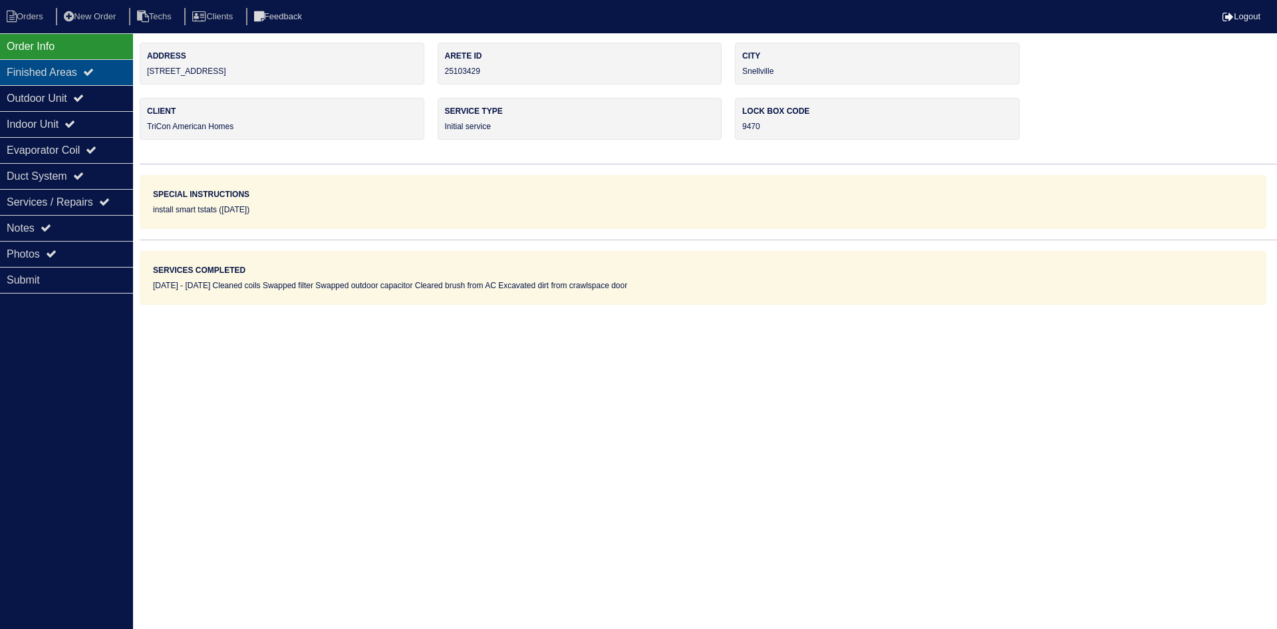
click at [94, 69] on icon at bounding box center [88, 72] width 11 height 11
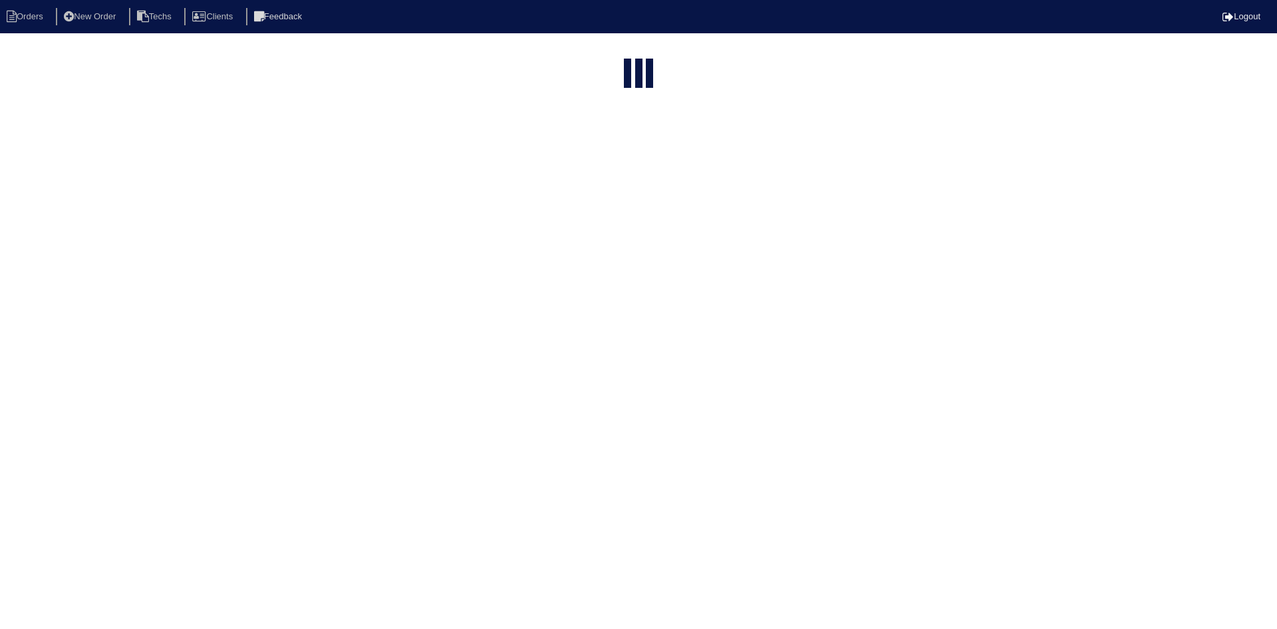
select select "15"
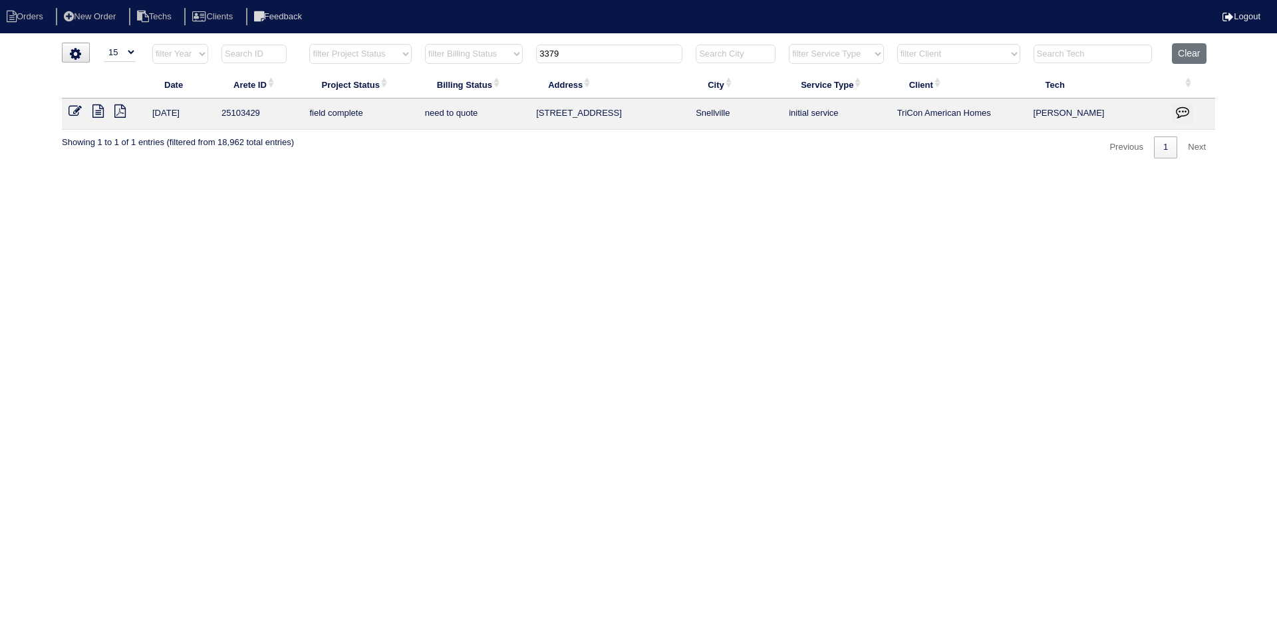
click at [1181, 111] on icon "button" at bounding box center [1182, 111] width 13 height 13
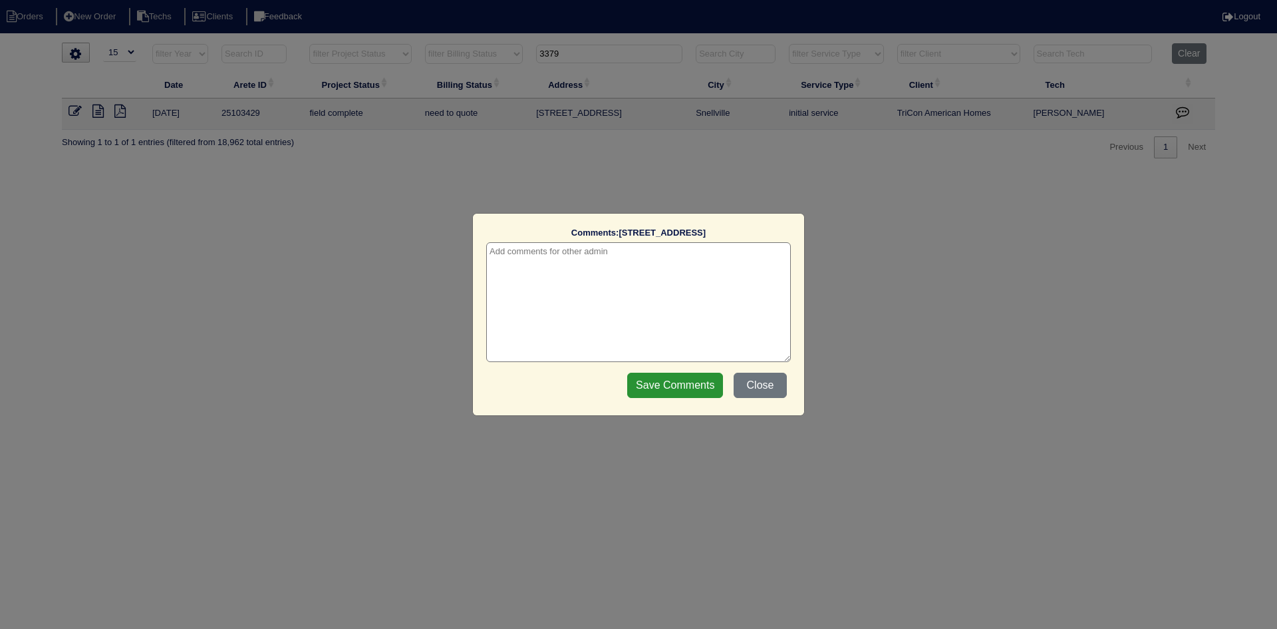
click at [657, 251] on textarea at bounding box center [638, 302] width 305 height 120
click at [770, 246] on textarea "[DATE] - Per Matt - he used a laser to measure square footage of 2233 however, …" at bounding box center [638, 302] width 305 height 120
click at [668, 262] on textarea "[DATE] - Per Matt - he used a laser to measure square footage of 2233 sqft howe…" at bounding box center [638, 302] width 305 height 120
type textarea "[DATE] - Per Matt - he used a laser to measure square footage of 2233 sqft howe…"
click at [692, 386] on input "Save Comments" at bounding box center [675, 384] width 96 height 25
